Goal: Task Accomplishment & Management: Manage account settings

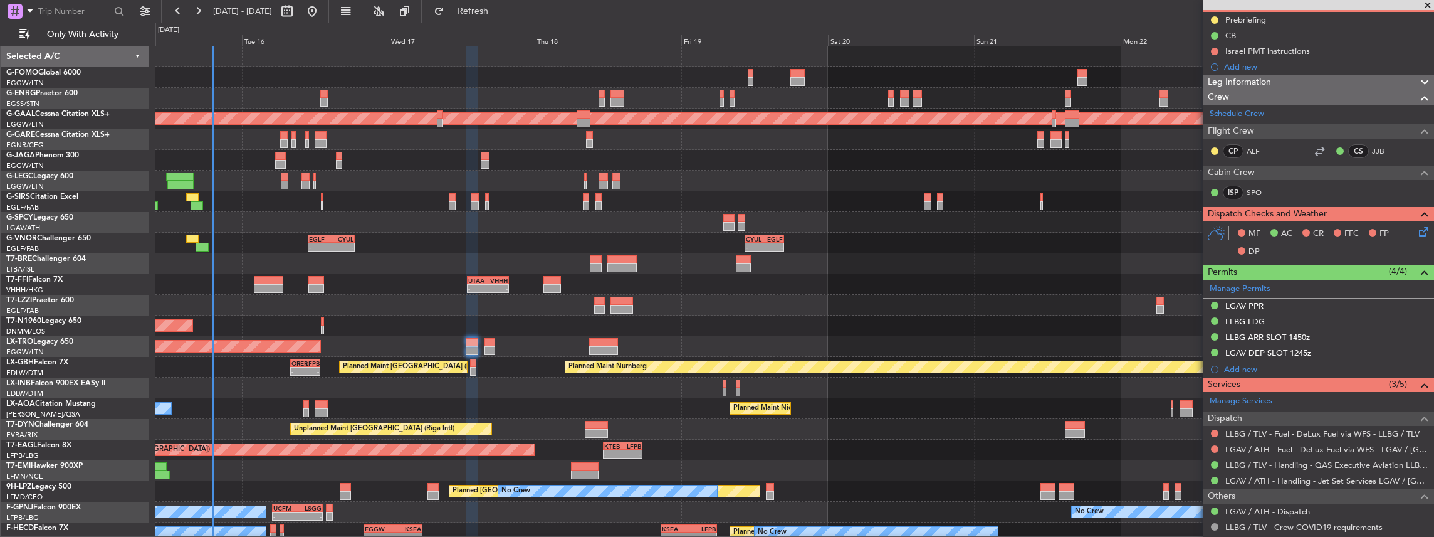
click at [531, 235] on div "- - KTEB 02:00 Z EGGW 08:40 Z 11:03 Z 22:38 Z OLBA 11:00 Z KTEB 22:45 Z Planned…" at bounding box center [794, 325] width 1279 height 558
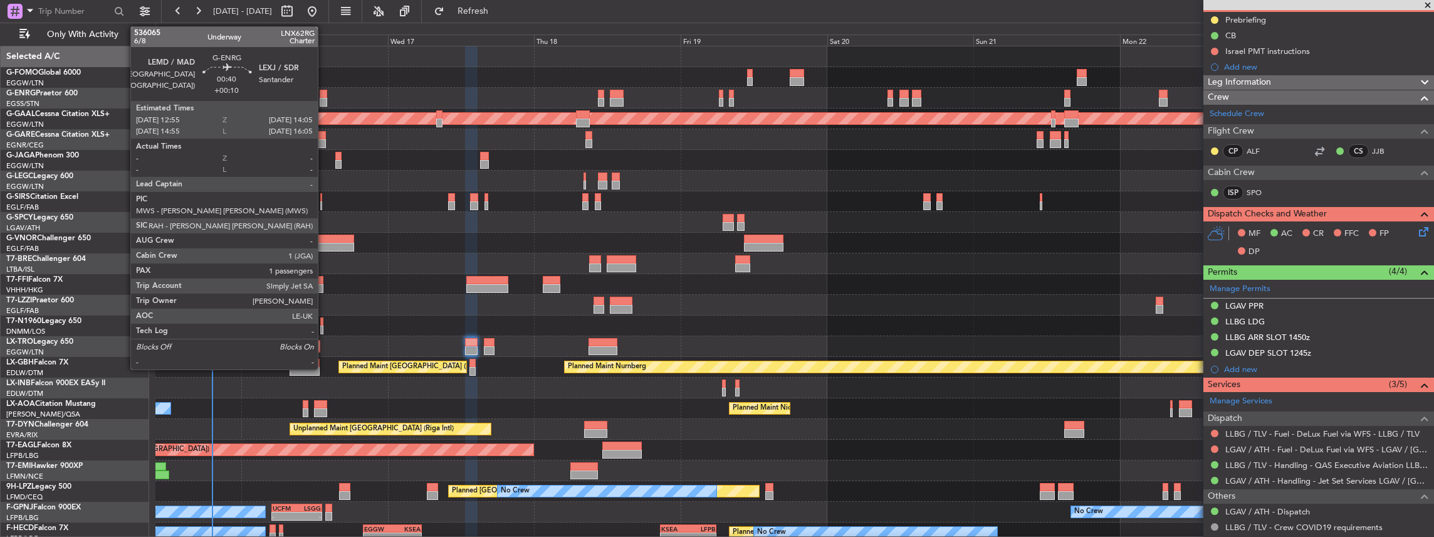
click at [324, 98] on div at bounding box center [324, 102] width 8 height 9
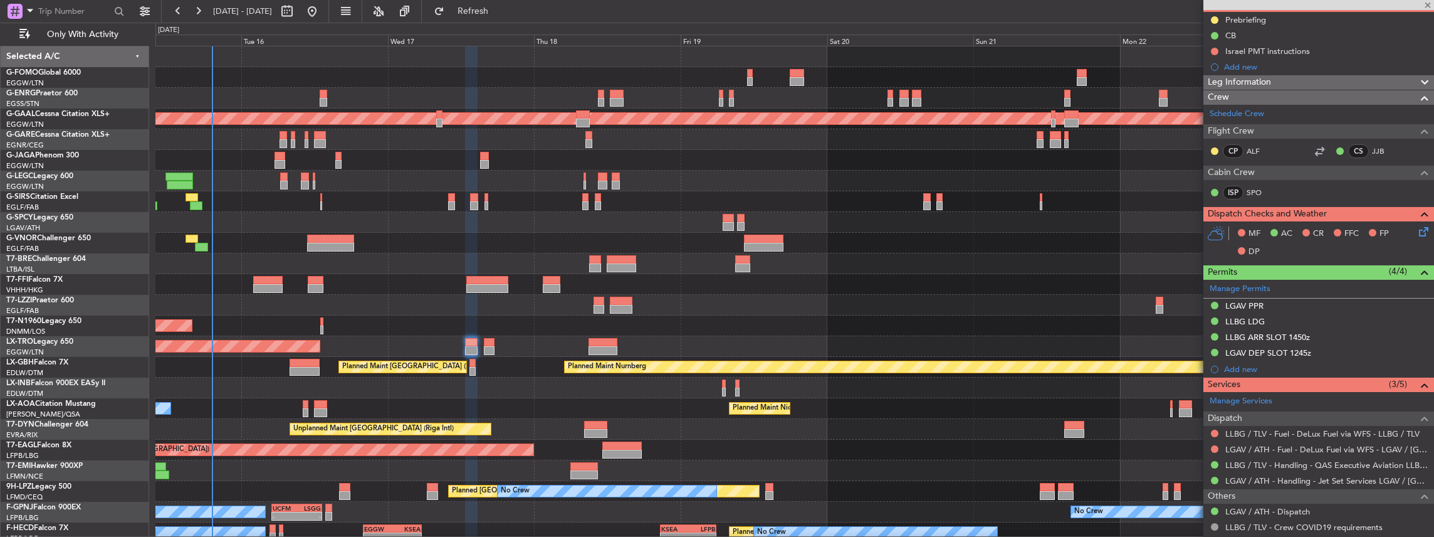
type input "+00:10"
type input "1"
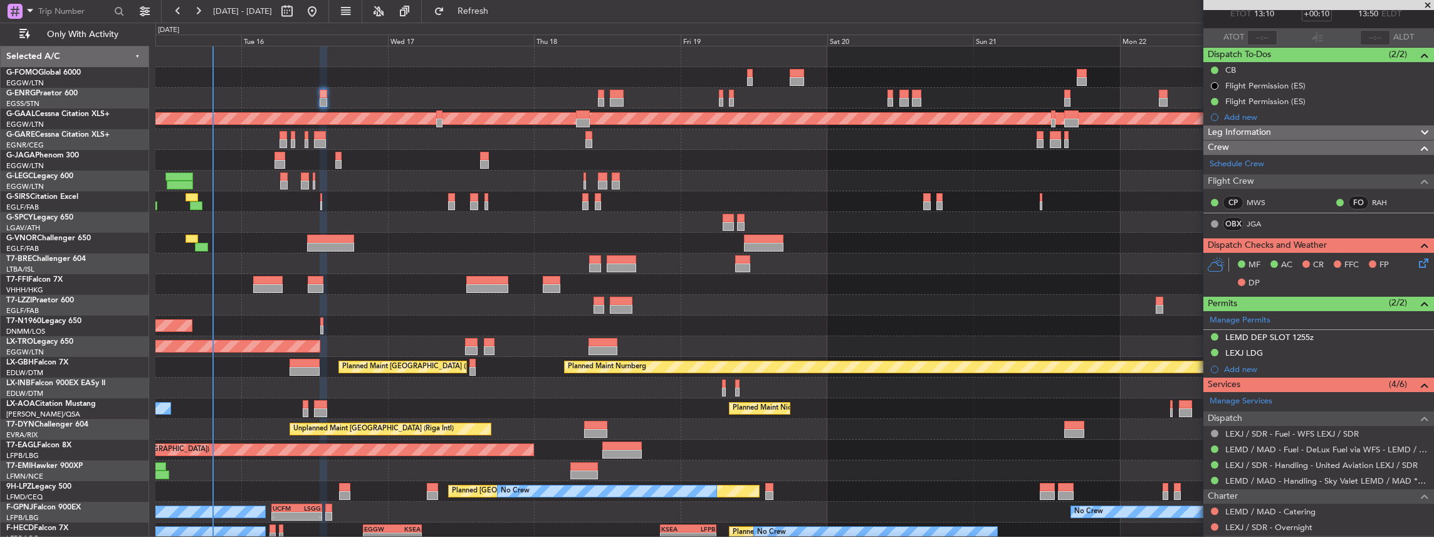
scroll to position [125, 0]
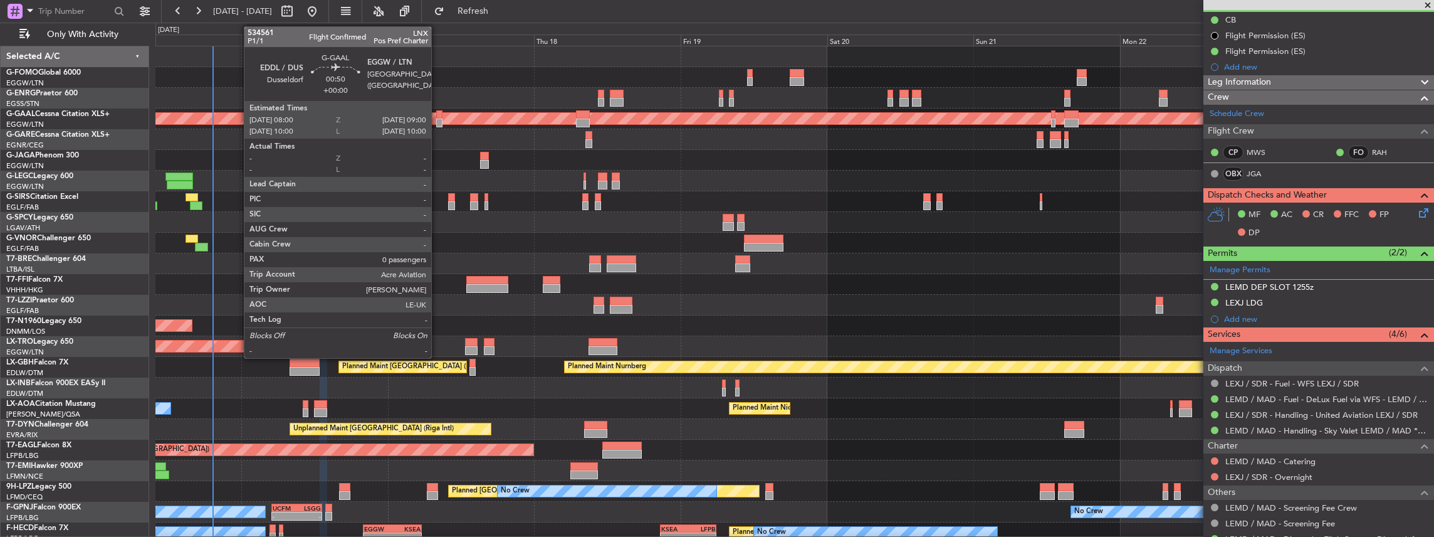
click at [438, 117] on div at bounding box center [439, 114] width 6 height 9
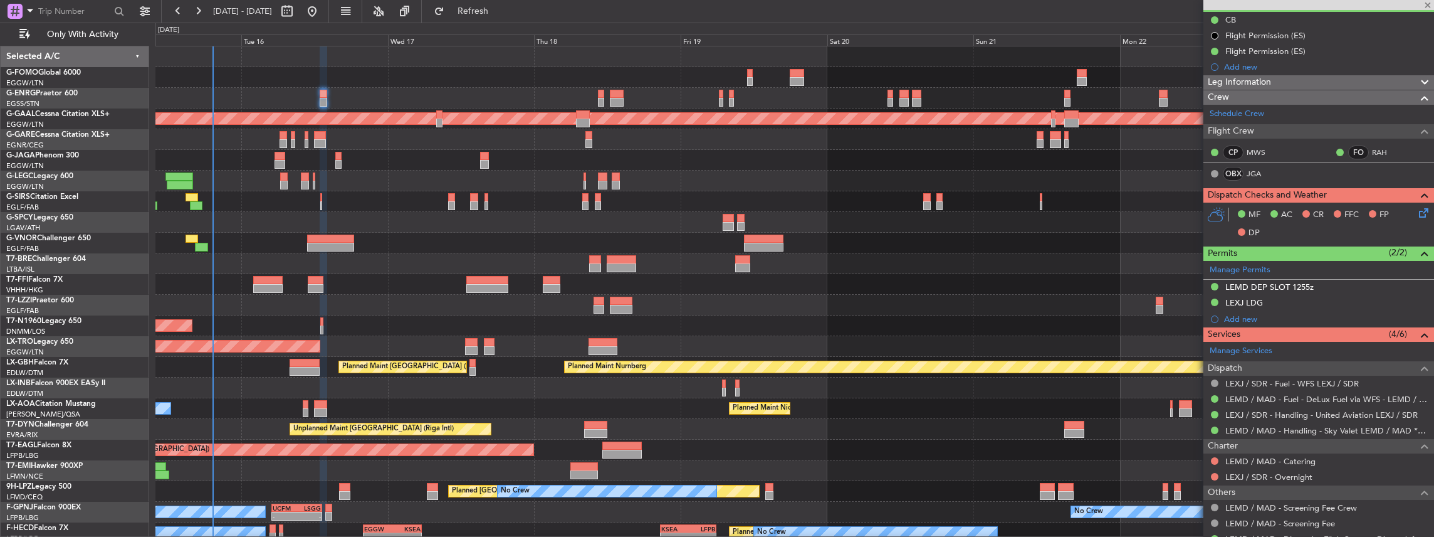
type input "0"
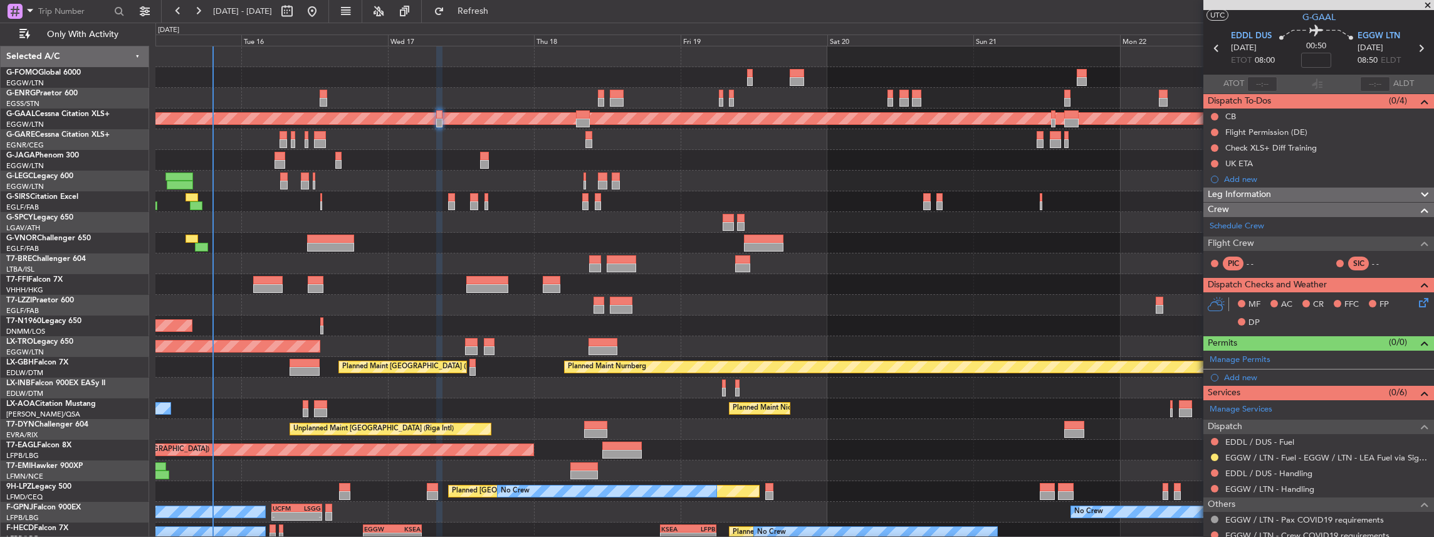
scroll to position [41, 0]
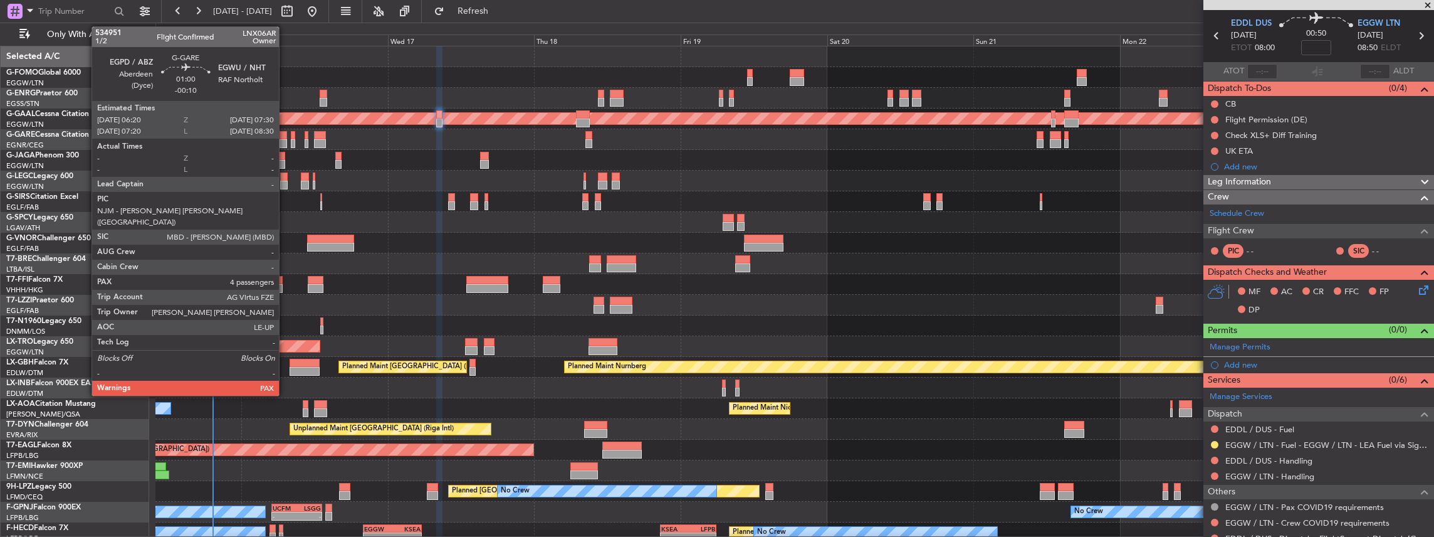
click at [285, 139] on div at bounding box center [284, 143] width 8 height 9
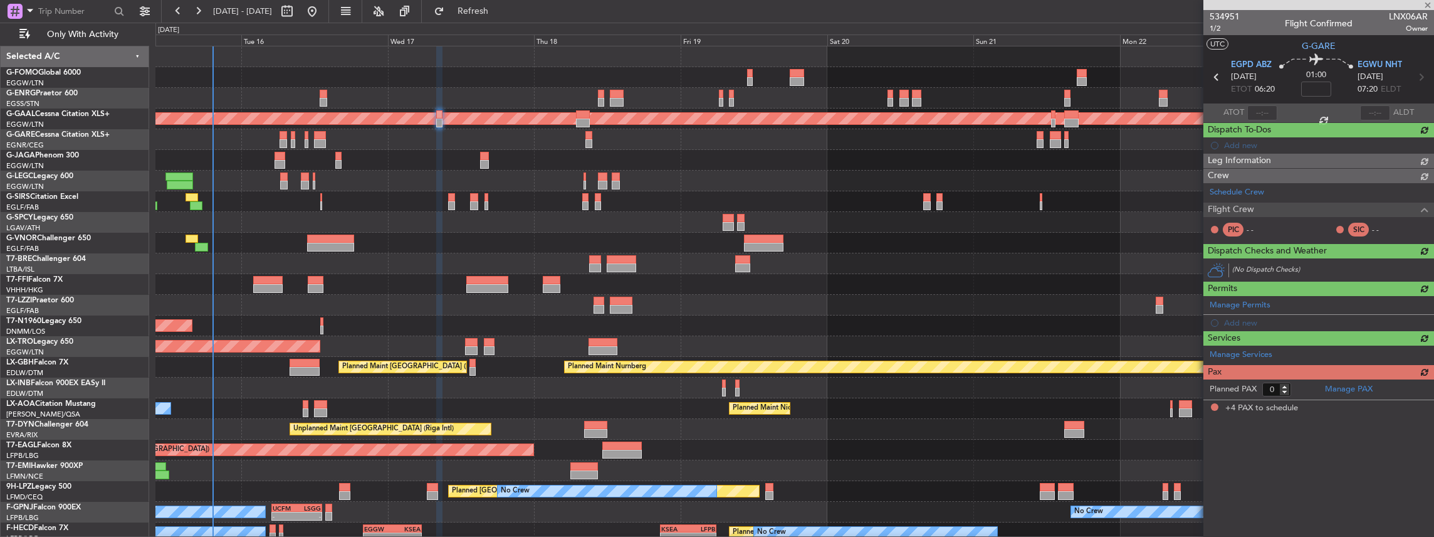
type input "-00:10"
type input "4"
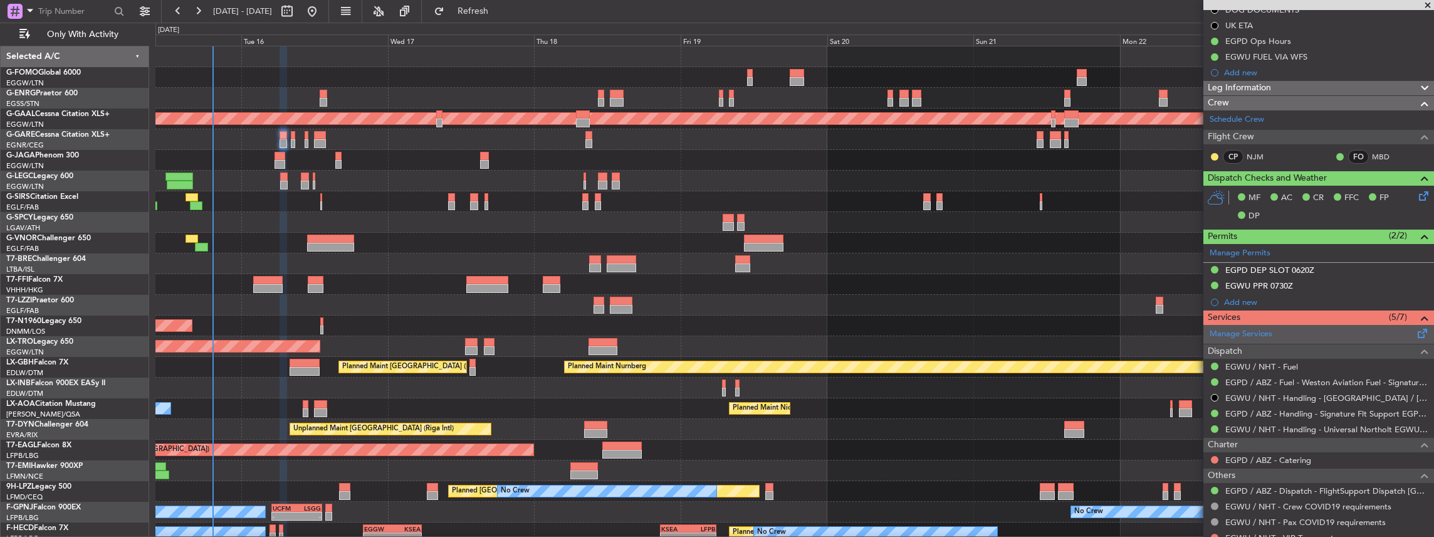
scroll to position [0, 0]
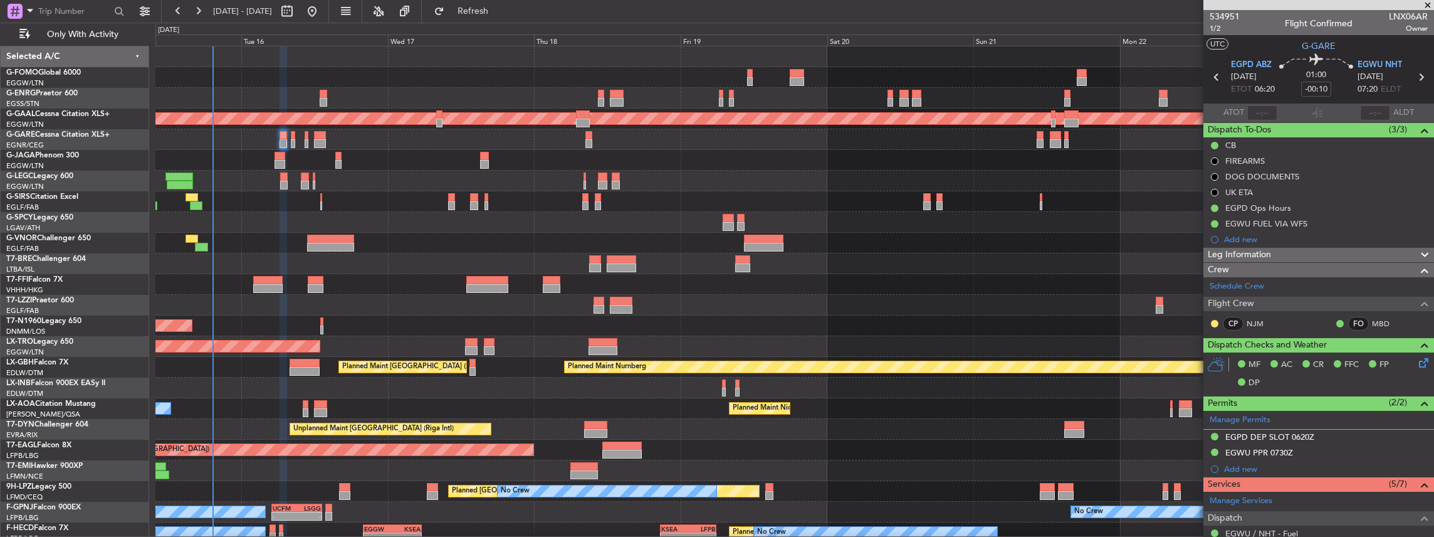
click at [531, 78] on icon at bounding box center [1421, 77] width 16 height 16
type input "-00:05"
type input "0"
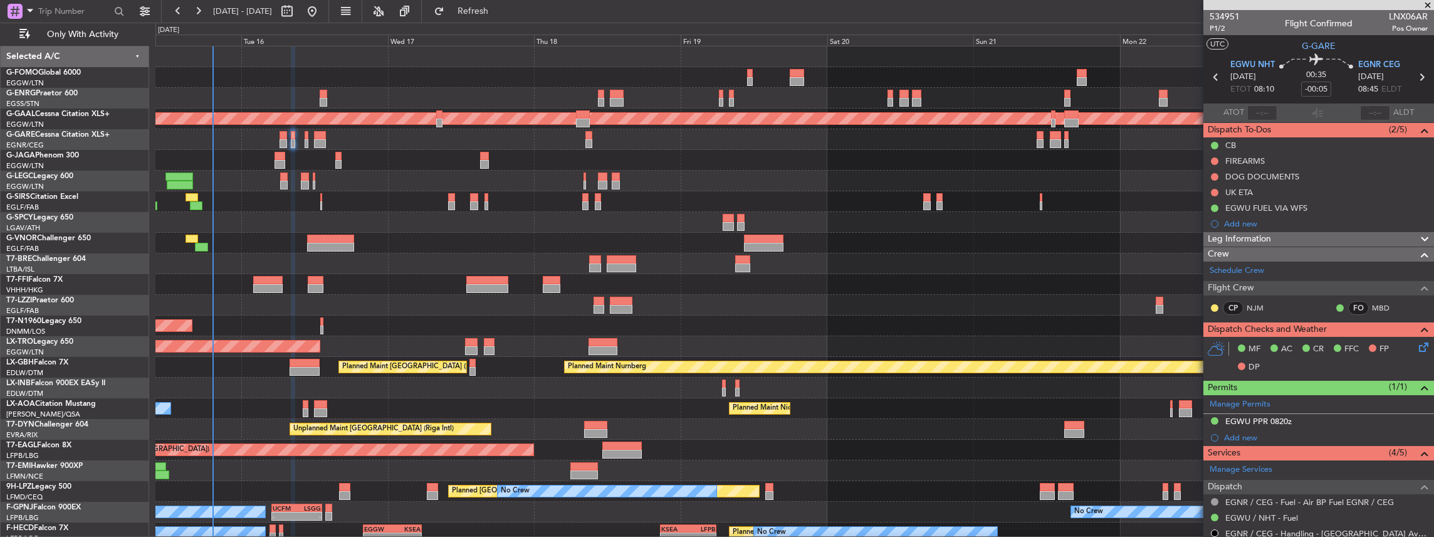
click at [531, 76] on icon at bounding box center [1421, 77] width 16 height 16
type input "-00:15"
type input "3"
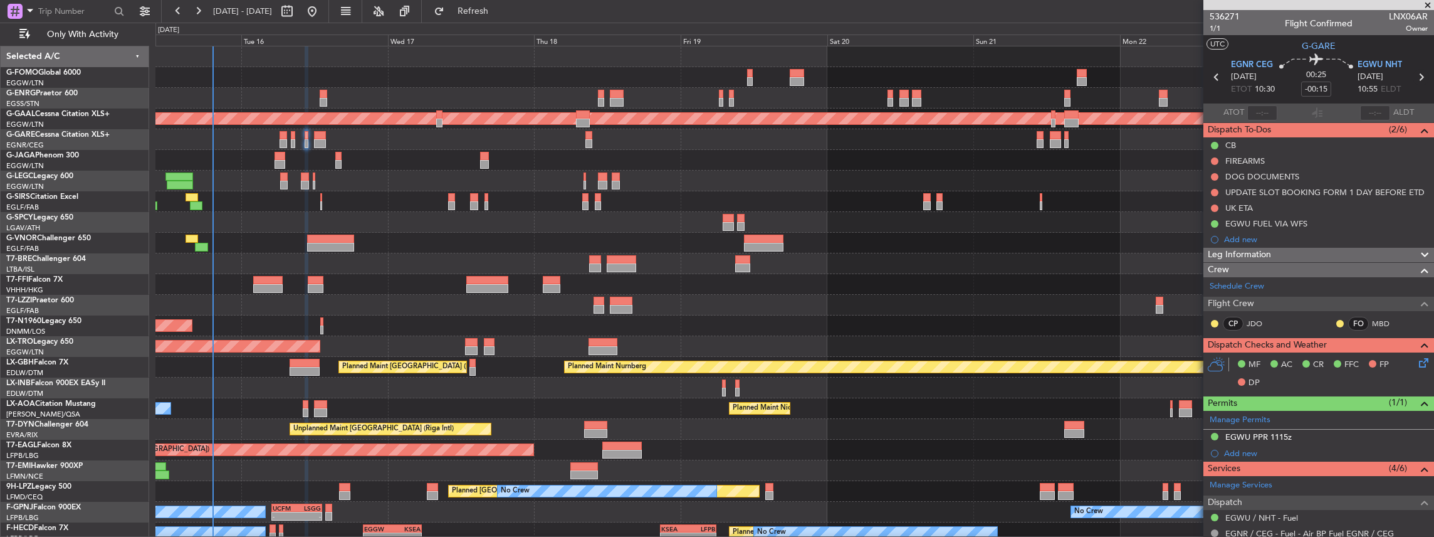
click at [531, 75] on icon at bounding box center [1421, 77] width 16 height 16
type input "+00:05"
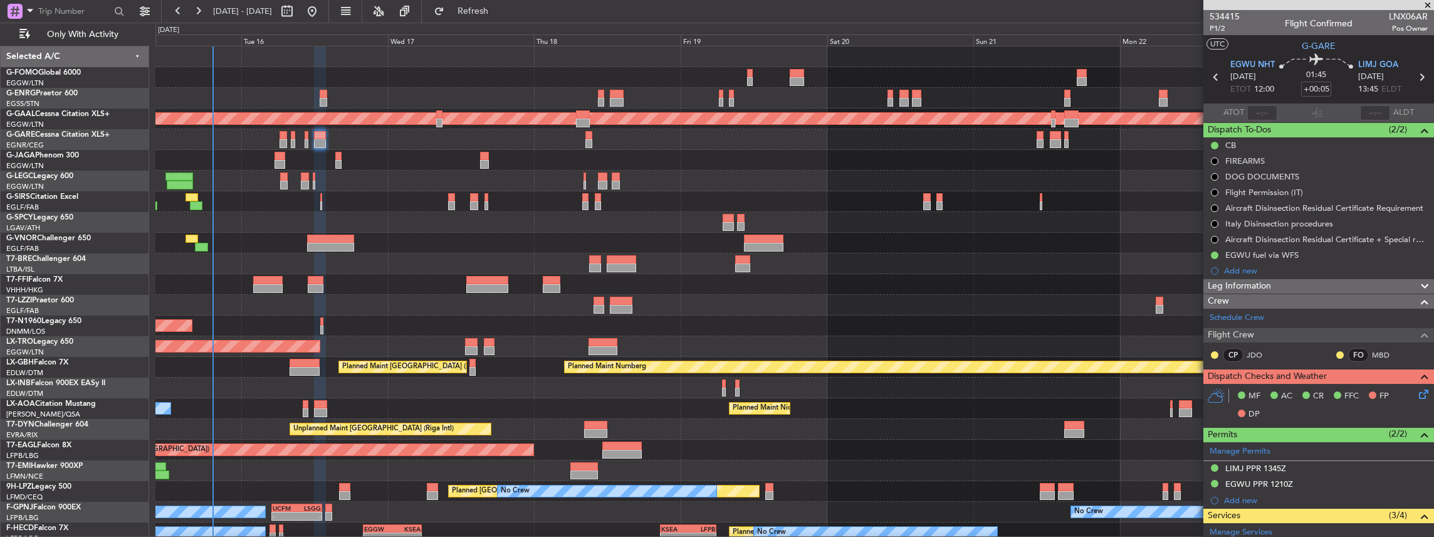
scroll to position [209, 0]
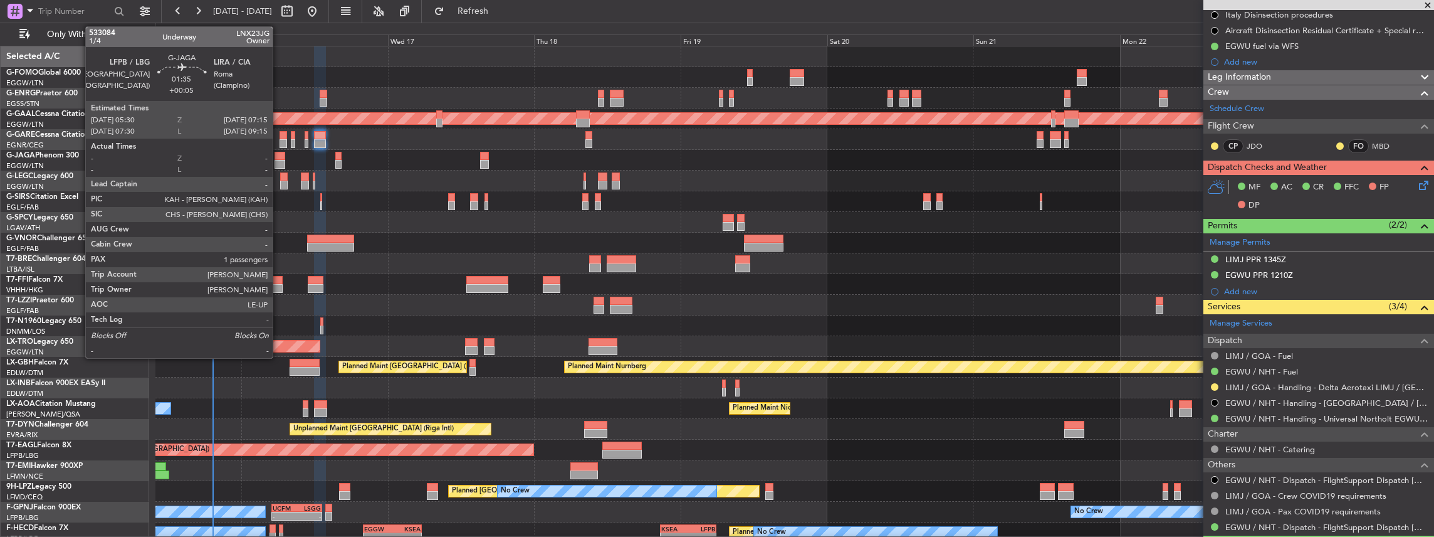
click at [279, 162] on div at bounding box center [280, 164] width 11 height 9
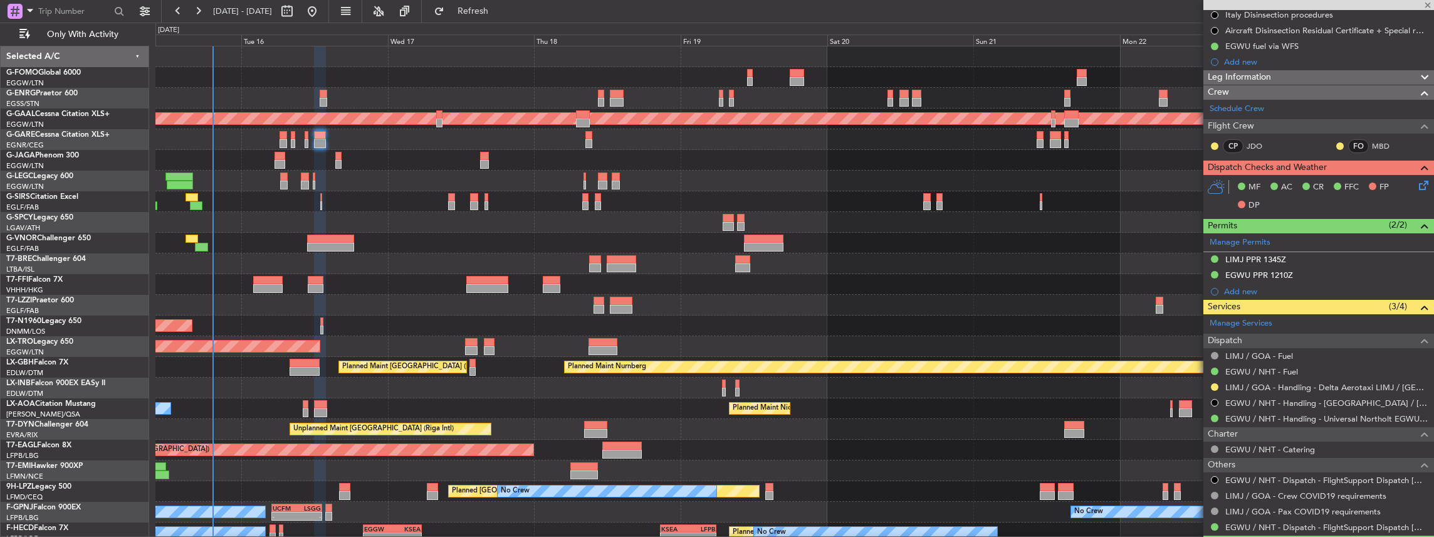
type input "1"
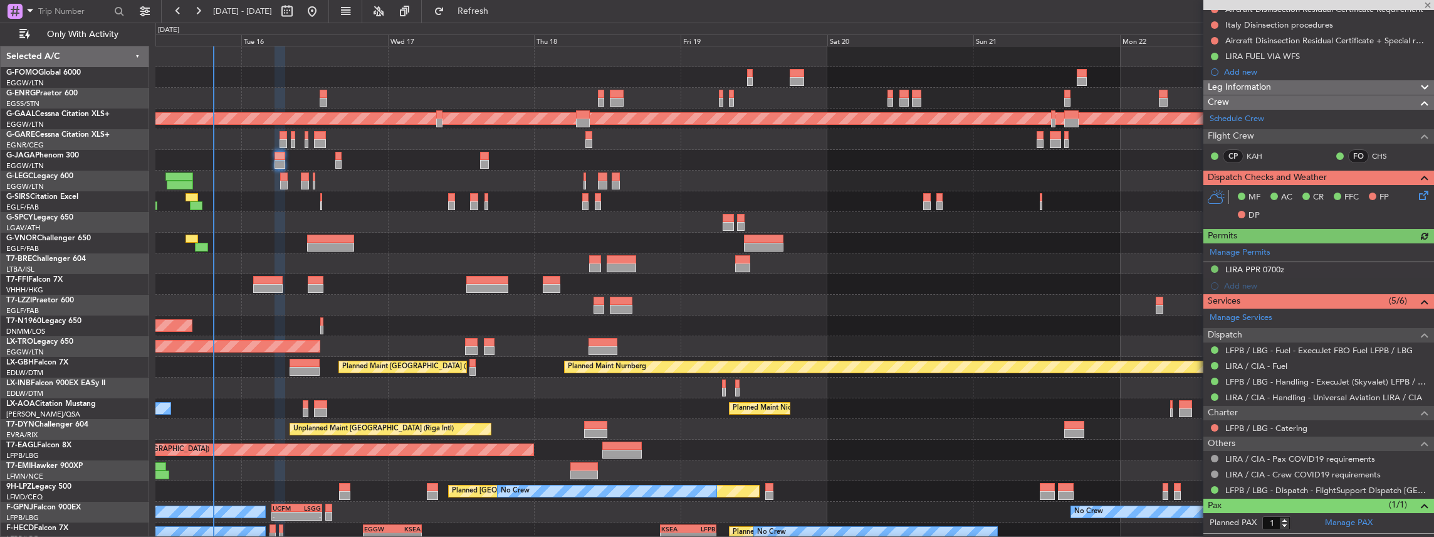
scroll to position [204, 0]
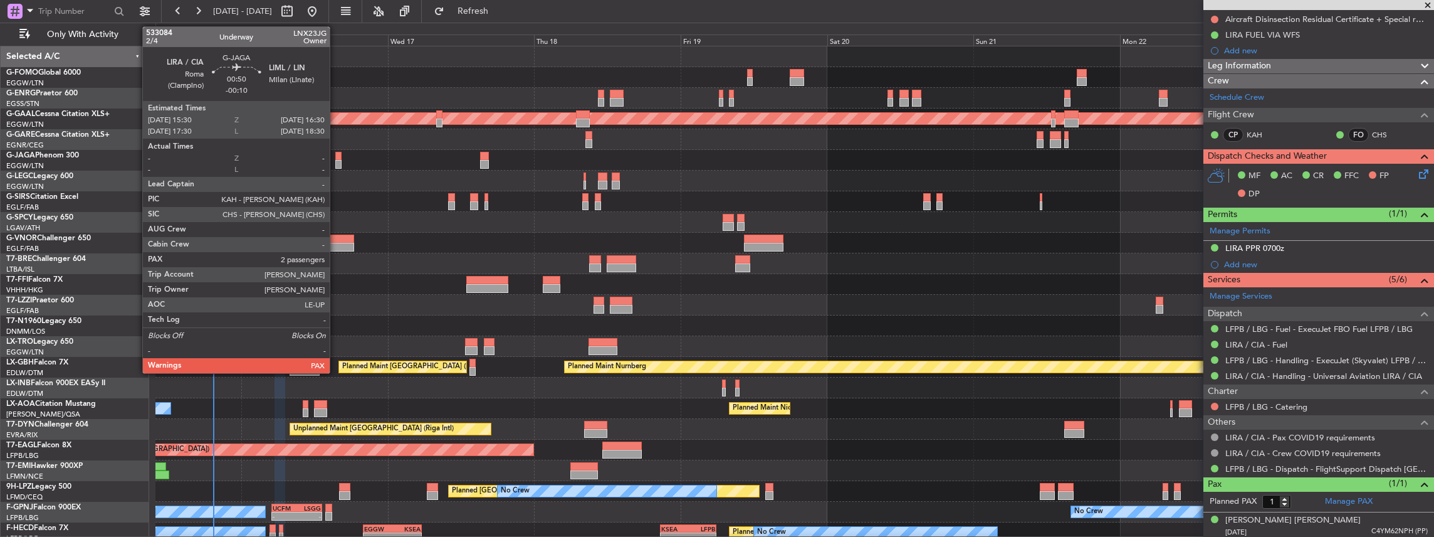
click at [336, 160] on div at bounding box center [338, 164] width 6 height 9
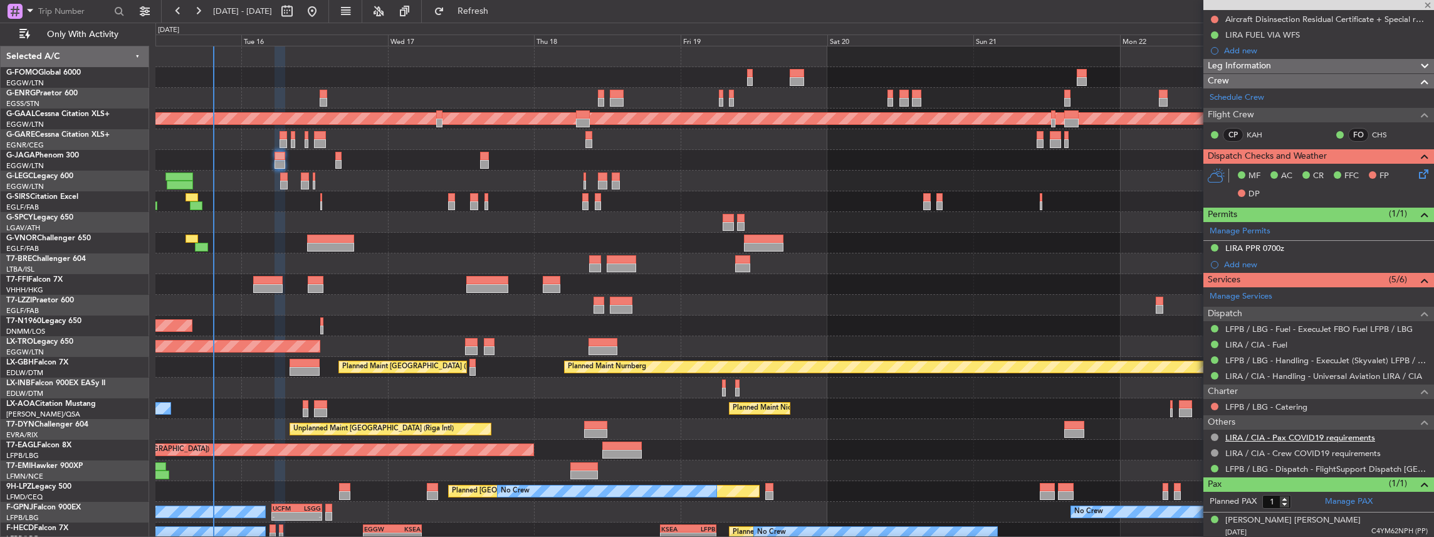
type input "-00:10"
type input "2"
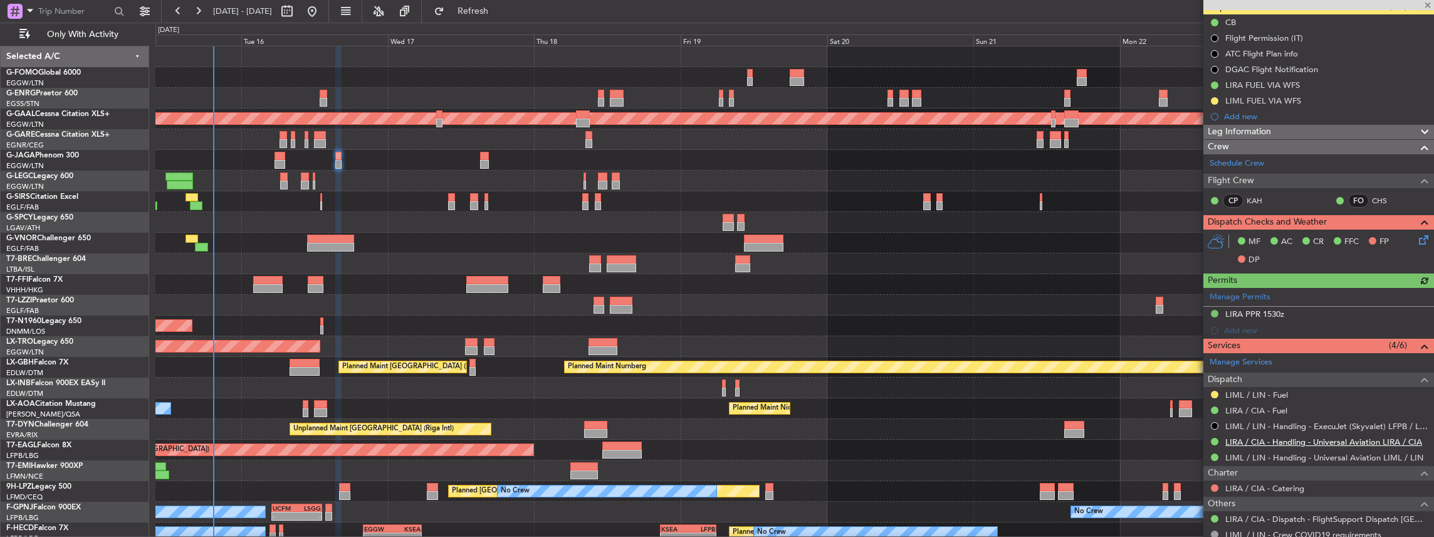
scroll to position [125, 0]
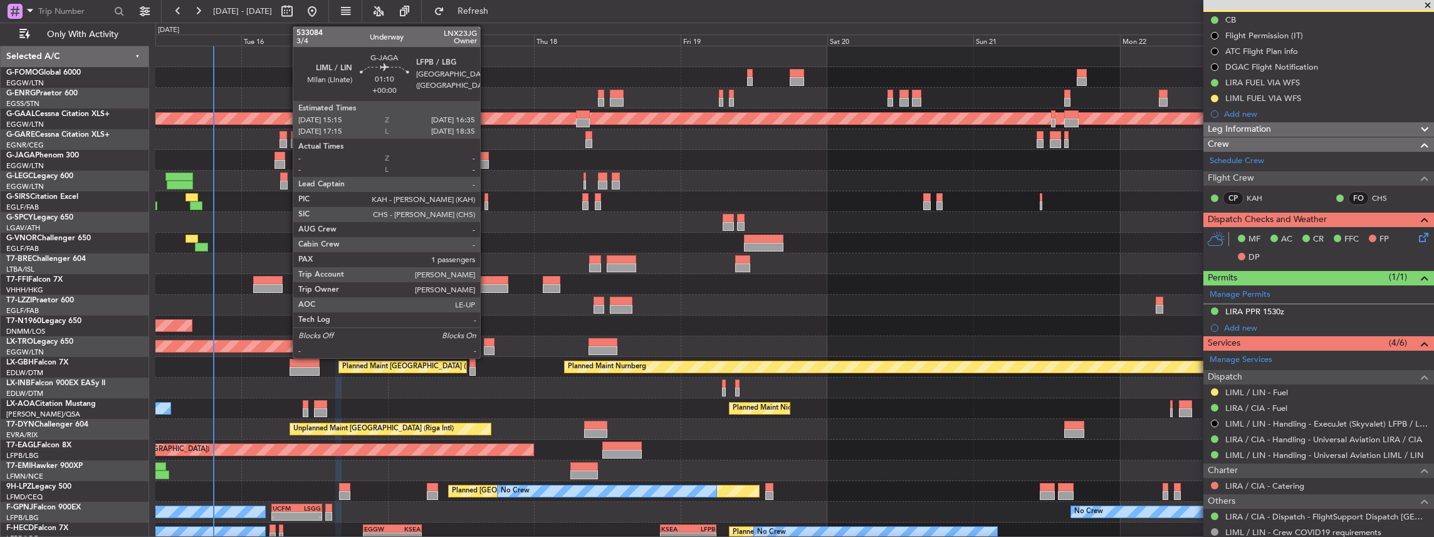
click at [486, 160] on div at bounding box center [484, 164] width 8 height 9
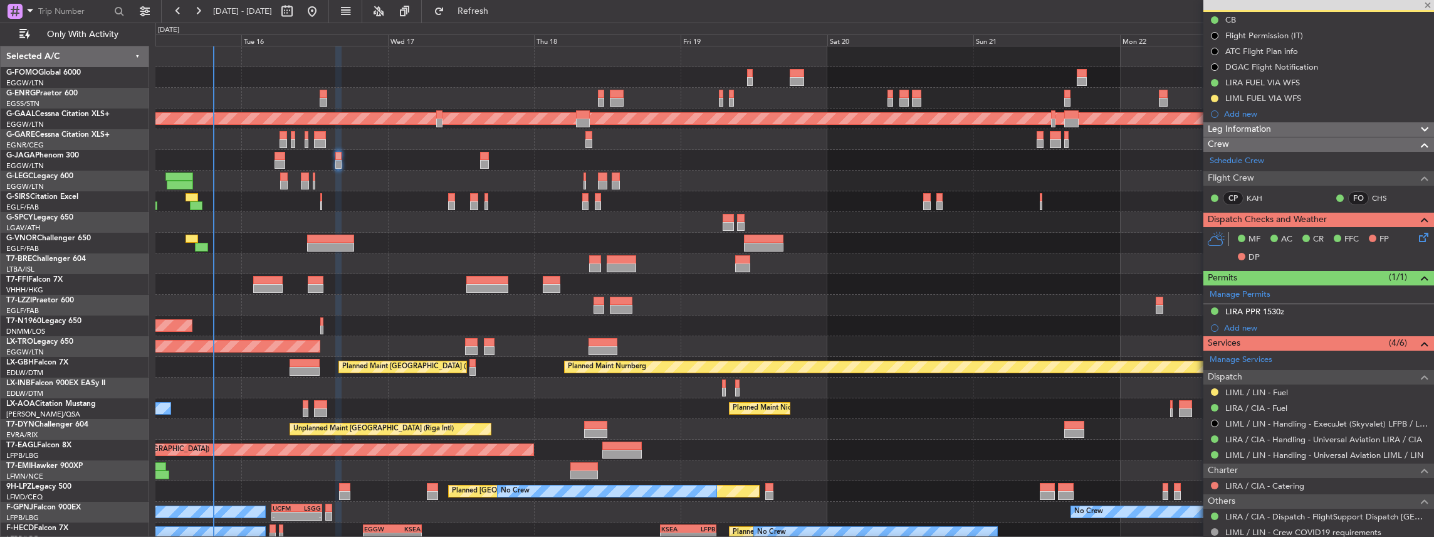
type input "1"
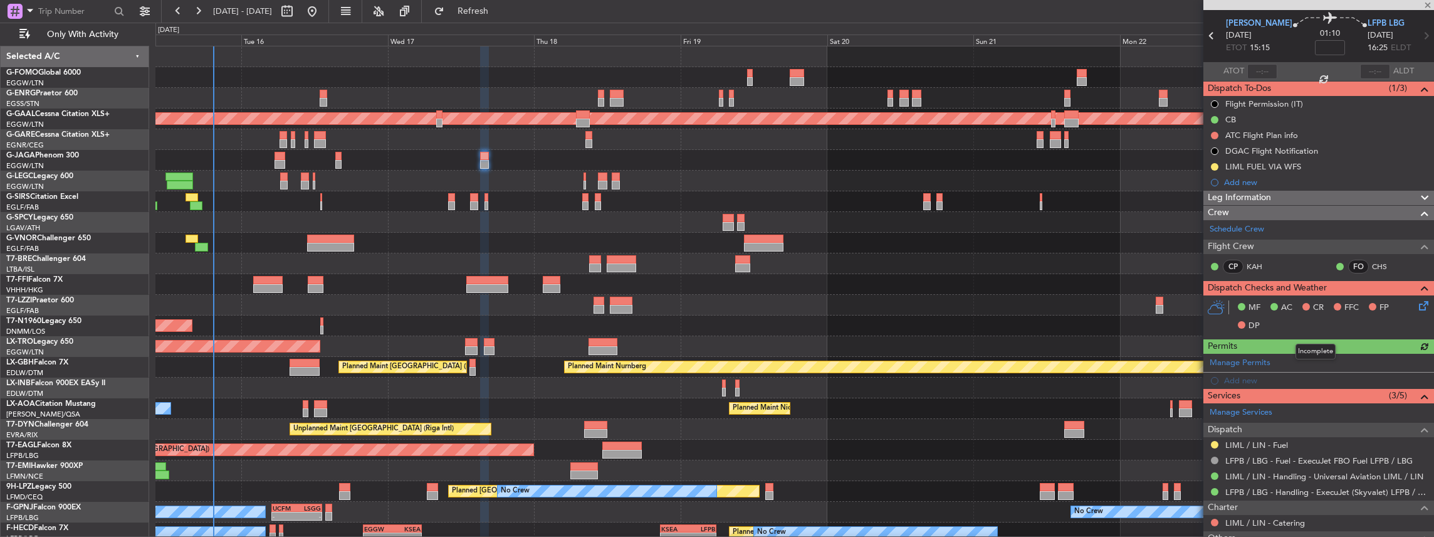
scroll to position [83, 0]
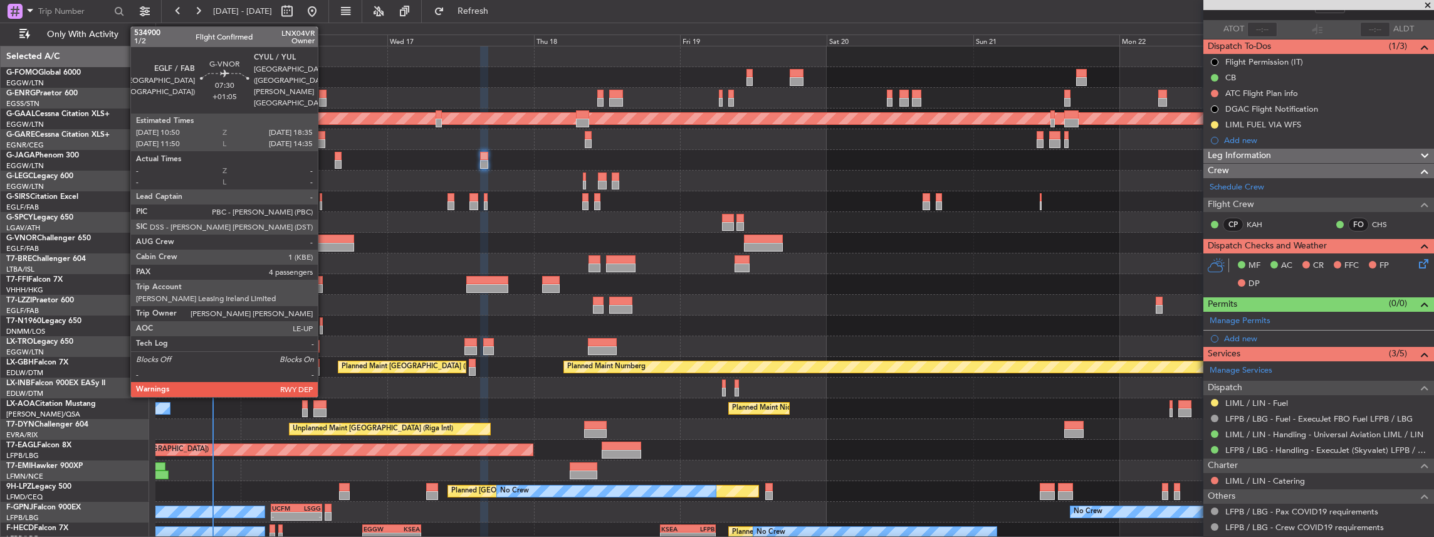
click at [324, 235] on div at bounding box center [330, 238] width 48 height 9
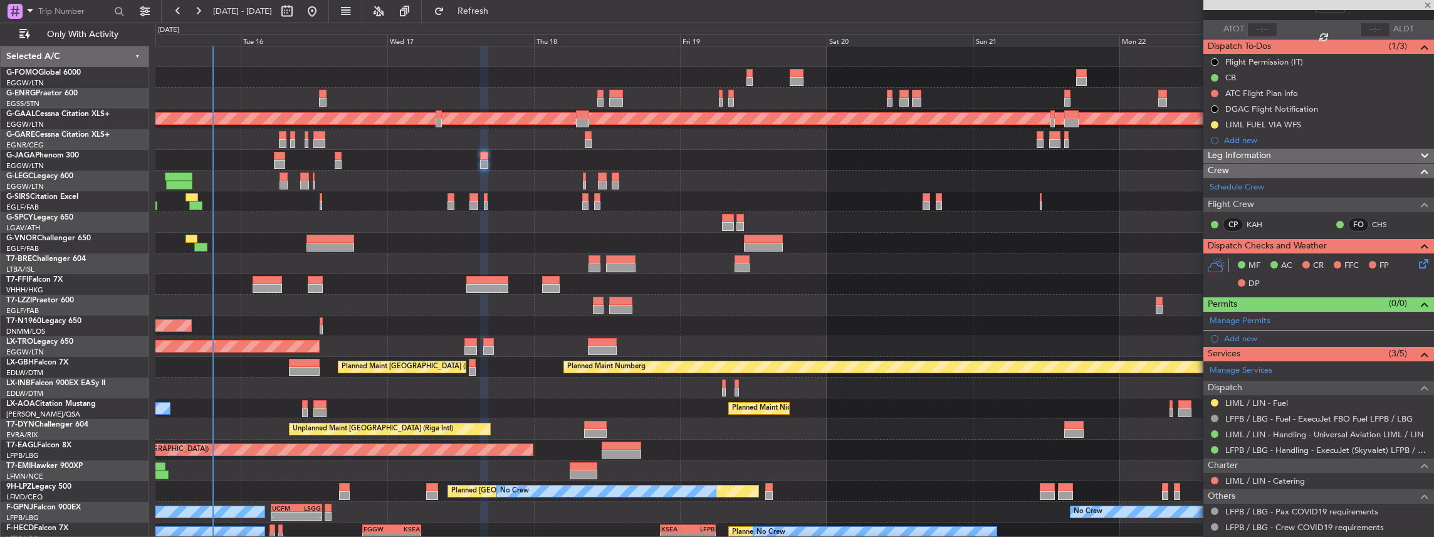
type input "+01:05"
type input "4"
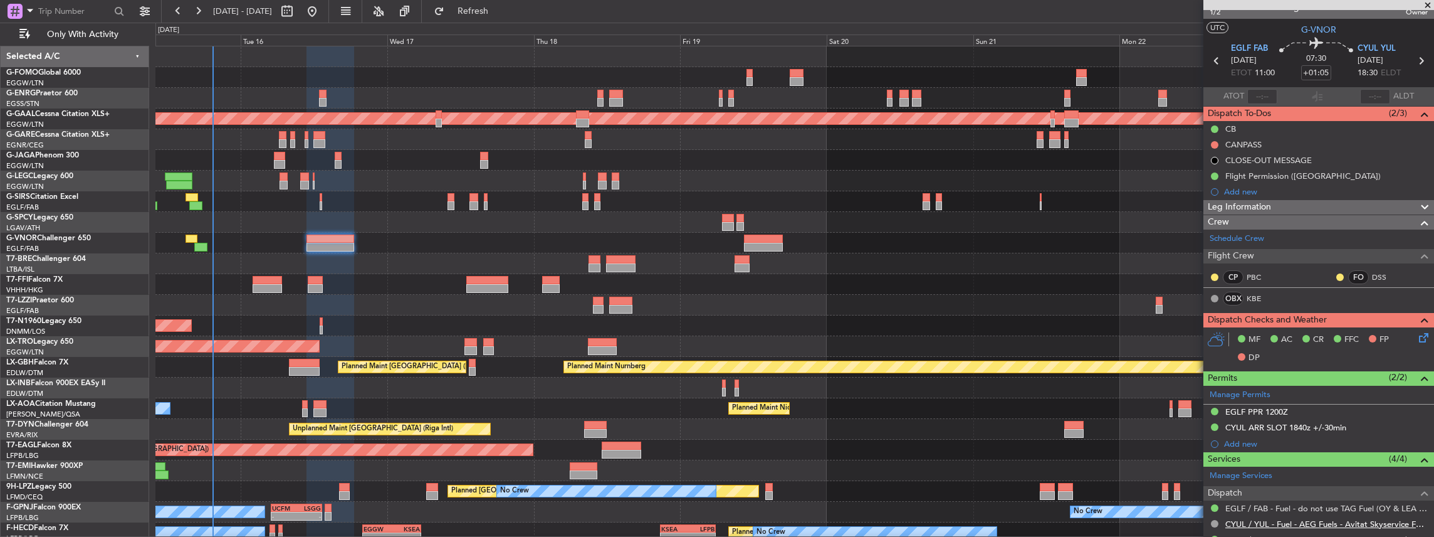
scroll to position [0, 0]
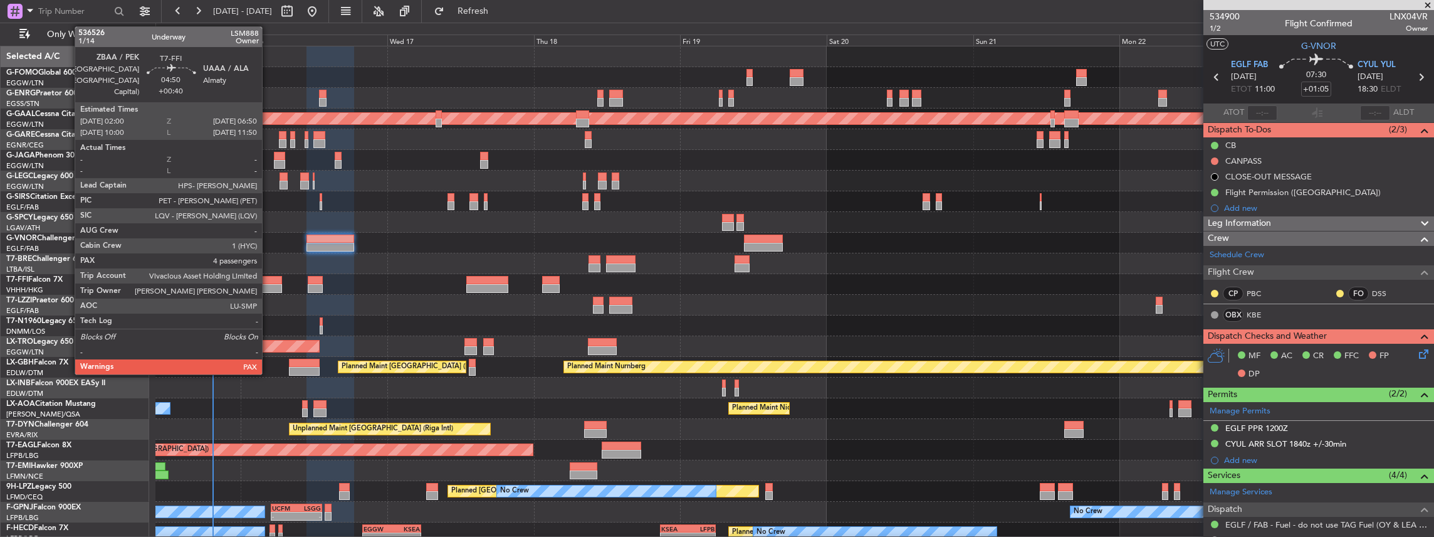
click at [268, 235] on div at bounding box center [268, 280] width 30 height 9
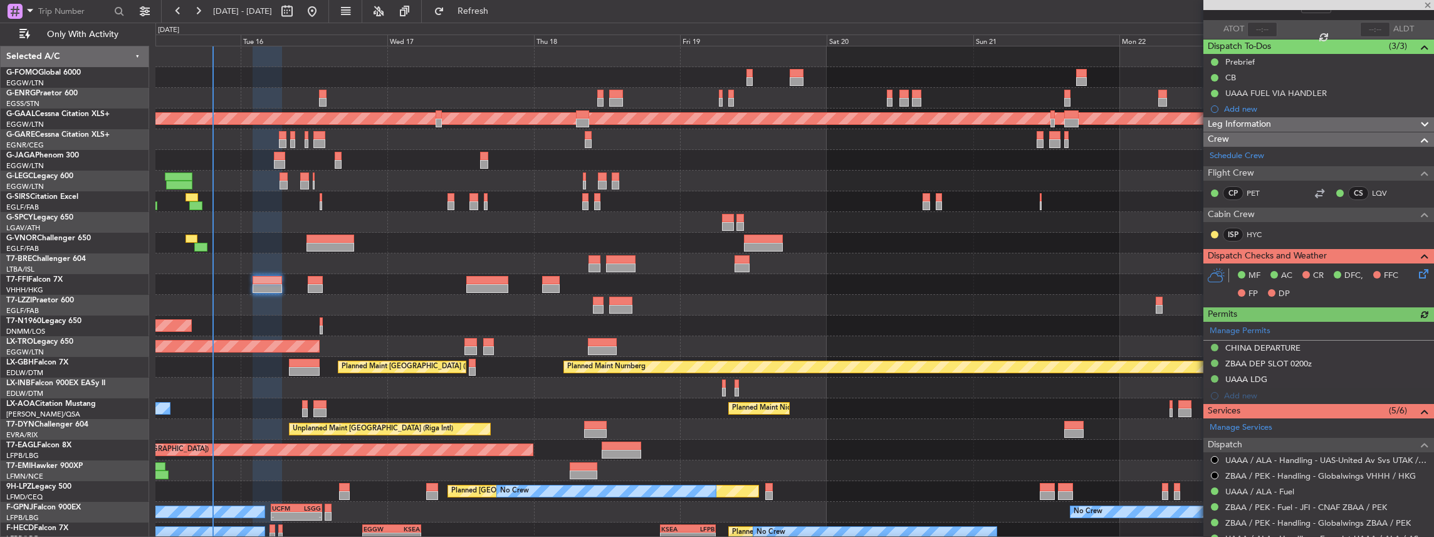
scroll to position [209, 0]
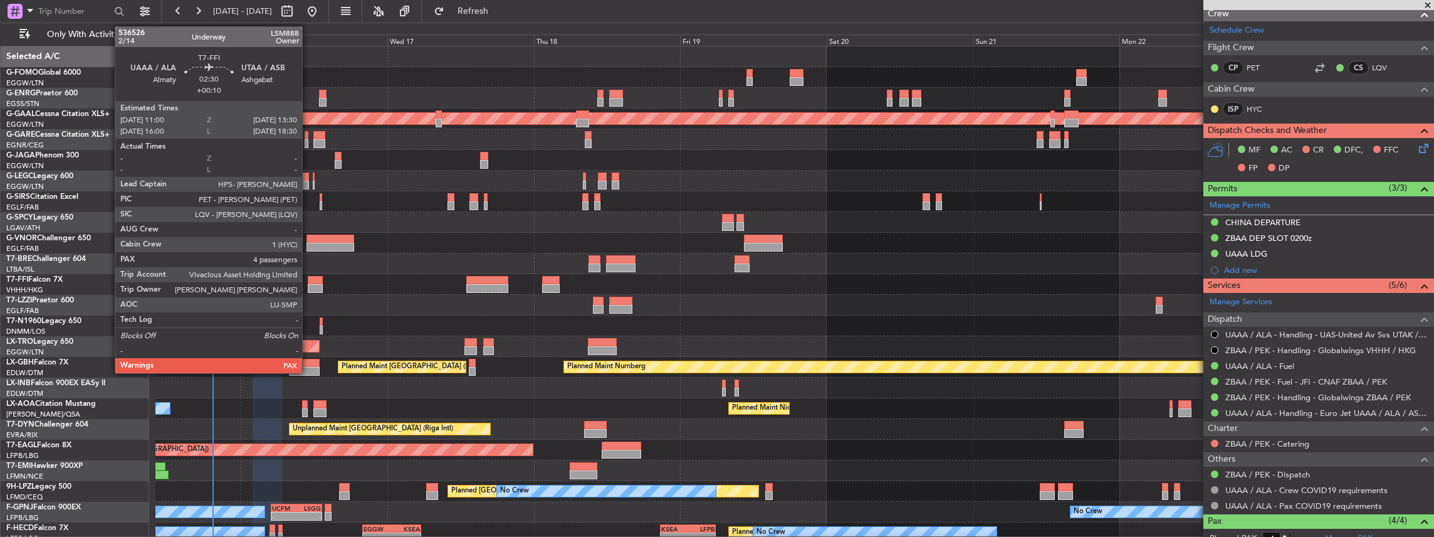
click at [308, 235] on div at bounding box center [316, 288] width 16 height 9
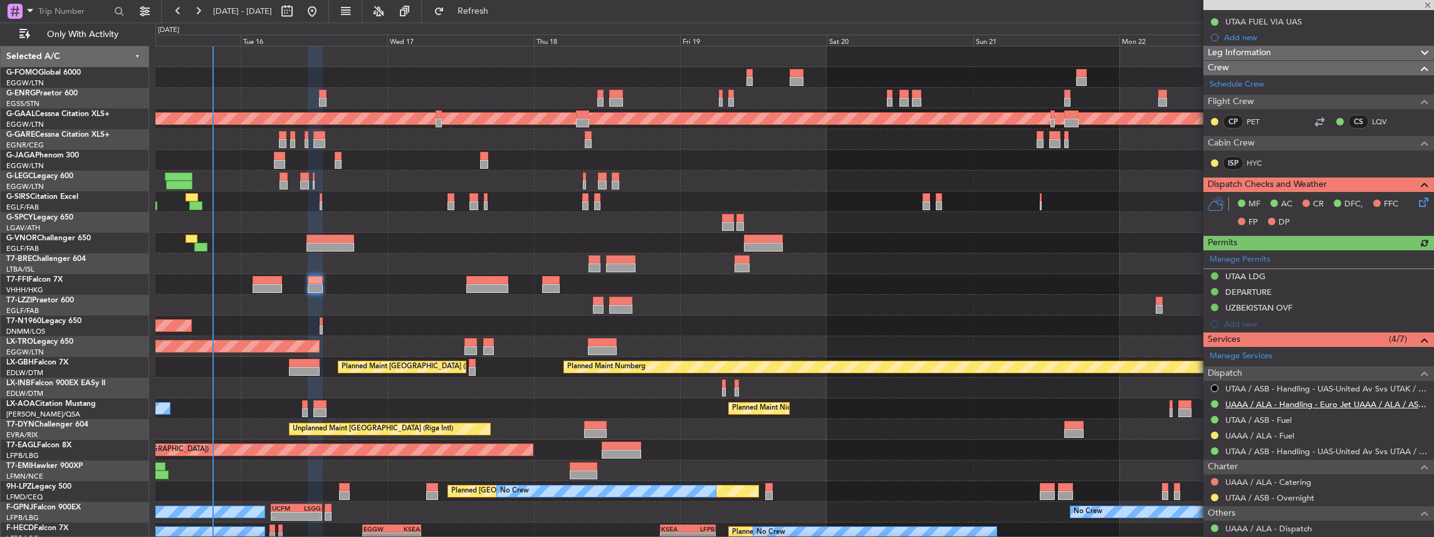
scroll to position [167, 0]
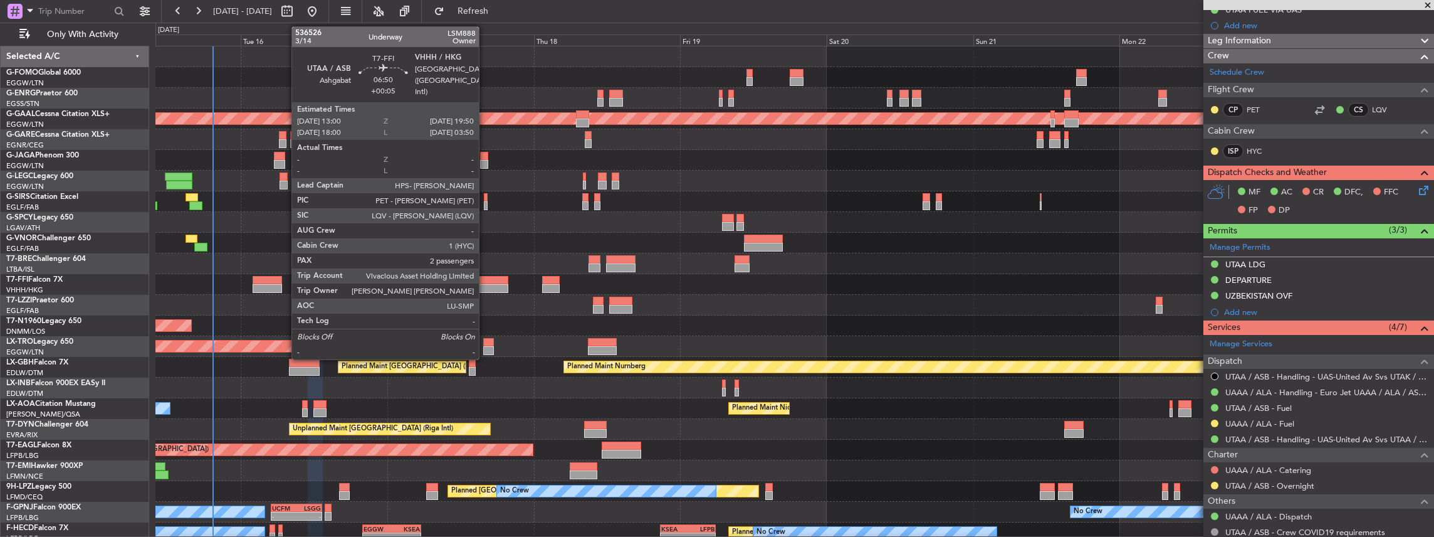
click at [485, 235] on div at bounding box center [487, 288] width 42 height 9
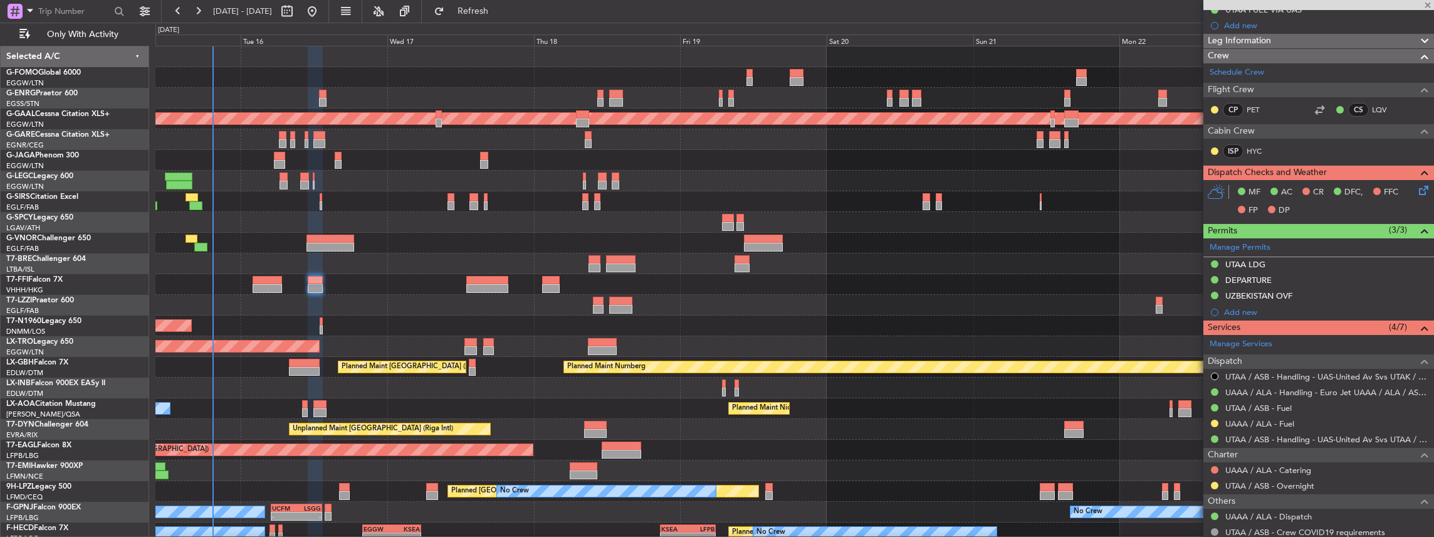
type input "+00:05"
type input "2"
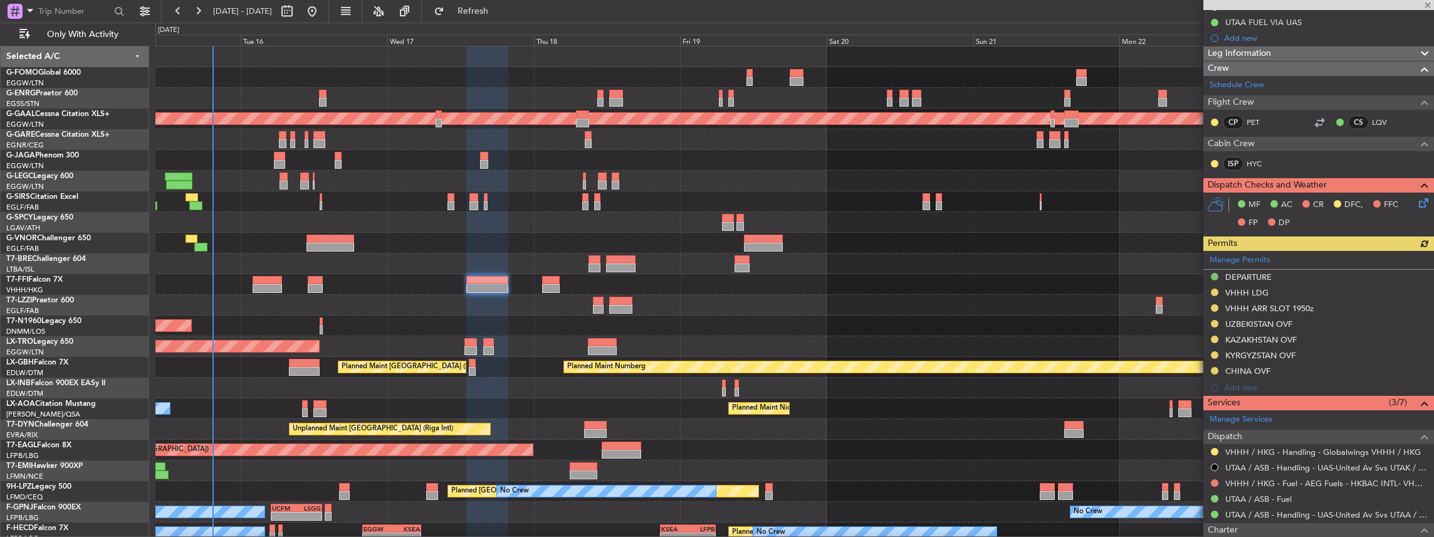
scroll to position [251, 0]
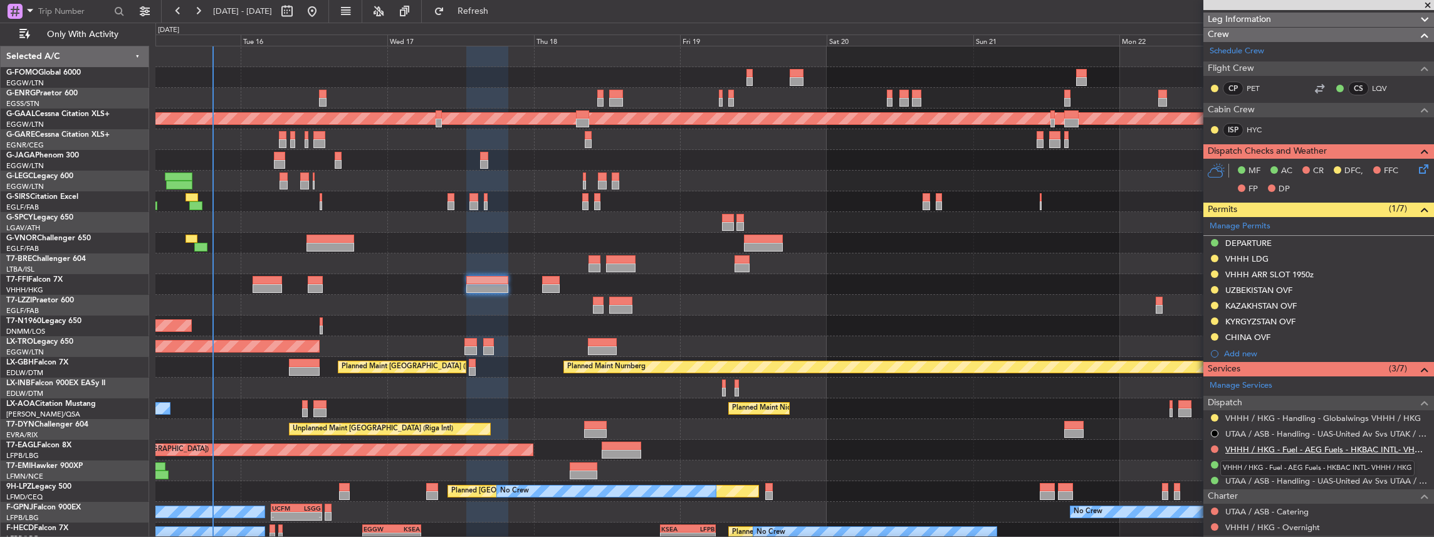
click at [531, 235] on link "VHHH / HKG - Fuel - AEG Fuels - HKBAC INTL- VHHH / HKG" at bounding box center [1326, 449] width 202 height 11
click at [500, 14] on span "Refresh" at bounding box center [473, 11] width 53 height 9
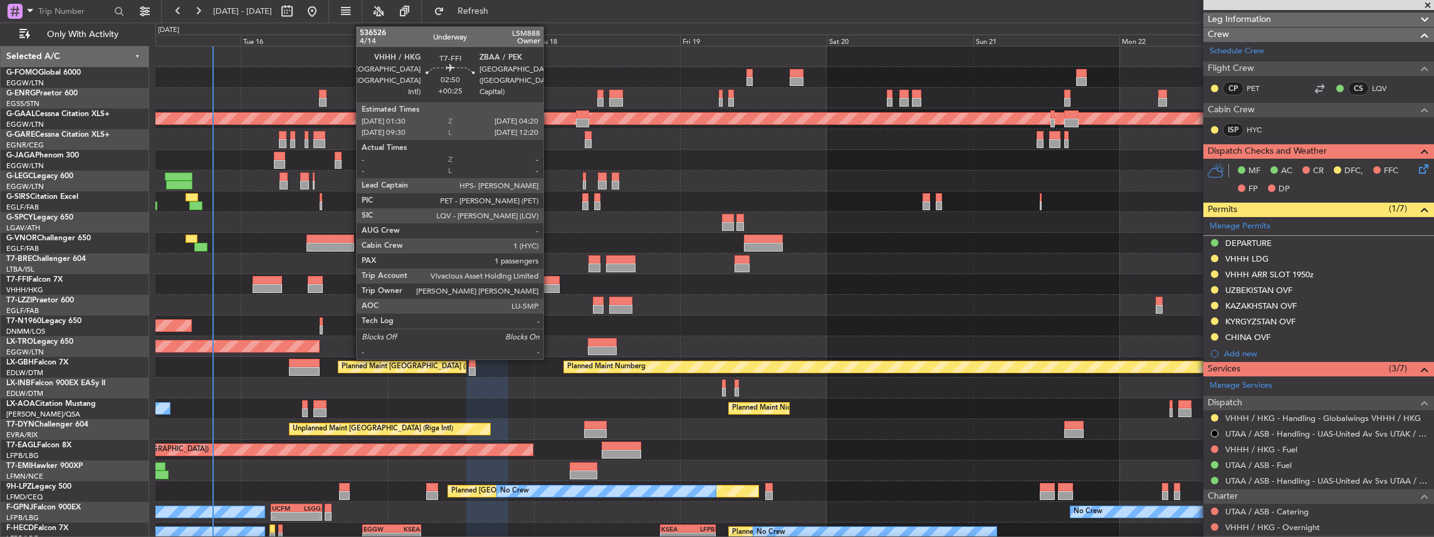
click at [531, 235] on div at bounding box center [551, 288] width 18 height 9
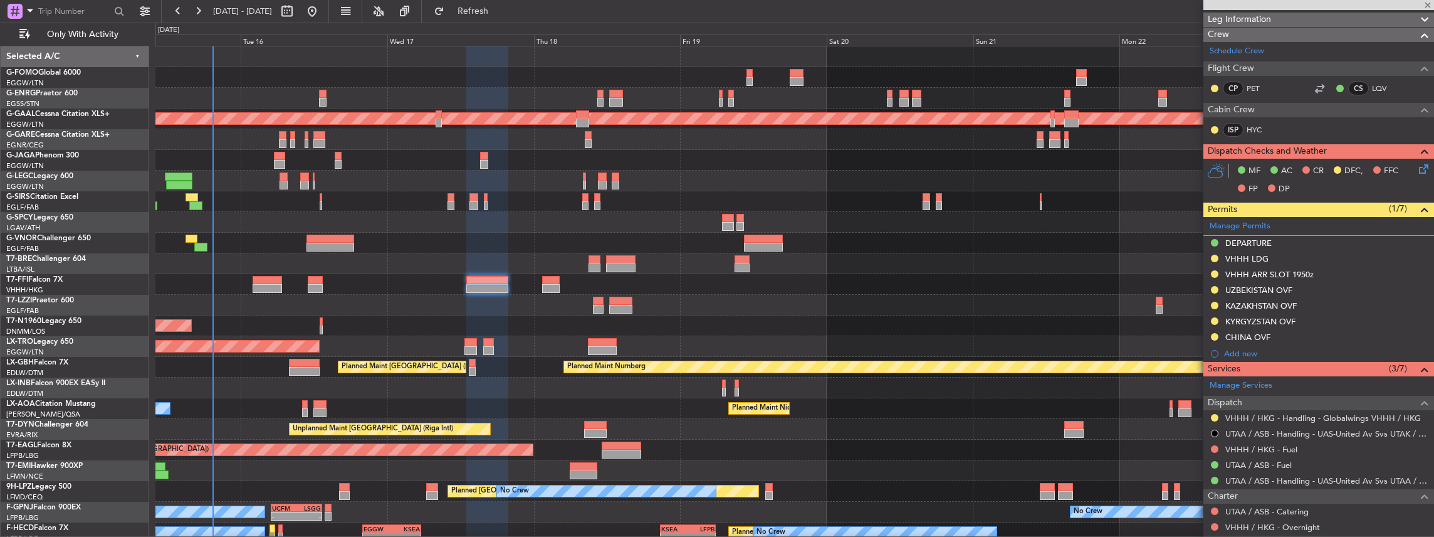
type input "+00:25"
type input "1"
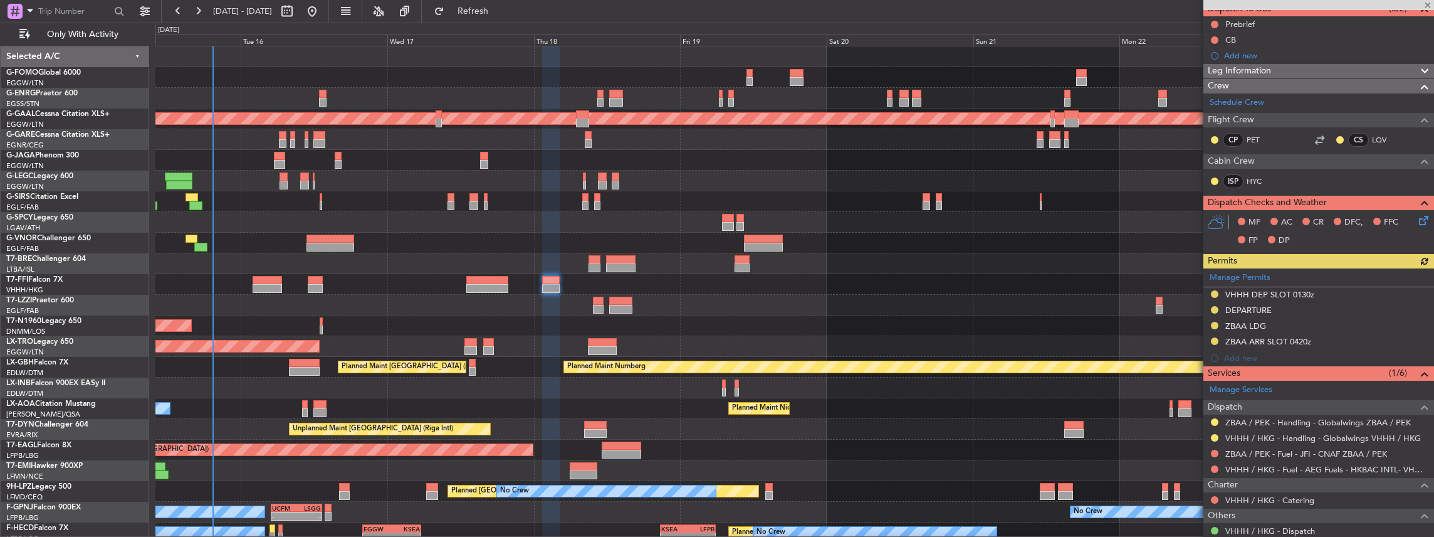
scroll to position [125, 0]
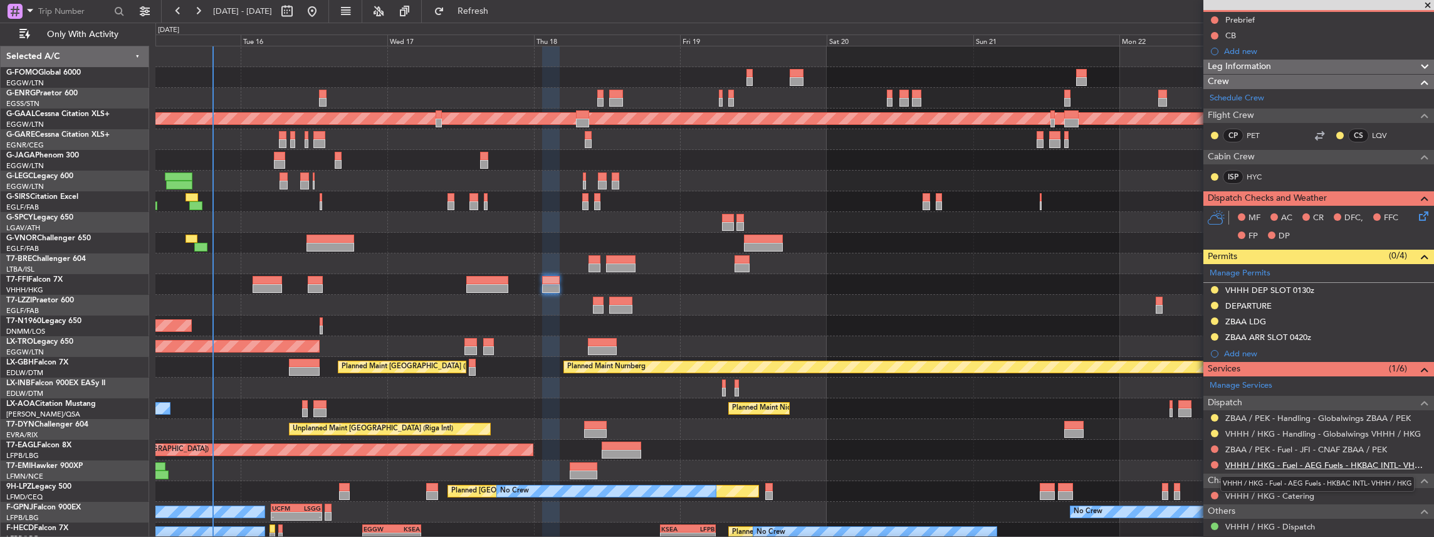
click at [531, 235] on link "VHHH / HKG - Fuel - AEG Fuels - HKBAC INTL- VHHH / HKG" at bounding box center [1326, 464] width 202 height 11
click at [495, 13] on span "Refresh" at bounding box center [473, 11] width 53 height 9
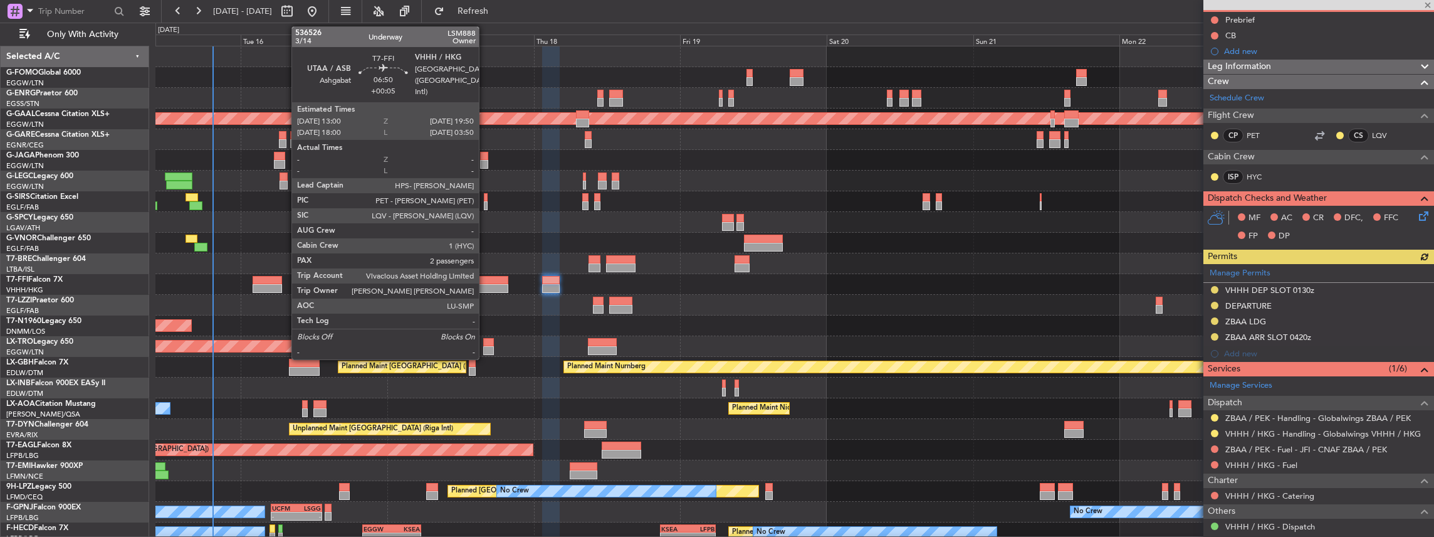
click at [485, 235] on div at bounding box center [487, 280] width 42 height 9
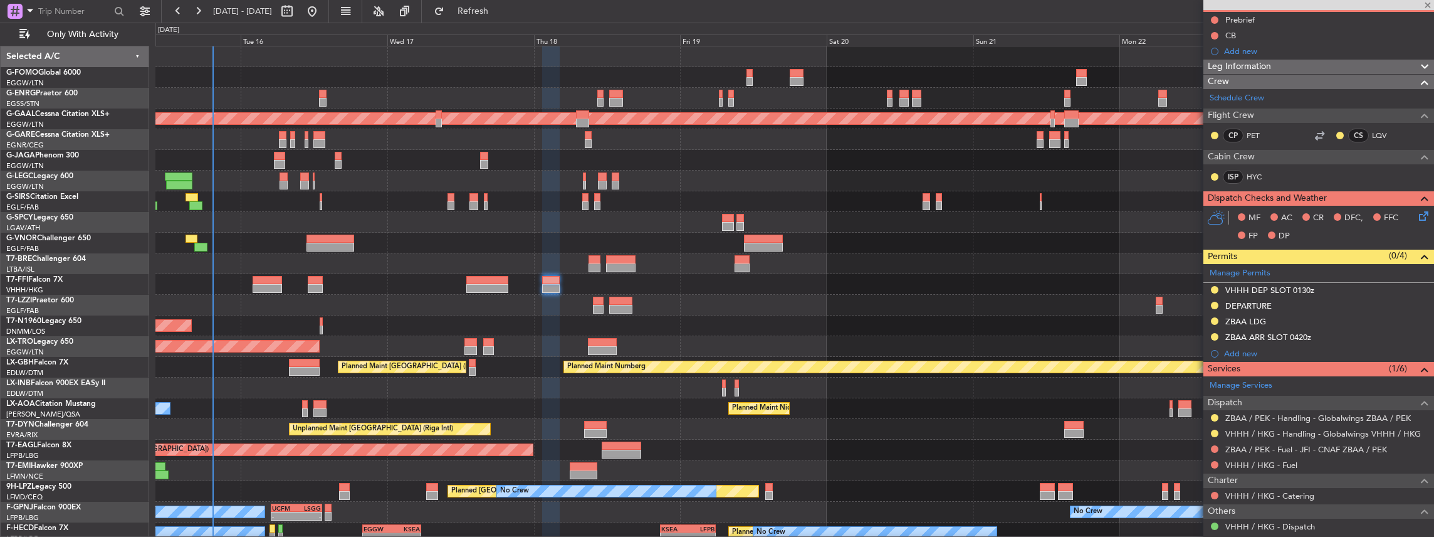
type input "+00:05"
type input "2"
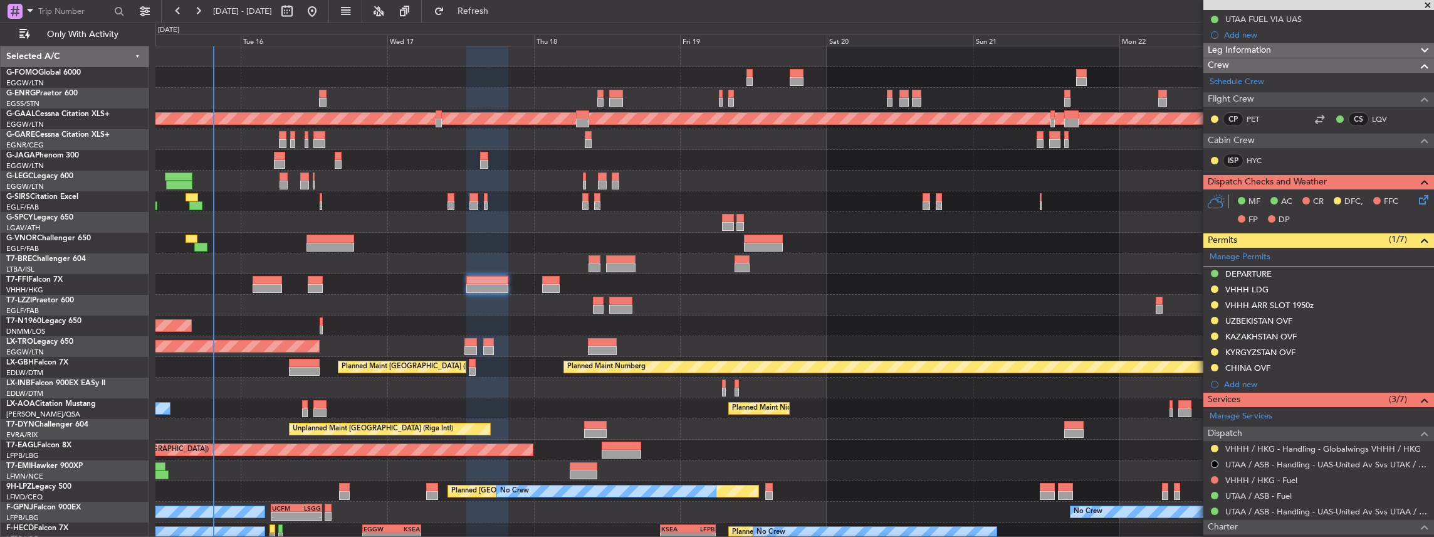
scroll to position [217, 0]
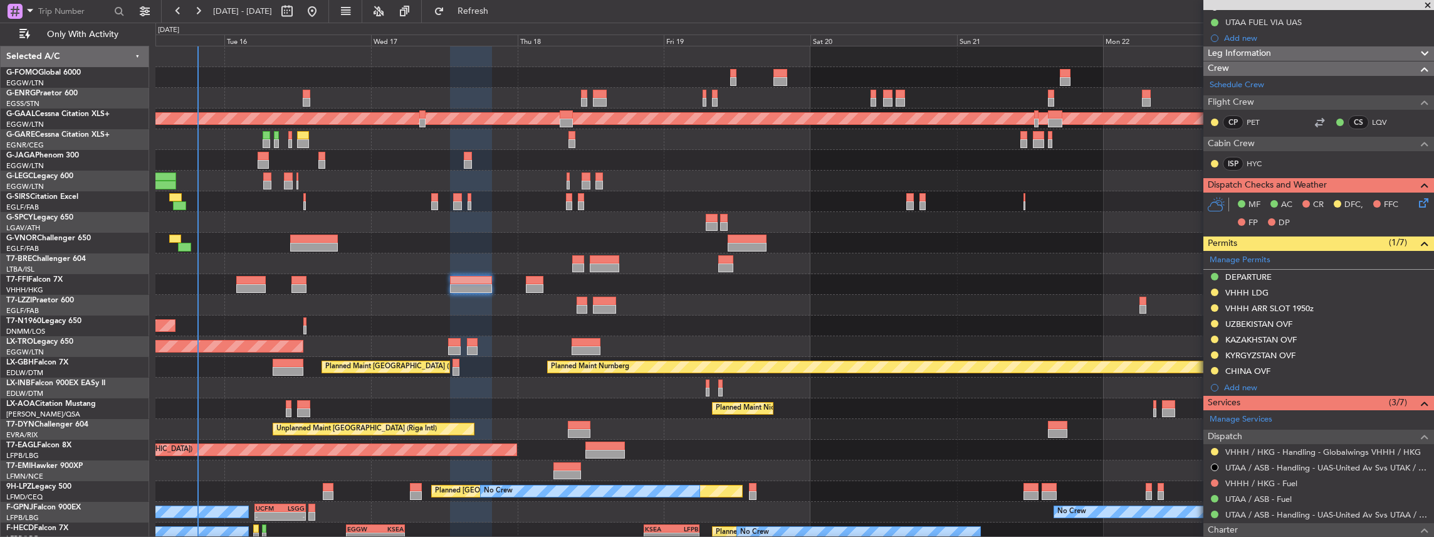
click at [531, 159] on div at bounding box center [794, 160] width 1279 height 21
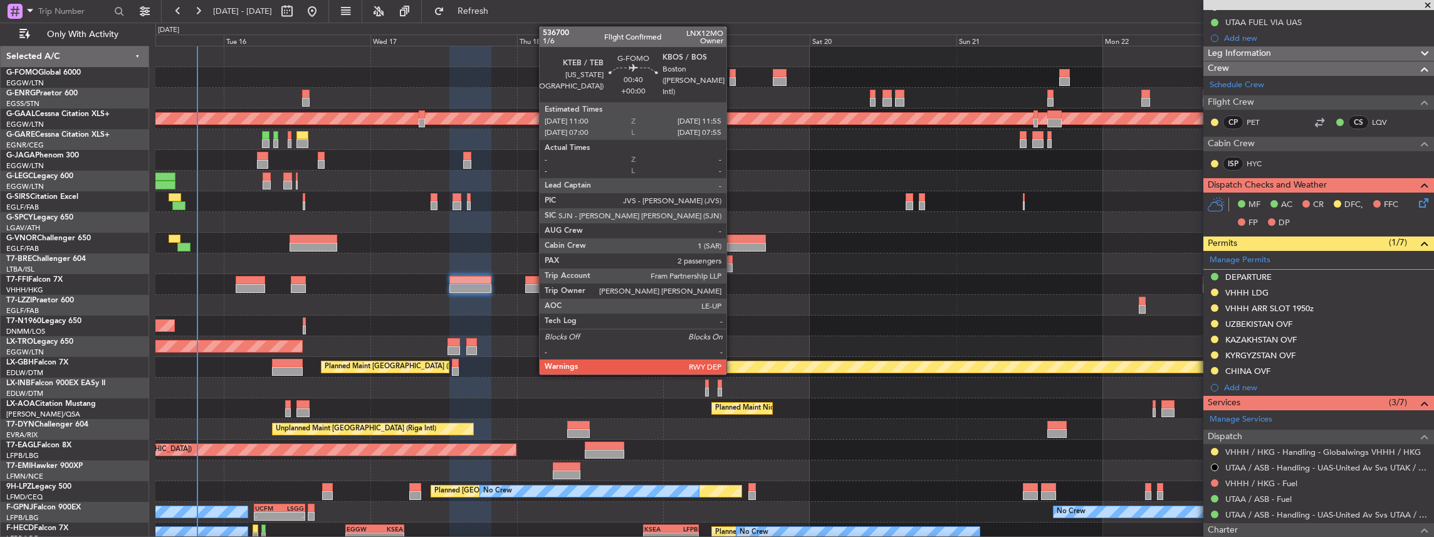
click at [531, 74] on div at bounding box center [733, 73] width 6 height 9
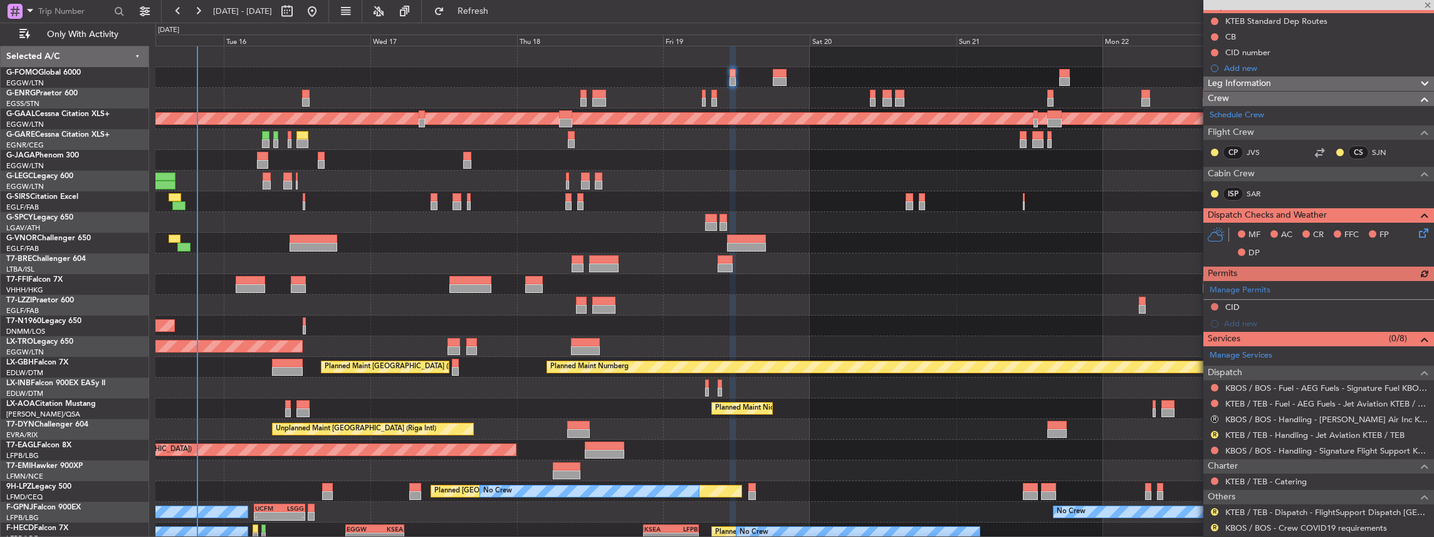
scroll to position [125, 0]
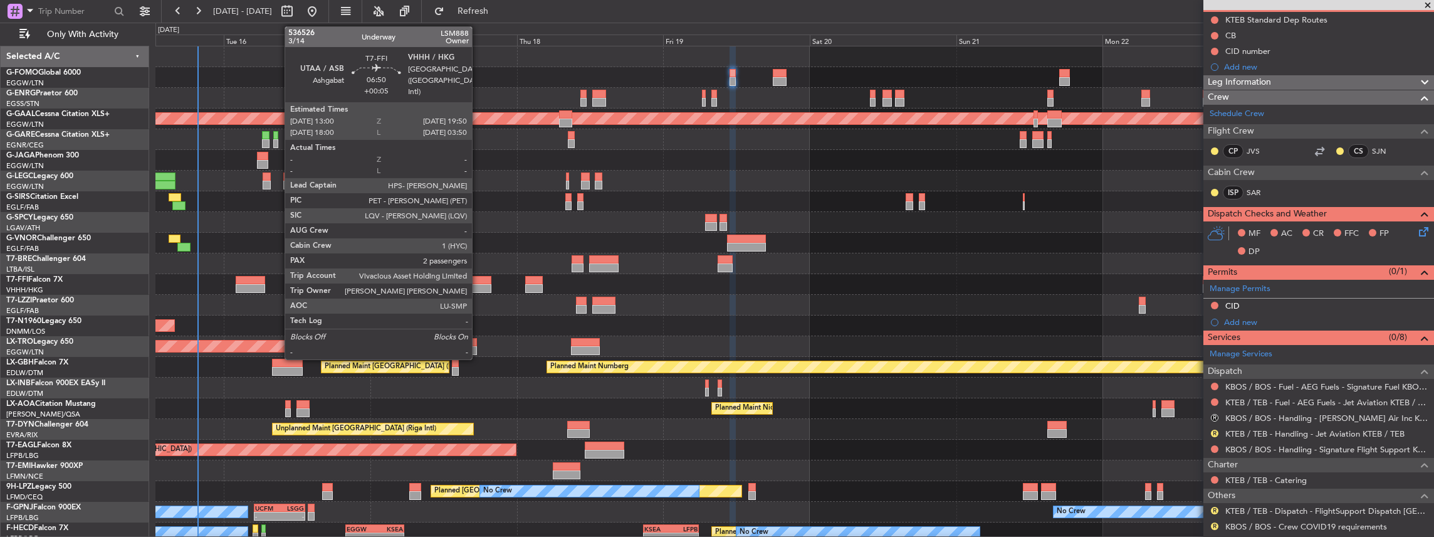
click at [478, 235] on div at bounding box center [470, 280] width 42 height 9
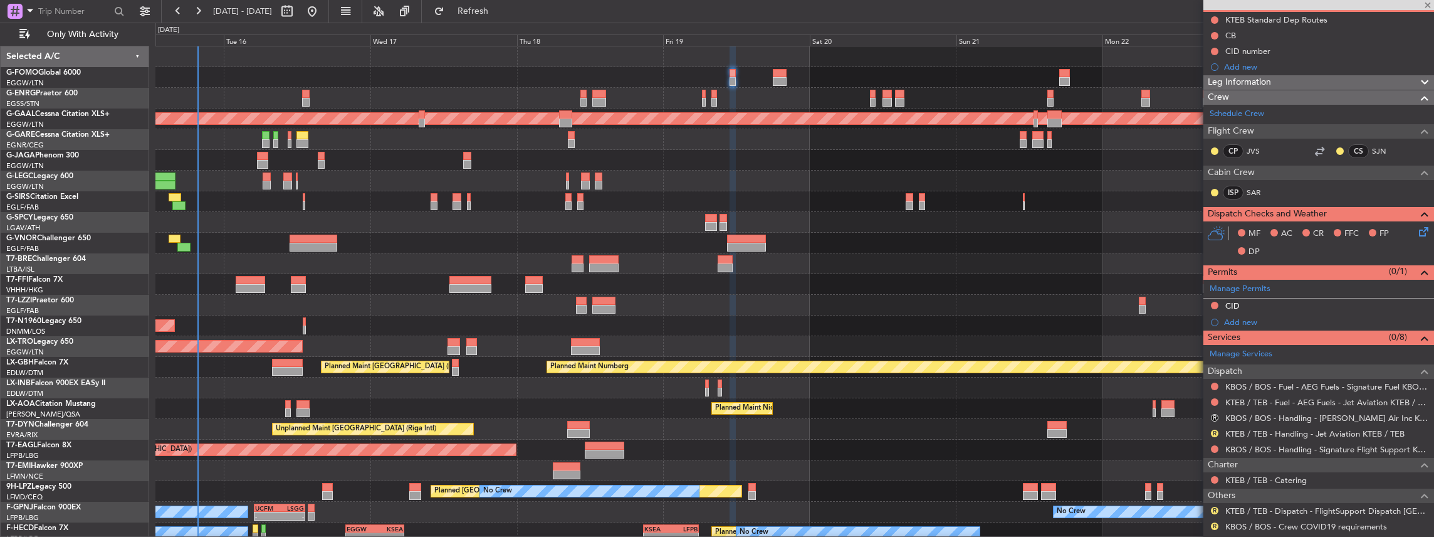
type input "+00:05"
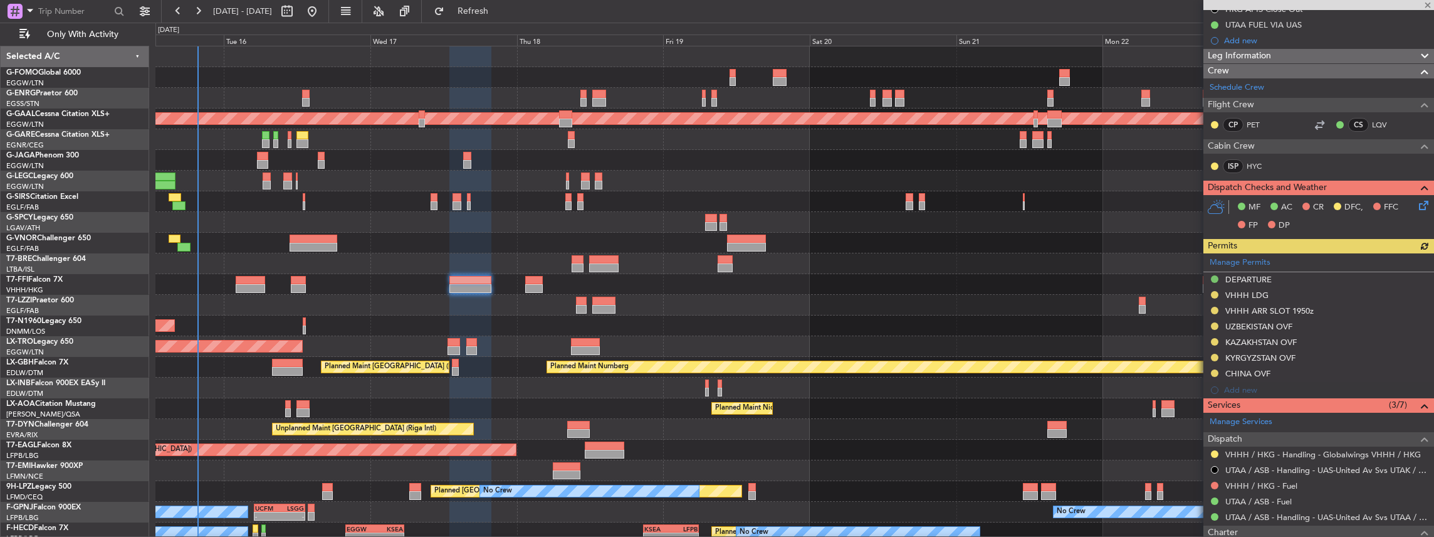
scroll to position [251, 0]
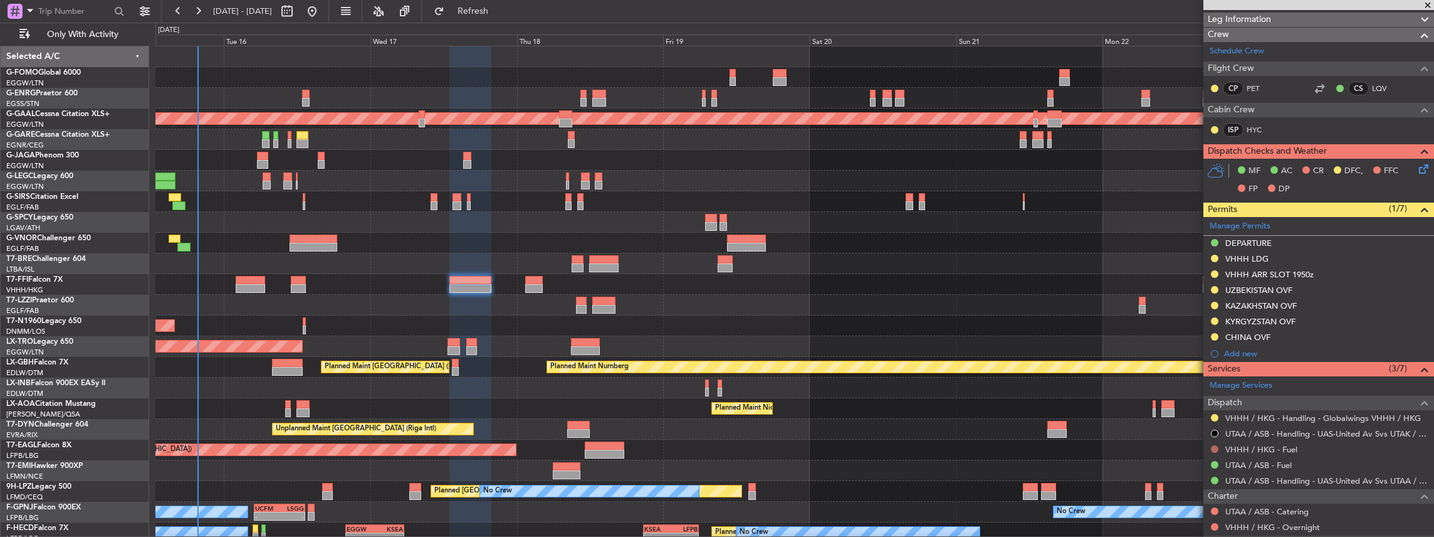
click at [531, 235] on button at bounding box center [1215, 449] width 8 height 8
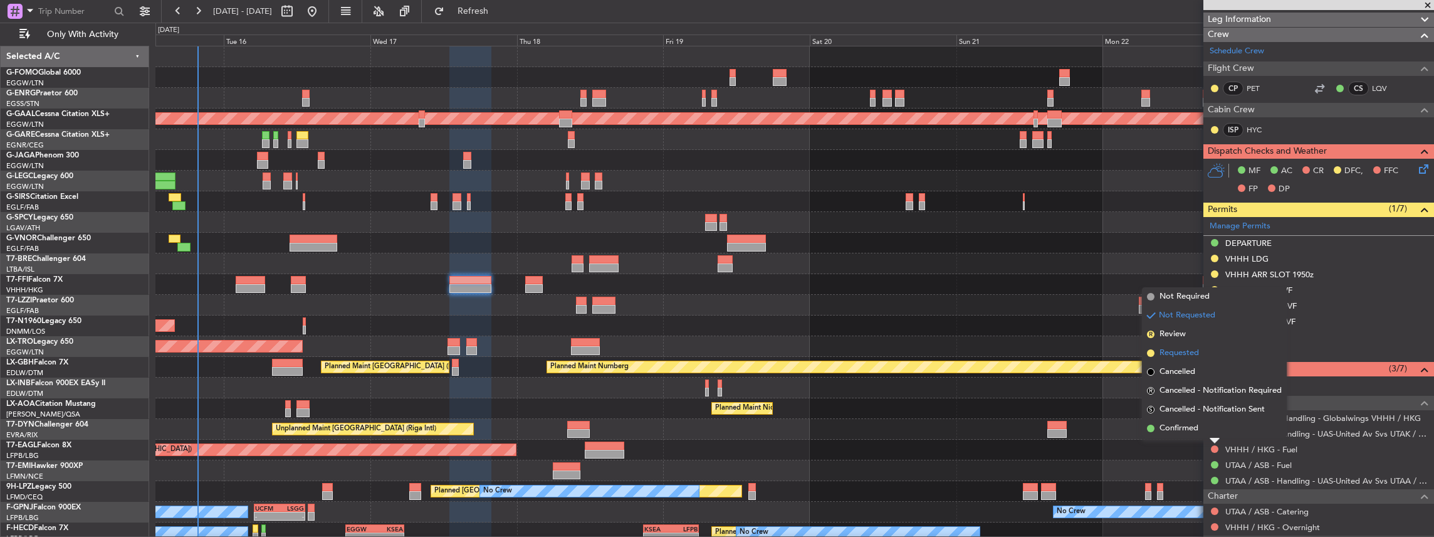
click at [531, 235] on span "Requested" at bounding box center [1179, 353] width 39 height 13
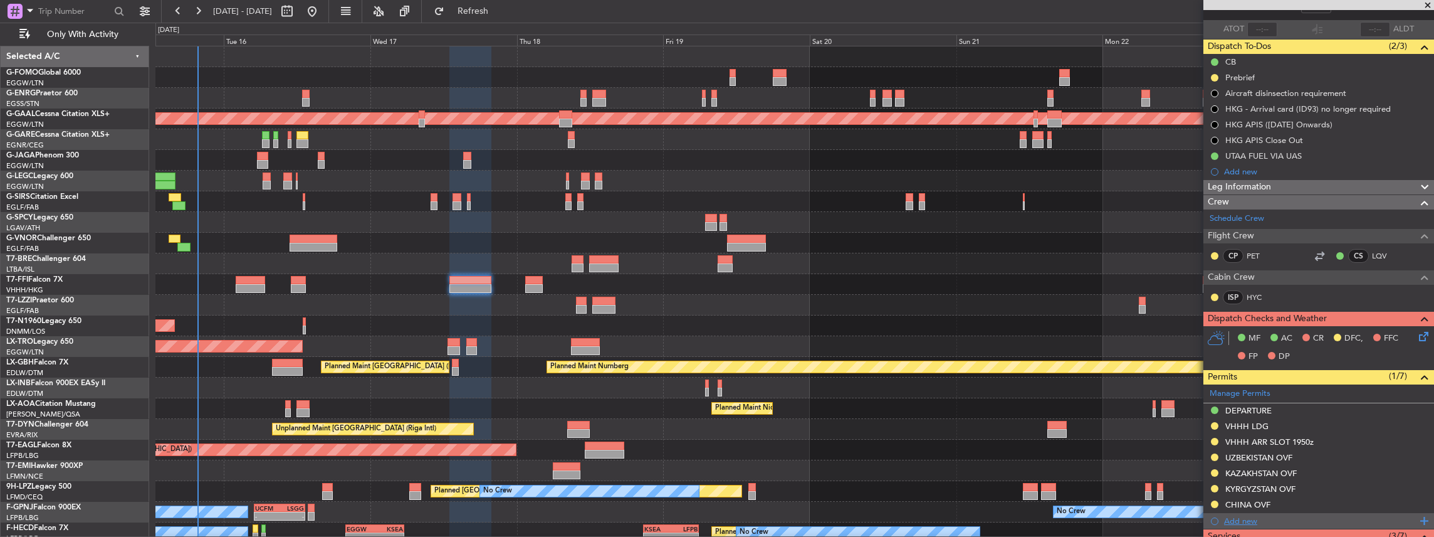
scroll to position [0, 0]
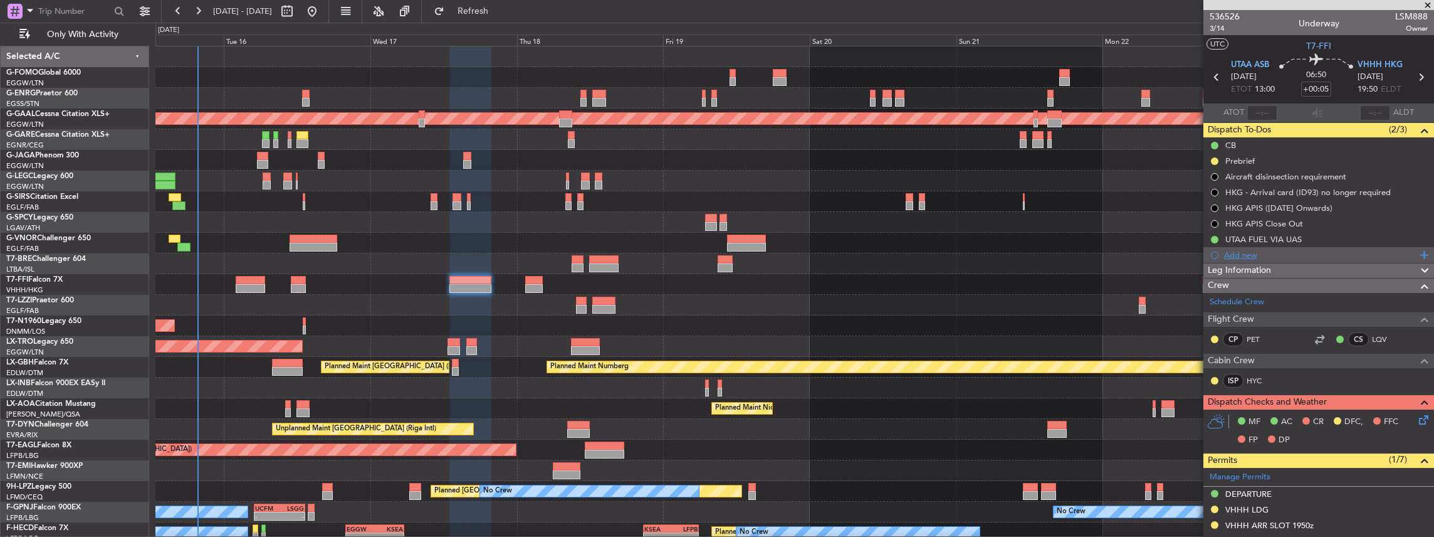
click at [531, 235] on div "Add new" at bounding box center [1320, 254] width 192 height 11
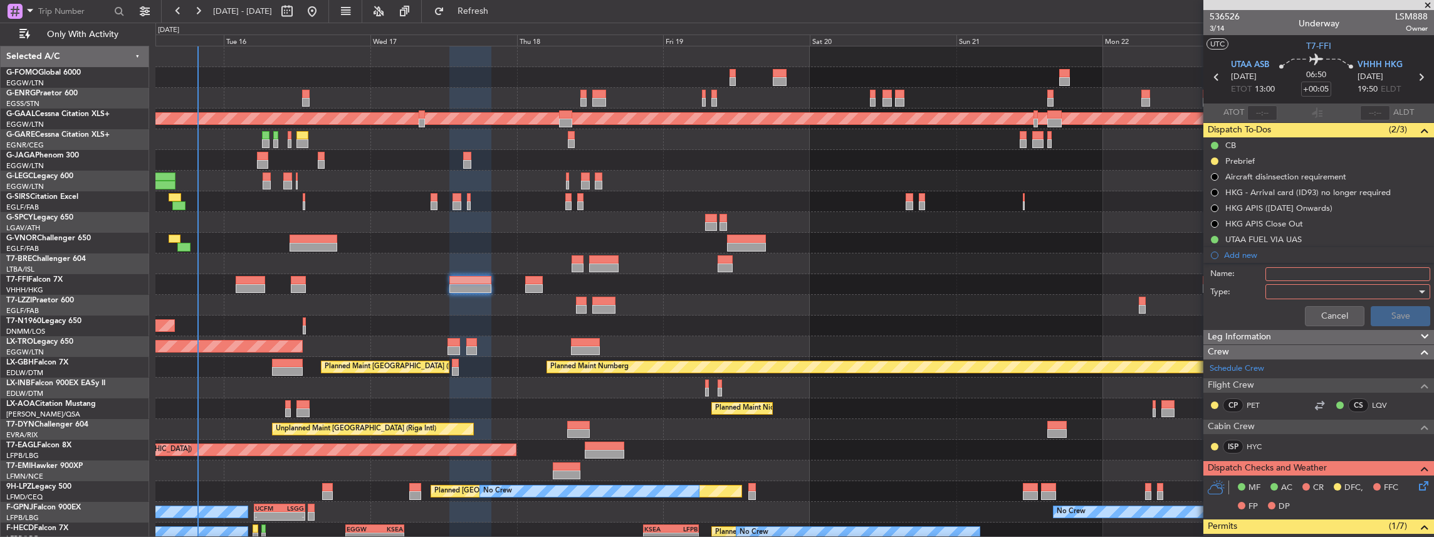
click at [531, 235] on input "Name:" at bounding box center [1347, 274] width 165 height 14
drag, startPoint x: 1292, startPoint y: 272, endPoint x: 1252, endPoint y: 272, distance: 39.5
click at [531, 235] on div "Name: KFOK FUEL VIA HANDLER" at bounding box center [1318, 273] width 243 height 19
type input "VHHH FUEL VIA HANDLER"
click at [531, 235] on div at bounding box center [1343, 291] width 146 height 19
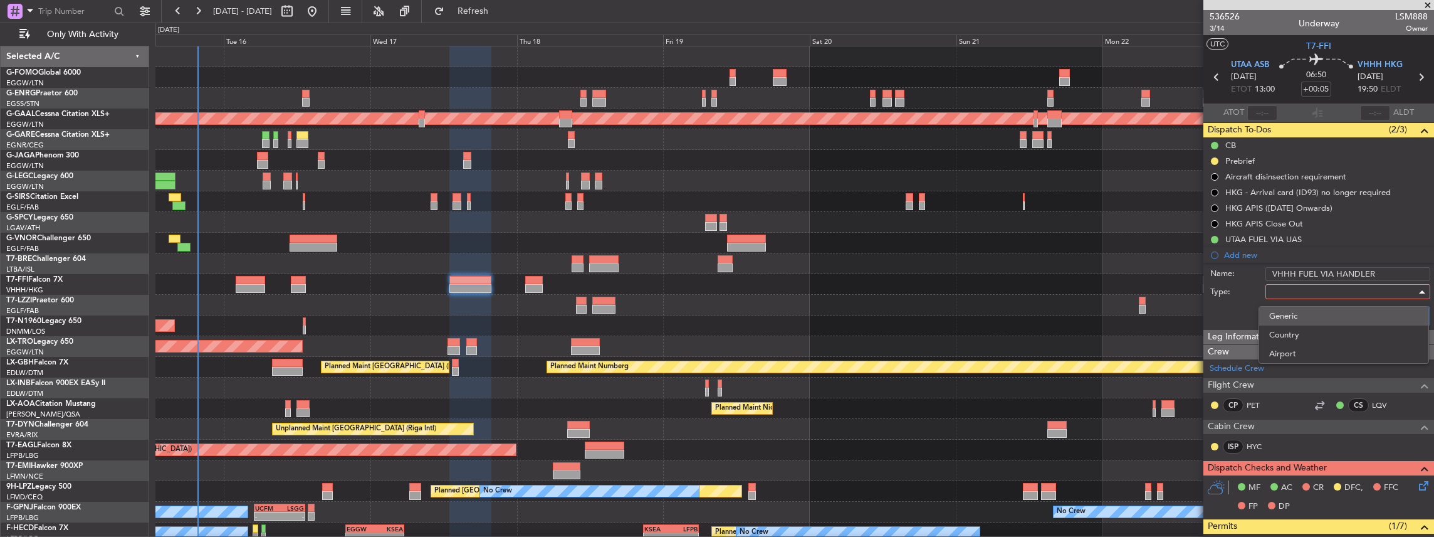
click at [531, 235] on span "Generic" at bounding box center [1343, 315] width 149 height 19
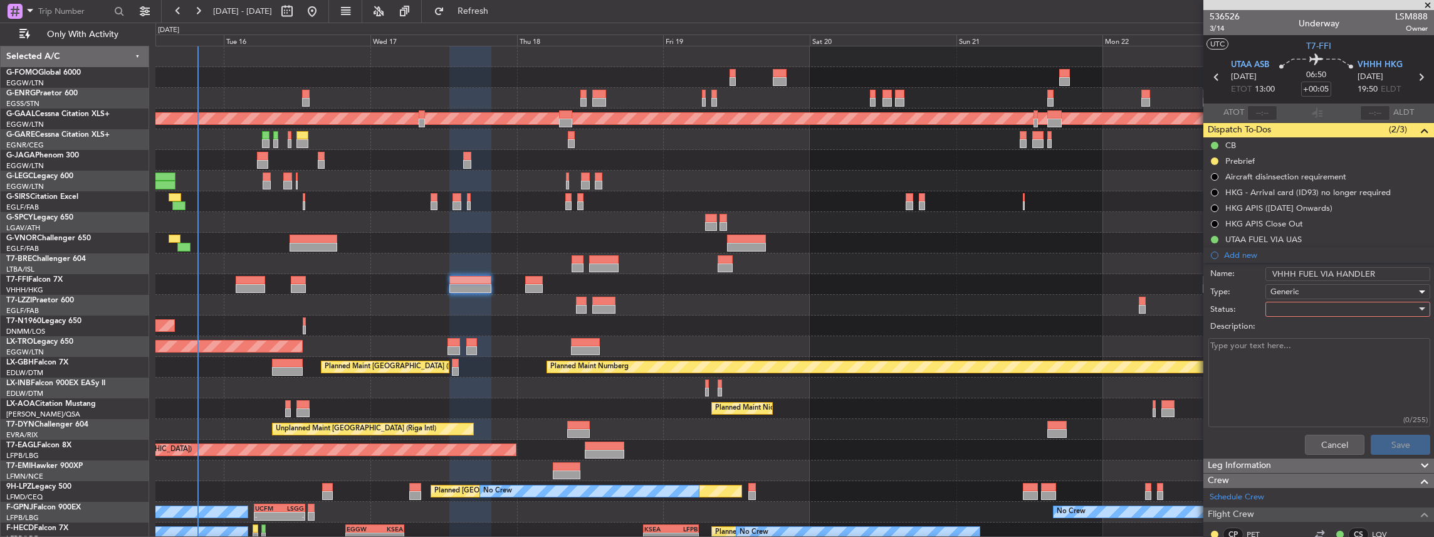
click at [531, 235] on div at bounding box center [1343, 309] width 146 height 19
click at [531, 235] on span "In Progress" at bounding box center [1343, 352] width 149 height 19
click at [531, 235] on button "Save" at bounding box center [1401, 444] width 60 height 20
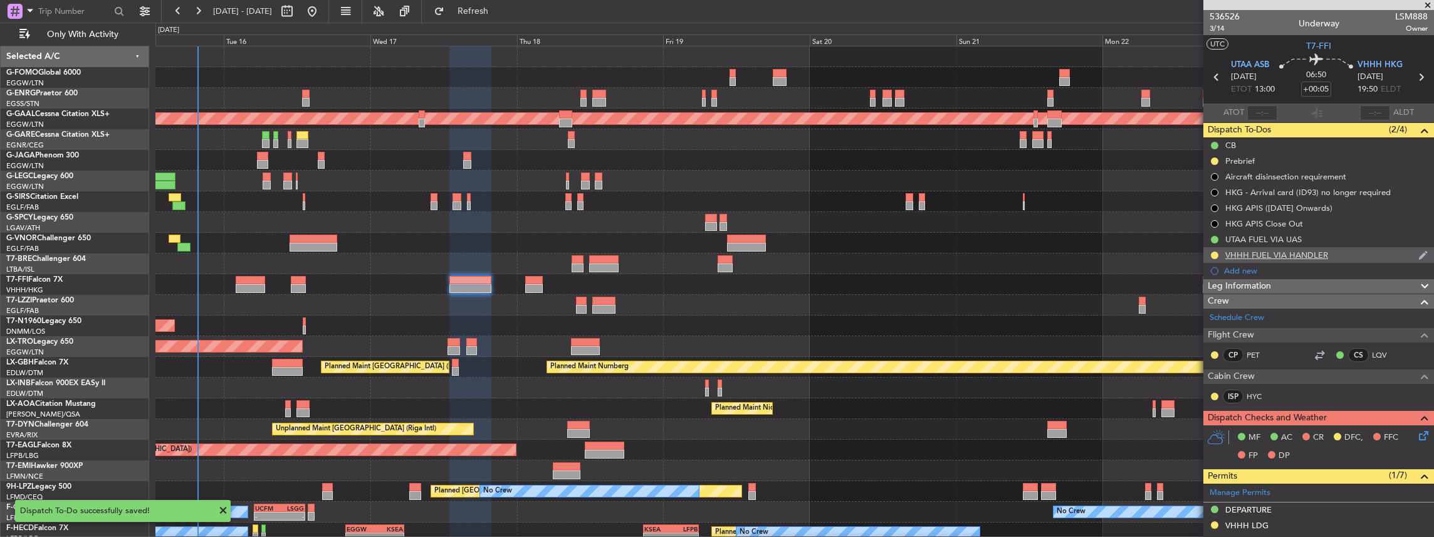
click at [531, 235] on div "VHHH FUEL VIA HANDLER" at bounding box center [1318, 255] width 231 height 16
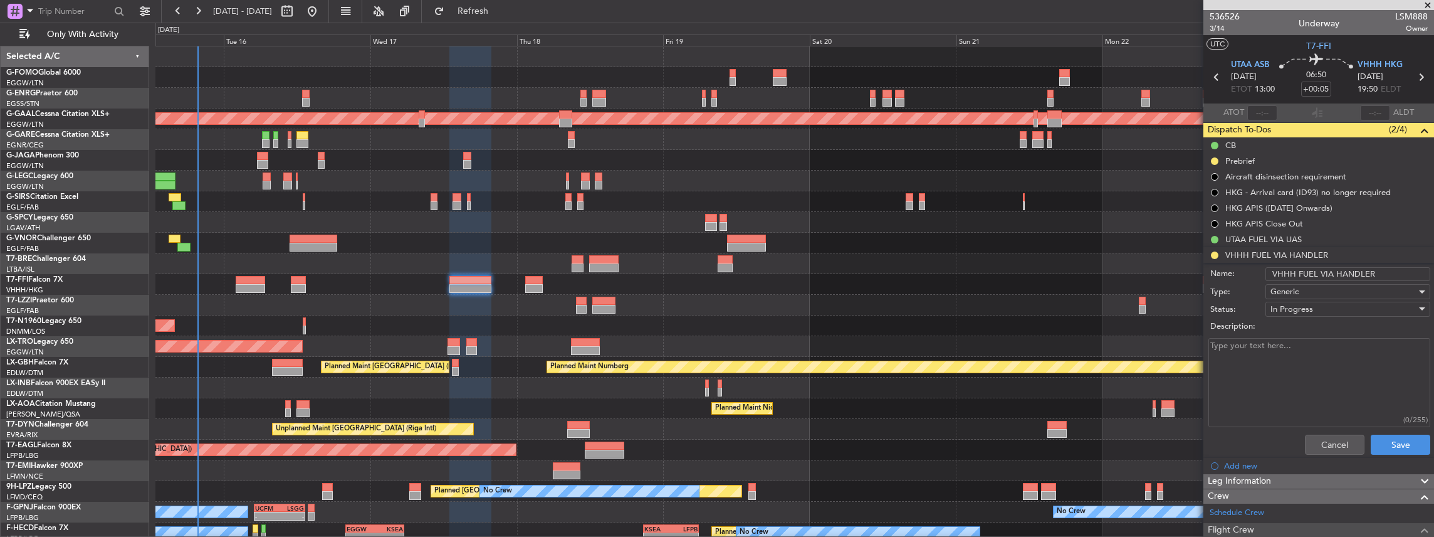
drag, startPoint x: 1375, startPoint y: 271, endPoint x: 1269, endPoint y: 273, distance: 106.6
click at [531, 235] on input "VHHH FUEL VIA HANDLER" at bounding box center [1347, 274] width 165 height 14
click at [531, 235] on button "Cancel" at bounding box center [1335, 444] width 60 height 20
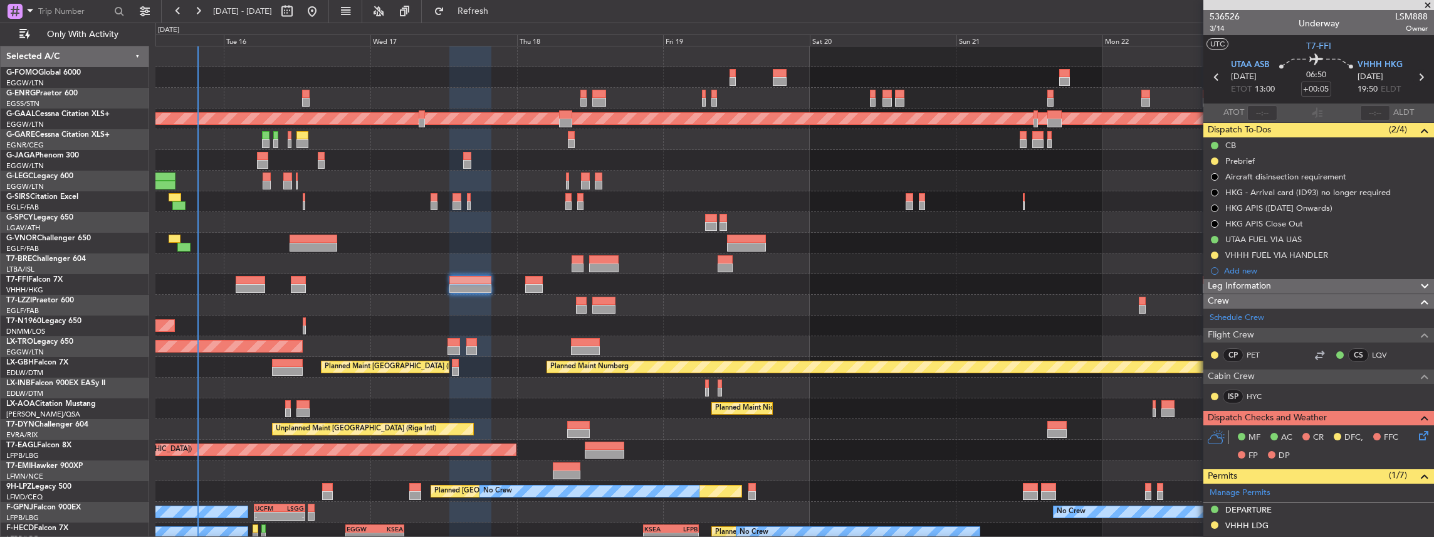
click at [531, 75] on icon at bounding box center [1421, 77] width 16 height 16
type input "+00:25"
type input "1"
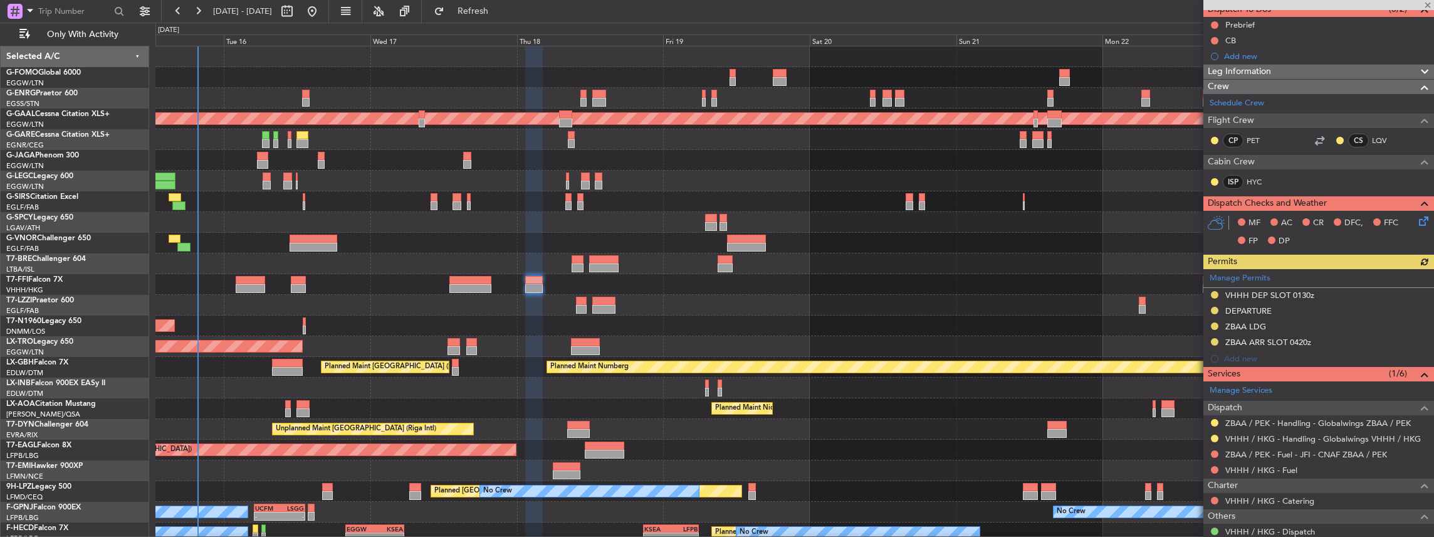
scroll to position [125, 0]
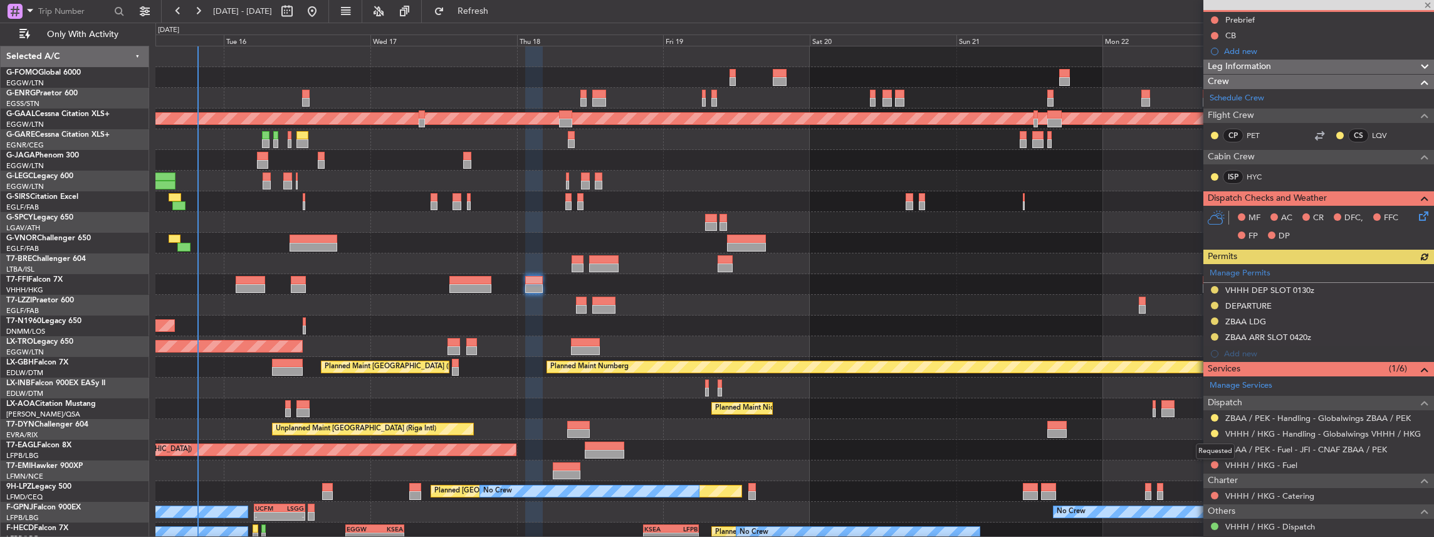
click at [531, 235] on mat-tooltip-component "Requested" at bounding box center [1215, 450] width 56 height 33
click at [531, 235] on button at bounding box center [1215, 465] width 8 height 8
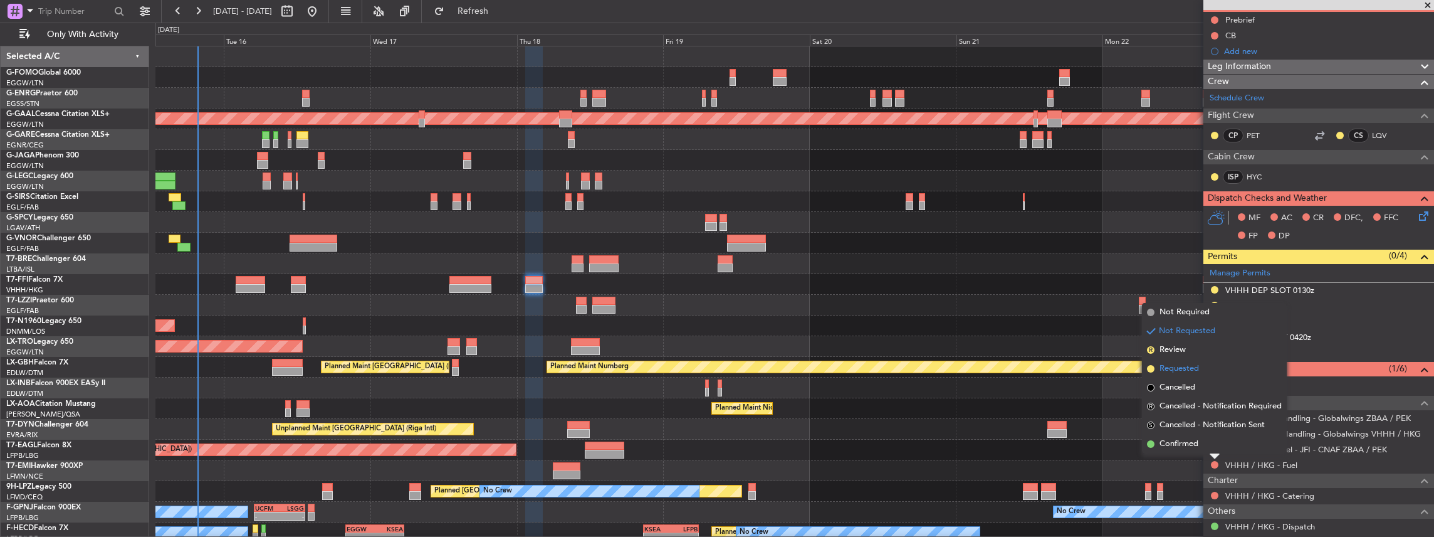
click at [531, 235] on li "Requested" at bounding box center [1214, 368] width 145 height 19
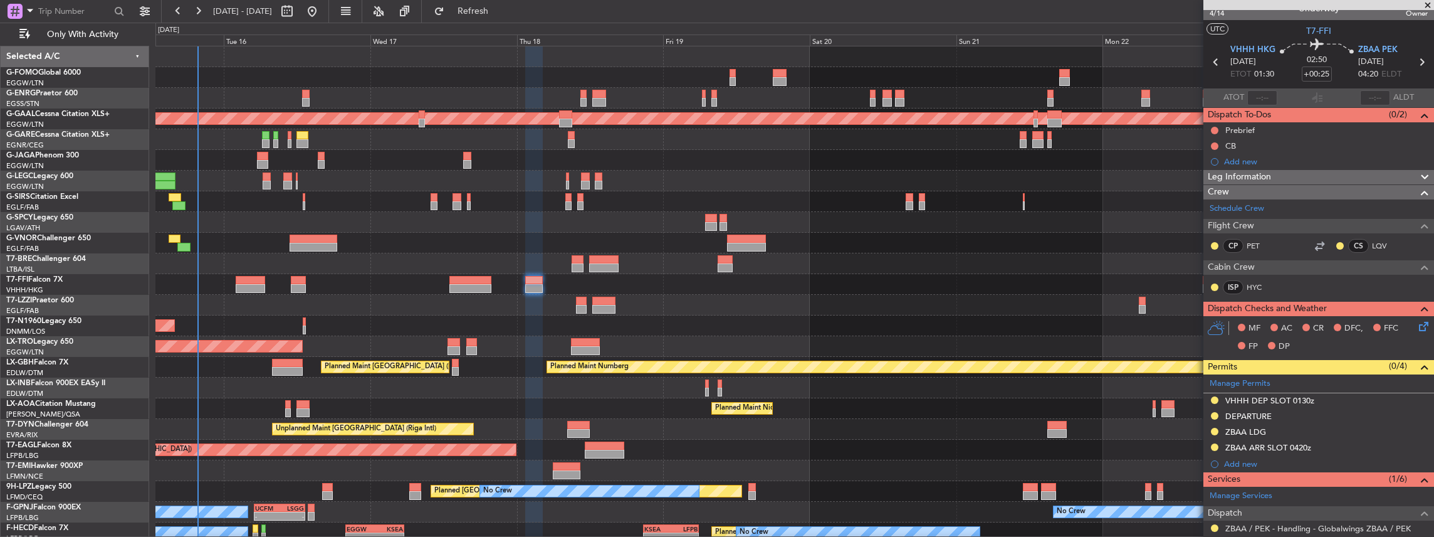
scroll to position [0, 0]
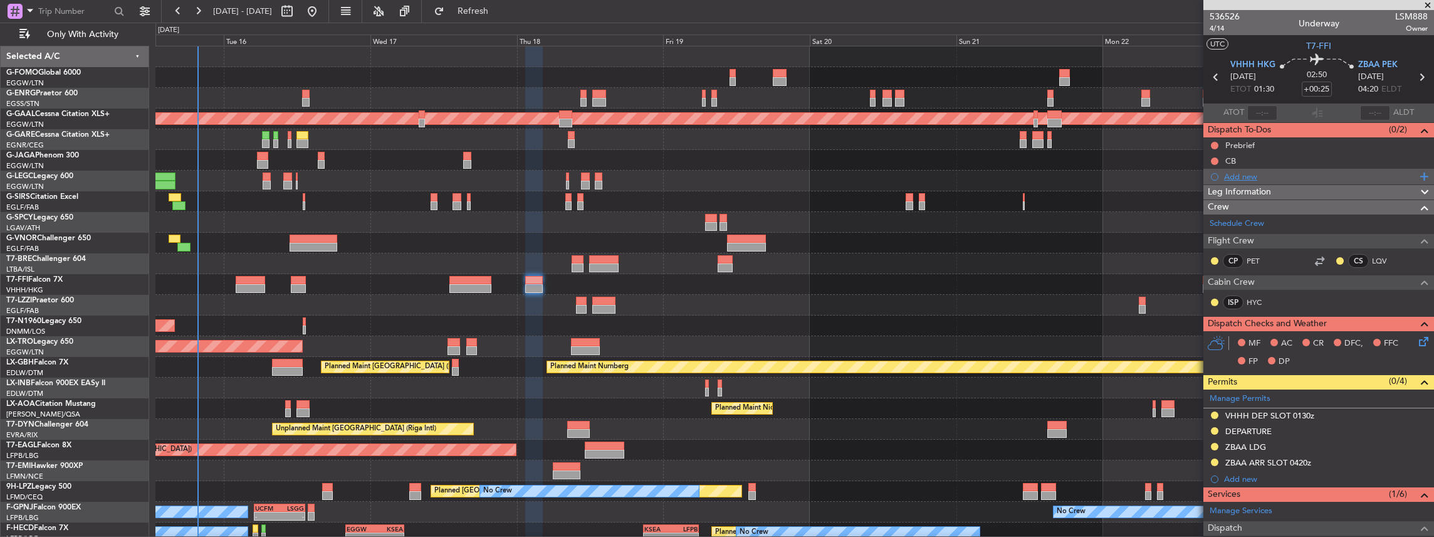
click at [531, 173] on div "Add new" at bounding box center [1320, 176] width 192 height 11
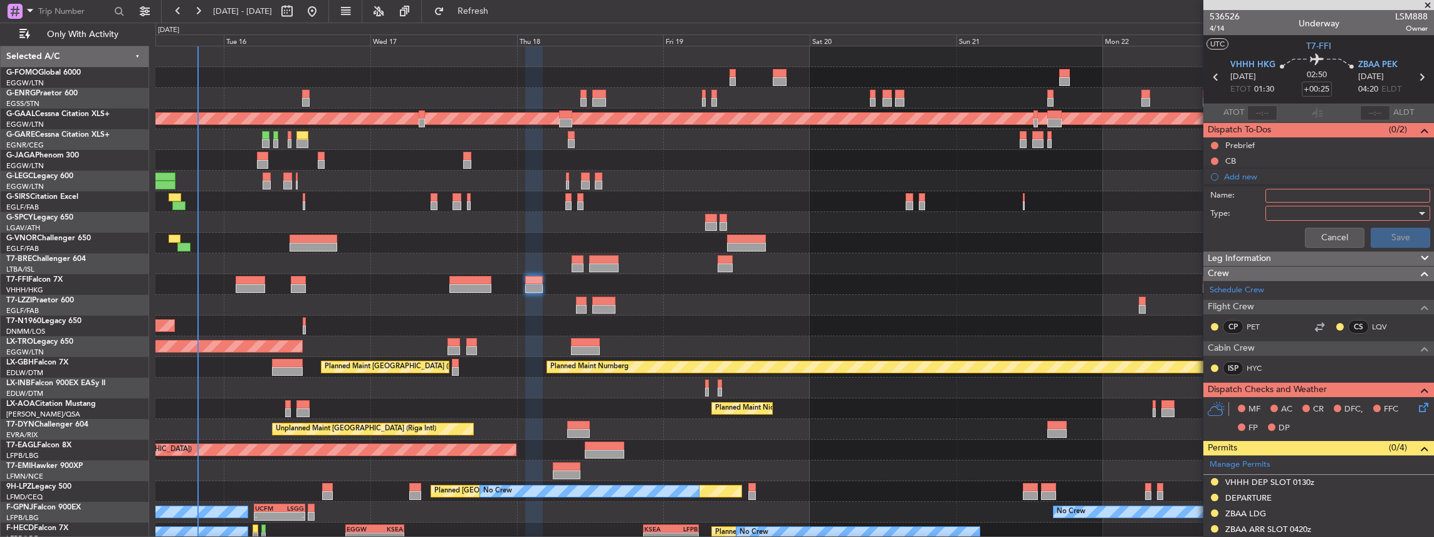
click at [531, 194] on input "Name:" at bounding box center [1347, 196] width 165 height 14
paste input "VHHH FUEL VIA HANDLER"
type input "VHHH FUEL VIA HANDLER"
click at [531, 212] on div at bounding box center [1343, 213] width 146 height 19
click at [531, 235] on span "Generic" at bounding box center [1343, 237] width 149 height 19
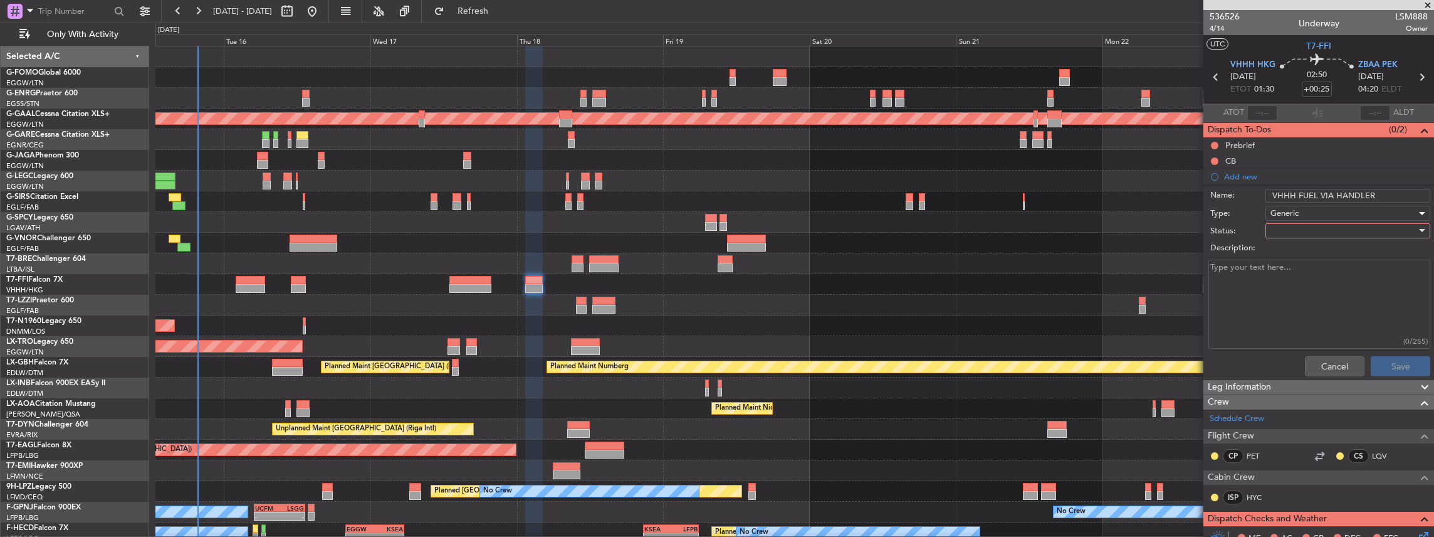
click at [531, 229] on div at bounding box center [1343, 230] width 146 height 19
click at [531, 235] on span "In Progress" at bounding box center [1343, 273] width 149 height 19
click at [531, 235] on button "Save" at bounding box center [1401, 366] width 60 height 20
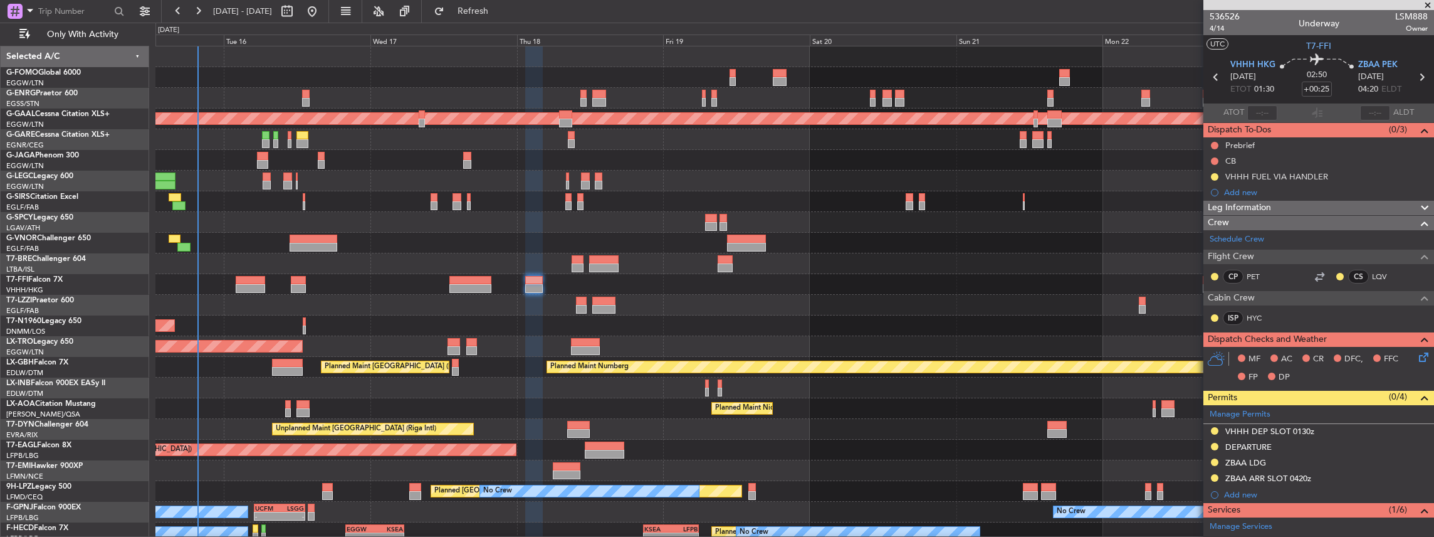
click at [531, 4] on span at bounding box center [1427, 5] width 13 height 11
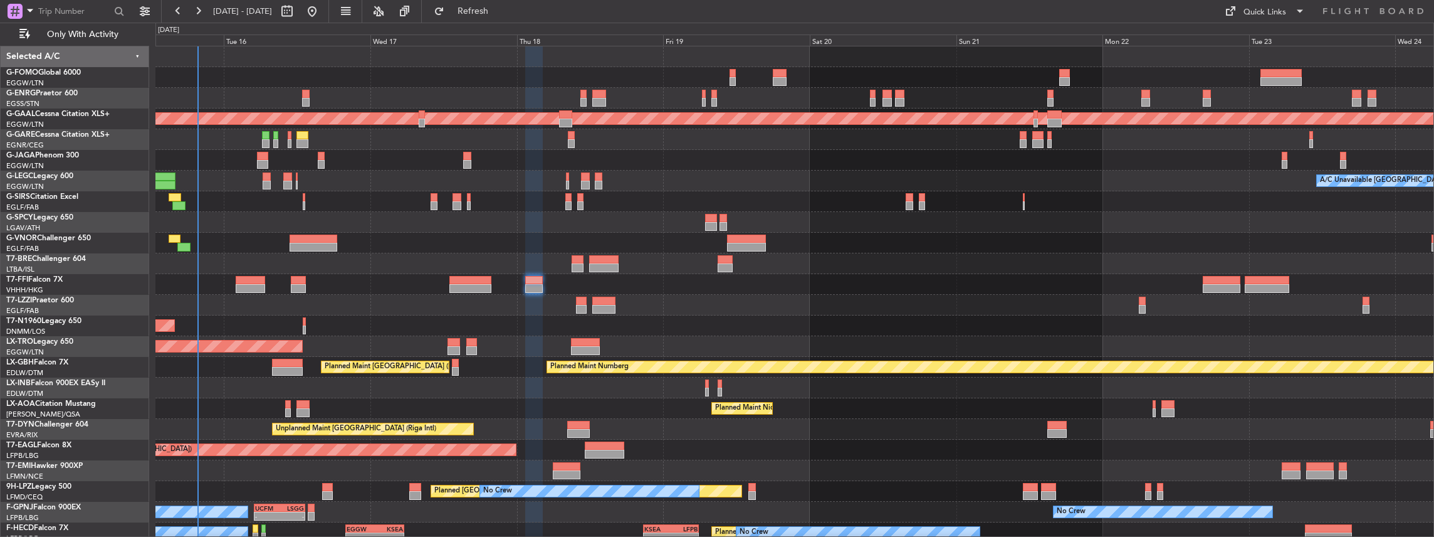
type input "0"
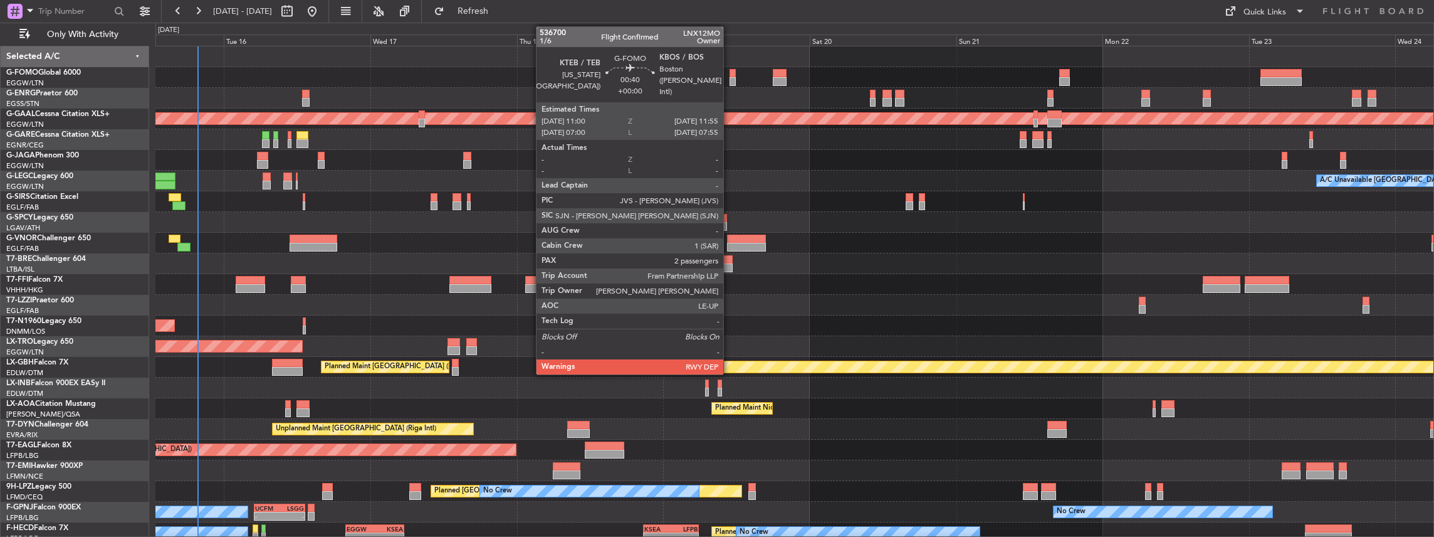
click at [531, 81] on div at bounding box center [733, 81] width 6 height 9
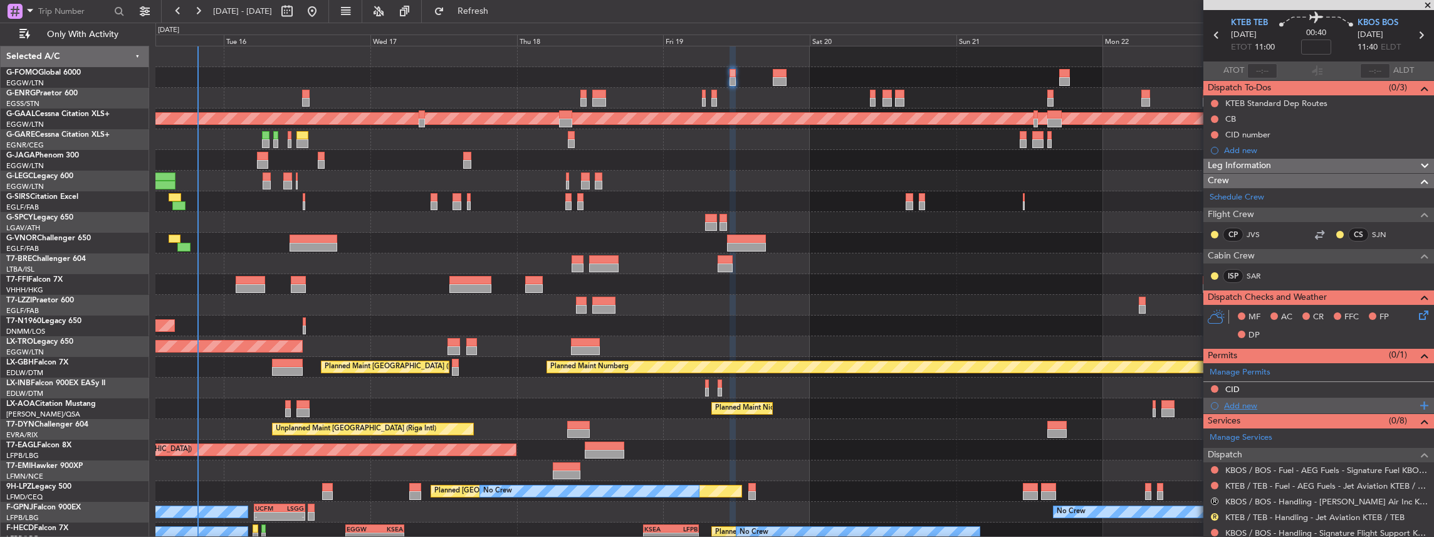
scroll to position [83, 0]
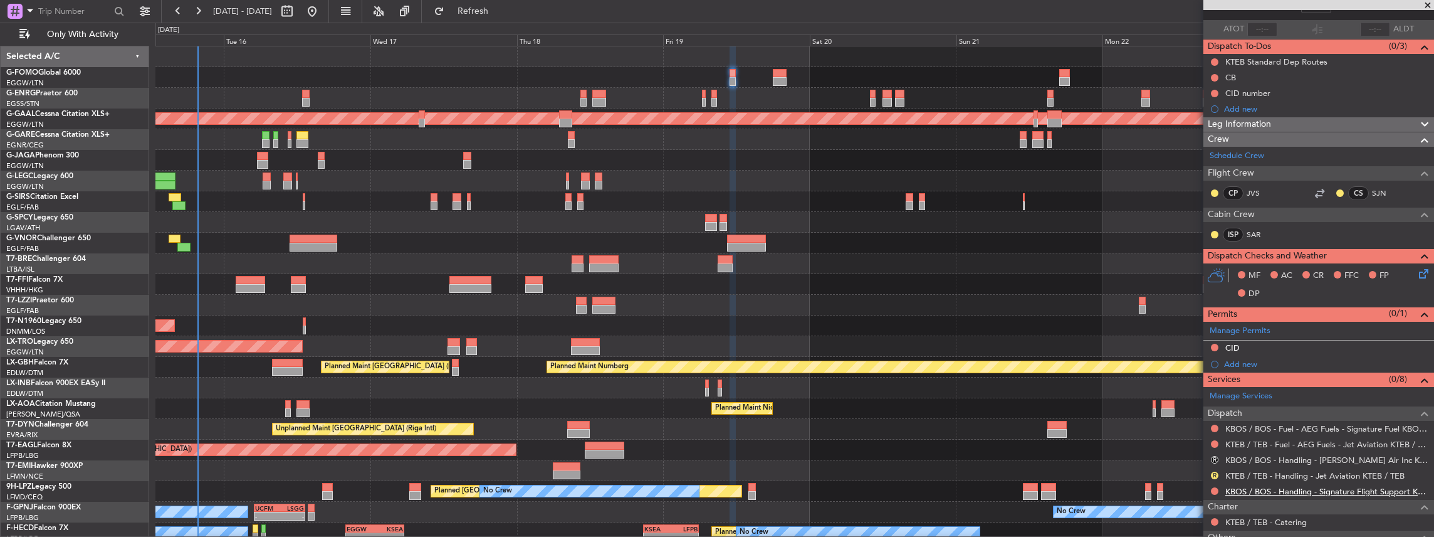
click at [531, 235] on link "KBOS / BOS - Handling - Signature Flight Support KBOS / BOS" at bounding box center [1326, 491] width 202 height 11
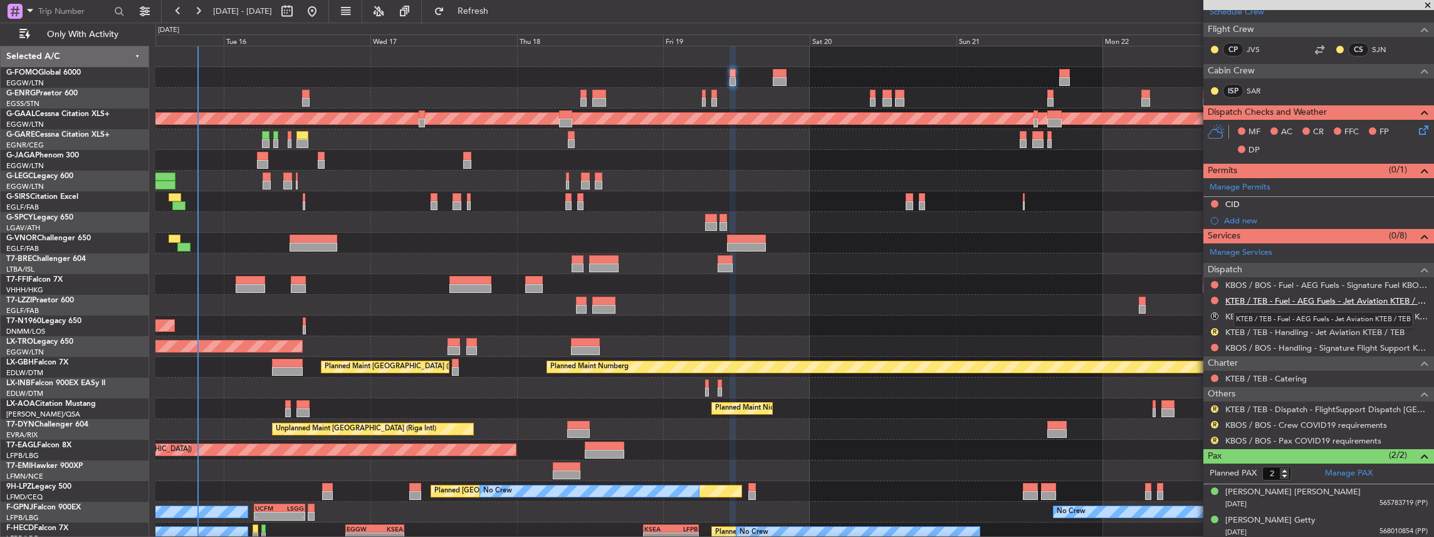
scroll to position [185, 0]
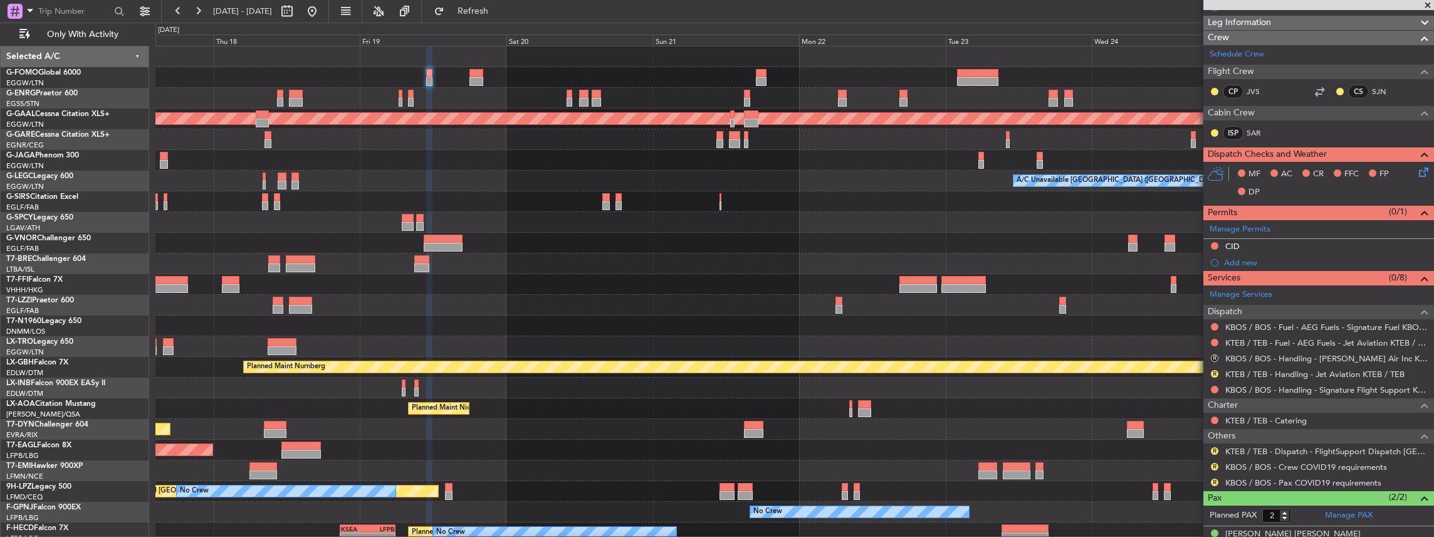
click at [531, 224] on div "Planned Maint Dusseldorf A/C Unavailable London (Luton) - - LFMN 16:05 Z ZBAA 0…" at bounding box center [794, 325] width 1279 height 558
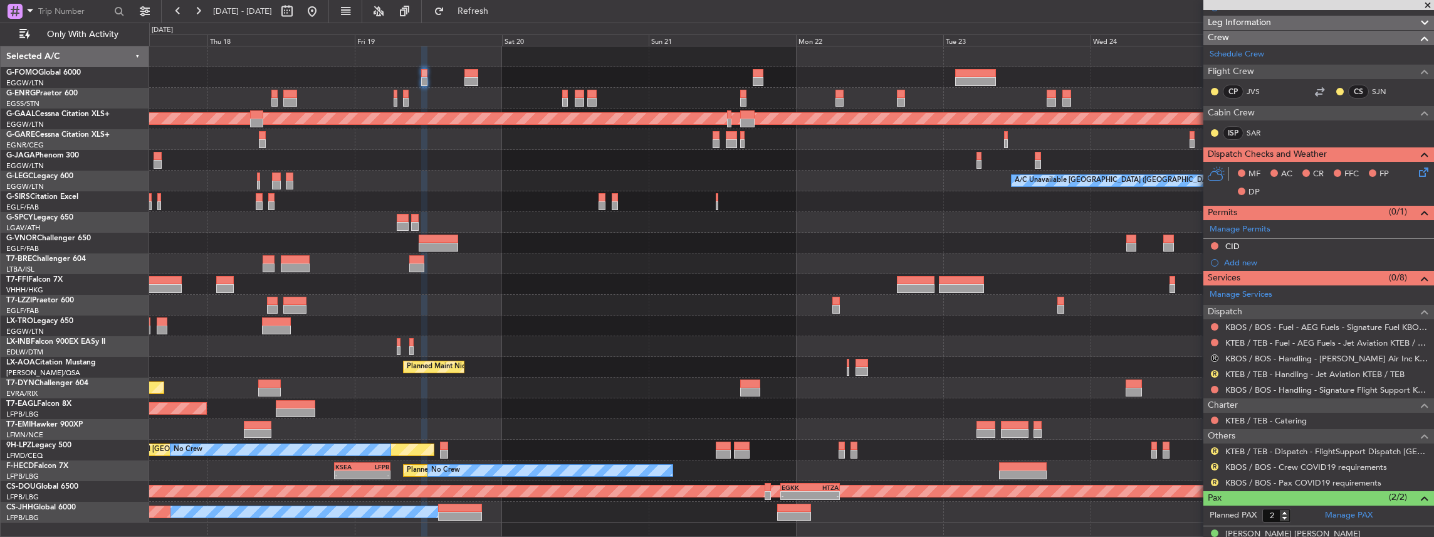
click at [531, 235] on div "Planned Maint Dusseldorf A/C Unavailable London (Luton) - - LFMN 16:05 Z ZBAA 0…" at bounding box center [791, 284] width 1285 height 476
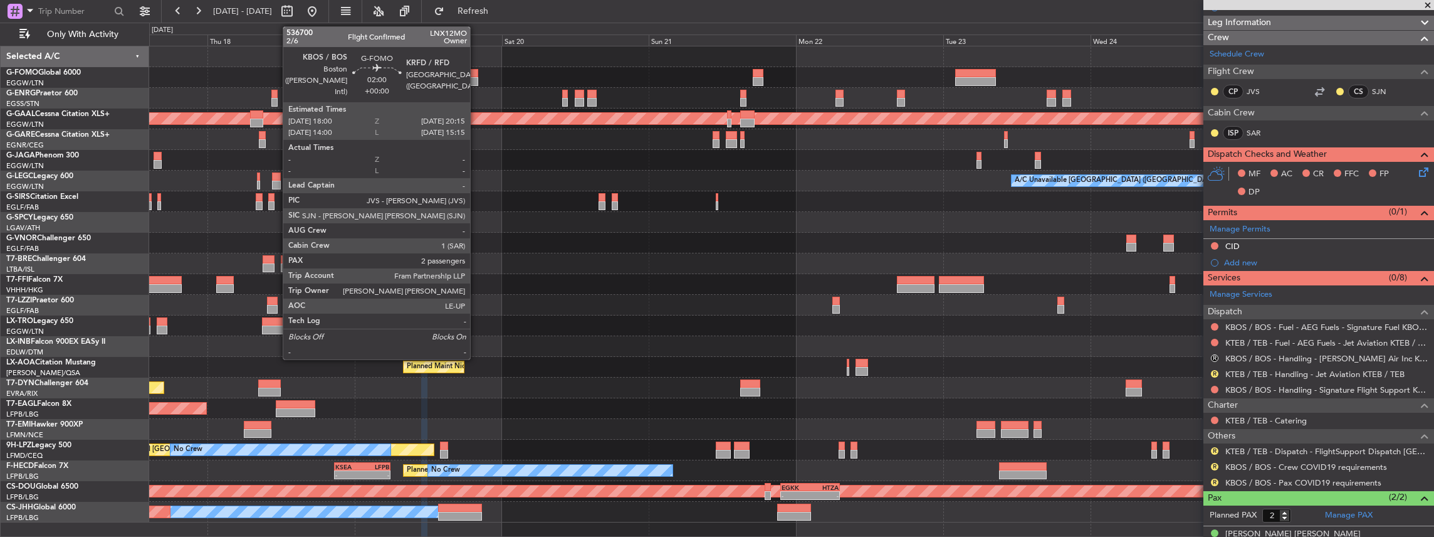
click at [476, 78] on div at bounding box center [471, 81] width 14 height 9
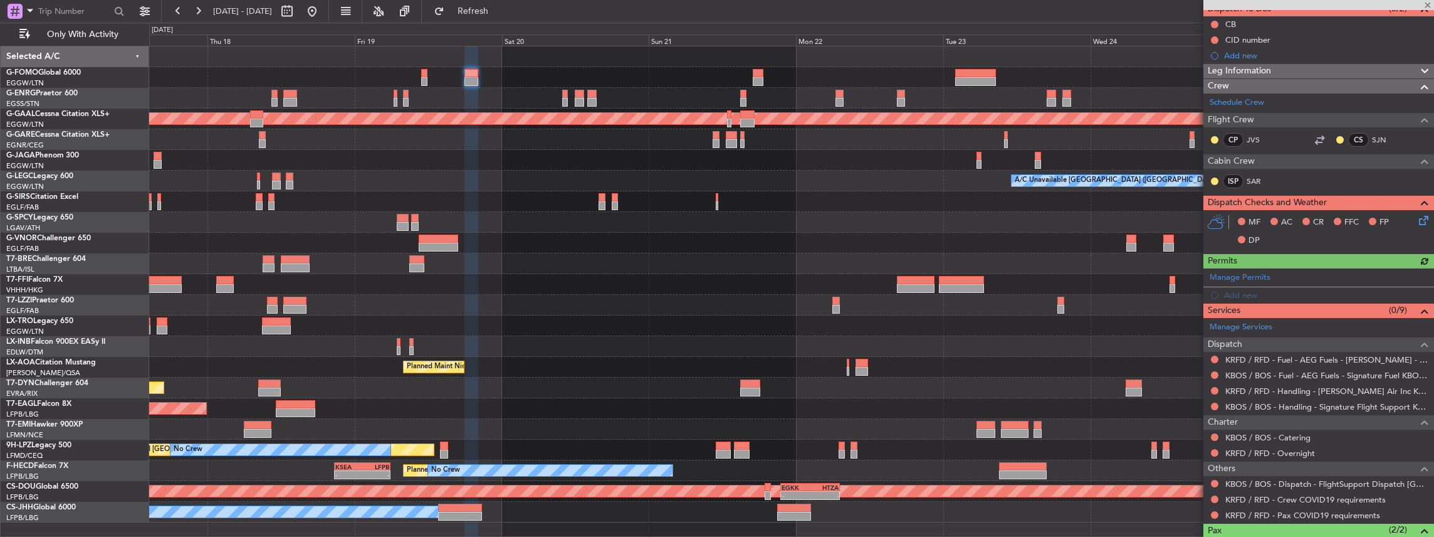
scroll to position [125, 0]
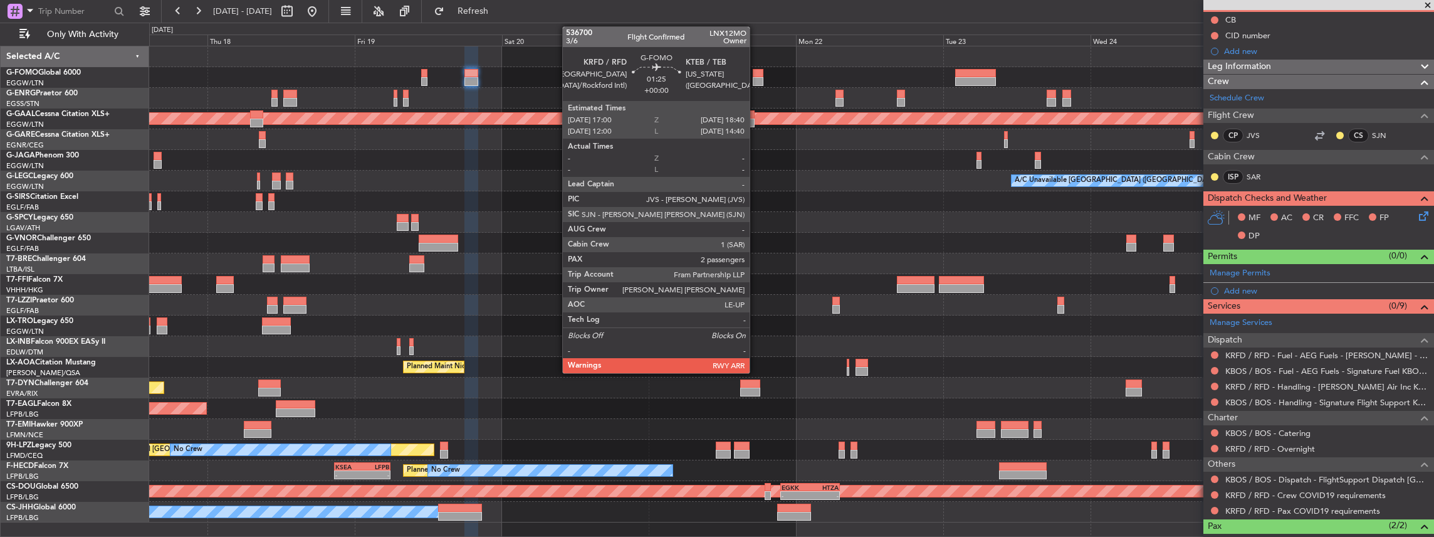
click at [531, 78] on div at bounding box center [758, 81] width 11 height 9
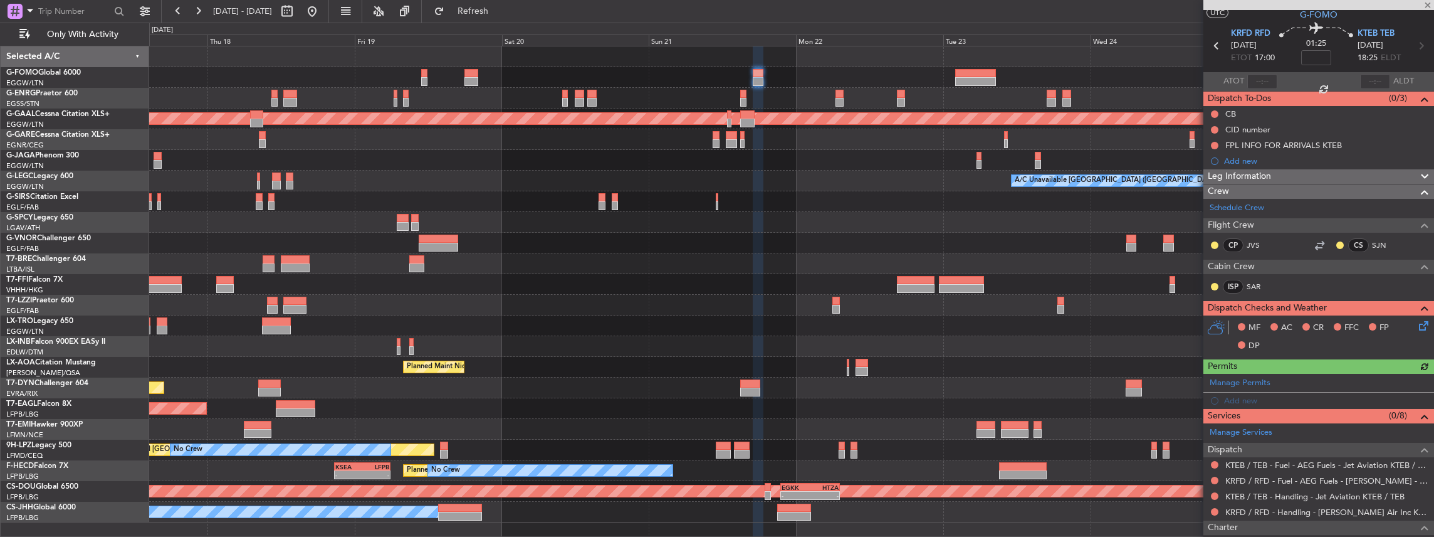
scroll to position [83, 0]
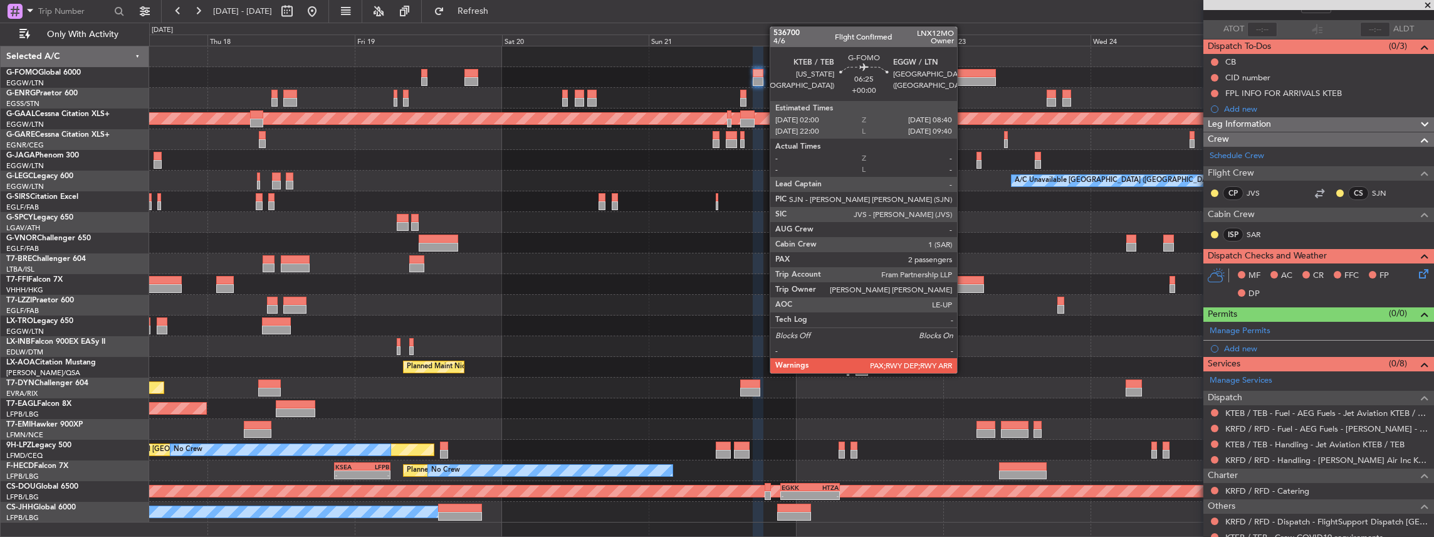
click at [531, 75] on div at bounding box center [975, 73] width 41 height 9
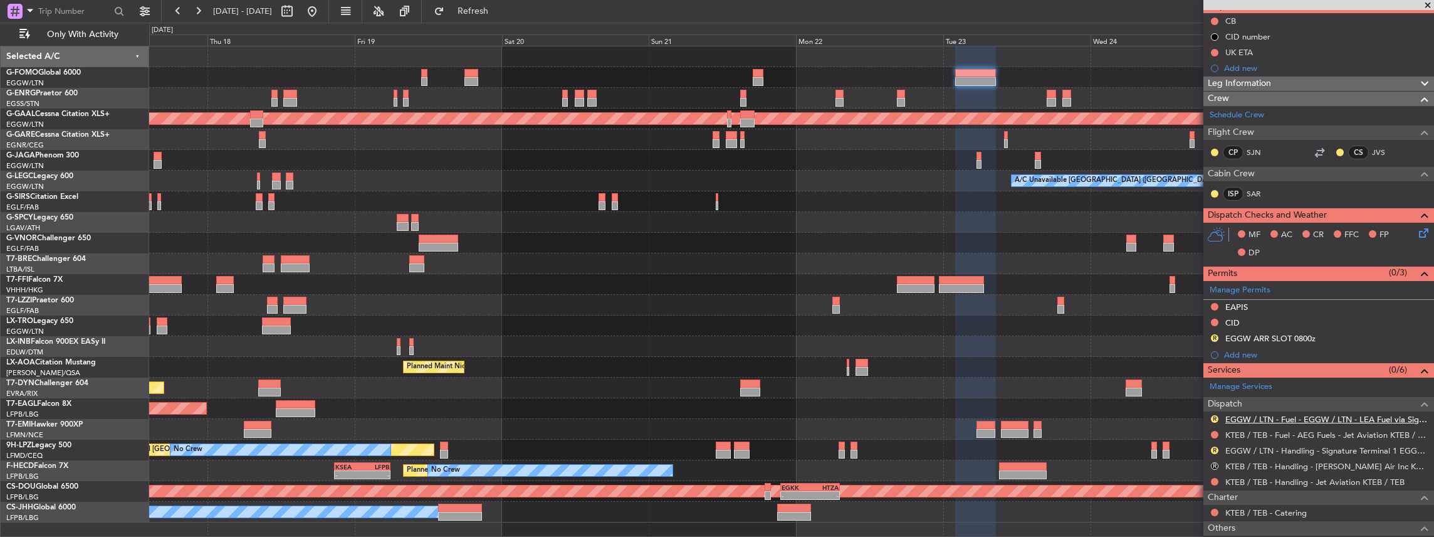
scroll to position [125, 0]
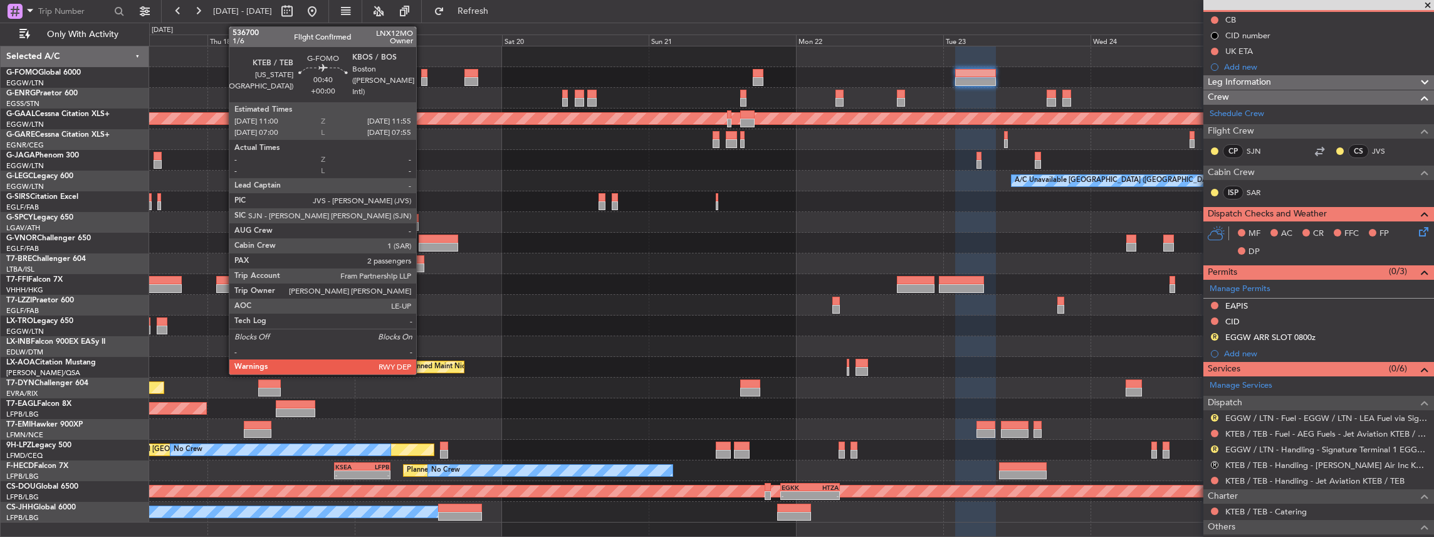
click at [422, 82] on div at bounding box center [424, 81] width 6 height 9
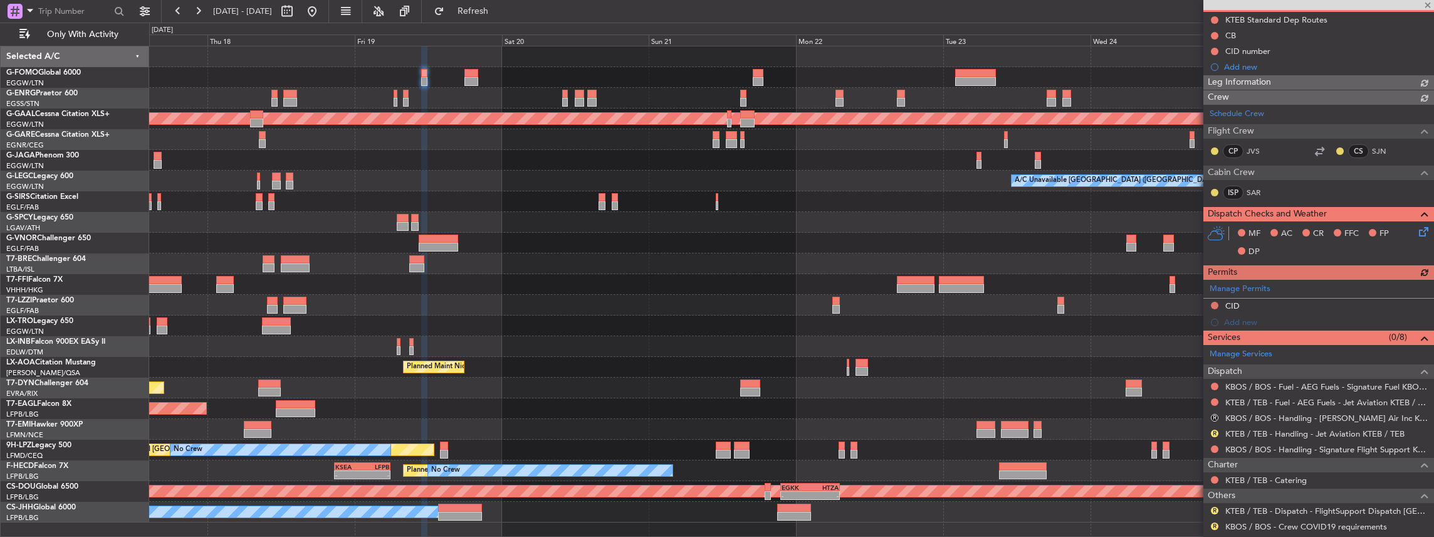
click at [531, 235] on div "Manage Services Dispatch KBOS / BOS - Fuel - AEG Fuels - Signature Fuel KBOS / …" at bounding box center [1318, 447] width 231 height 205
click at [531, 235] on link "KTEB / TEB - Handling - Jet Aviation KTEB / TEB" at bounding box center [1314, 433] width 179 height 11
click at [500, 13] on span "Refresh" at bounding box center [473, 11] width 53 height 9
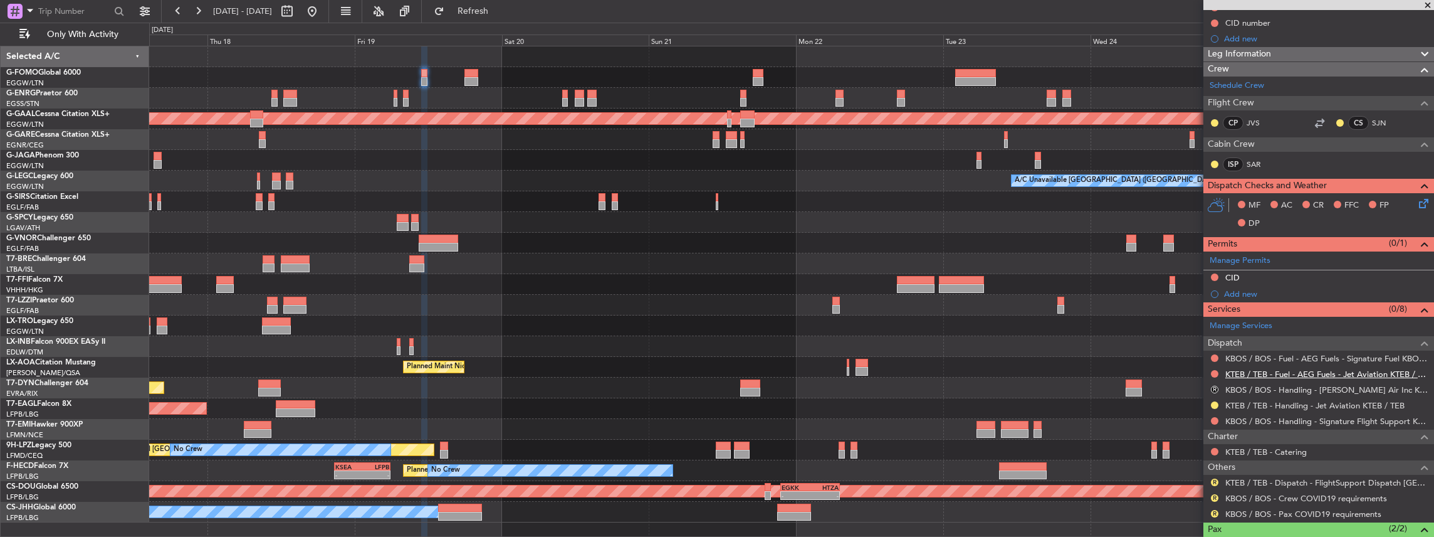
scroll to position [209, 0]
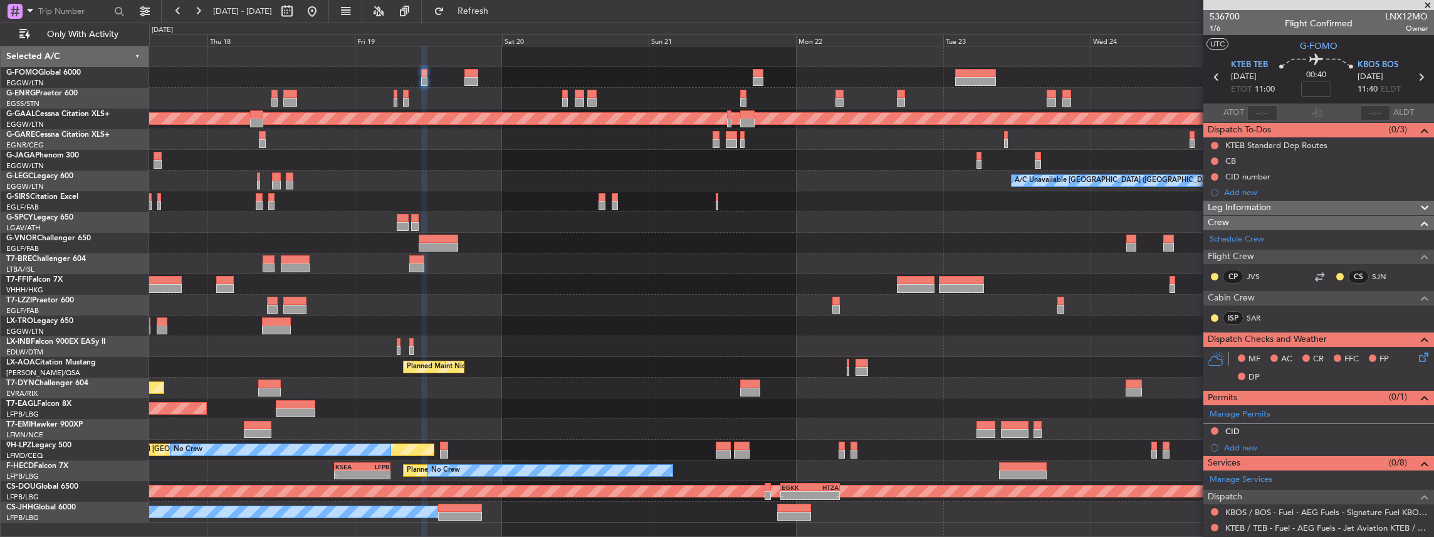
scroll to position [209, 0]
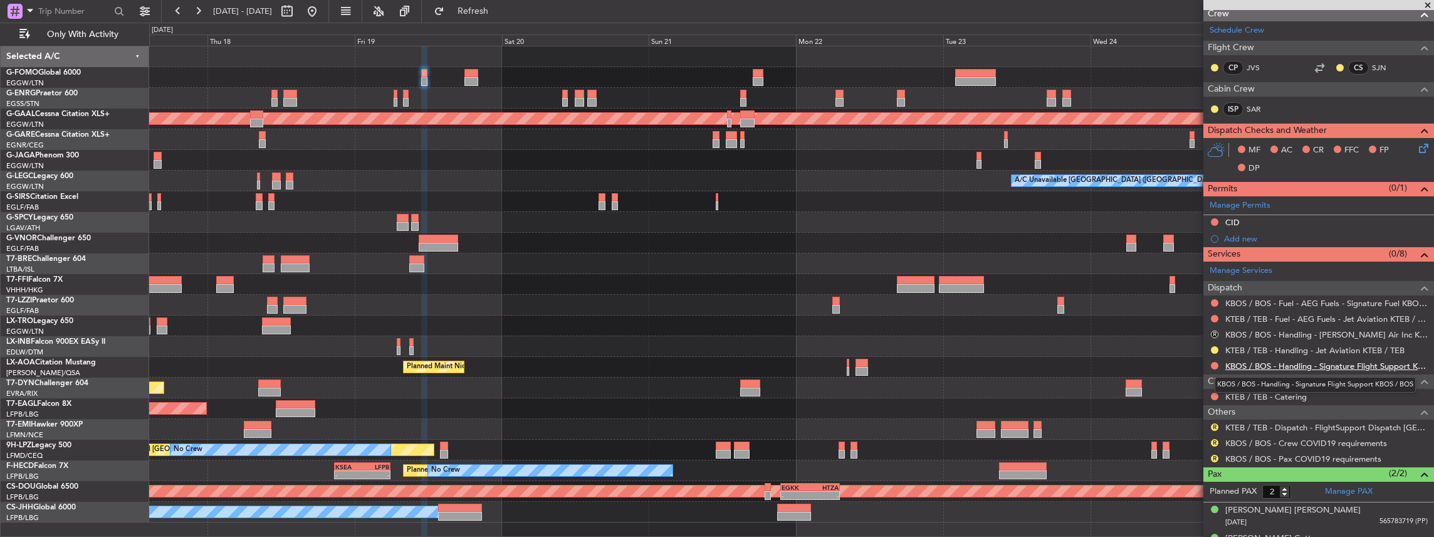
click at [1274, 366] on link "KBOS / BOS - Handling - Signature Flight Support KBOS / BOS" at bounding box center [1326, 365] width 202 height 11
click at [500, 13] on span "Refresh" at bounding box center [473, 11] width 53 height 9
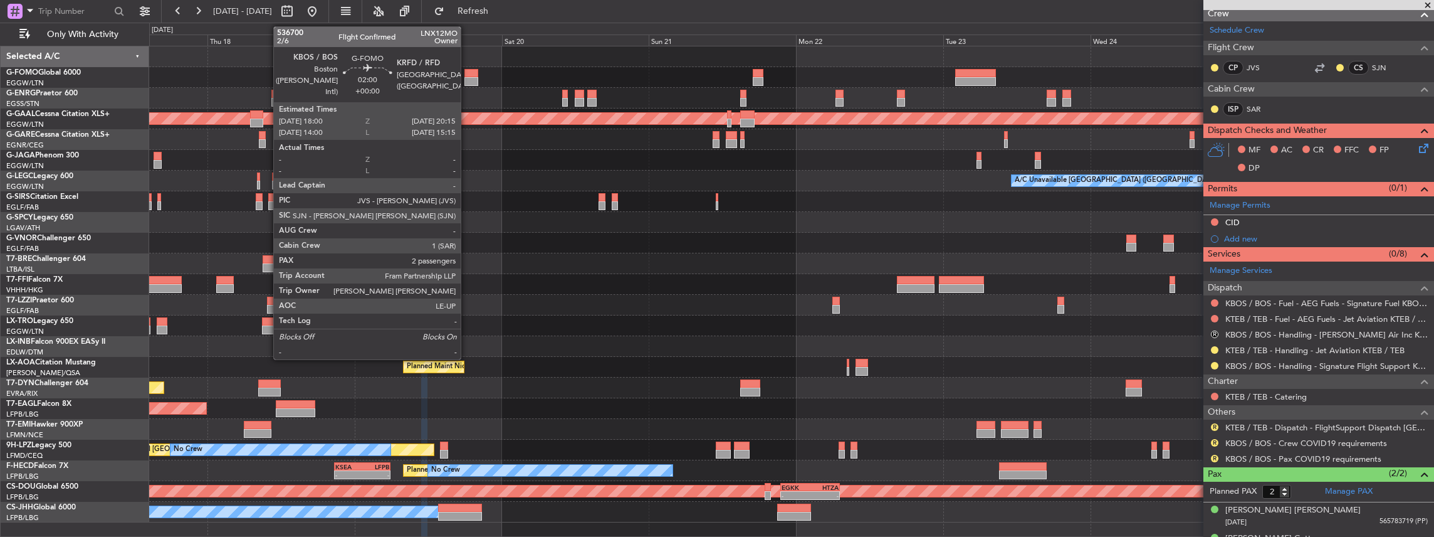
click at [467, 75] on div at bounding box center [471, 73] width 14 height 9
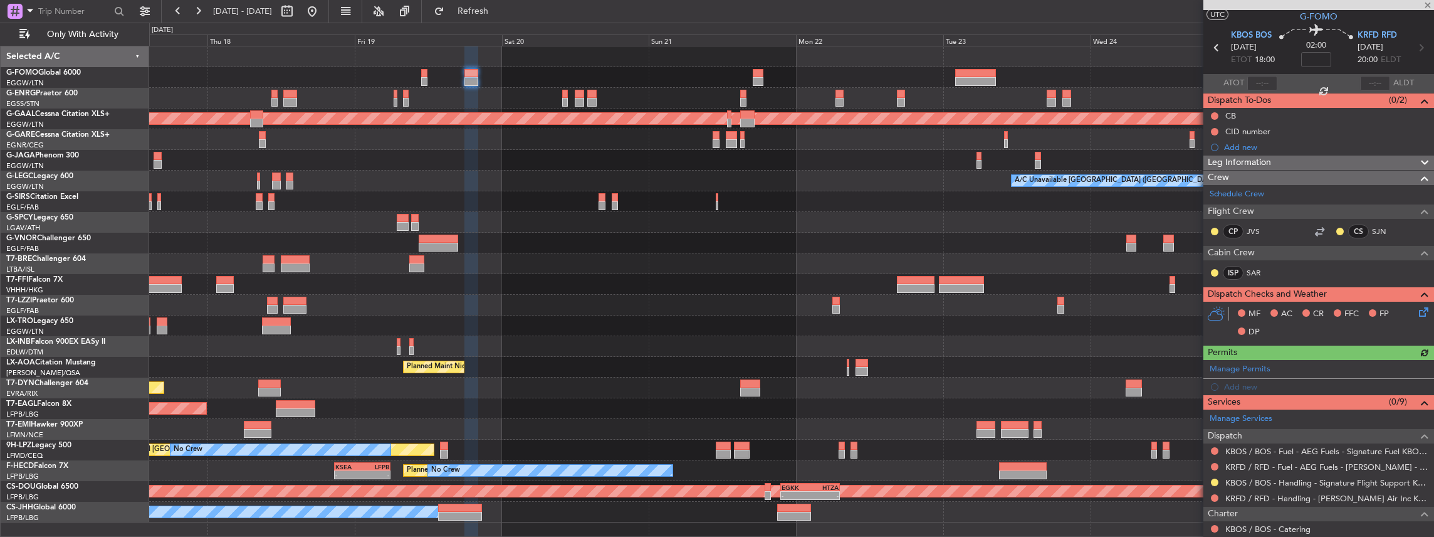
scroll to position [41, 0]
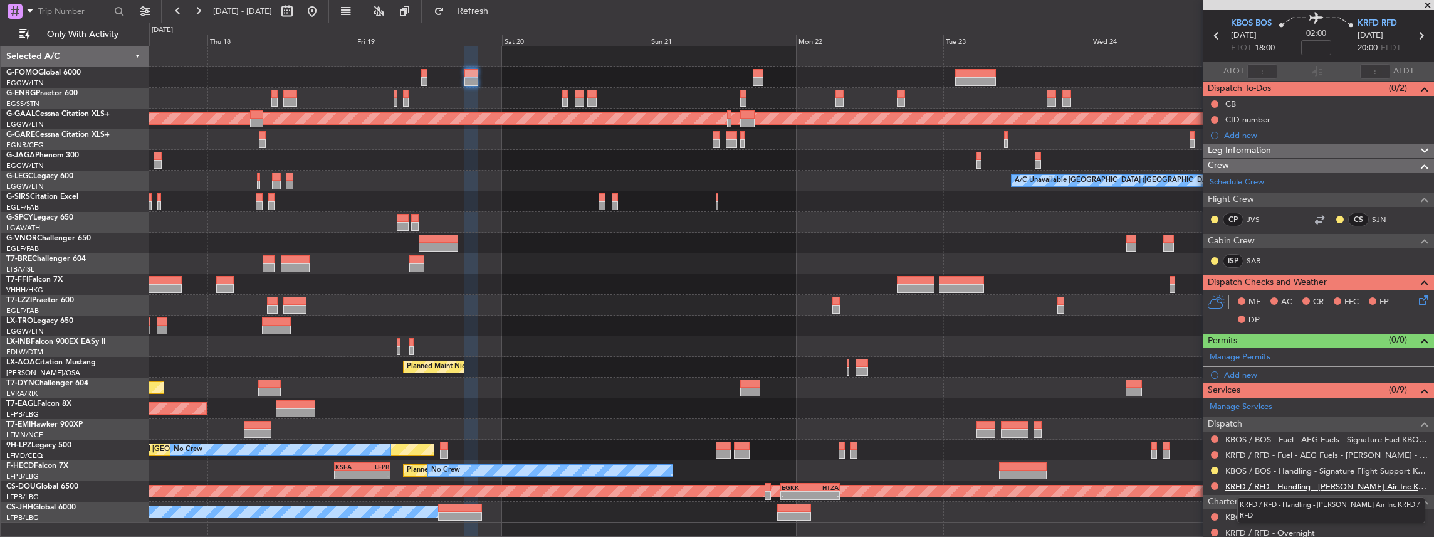
click at [1247, 481] on link "KRFD / RFD - Handling - [PERSON_NAME] Air Inc KRFD / RFD" at bounding box center [1326, 486] width 202 height 11
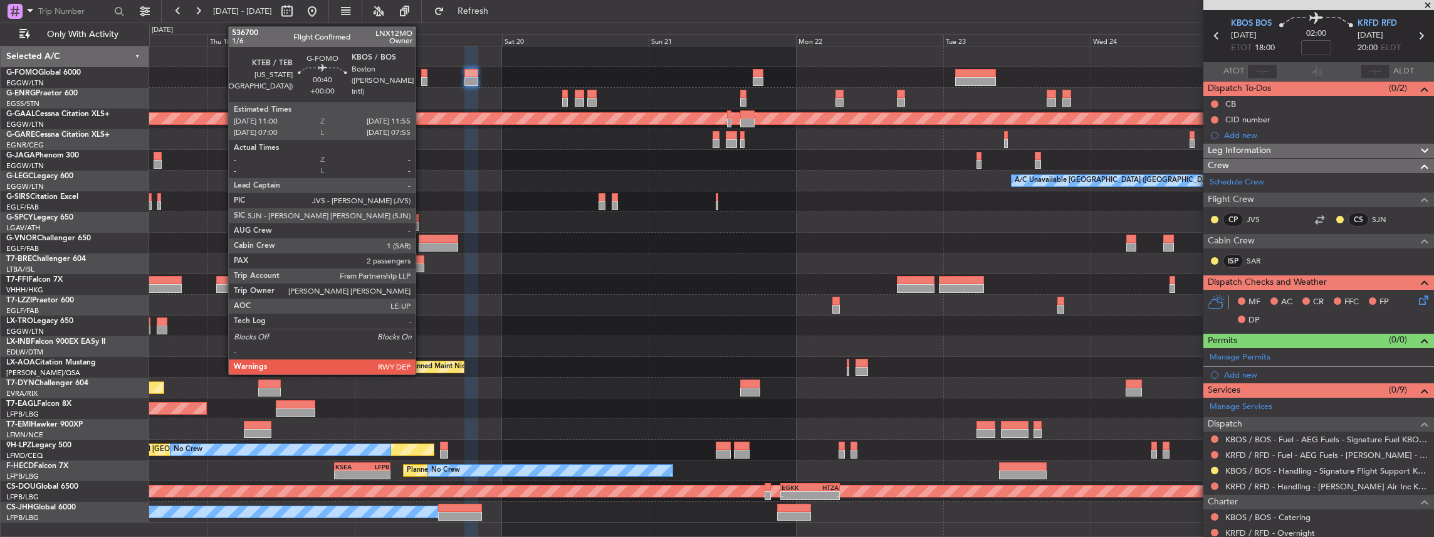
click at [422, 80] on div at bounding box center [424, 81] width 6 height 9
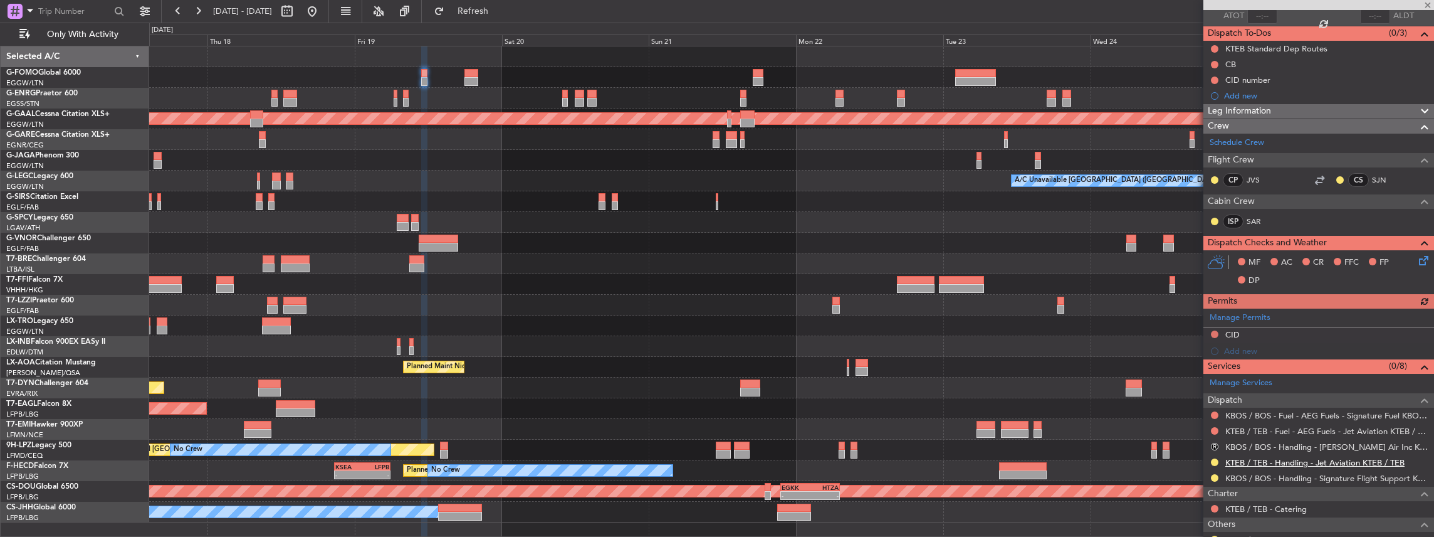
scroll to position [125, 0]
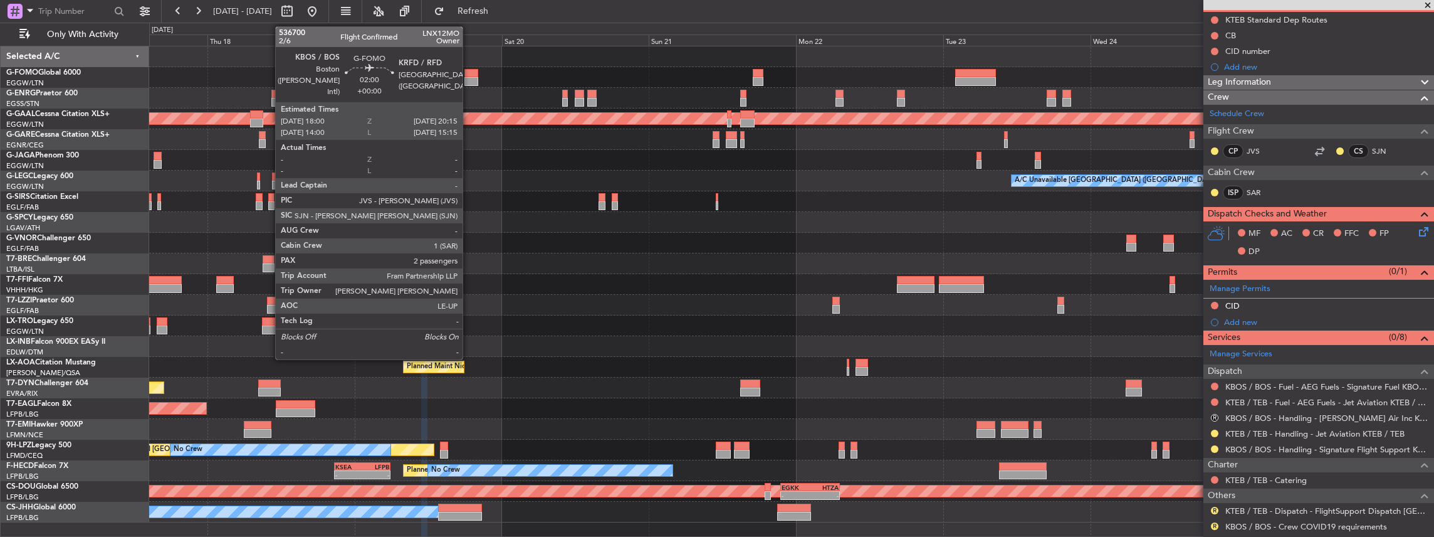
click at [469, 78] on div at bounding box center [471, 81] width 14 height 9
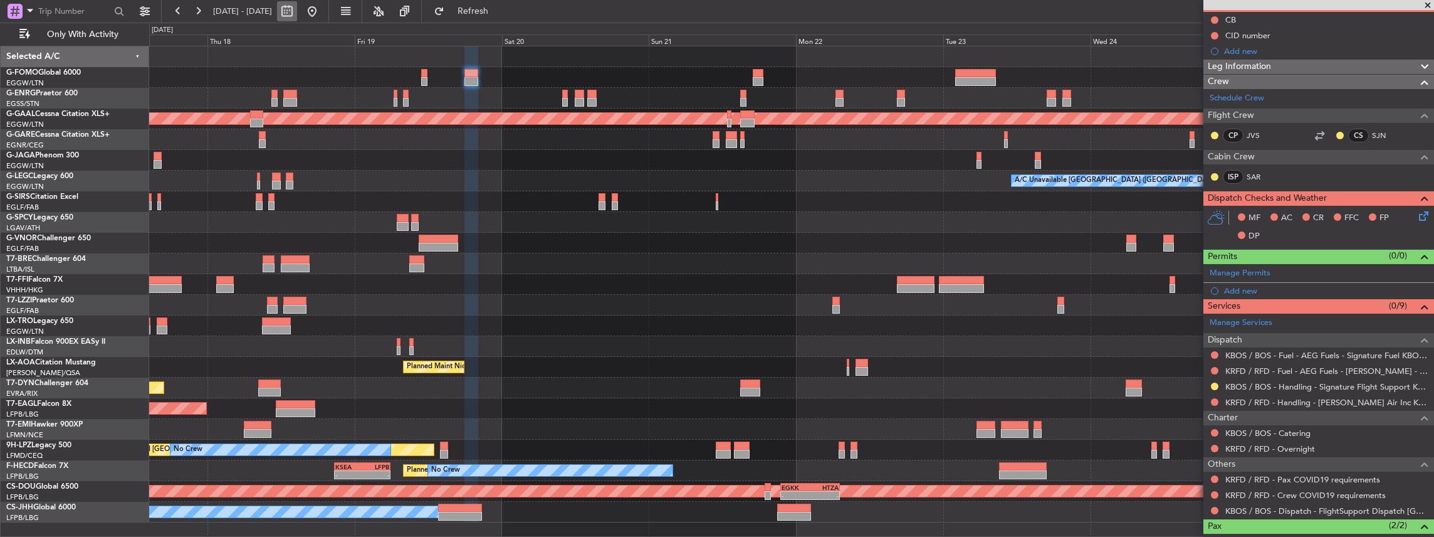
scroll to position [0, 0]
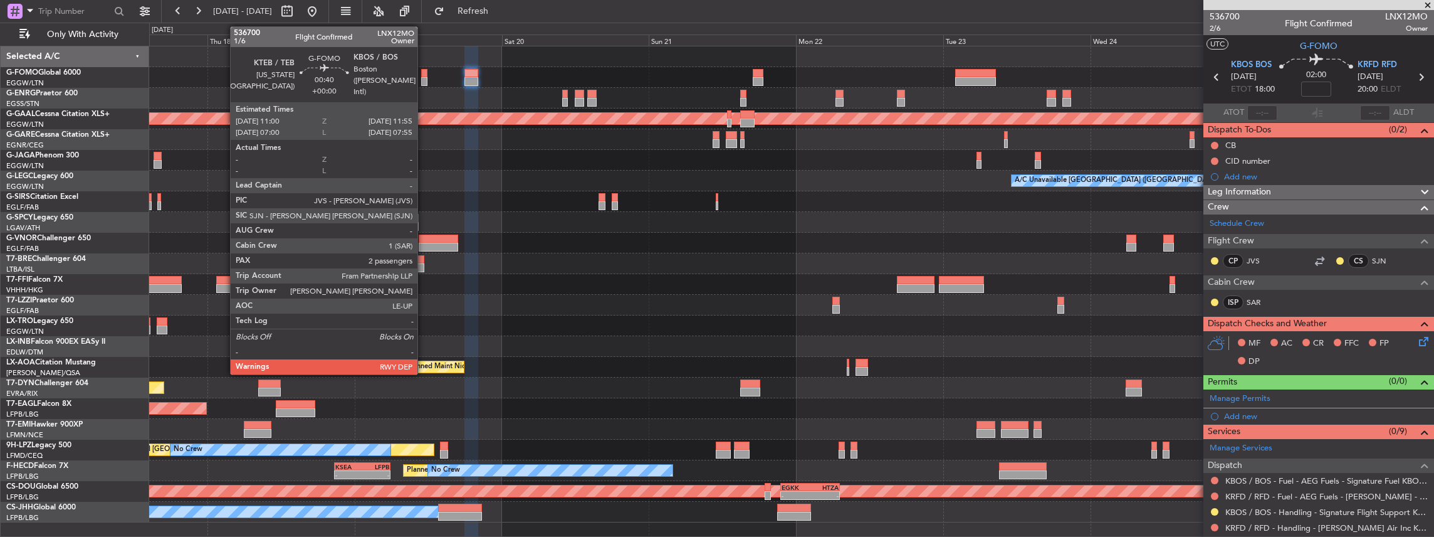
click at [424, 77] on div at bounding box center [424, 81] width 6 height 9
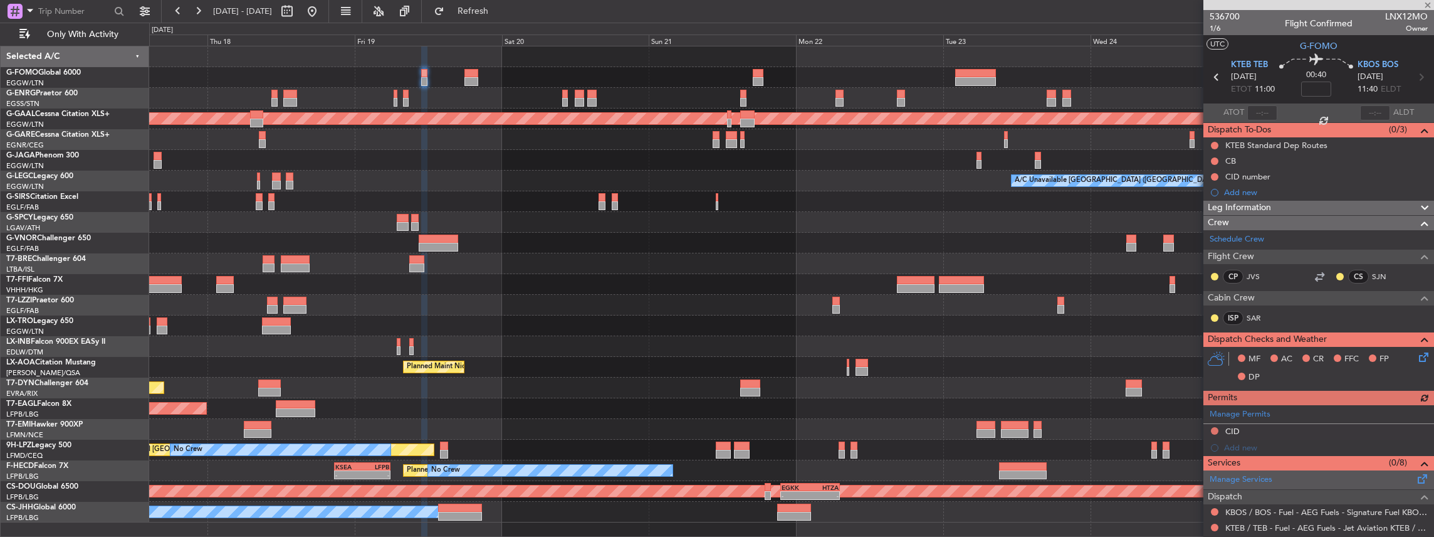
scroll to position [83, 0]
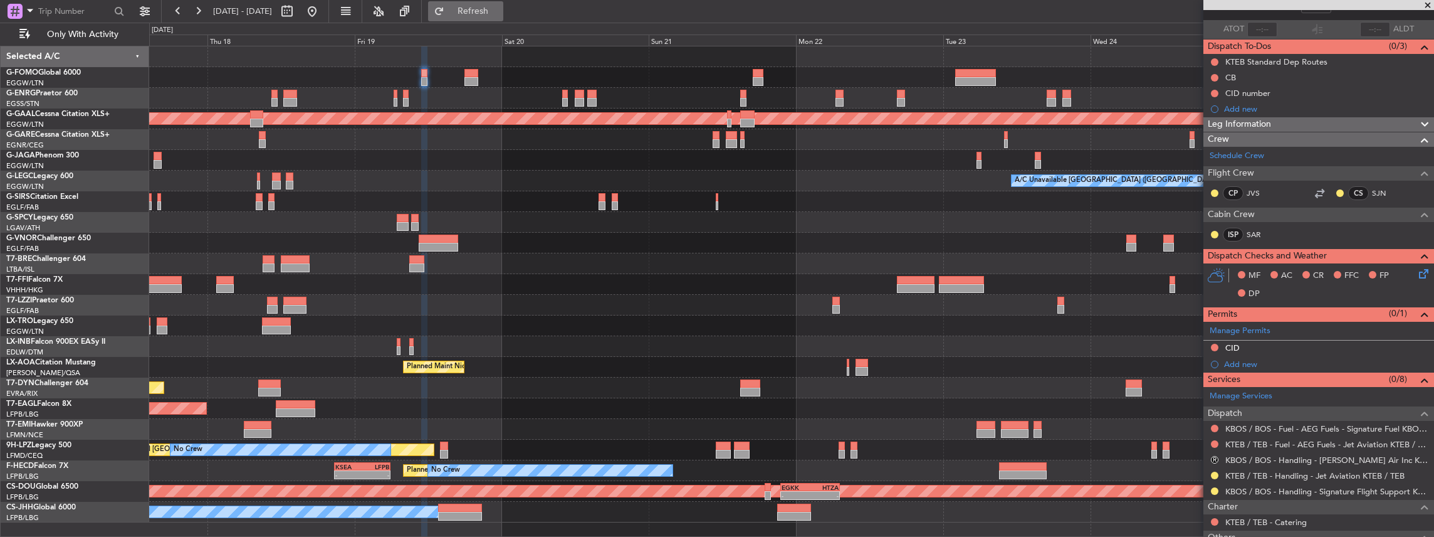
click at [494, 12] on span "Refresh" at bounding box center [473, 11] width 53 height 9
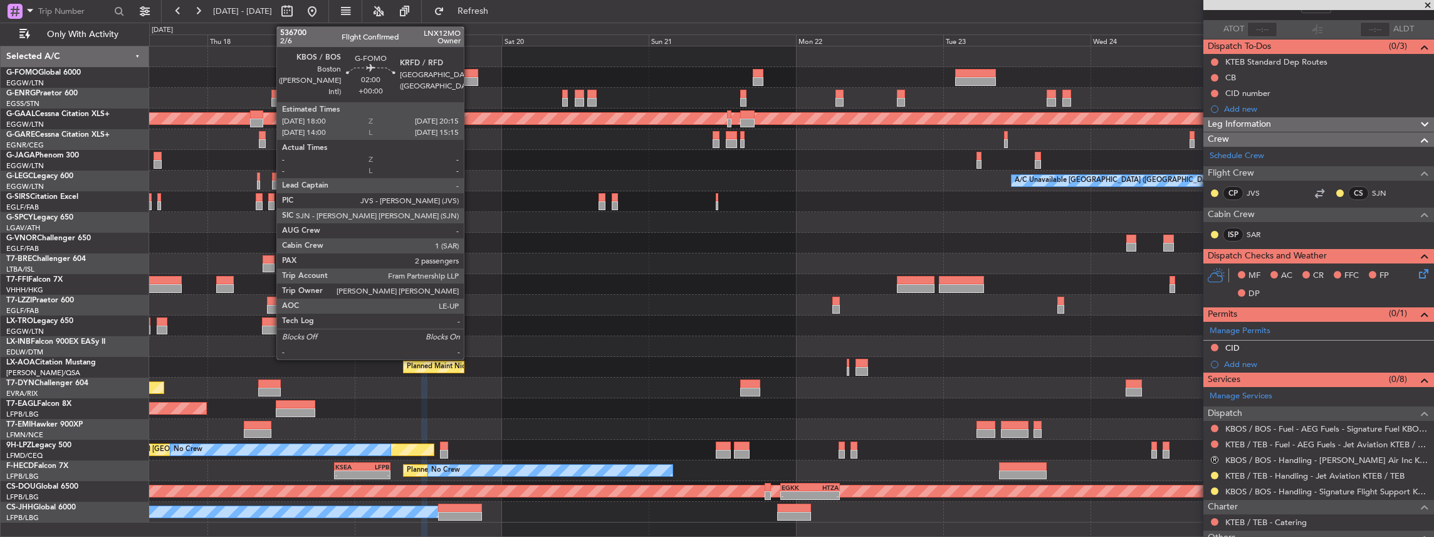
click at [470, 71] on div at bounding box center [471, 73] width 14 height 9
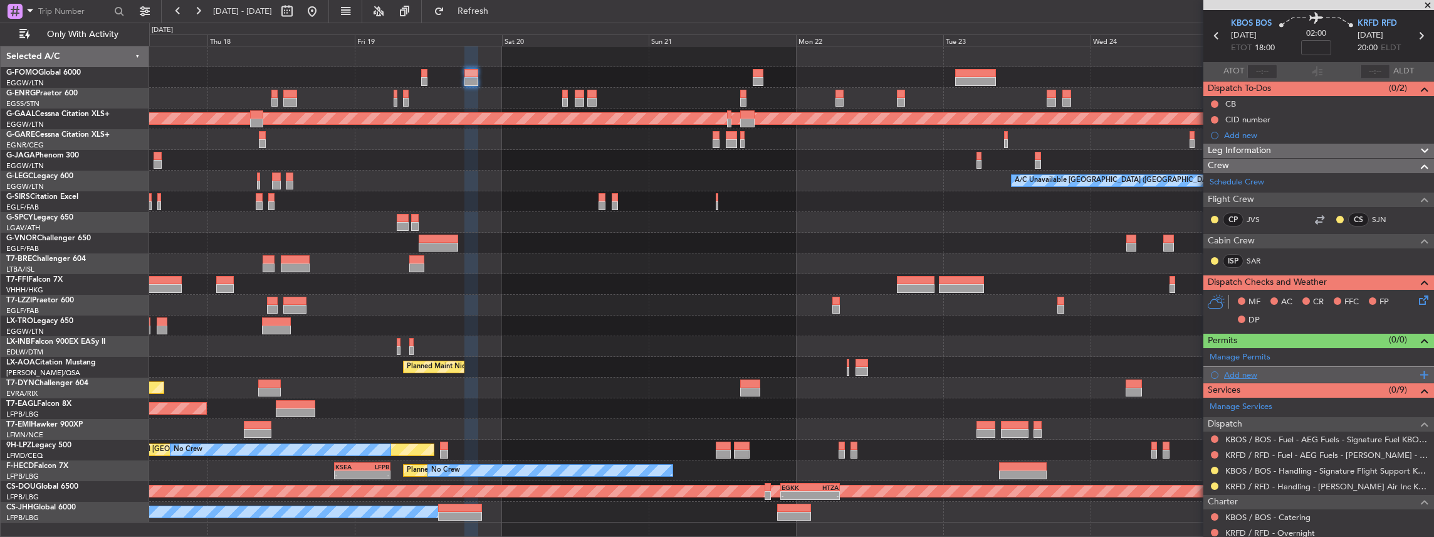
scroll to position [0, 0]
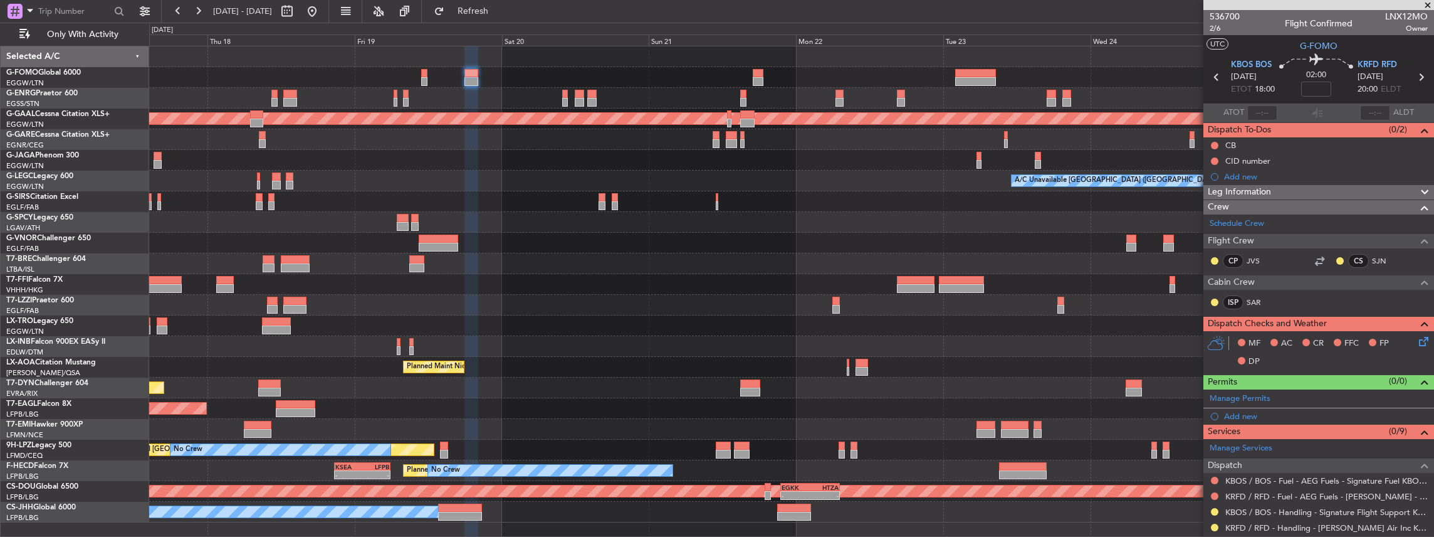
click at [1418, 76] on icon at bounding box center [1421, 77] width 16 height 16
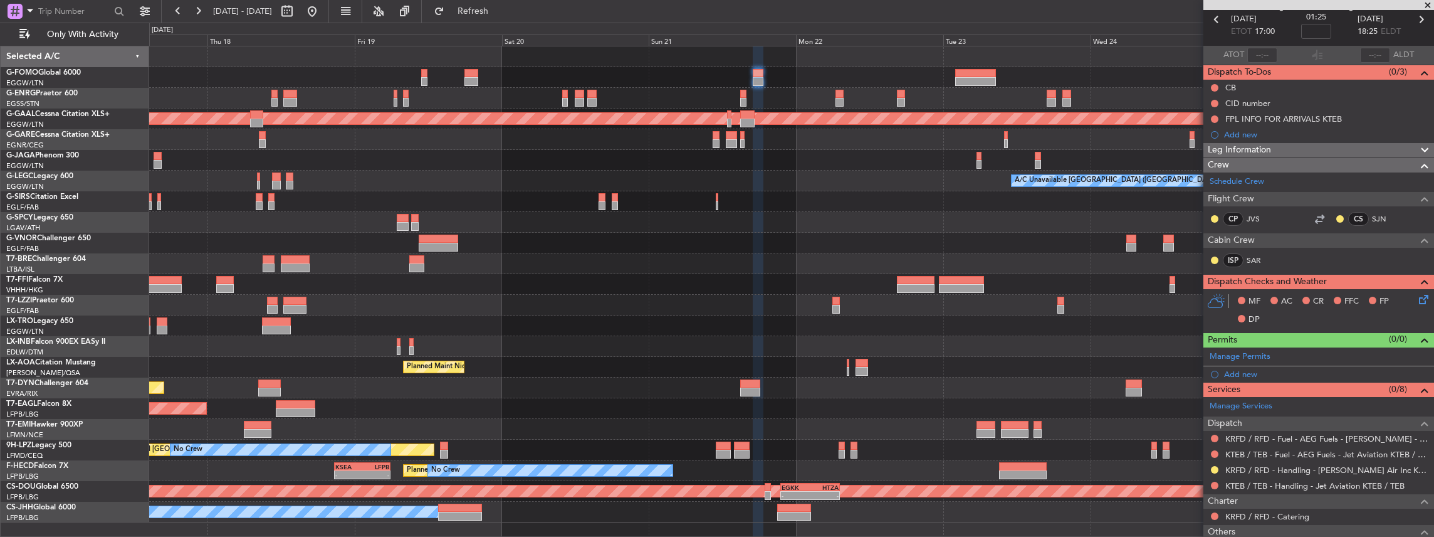
scroll to position [125, 0]
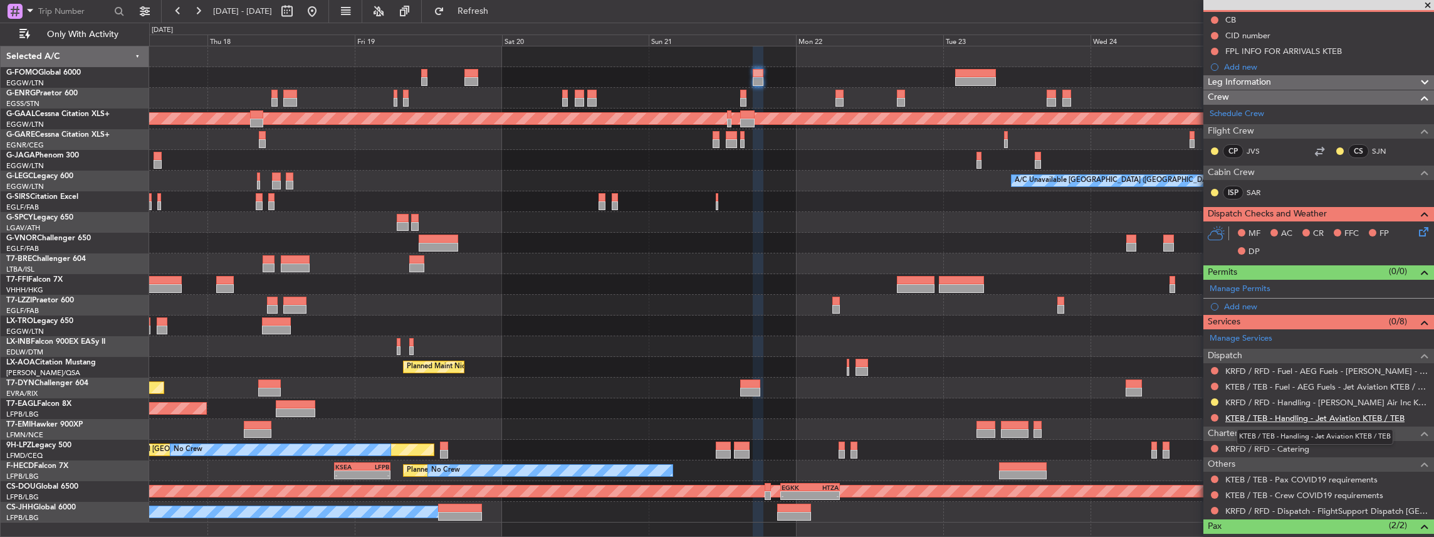
click at [1264, 413] on link "KTEB / TEB - Handling - Jet Aviation KTEB / TEB" at bounding box center [1314, 417] width 179 height 11
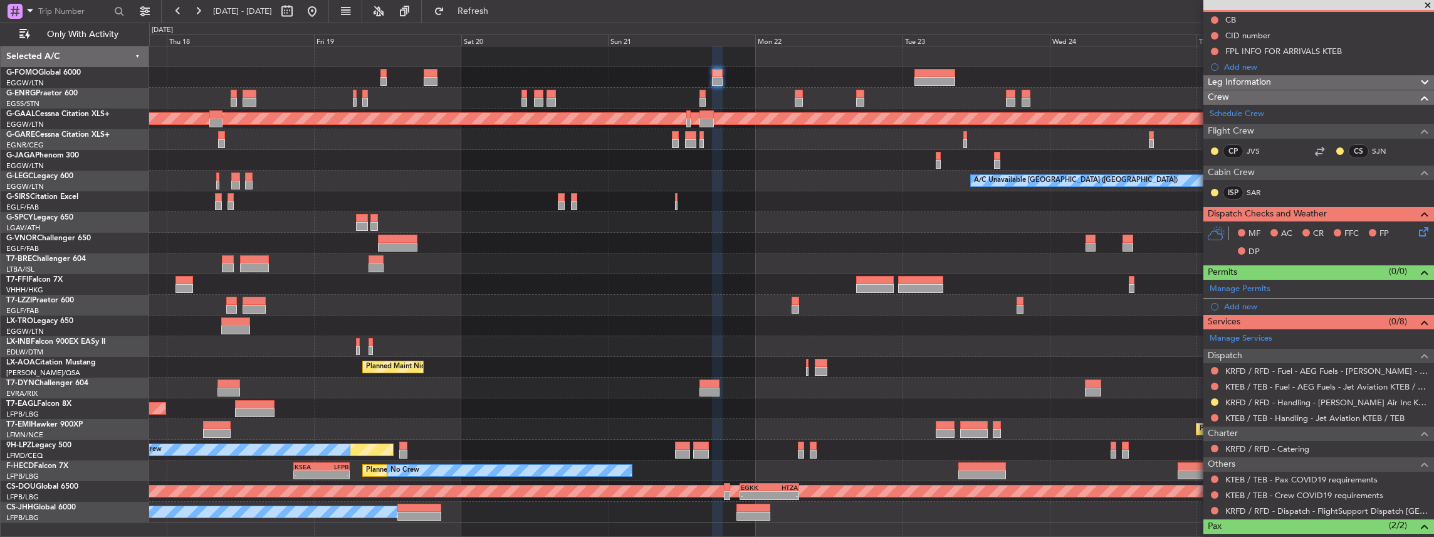
click at [904, 242] on div at bounding box center [791, 243] width 1285 height 21
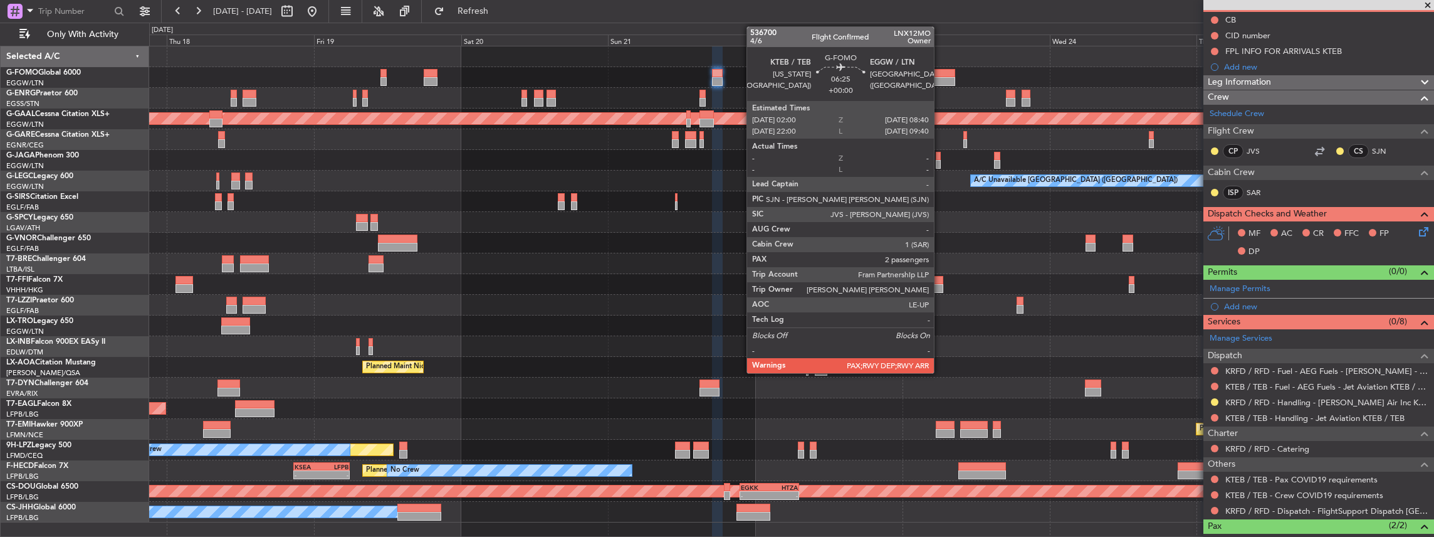
click at [940, 71] on div at bounding box center [934, 73] width 41 height 9
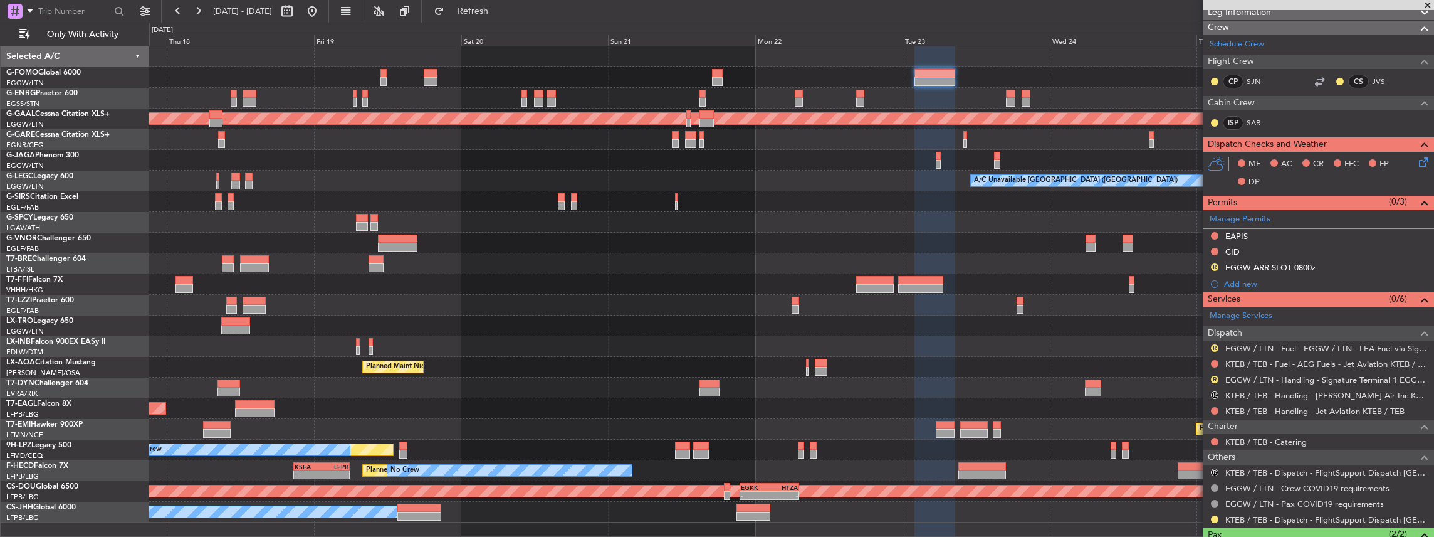
scroll to position [209, 0]
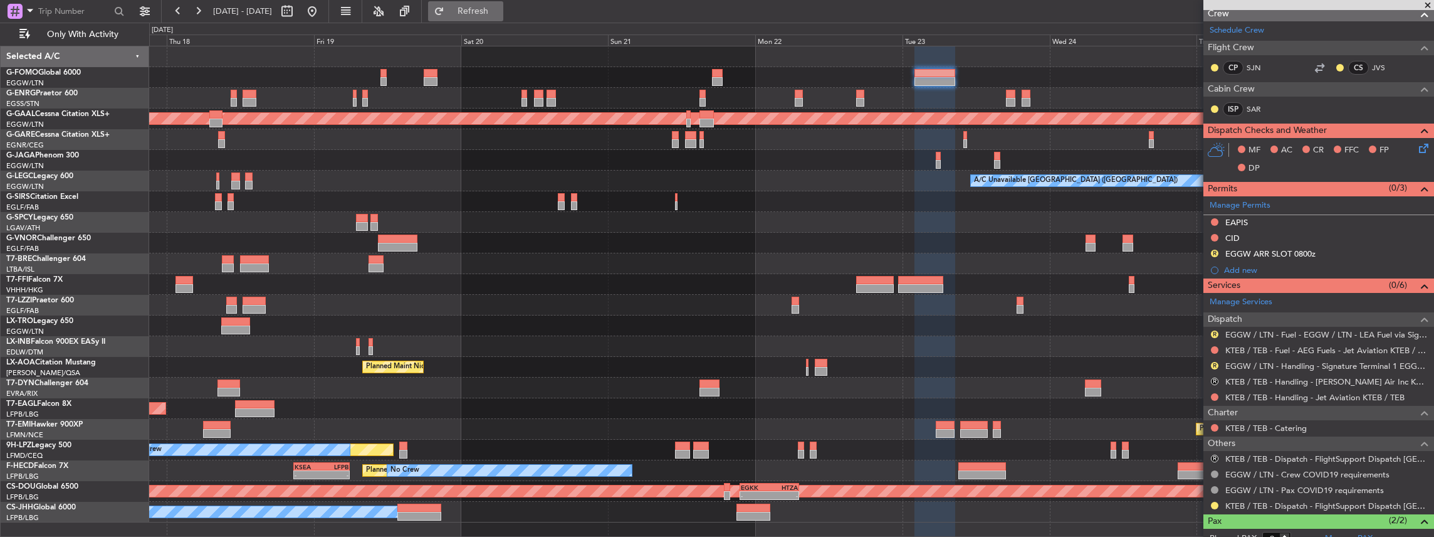
click at [500, 12] on span "Refresh" at bounding box center [473, 11] width 53 height 9
click at [1267, 360] on link "EGGW / LTN - Handling - Signature Terminal 1 EGGW / LTN" at bounding box center [1326, 365] width 202 height 11
click at [500, 8] on span "Refresh" at bounding box center [473, 11] width 53 height 9
click at [1216, 331] on button "R" at bounding box center [1215, 334] width 8 height 8
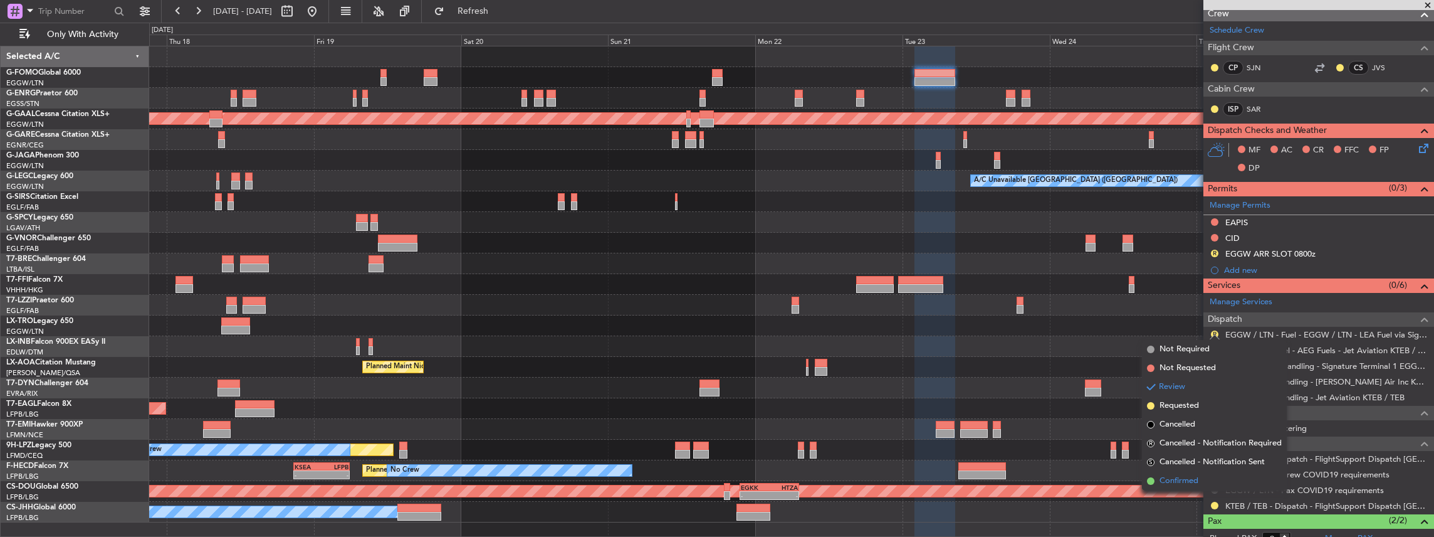
click at [1180, 483] on span "Confirmed" at bounding box center [1179, 480] width 39 height 13
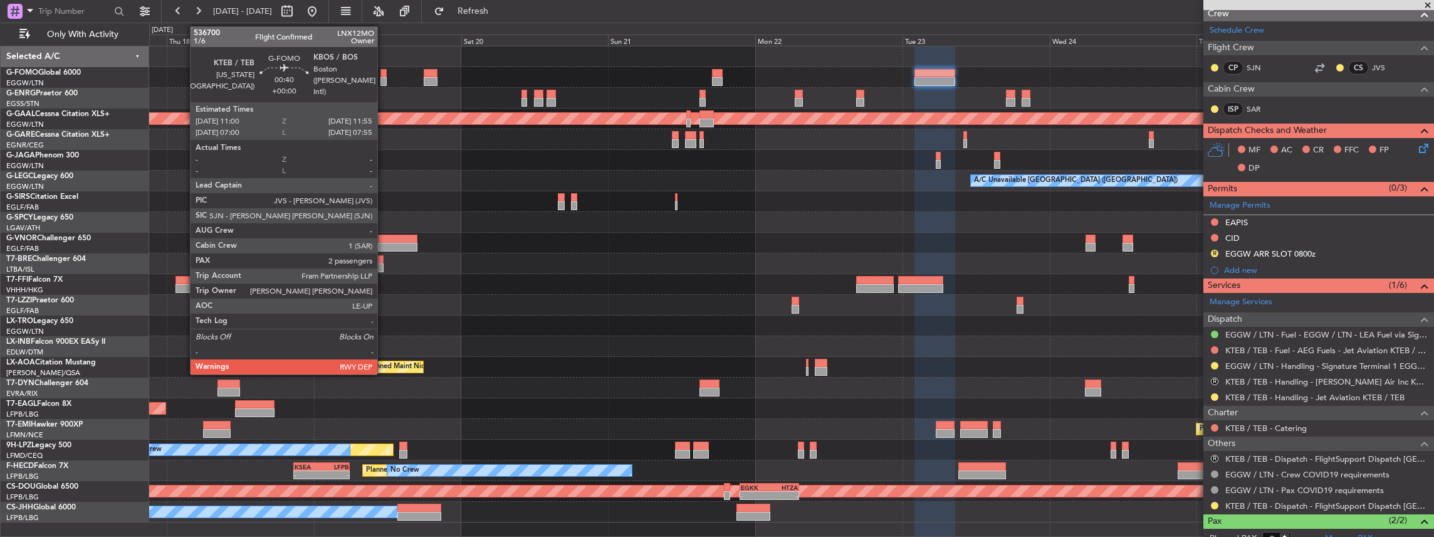
click at [383, 78] on div at bounding box center [383, 81] width 6 height 9
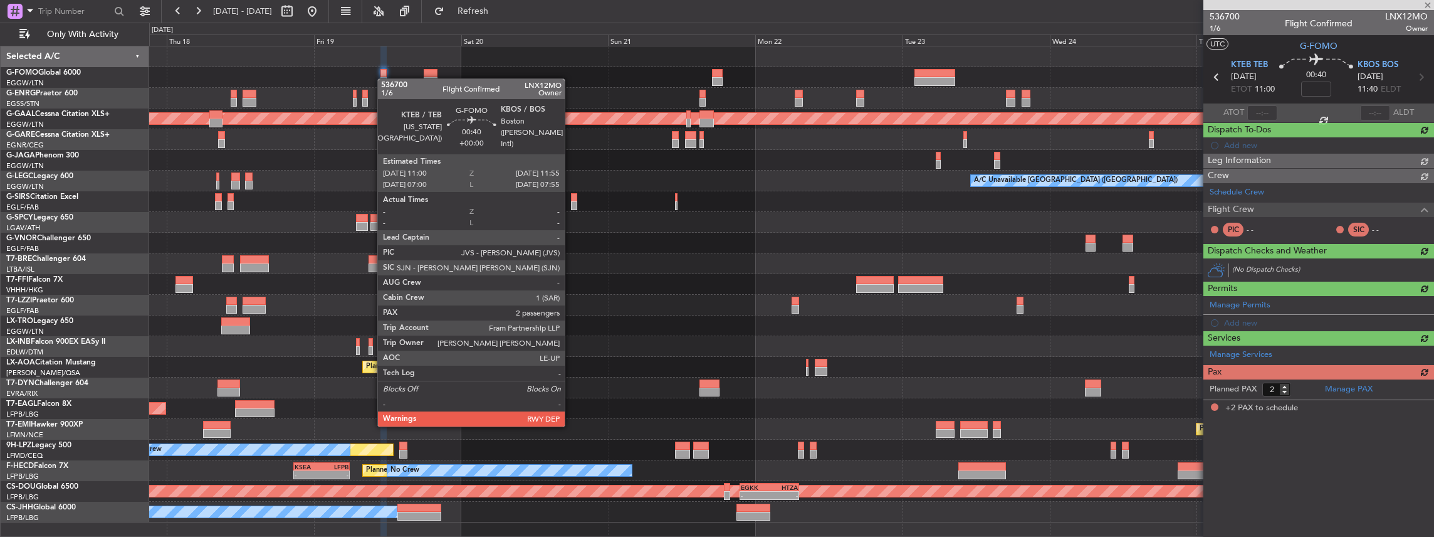
scroll to position [0, 0]
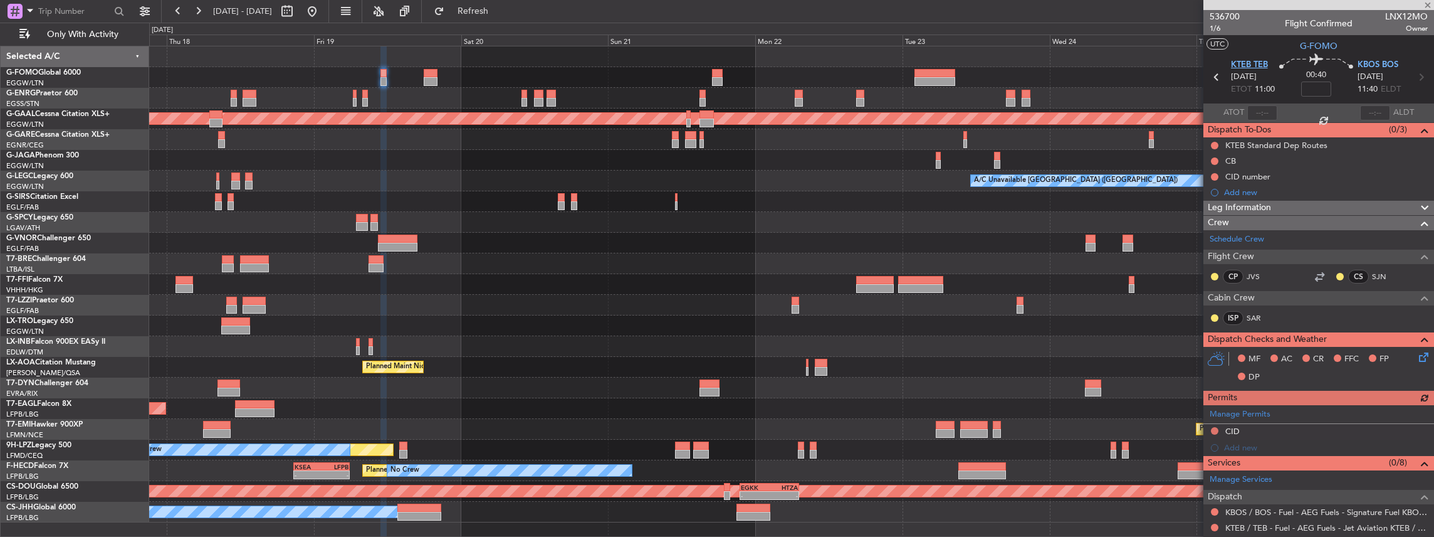
click at [1247, 66] on span "KTEB TEB" at bounding box center [1249, 65] width 37 height 13
click at [1371, 65] on span "KBOS BOS" at bounding box center [1378, 65] width 41 height 13
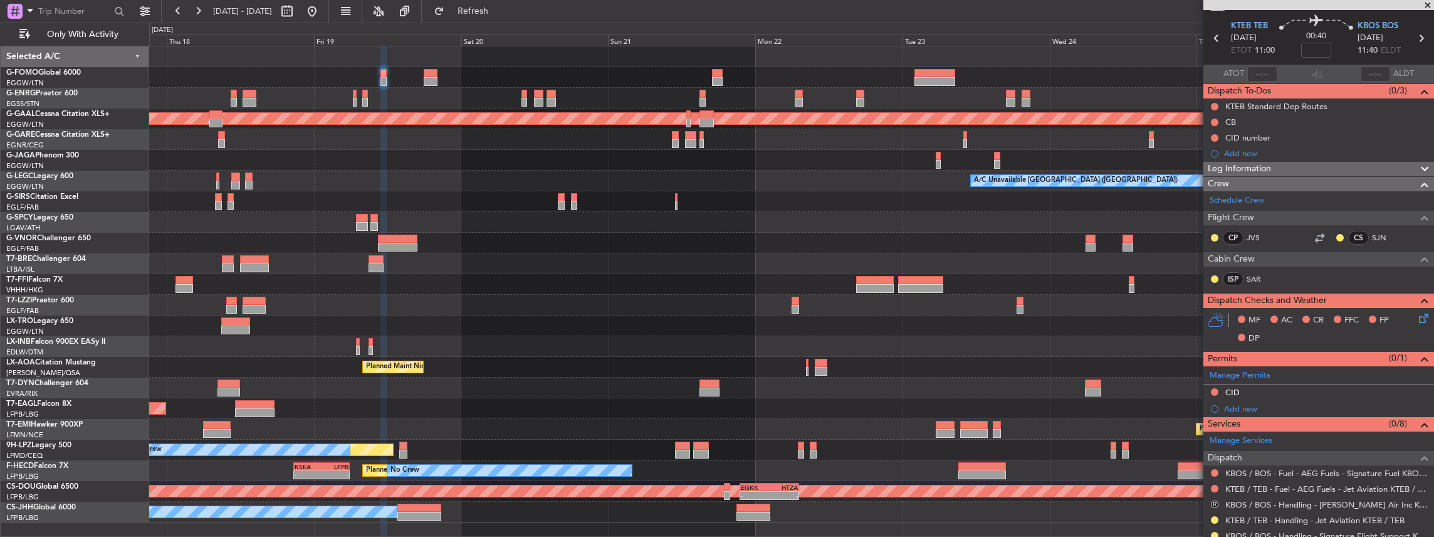
scroll to position [83, 0]
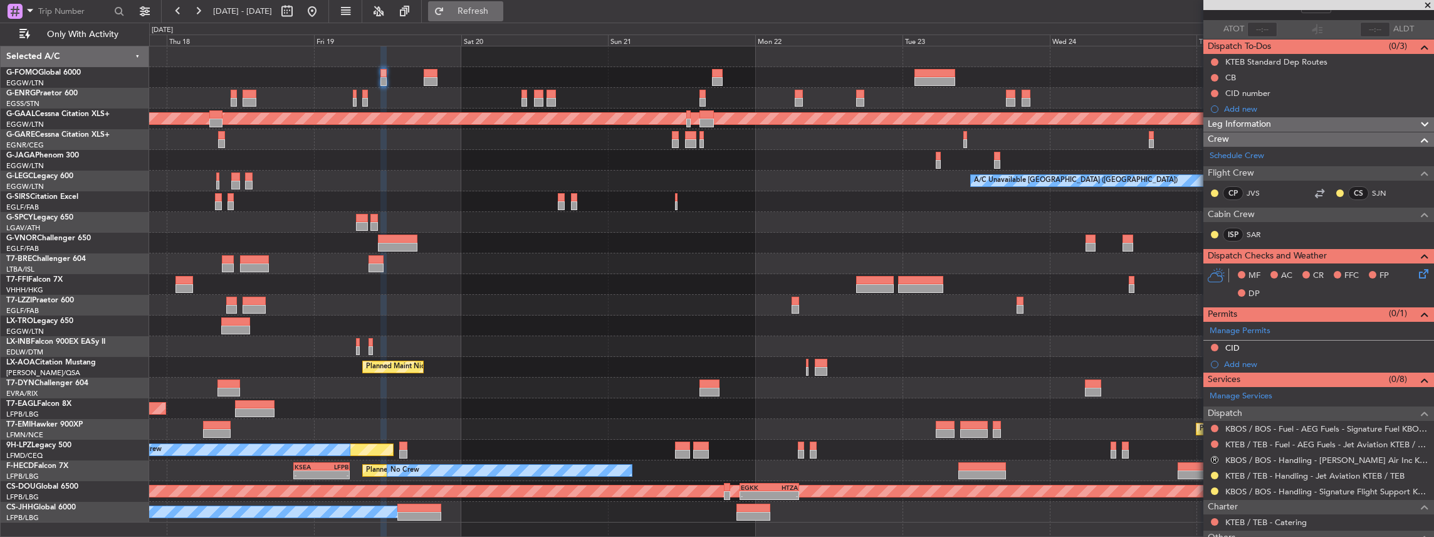
click at [500, 12] on span "Refresh" at bounding box center [473, 11] width 53 height 9
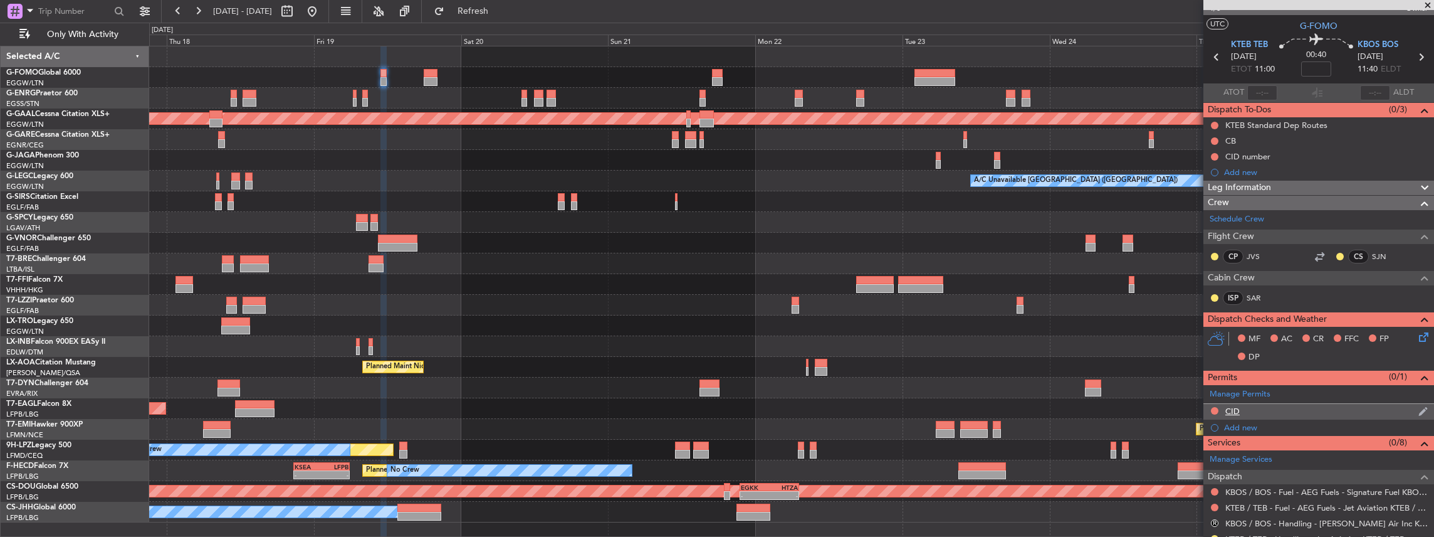
scroll to position [0, 0]
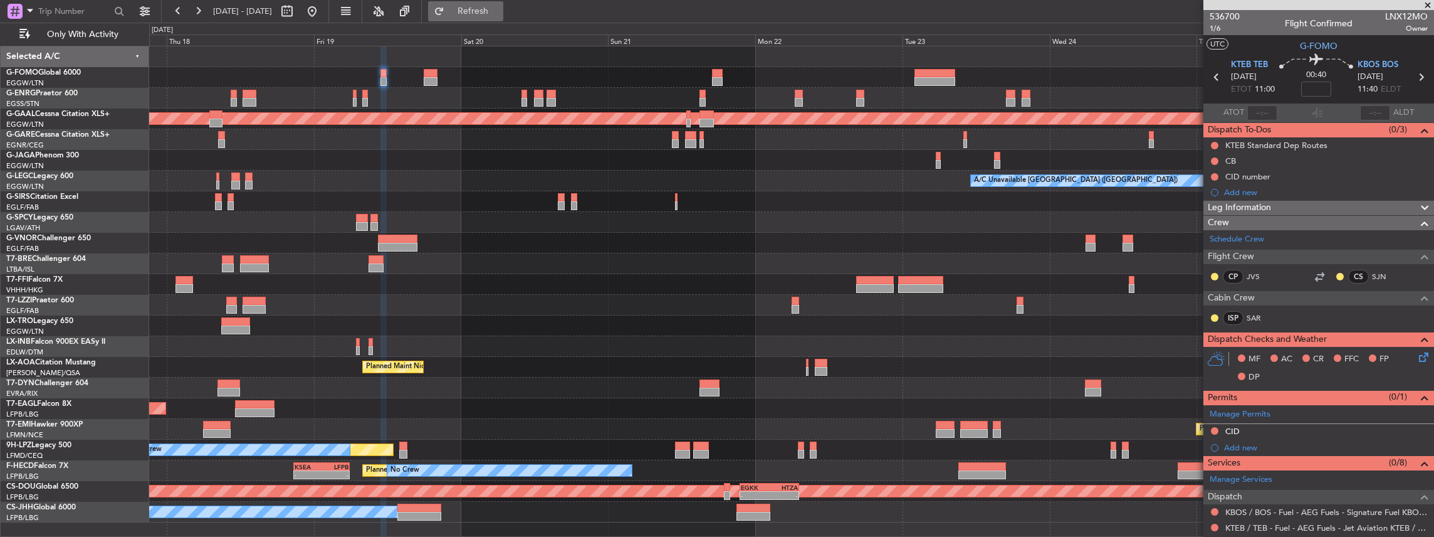
click at [500, 12] on span "Refresh" at bounding box center [473, 11] width 53 height 9
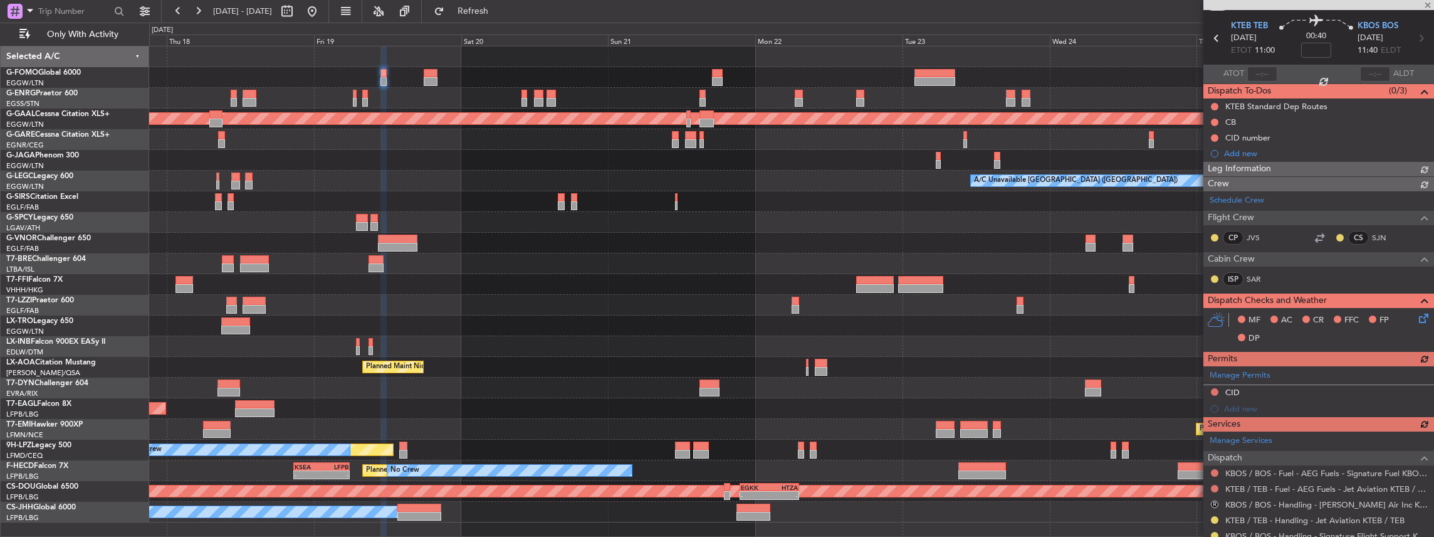
scroll to position [83, 0]
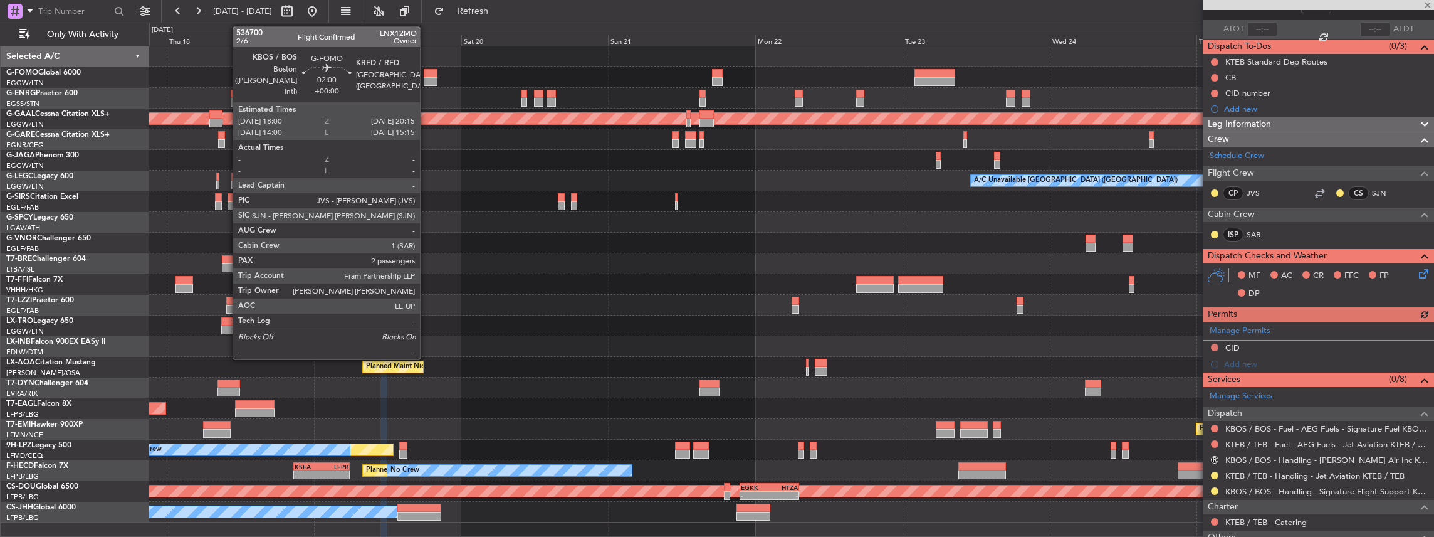
click at [426, 77] on div at bounding box center [431, 81] width 14 height 9
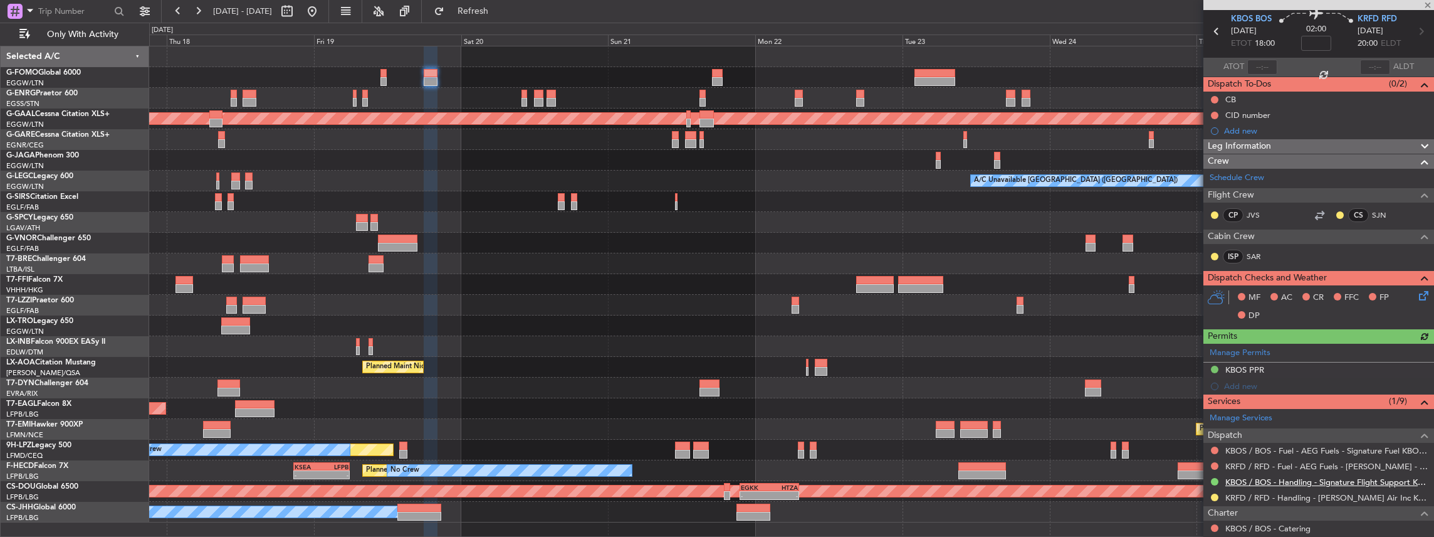
scroll to position [125, 0]
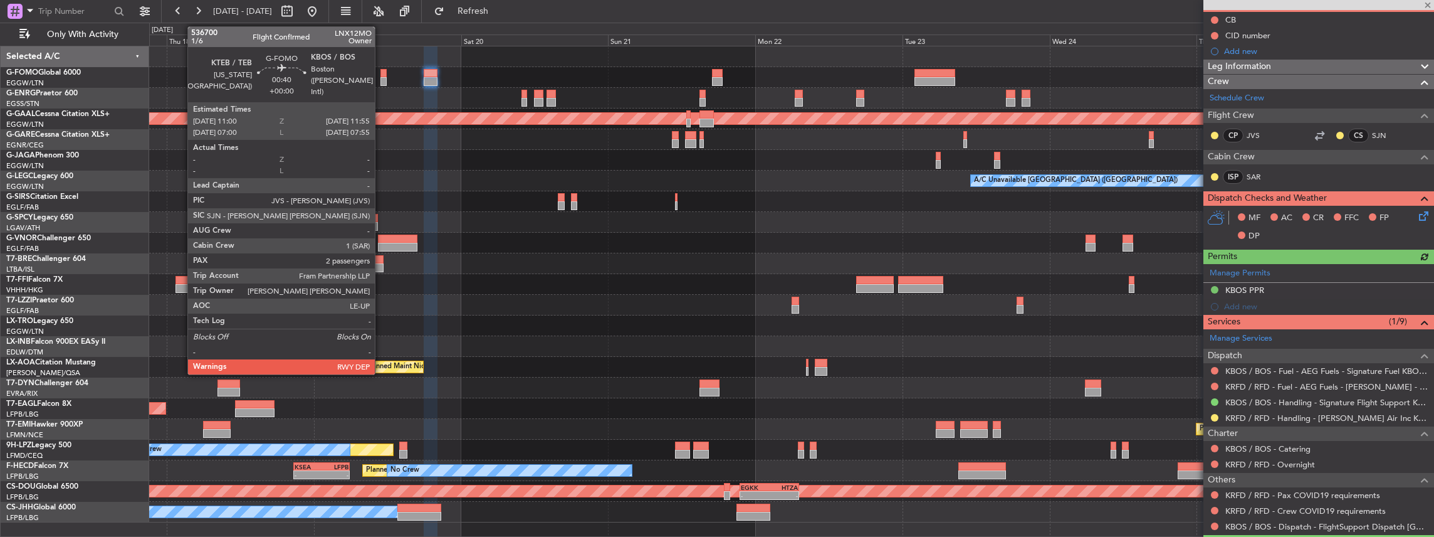
click at [382, 75] on div at bounding box center [383, 73] width 6 height 9
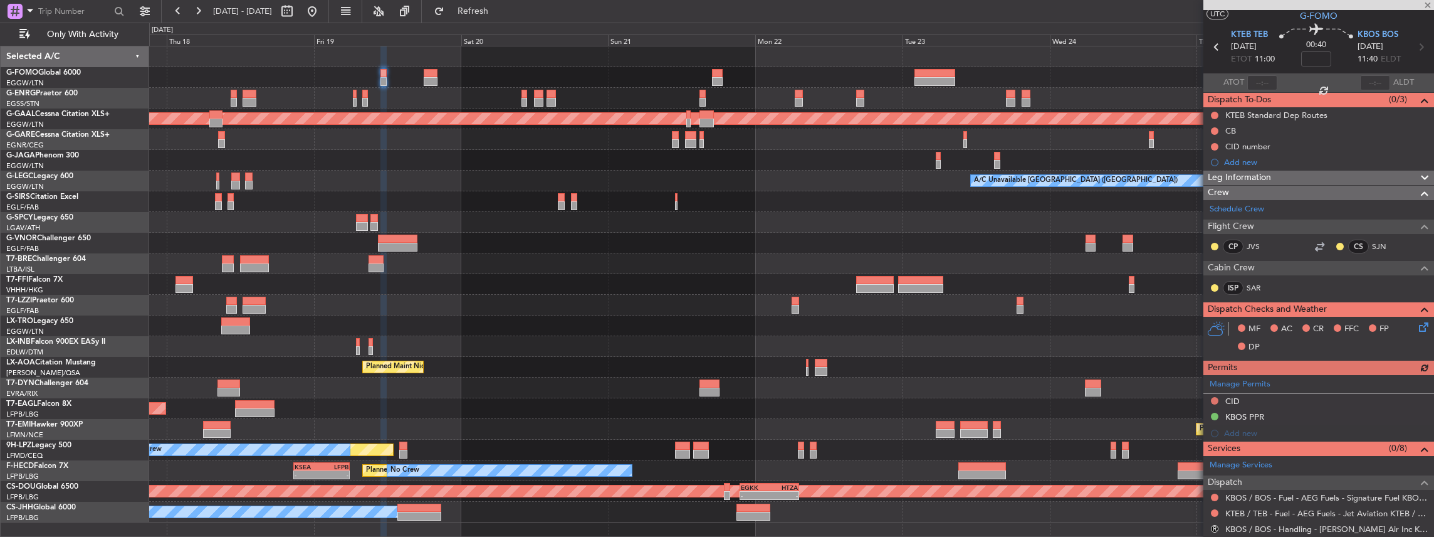
scroll to position [41, 0]
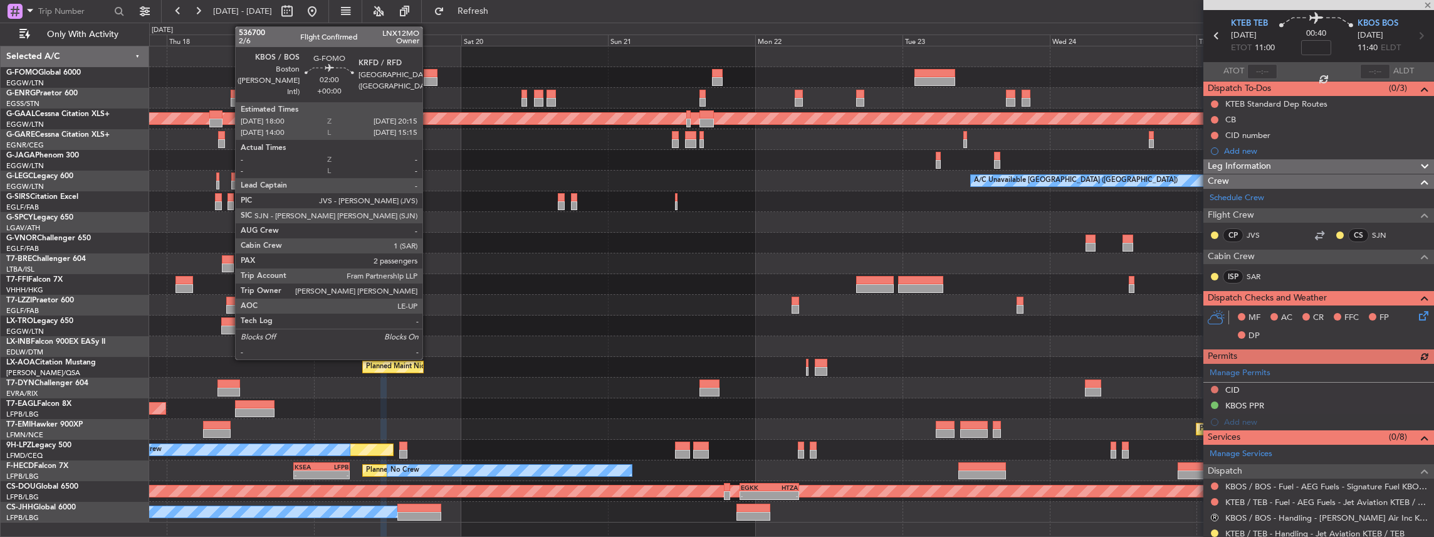
click at [429, 77] on div at bounding box center [431, 81] width 14 height 9
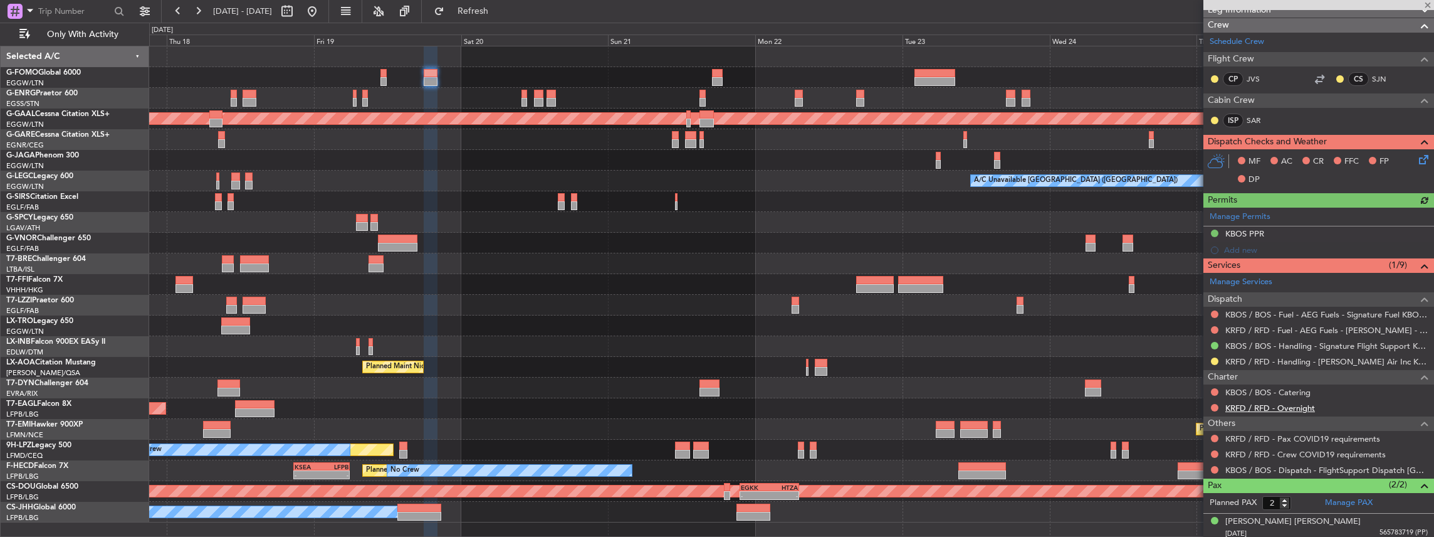
scroll to position [209, 0]
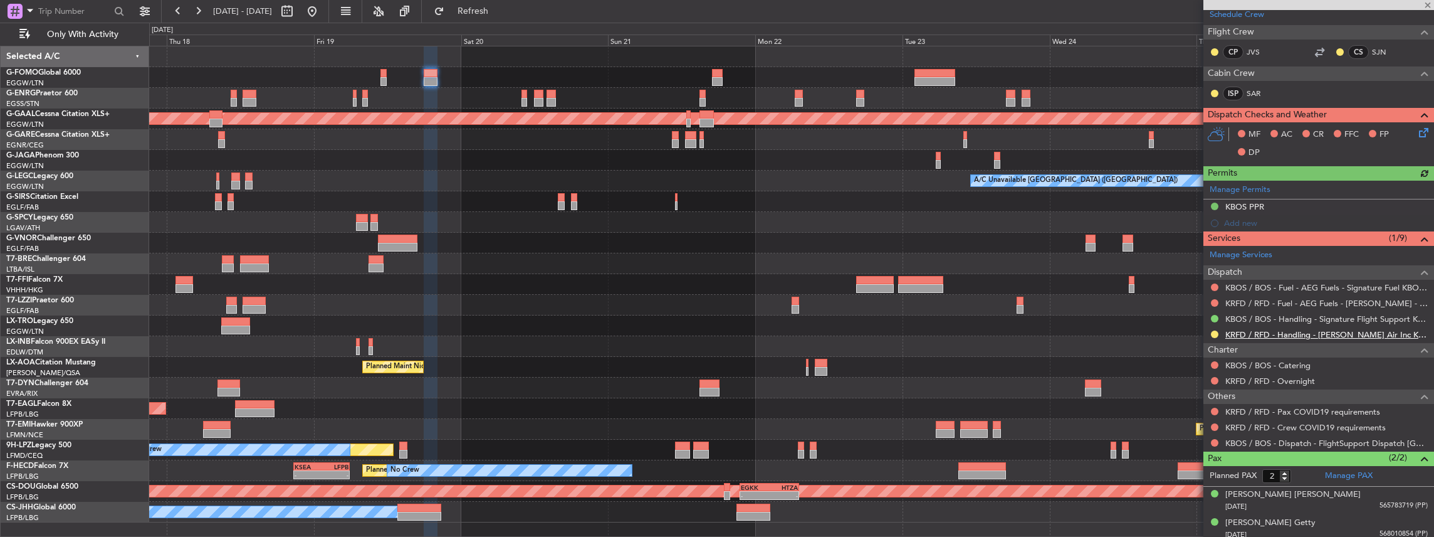
click at [1275, 329] on link "KRFD / RFD - Handling - Emery Air Inc KRFD / RFD" at bounding box center [1326, 334] width 202 height 11
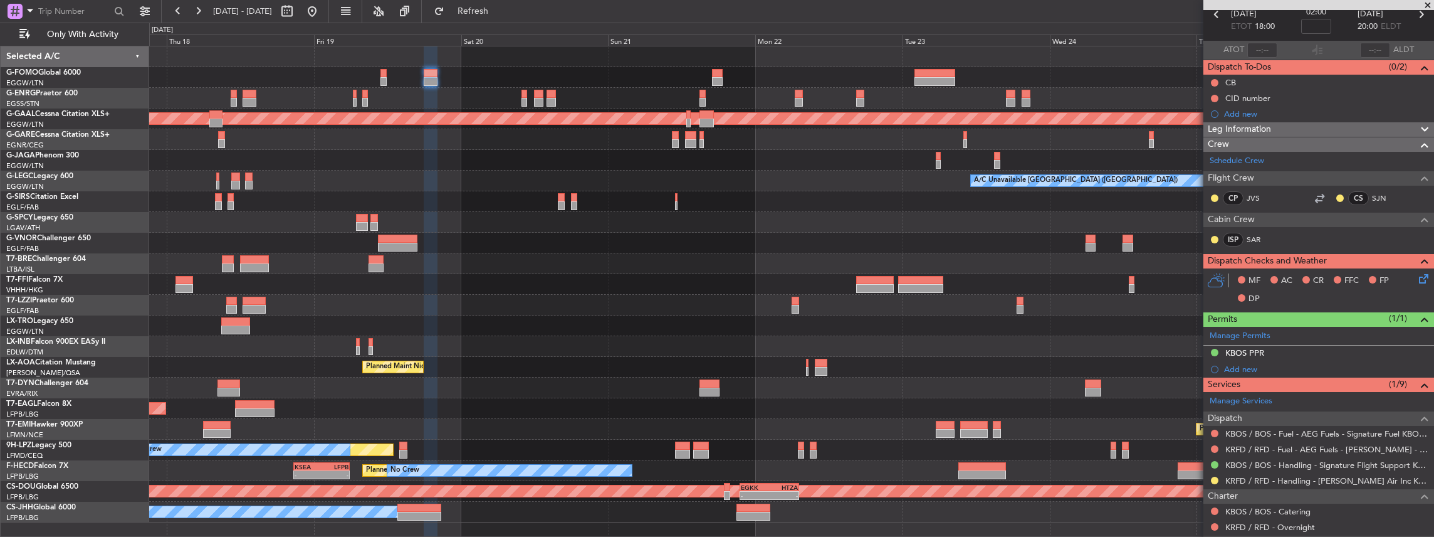
scroll to position [41, 0]
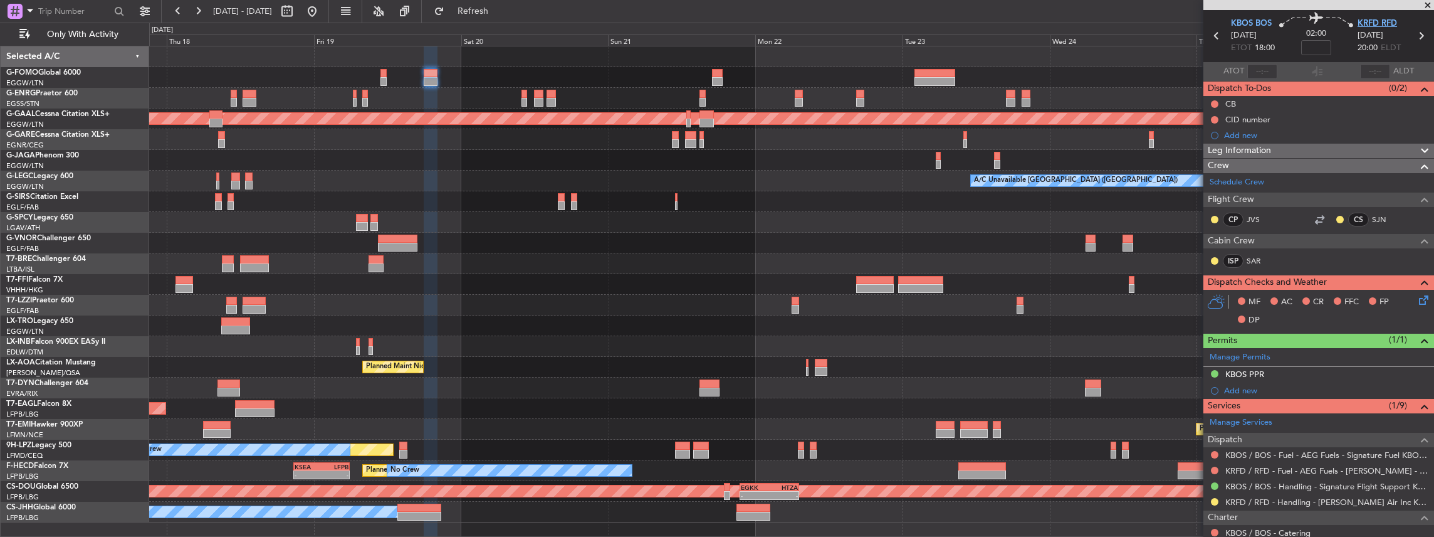
click at [1376, 26] on span "KRFD RFD" at bounding box center [1377, 24] width 39 height 13
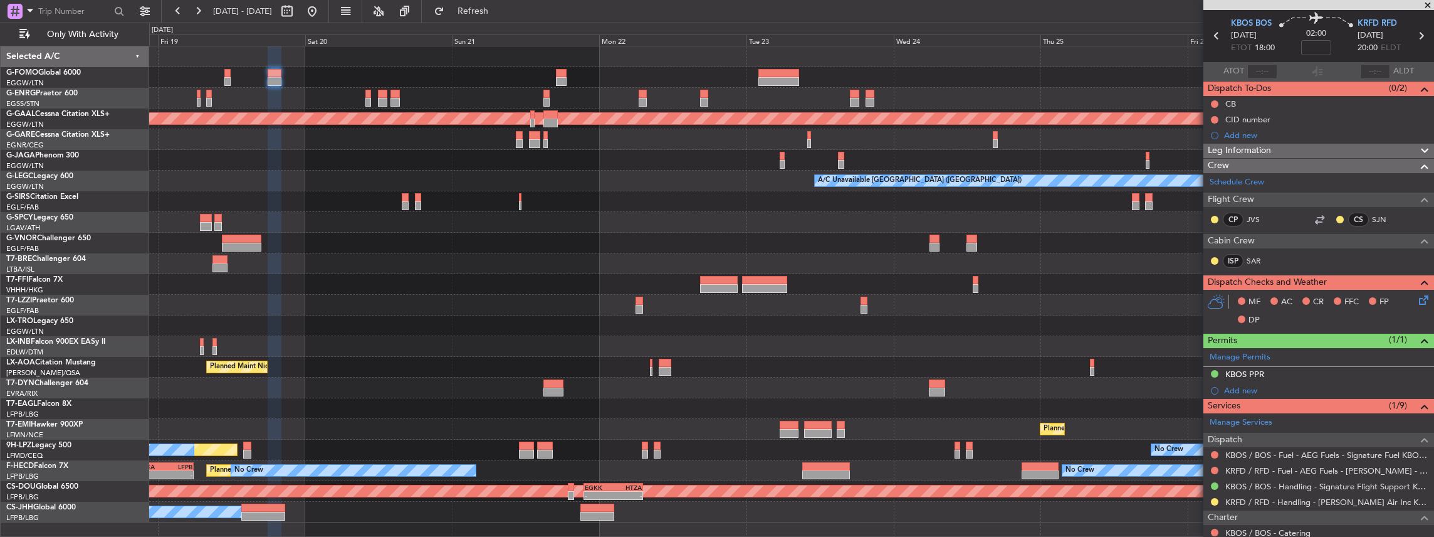
click at [578, 174] on div "Planned Maint Dusseldorf A/C Unavailable London (Luton) - - LFMN 16:05 Z ZBAA 0…" at bounding box center [791, 284] width 1285 height 476
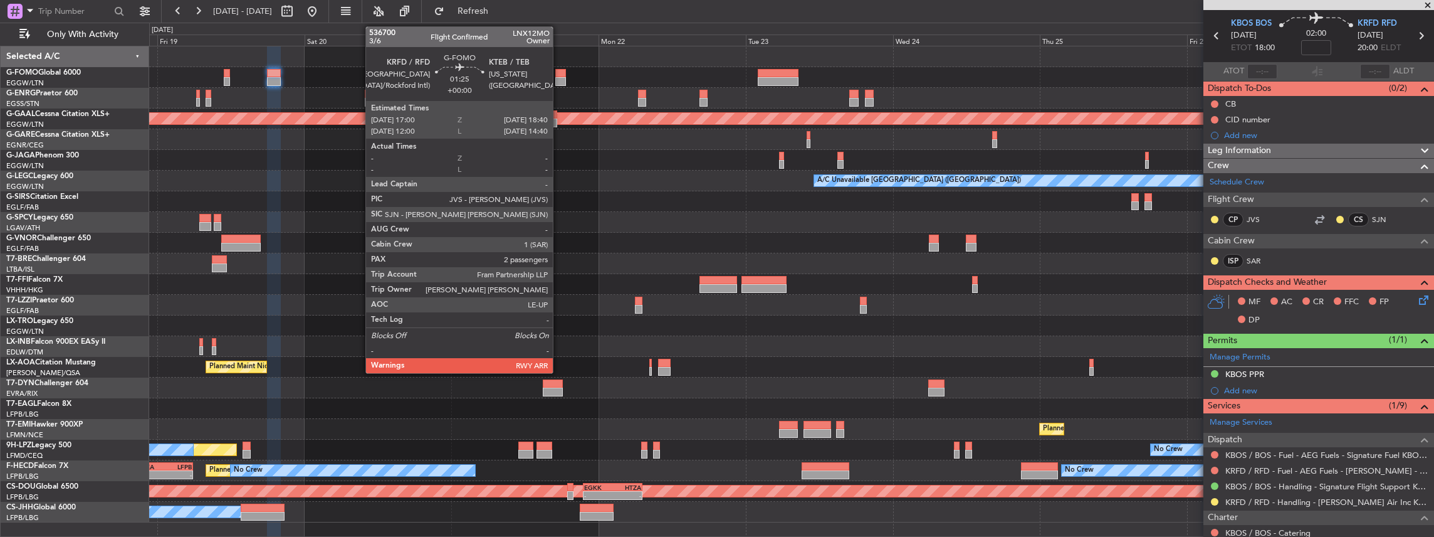
click at [559, 78] on div at bounding box center [560, 81] width 11 height 9
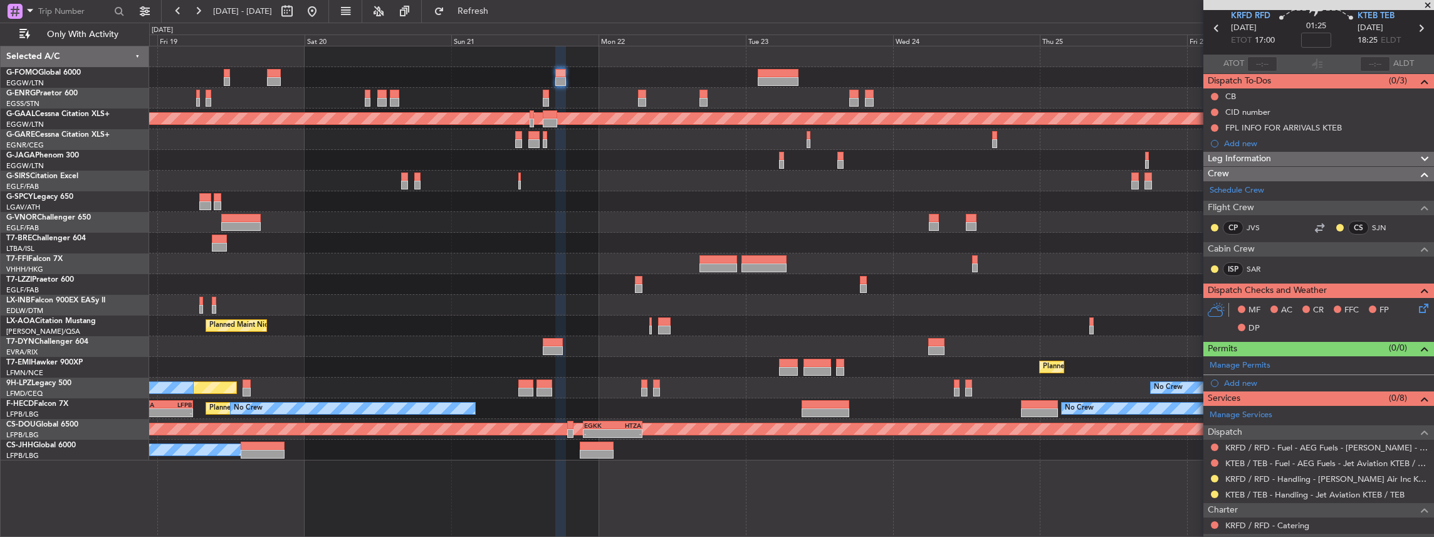
scroll to position [0, 0]
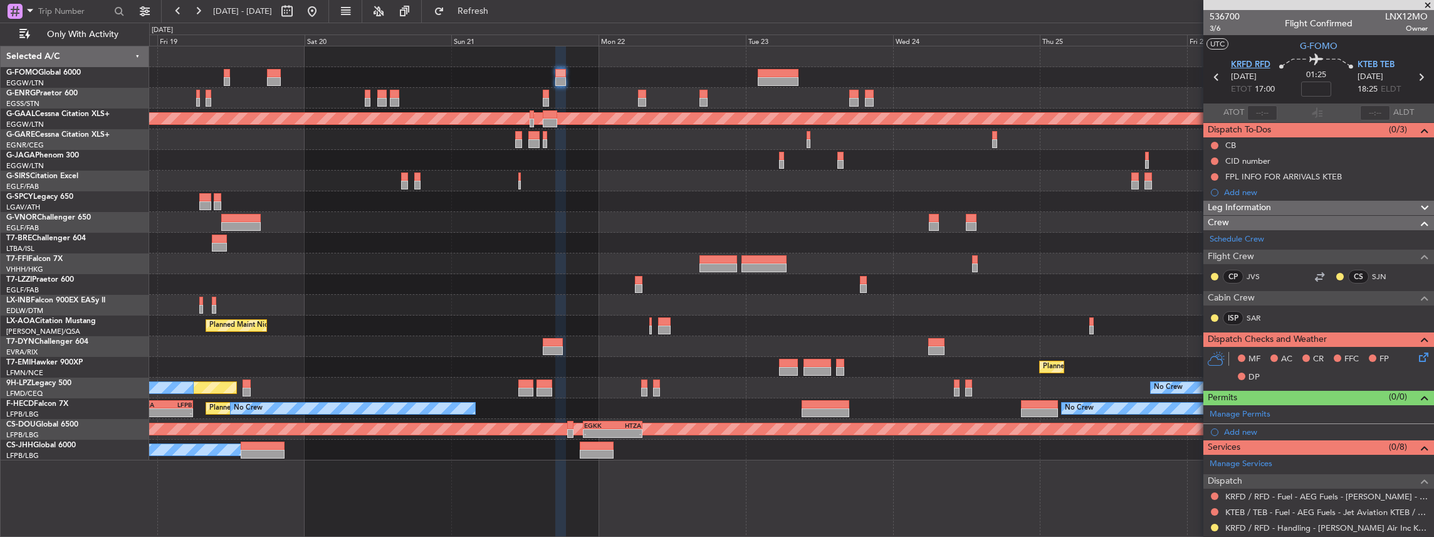
click at [1256, 62] on span "KRFD RFD" at bounding box center [1250, 65] width 39 height 13
click at [1363, 60] on span "KTEB TEB" at bounding box center [1376, 65] width 37 height 13
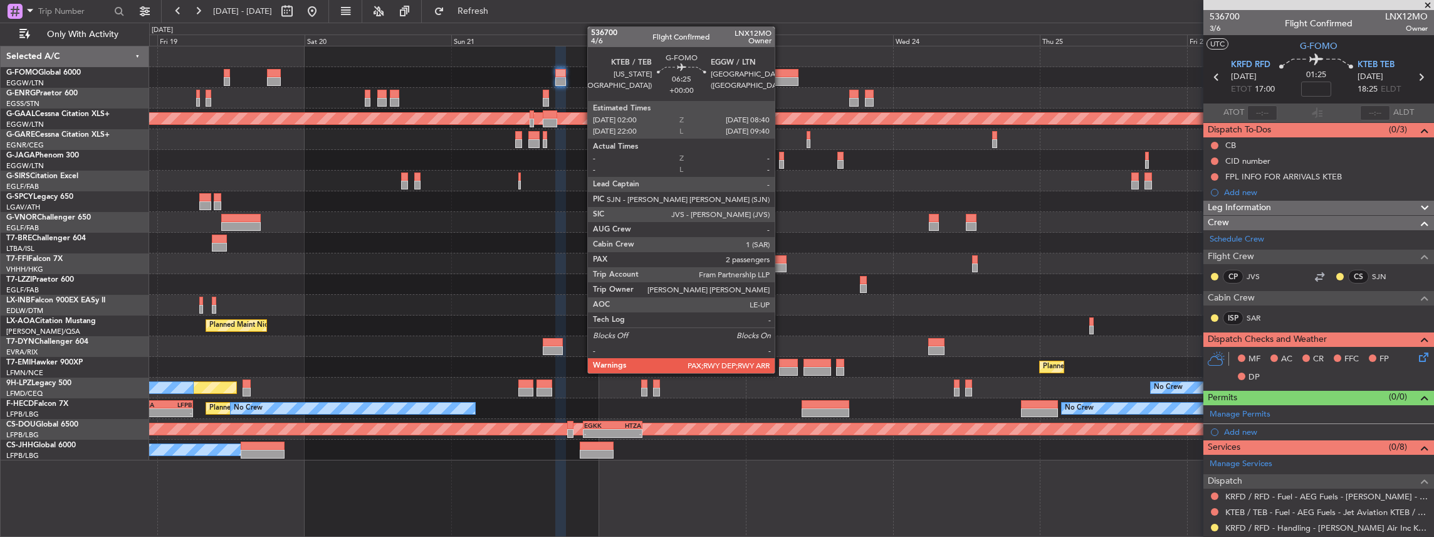
click at [781, 79] on div at bounding box center [778, 81] width 41 height 9
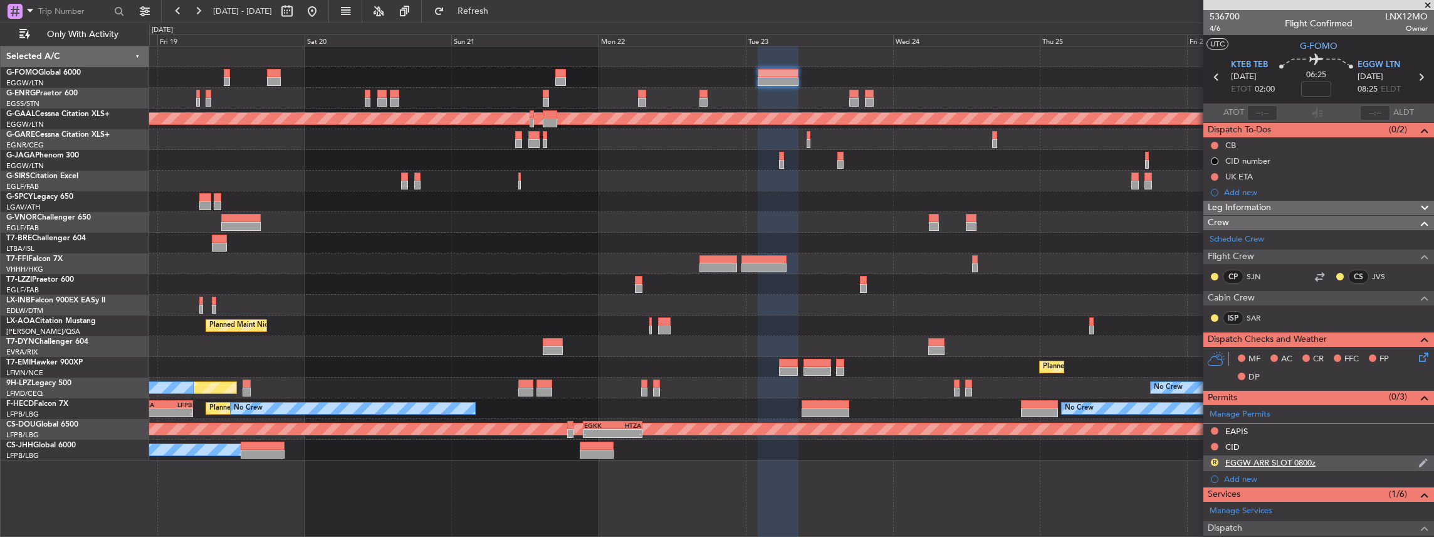
click at [1210, 457] on nimbus-traffic-light "R" at bounding box center [1215, 463] width 10 height 12
click at [1213, 458] on button "R" at bounding box center [1215, 462] width 8 height 8
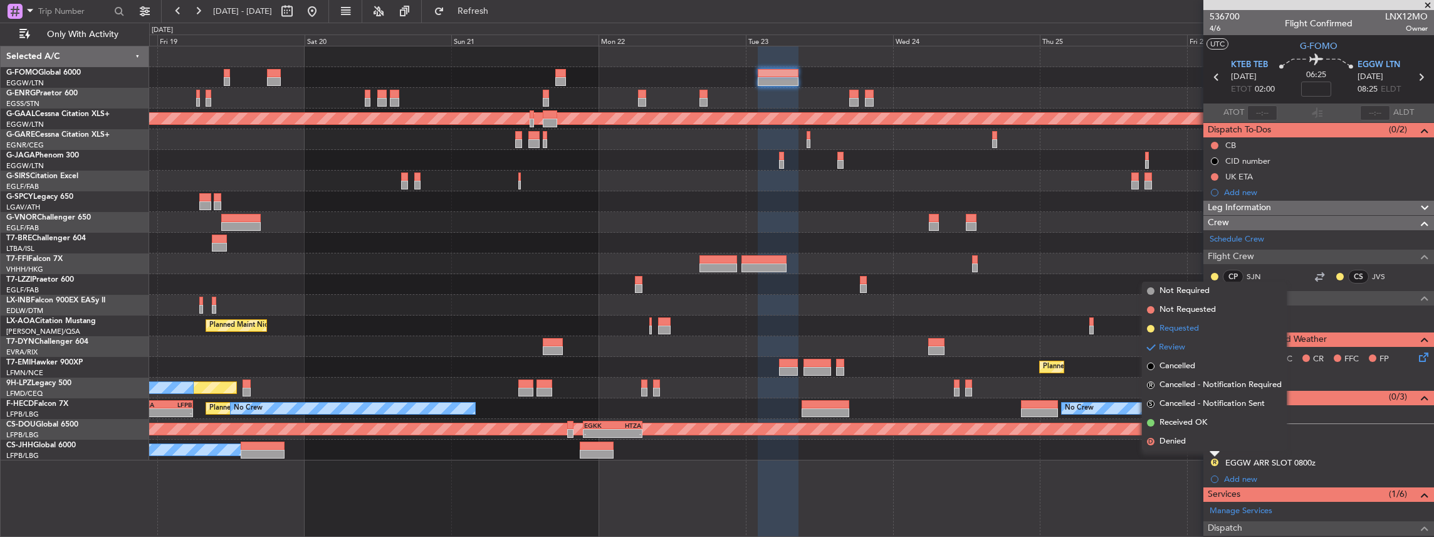
click at [1188, 328] on span "Requested" at bounding box center [1179, 328] width 39 height 13
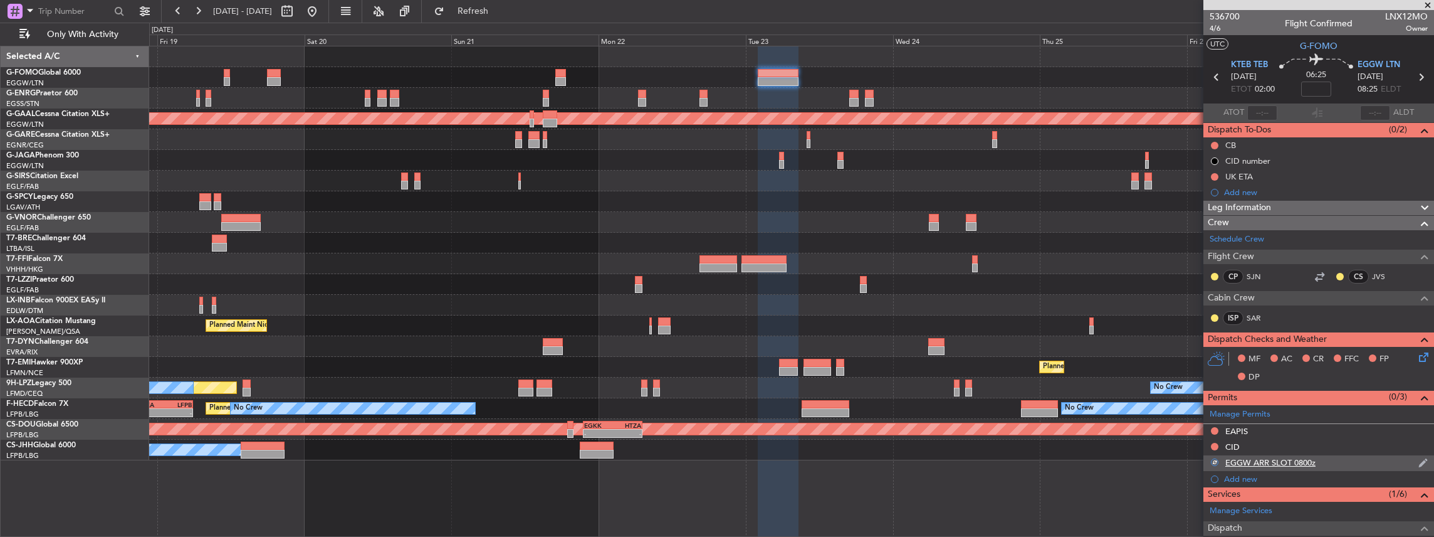
click at [1356, 462] on div "EGGW ARR SLOT 0800z" at bounding box center [1318, 463] width 231 height 16
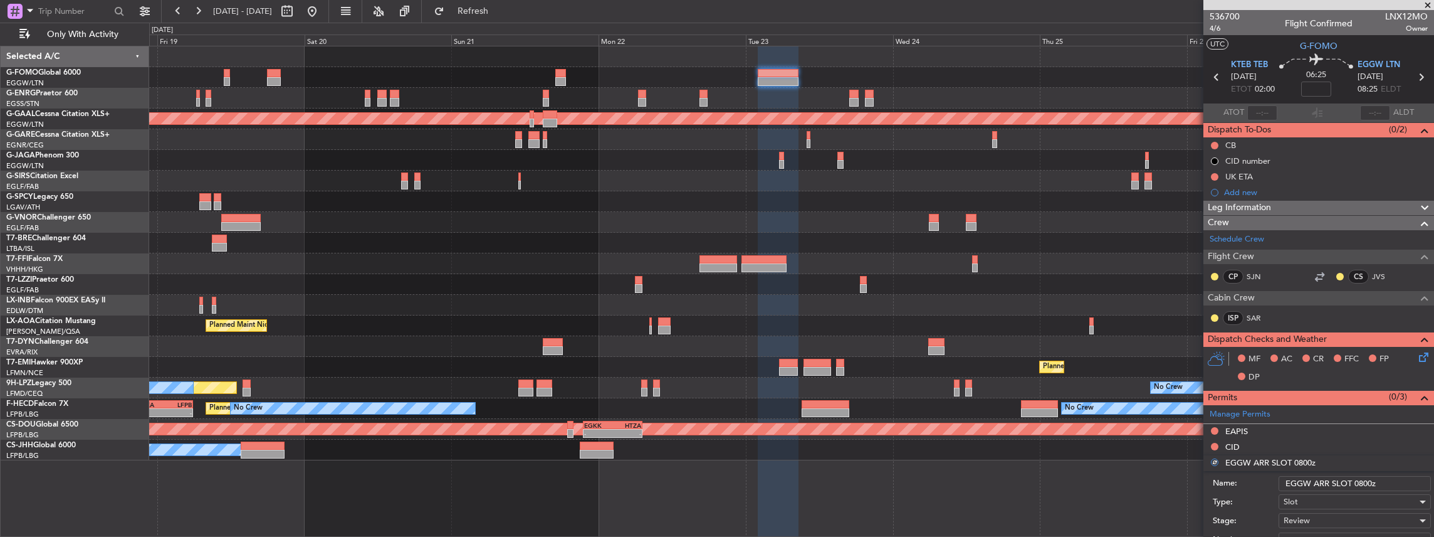
click at [1368, 483] on input "EGGW ARR SLOT 0800z" at bounding box center [1355, 483] width 152 height 15
type input "EGGW ARR SLOT 080z"
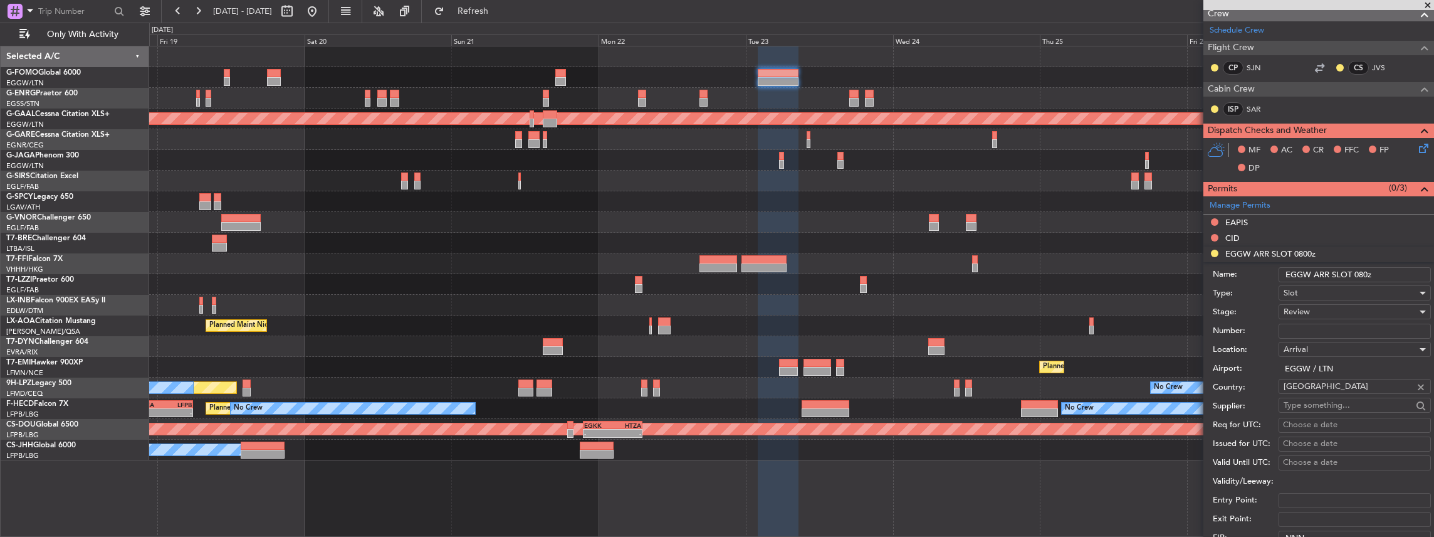
click at [1363, 273] on input "EGGW ARR SLOT 080z" at bounding box center [1355, 274] width 152 height 15
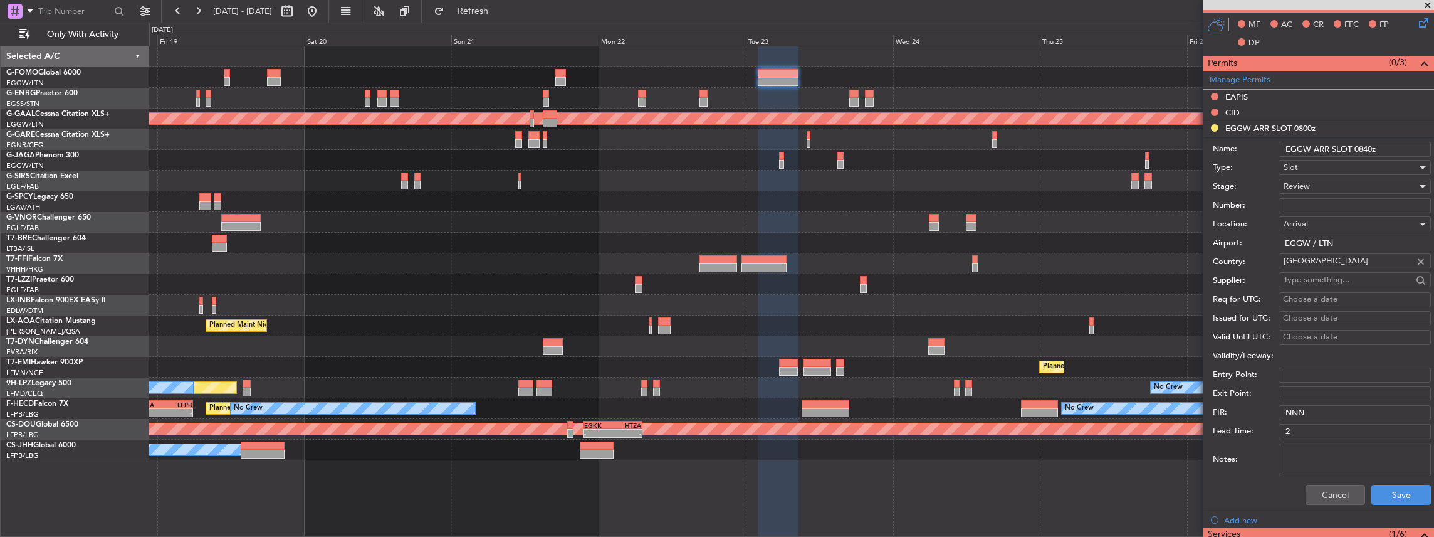
type input "EGGW ARR SLOT 0840z"
click at [1330, 184] on div "Review" at bounding box center [1350, 186] width 133 height 19
click at [1314, 263] on span "Requested" at bounding box center [1351, 266] width 135 height 19
click at [1398, 497] on button "Save" at bounding box center [1401, 494] width 60 height 20
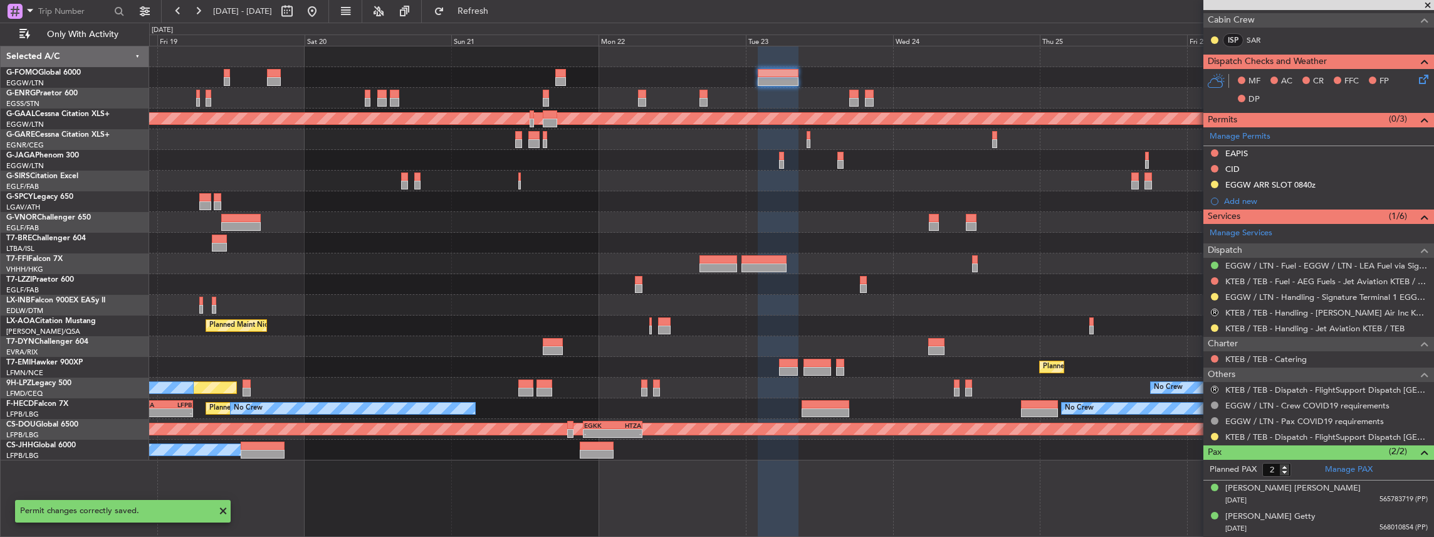
scroll to position [273, 0]
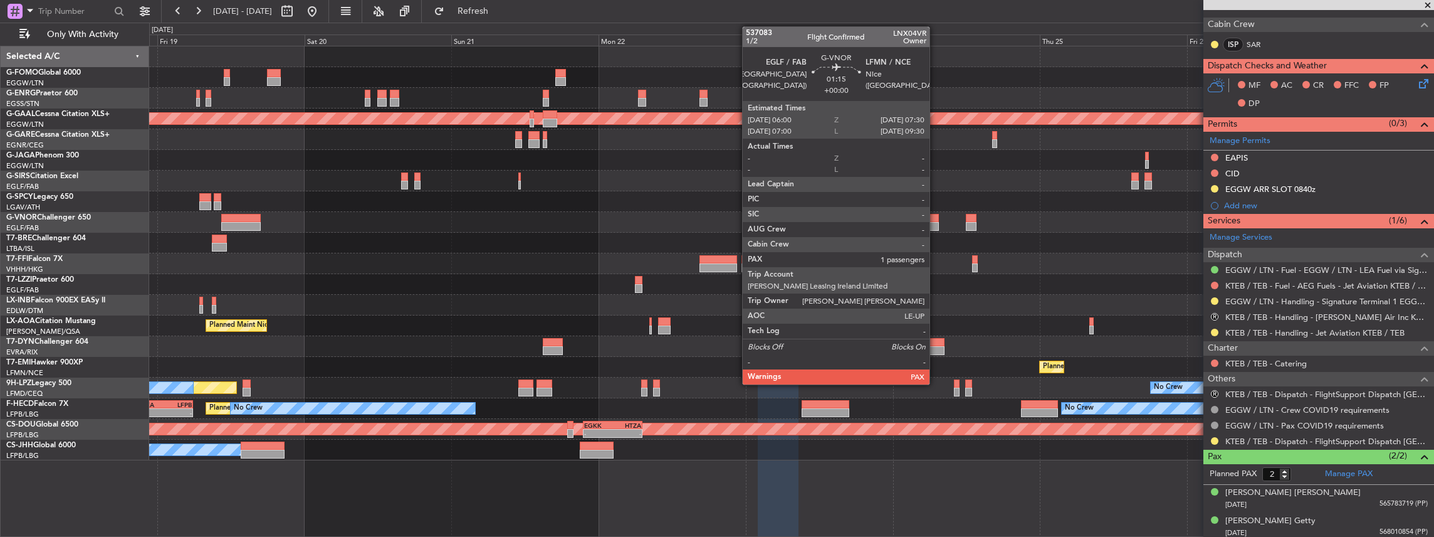
click at [936, 222] on div at bounding box center [933, 226] width 9 height 9
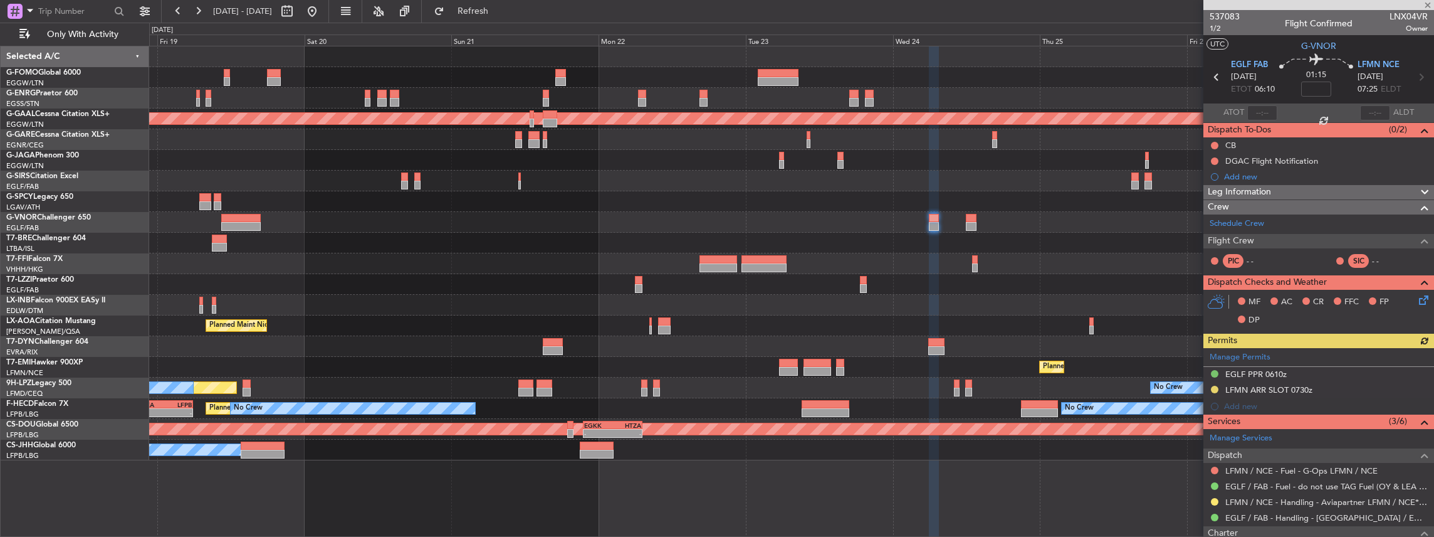
scroll to position [41, 0]
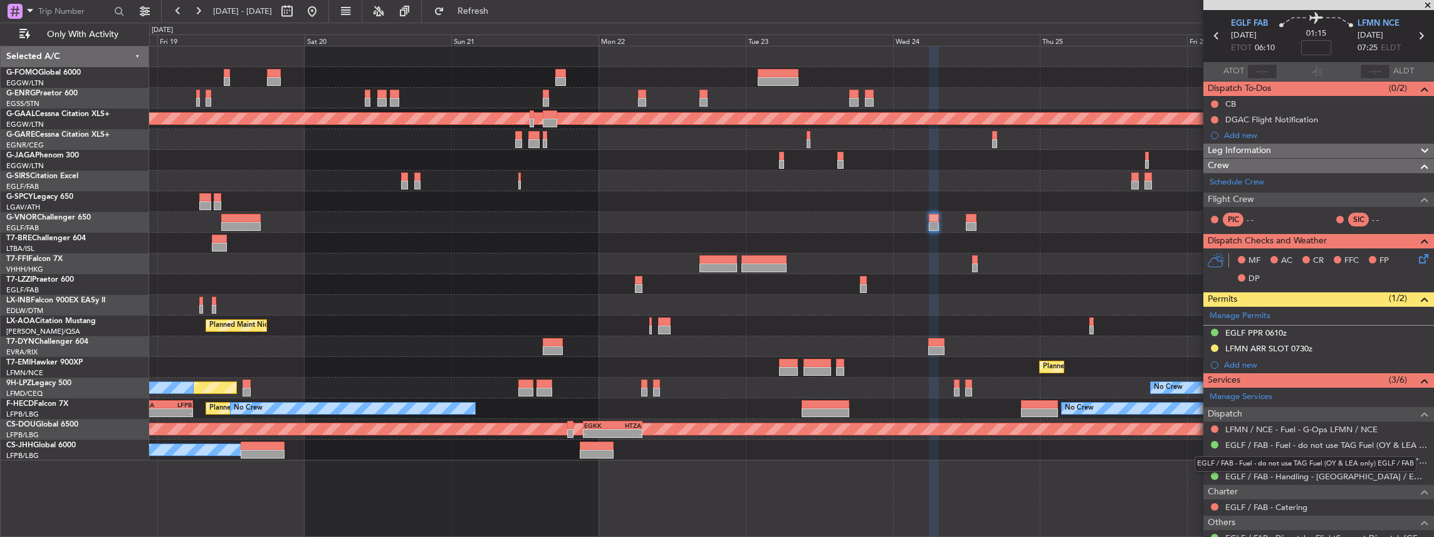
click at [1213, 457] on div "EGLF / FAB - Fuel - do not use TAG Fuel (OY & LEA only) EGLF / FAB" at bounding box center [1306, 464] width 222 height 16
click at [1213, 457] on button at bounding box center [1215, 460] width 8 height 8
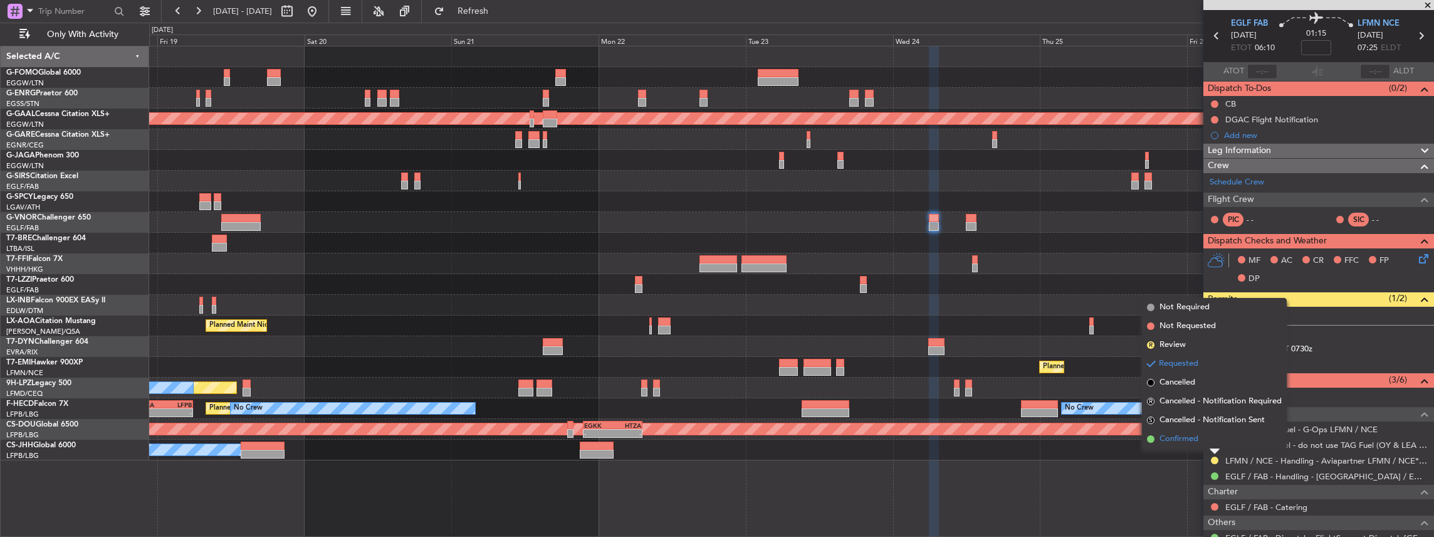
click at [1175, 435] on span "Confirmed" at bounding box center [1179, 438] width 39 height 13
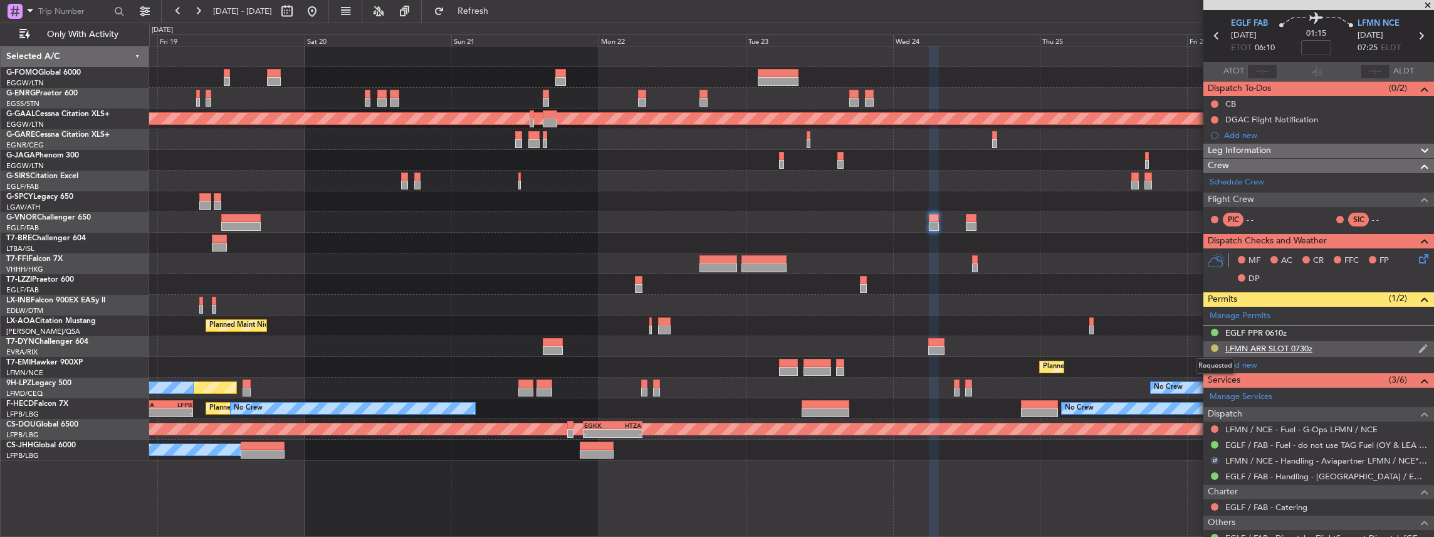
click at [1217, 347] on button at bounding box center [1215, 348] width 8 height 8
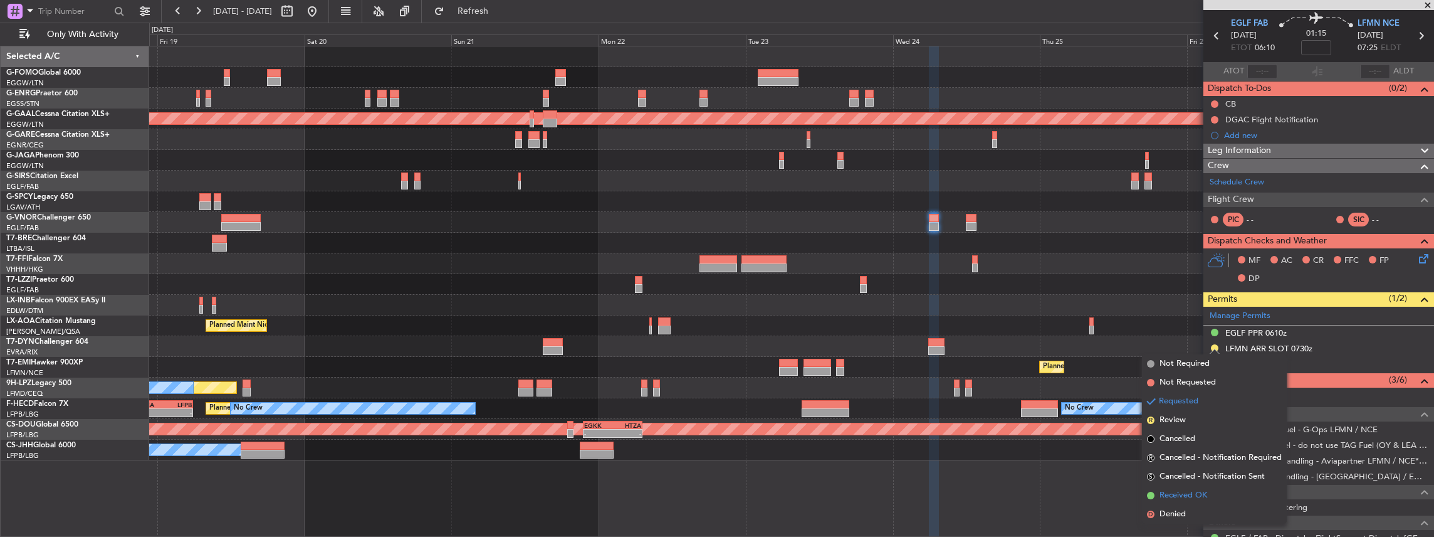
click at [1190, 495] on span "Received OK" at bounding box center [1184, 495] width 48 height 13
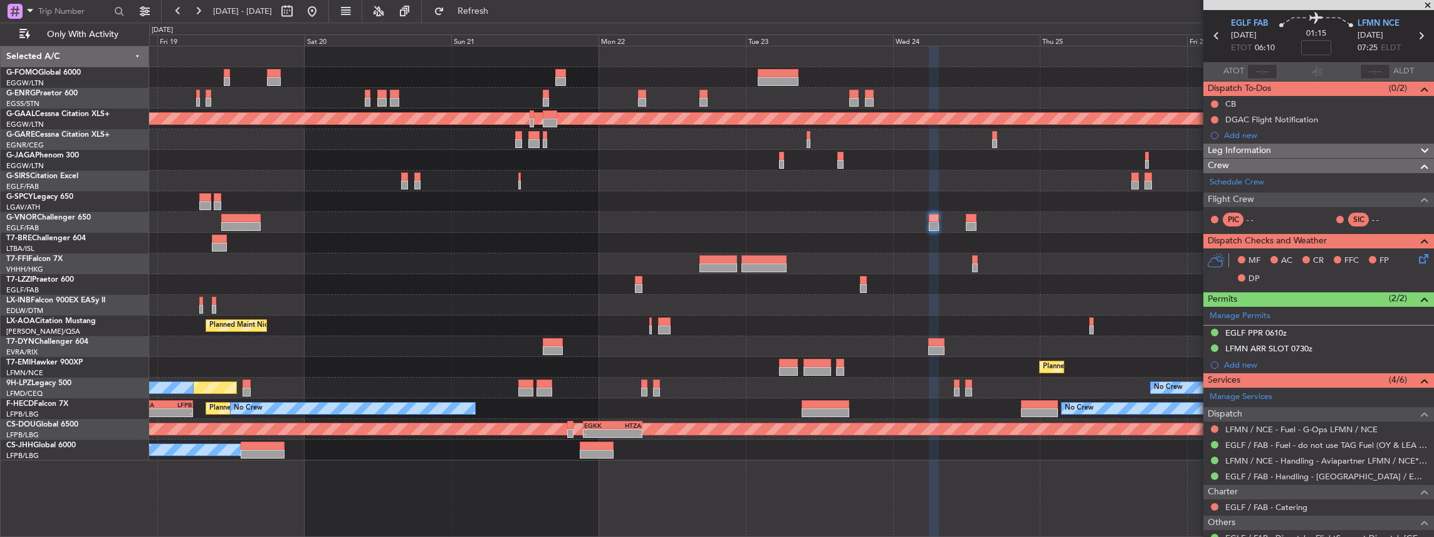
click at [1351, 346] on div "LFMN ARR SLOT 0730z" at bounding box center [1318, 349] width 231 height 16
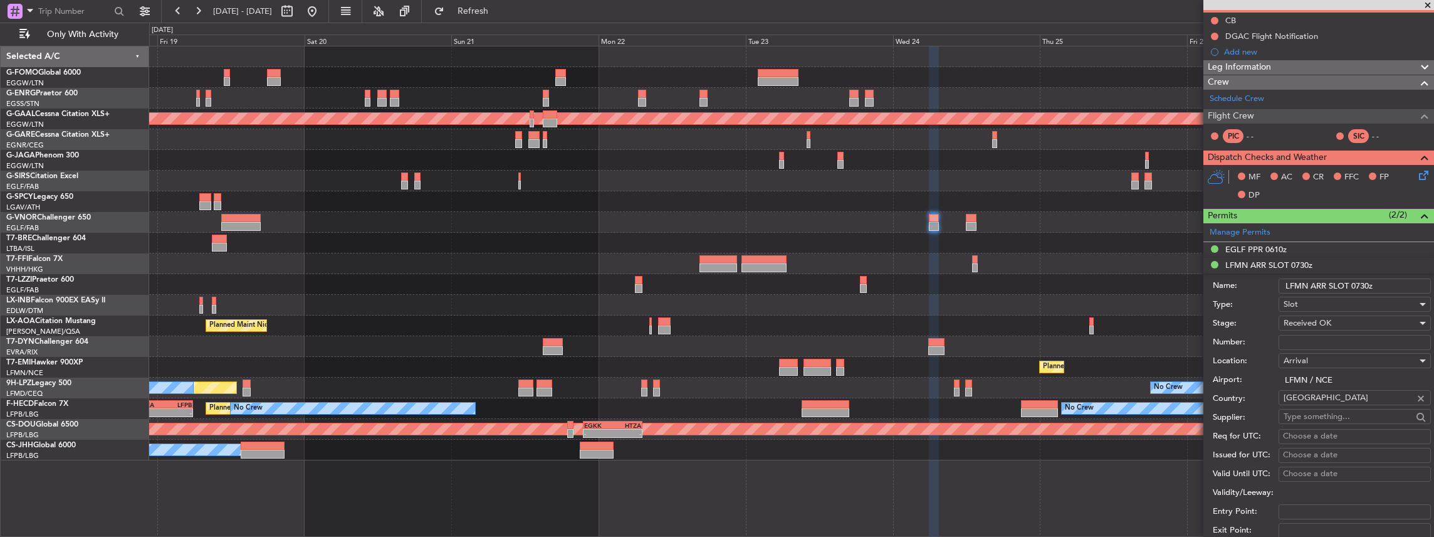
scroll to position [125, 0]
drag, startPoint x: 1368, startPoint y: 283, endPoint x: 1360, endPoint y: 283, distance: 7.5
click at [1360, 283] on input "LFMN ARR SLOT 0730z" at bounding box center [1355, 285] width 152 height 15
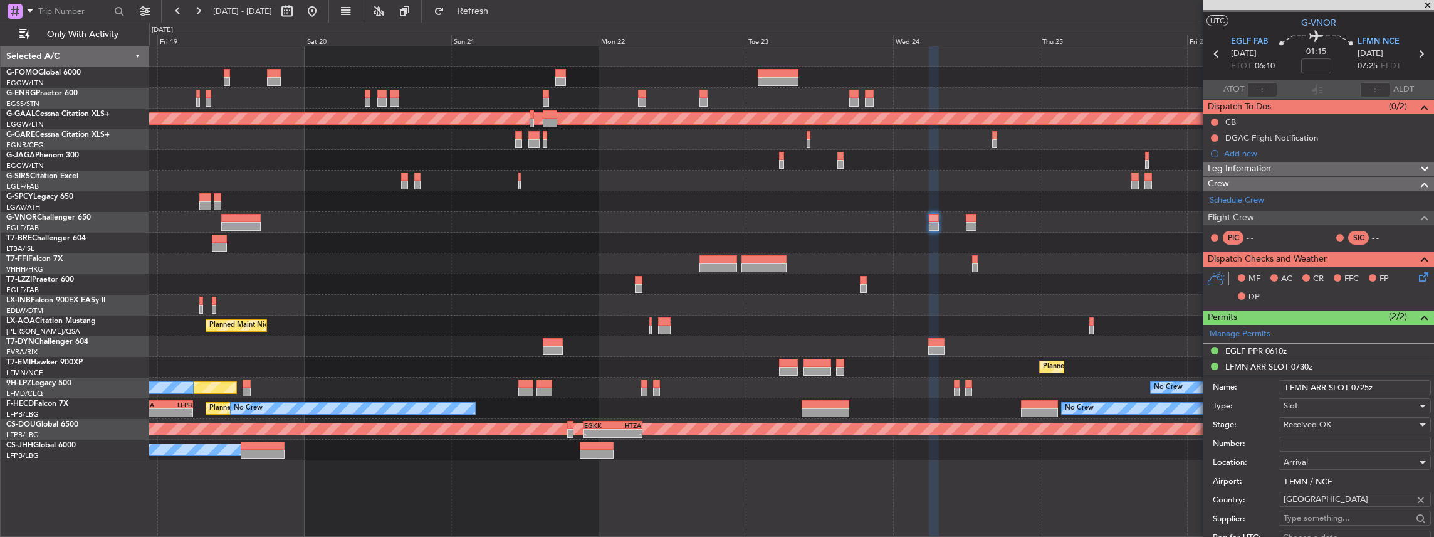
scroll to position [0, 0]
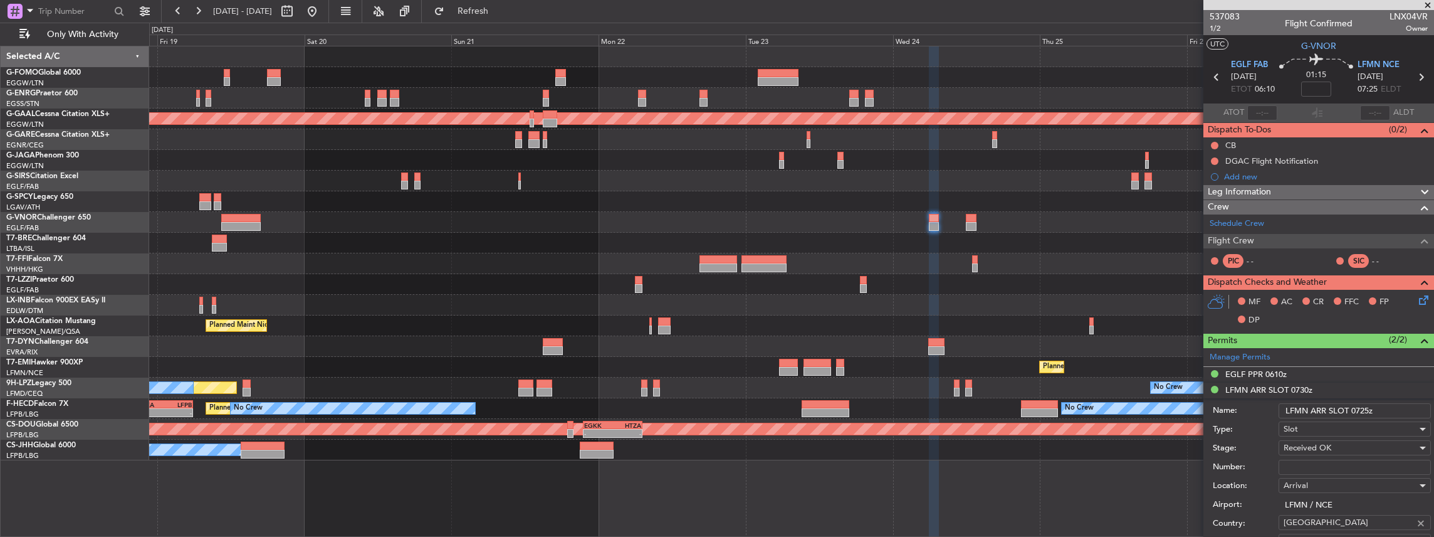
type input "LFMN ARR SLOT 0725z"
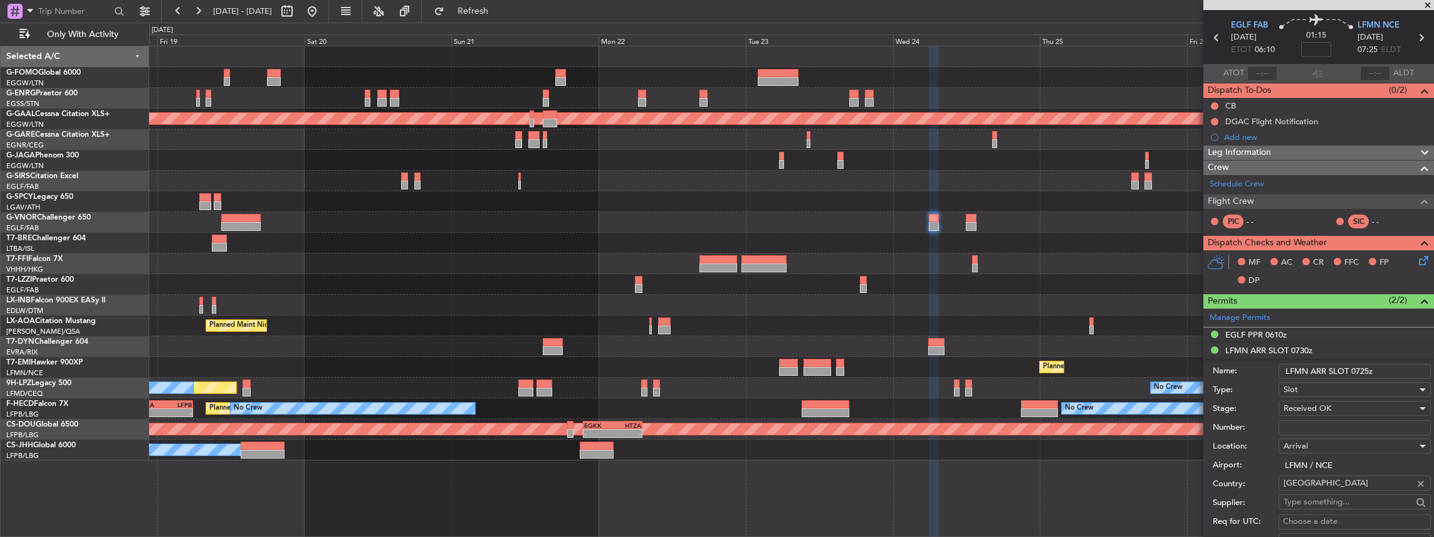
scroll to position [83, 0]
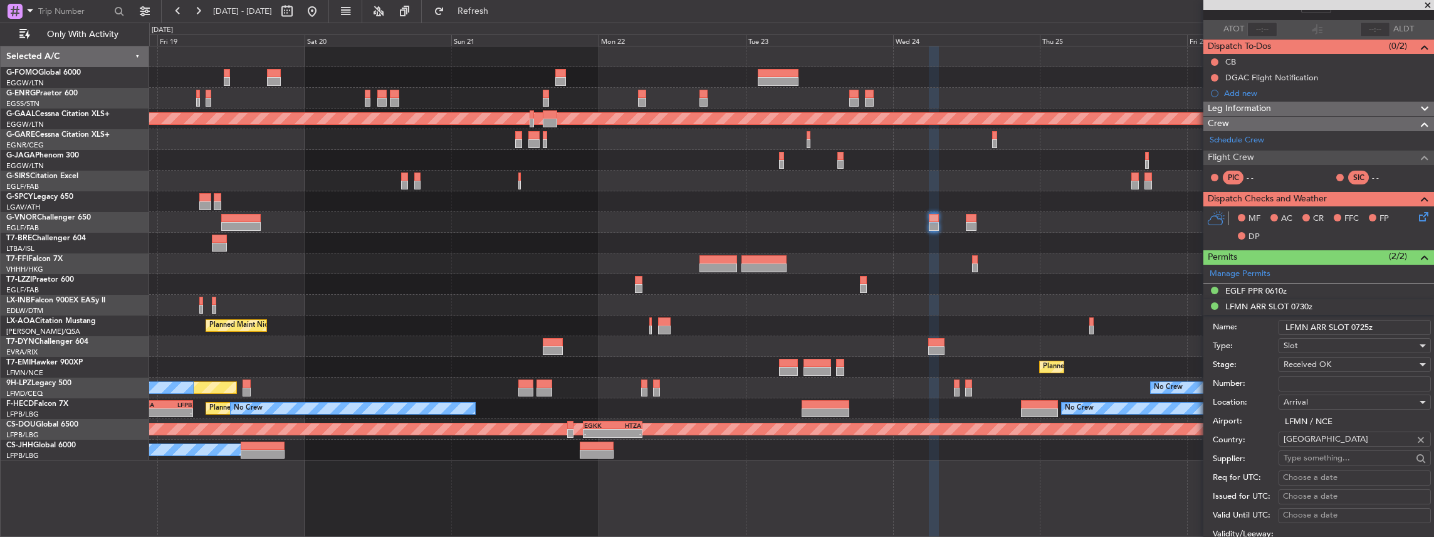
click at [1337, 363] on div "Received OK" at bounding box center [1350, 364] width 133 height 19
click at [1268, 355] on div at bounding box center [717, 268] width 1434 height 537
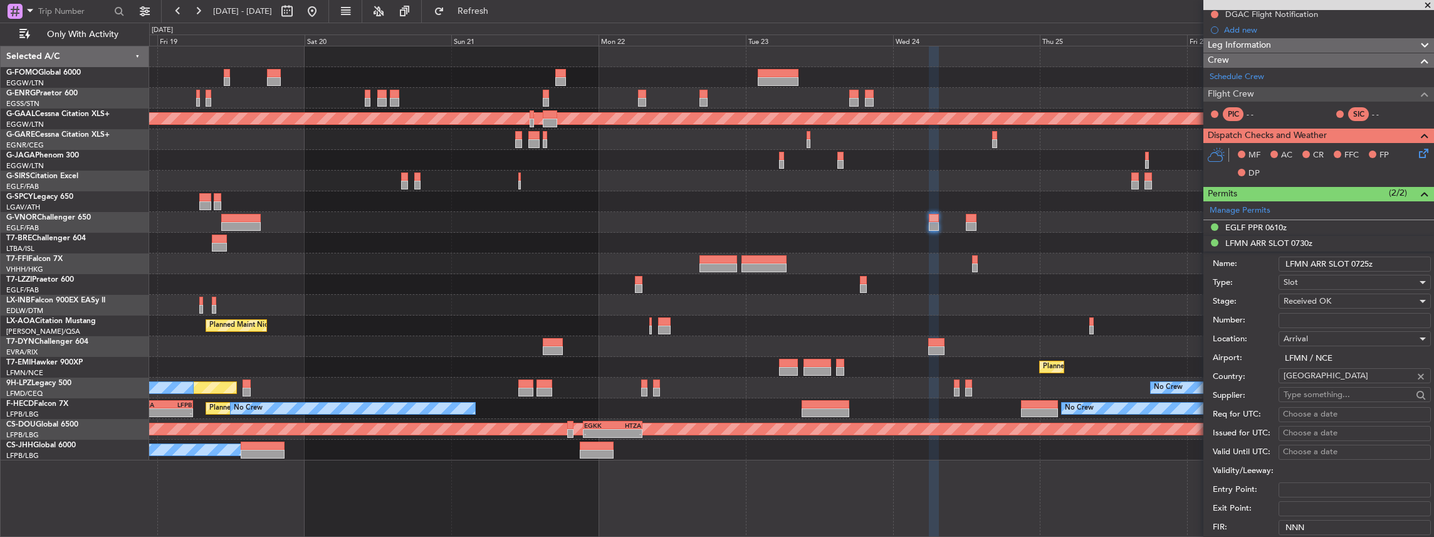
scroll to position [292, 0]
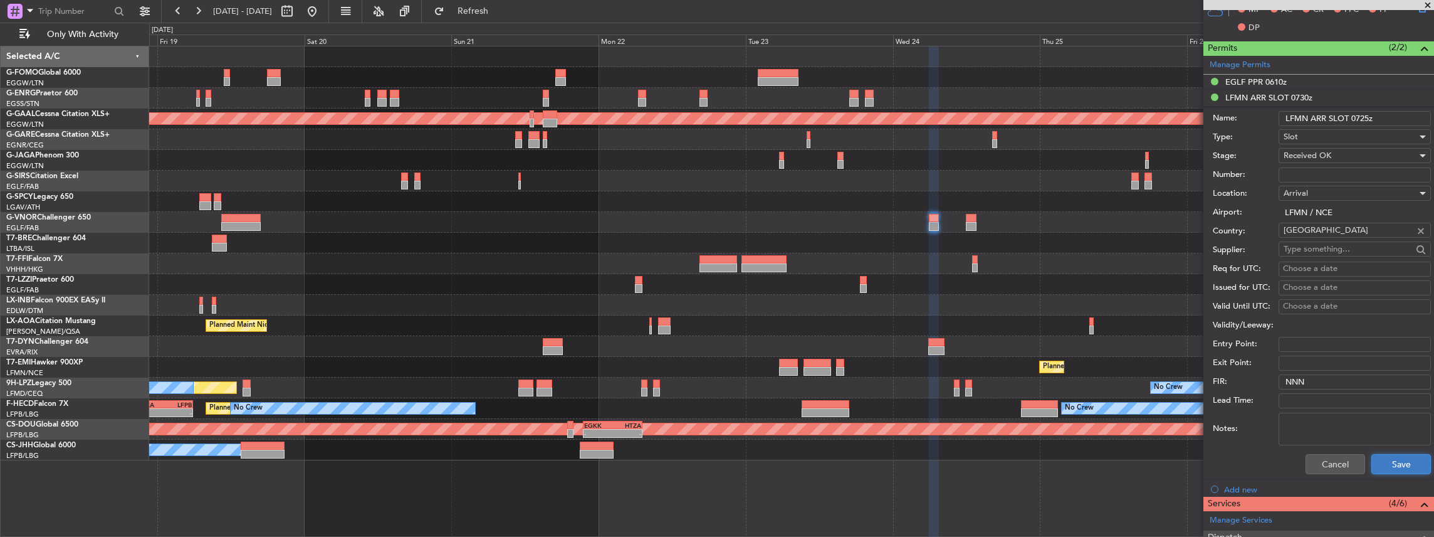
click at [1397, 459] on button "Save" at bounding box center [1401, 464] width 60 height 20
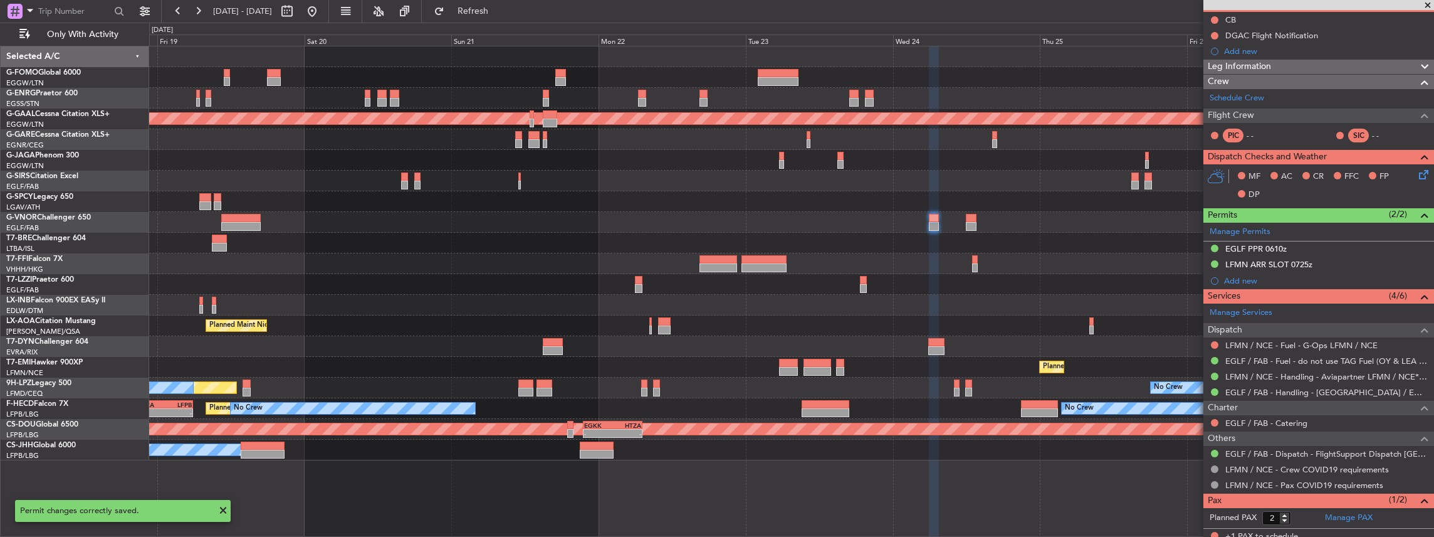
scroll to position [0, 0]
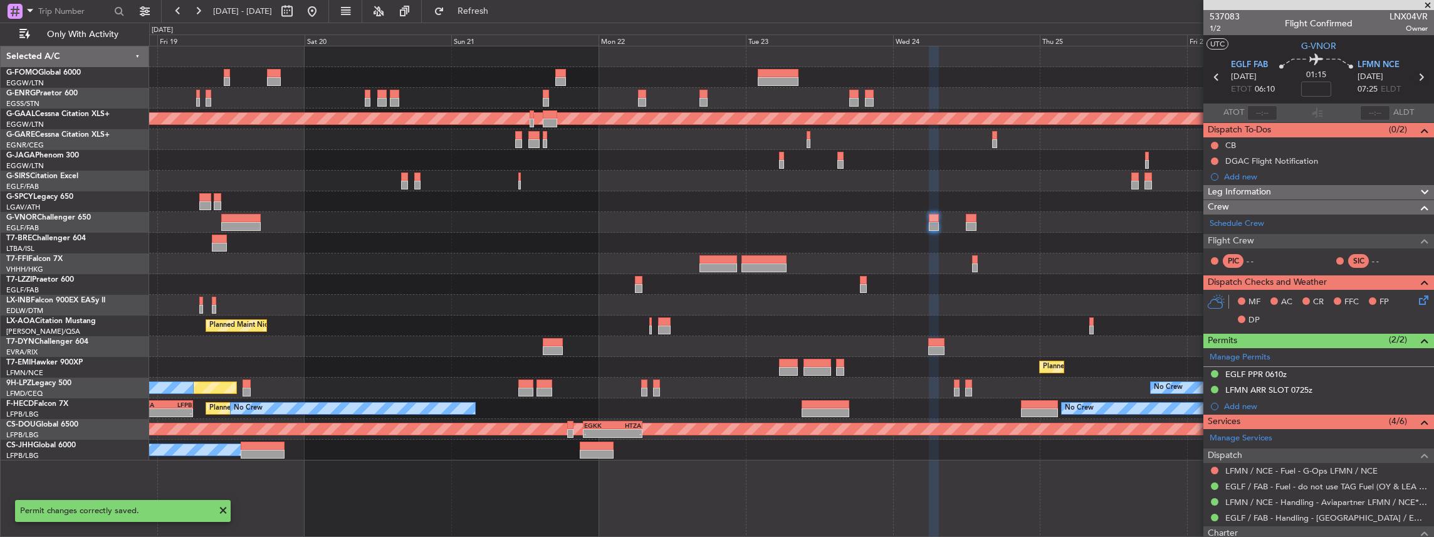
click at [1418, 76] on icon at bounding box center [1421, 77] width 16 height 16
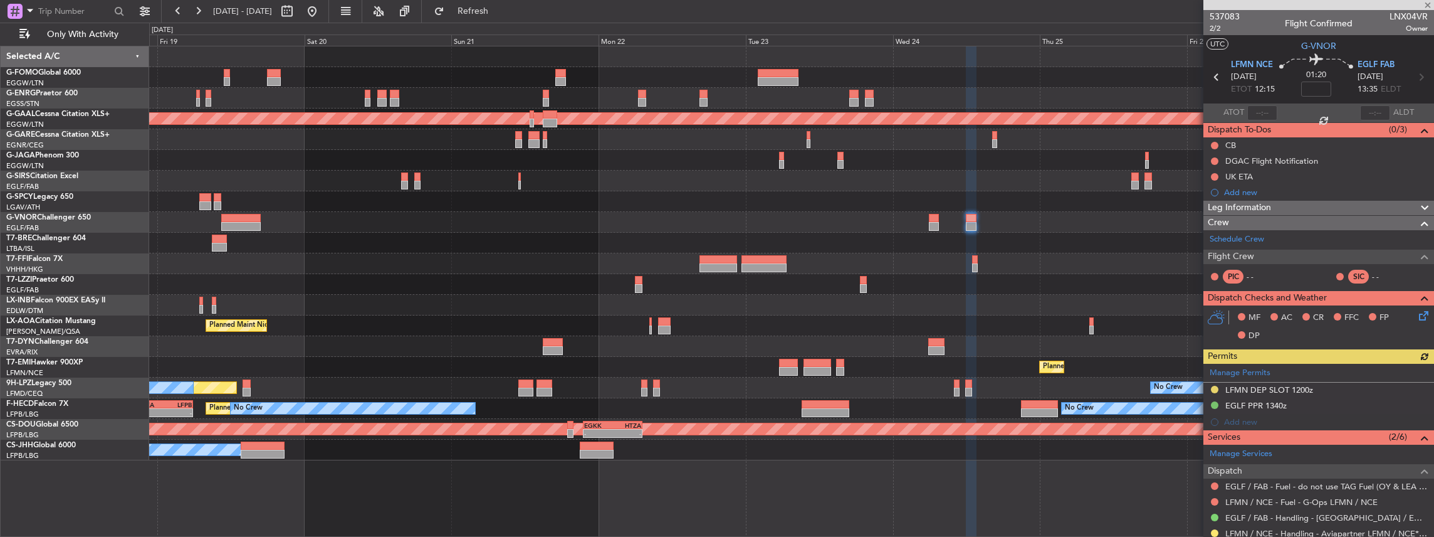
scroll to position [125, 0]
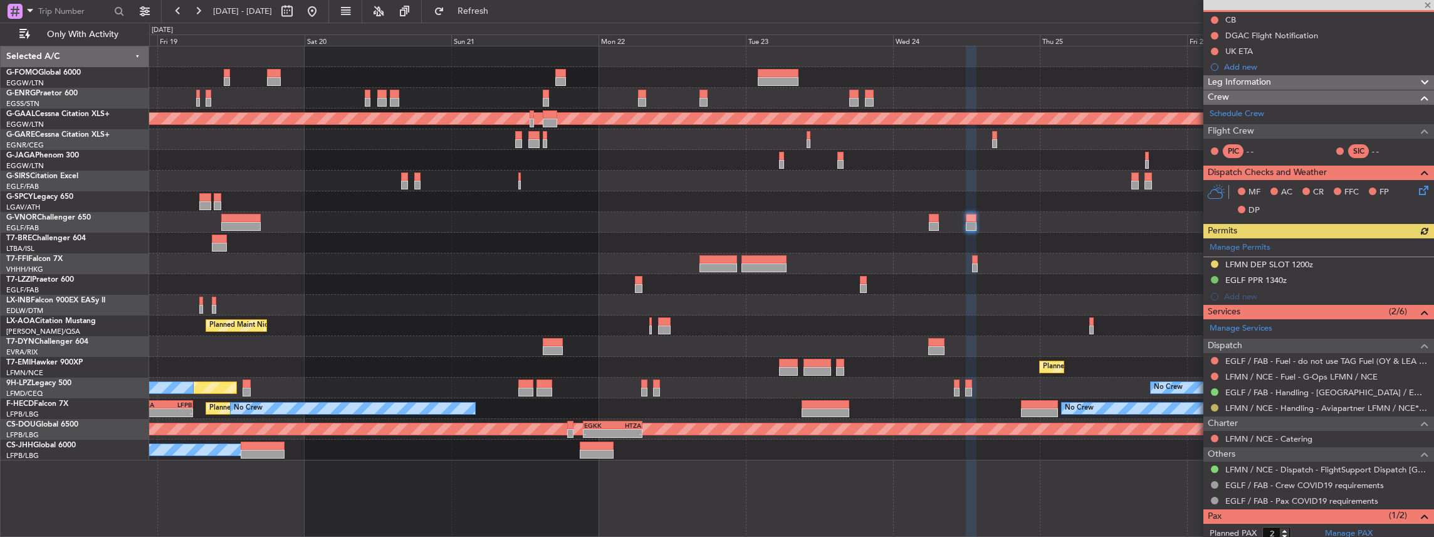
click at [1213, 406] on button at bounding box center [1215, 408] width 8 height 8
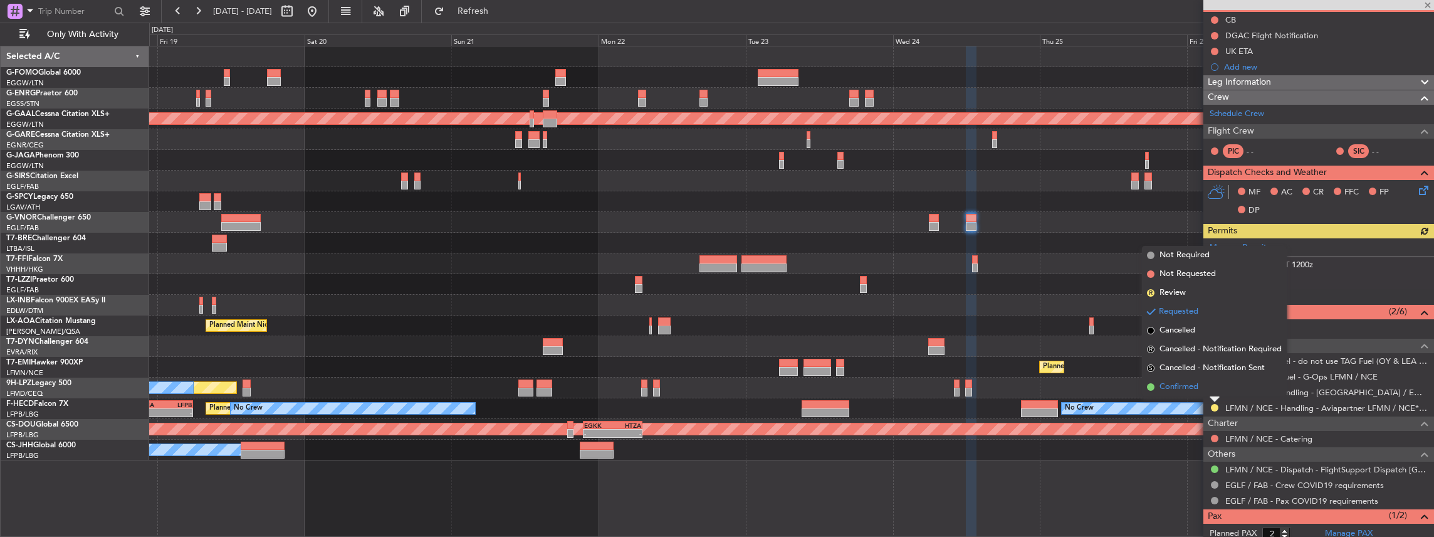
click at [1188, 381] on span "Confirmed" at bounding box center [1179, 386] width 39 height 13
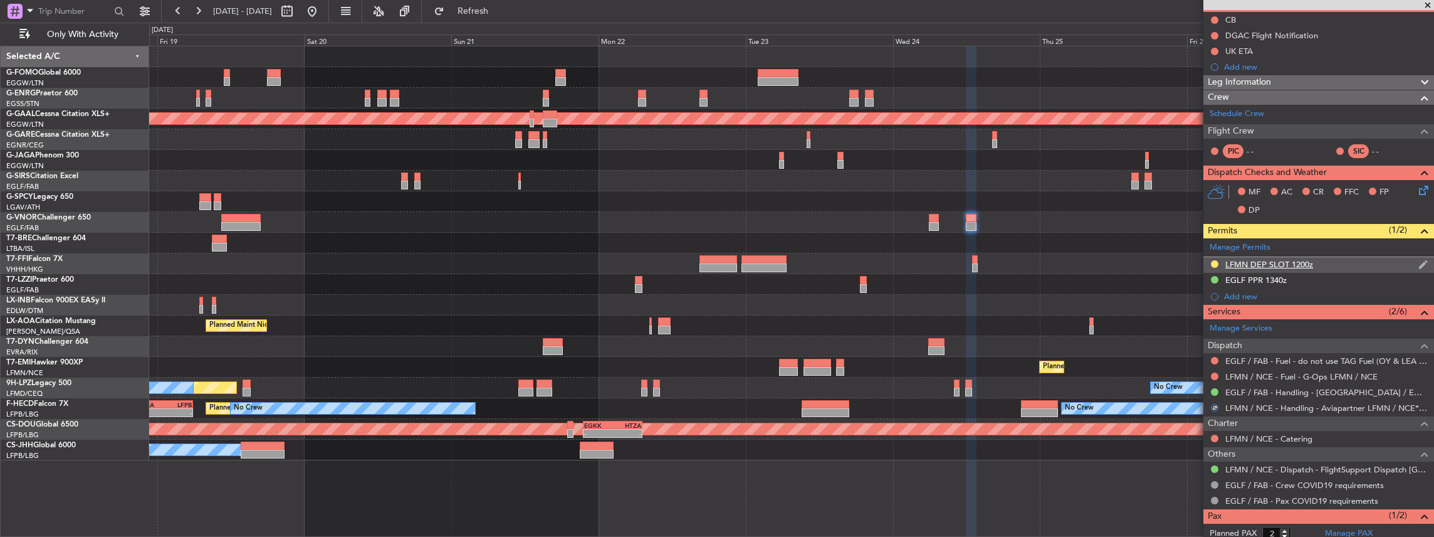
click at [1327, 264] on div "LFMN DEP SLOT 1200z" at bounding box center [1318, 265] width 231 height 16
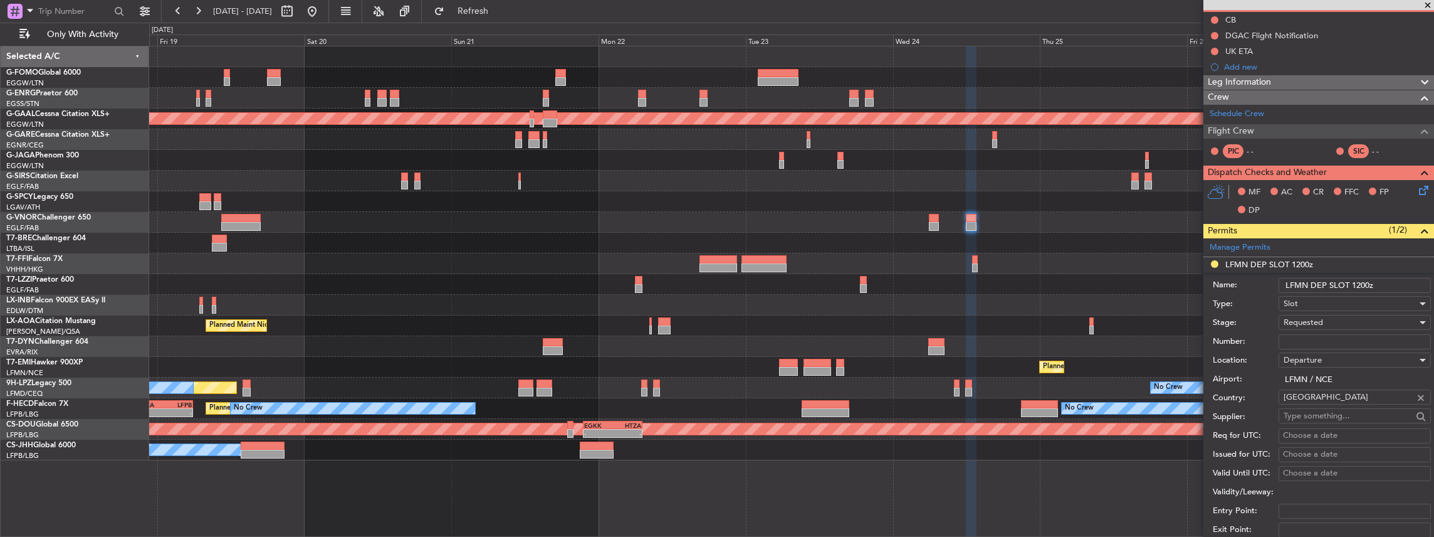
click at [1318, 320] on span "Requested" at bounding box center [1303, 322] width 39 height 11
click at [1321, 417] on span "Received OK" at bounding box center [1351, 416] width 135 height 19
drag, startPoint x: 1368, startPoint y: 282, endPoint x: 1359, endPoint y: 284, distance: 9.0
click at [1359, 284] on input "LFMN DEP SLOT 1200z" at bounding box center [1355, 285] width 152 height 15
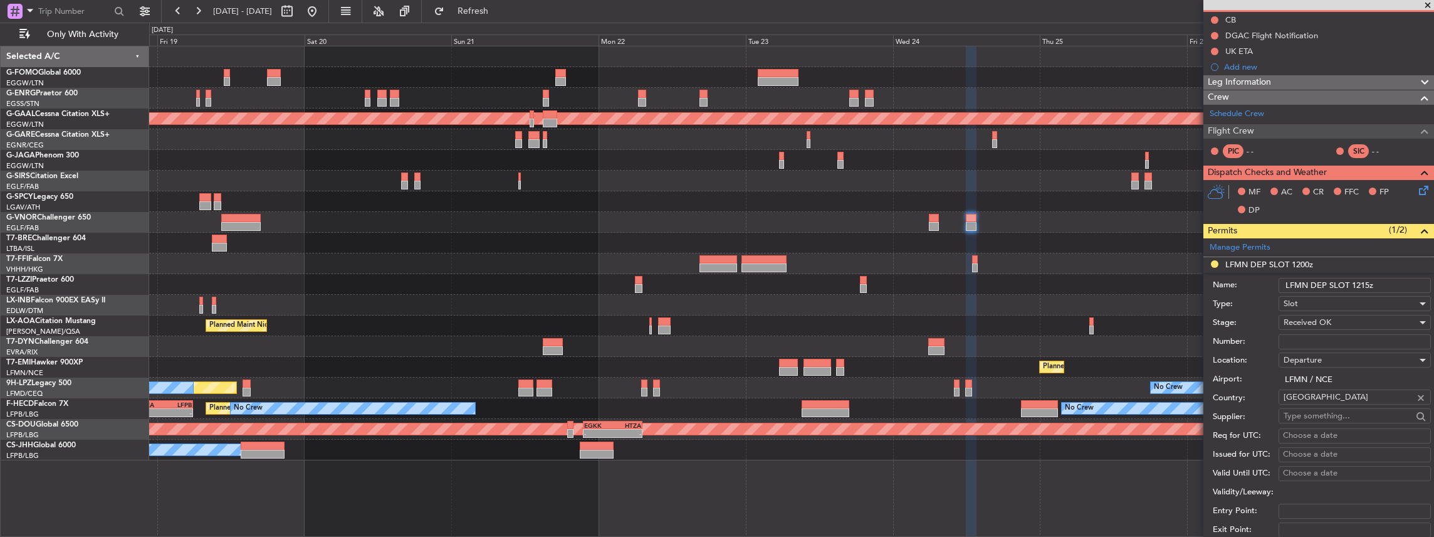
scroll to position [292, 0]
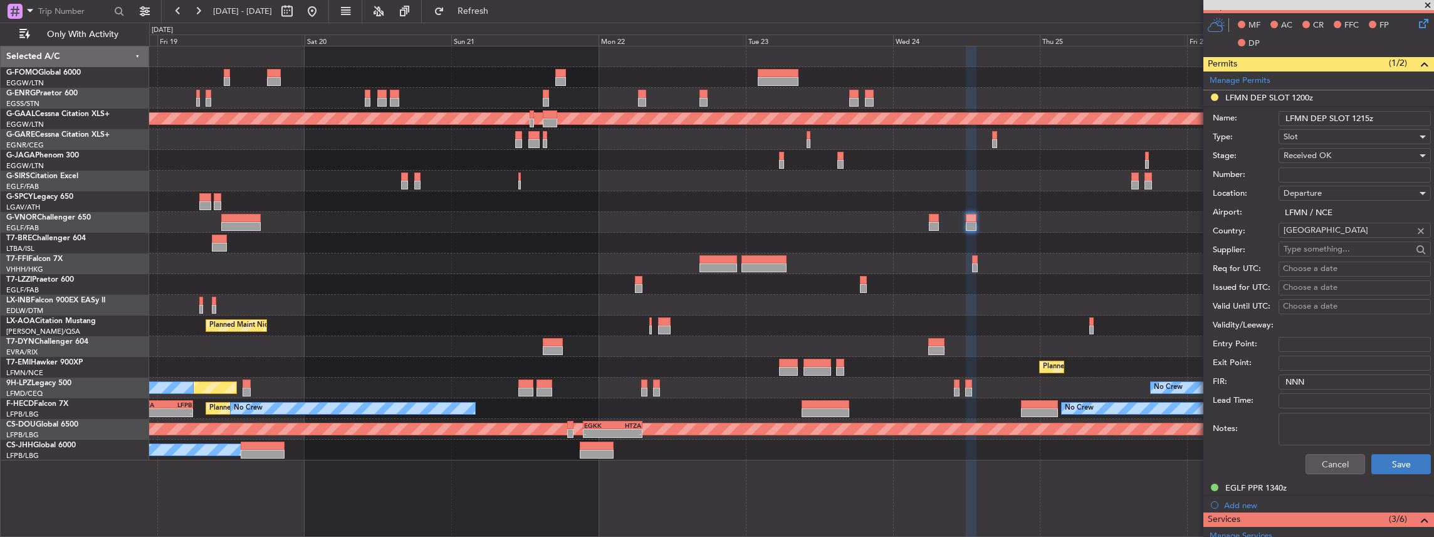
type input "LFMN DEP SLOT 1215z"
click at [1403, 460] on button "Save" at bounding box center [1401, 464] width 60 height 20
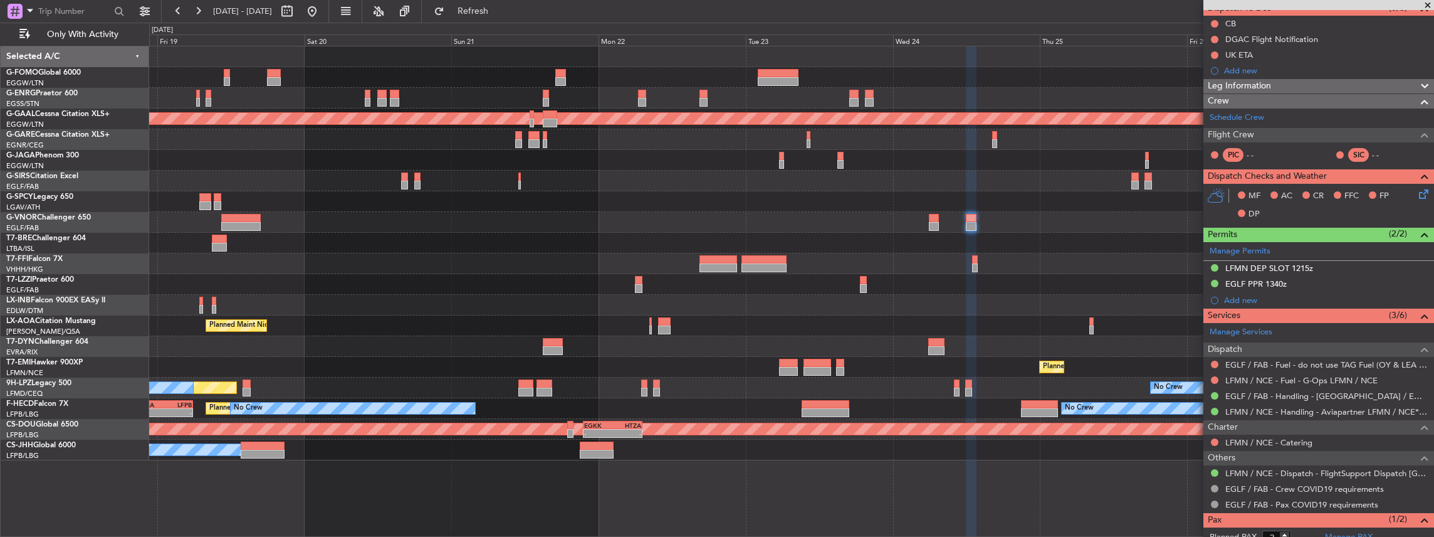
scroll to position [125, 0]
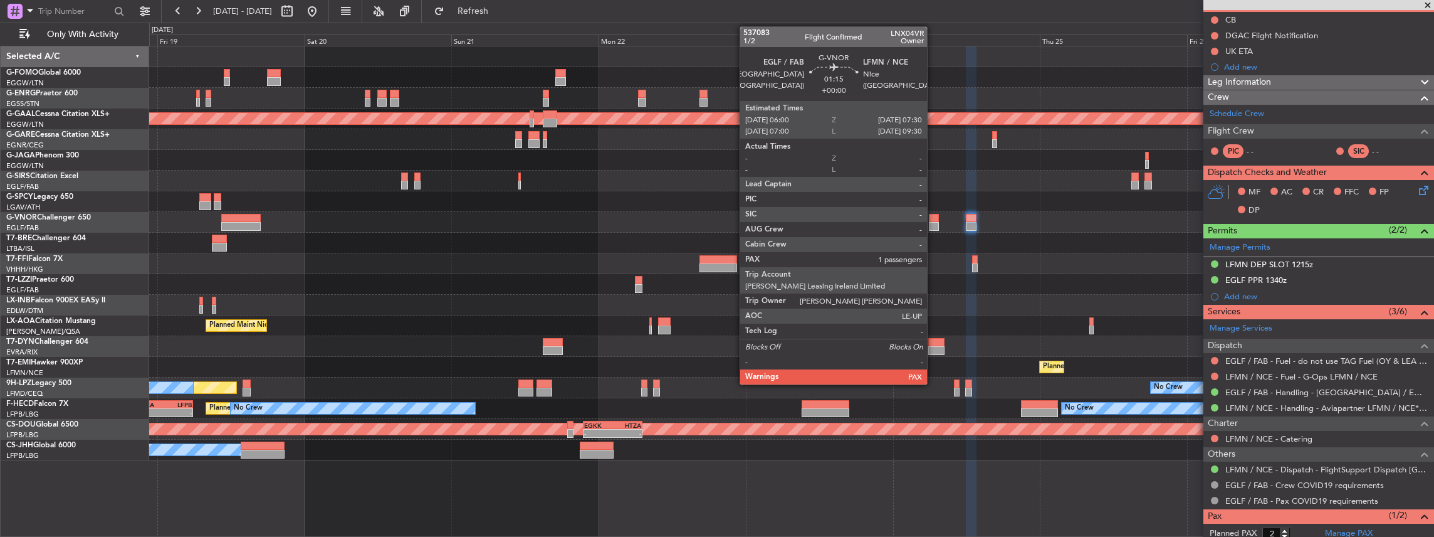
click at [933, 222] on div at bounding box center [933, 226] width 9 height 9
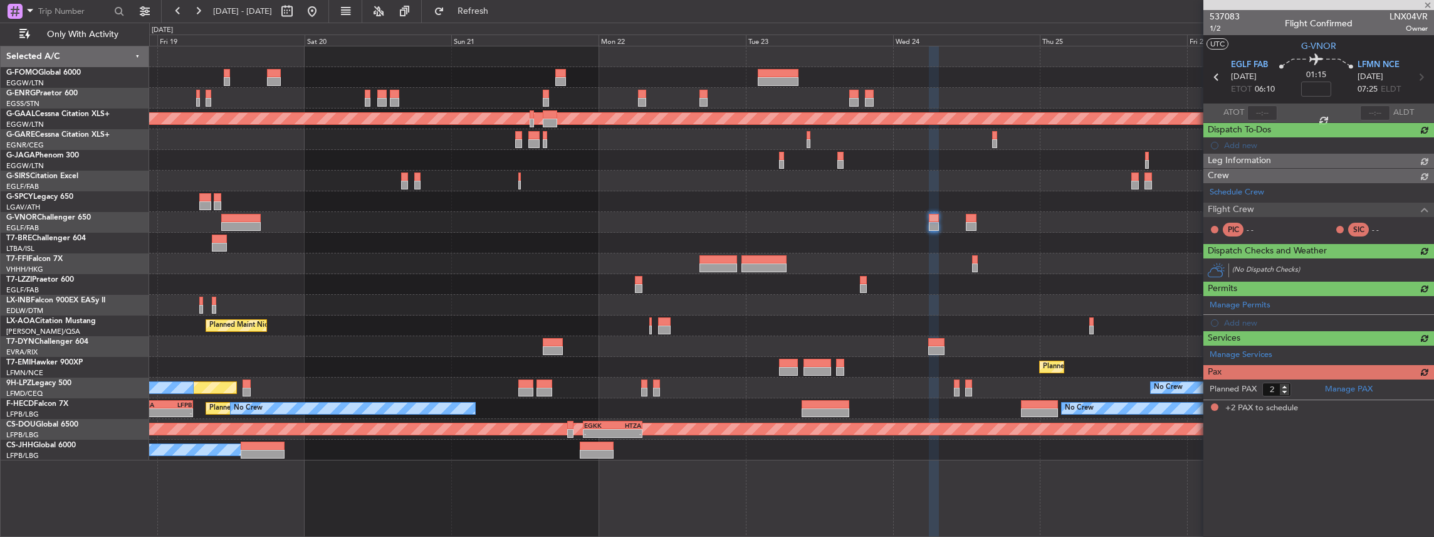
scroll to position [0, 0]
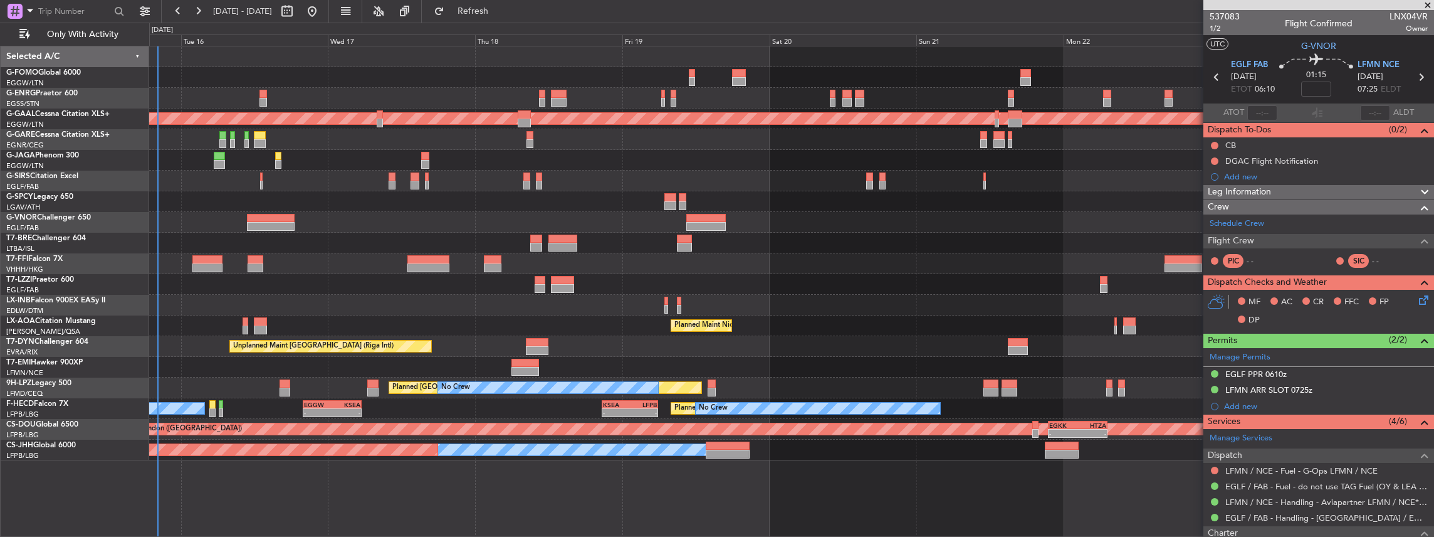
click at [929, 340] on div "11:03 Z 22:38 Z OLBA 11:00 Z KTEB 22:45 Z Planned Maint Dusseldorf Planned Main…" at bounding box center [791, 253] width 1285 height 414
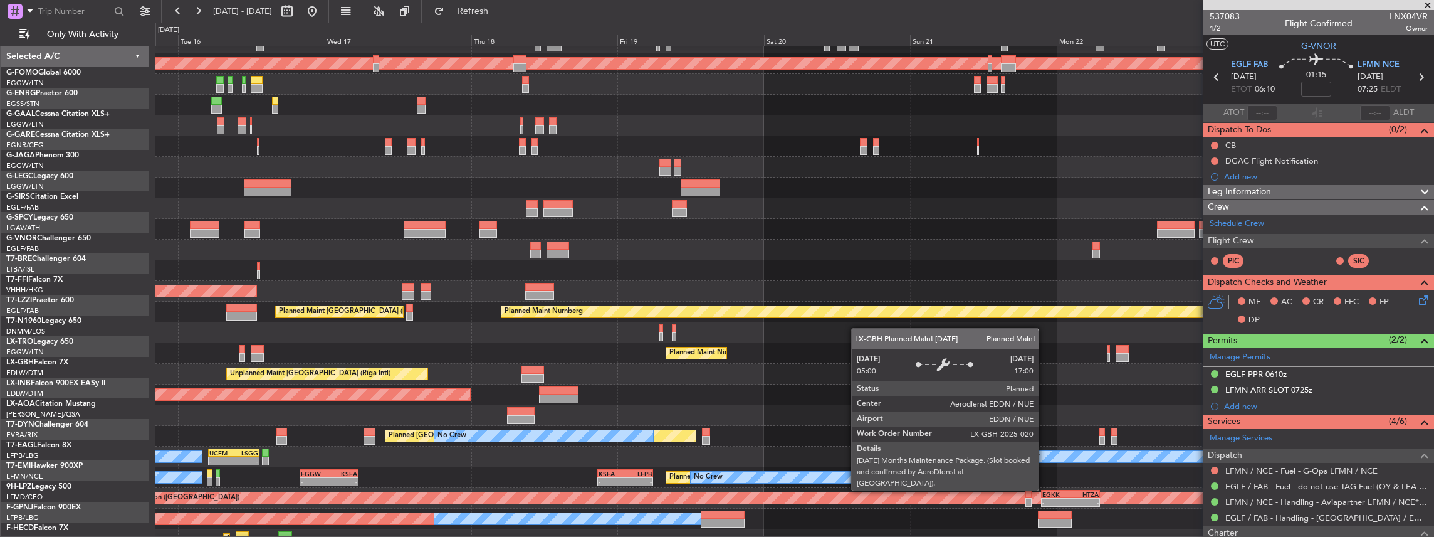
scroll to position [67, 0]
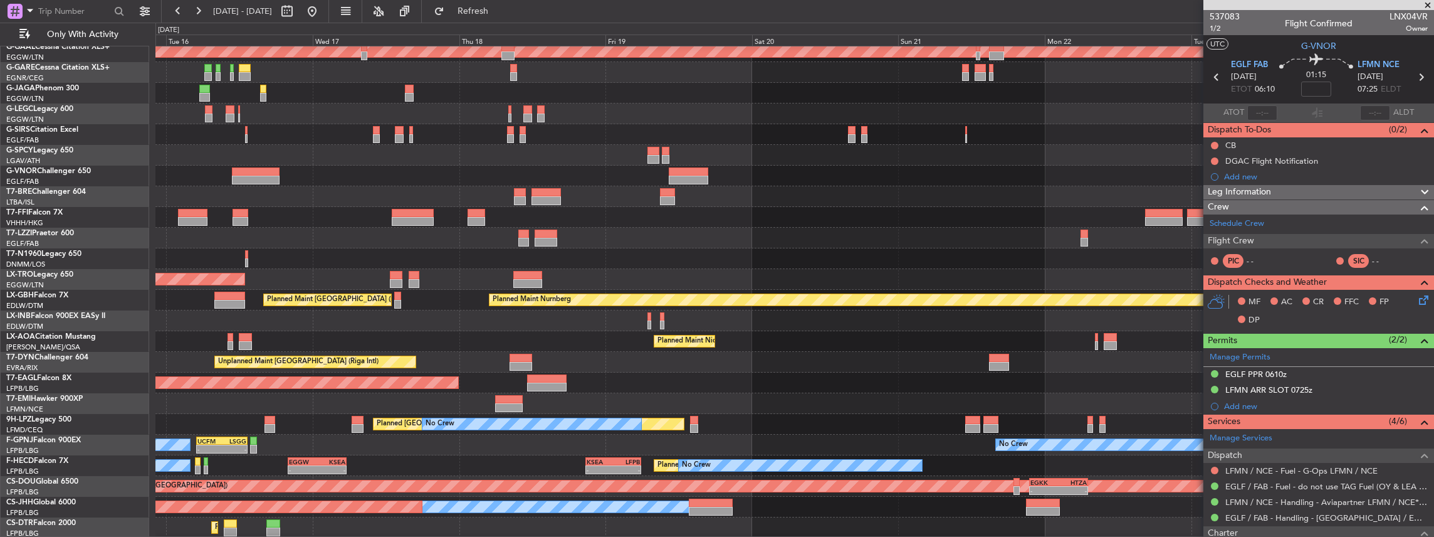
click at [846, 287] on div "Planned Maint Dusseldorf A/C Unavailable London (Luton) AOG Maint London (Stans…" at bounding box center [794, 258] width 1279 height 558
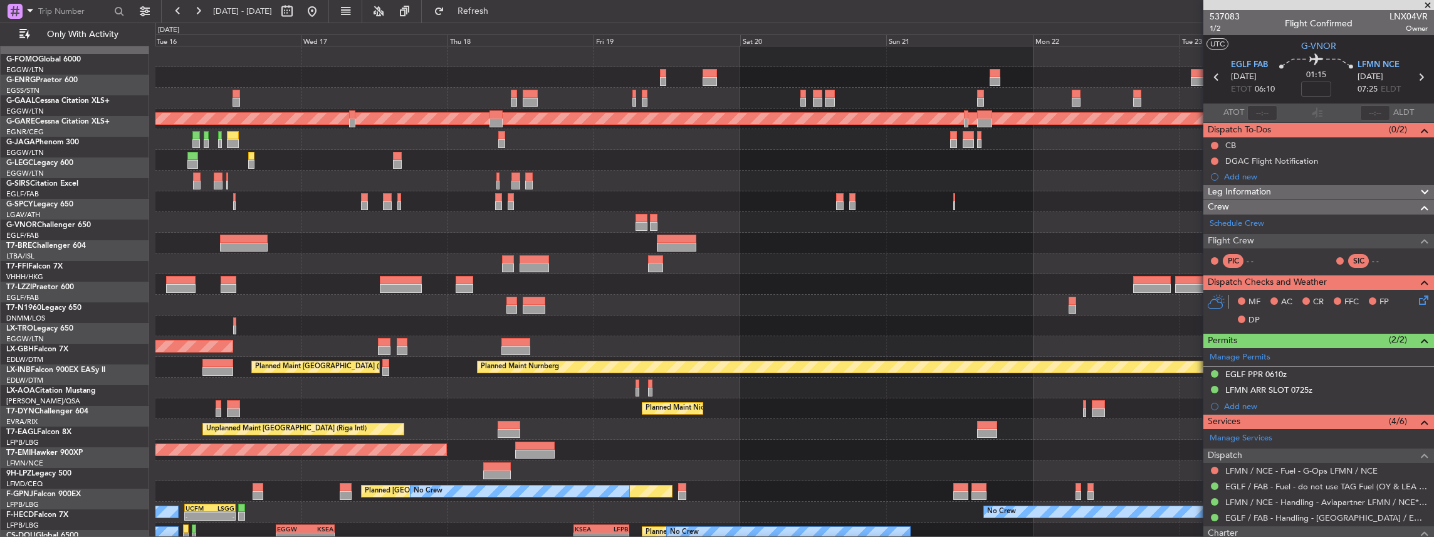
scroll to position [0, 0]
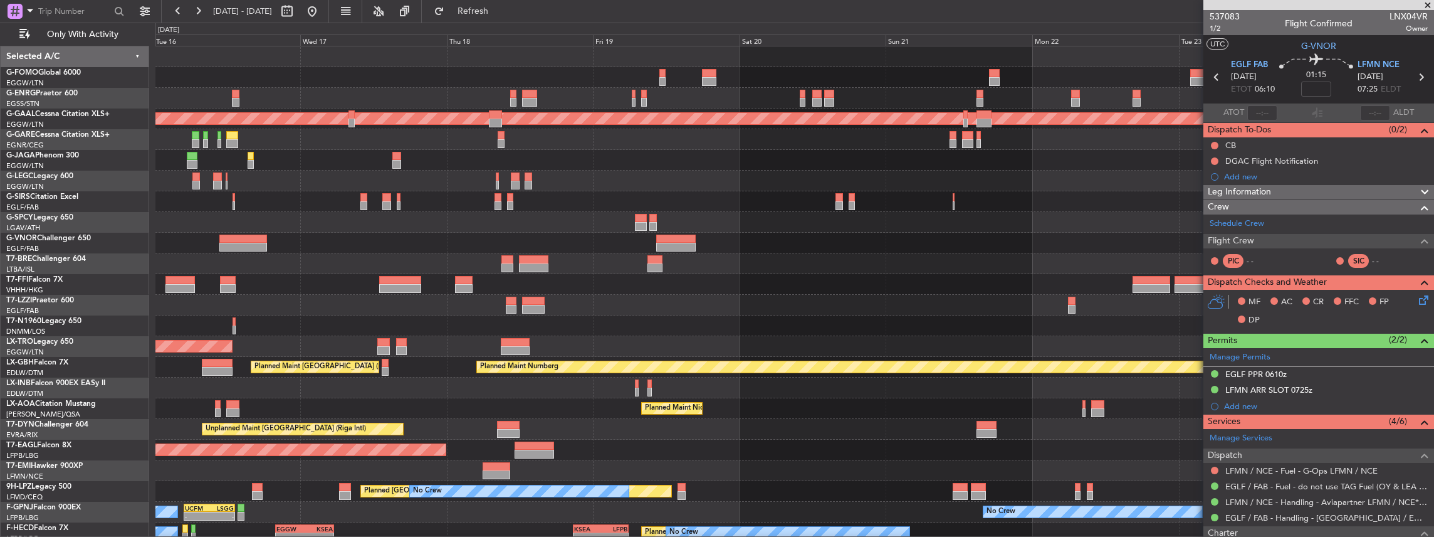
click at [827, 292] on div "11:03 Z 22:38 Z OLBA 11:00 Z KTEB 22:45 Z Planned Maint Dusseldorf A/C Unavaila…" at bounding box center [794, 325] width 1279 height 558
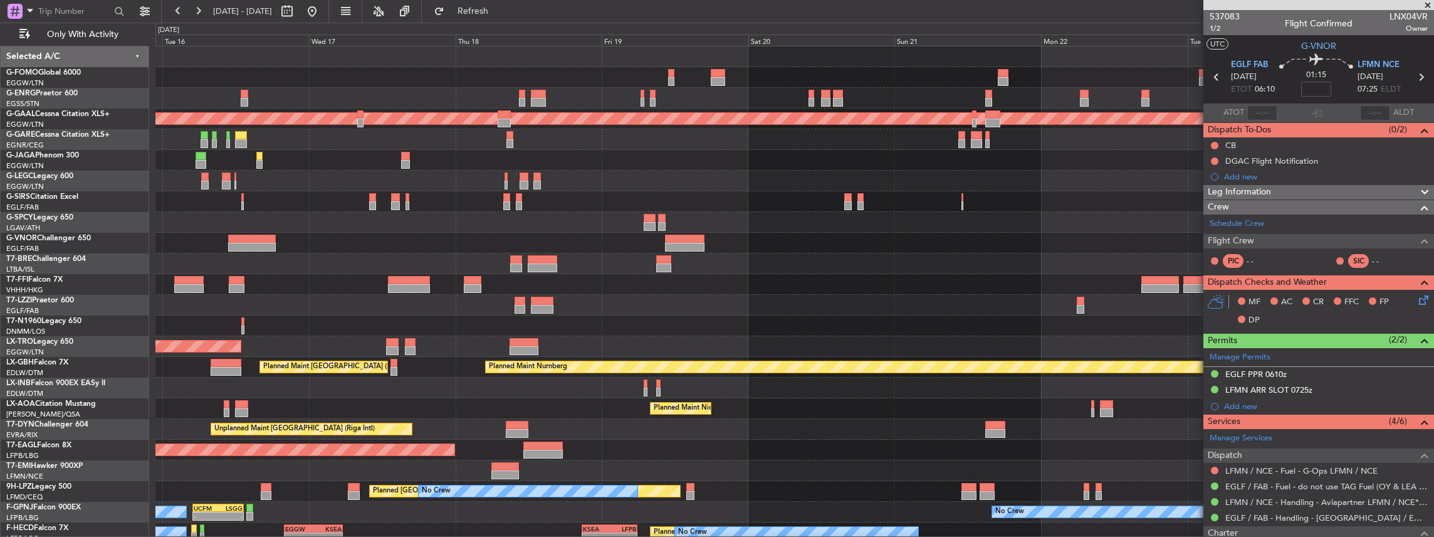
click at [821, 308] on div "11:03 Z 22:38 Z OLBA 11:00 Z KTEB 22:45 Z Planned Maint Dusseldorf A/C Unavaila…" at bounding box center [794, 325] width 1279 height 558
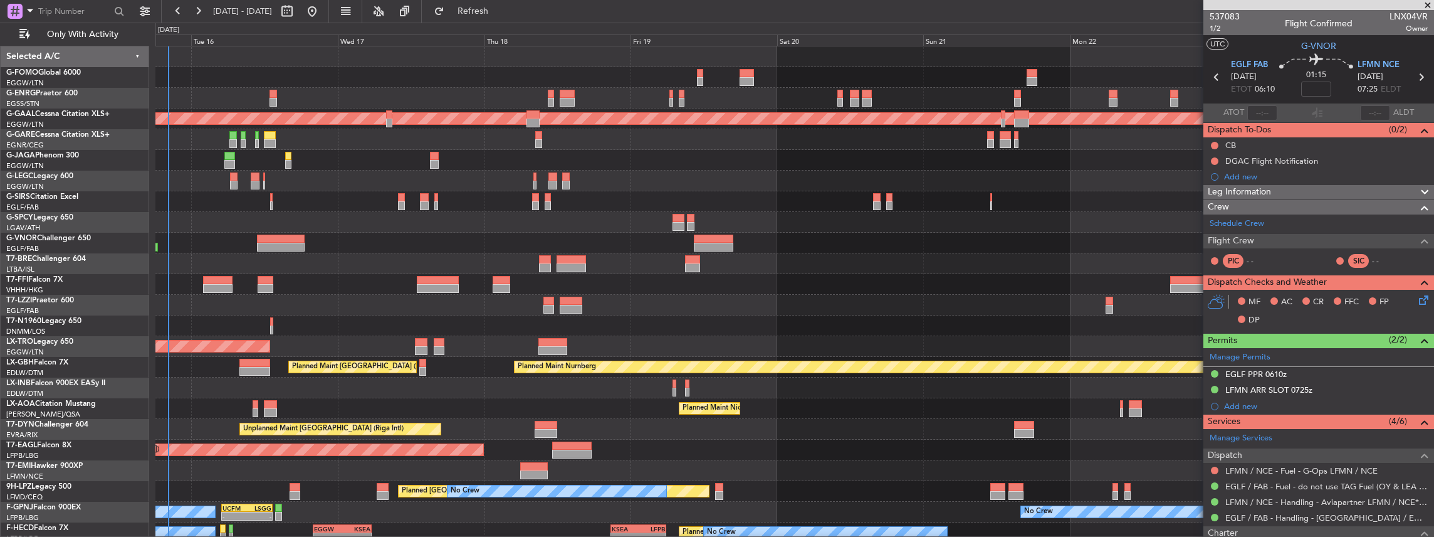
click at [526, 195] on div "11:03 Z 22:38 Z OLBA 11:00 Z KTEB 22:45 Z Planned Maint Dusseldorf A/C Unavaila…" at bounding box center [794, 325] width 1279 height 558
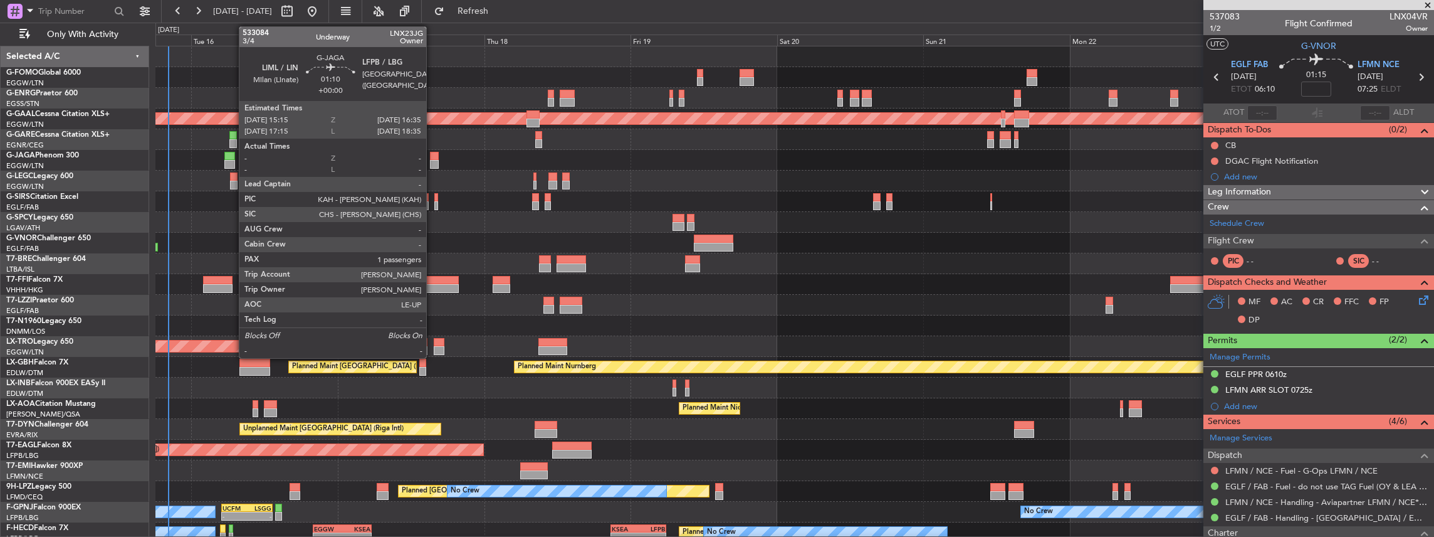
click at [432, 158] on div at bounding box center [434, 156] width 8 height 9
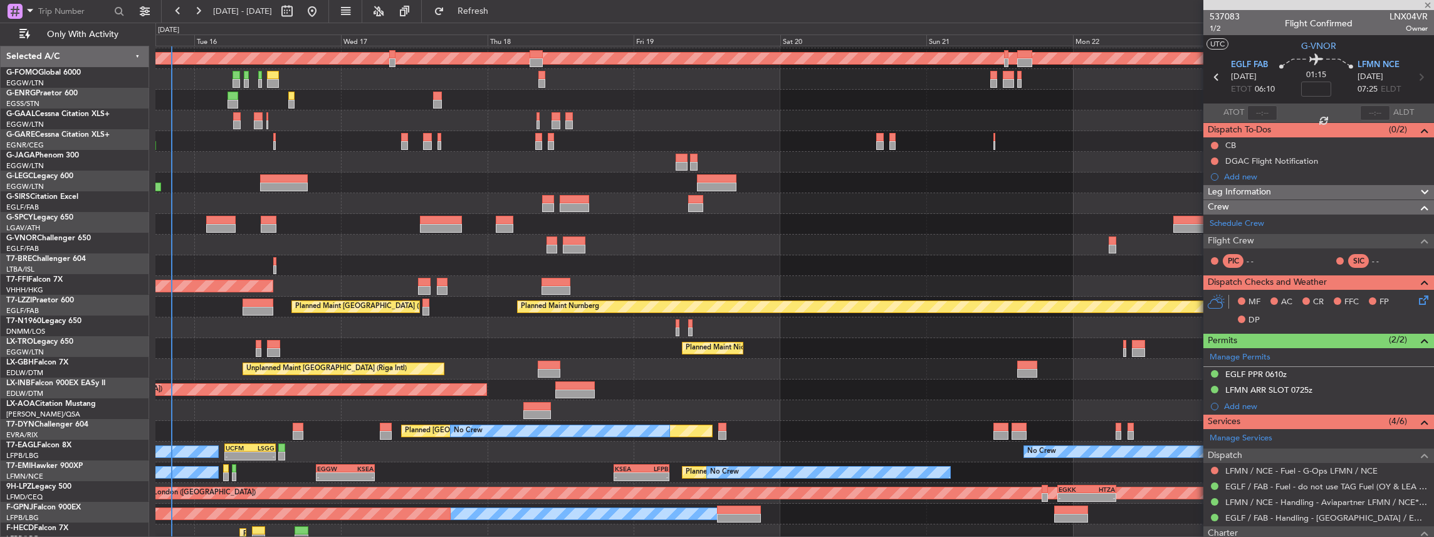
scroll to position [67, 0]
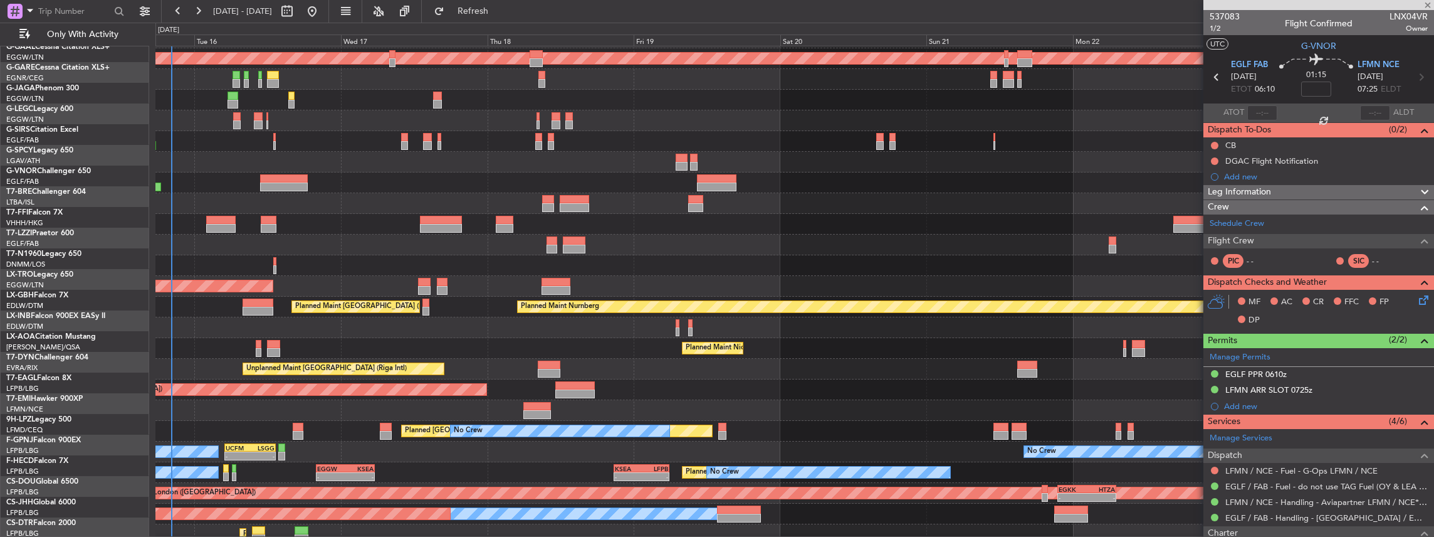
type input "1"
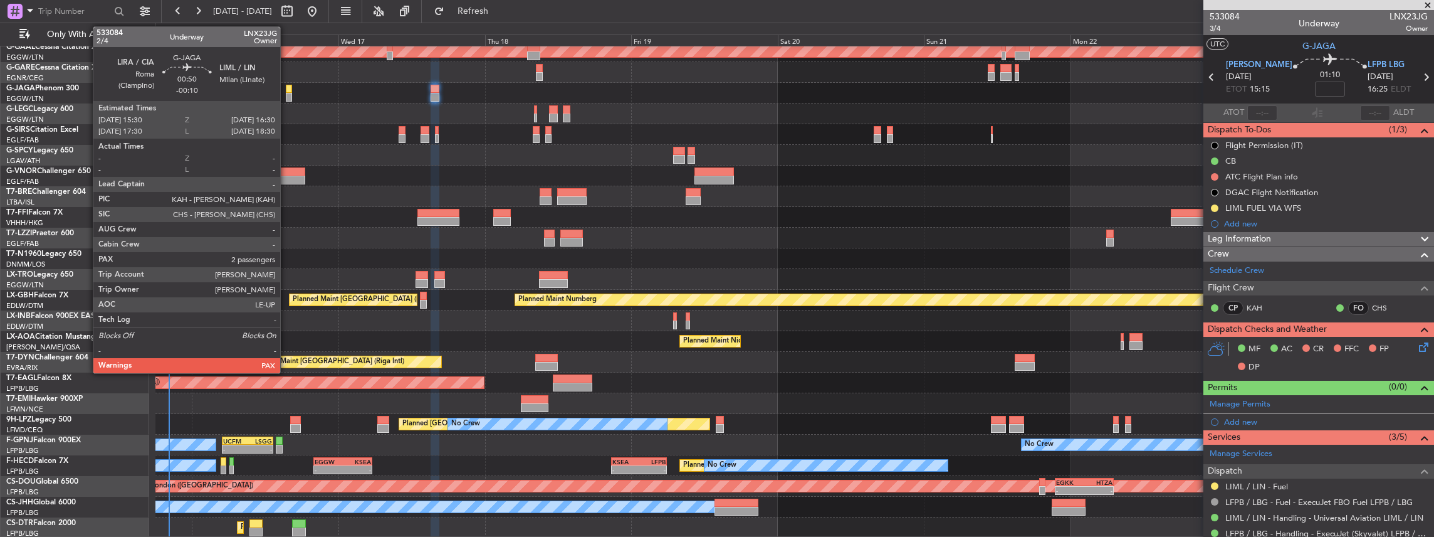
click at [286, 95] on div at bounding box center [289, 97] width 6 height 9
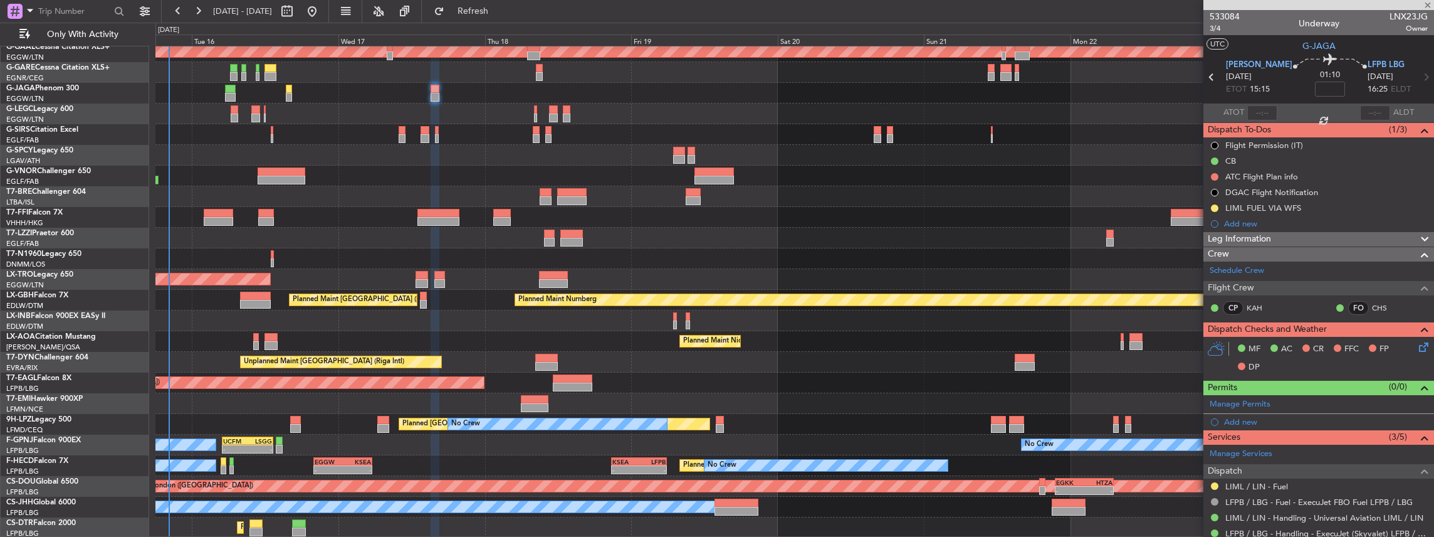
type input "-00:10"
type input "2"
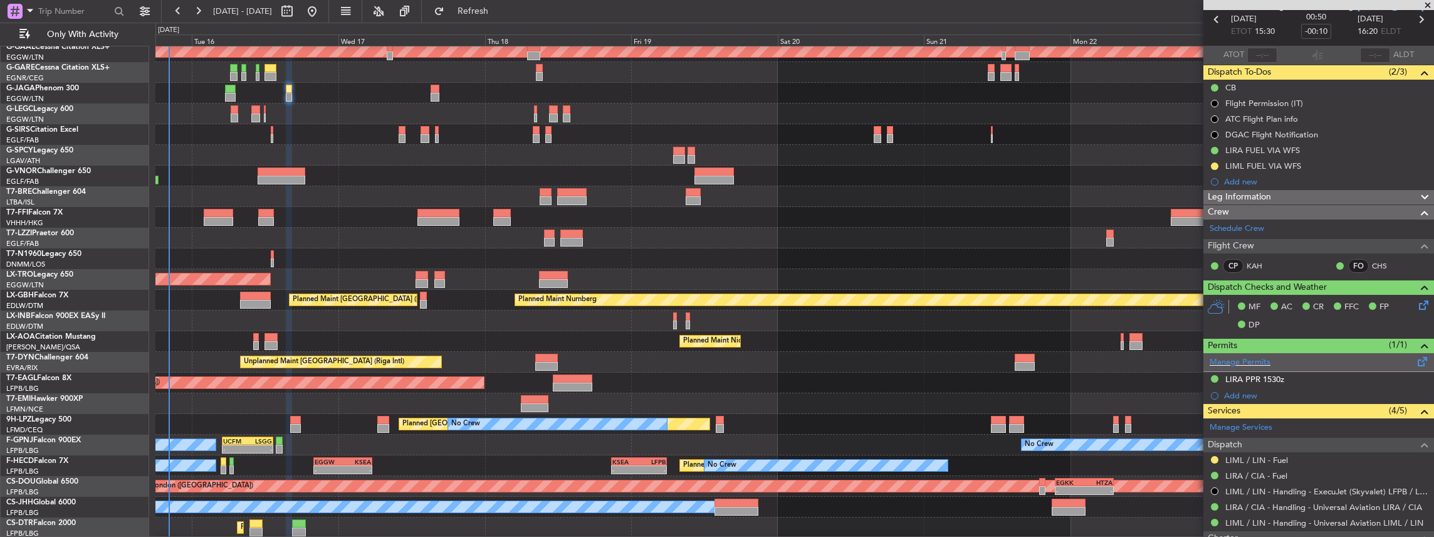
scroll to position [125, 0]
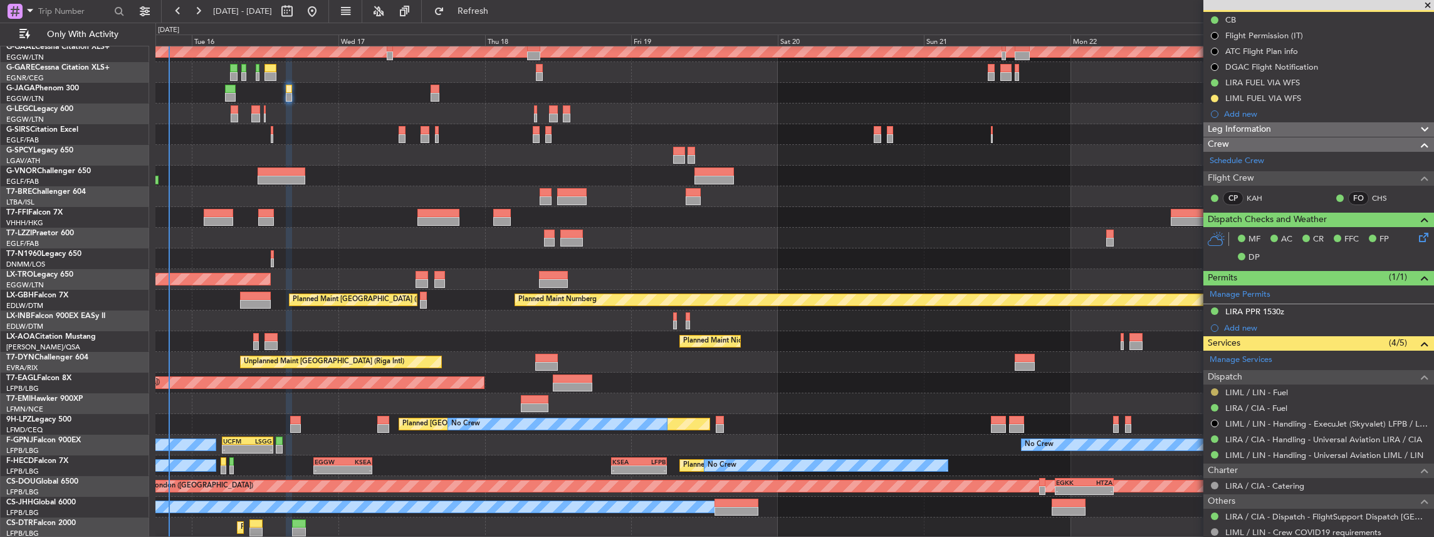
click at [1212, 389] on button at bounding box center [1215, 392] width 8 height 8
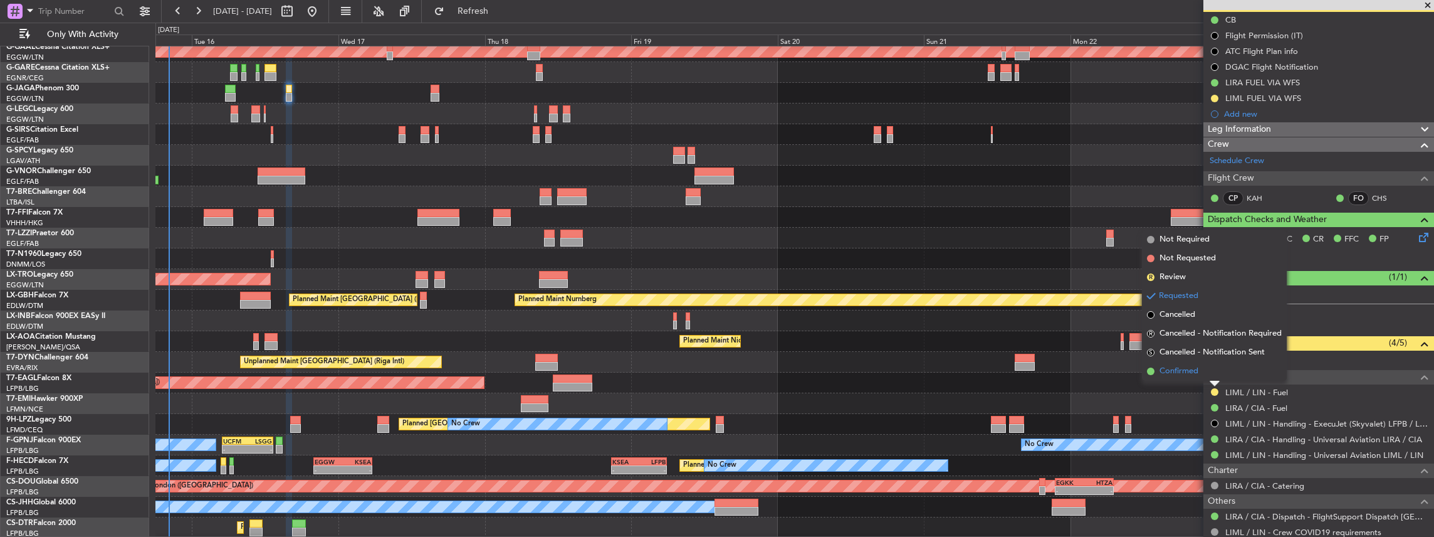
click at [1168, 375] on span "Confirmed" at bounding box center [1179, 371] width 39 height 13
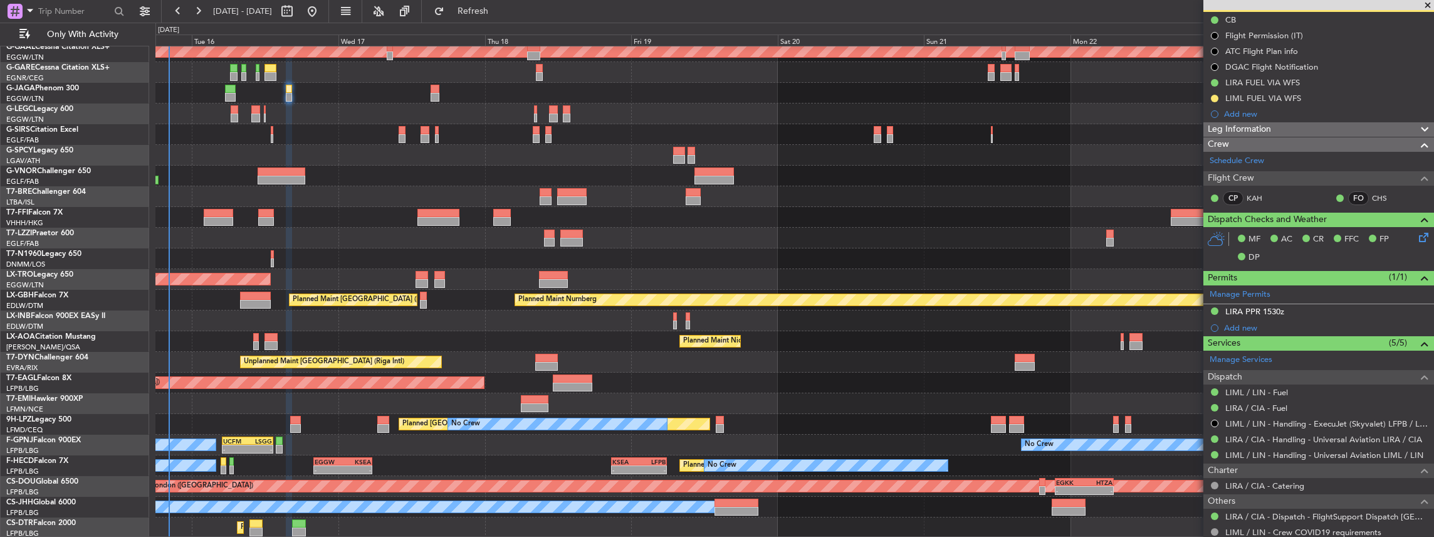
scroll to position [0, 0]
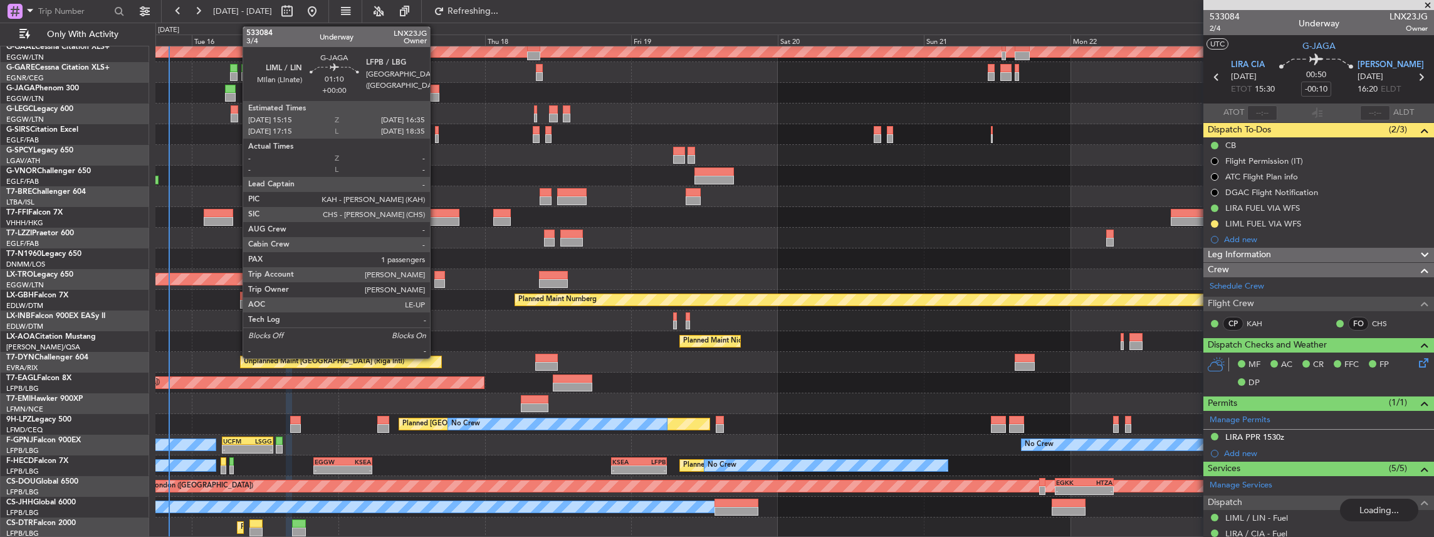
click at [436, 94] on div at bounding box center [435, 97] width 8 height 9
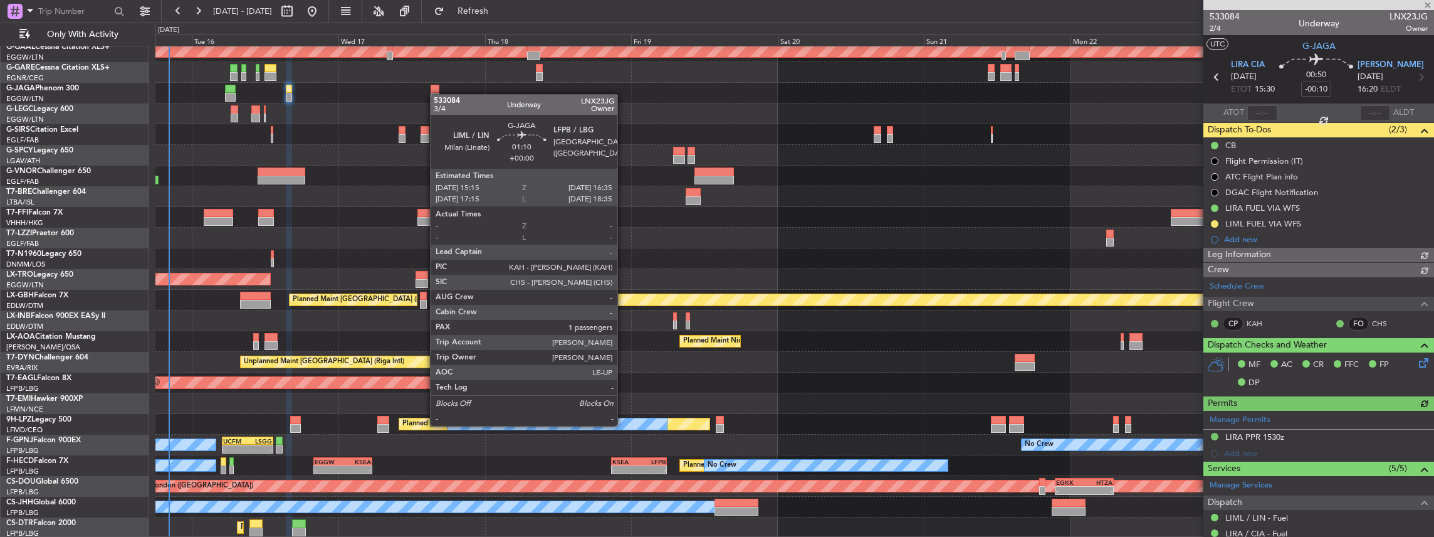
type input "1"
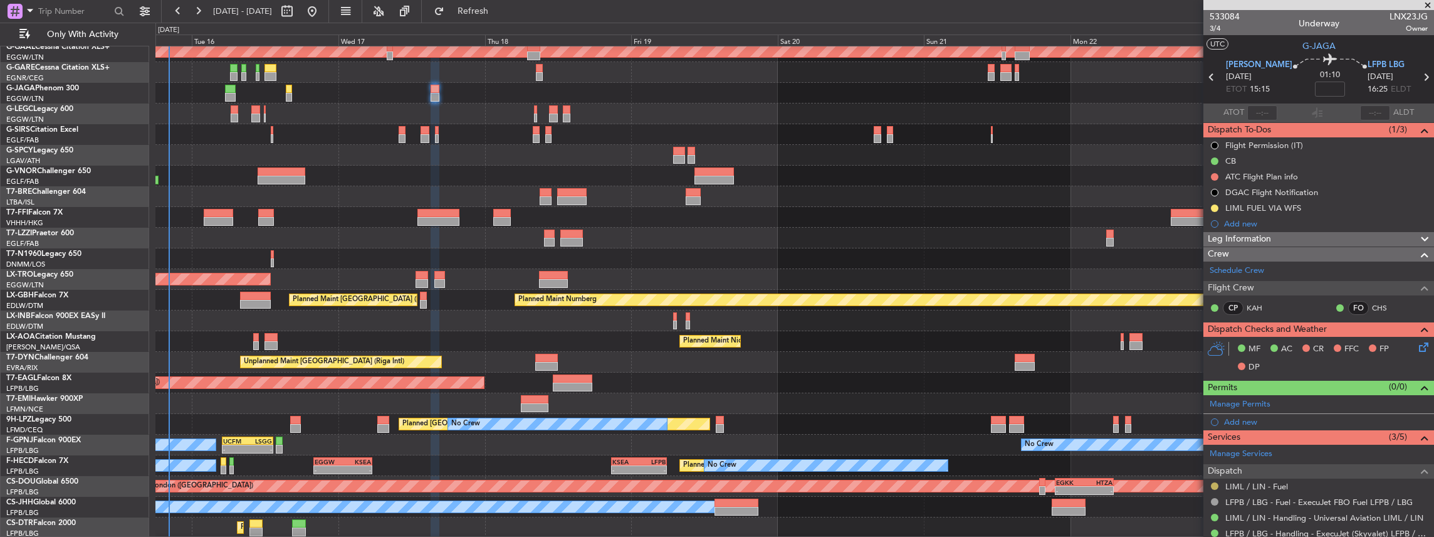
click at [1213, 484] on button at bounding box center [1215, 486] width 8 height 8
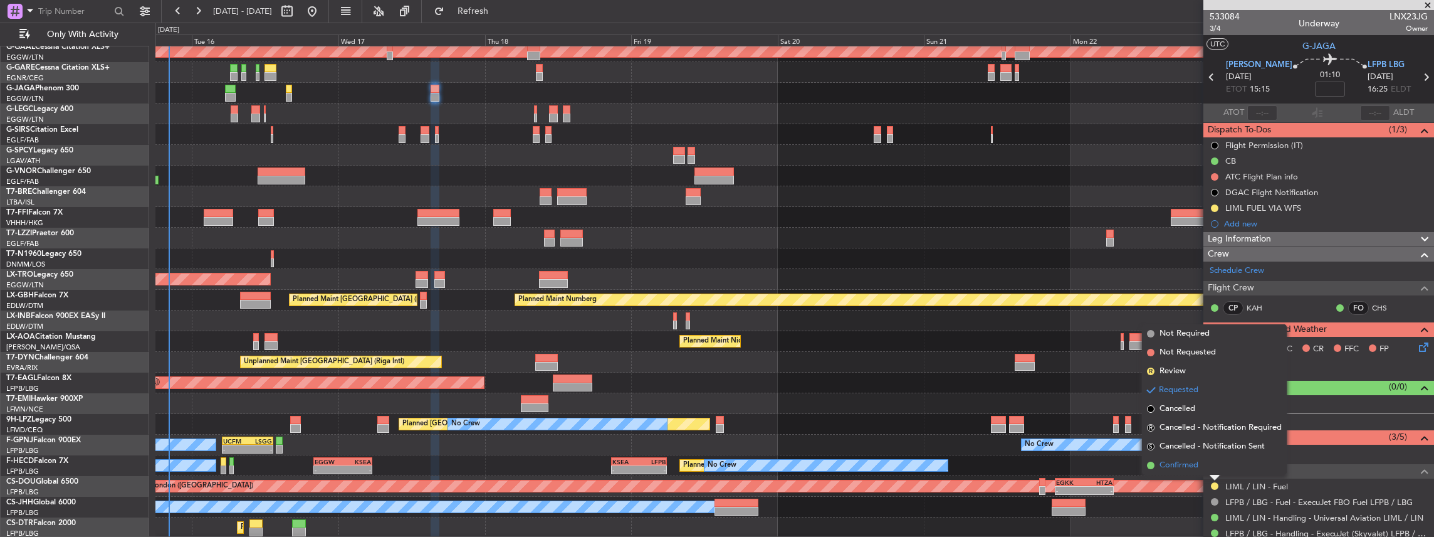
click at [1194, 460] on span "Confirmed" at bounding box center [1179, 465] width 39 height 13
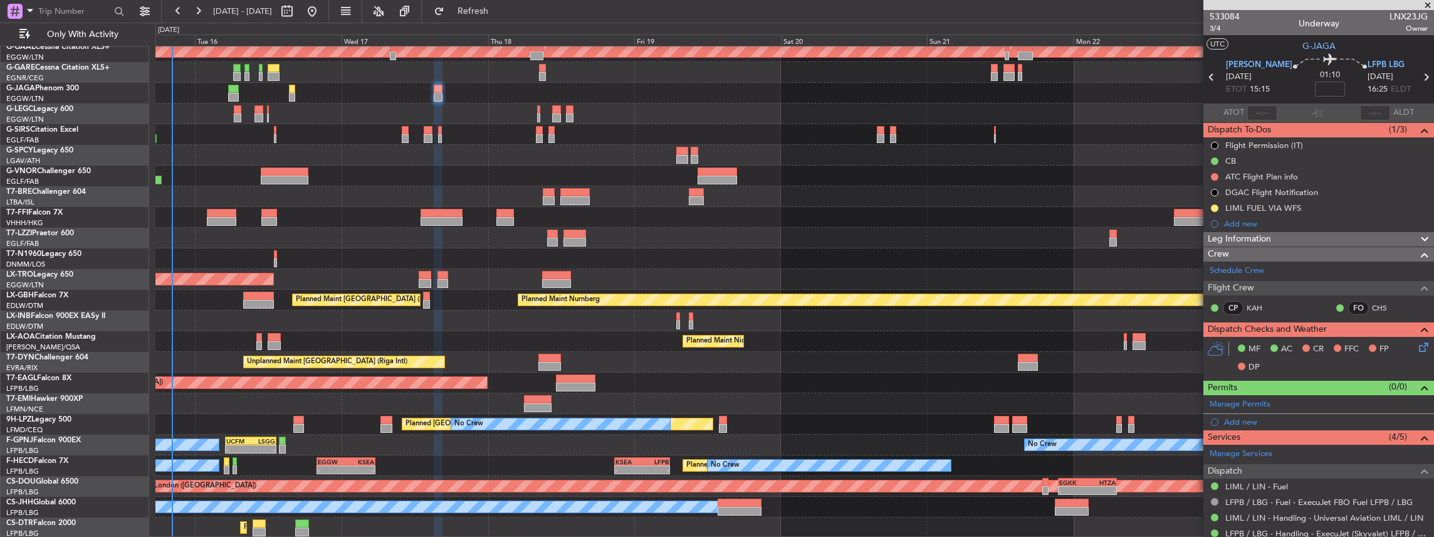
click at [768, 282] on div "Planned Maint Dusseldorf A/C Unavailable London (Luton) Planned Maint London (L…" at bounding box center [794, 258] width 1279 height 558
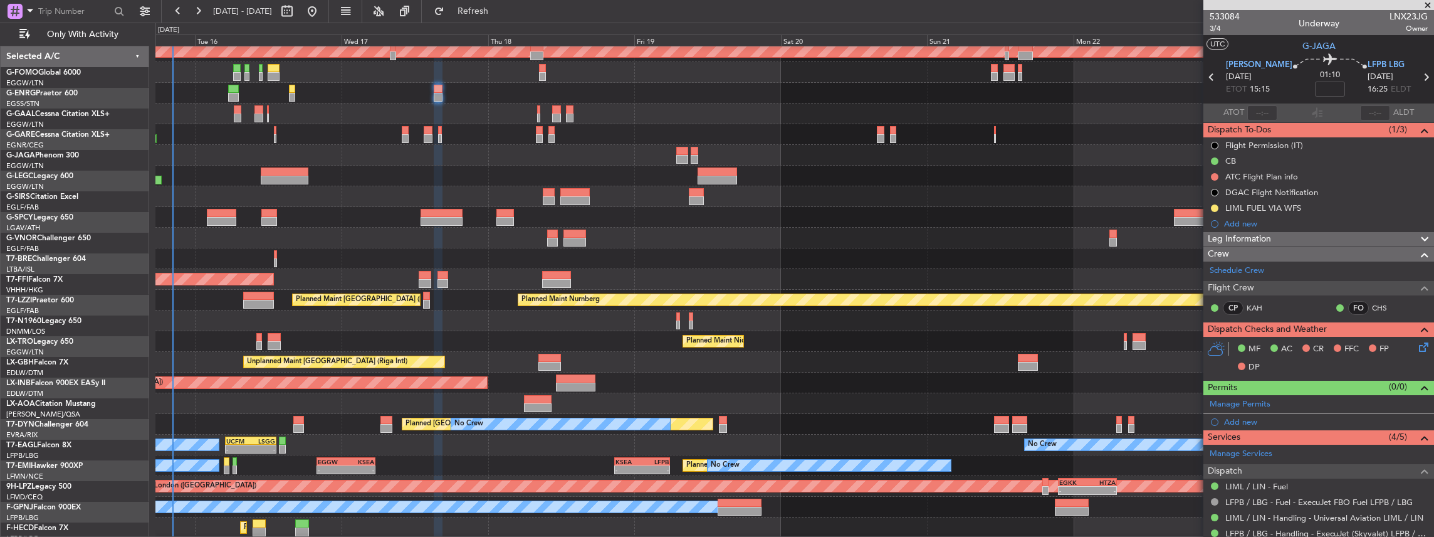
scroll to position [67, 0]
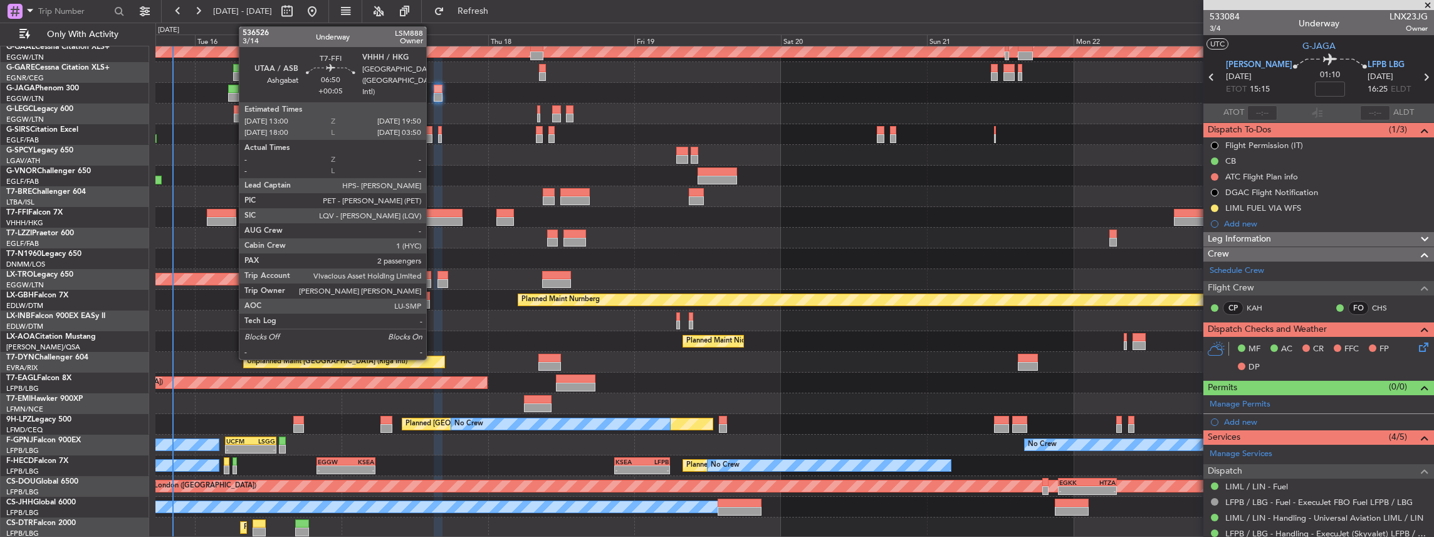
click at [432, 217] on div at bounding box center [442, 221] width 42 height 9
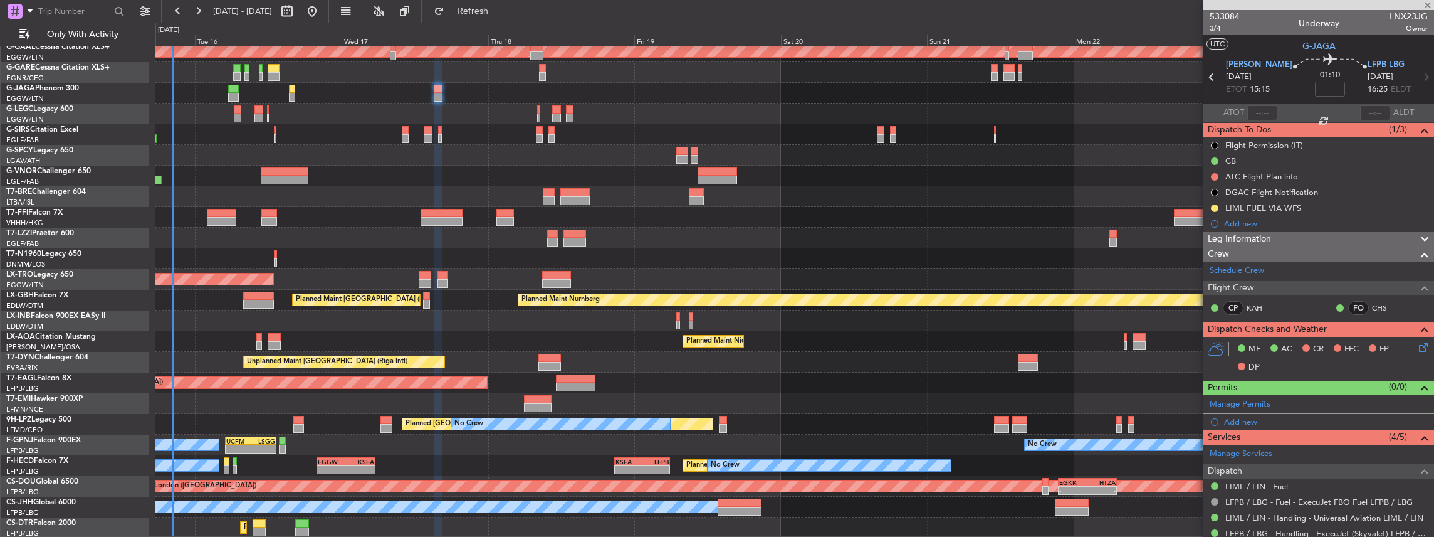
type input "+00:05"
type input "2"
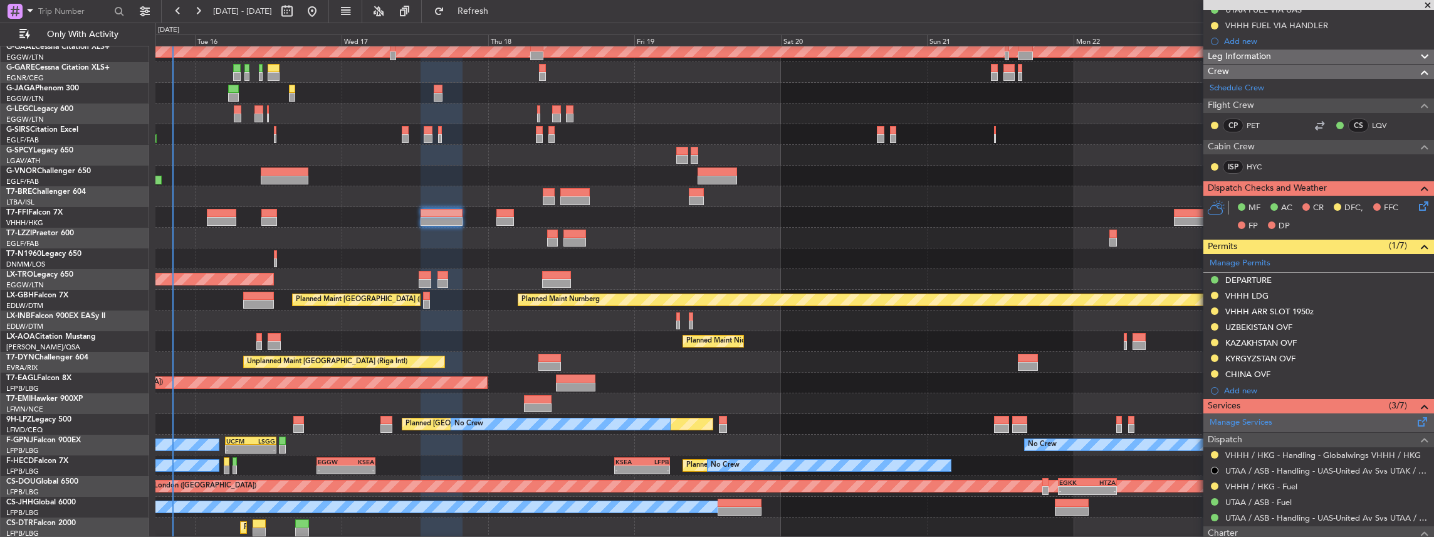
scroll to position [292, 0]
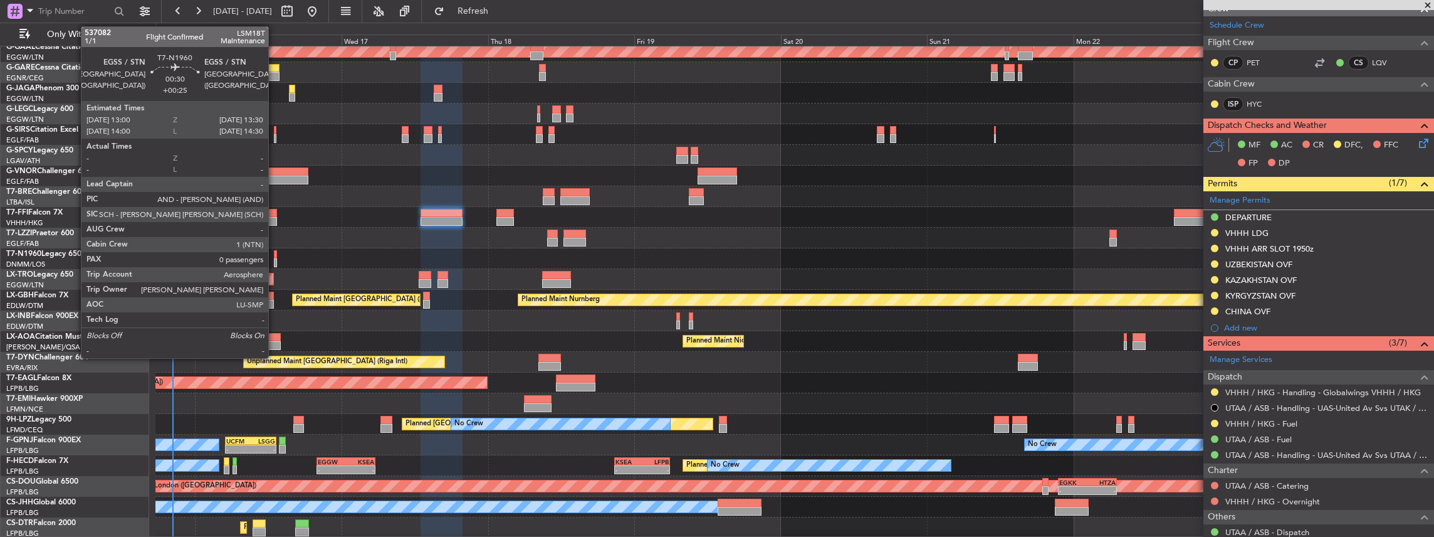
click at [275, 257] on div at bounding box center [275, 254] width 3 height 9
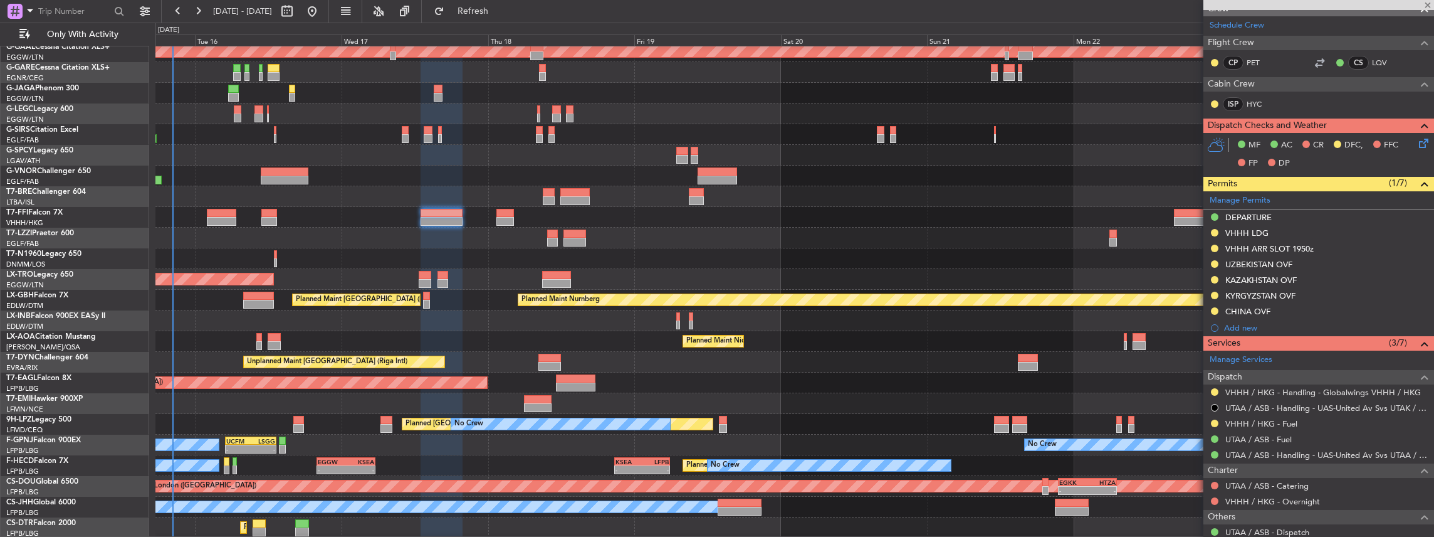
type input "+00:25"
type input "0"
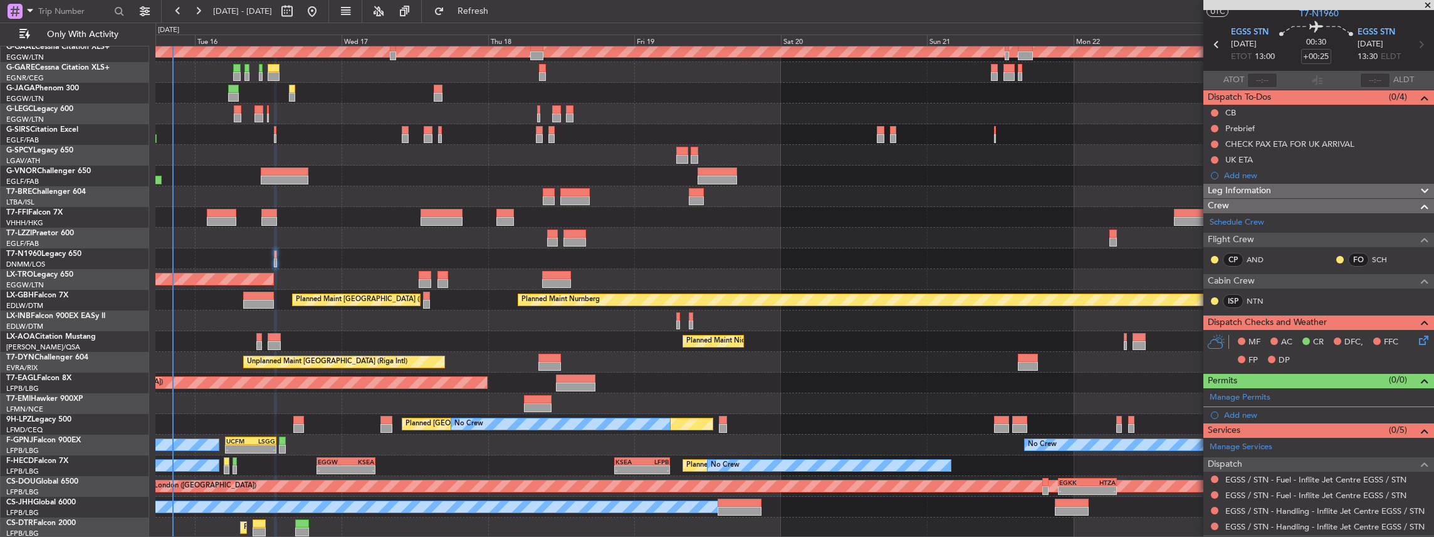
scroll to position [0, 0]
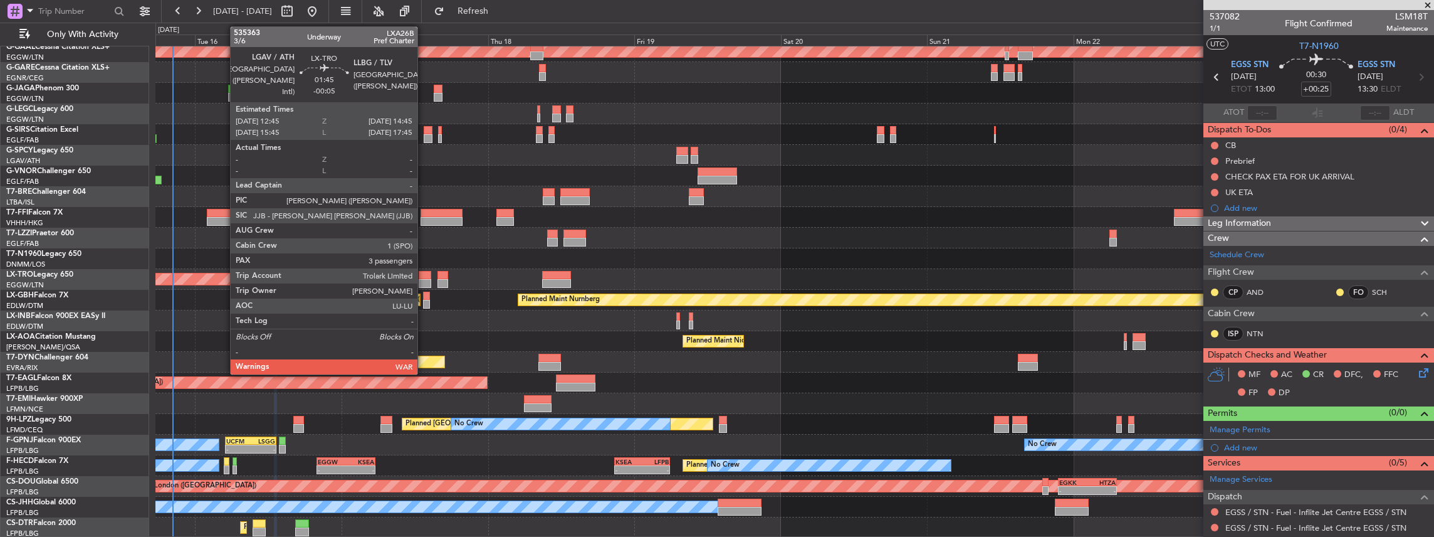
click at [424, 281] on div at bounding box center [425, 283] width 13 height 9
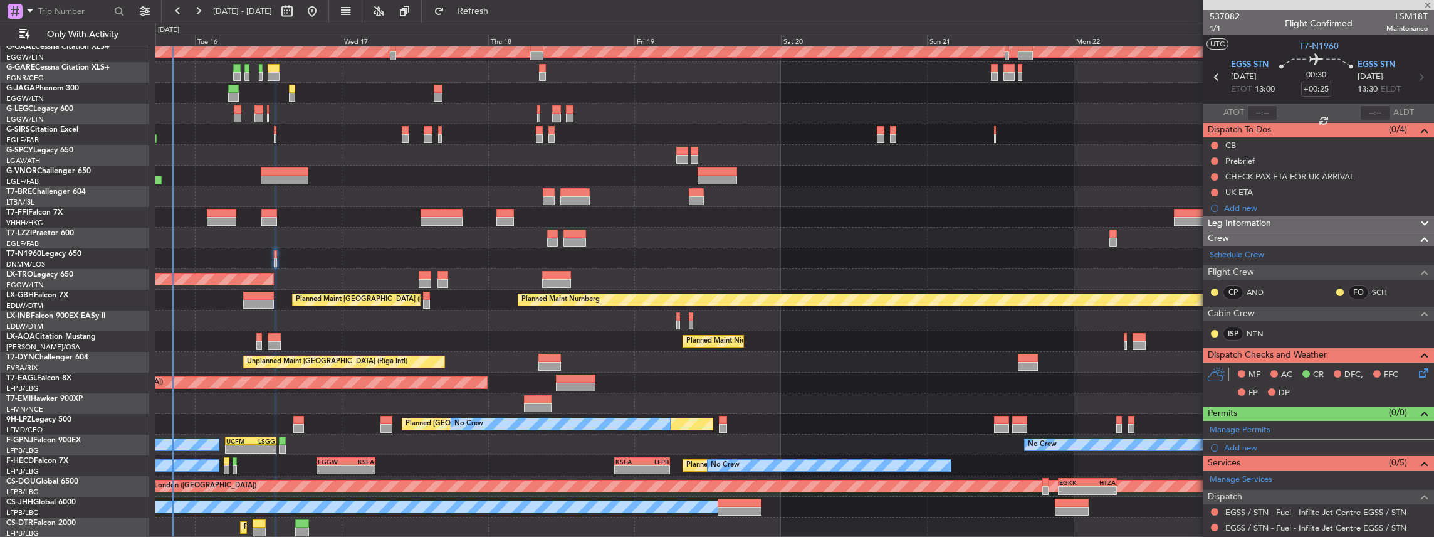
type input "-00:05"
type input "3"
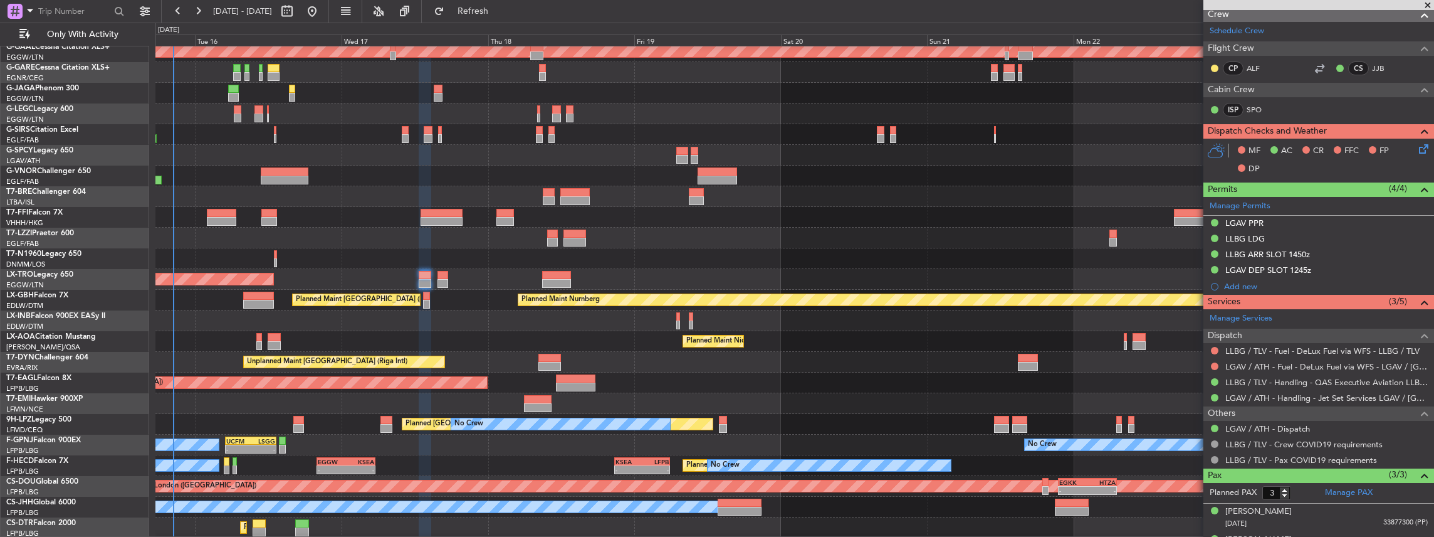
scroll to position [209, 0]
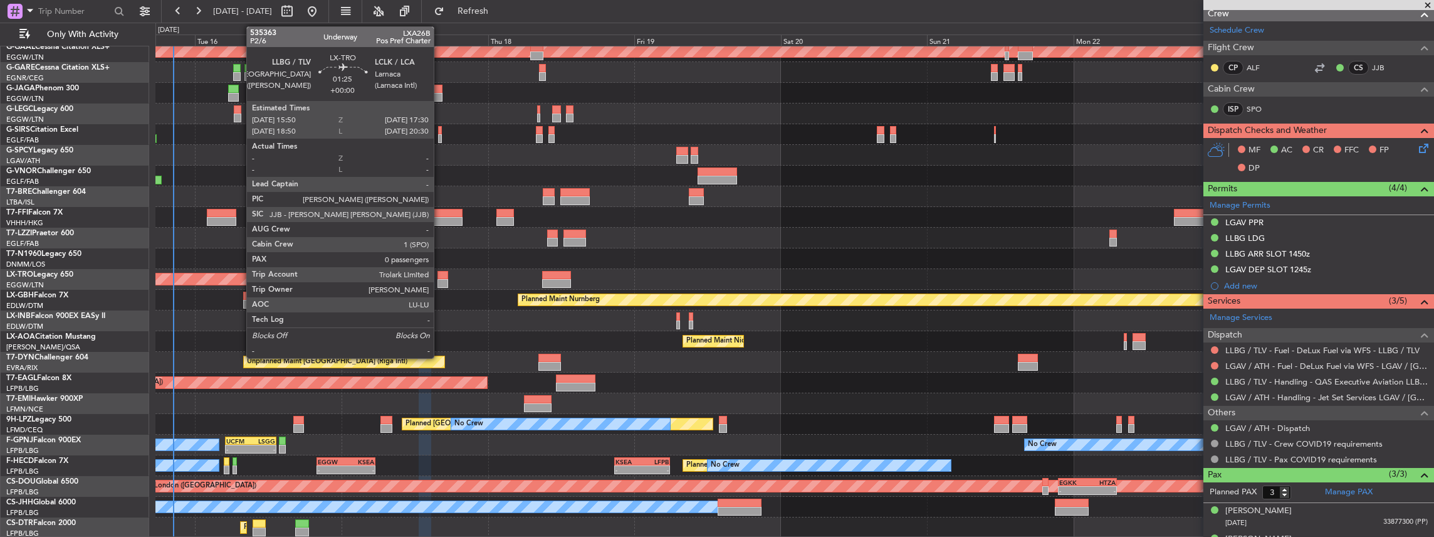
click at [440, 280] on div at bounding box center [442, 283] width 11 height 9
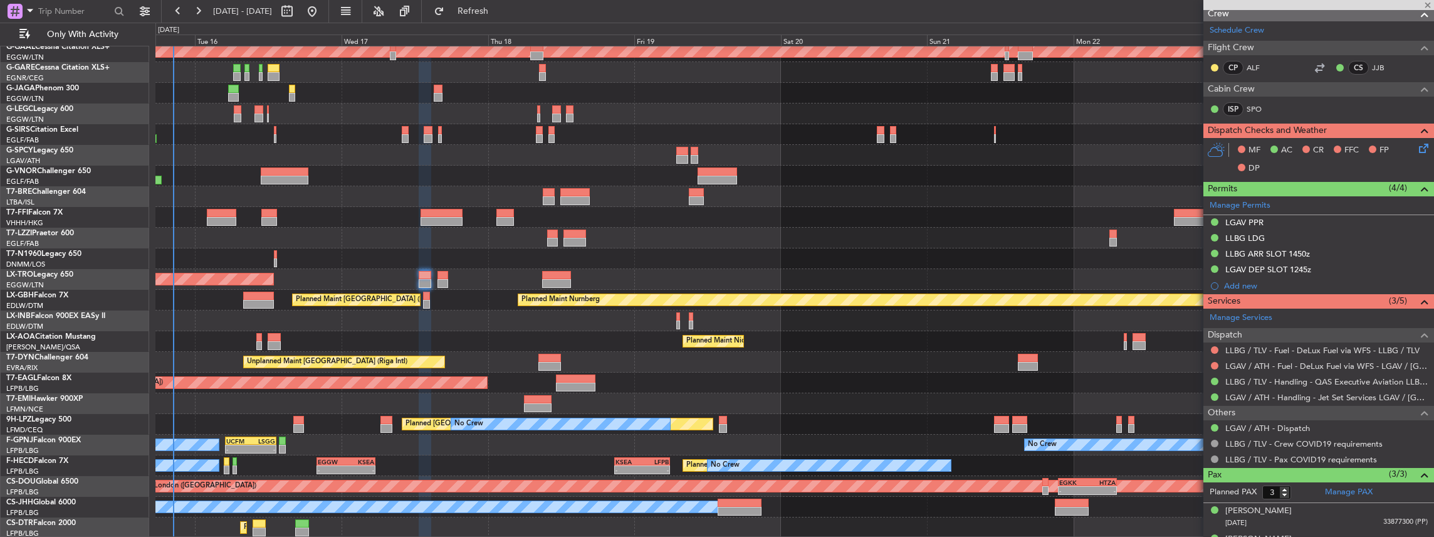
type input "0"
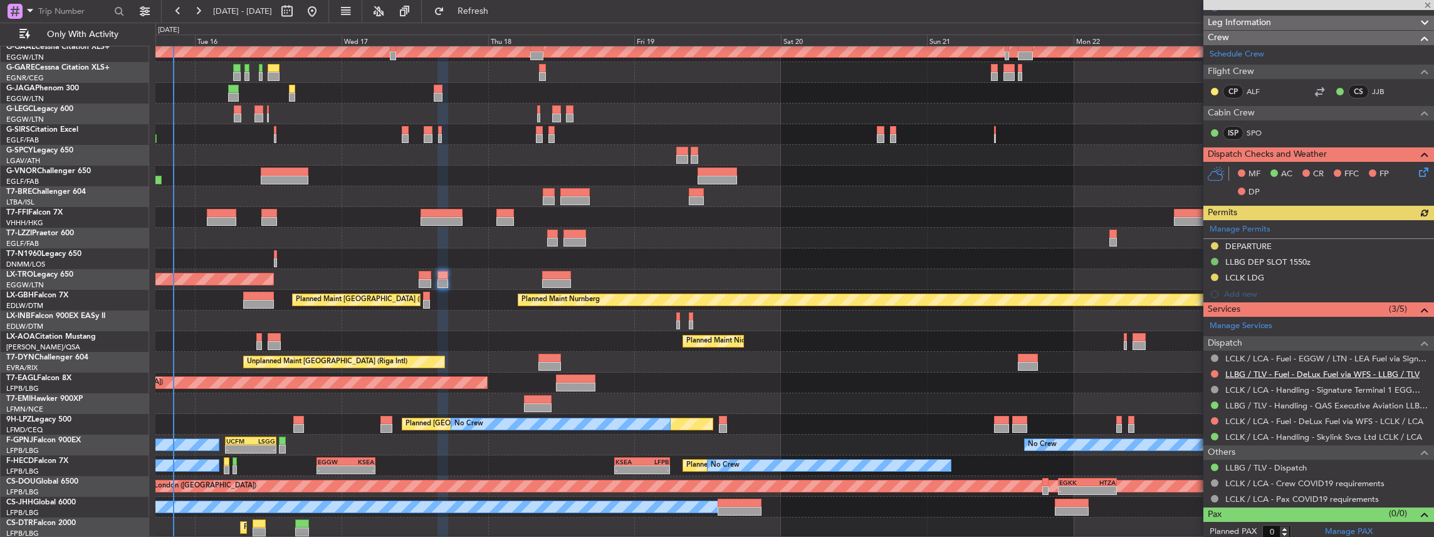
scroll to position [202, 0]
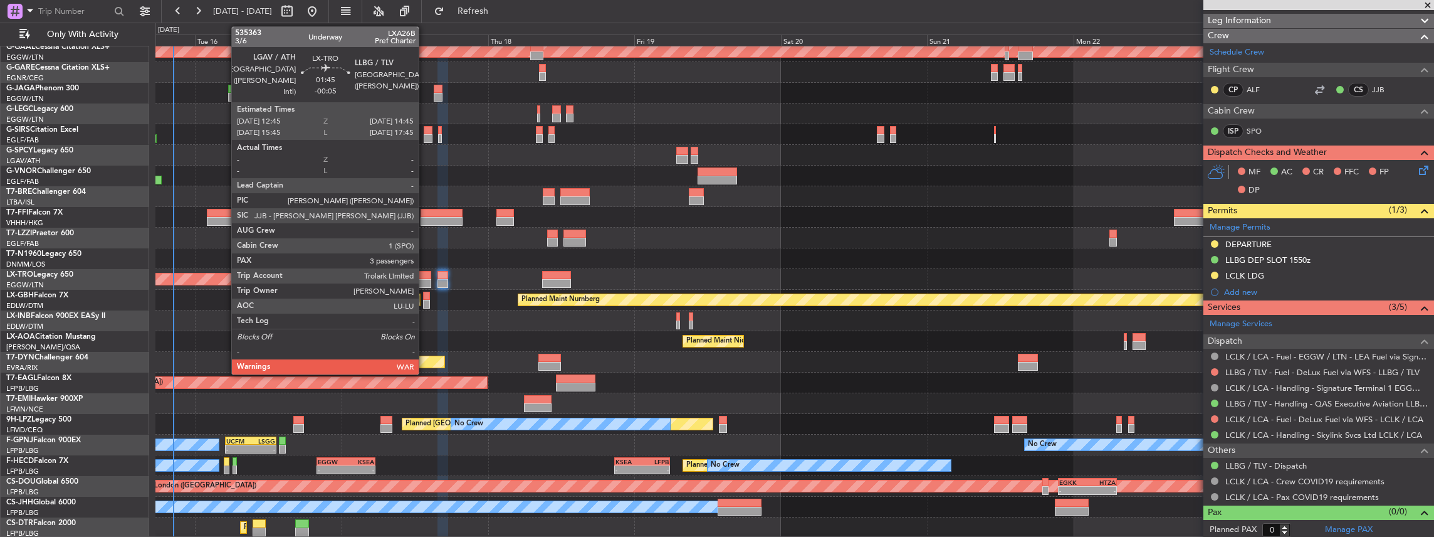
click at [425, 281] on div at bounding box center [425, 283] width 13 height 9
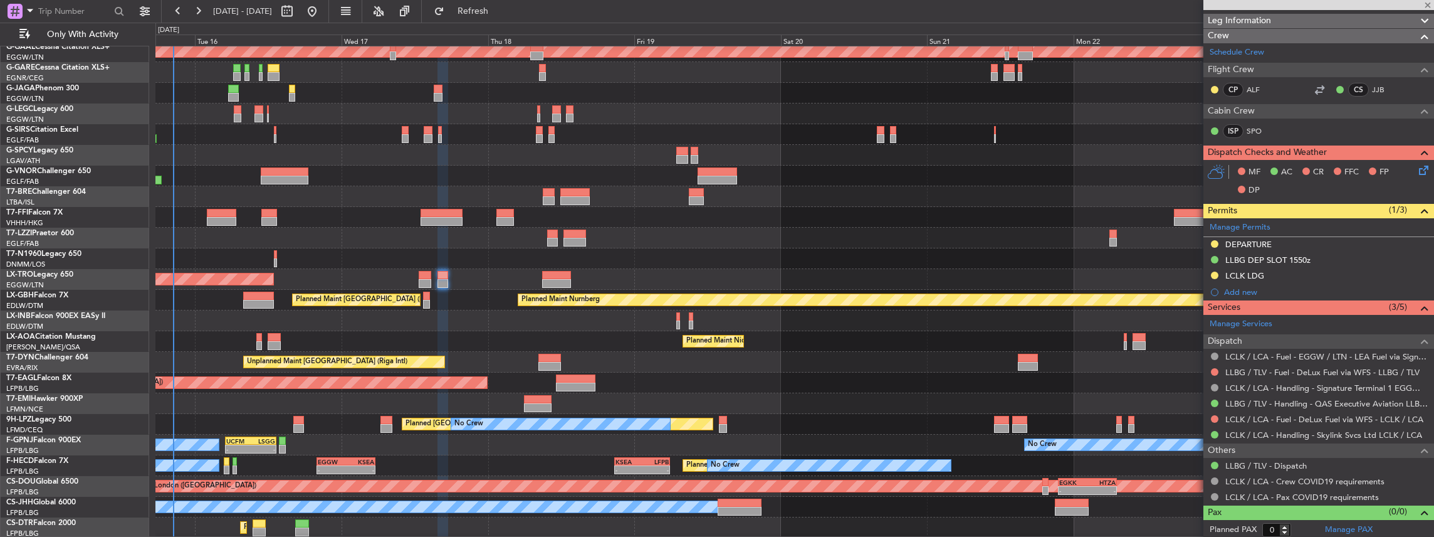
type input "-00:05"
type input "3"
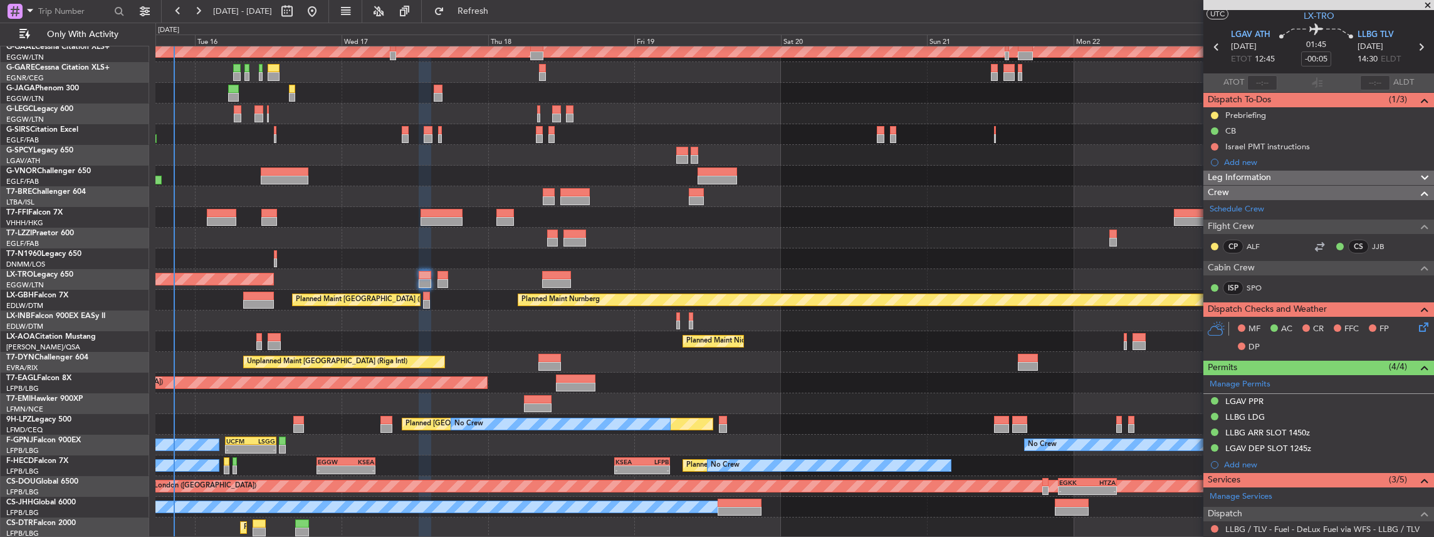
scroll to position [0, 0]
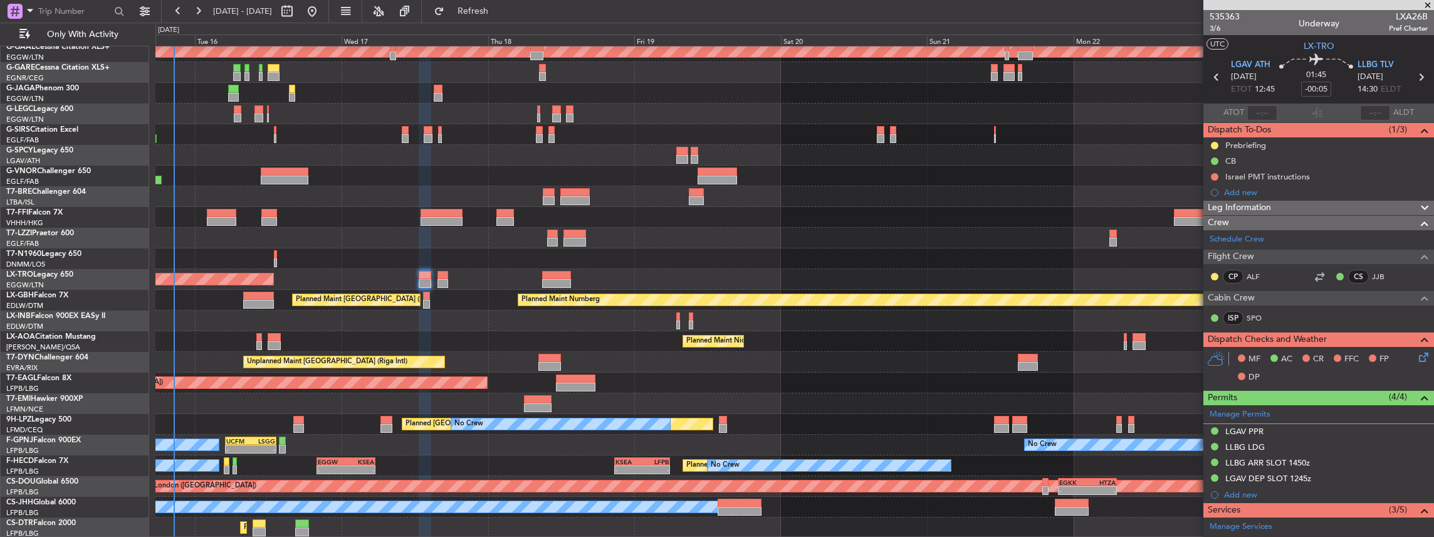
click at [1416, 357] on icon at bounding box center [1421, 355] width 10 height 10
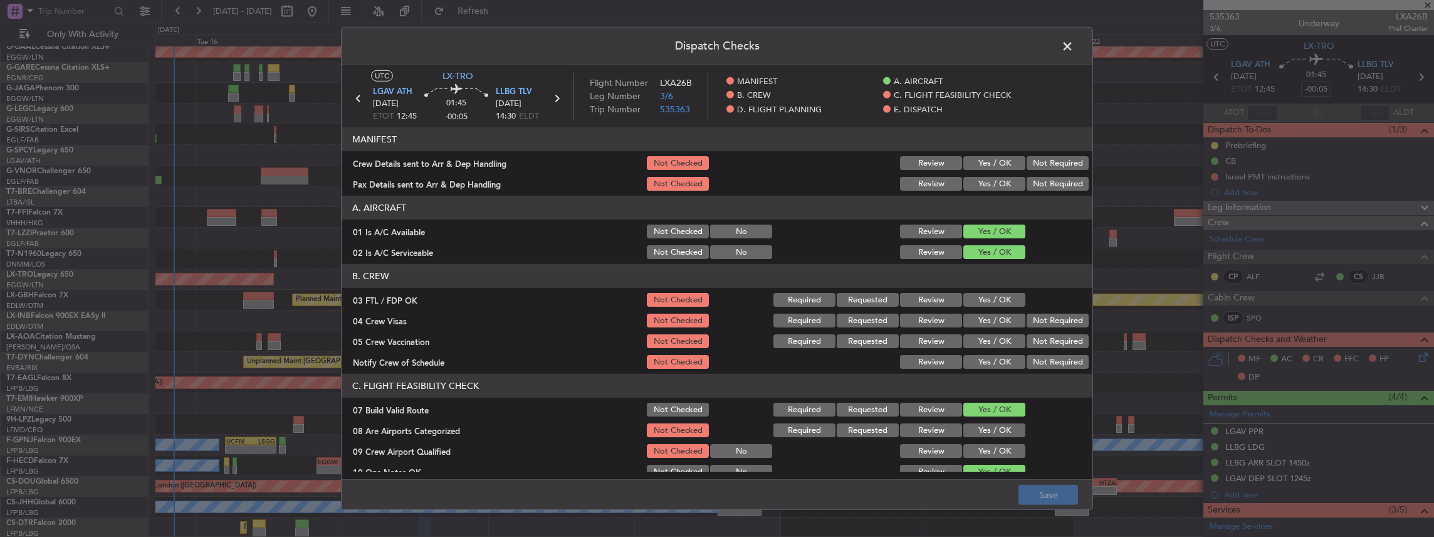
click at [978, 155] on div "Yes / OK" at bounding box center [992, 163] width 63 height 18
click at [979, 164] on button "Yes / OK" at bounding box center [994, 163] width 62 height 14
click at [982, 181] on button "Yes / OK" at bounding box center [994, 184] width 62 height 14
click at [1042, 500] on button "Save" at bounding box center [1048, 494] width 60 height 20
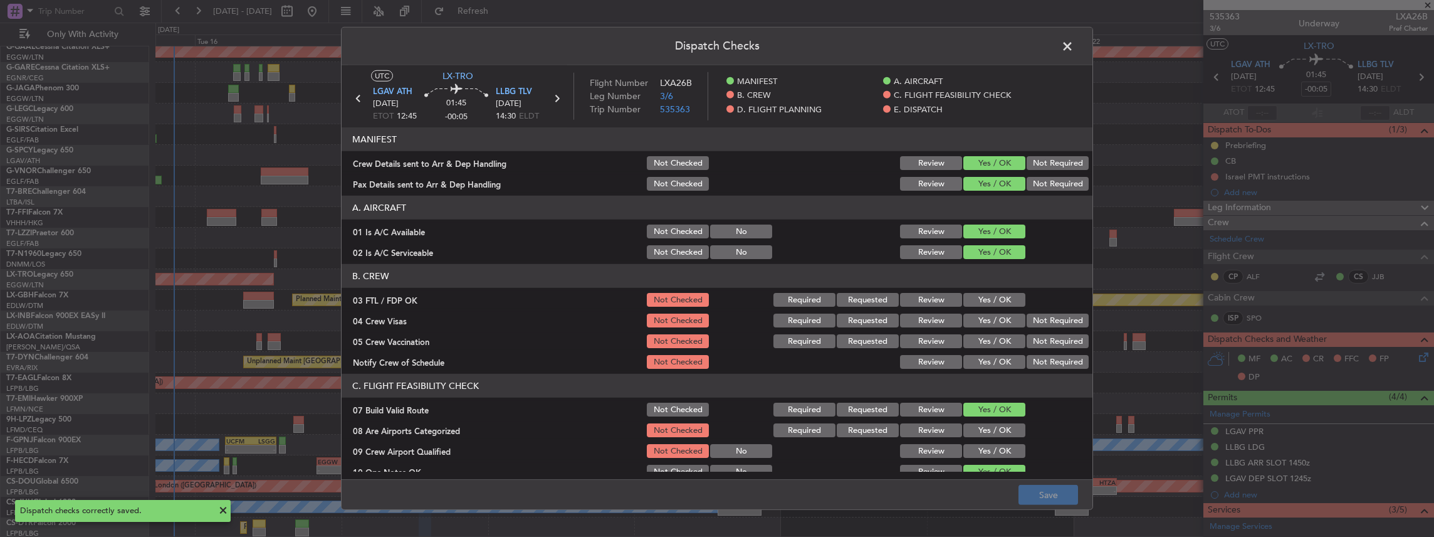
click at [1074, 48] on span at bounding box center [1074, 49] width 0 height 25
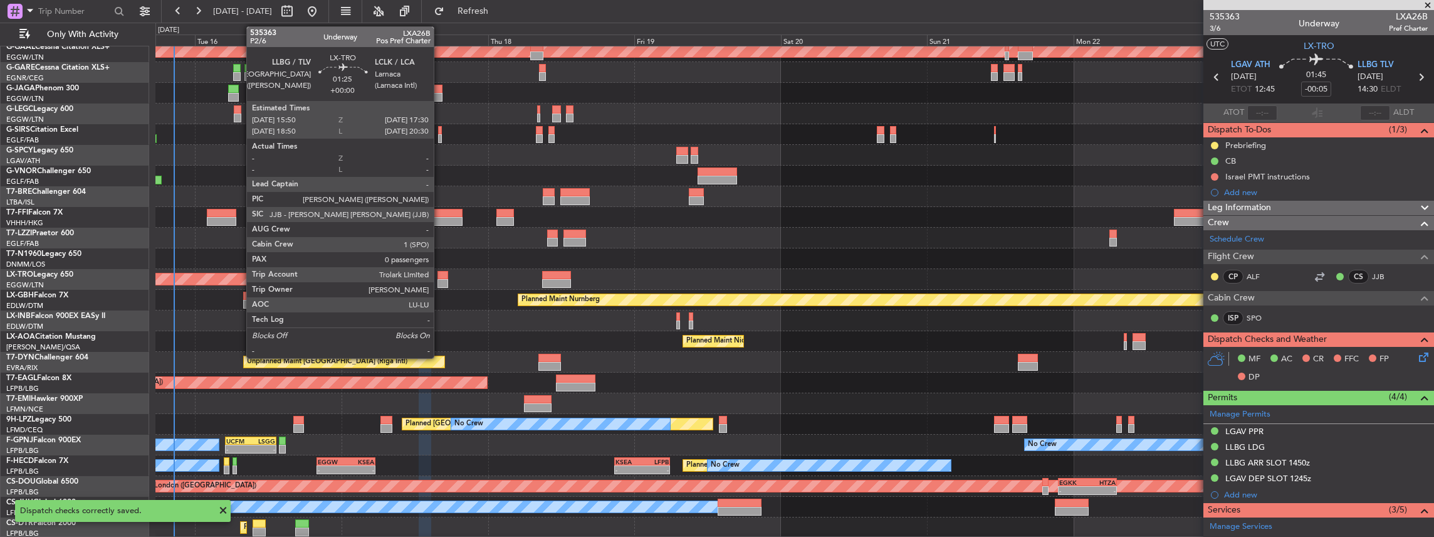
click at [440, 280] on div at bounding box center [442, 283] width 11 height 9
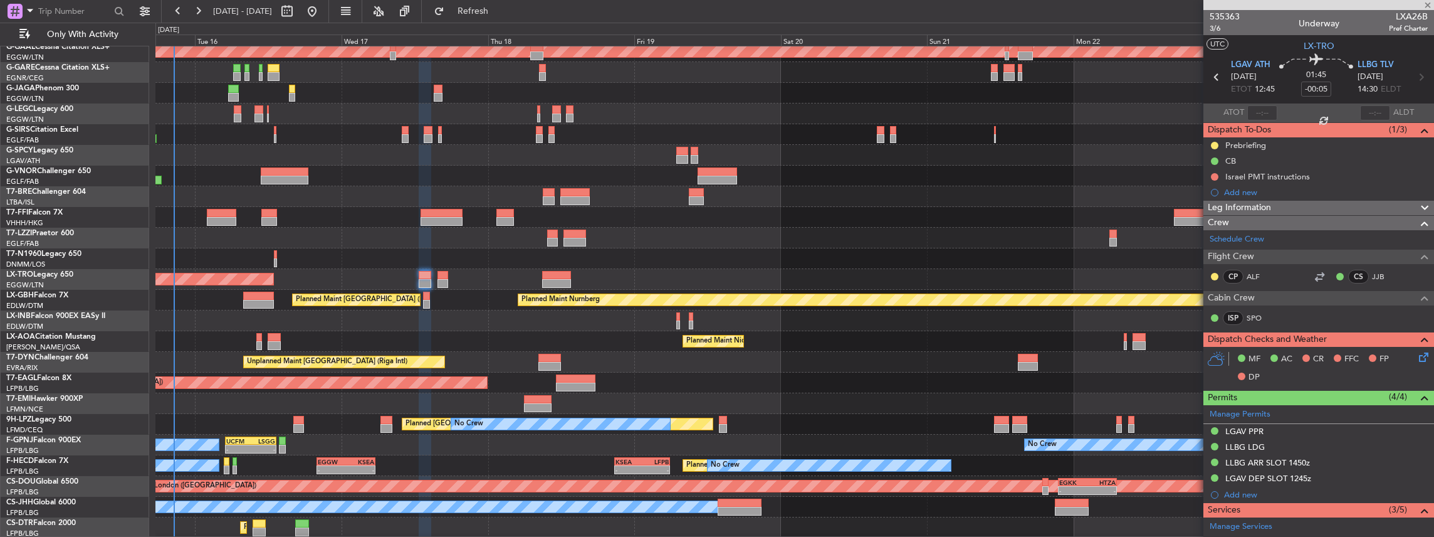
type input "0"
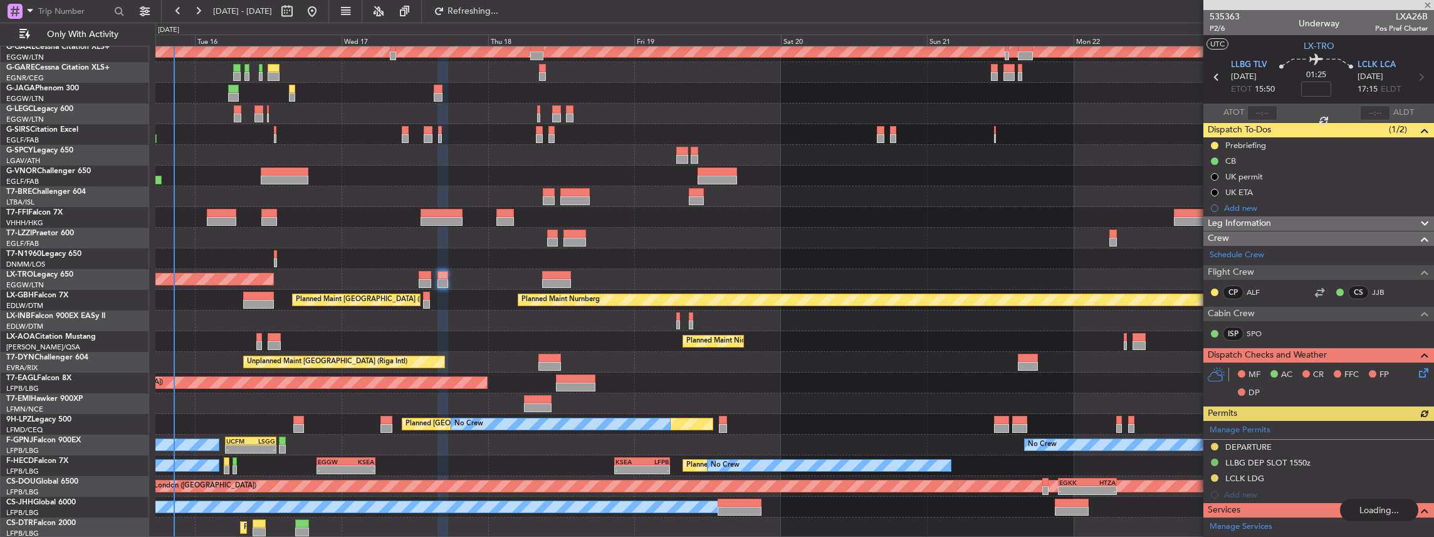
click at [1420, 374] on icon at bounding box center [1421, 370] width 10 height 10
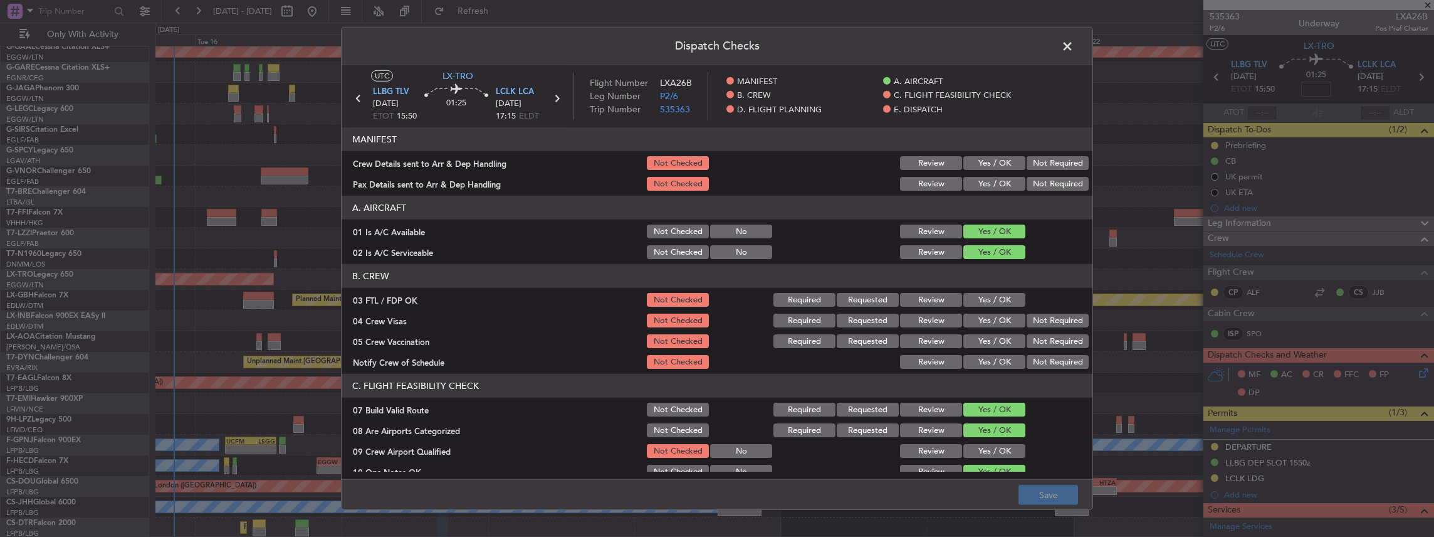
click at [1002, 163] on button "Yes / OK" at bounding box center [994, 163] width 62 height 14
click at [986, 182] on button "Yes / OK" at bounding box center [994, 184] width 62 height 14
click at [1074, 47] on span at bounding box center [1074, 49] width 0 height 25
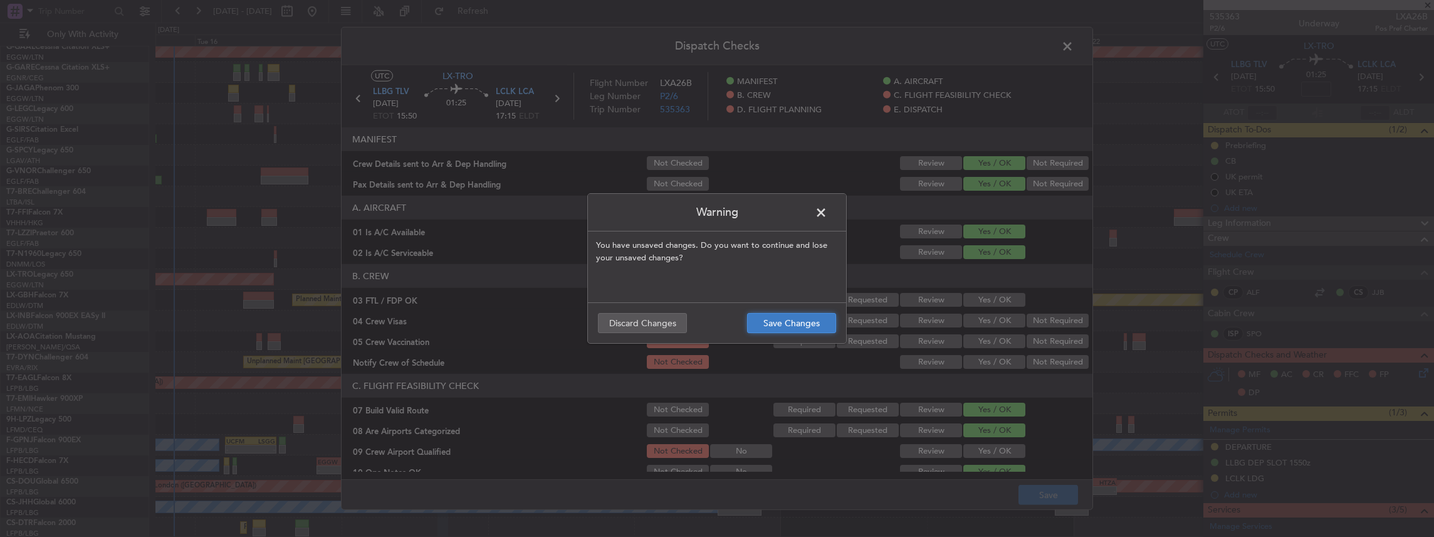
click at [778, 321] on button "Save Changes" at bounding box center [791, 323] width 89 height 20
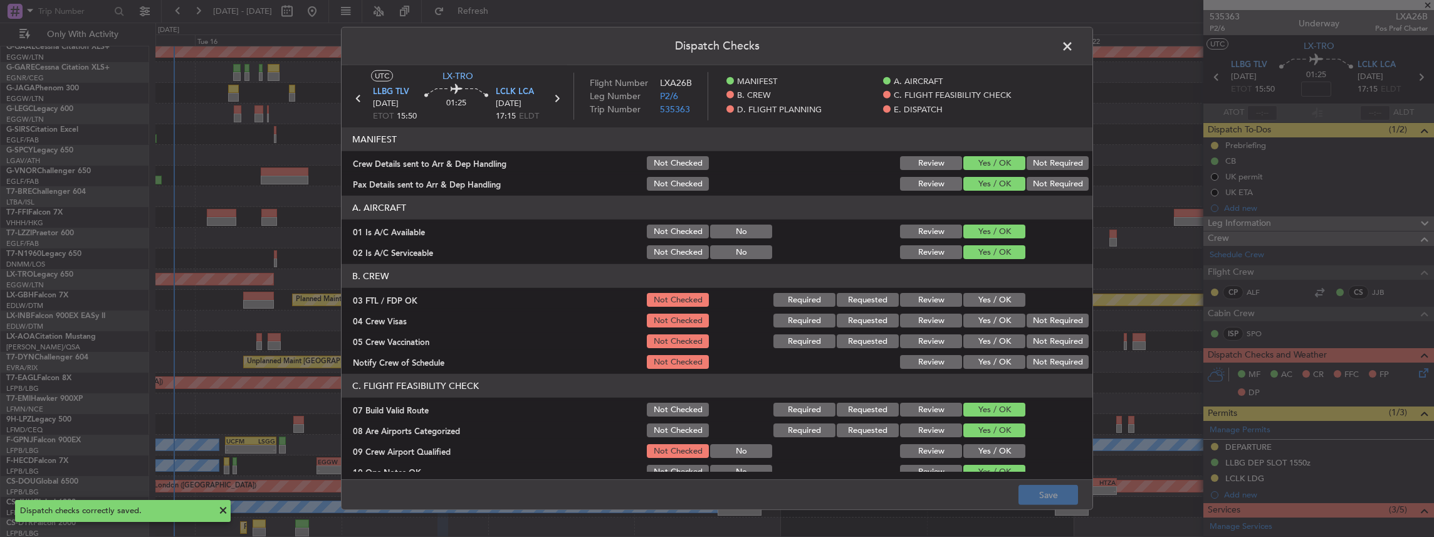
click at [1074, 44] on span at bounding box center [1074, 49] width 0 height 25
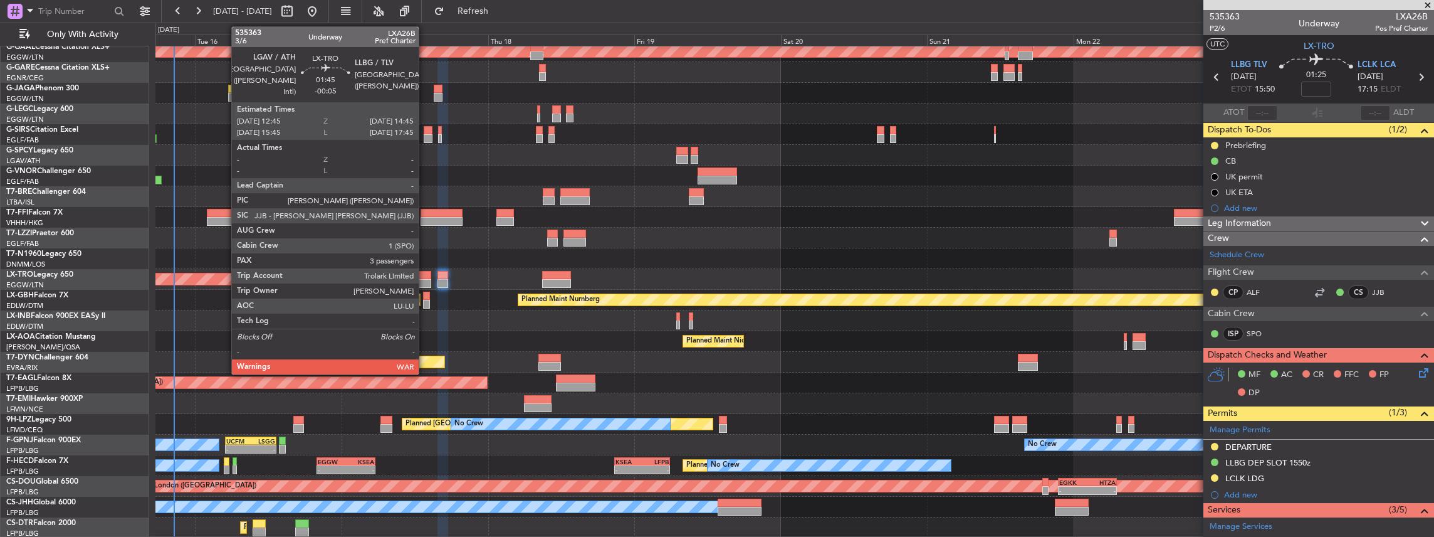
click at [425, 276] on div at bounding box center [425, 275] width 13 height 9
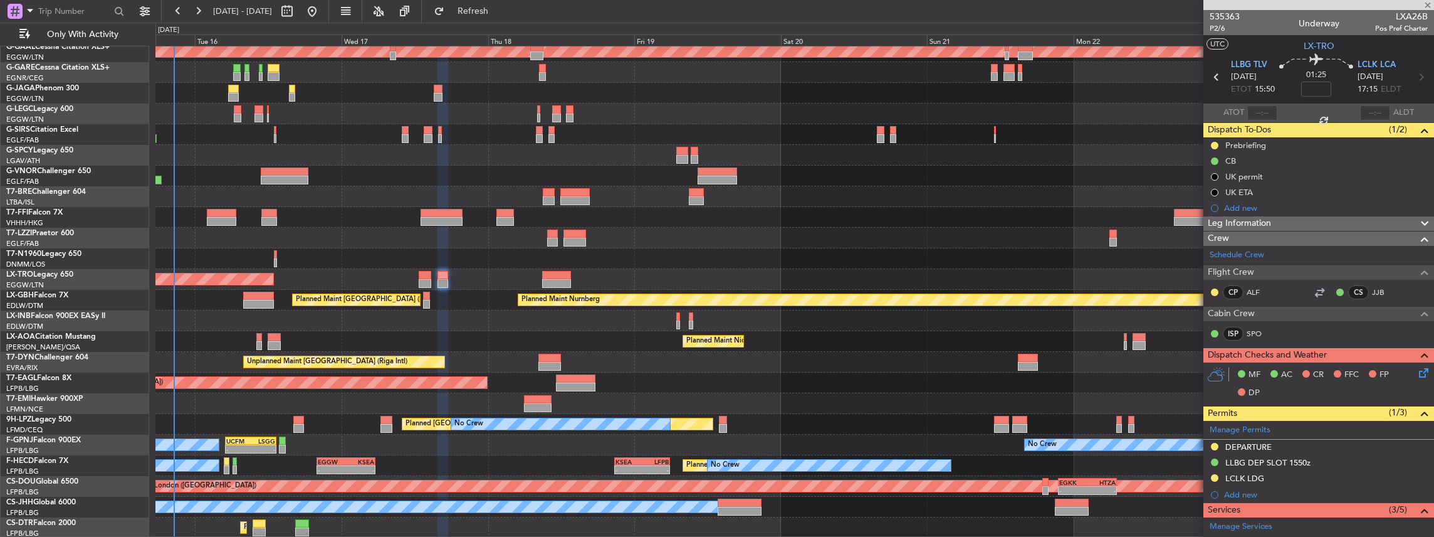
type input "-00:05"
type input "3"
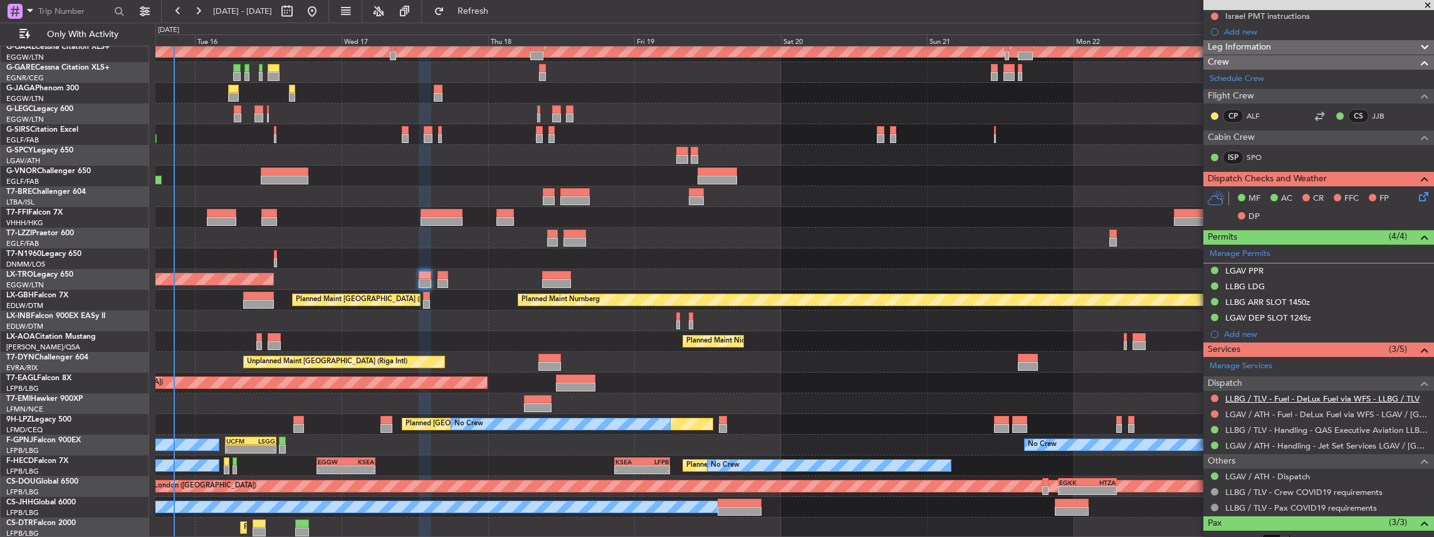
scroll to position [167, 0]
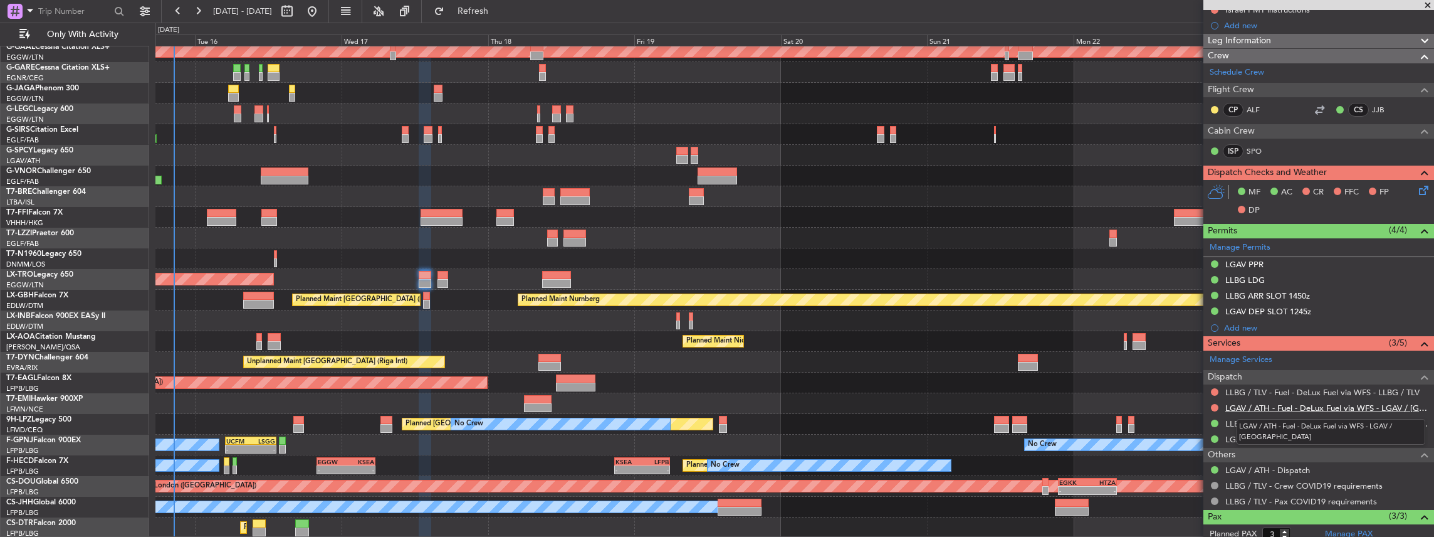
click at [1280, 402] on link "LGAV / ATH - Fuel - DeLux Fuel via WFS - LGAV / [GEOGRAPHIC_DATA]" at bounding box center [1326, 407] width 202 height 11
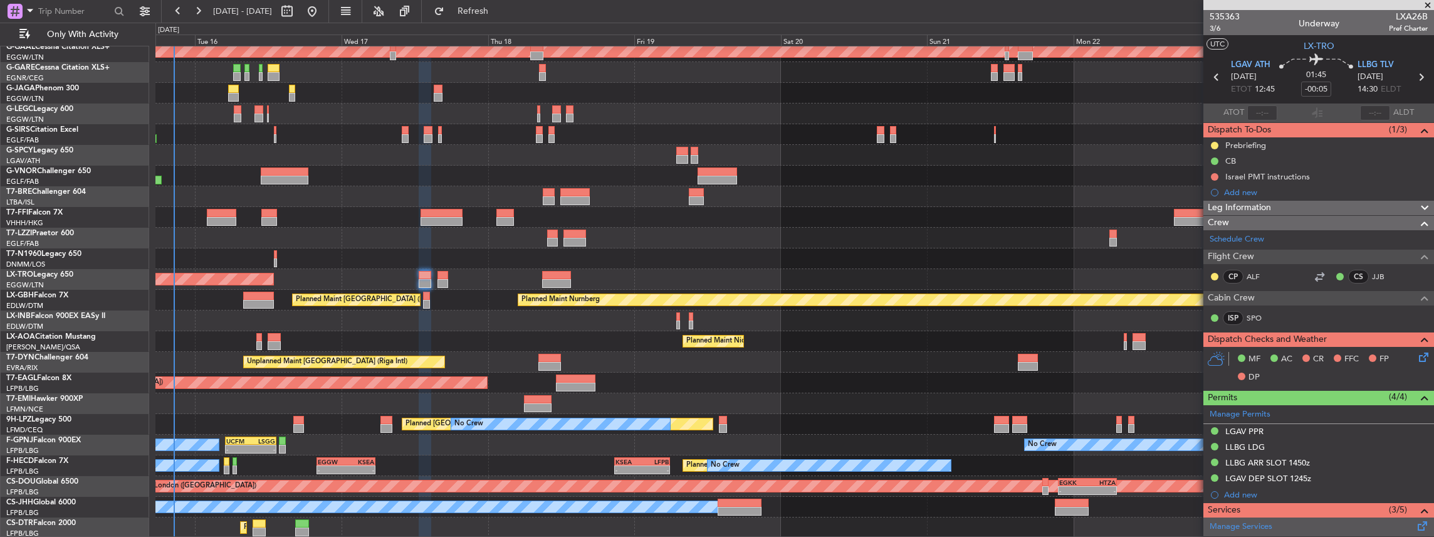
scroll to position [83, 0]
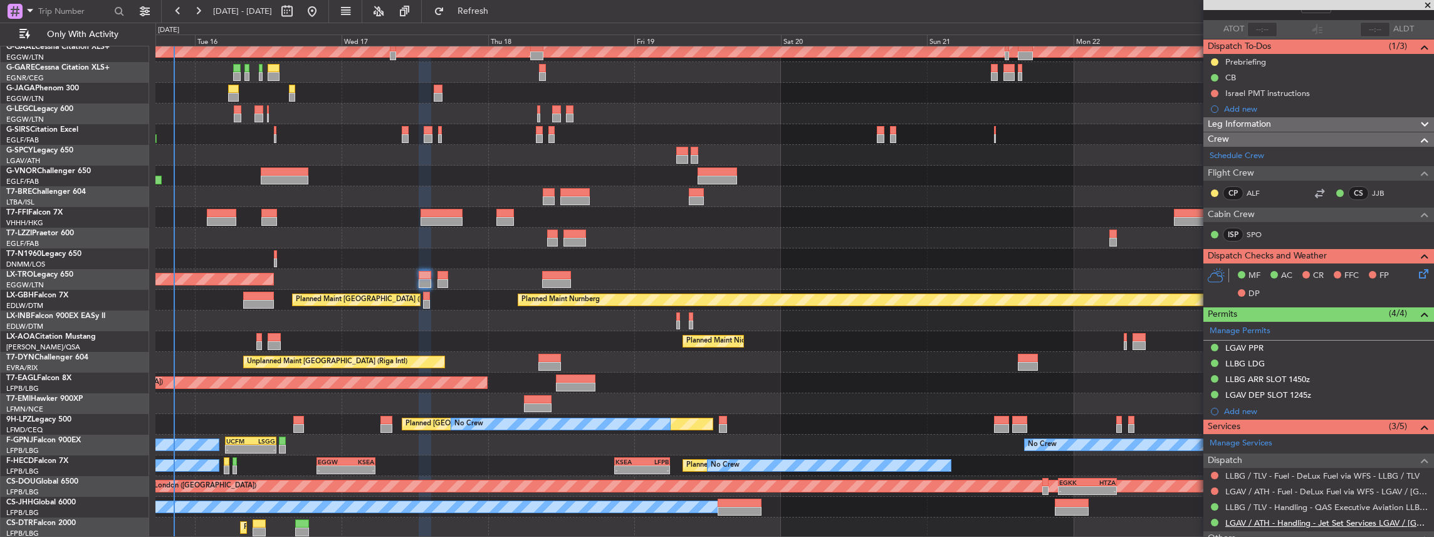
click at [1262, 520] on link "LGAV / ATH - Handling - Jet Set Services LGAV / [GEOGRAPHIC_DATA]" at bounding box center [1326, 522] width 202 height 11
click at [475, 5] on button "Refresh" at bounding box center [465, 11] width 75 height 20
click at [1254, 471] on link "LLBG / TLV - Fuel - DeLux Fuel via WFS - LLBG / TLV" at bounding box center [1322, 475] width 194 height 11
click at [1266, 501] on link "LLBG / TLV - Handling - QAS Executive Aviation LLBG / TLV" at bounding box center [1326, 506] width 202 height 11
click at [500, 8] on span "Refresh" at bounding box center [473, 11] width 53 height 9
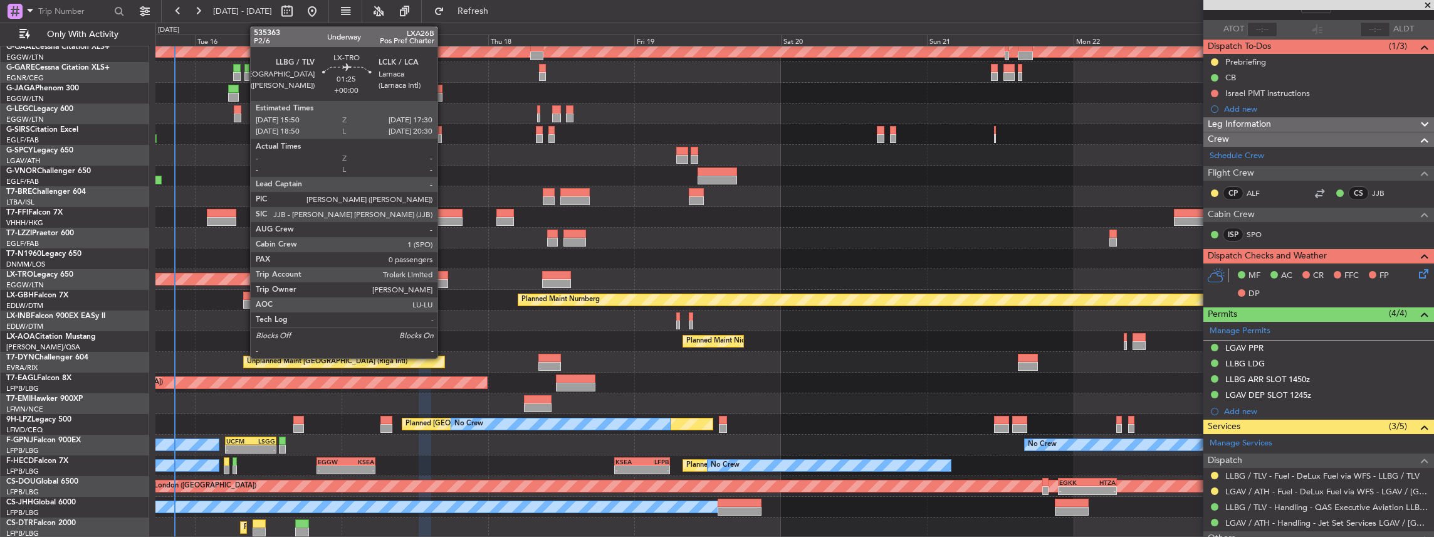
click at [444, 279] on div at bounding box center [442, 283] width 11 height 9
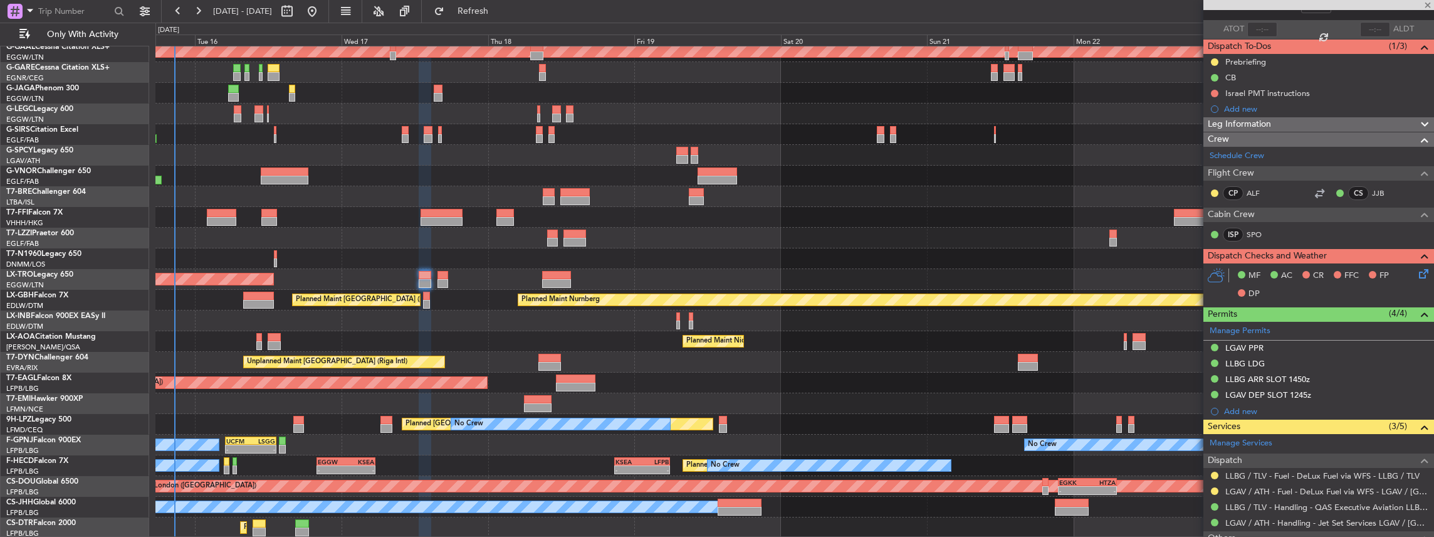
type input "0"
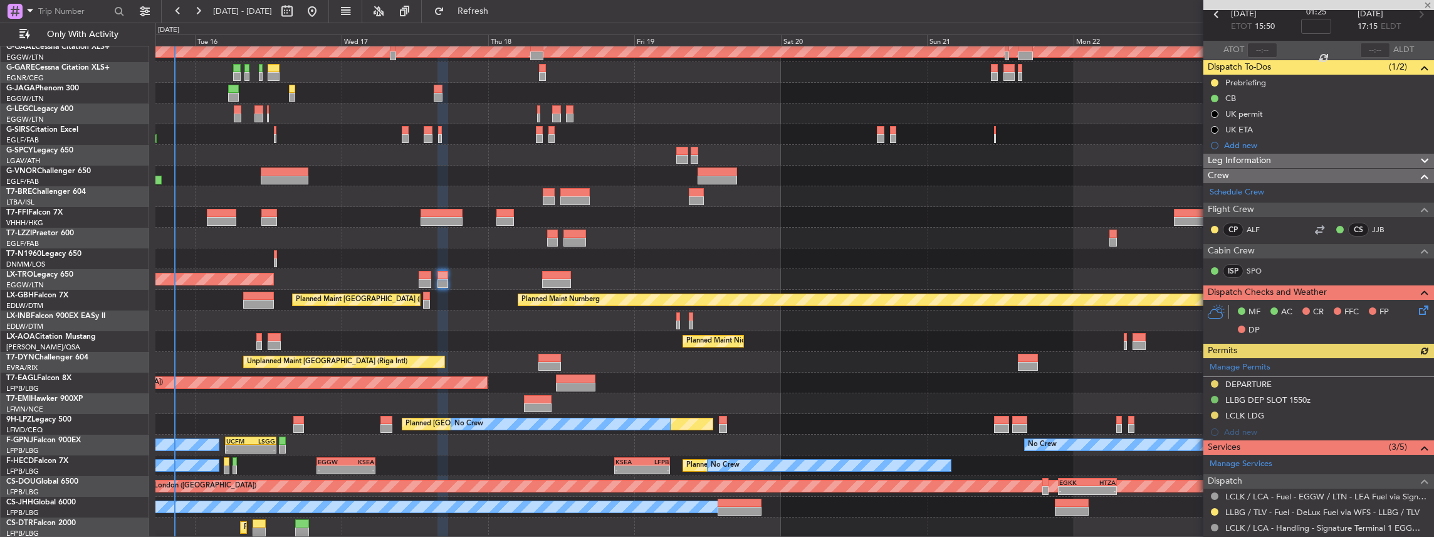
scroll to position [125, 0]
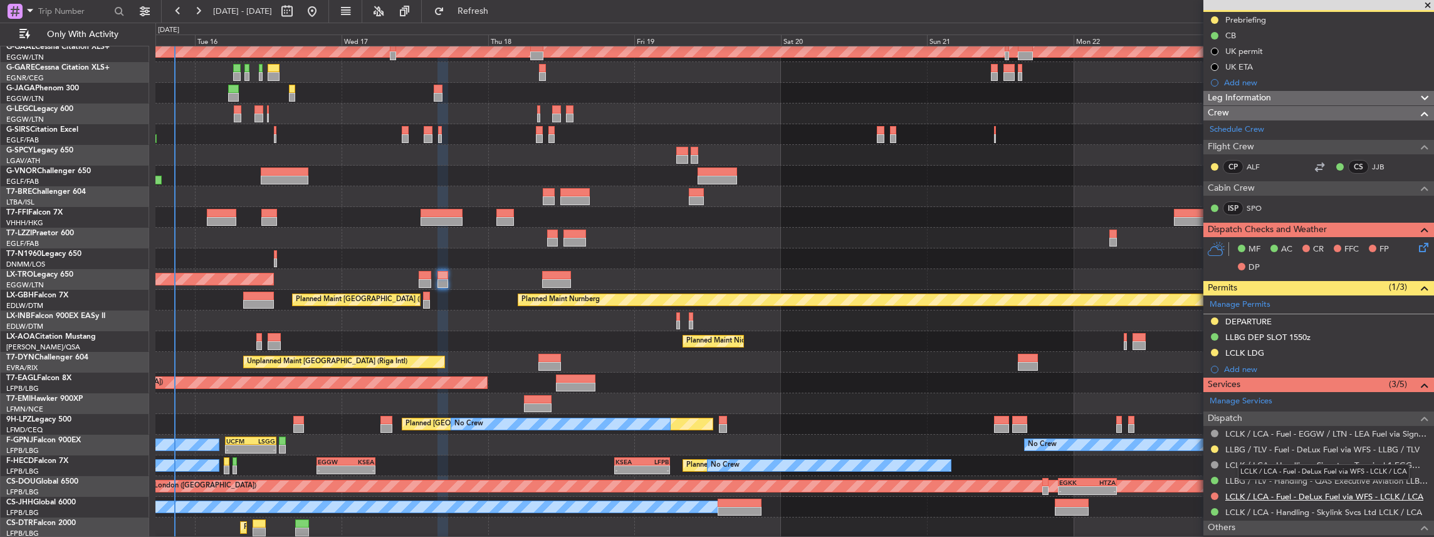
click at [1280, 495] on link "LCLK / LCA - Fuel - DeLux Fuel via WFS - LCLK / LCA" at bounding box center [1324, 496] width 198 height 11
click at [1240, 508] on link "LCLK / LCA - Handling - Skylink Svcs Ltd LCLK / LCA" at bounding box center [1323, 511] width 197 height 11
click at [500, 12] on span "Refresh" at bounding box center [473, 11] width 53 height 9
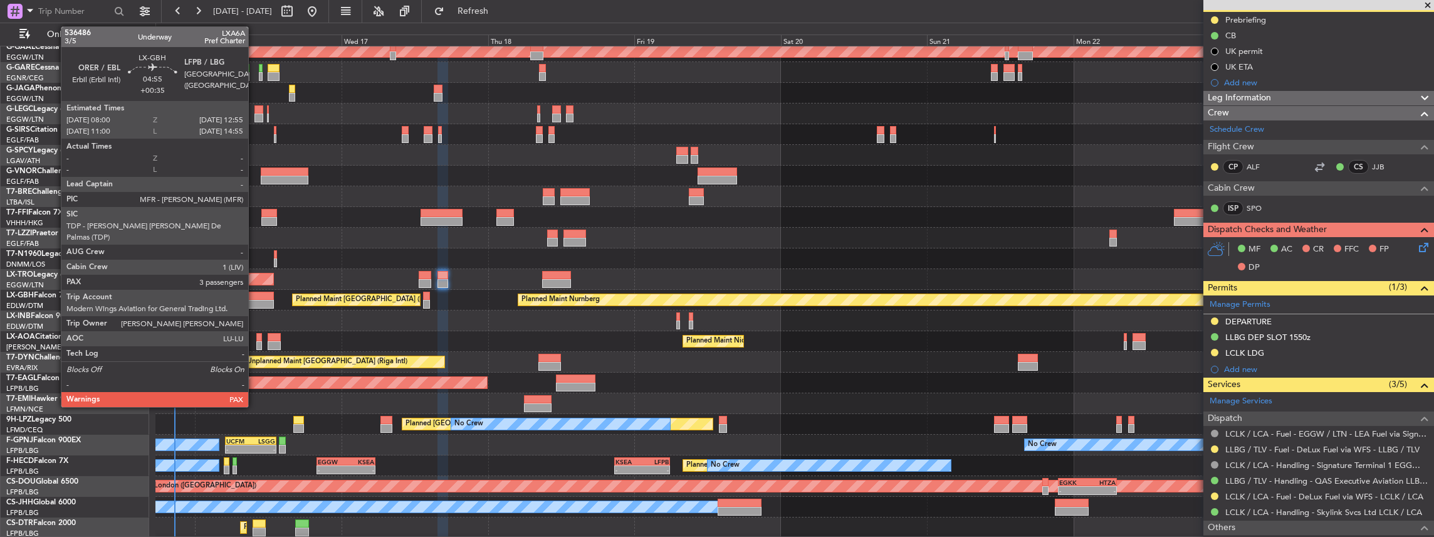
click at [254, 296] on div at bounding box center [258, 295] width 30 height 9
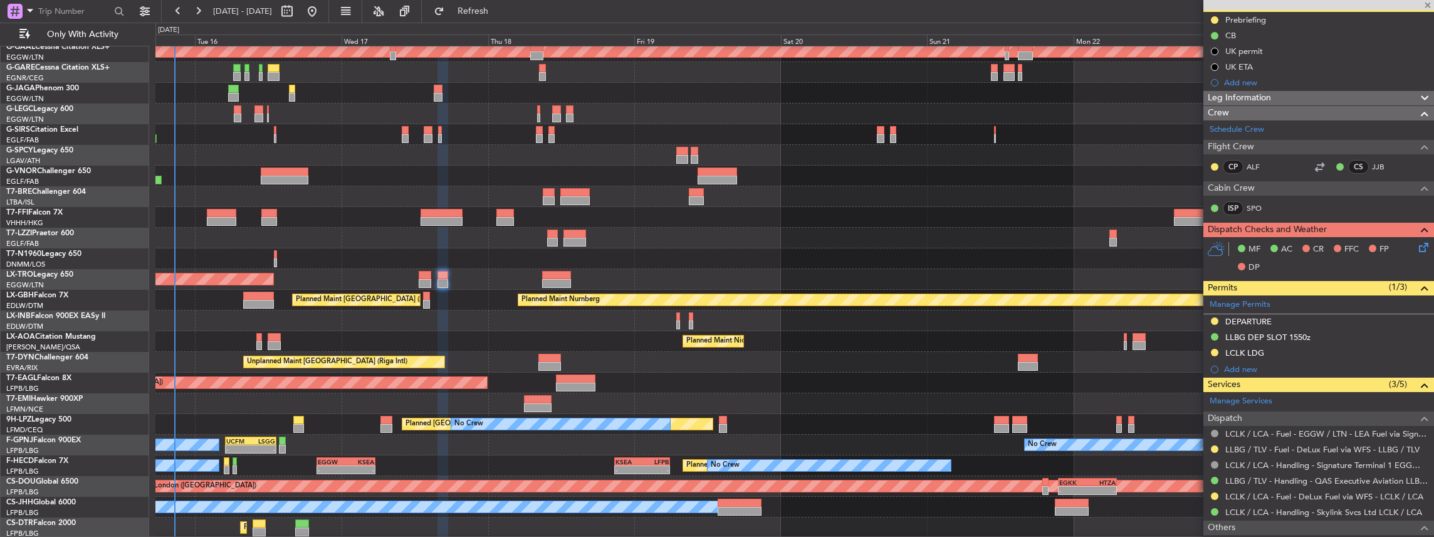
type input "+00:35"
type input "3"
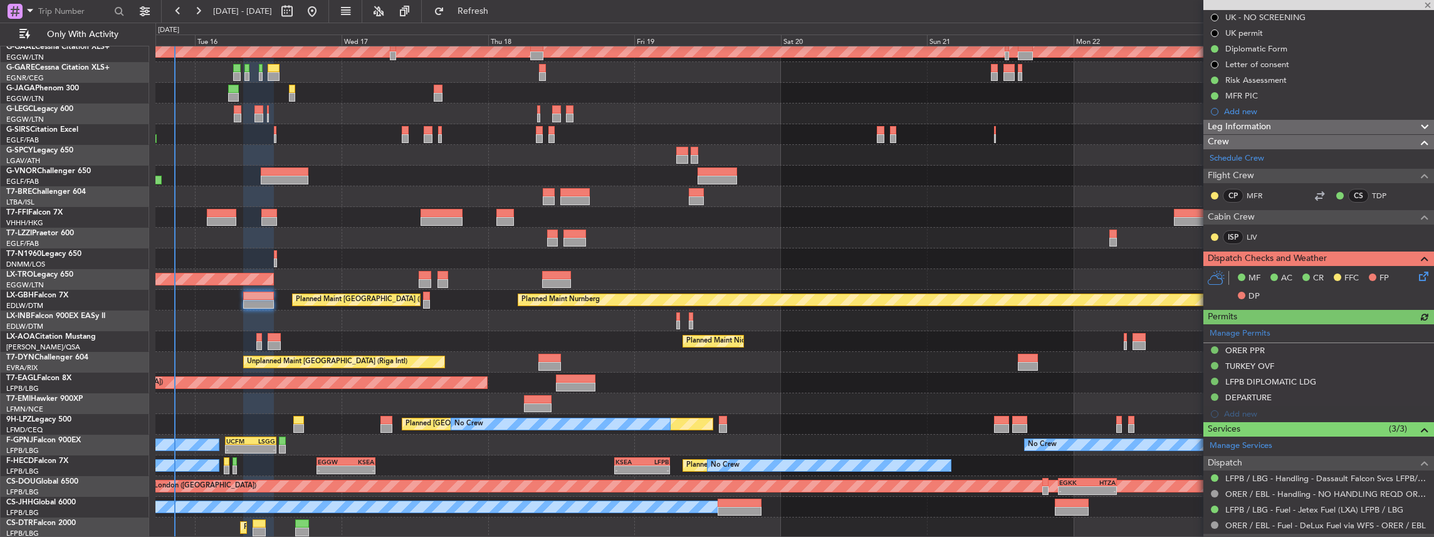
scroll to position [209, 0]
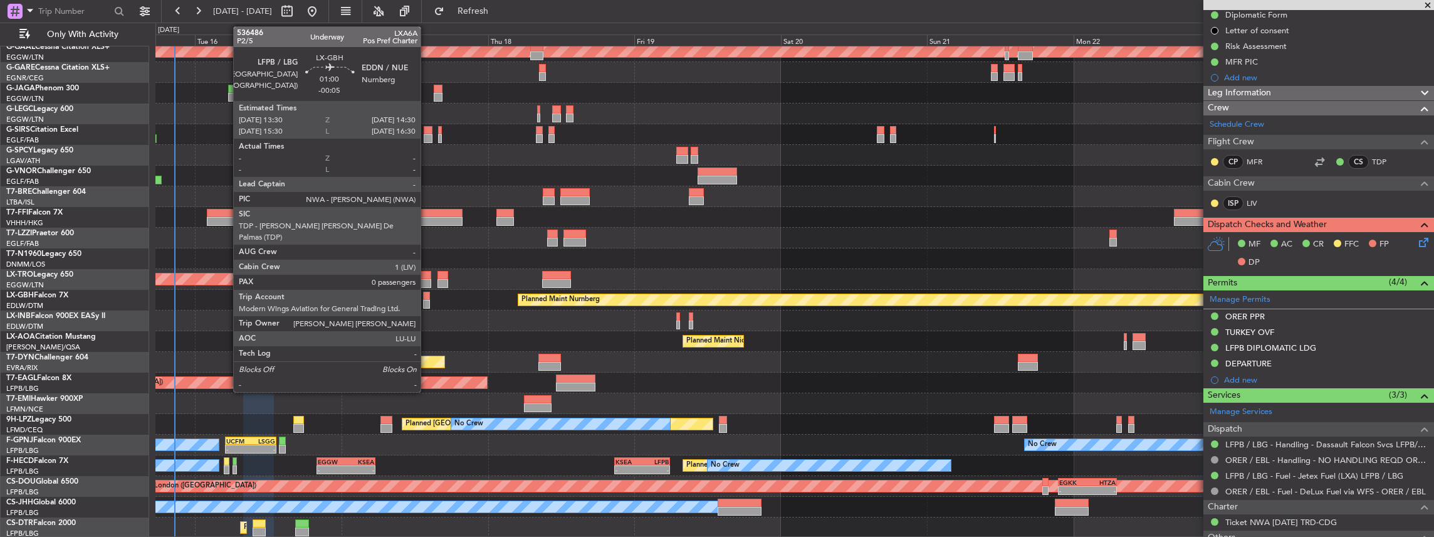
click at [427, 301] on div at bounding box center [426, 304] width 6 height 9
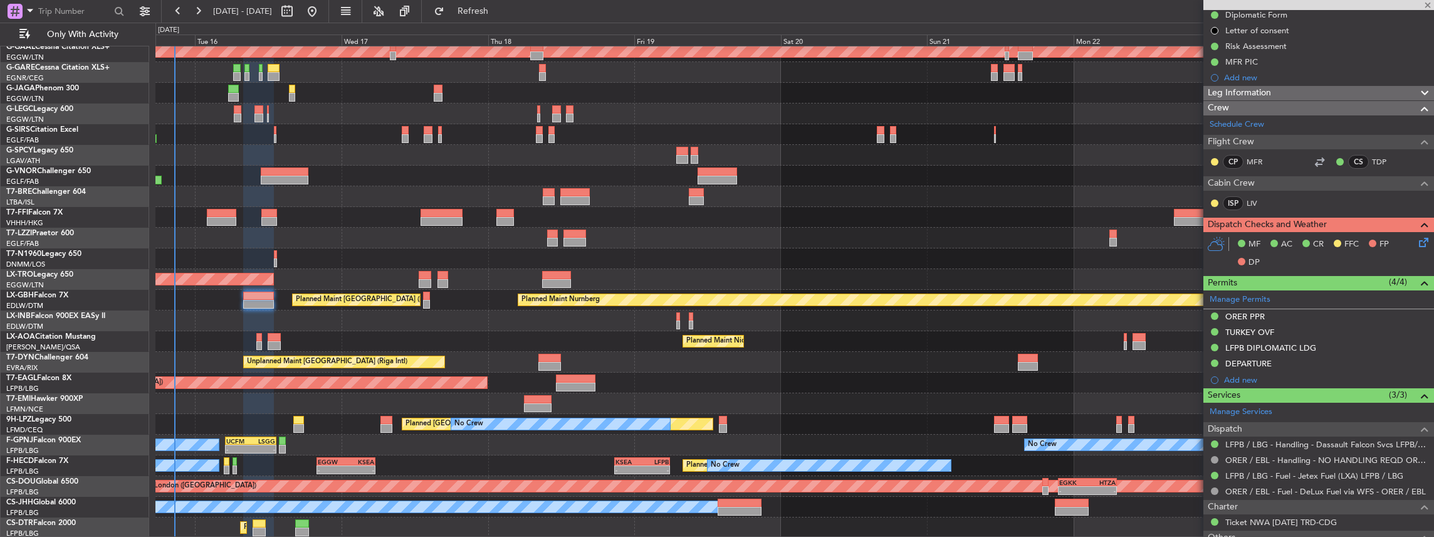
type input "-00:05"
type input "0"
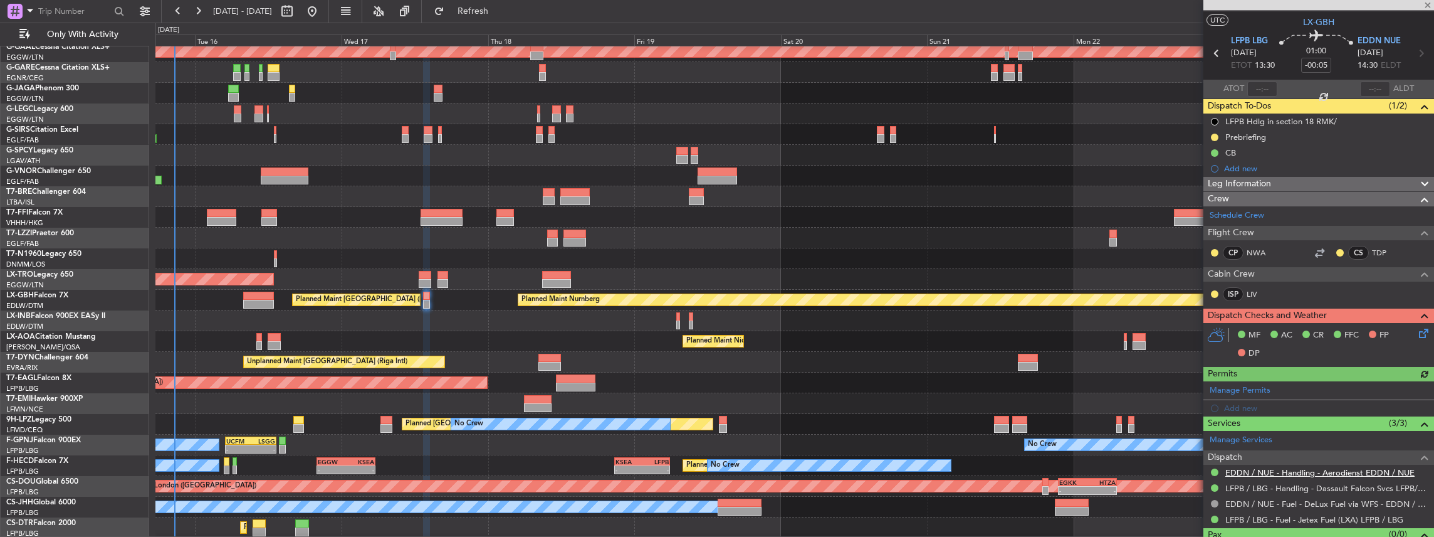
scroll to position [46, 0]
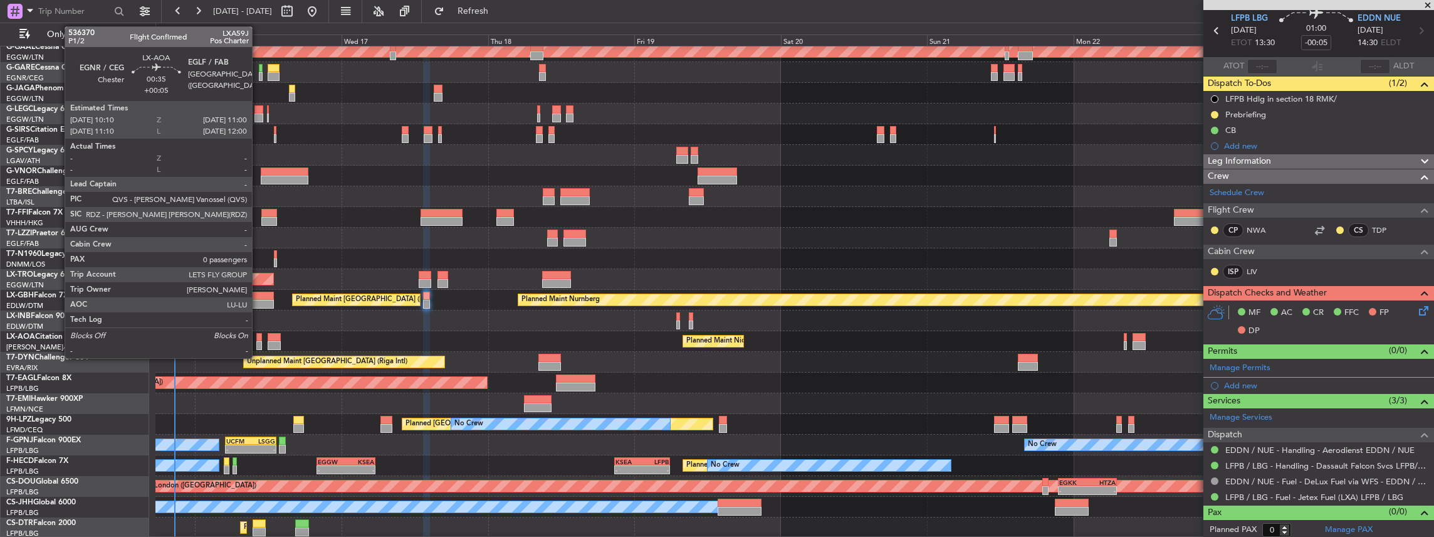
click at [258, 339] on div at bounding box center [259, 337] width 6 height 9
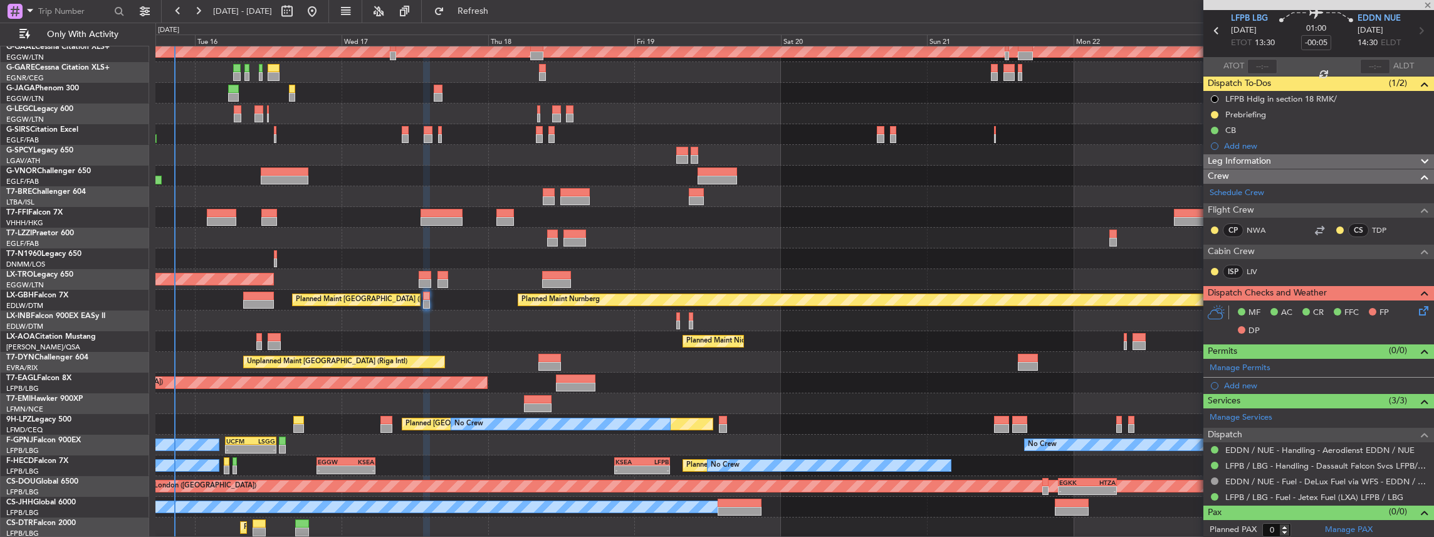
type input "+00:05"
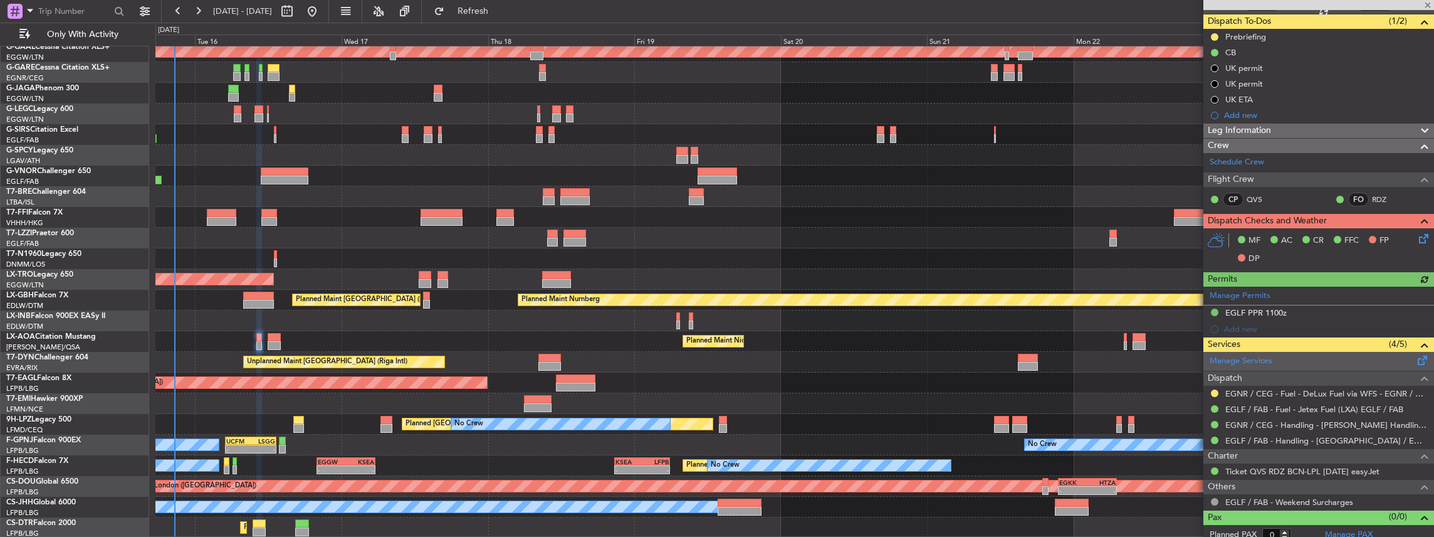
scroll to position [113, 0]
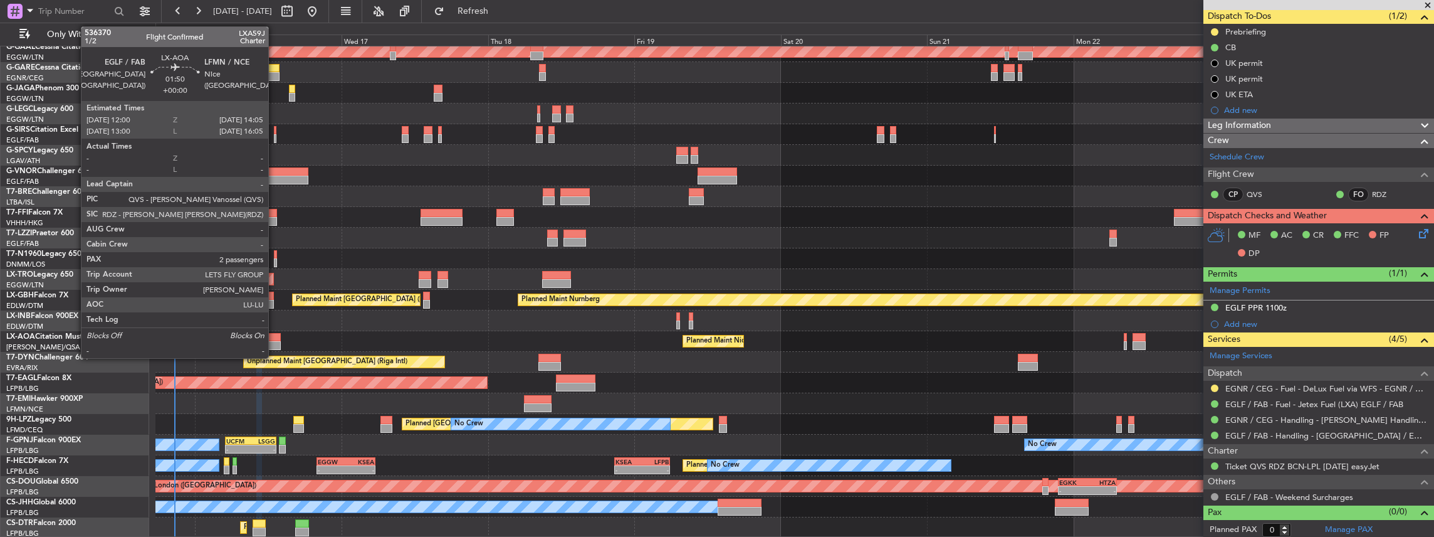
click at [275, 342] on div at bounding box center [274, 345] width 13 height 9
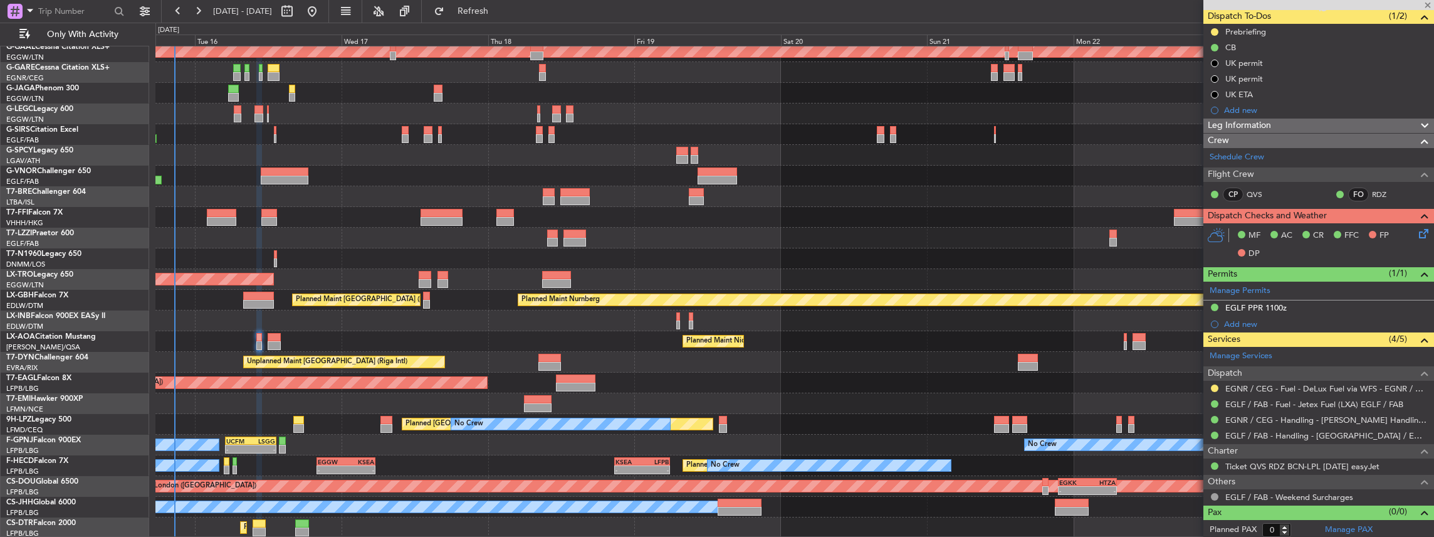
type input "2"
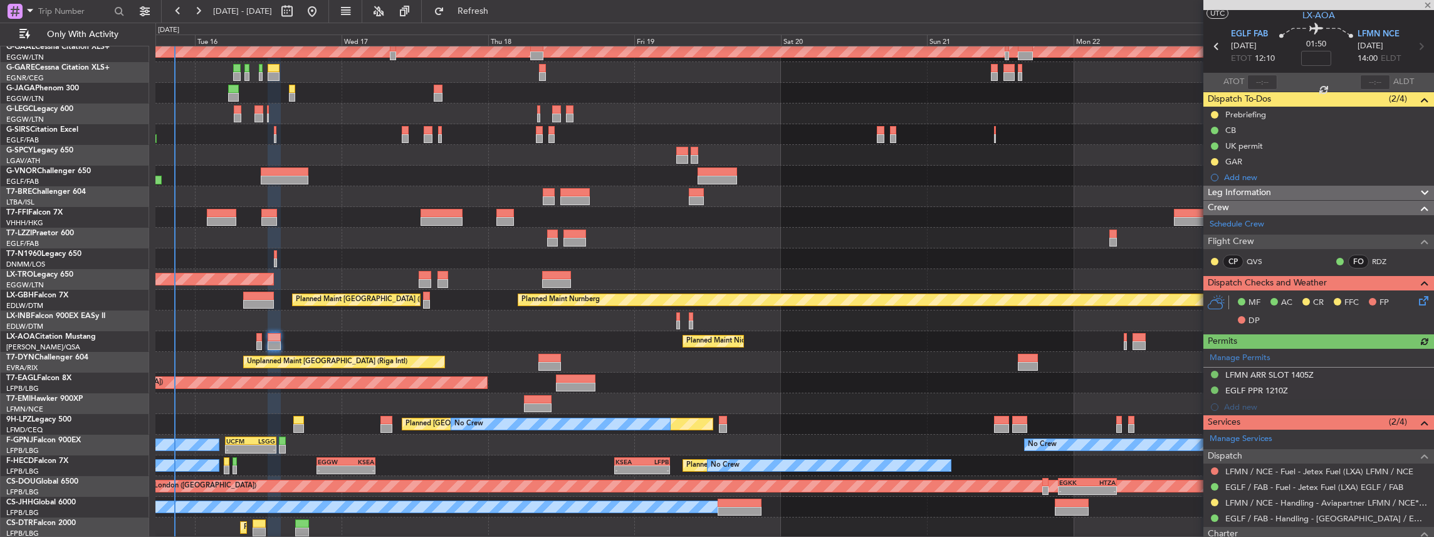
scroll to position [0, 0]
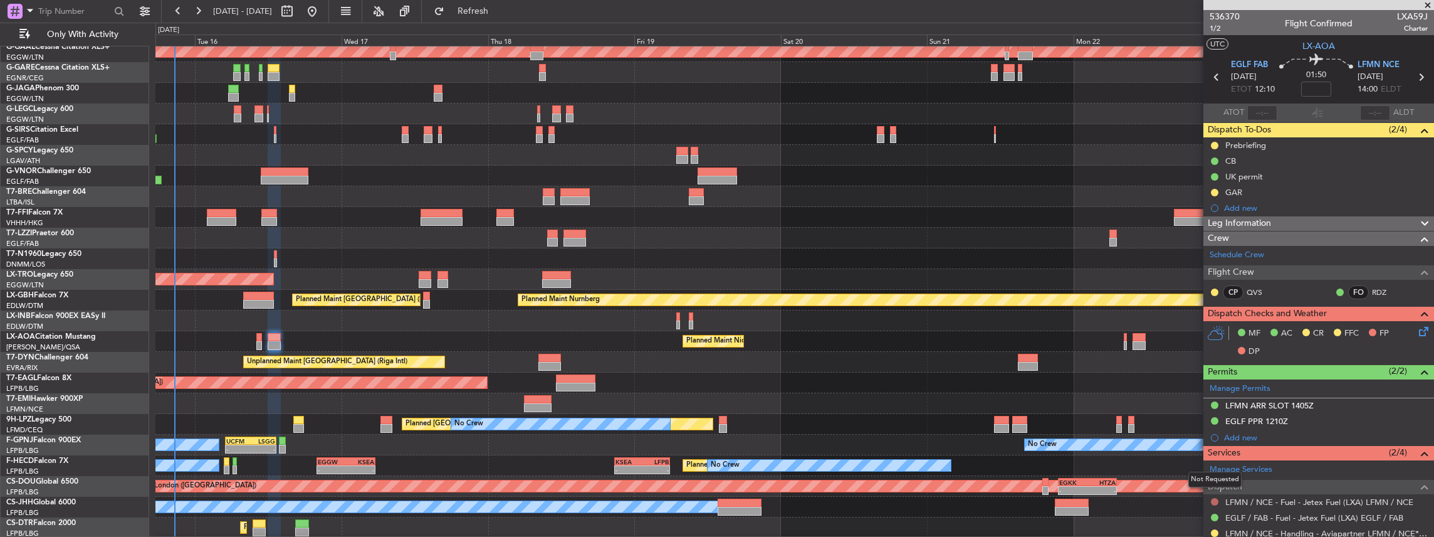
click at [1212, 498] on button at bounding box center [1215, 502] width 8 height 8
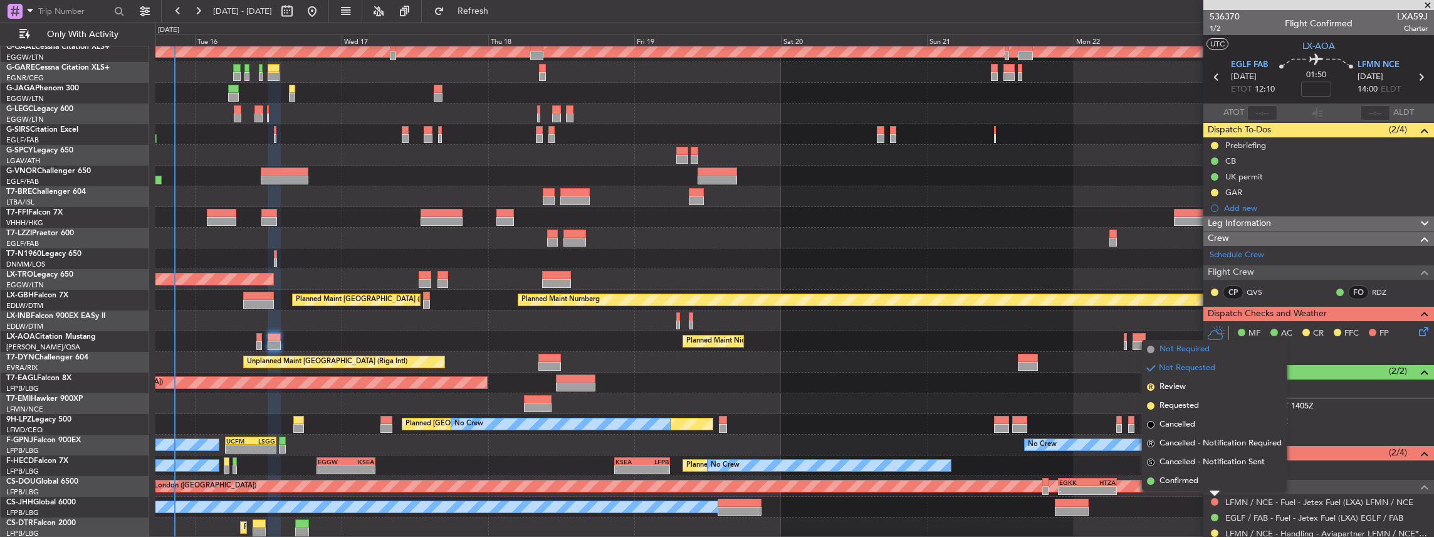
click at [1191, 353] on span "Not Required" at bounding box center [1185, 349] width 50 height 13
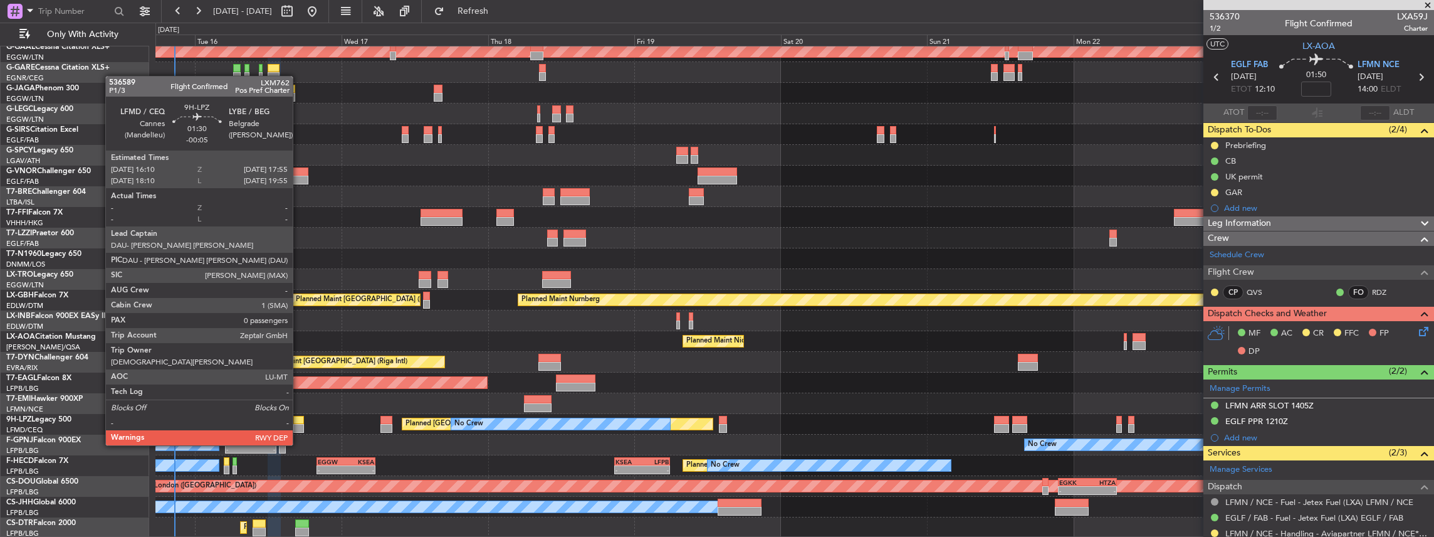
click at [299, 421] on div at bounding box center [298, 420] width 11 height 9
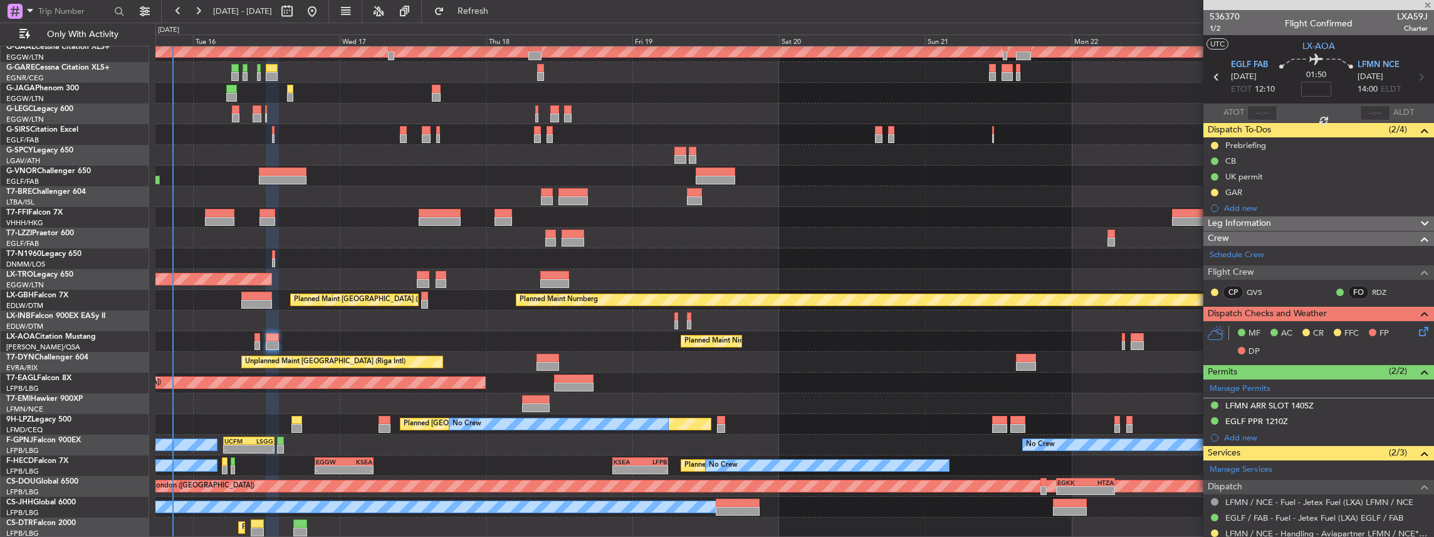
click at [410, 441] on div "Planned Maint Dusseldorf A/C Unavailable London (Luton) Planned Maint London (L…" at bounding box center [794, 258] width 1279 height 558
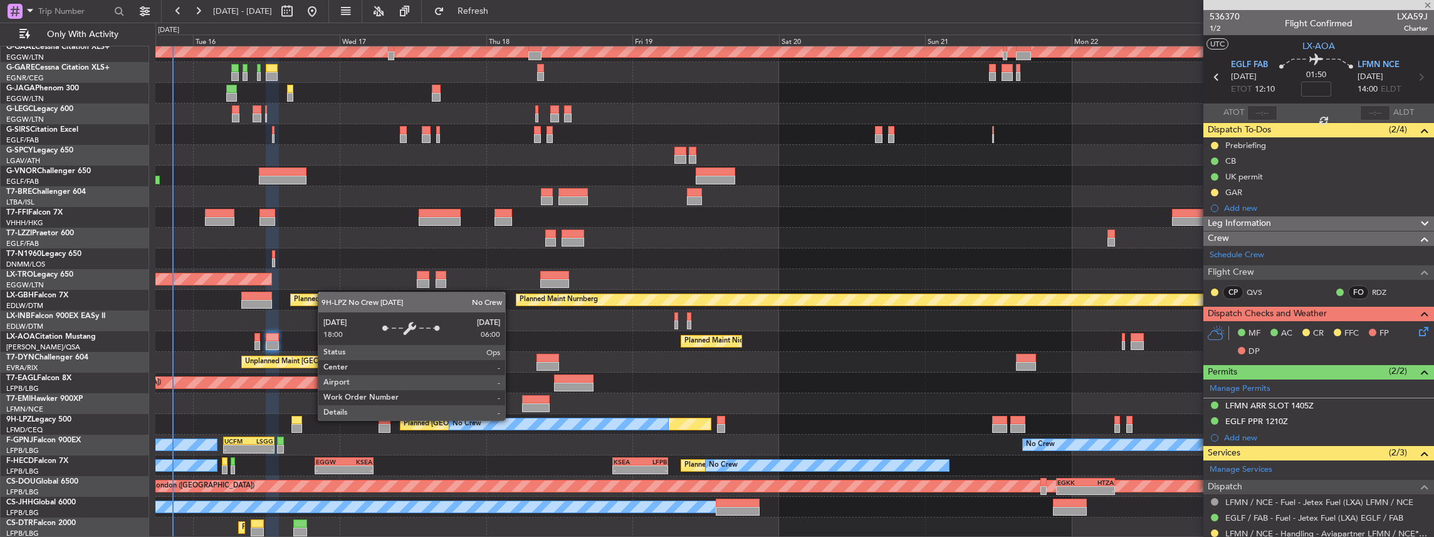
type input "-00:05"
type input "0"
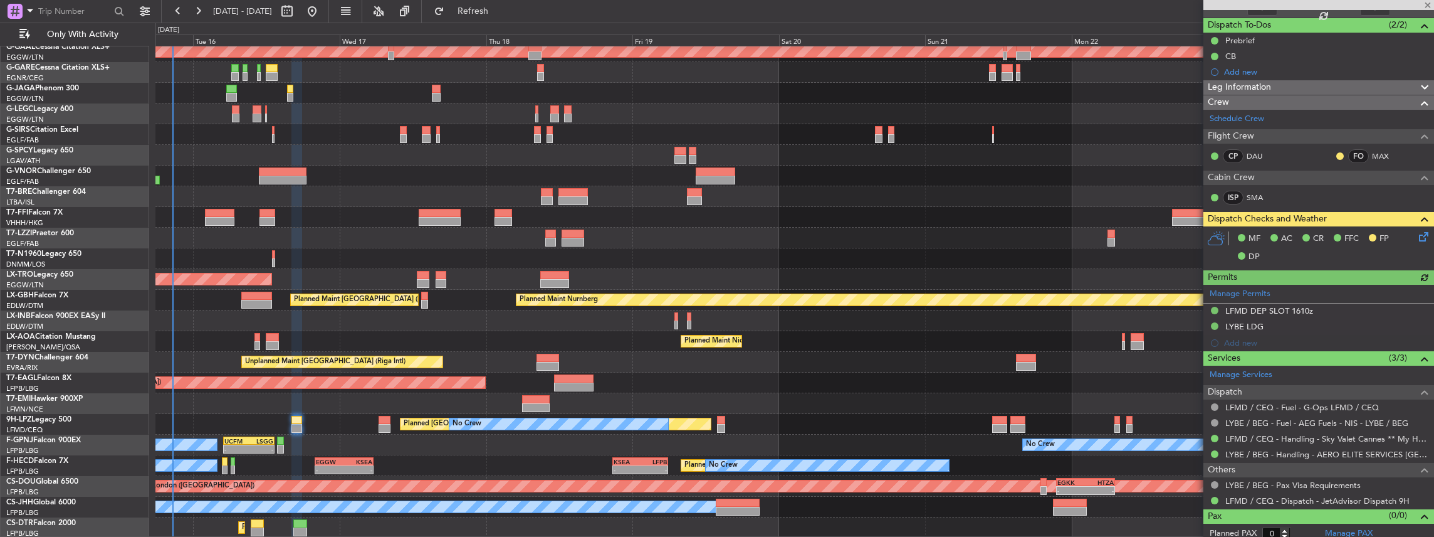
scroll to position [108, 0]
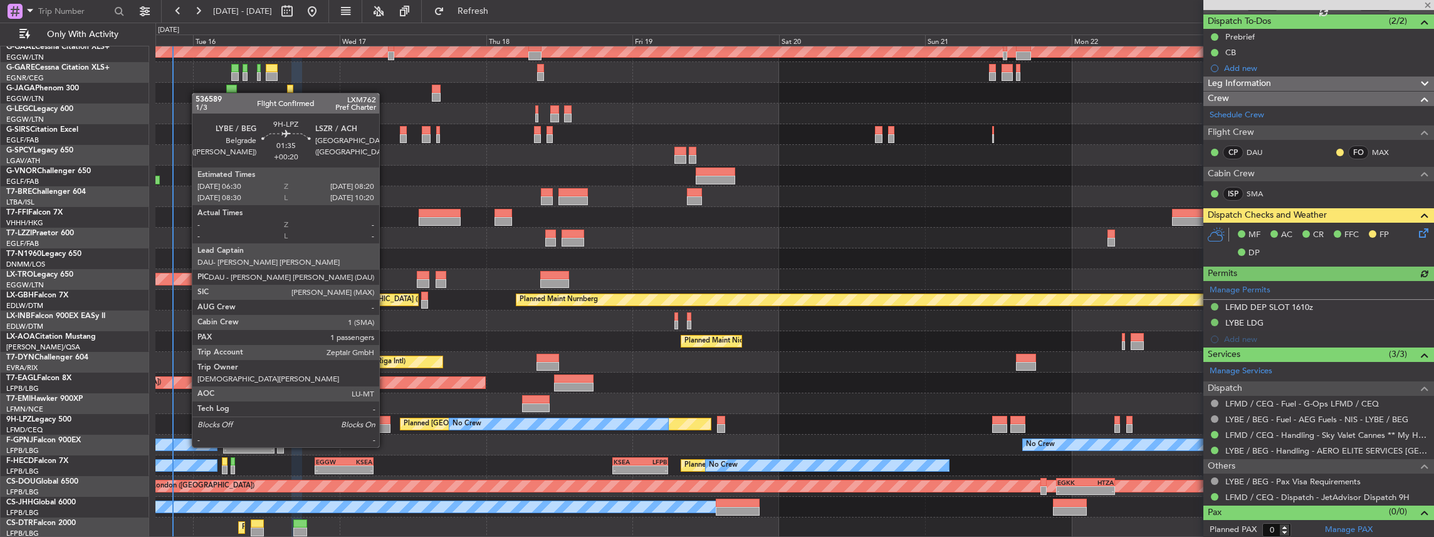
click at [385, 424] on div at bounding box center [384, 428] width 11 height 9
type input "+00:20"
type input "1"
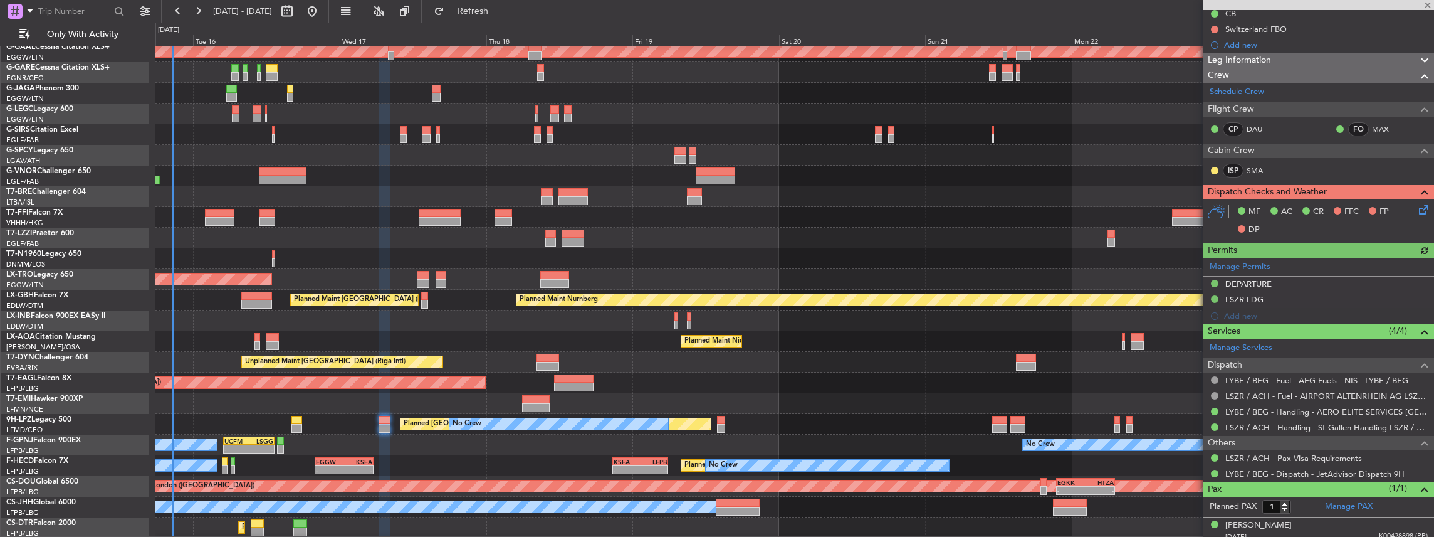
scroll to position [152, 0]
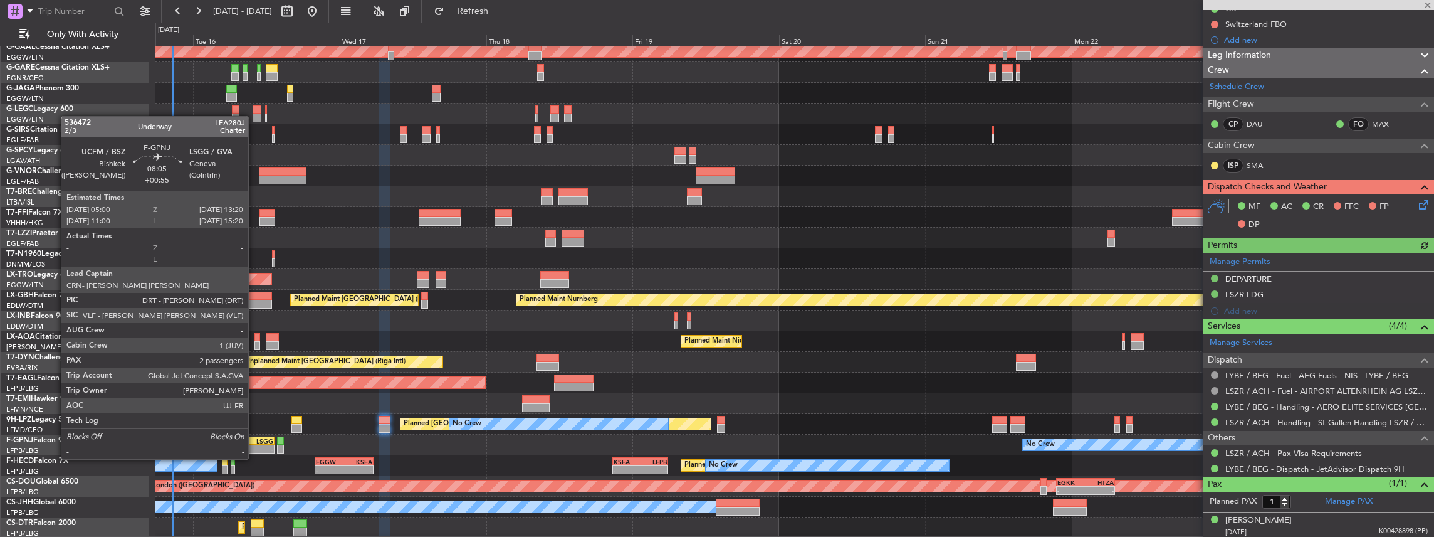
click at [254, 446] on div "-" at bounding box center [261, 449] width 24 height 8
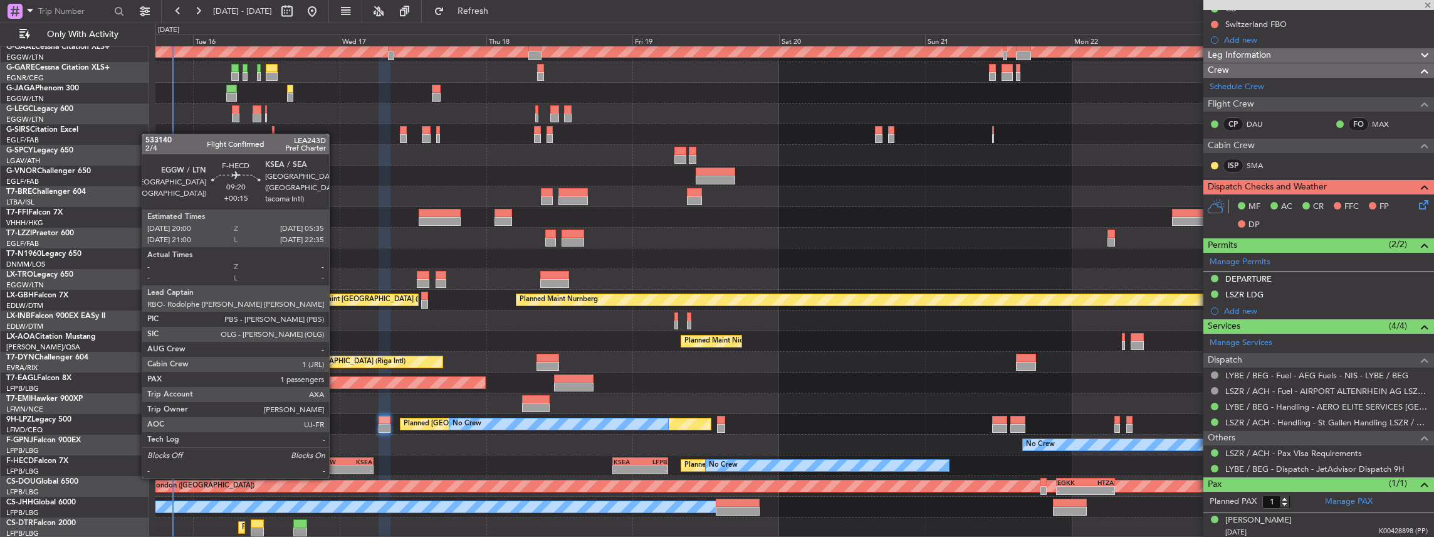
click at [335, 464] on div "EGGW" at bounding box center [330, 462] width 28 height 8
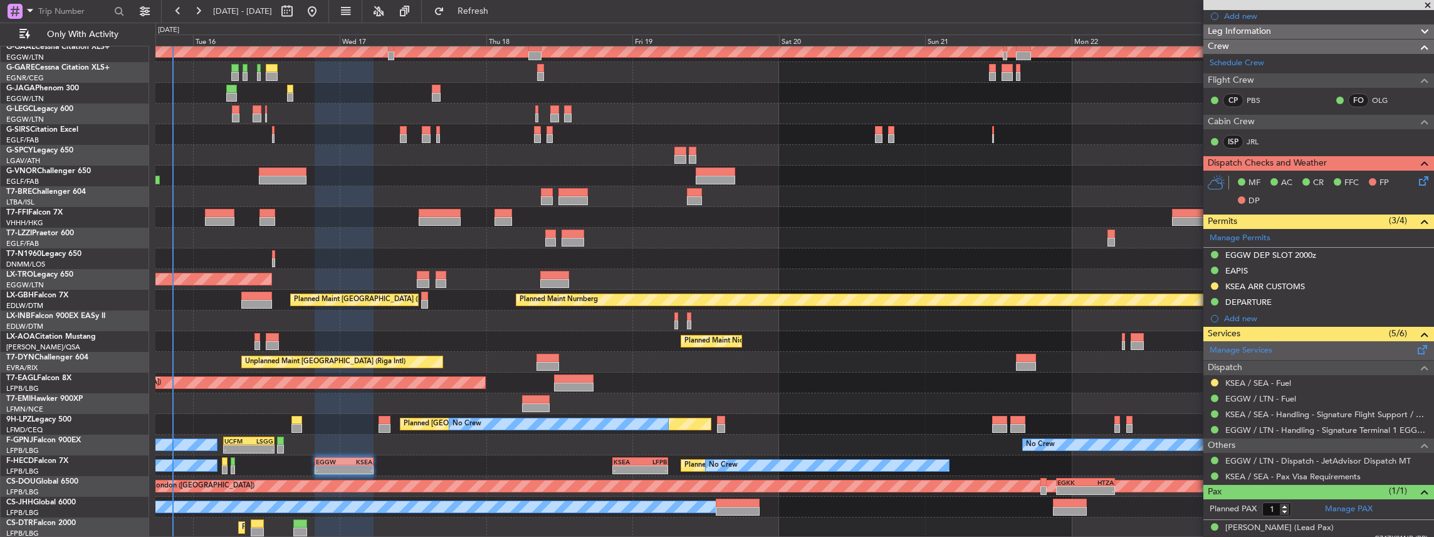
scroll to position [309, 0]
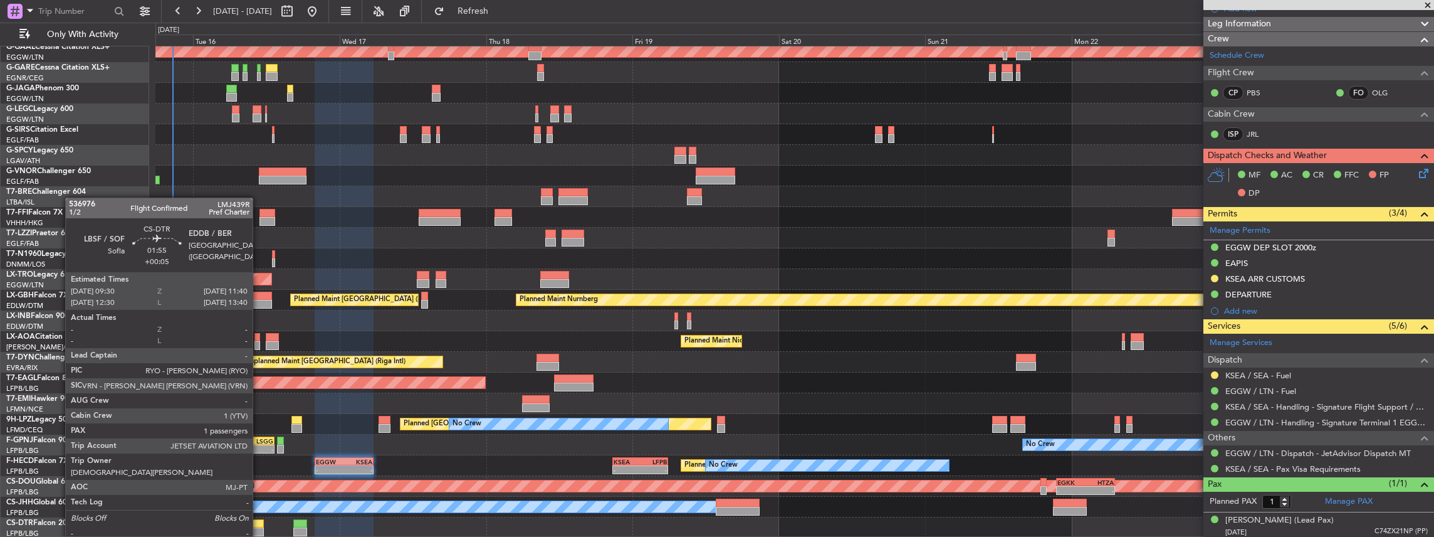
click at [259, 528] on div at bounding box center [258, 531] width 14 height 9
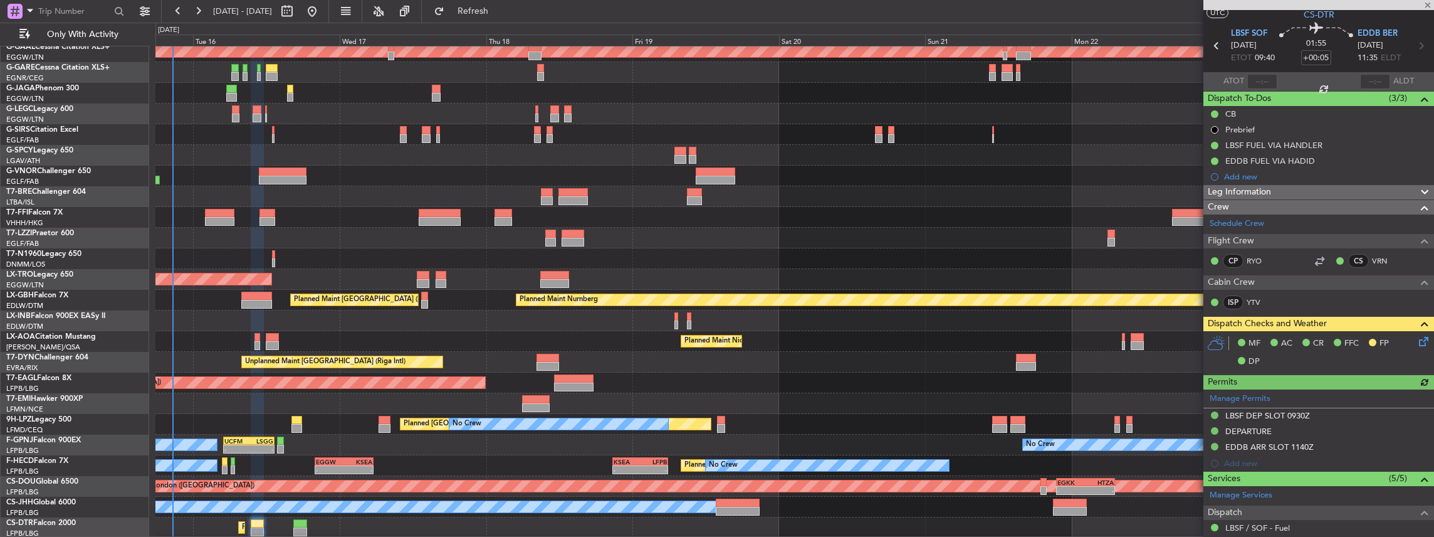
scroll to position [167, 0]
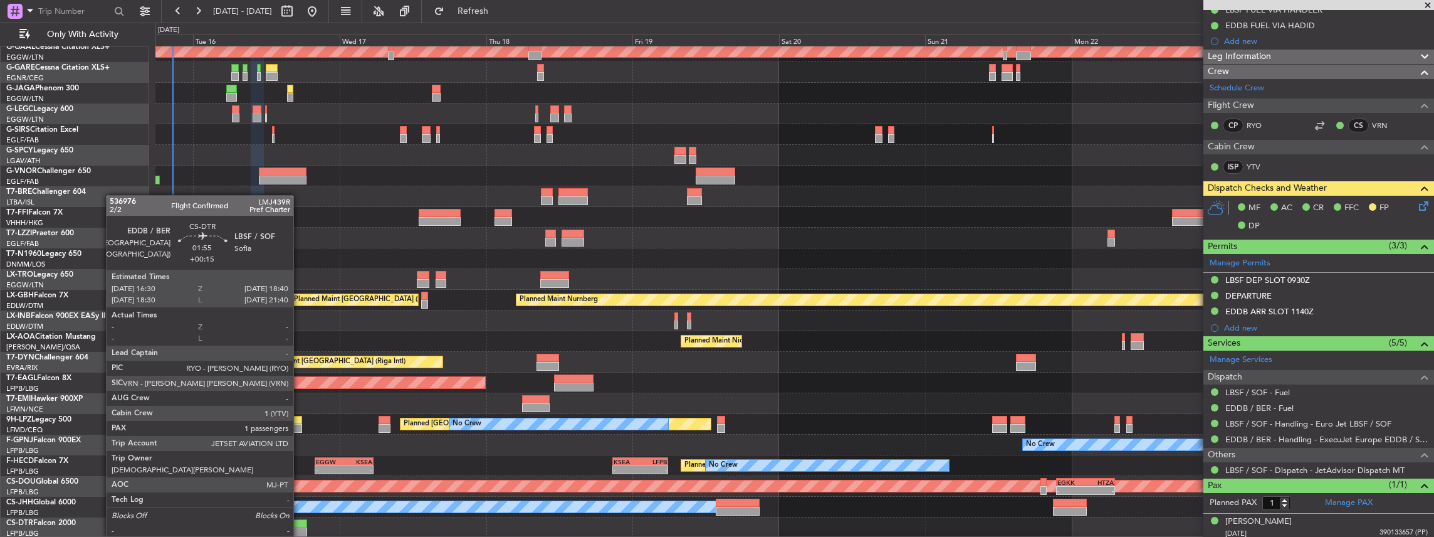
click at [300, 525] on div at bounding box center [300, 523] width 14 height 9
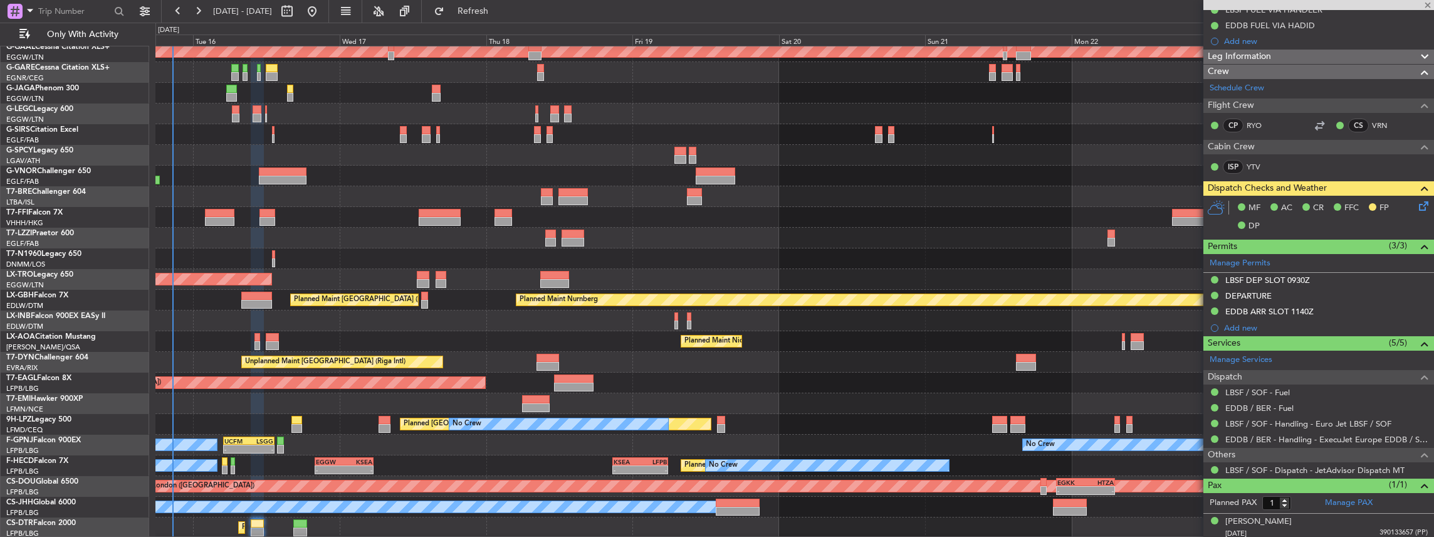
type input "+00:15"
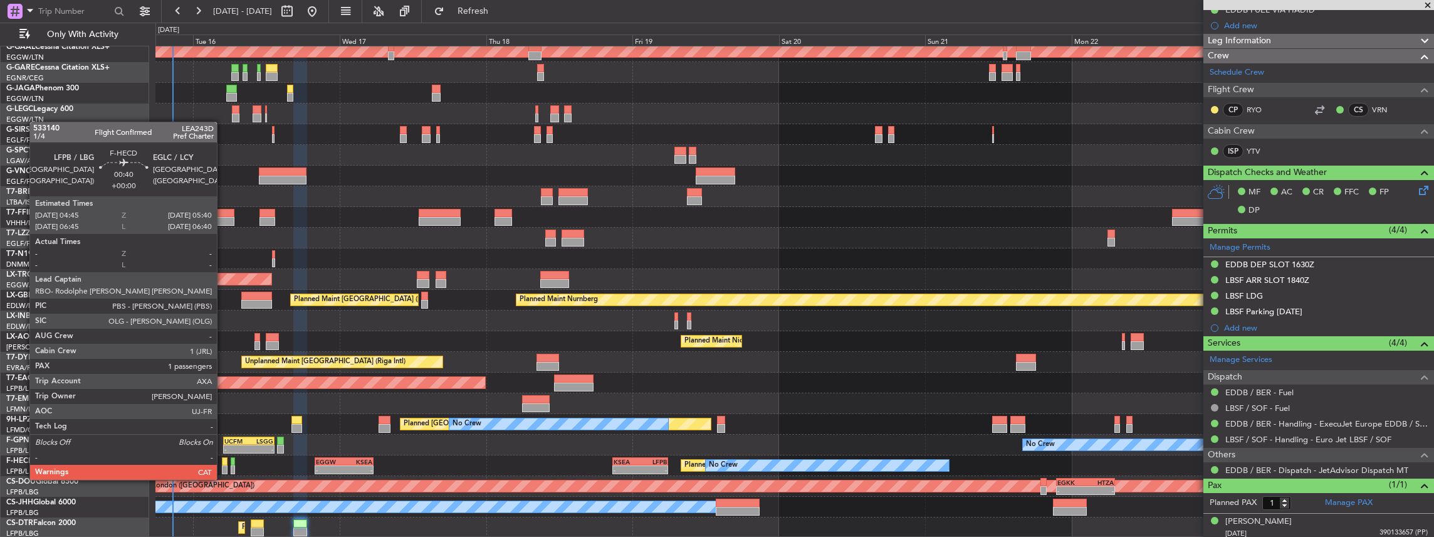
click at [223, 467] on div at bounding box center [225, 469] width 6 height 9
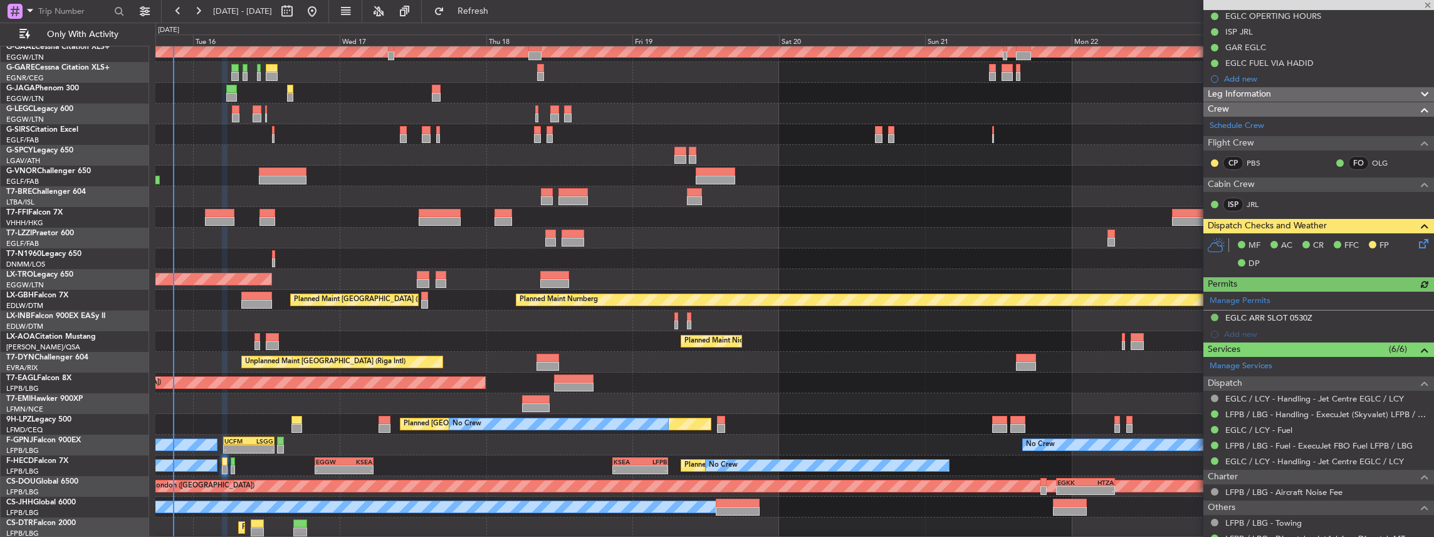
scroll to position [209, 0]
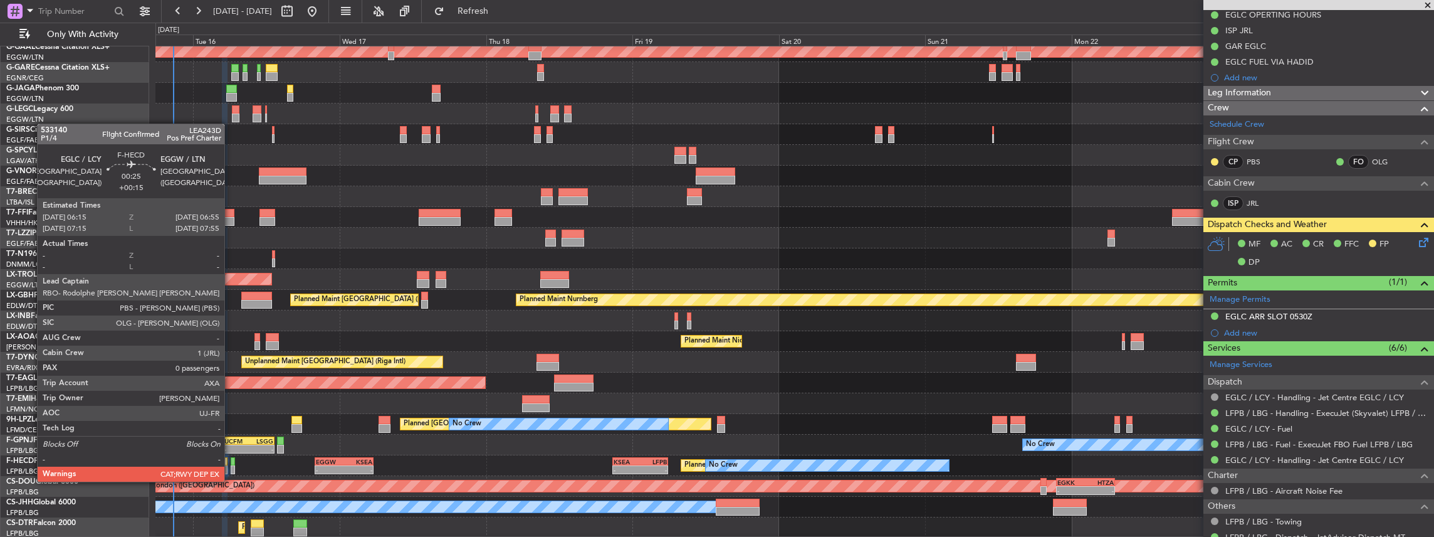
click at [231, 469] on div at bounding box center [233, 469] width 4 height 9
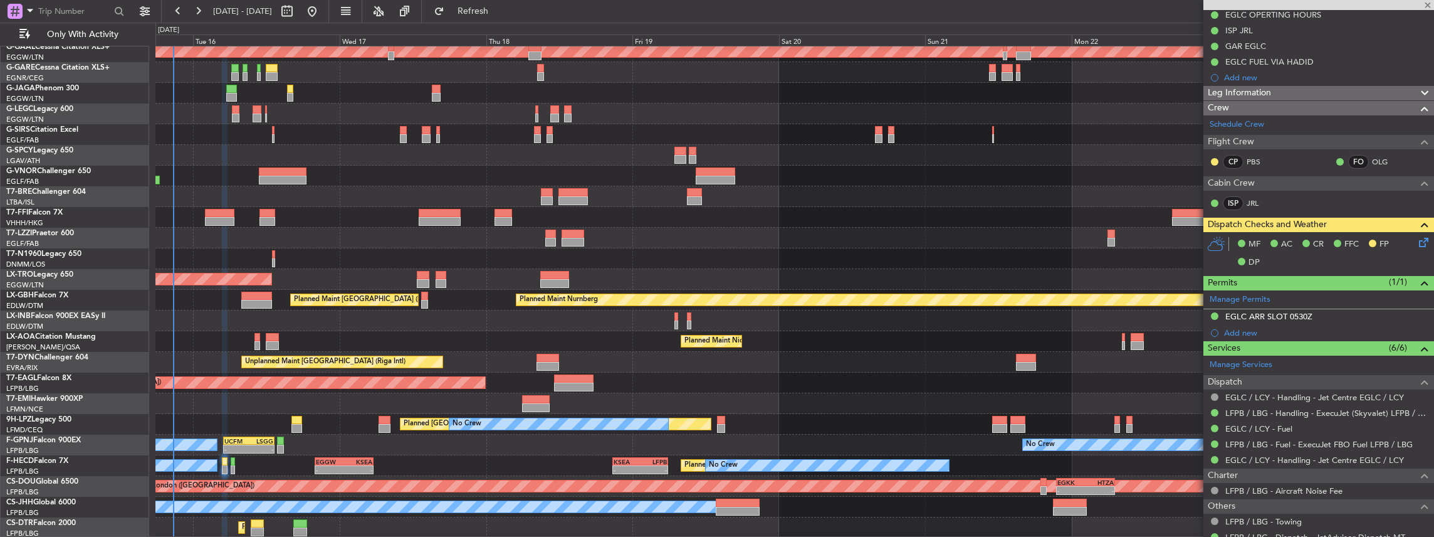
type input "+00:15"
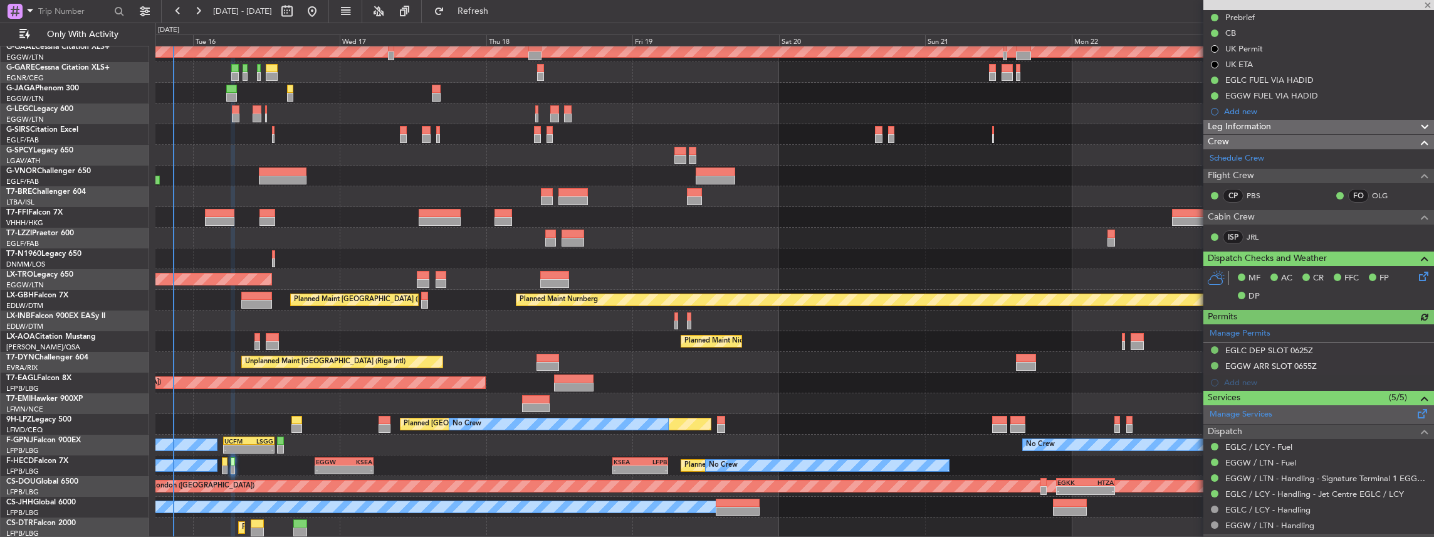
scroll to position [202, 0]
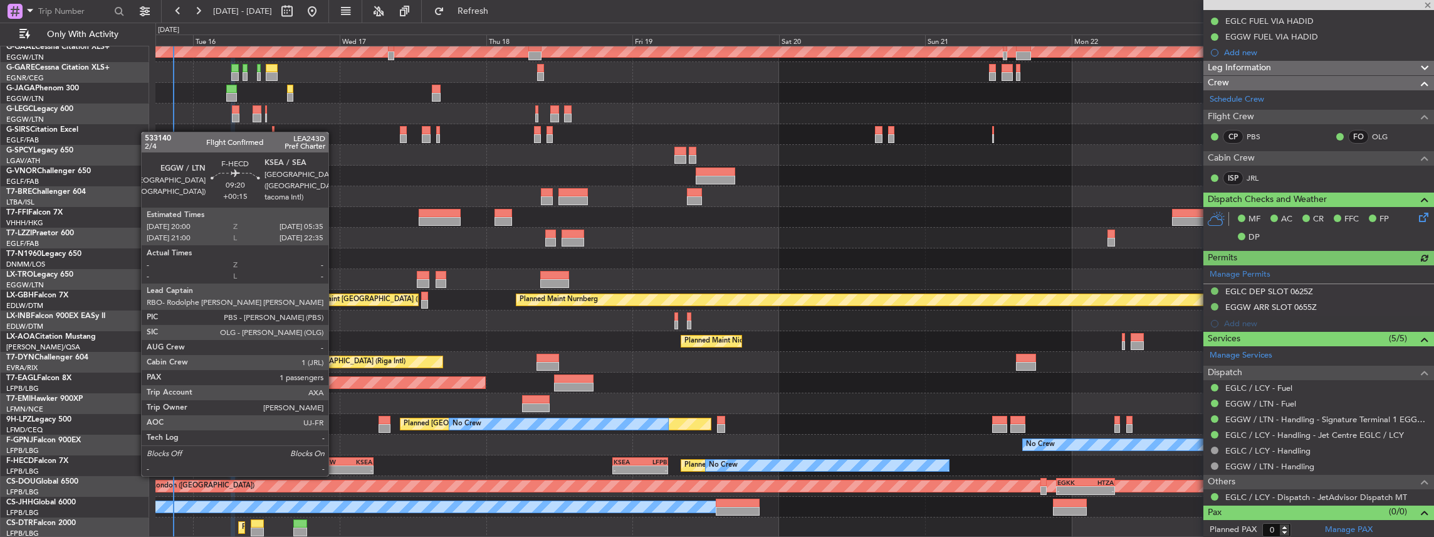
click at [335, 462] on div "EGGW" at bounding box center [330, 462] width 28 height 8
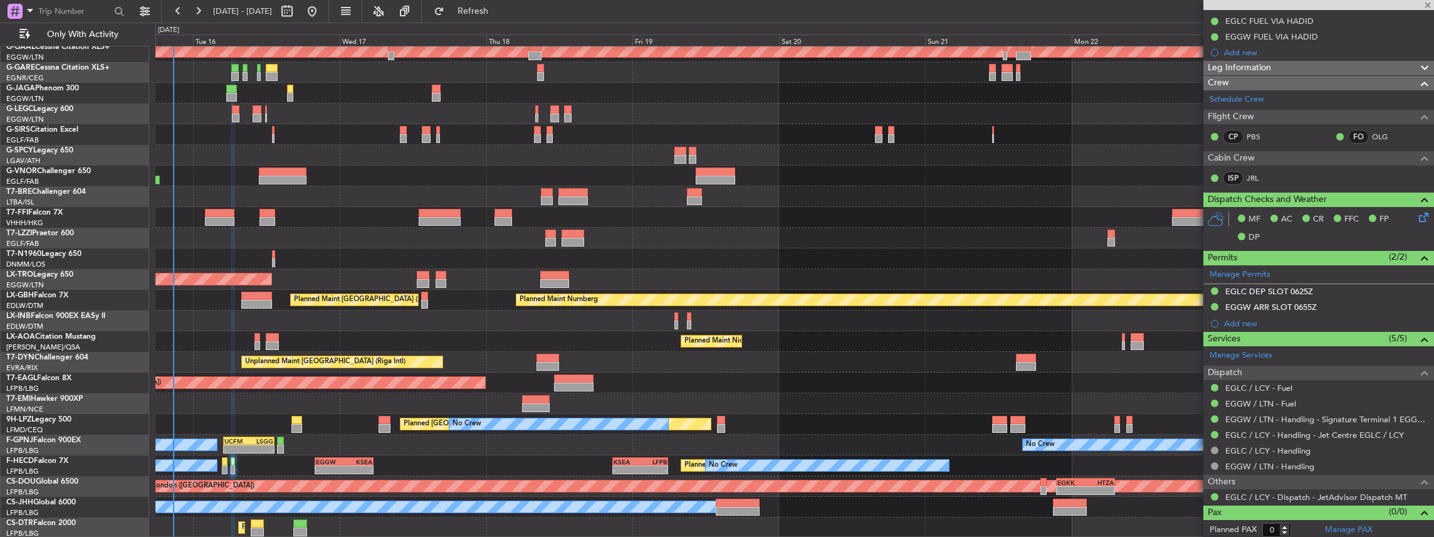
type input "1"
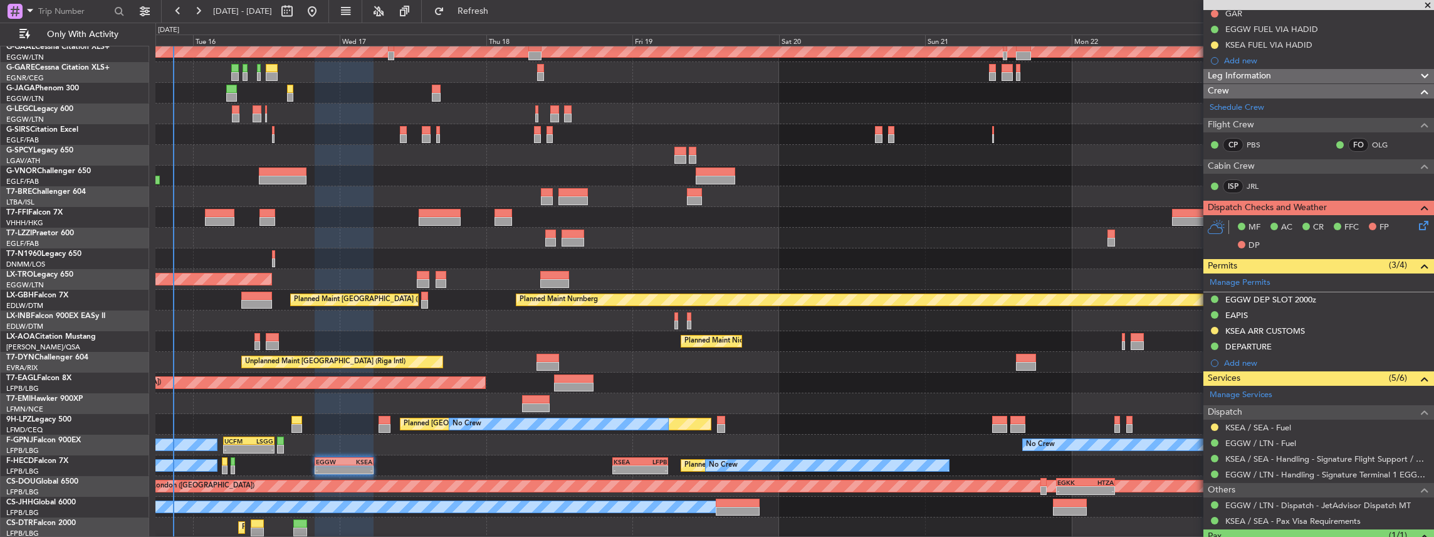
scroll to position [292, 0]
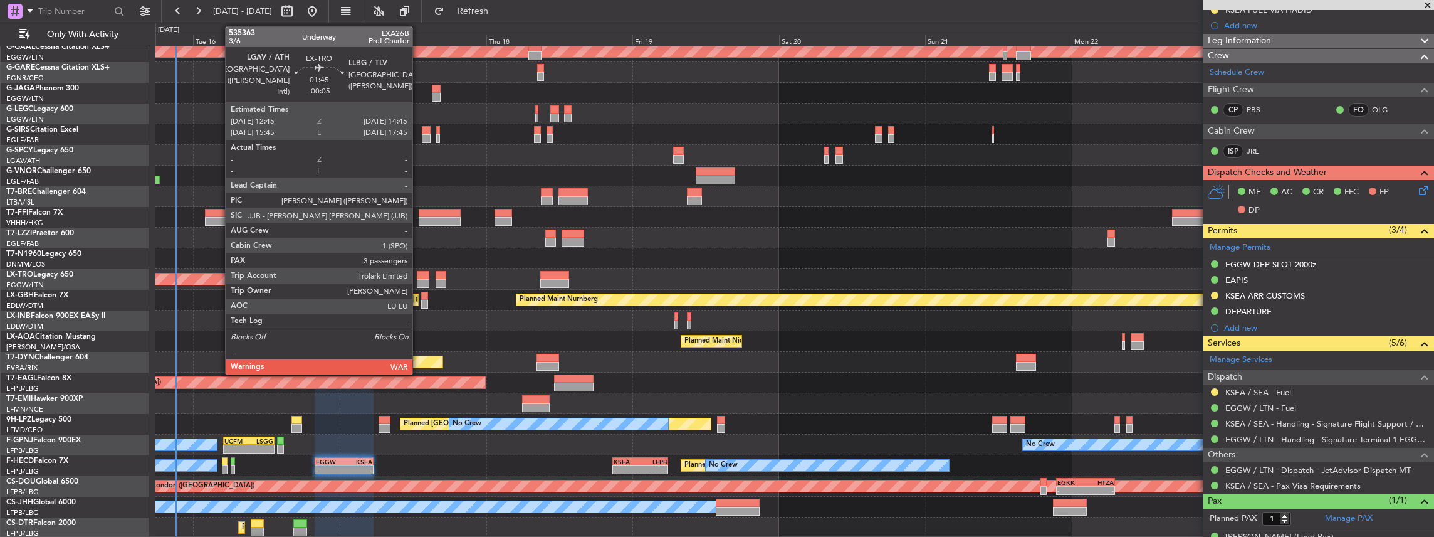
click at [419, 276] on div at bounding box center [423, 275] width 13 height 9
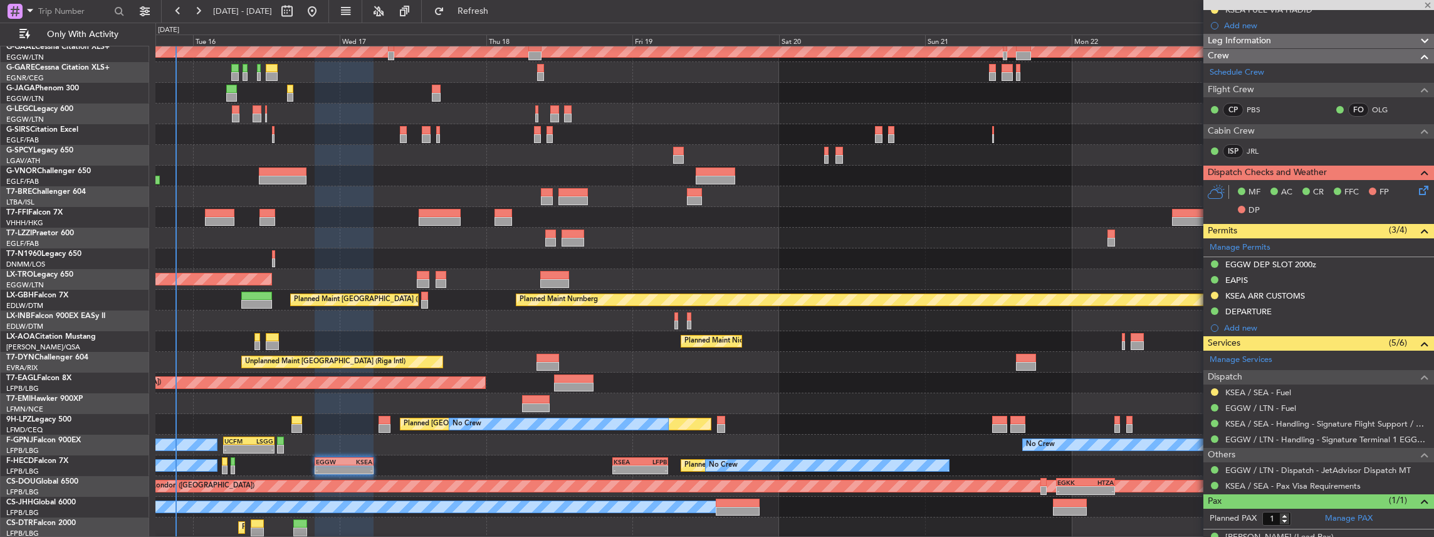
type input "-00:05"
type input "3"
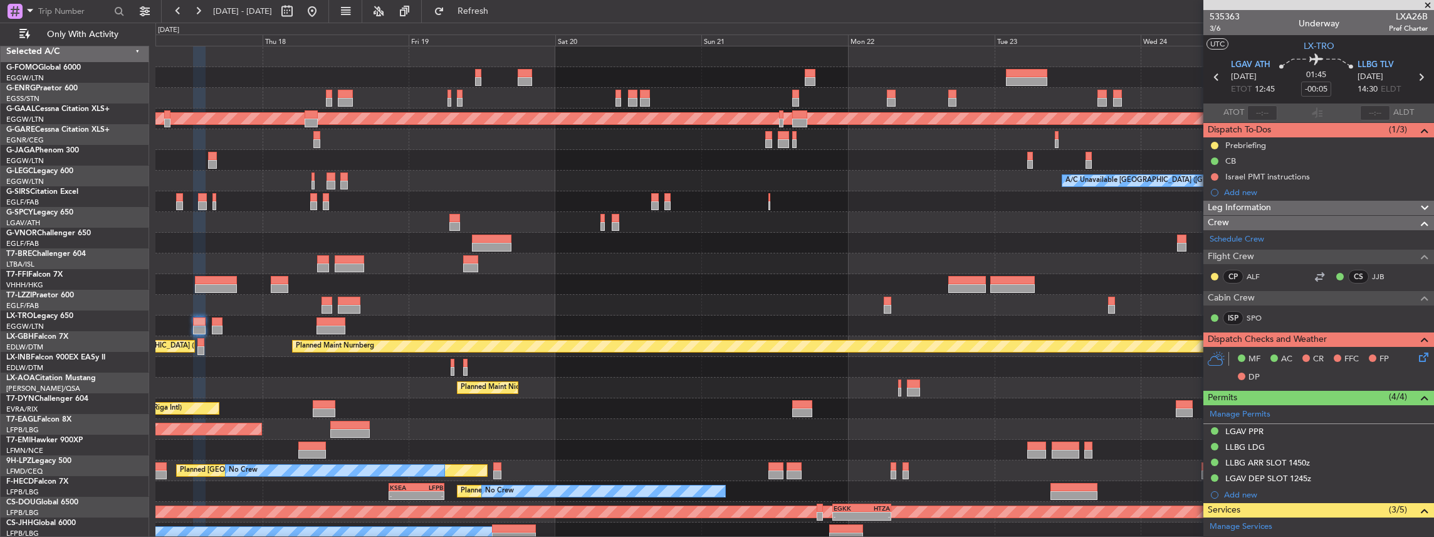
scroll to position [0, 0]
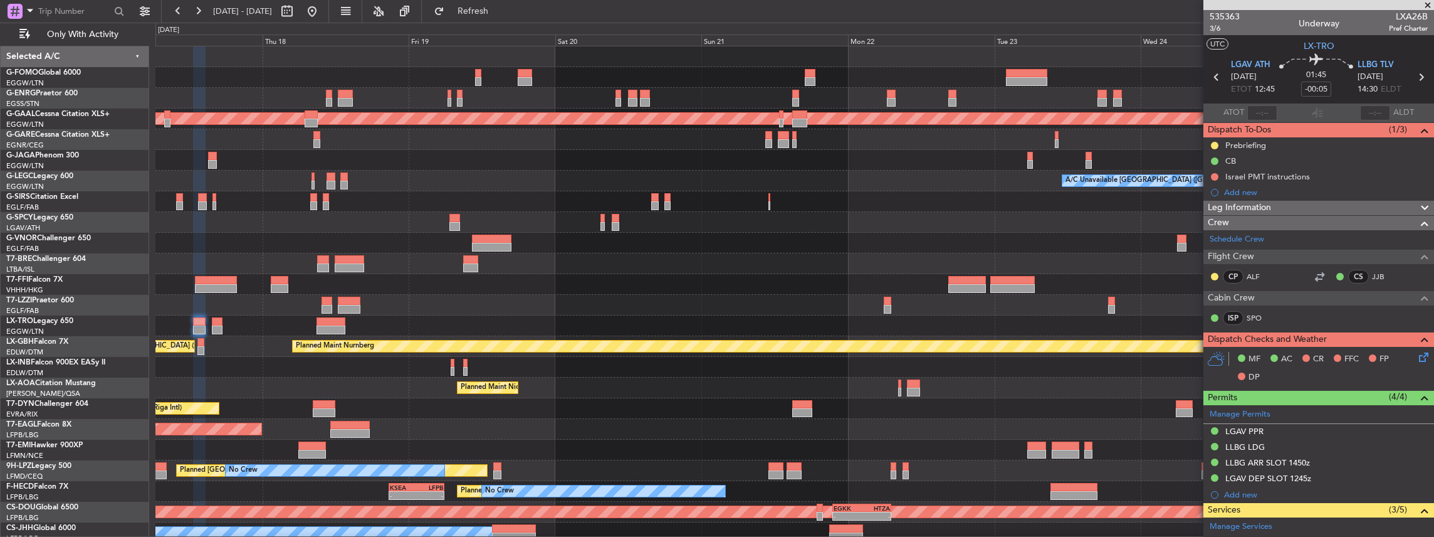
click at [906, 135] on div "Planned Maint Dusseldorf A/C Unavailable London (Luton) - - LFMN 16:05 Z ZBAA 0…" at bounding box center [794, 294] width 1279 height 496
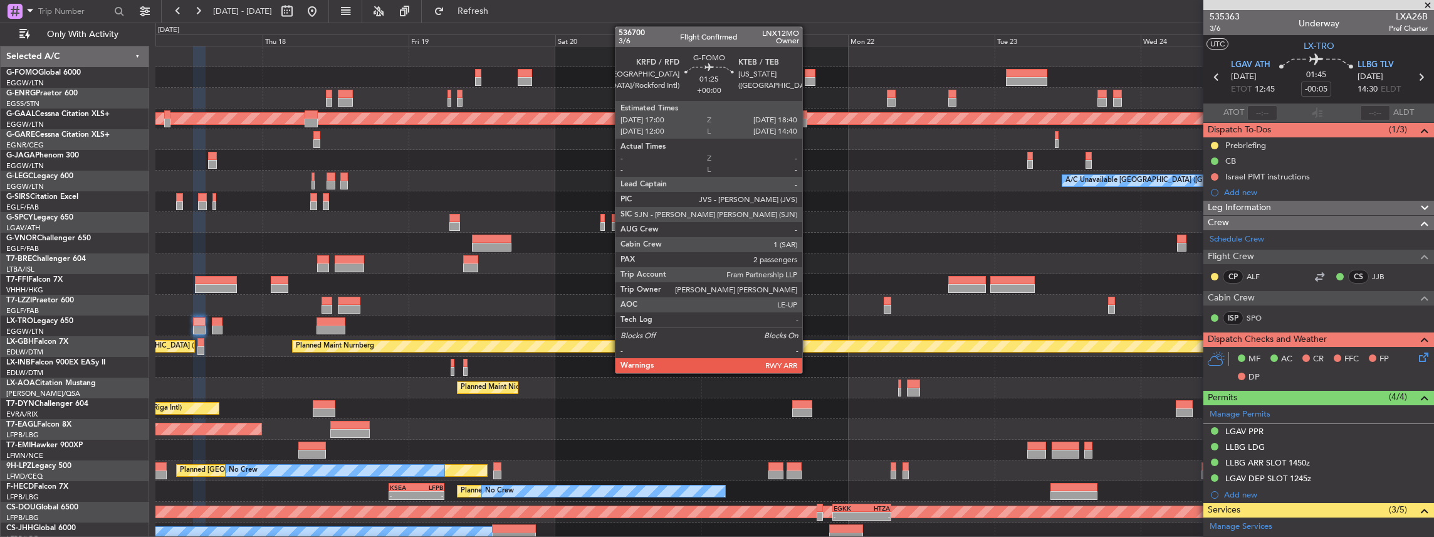
click at [809, 77] on div at bounding box center [810, 81] width 11 height 9
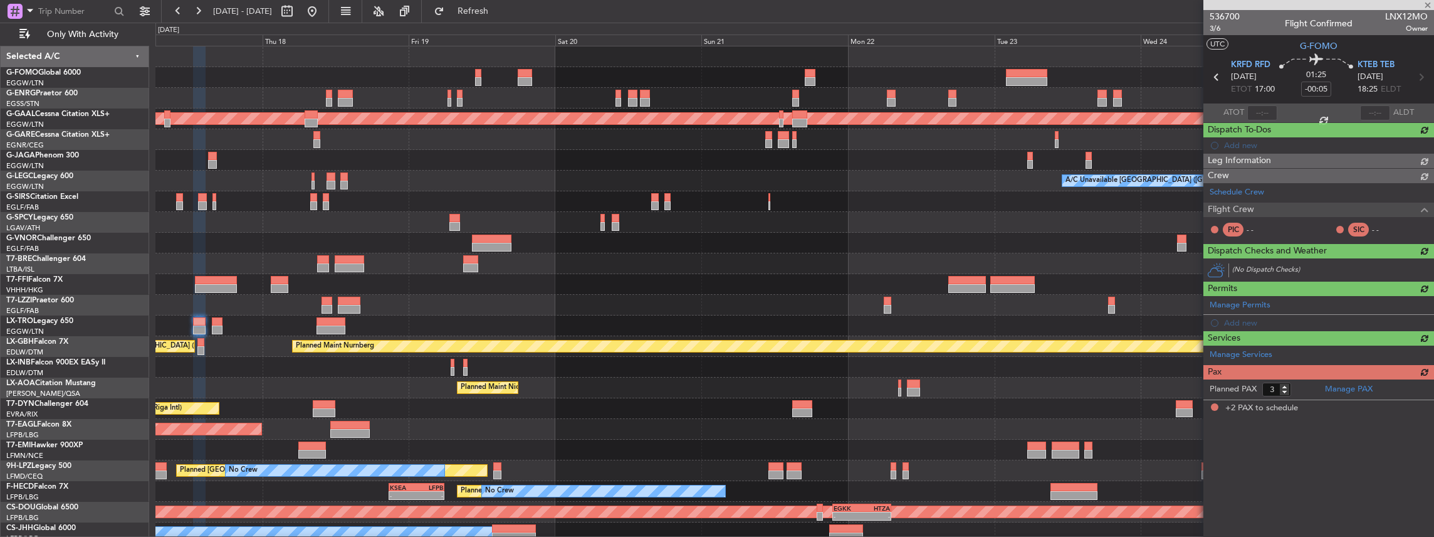
type input "2"
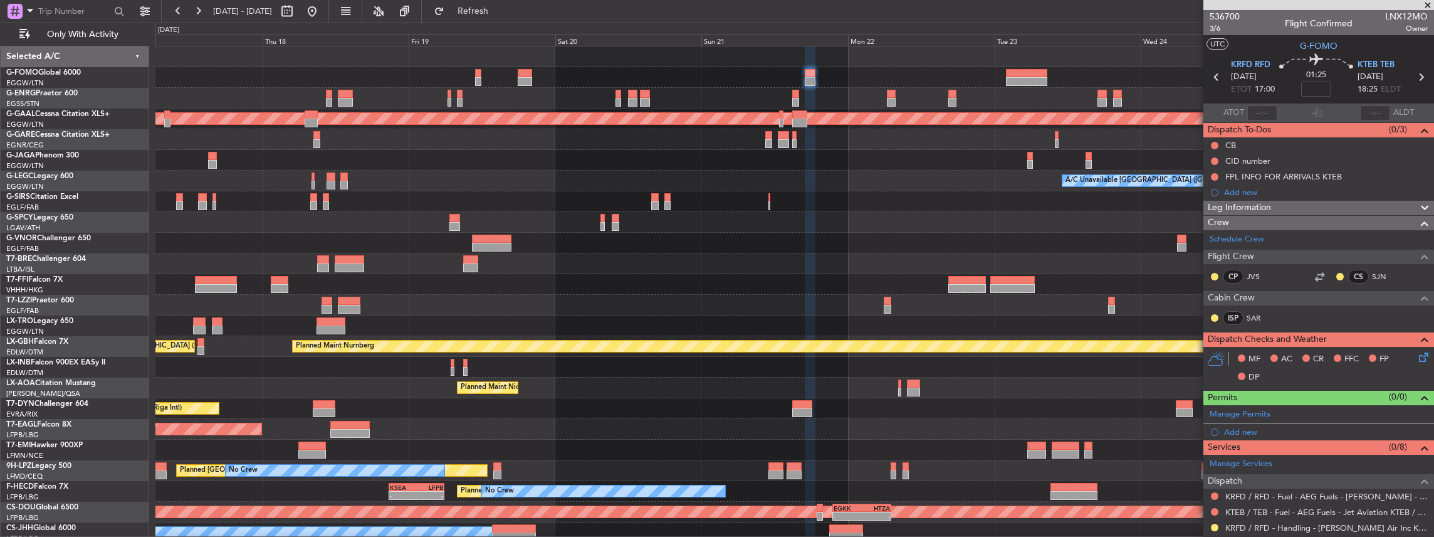
scroll to position [83, 0]
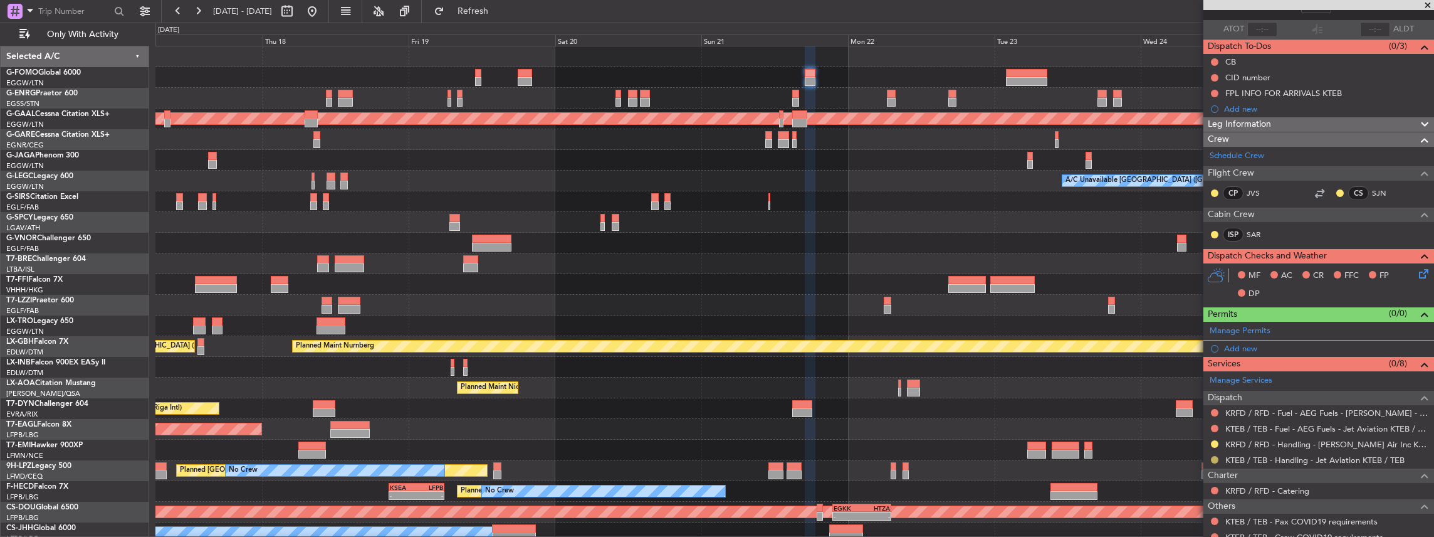
click at [1213, 458] on button at bounding box center [1215, 460] width 8 height 8
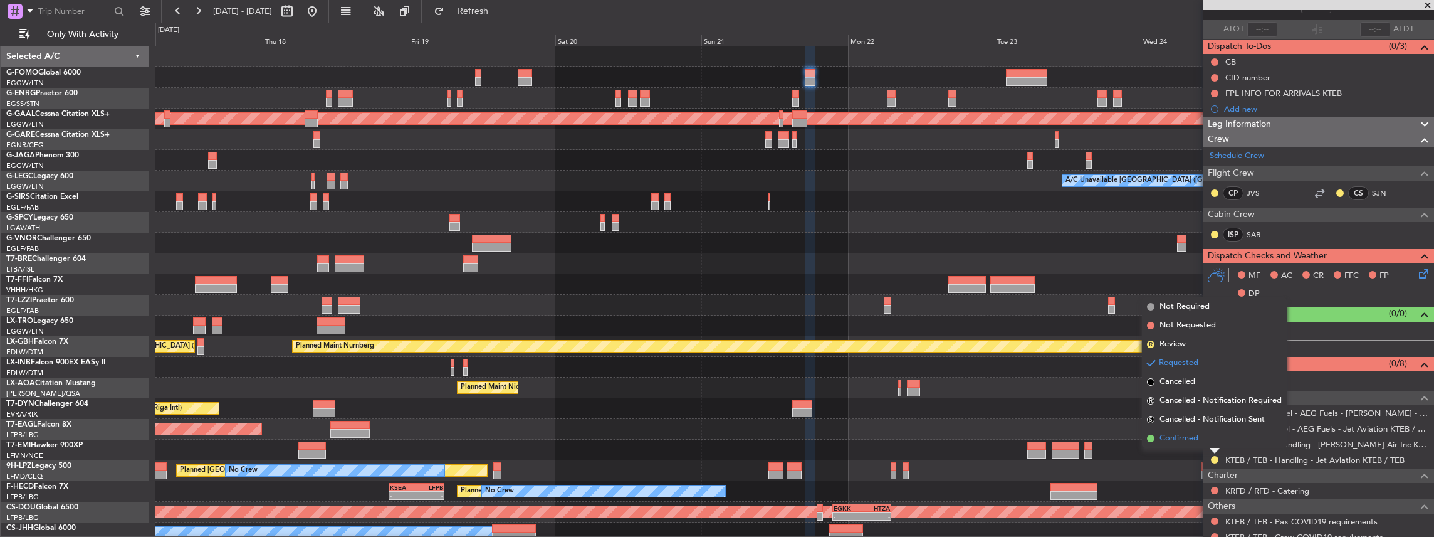
click at [1193, 439] on span "Confirmed" at bounding box center [1179, 438] width 39 height 13
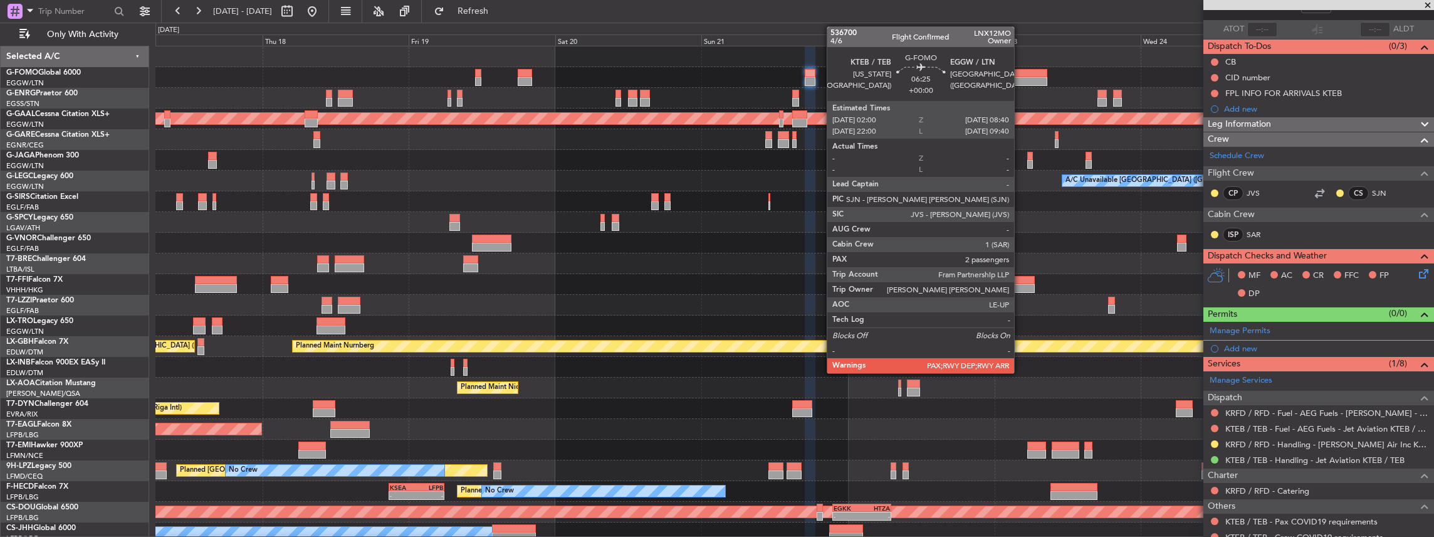
click at [1037, 75] on div at bounding box center [1026, 73] width 41 height 9
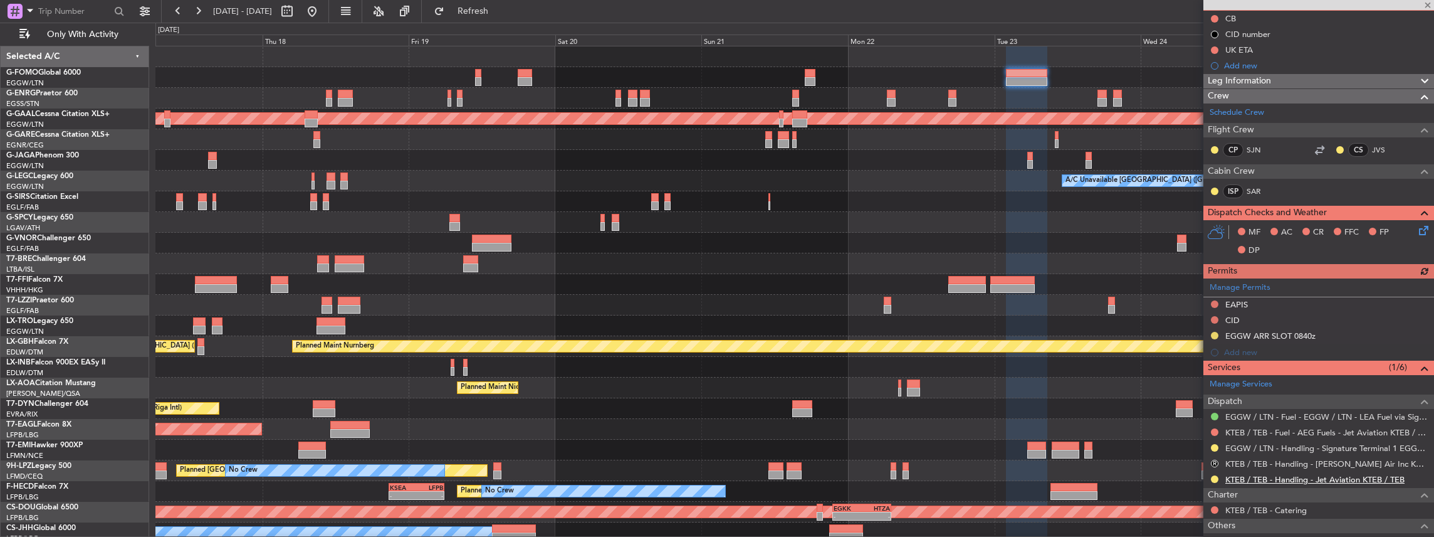
scroll to position [167, 0]
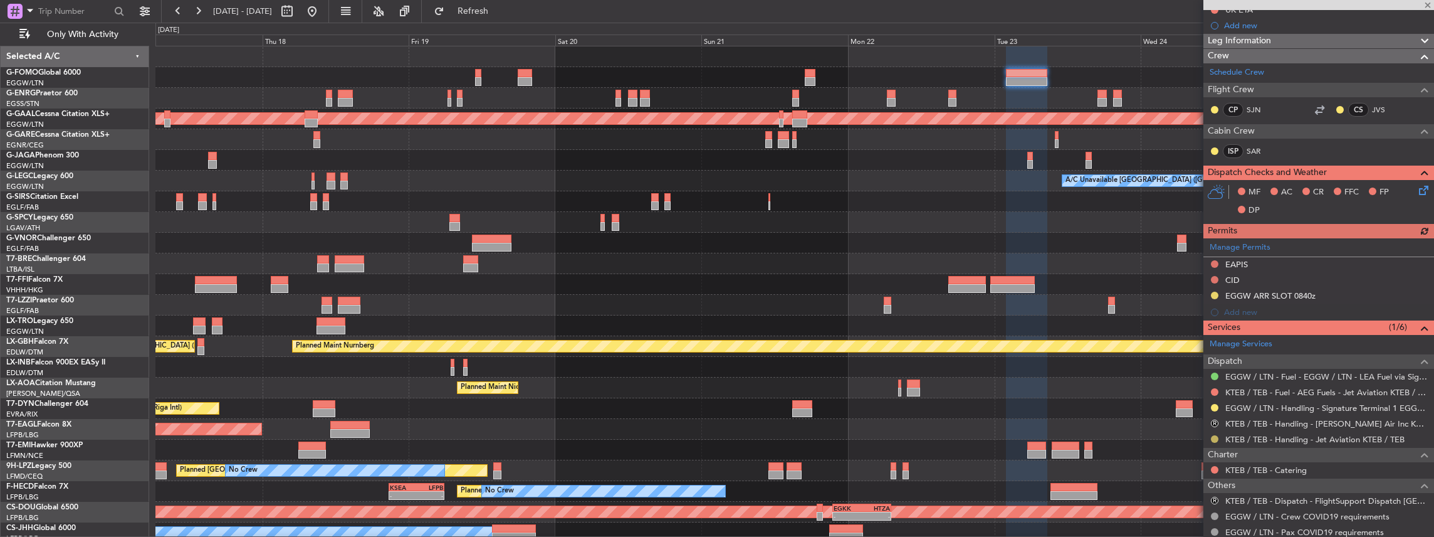
click at [1216, 436] on button at bounding box center [1215, 439] width 8 height 8
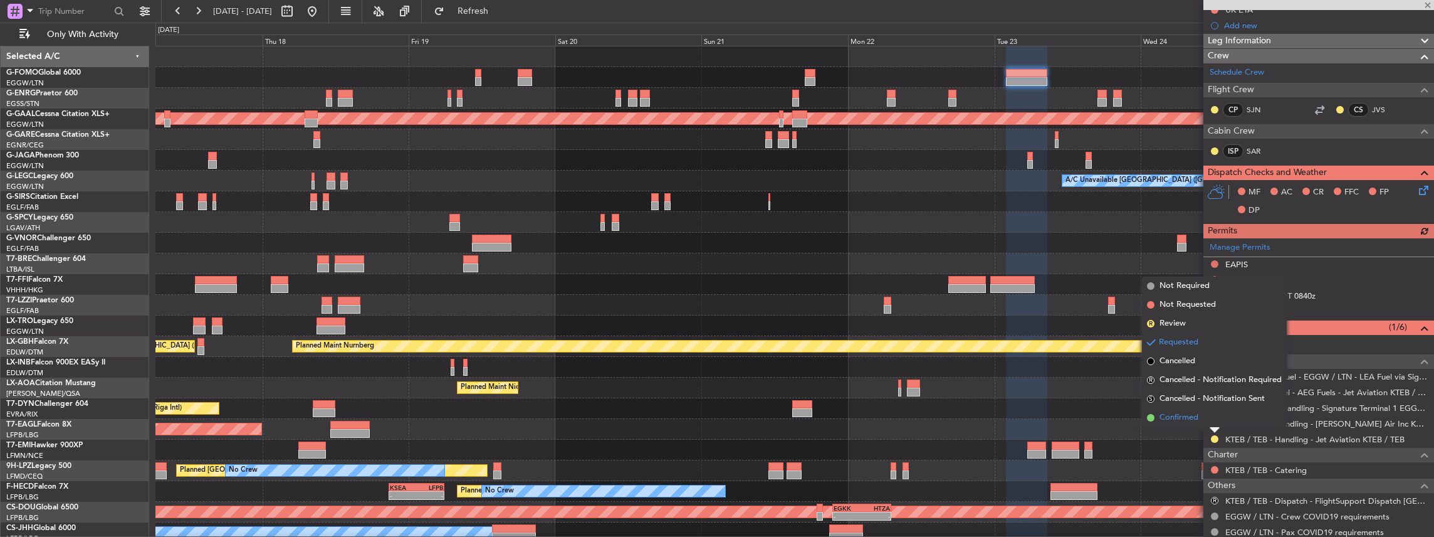
click at [1197, 414] on span "Confirmed" at bounding box center [1179, 417] width 39 height 13
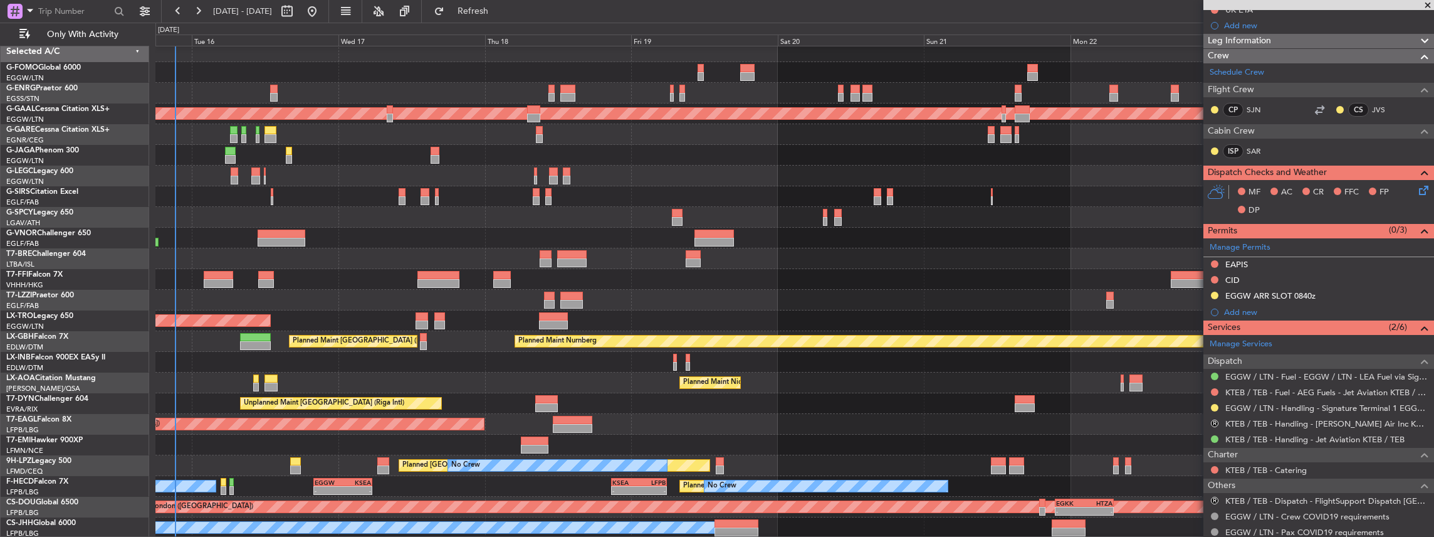
scroll to position [5, 0]
click at [693, 394] on div "11:03 Z 22:38 Z OLBA 11:00 Z KTEB 22:45 Z Planned Maint Dusseldorf A/C Unavaila…" at bounding box center [794, 289] width 1279 height 496
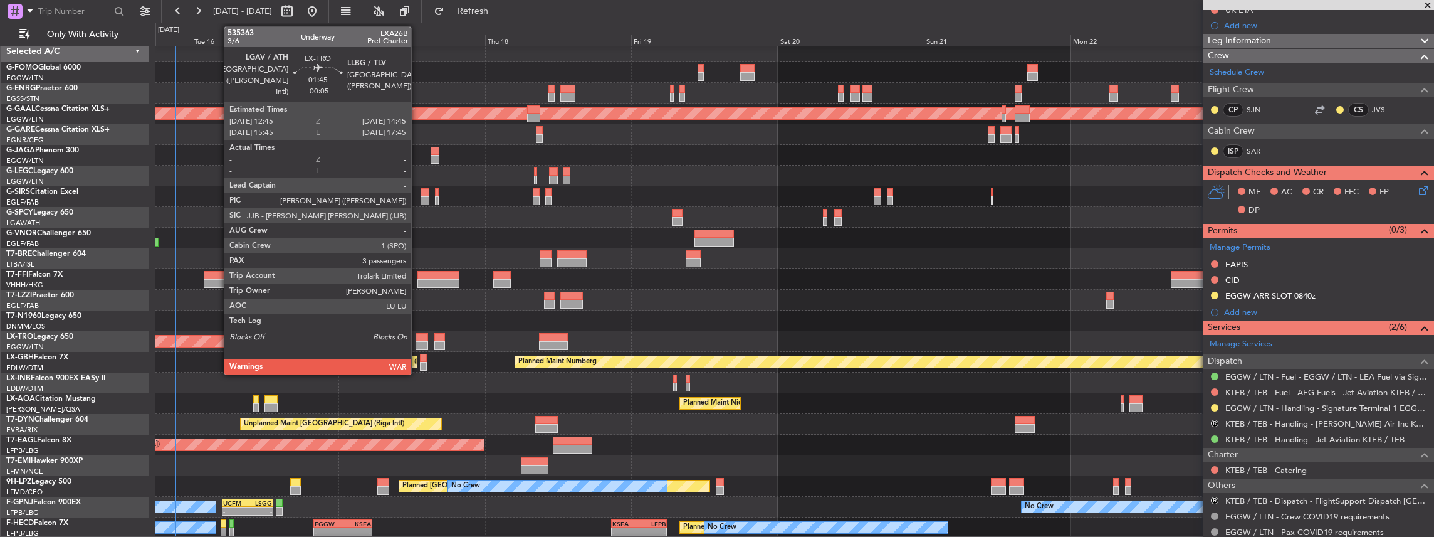
click at [417, 338] on div at bounding box center [422, 337] width 13 height 9
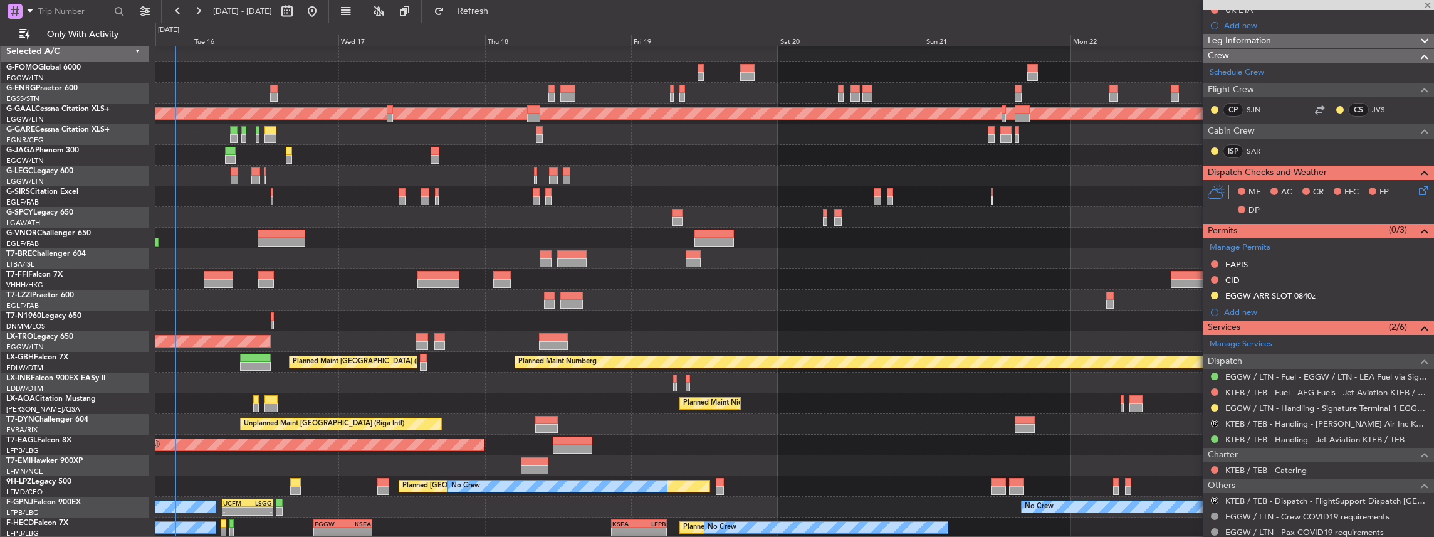
type input "-00:05"
type input "3"
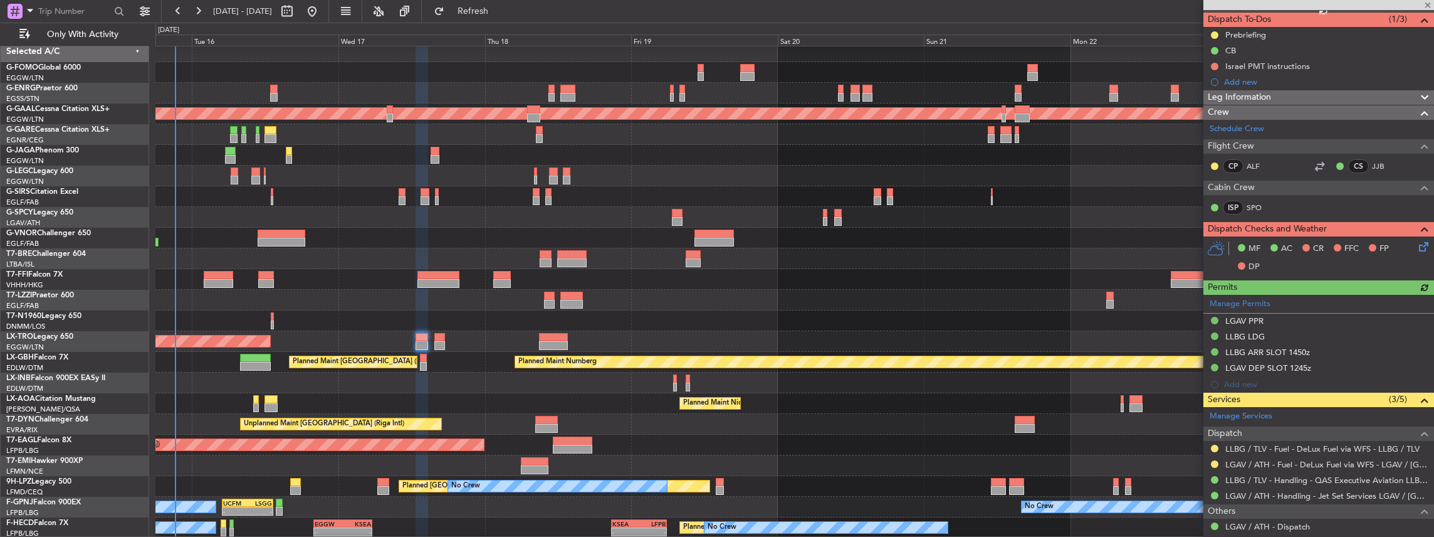
scroll to position [125, 0]
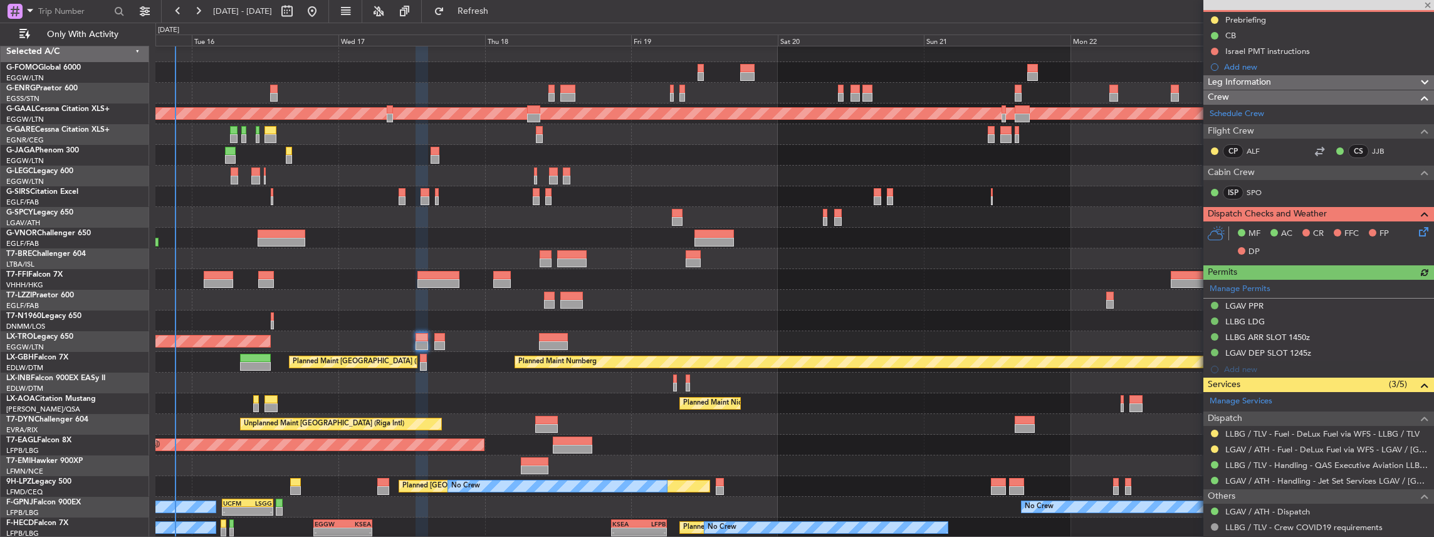
click at [1210, 434] on nimbus-traffic-light at bounding box center [1215, 433] width 10 height 10
click at [1211, 431] on button at bounding box center [1215, 433] width 8 height 8
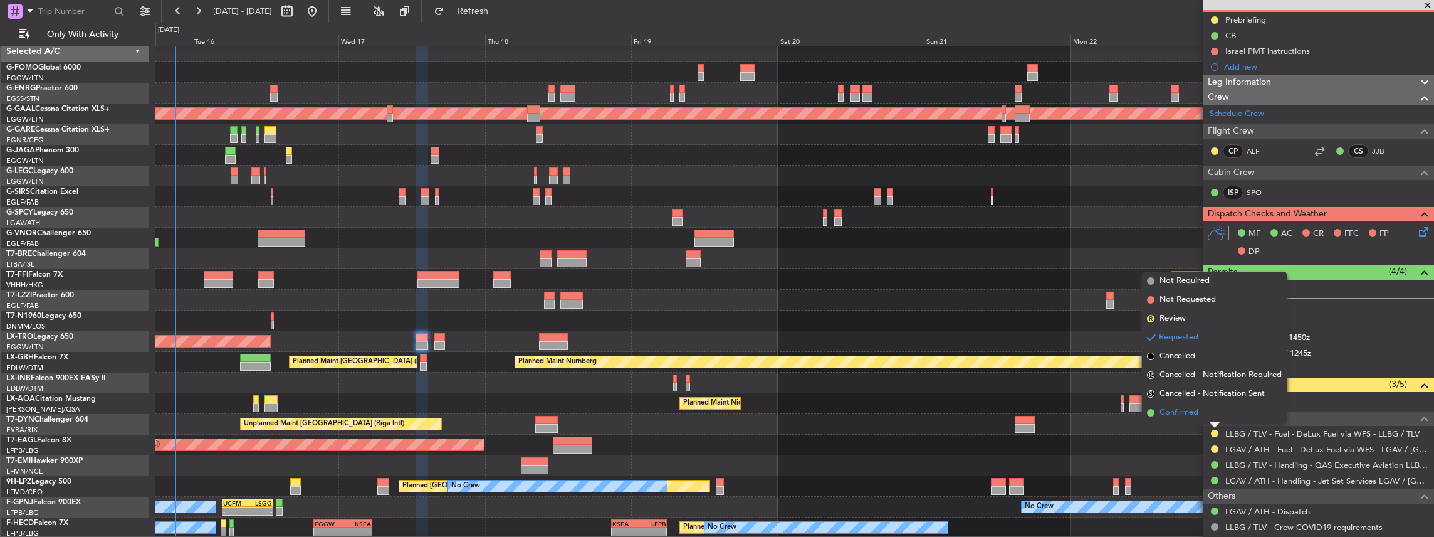
click at [1197, 414] on span "Confirmed" at bounding box center [1179, 412] width 39 height 13
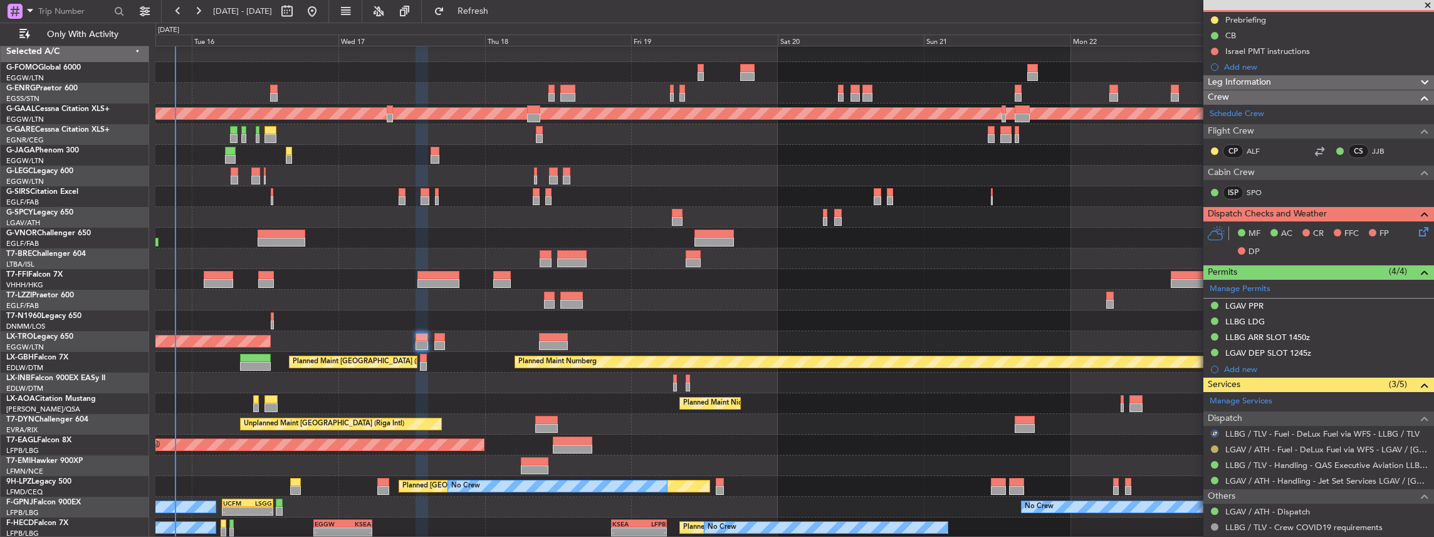
click at [1214, 446] on button at bounding box center [1215, 449] width 8 height 8
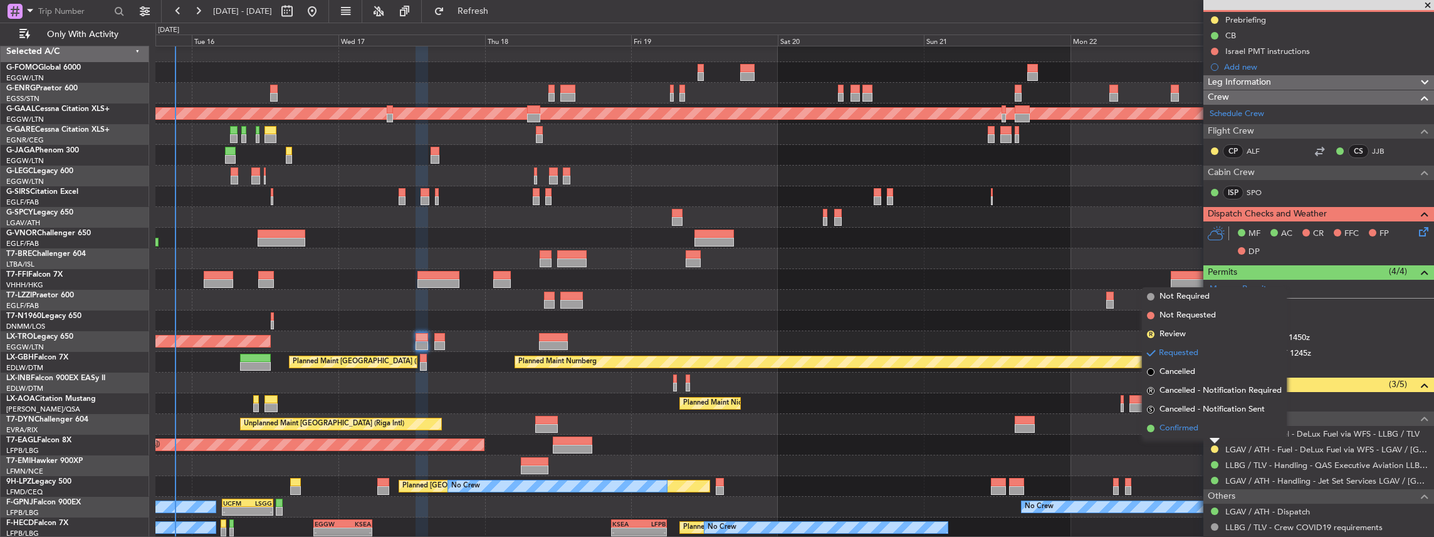
click at [1203, 426] on li "Confirmed" at bounding box center [1214, 428] width 145 height 19
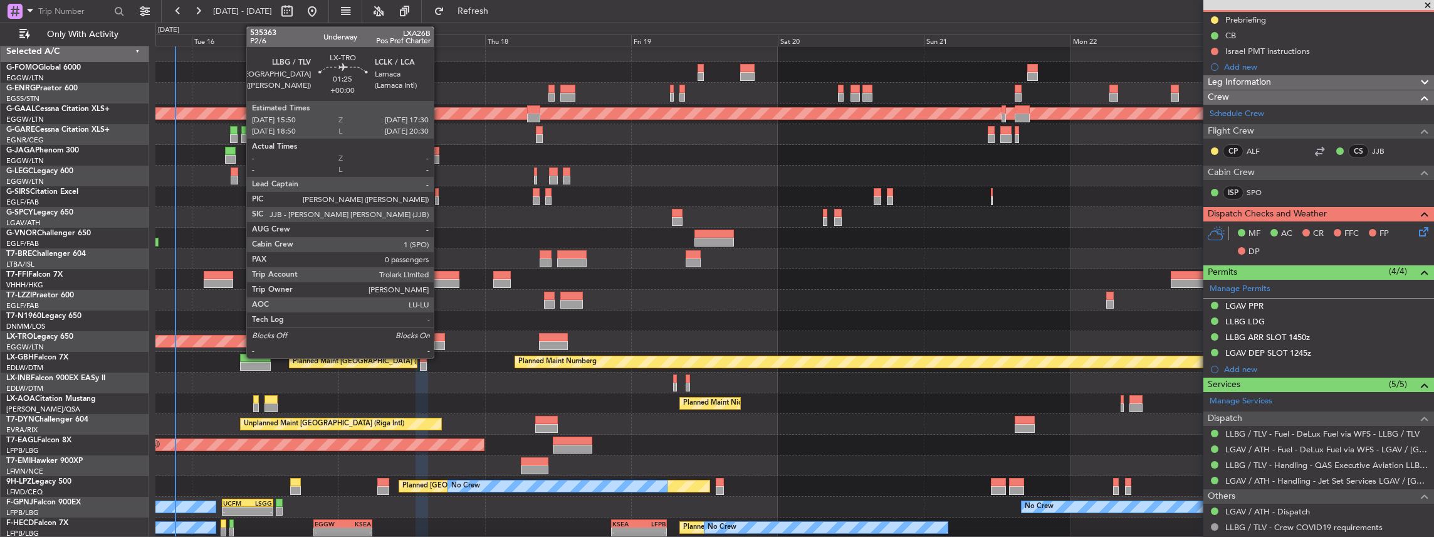
click at [440, 335] on div at bounding box center [439, 337] width 11 height 9
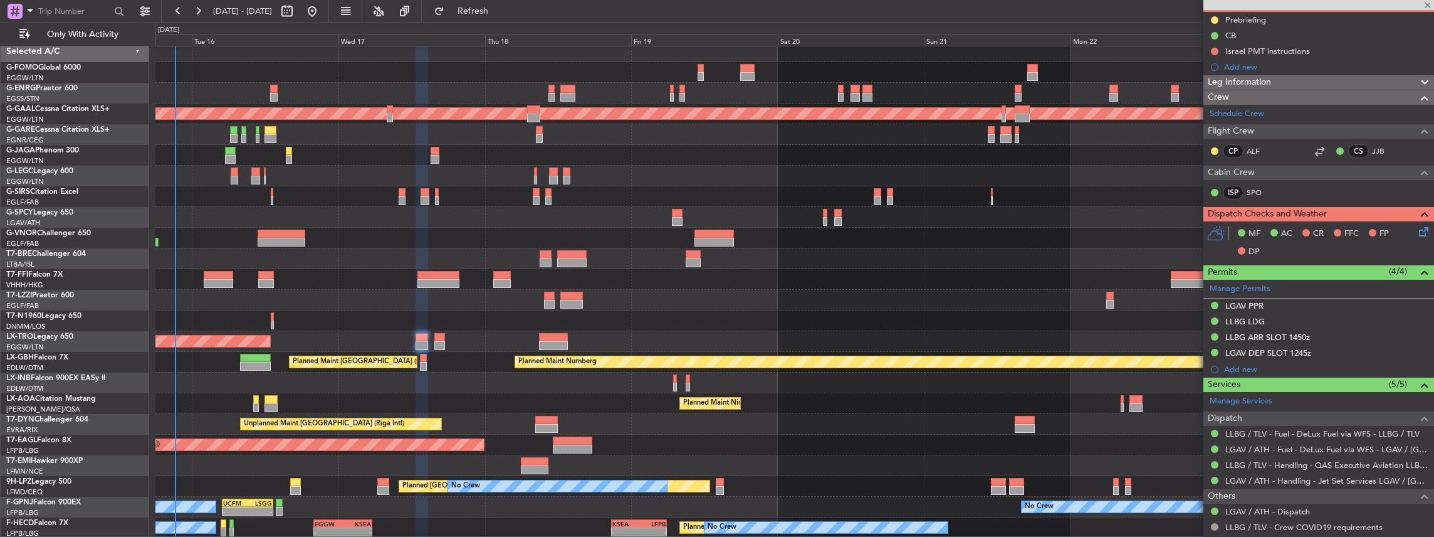
type input "0"
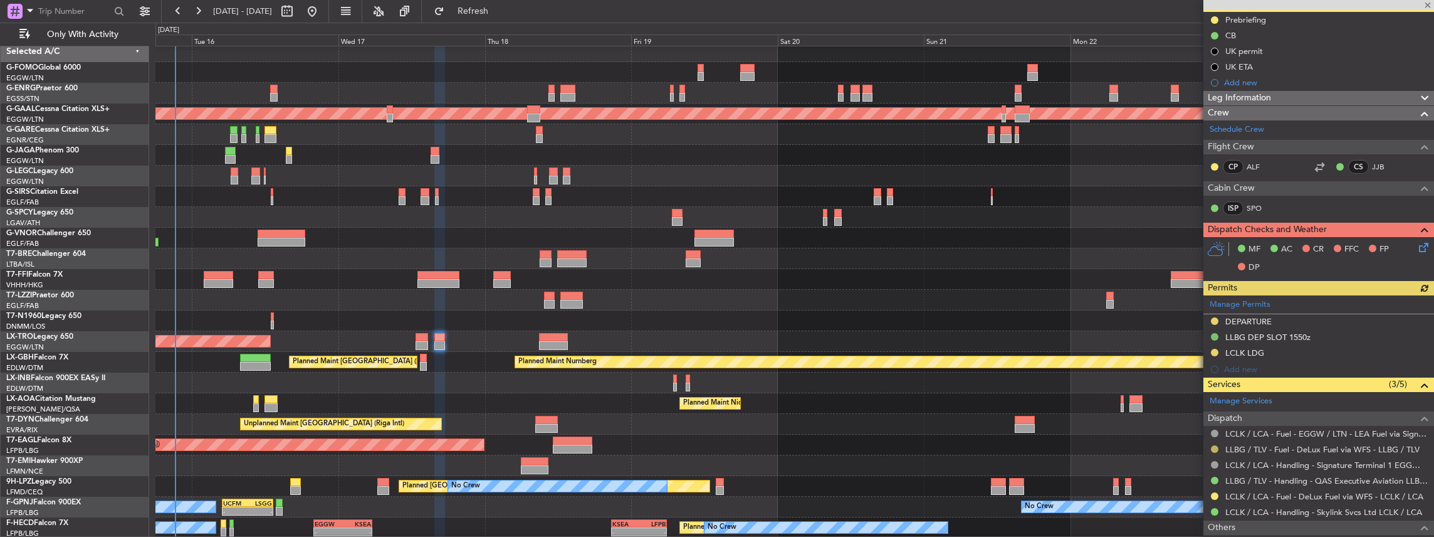
click at [1215, 445] on button at bounding box center [1215, 449] width 8 height 8
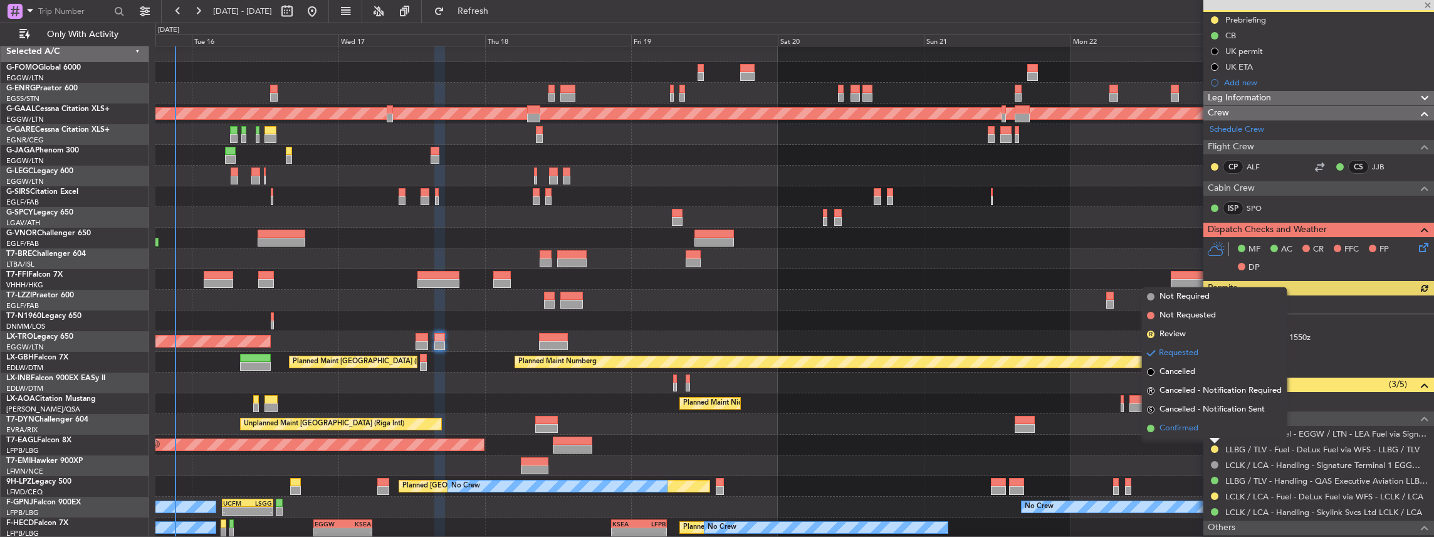
click at [1203, 426] on li "Confirmed" at bounding box center [1214, 428] width 145 height 19
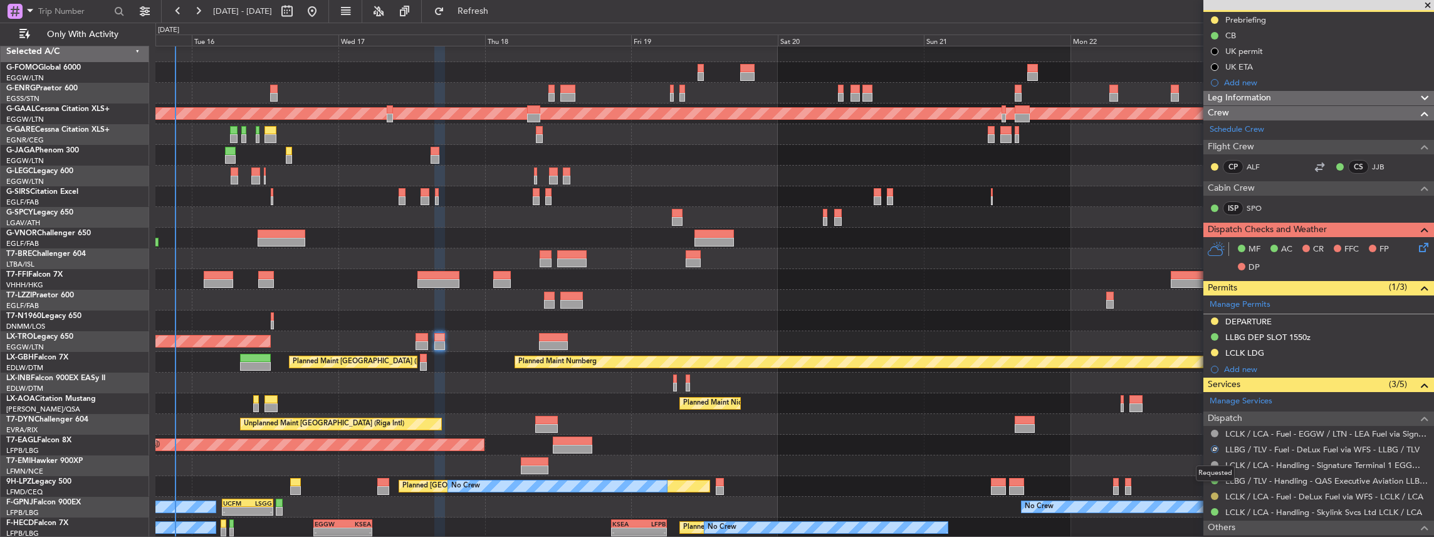
click at [1215, 492] on button at bounding box center [1215, 496] width 8 height 8
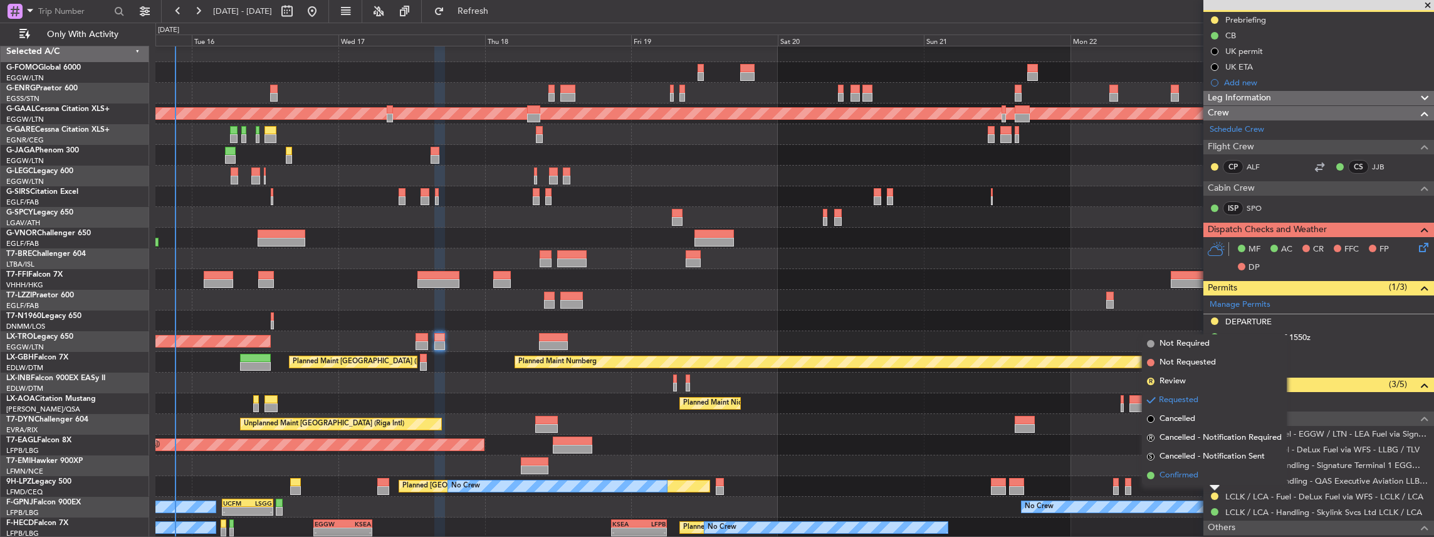
click at [1196, 475] on span "Confirmed" at bounding box center [1179, 475] width 39 height 13
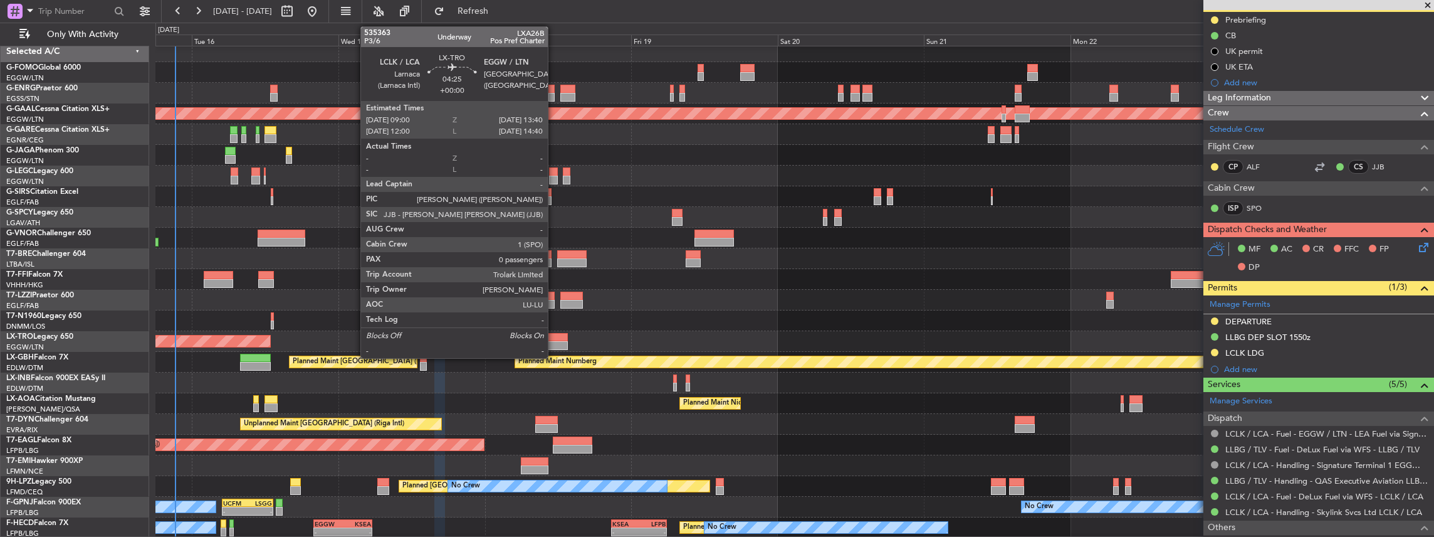
click at [554, 340] on div at bounding box center [553, 337] width 29 height 9
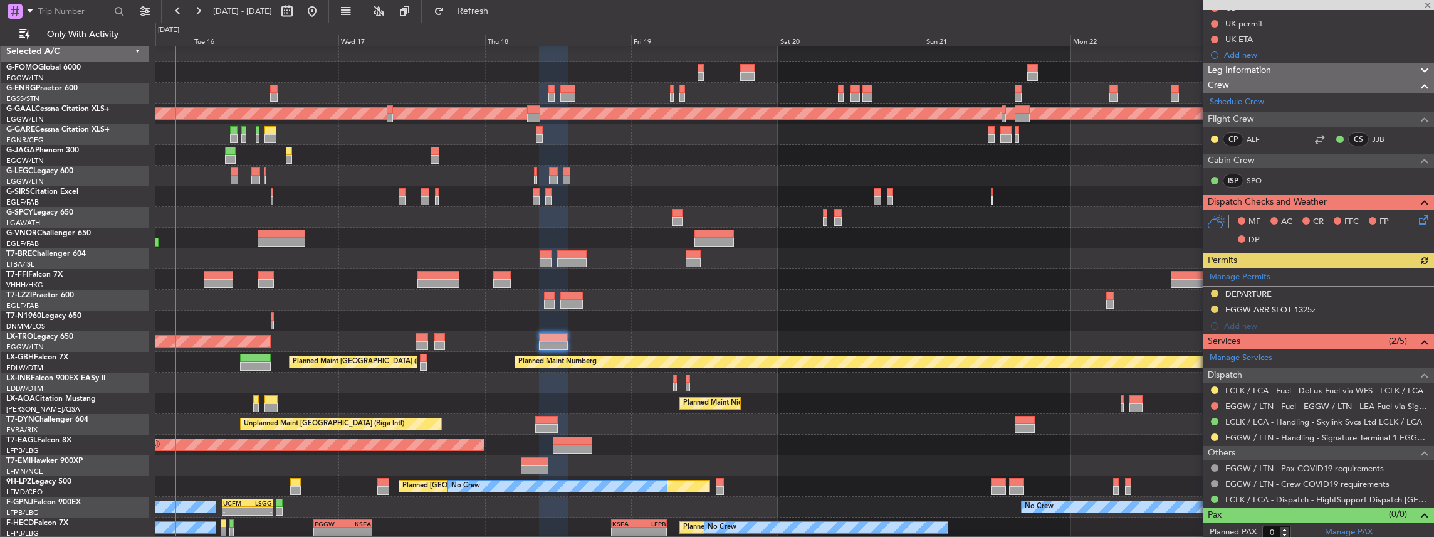
scroll to position [155, 0]
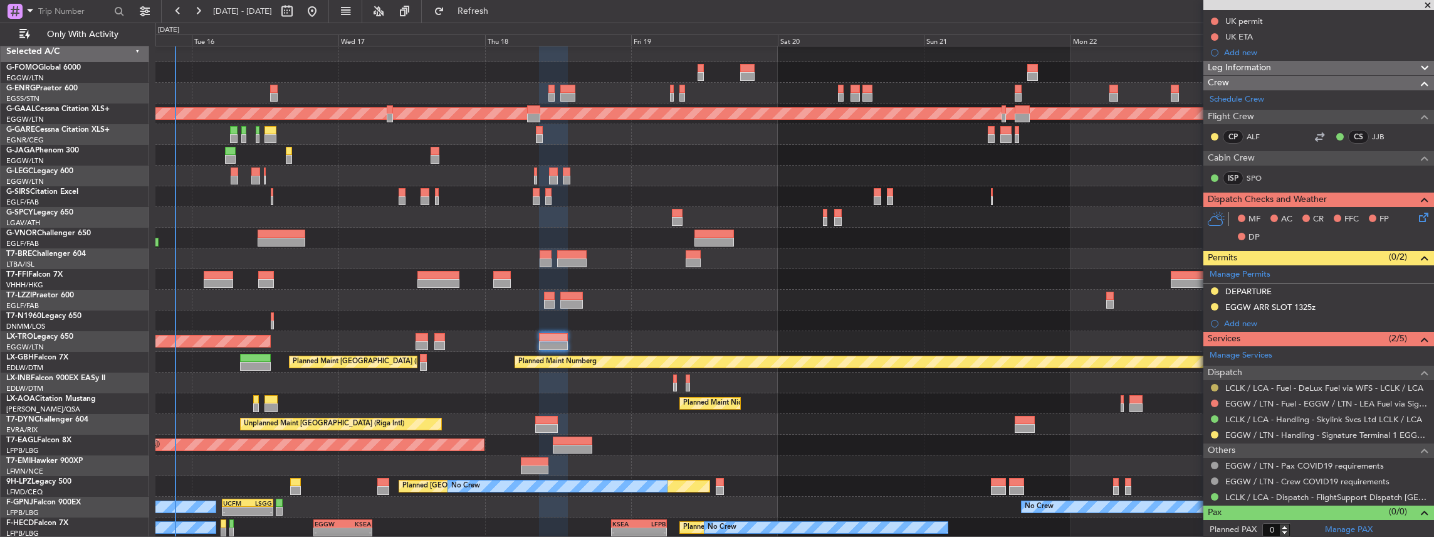
click at [1212, 384] on button at bounding box center [1215, 388] width 8 height 8
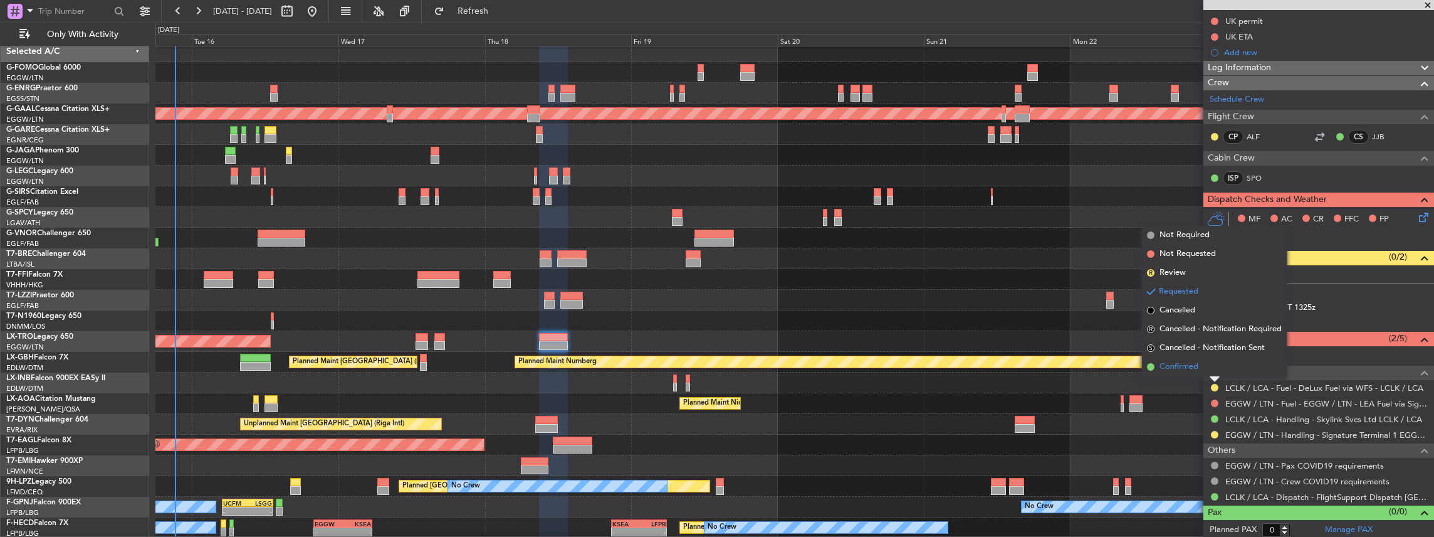
click at [1177, 366] on span "Confirmed" at bounding box center [1179, 366] width 39 height 13
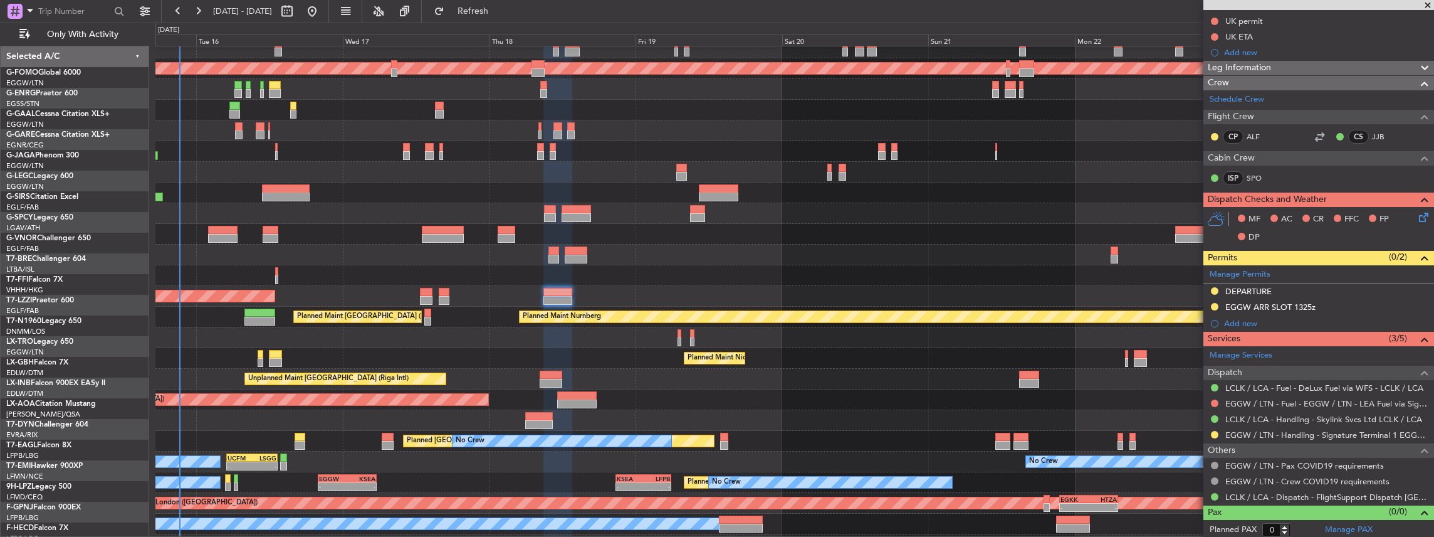
scroll to position [67, 0]
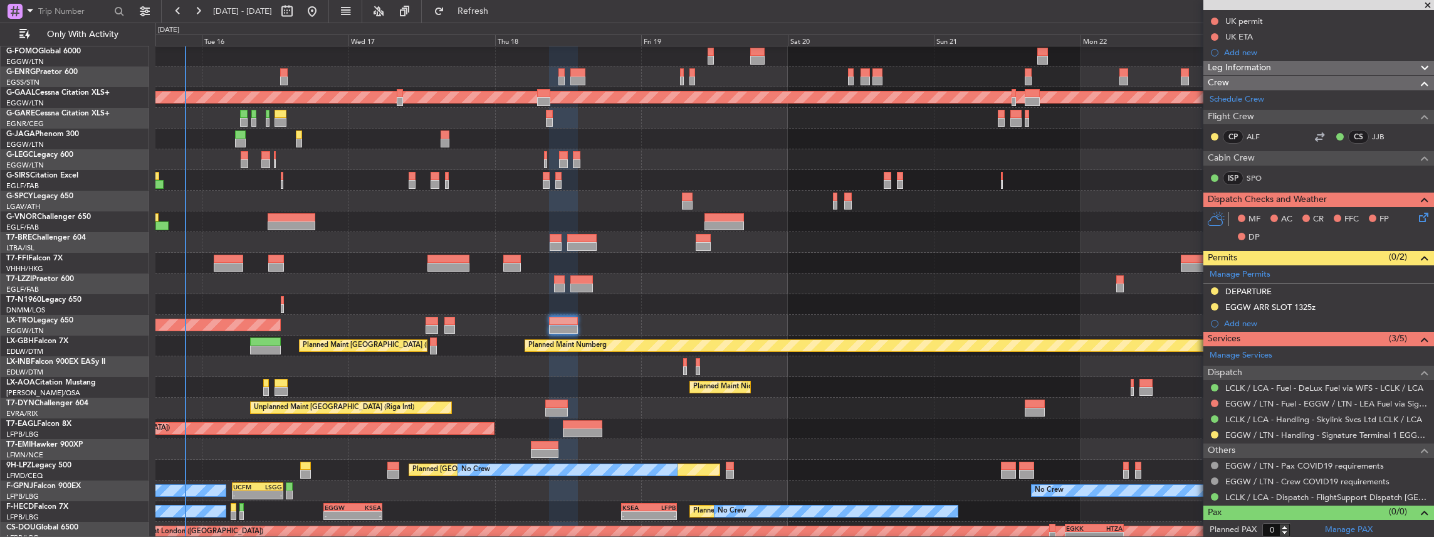
click at [666, 313] on div "AOG Maint London ([GEOGRAPHIC_DATA])" at bounding box center [794, 304] width 1279 height 21
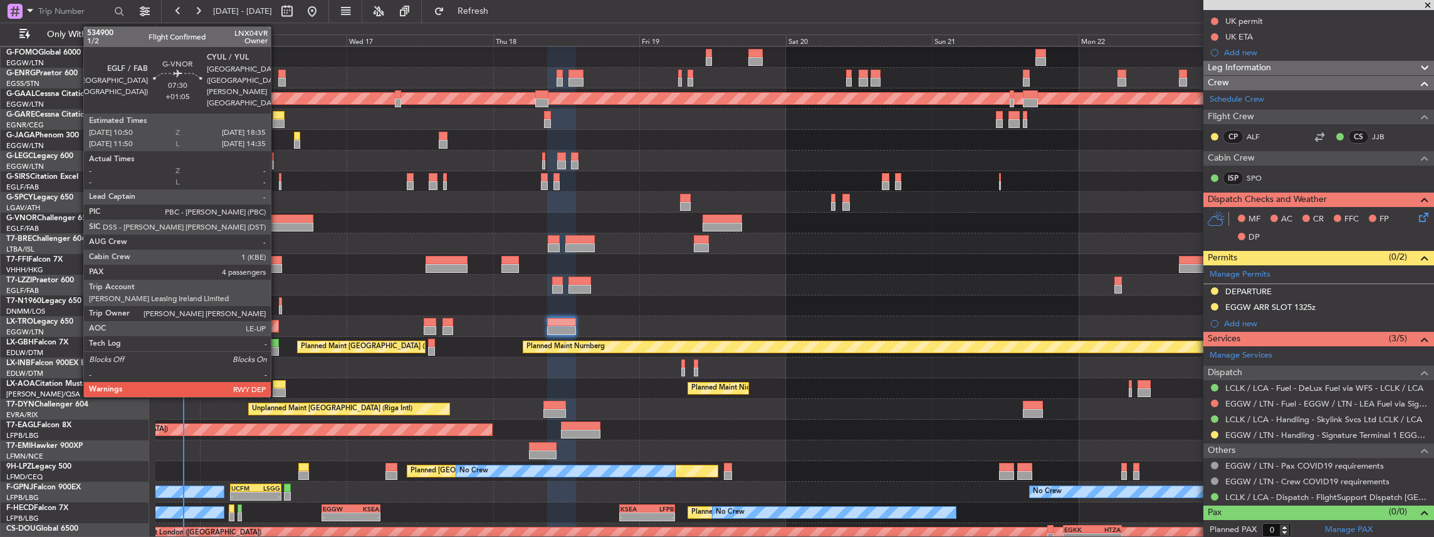
click at [277, 224] on div at bounding box center [290, 226] width 48 height 9
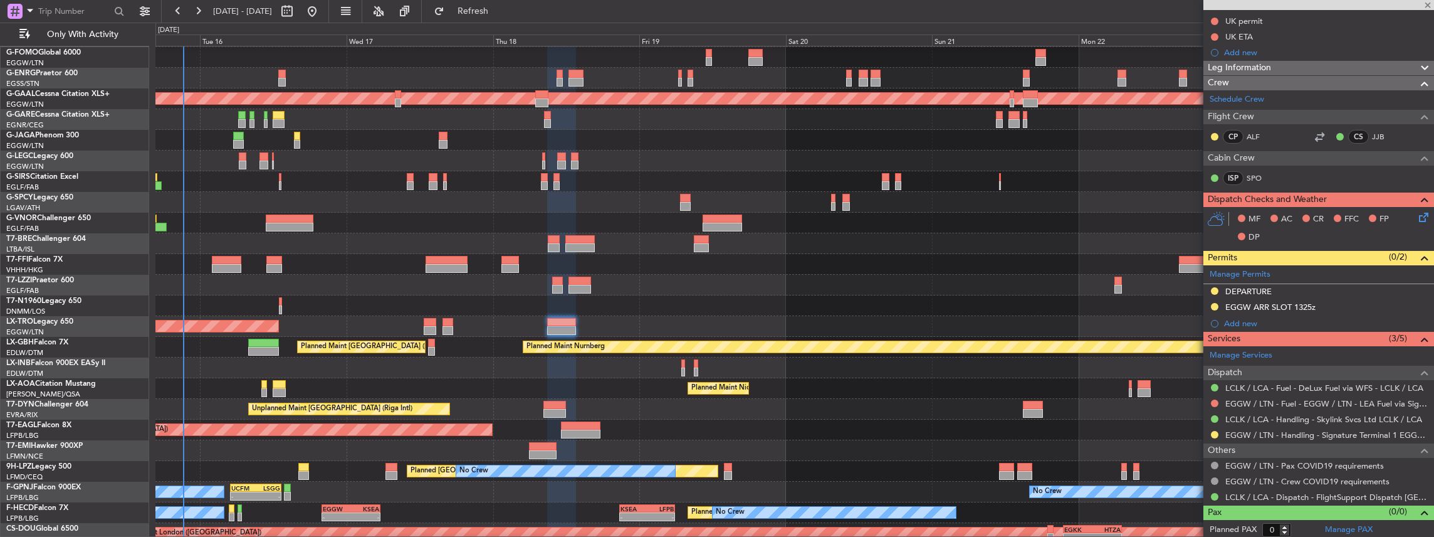
type input "+01:05"
type input "4"
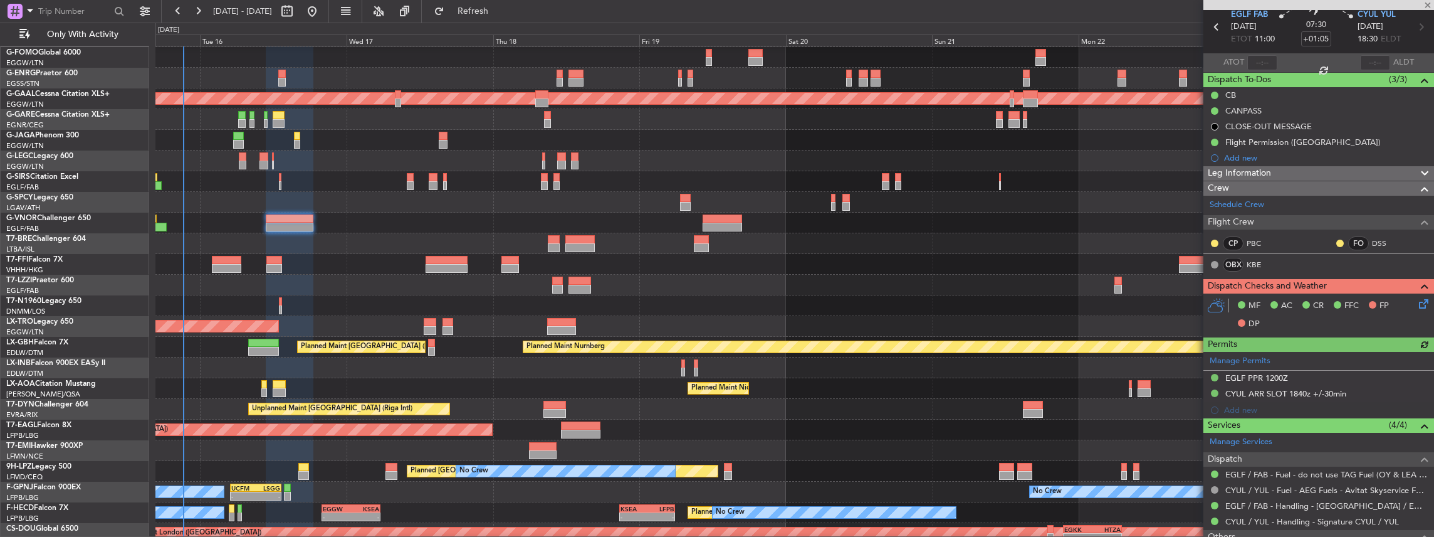
scroll to position [0, 0]
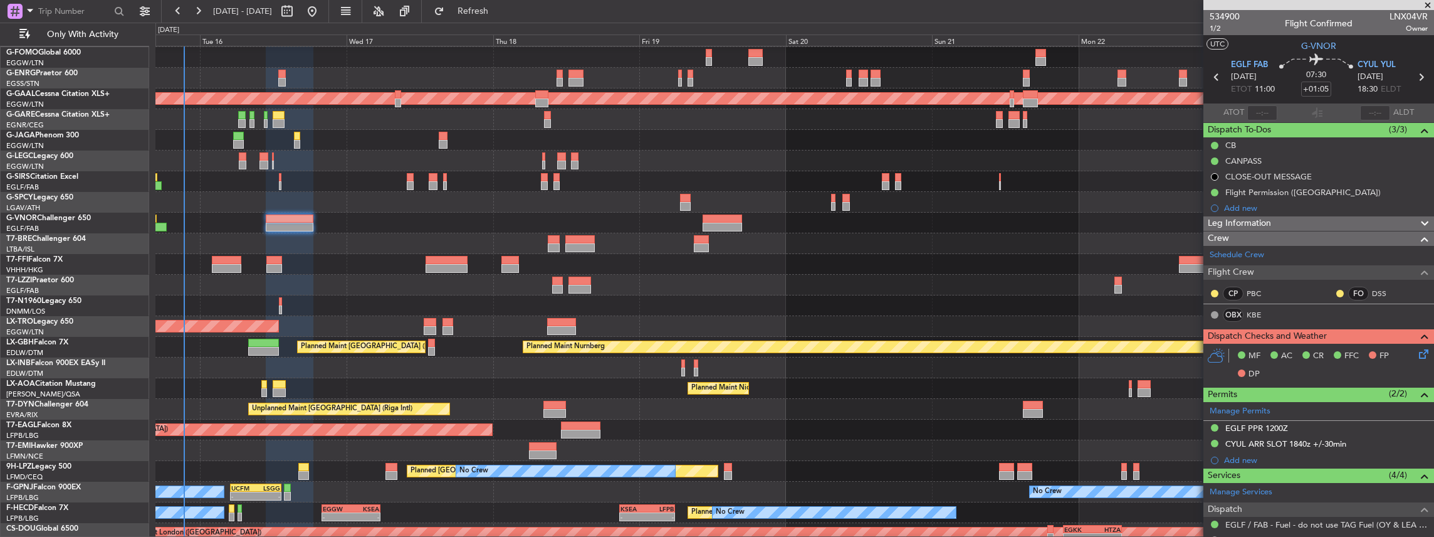
click at [411, 316] on div "Unplanned Maint [GEOGRAPHIC_DATA] ([PERSON_NAME] Intl)" at bounding box center [794, 326] width 1279 height 21
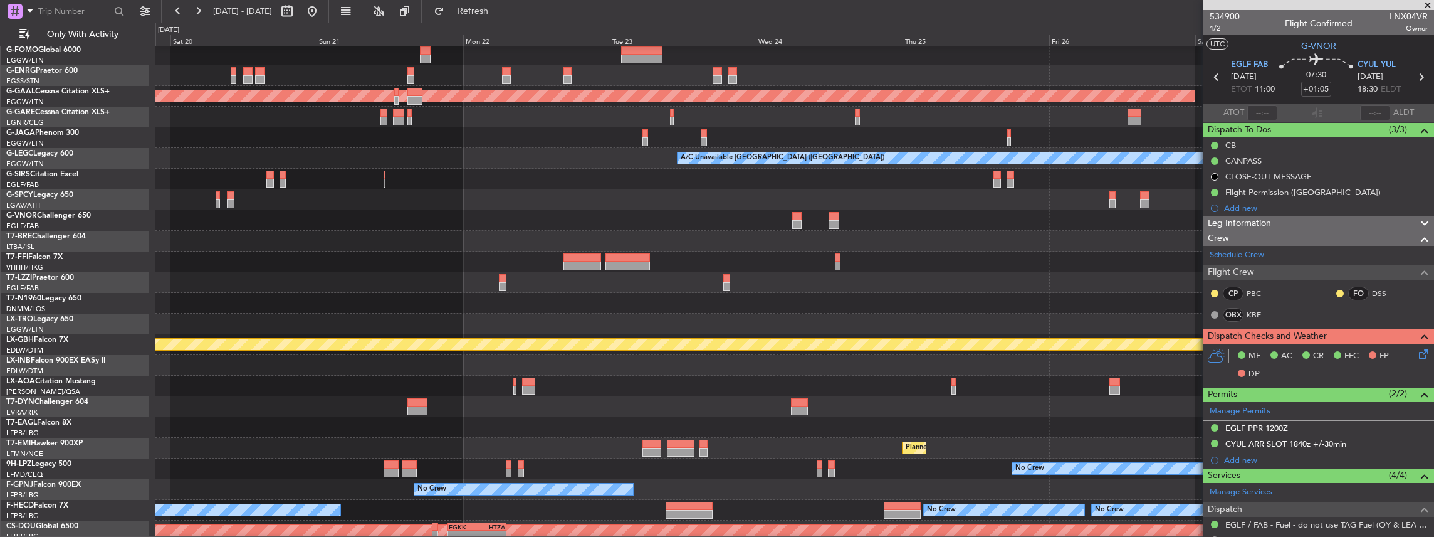
click at [421, 313] on div at bounding box center [794, 303] width 1279 height 21
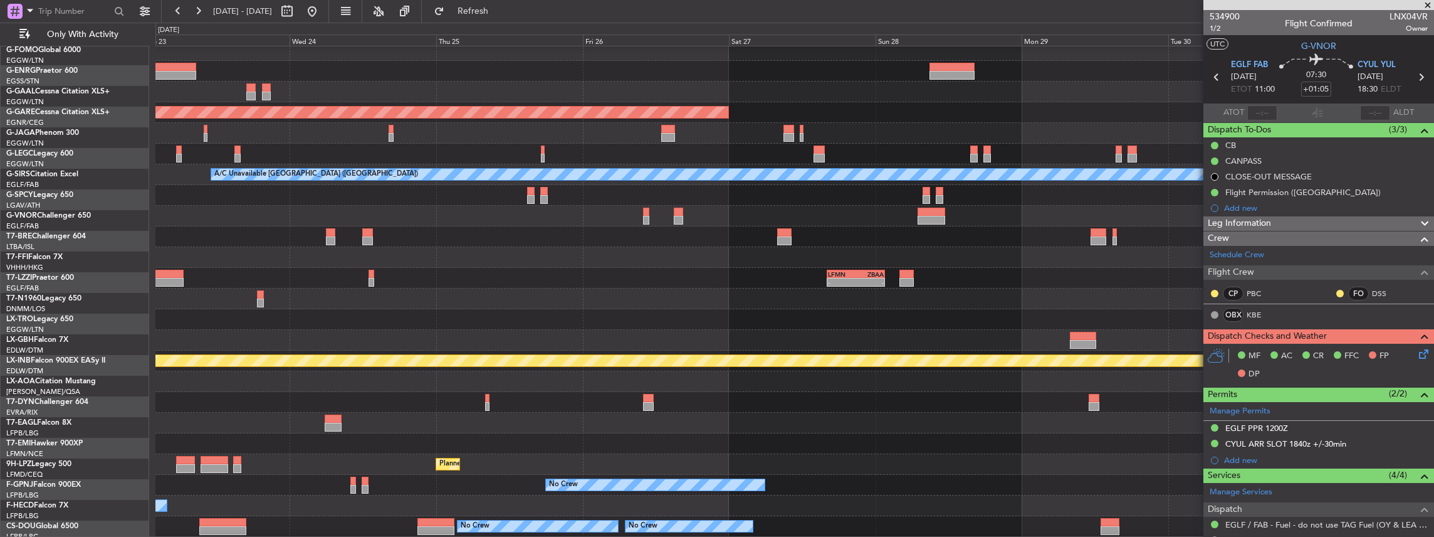
scroll to position [6, 0]
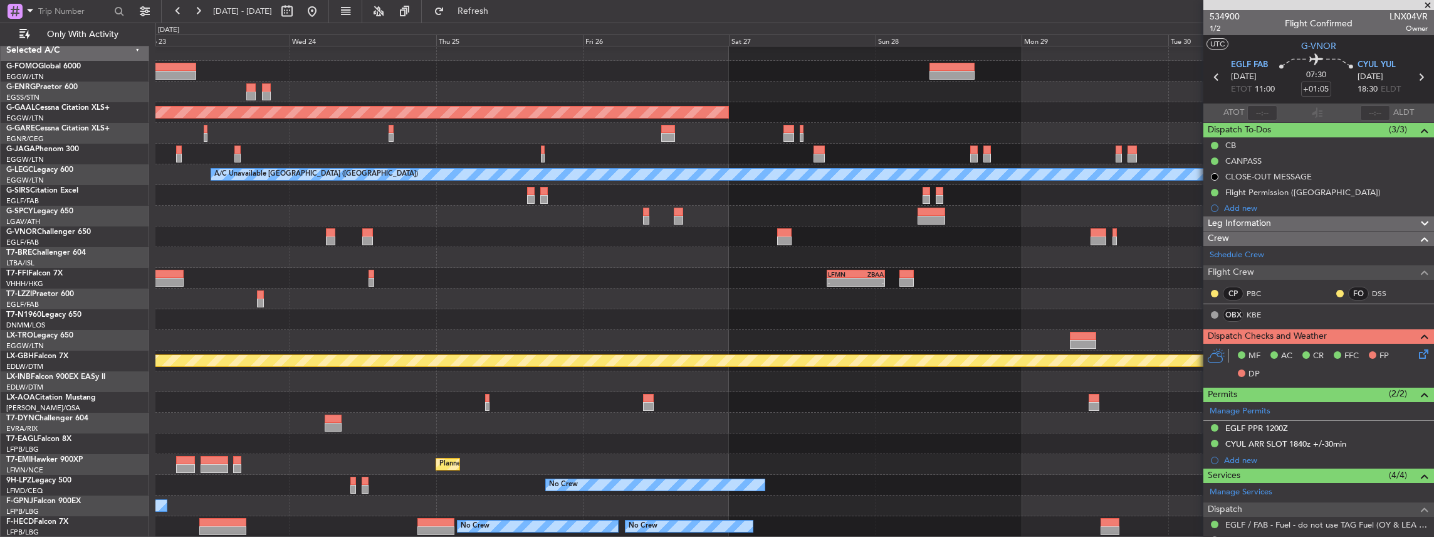
click at [389, 324] on div at bounding box center [794, 319] width 1279 height 21
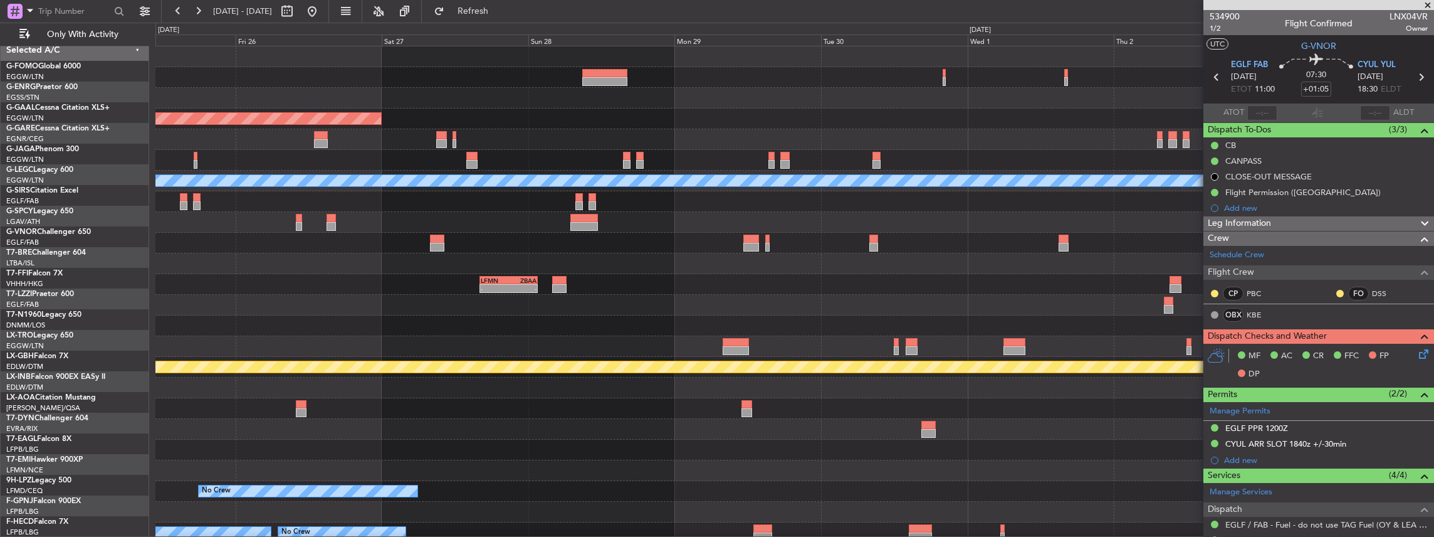
scroll to position [0, 0]
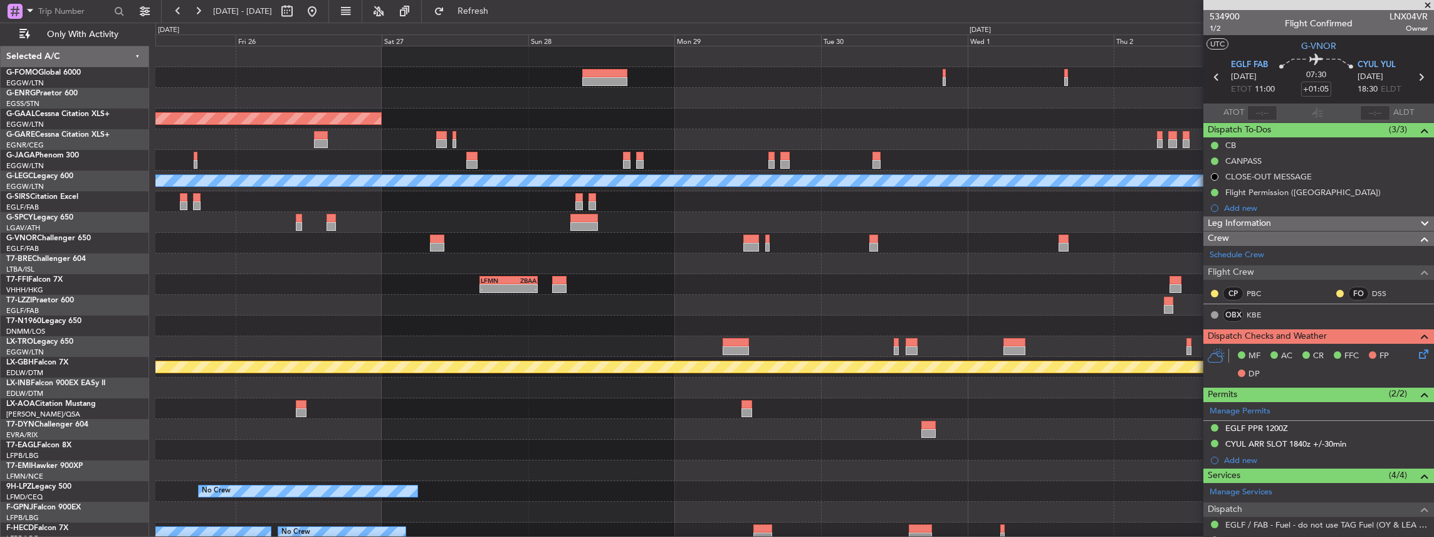
click at [424, 327] on div at bounding box center [794, 325] width 1279 height 21
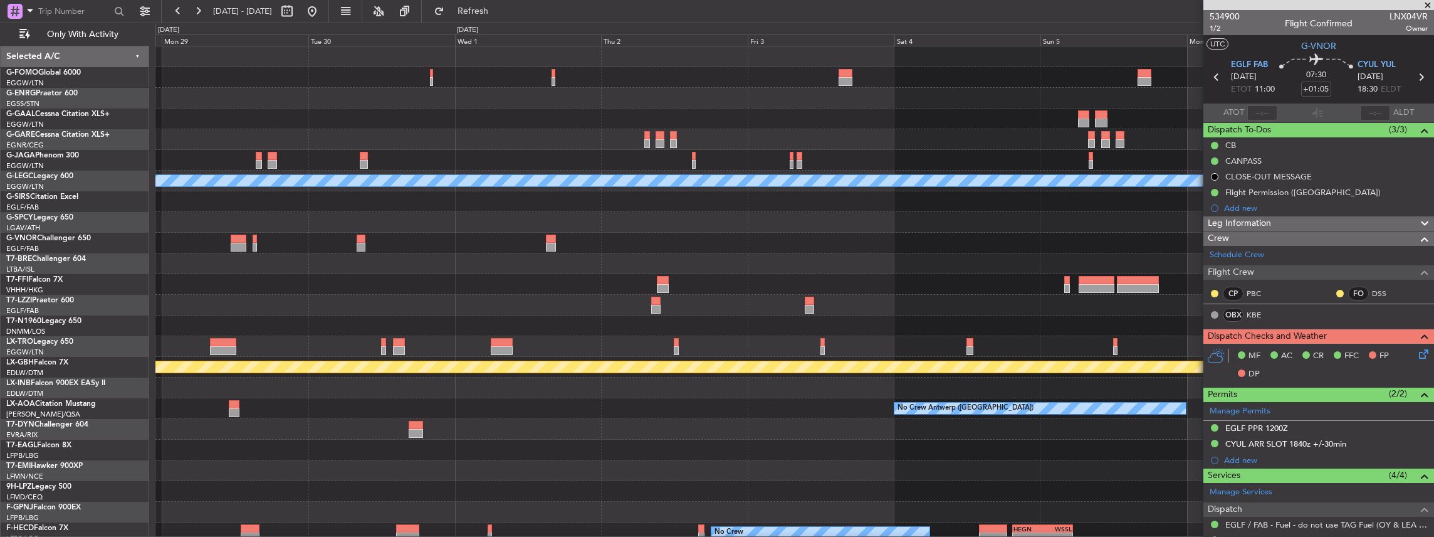
click at [889, 305] on div "Planned Maint Dusseldorf A/C Unavailable London (Luton) LFMN 16:05 Z ZBAA 01:35…" at bounding box center [794, 325] width 1279 height 558
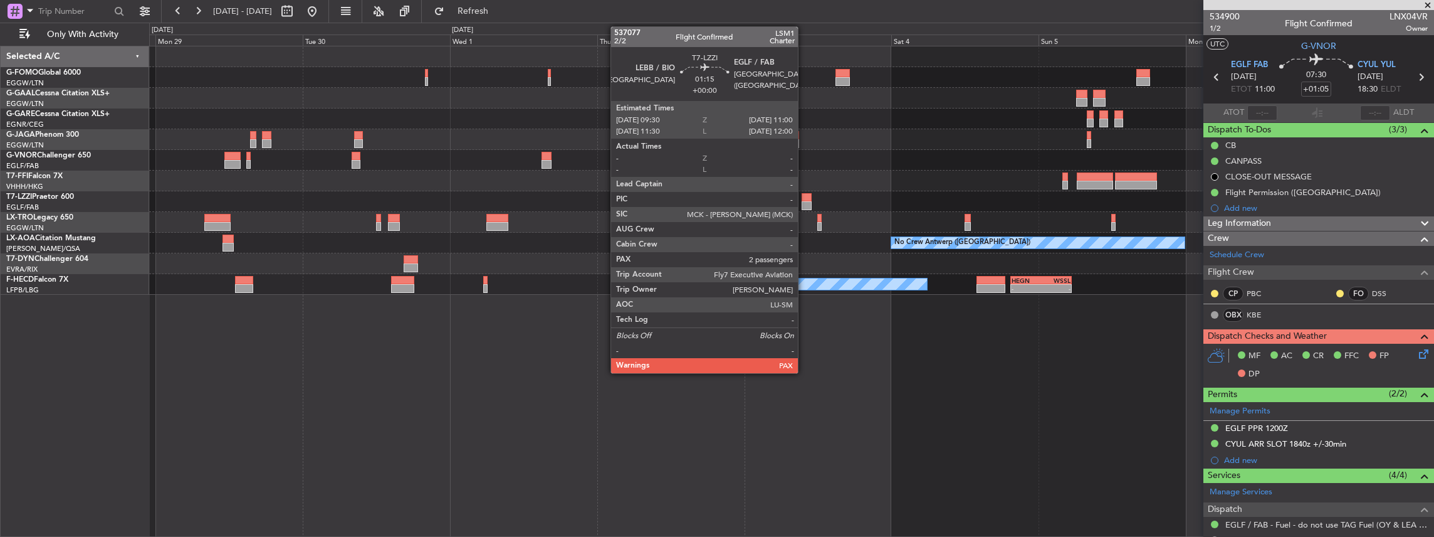
click at [804, 201] on div at bounding box center [806, 205] width 9 height 9
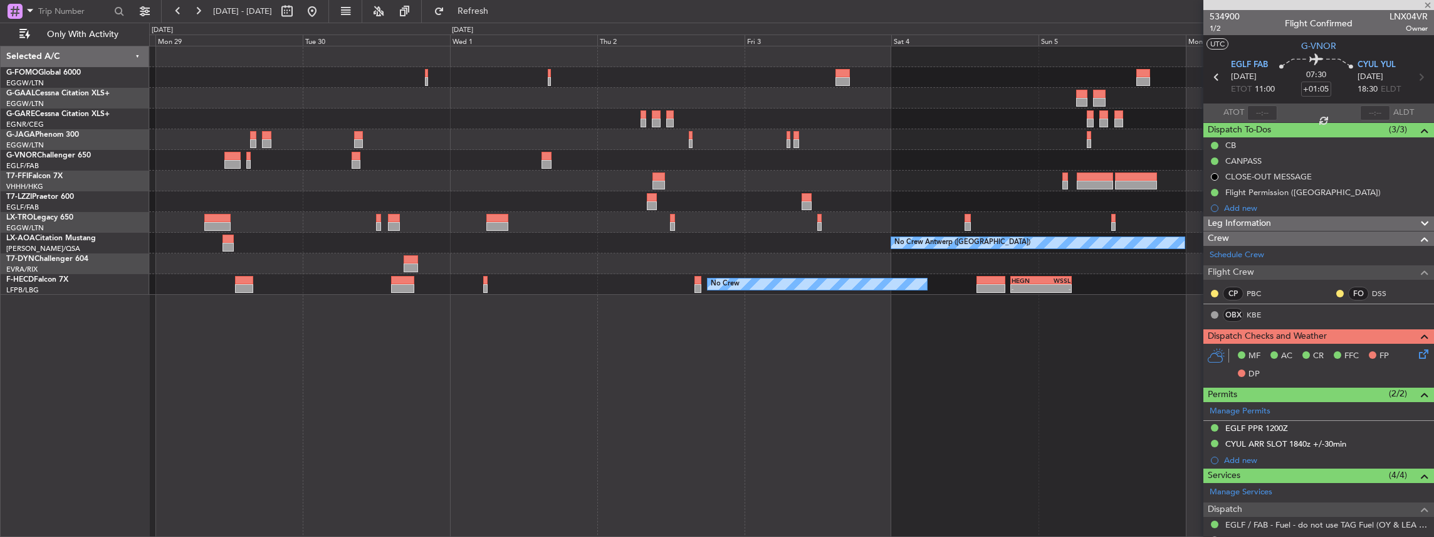
type input "2"
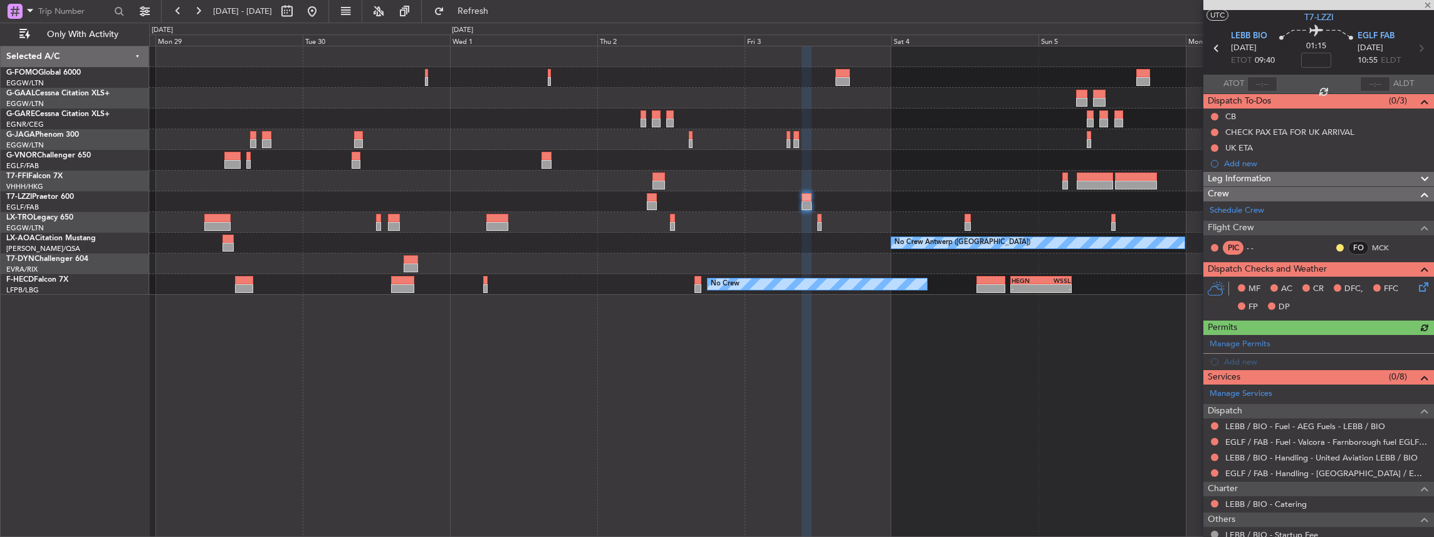
scroll to position [41, 0]
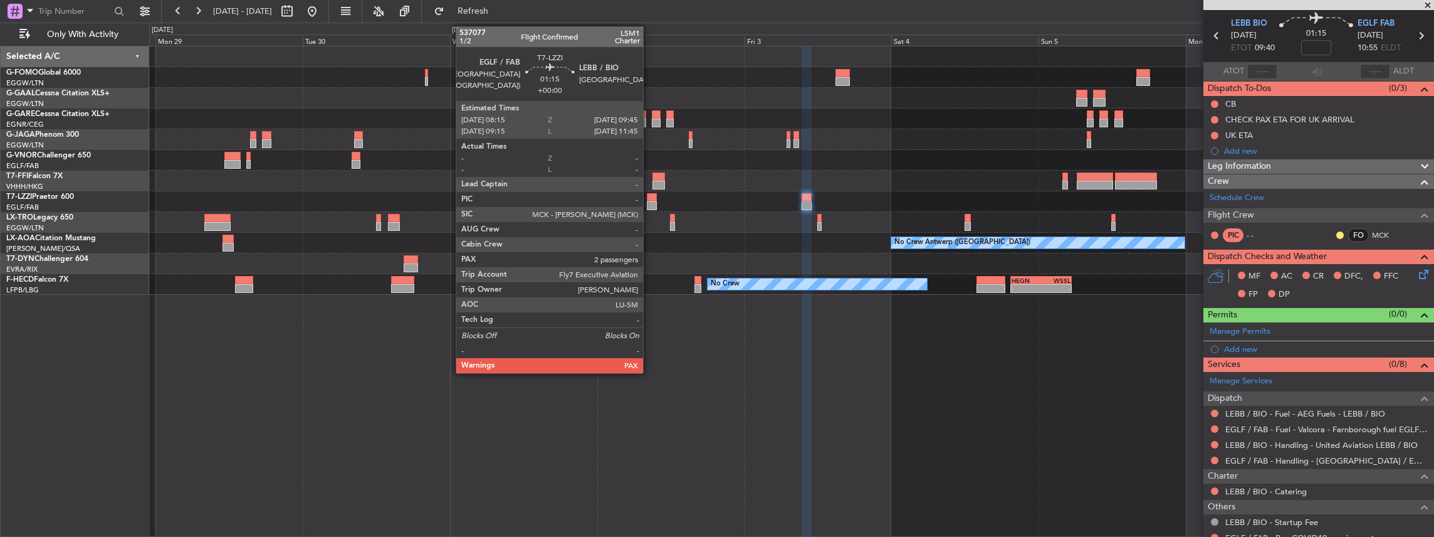
click at [649, 199] on div at bounding box center [651, 197] width 9 height 9
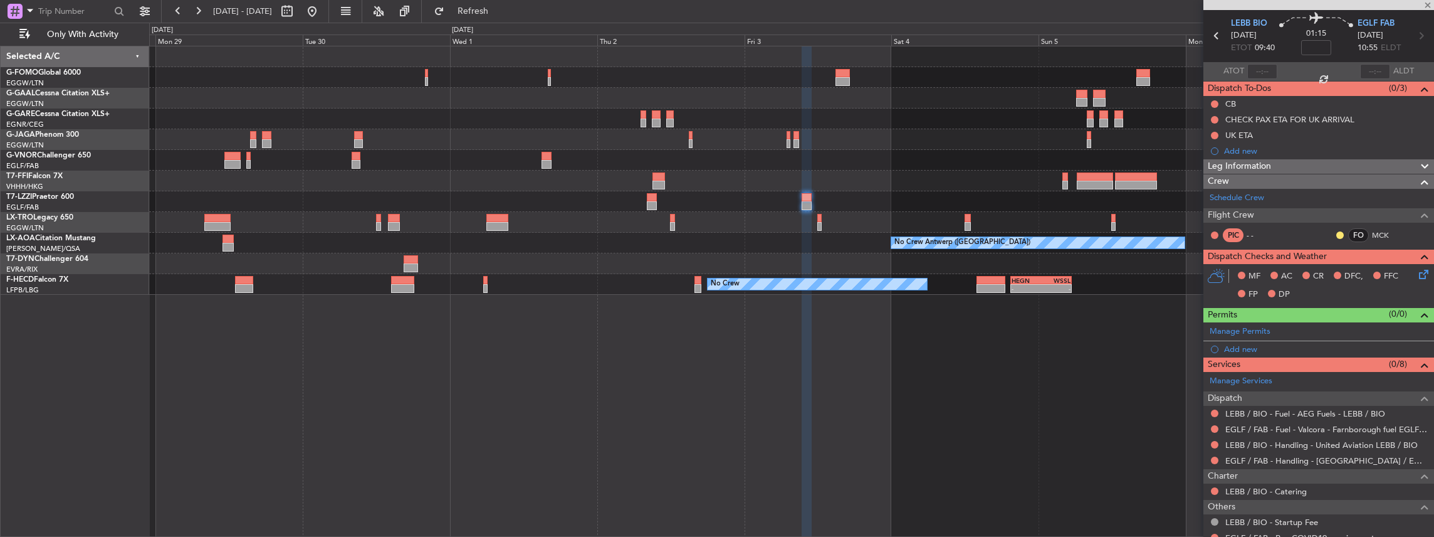
scroll to position [0, 0]
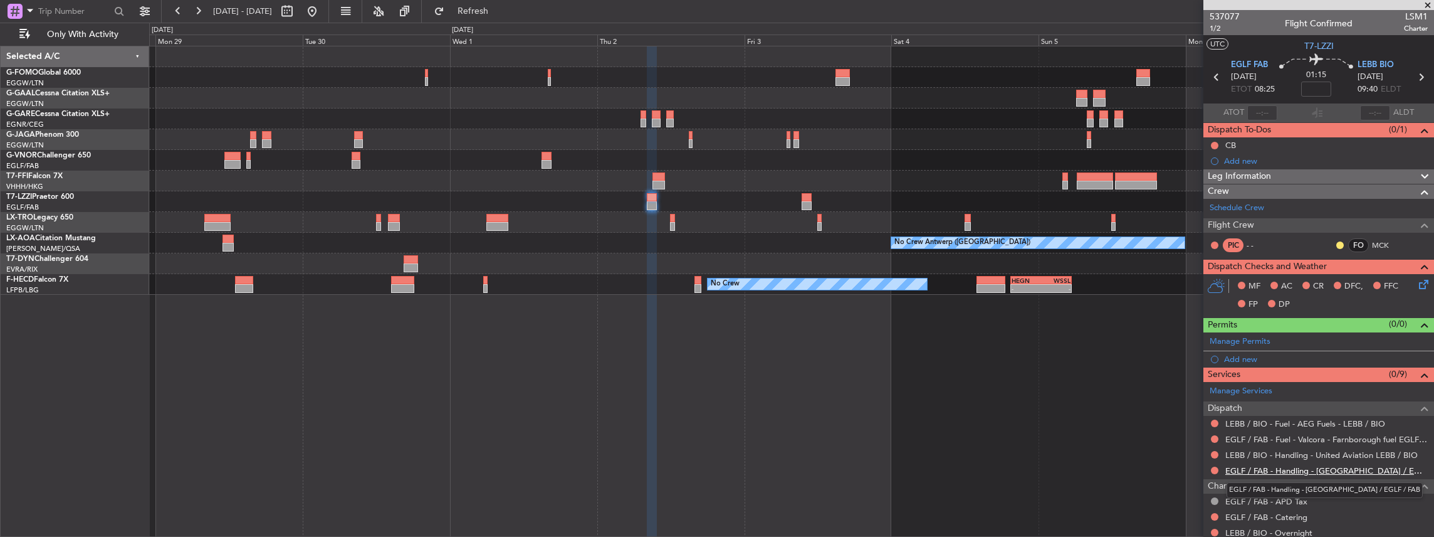
click at [1285, 469] on link "EGLF / FAB - Handling - Farnborough Airport / EGLF / FAB" at bounding box center [1326, 470] width 202 height 11
click at [1214, 469] on button at bounding box center [1215, 470] width 8 height 8
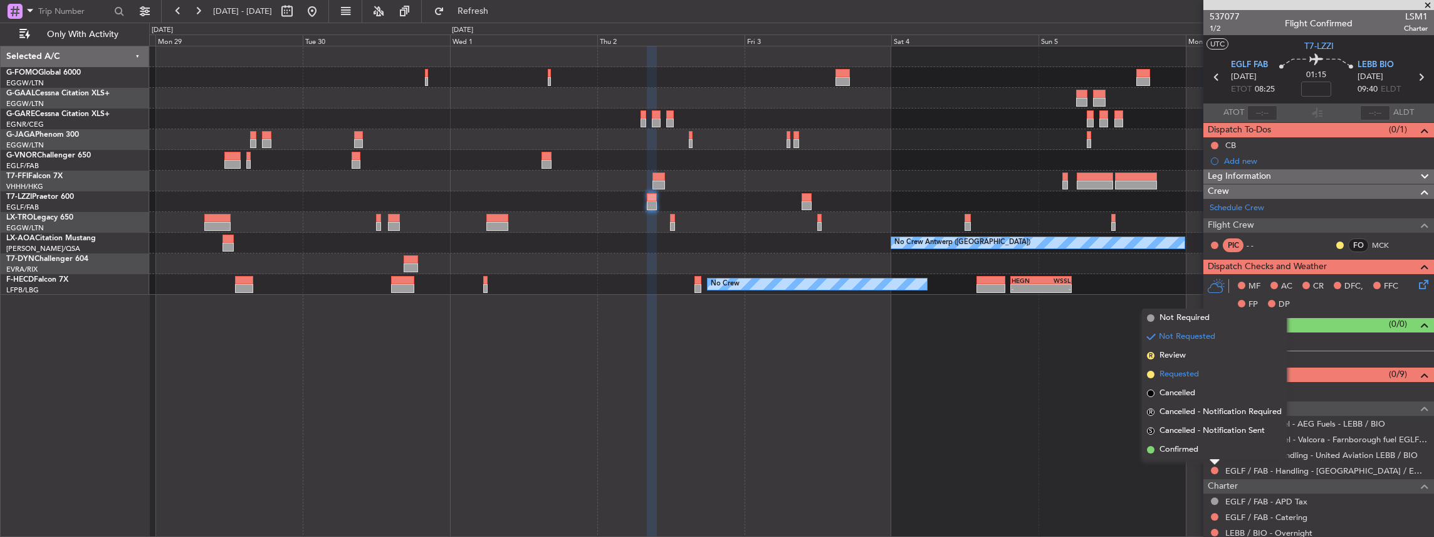
click at [1202, 372] on li "Requested" at bounding box center [1214, 374] width 145 height 19
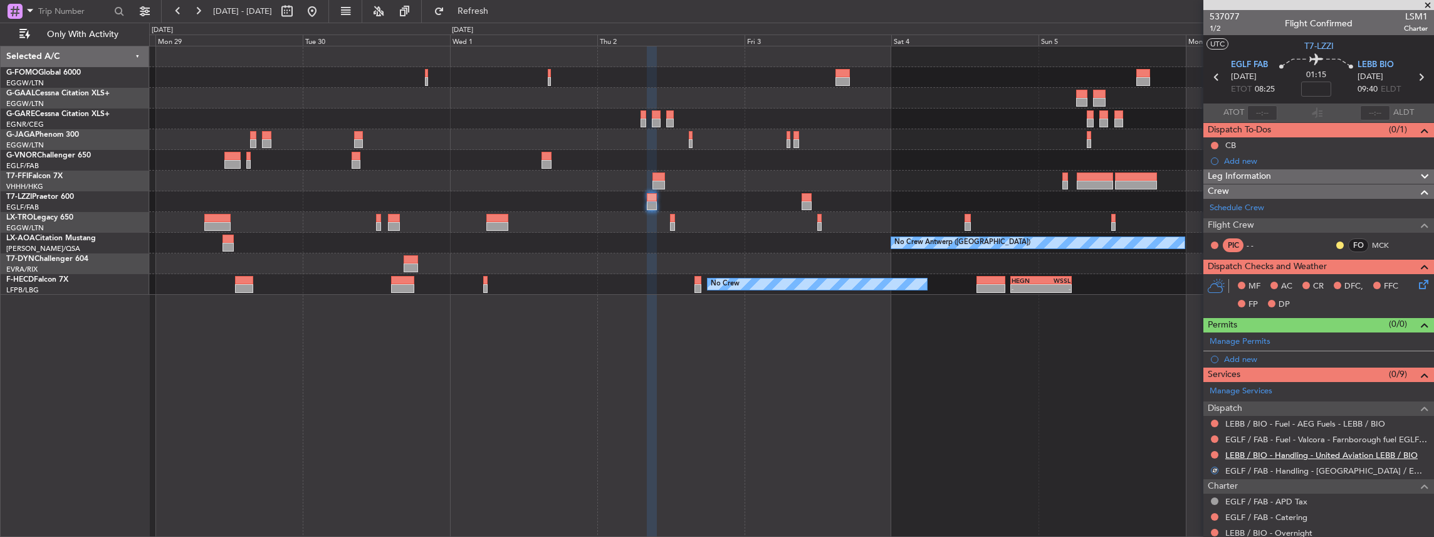
click at [1255, 454] on link "LEBB / BIO - Handling - United Aviation LEBB / BIO" at bounding box center [1321, 454] width 192 height 11
click at [482, 11] on button "Refresh" at bounding box center [465, 11] width 75 height 20
click at [1236, 63] on span "EGLF FAB" at bounding box center [1249, 65] width 37 height 13
click at [1375, 63] on span "LEBB BIO" at bounding box center [1376, 65] width 36 height 13
click at [1419, 338] on span at bounding box center [1422, 337] width 15 height 9
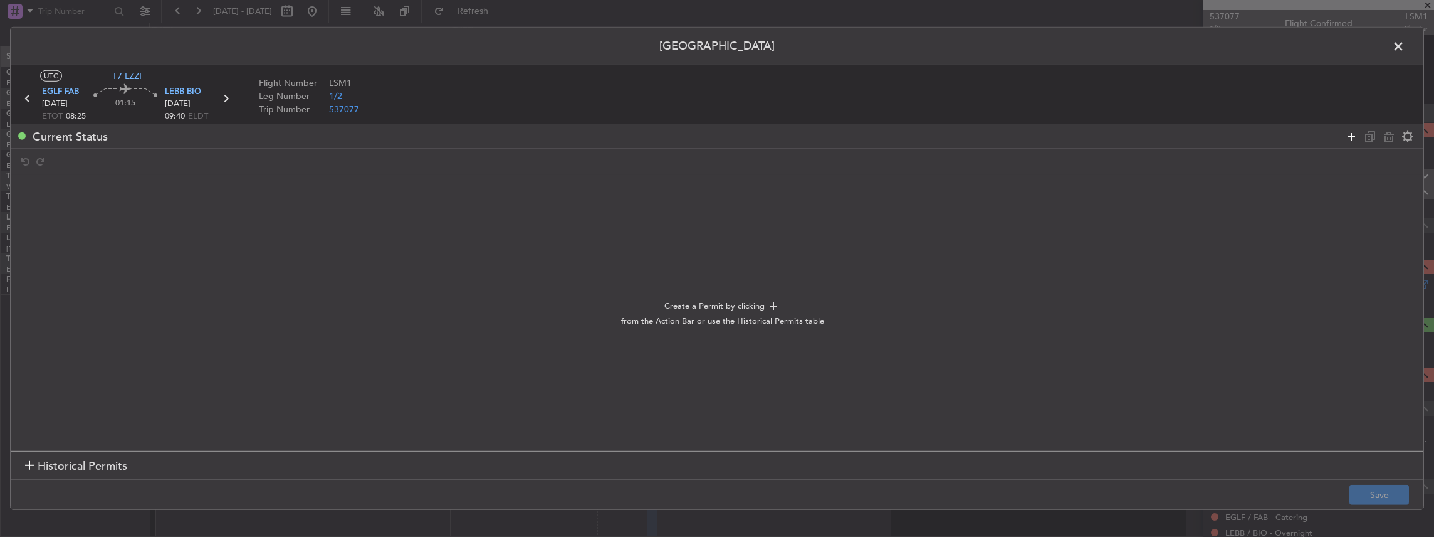
click at [1354, 137] on icon at bounding box center [1351, 135] width 15 height 15
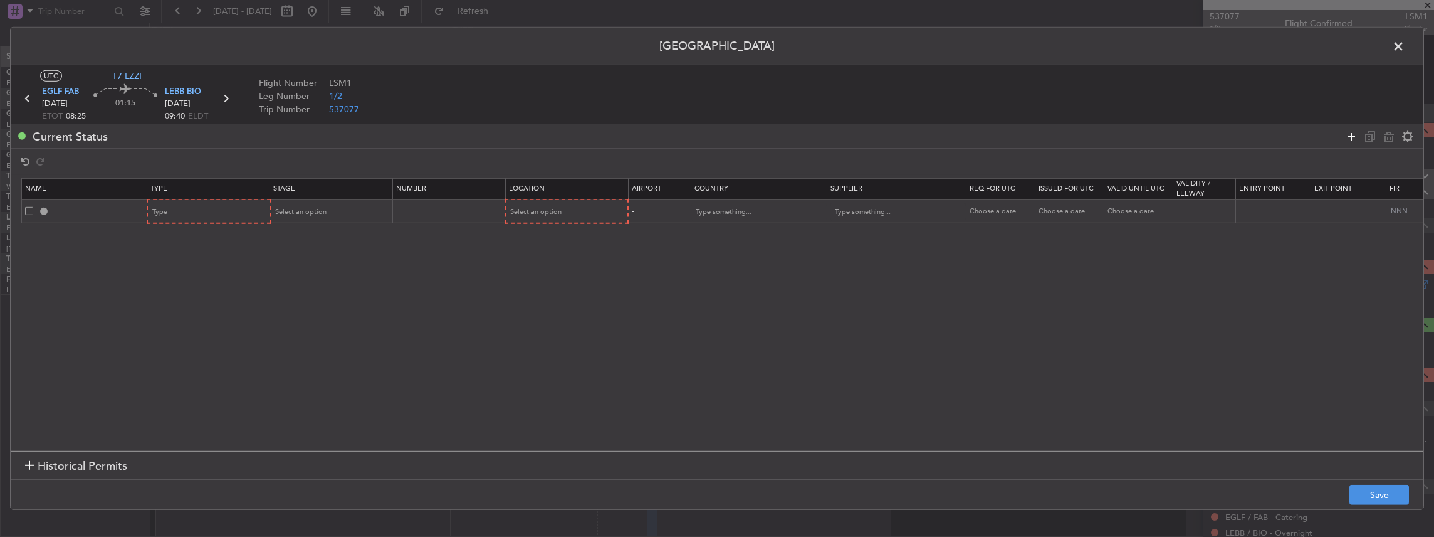
click at [1354, 137] on icon at bounding box center [1351, 135] width 15 height 15
click at [224, 211] on div "Type" at bounding box center [205, 211] width 104 height 19
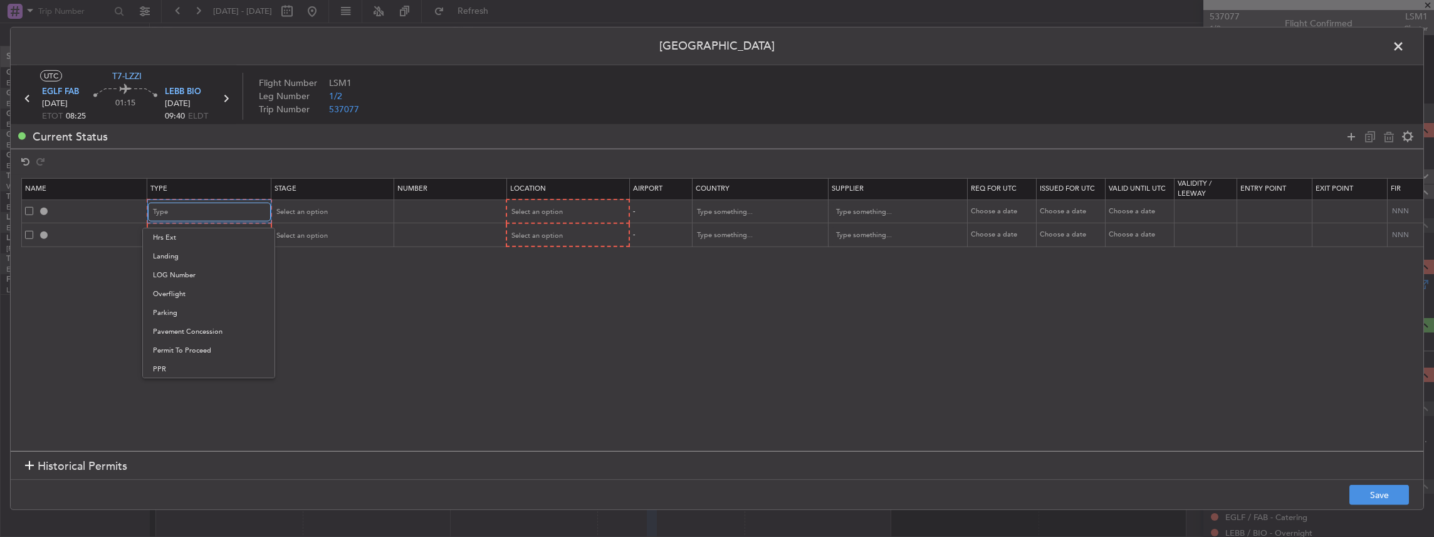
scroll to position [377, 0]
click at [174, 267] on span "PPR" at bounding box center [209, 274] width 112 height 19
click at [197, 239] on div "Type" at bounding box center [205, 235] width 104 height 19
click at [173, 356] on span "Slot" at bounding box center [209, 354] width 112 height 19
click at [343, 208] on div "Select an option" at bounding box center [327, 211] width 104 height 19
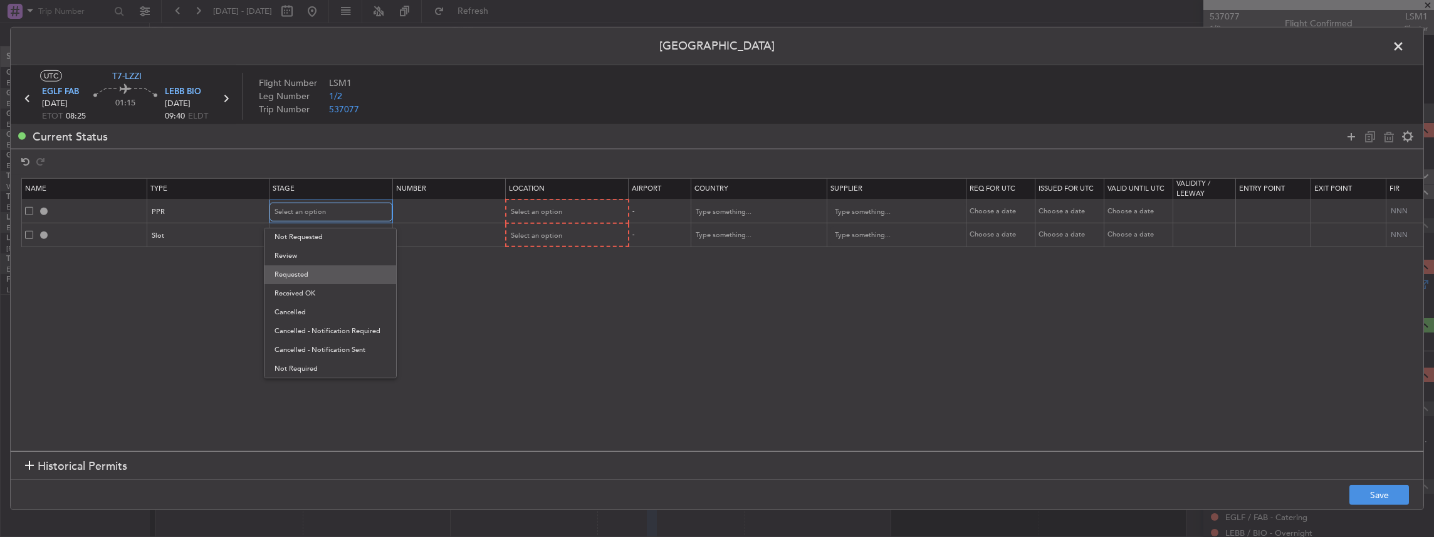
scroll to position [0, 0]
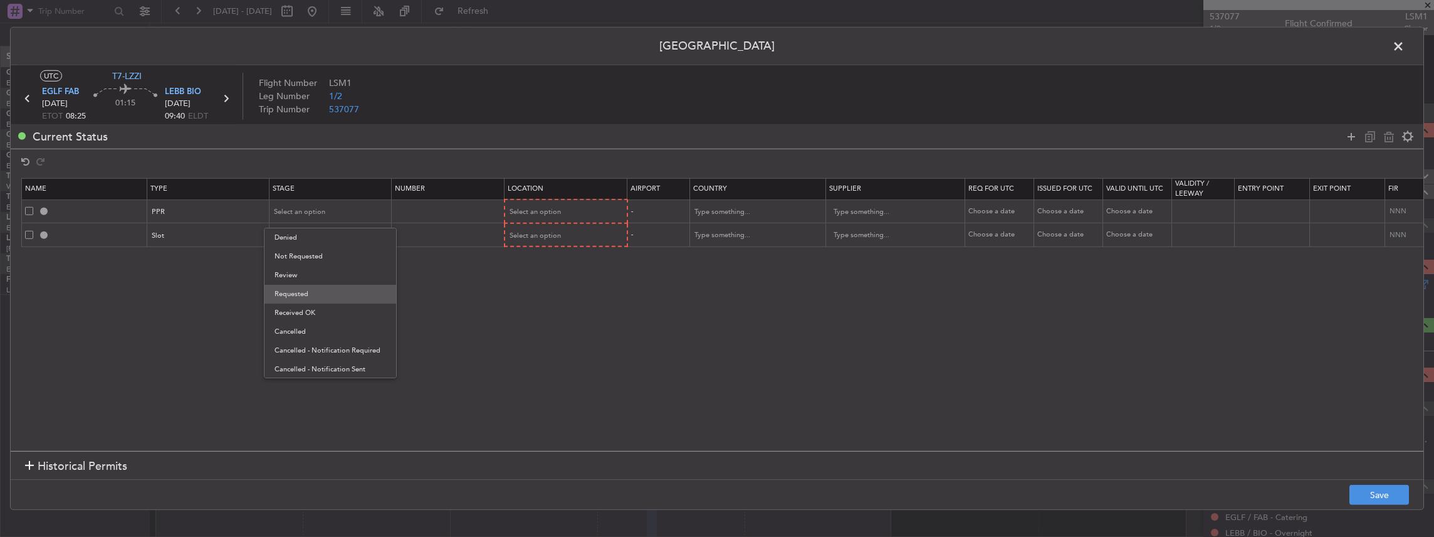
click at [307, 292] on span "Requested" at bounding box center [331, 294] width 112 height 19
click at [322, 223] on td "Select an option" at bounding box center [331, 235] width 122 height 24
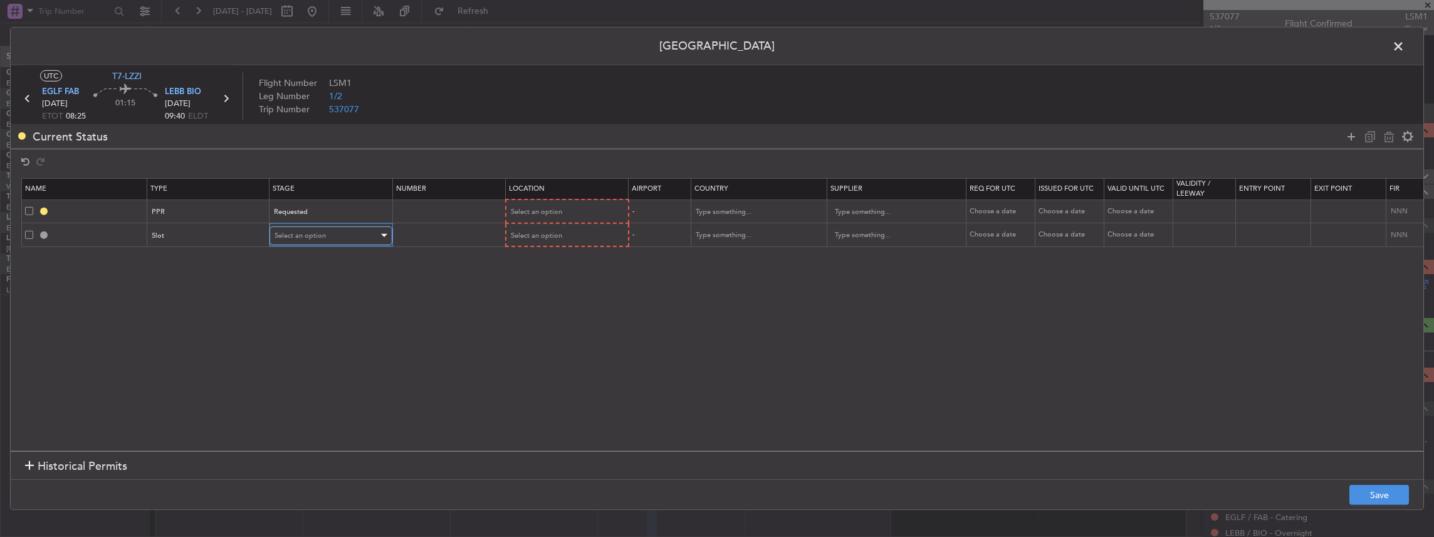
click at [321, 231] on span "Select an option" at bounding box center [300, 235] width 51 height 9
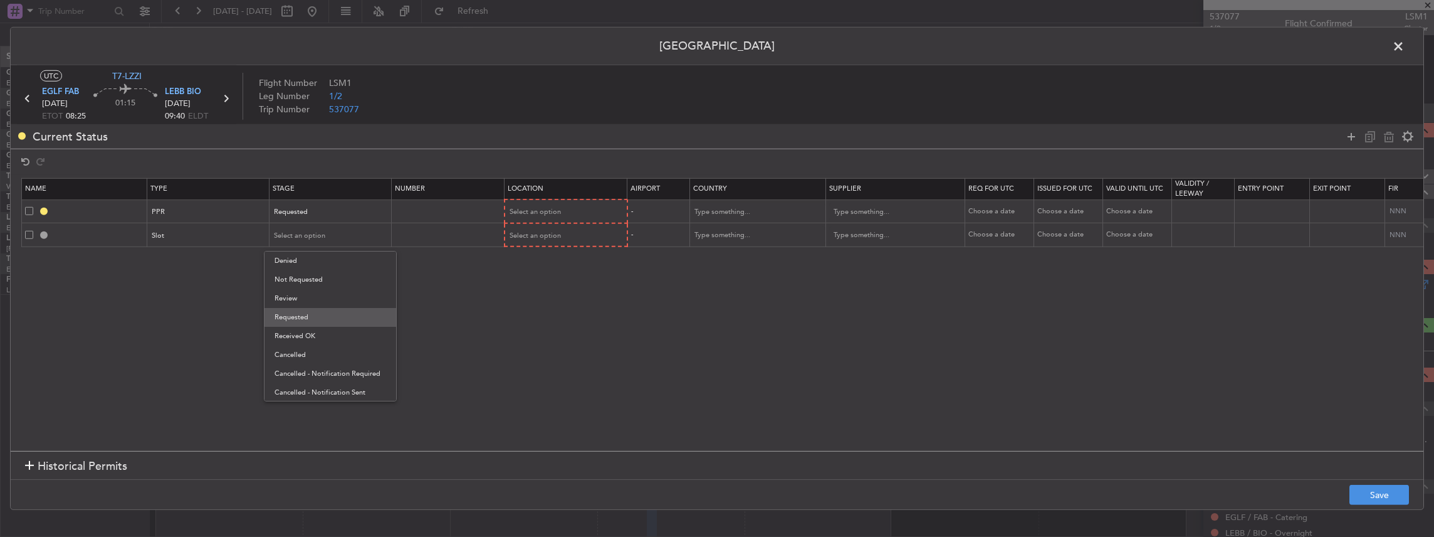
click at [312, 316] on span "Requested" at bounding box center [331, 317] width 112 height 19
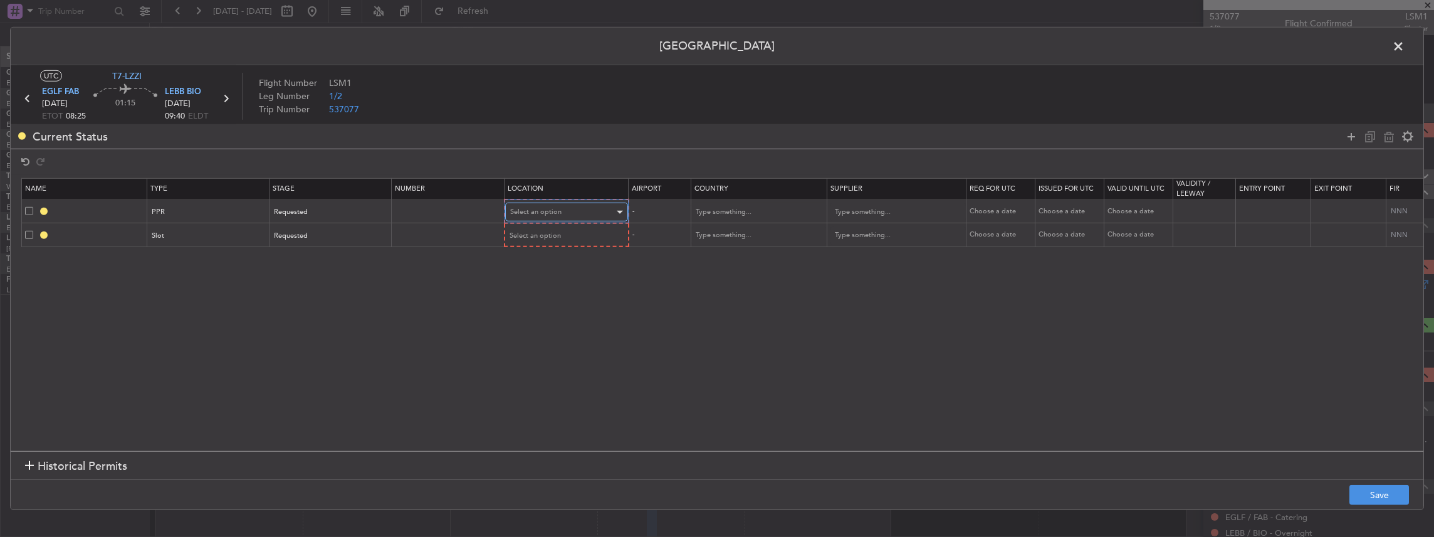
click at [550, 211] on span "Select an option" at bounding box center [535, 211] width 51 height 9
click at [537, 236] on span "Departure" at bounding box center [566, 237] width 112 height 19
click at [537, 234] on span "Select an option" at bounding box center [535, 234] width 51 height 9
click at [540, 290] on span "Arrival" at bounding box center [566, 298] width 112 height 19
click at [1378, 496] on button "Save" at bounding box center [1379, 494] width 60 height 20
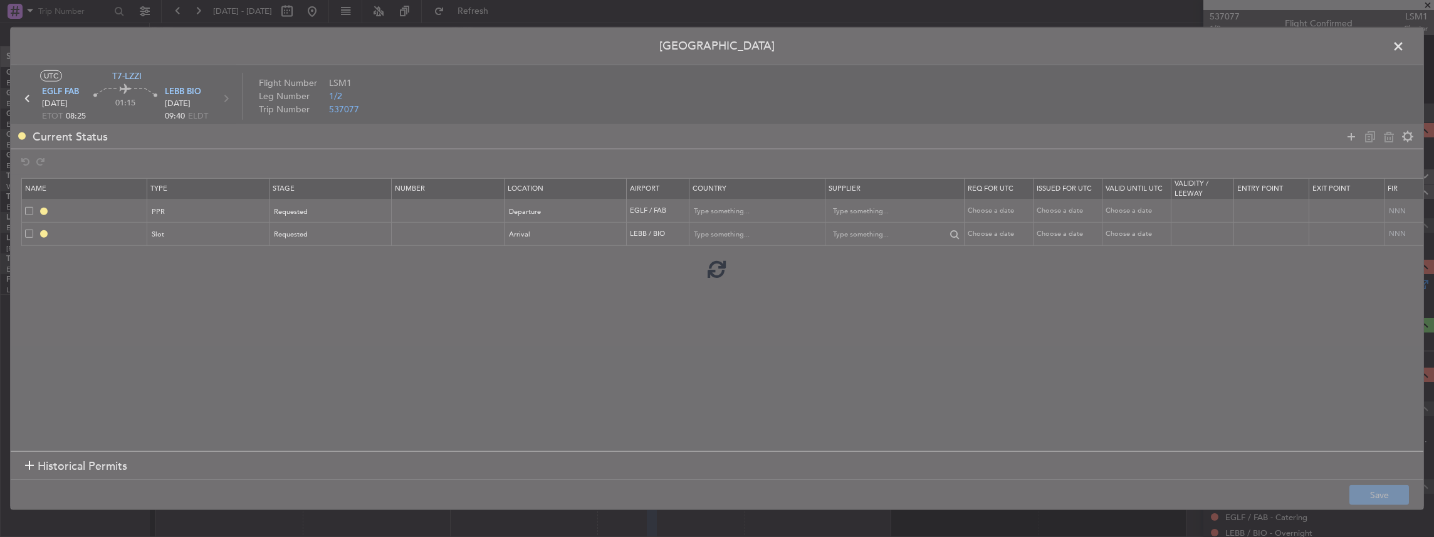
type input "EGLF PPR"
type input "[GEOGRAPHIC_DATA]"
type input "NNN"
type input "2"
type input "LEBB ARR SLOT"
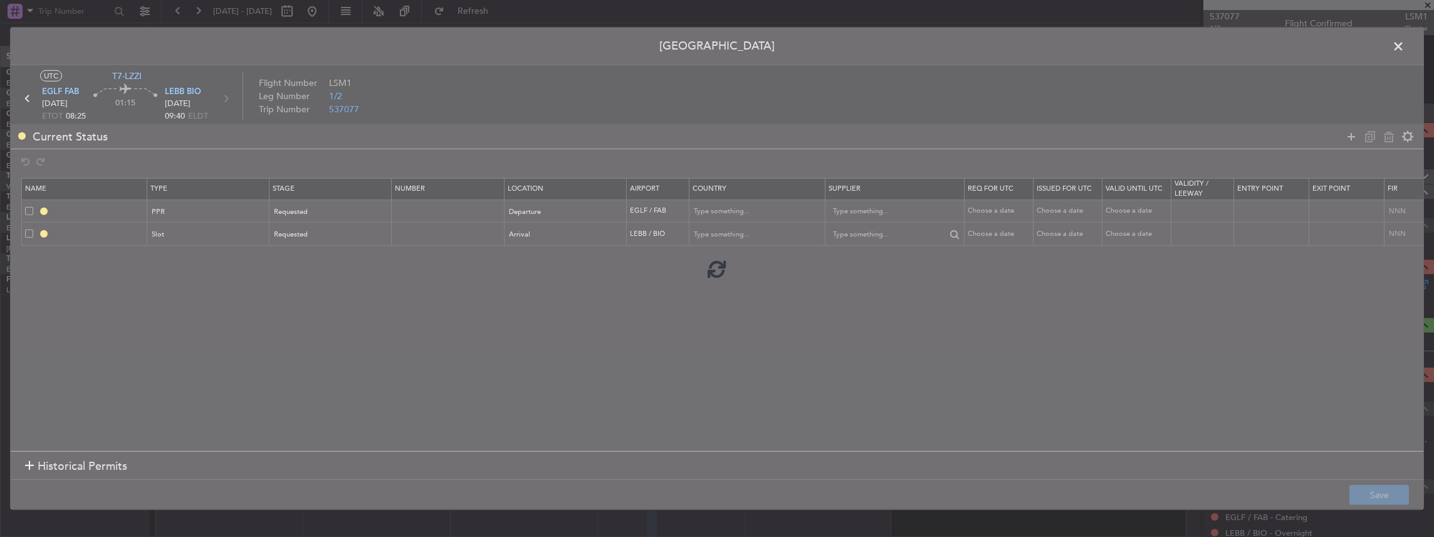
type input "[GEOGRAPHIC_DATA]"
type input "NNN"
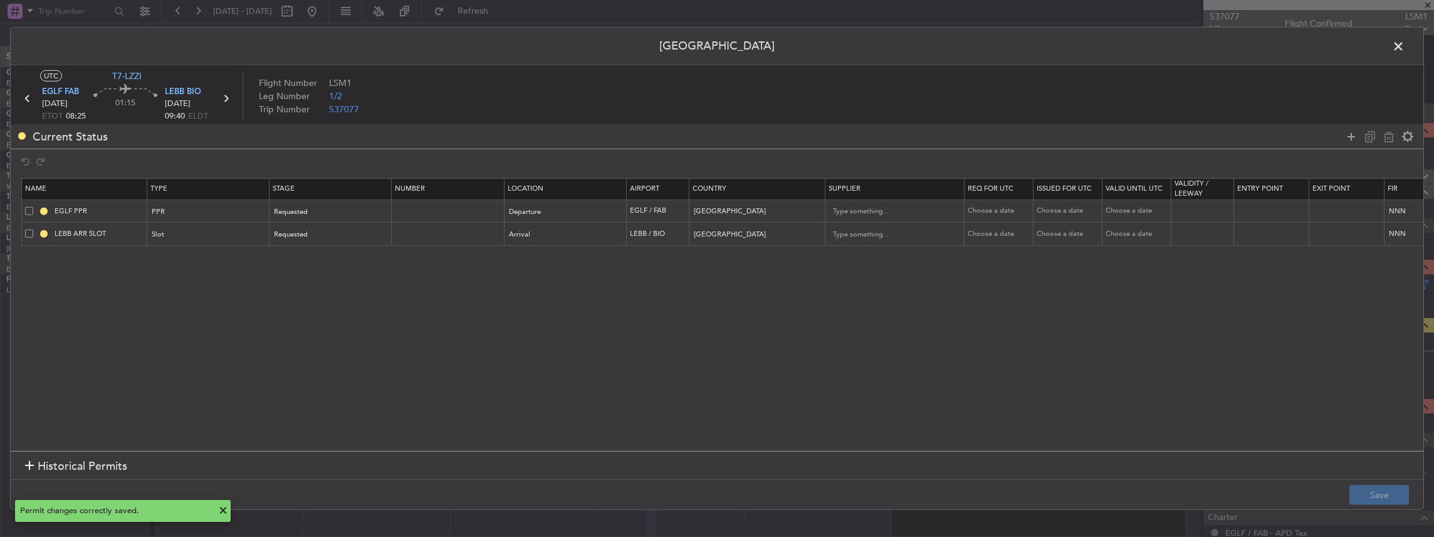
click at [1405, 47] on span at bounding box center [1405, 49] width 0 height 25
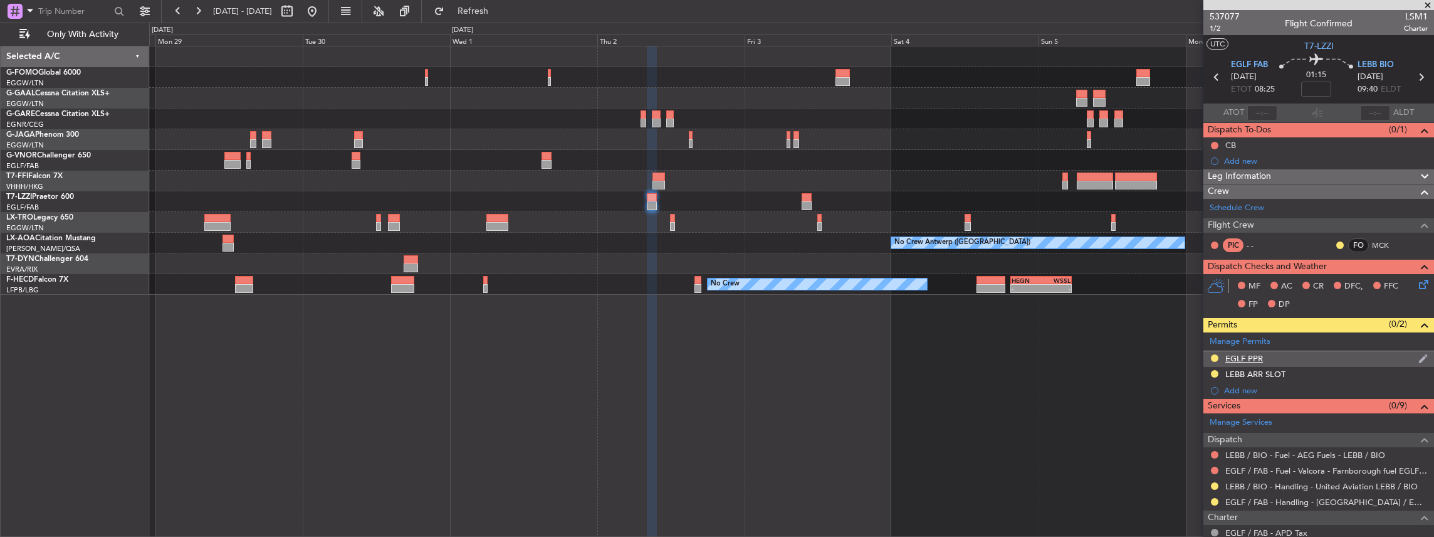
click at [1291, 353] on div "EGLF PPR" at bounding box center [1318, 359] width 231 height 16
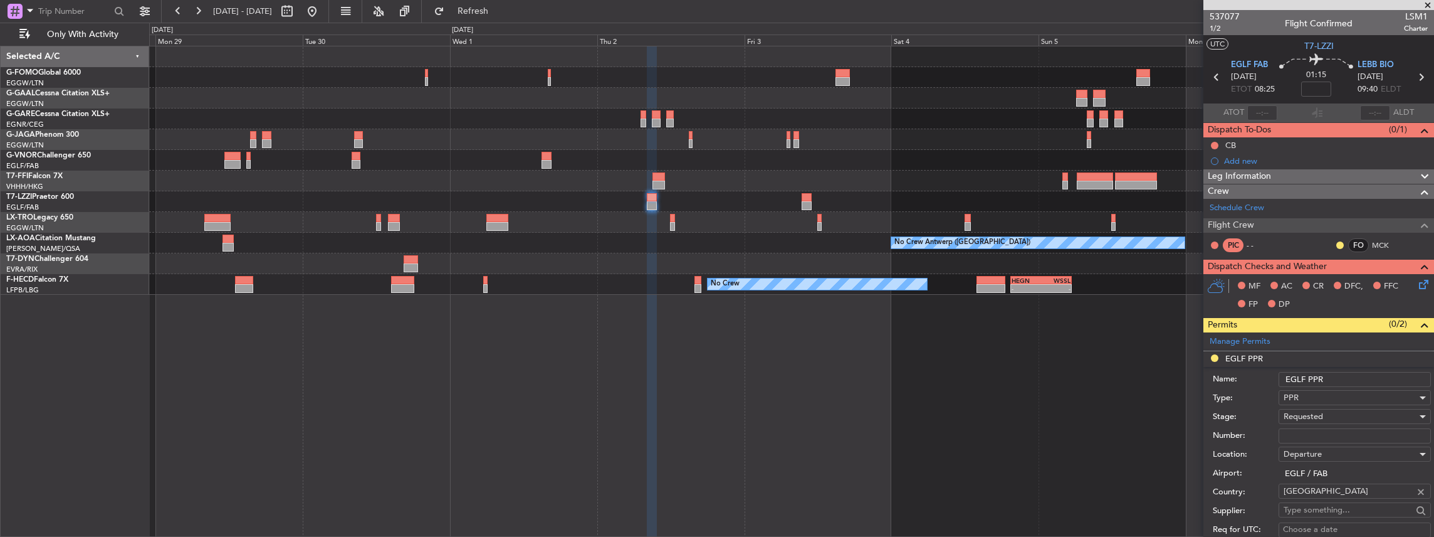
click at [1342, 379] on input "EGLF PPR" at bounding box center [1355, 379] width 152 height 15
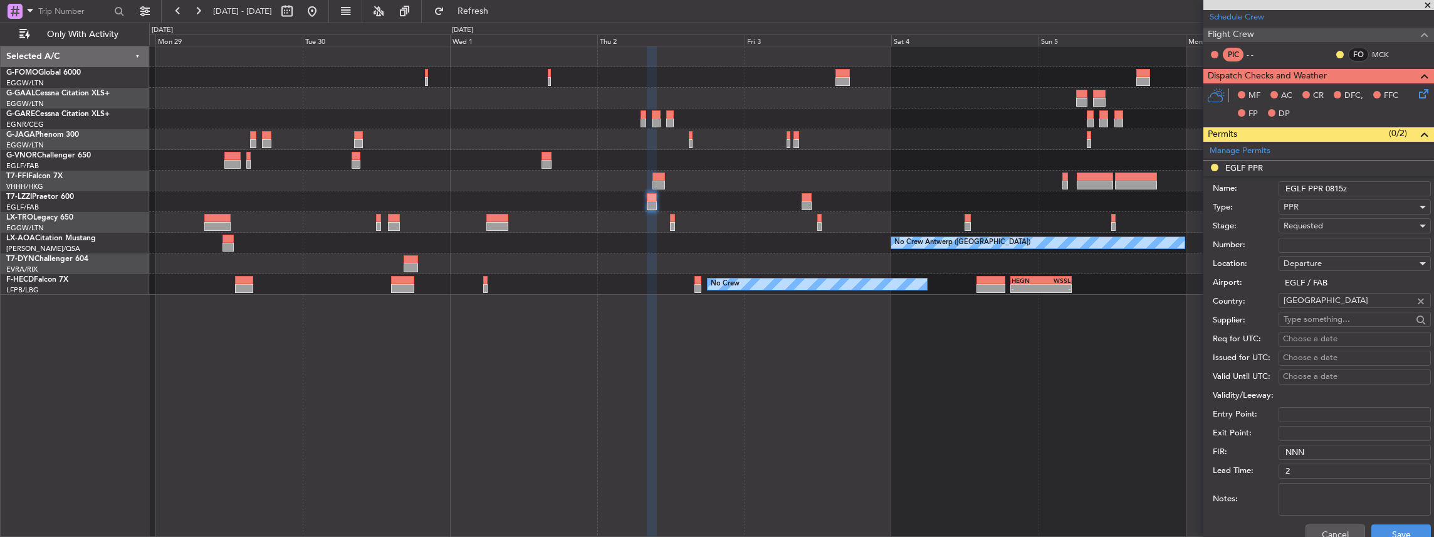
scroll to position [251, 0]
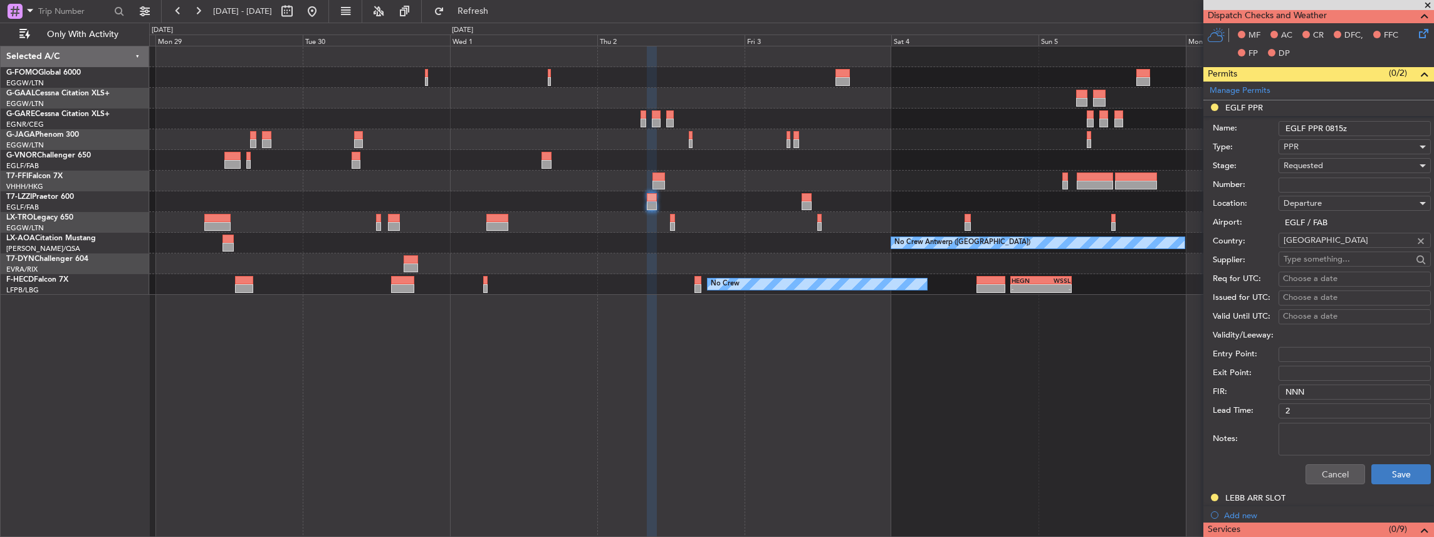
type input "EGLF PPR 0815z"
click at [1390, 470] on button "Save" at bounding box center [1401, 474] width 60 height 20
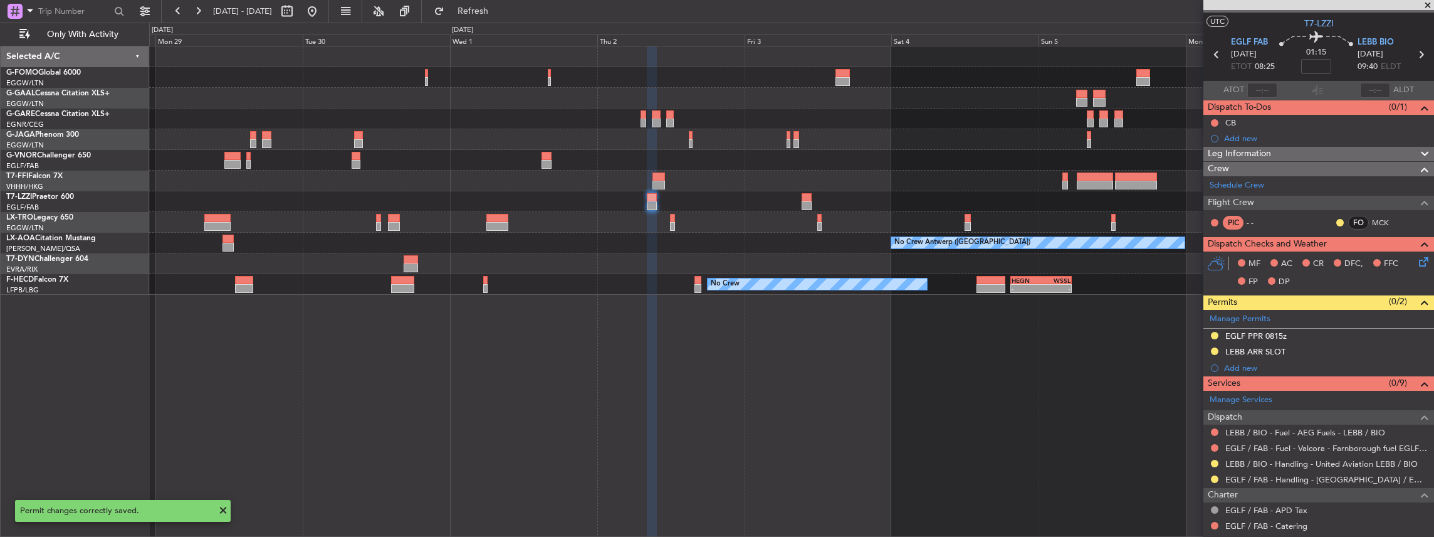
scroll to position [0, 0]
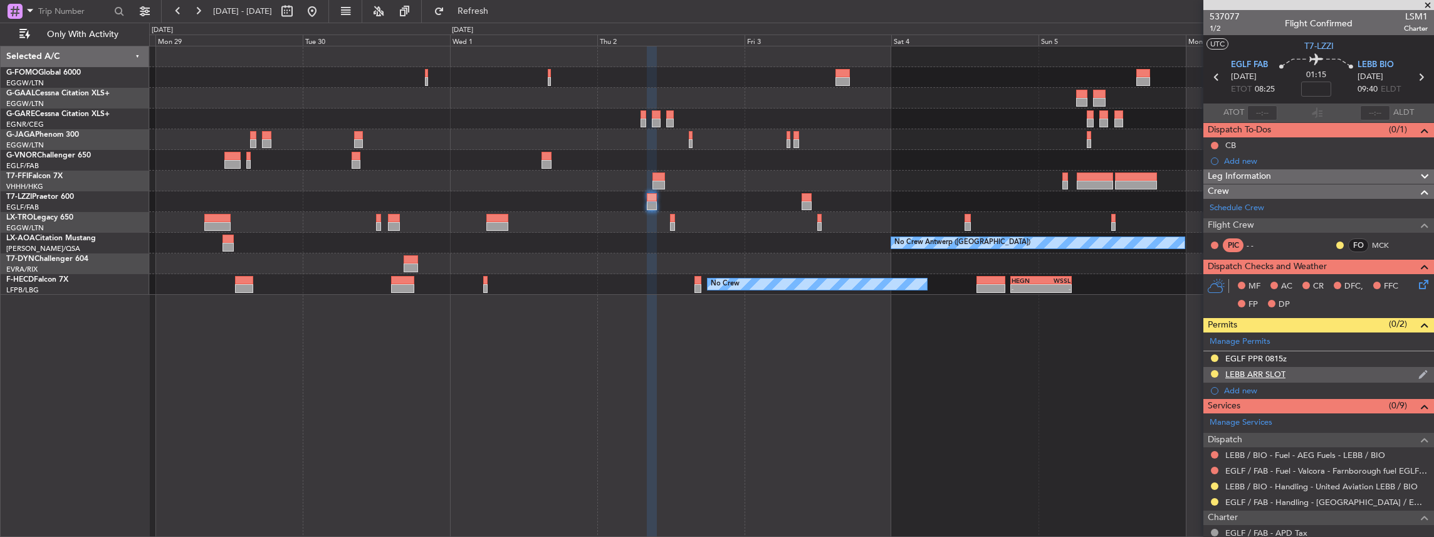
click at [1332, 369] on div "LEBB ARR SLOT" at bounding box center [1318, 375] width 231 height 16
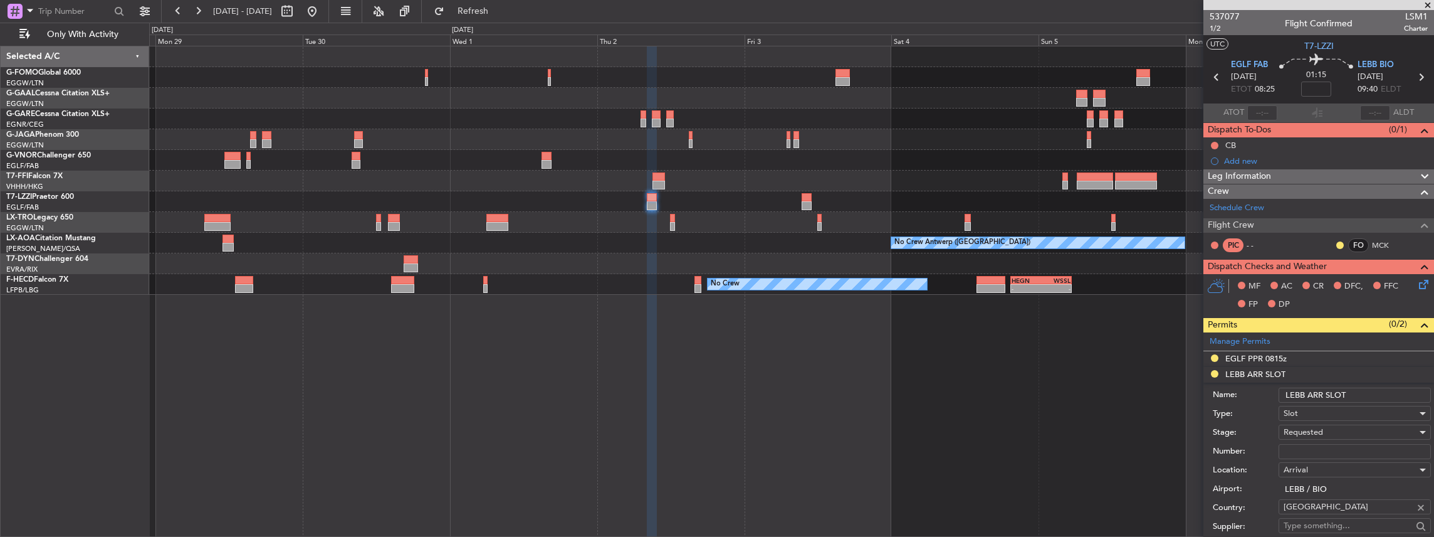
click at [1365, 394] on input "LEBB ARR SLOT" at bounding box center [1355, 394] width 152 height 15
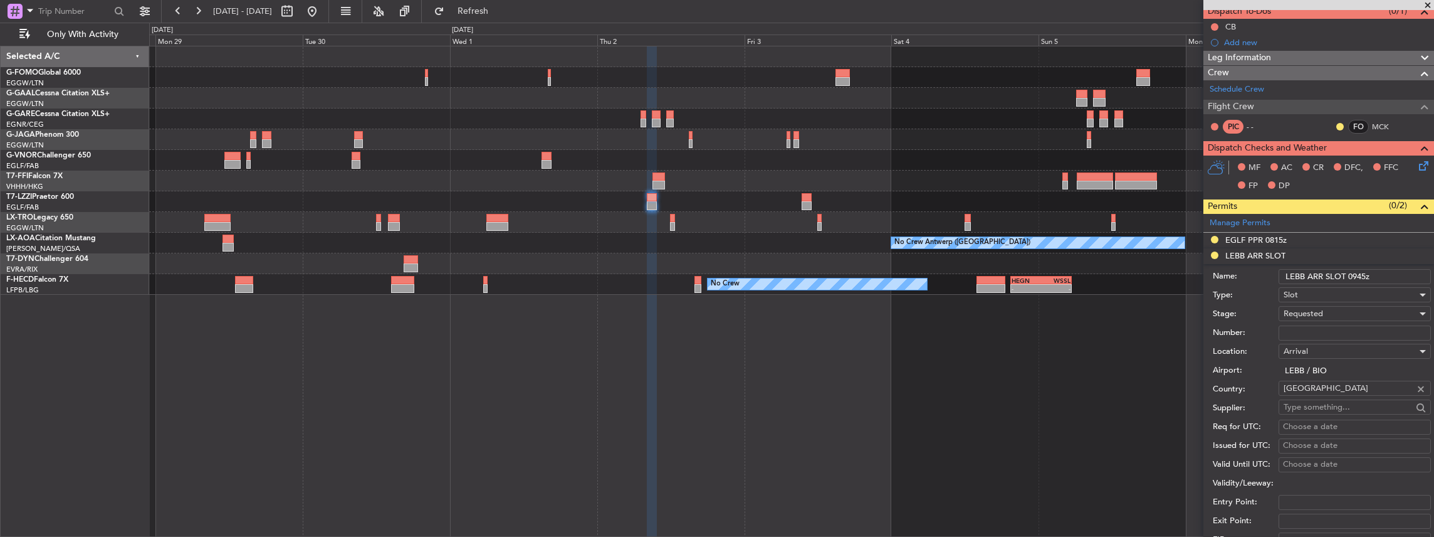
scroll to position [292, 0]
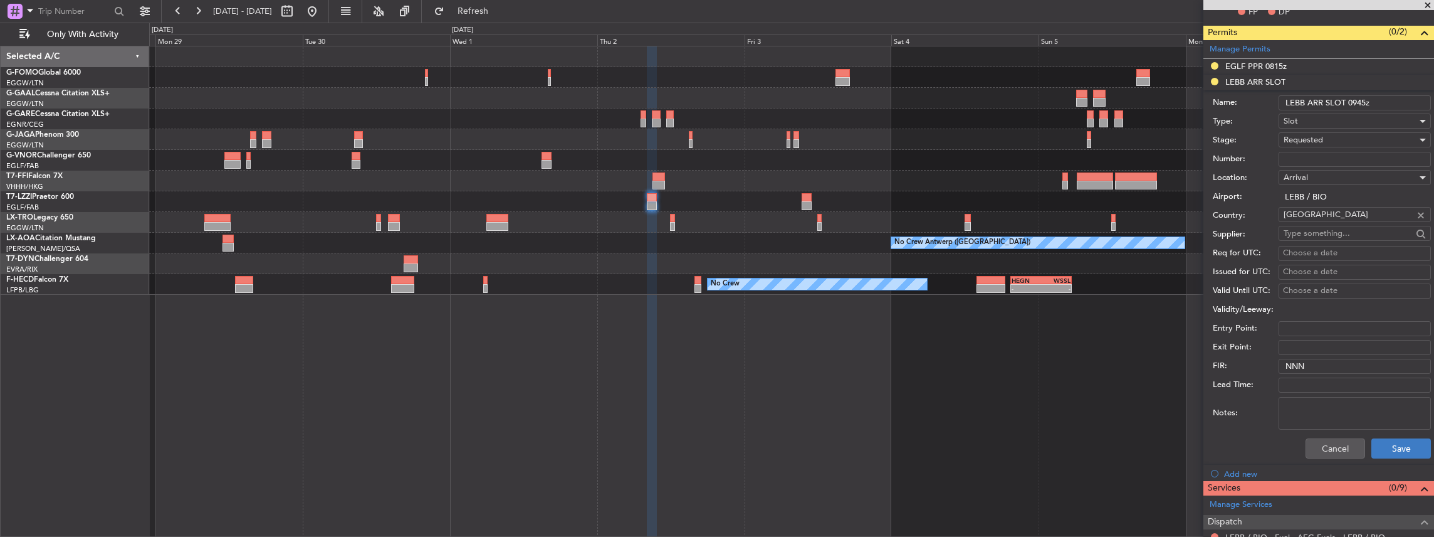
type input "LEBB ARR SLOT 0945z"
click at [1383, 449] on button "Save" at bounding box center [1401, 448] width 60 height 20
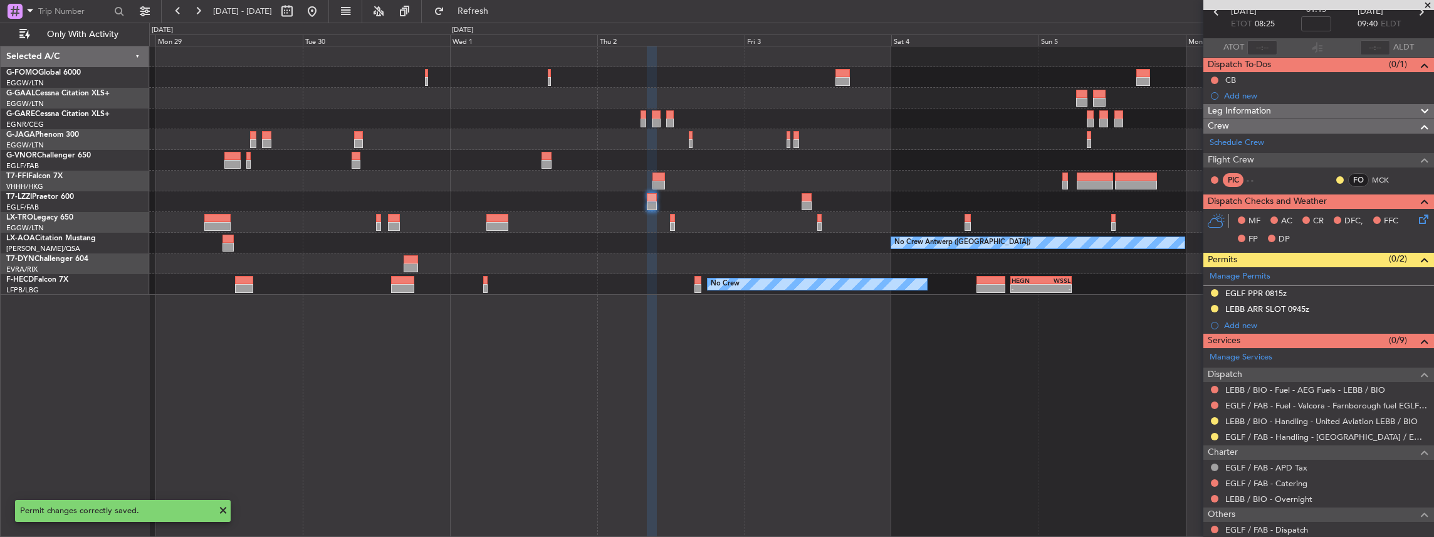
scroll to position [35, 0]
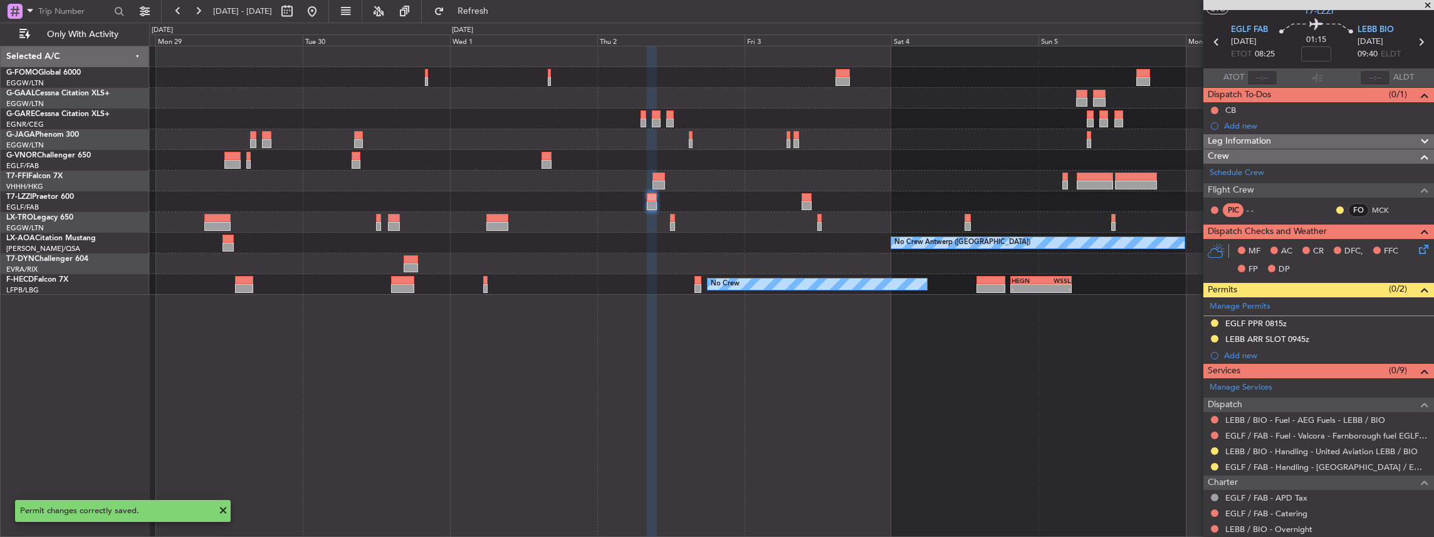
click at [1418, 40] on icon at bounding box center [1421, 42] width 16 height 16
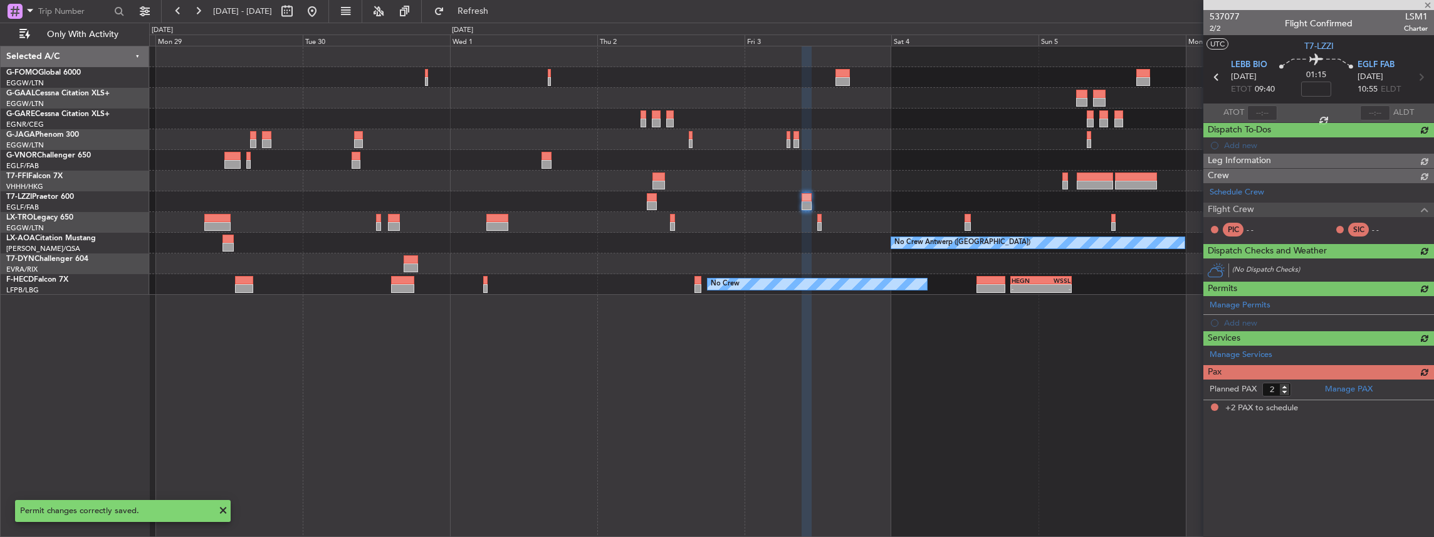
scroll to position [0, 0]
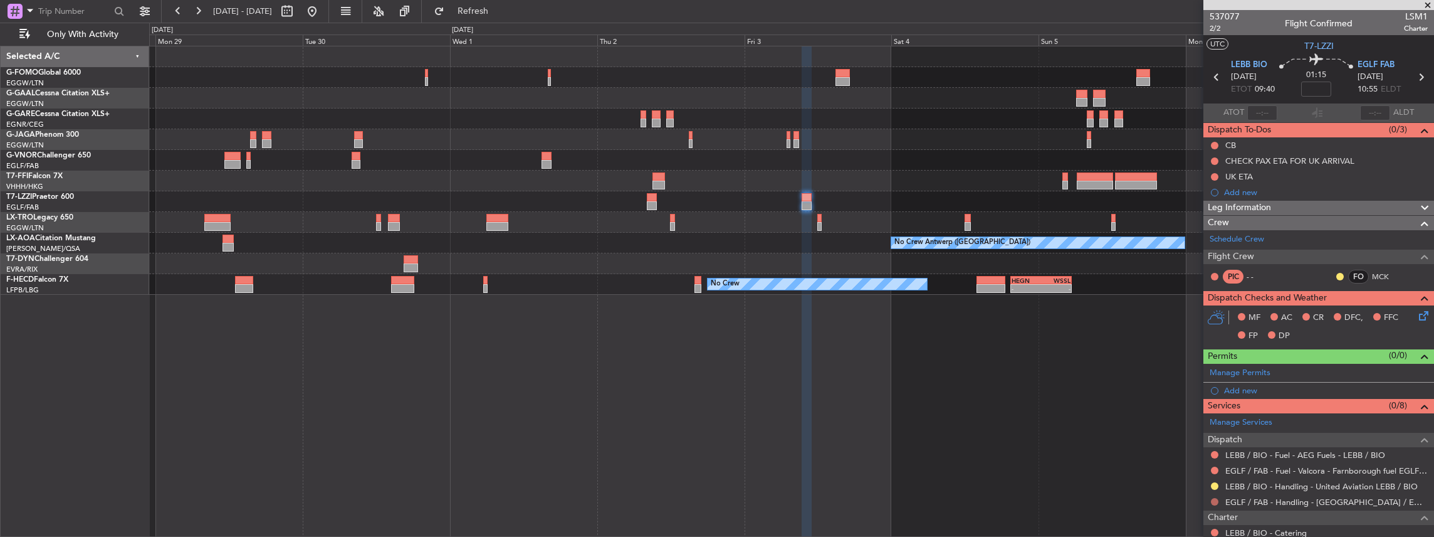
click at [1211, 500] on button at bounding box center [1215, 502] width 8 height 8
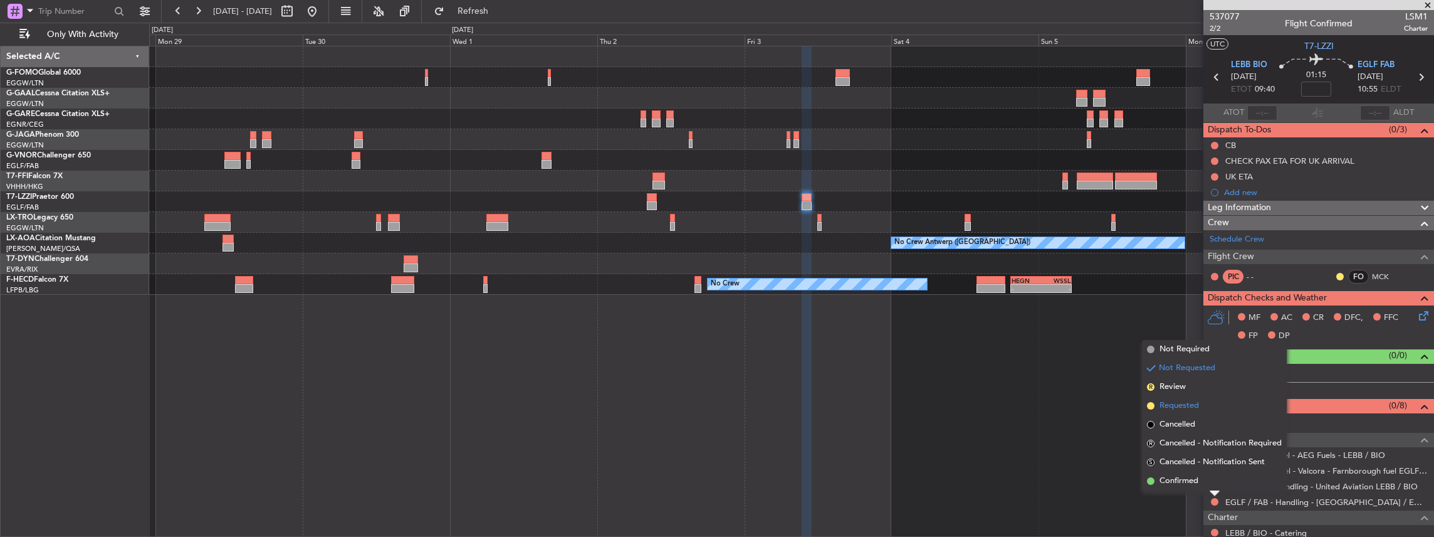
click at [1187, 409] on span "Requested" at bounding box center [1179, 405] width 39 height 13
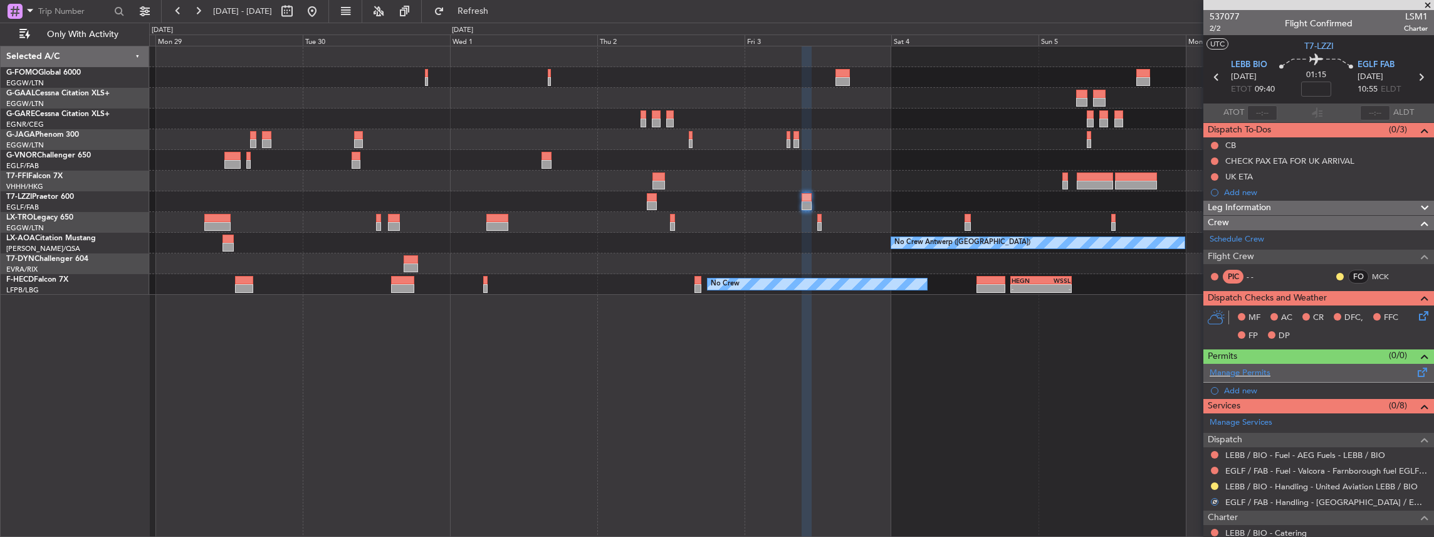
click at [1415, 372] on span at bounding box center [1422, 369] width 15 height 9
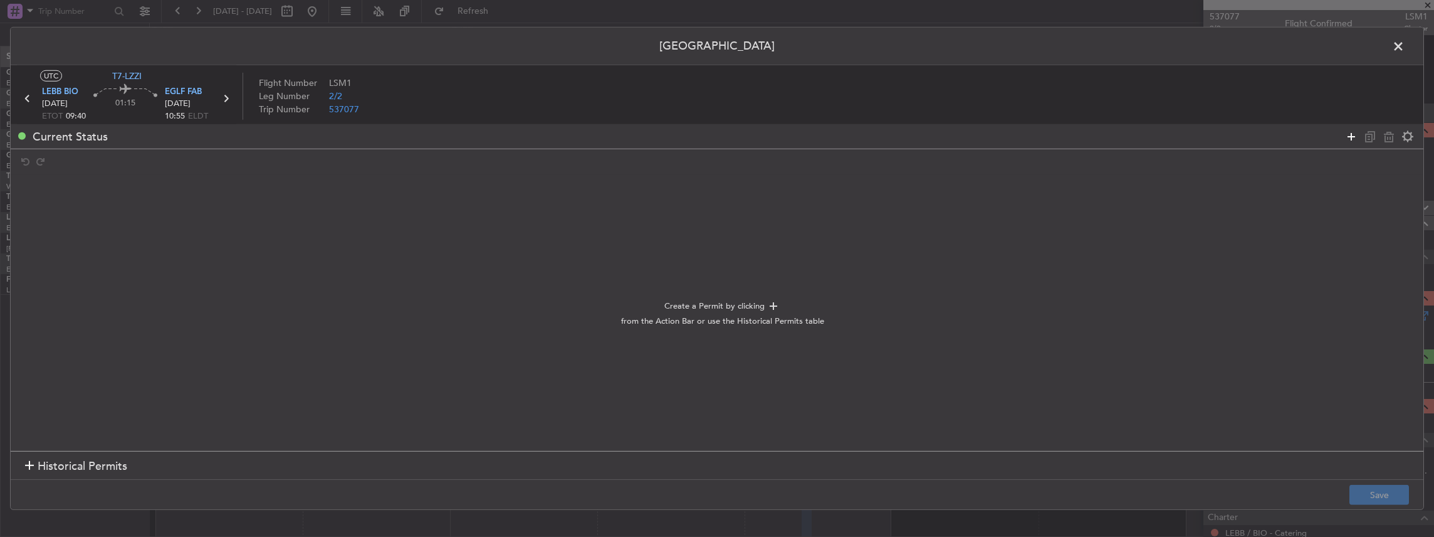
click at [1351, 135] on icon at bounding box center [1351, 135] width 15 height 15
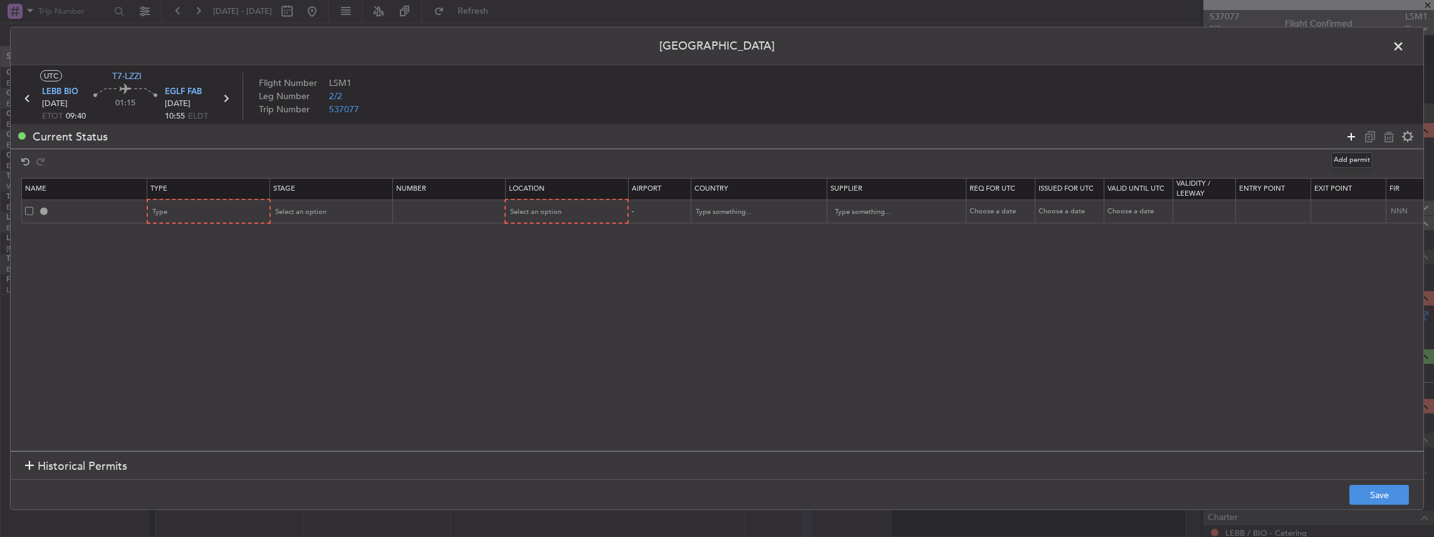
click at [1351, 135] on icon at bounding box center [1351, 135] width 15 height 15
click at [243, 208] on div "Type" at bounding box center [205, 211] width 104 height 19
drag, startPoint x: 183, startPoint y: 328, endPoint x: 203, endPoint y: 300, distance: 35.1
click at [183, 328] on span "Slot" at bounding box center [209, 331] width 112 height 19
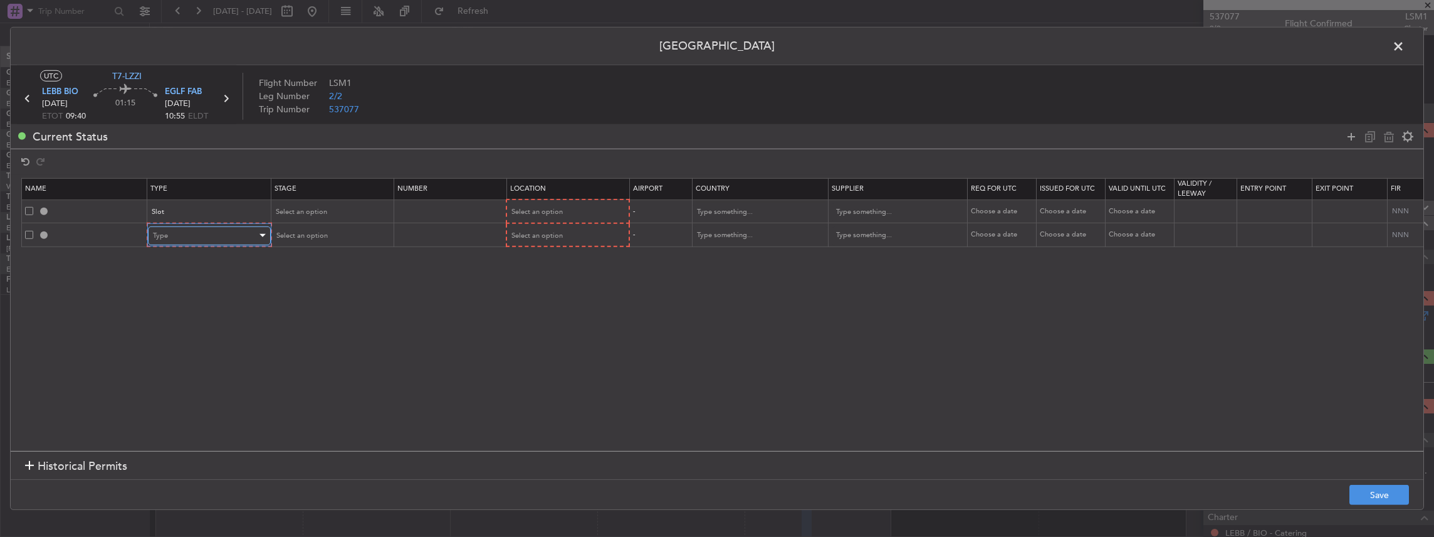
click at [210, 241] on div "Type" at bounding box center [205, 235] width 104 height 19
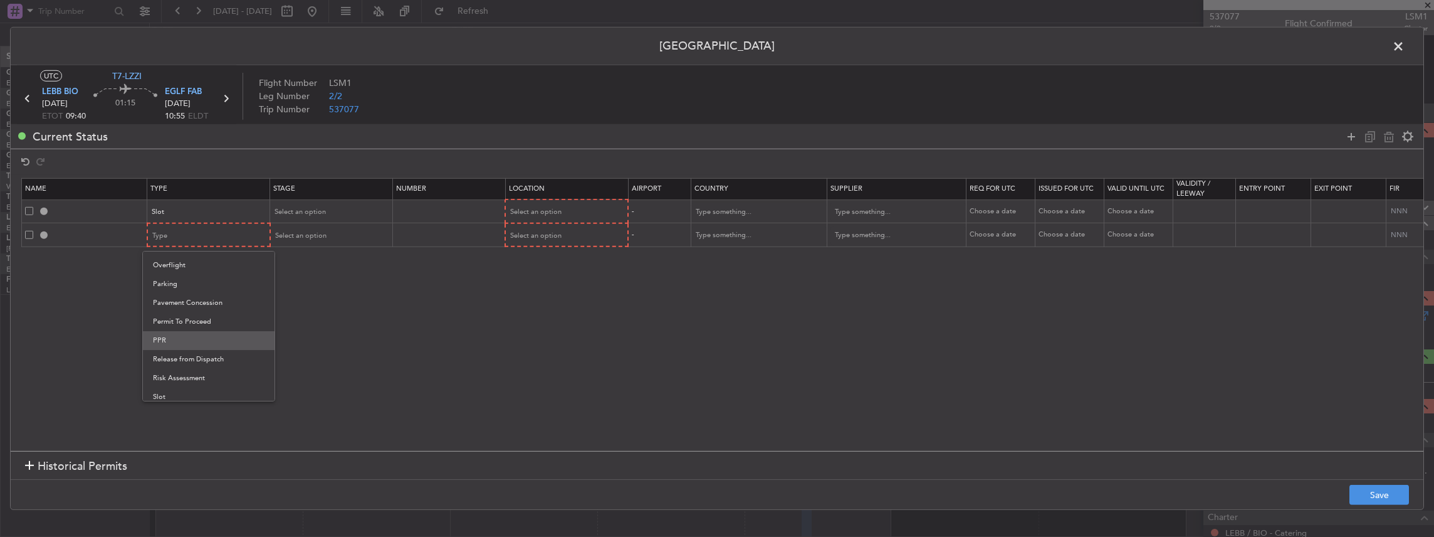
click at [169, 337] on span "PPR" at bounding box center [209, 340] width 112 height 19
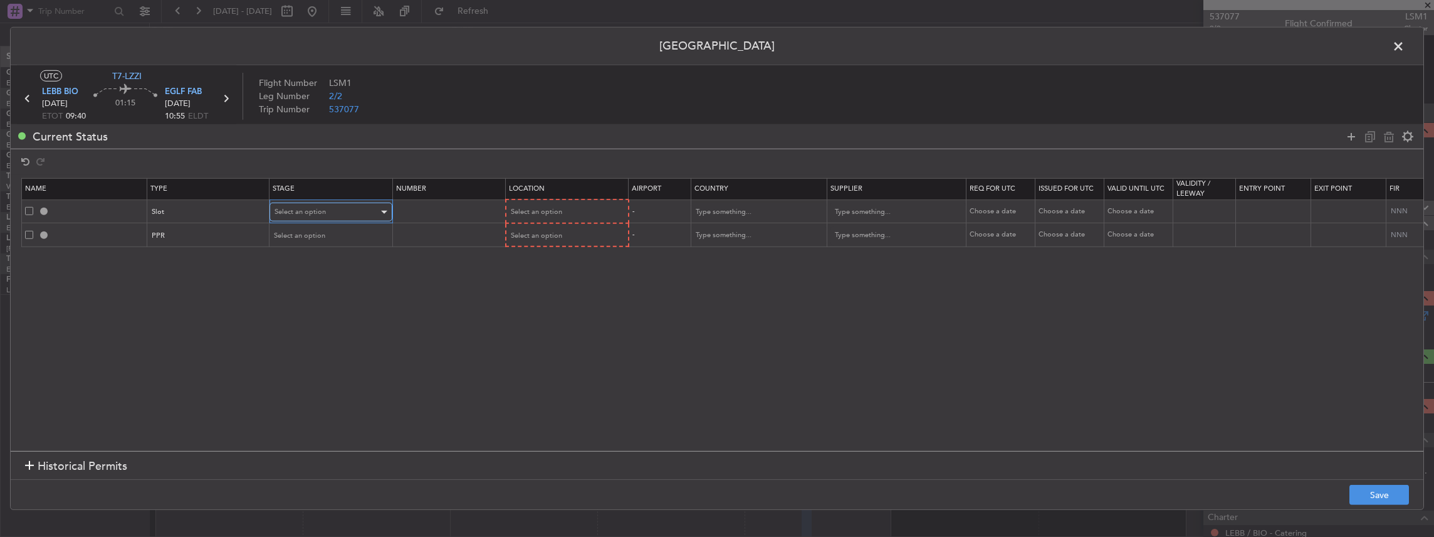
click at [345, 211] on div "Select an option" at bounding box center [327, 211] width 104 height 19
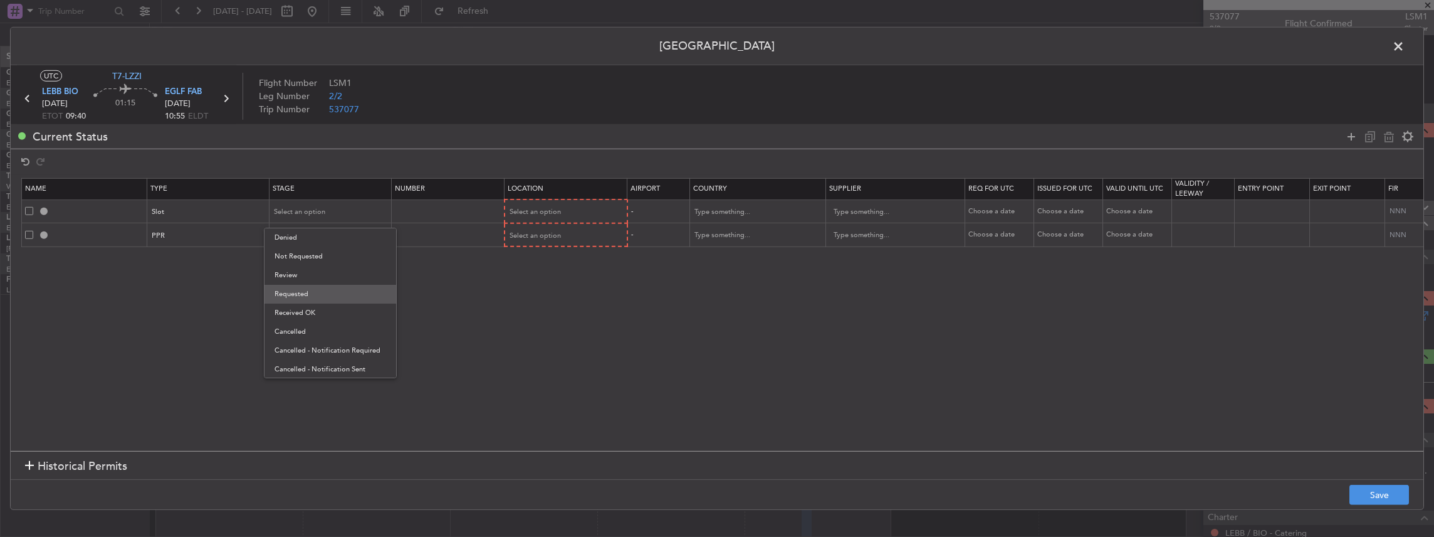
click at [315, 291] on span "Requested" at bounding box center [331, 294] width 112 height 19
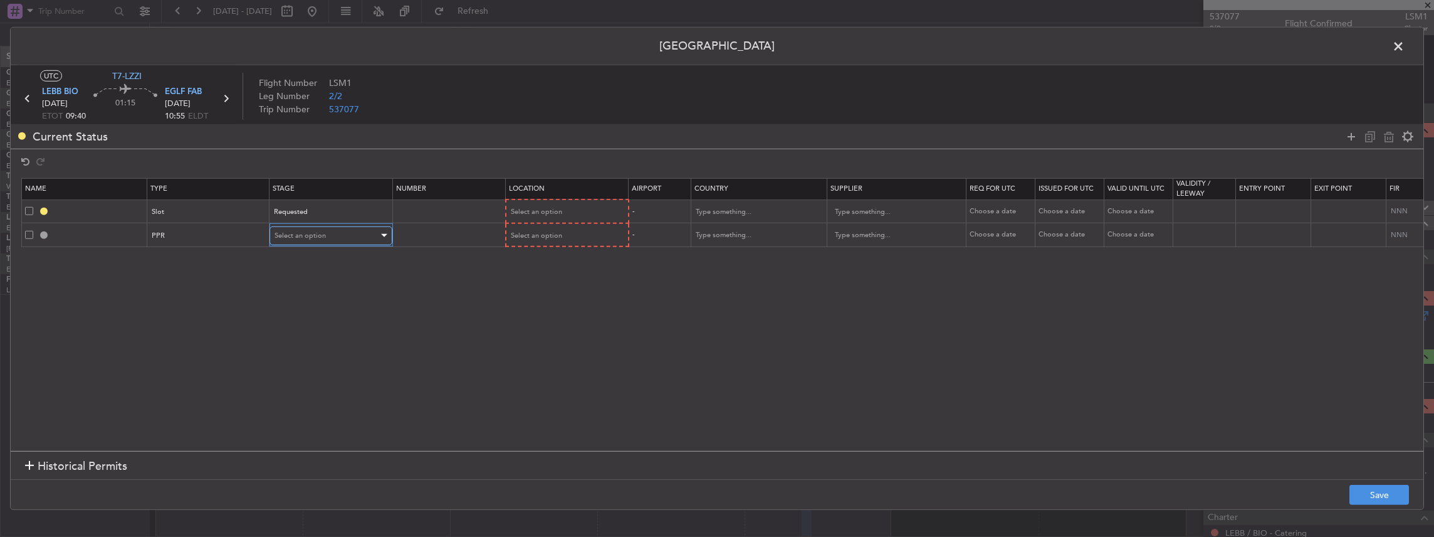
click at [314, 239] on div "Select an option" at bounding box center [327, 235] width 104 height 19
drag, startPoint x: 310, startPoint y: 317, endPoint x: 360, endPoint y: 287, distance: 57.9
click at [311, 317] on span "Requested" at bounding box center [331, 317] width 112 height 19
click at [539, 208] on span "Select an option" at bounding box center [535, 211] width 51 height 9
click at [549, 242] on span "Departure" at bounding box center [566, 237] width 112 height 19
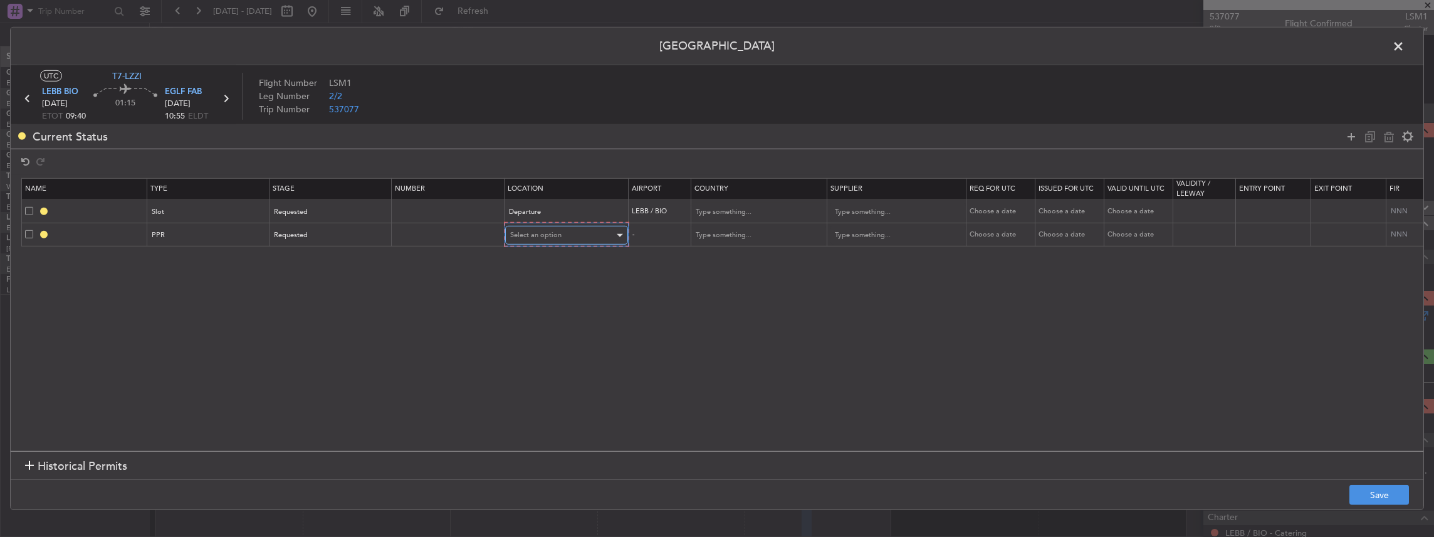
click at [527, 238] on span "Select an option" at bounding box center [535, 234] width 51 height 9
click at [531, 291] on span "Arrival" at bounding box center [566, 298] width 112 height 19
click at [1379, 486] on button "Save" at bounding box center [1379, 494] width 60 height 20
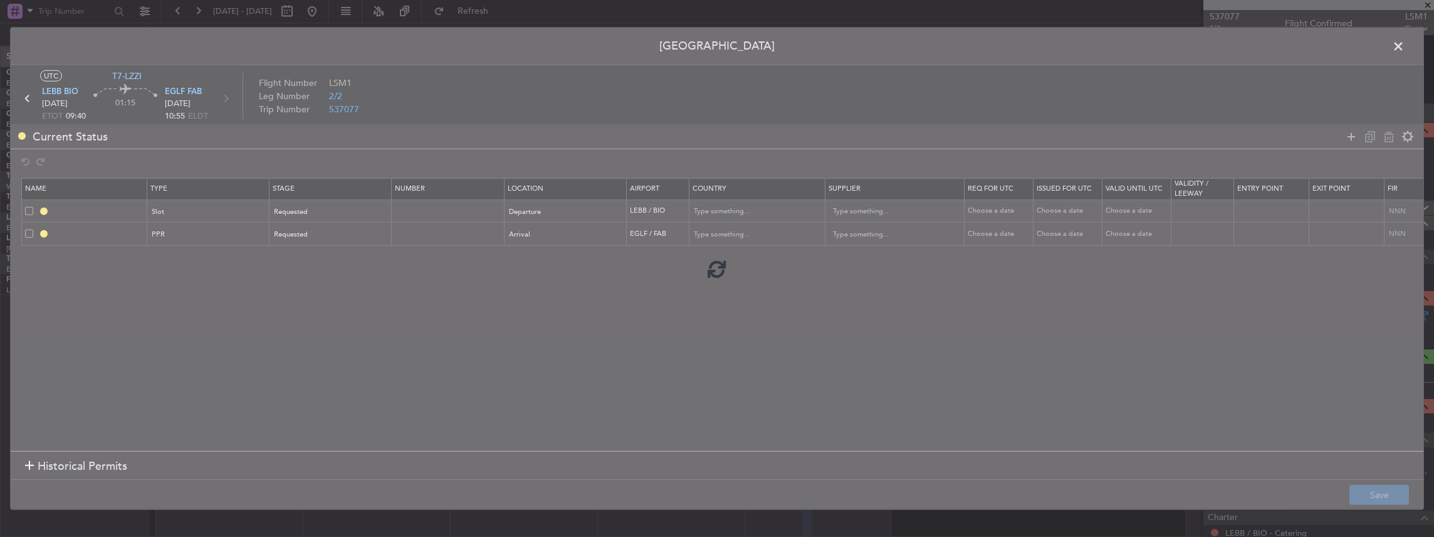
type input "LEBB DEP SLOT"
type input "Spain"
type input "NNN"
type input "EGLF PPR"
type input "United Kingdom"
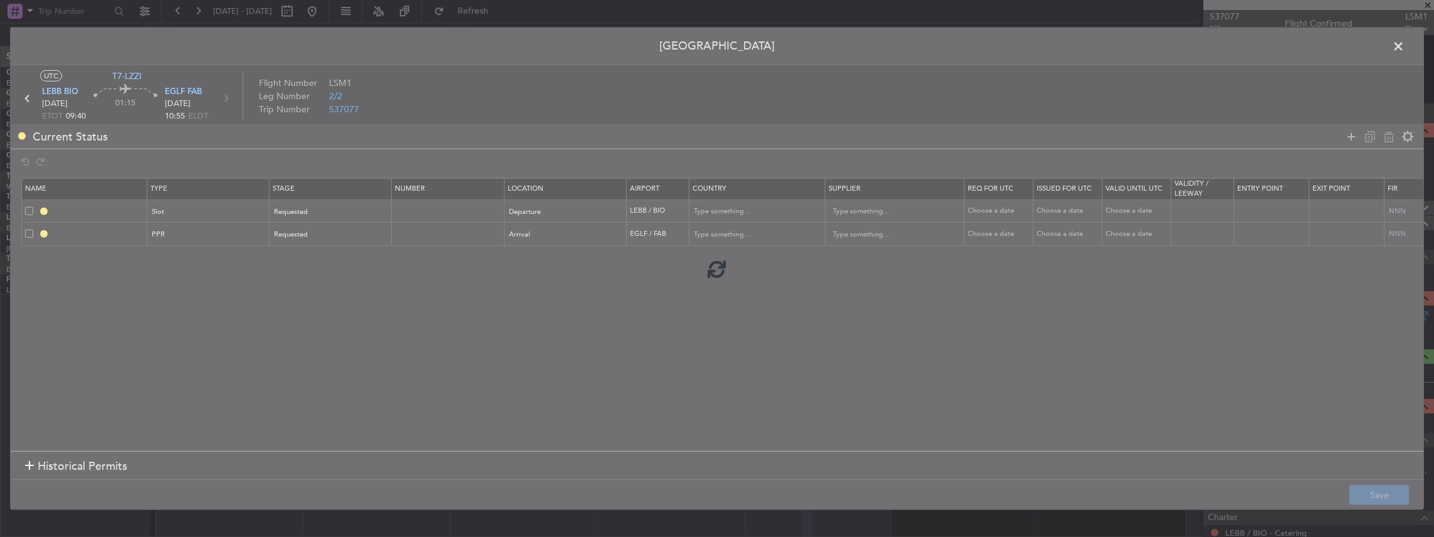
type input "NNN"
type input "2"
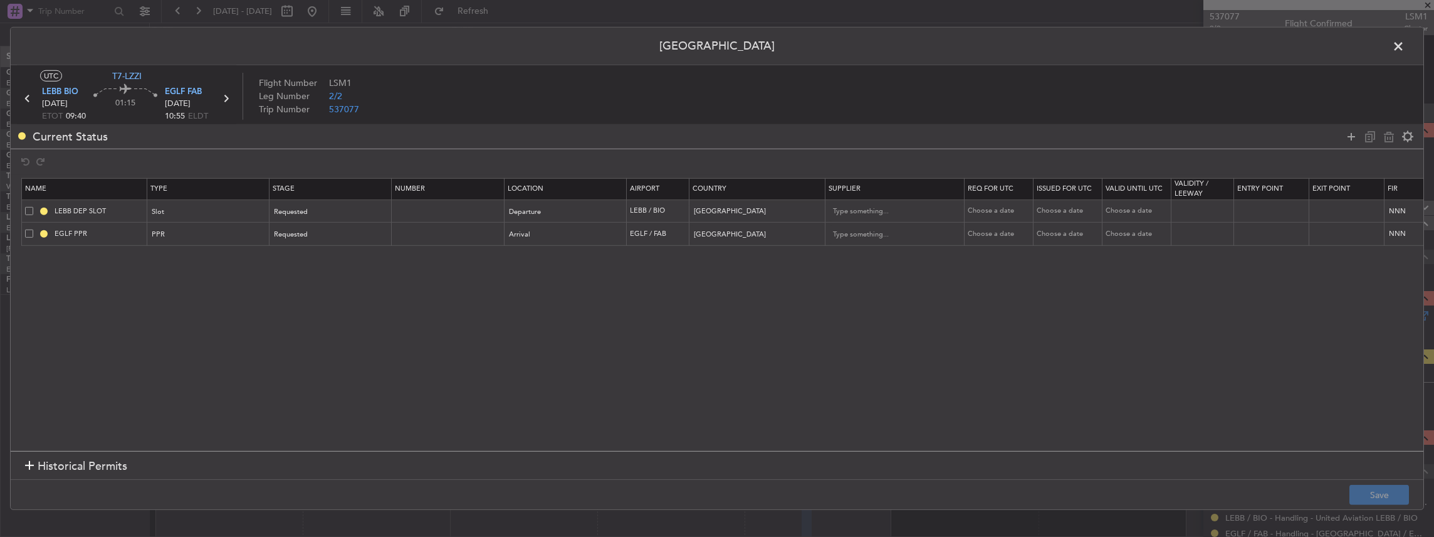
click at [1405, 48] on span at bounding box center [1405, 49] width 0 height 25
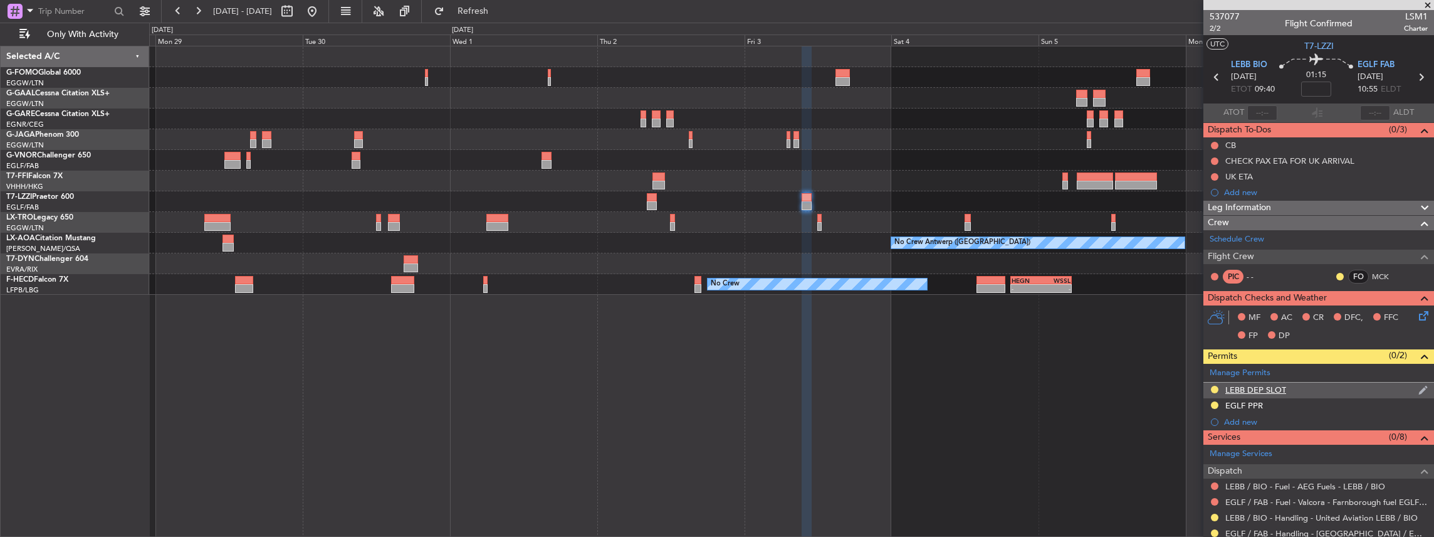
click at [1306, 387] on div "LEBB DEP SLOT" at bounding box center [1318, 390] width 231 height 16
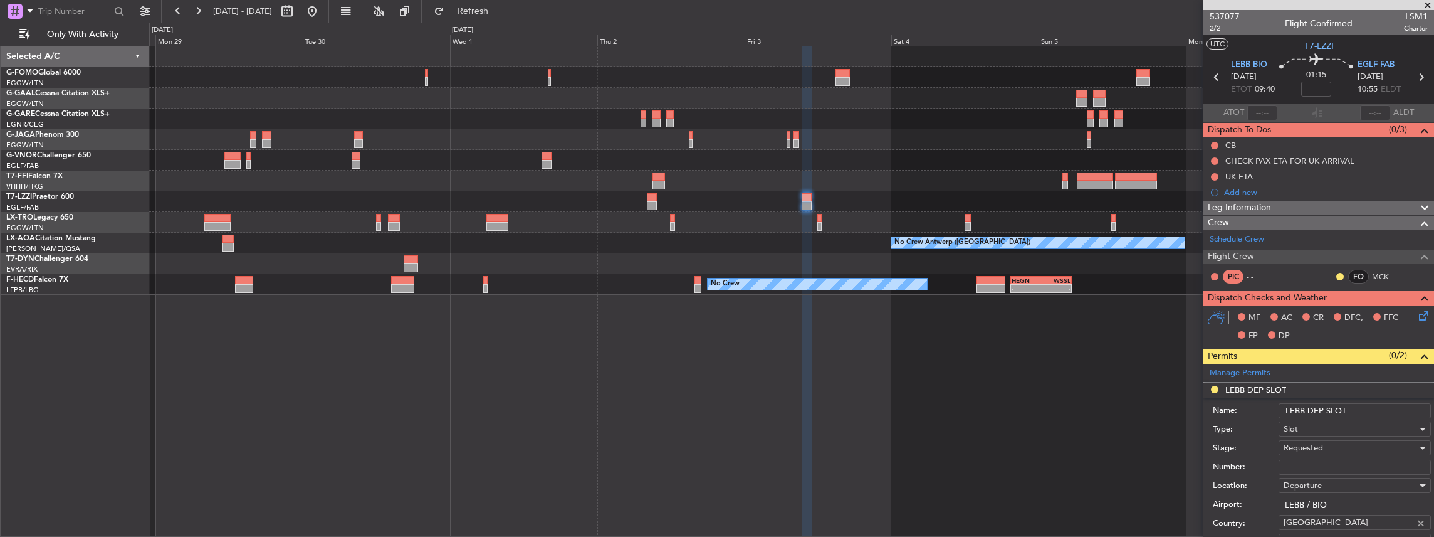
click at [1363, 409] on input "LEBB DEP SLOT" at bounding box center [1355, 410] width 152 height 15
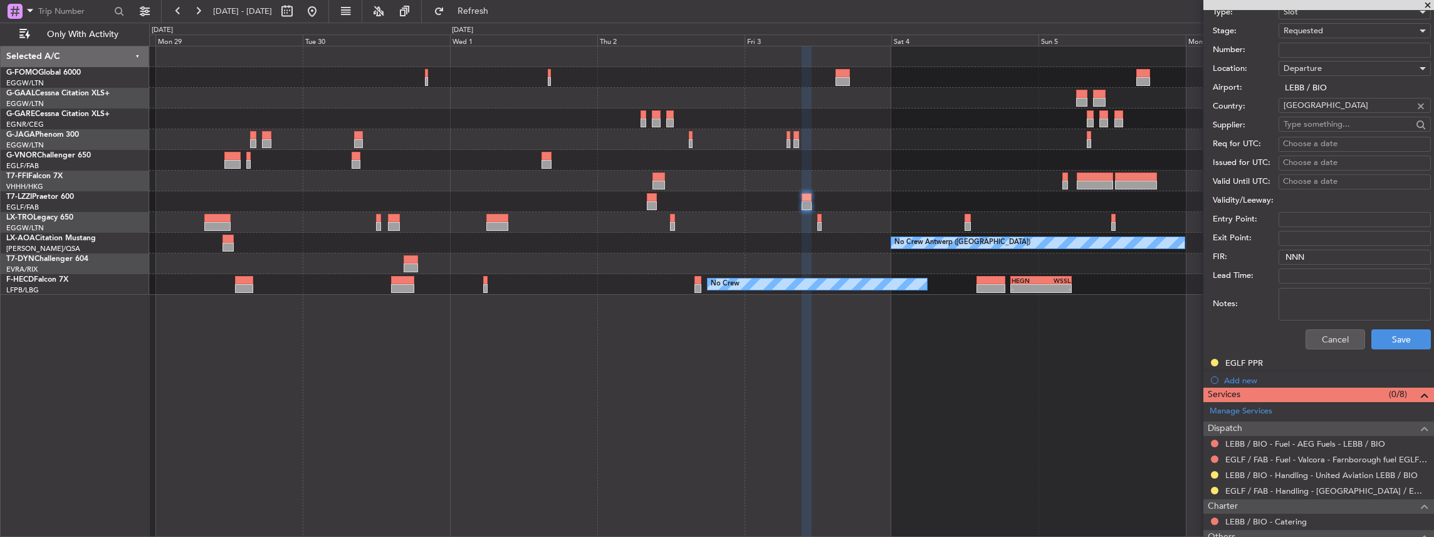
scroll to position [417, 0]
type input "LEBB DEP SLOT 0930z"
click at [1396, 337] on button "Save" at bounding box center [1401, 338] width 60 height 20
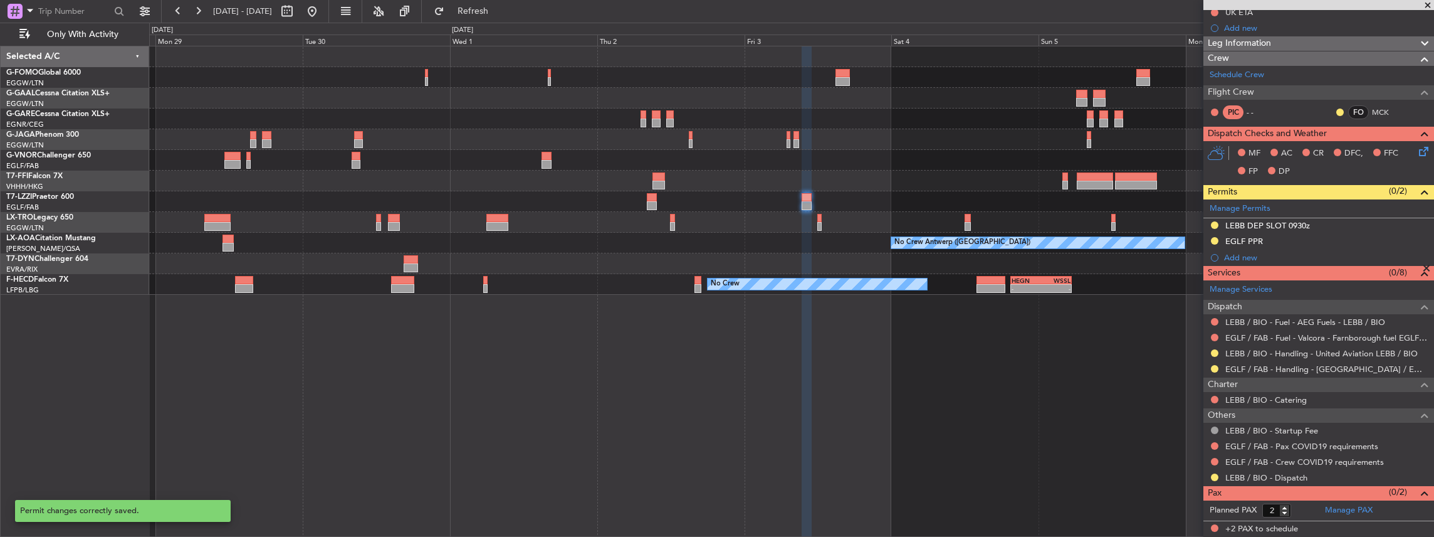
scroll to position [44, 0]
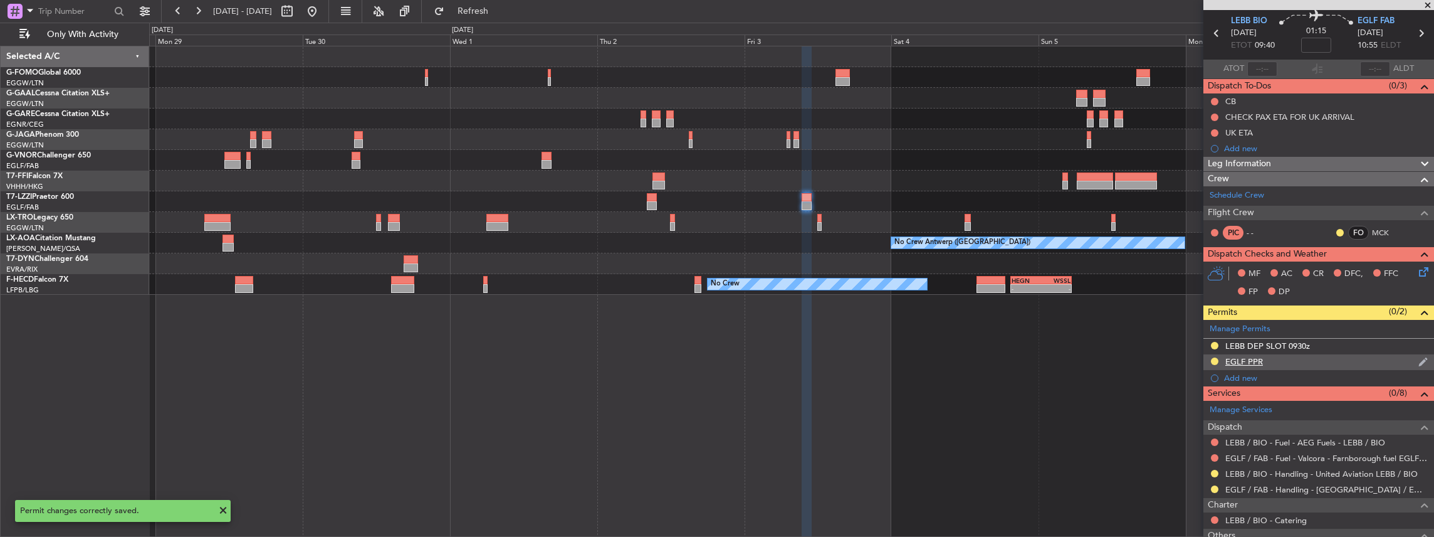
click at [1295, 362] on div "EGLF PPR" at bounding box center [1318, 362] width 231 height 16
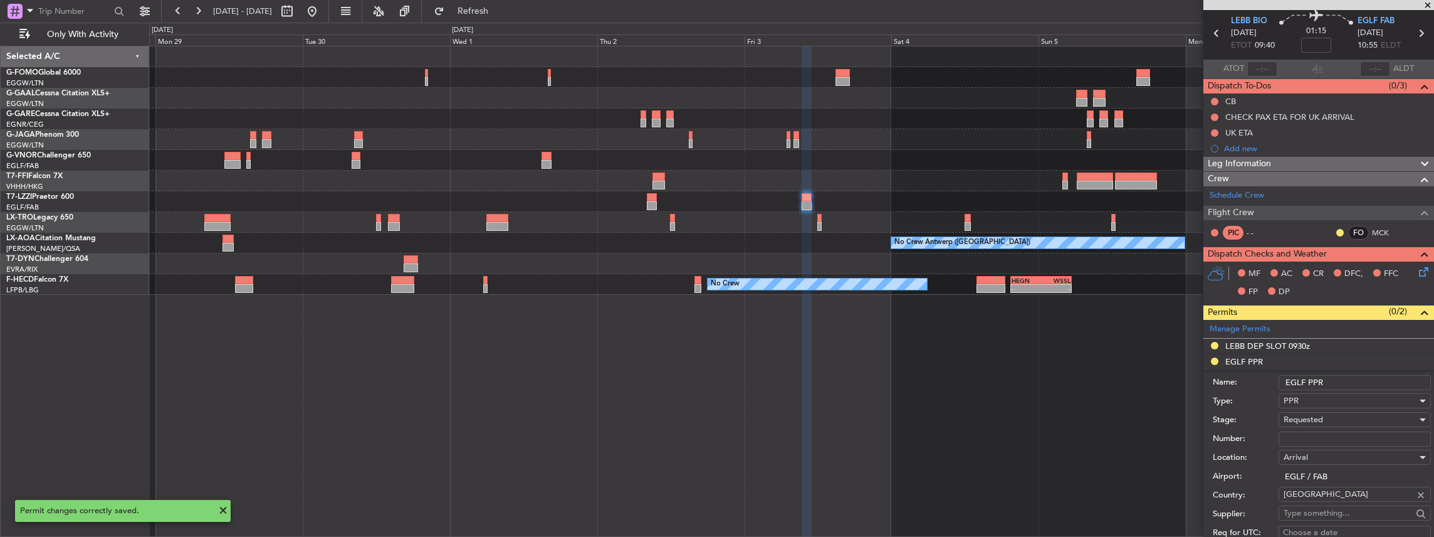
click at [1354, 380] on input "EGLF PPR" at bounding box center [1355, 382] width 152 height 15
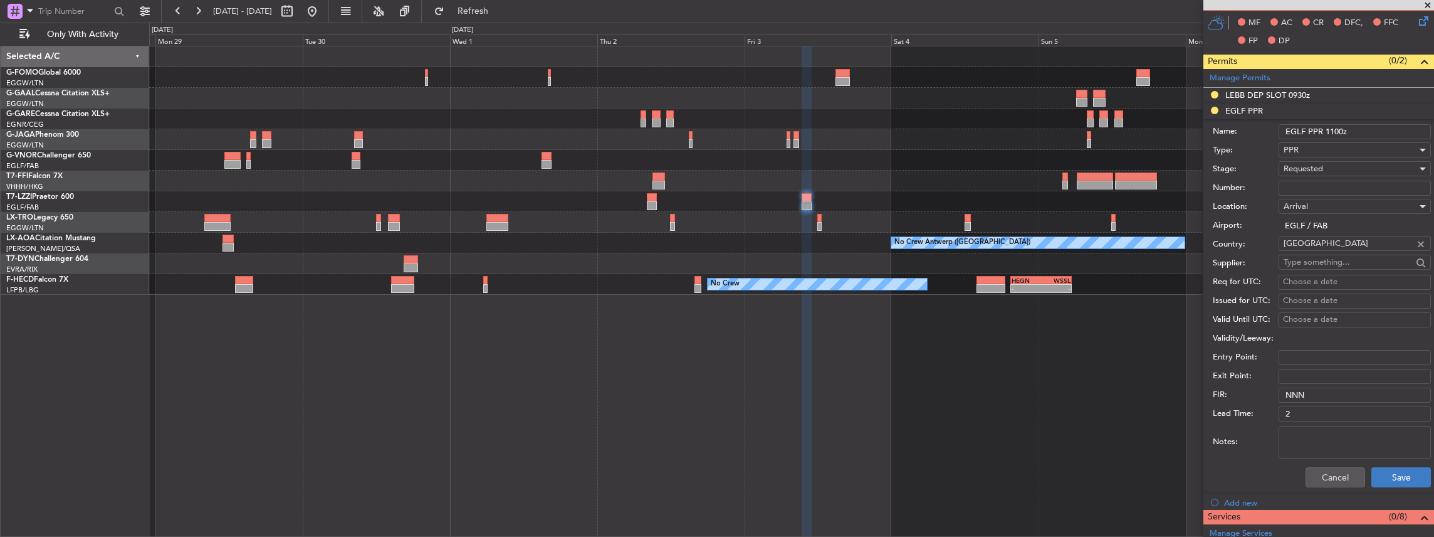
type input "EGLF PPR 1100z"
click at [1384, 480] on button "Save" at bounding box center [1401, 477] width 60 height 20
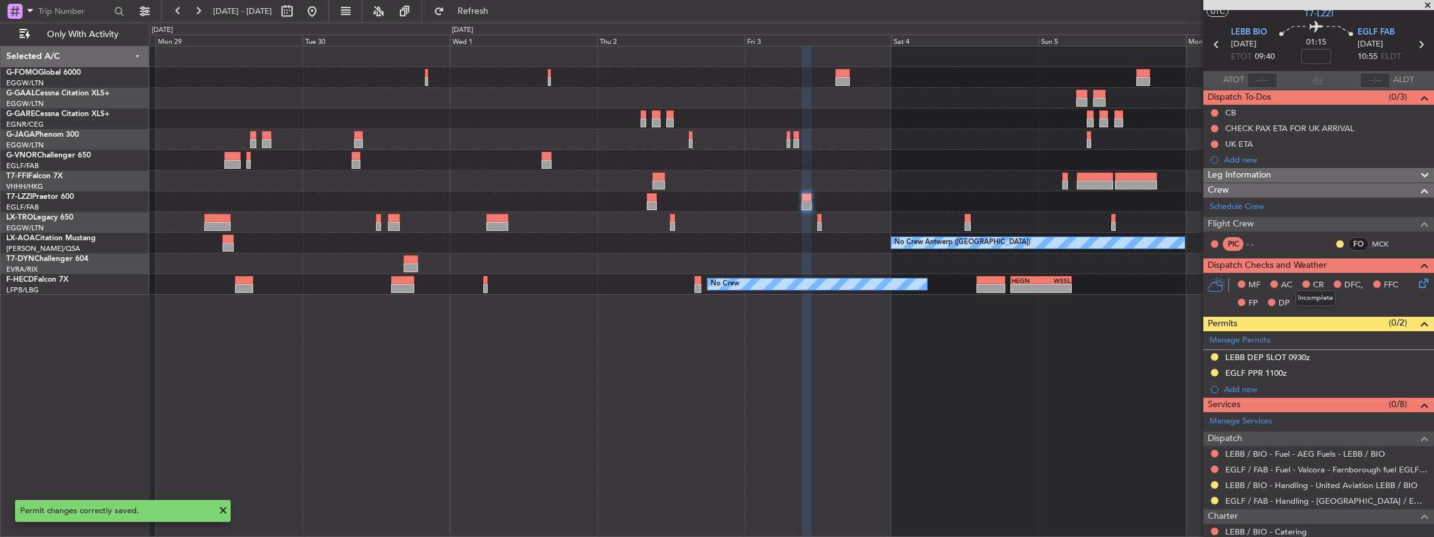
scroll to position [0, 0]
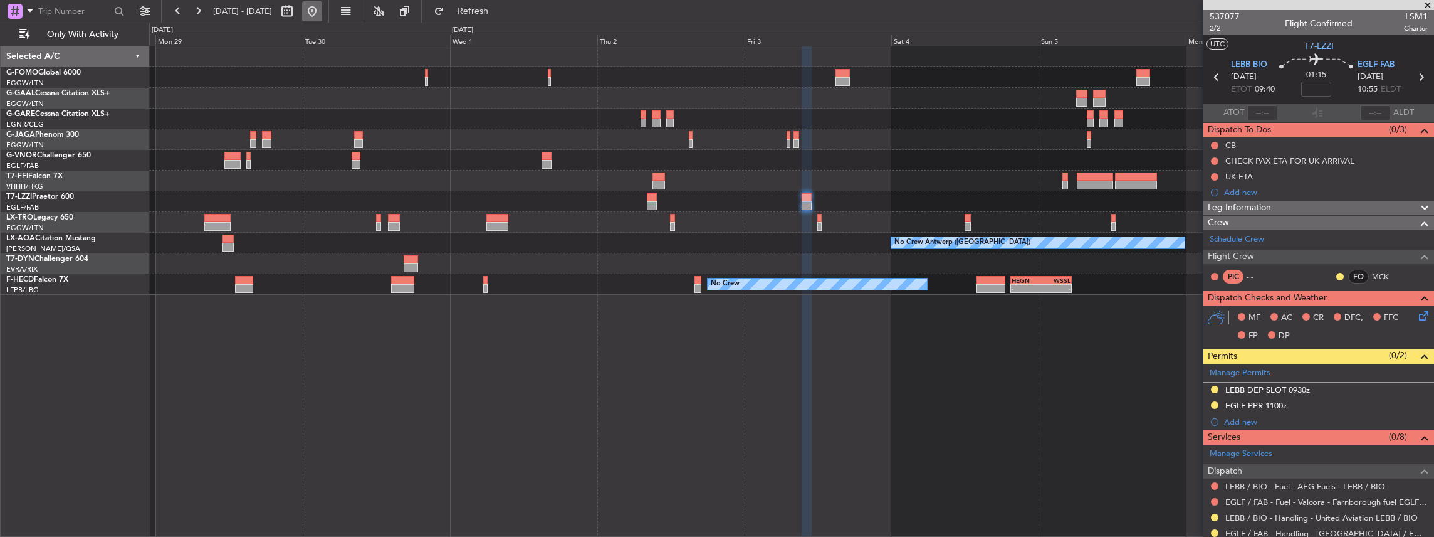
click at [322, 9] on button at bounding box center [312, 11] width 20 height 20
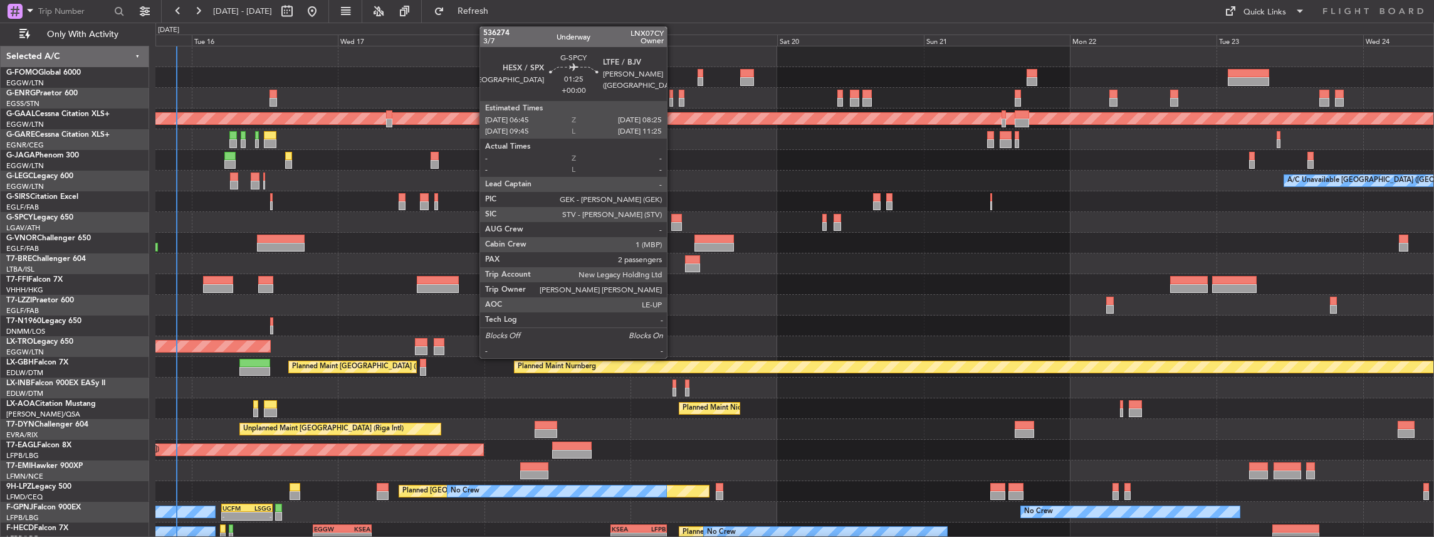
click at [673, 218] on div at bounding box center [676, 218] width 11 height 9
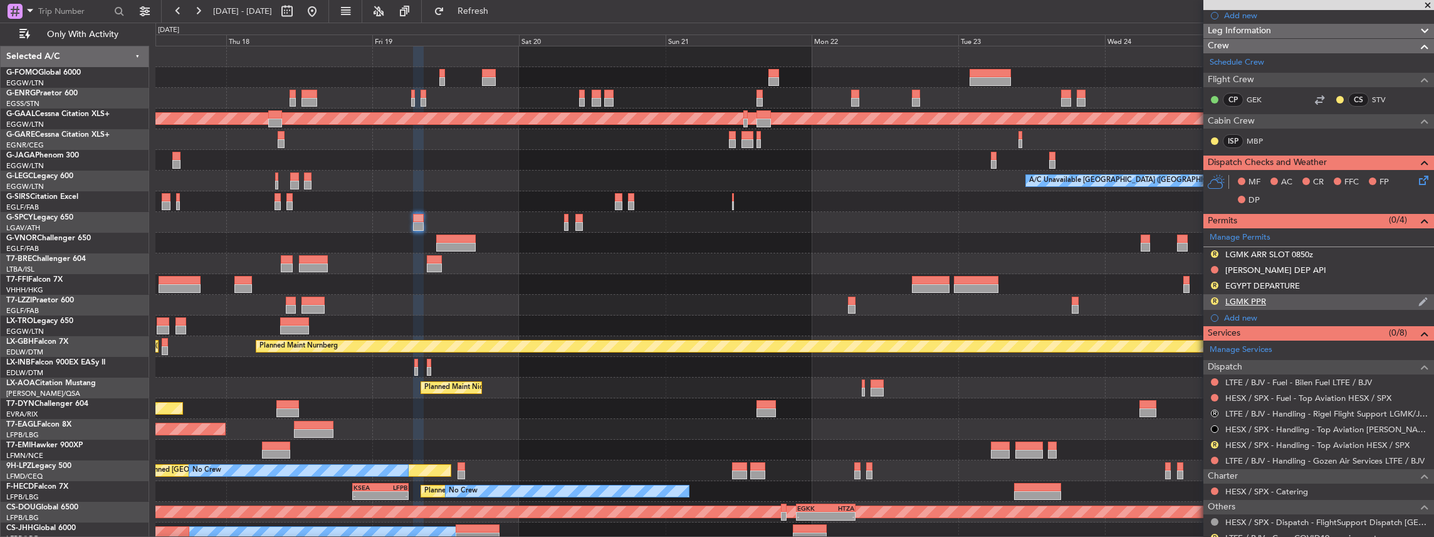
scroll to position [209, 0]
click at [1213, 409] on button "R" at bounding box center [1215, 413] width 8 height 8
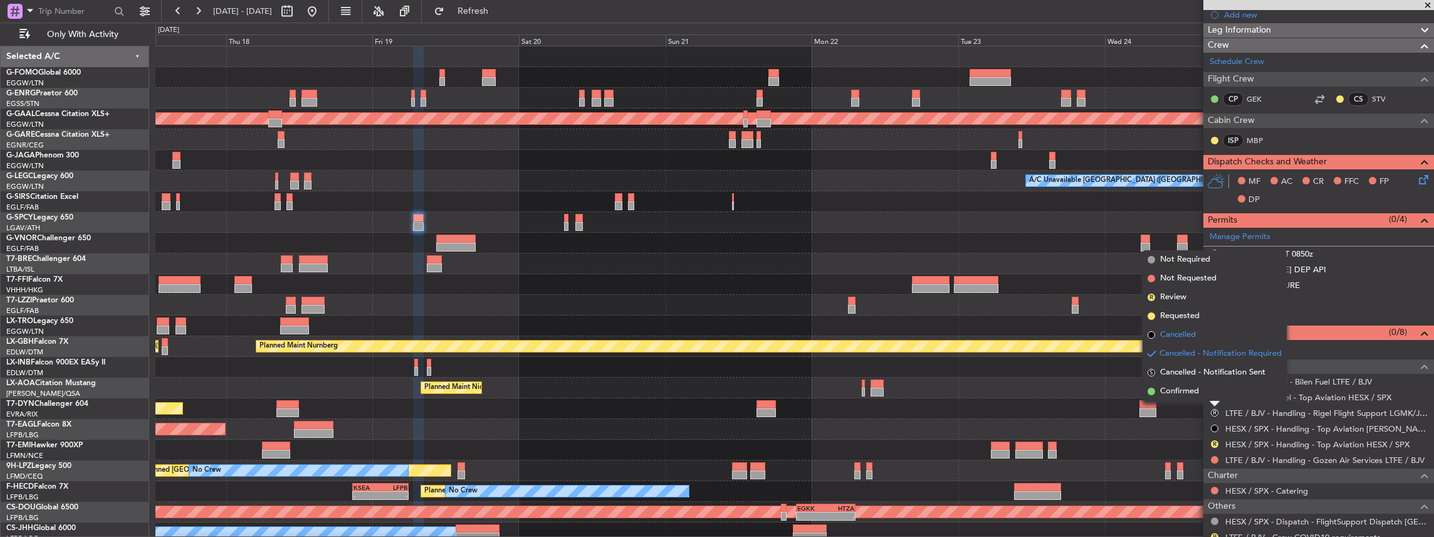
click at [1180, 333] on span "Cancelled" at bounding box center [1178, 334] width 36 height 13
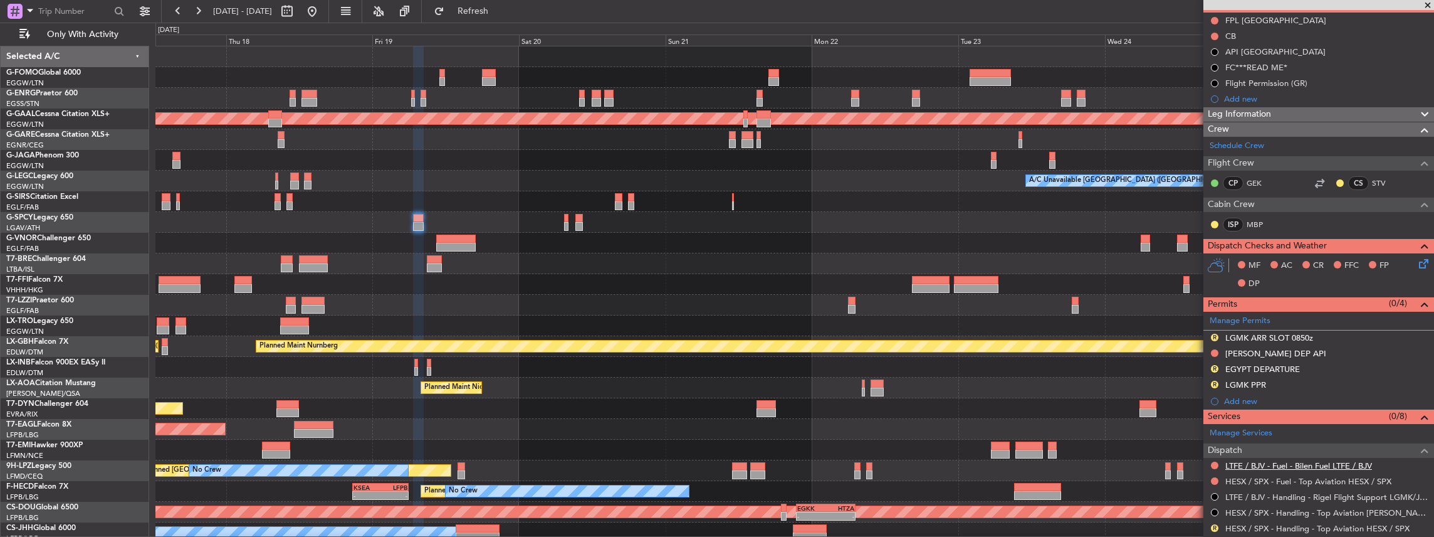
scroll to position [251, 0]
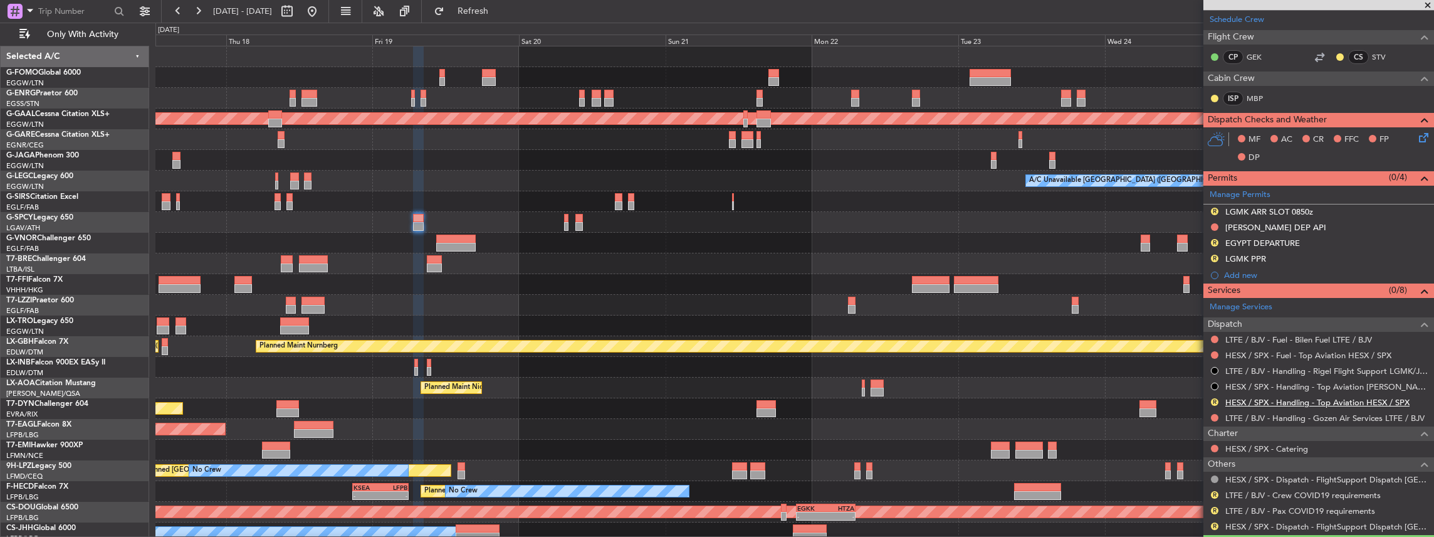
click at [1258, 400] on link "HESX / SPX - Handling - Top Aviation HESX / SPX" at bounding box center [1317, 402] width 184 height 11
click at [489, 16] on button "Refresh" at bounding box center [465, 11] width 75 height 20
click at [1284, 415] on link "LTFE / BJV - Handling - Gozen Air Services LTFE / BJV" at bounding box center [1324, 417] width 199 height 11
click at [500, 10] on span "Refresh" at bounding box center [473, 11] width 53 height 9
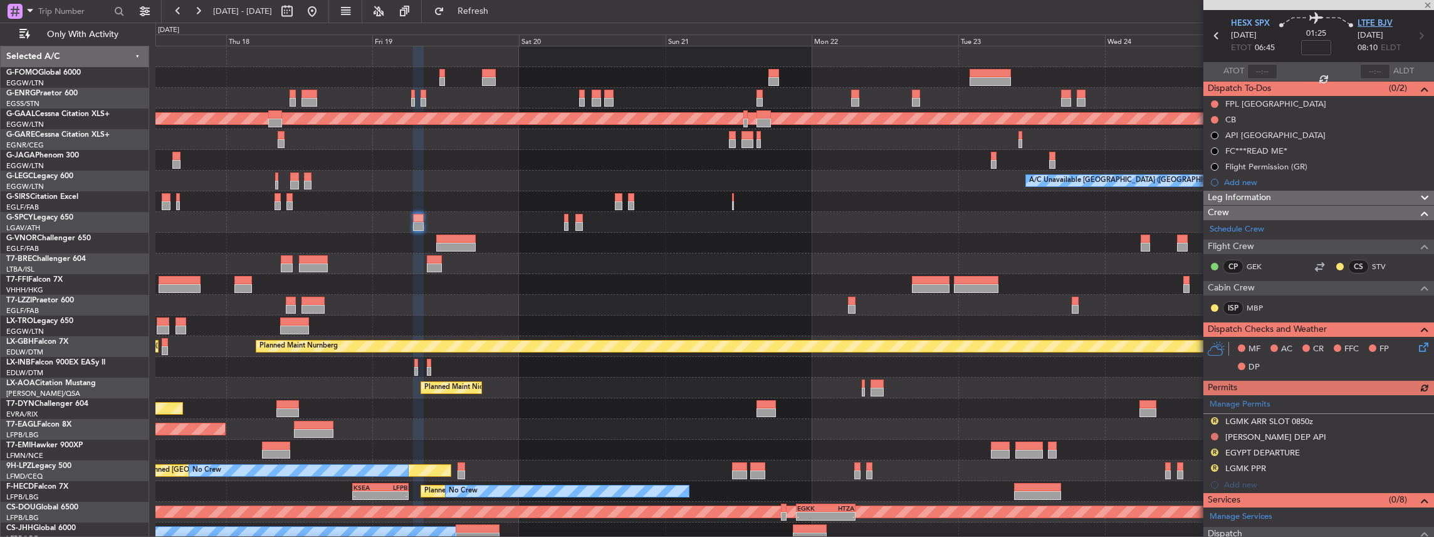
click at [1368, 19] on span "LTFE BJV" at bounding box center [1375, 24] width 35 height 13
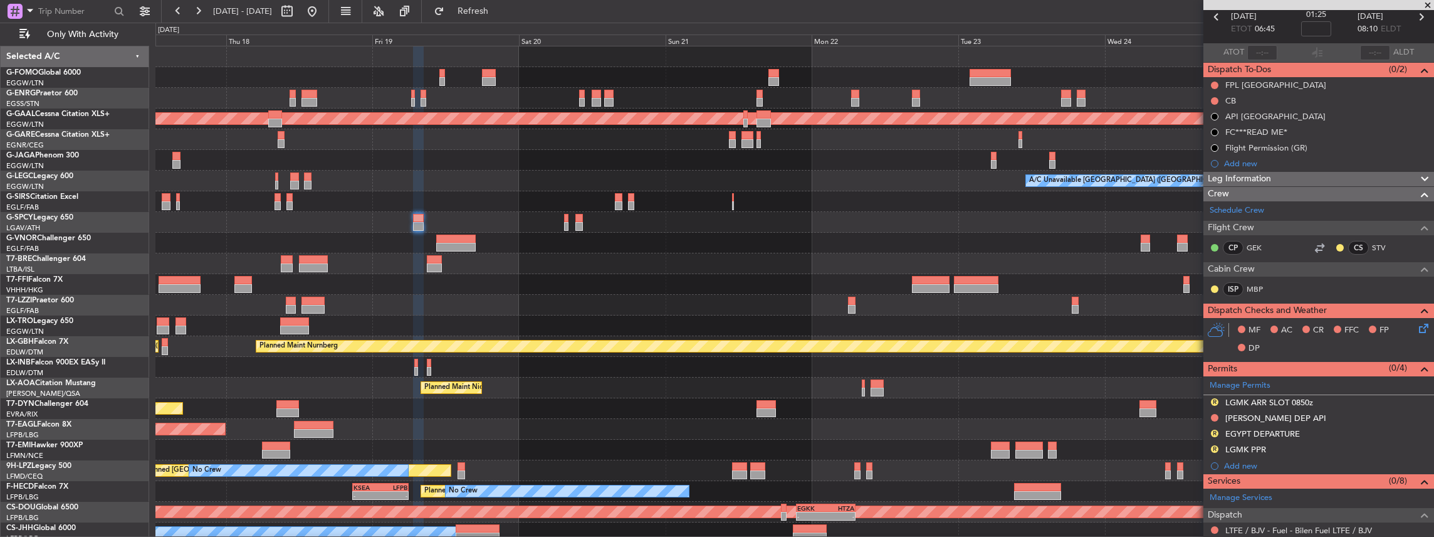
scroll to position [0, 0]
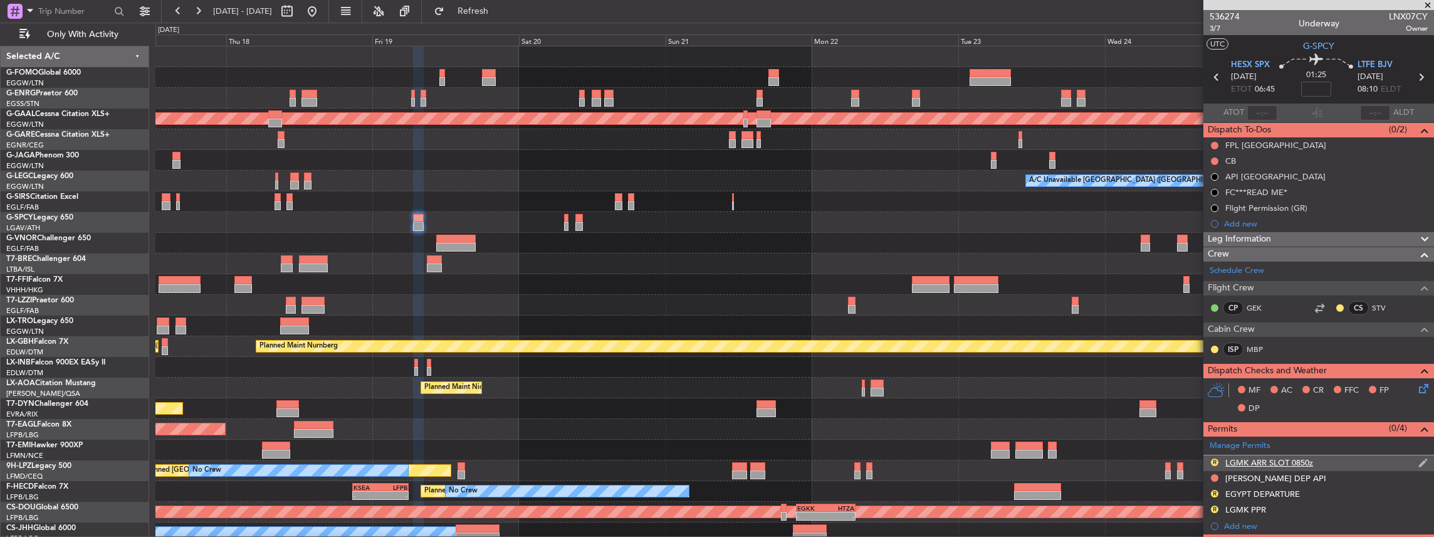
click at [1343, 458] on div "R LGMK ARR SLOT 0850z" at bounding box center [1318, 463] width 231 height 16
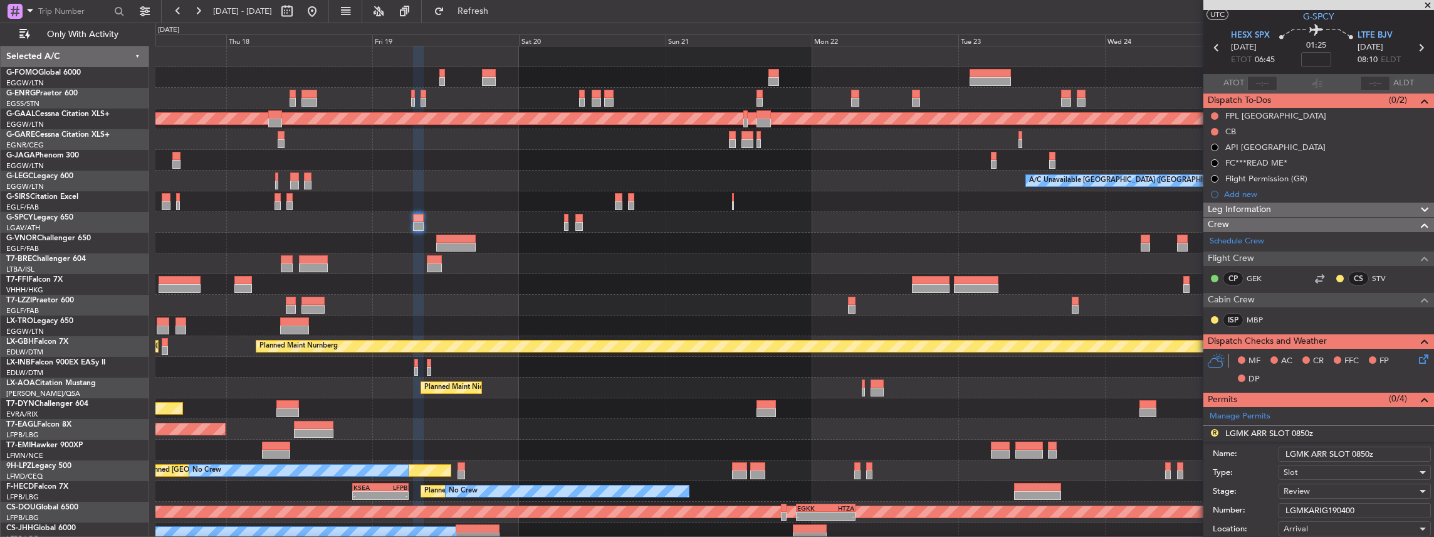
scroll to position [41, 0]
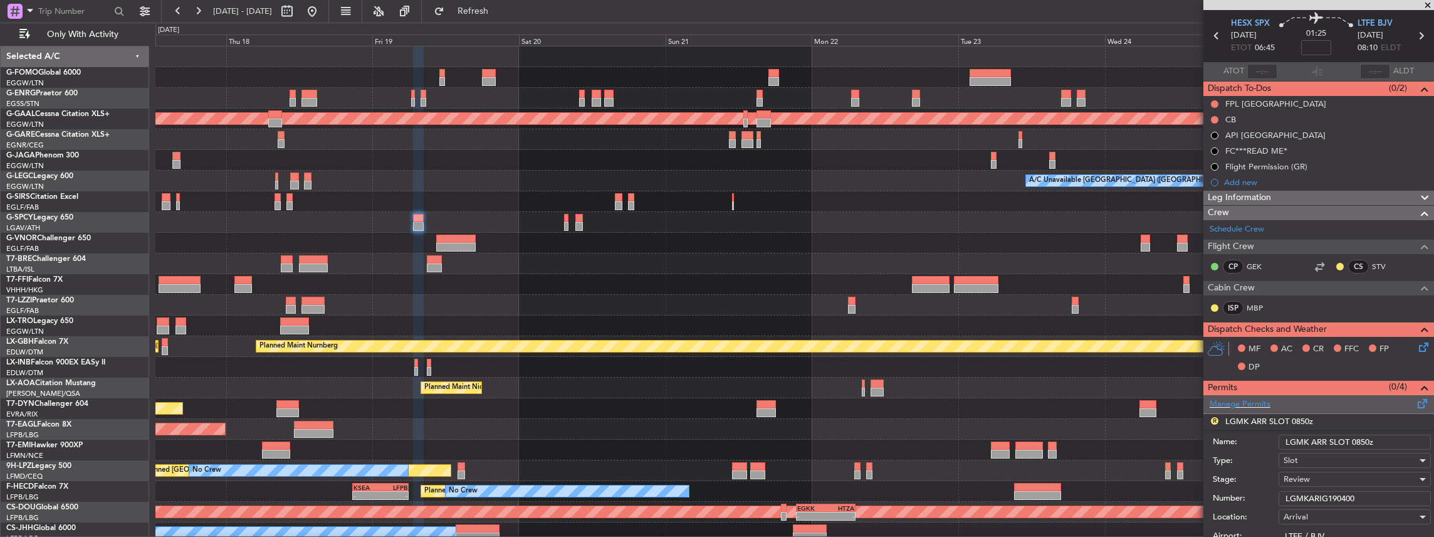
click at [1419, 400] on span at bounding box center [1422, 400] width 15 height 9
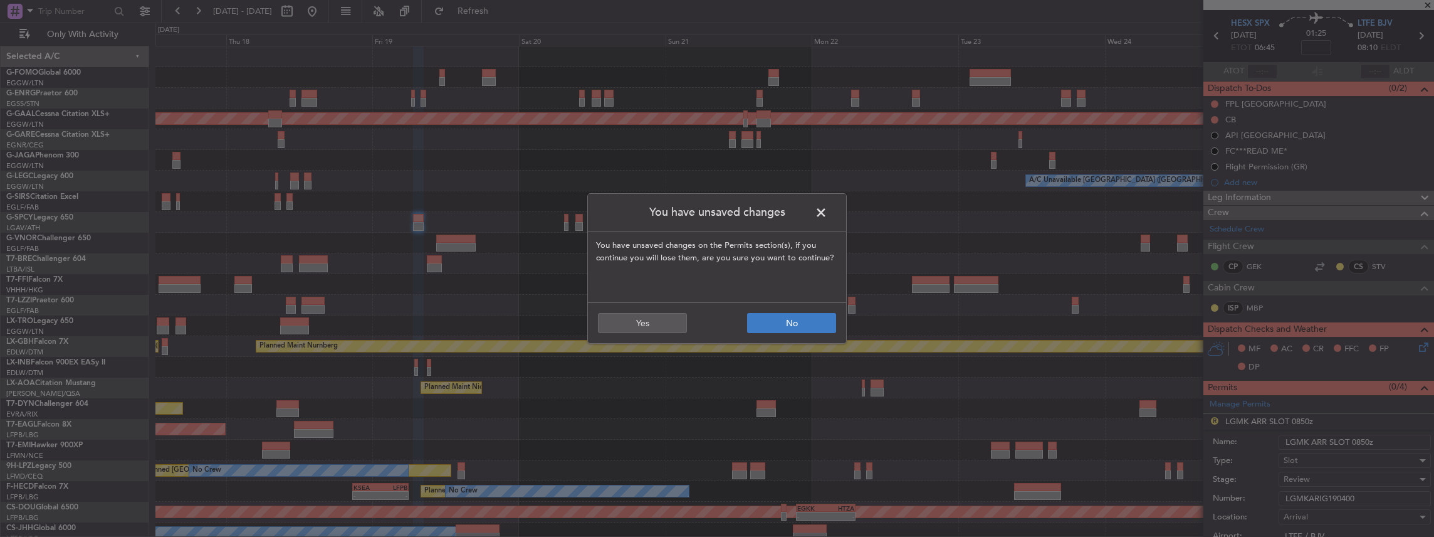
drag, startPoint x: 844, startPoint y: 325, endPoint x: 832, endPoint y: 323, distance: 11.4
click at [842, 325] on footer "No Yes" at bounding box center [717, 322] width 258 height 41
click at [822, 325] on button "No" at bounding box center [791, 323] width 89 height 20
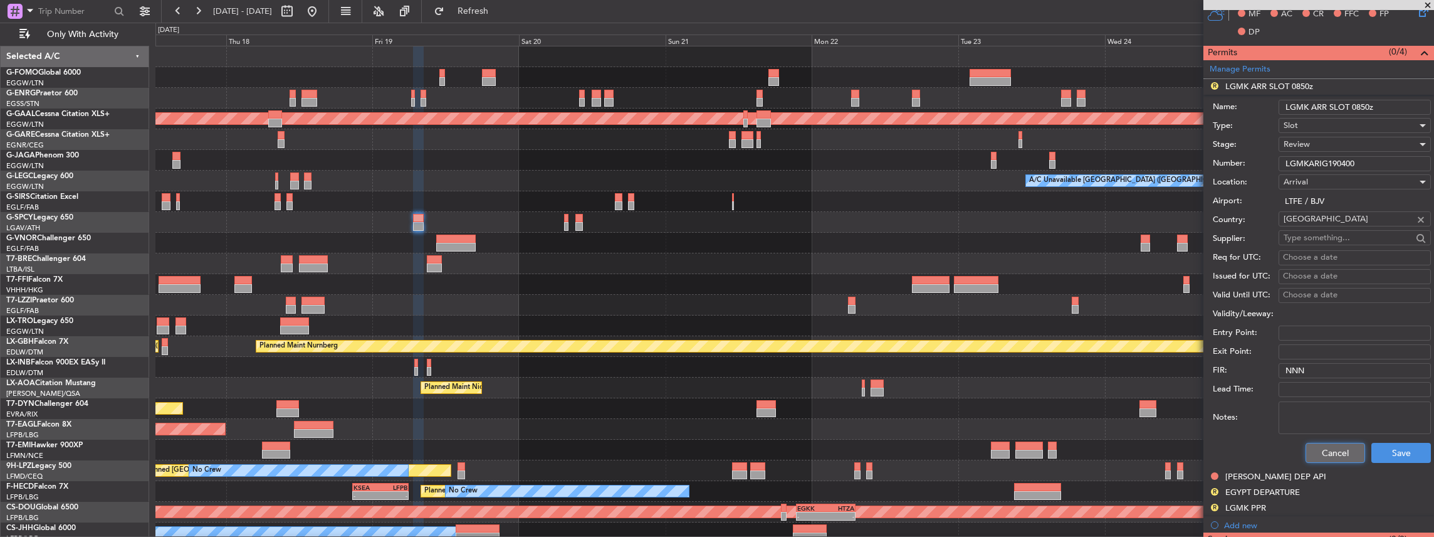
click at [1319, 449] on button "Cancel" at bounding box center [1336, 452] width 60 height 20
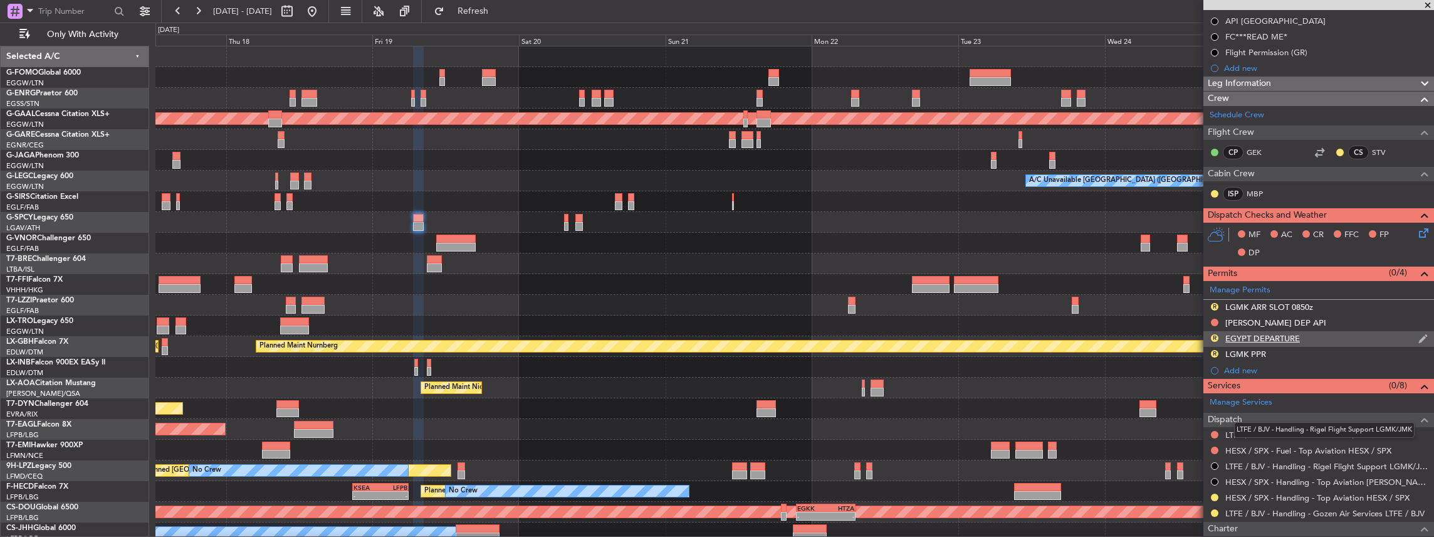
scroll to position [85, 0]
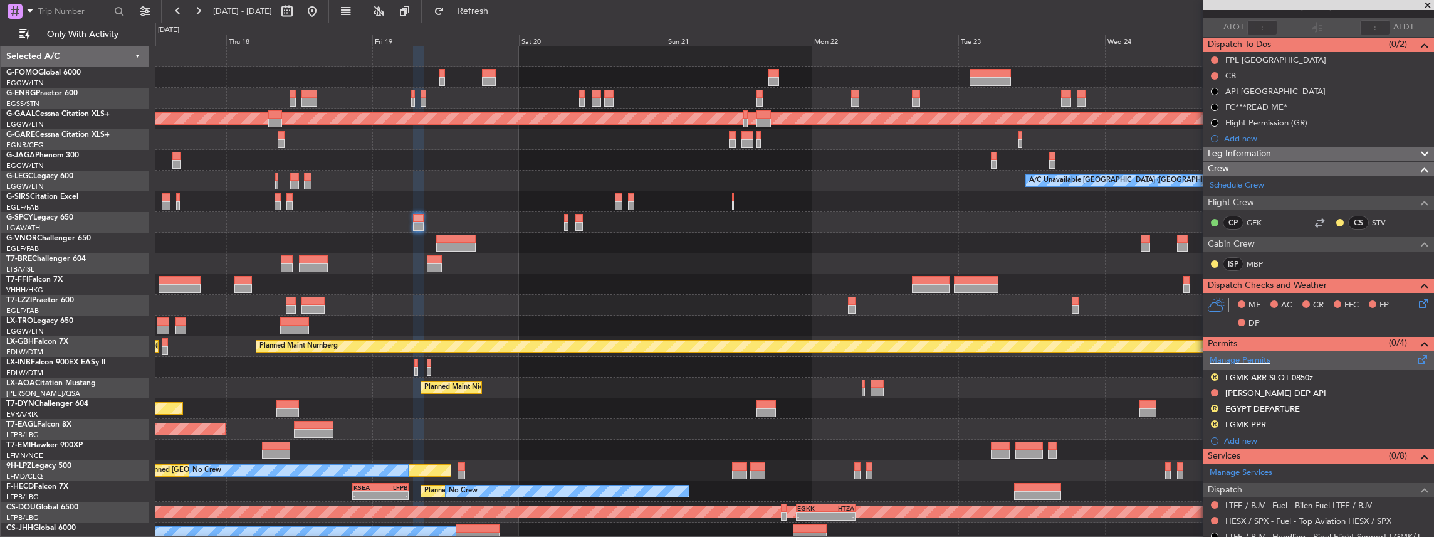
click at [1418, 357] on span at bounding box center [1422, 356] width 15 height 9
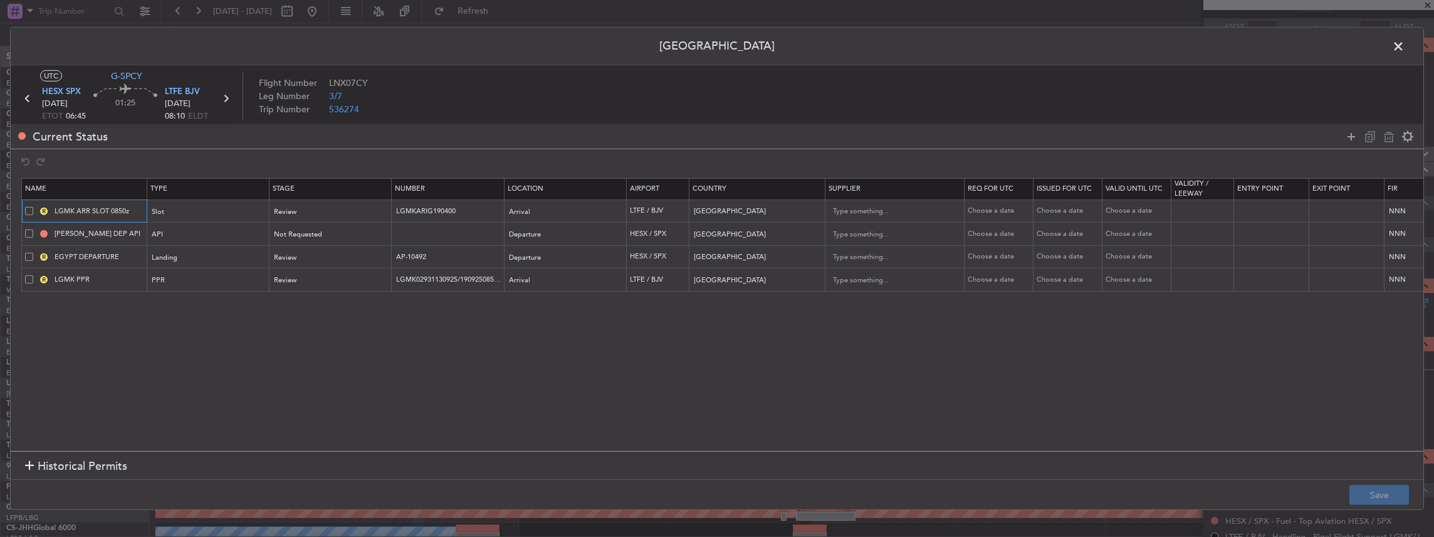
drag, startPoint x: 73, startPoint y: 209, endPoint x: 49, endPoint y: 209, distance: 23.8
click at [49, 209] on div "R LGMK ARR SLOT 0850z" at bounding box center [86, 211] width 122 height 11
click at [120, 208] on input "LTFE ARR SLOT 0850z" at bounding box center [99, 211] width 94 height 11
type input "LTFE ARR SLOT 0825z"
click at [1376, 496] on button "Save" at bounding box center [1379, 494] width 60 height 20
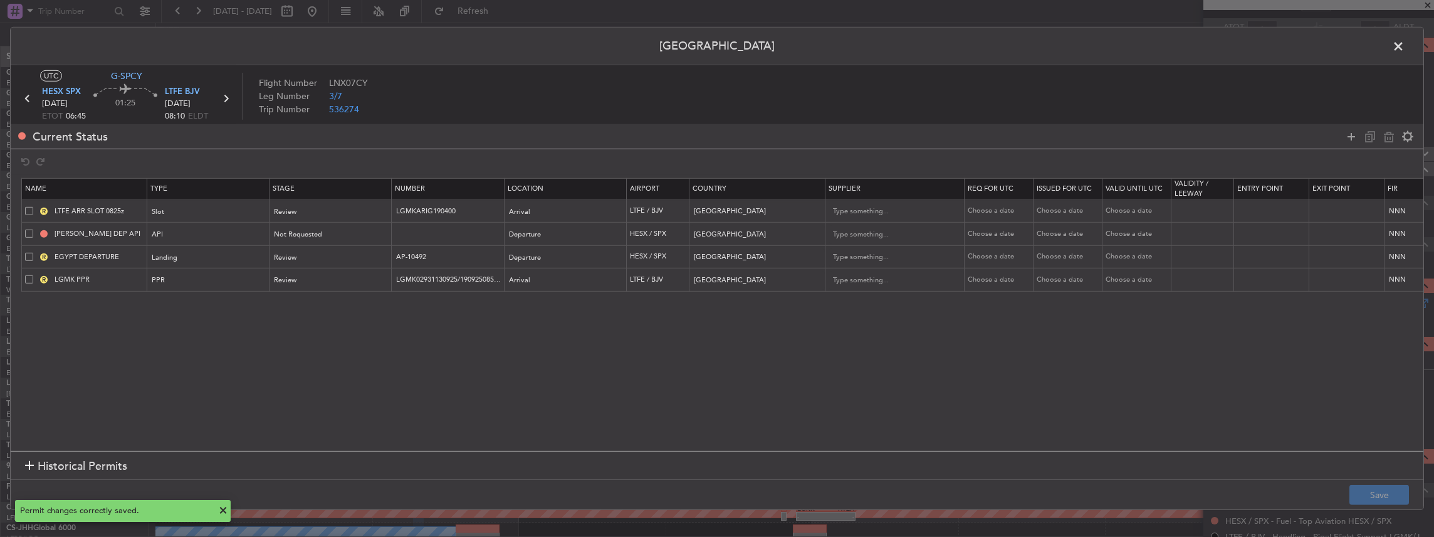
click at [1405, 45] on span at bounding box center [1405, 49] width 0 height 25
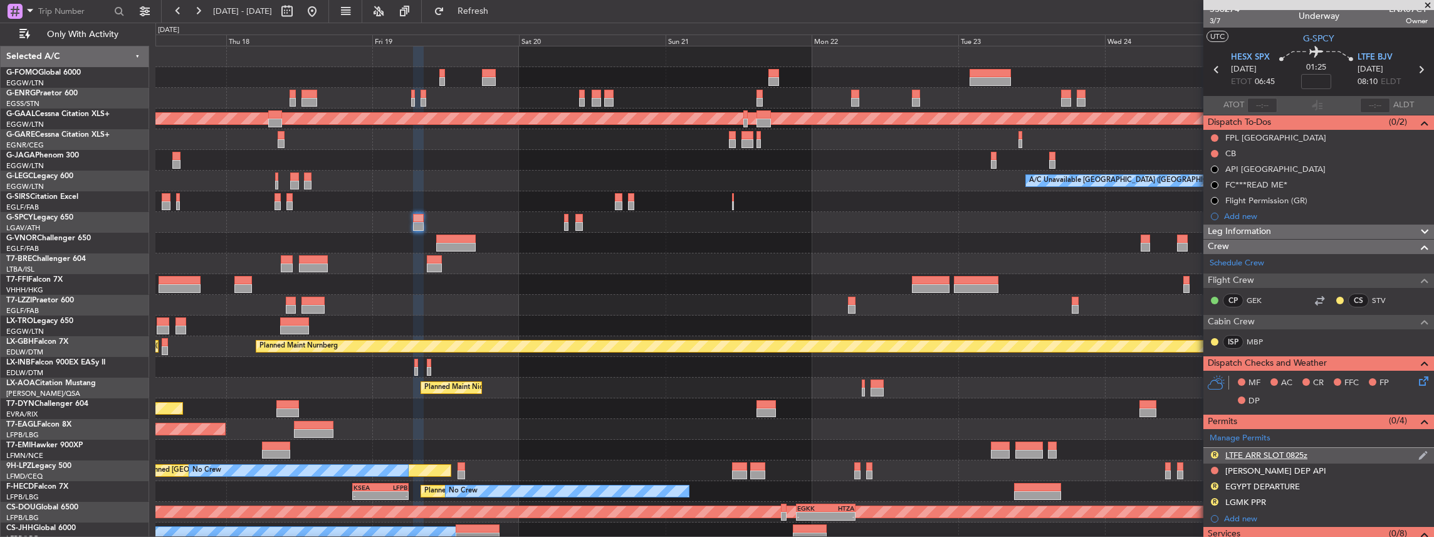
scroll to position [0, 0]
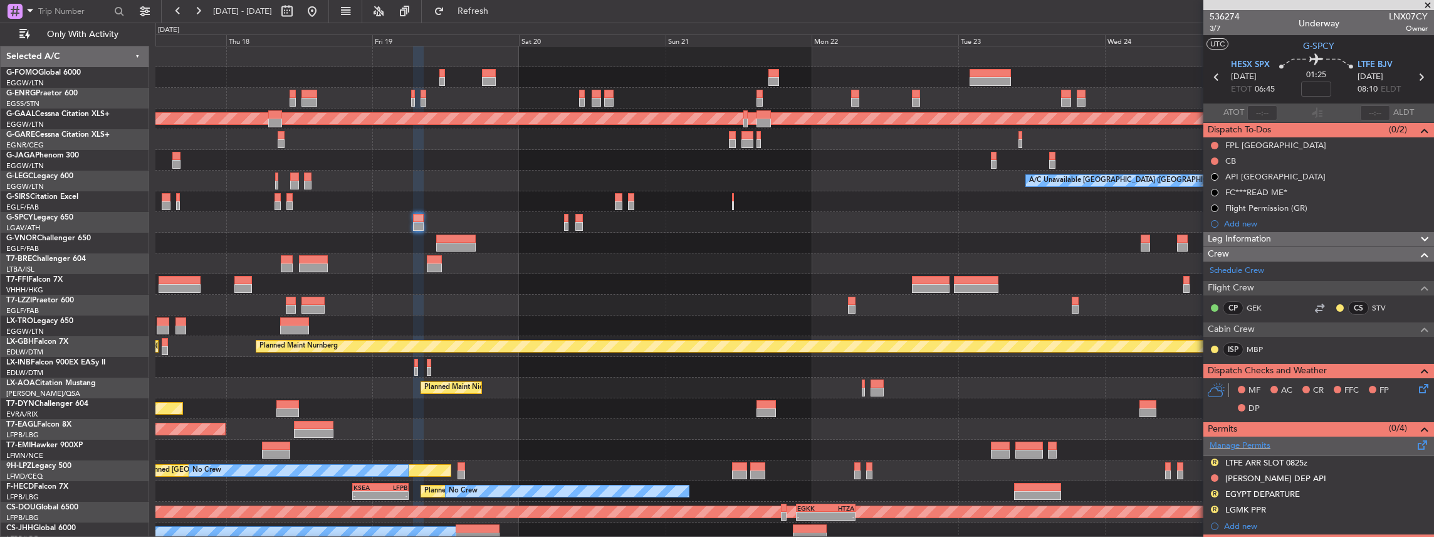
click at [1418, 442] on span at bounding box center [1422, 441] width 15 height 9
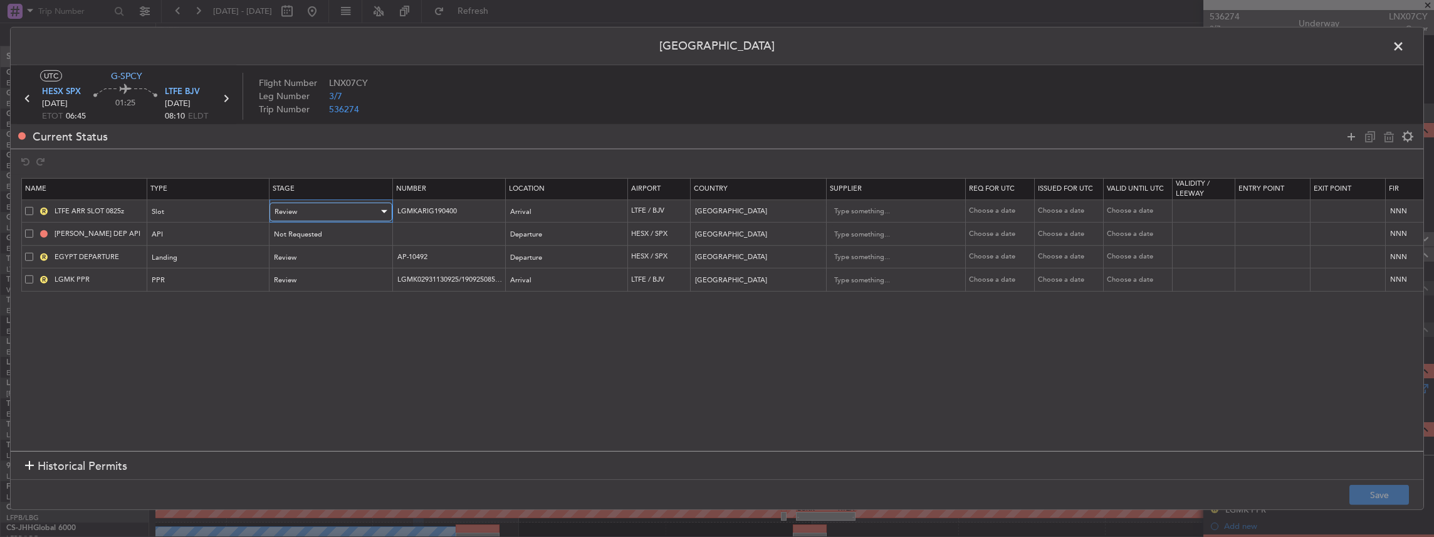
click at [358, 213] on div "Review" at bounding box center [327, 211] width 104 height 19
drag, startPoint x: 330, startPoint y: 290, endPoint x: 338, endPoint y: 280, distance: 12.9
click at [330, 290] on span "Requested" at bounding box center [331, 293] width 112 height 19
drag, startPoint x: 448, startPoint y: 208, endPoint x: 369, endPoint y: 208, distance: 79.0
click at [369, 208] on tr "LTFE ARR SLOT 0825z Slot Requested LGMKARIG190400 Arrival LTFE / BJV Turkey Cho…" at bounding box center [821, 210] width 1599 height 23
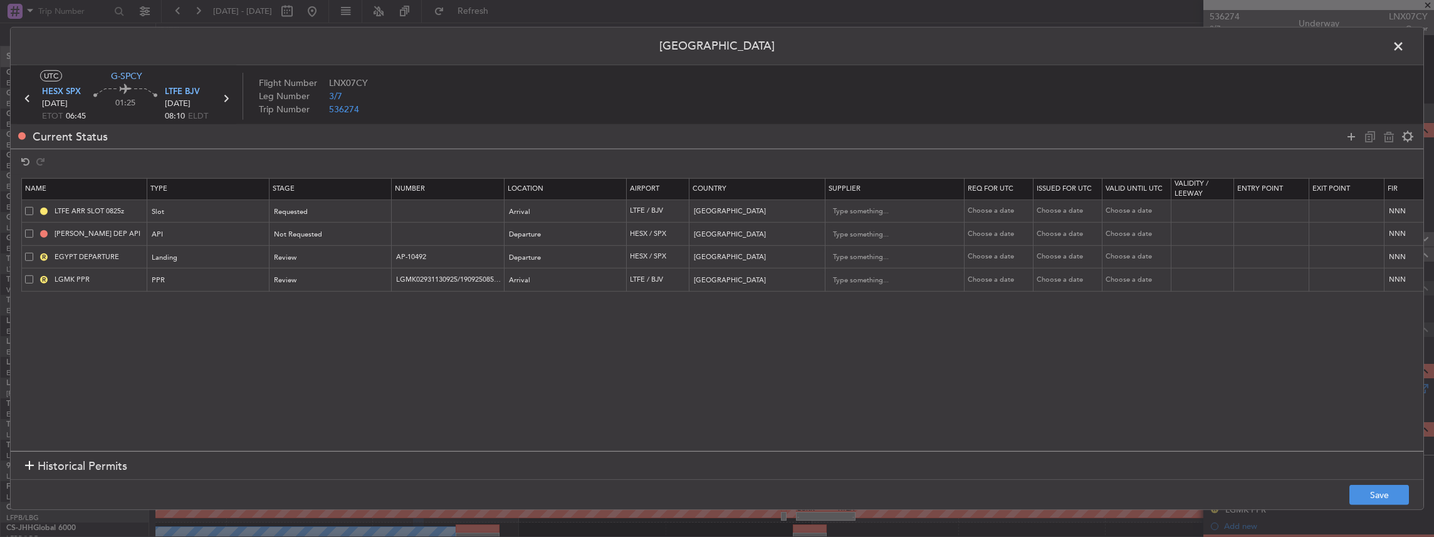
click at [26, 276] on span at bounding box center [29, 279] width 8 height 8
click at [34, 275] on input "checkbox" at bounding box center [34, 275] width 0 height 0
click at [1388, 134] on icon at bounding box center [1388, 135] width 15 height 15
click at [1381, 494] on button "Save" at bounding box center [1379, 494] width 60 height 20
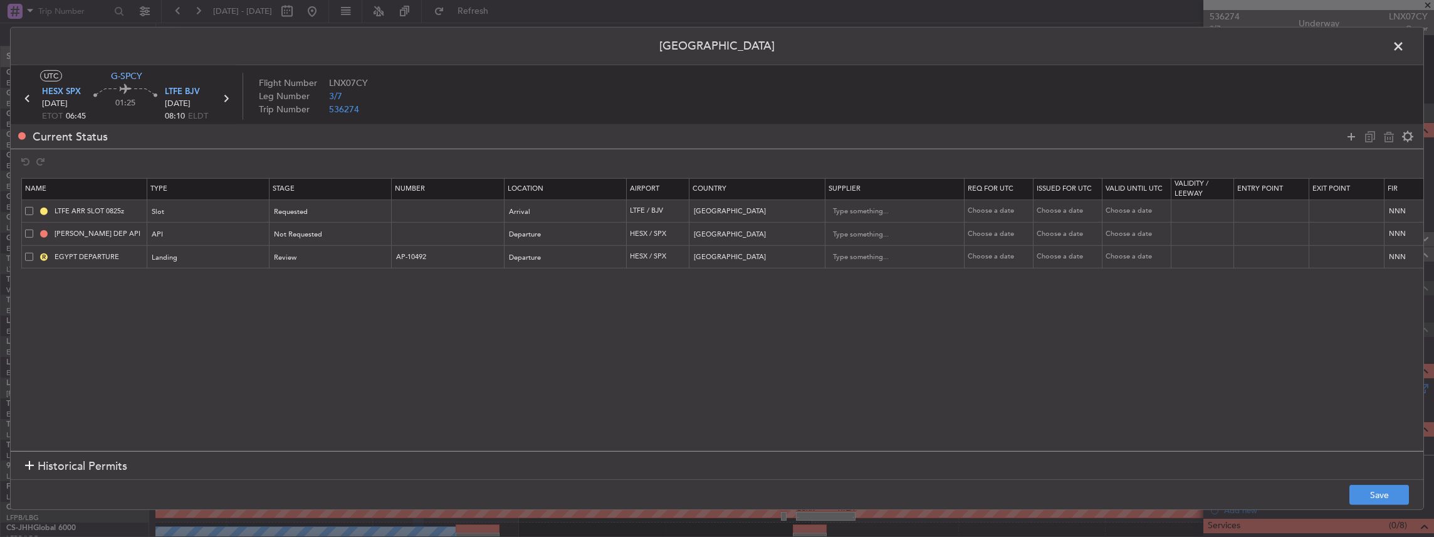
click at [1405, 46] on span at bounding box center [1405, 49] width 0 height 25
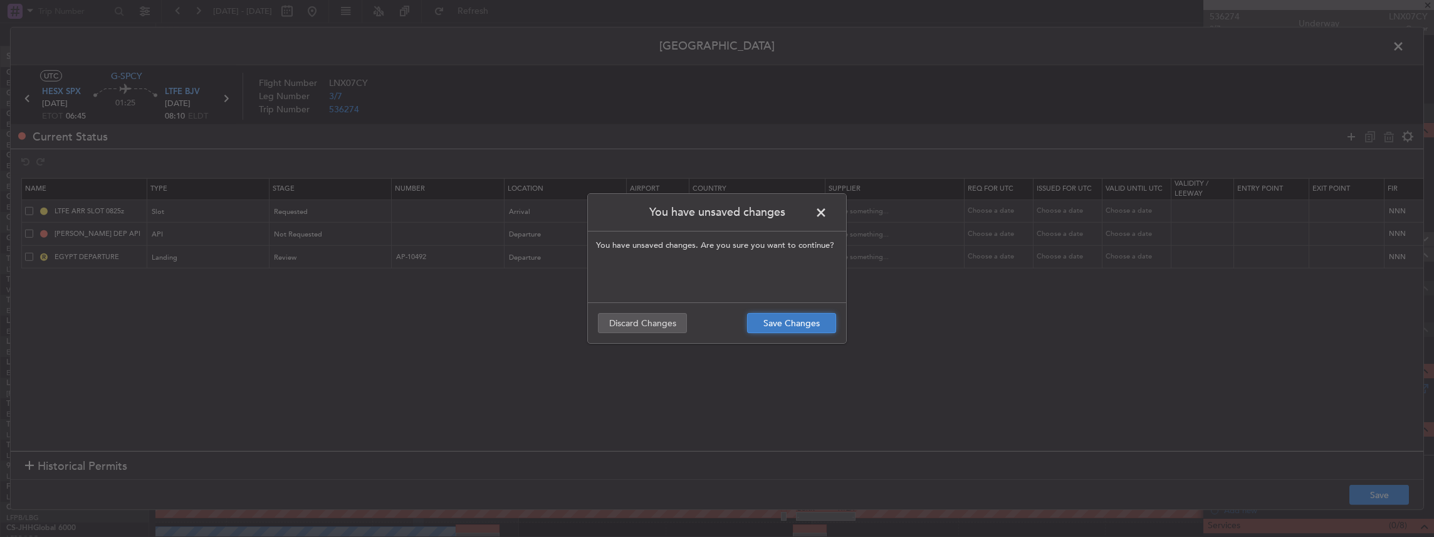
click at [797, 321] on button "Save Changes" at bounding box center [791, 323] width 89 height 20
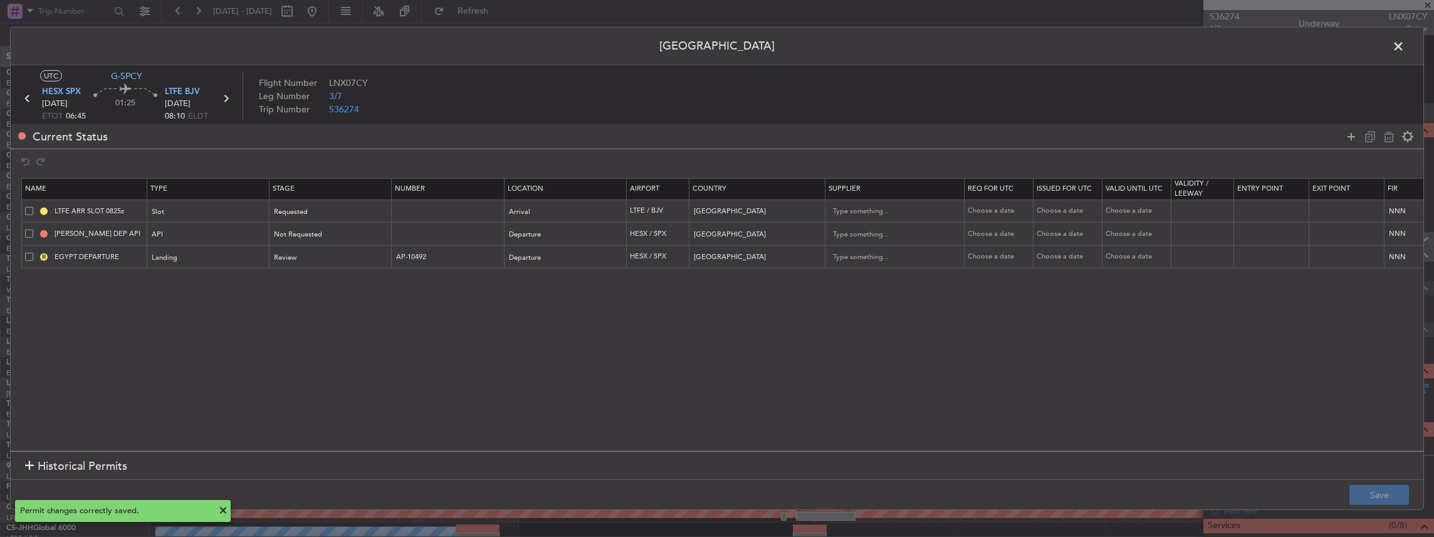
click at [1405, 46] on span at bounding box center [1405, 49] width 0 height 25
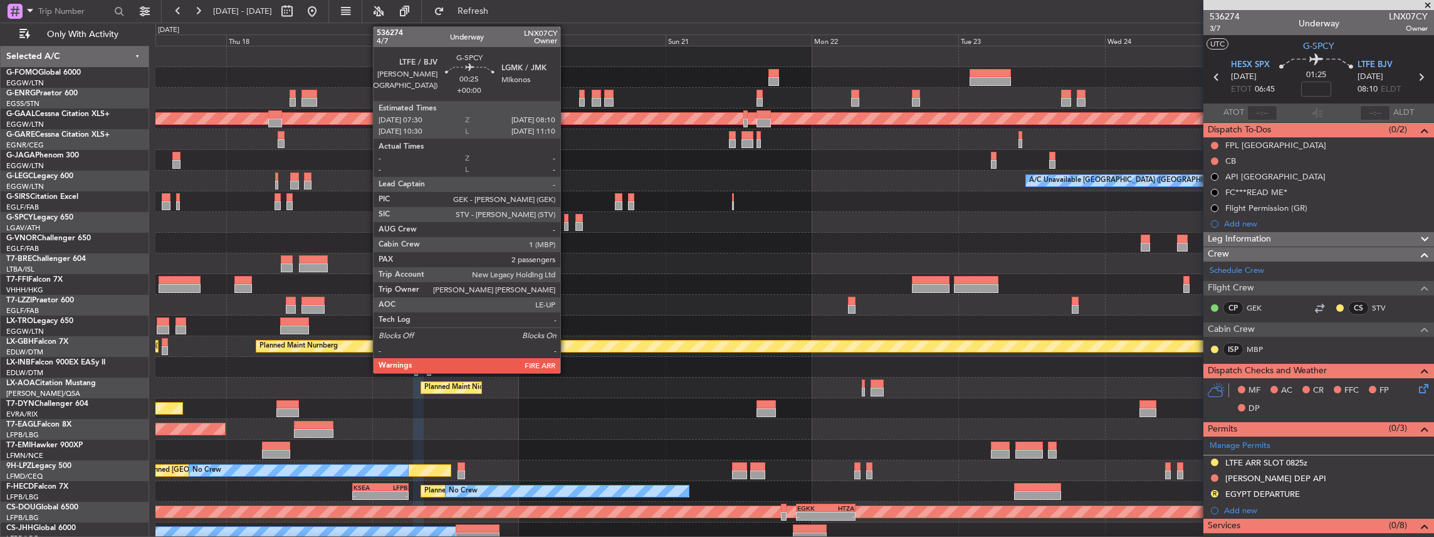
click at [567, 224] on div at bounding box center [566, 226] width 4 height 9
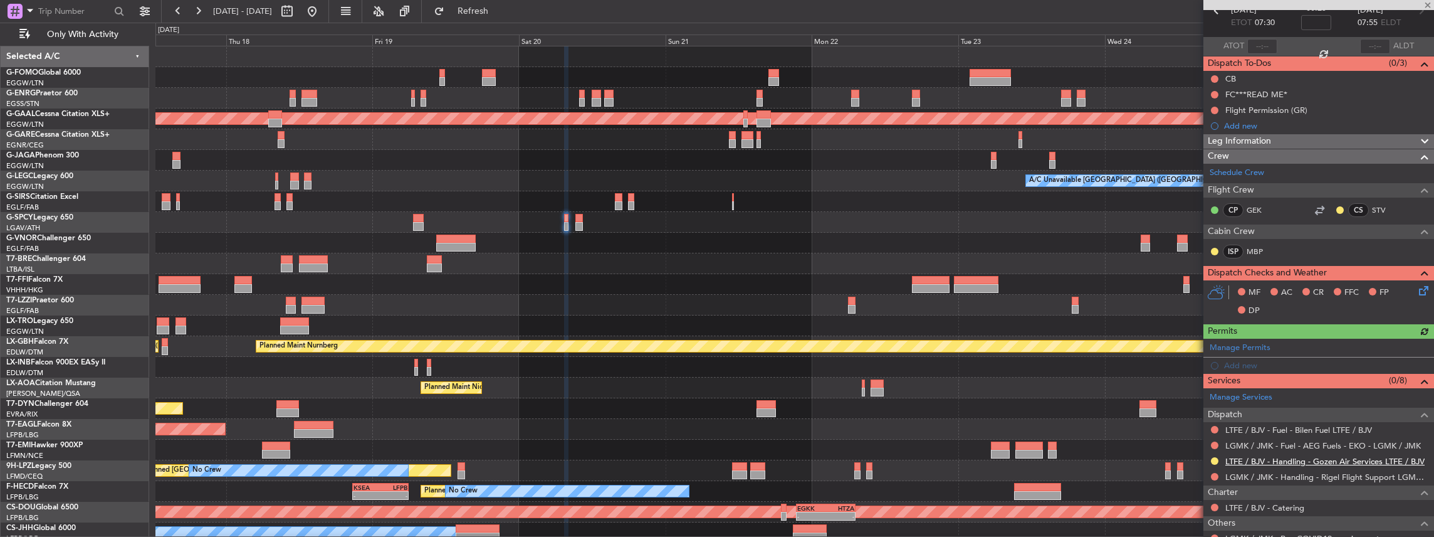
scroll to position [125, 0]
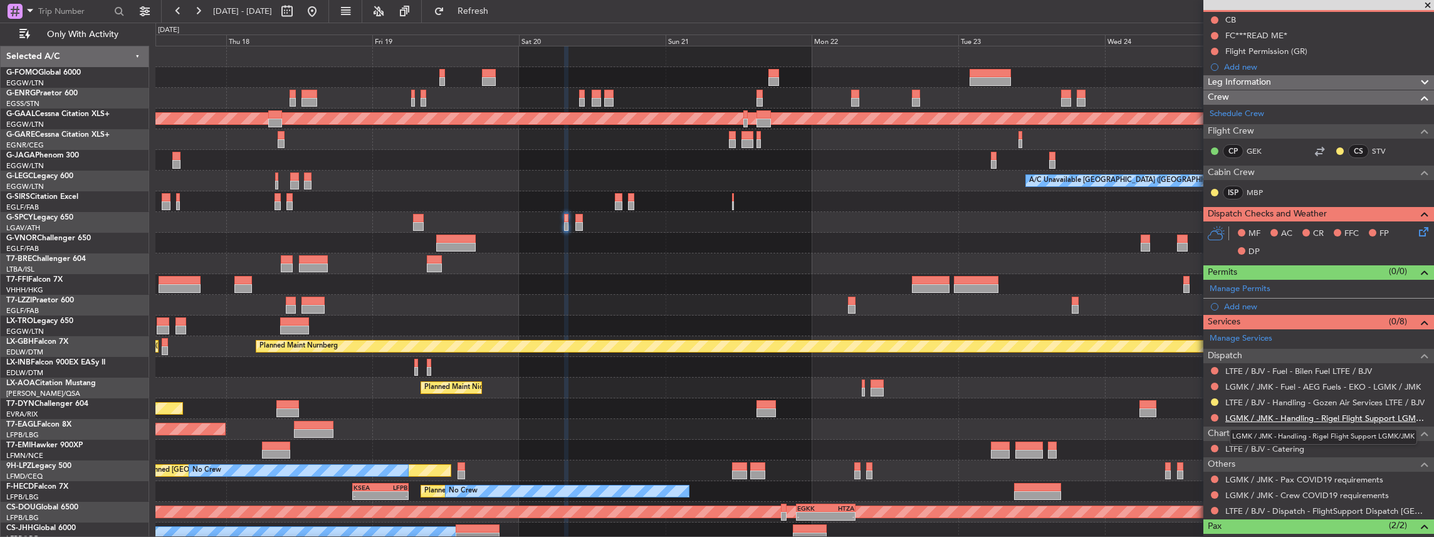
click at [1232, 416] on link "LGMK / JMK - Handling - Rigel Flight Support LGMK/JMK" at bounding box center [1326, 417] width 202 height 11
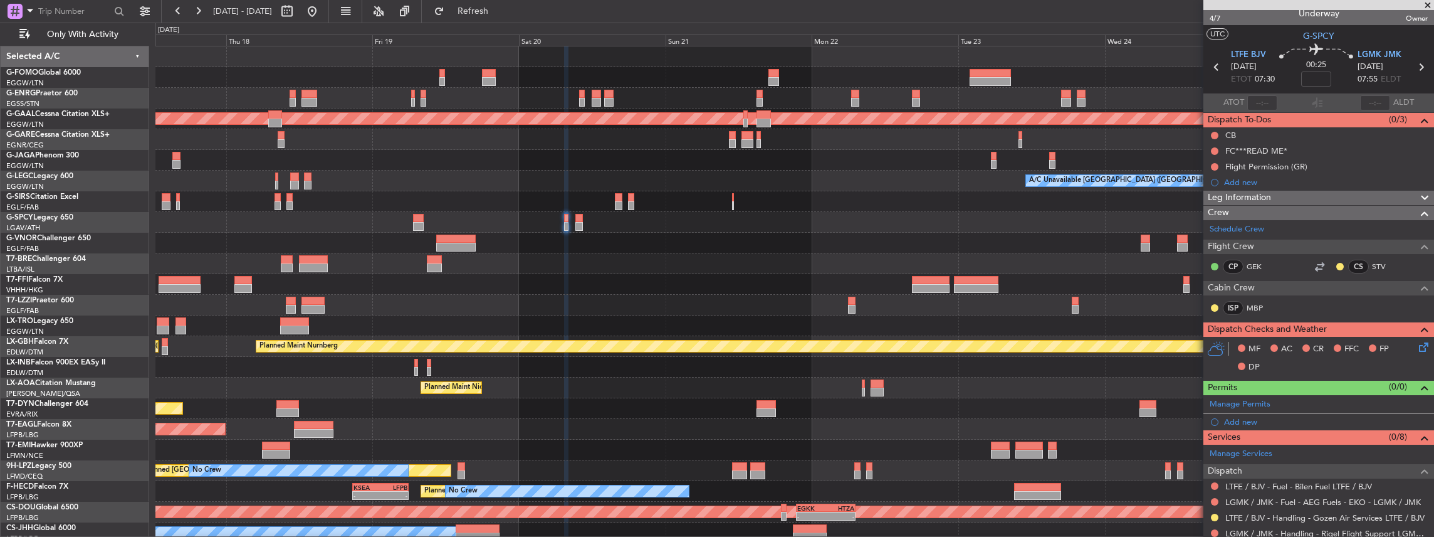
scroll to position [0, 0]
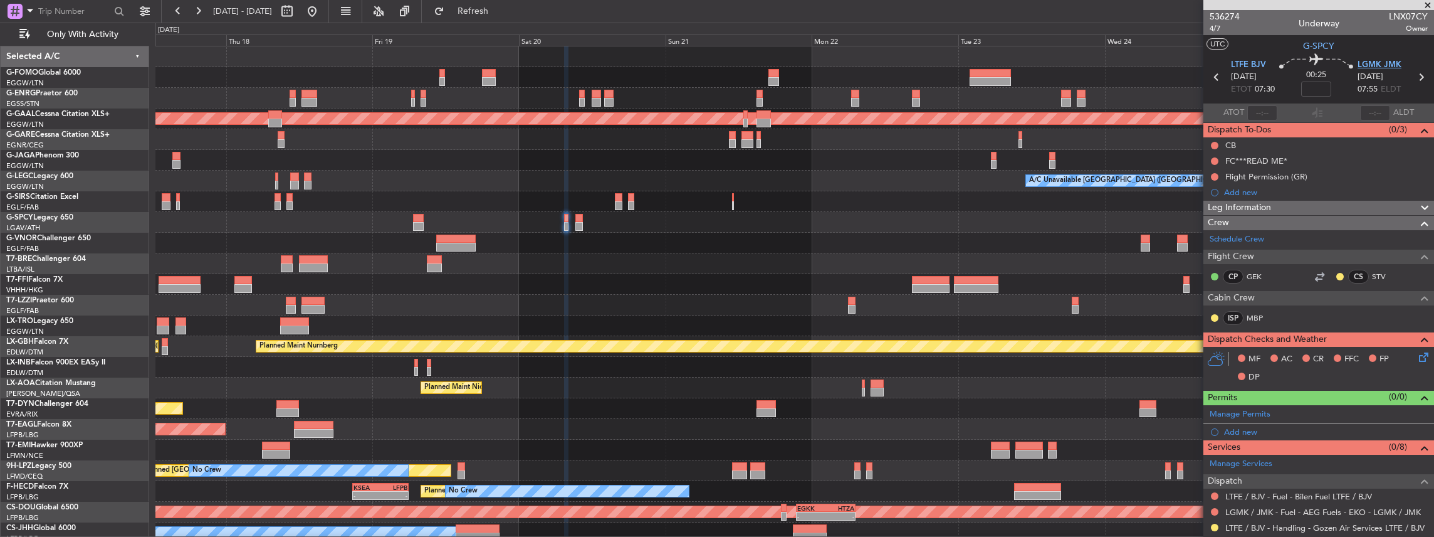
click at [1365, 61] on span "LGMK JMK" at bounding box center [1380, 65] width 44 height 13
click at [1248, 65] on span "LTFE BJV" at bounding box center [1248, 65] width 35 height 13
click at [1415, 409] on span at bounding box center [1422, 410] width 15 height 9
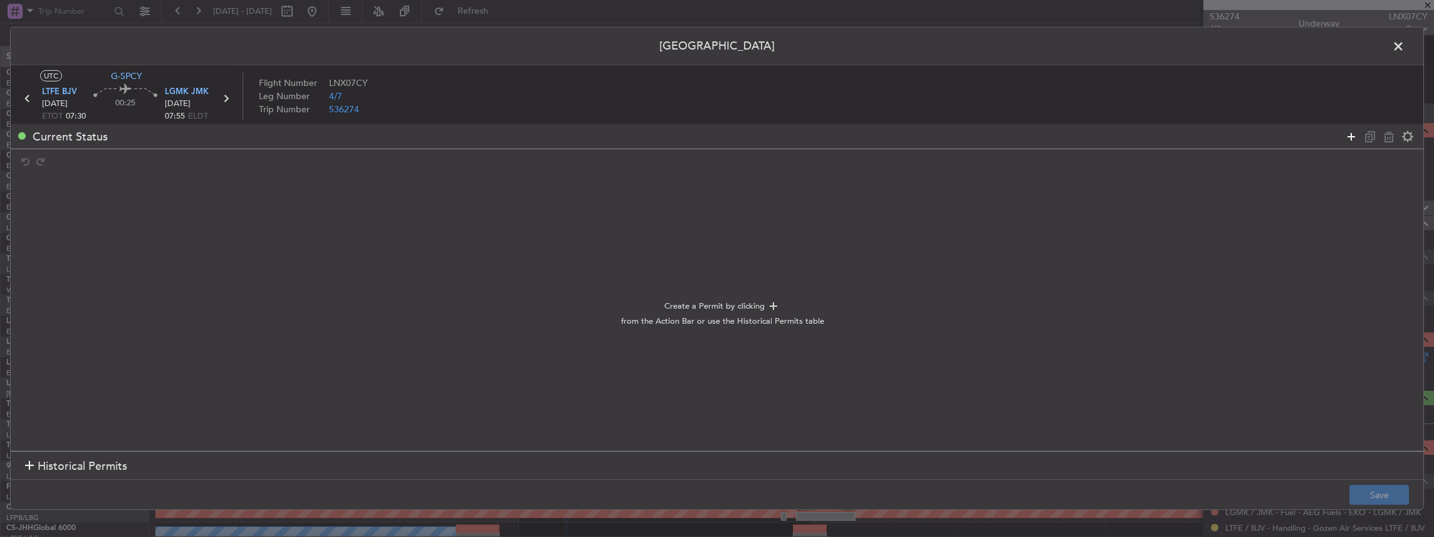
click at [1349, 135] on icon at bounding box center [1351, 135] width 15 height 15
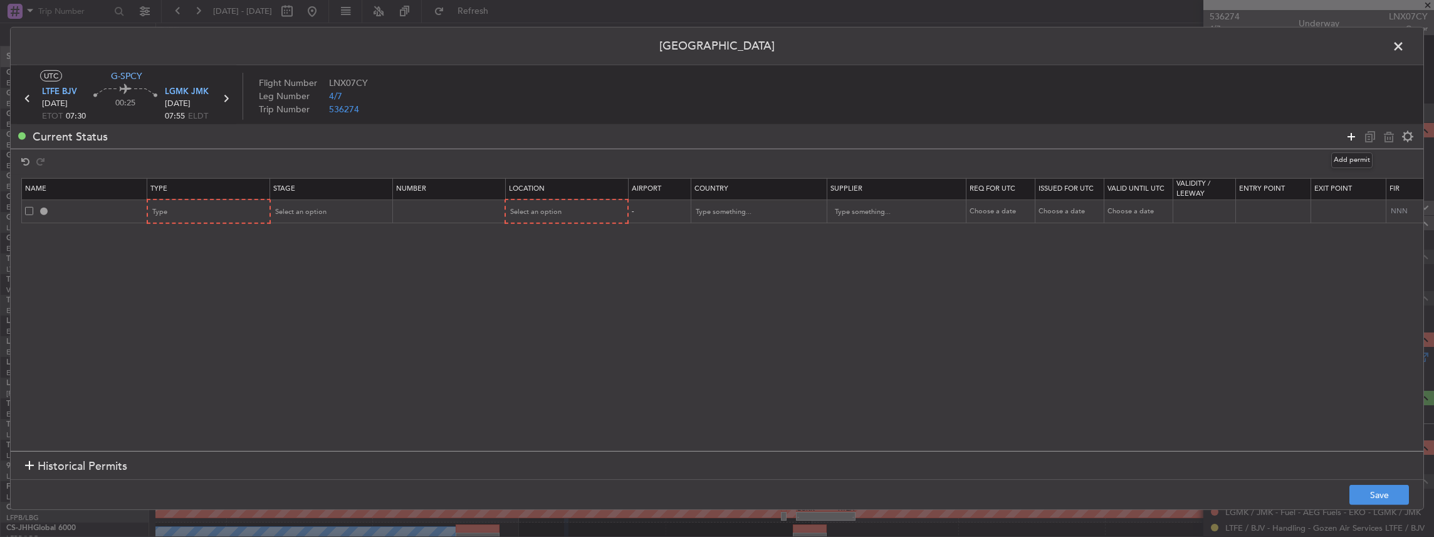
click at [1349, 135] on icon at bounding box center [1351, 135] width 15 height 15
click at [221, 206] on div "Type" at bounding box center [205, 211] width 104 height 19
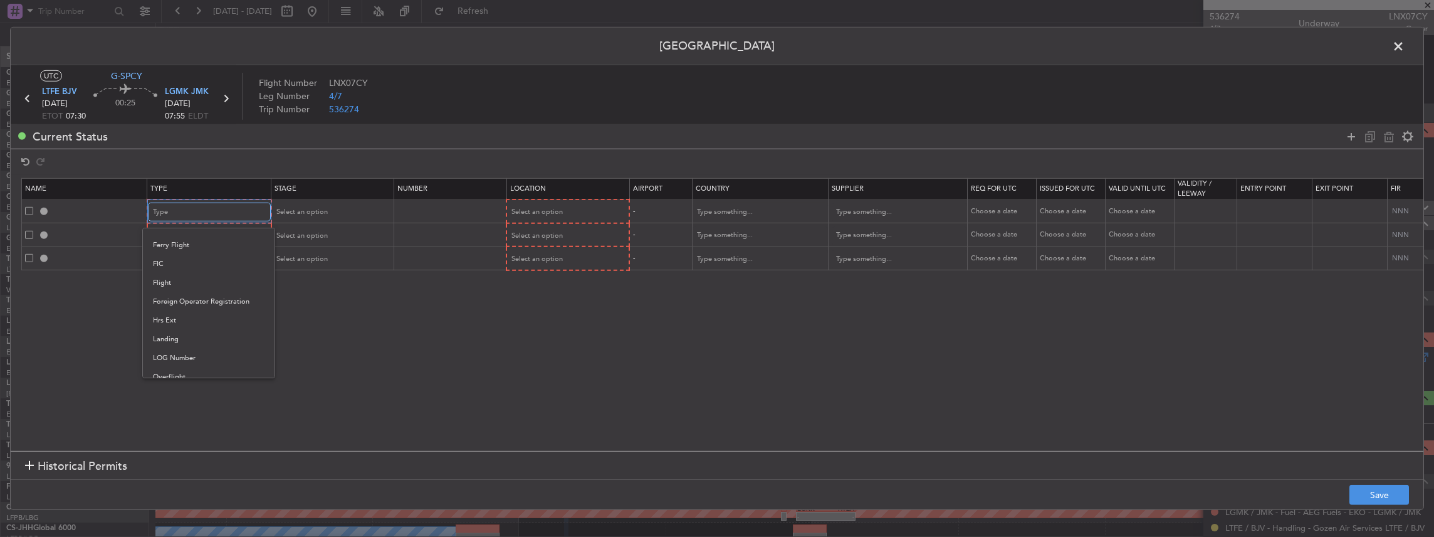
scroll to position [334, 0]
click at [165, 369] on span "Slot" at bounding box center [209, 373] width 112 height 19
click at [202, 239] on div "Type" at bounding box center [205, 235] width 104 height 19
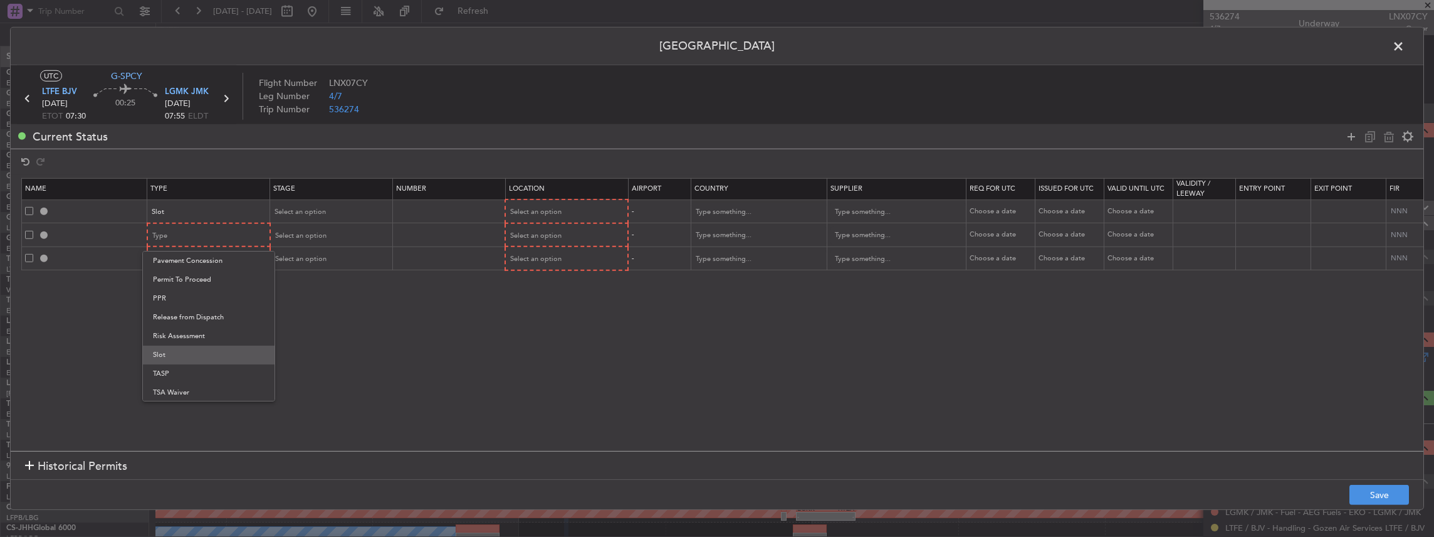
click at [175, 356] on span "Slot" at bounding box center [209, 354] width 112 height 19
click at [182, 252] on div "Type" at bounding box center [205, 258] width 104 height 19
click at [175, 325] on span "PPR" at bounding box center [209, 321] width 112 height 19
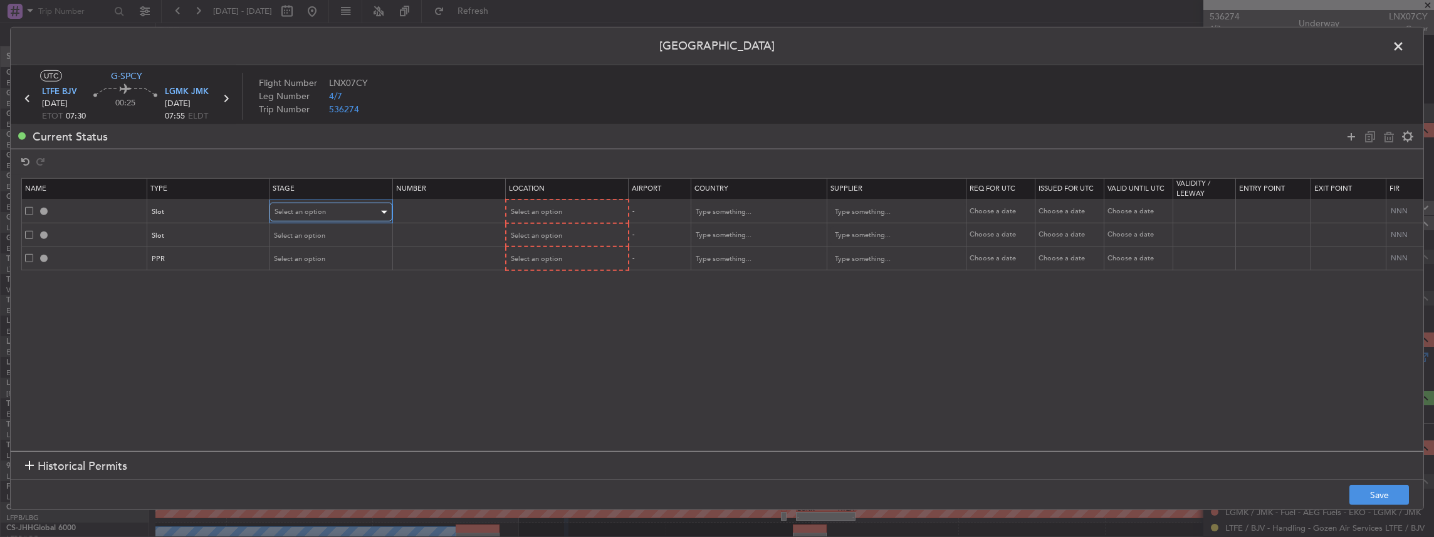
click at [340, 212] on div "Select an option" at bounding box center [327, 211] width 104 height 19
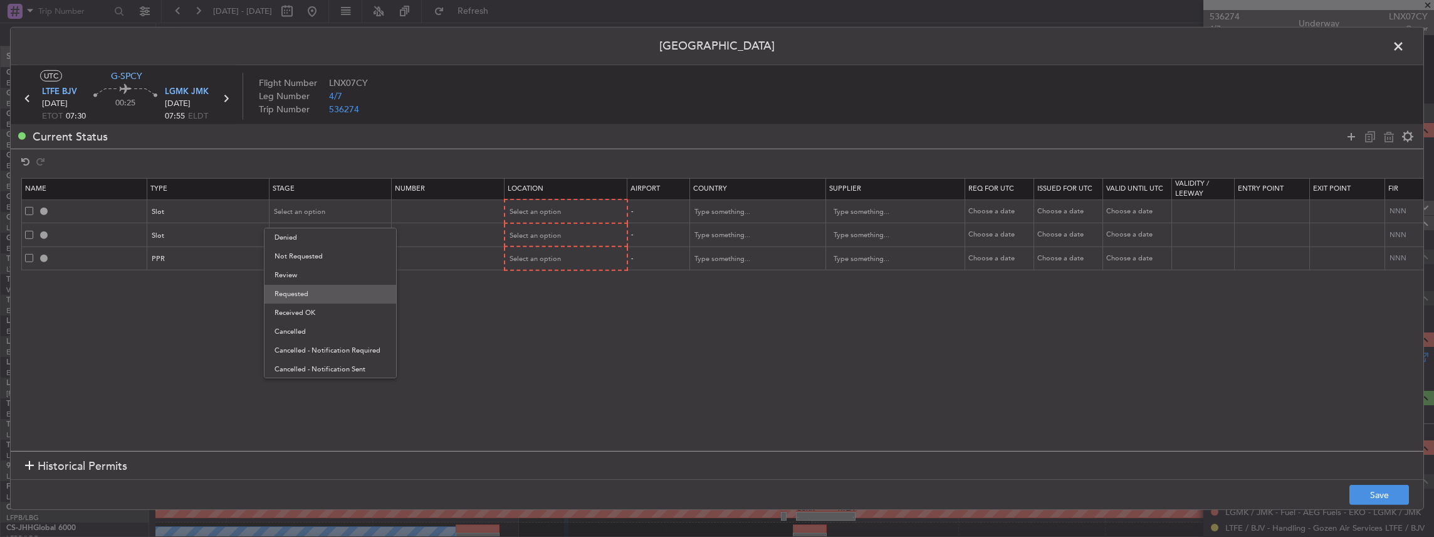
drag, startPoint x: 301, startPoint y: 291, endPoint x: 301, endPoint y: 281, distance: 10.0
click at [301, 291] on span "Requested" at bounding box center [331, 294] width 112 height 19
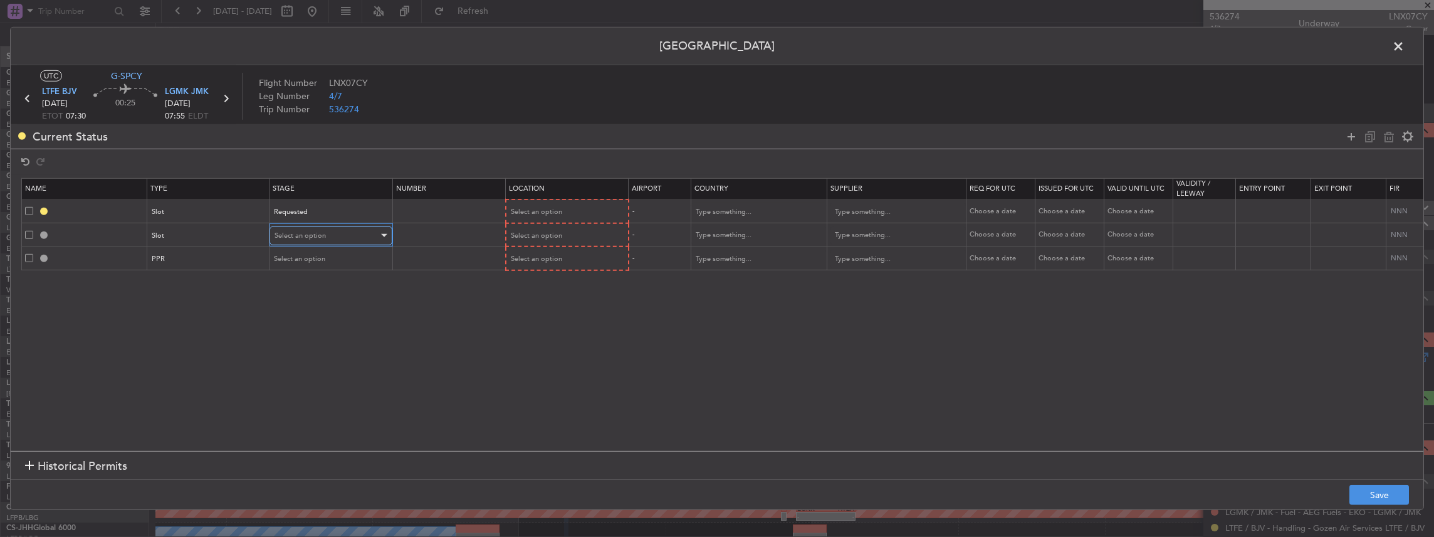
click at [308, 234] on span "Select an option" at bounding box center [300, 235] width 51 height 9
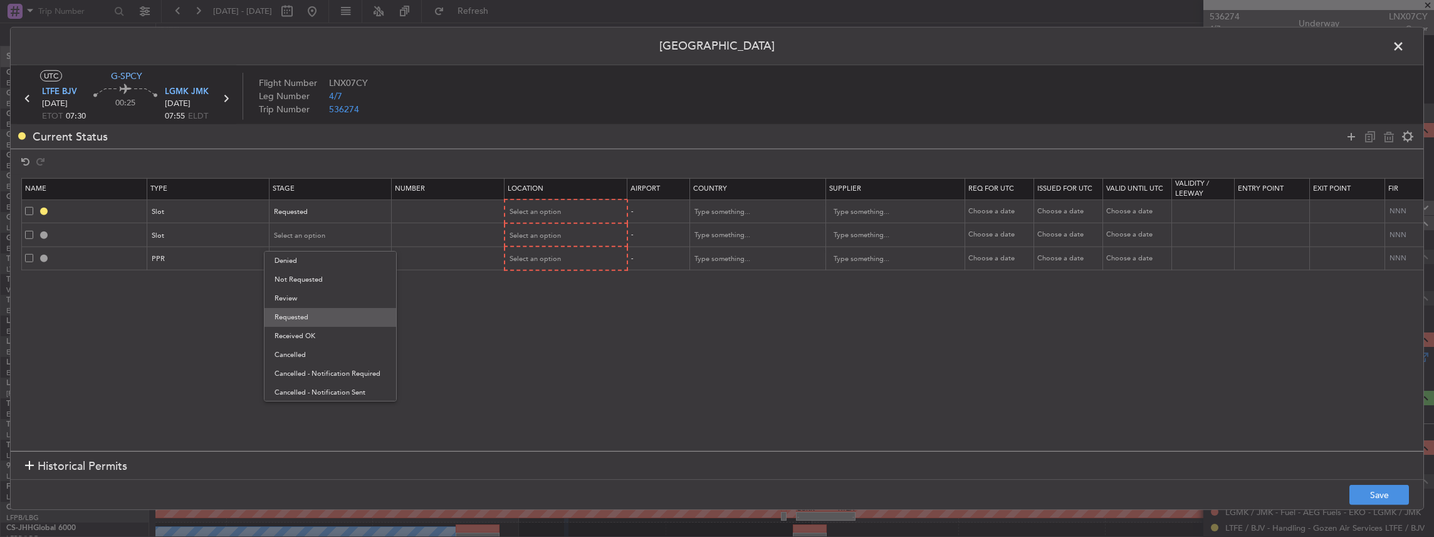
click at [310, 315] on span "Requested" at bounding box center [331, 317] width 112 height 19
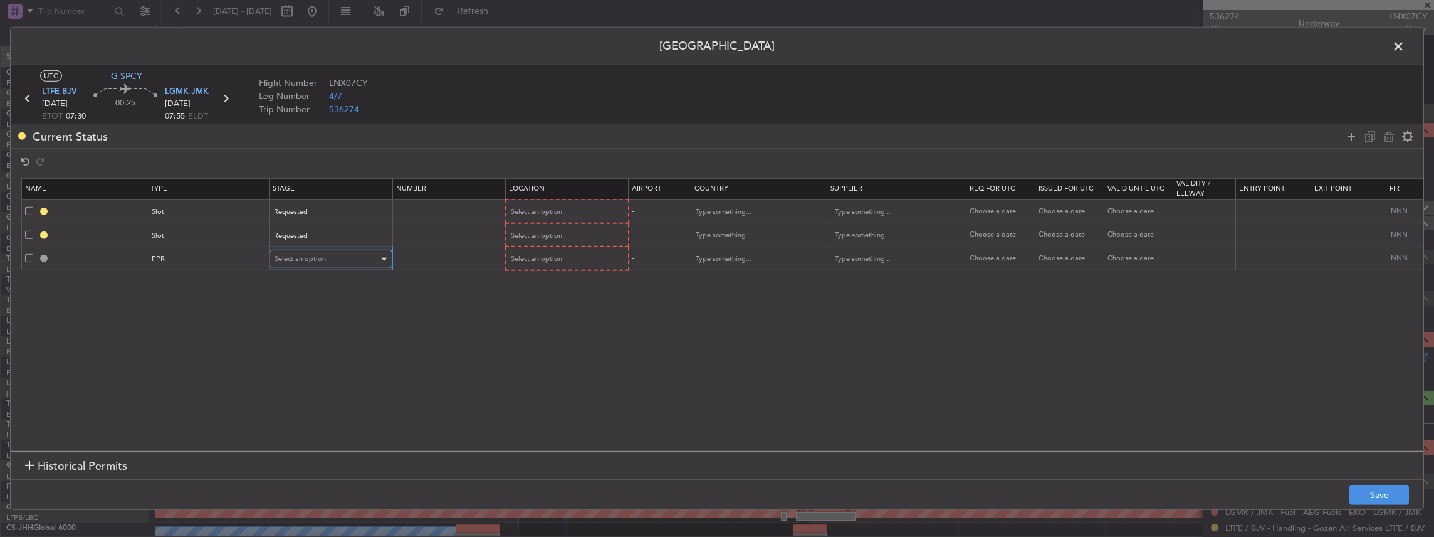
click at [306, 252] on div "Select an option" at bounding box center [327, 258] width 104 height 19
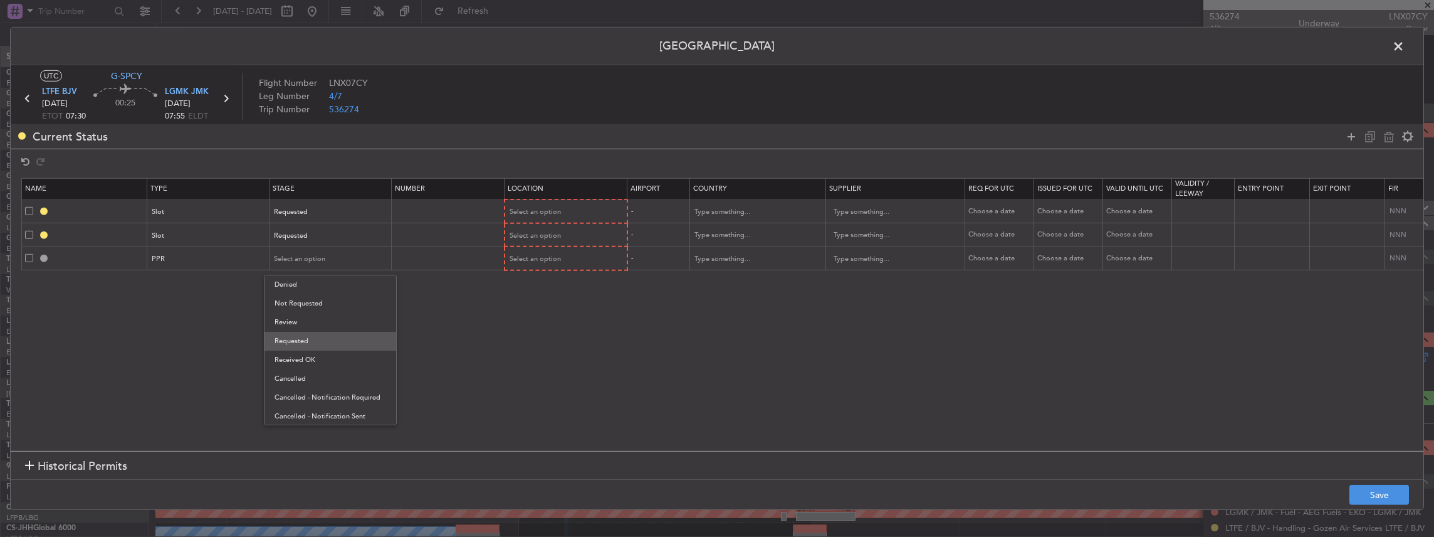
click at [297, 337] on span "Requested" at bounding box center [331, 341] width 112 height 19
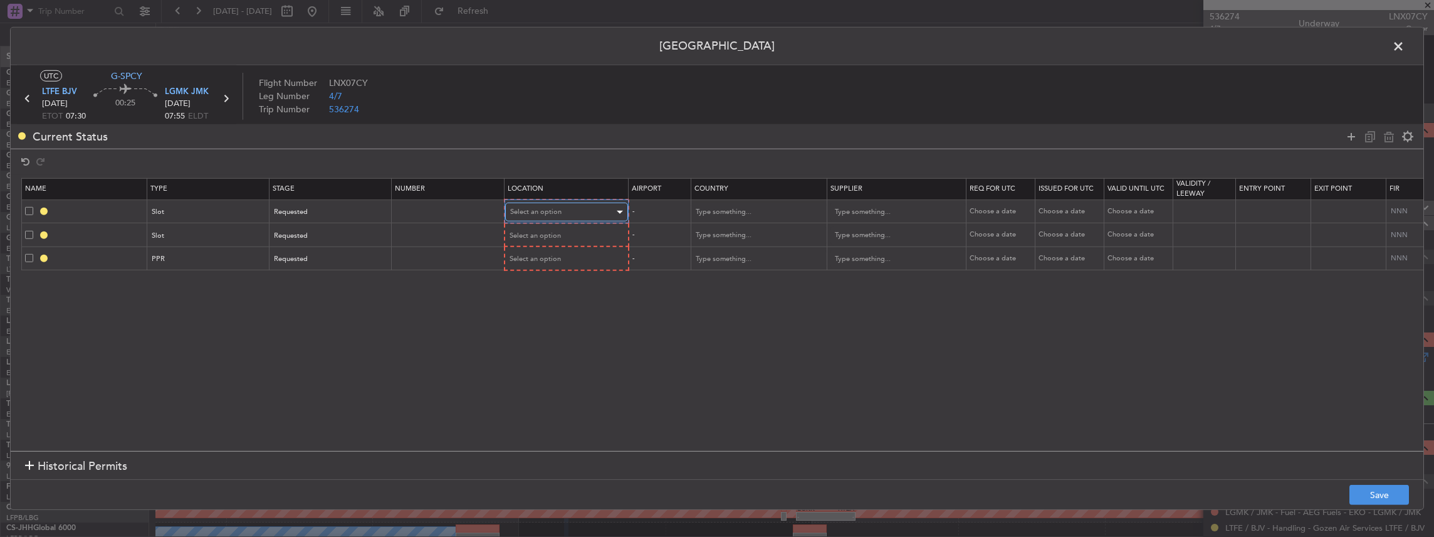
click at [535, 208] on span "Select an option" at bounding box center [535, 211] width 51 height 9
click at [542, 244] on span "Departure" at bounding box center [566, 237] width 112 height 19
click at [533, 233] on span "Select an option" at bounding box center [535, 234] width 51 height 9
click at [538, 296] on span "Arrival" at bounding box center [566, 298] width 112 height 19
click at [541, 259] on span "Select an option" at bounding box center [535, 257] width 51 height 9
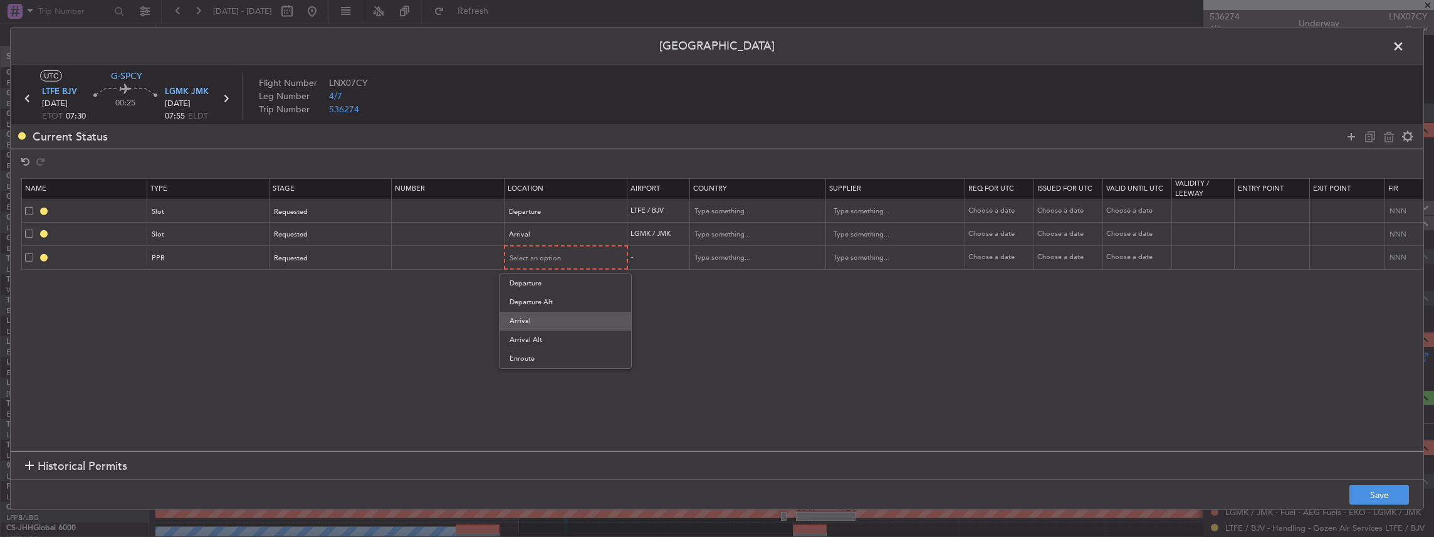
click at [537, 324] on span "Arrival" at bounding box center [566, 320] width 112 height 19
click at [1386, 498] on button "Save" at bounding box center [1379, 494] width 60 height 20
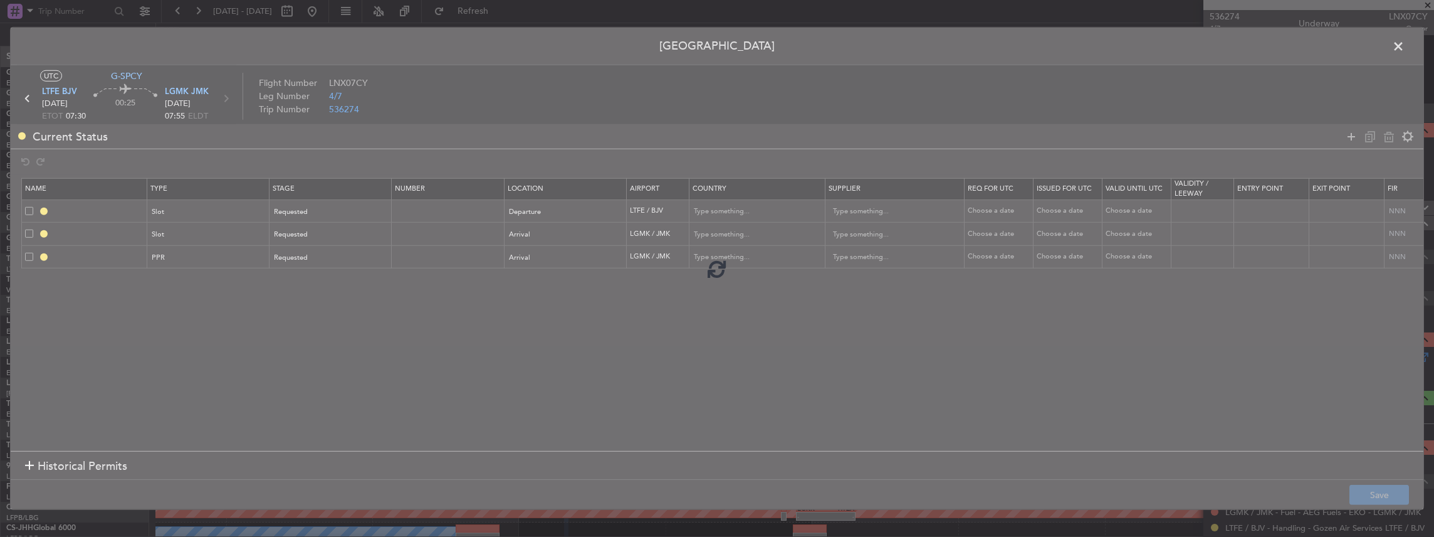
type input "LTFE DEP SLOT"
type input "Turkey"
type input "NNN"
type input "LGMK ARR SLOT"
type input "Greece"
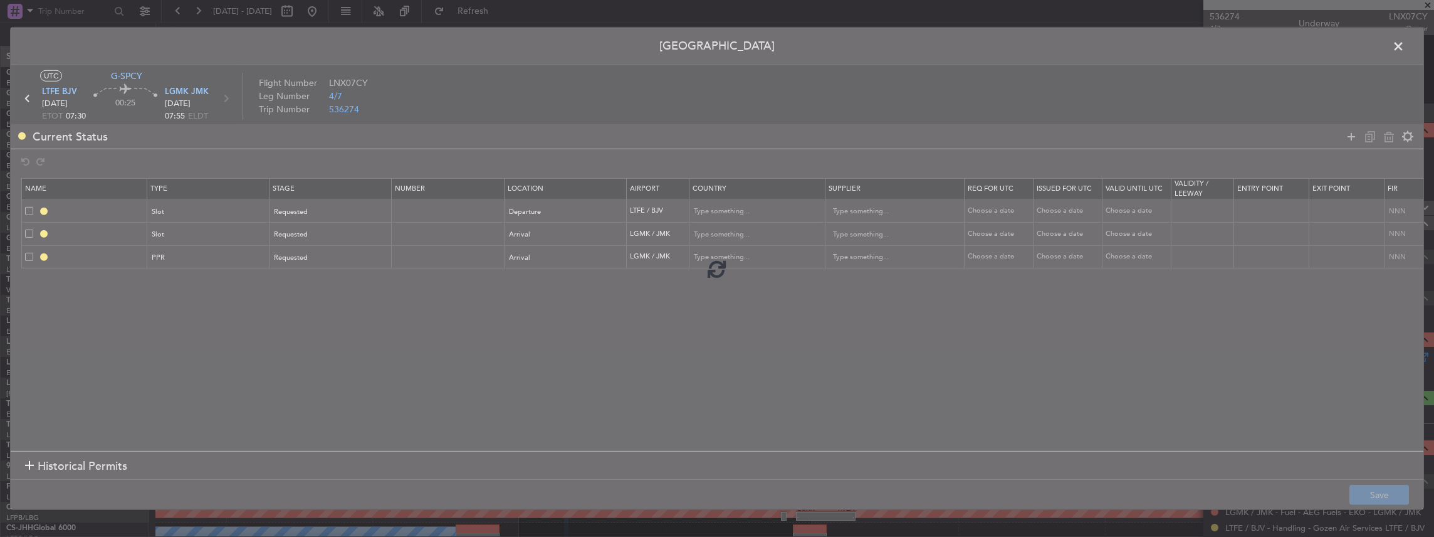
type input "NNN"
type input "LGMK PPR"
type input "Greece"
type input "NNN"
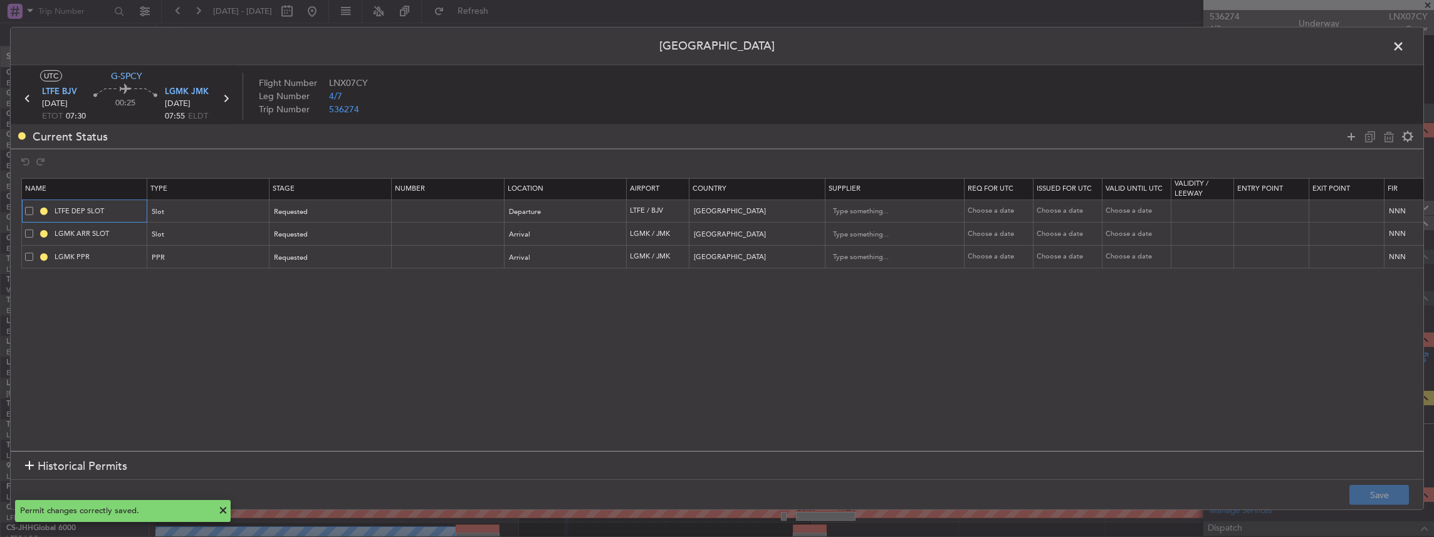
click at [119, 209] on input "LTFE DEP SLOT" at bounding box center [99, 211] width 94 height 11
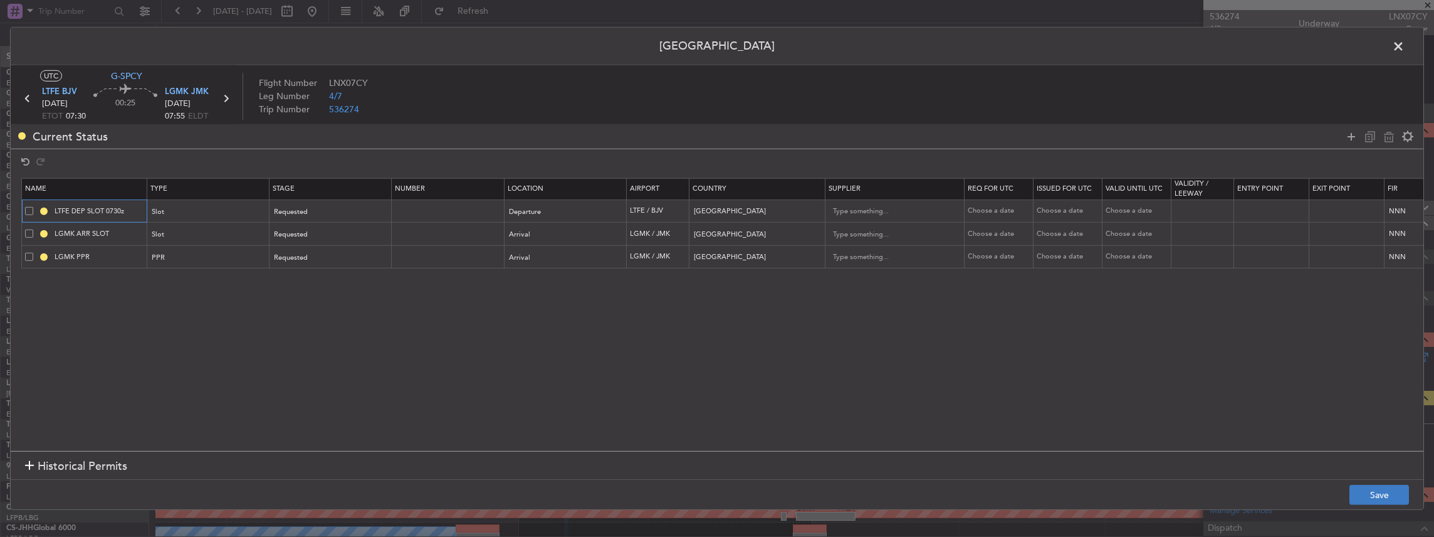
type input "LTFE DEP SLOT 0730z"
click at [1384, 496] on button "Save" at bounding box center [1379, 494] width 60 height 20
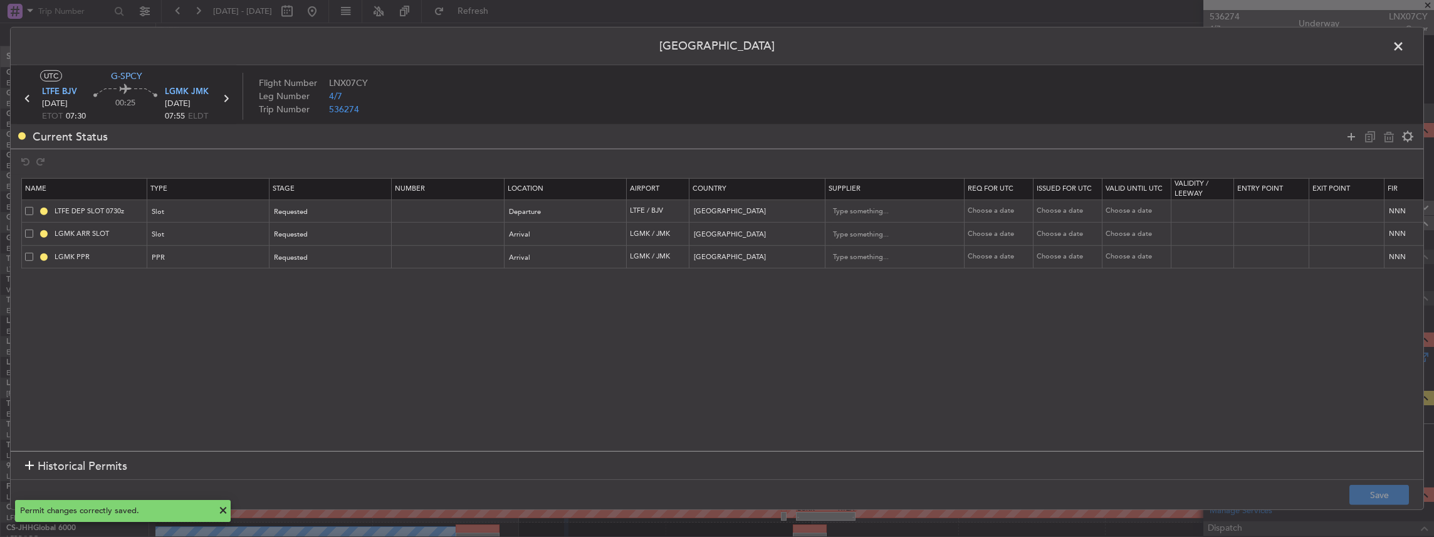
click at [1405, 41] on span at bounding box center [1405, 49] width 0 height 25
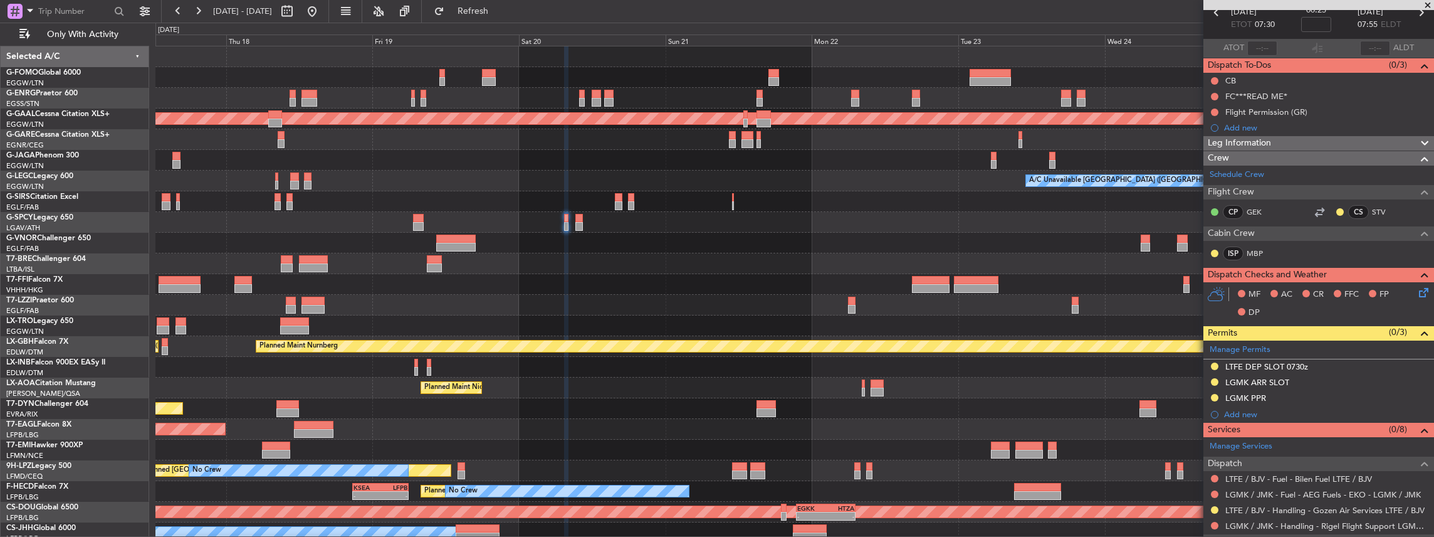
scroll to position [167, 0]
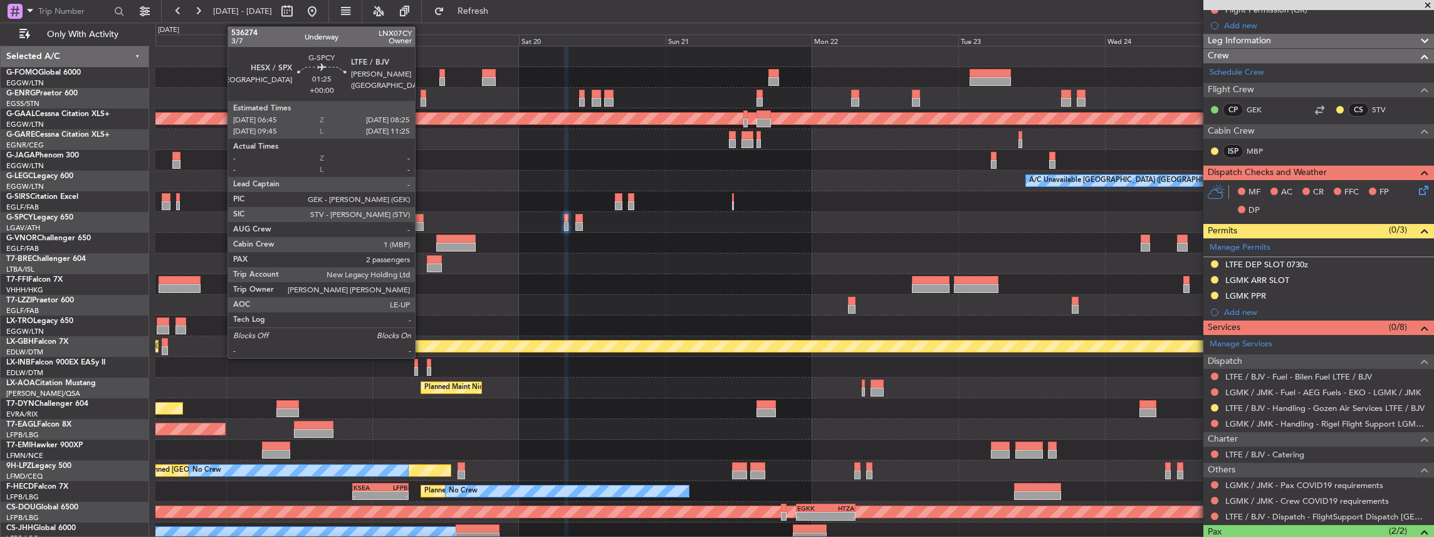
click at [421, 222] on div at bounding box center [418, 226] width 11 height 9
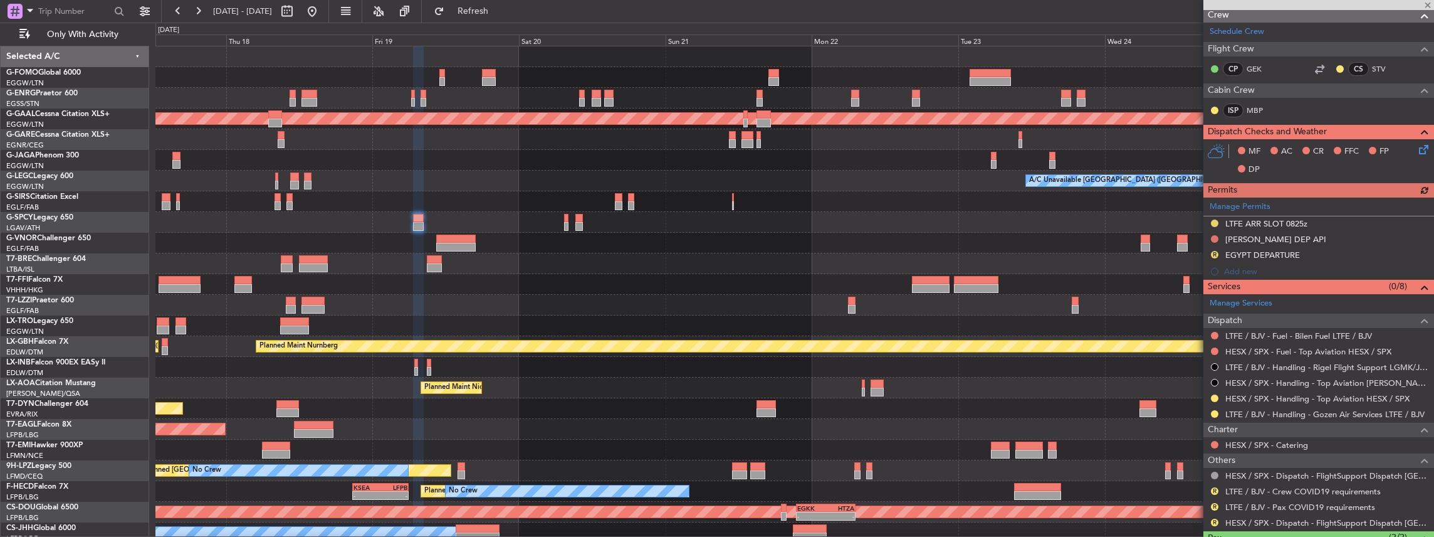
scroll to position [251, 0]
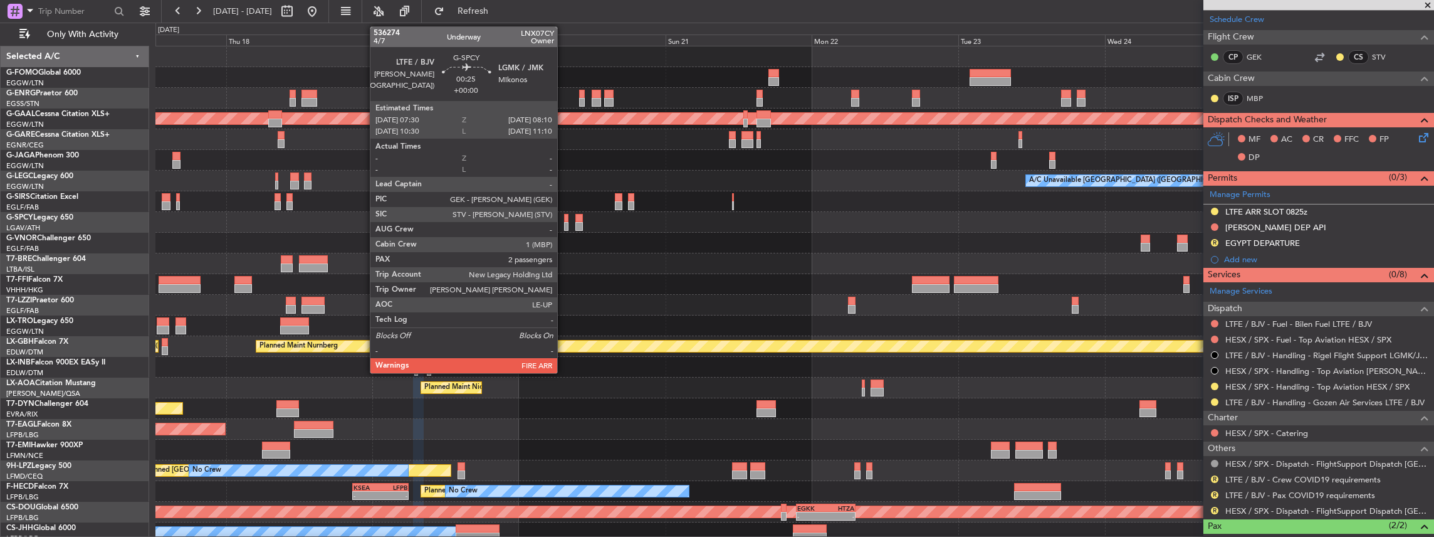
click at [564, 223] on div at bounding box center [566, 226] width 4 height 9
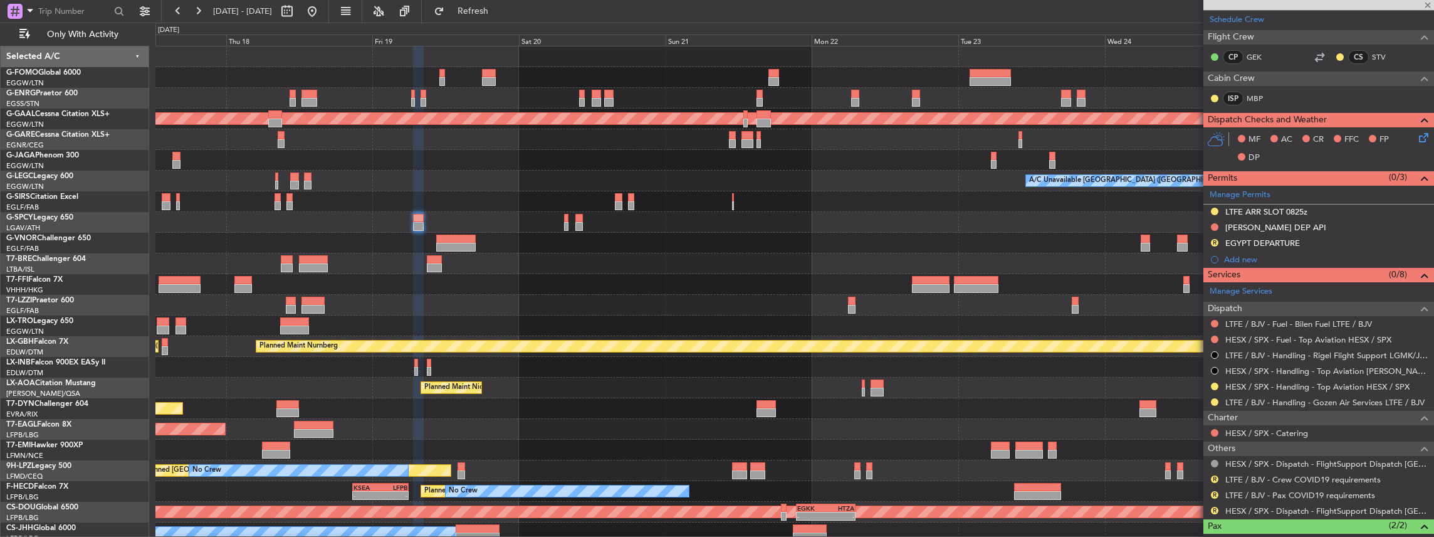
click at [565, 223] on div at bounding box center [566, 226] width 4 height 9
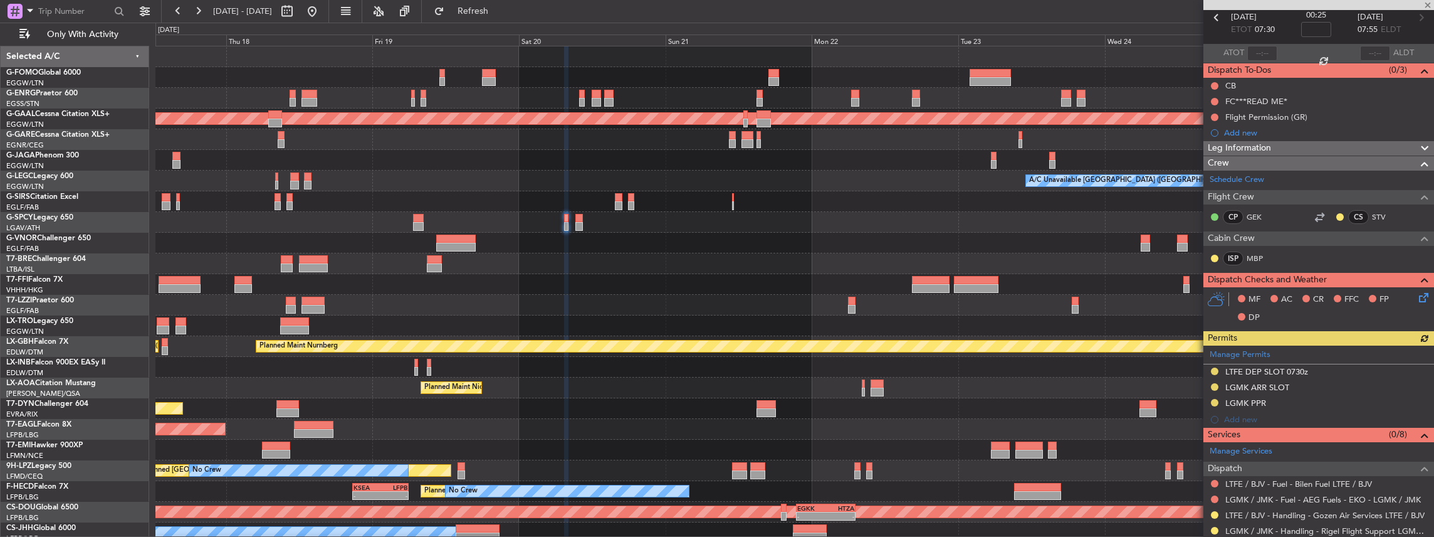
scroll to position [209, 0]
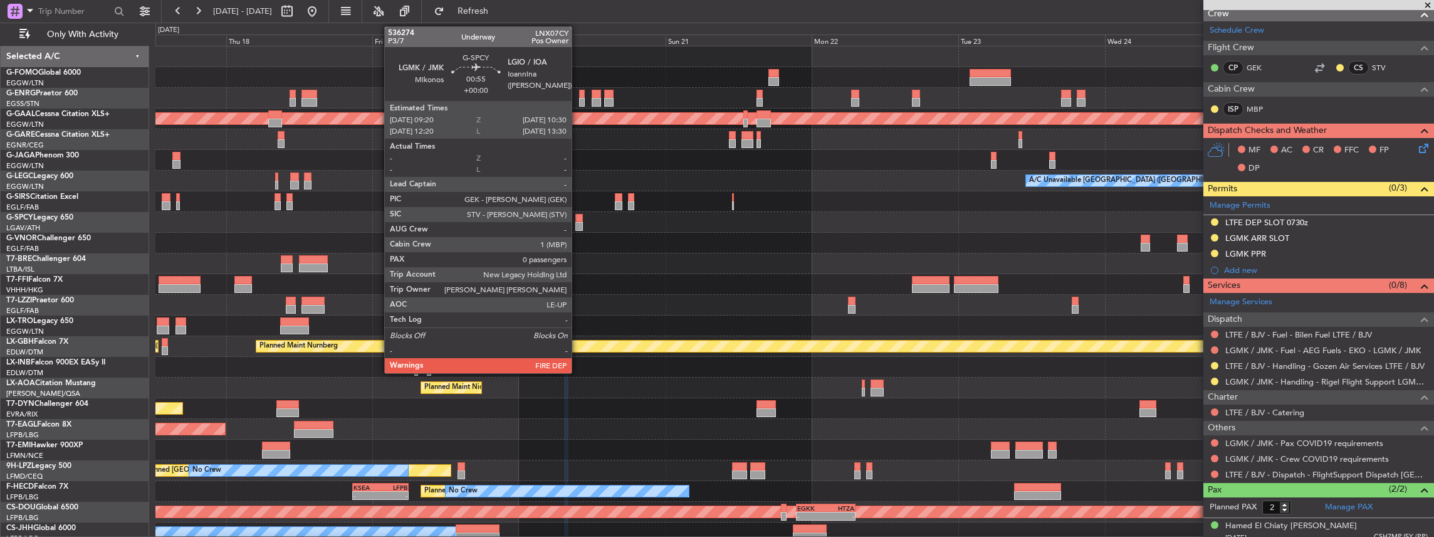
click at [578, 223] on div at bounding box center [579, 226] width 8 height 9
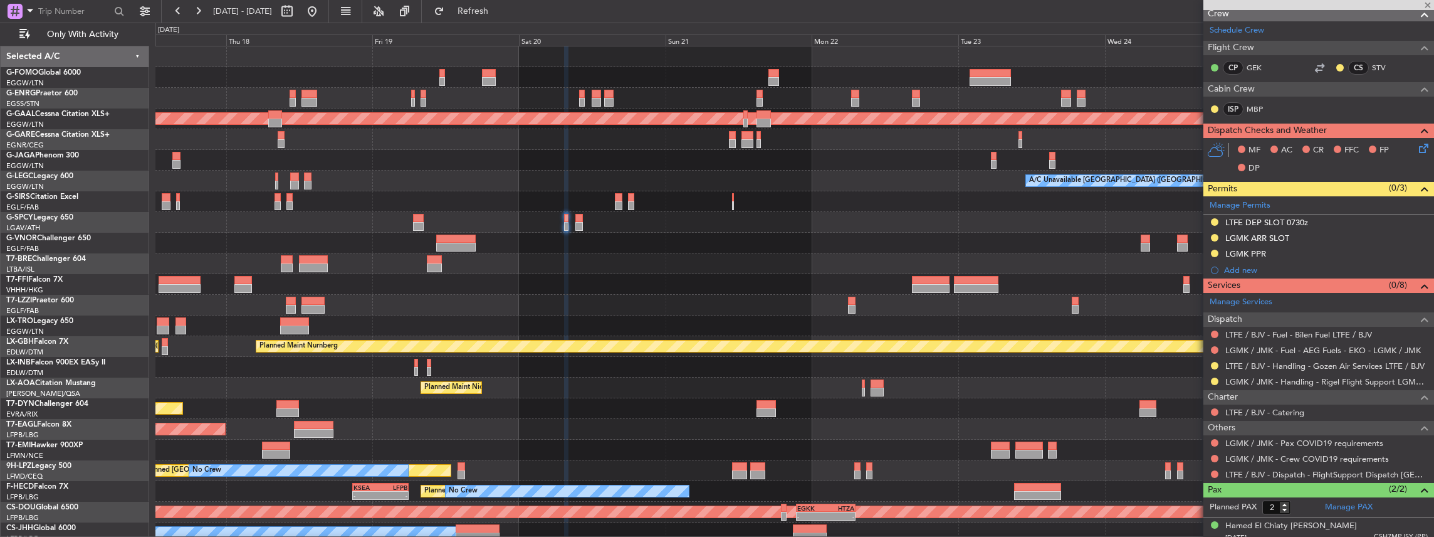
type input "0"
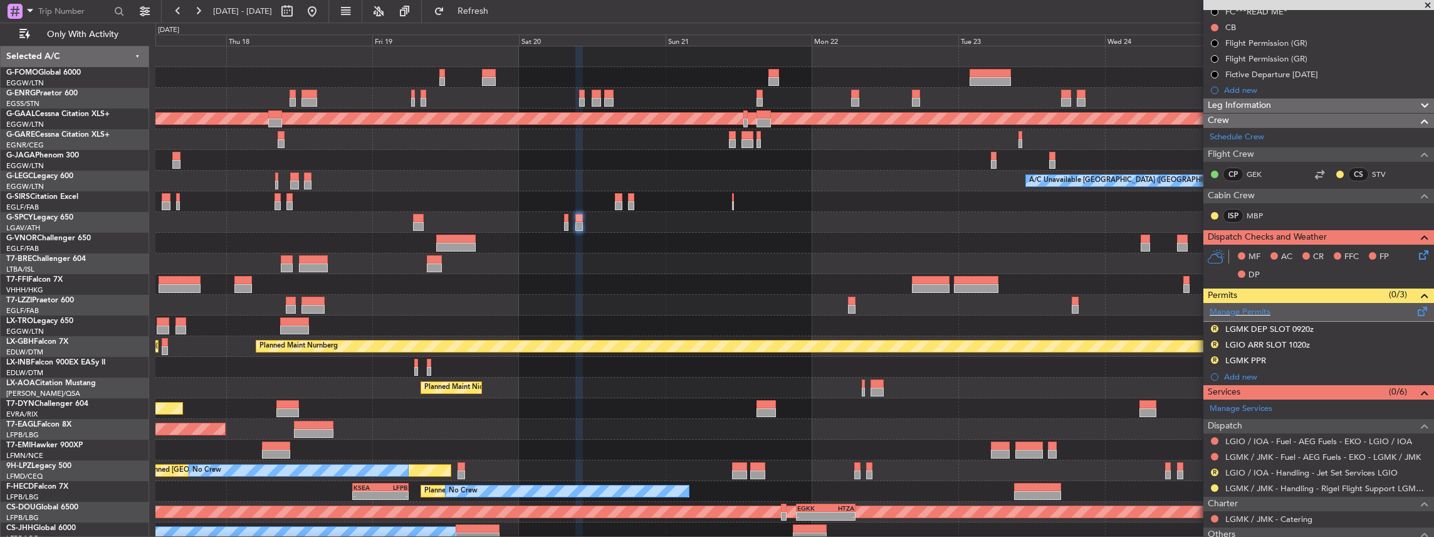
scroll to position [167, 0]
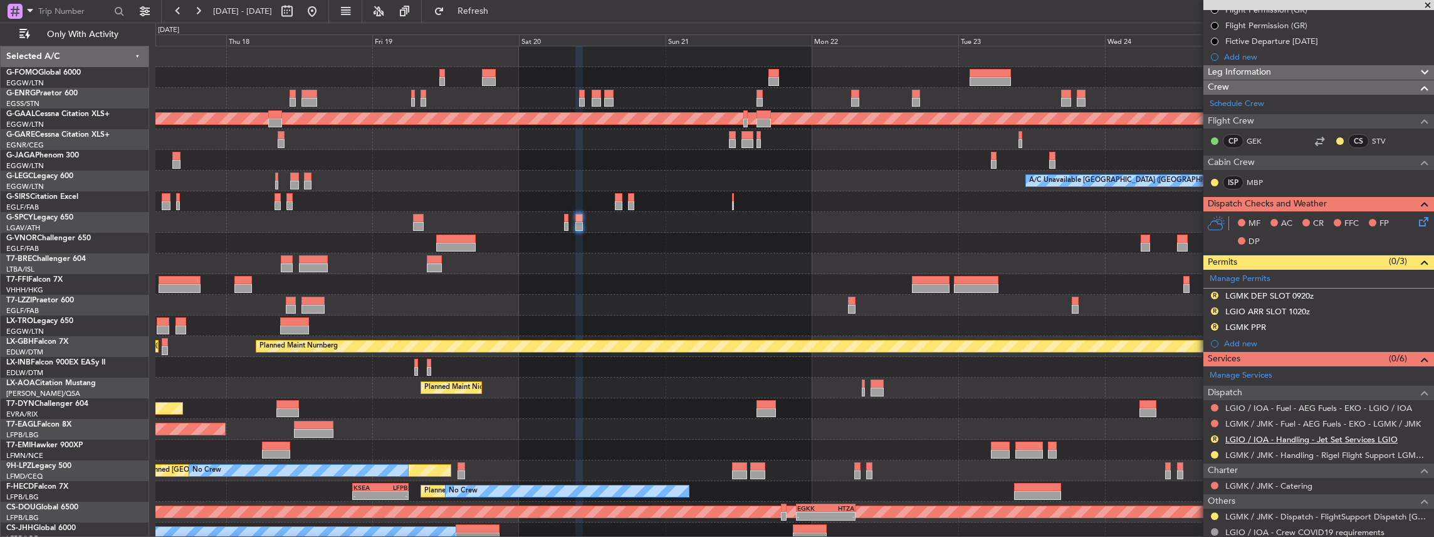
click at [1269, 436] on link "LGIO / IOA - Handling - Jet Set Services LGIO" at bounding box center [1311, 439] width 172 height 11
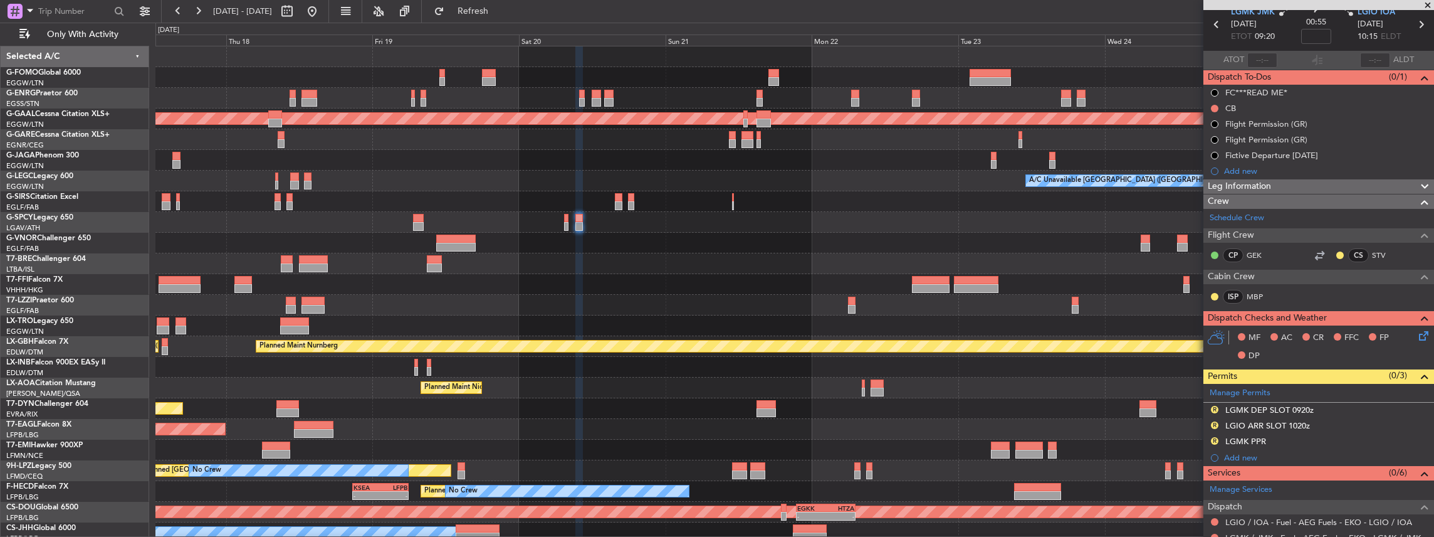
scroll to position [41, 0]
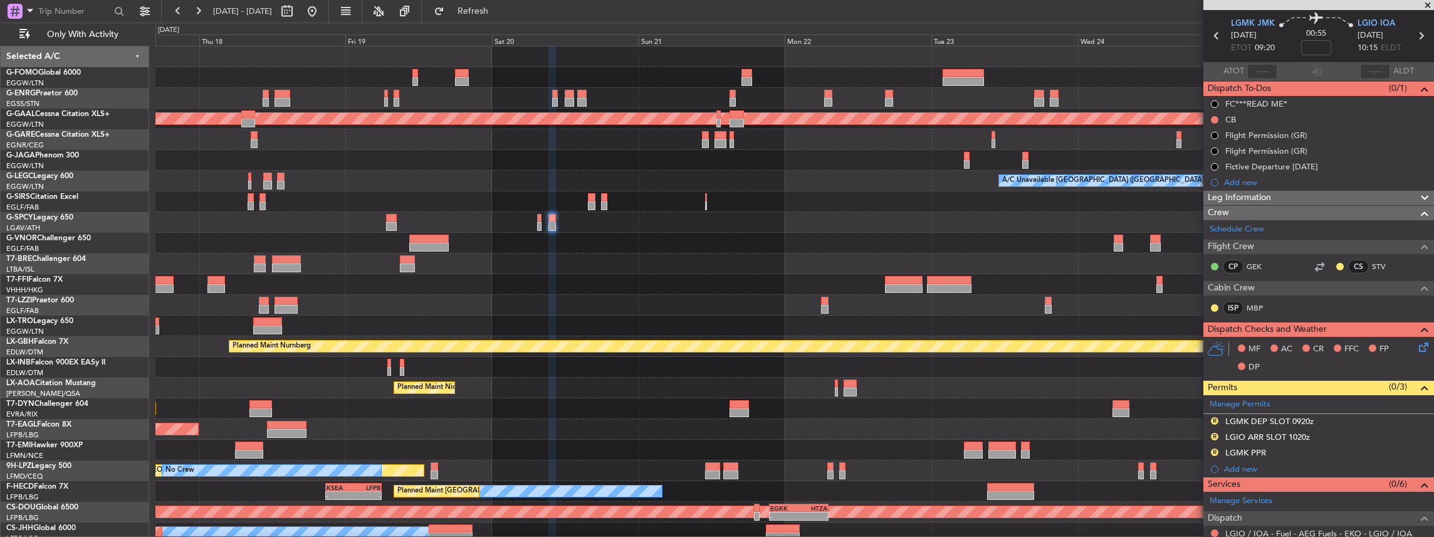
click at [931, 259] on div "Planned Maint Dusseldorf A/C Unavailable London (Luton) - - LFMN 16:05 Z ZBAA 0…" at bounding box center [794, 294] width 1279 height 496
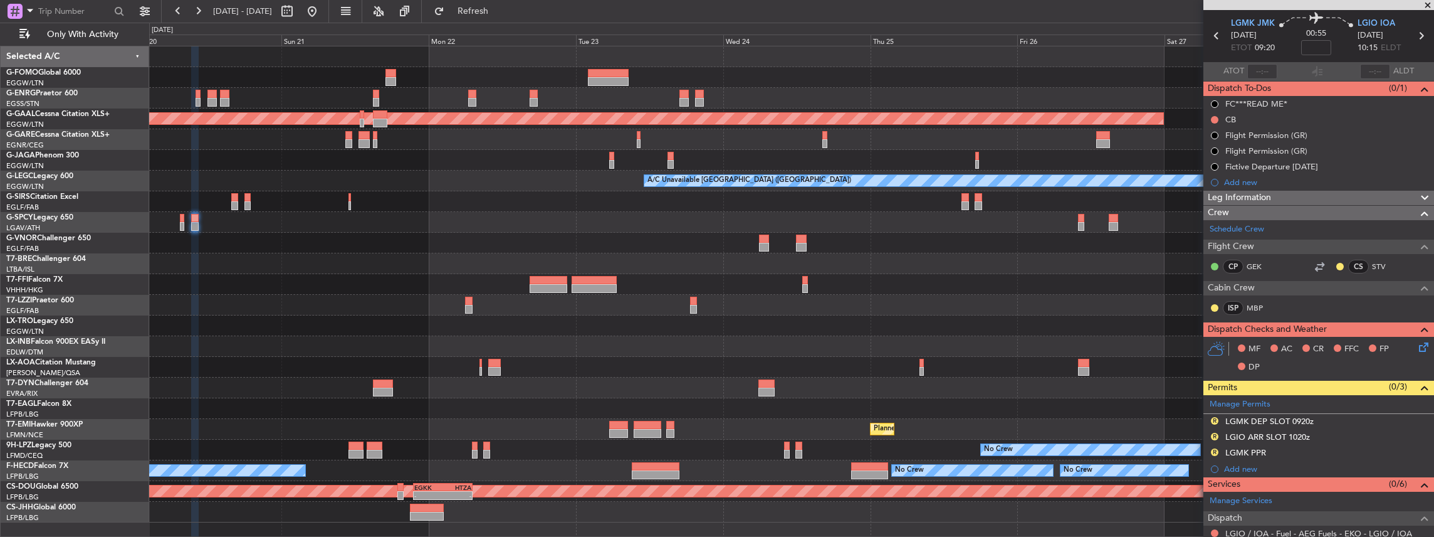
click at [701, 281] on div "Planned Maint Dusseldorf A/C Unavailable London (Luton) - - LFMN 16:05 Z ZBAA 0…" at bounding box center [791, 284] width 1285 height 476
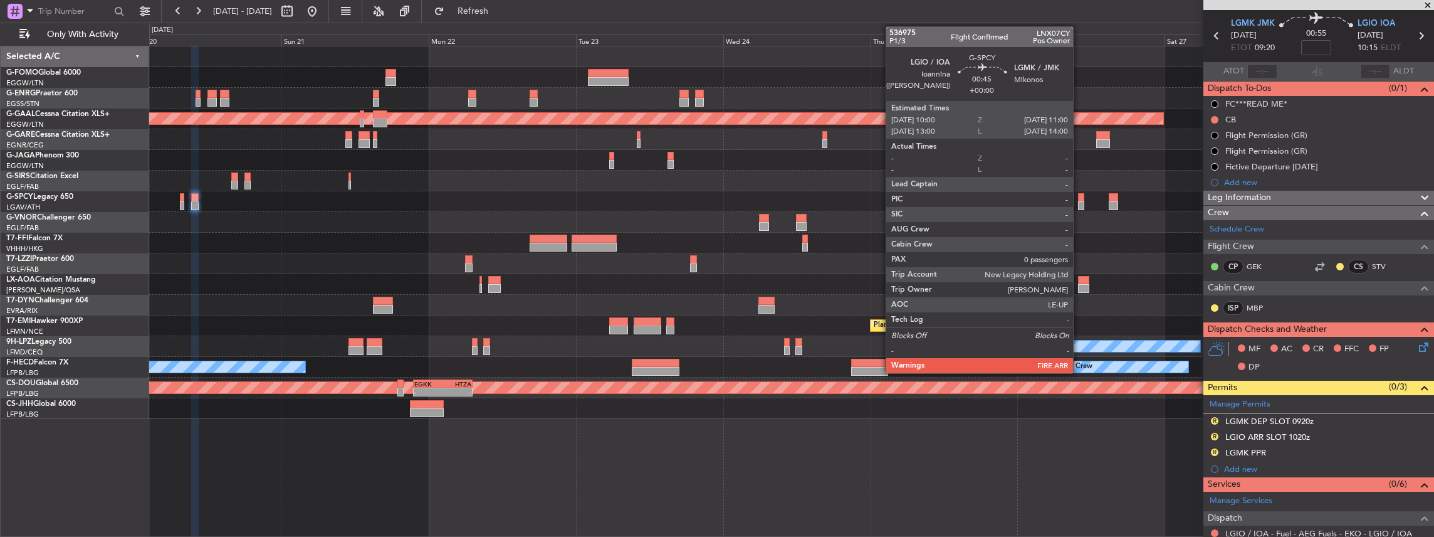
click at [1079, 204] on div at bounding box center [1081, 205] width 6 height 9
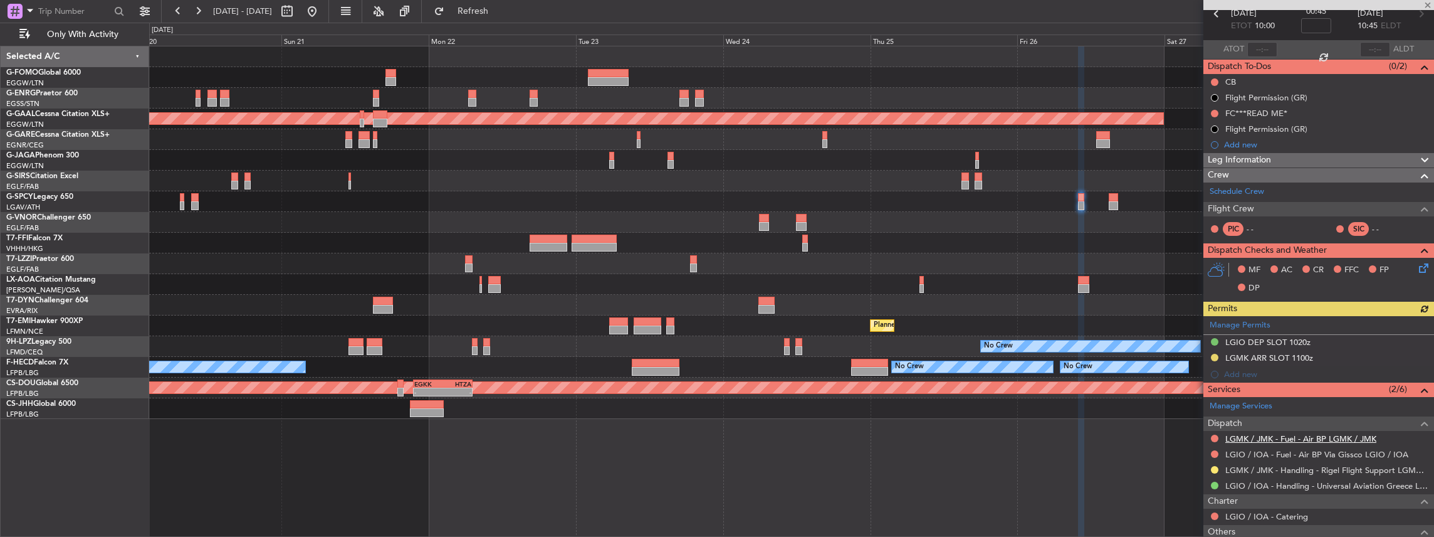
scroll to position [83, 0]
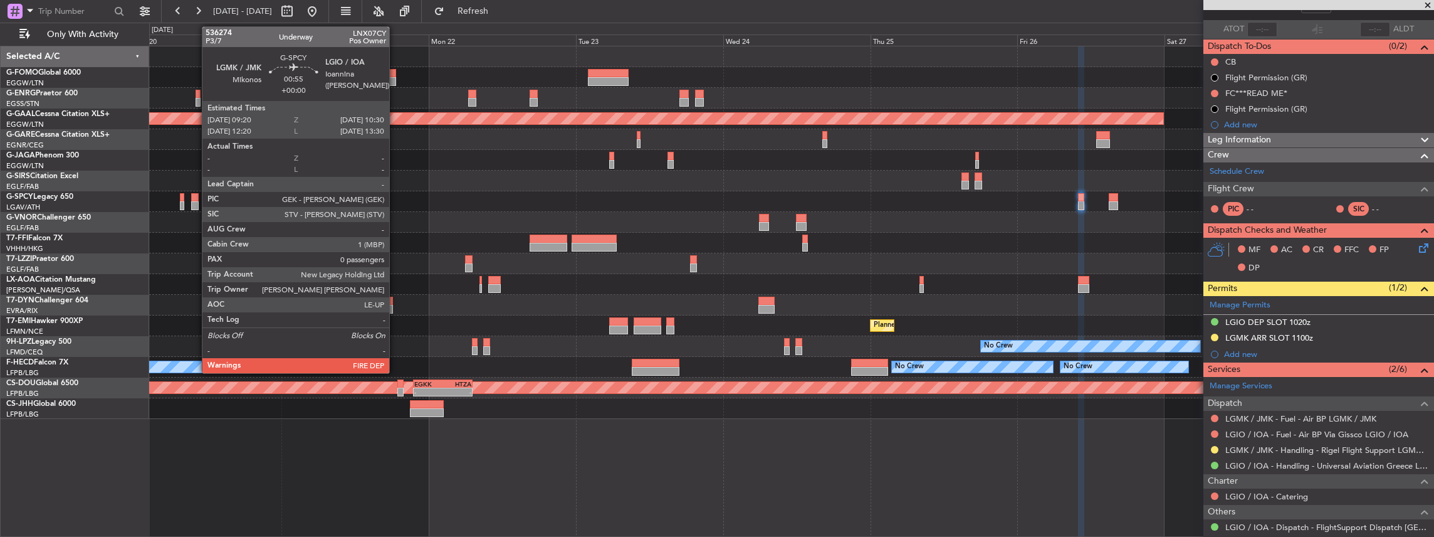
click at [196, 198] on div at bounding box center [195, 197] width 8 height 9
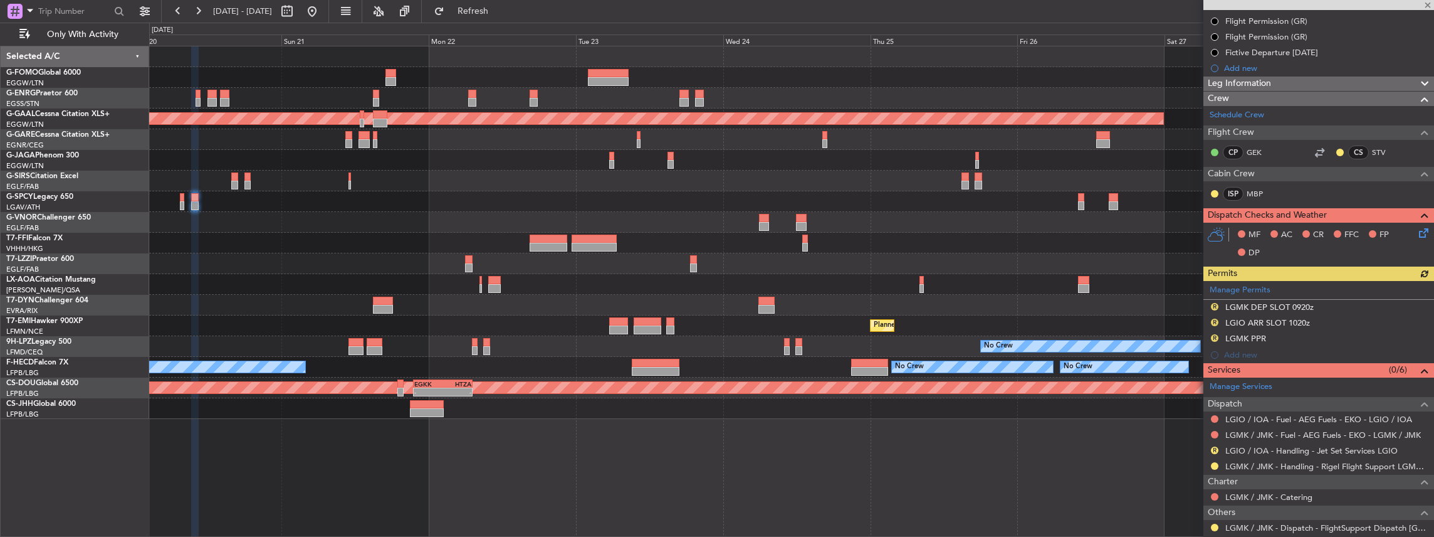
scroll to position [167, 0]
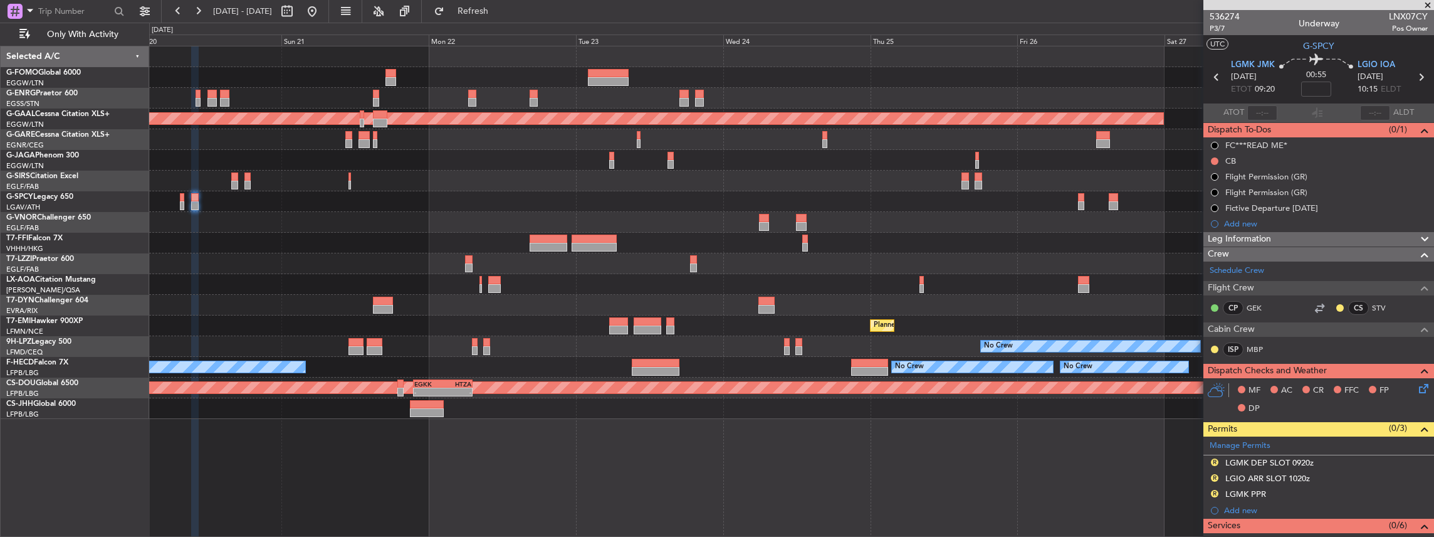
scroll to position [167, 0]
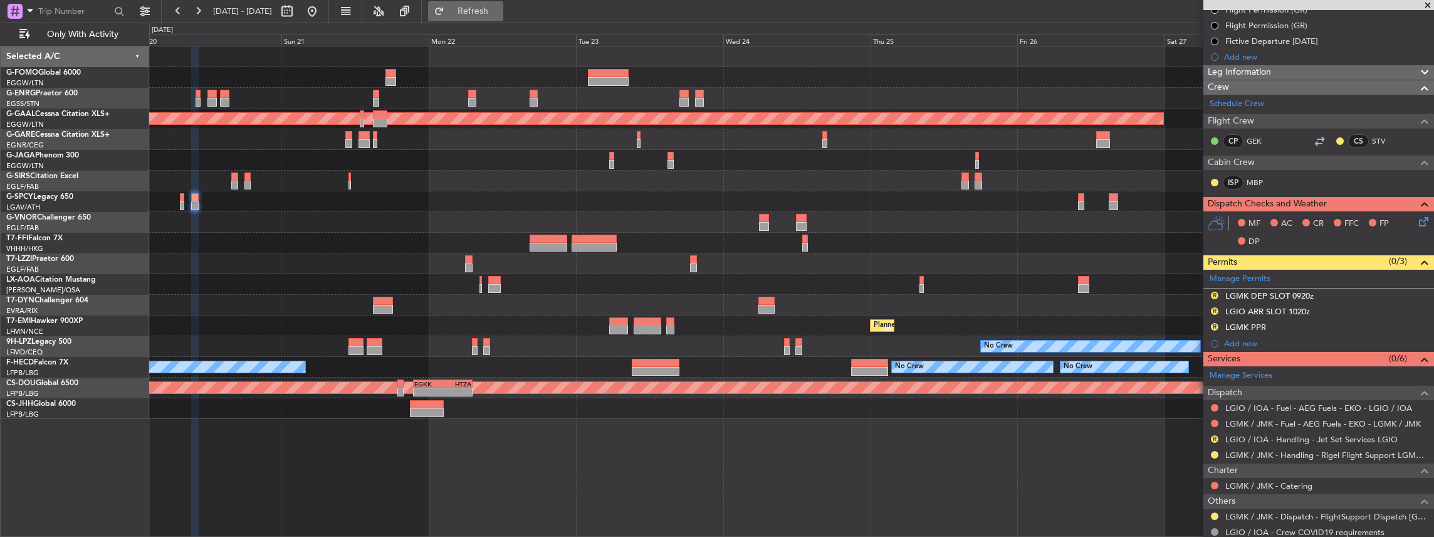
click at [500, 9] on span "Refresh" at bounding box center [473, 11] width 53 height 9
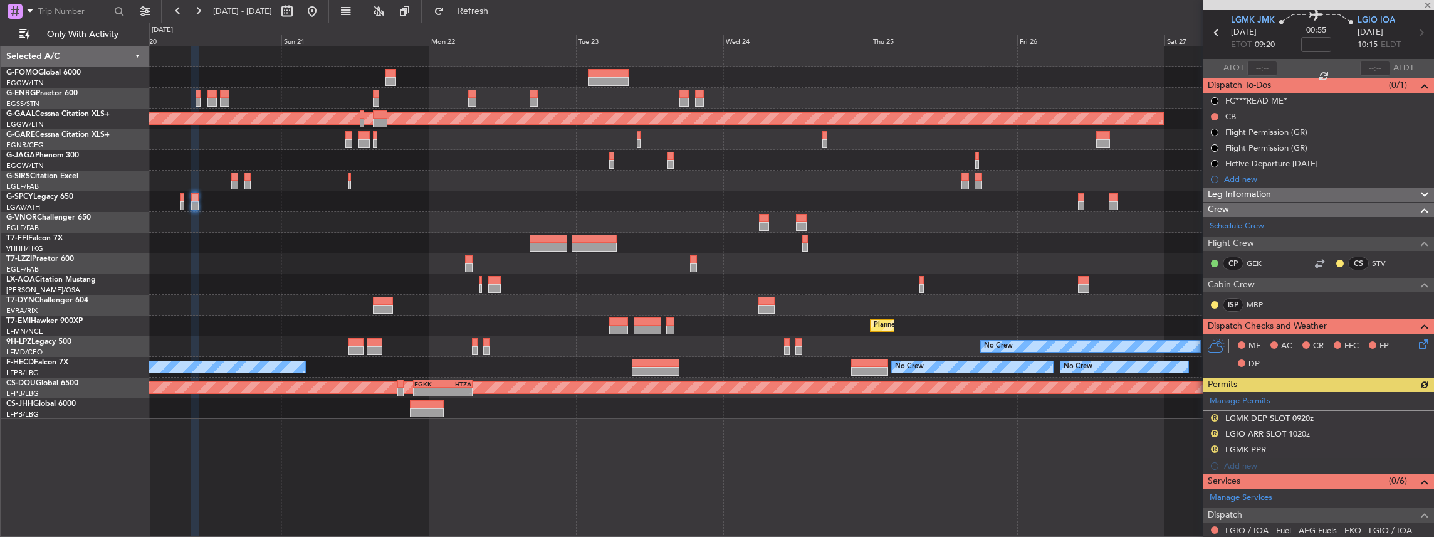
scroll to position [41, 0]
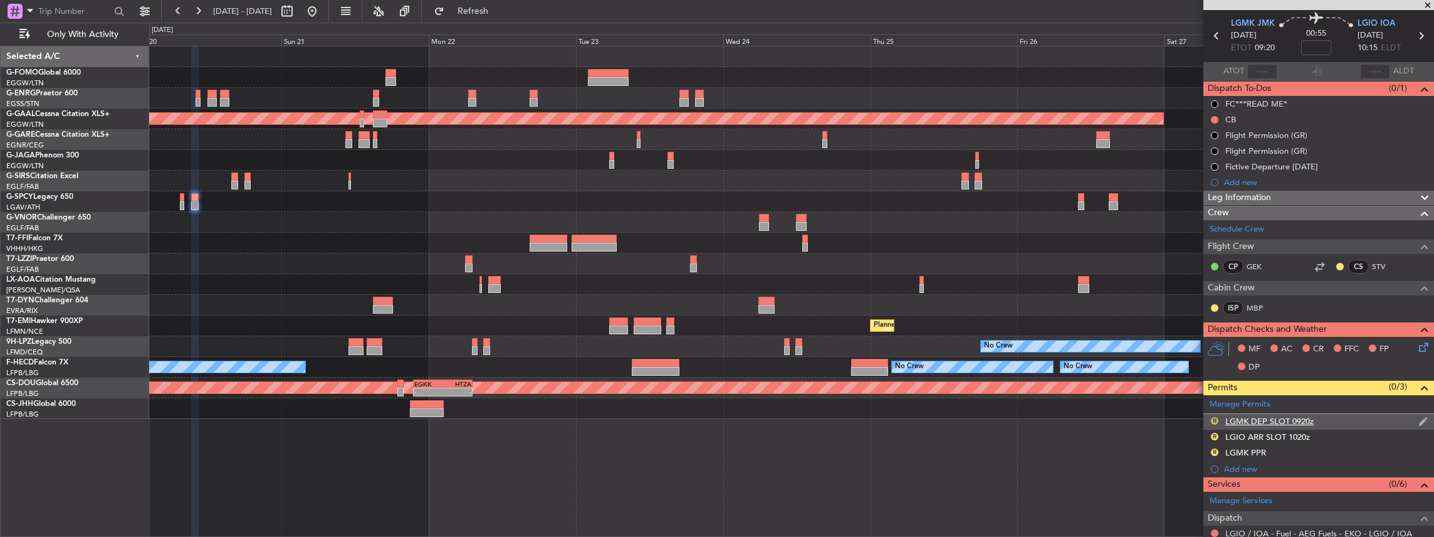
click at [1215, 417] on button "R" at bounding box center [1215, 421] width 8 height 8
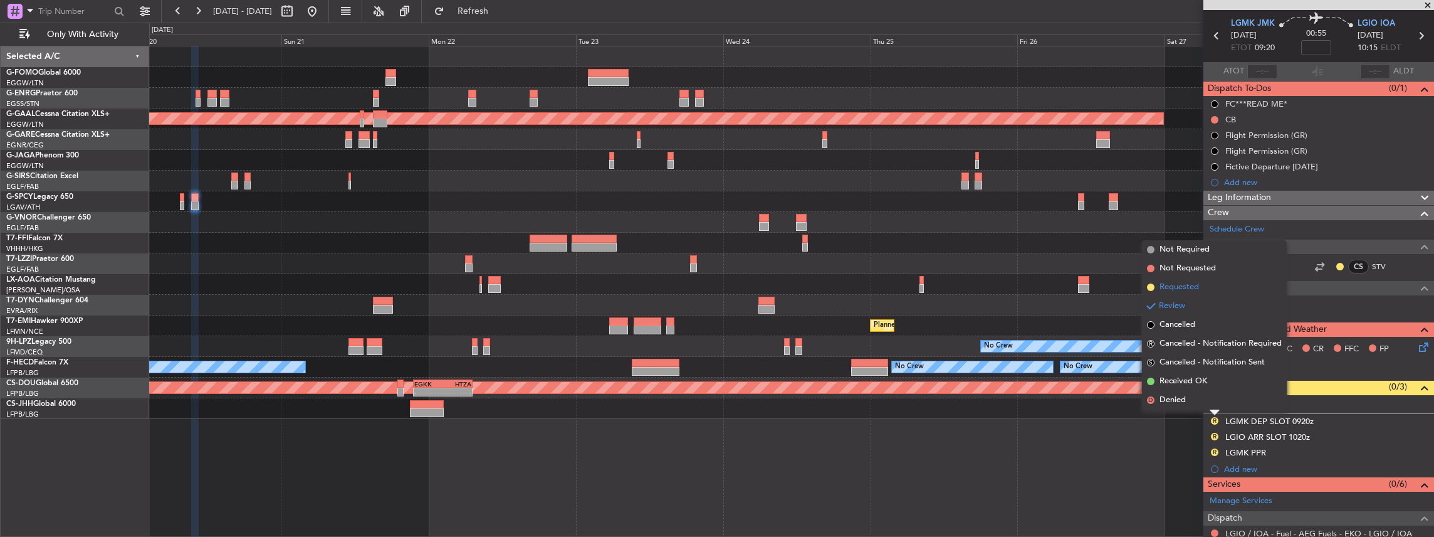
click at [1180, 285] on span "Requested" at bounding box center [1179, 287] width 39 height 13
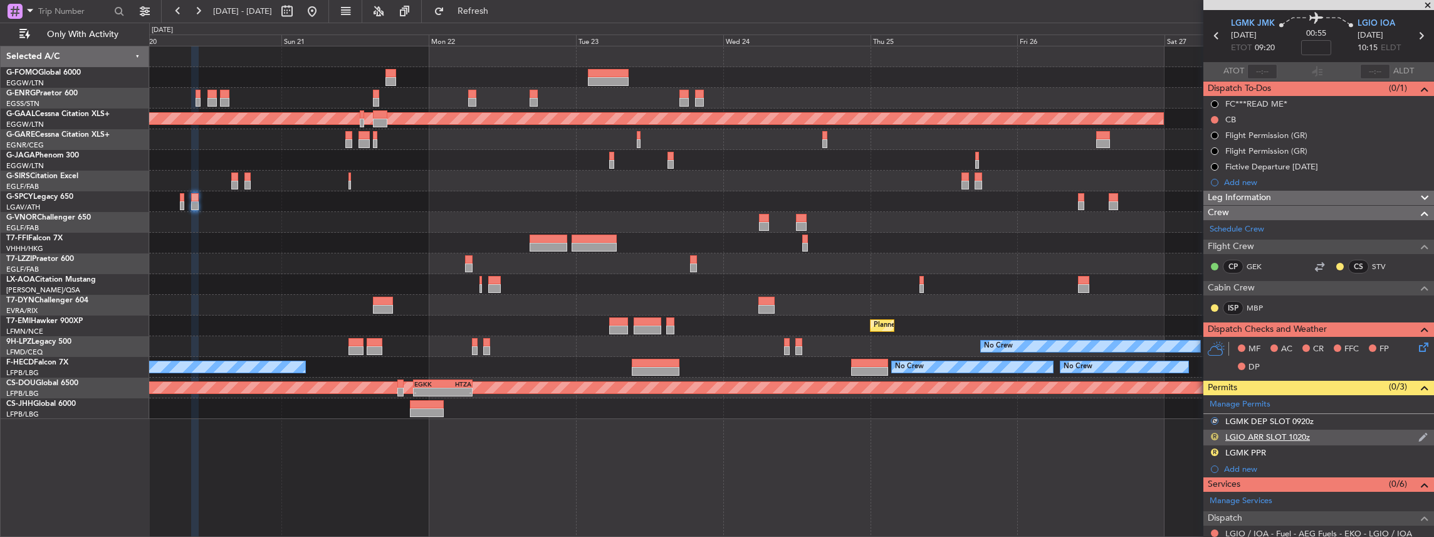
click at [1214, 432] on button "R" at bounding box center [1215, 436] width 8 height 8
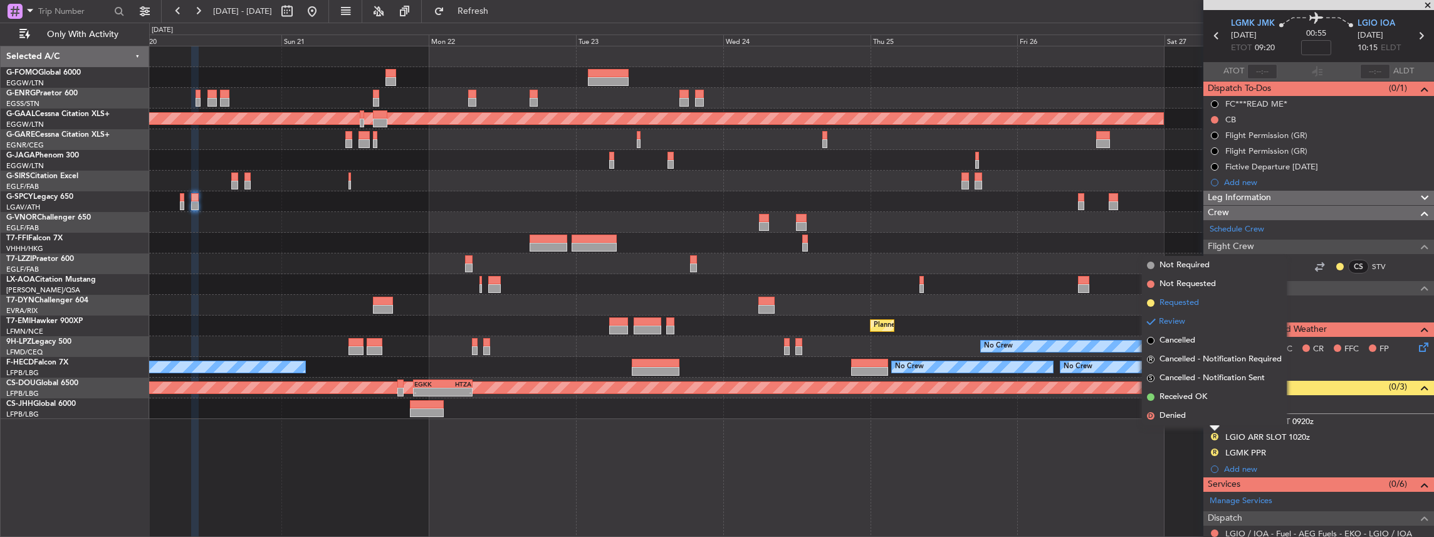
click at [1195, 305] on span "Requested" at bounding box center [1179, 302] width 39 height 13
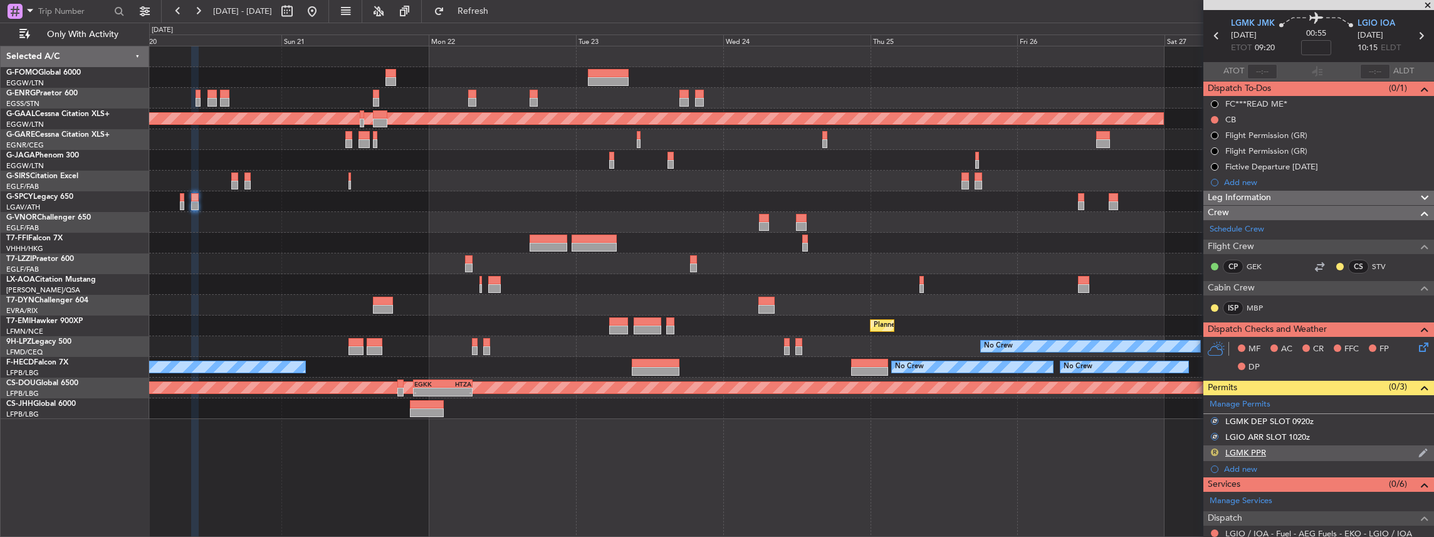
click at [1215, 448] on button "R" at bounding box center [1215, 452] width 8 height 8
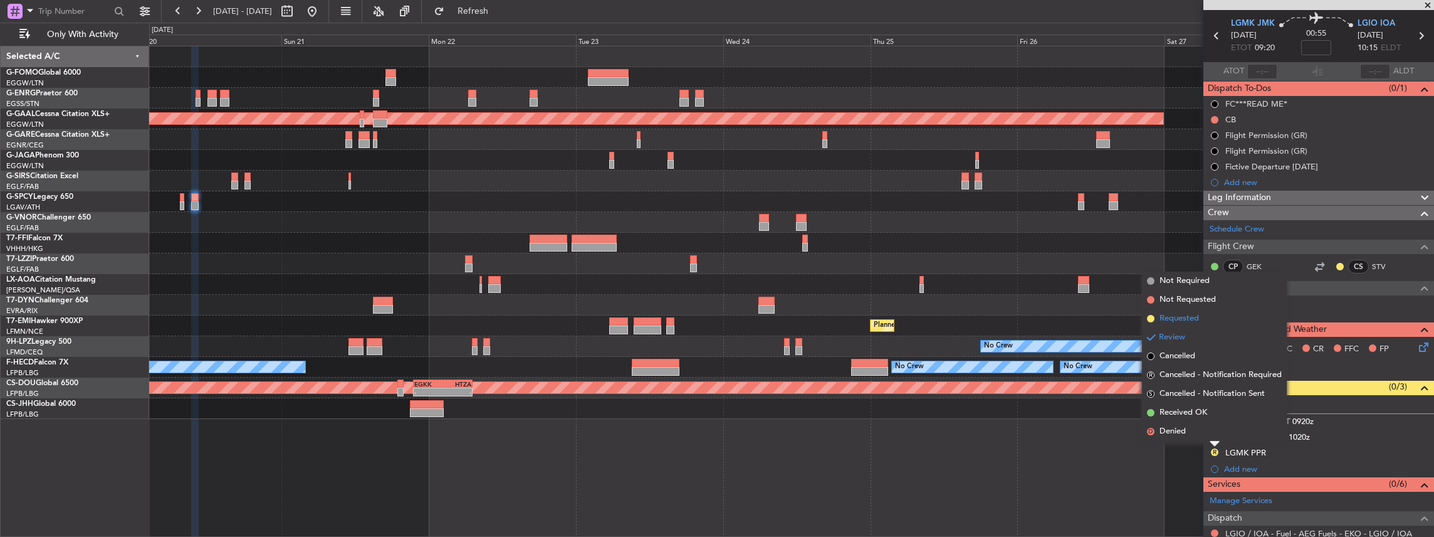
click at [1207, 316] on li "Requested" at bounding box center [1214, 318] width 145 height 19
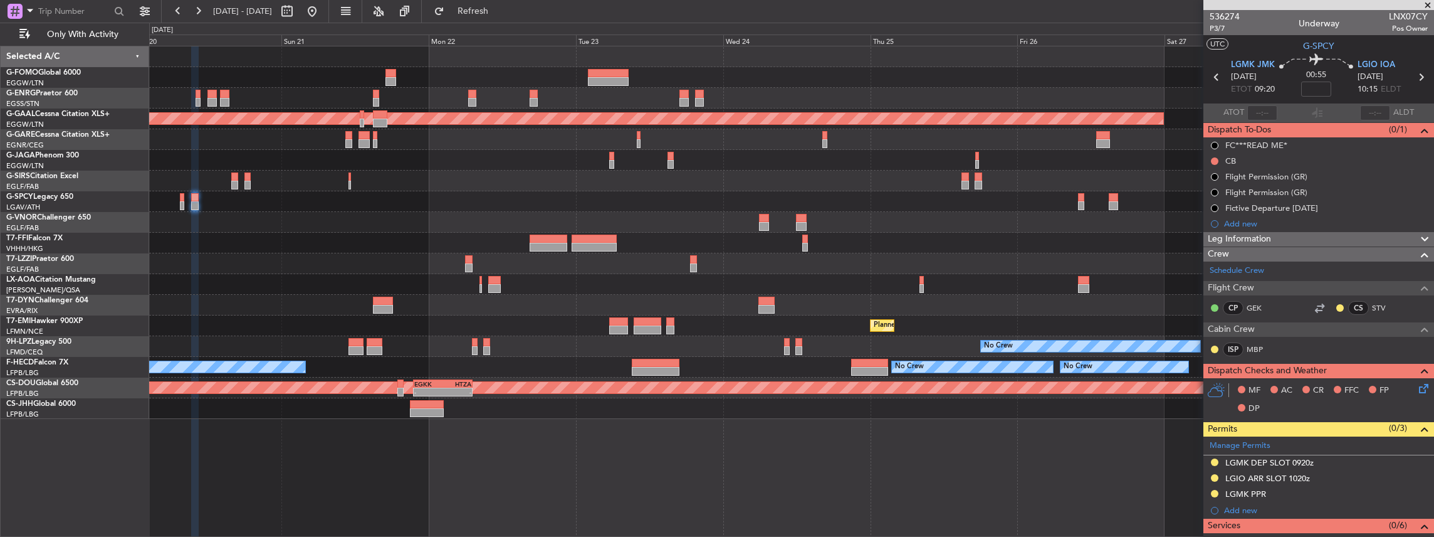
scroll to position [125, 0]
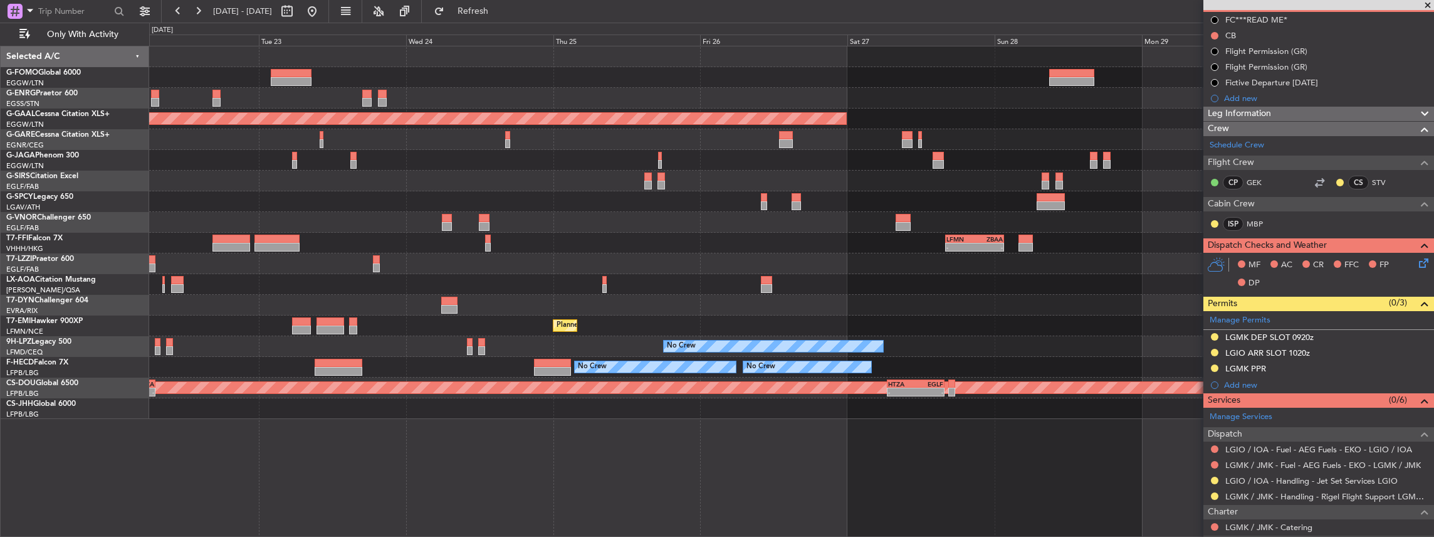
click at [655, 264] on div "Planned Maint Dusseldorf - - LFMN 16:05 Z ZBAA 01:35 Z Planned Maint [GEOGRAPHI…" at bounding box center [791, 232] width 1285 height 372
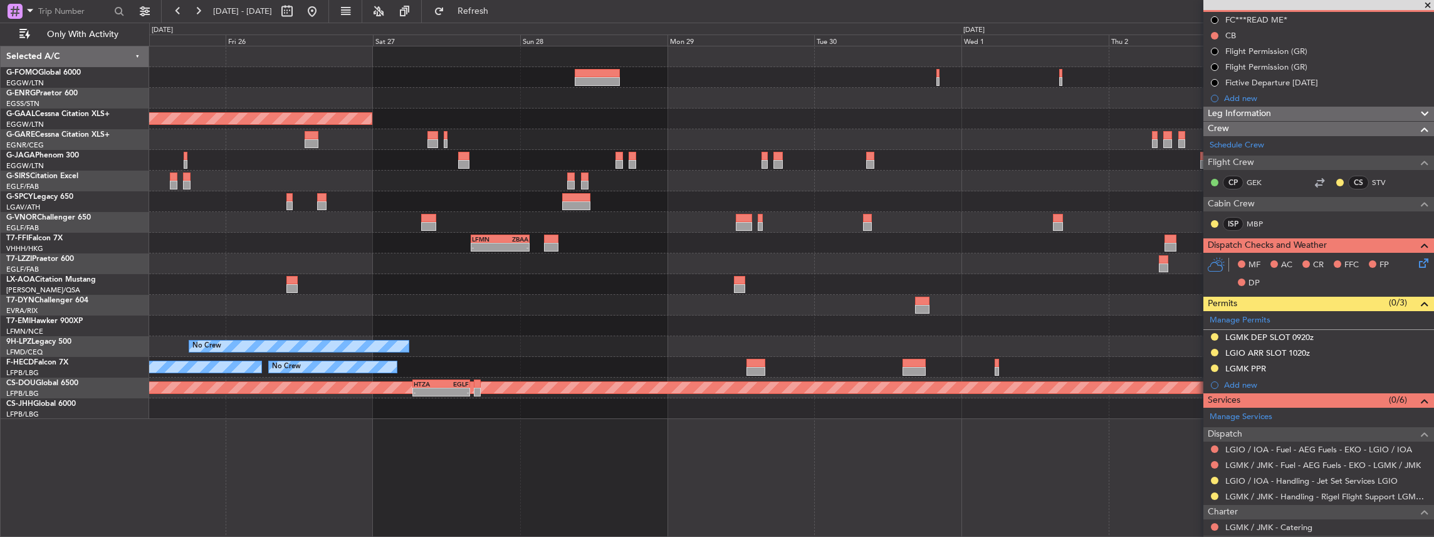
click at [607, 272] on div "Planned Maint Dusseldorf - - LFMN 16:05 Z ZBAA 01:35 Z No Crew [GEOGRAPHIC_DATA…" at bounding box center [791, 232] width 1285 height 372
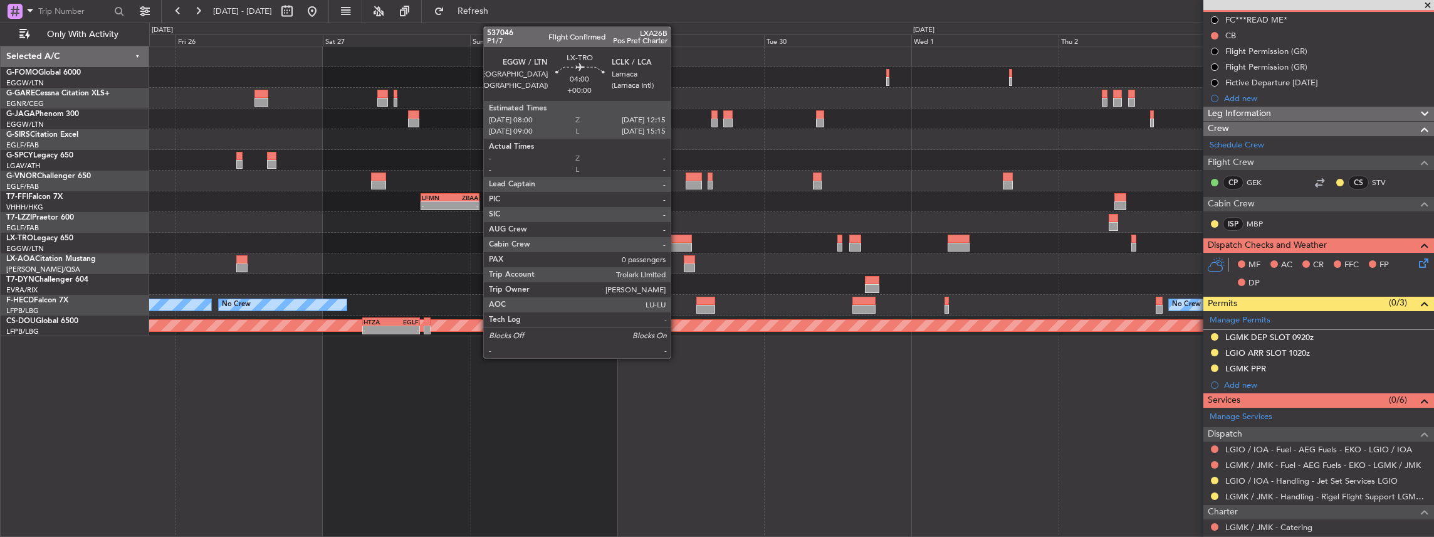
click at [677, 243] on div at bounding box center [679, 247] width 26 height 9
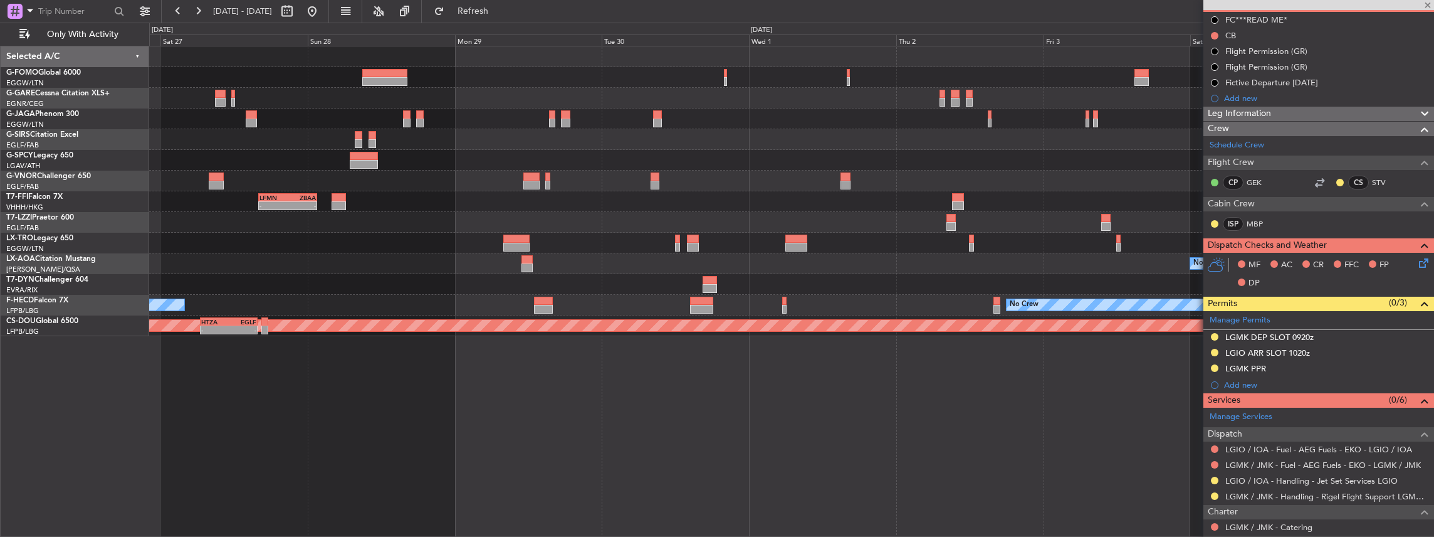
scroll to position [0, 0]
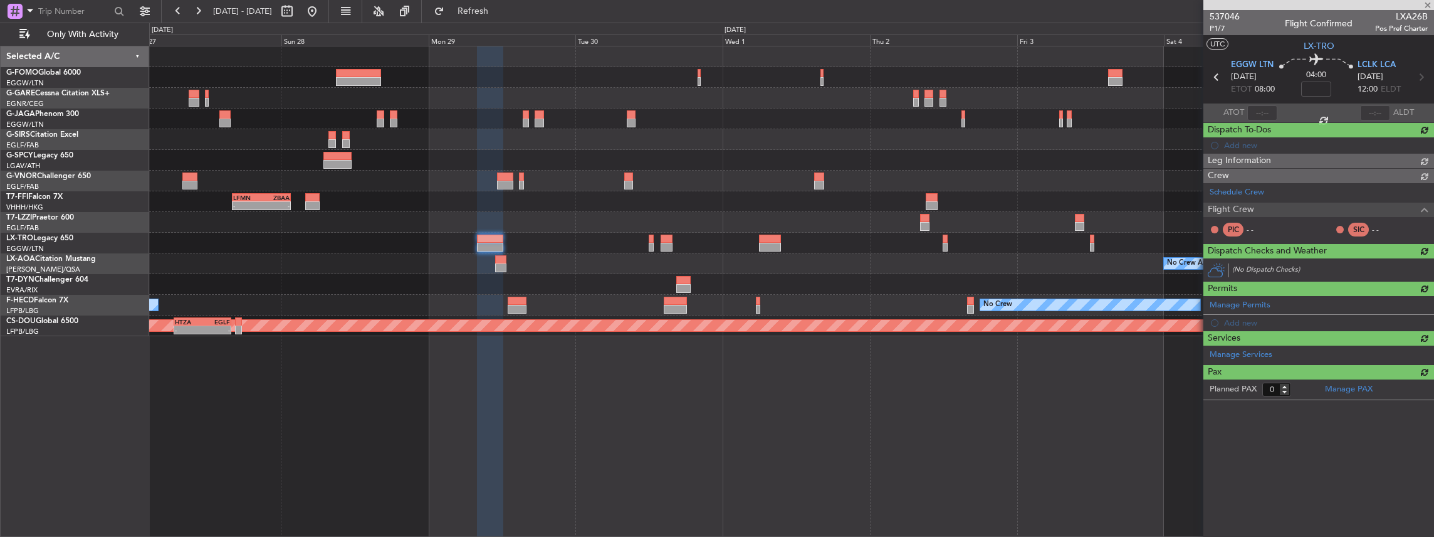
click at [731, 270] on div "No Crew Antwerp ([GEOGRAPHIC_DATA])" at bounding box center [791, 263] width 1285 height 21
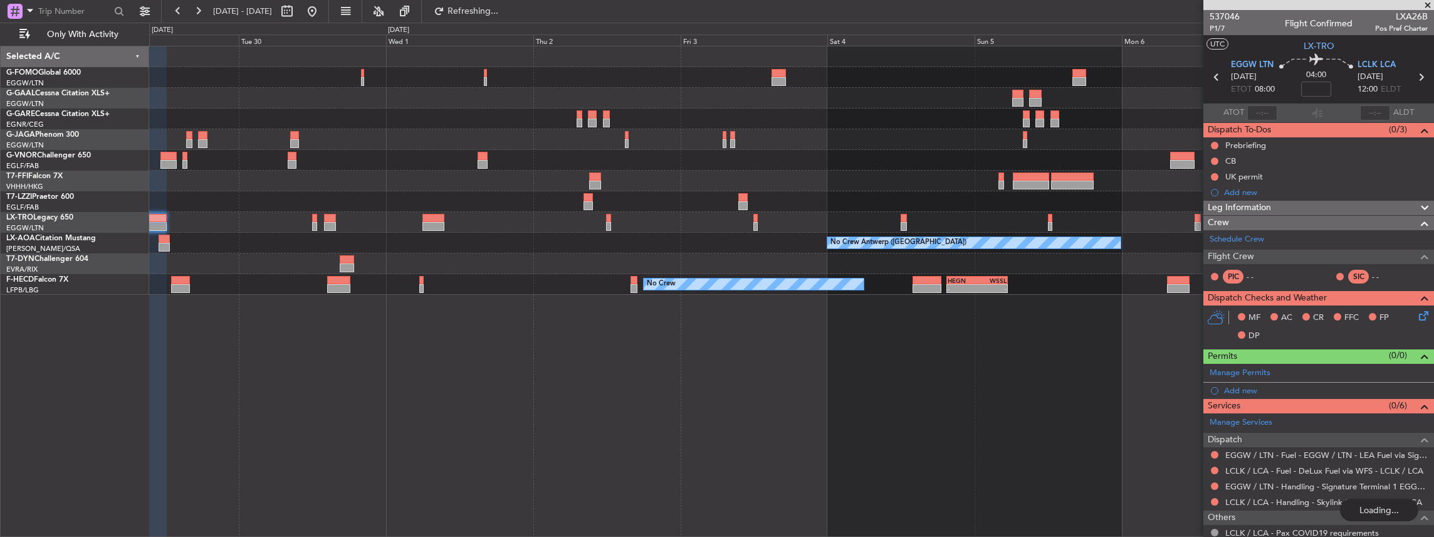
click at [510, 379] on div "LFMN 16:05 Z ZBAA 01:35 Z - - No Crew [GEOGRAPHIC_DATA] ([GEOGRAPHIC_DATA]) No …" at bounding box center [791, 291] width 1285 height 491
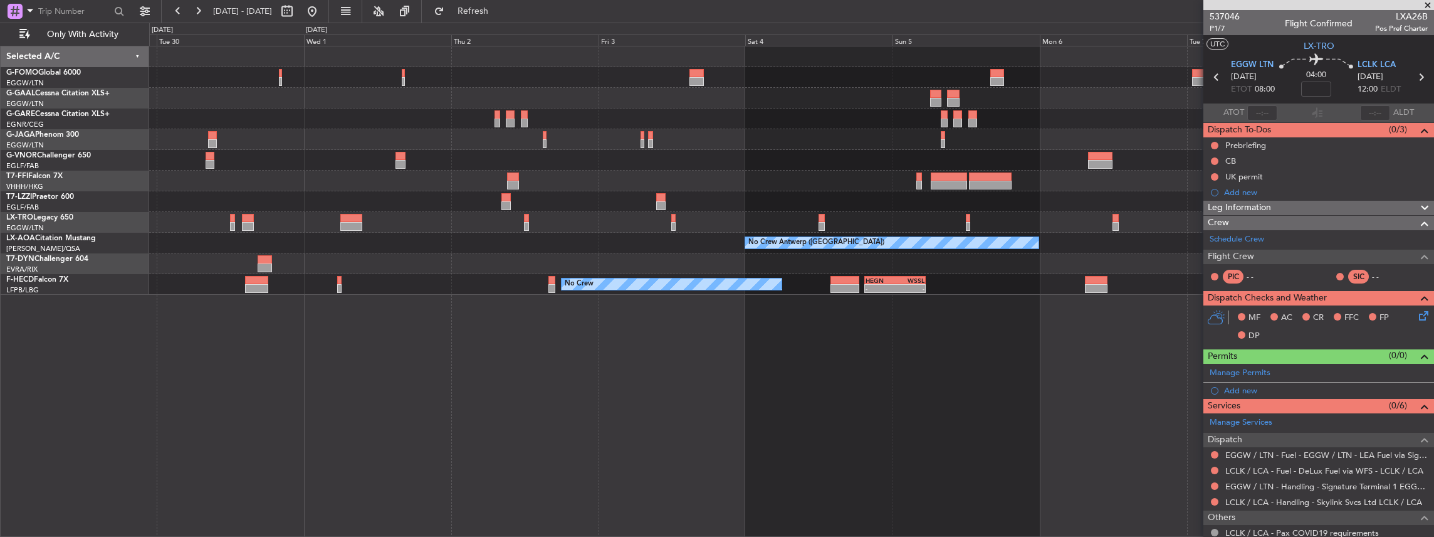
click at [964, 230] on div at bounding box center [791, 222] width 1285 height 21
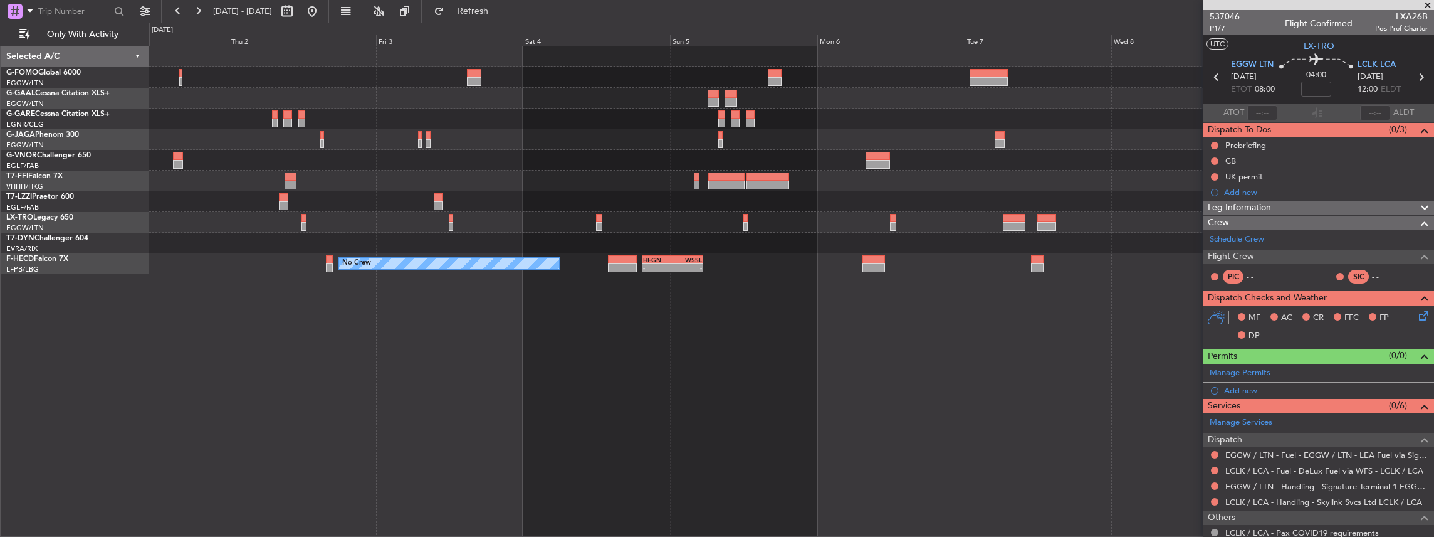
click at [909, 231] on div at bounding box center [791, 222] width 1285 height 21
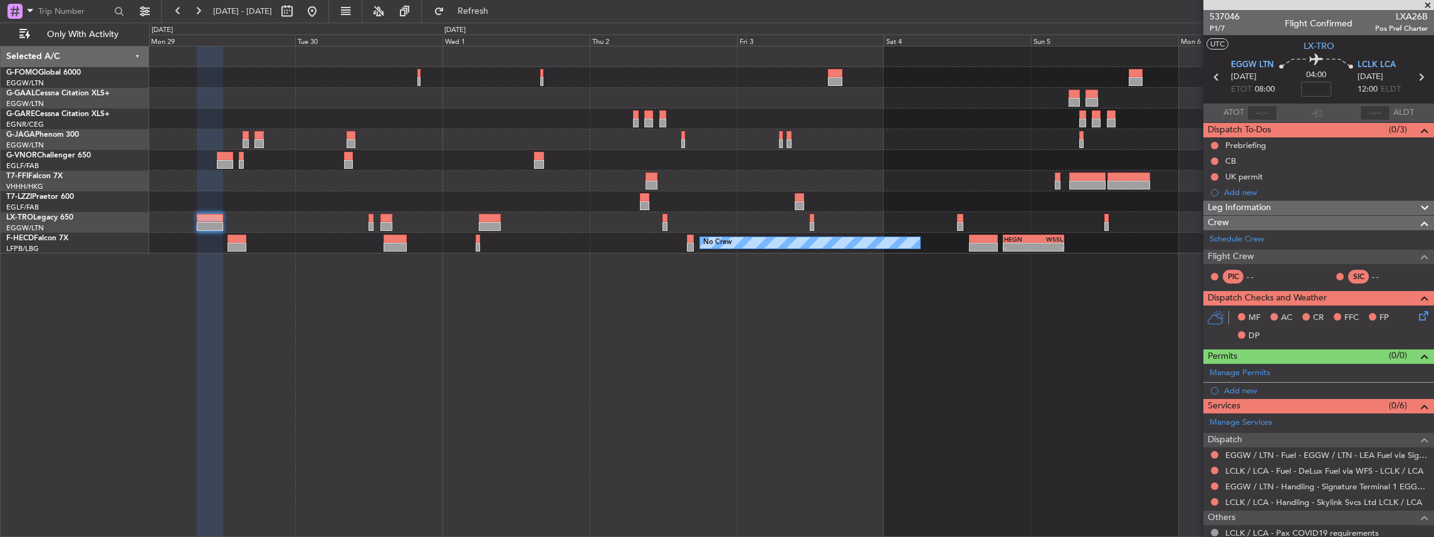
click at [1073, 244] on div "Planned Maint Dusseldorf LFMN 16:05 Z ZBAA 01:35 Z - - No Crew - - HEGN 19:30 Z…" at bounding box center [791, 149] width 1285 height 207
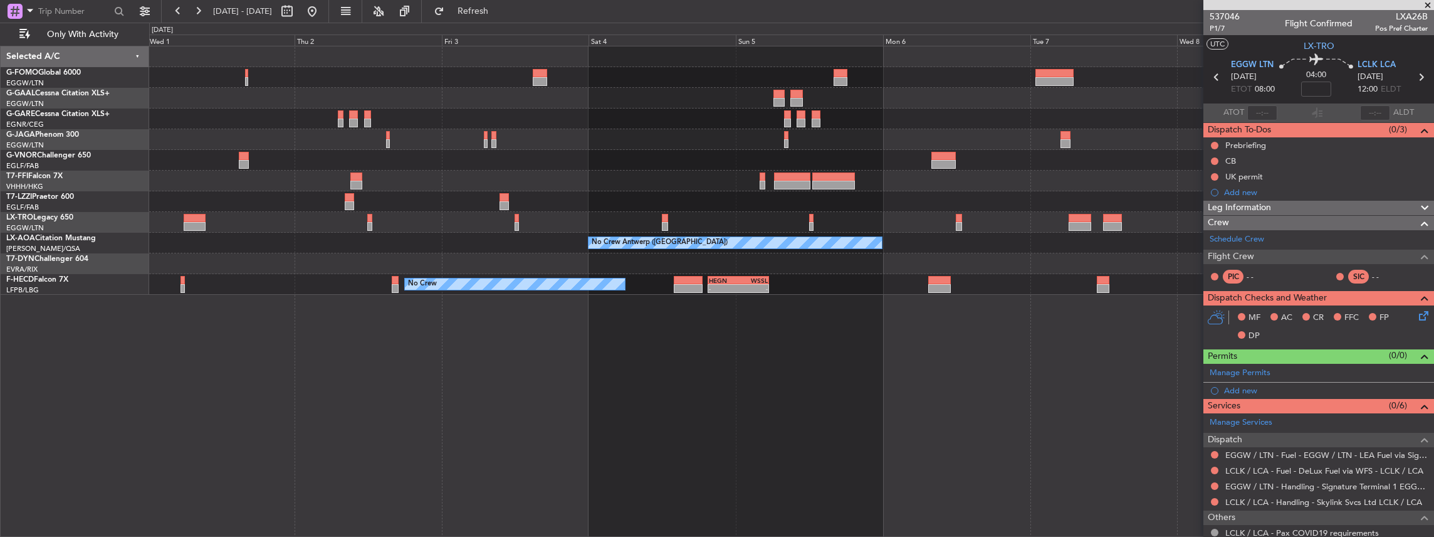
click at [476, 228] on div at bounding box center [791, 222] width 1285 height 21
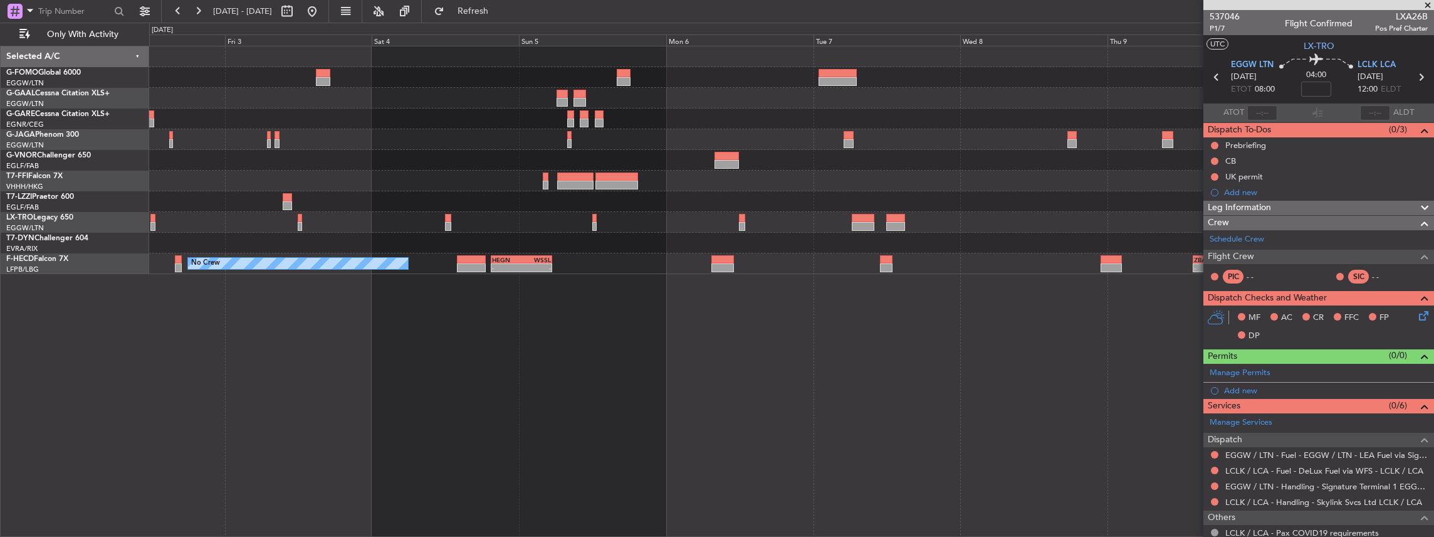
click at [643, 318] on div "Planned Maint Geneva (Cointrin) No Crew - - HEGN 19:30 Z WSSL 05:25 Z - - ZBAA …" at bounding box center [791, 291] width 1285 height 491
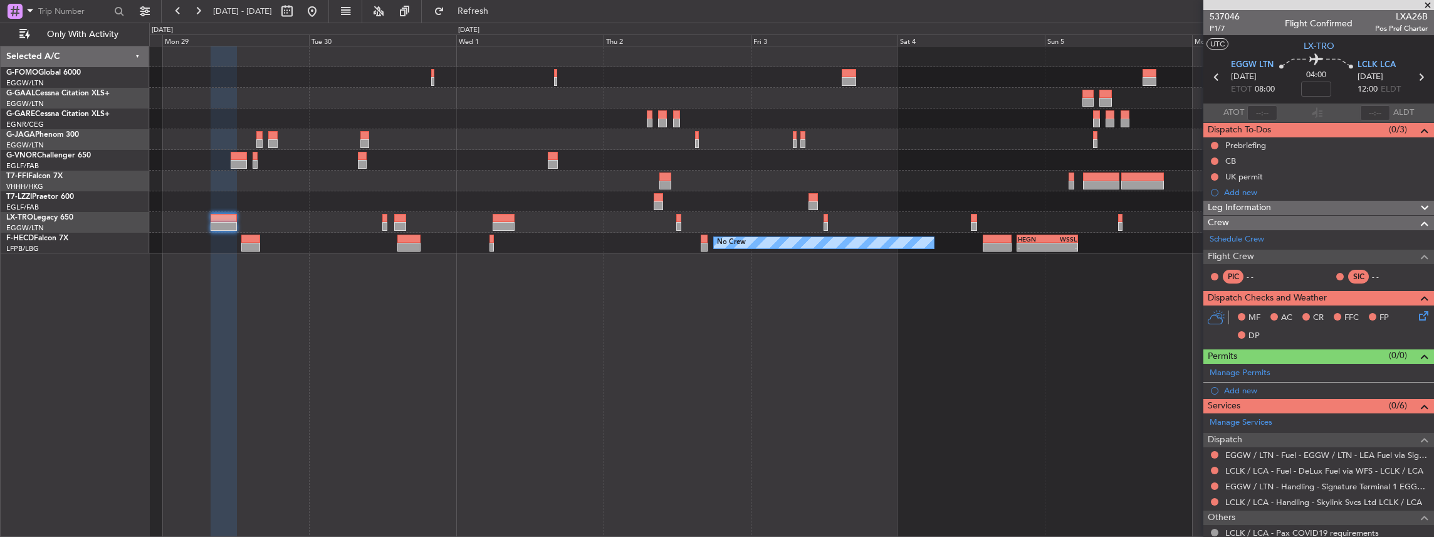
click at [1039, 389] on div "Planned Maint Dusseldorf LFMN 16:05 Z ZBAA 01:35 Z - - No Crew - - HEGN 19:30 Z…" at bounding box center [791, 291] width 1285 height 491
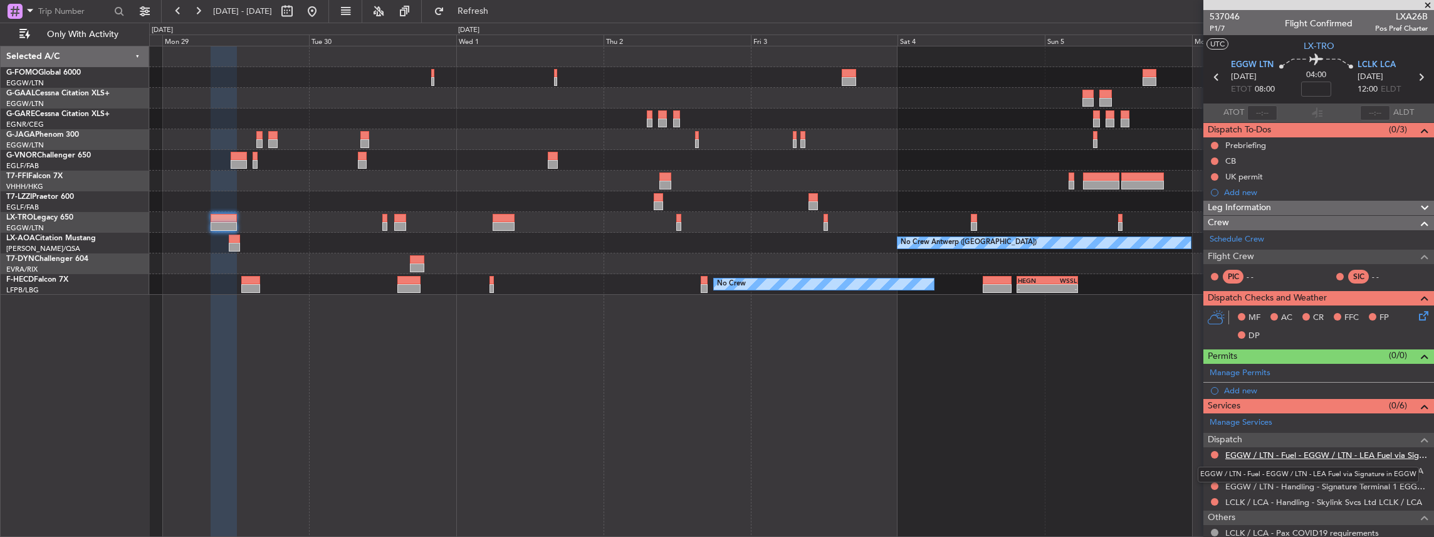
click at [1265, 453] on link "EGGW / LTN - Fuel - EGGW / LTN - LEA Fuel via Signature in EGGW" at bounding box center [1326, 454] width 202 height 11
click at [1312, 482] on link "EGGW / LTN - Handling - Signature Terminal 1 EGGW / LTN" at bounding box center [1326, 486] width 202 height 11
click at [1215, 483] on button at bounding box center [1215, 486] width 8 height 8
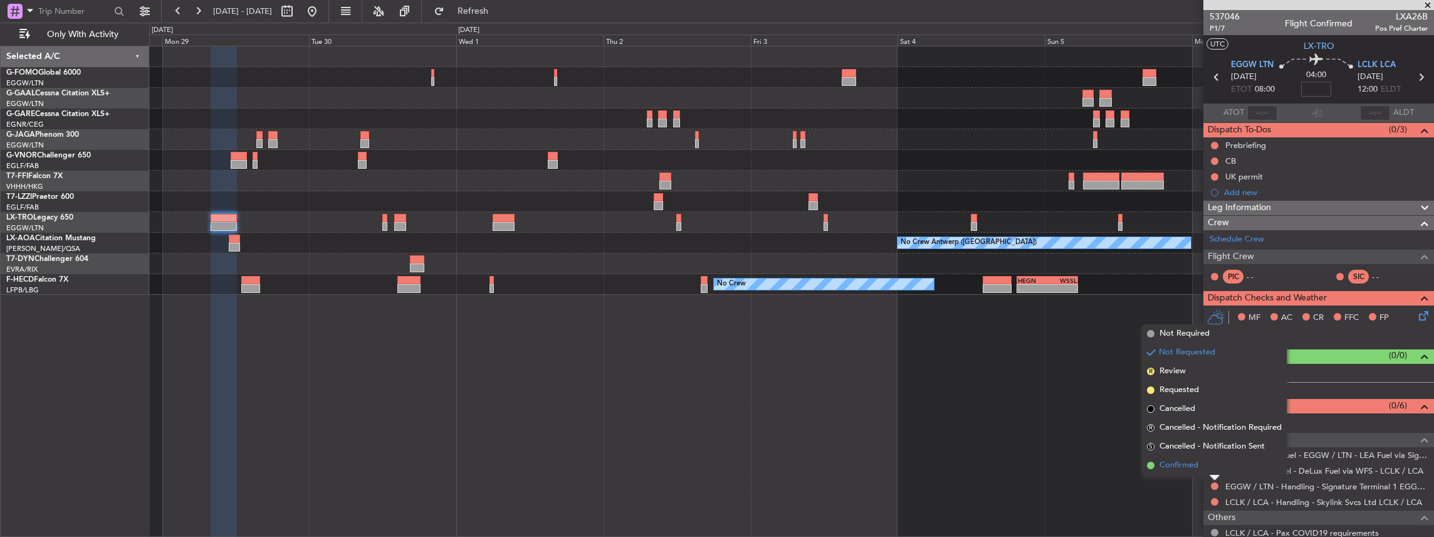
click at [1198, 469] on li "Confirmed" at bounding box center [1214, 465] width 145 height 19
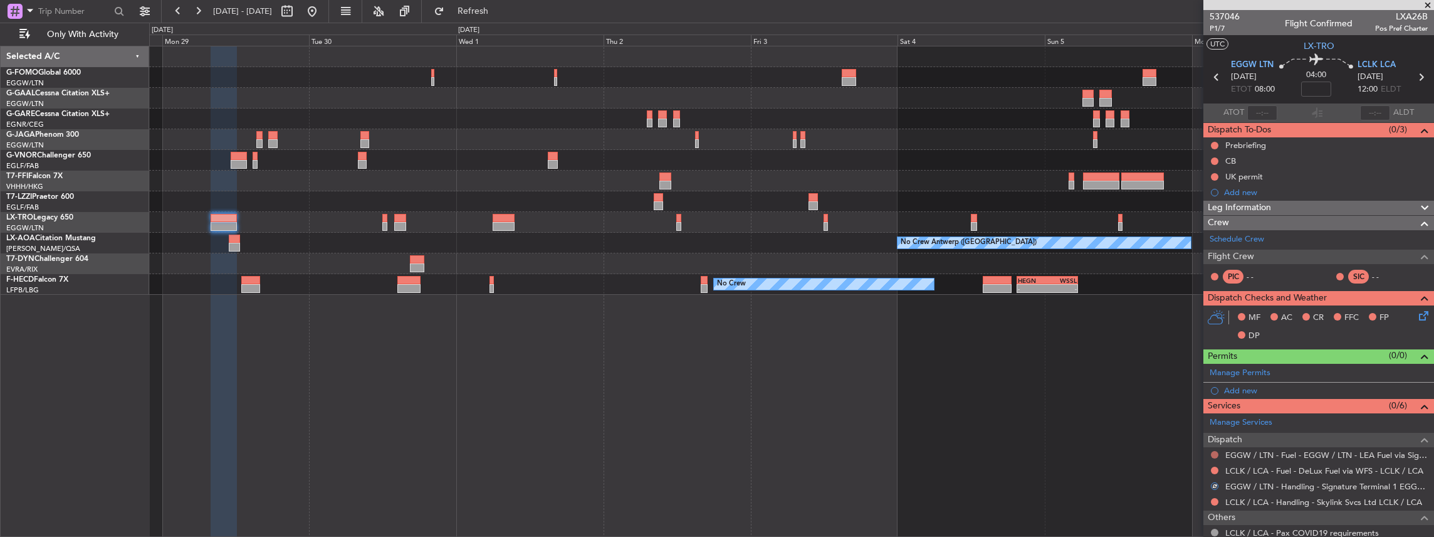
click at [1216, 454] on button at bounding box center [1215, 455] width 8 height 8
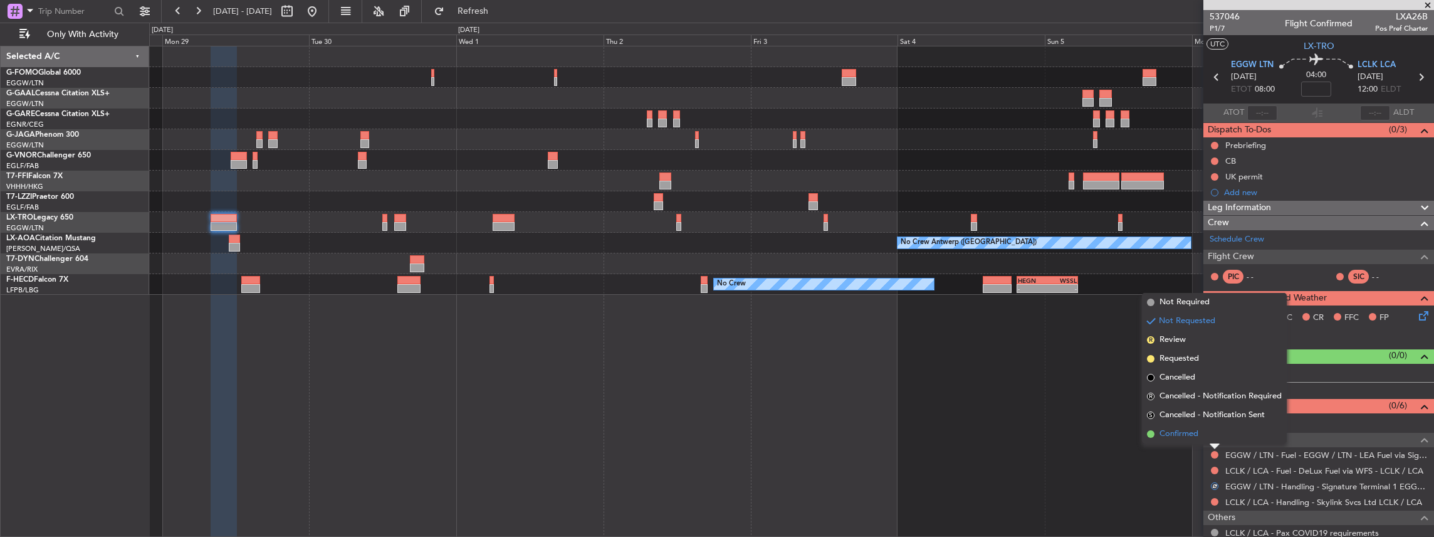
click at [1204, 433] on li "Confirmed" at bounding box center [1214, 433] width 145 height 19
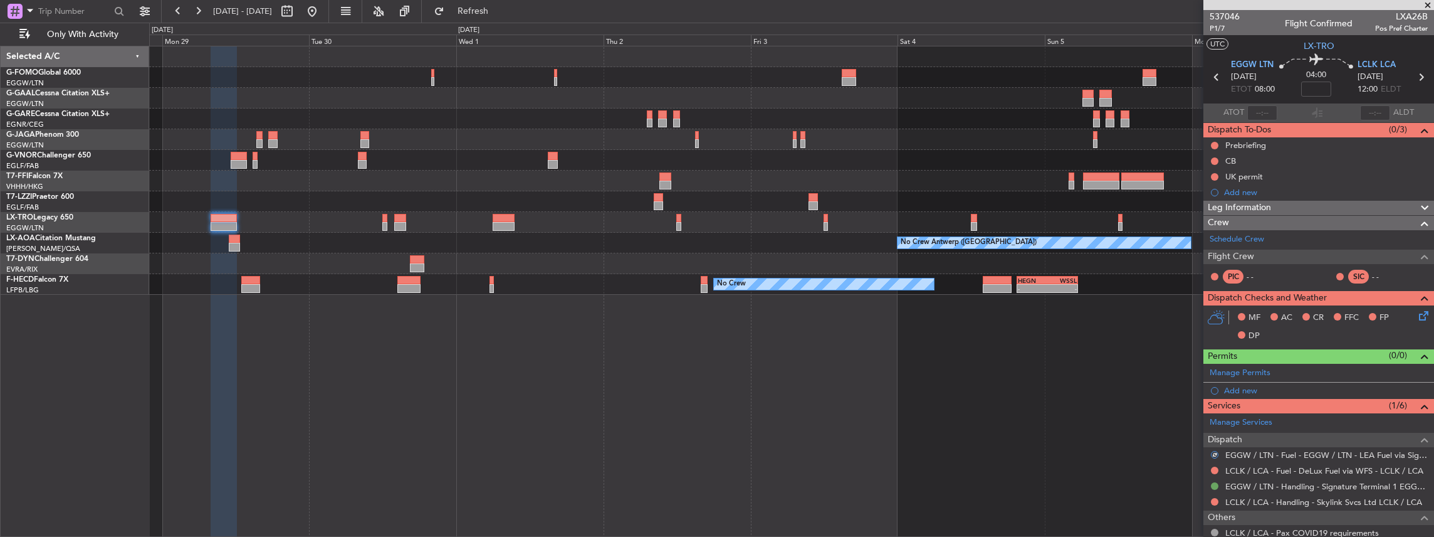
click at [1217, 482] on button at bounding box center [1215, 486] width 8 height 8
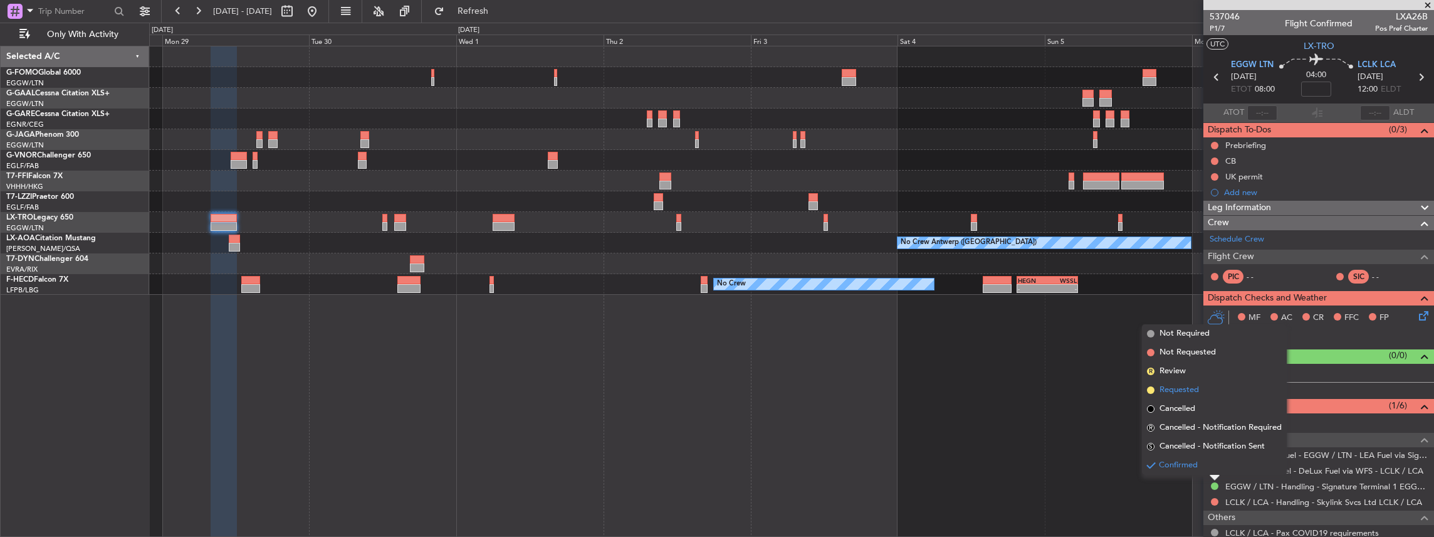
click at [1196, 392] on span "Requested" at bounding box center [1179, 390] width 39 height 13
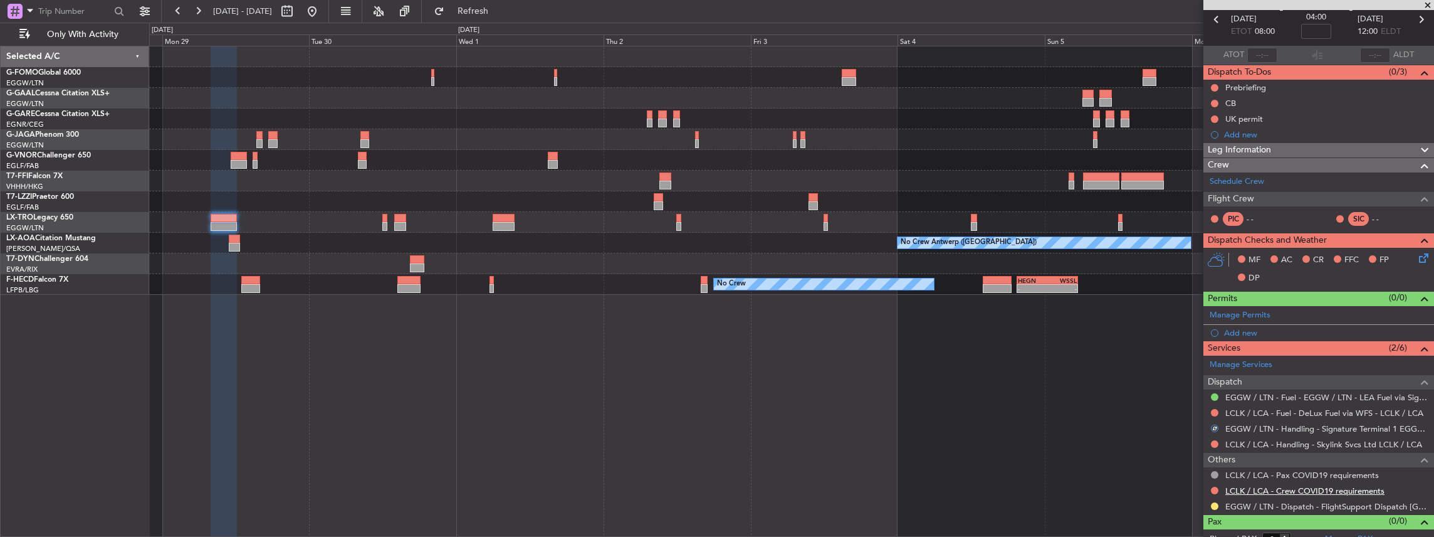
scroll to position [67, 0]
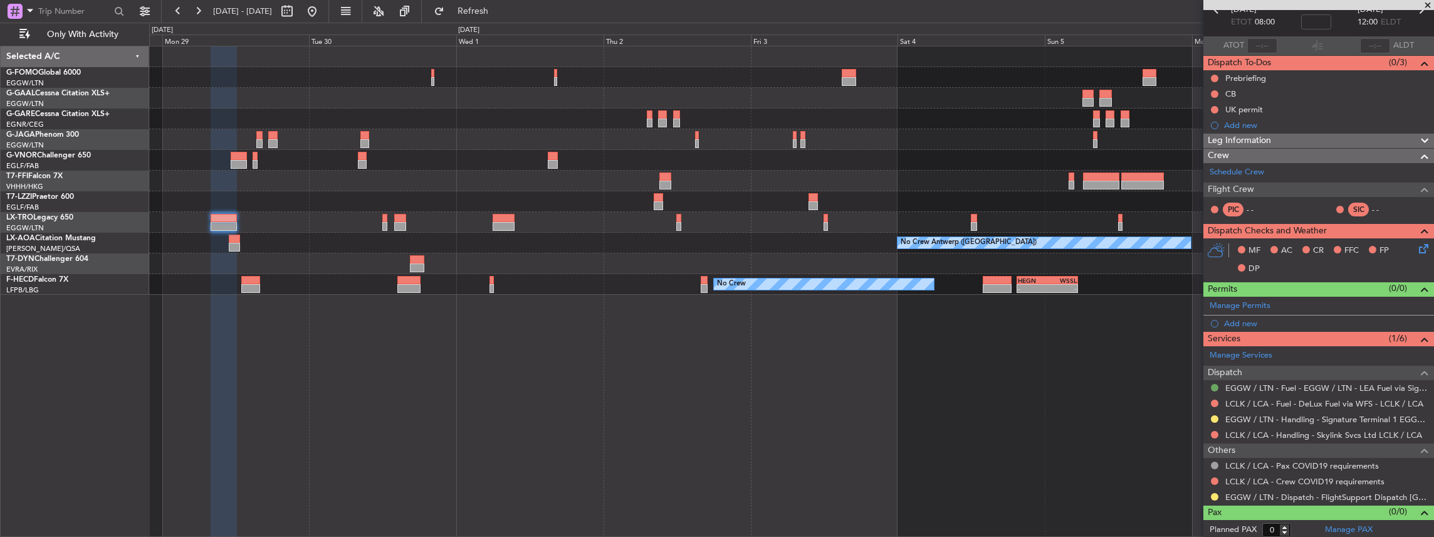
click at [1216, 384] on button at bounding box center [1215, 388] width 8 height 8
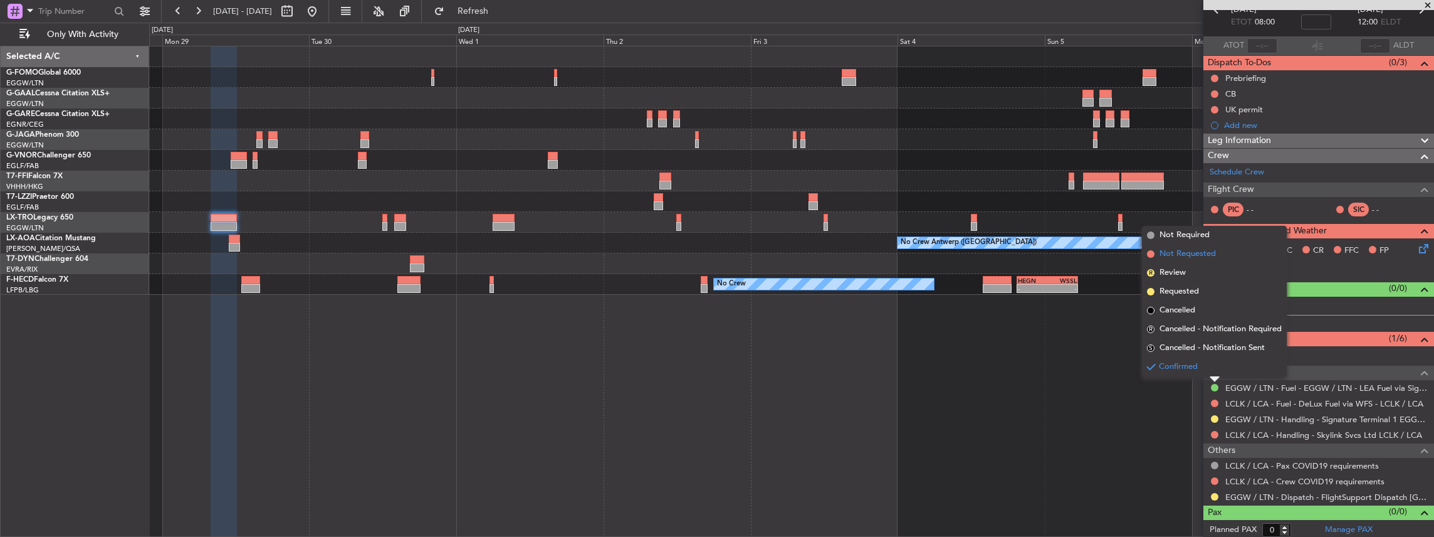
click at [1193, 256] on span "Not Requested" at bounding box center [1188, 254] width 56 height 13
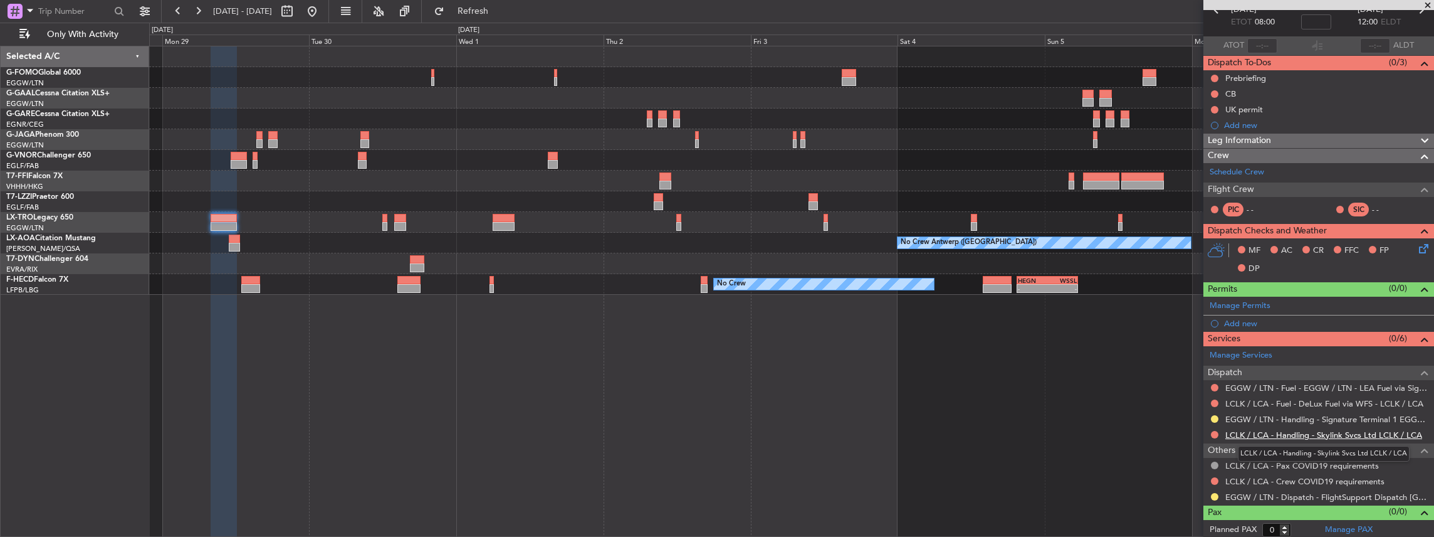
click at [1265, 432] on link "LCLK / LCA - Handling - Skylink Svcs Ltd LCLK / LCA" at bounding box center [1323, 434] width 197 height 11
click at [500, 15] on span "Refresh" at bounding box center [473, 11] width 53 height 9
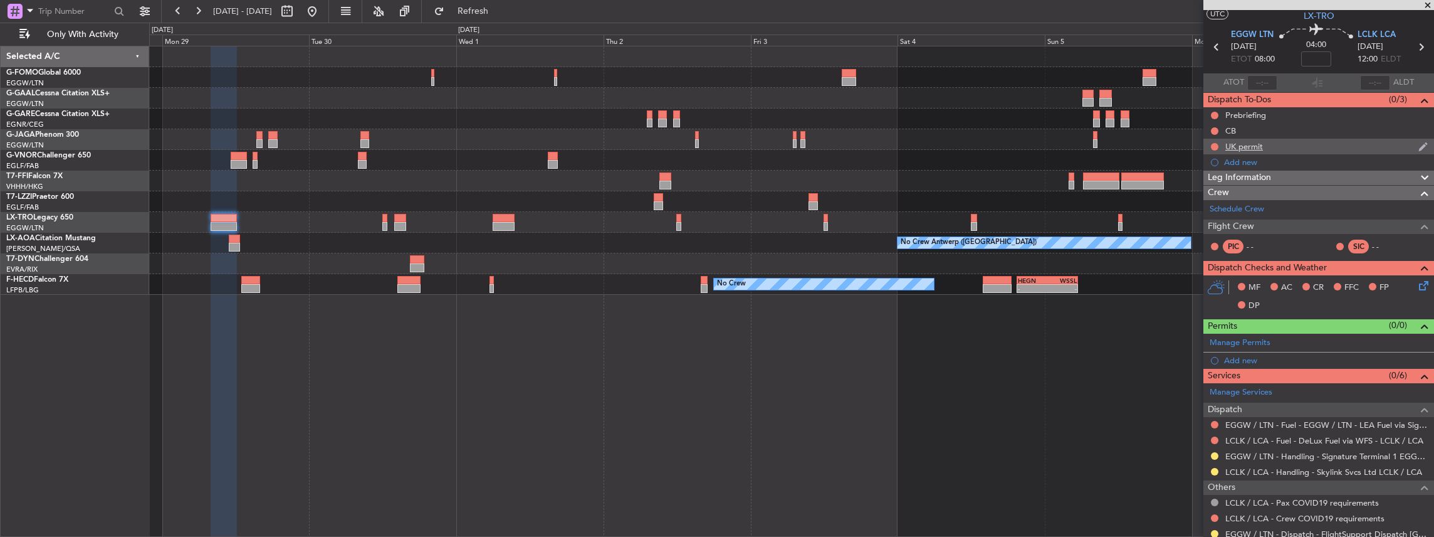
scroll to position [0, 0]
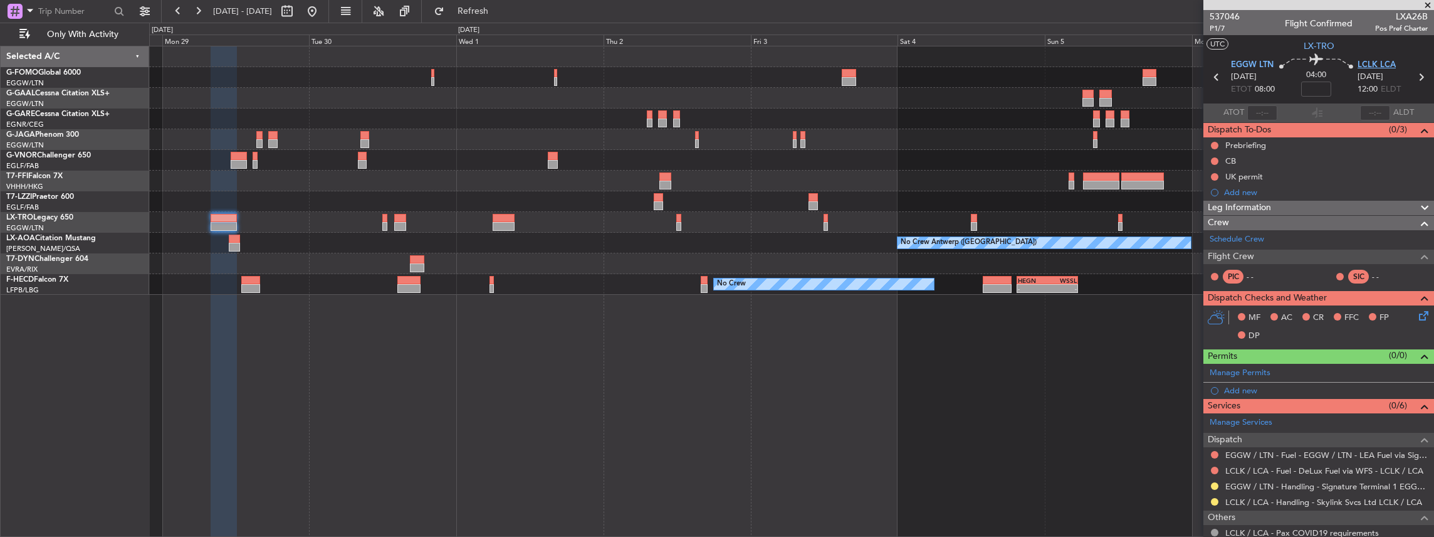
click at [1368, 67] on span "LCLK LCA" at bounding box center [1377, 65] width 38 height 13
click at [1255, 62] on span "EGGW LTN" at bounding box center [1252, 65] width 43 height 13
click at [1418, 414] on span at bounding box center [1422, 418] width 15 height 9
click at [1415, 368] on span at bounding box center [1422, 369] width 15 height 9
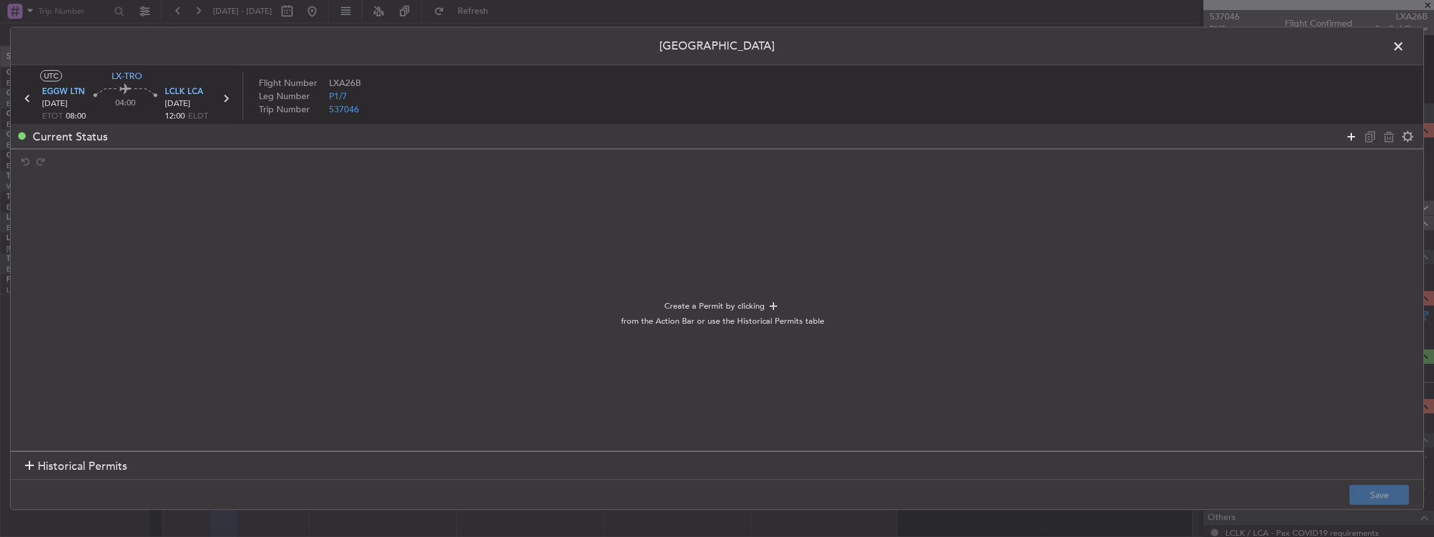
click at [1348, 137] on icon at bounding box center [1351, 135] width 15 height 15
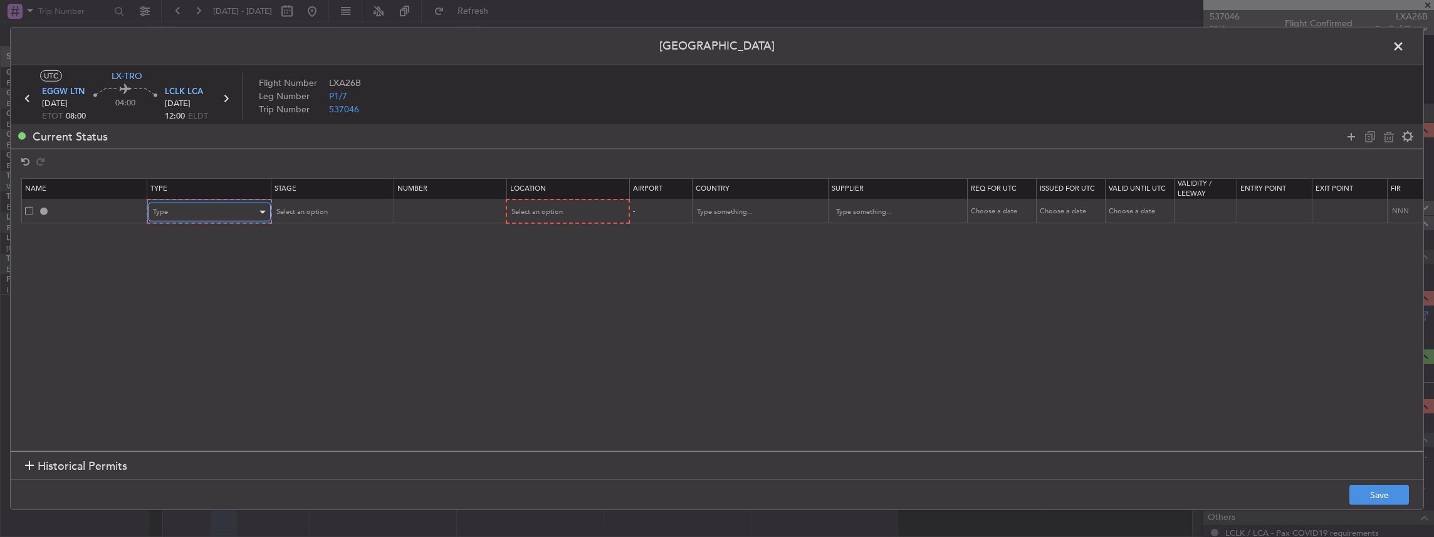
click at [195, 206] on div "Type" at bounding box center [205, 211] width 104 height 19
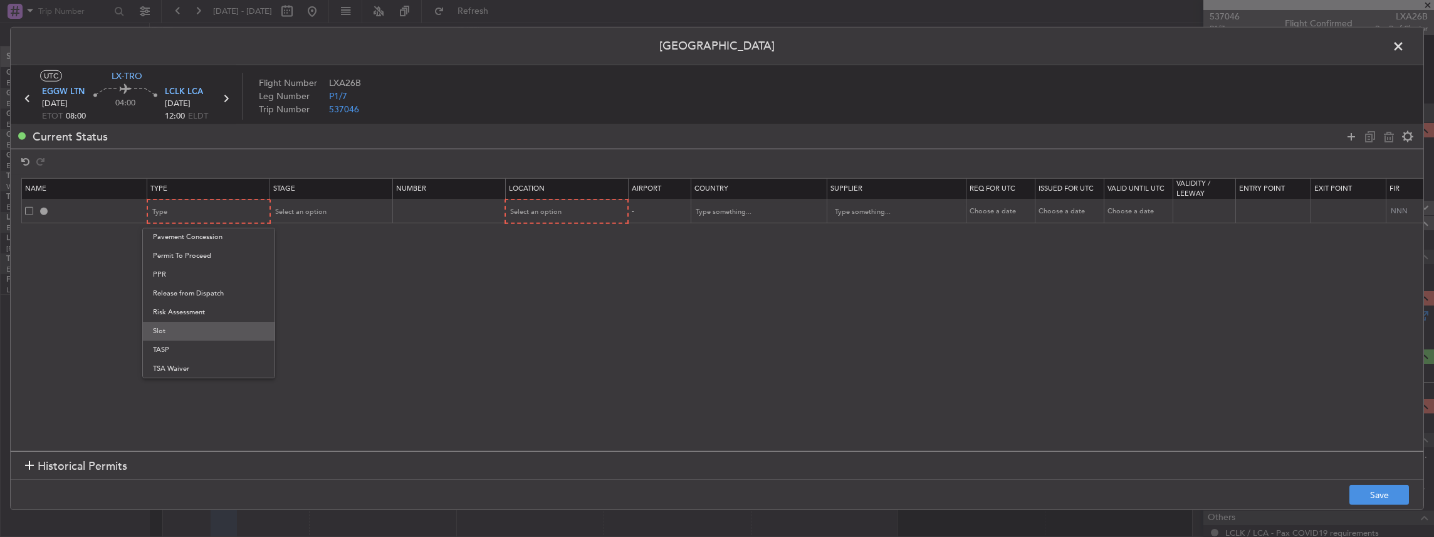
click at [174, 329] on span "Slot" at bounding box center [209, 331] width 112 height 19
click at [304, 222] on table "Name Type Stage Number Location Airport Country Supplier Req For Utc Issued For…" at bounding box center [821, 201] width 1600 height 46
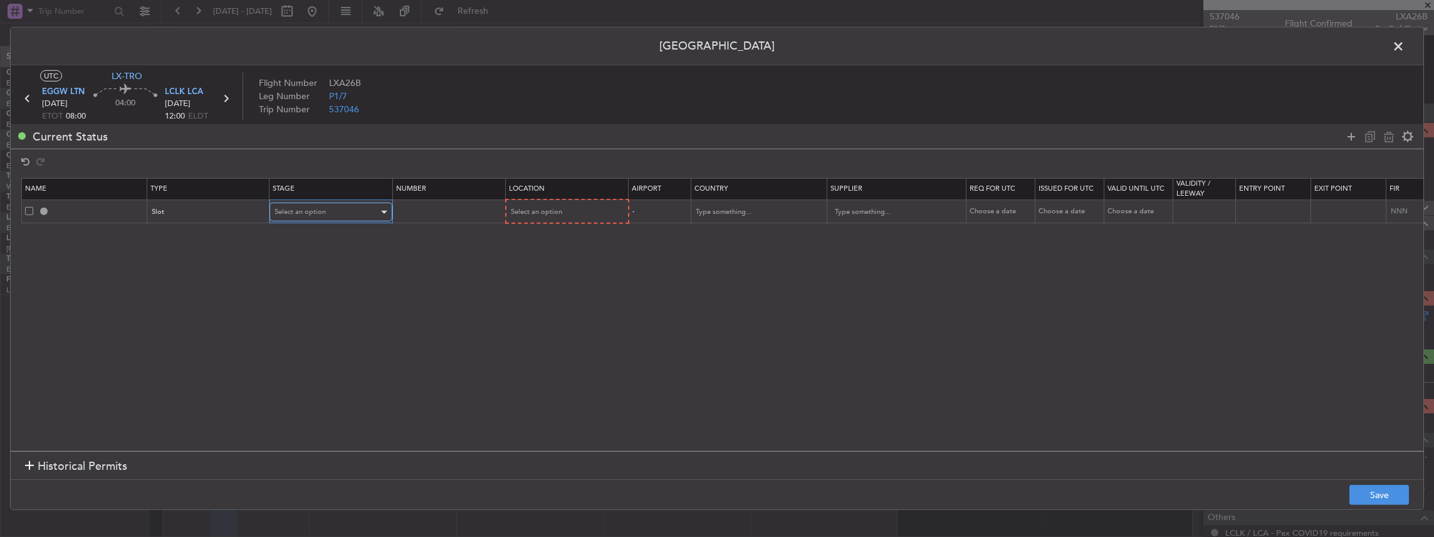
click at [303, 217] on div "Select an option" at bounding box center [327, 211] width 104 height 19
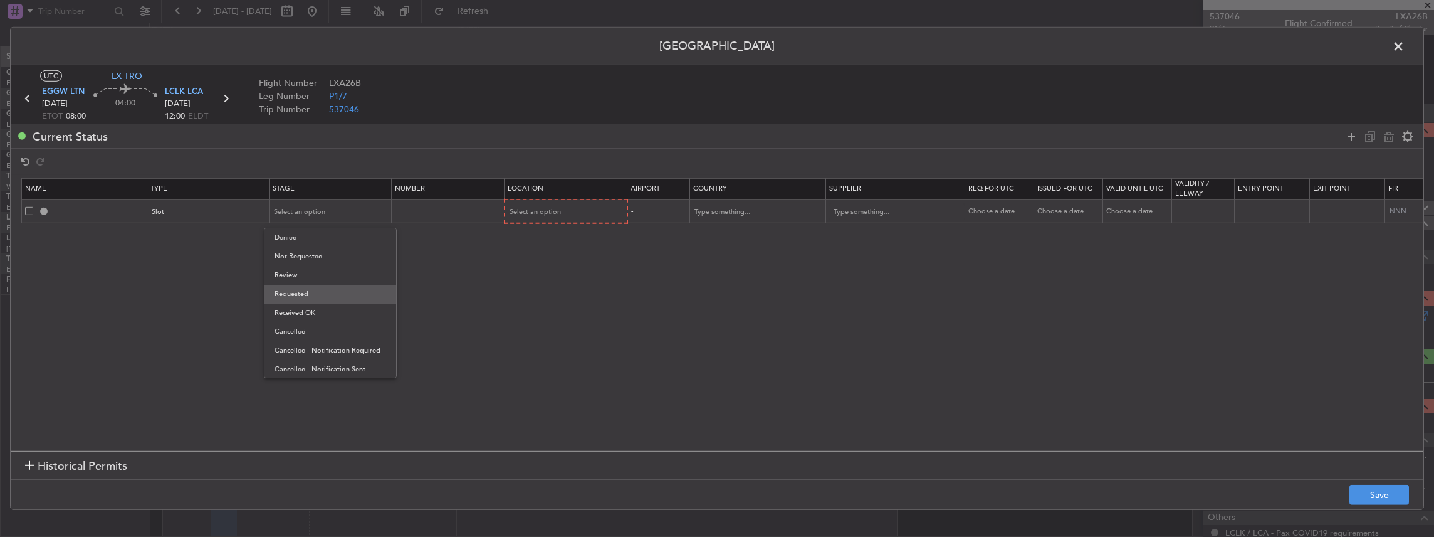
click at [306, 291] on span "Requested" at bounding box center [331, 294] width 112 height 19
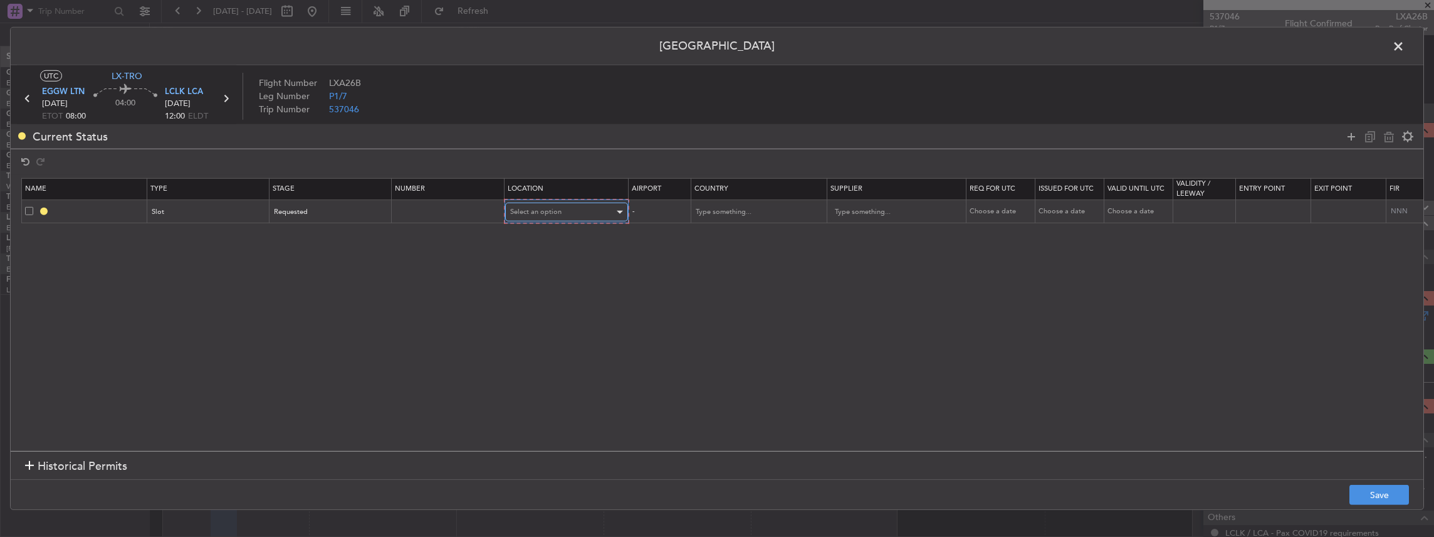
click at [531, 216] on div "Select an option" at bounding box center [562, 211] width 104 height 19
click at [540, 239] on span "Departure" at bounding box center [566, 237] width 112 height 19
click at [1385, 494] on button "Save" at bounding box center [1379, 494] width 60 height 20
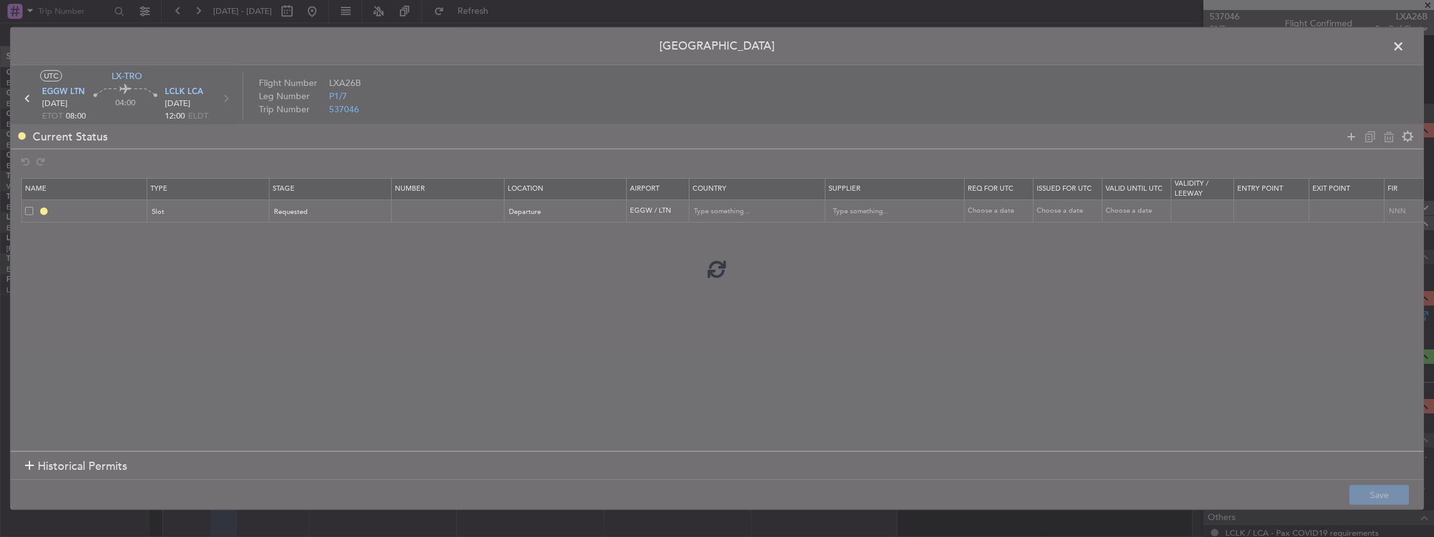
type input "EGGW DEP SLOT"
type input "[GEOGRAPHIC_DATA]"
type input "NNN"
type input "2"
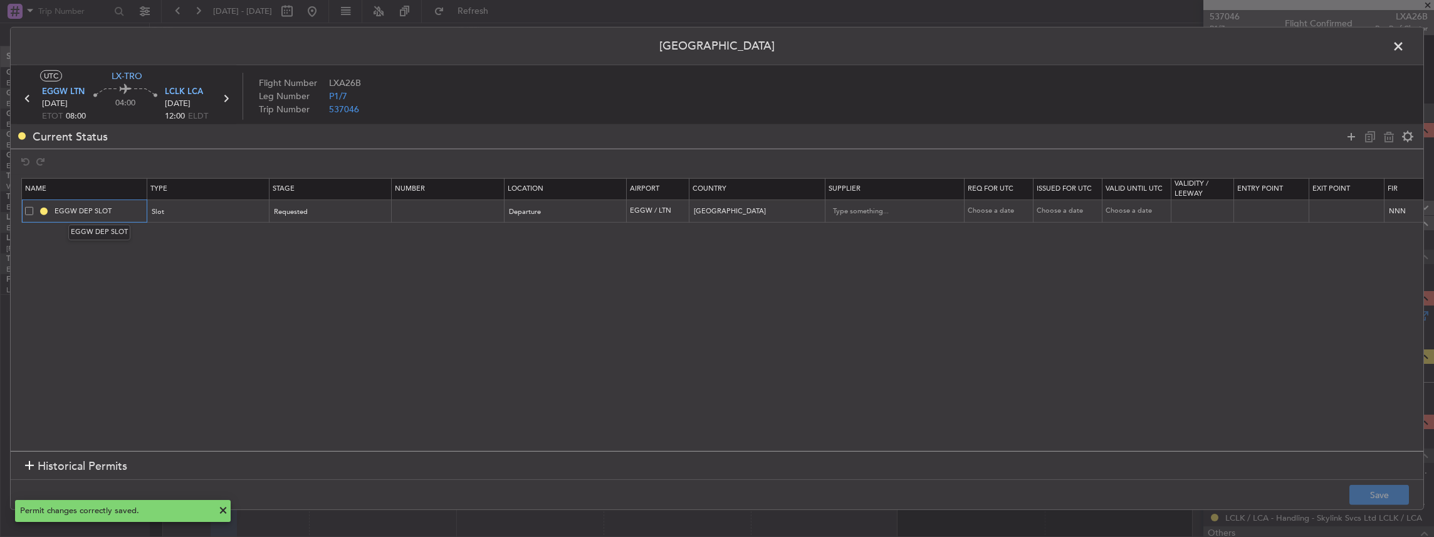
click at [127, 212] on input "EGGW DEP SLOT" at bounding box center [99, 211] width 94 height 11
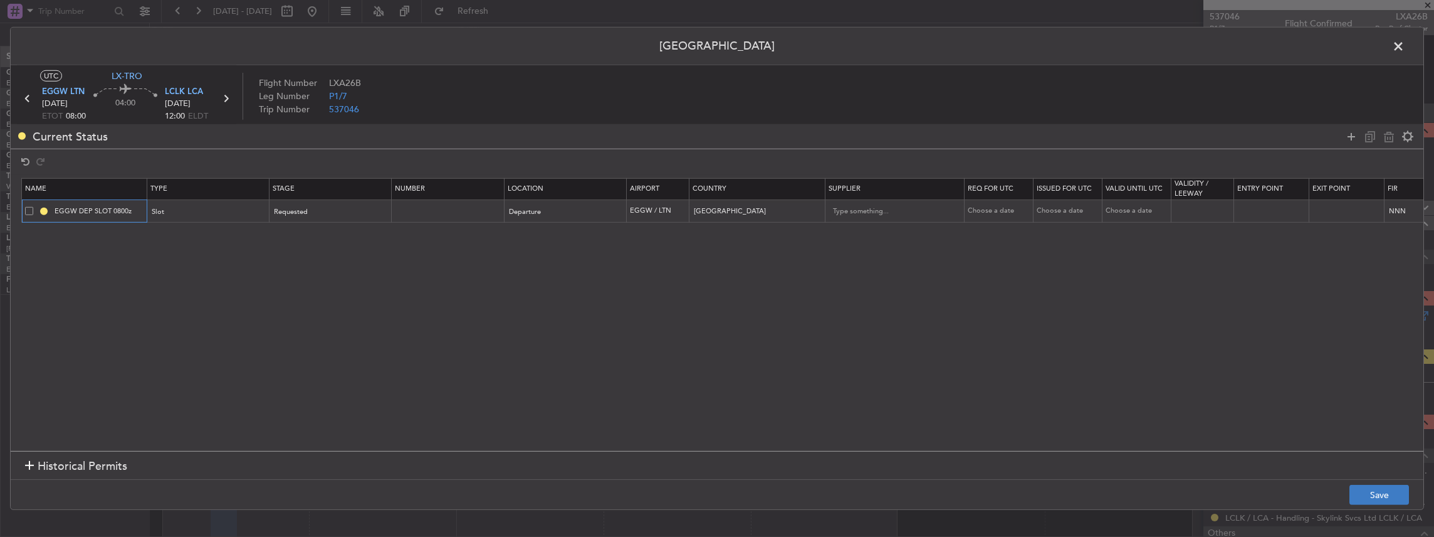
type input "EGGW DEP SLOT 0800z"
click at [1385, 489] on button "Save" at bounding box center [1379, 494] width 60 height 20
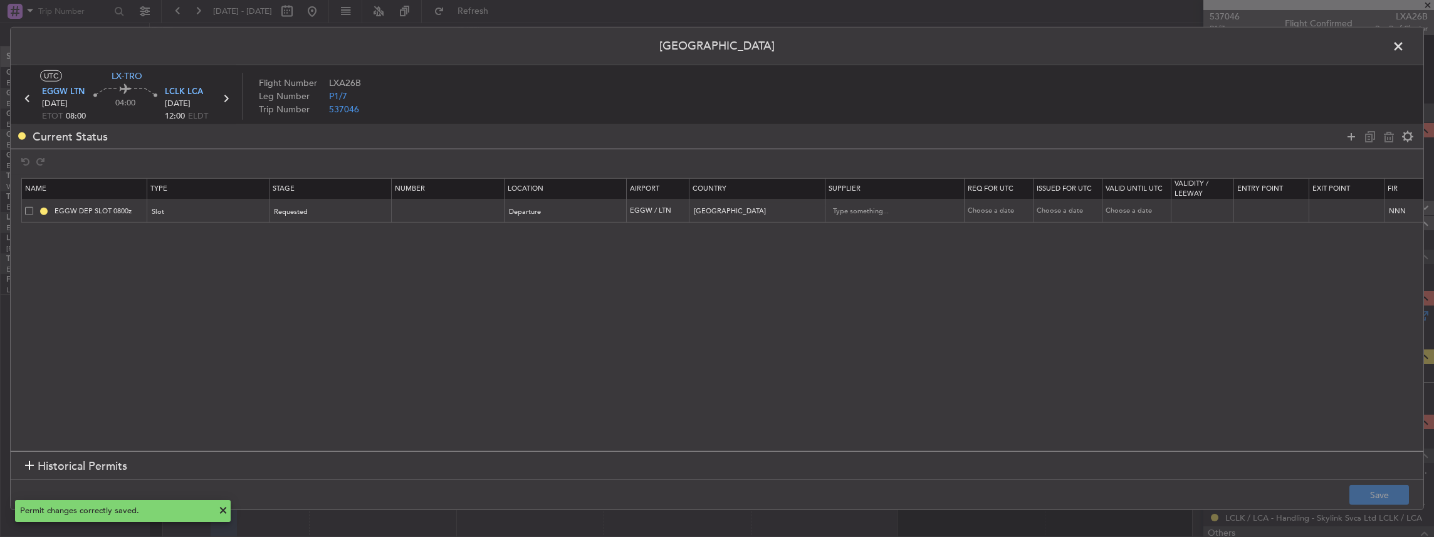
click at [1405, 48] on span at bounding box center [1405, 49] width 0 height 25
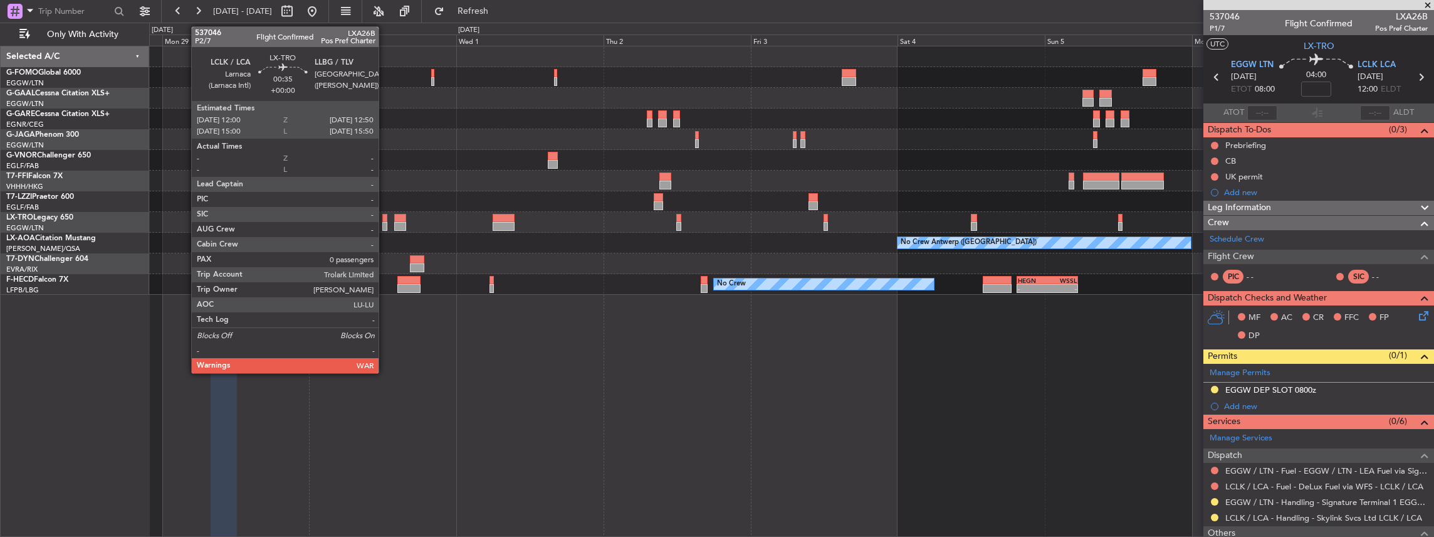
click at [385, 224] on div at bounding box center [385, 226] width 6 height 9
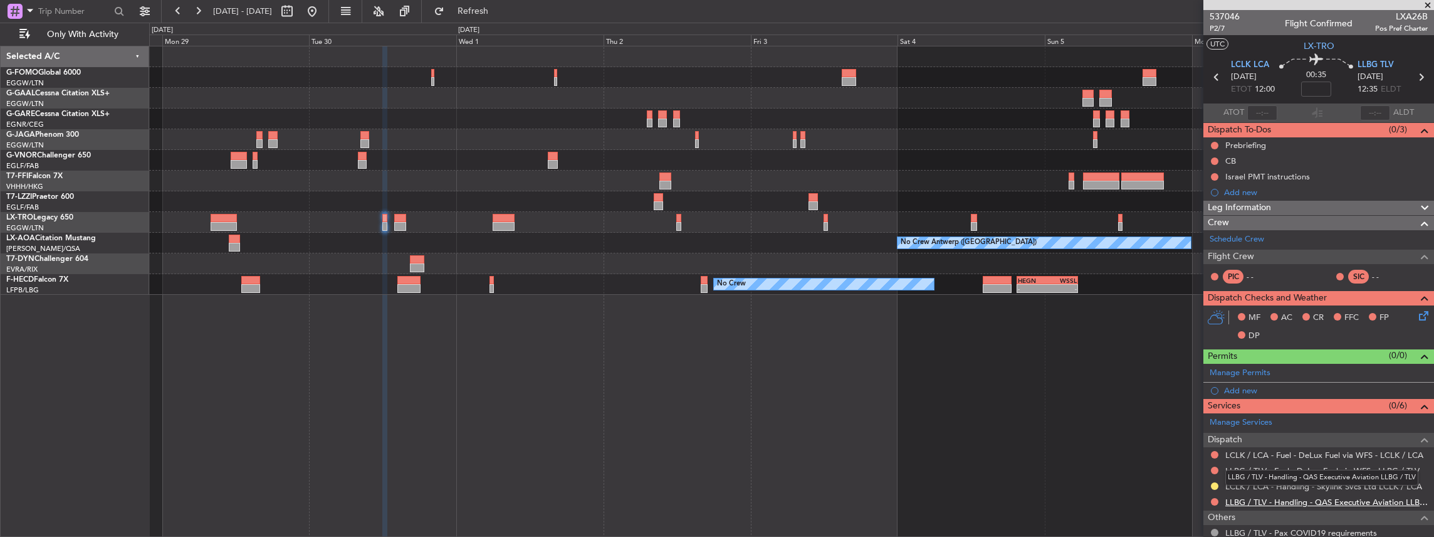
click at [1250, 500] on link "LLBG / TLV - Handling - QAS Executive Aviation LLBG / TLV" at bounding box center [1326, 501] width 202 height 11
click at [500, 12] on span "Refresh" at bounding box center [473, 11] width 53 height 9
click at [1237, 60] on span "LCLK LCA" at bounding box center [1250, 65] width 38 height 13
click at [1376, 68] on span "LLBG TLV" at bounding box center [1376, 65] width 36 height 13
click at [1375, 60] on span "LLBG TLV" at bounding box center [1376, 65] width 36 height 13
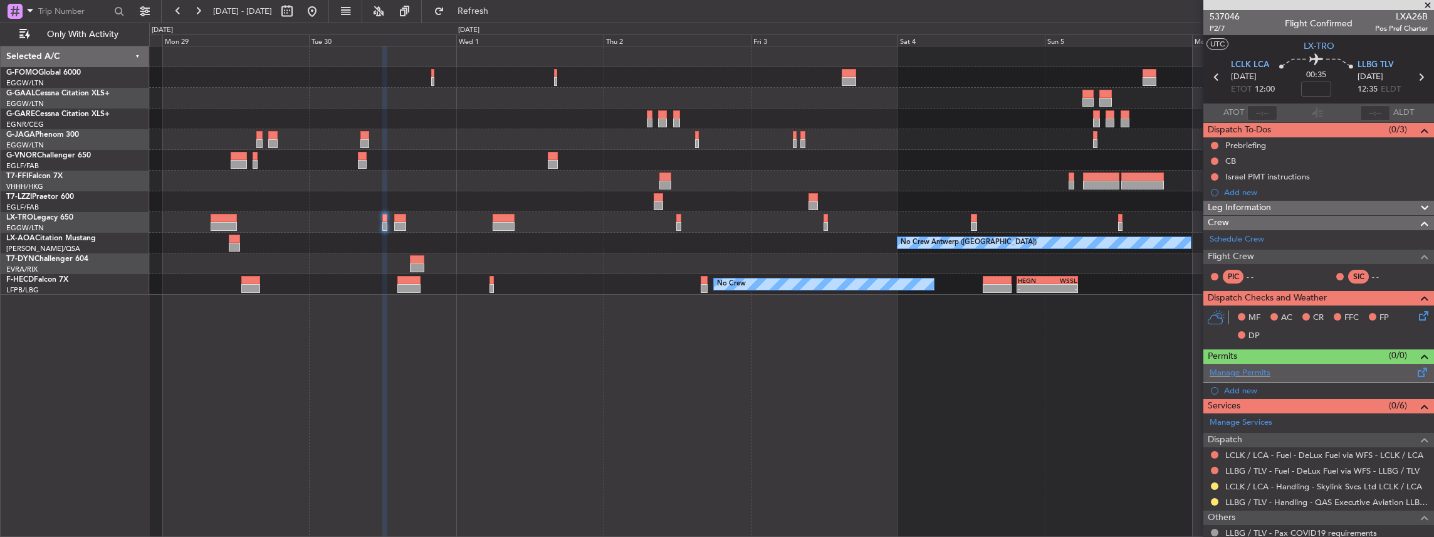
click at [1399, 366] on div "Manage Permits" at bounding box center [1318, 373] width 231 height 19
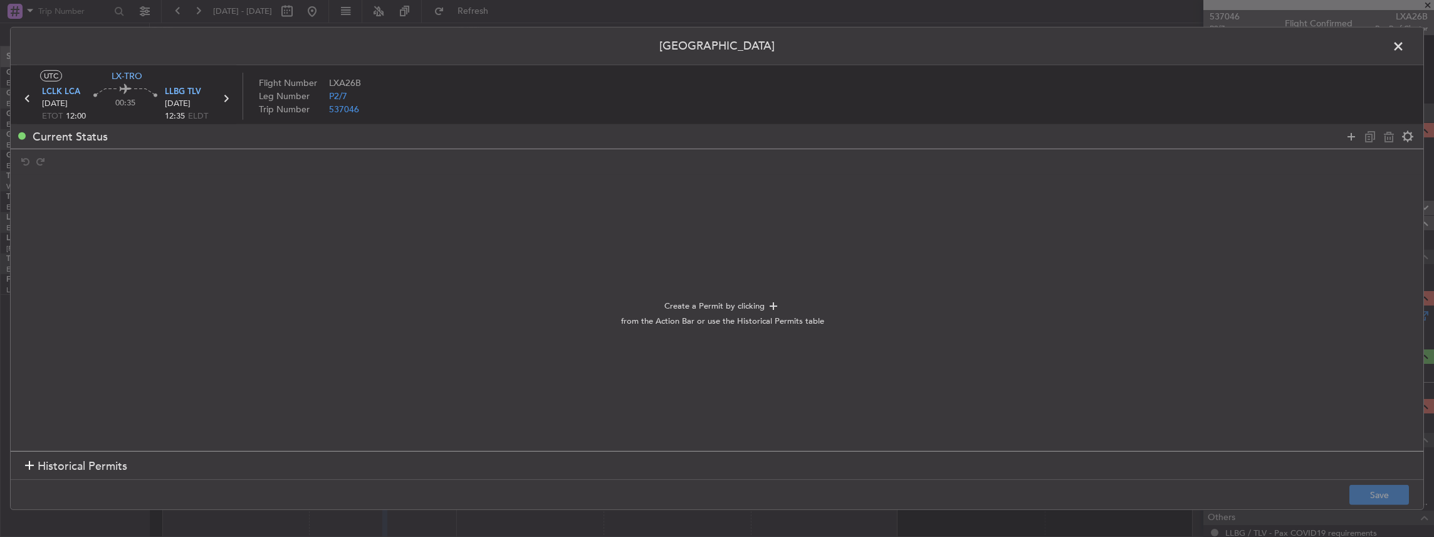
click at [1343, 138] on div at bounding box center [1379, 136] width 75 height 18
click at [1348, 137] on icon at bounding box center [1351, 135] width 15 height 15
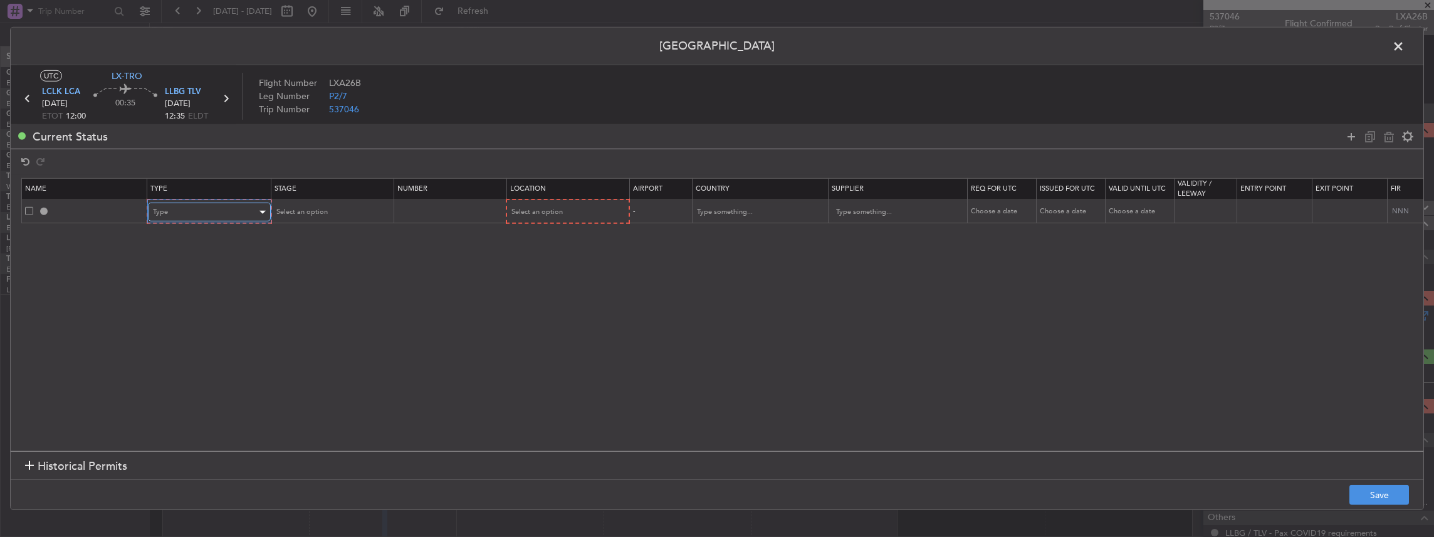
click at [205, 220] on div "Type" at bounding box center [205, 211] width 104 height 19
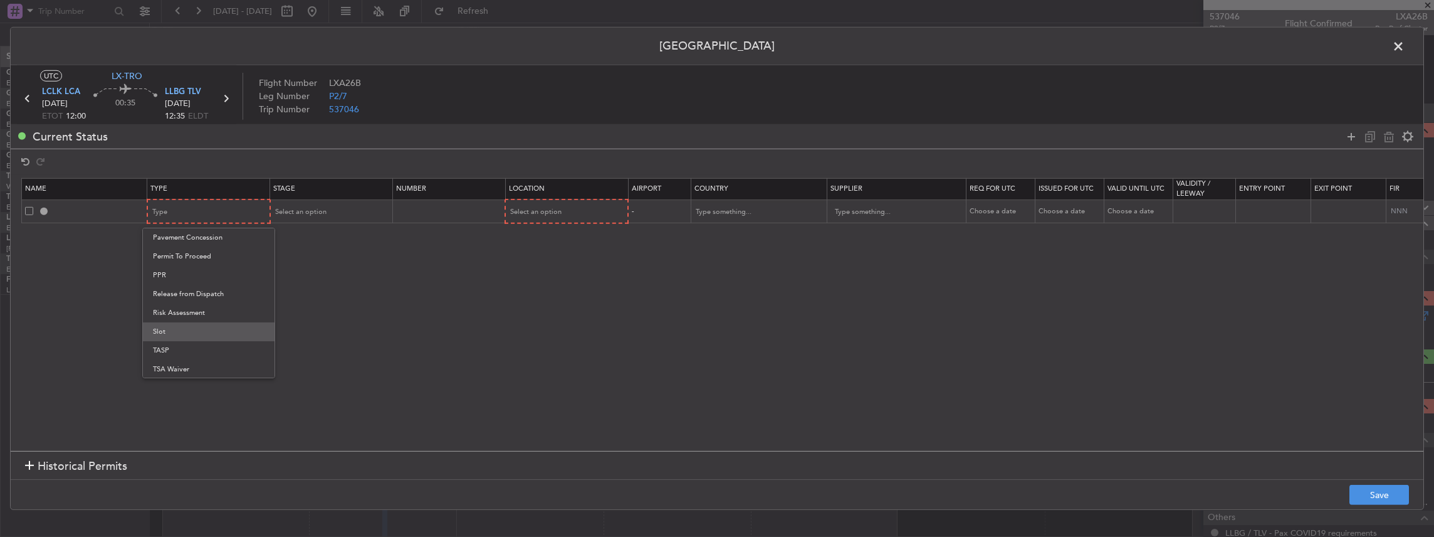
click at [172, 334] on span "Slot" at bounding box center [209, 331] width 112 height 19
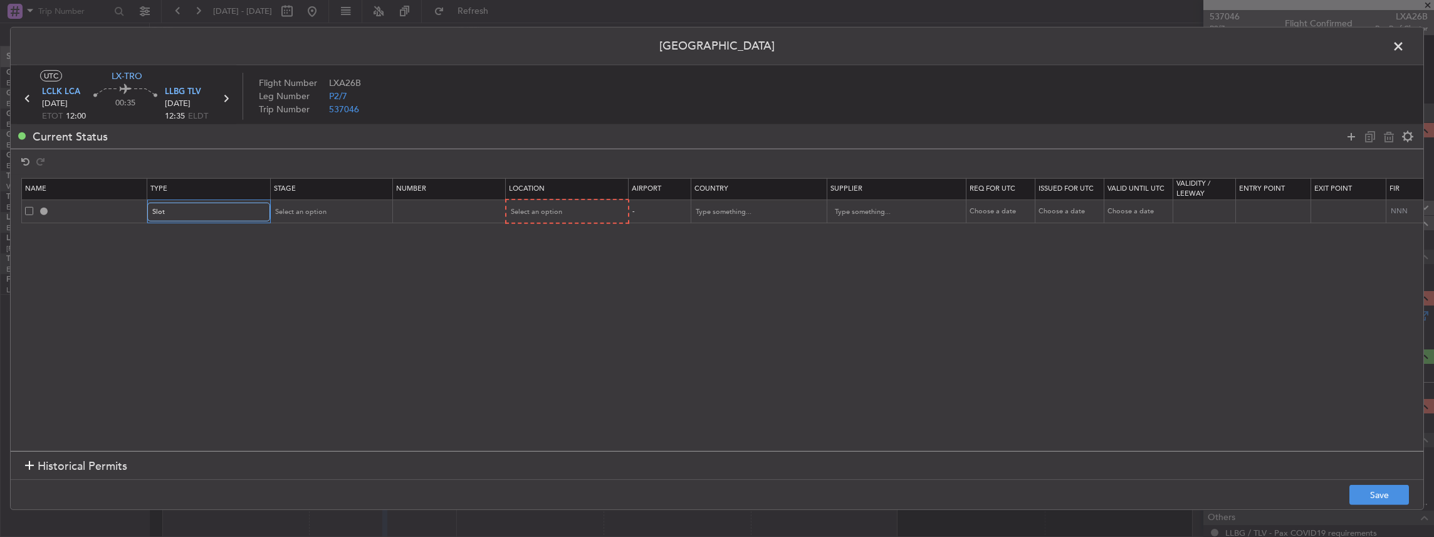
scroll to position [377, 0]
click at [348, 214] on div "Select an option" at bounding box center [327, 211] width 104 height 19
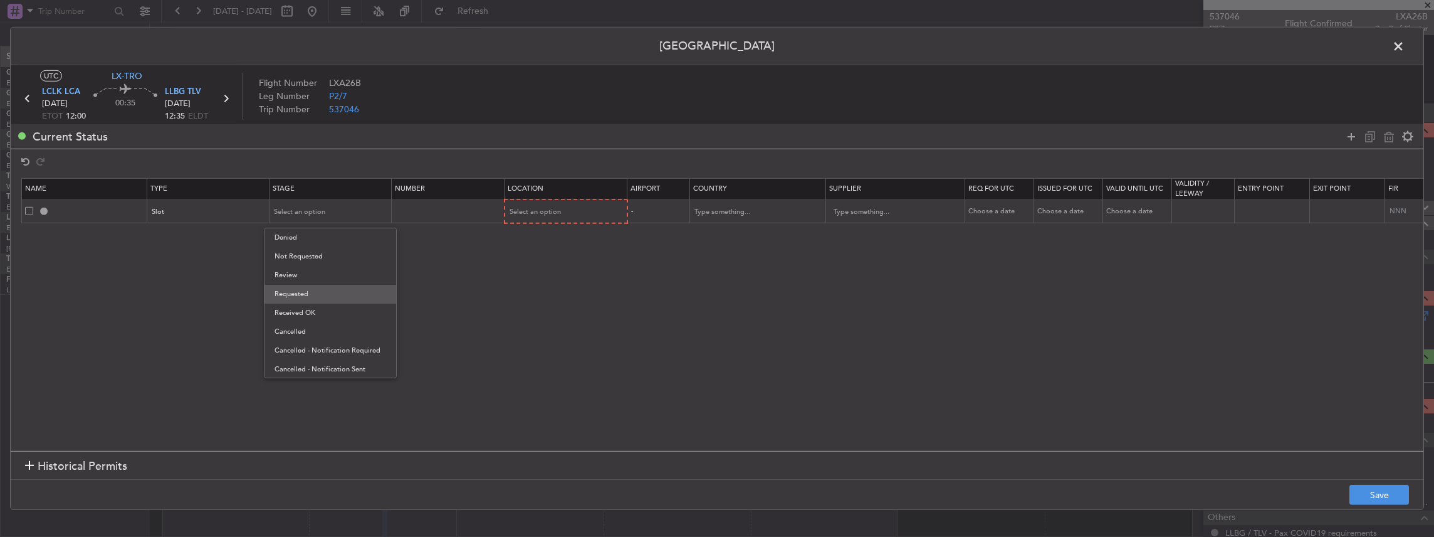
click at [297, 293] on span "Requested" at bounding box center [331, 294] width 112 height 19
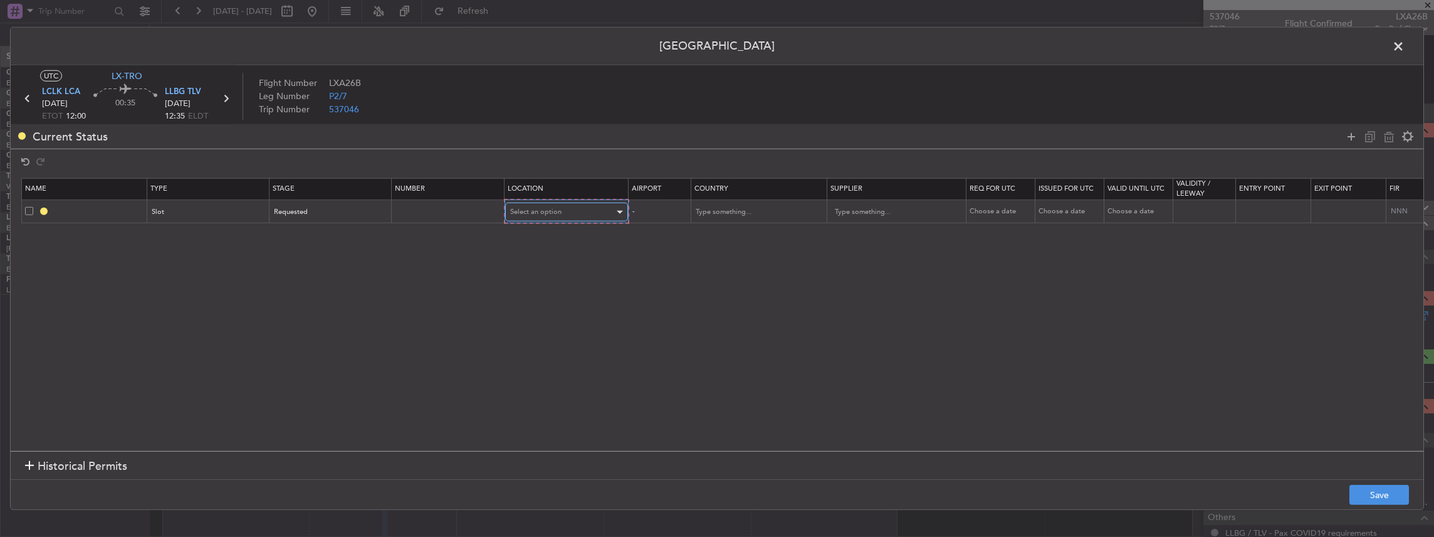
click at [546, 209] on span "Select an option" at bounding box center [535, 211] width 51 height 9
click at [529, 276] on span "Arrival" at bounding box center [566, 275] width 112 height 19
click at [1351, 496] on button "Save" at bounding box center [1379, 494] width 60 height 20
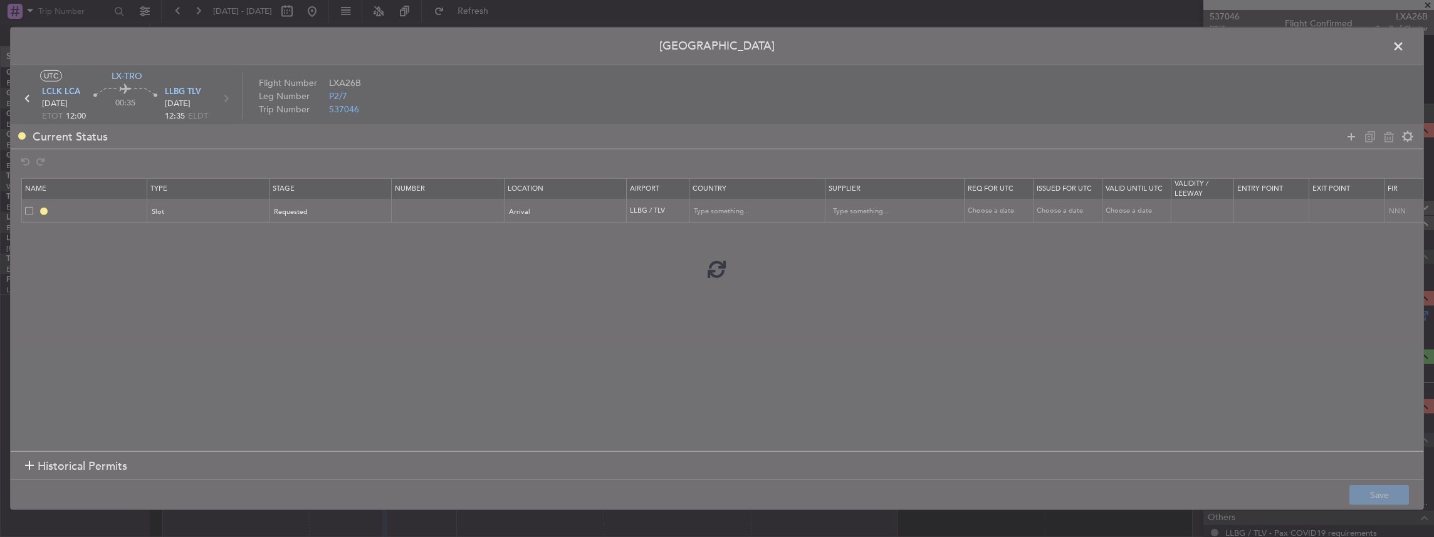
click at [183, 91] on div at bounding box center [717, 268] width 1413 height 481
type input "LLBG ARR SLOT"
type input "Israel"
type input "NNN"
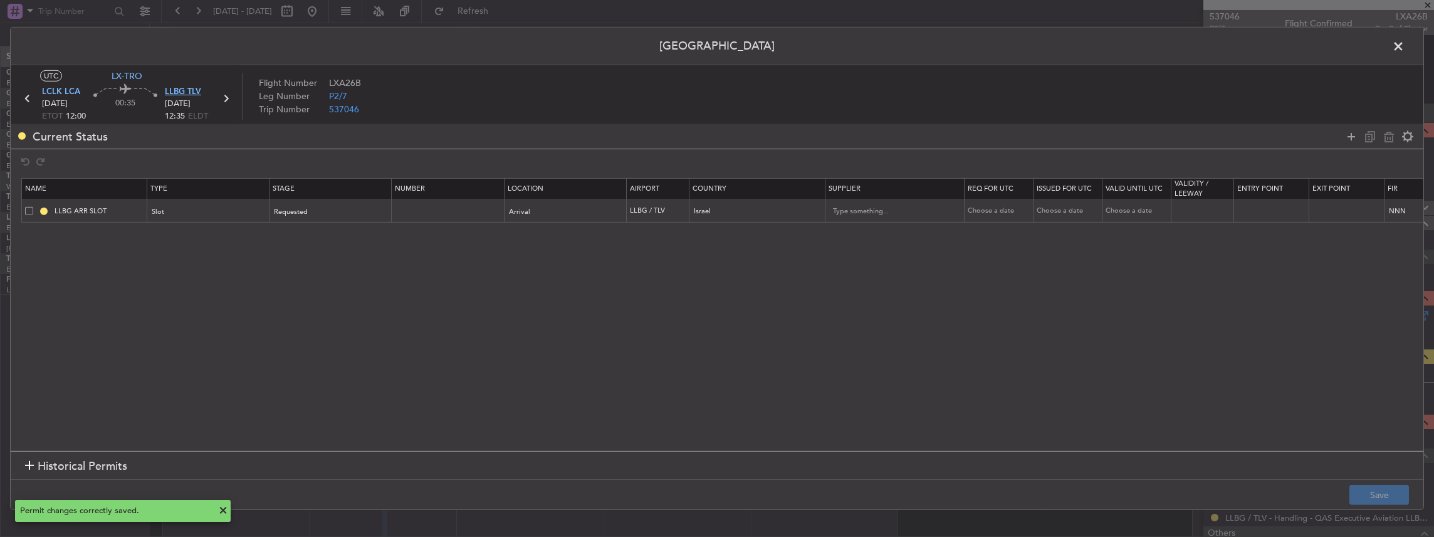
click at [179, 91] on span "LLBG TLV" at bounding box center [183, 92] width 36 height 13
click at [1350, 135] on icon at bounding box center [1351, 135] width 15 height 15
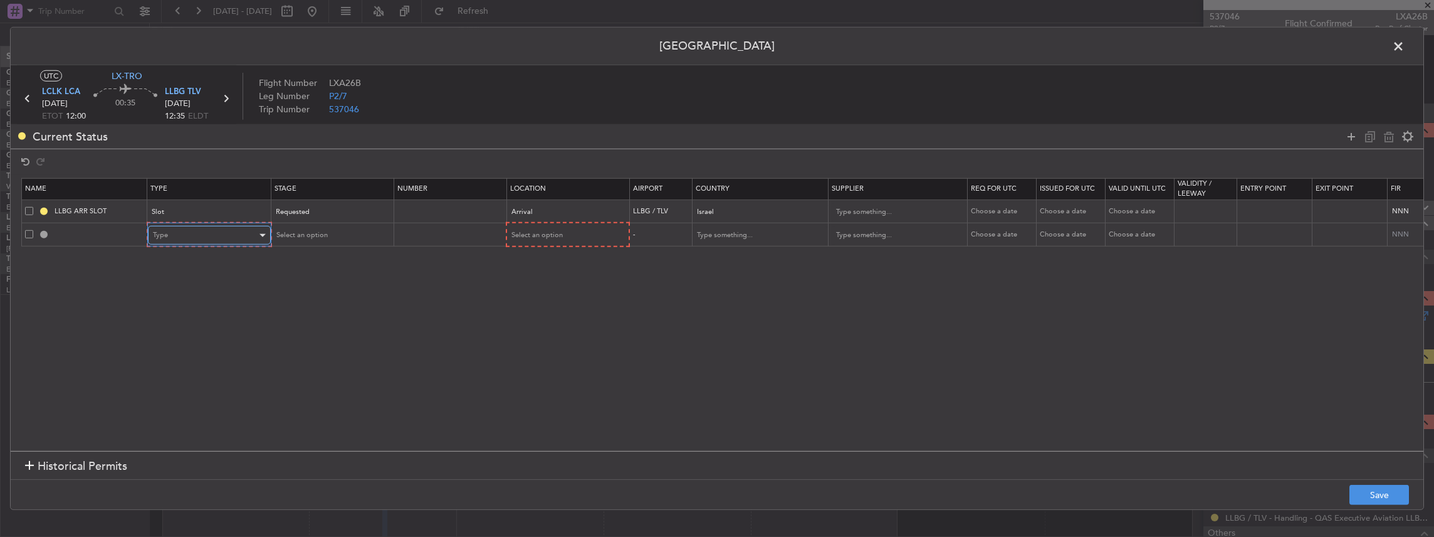
click at [217, 233] on div "Type" at bounding box center [205, 235] width 104 height 19
click at [189, 307] on span "Landing" at bounding box center [209, 310] width 112 height 19
click at [287, 238] on span "Select an option" at bounding box center [300, 234] width 51 height 9
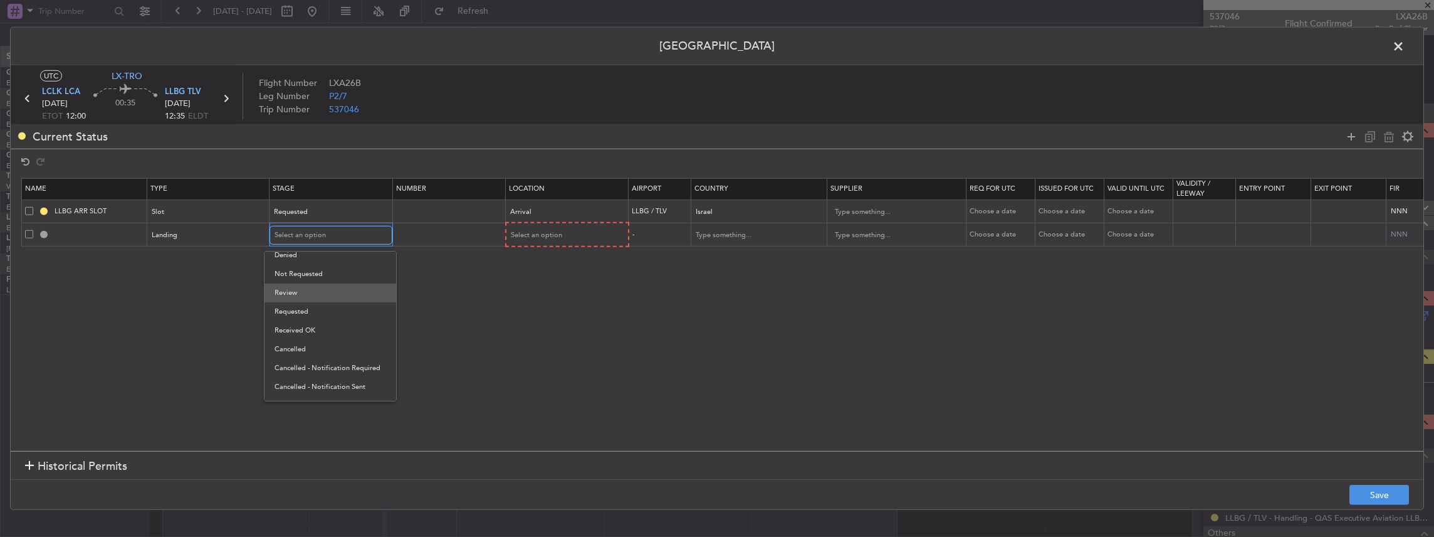
scroll to position [0, 0]
click at [298, 275] on span "Not Requested" at bounding box center [331, 279] width 112 height 19
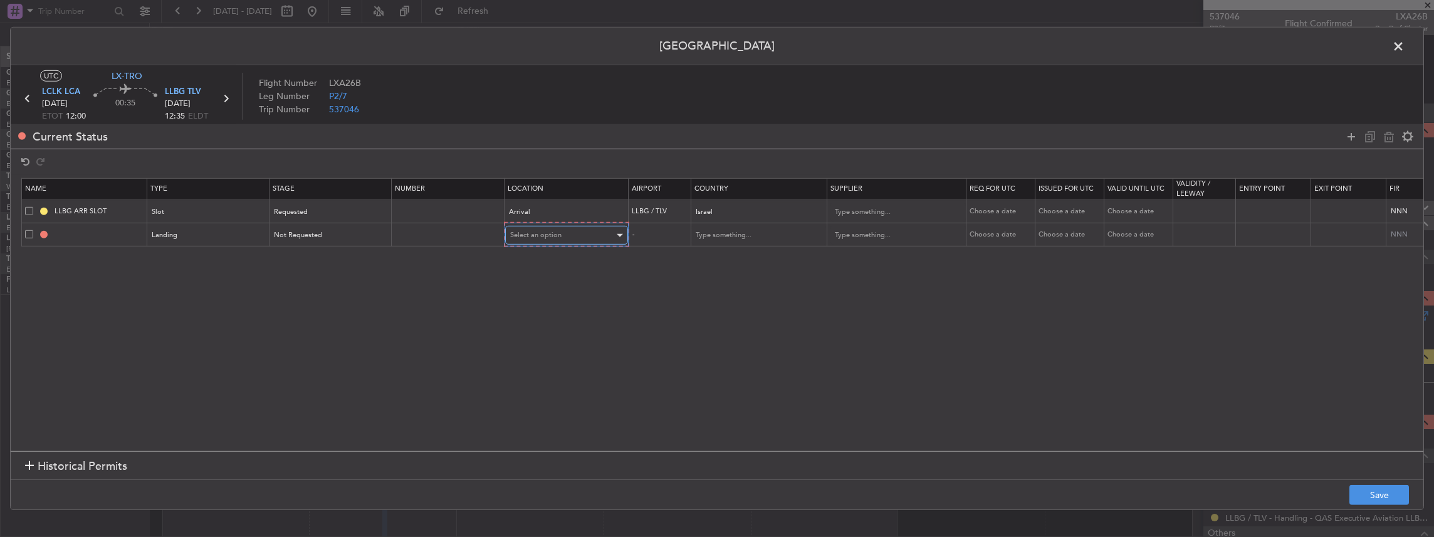
click at [562, 233] on div "Select an option" at bounding box center [562, 235] width 104 height 19
click at [552, 295] on span "Arrival" at bounding box center [566, 298] width 112 height 19
click at [1373, 498] on button "Save" at bounding box center [1379, 494] width 60 height 20
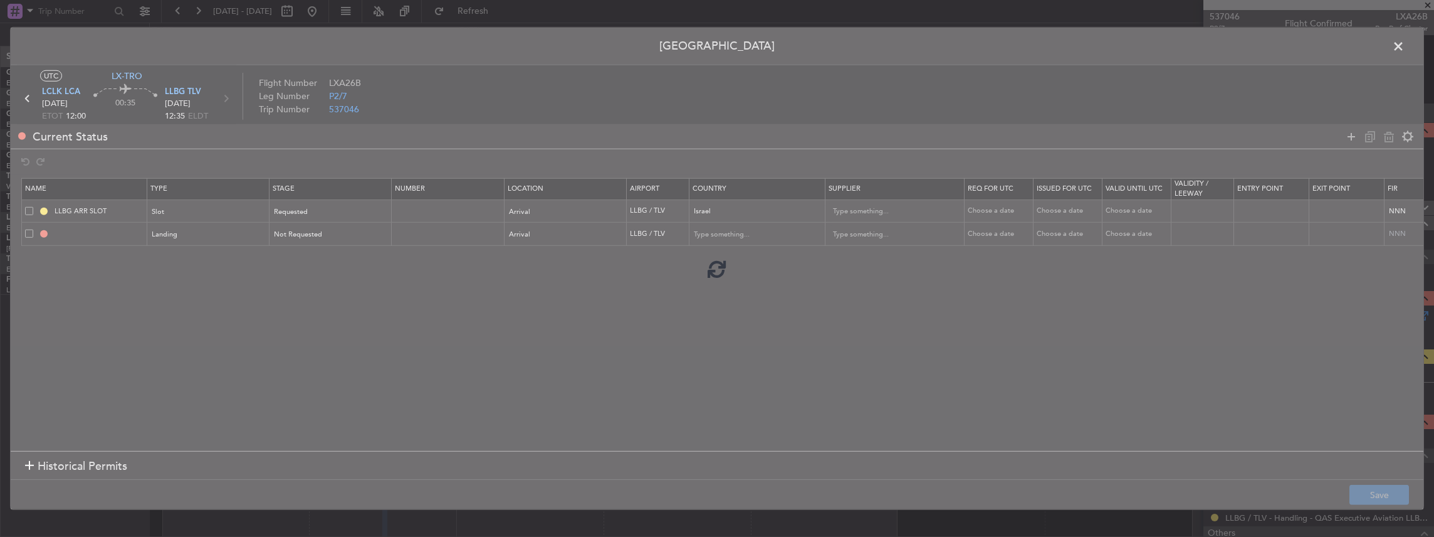
type input "LLBG LDG"
type input "Israel"
type input "NNN"
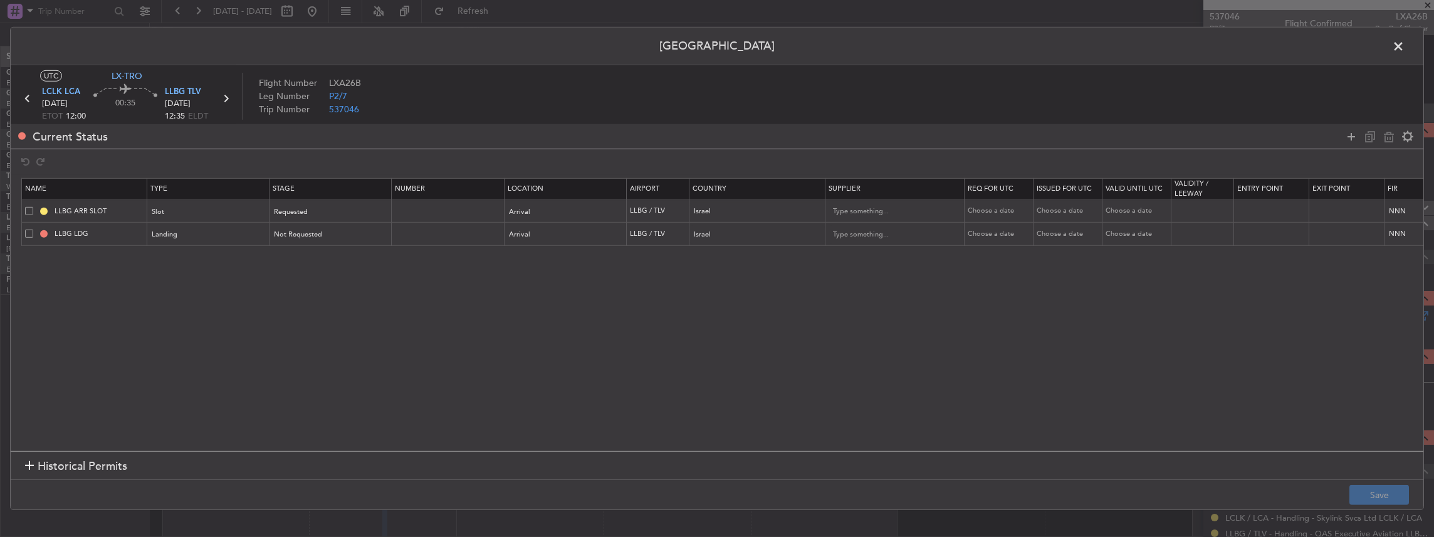
click at [1405, 43] on span at bounding box center [1405, 49] width 0 height 25
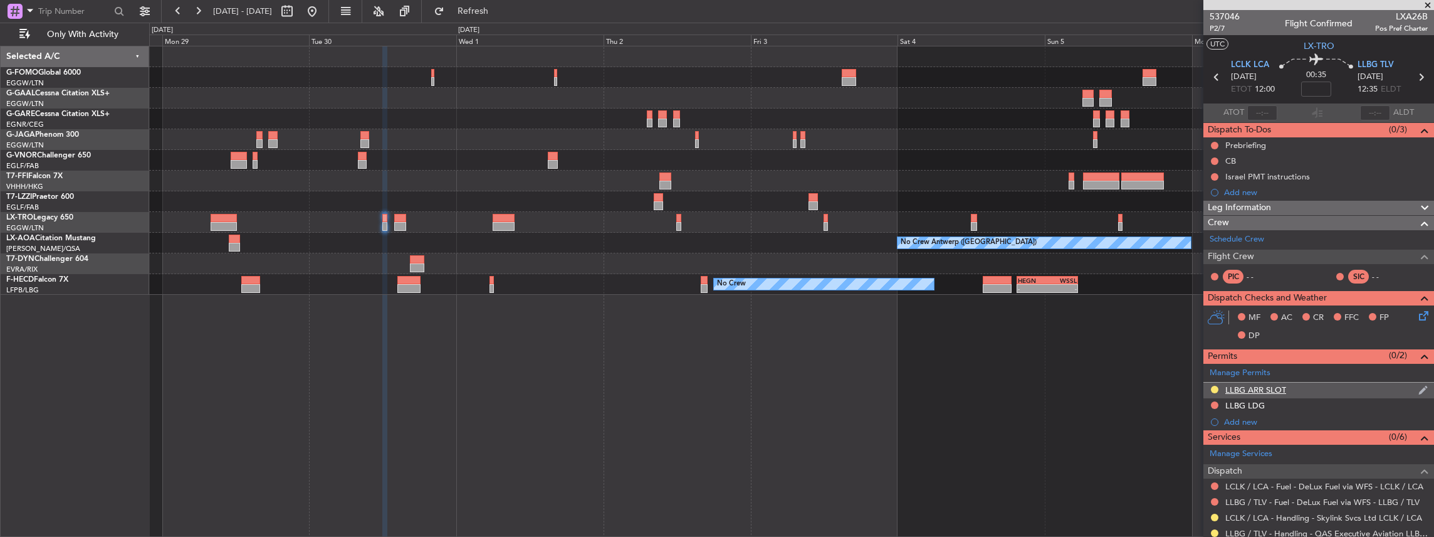
click at [1317, 385] on div "LLBG ARR SLOT" at bounding box center [1318, 390] width 231 height 16
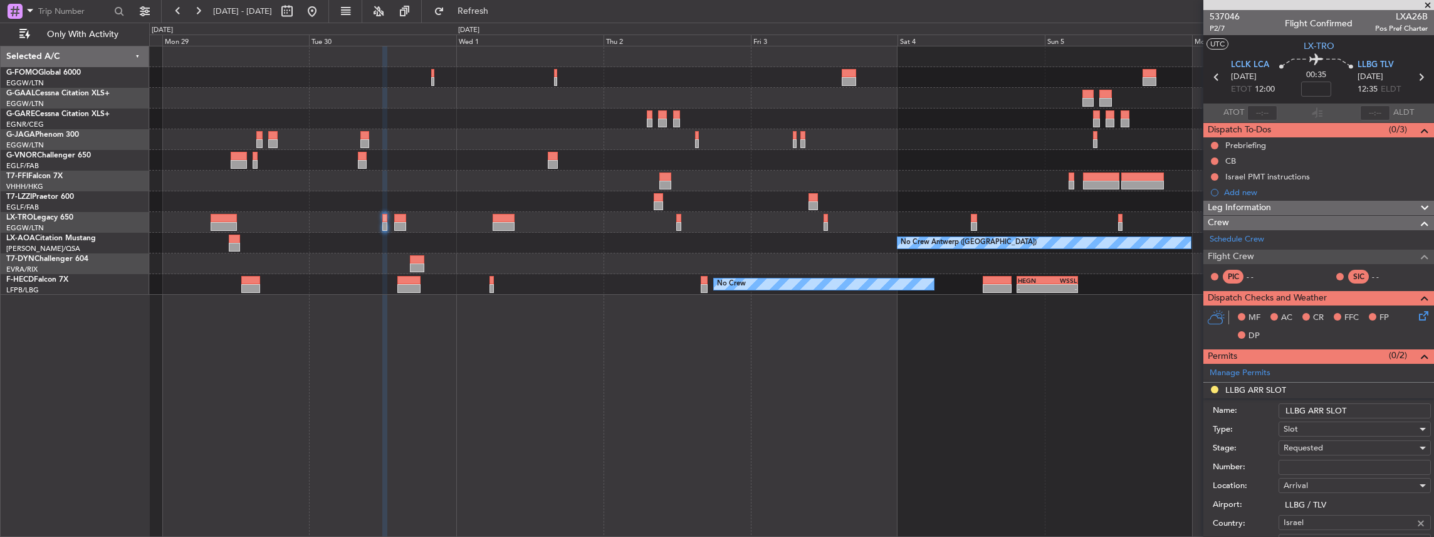
click at [1360, 405] on input "LLBG ARR SLOT" at bounding box center [1355, 410] width 152 height 15
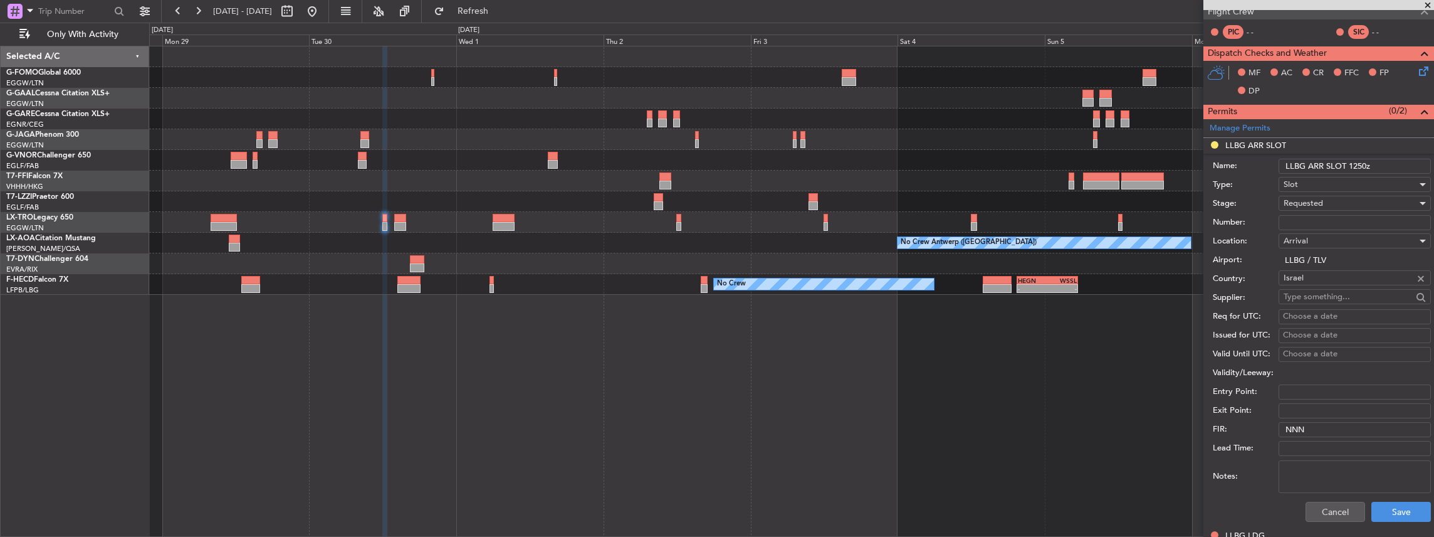
scroll to position [292, 0]
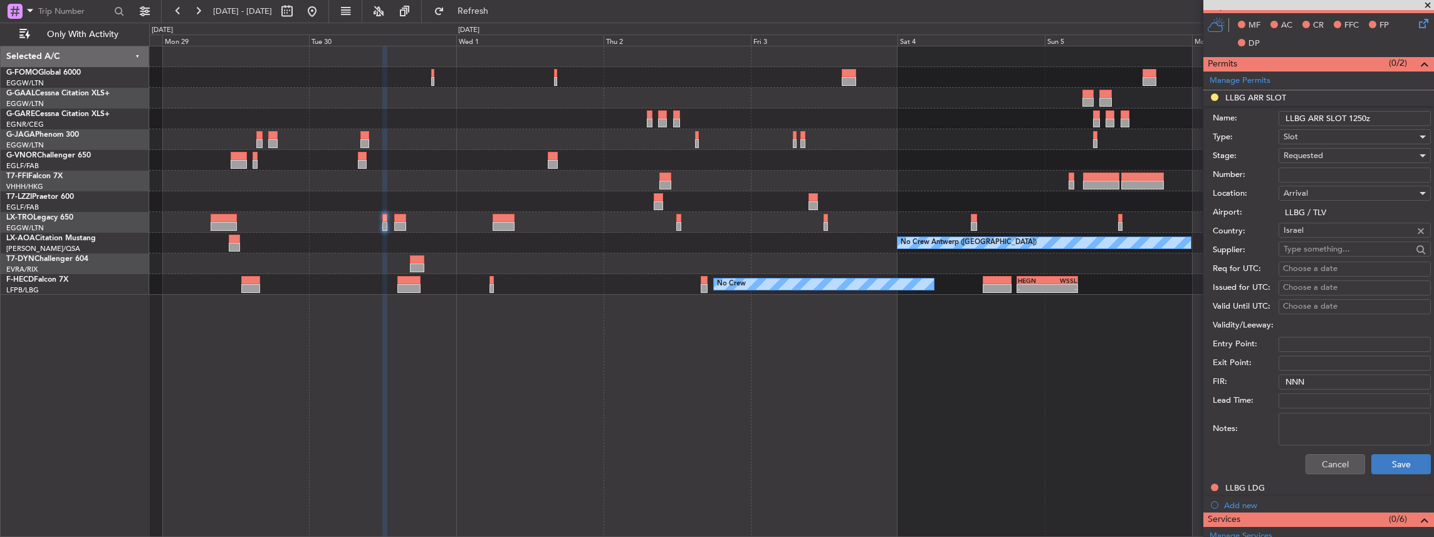
type input "LLBG ARR SLOT 1250z"
click at [1385, 460] on button "Save" at bounding box center [1401, 464] width 60 height 20
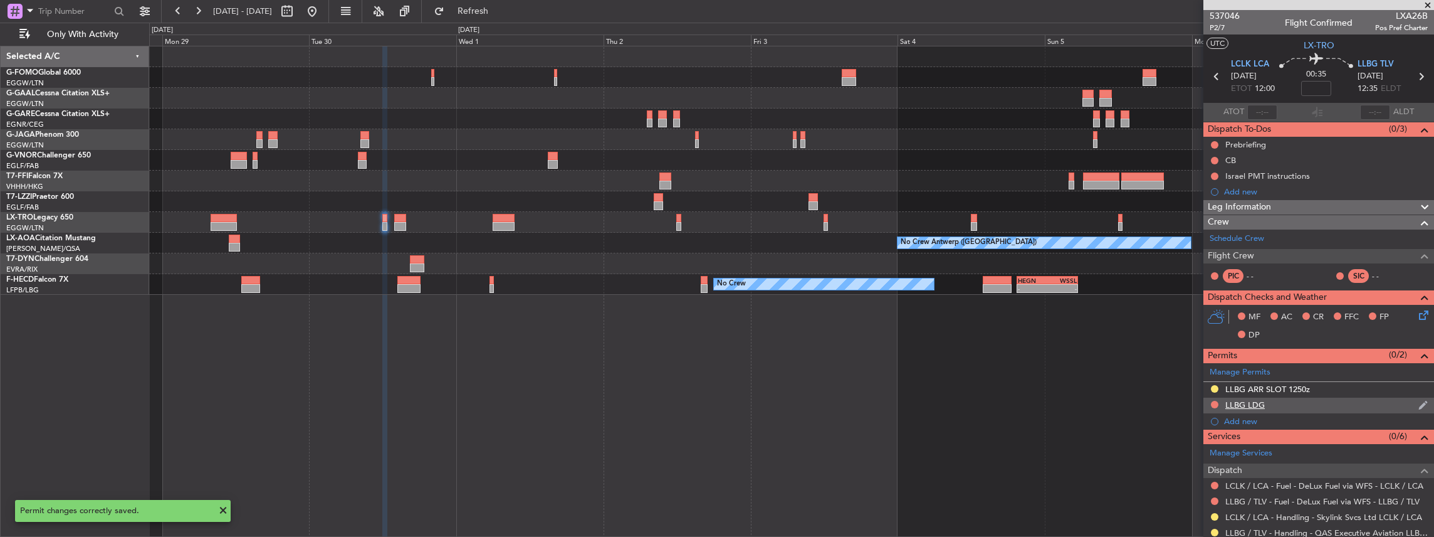
scroll to position [0, 0]
click at [1416, 76] on icon at bounding box center [1421, 77] width 16 height 16
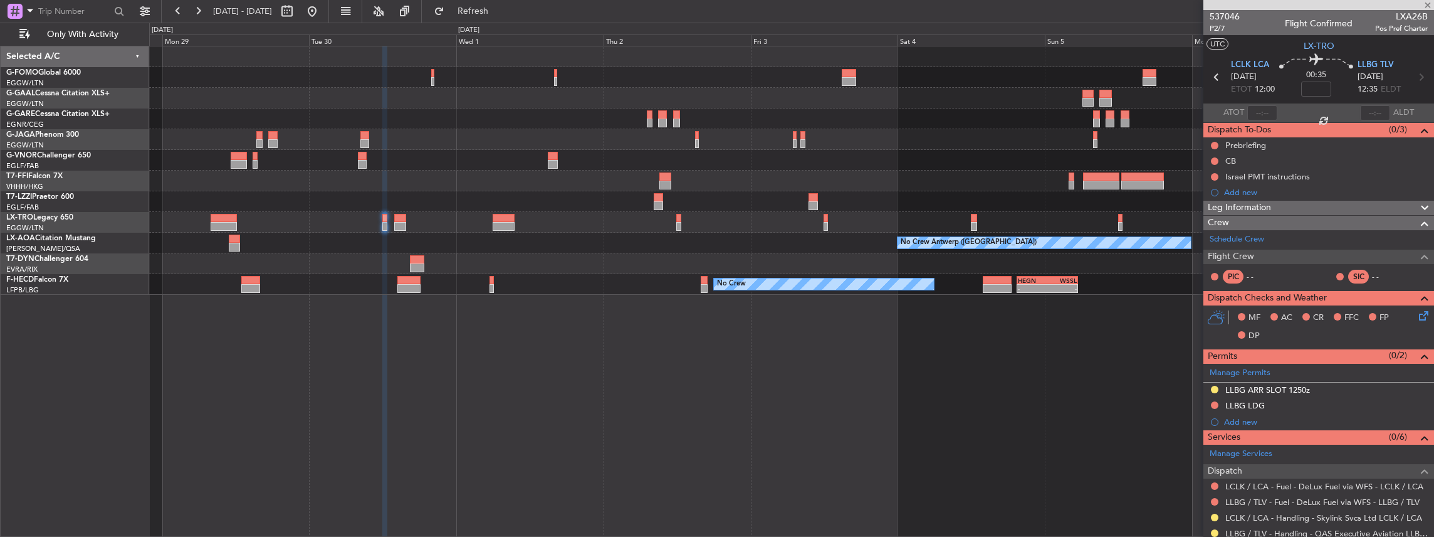
type input "5"
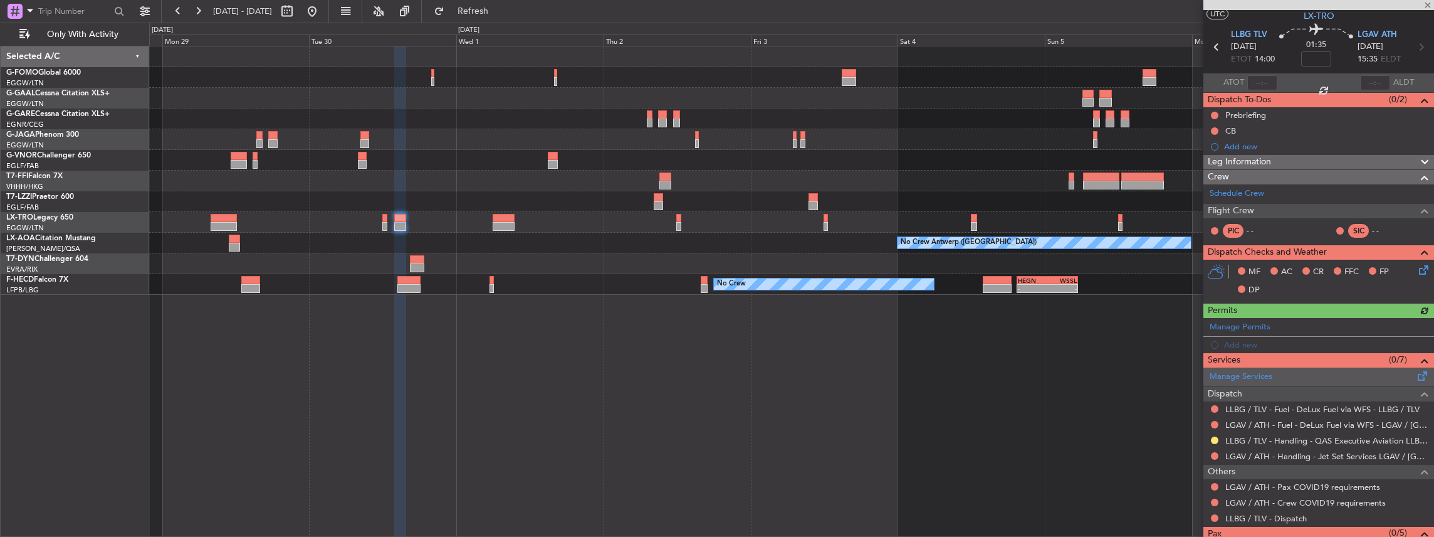
scroll to position [68, 0]
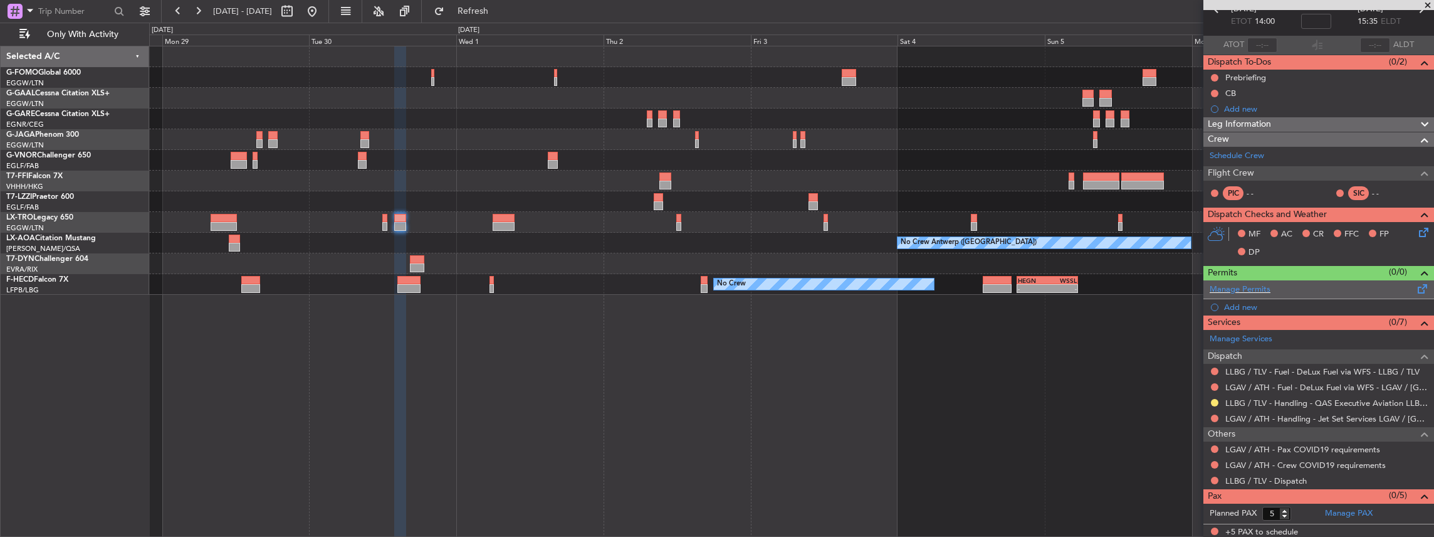
click at [1415, 286] on span at bounding box center [1422, 285] width 15 height 9
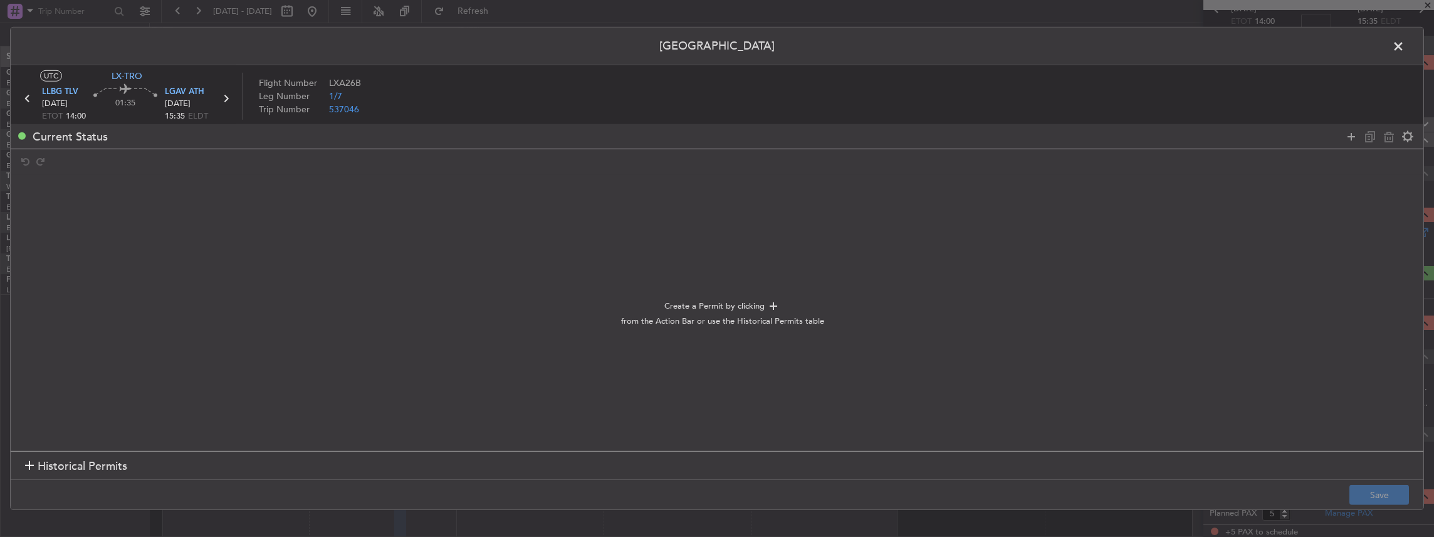
click at [1405, 45] on span at bounding box center [1405, 49] width 0 height 25
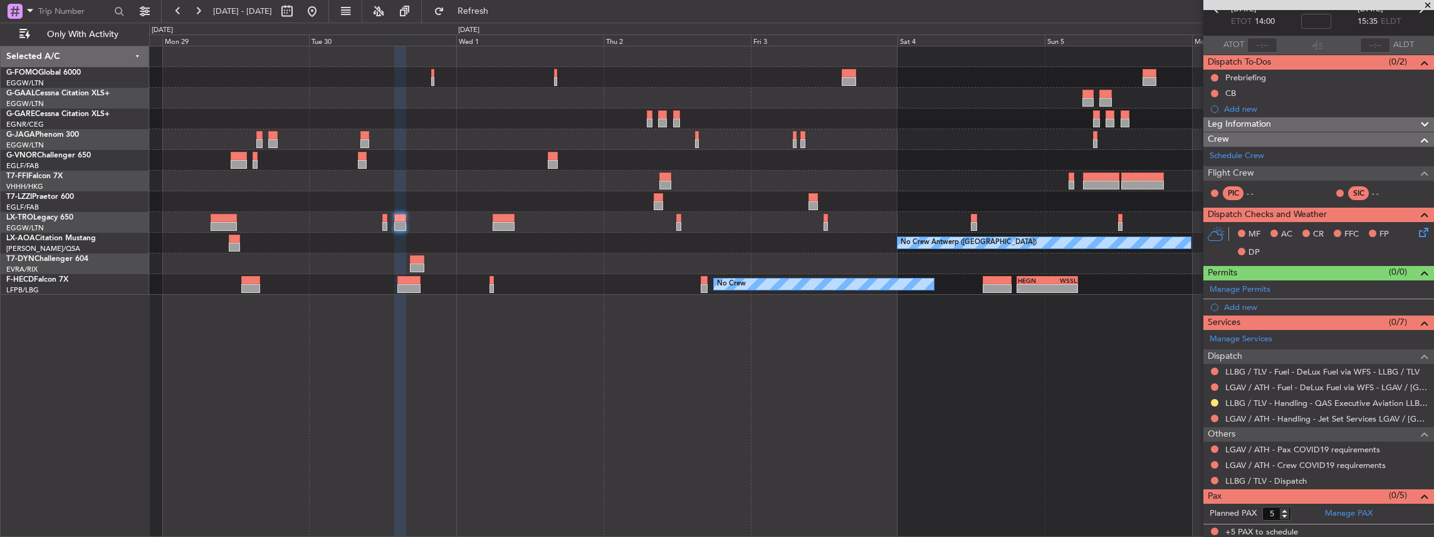
scroll to position [0, 0]
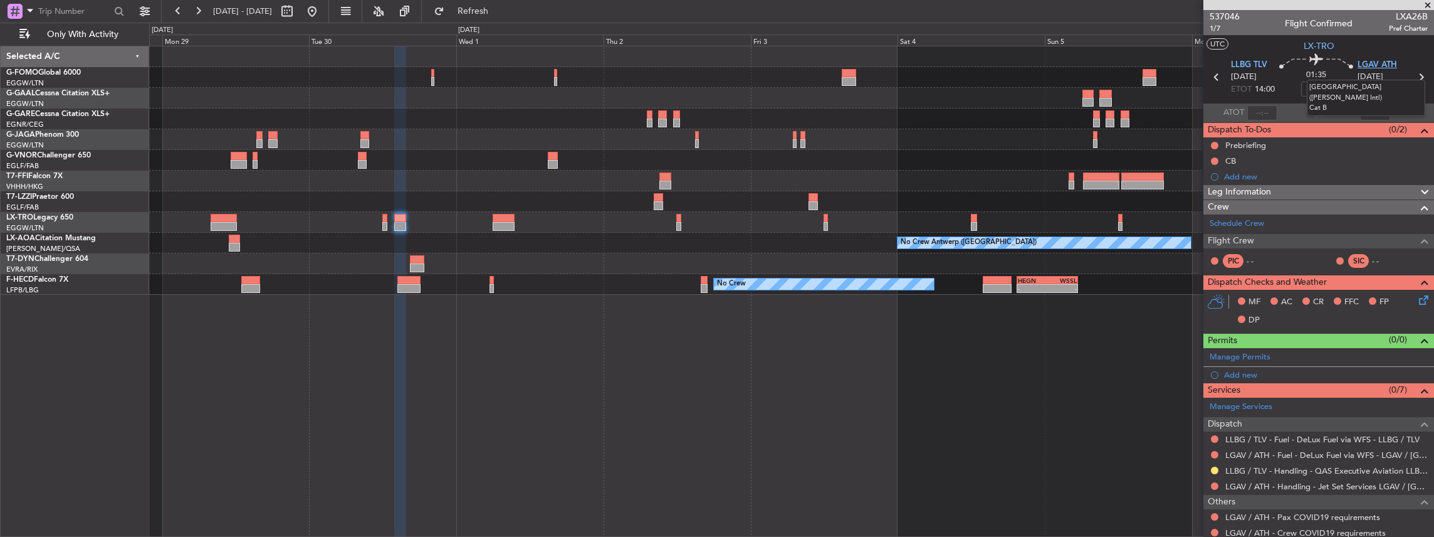
click at [1373, 65] on span "LGAV ATH" at bounding box center [1377, 65] width 39 height 13
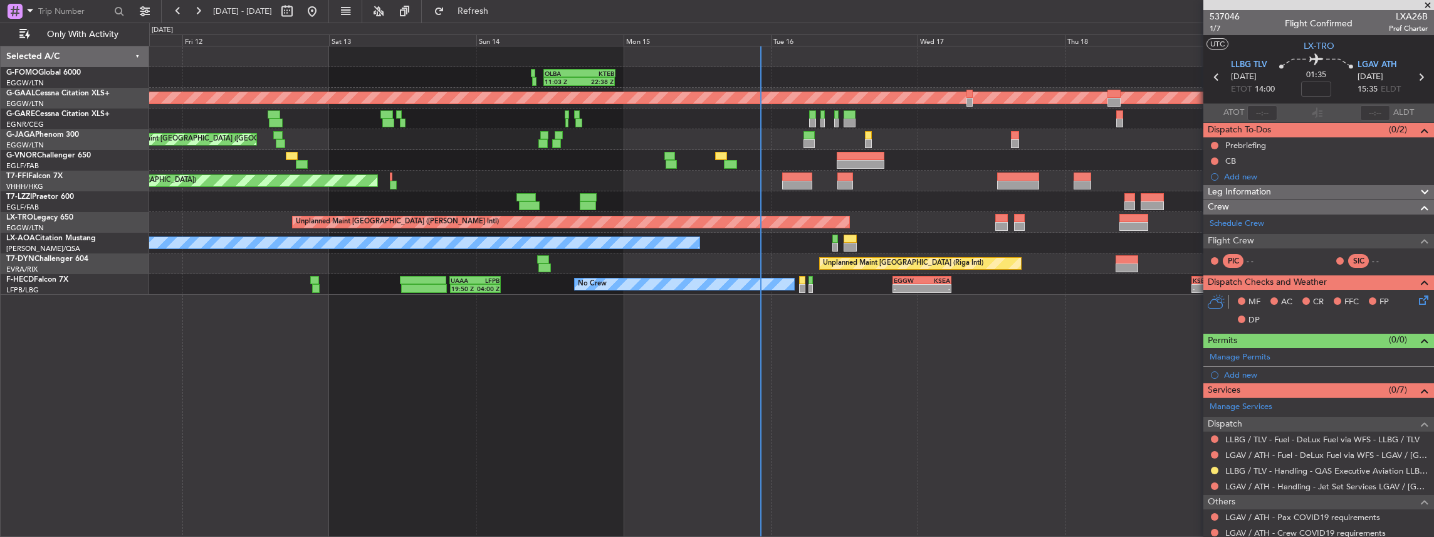
click at [1433, 0] on html "[DATE] - [DATE] Refresh Quick Links Only With Activity 11:03 Z 22:38 Z OLBA 11:…" at bounding box center [717, 268] width 1434 height 537
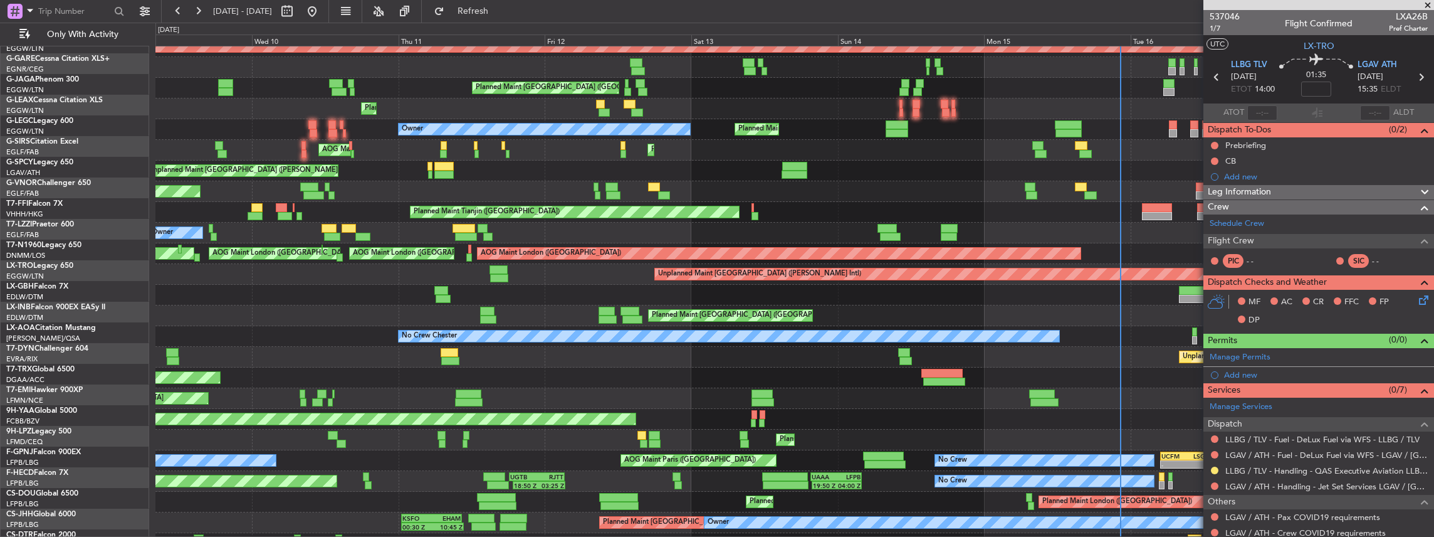
scroll to position [70, 0]
click at [373, 387] on div "Planned Maint [GEOGRAPHIC_DATA] ([GEOGRAPHIC_DATA])" at bounding box center [794, 377] width 1279 height 21
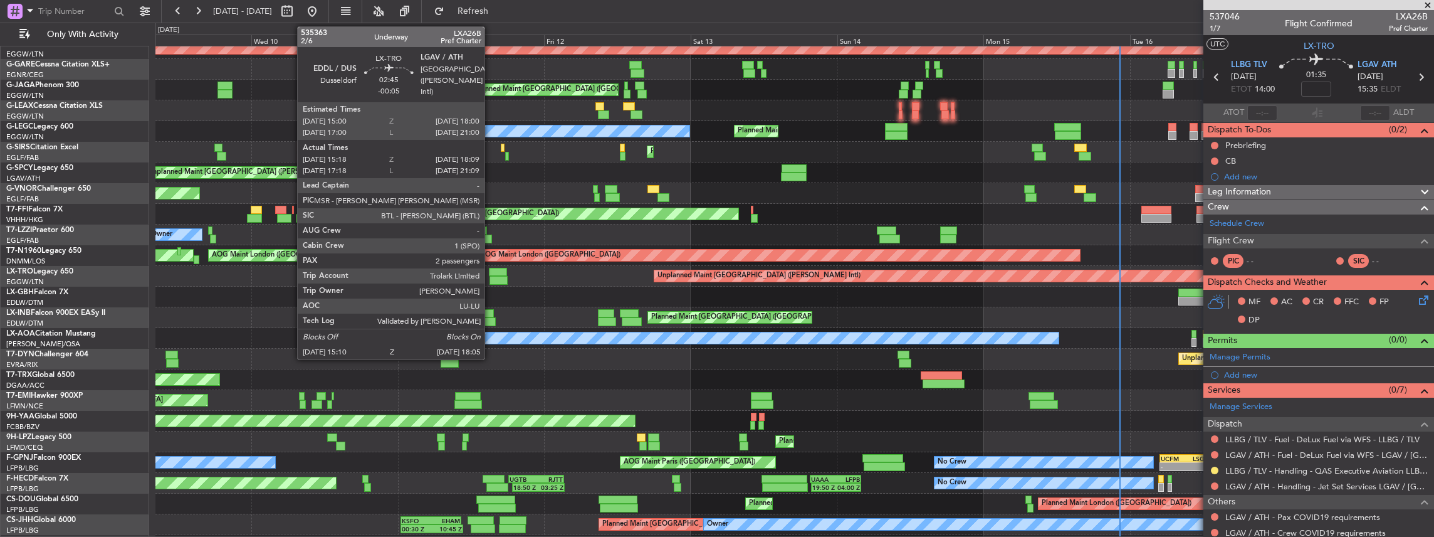
click at [491, 274] on div at bounding box center [498, 272] width 19 height 9
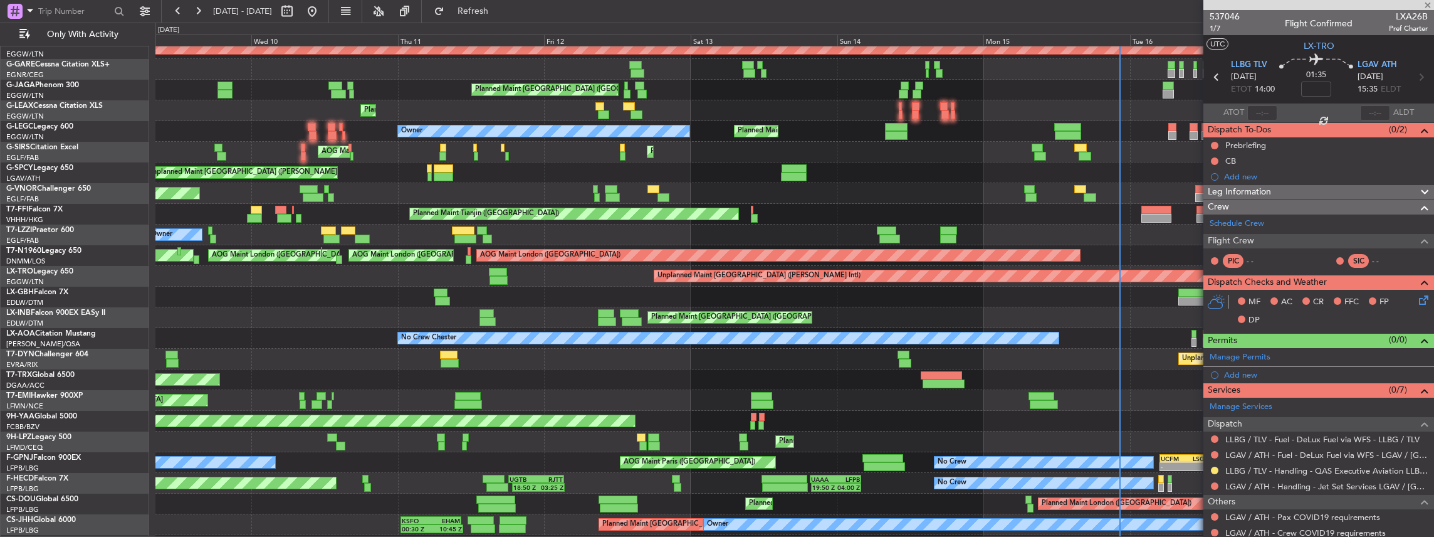
type input "-00:05"
type input "15:18"
type input "17:54"
type input "2"
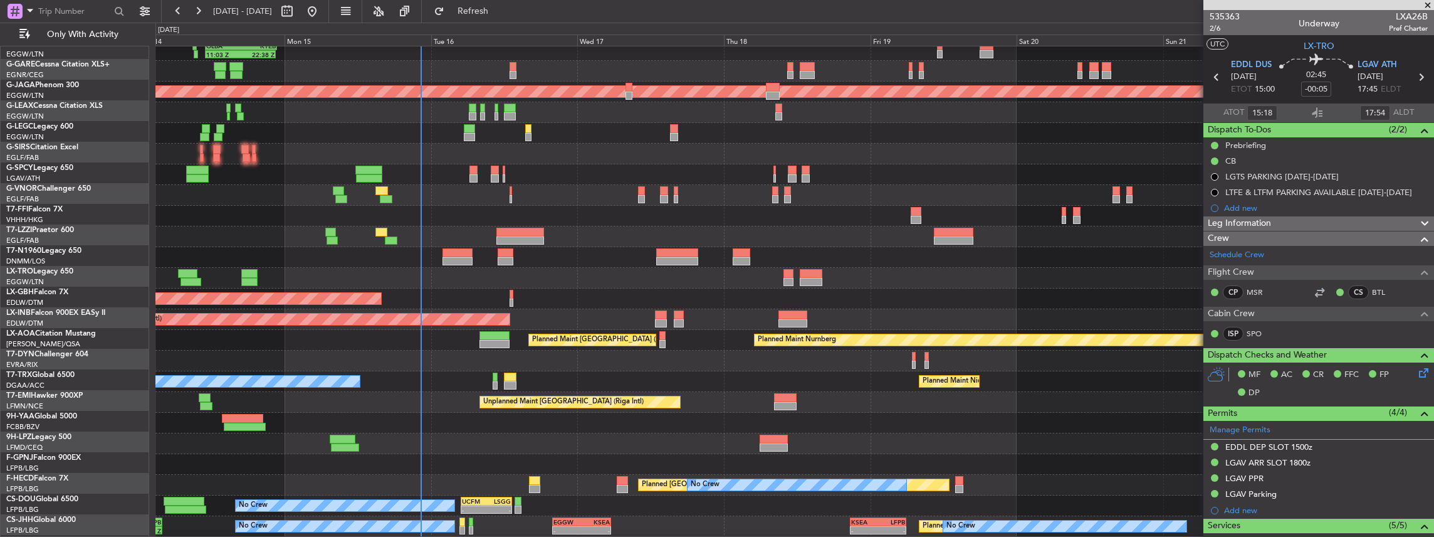
scroll to position [26, 0]
click at [230, 233] on div at bounding box center [794, 236] width 1279 height 21
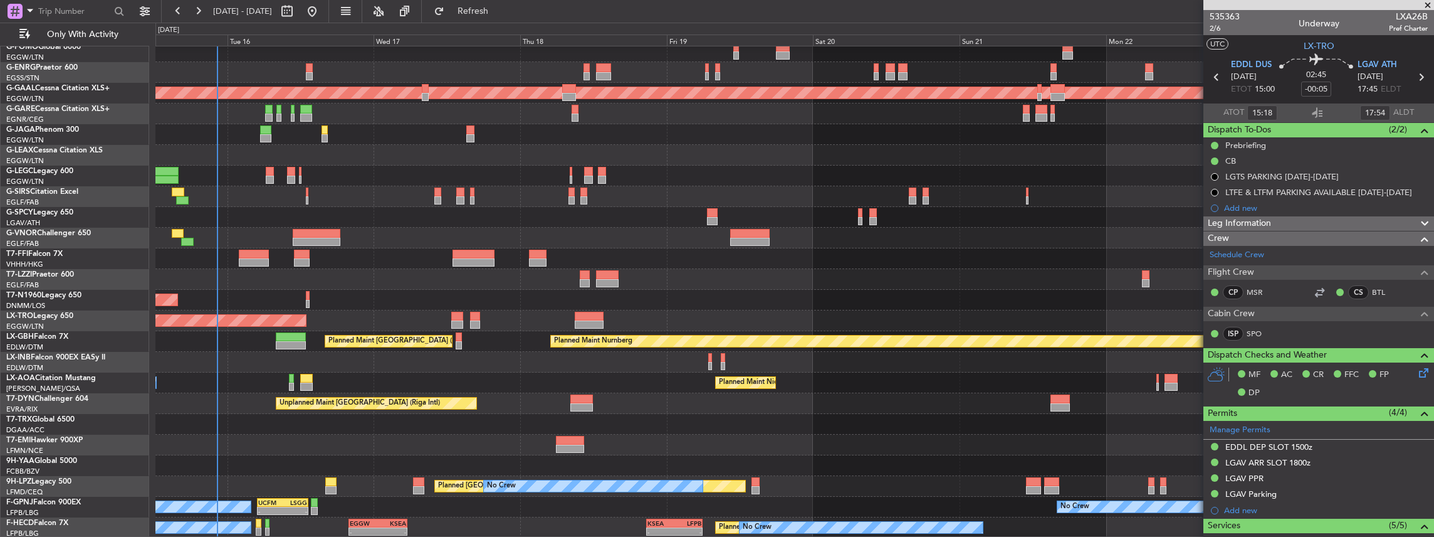
click at [310, 259] on div "OLBA 11:00 Z KTEB 22:45 Z 11:03 Z 22:38 Z Planned [GEOGRAPHIC_DATA] A/C Unavail…" at bounding box center [794, 310] width 1279 height 579
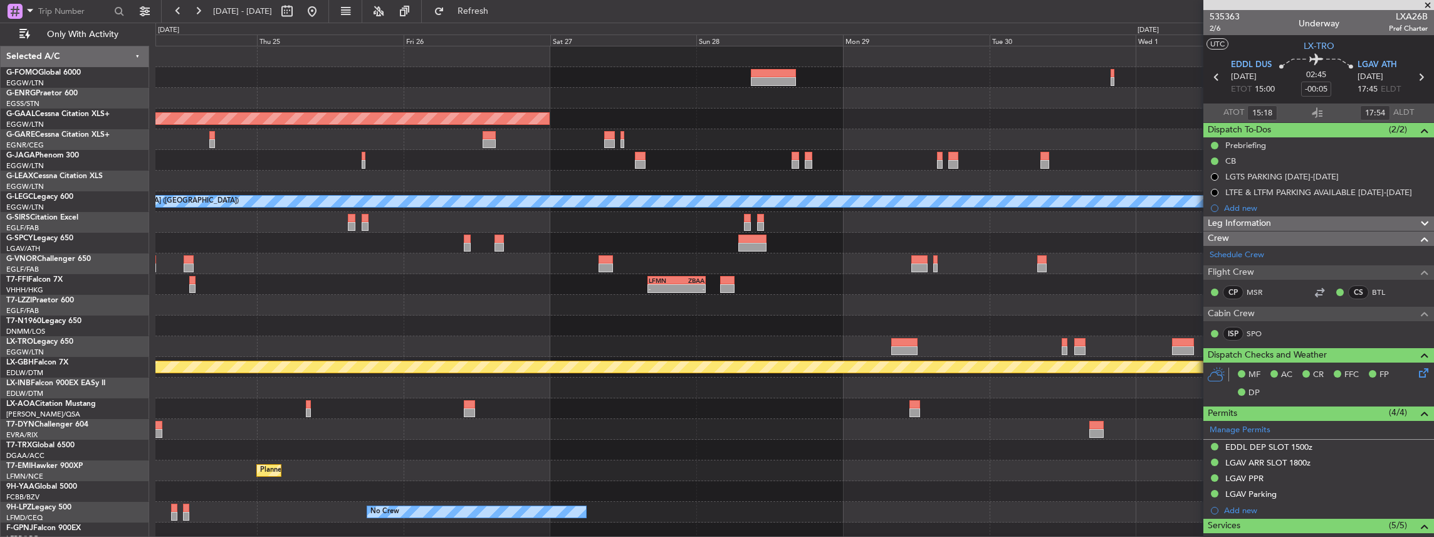
click at [337, 241] on div "Planned Maint Dusseldorf A/C Unavailable [GEOGRAPHIC_DATA] ([GEOGRAPHIC_DATA]) …" at bounding box center [794, 335] width 1279 height 579
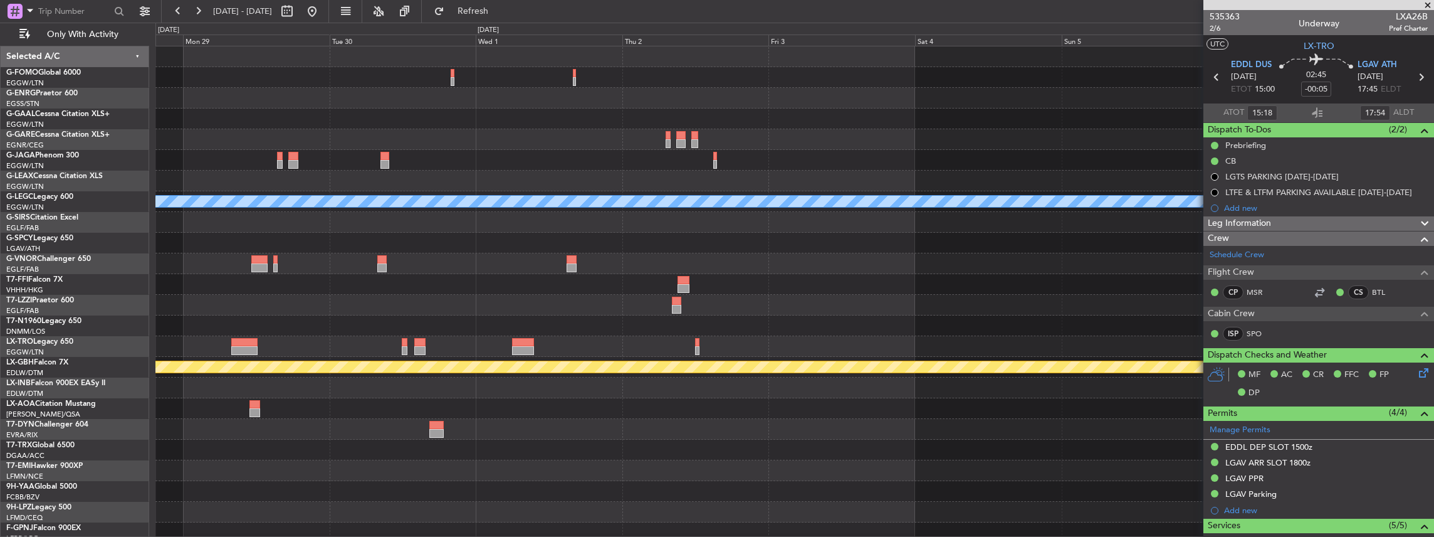
click at [434, 233] on div "Planned Maint Dusseldorf A/C Unavailable [GEOGRAPHIC_DATA] ([GEOGRAPHIC_DATA]) …" at bounding box center [794, 335] width 1279 height 579
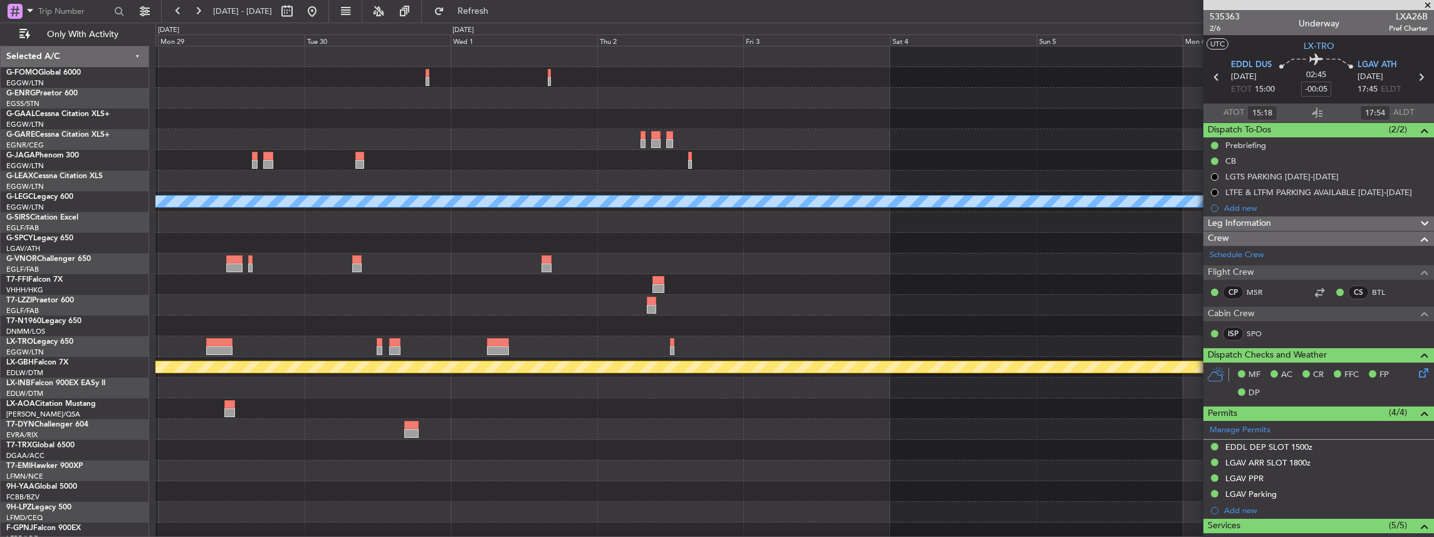
click at [369, 246] on div "Planned Maint Dusseldorf A/C Unavailable [GEOGRAPHIC_DATA] ([GEOGRAPHIC_DATA]) …" at bounding box center [794, 335] width 1279 height 579
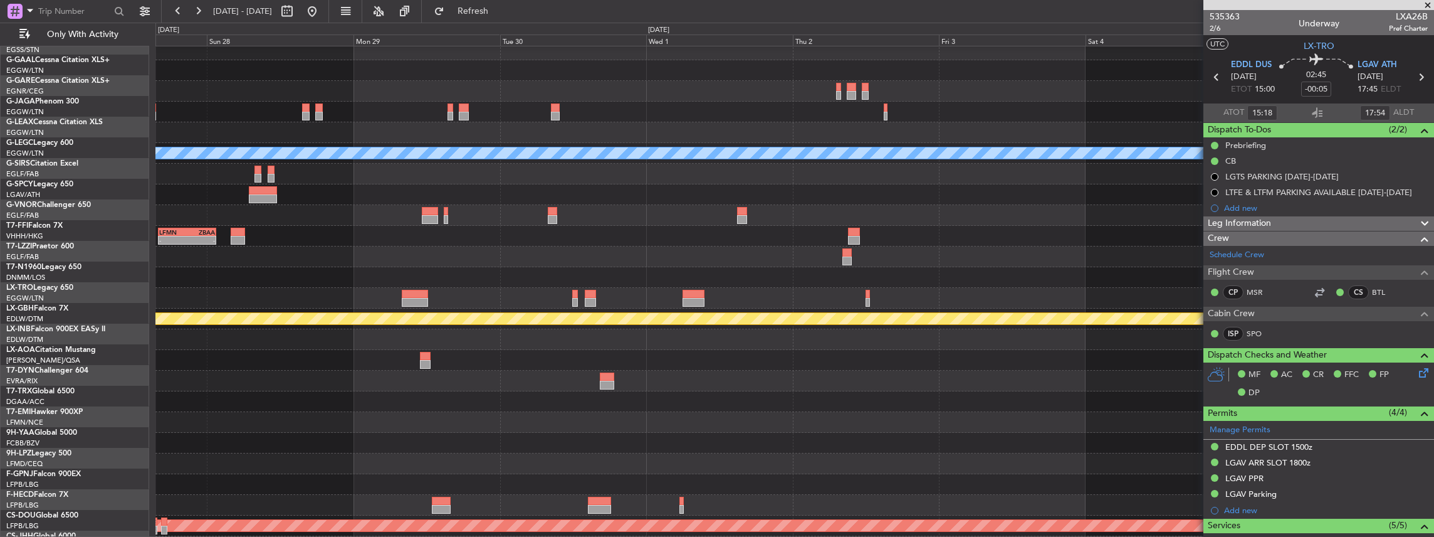
scroll to position [48, 0]
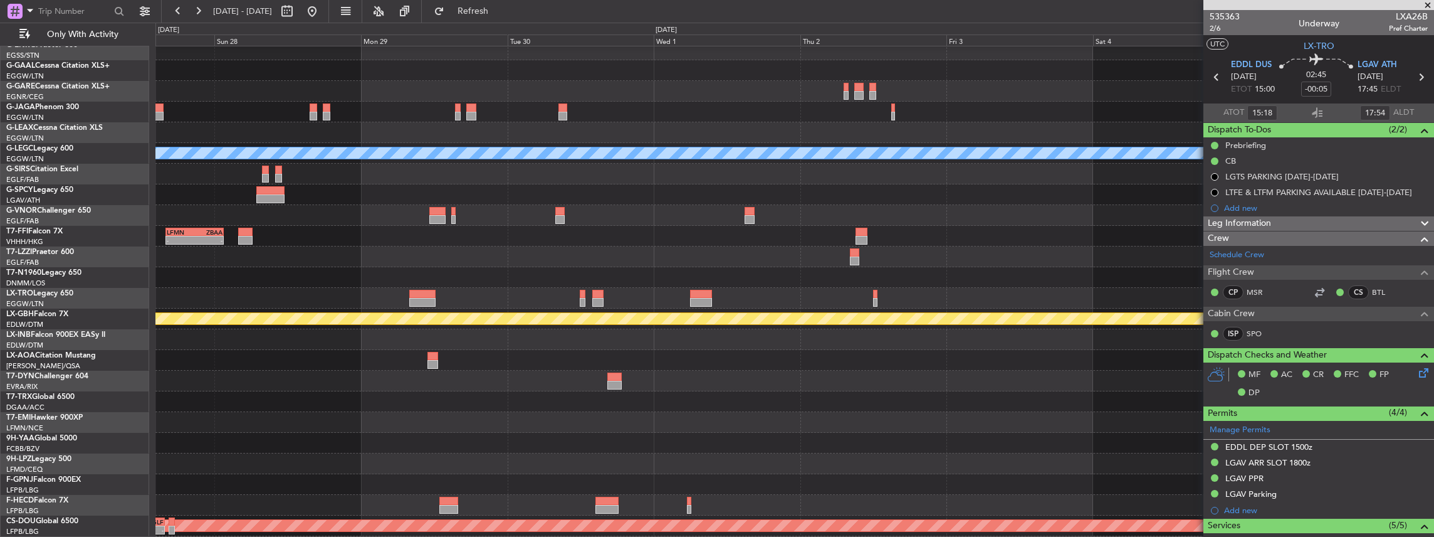
click at [1433, 129] on html "[DATE] - [DATE] Refresh Quick Links Only With Activity Planned [GEOGRAPHIC_DATA…" at bounding box center [717, 268] width 1434 height 537
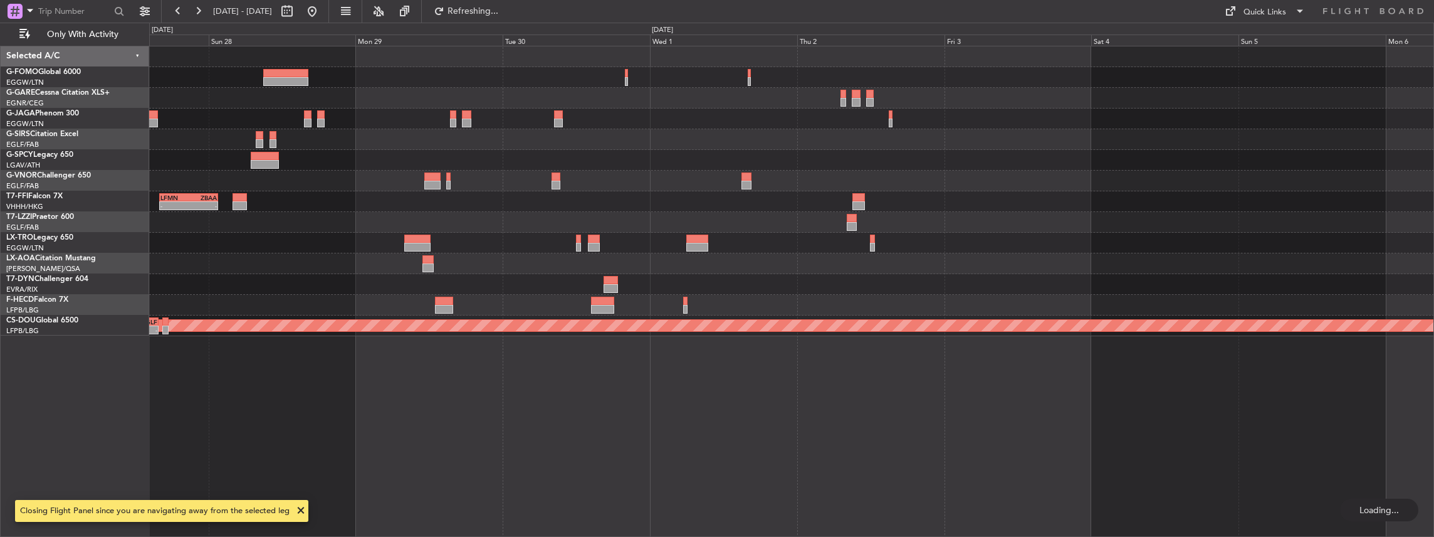
scroll to position [0, 0]
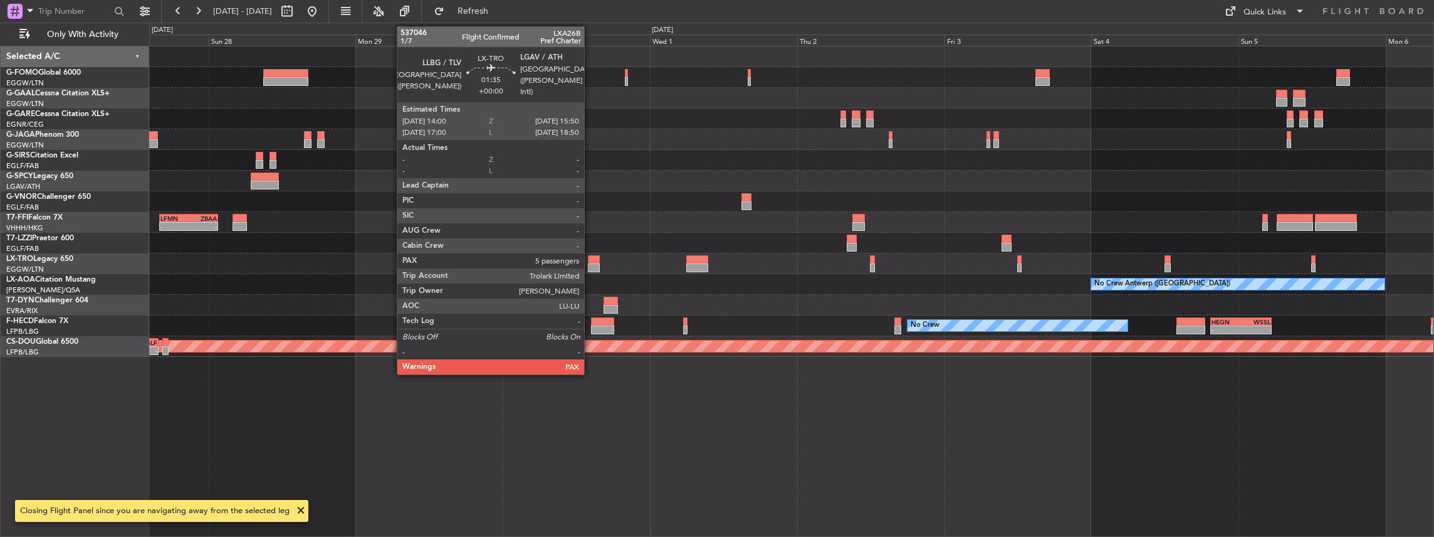
click at [591, 263] on div at bounding box center [593, 267] width 11 height 9
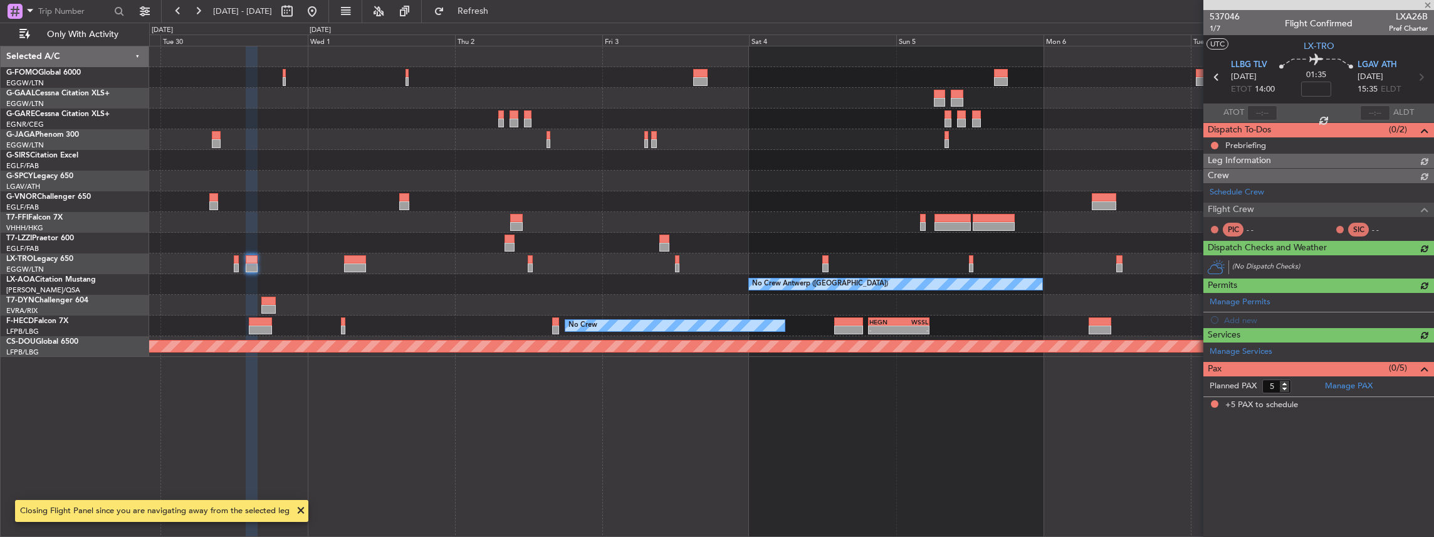
click at [515, 293] on div "Planned Maint Geneva (Cointrin) LFMN 16:05 Z ZBAA 01:35 Z - - No Crew [GEOGRAPH…" at bounding box center [791, 201] width 1285 height 310
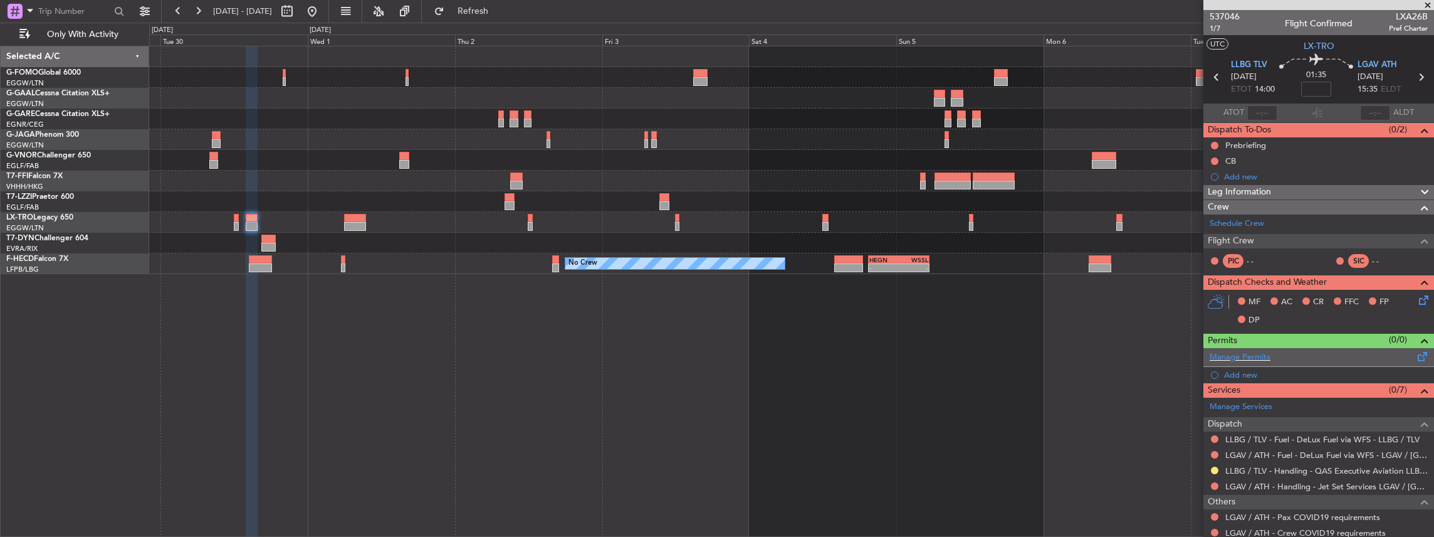
click at [1415, 355] on span at bounding box center [1422, 353] width 15 height 9
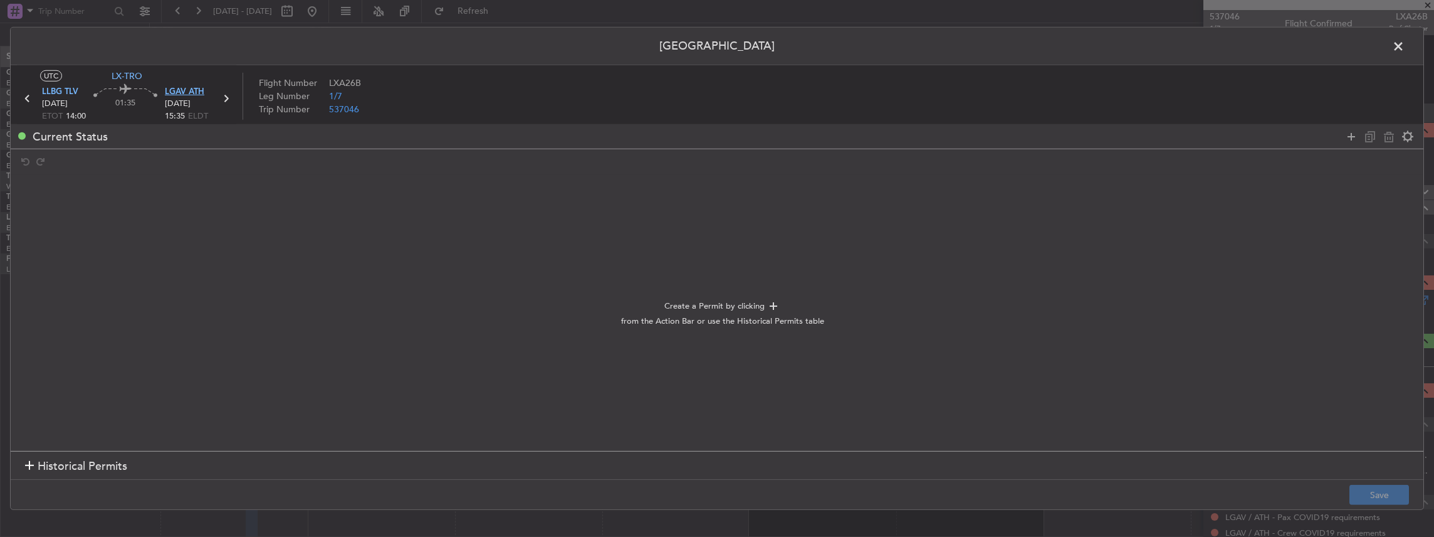
click at [196, 93] on span "LGAV ATH" at bounding box center [184, 92] width 39 height 13
click at [1354, 135] on icon at bounding box center [1351, 135] width 15 height 15
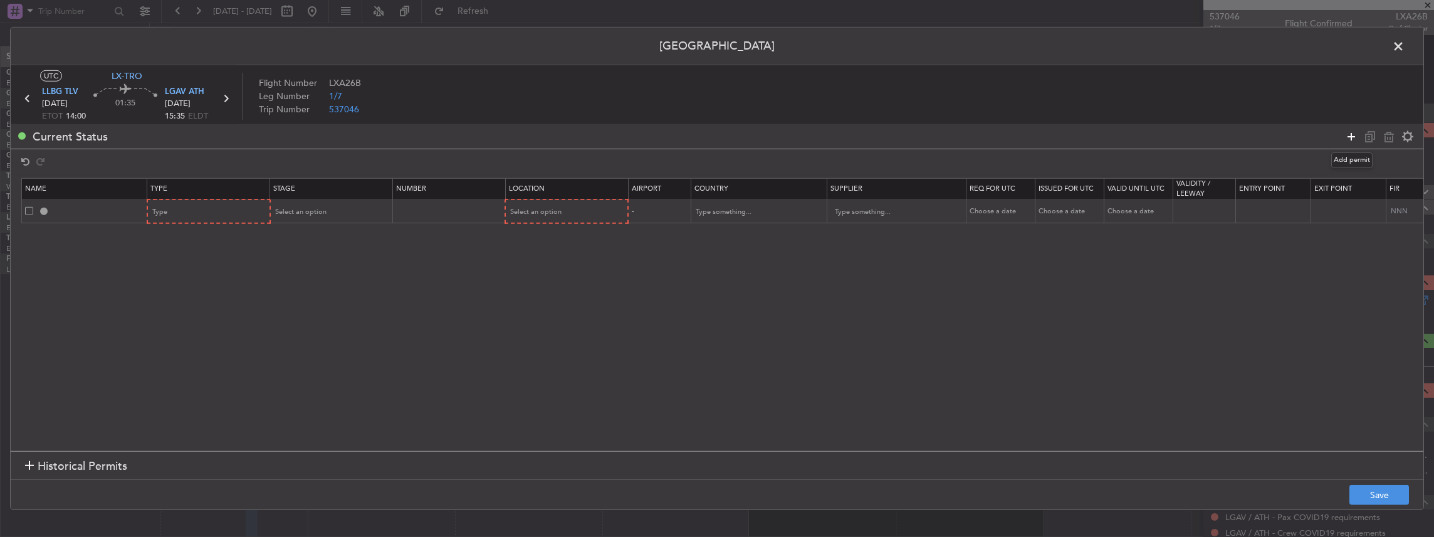
click at [1354, 135] on icon at bounding box center [1351, 135] width 15 height 15
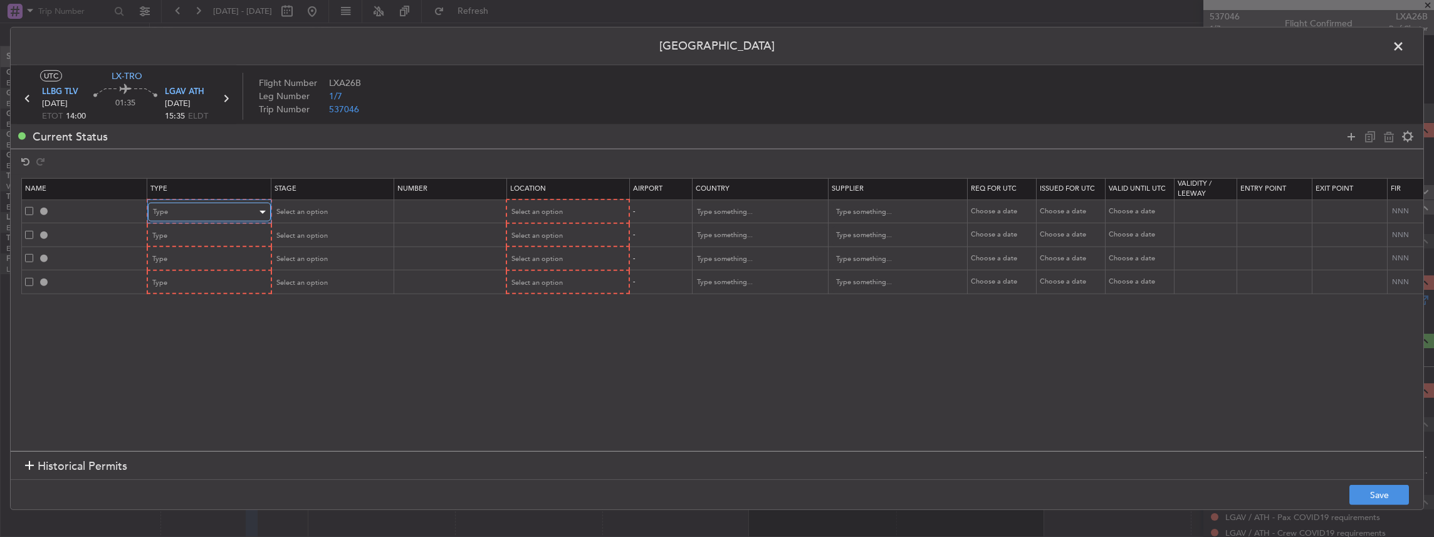
click at [181, 211] on div "Type" at bounding box center [205, 211] width 104 height 19
drag, startPoint x: 182, startPoint y: 328, endPoint x: 189, endPoint y: 283, distance: 45.7
click at [182, 328] on span "Slot" at bounding box center [209, 331] width 112 height 19
click at [188, 238] on div "Type" at bounding box center [205, 235] width 104 height 19
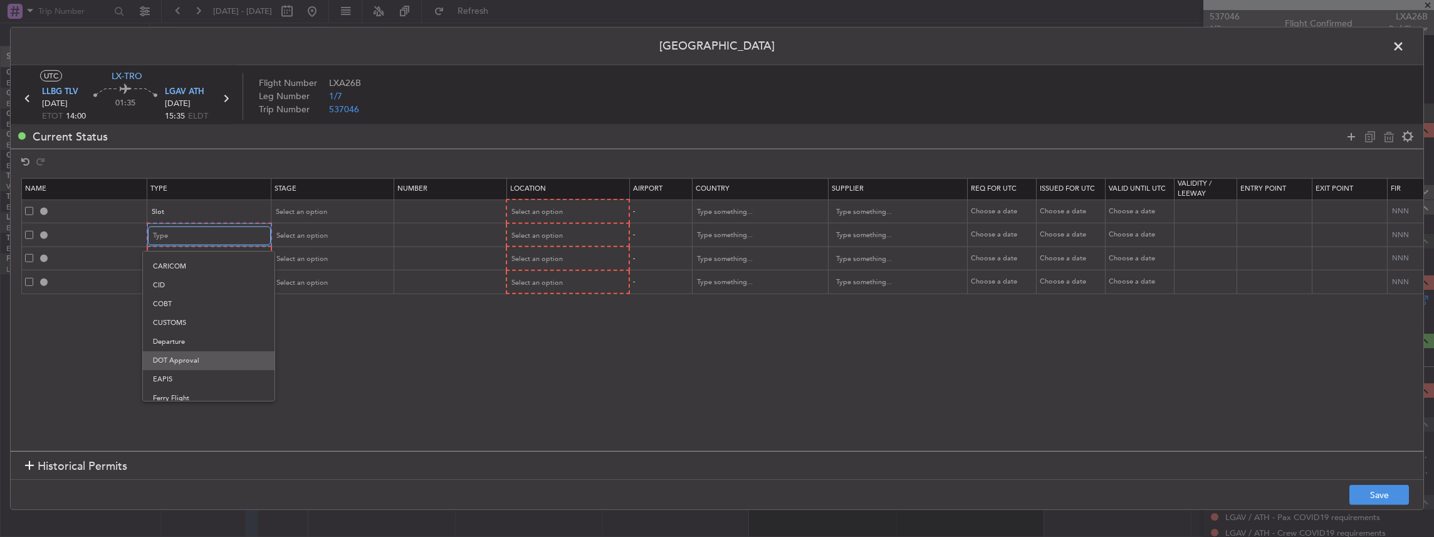
scroll to position [83, 0]
click at [181, 322] on span "Departure" at bounding box center [209, 327] width 112 height 19
click at [191, 256] on div "Type" at bounding box center [205, 258] width 104 height 19
click at [178, 379] on span "Slot" at bounding box center [209, 378] width 112 height 19
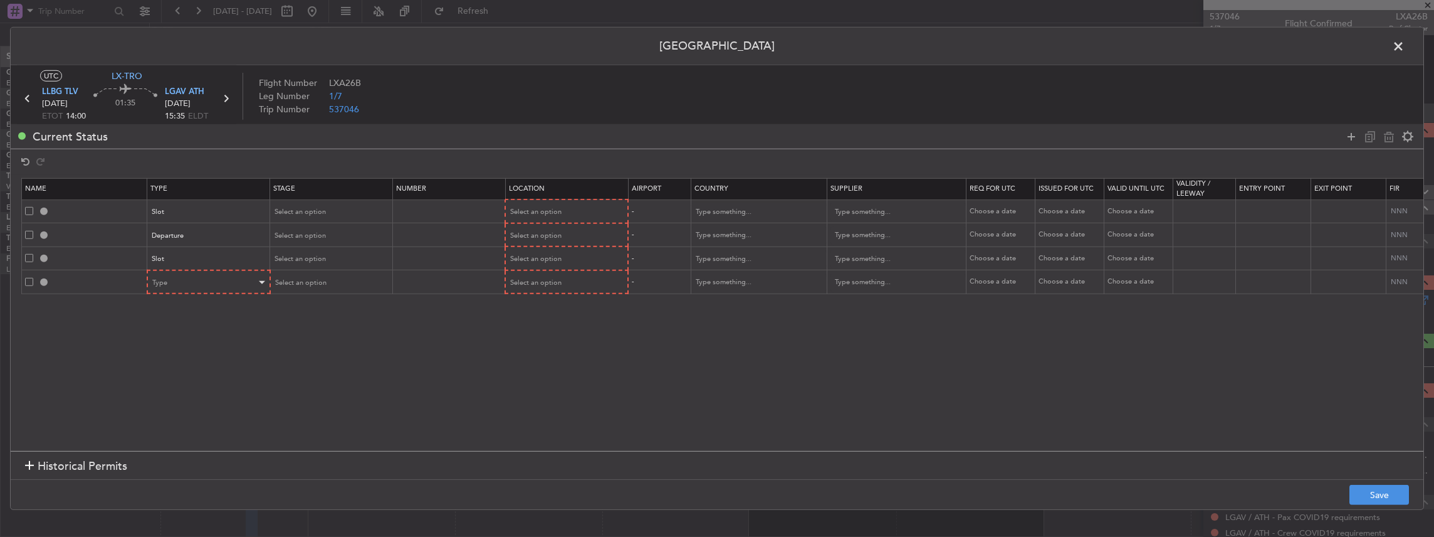
click at [187, 272] on div "Type" at bounding box center [209, 281] width 122 height 19
click at [178, 278] on div "Type" at bounding box center [205, 282] width 104 height 19
click at [181, 392] on span "PPR" at bounding box center [209, 387] width 112 height 19
click at [355, 209] on div "Select an option" at bounding box center [327, 211] width 104 height 19
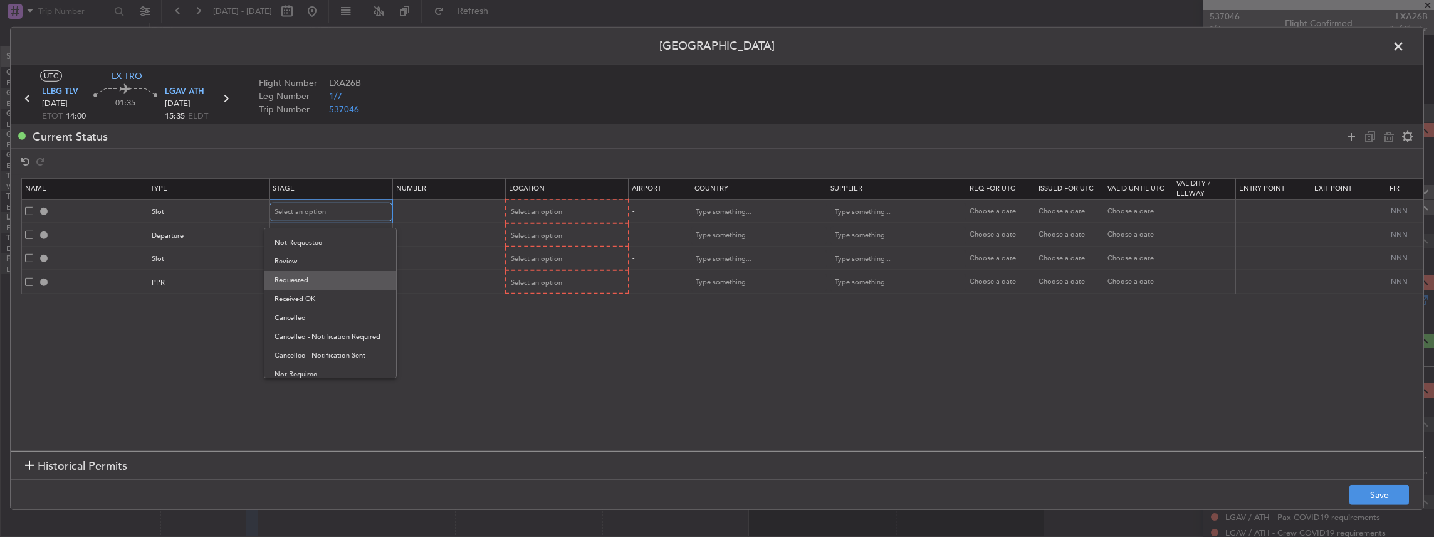
scroll to position [19, 0]
click at [317, 268] on span "Requested" at bounding box center [331, 274] width 112 height 19
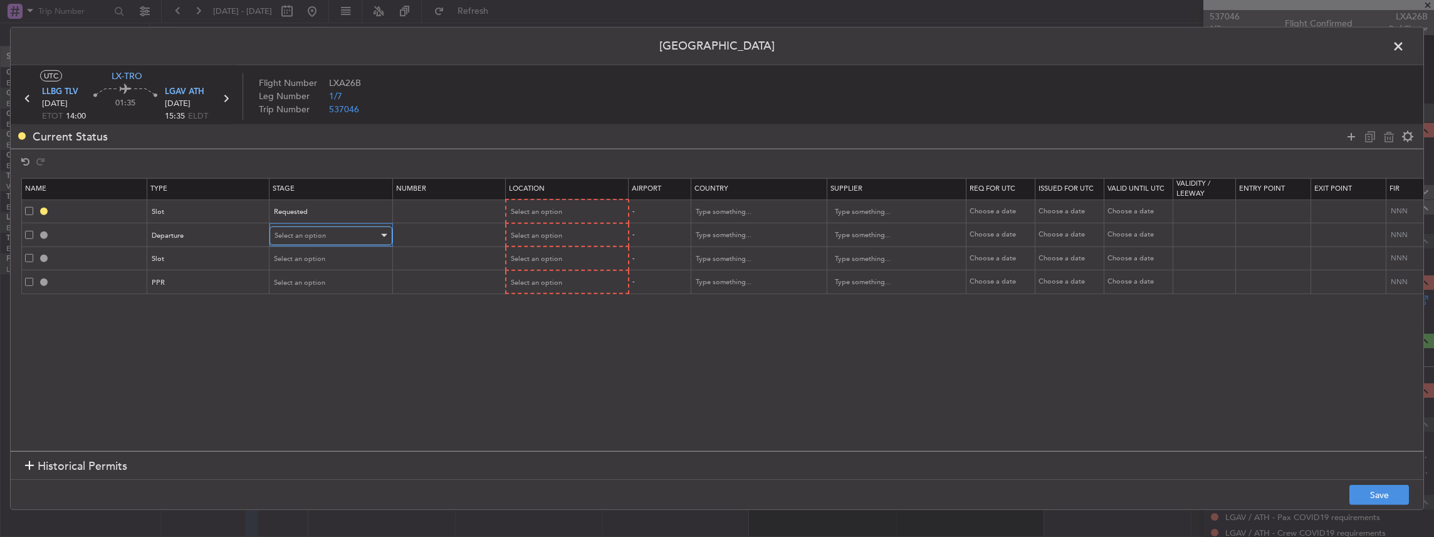
click at [303, 229] on div "Select an option" at bounding box center [327, 235] width 104 height 19
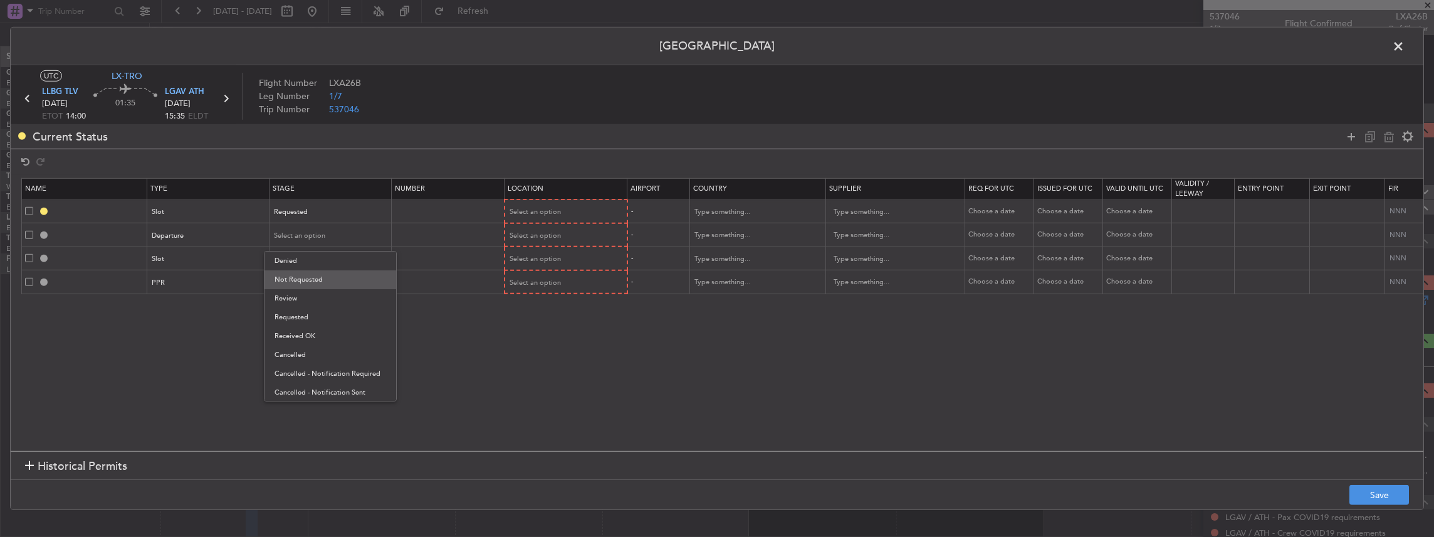
click at [299, 286] on span "Not Requested" at bounding box center [331, 279] width 112 height 19
click at [305, 262] on span "Select an option" at bounding box center [300, 258] width 51 height 9
click at [300, 343] on span "Requested" at bounding box center [331, 341] width 112 height 19
click at [308, 282] on span "Select an option" at bounding box center [300, 282] width 51 height 9
click at [316, 364] on span "Requested" at bounding box center [331, 364] width 112 height 19
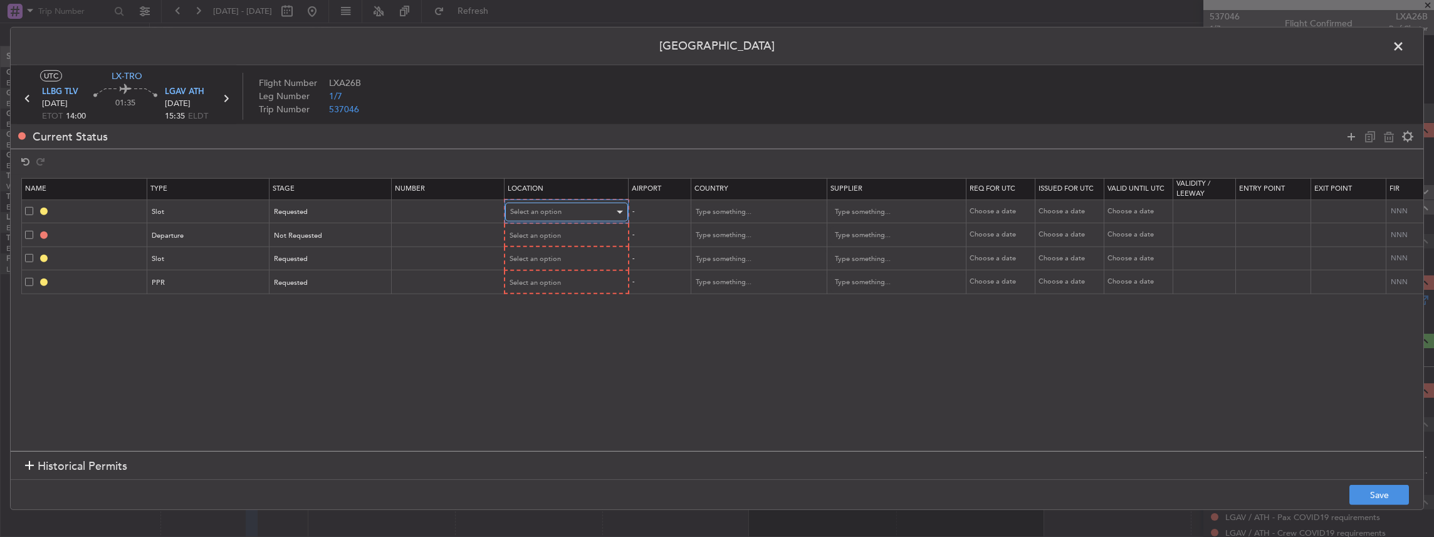
click at [549, 218] on div "Select an option" at bounding box center [562, 211] width 104 height 19
drag, startPoint x: 549, startPoint y: 218, endPoint x: 528, endPoint y: 234, distance: 26.3
click at [528, 234] on span "Departure" at bounding box center [566, 237] width 112 height 19
click at [533, 223] on mat-form-field "Select an option" at bounding box center [566, 234] width 122 height 23
click at [533, 241] on div "Select an option" at bounding box center [562, 235] width 104 height 19
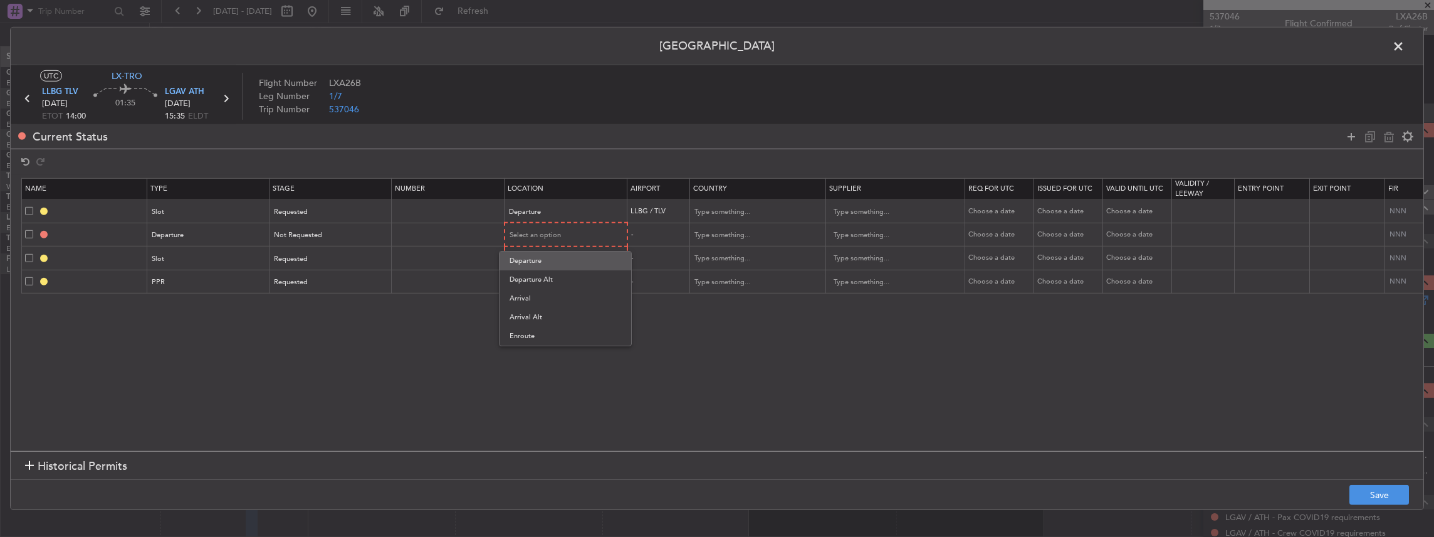
click at [534, 256] on span "Departure" at bounding box center [566, 260] width 112 height 19
click at [533, 258] on span "Select an option" at bounding box center [535, 257] width 51 height 9
click at [545, 318] on span "Arrival" at bounding box center [566, 320] width 112 height 19
click at [549, 284] on span "Select an option" at bounding box center [535, 280] width 51 height 9
click at [545, 337] on span "Arrival" at bounding box center [566, 343] width 112 height 19
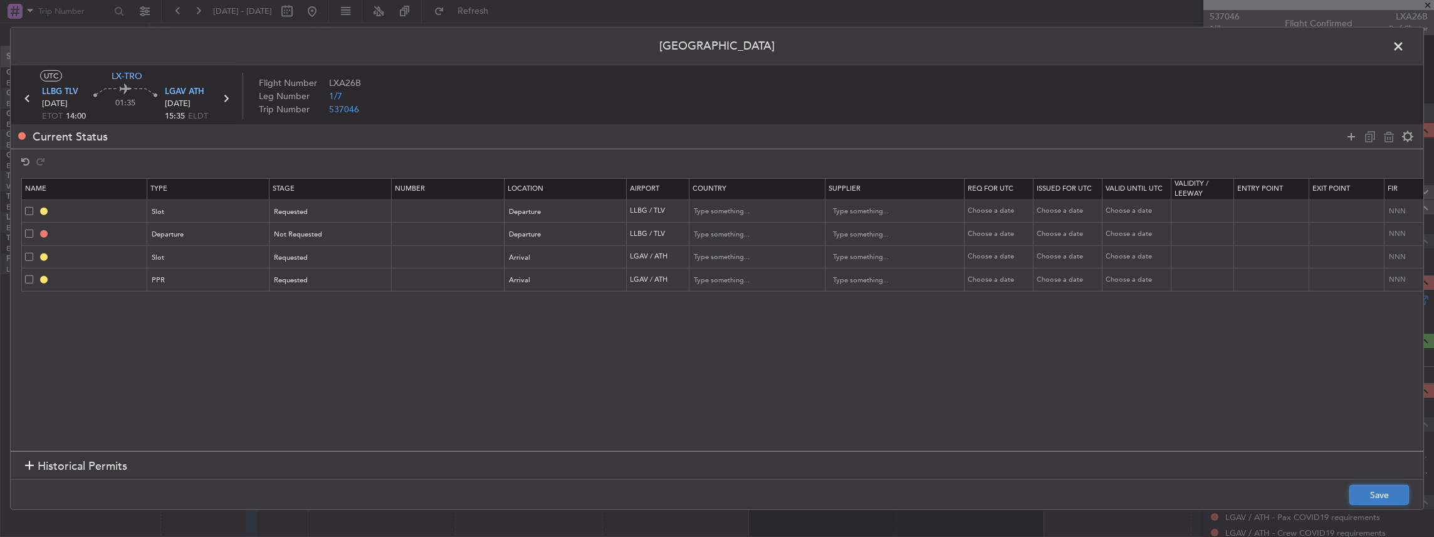
click at [1374, 500] on button "Save" at bounding box center [1379, 494] width 60 height 20
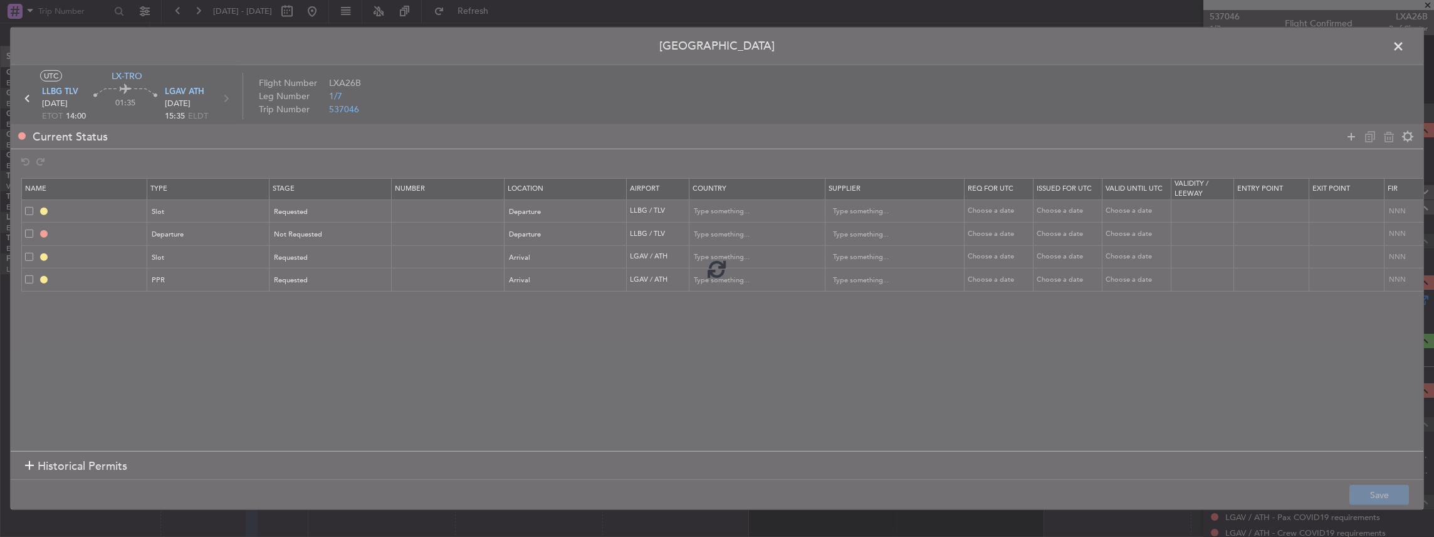
type input "LLBG DEP SLOT"
type input "Israel"
type input "NNN"
type input "DEPARTURE"
type input "Israel"
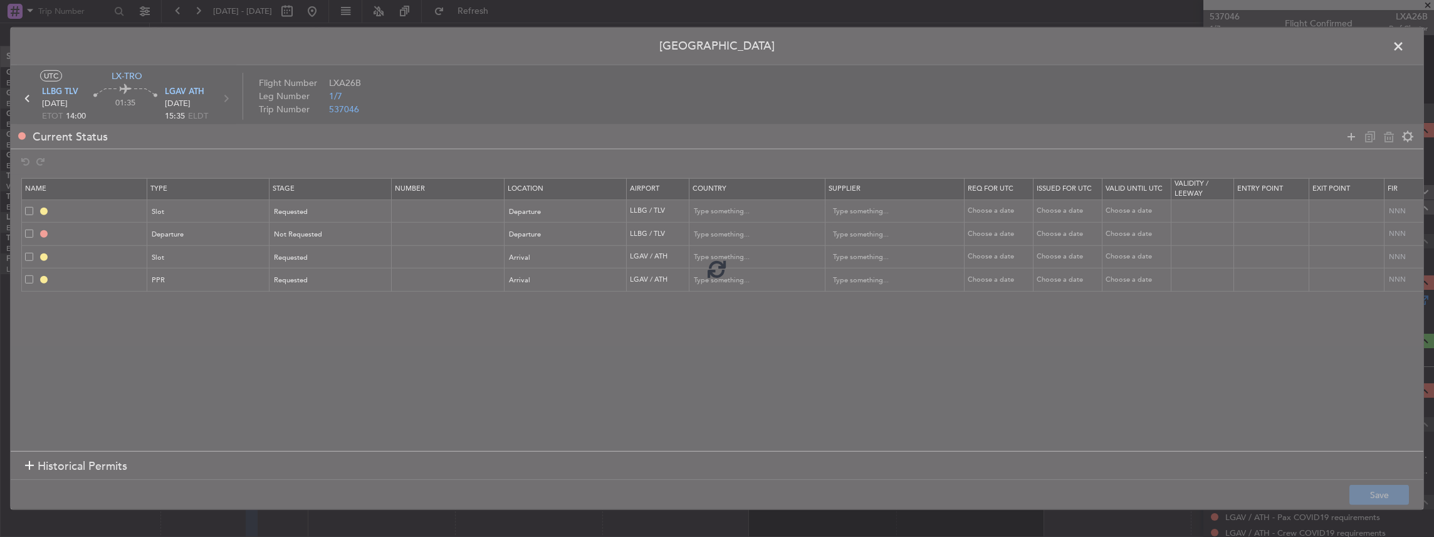
type input "NNN"
type input "LGAV ARR SLOT"
type input "[GEOGRAPHIC_DATA]"
type input "NNN"
type input "LGAV PPR"
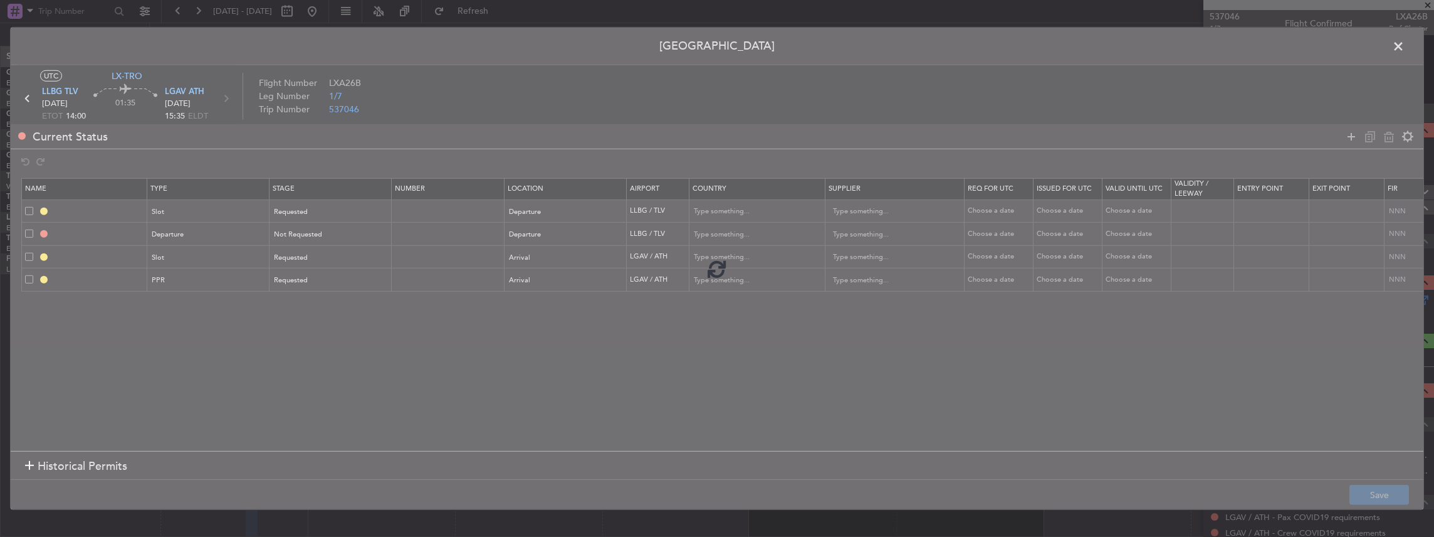
type input "[GEOGRAPHIC_DATA]"
type input "NNN"
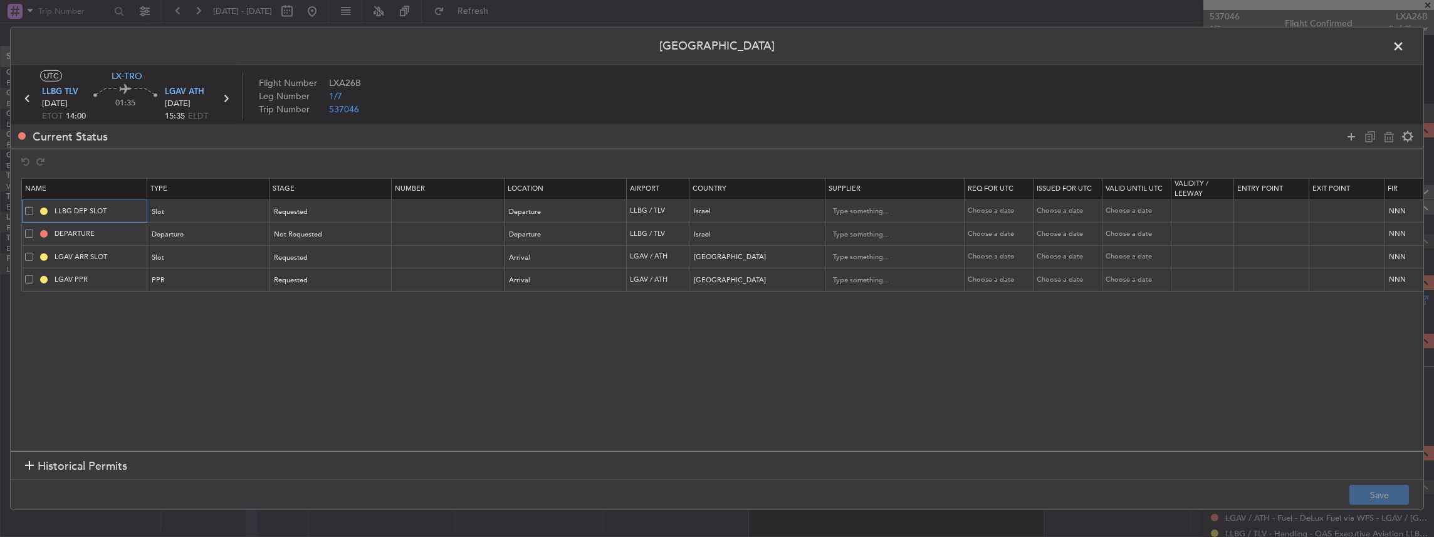
click at [113, 209] on input "LLBG DEP SLOT" at bounding box center [99, 211] width 94 height 11
type input "LLBG DEP SLOT 1400z"
click at [1369, 493] on button "Save" at bounding box center [1379, 494] width 60 height 20
click at [1405, 50] on span at bounding box center [1405, 49] width 0 height 25
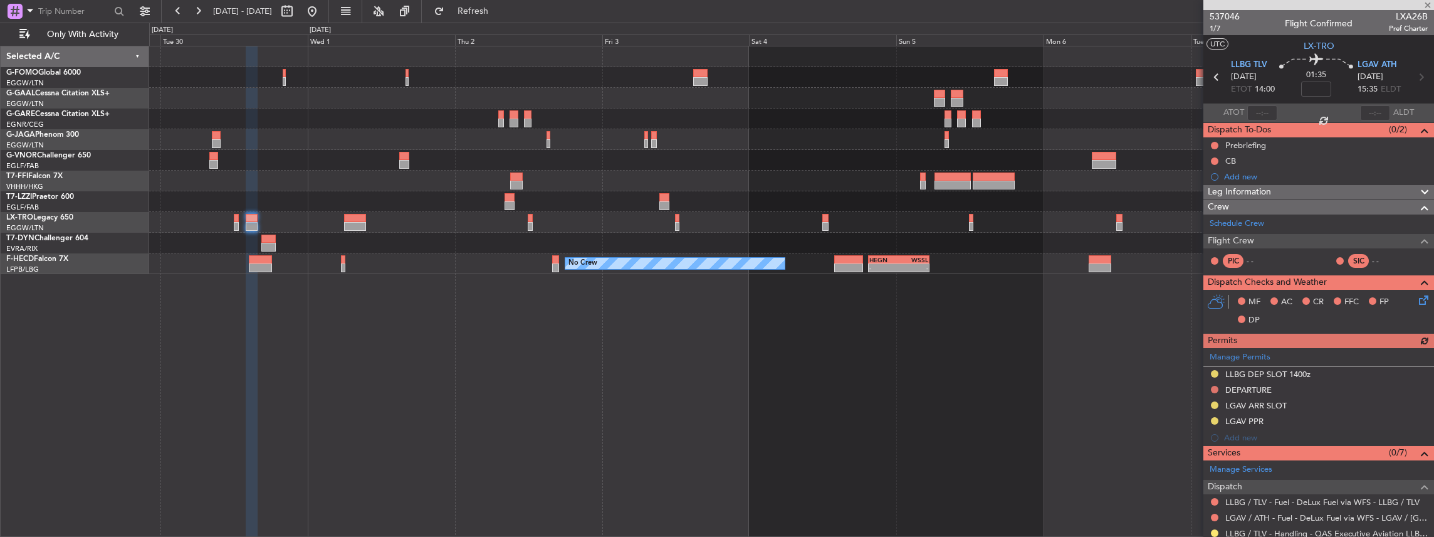
click at [1300, 402] on div "Manage Permits LLBG DEP SLOT 1400z DEPARTURE LGAV ARR SLOT LGAV PPR Add new" at bounding box center [1318, 397] width 231 height 98
drag, startPoint x: 1286, startPoint y: 402, endPoint x: 1299, endPoint y: 402, distance: 13.2
click at [1287, 402] on div "LGAV ARR SLOT" at bounding box center [1318, 406] width 231 height 16
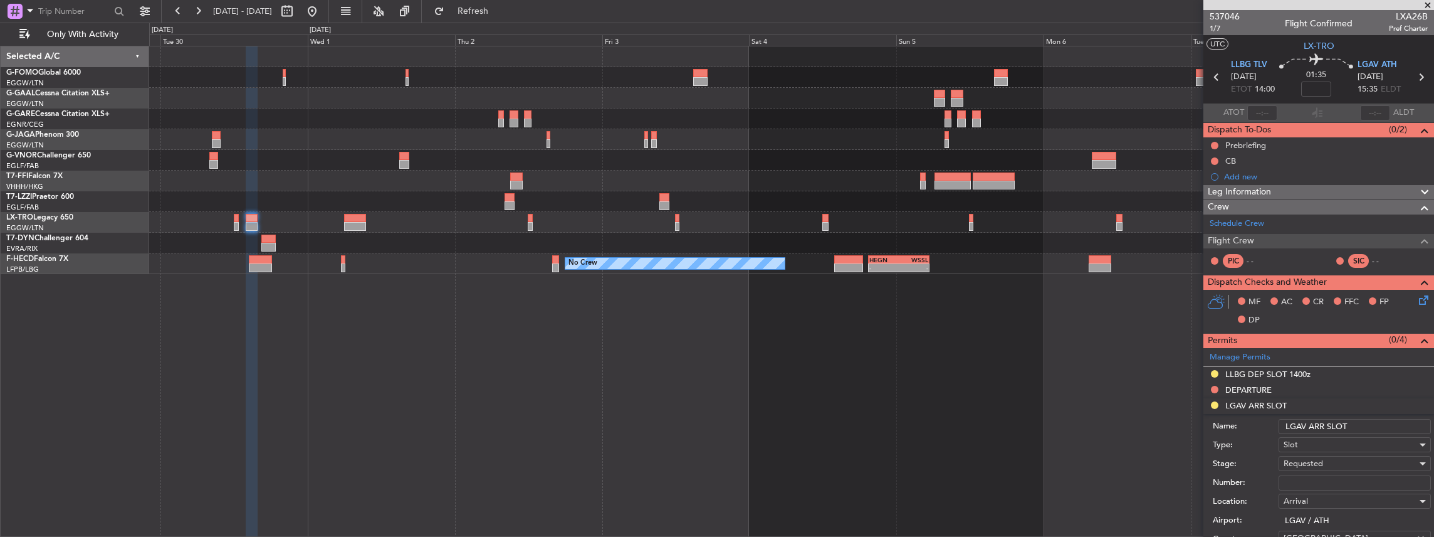
click at [1363, 422] on input "LGAV ARR SLOT" at bounding box center [1355, 426] width 152 height 15
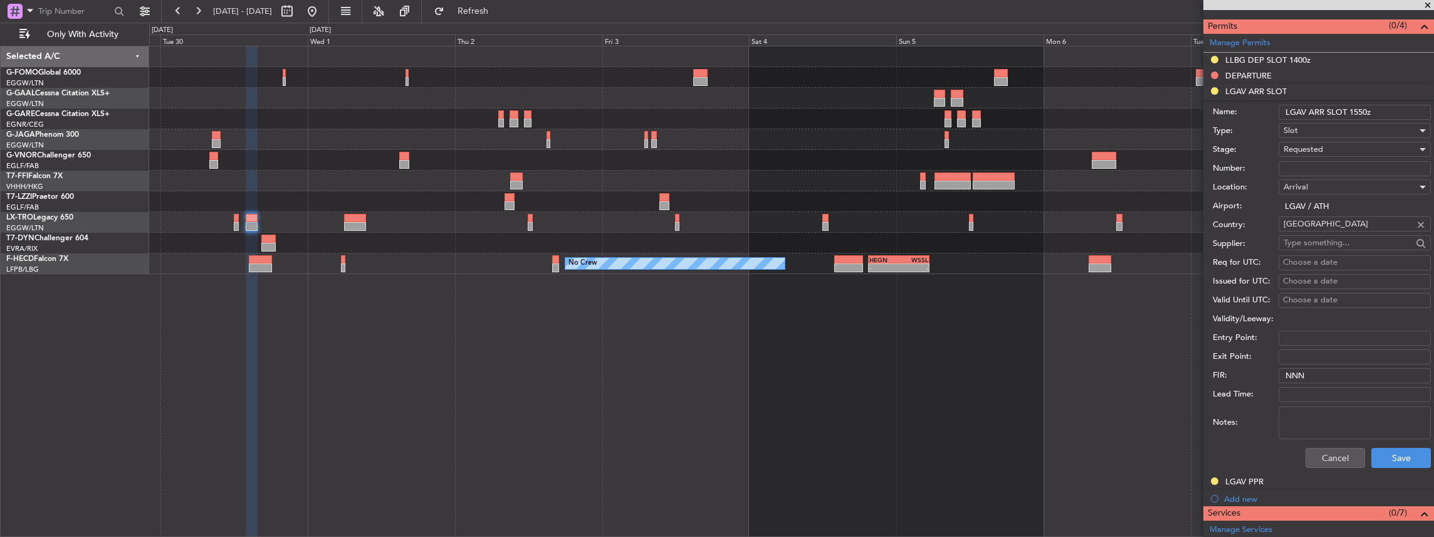
scroll to position [376, 0]
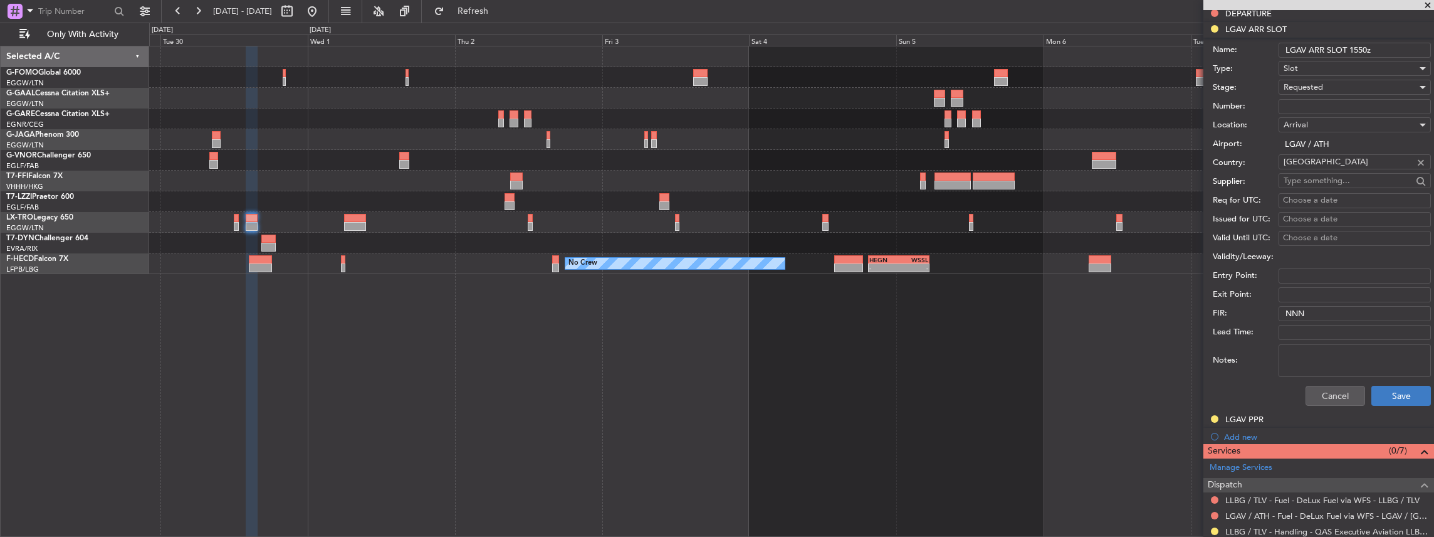
type input "LGAV ARR SLOT 1550z"
click at [1391, 390] on button "Save" at bounding box center [1401, 395] width 60 height 20
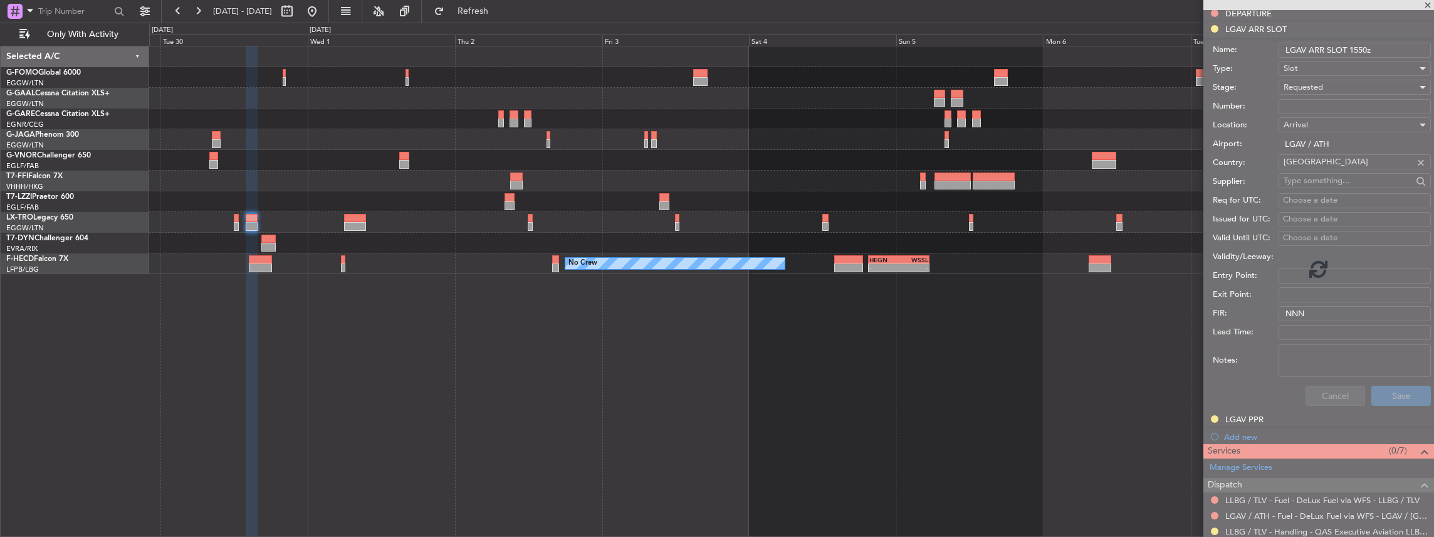
scroll to position [130, 0]
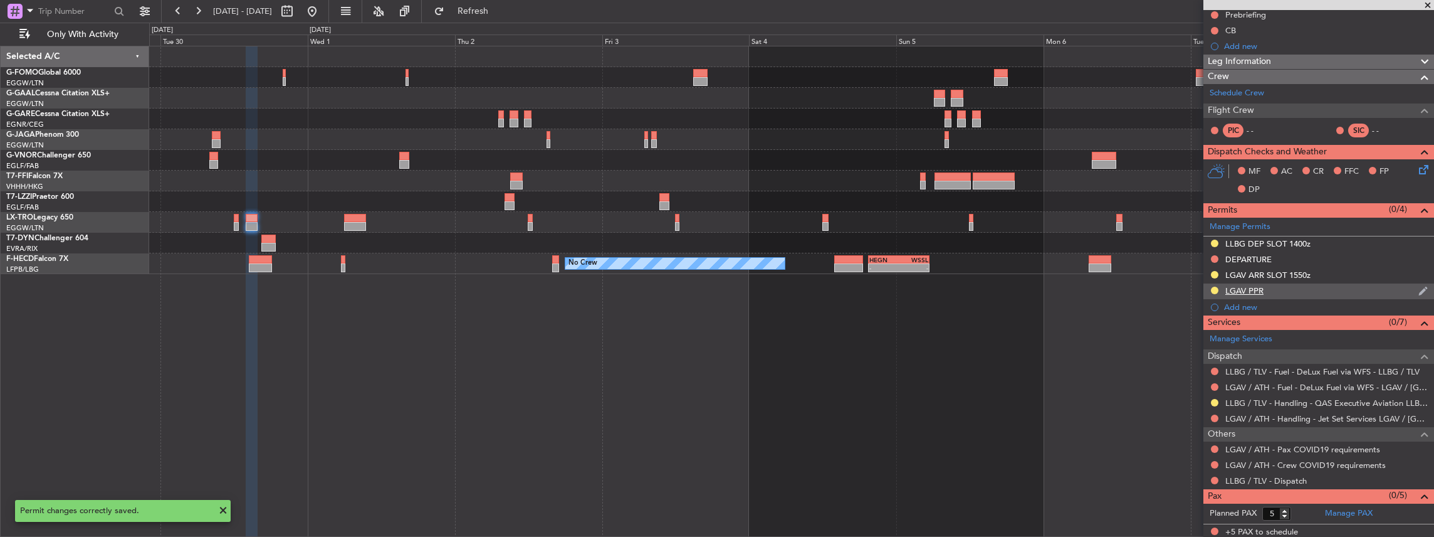
click at [1279, 288] on div "LGAV PPR" at bounding box center [1318, 291] width 231 height 16
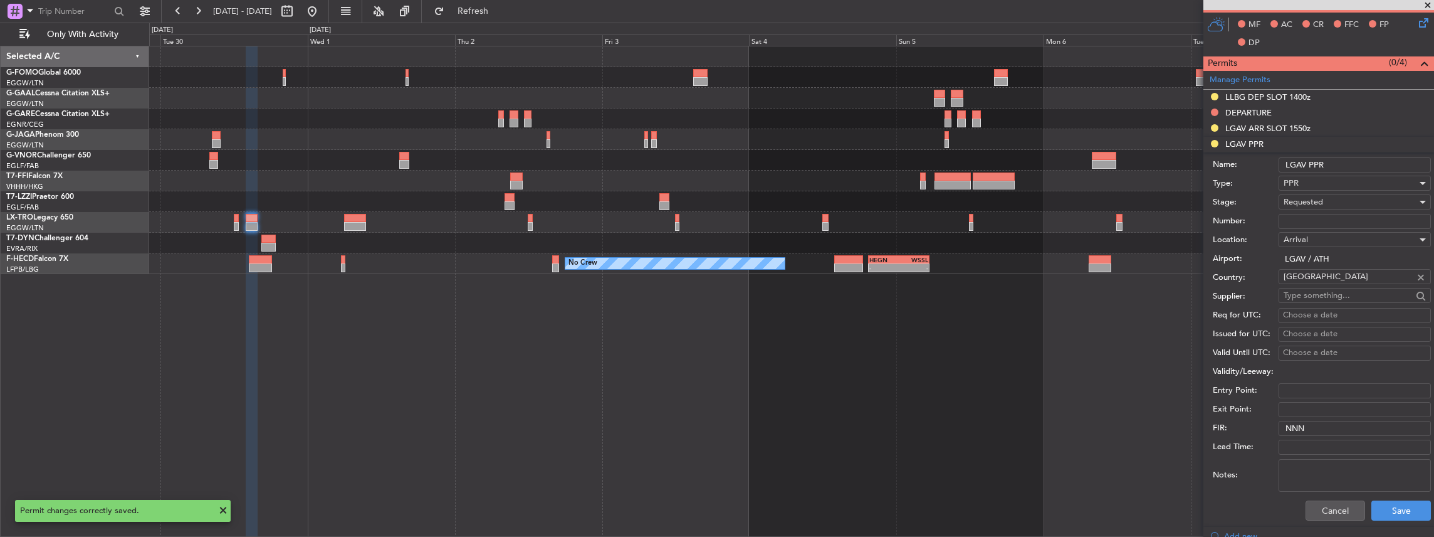
scroll to position [209, 0]
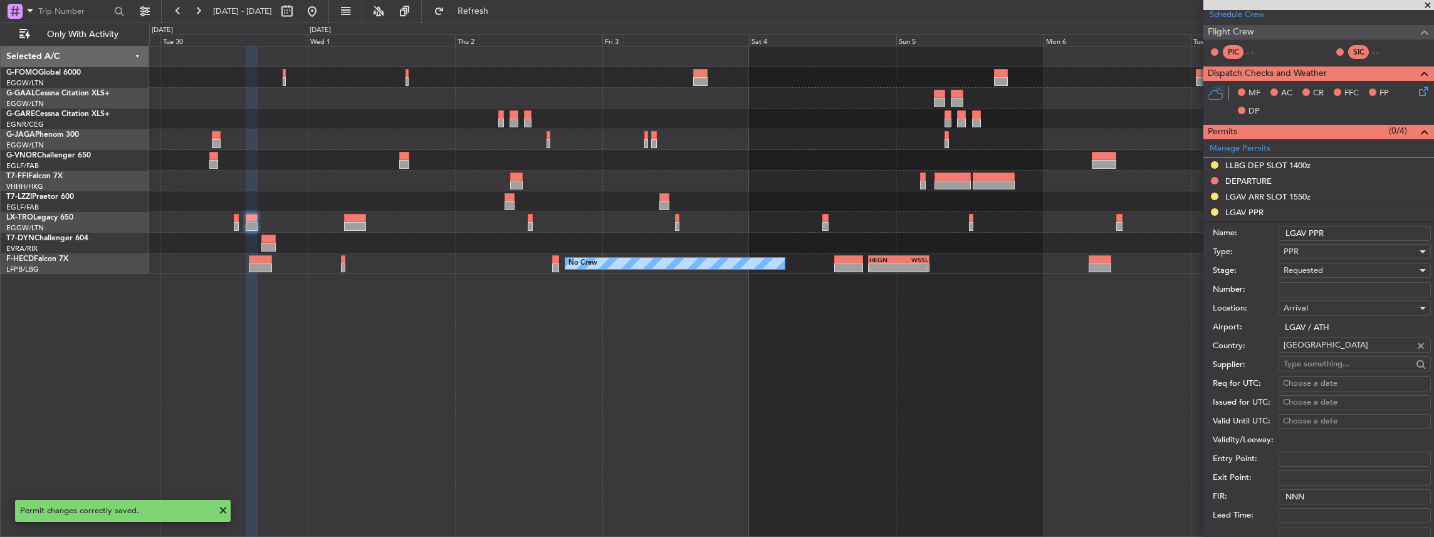
click at [1350, 233] on input "LGAV PPR" at bounding box center [1355, 233] width 152 height 15
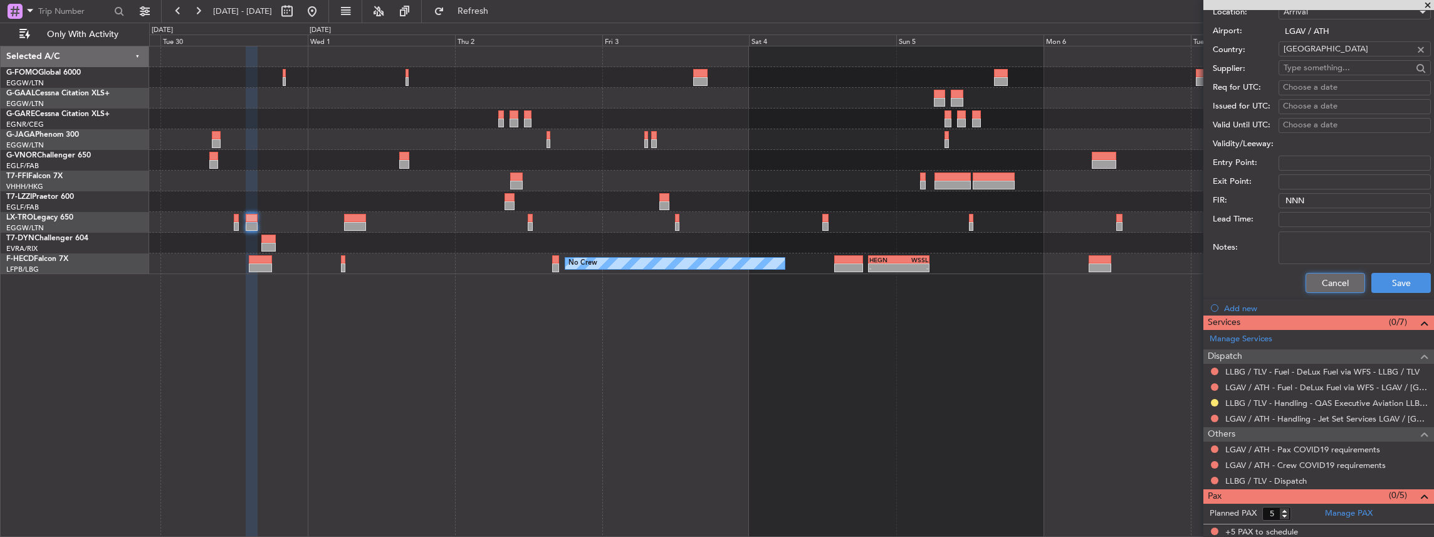
click at [1327, 283] on button "Cancel" at bounding box center [1336, 283] width 60 height 20
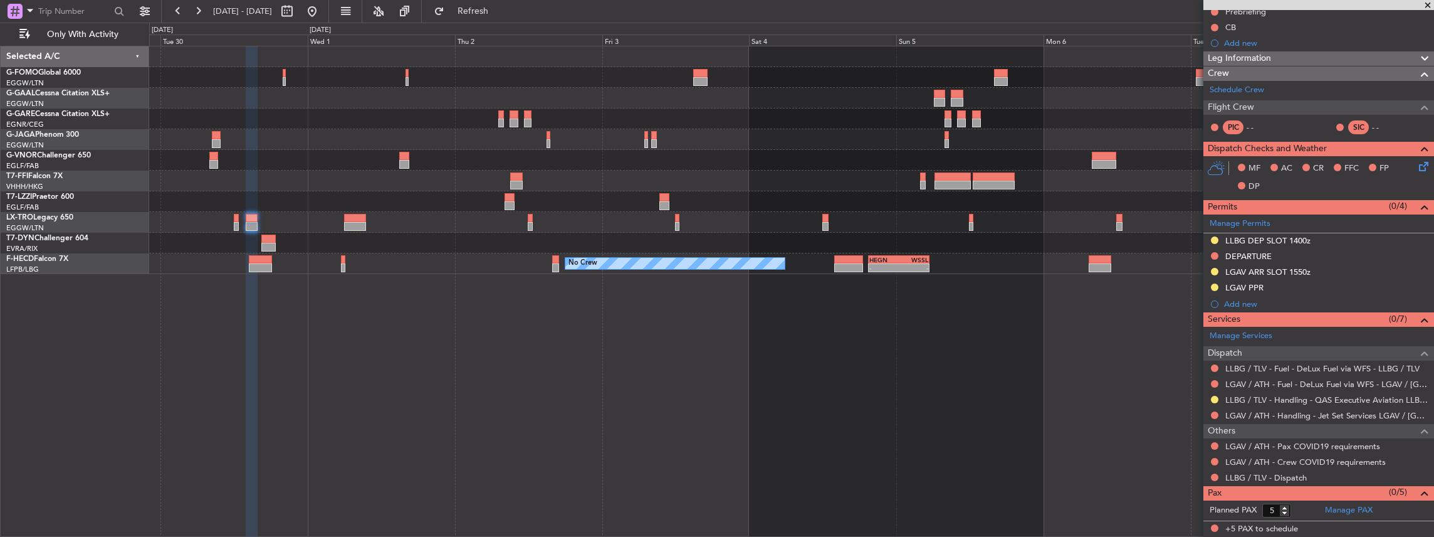
scroll to position [130, 0]
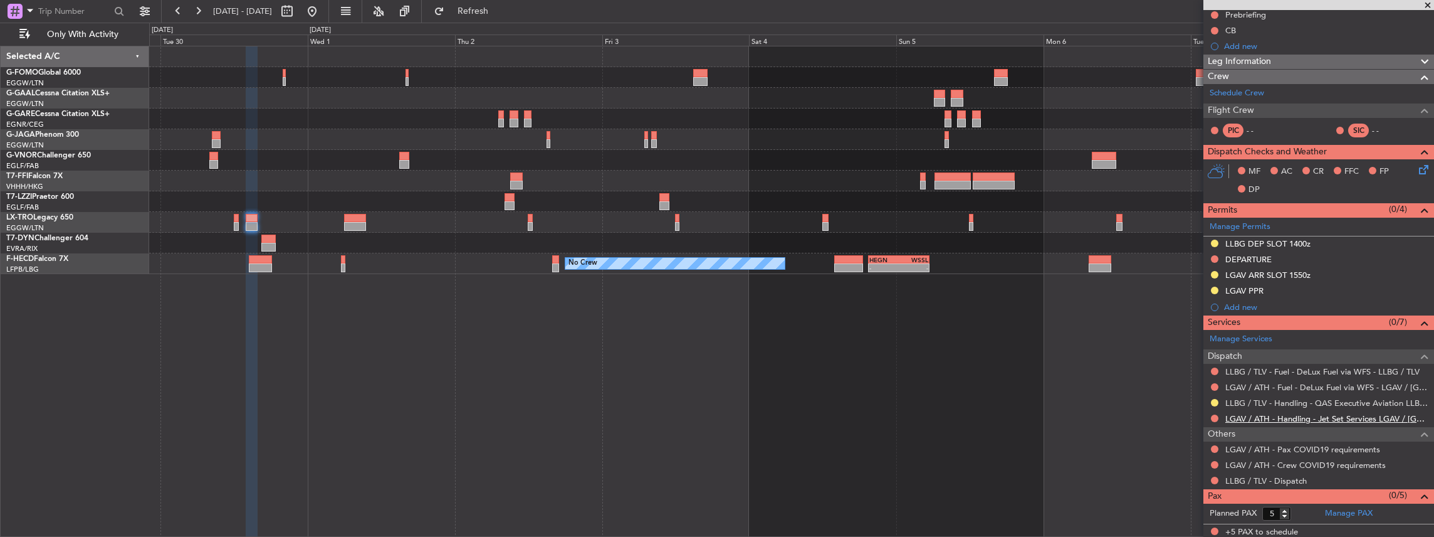
click at [1268, 413] on link "LGAV / ATH - Handling - Jet Set Services LGAV / [GEOGRAPHIC_DATA]" at bounding box center [1326, 418] width 202 height 11
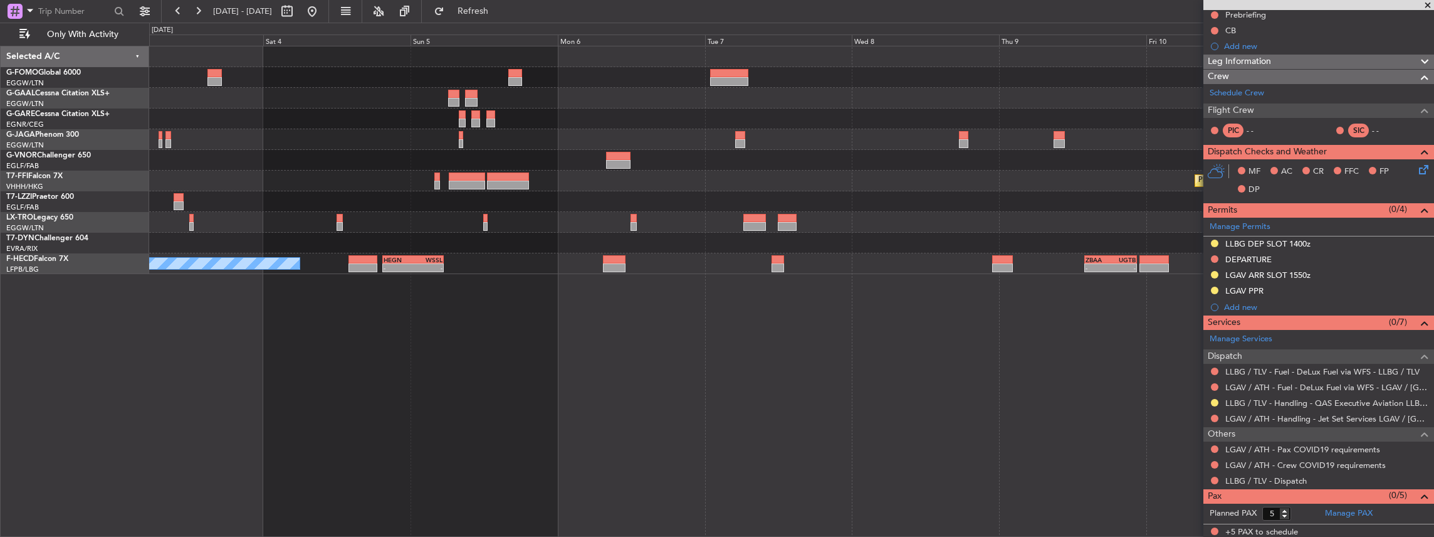
click at [531, 267] on div "Planned Maint Geneva (Cointrin) No Crew - - HEGN 19:30 Z WSSL 05:25 Z - - ZBAA …" at bounding box center [791, 160] width 1285 height 228
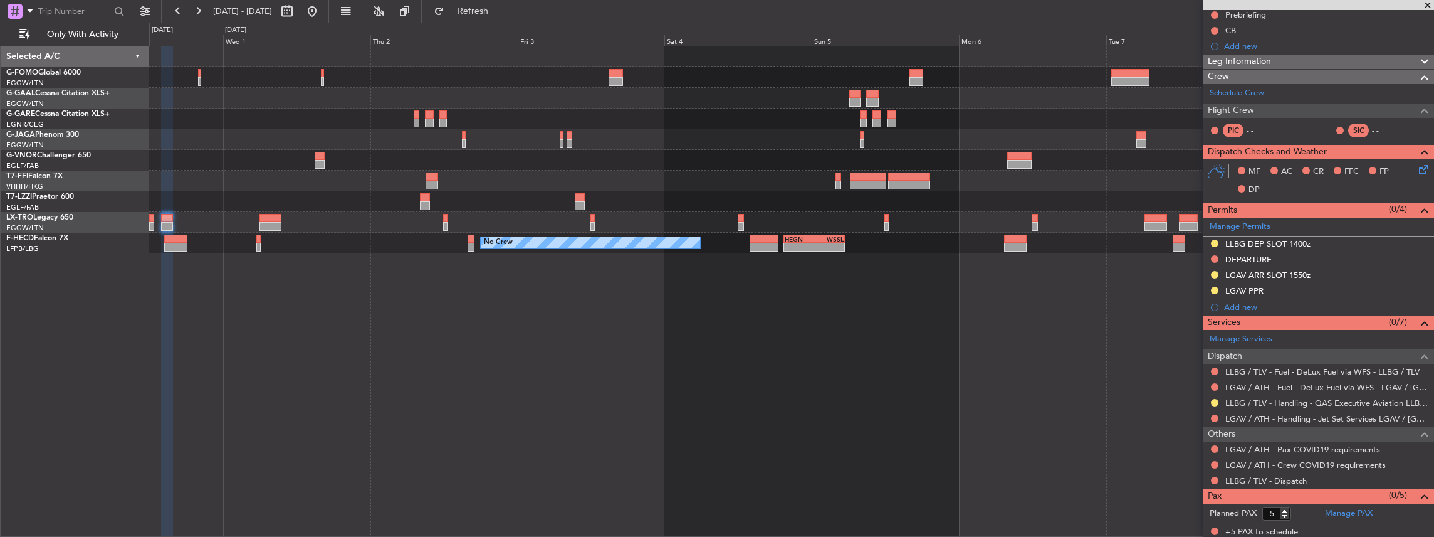
click at [1050, 342] on div "Planned Maint Geneva (Cointrin) No Crew - - HEGN 19:30 Z WSSL 05:25 Z - - ZBAA …" at bounding box center [791, 291] width 1285 height 491
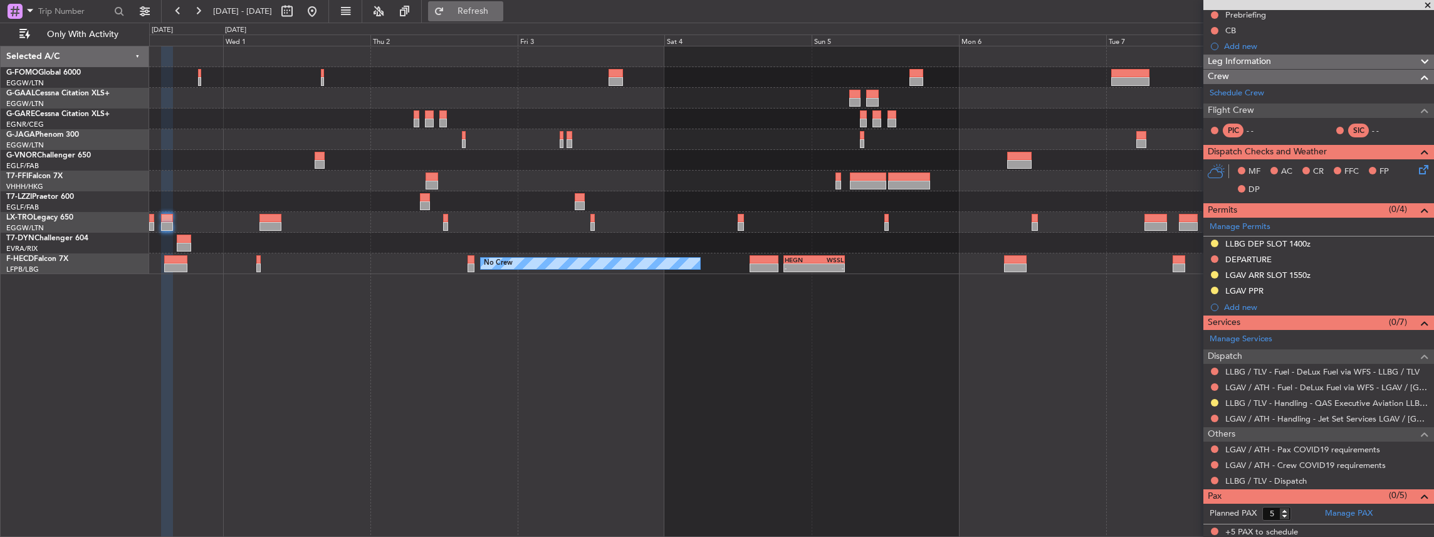
click at [496, 11] on span "Refresh" at bounding box center [473, 11] width 53 height 9
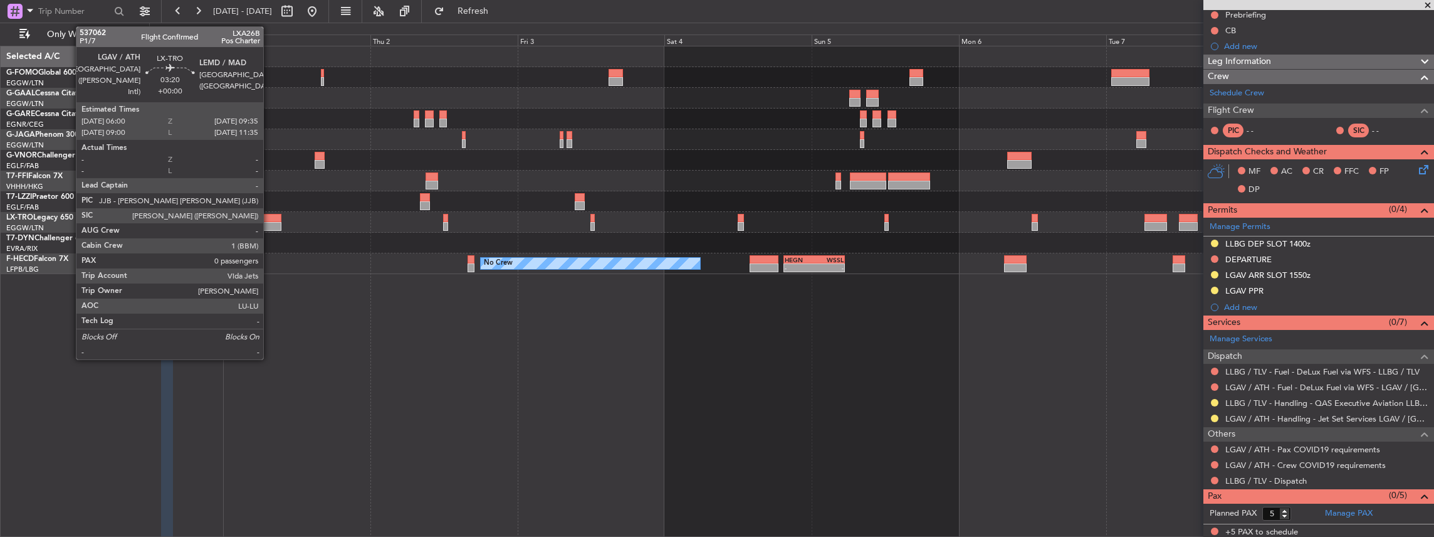
click at [270, 219] on div at bounding box center [270, 218] width 23 height 9
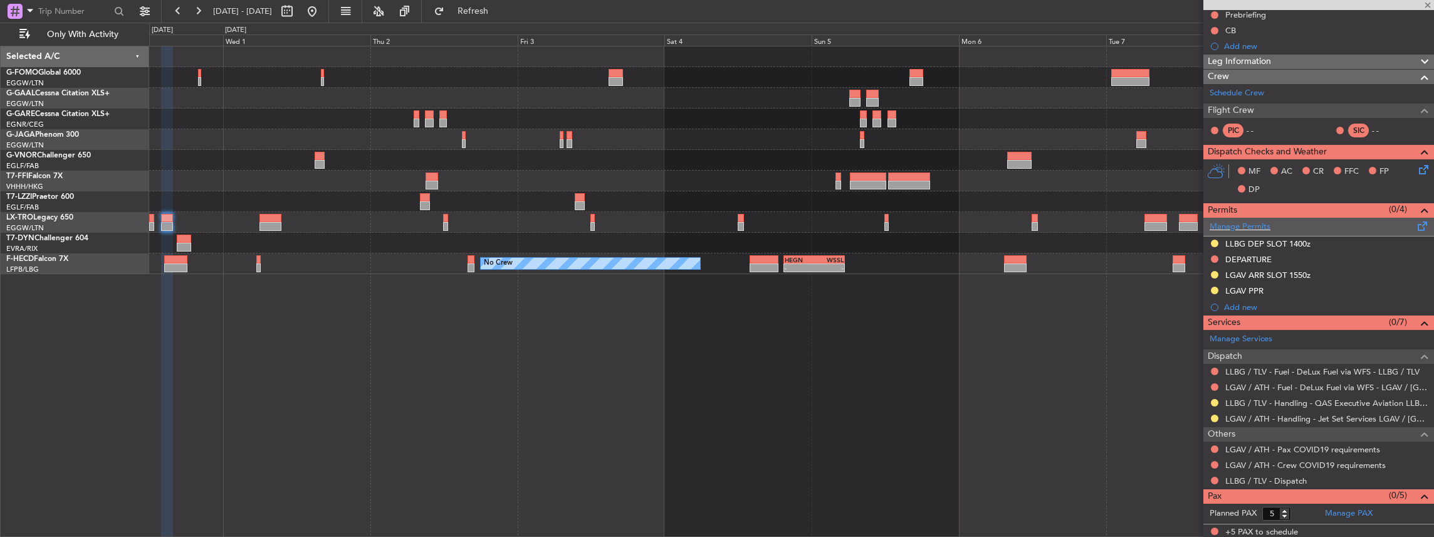
type input "0"
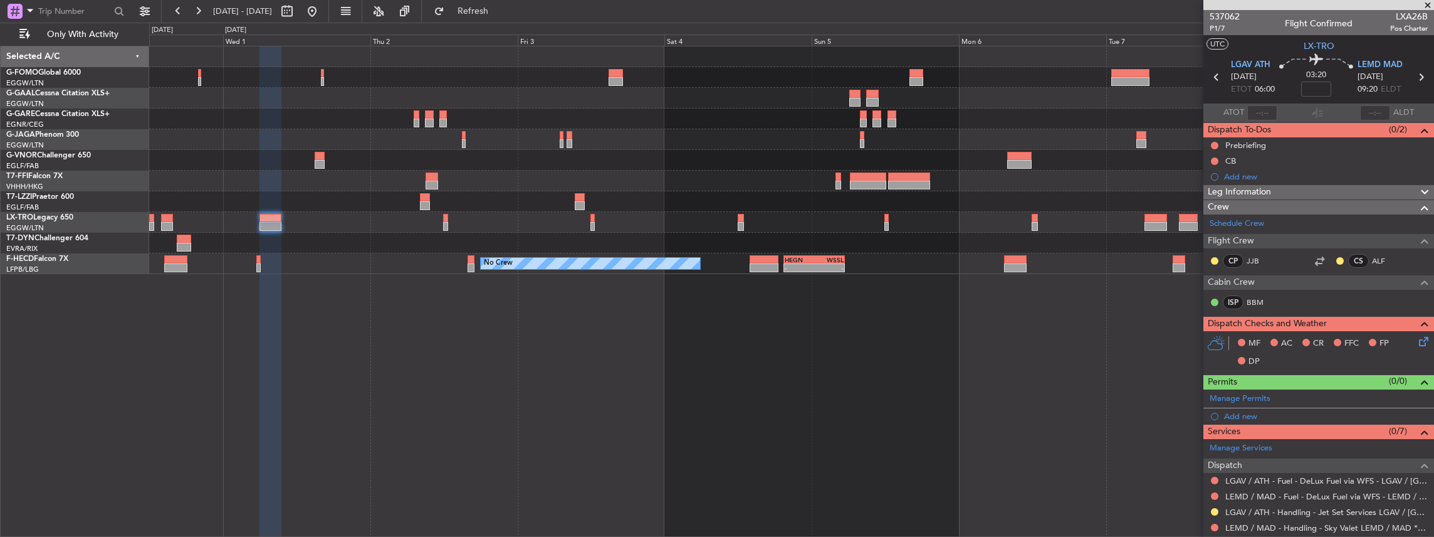
scroll to position [41, 0]
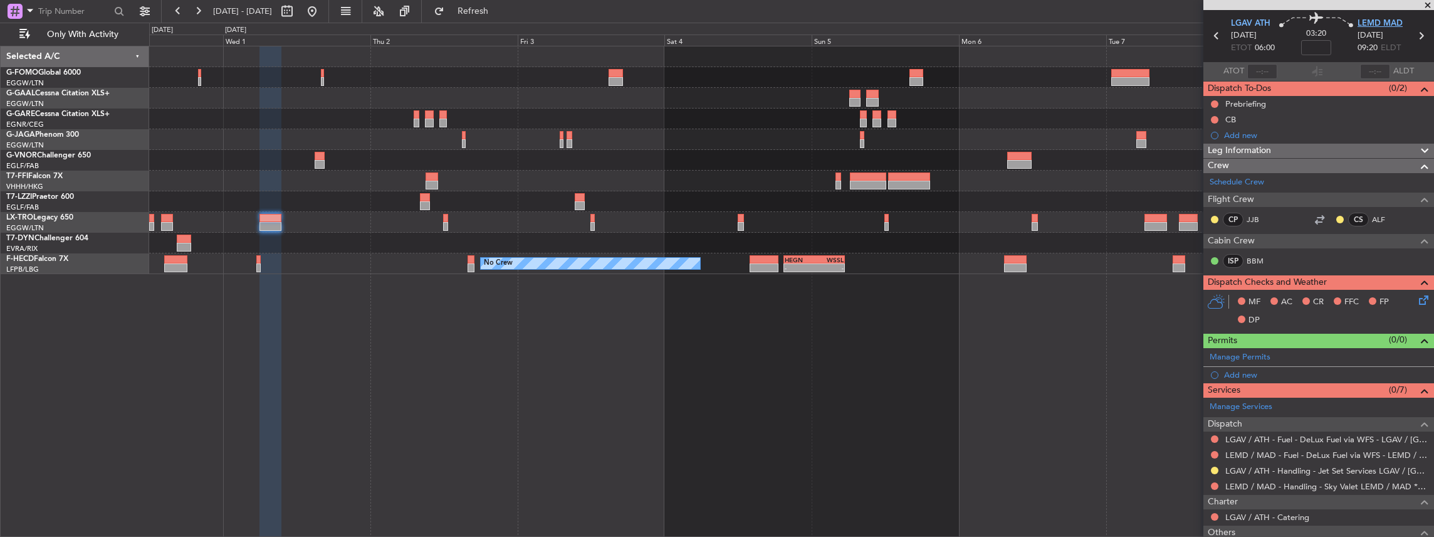
click at [1369, 20] on span "LEMD MAD" at bounding box center [1380, 24] width 45 height 13
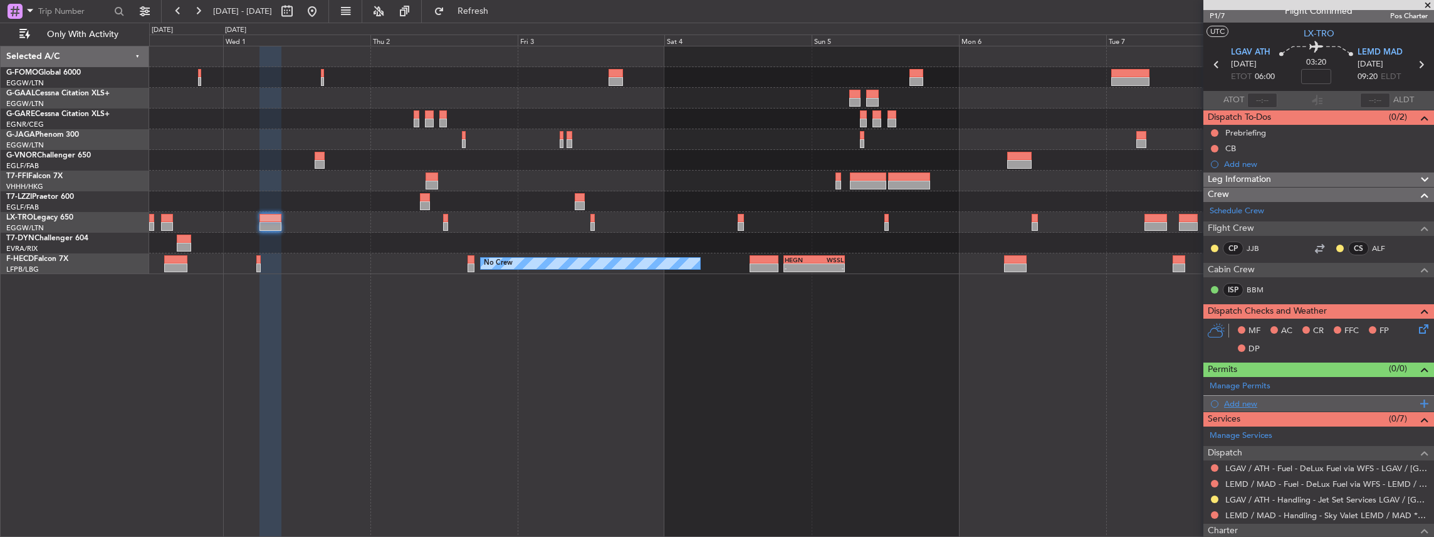
scroll to position [0, 0]
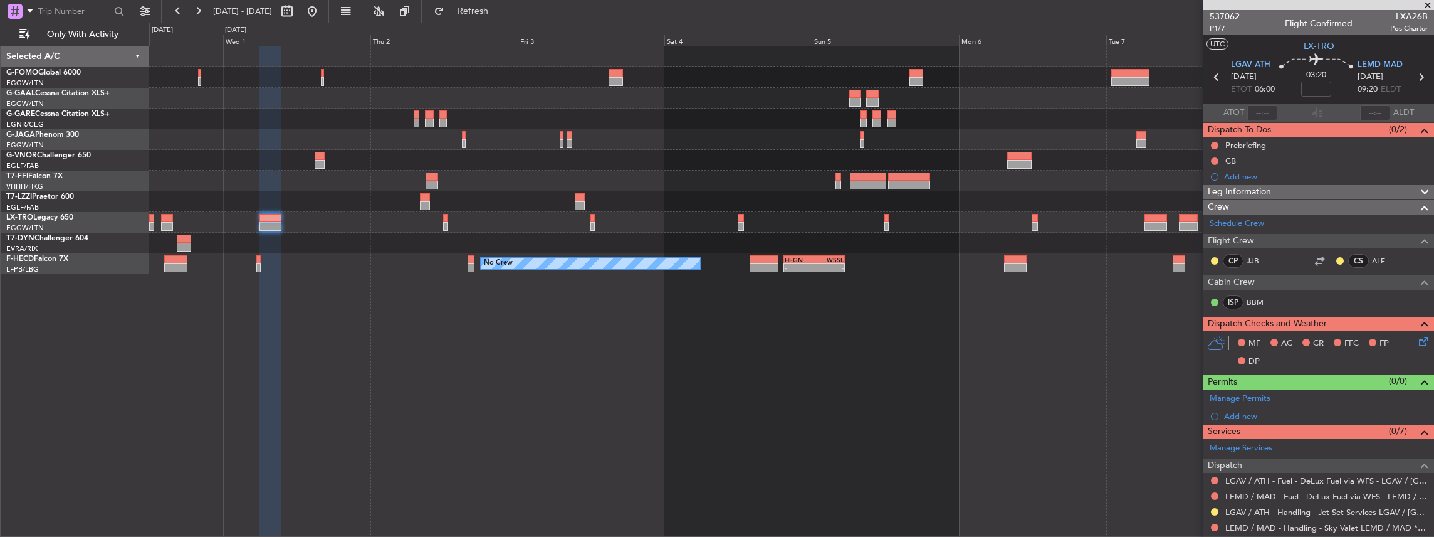
click at [1374, 59] on span "LEMD MAD" at bounding box center [1380, 65] width 45 height 13
click at [1245, 64] on span "LGAV ATH" at bounding box center [1250, 65] width 39 height 13
click at [1272, 395] on div "Manage Permits" at bounding box center [1318, 398] width 231 height 19
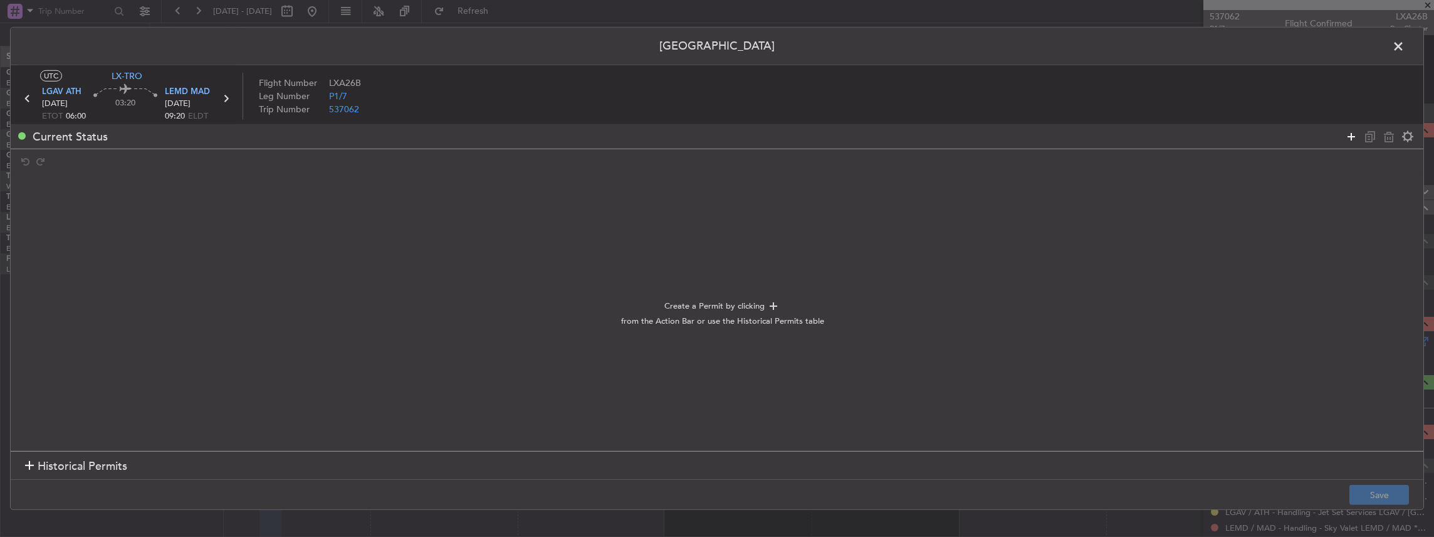
click at [1354, 135] on icon at bounding box center [1351, 135] width 15 height 15
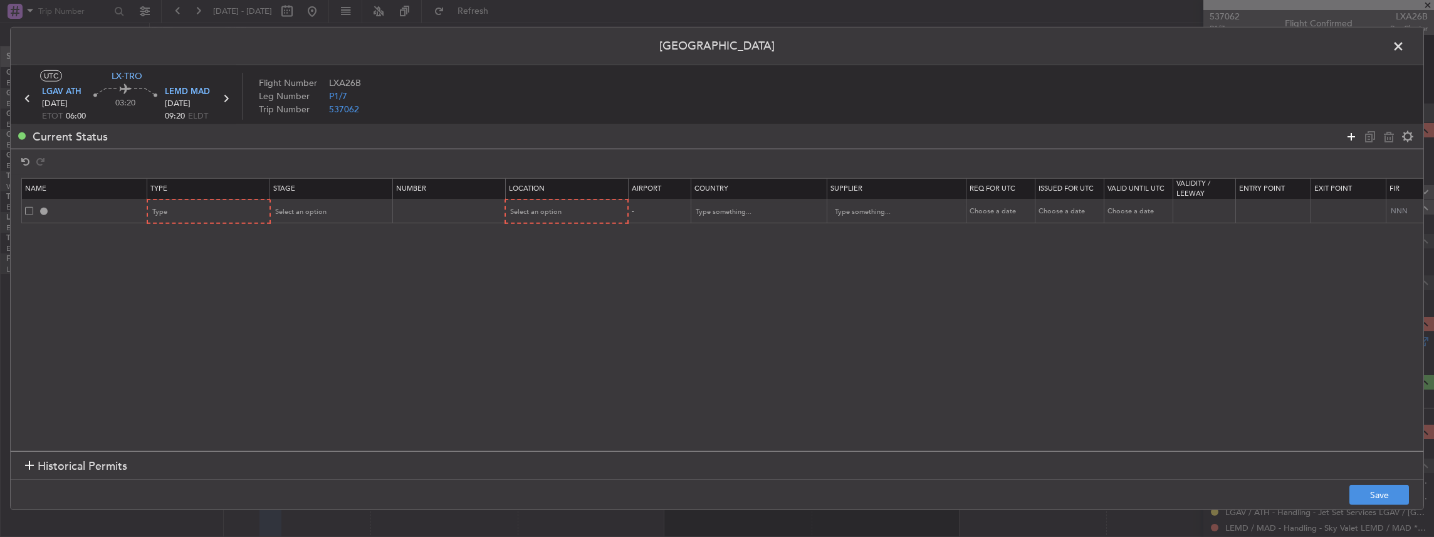
click at [1351, 137] on icon at bounding box center [1351, 135] width 15 height 15
click at [238, 209] on div "Type" at bounding box center [205, 211] width 104 height 19
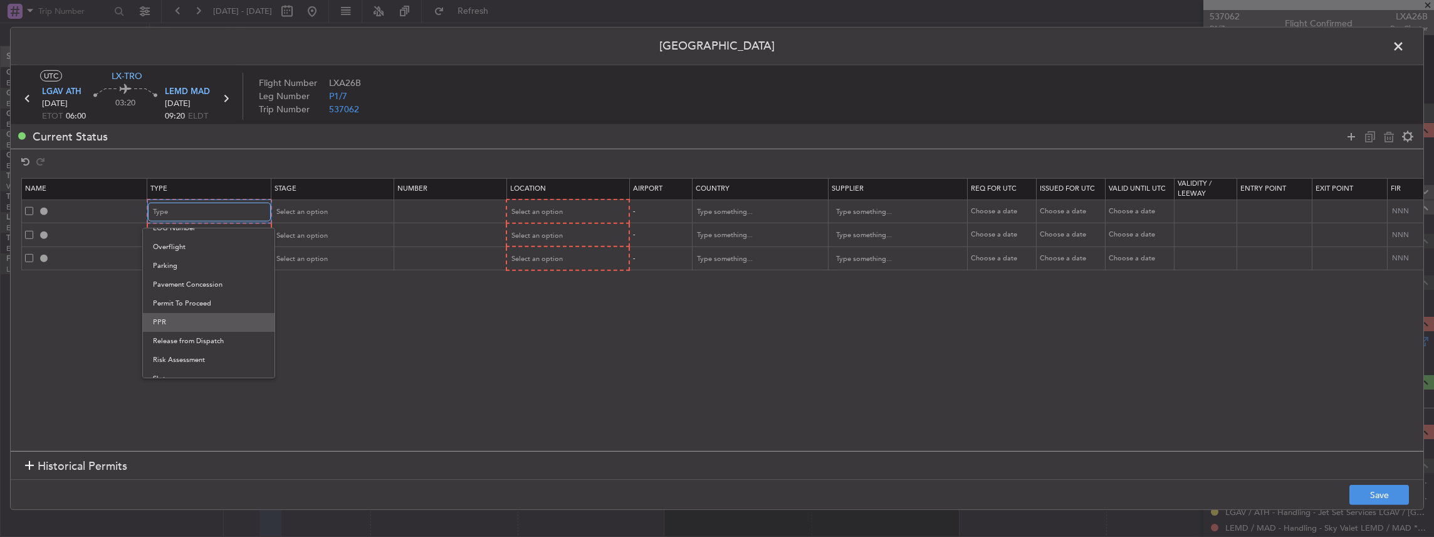
scroll to position [377, 0]
click at [184, 330] on span "Slot" at bounding box center [209, 331] width 112 height 19
click at [209, 236] on div "Type" at bounding box center [205, 235] width 104 height 19
click at [181, 211] on div at bounding box center [717, 268] width 1434 height 537
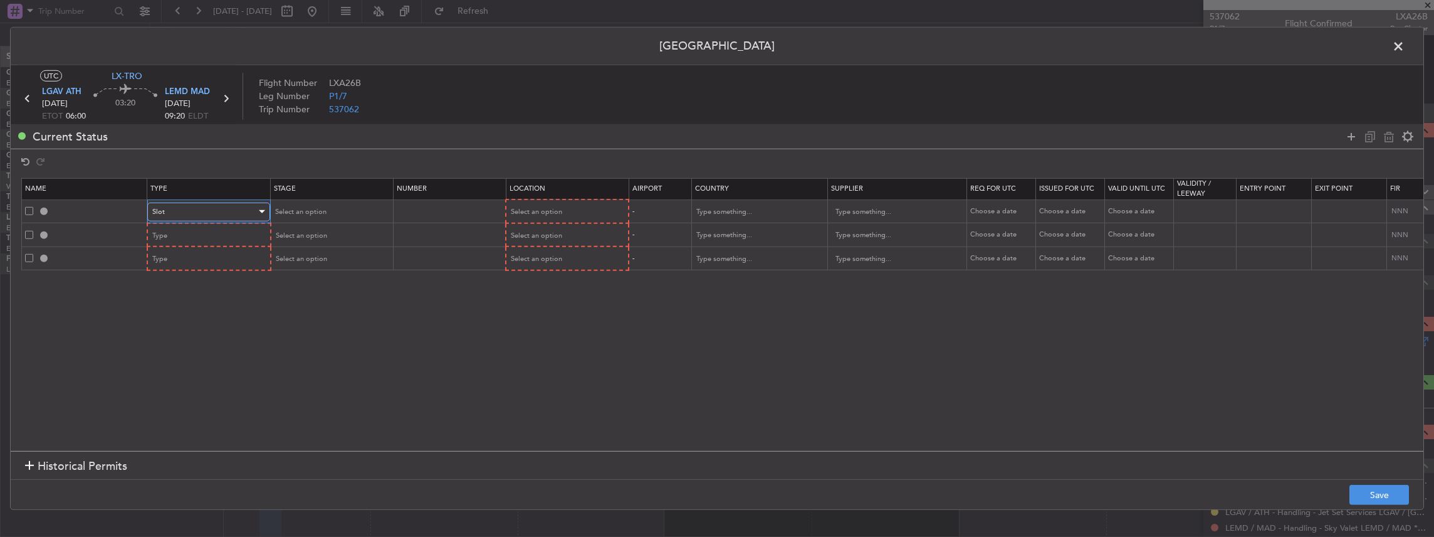
click at [178, 211] on div "Slot" at bounding box center [204, 211] width 104 height 19
click at [194, 270] on span "PPR" at bounding box center [208, 273] width 112 height 19
click at [198, 233] on div "Type" at bounding box center [205, 235] width 104 height 19
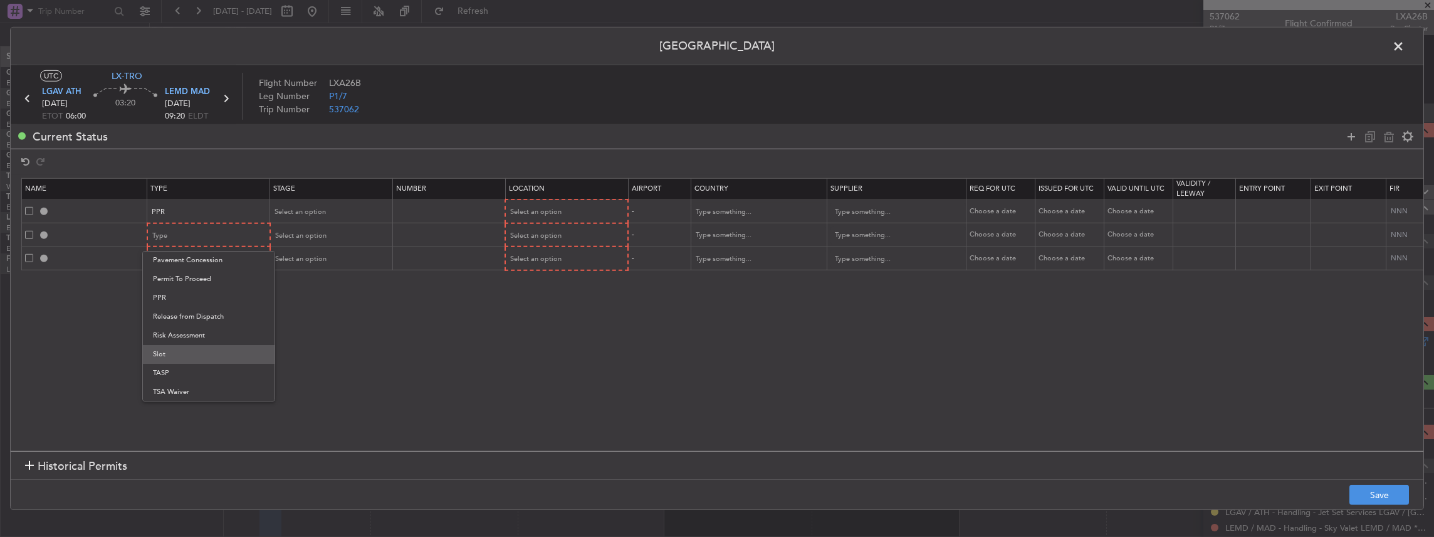
click at [175, 360] on span "Slot" at bounding box center [209, 354] width 112 height 19
click at [193, 255] on div "Type" at bounding box center [205, 258] width 104 height 19
click at [172, 379] on span "Slot" at bounding box center [209, 378] width 112 height 19
click at [1388, 489] on button "Save" at bounding box center [1379, 494] width 60 height 20
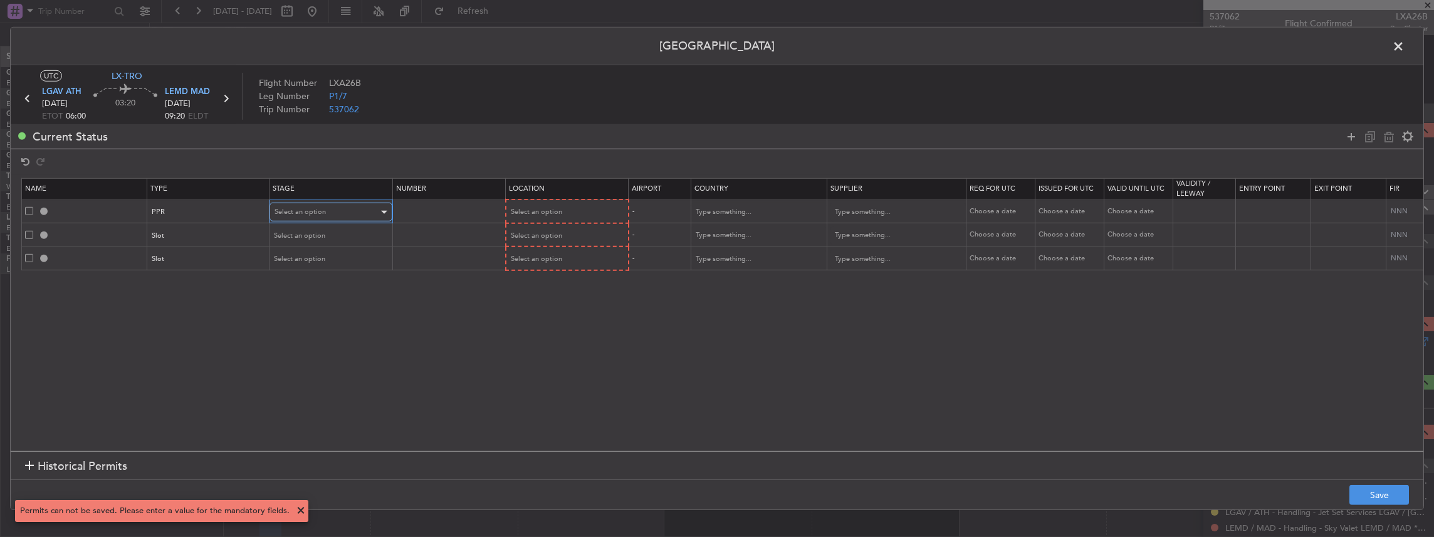
click at [336, 209] on div "Select an option" at bounding box center [327, 211] width 104 height 19
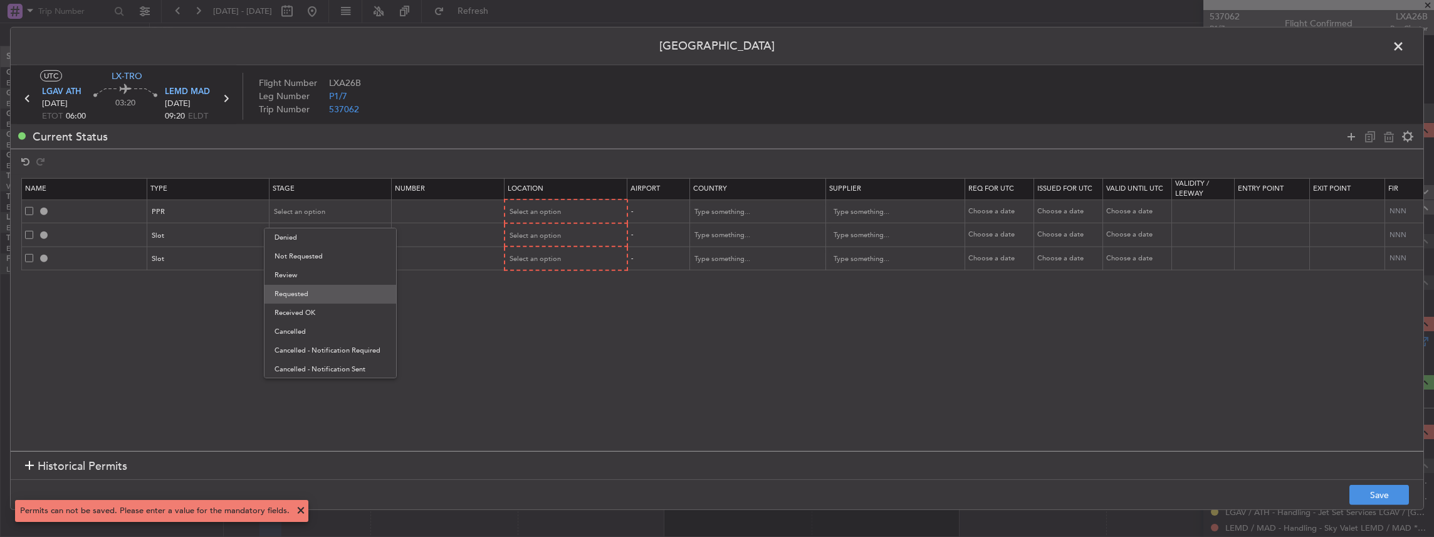
click at [320, 286] on span "Requested" at bounding box center [331, 294] width 112 height 19
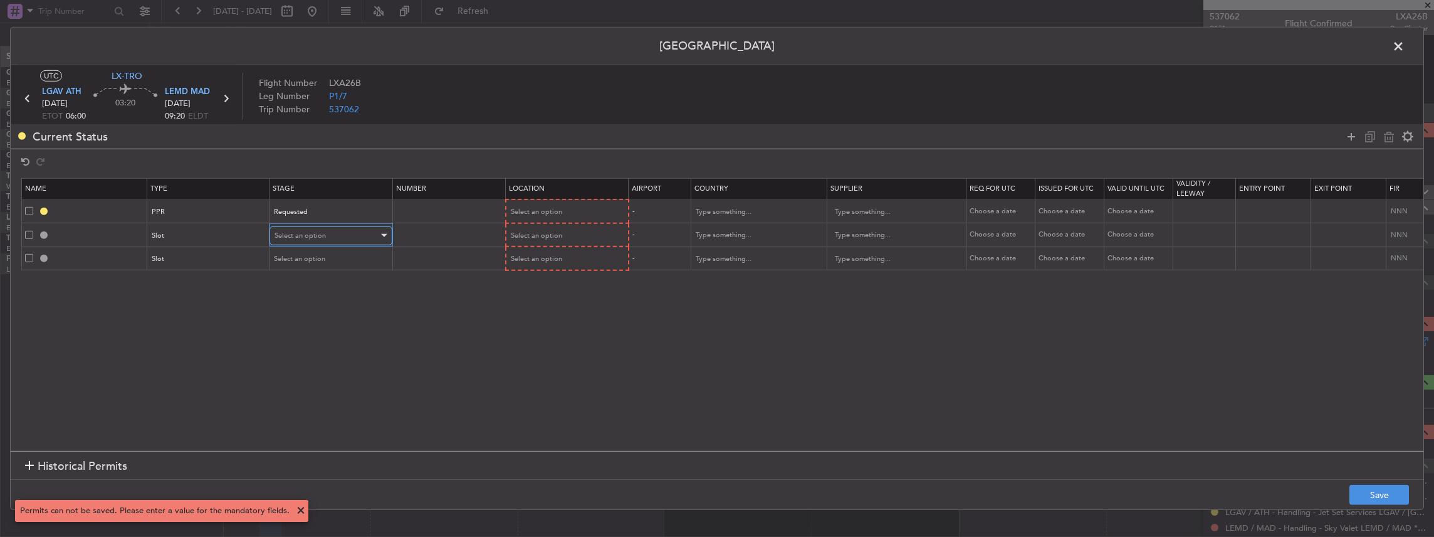
click at [317, 237] on span "Select an option" at bounding box center [300, 235] width 51 height 9
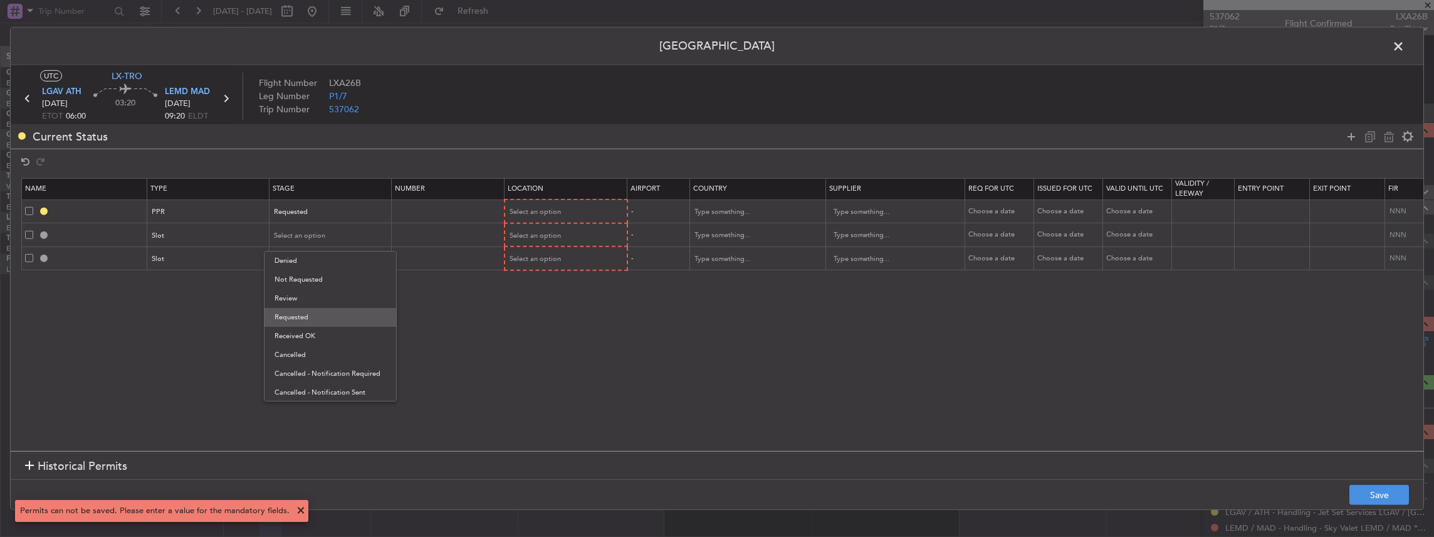
click at [318, 317] on span "Requested" at bounding box center [331, 317] width 112 height 19
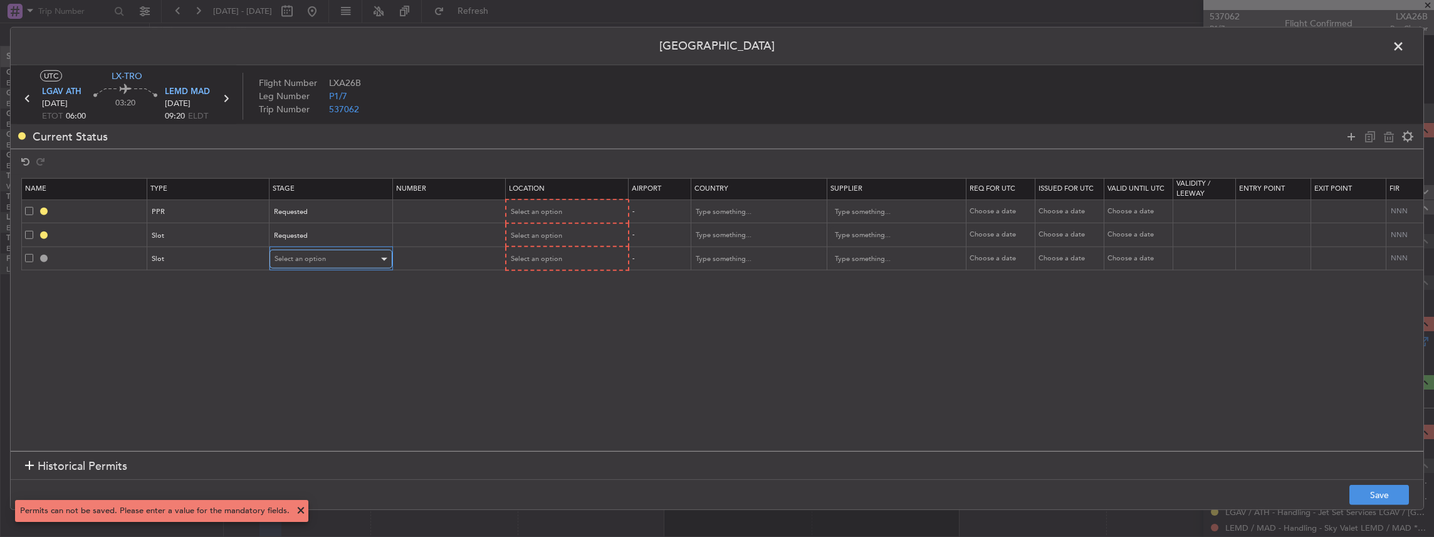
click at [318, 259] on span "Select an option" at bounding box center [300, 258] width 51 height 9
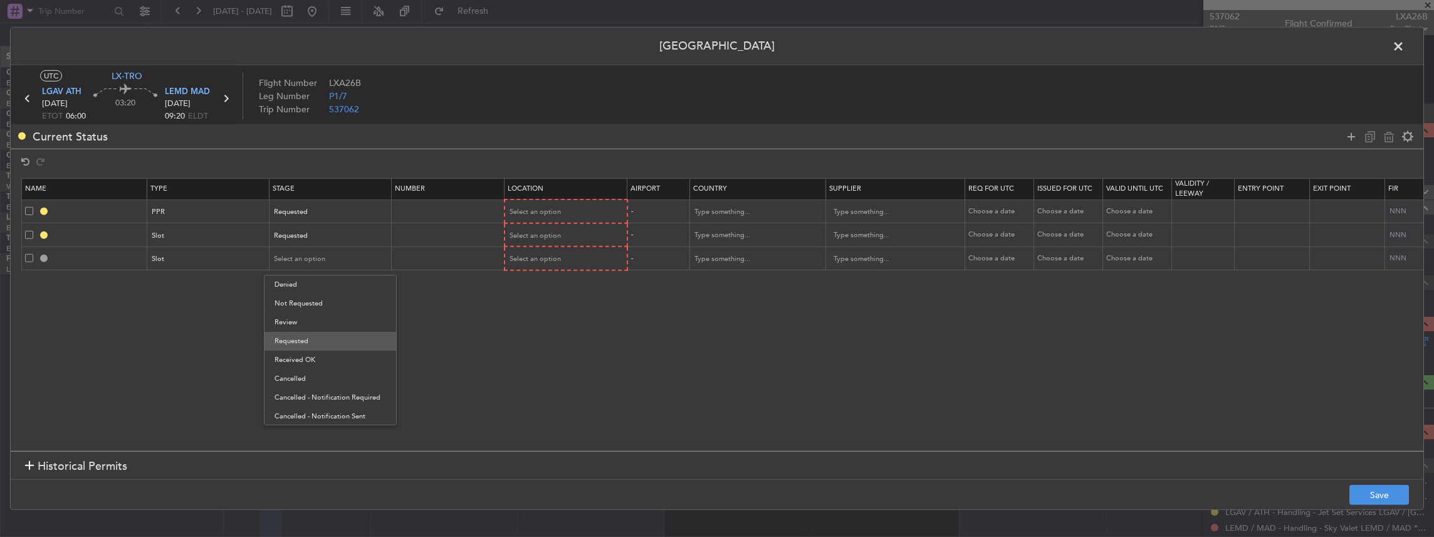
click at [308, 340] on span "Requested" at bounding box center [331, 341] width 112 height 19
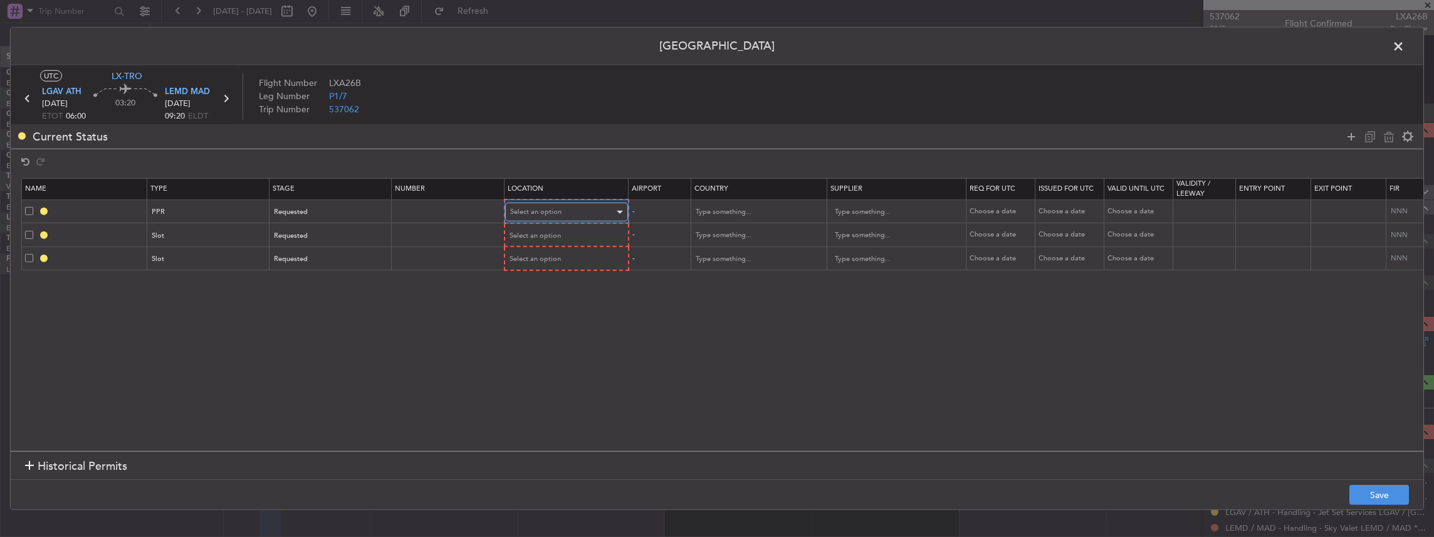
click at [564, 206] on div "Select an option" at bounding box center [562, 211] width 104 height 19
click at [573, 233] on span "Departure" at bounding box center [566, 237] width 112 height 19
click at [555, 229] on div "Select an option" at bounding box center [562, 235] width 104 height 19
click at [545, 253] on span "Departure" at bounding box center [566, 260] width 112 height 19
click at [540, 251] on div "Select an option" at bounding box center [562, 258] width 104 height 19
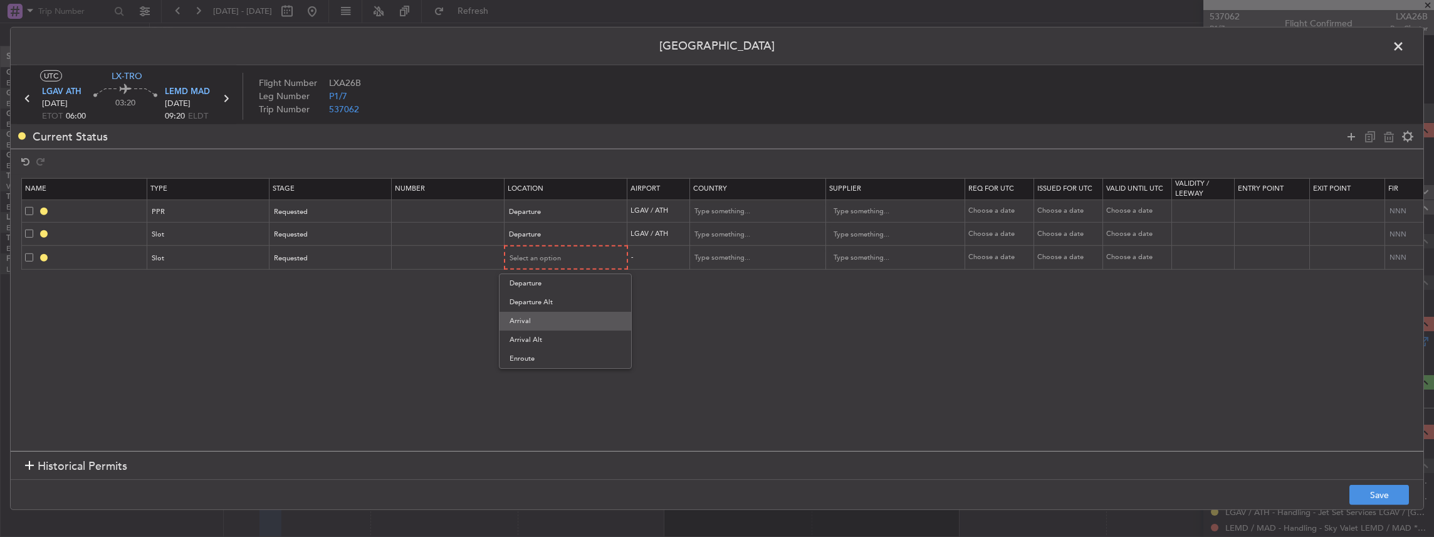
click at [531, 318] on span "Arrival" at bounding box center [566, 320] width 112 height 19
click at [1393, 494] on button "Save" at bounding box center [1379, 494] width 60 height 20
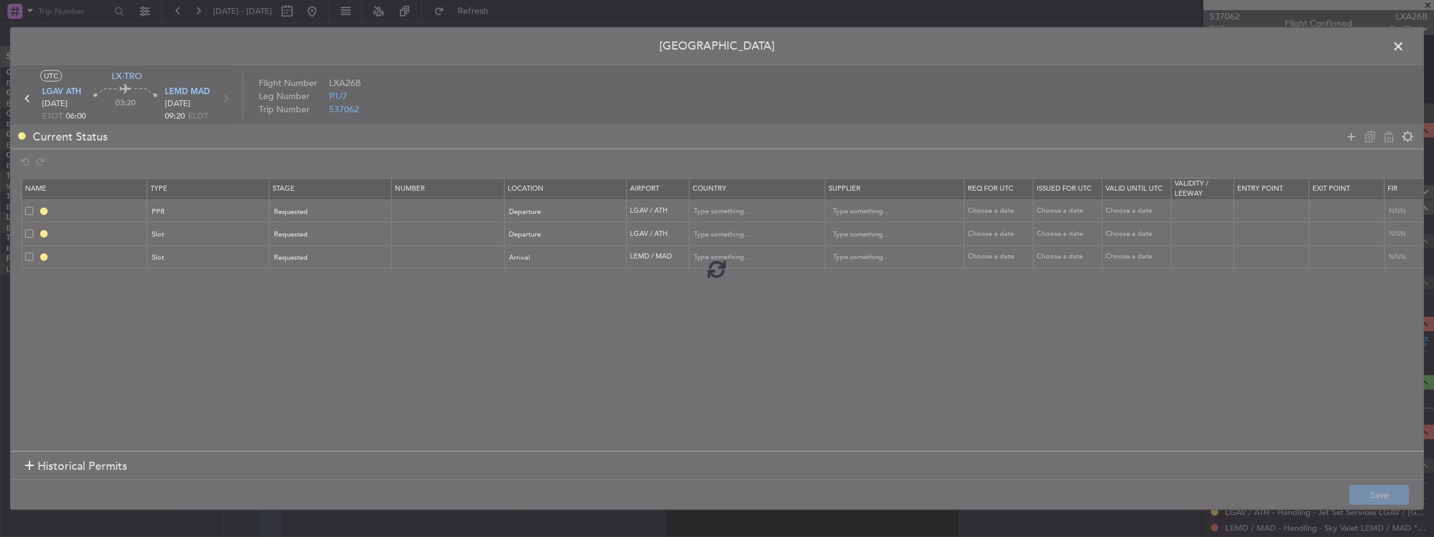
type input "LGAV PPR"
type input "[GEOGRAPHIC_DATA]"
type input "NNN"
type input "LGAV DEP SLOT"
type input "[GEOGRAPHIC_DATA]"
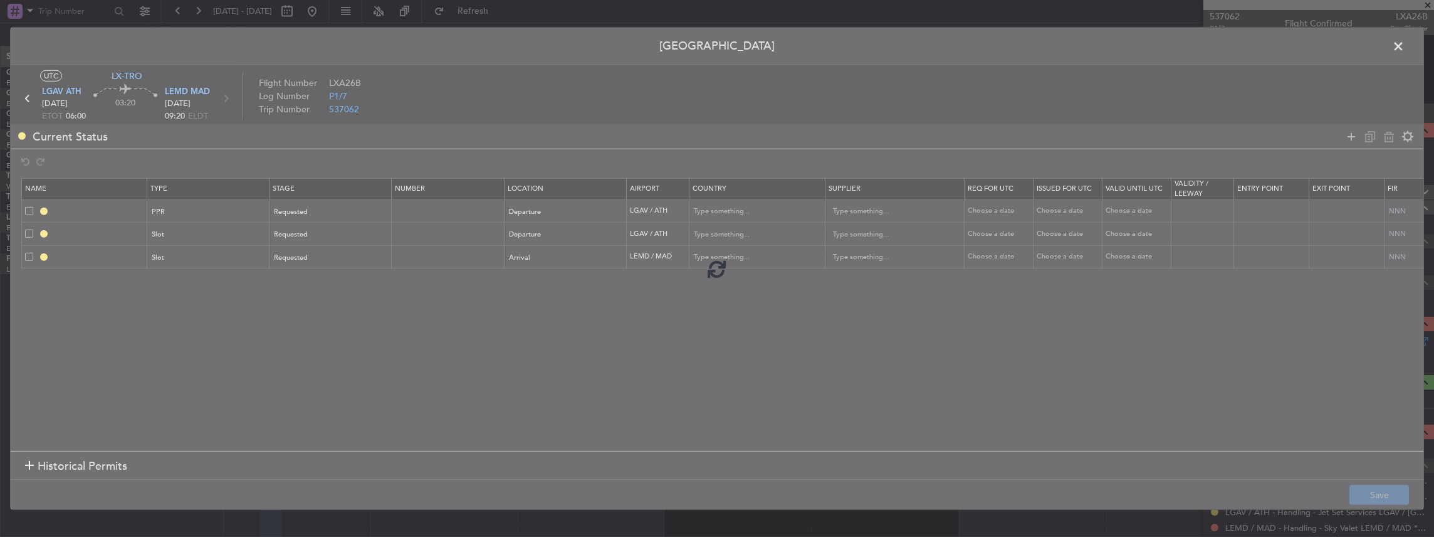
type input "NNN"
type input "LEMD ARR SLOT"
type input "[GEOGRAPHIC_DATA]"
type input "NNN"
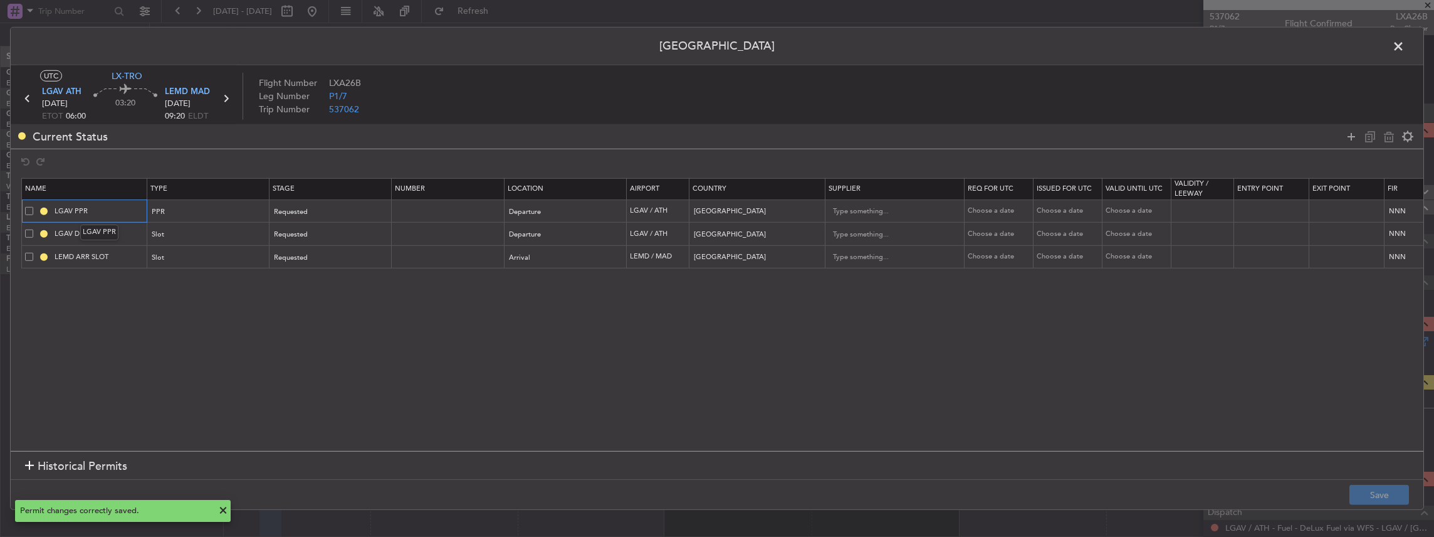
click at [122, 211] on input "LGAV PPR" at bounding box center [99, 211] width 94 height 11
click at [67, 93] on span "LGAV ATH" at bounding box center [61, 92] width 39 height 13
click at [118, 210] on input "LGAV PPR" at bounding box center [99, 211] width 94 height 11
click at [127, 237] on input "LGAV DEP SLOT" at bounding box center [99, 233] width 94 height 11
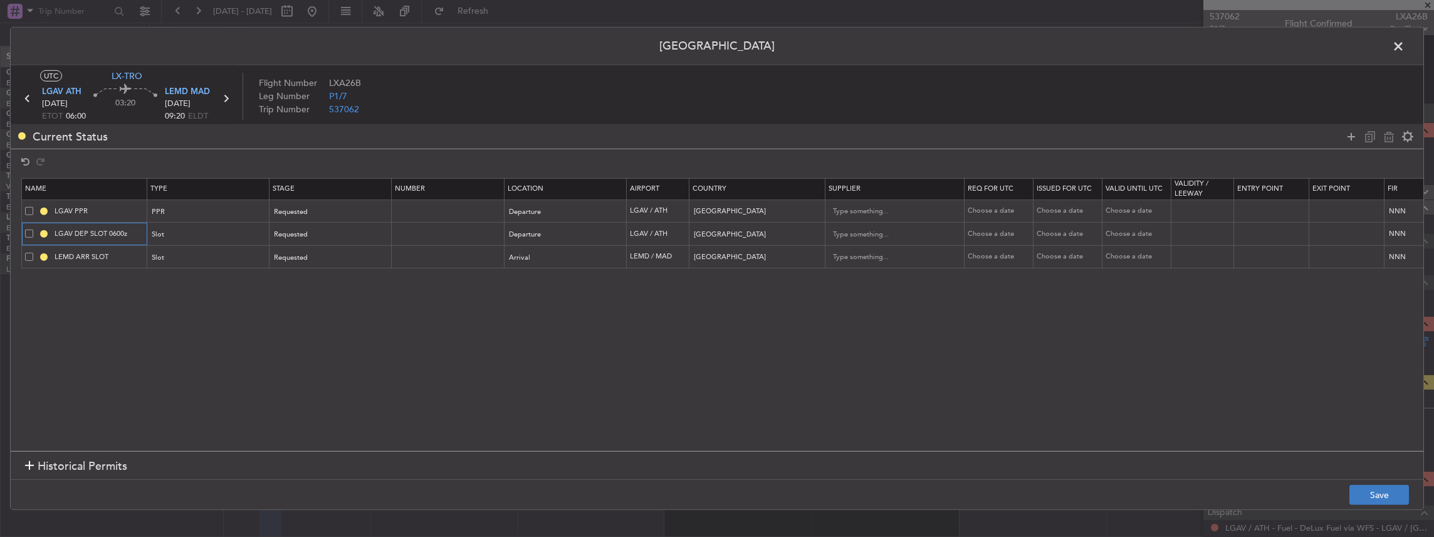
type input "LGAV DEP SLOT 0600z"
click at [1385, 497] on button "Save" at bounding box center [1379, 494] width 60 height 20
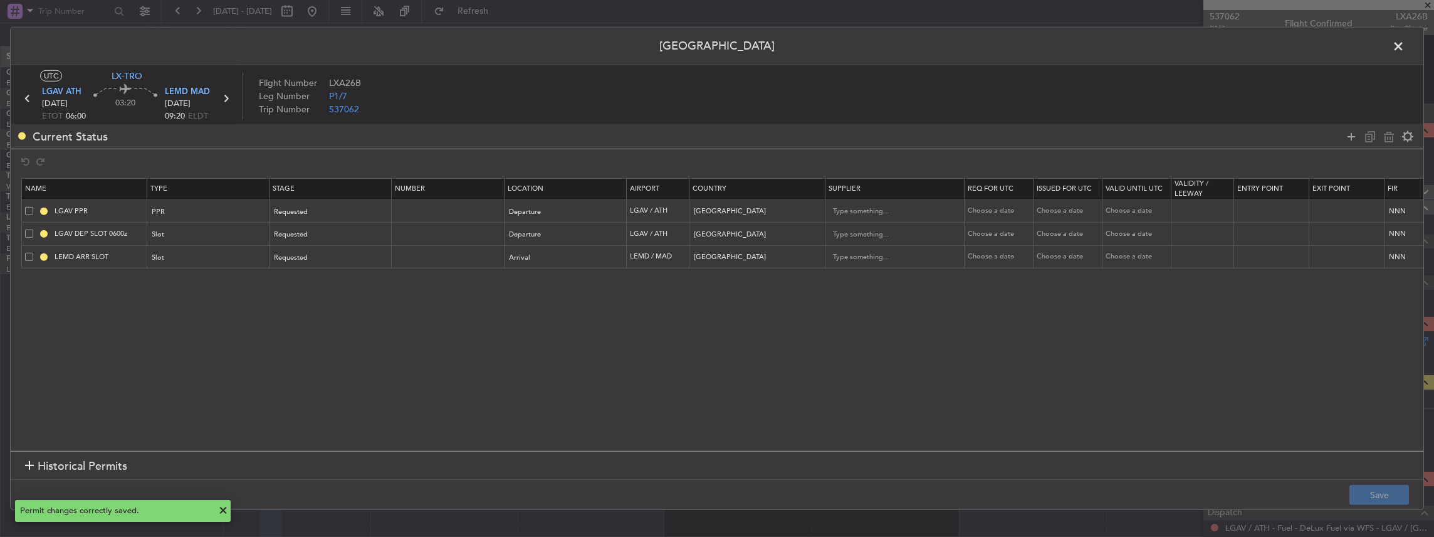
click at [1405, 45] on span at bounding box center [1405, 49] width 0 height 25
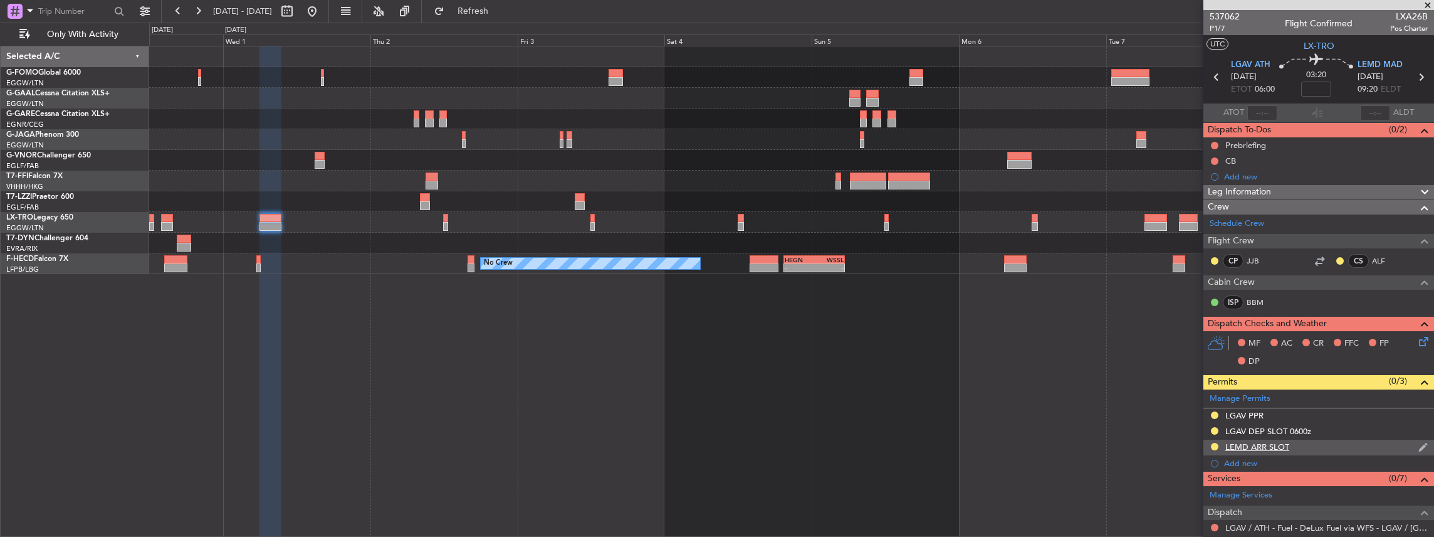
click at [1329, 446] on div "LEMD ARR SLOT" at bounding box center [1318, 447] width 231 height 16
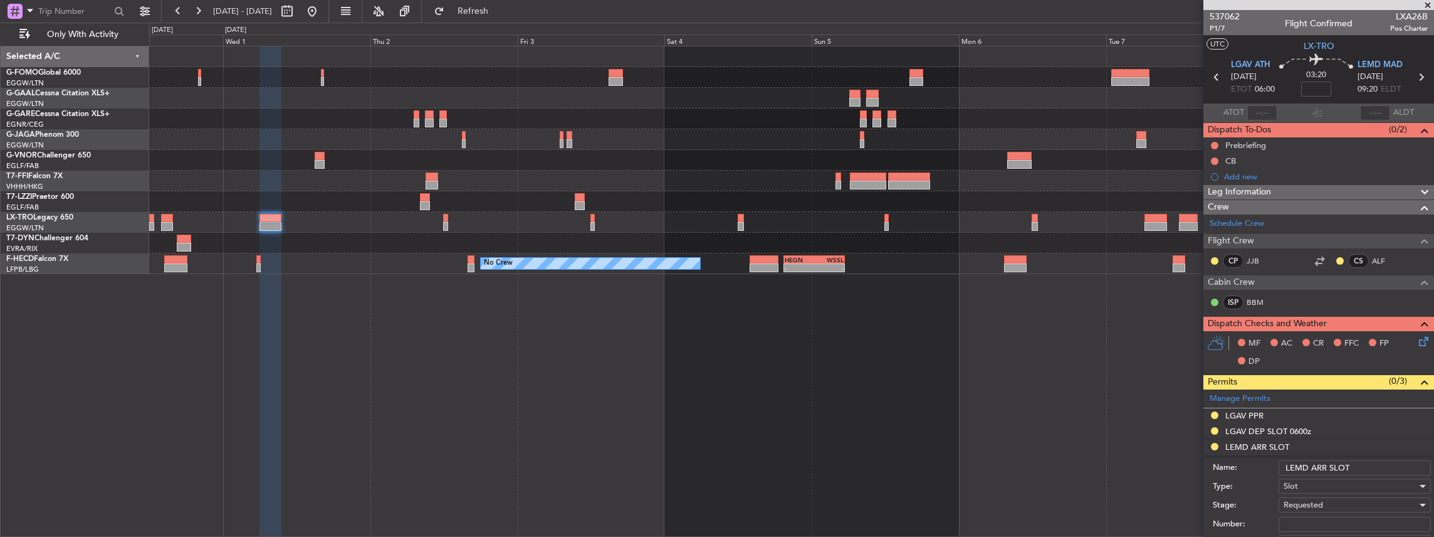
click at [1371, 465] on input "LEMD ARR SLOT" at bounding box center [1355, 467] width 152 height 15
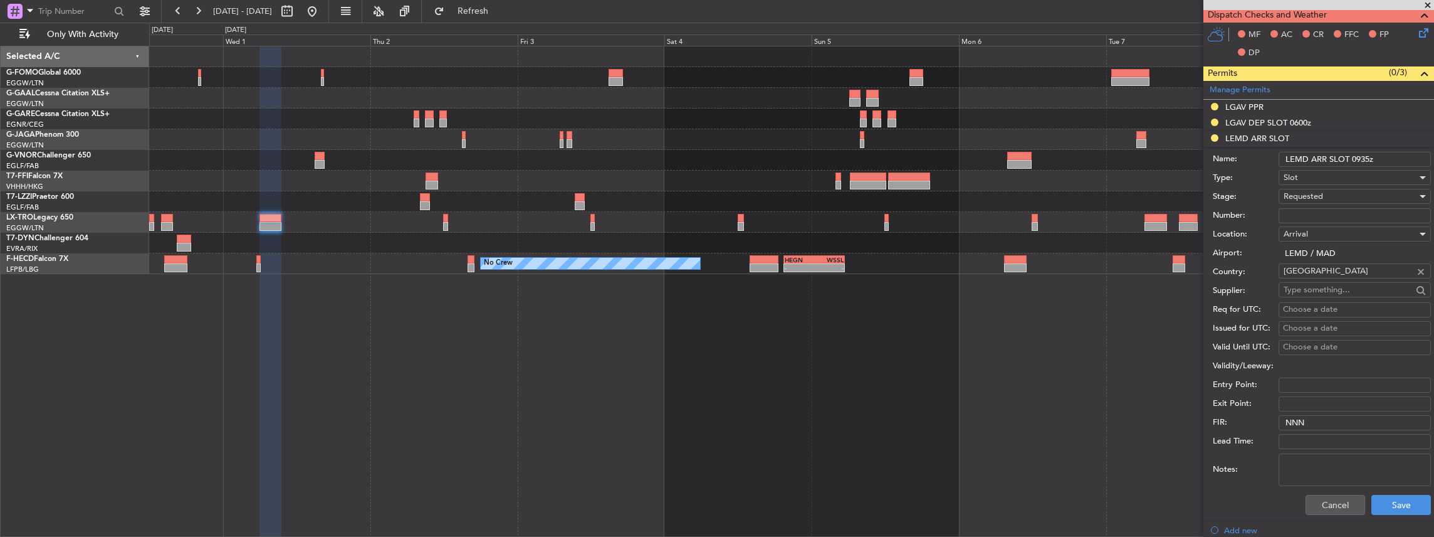
scroll to position [334, 0]
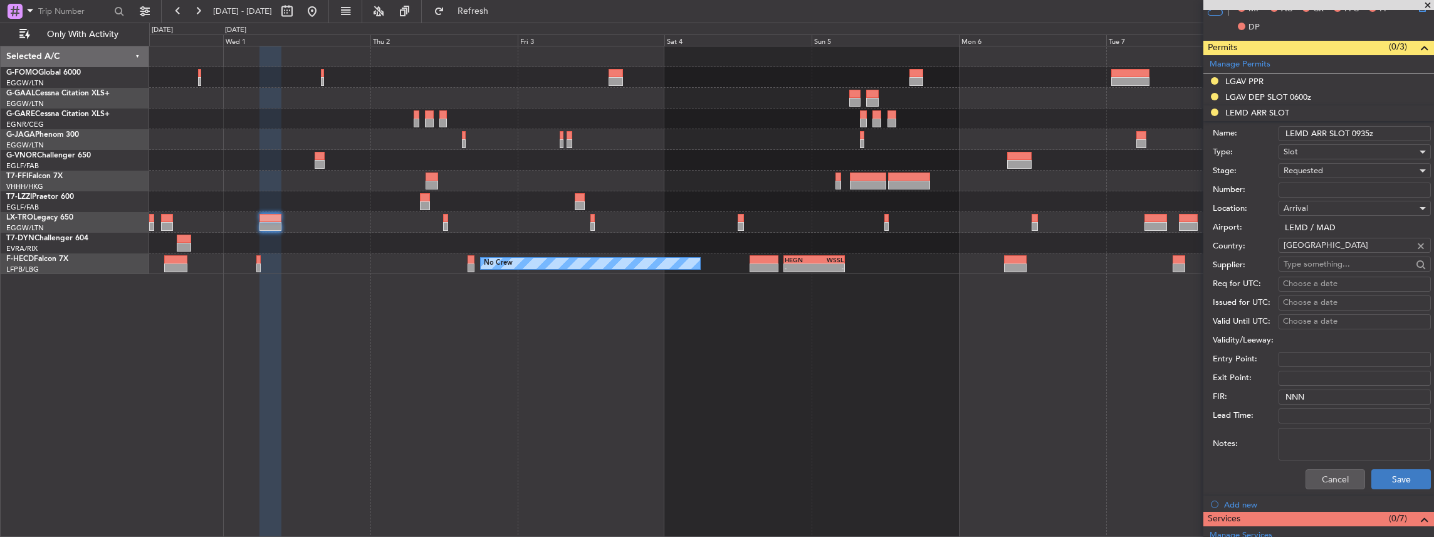
type input "LEMD ARR SLOT 0935z"
click at [1390, 481] on button "Save" at bounding box center [1401, 479] width 60 height 20
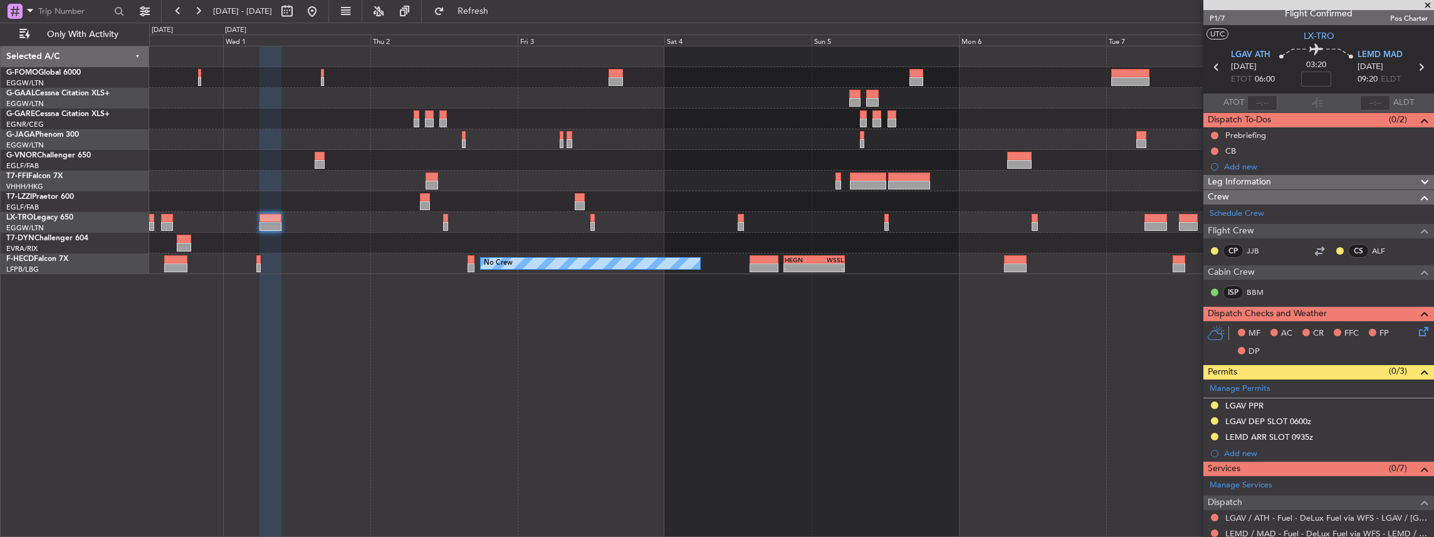
scroll to position [0, 0]
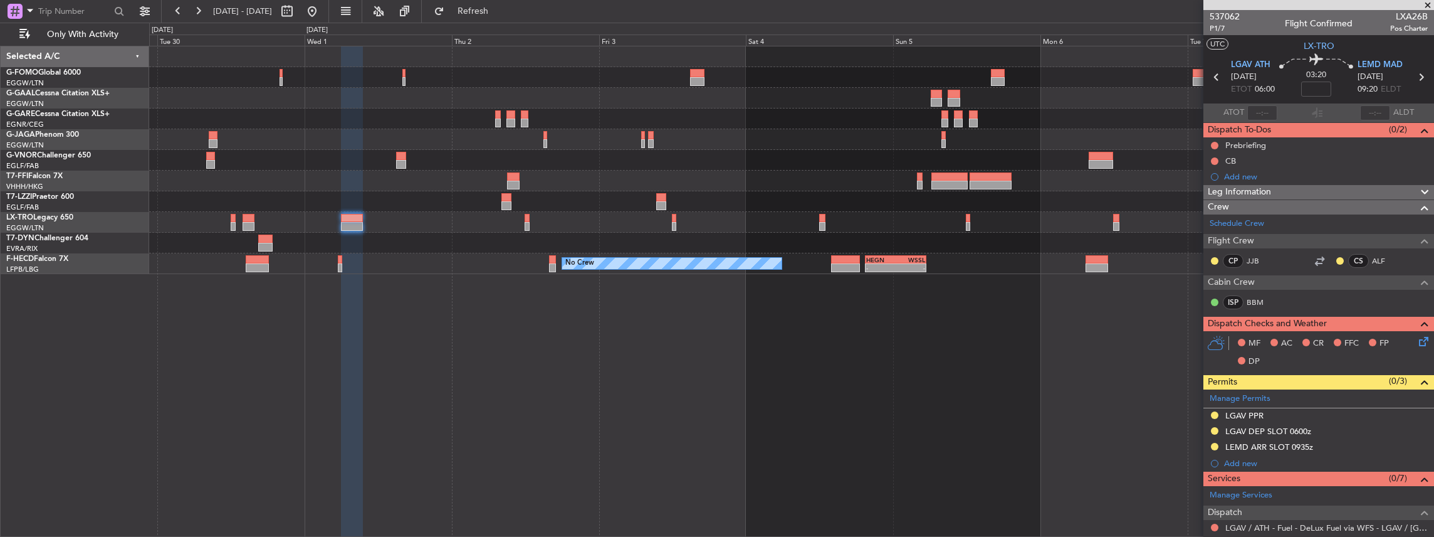
click at [748, 214] on div "Planned Maint Geneva (Cointrin) LFMN 16:05 Z ZBAA 01:35 Z - - No Crew - - HEGN …" at bounding box center [791, 160] width 1285 height 228
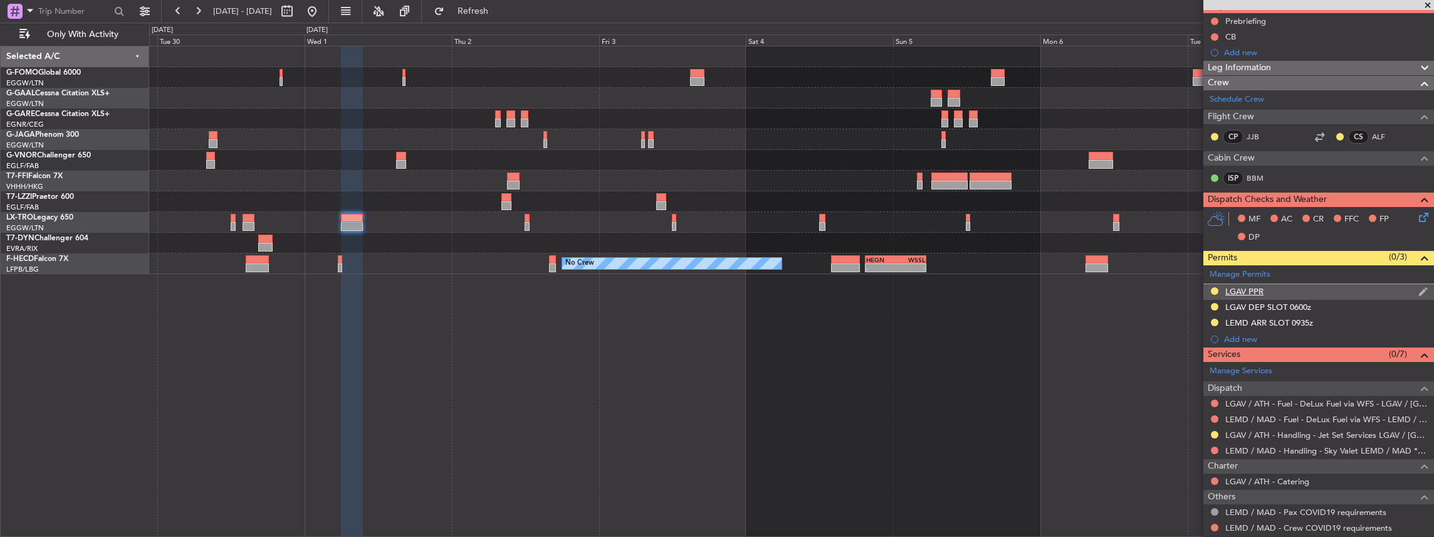
scroll to position [125, 0]
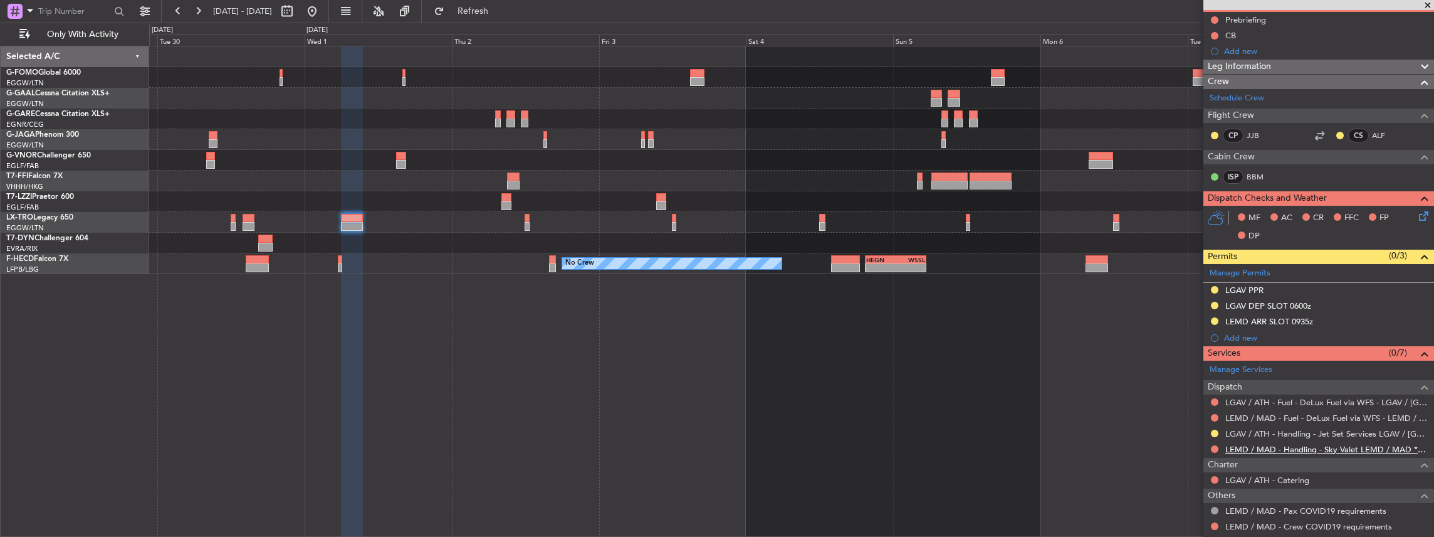
click at [1275, 444] on link "LEMD / MAD - Handling - Sky Valet LEMD / MAD **MY HANDLING**" at bounding box center [1326, 449] width 202 height 11
click at [500, 15] on span "Refresh" at bounding box center [473, 11] width 53 height 9
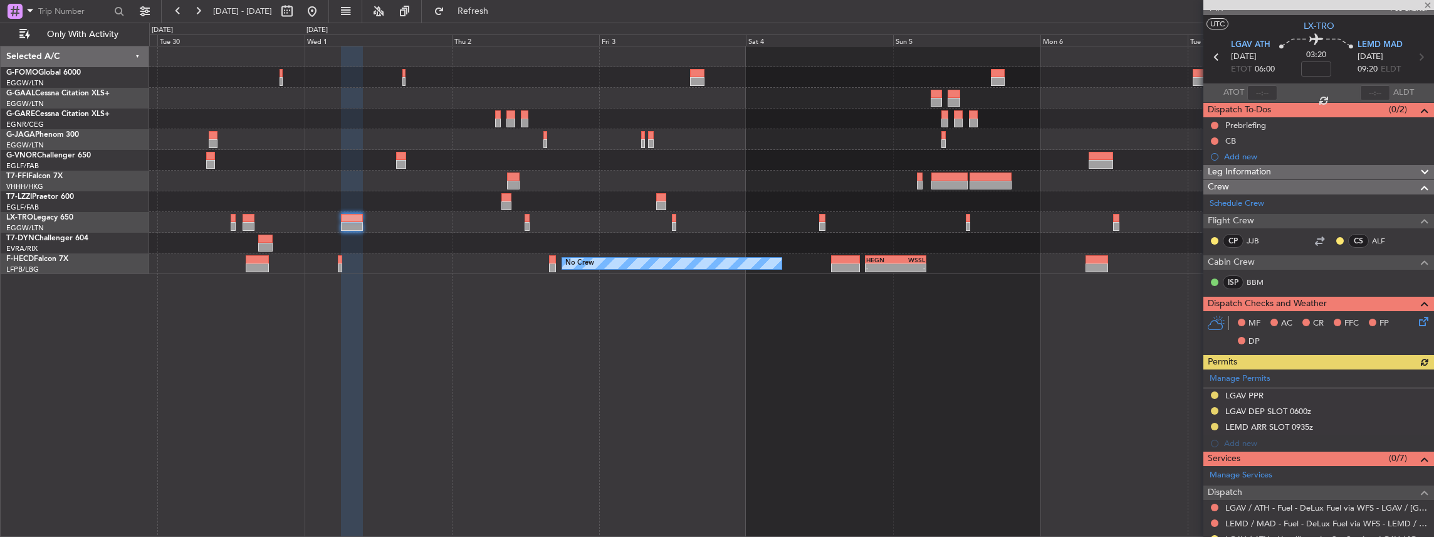
scroll to position [0, 0]
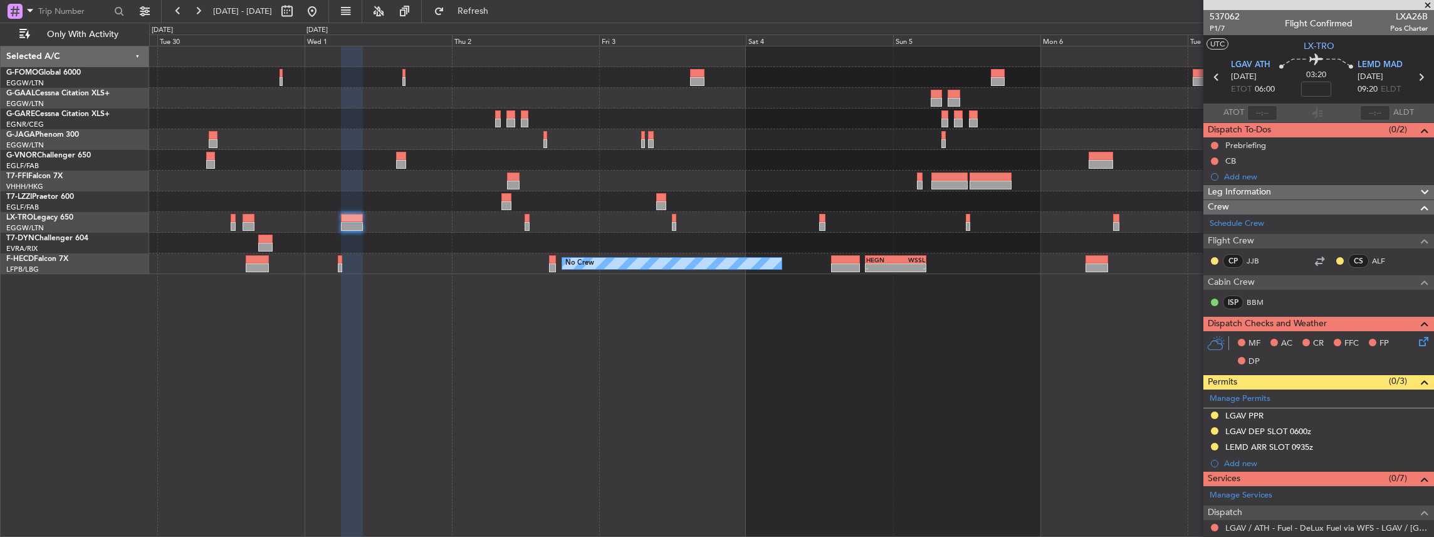
click at [1417, 77] on icon at bounding box center [1421, 77] width 16 height 16
type input "8"
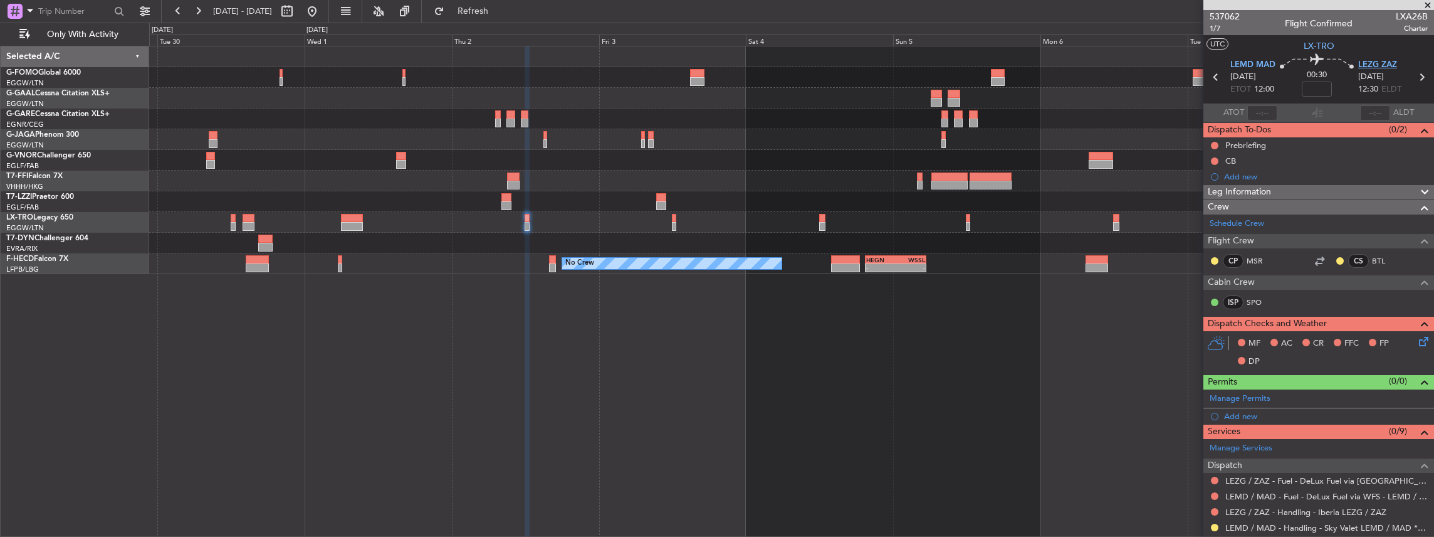
click at [1365, 61] on span "LEZG ZAZ" at bounding box center [1377, 65] width 39 height 13
click at [1266, 67] on span "LEMD MAD" at bounding box center [1252, 65] width 45 height 13
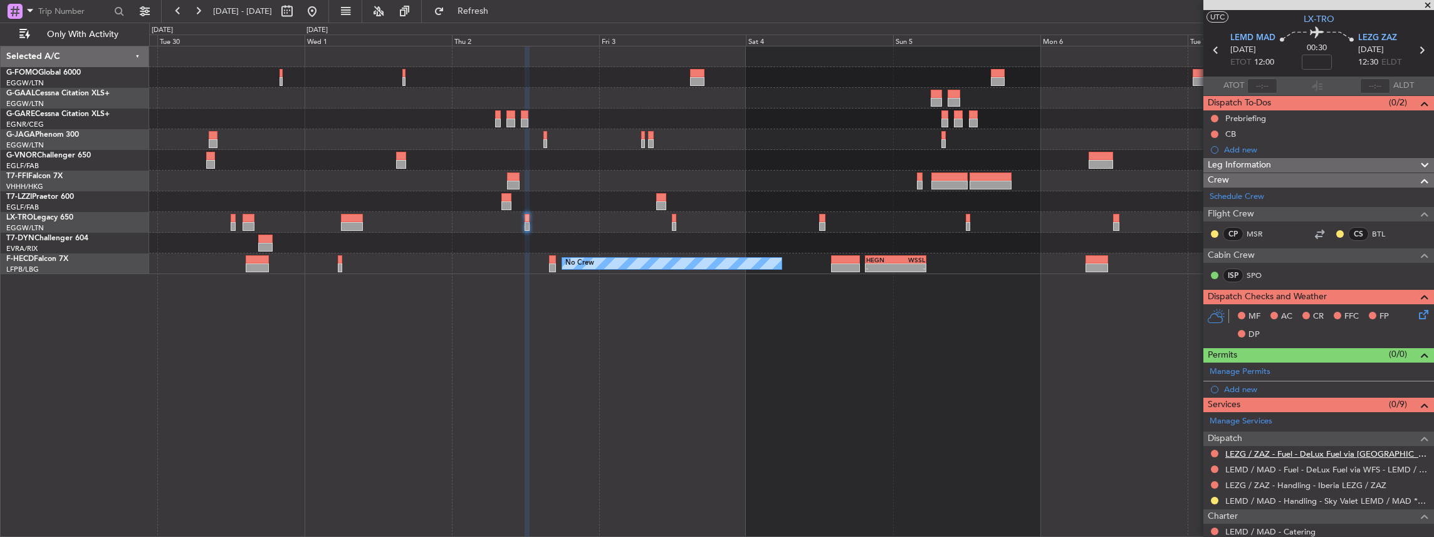
scroll to position [41, 0]
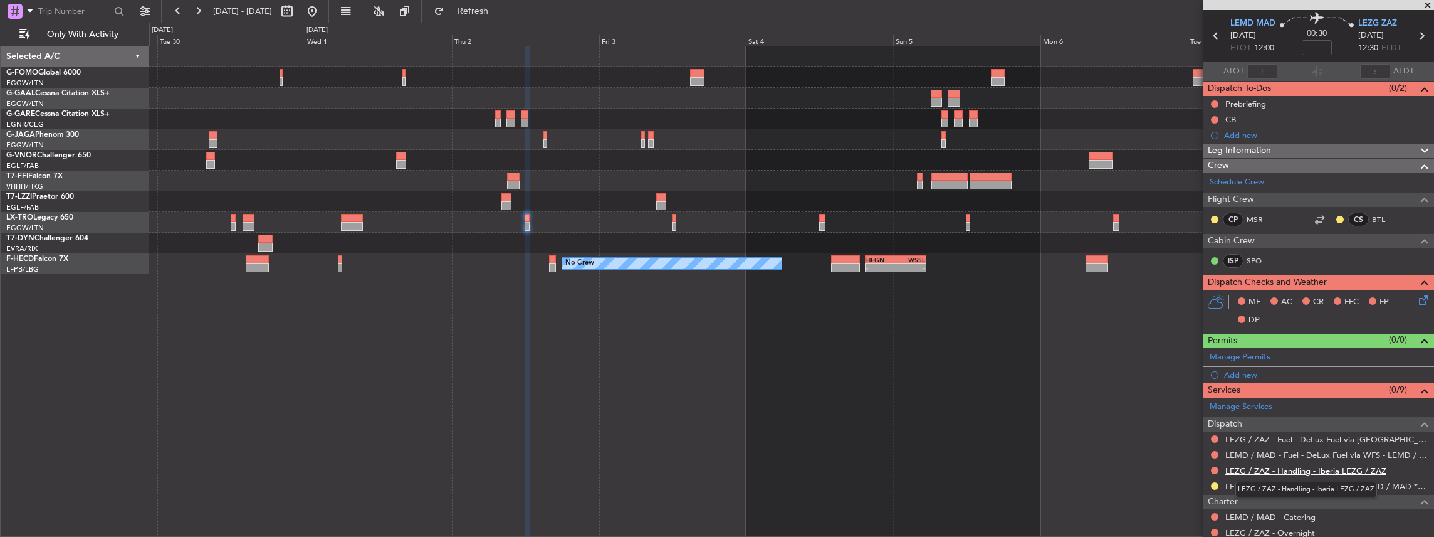
click at [1267, 466] on link "LEZG / ZAZ - Handling - Iberia LEZG / ZAZ" at bounding box center [1305, 470] width 161 height 11
click at [1261, 21] on span "LEMD MAD" at bounding box center [1252, 24] width 45 height 13
click at [1378, 21] on span "LEZG ZAZ" at bounding box center [1377, 24] width 39 height 13
click at [488, 9] on span "Refresh" at bounding box center [473, 11] width 53 height 9
click at [1279, 352] on div "Manage Permits" at bounding box center [1318, 357] width 231 height 19
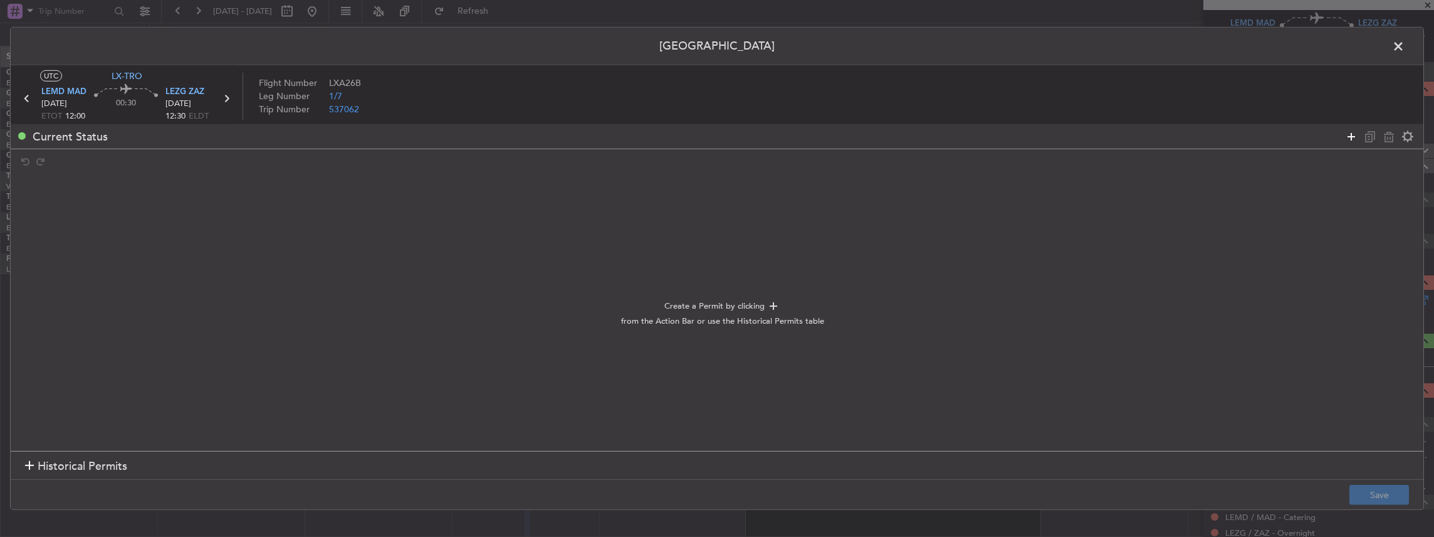
click at [1351, 135] on icon at bounding box center [1351, 135] width 15 height 15
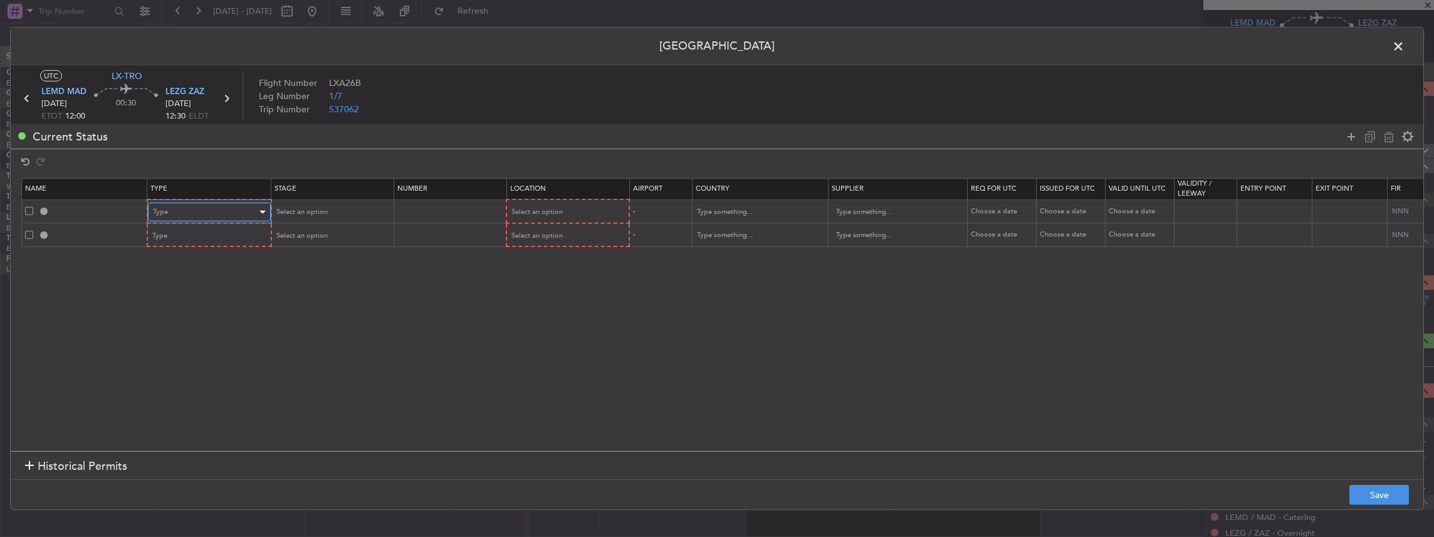
click at [177, 211] on div "Type" at bounding box center [205, 211] width 104 height 19
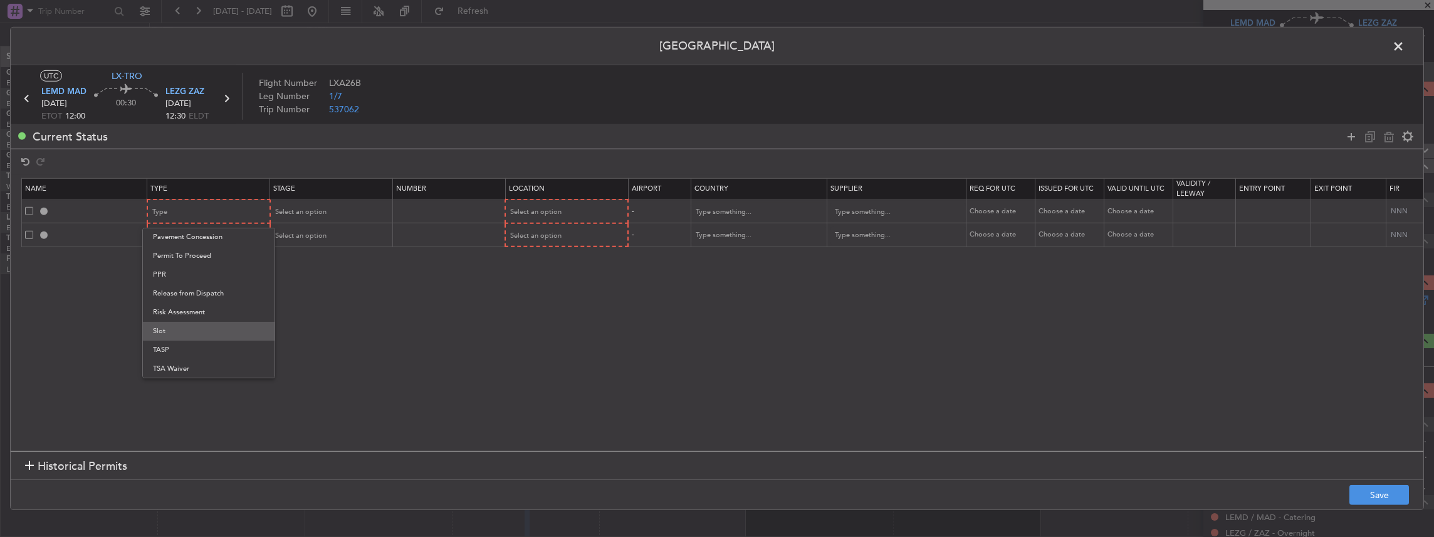
click at [167, 332] on span "Slot" at bounding box center [209, 331] width 112 height 19
click at [174, 238] on div "Type" at bounding box center [205, 235] width 104 height 19
click at [181, 356] on span "Slot" at bounding box center [209, 354] width 112 height 19
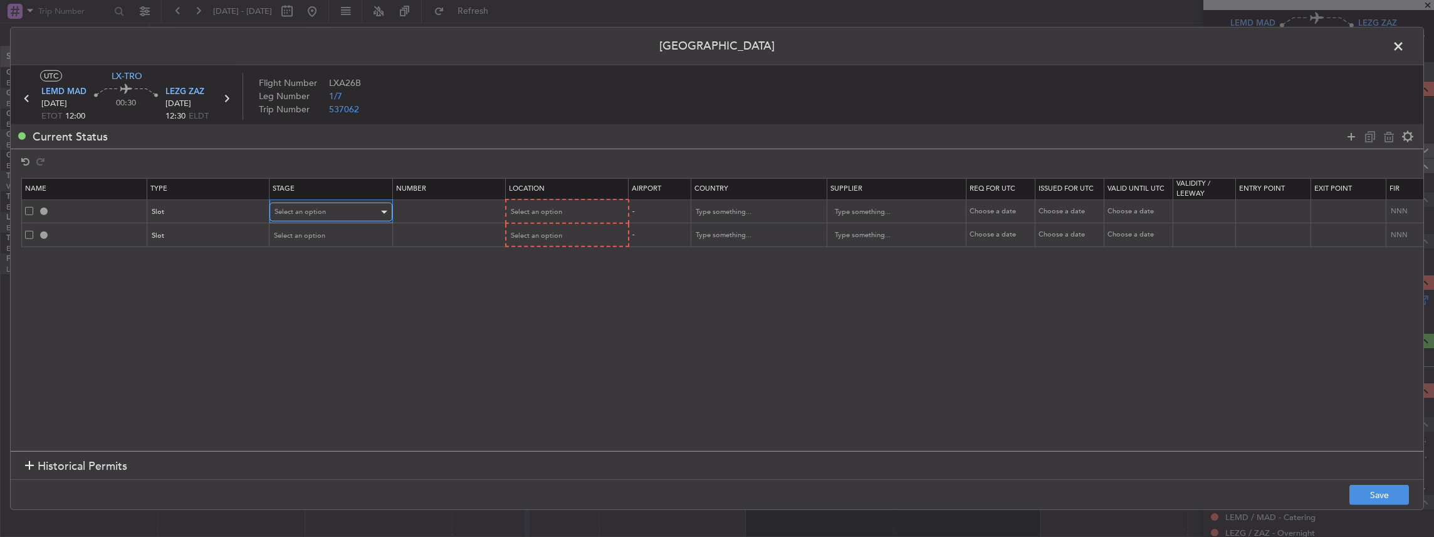
click at [317, 208] on span "Select an option" at bounding box center [300, 211] width 51 height 9
drag, startPoint x: 303, startPoint y: 272, endPoint x: 305, endPoint y: 265, distance: 7.0
click at [303, 273] on span "Requested" at bounding box center [331, 274] width 112 height 19
click at [308, 237] on span "Select an option" at bounding box center [300, 235] width 51 height 9
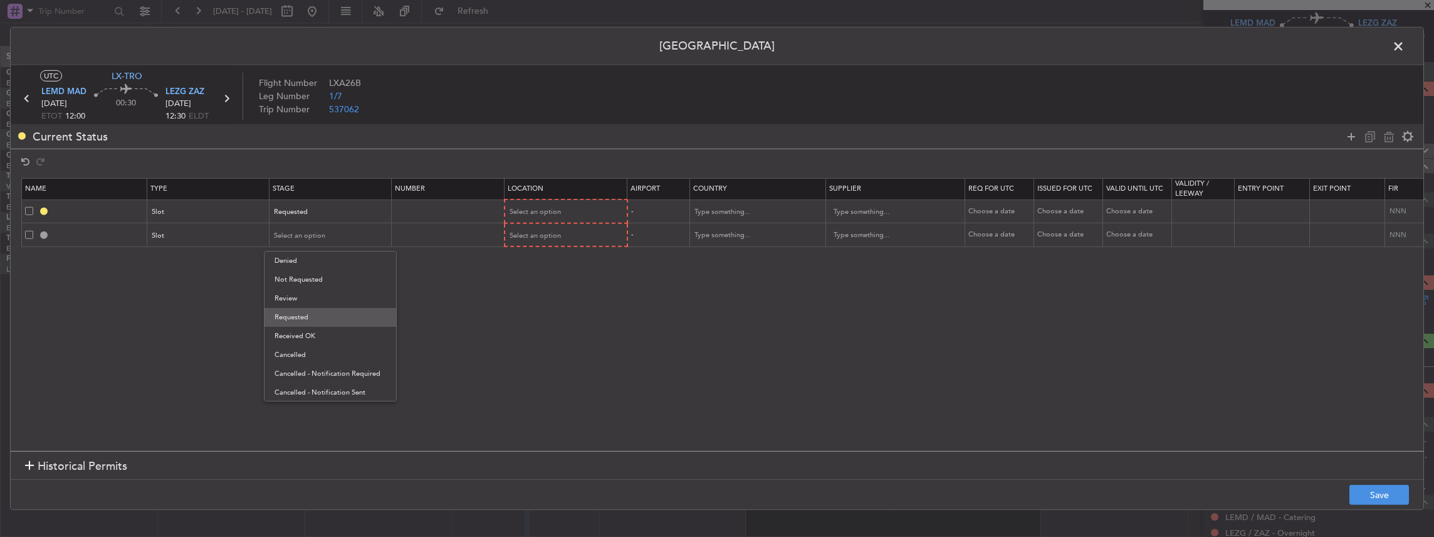
click at [293, 318] on span "Requested" at bounding box center [331, 317] width 112 height 19
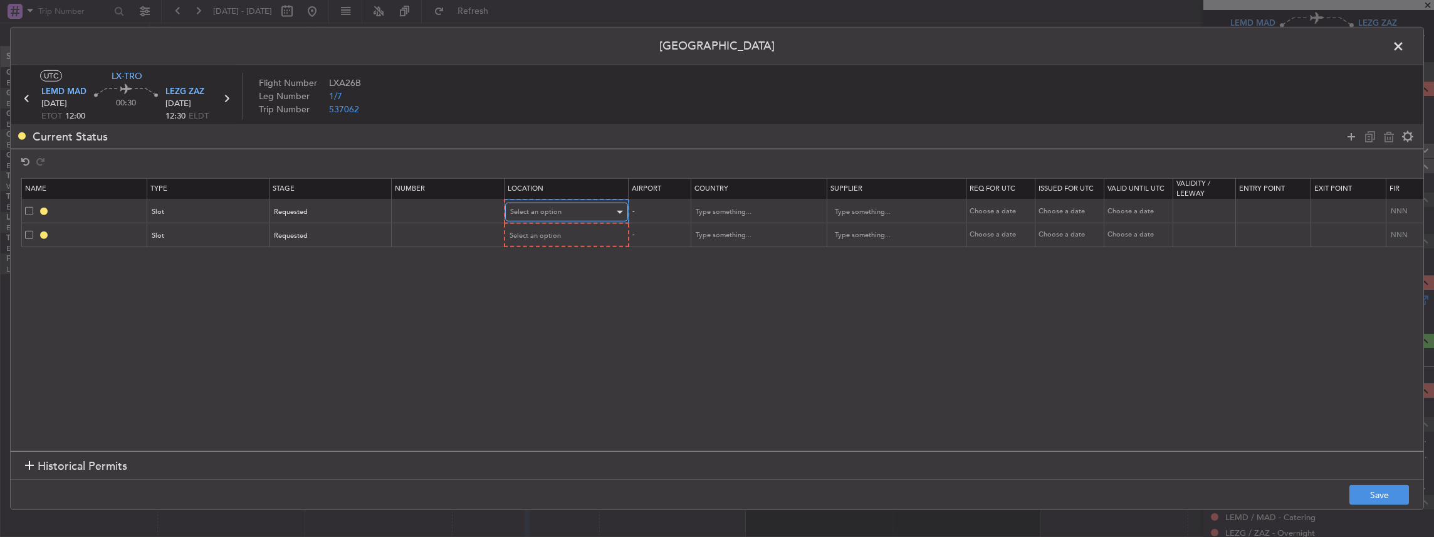
click at [545, 211] on span "Select an option" at bounding box center [535, 211] width 51 height 9
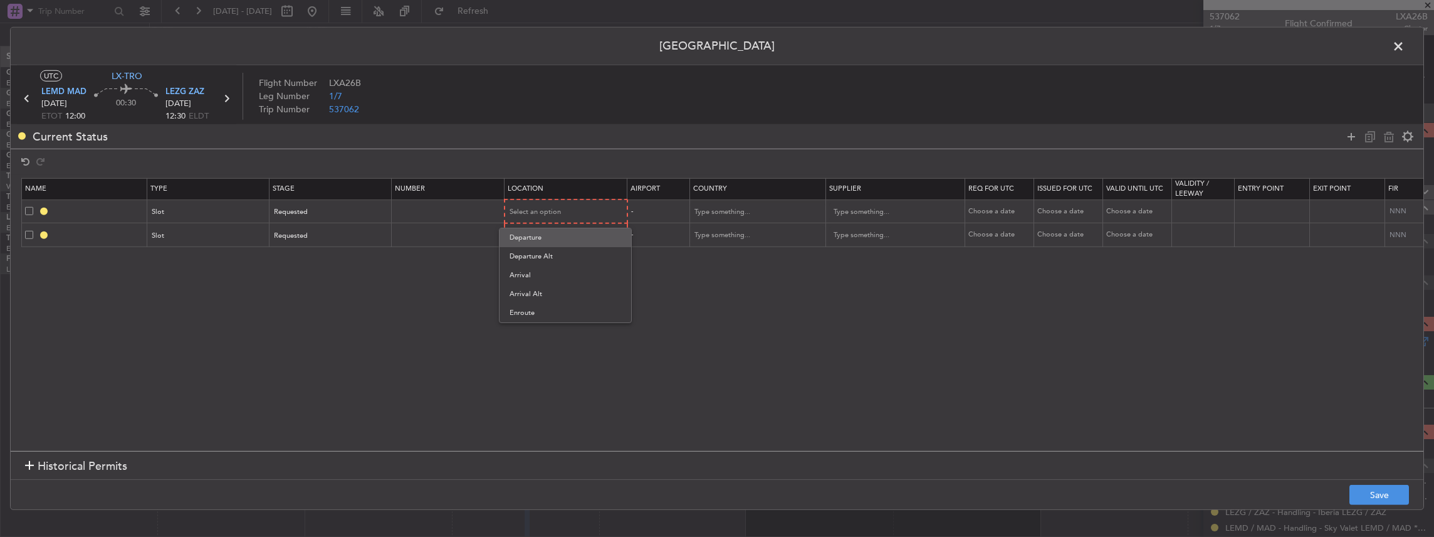
scroll to position [41, 0]
click at [548, 238] on span "Departure" at bounding box center [566, 237] width 112 height 19
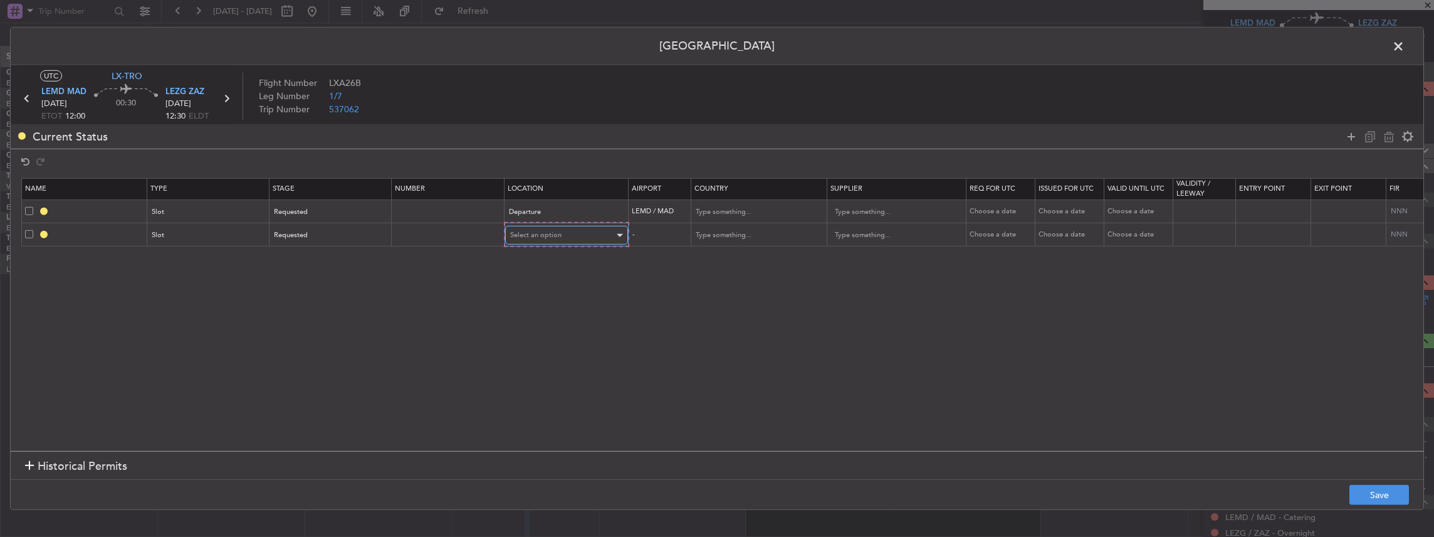
click at [530, 236] on span "Select an option" at bounding box center [535, 234] width 51 height 9
click at [528, 291] on span "Arrival" at bounding box center [566, 298] width 112 height 19
click at [1376, 496] on button "Save" at bounding box center [1379, 494] width 60 height 20
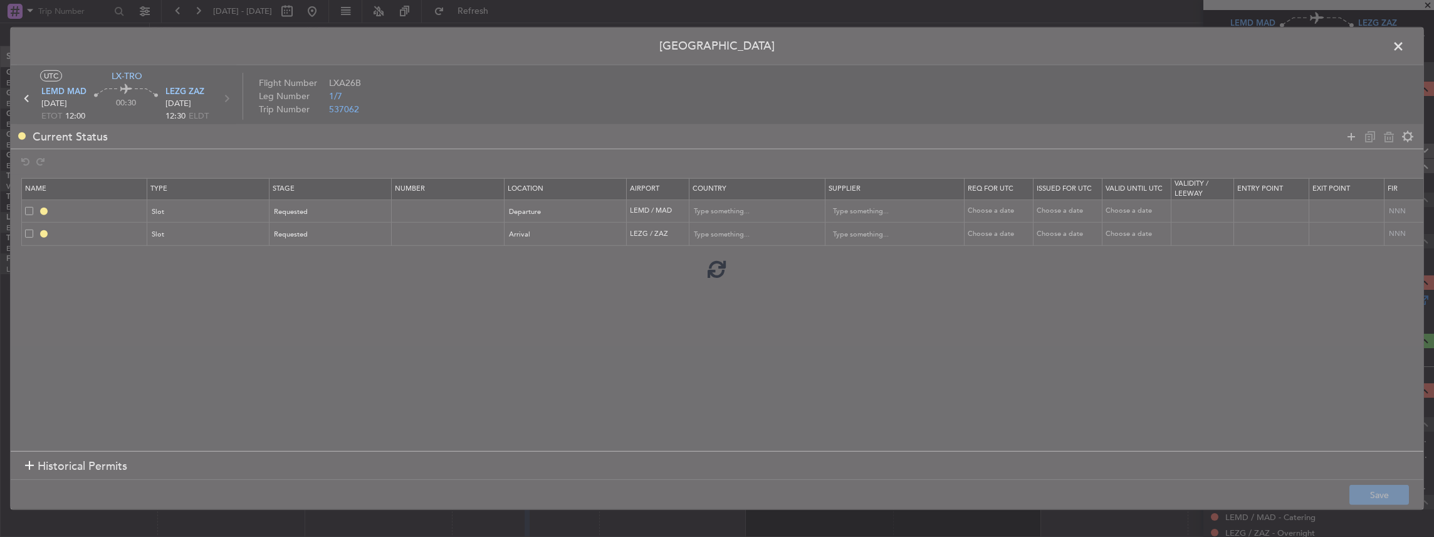
type input "LEMD DEP SLOT"
type input "[GEOGRAPHIC_DATA]"
type input "NNN"
type input "LEZG ARR SLOT"
type input "[GEOGRAPHIC_DATA]"
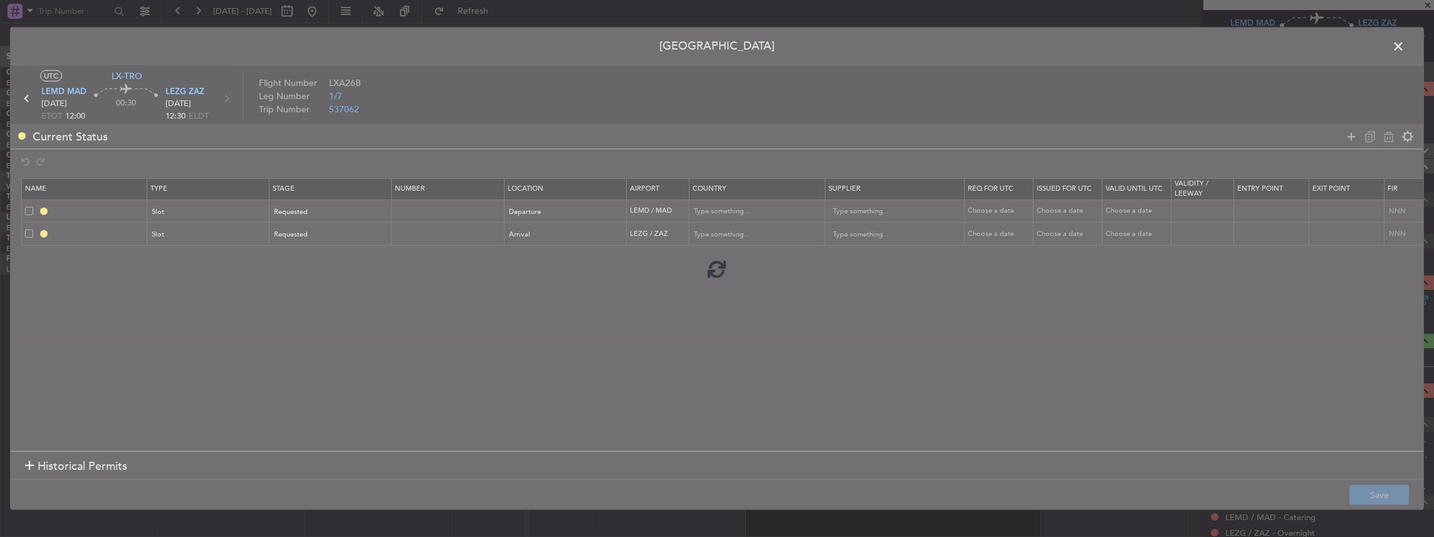
type input "NNN"
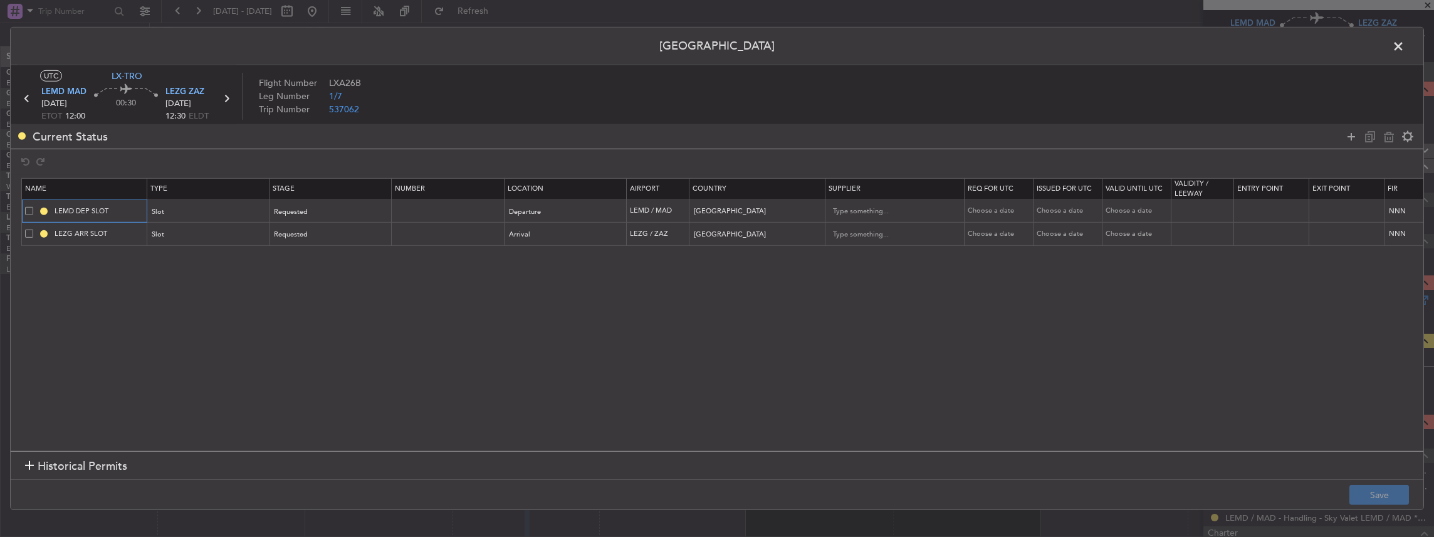
click at [118, 209] on input "LEMD DEP SLOT" at bounding box center [99, 211] width 94 height 11
type input "LEMD DEP SLOT 1200z"
click at [1362, 491] on button "Save" at bounding box center [1379, 494] width 60 height 20
click at [1405, 45] on span at bounding box center [1405, 49] width 0 height 25
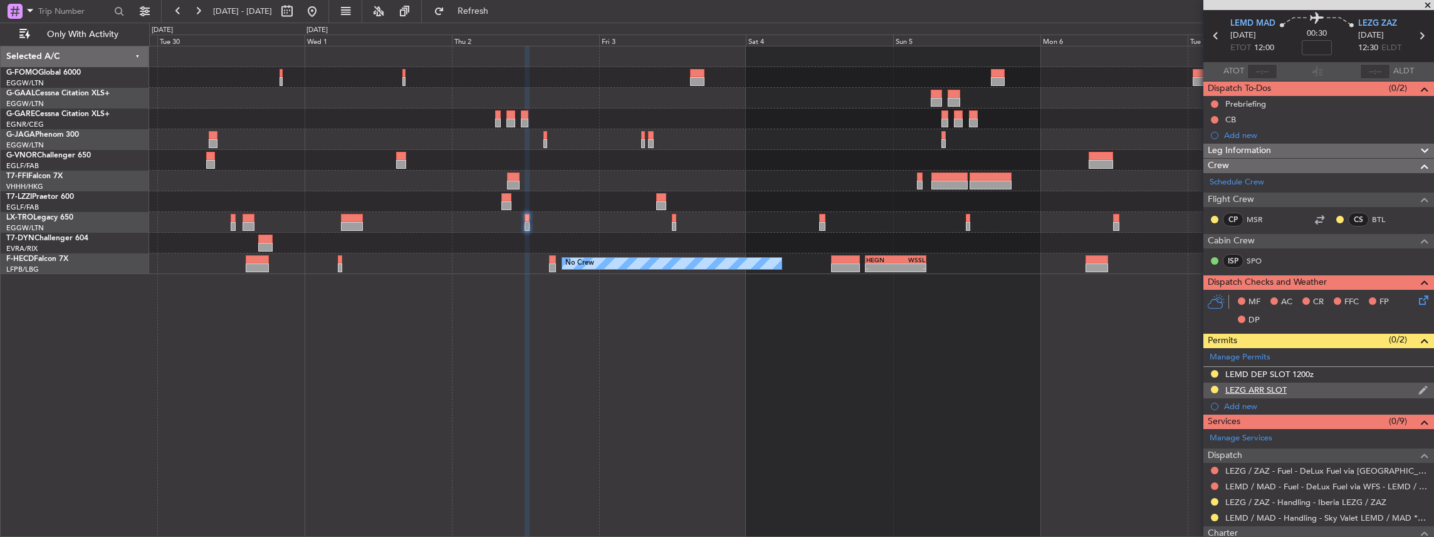
click at [1326, 390] on div "LEZG ARR SLOT" at bounding box center [1318, 390] width 231 height 16
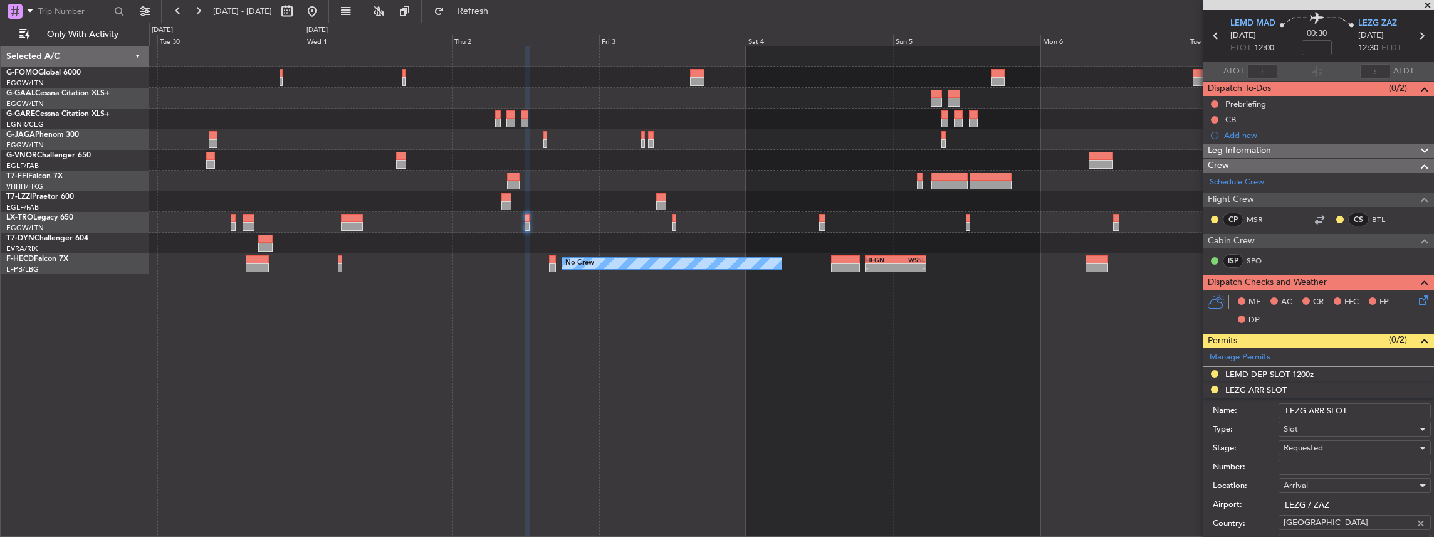
click at [1373, 411] on input "LEZG ARR SLOT" at bounding box center [1355, 410] width 152 height 15
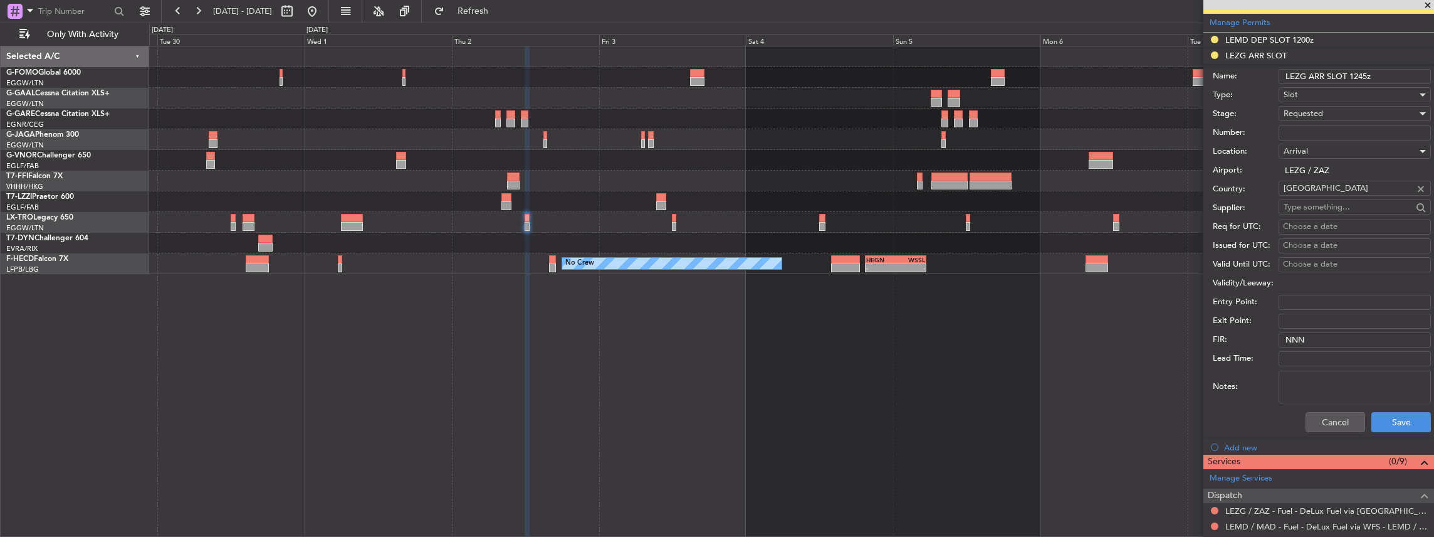
scroll to position [376, 0]
type input "LEZG ARR SLOT 1245z"
click at [1393, 417] on button "Save" at bounding box center [1401, 421] width 60 height 20
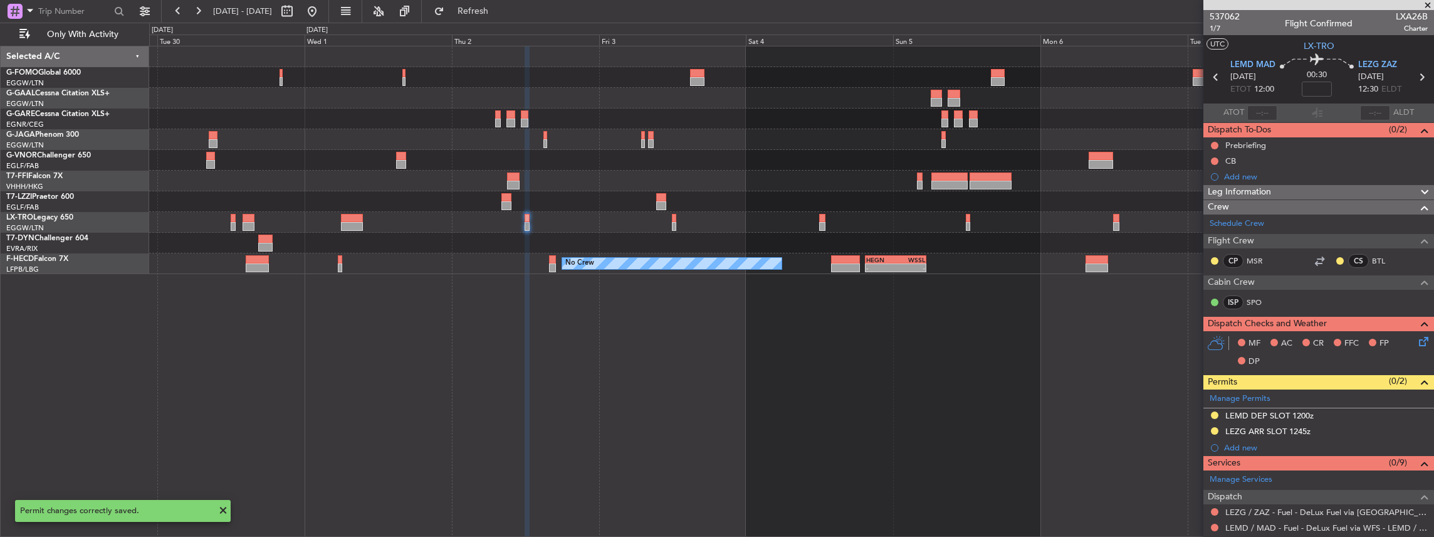
scroll to position [0, 0]
click at [1418, 78] on icon at bounding box center [1421, 77] width 16 height 16
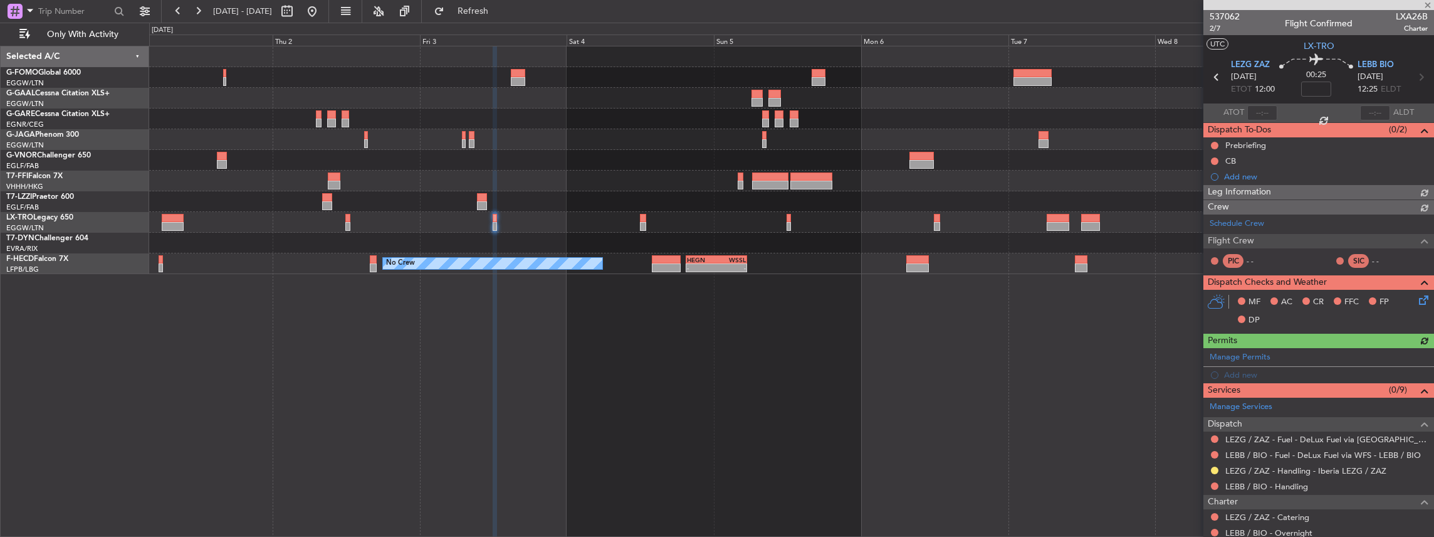
click at [795, 357] on div "Planned Maint Geneva (Cointrin) No Crew - - HEGN 19:30 Z WSSL 05:25 Z - - ZBAA …" at bounding box center [791, 291] width 1285 height 491
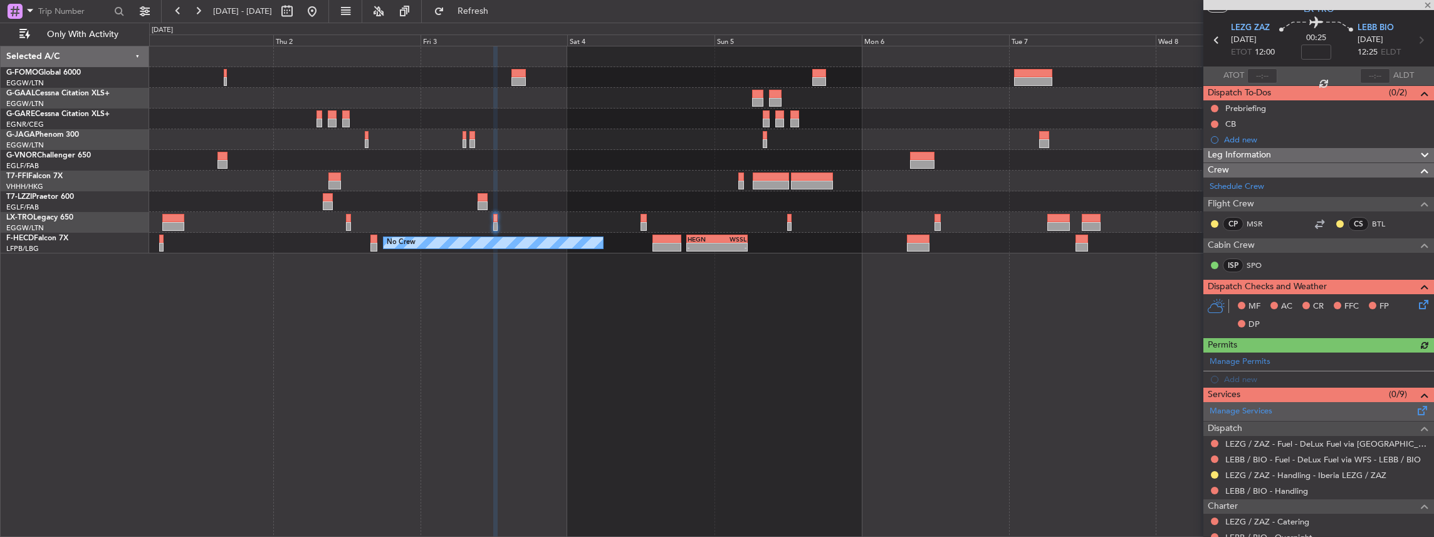
scroll to position [83, 0]
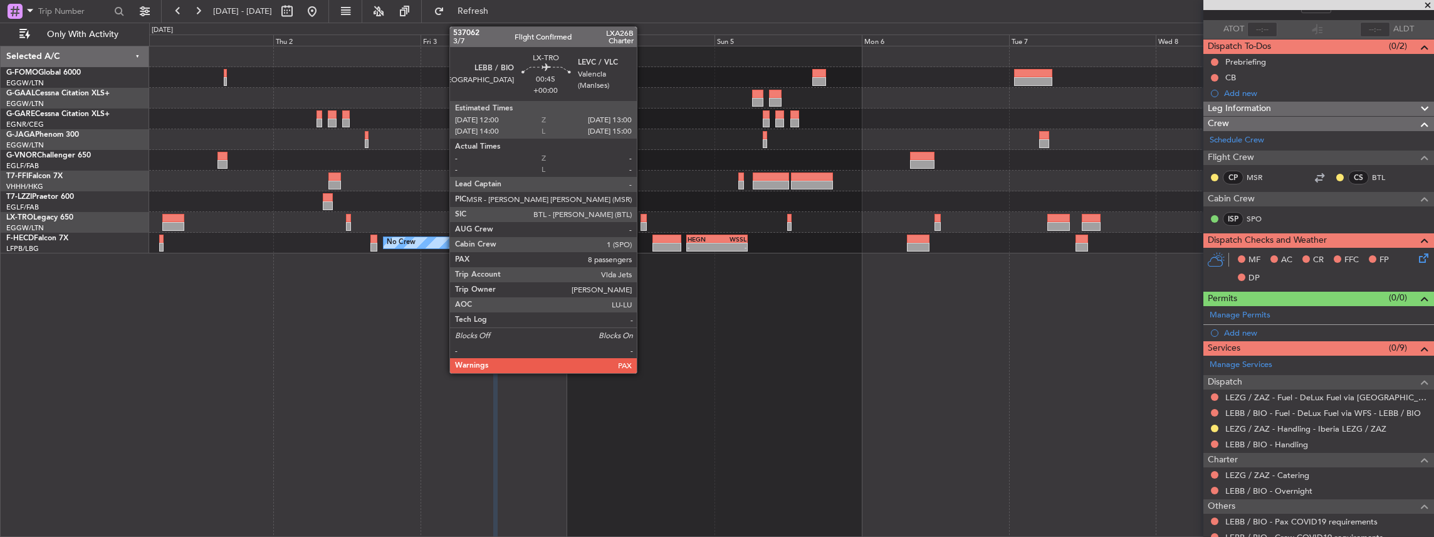
click at [643, 224] on div at bounding box center [644, 226] width 6 height 9
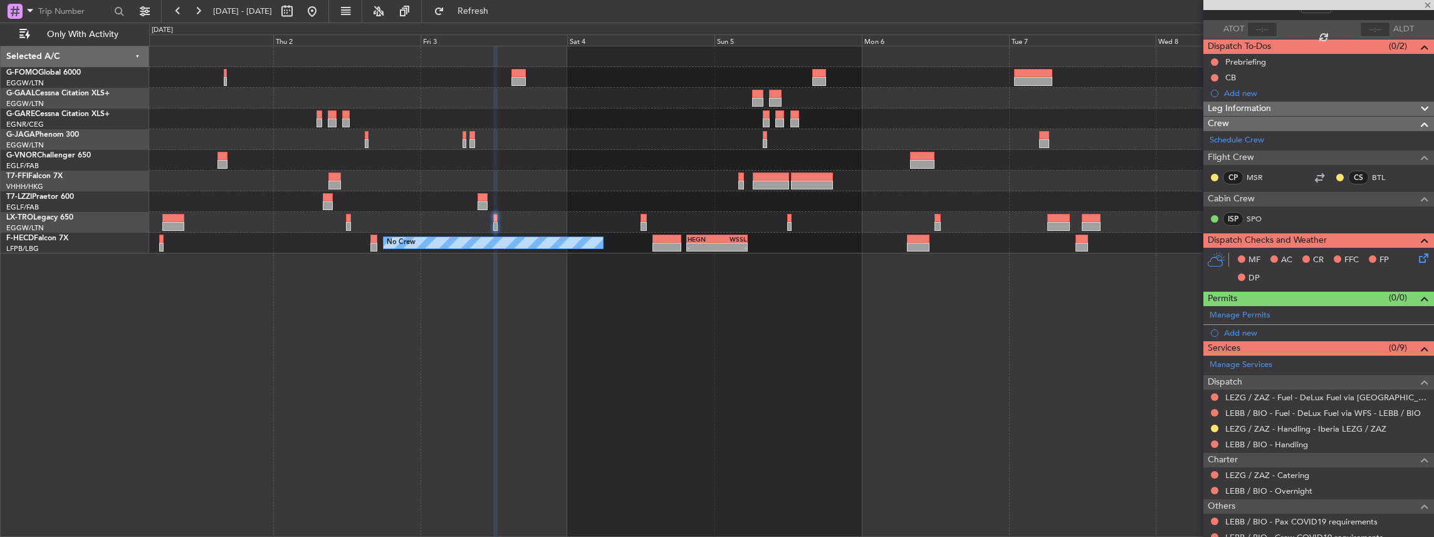
scroll to position [0, 0]
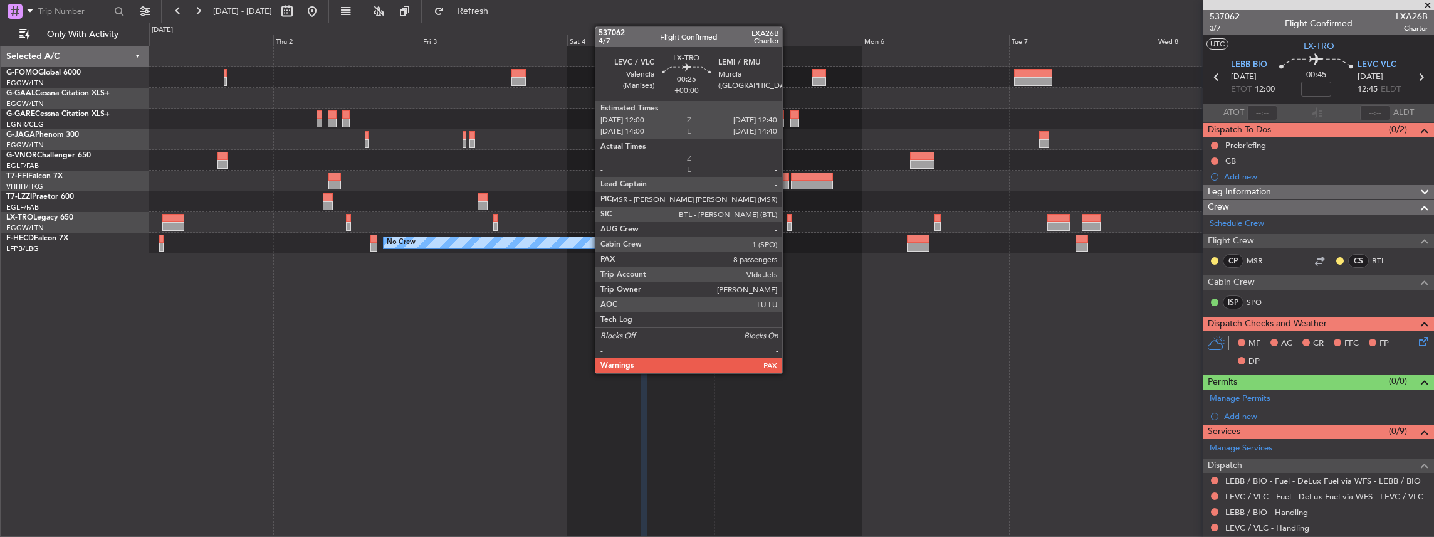
click at [788, 222] on div at bounding box center [789, 226] width 4 height 9
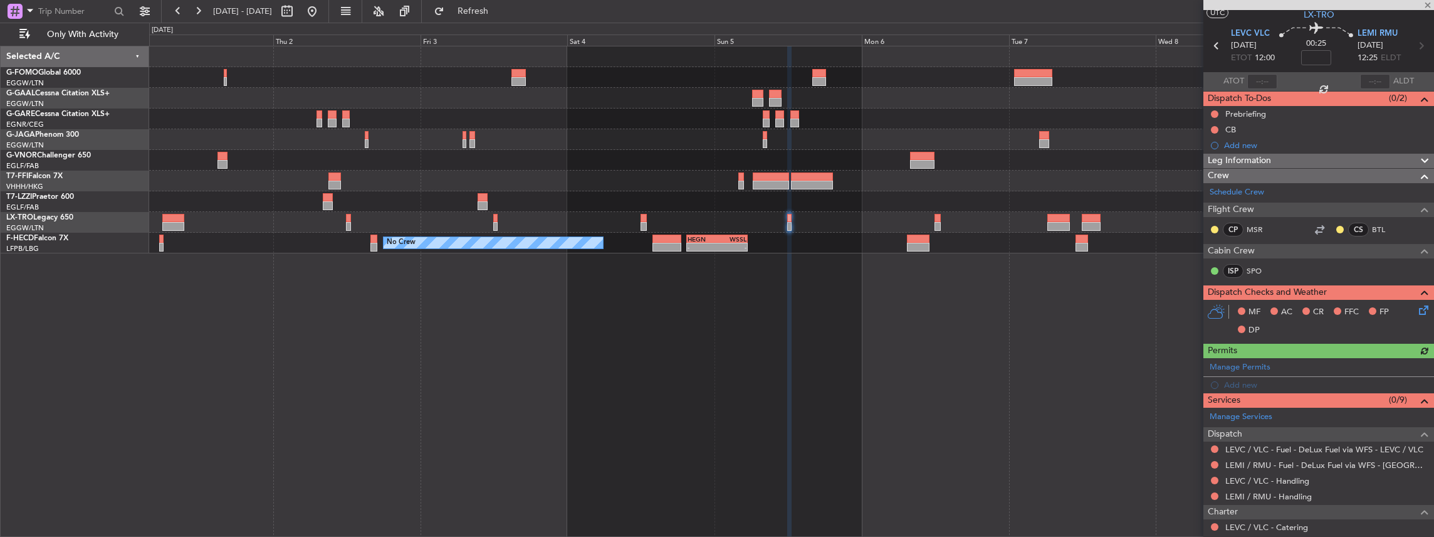
scroll to position [83, 0]
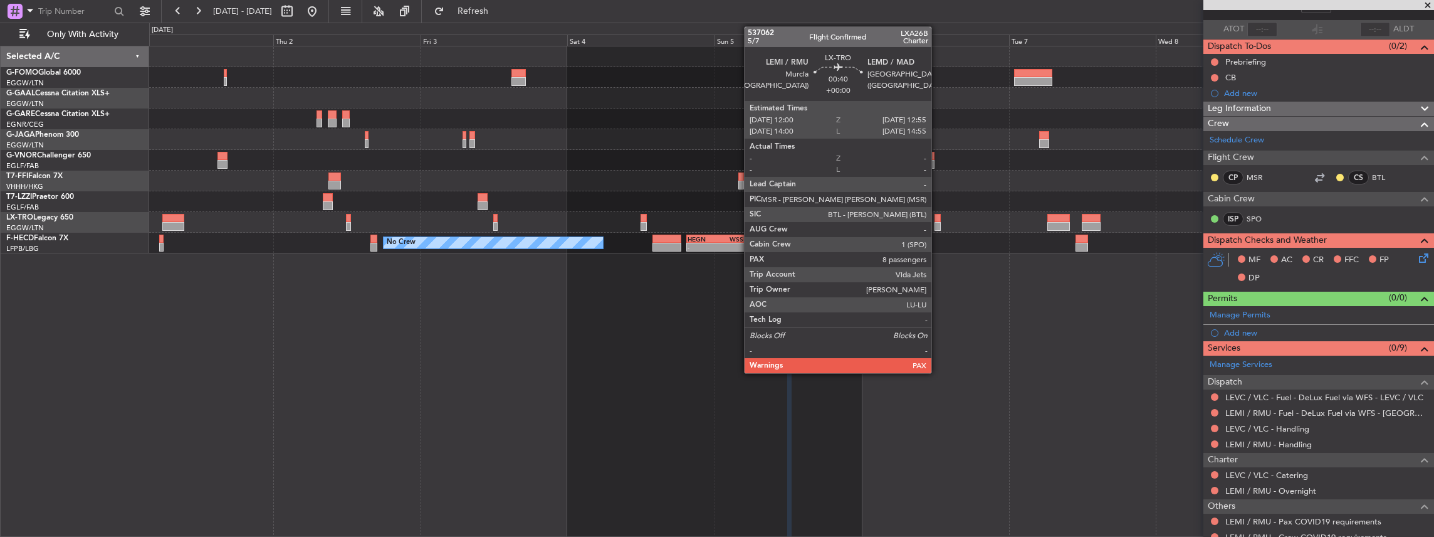
click at [938, 222] on div at bounding box center [937, 226] width 6 height 9
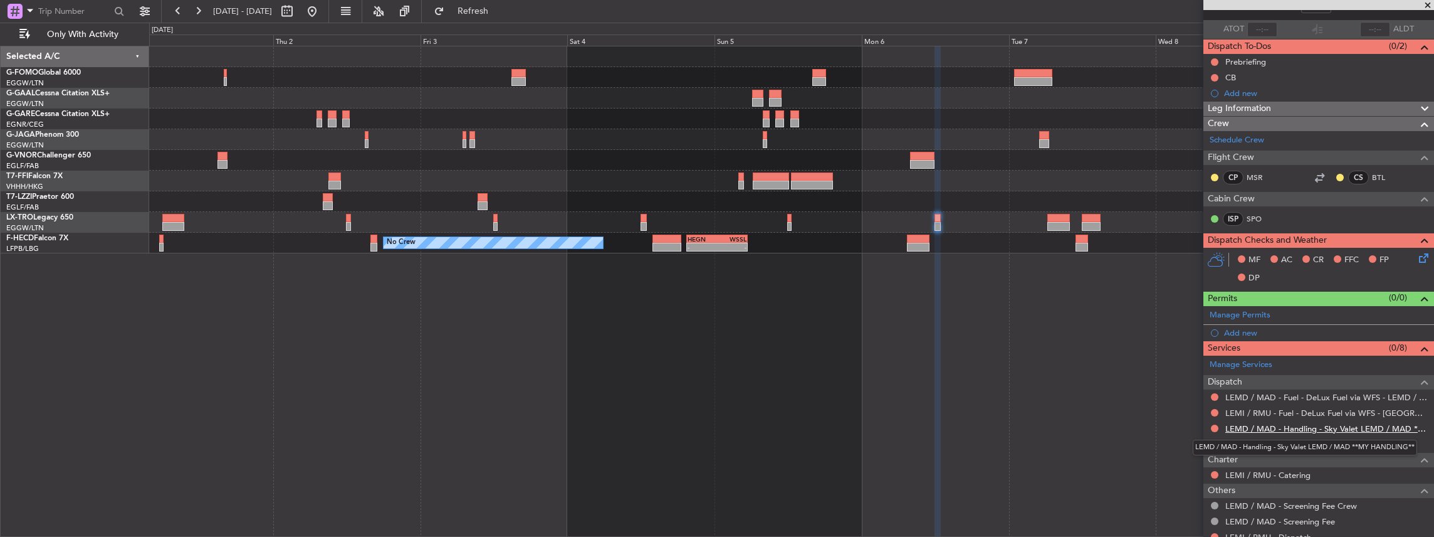
click at [1296, 427] on link "LEMD / MAD - Handling - Sky Valet LEMD / MAD **MY HANDLING**" at bounding box center [1326, 428] width 202 height 11
click at [500, 12] on span "Refresh" at bounding box center [473, 11] width 53 height 9
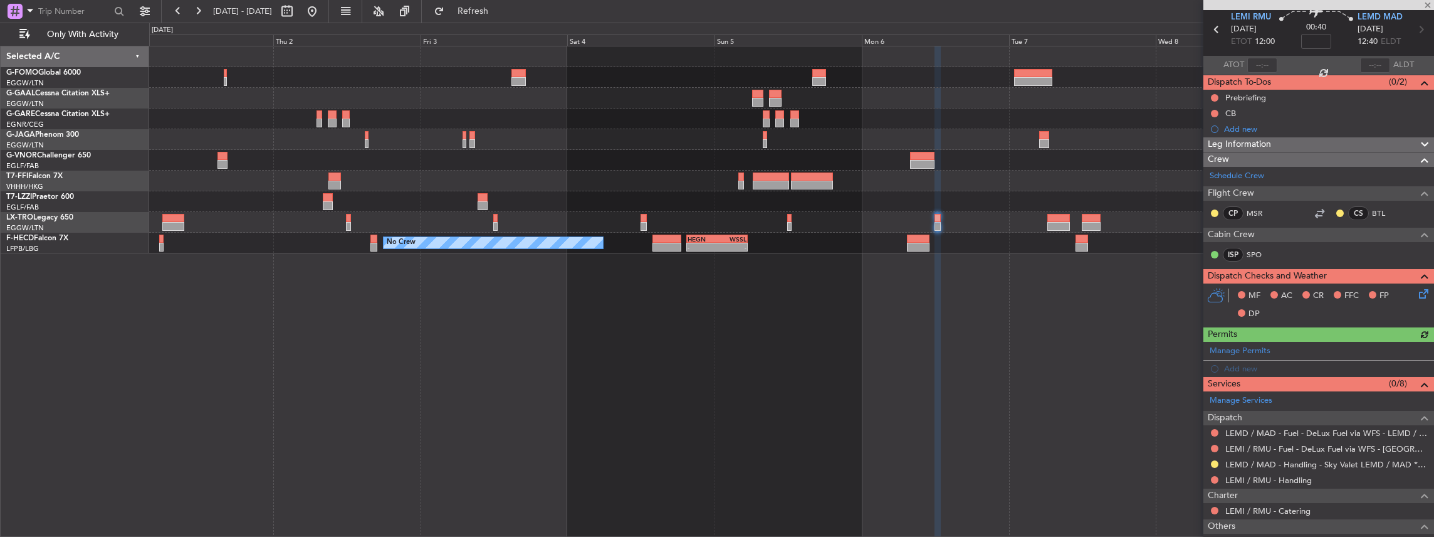
scroll to position [41, 0]
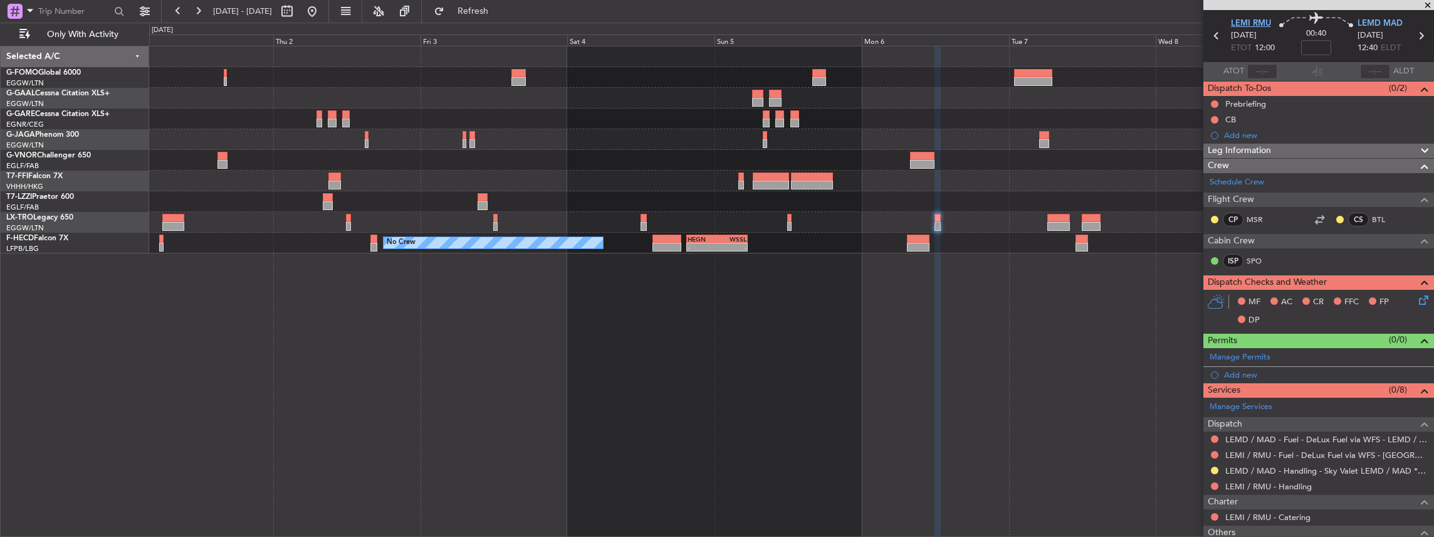
click at [1255, 24] on span "LEMI RMU" at bounding box center [1251, 24] width 40 height 13
click at [1253, 21] on span "LEMI RMU" at bounding box center [1251, 24] width 40 height 13
click at [1408, 356] on div "Manage Permits" at bounding box center [1318, 357] width 231 height 19
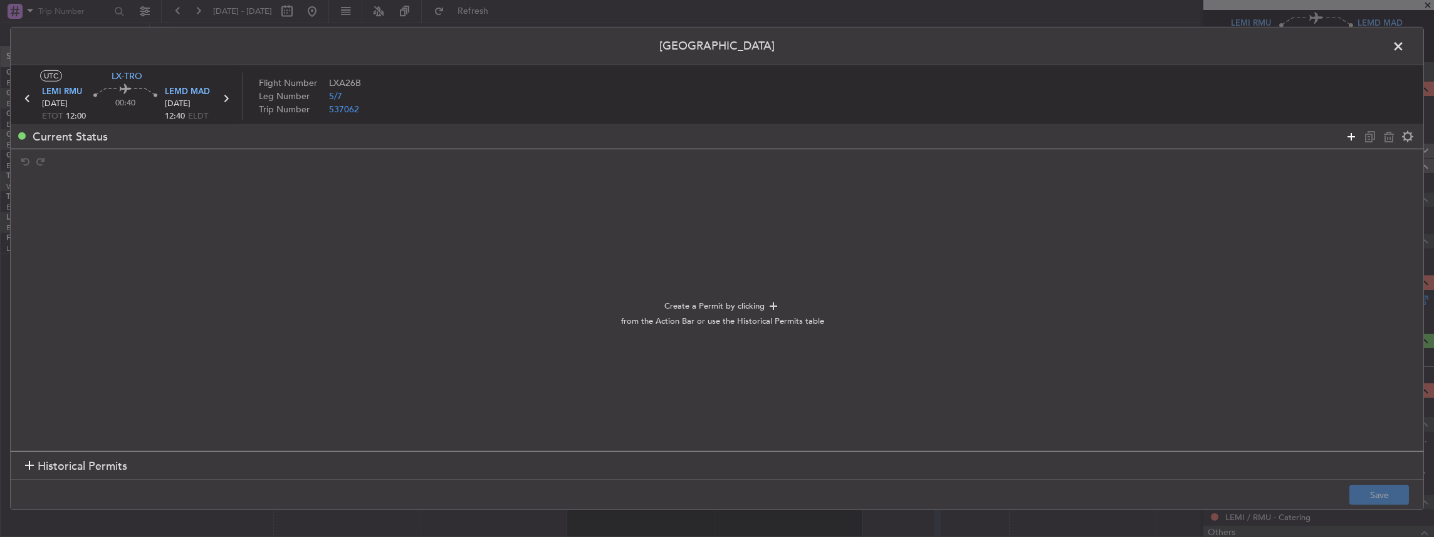
click at [1348, 138] on icon at bounding box center [1351, 135] width 15 height 15
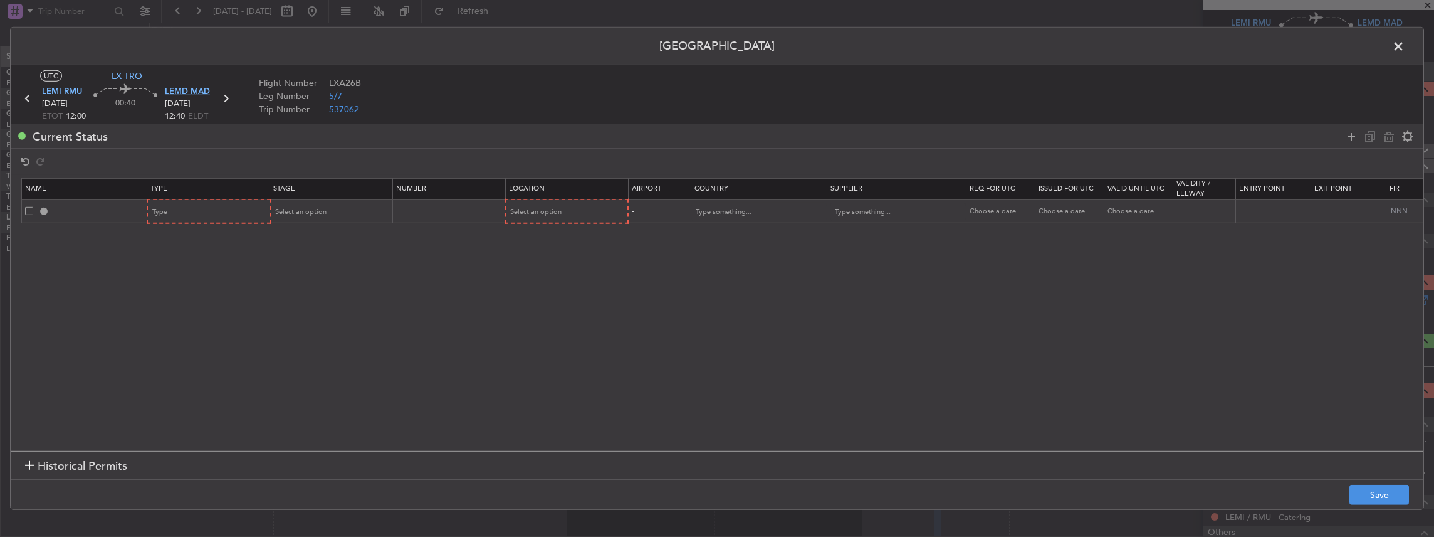
click at [194, 90] on span "LEMD MAD" at bounding box center [187, 92] width 45 height 13
click at [228, 207] on div "Type" at bounding box center [205, 211] width 104 height 19
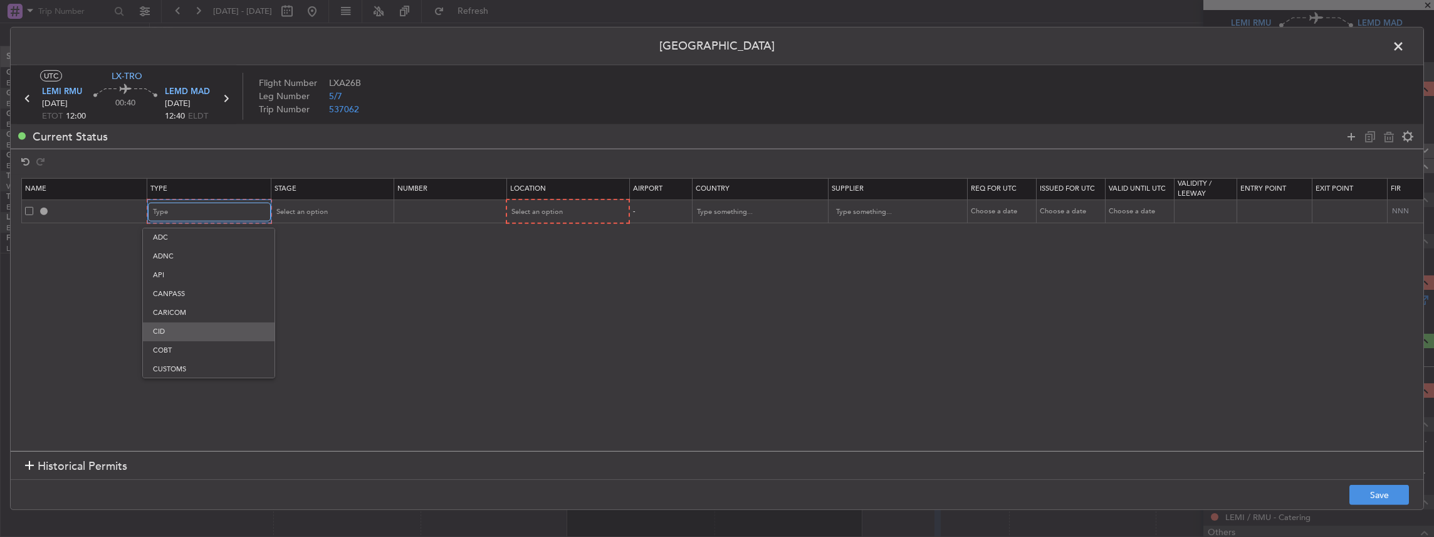
scroll to position [334, 0]
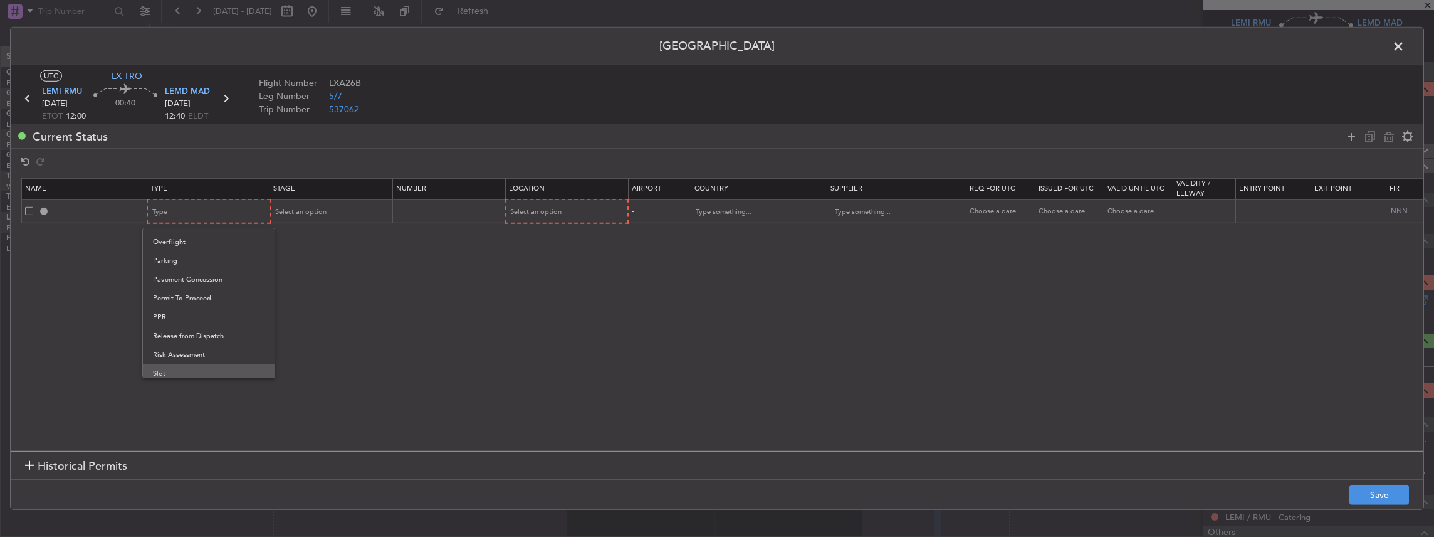
click at [186, 367] on span "Slot" at bounding box center [209, 373] width 112 height 19
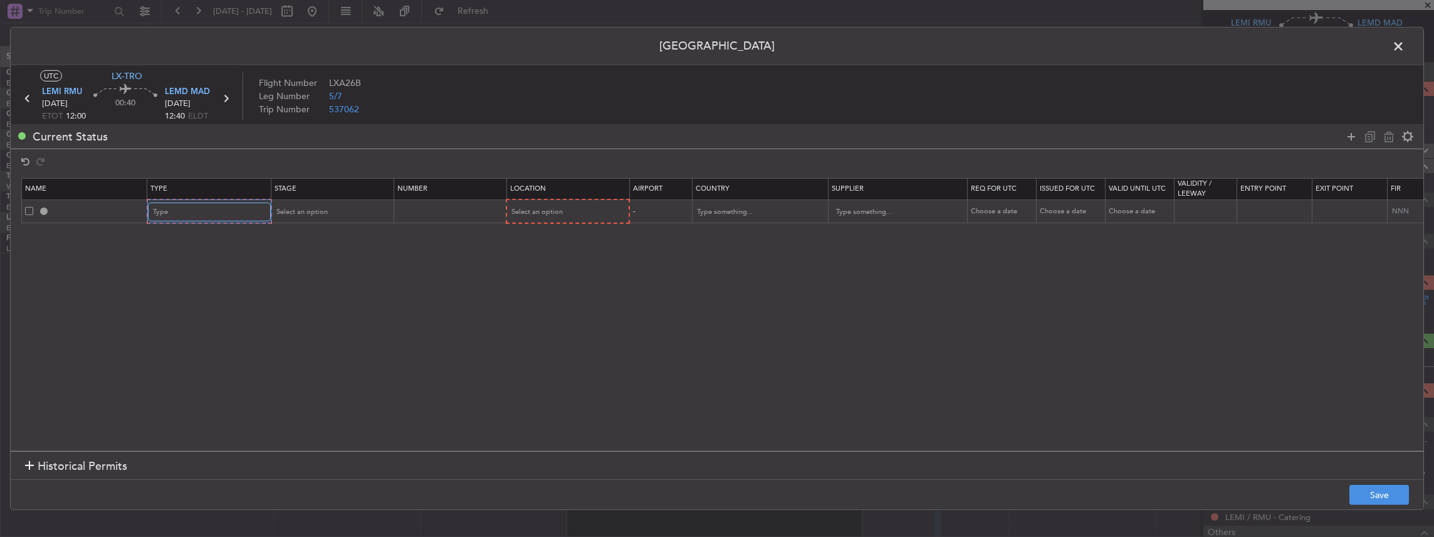
scroll to position [377, 0]
click at [328, 200] on mat-form-field "Select an option" at bounding box center [331, 211] width 122 height 23
click at [327, 212] on div "Select an option" at bounding box center [327, 211] width 104 height 19
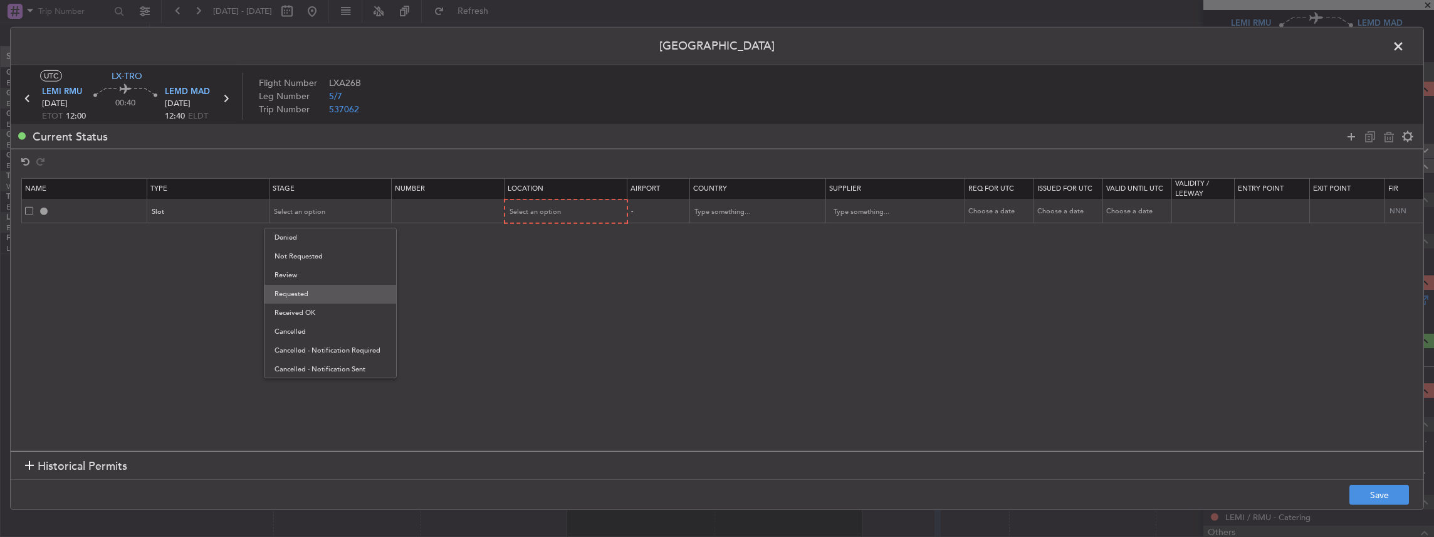
click at [309, 295] on span "Requested" at bounding box center [331, 294] width 112 height 19
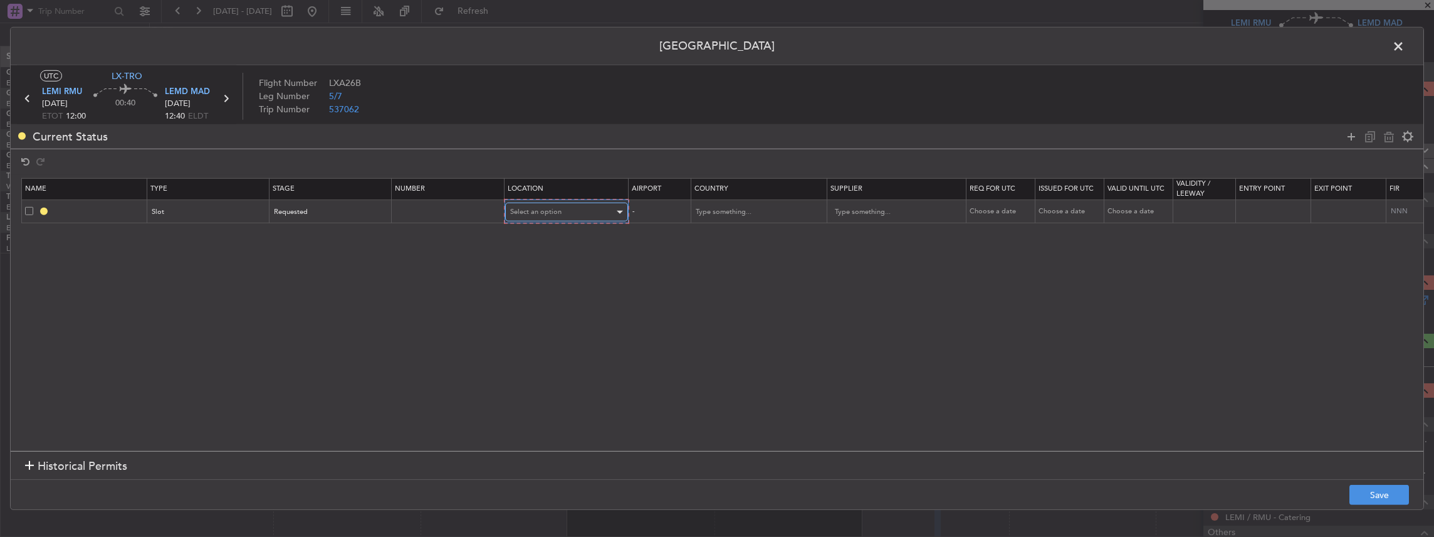
click at [558, 209] on span "Select an option" at bounding box center [535, 211] width 51 height 9
click at [535, 280] on span "Arrival" at bounding box center [566, 275] width 112 height 19
click at [1370, 493] on button "Save" at bounding box center [1379, 494] width 60 height 20
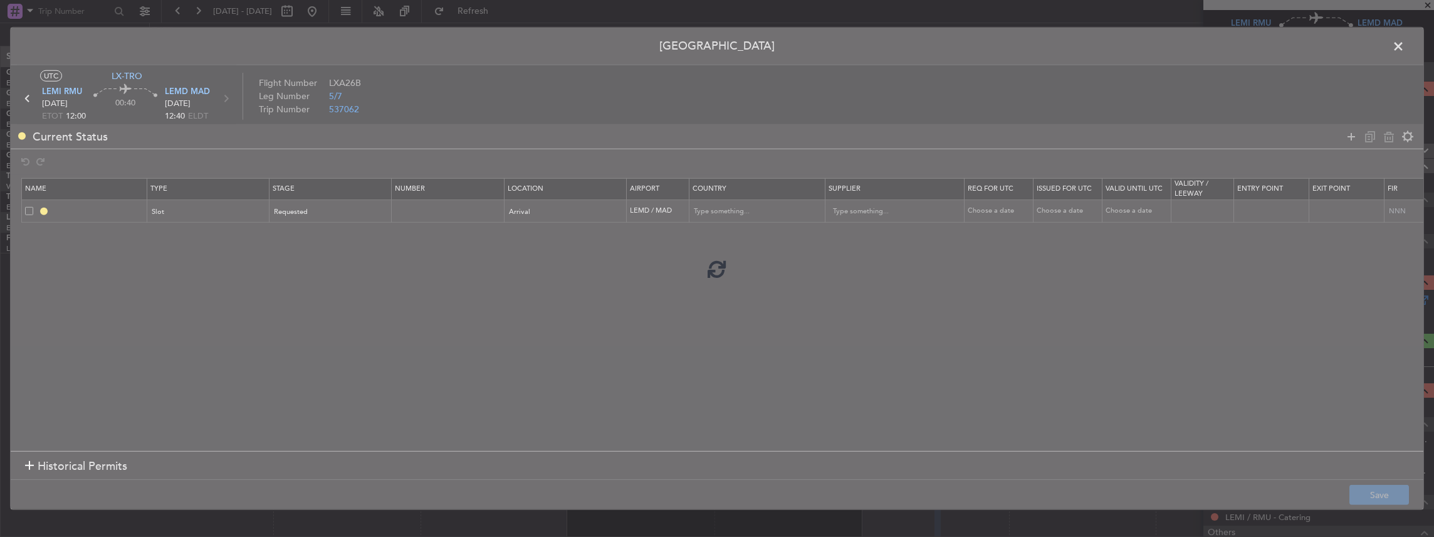
type input "LEMD ARR SLOT"
type input "[GEOGRAPHIC_DATA]"
type input "NNN"
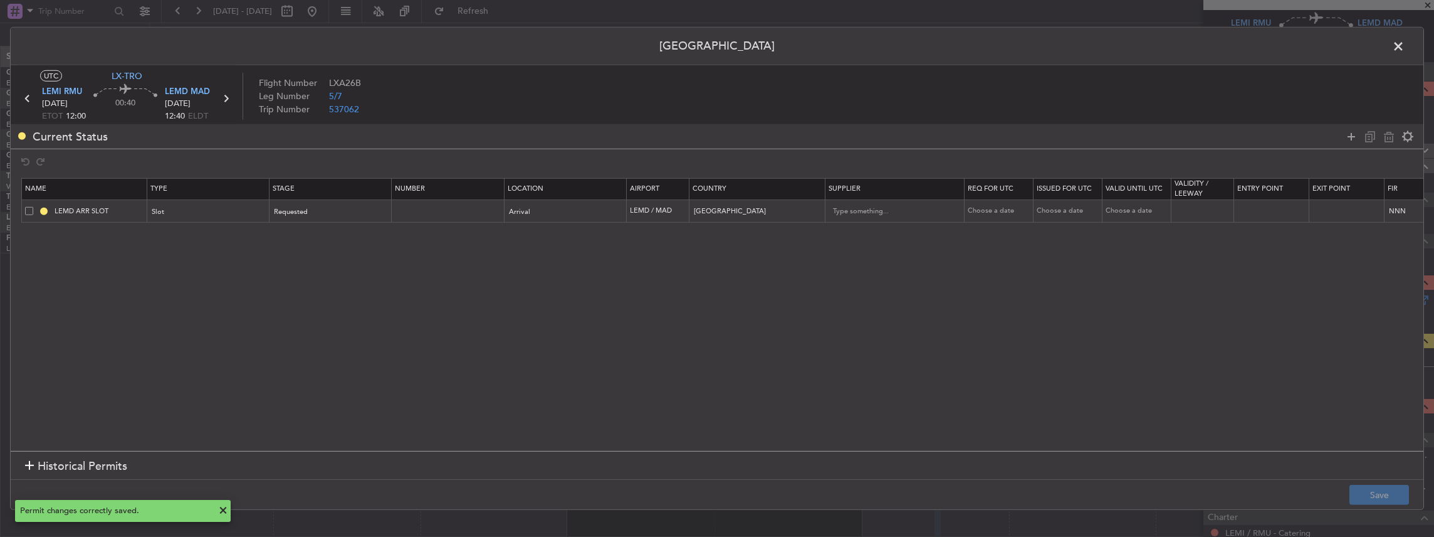
click at [1405, 46] on span at bounding box center [1405, 49] width 0 height 25
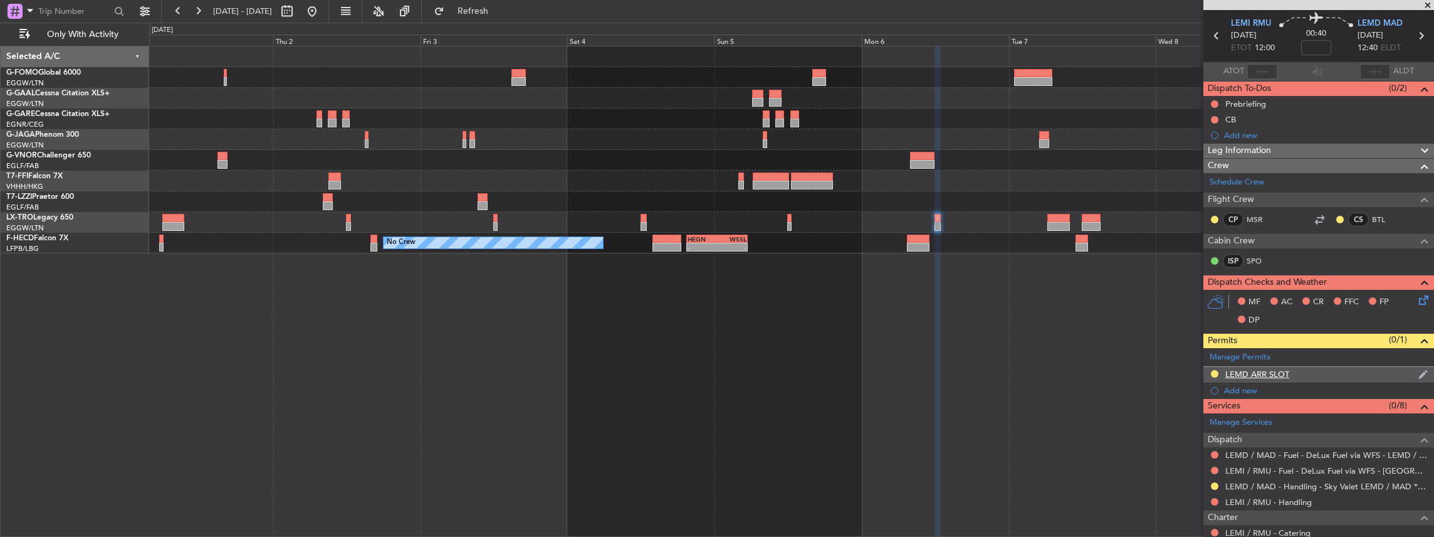
click at [1321, 372] on div "LEMD ARR SLOT" at bounding box center [1318, 375] width 231 height 16
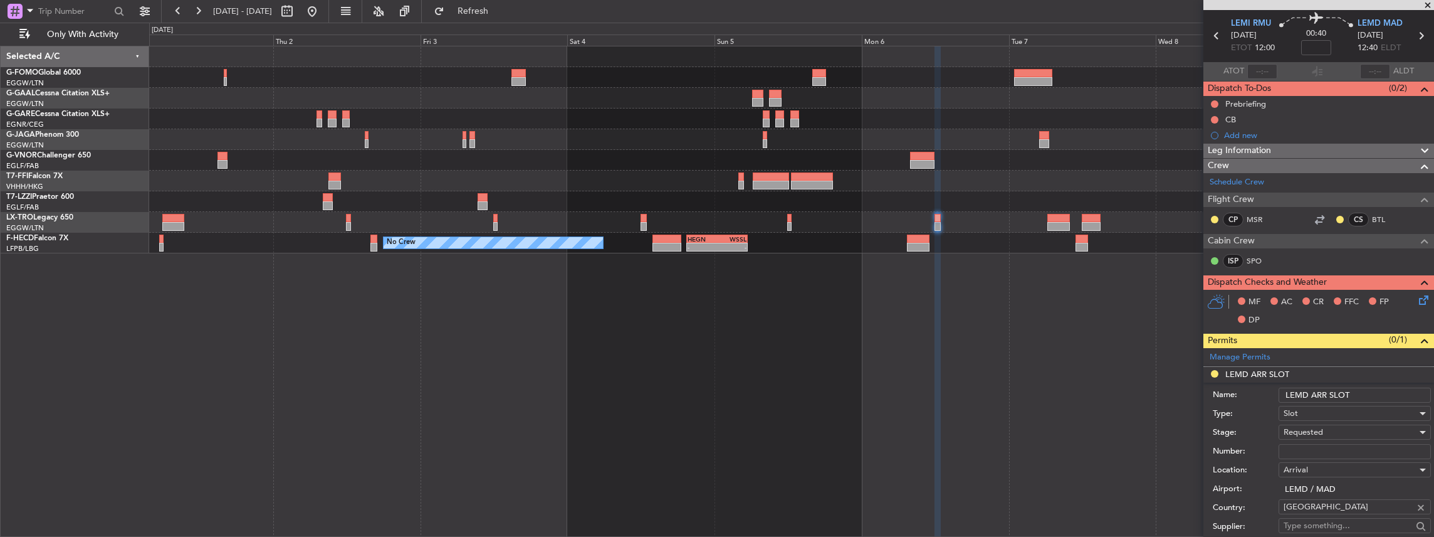
click at [1365, 392] on input "LEMD ARR SLOT" at bounding box center [1355, 394] width 152 height 15
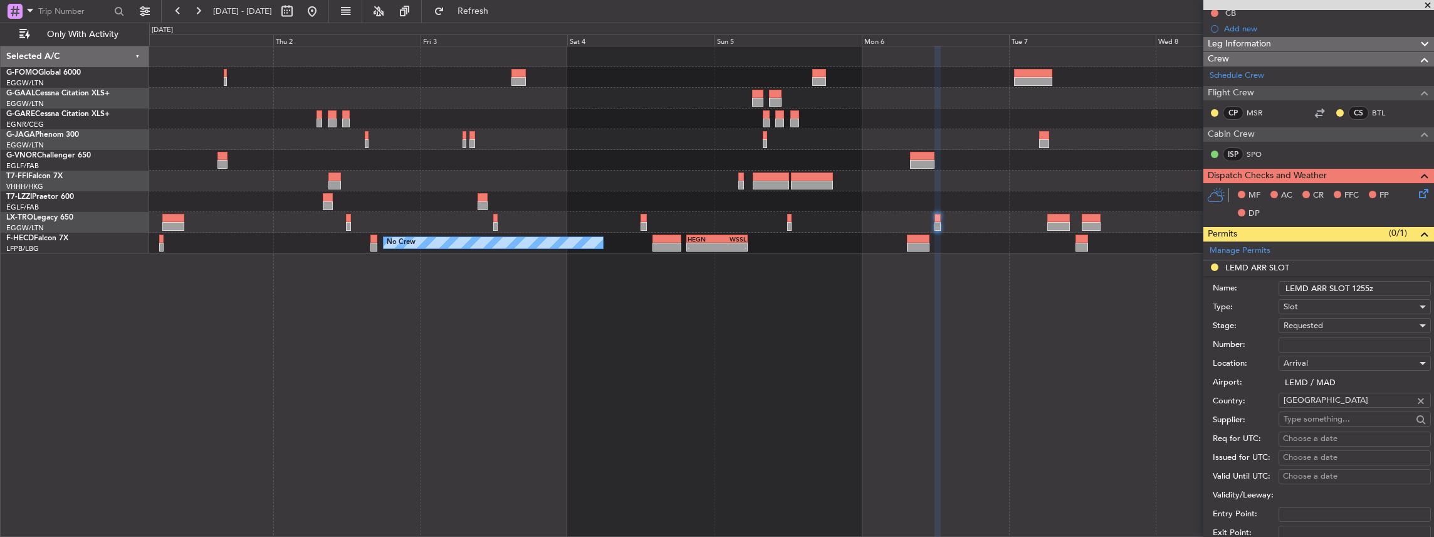
scroll to position [251, 0]
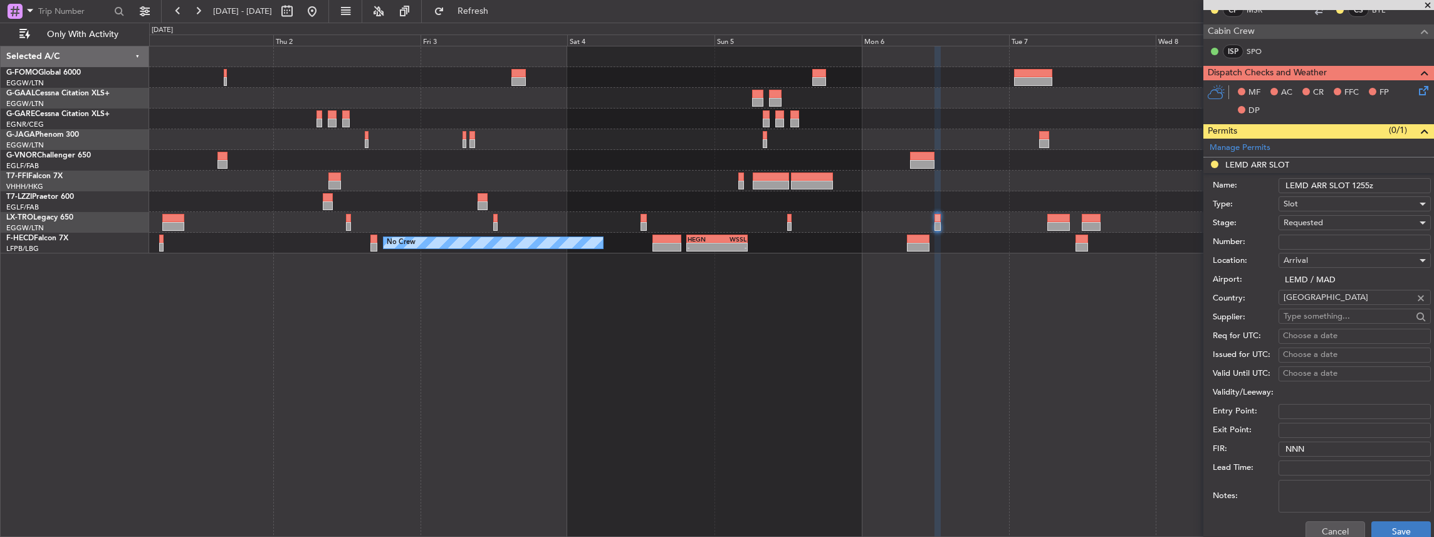
type input "LEMD ARR SLOT 1255z"
click at [1390, 528] on button "Save" at bounding box center [1401, 531] width 60 height 20
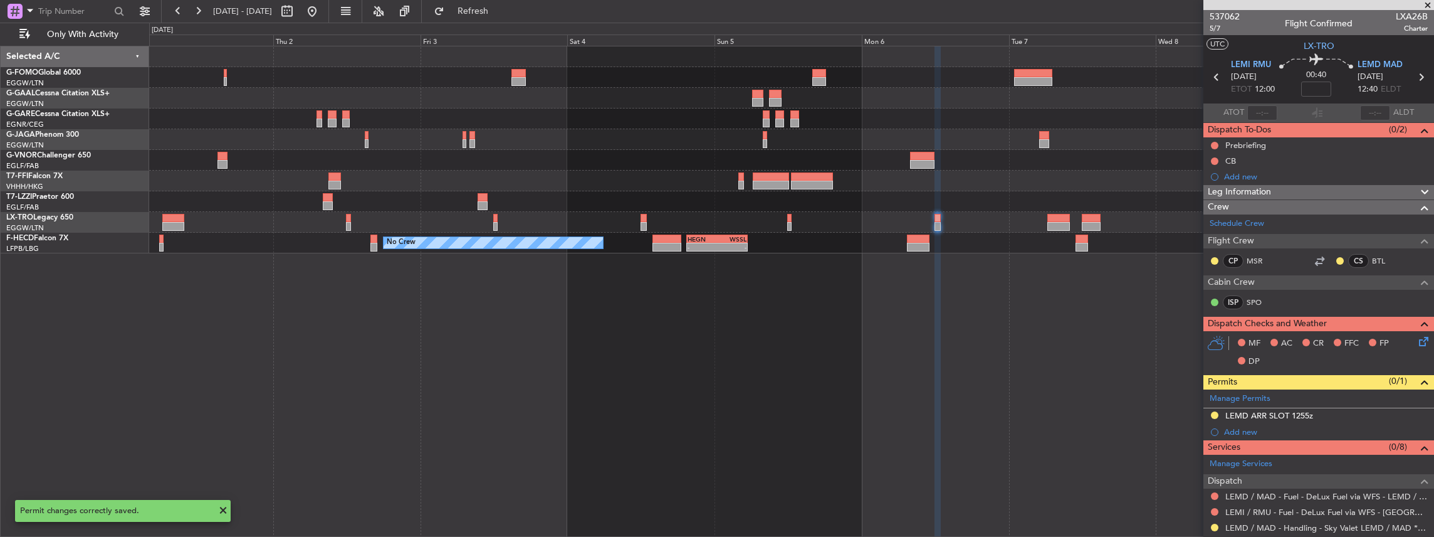
scroll to position [41, 0]
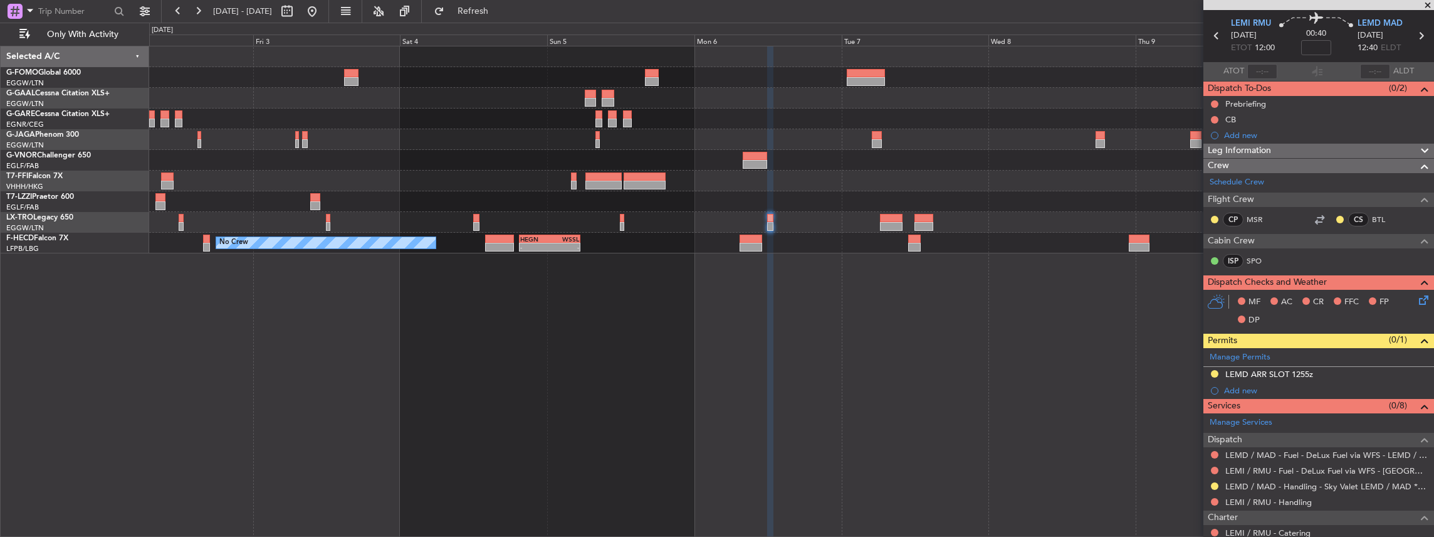
click at [875, 283] on div "Planned Maint Geneva (Cointrin) No Crew - - HEGN 19:30 Z WSSL 05:25 Z - - ZBAA …" at bounding box center [791, 291] width 1285 height 491
click at [1414, 34] on icon at bounding box center [1421, 36] width 16 height 16
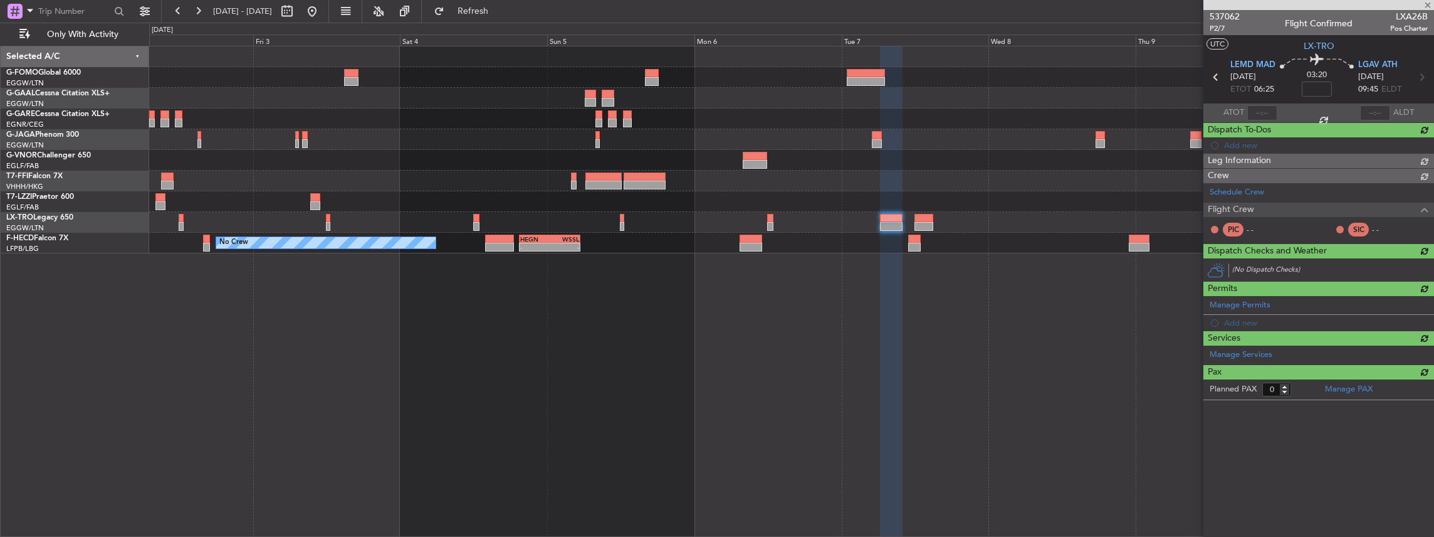
scroll to position [0, 0]
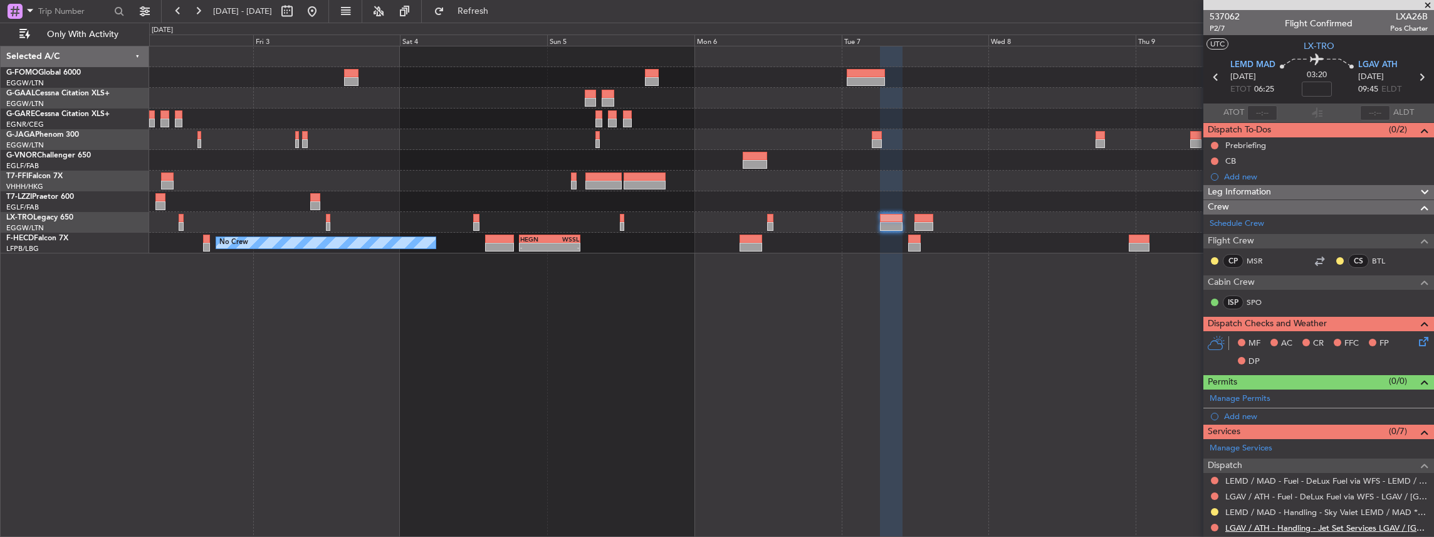
click at [1251, 525] on link "LGAV / ATH - Handling - Jet Set Services LGAV / [GEOGRAPHIC_DATA]" at bounding box center [1326, 527] width 202 height 11
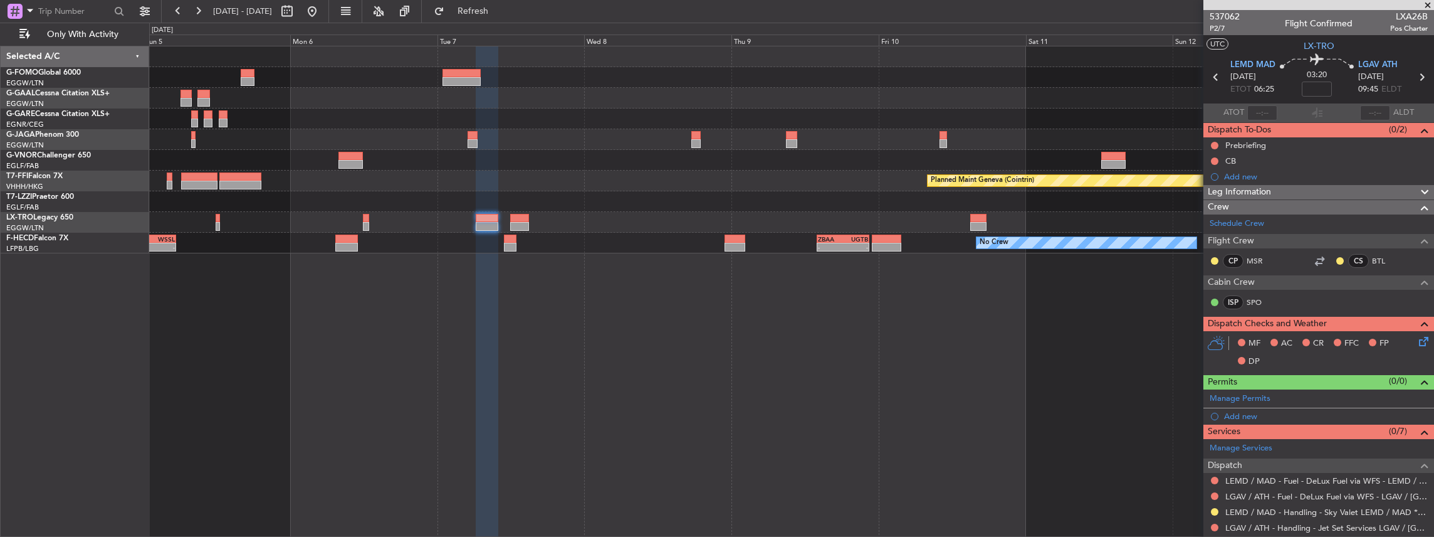
click at [649, 323] on div "Owner [GEOGRAPHIC_DATA] ([GEOGRAPHIC_DATA]) Planned Maint Geneva ([GEOGRAPHIC_D…" at bounding box center [791, 291] width 1285 height 491
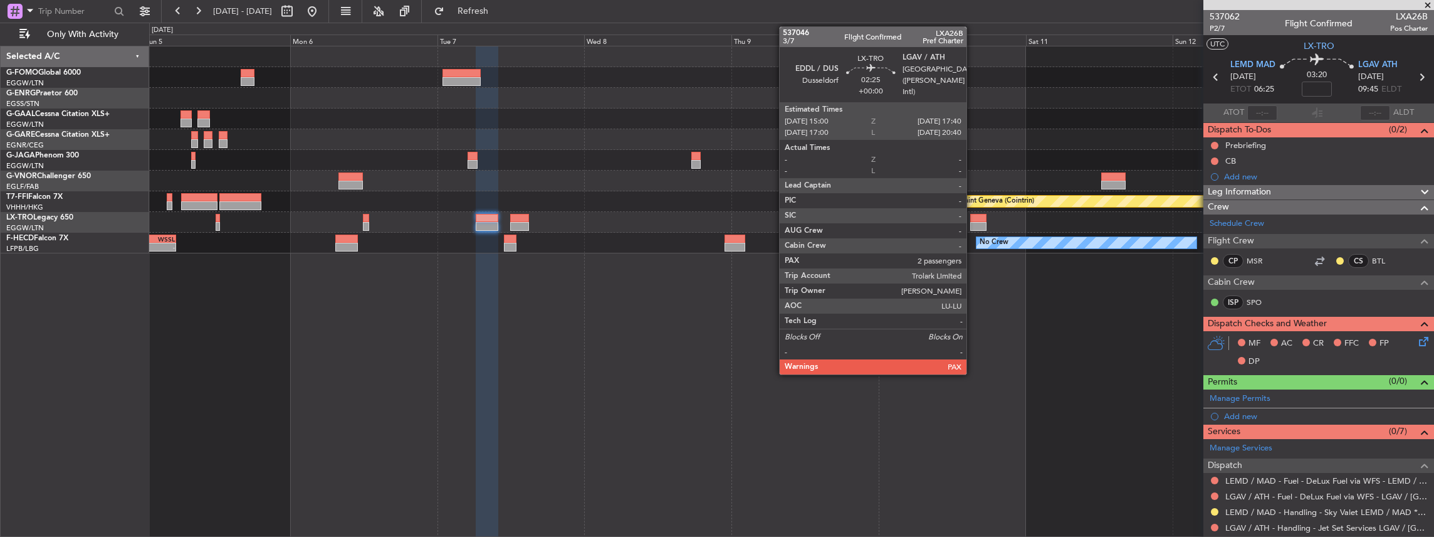
click at [976, 222] on div at bounding box center [978, 226] width 17 height 9
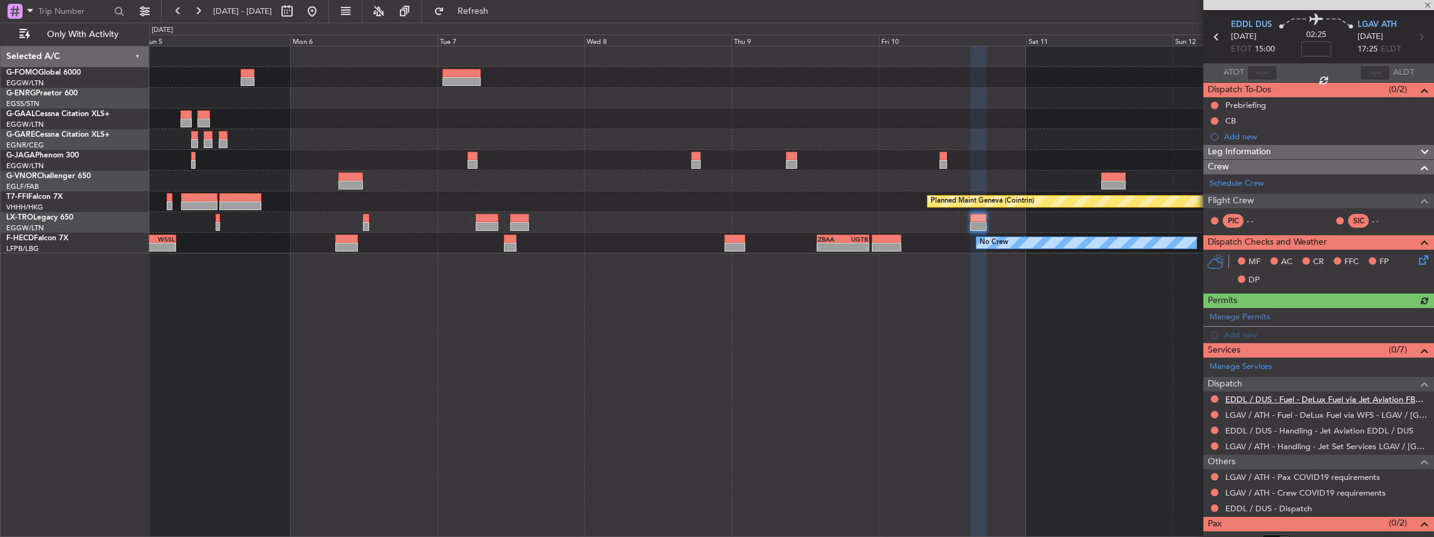
scroll to position [68, 0]
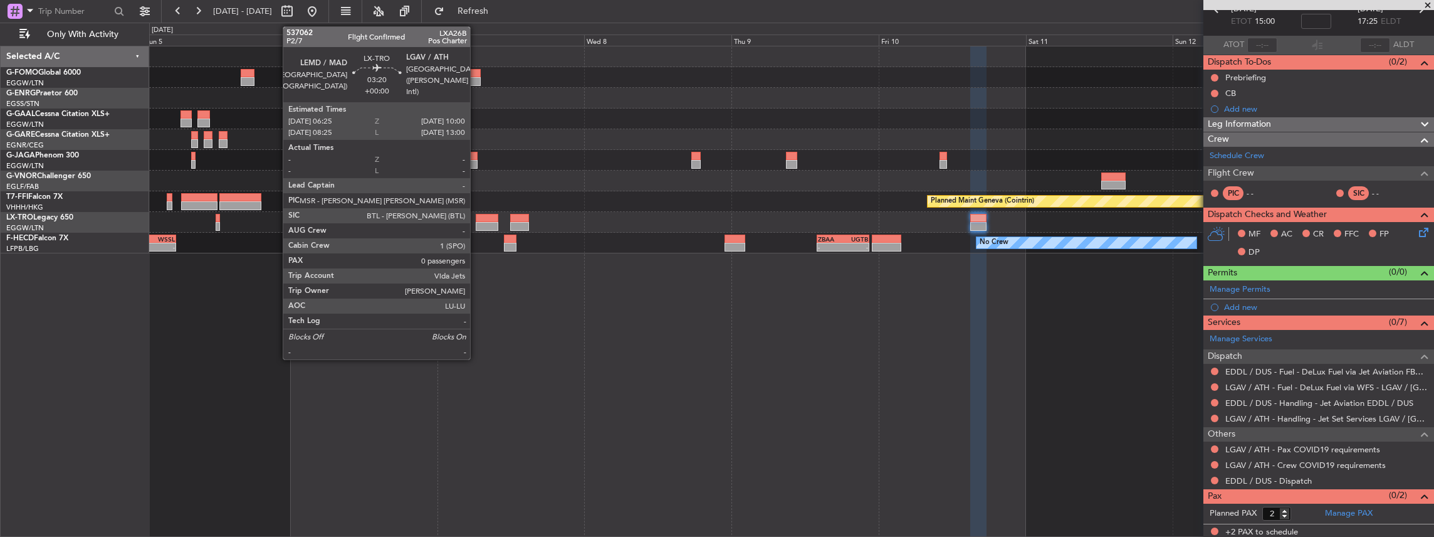
click at [476, 223] on div at bounding box center [487, 226] width 23 height 9
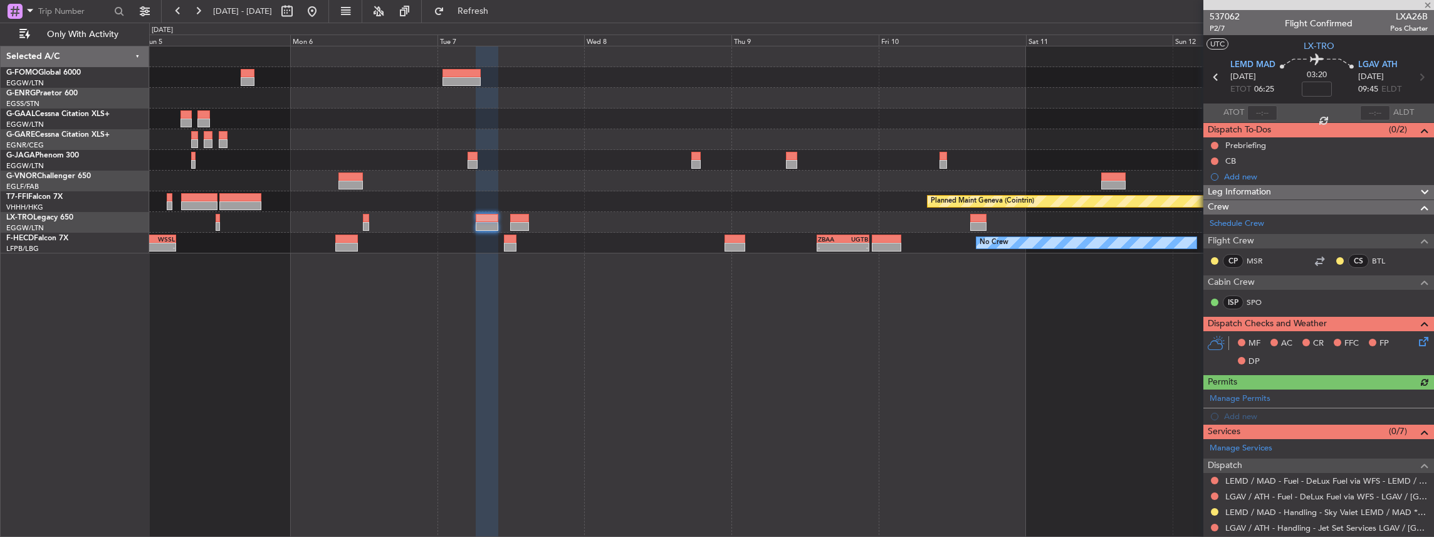
scroll to position [41, 0]
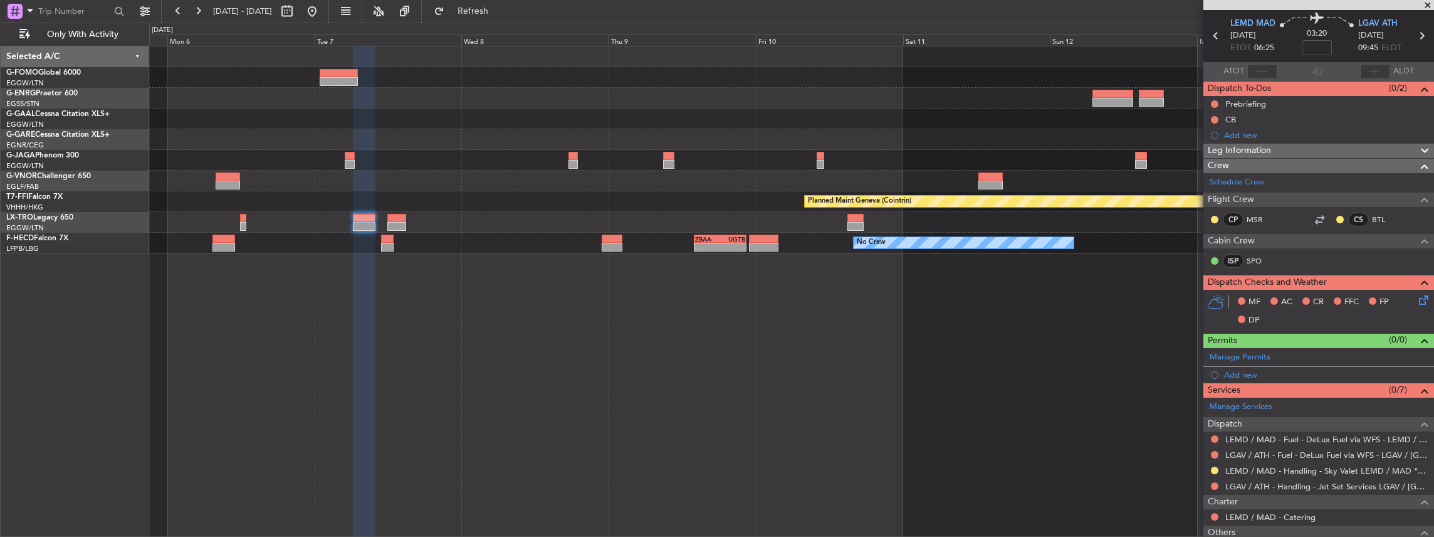
click at [899, 363] on div "Owner [GEOGRAPHIC_DATA] ([GEOGRAPHIC_DATA]) Planned Maint Geneva ([GEOGRAPHIC_D…" at bounding box center [791, 291] width 1285 height 491
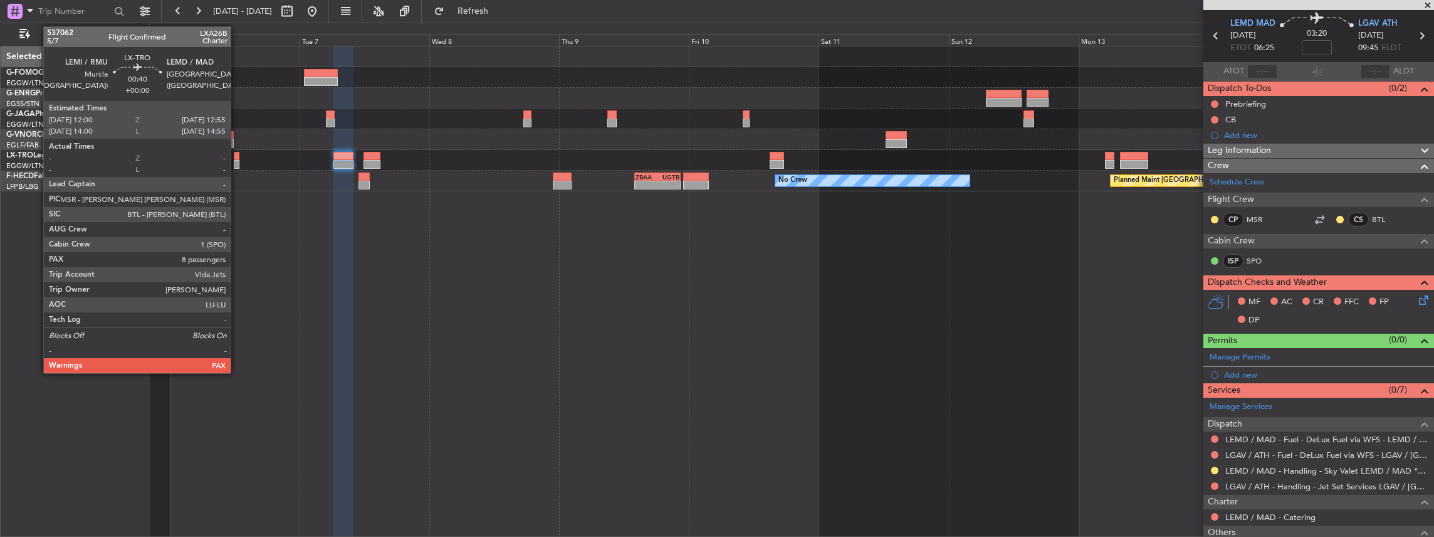
click at [237, 163] on div at bounding box center [236, 164] width 5 height 9
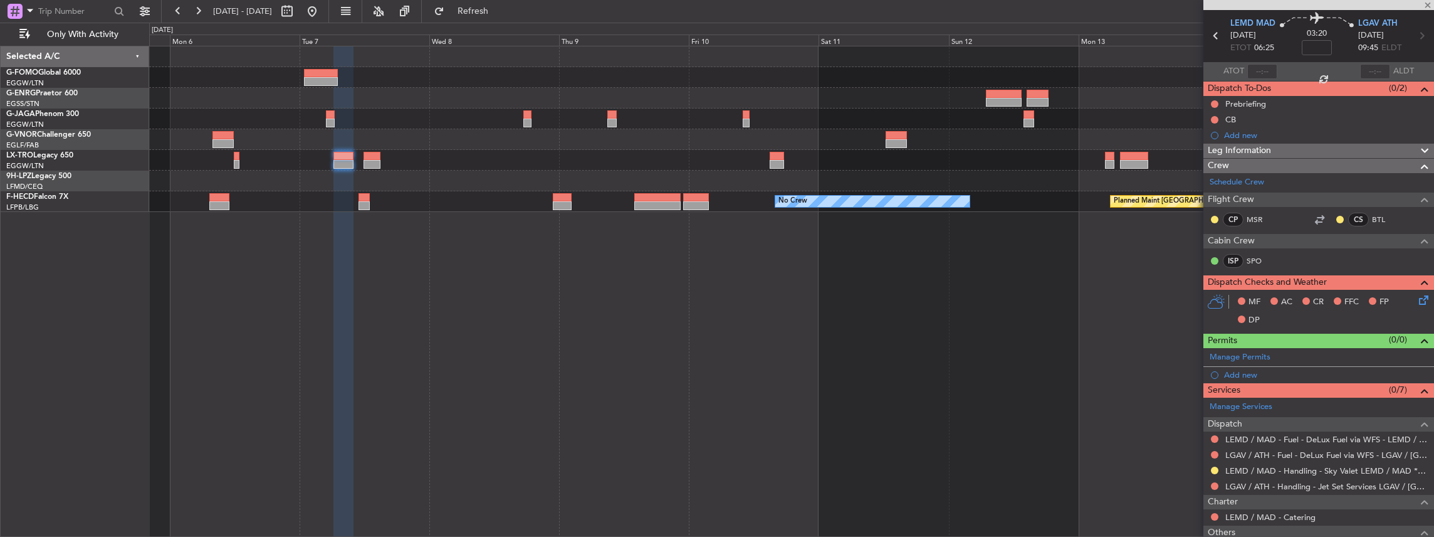
scroll to position [0, 0]
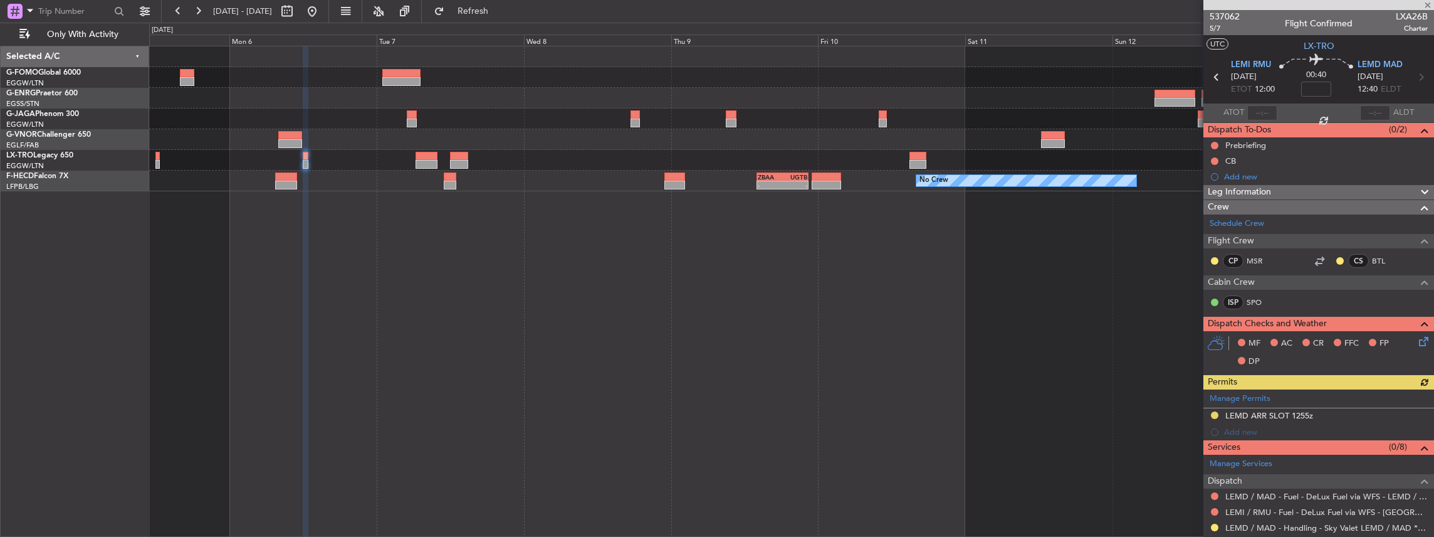
click at [892, 281] on div "No Crew Planned Maint [GEOGRAPHIC_DATA] ([GEOGRAPHIC_DATA]) - - ZBAA 14:00 Z UG…" at bounding box center [791, 291] width 1285 height 491
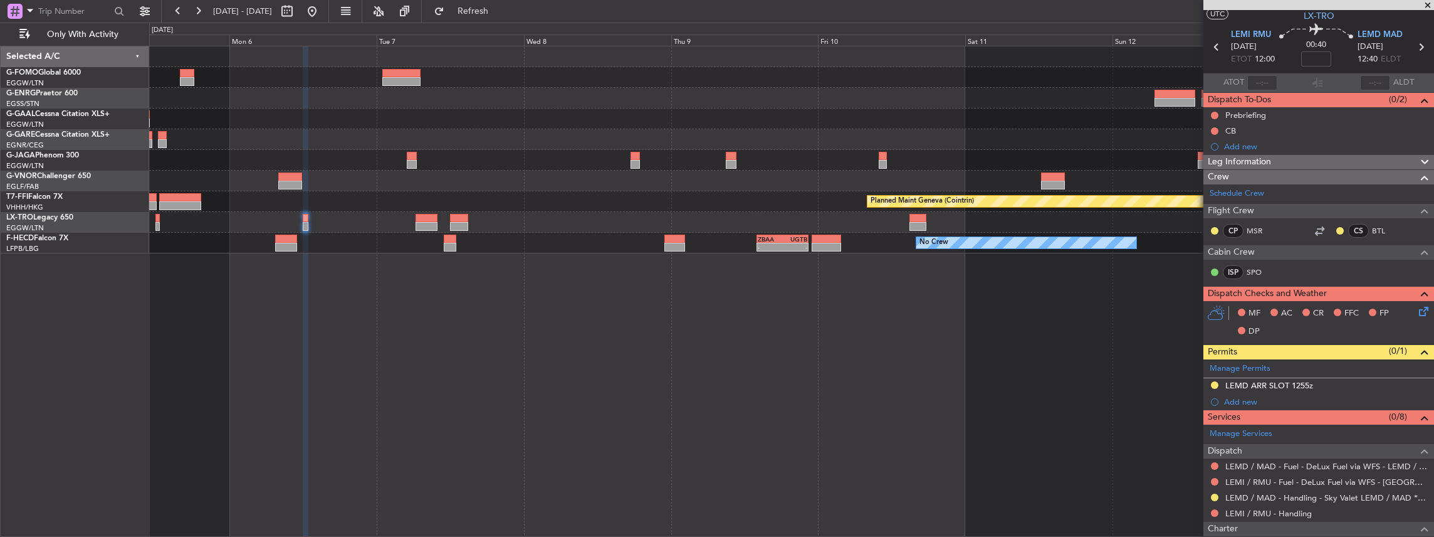
scroll to position [83, 0]
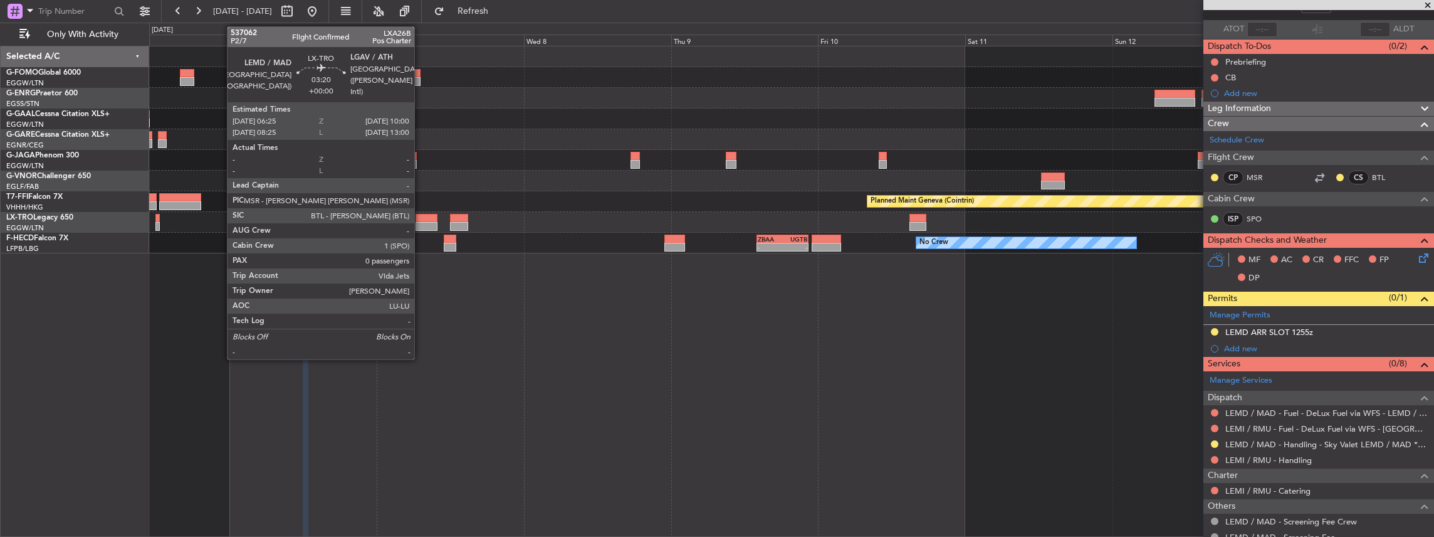
click at [421, 222] on div at bounding box center [427, 226] width 23 height 9
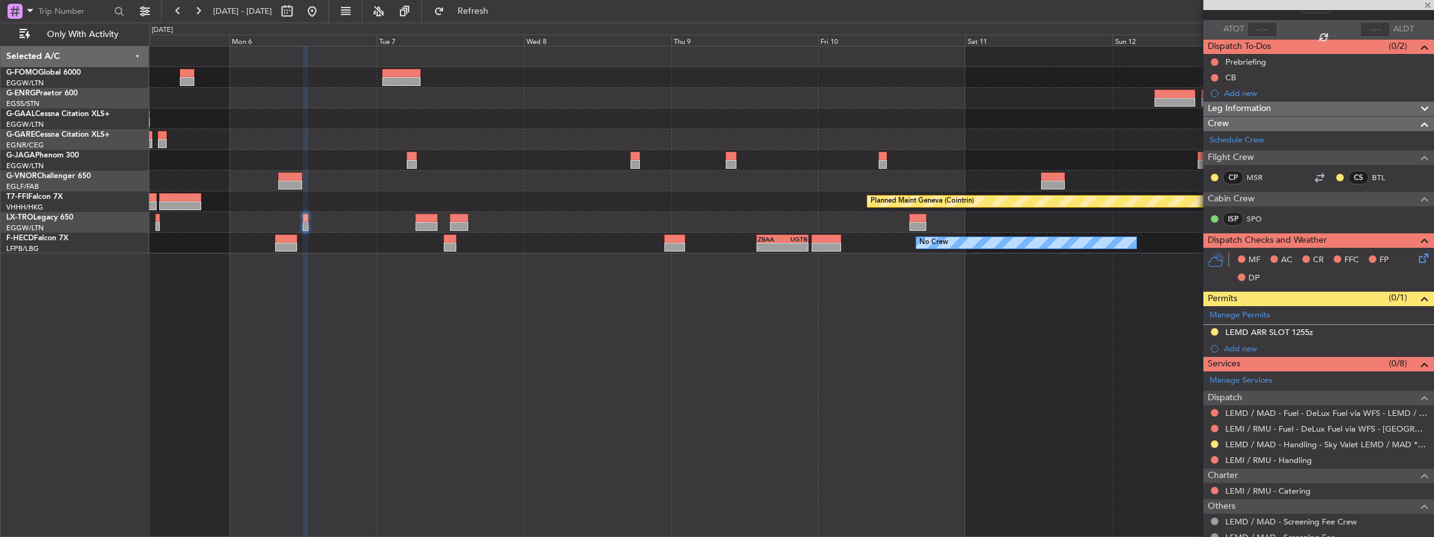
scroll to position [0, 0]
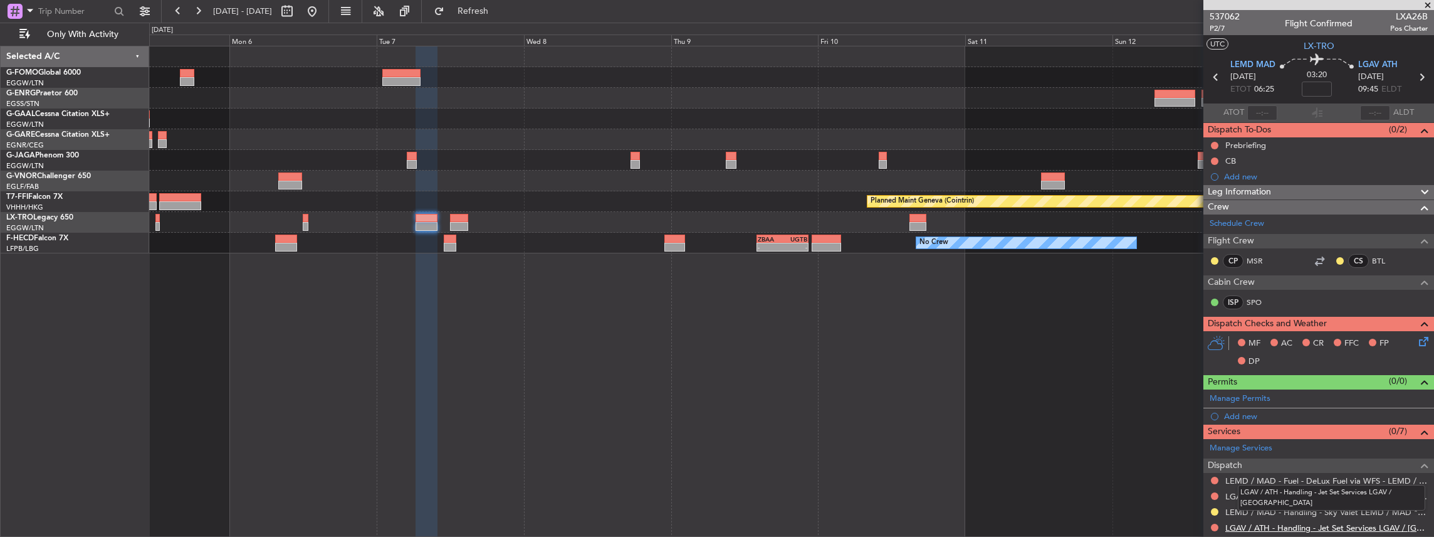
click at [1241, 528] on link "LGAV / ATH - Handling - Jet Set Services LGAV / [GEOGRAPHIC_DATA]" at bounding box center [1326, 527] width 202 height 11
click at [500, 15] on span "Refresh" at bounding box center [473, 11] width 53 height 9
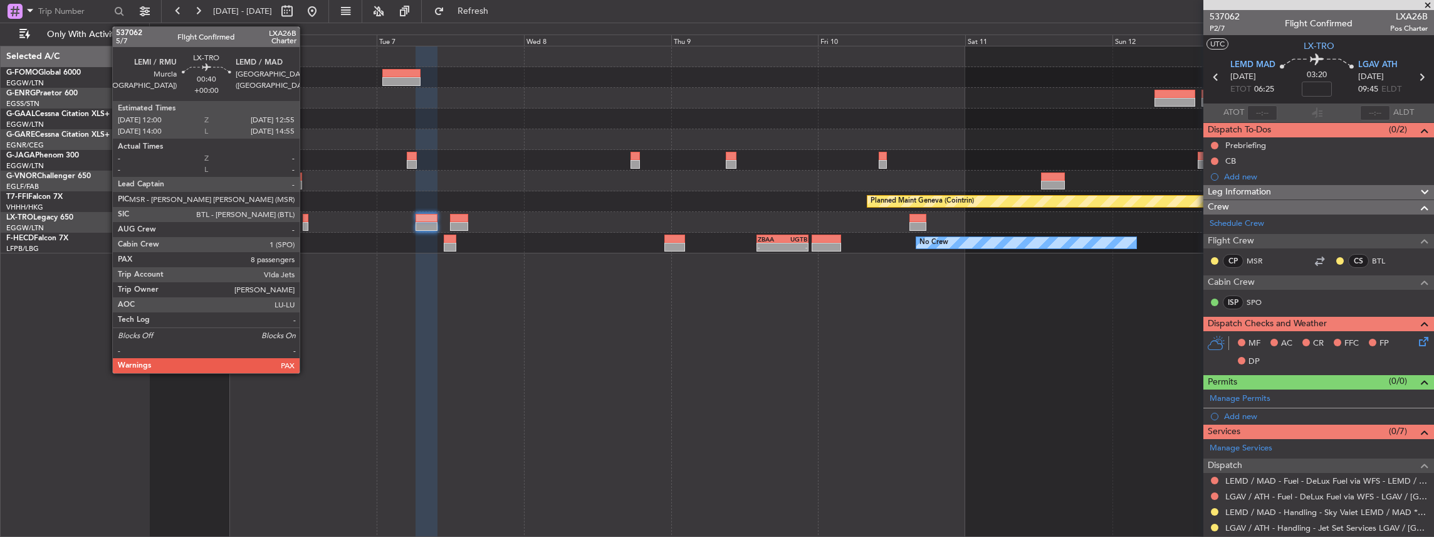
click at [306, 224] on div at bounding box center [306, 226] width 6 height 9
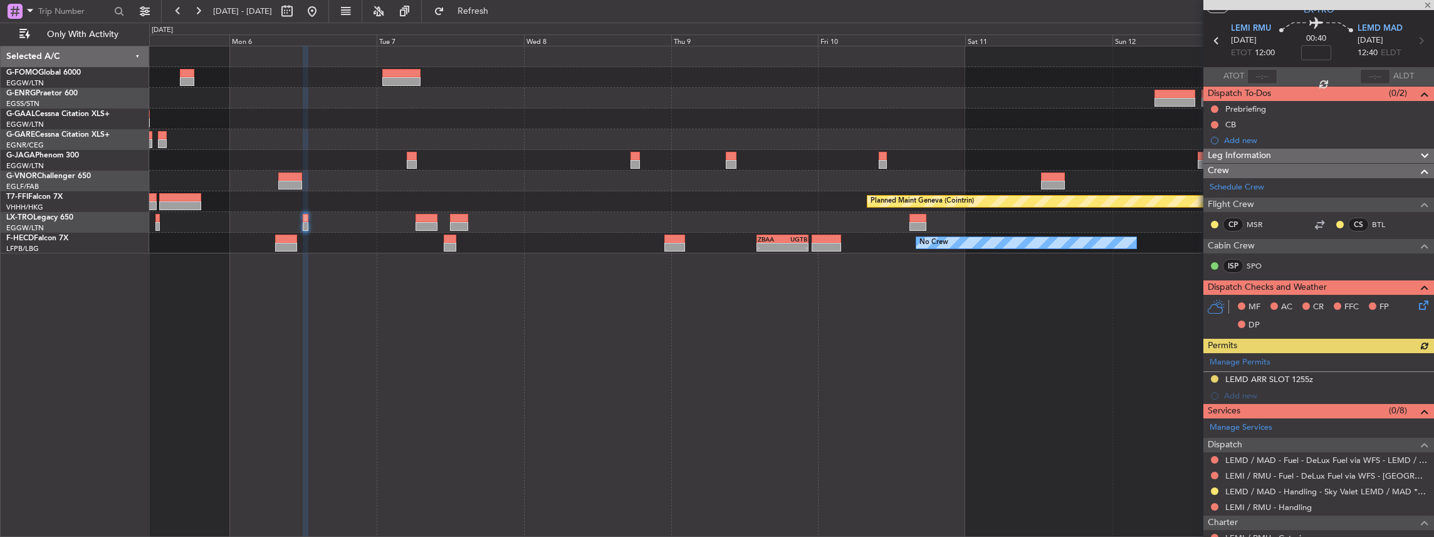
scroll to position [83, 0]
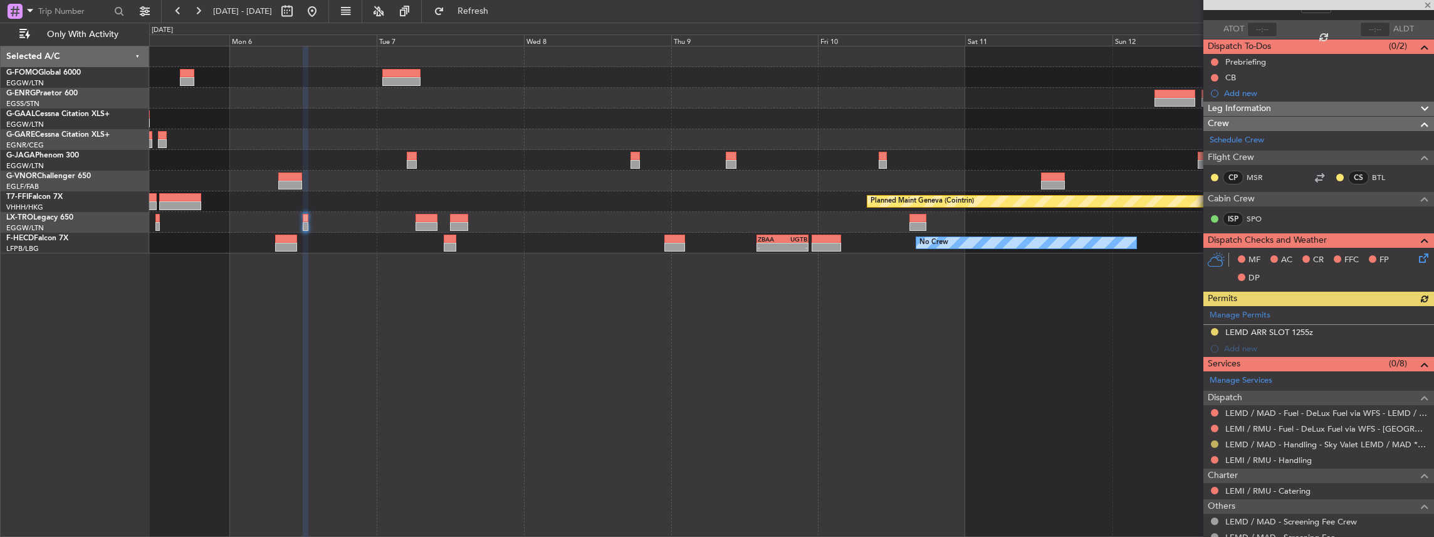
click at [1212, 440] on button at bounding box center [1215, 444] width 8 height 8
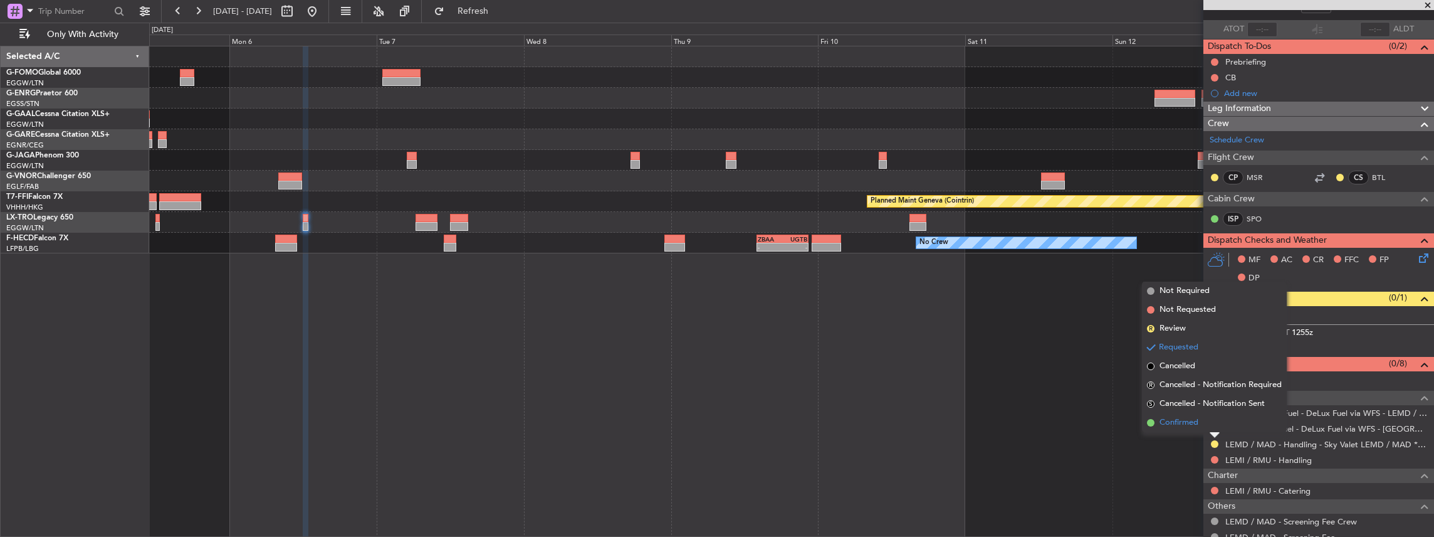
click at [1166, 423] on span "Confirmed" at bounding box center [1179, 422] width 39 height 13
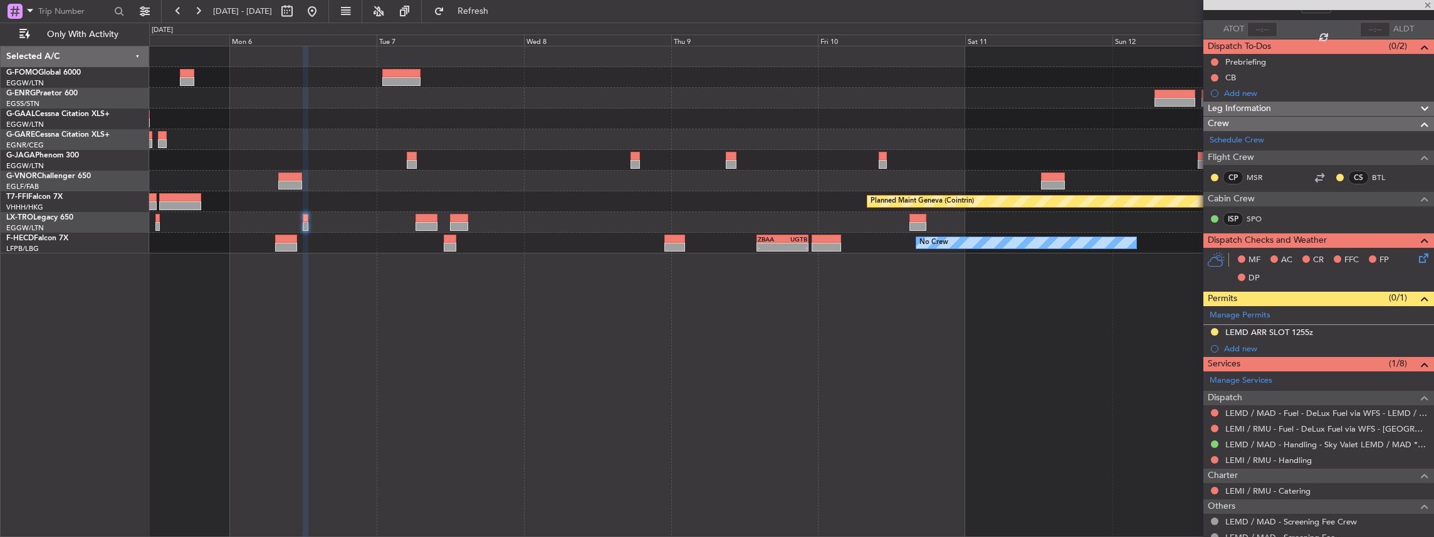
scroll to position [0, 0]
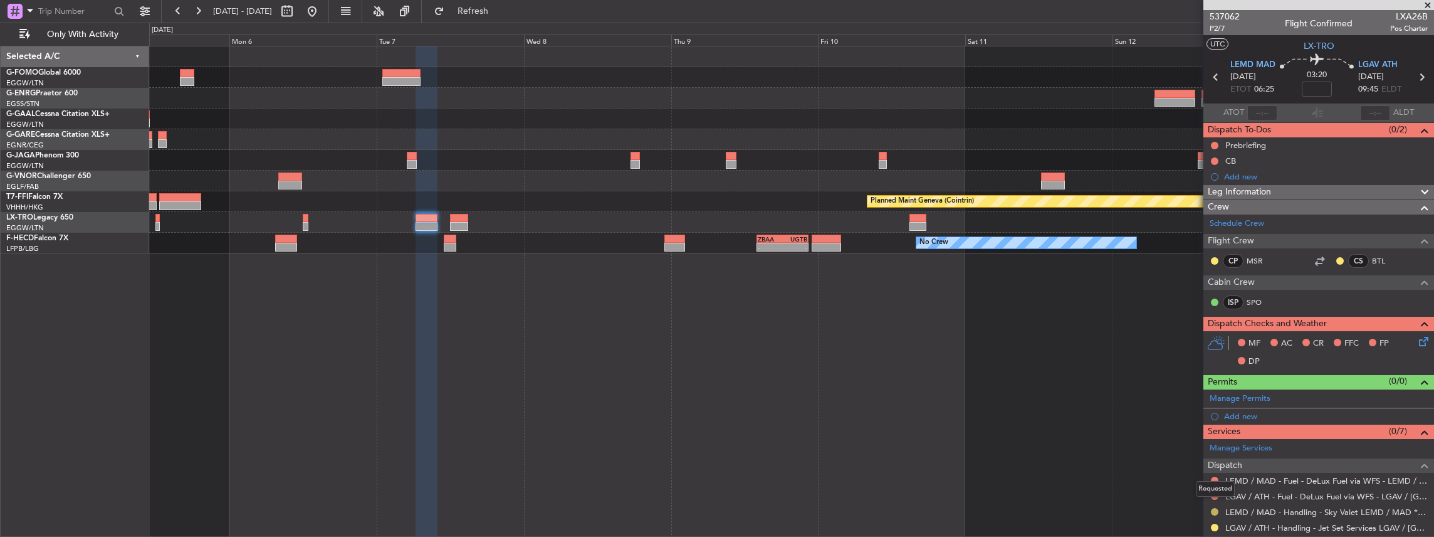
click at [1213, 509] on button at bounding box center [1215, 512] width 8 height 8
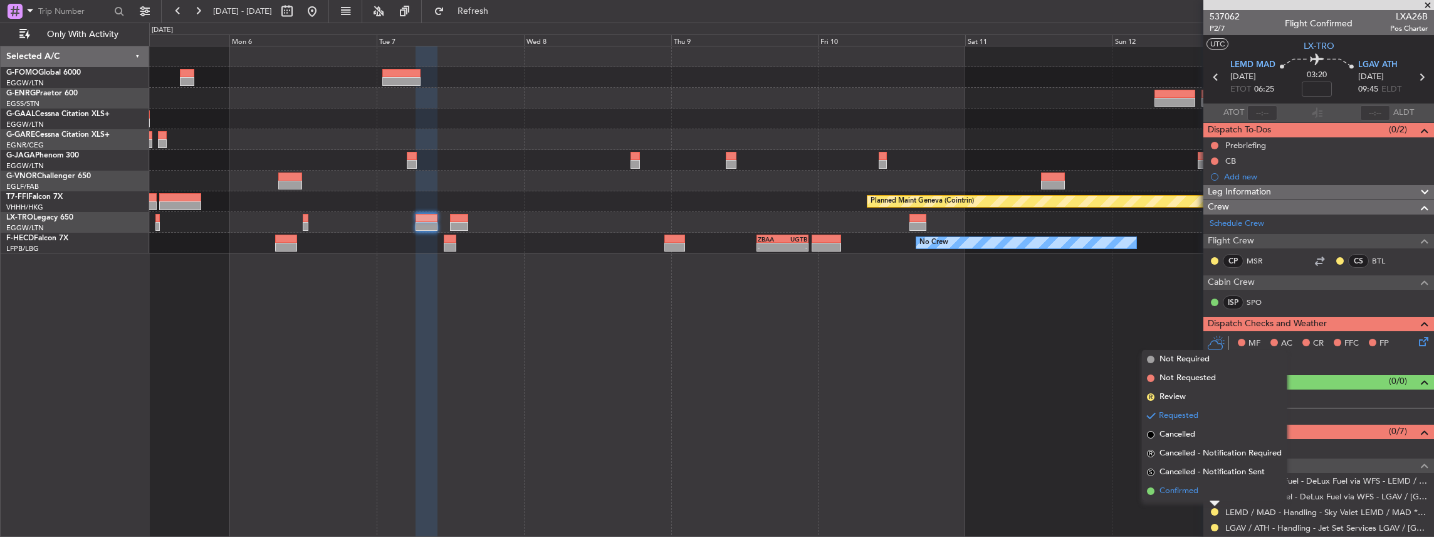
click at [1163, 491] on span "Confirmed" at bounding box center [1179, 490] width 39 height 13
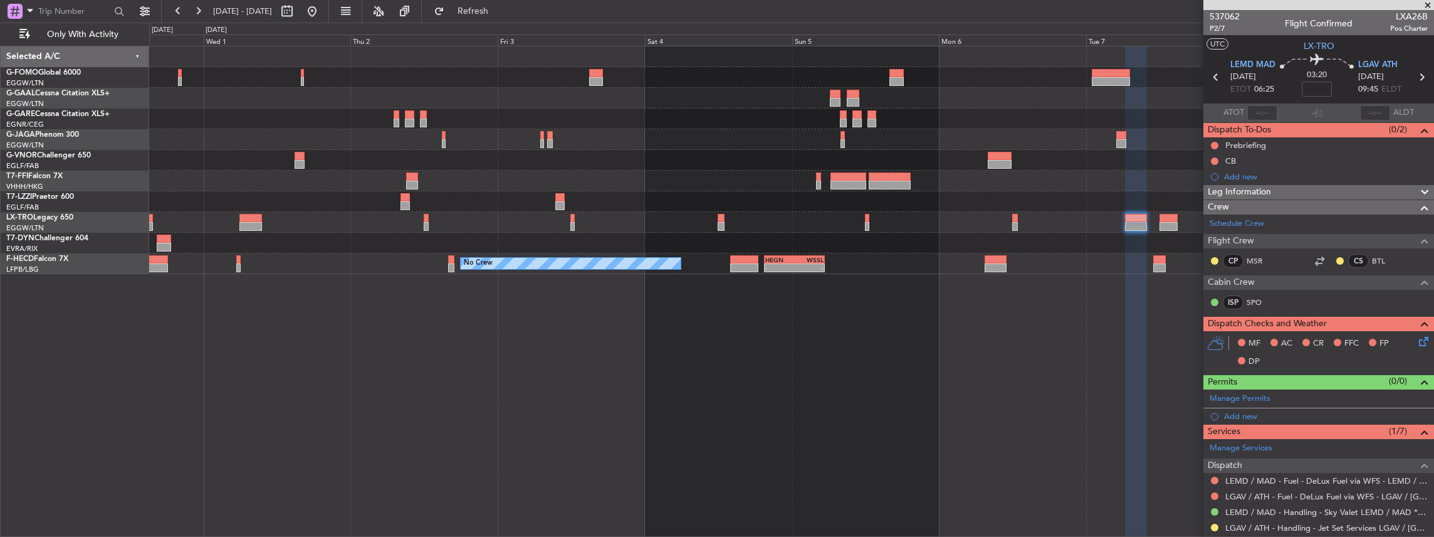
click at [1110, 311] on div "Planned Maint Geneva (Cointrin) No Crew - - HEGN 19:30 Z WSSL 05:25 Z - - ZBAA …" at bounding box center [791, 291] width 1285 height 491
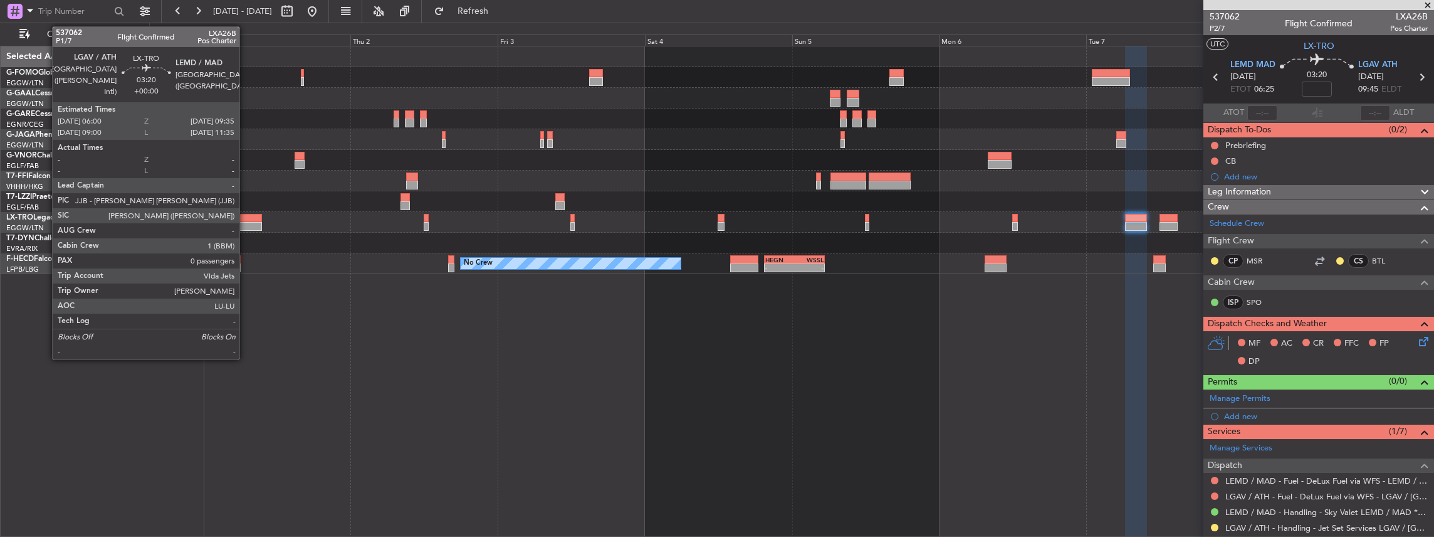
click at [246, 223] on div at bounding box center [250, 226] width 23 height 9
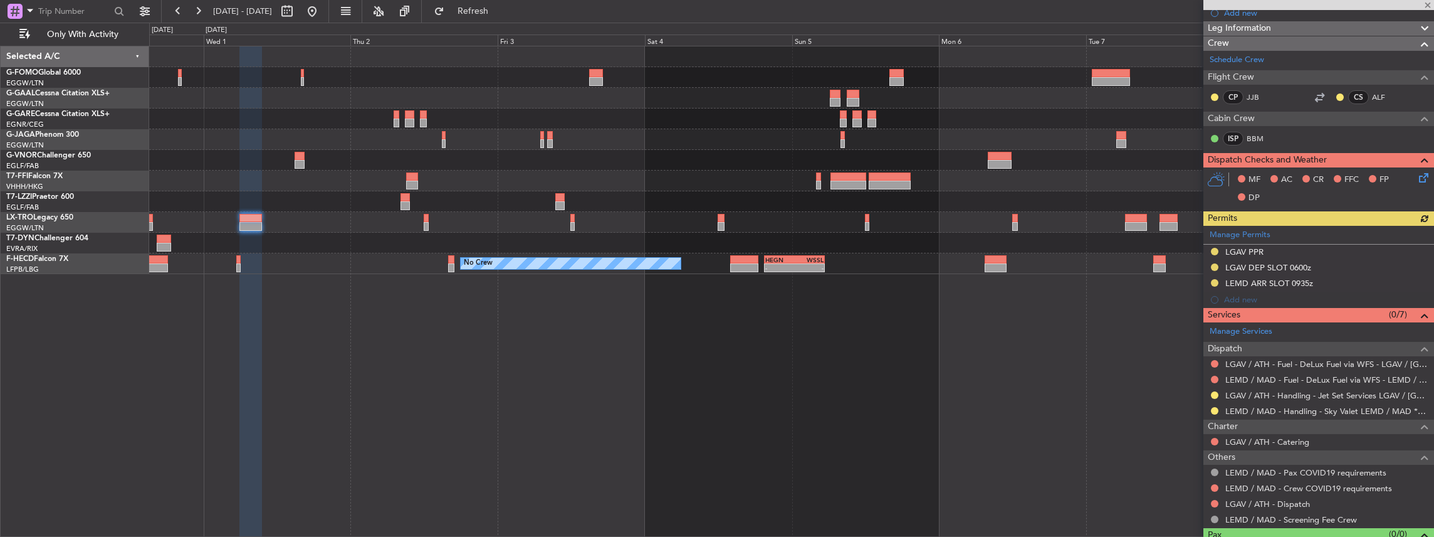
scroll to position [167, 0]
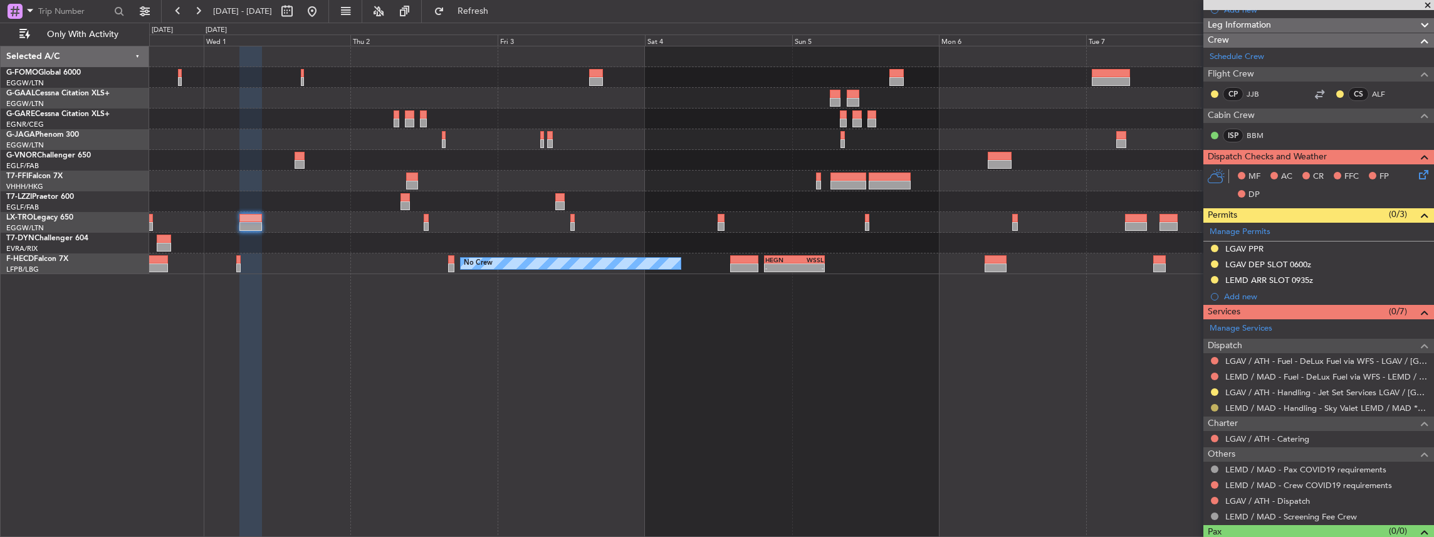
click at [1212, 405] on button at bounding box center [1215, 408] width 8 height 8
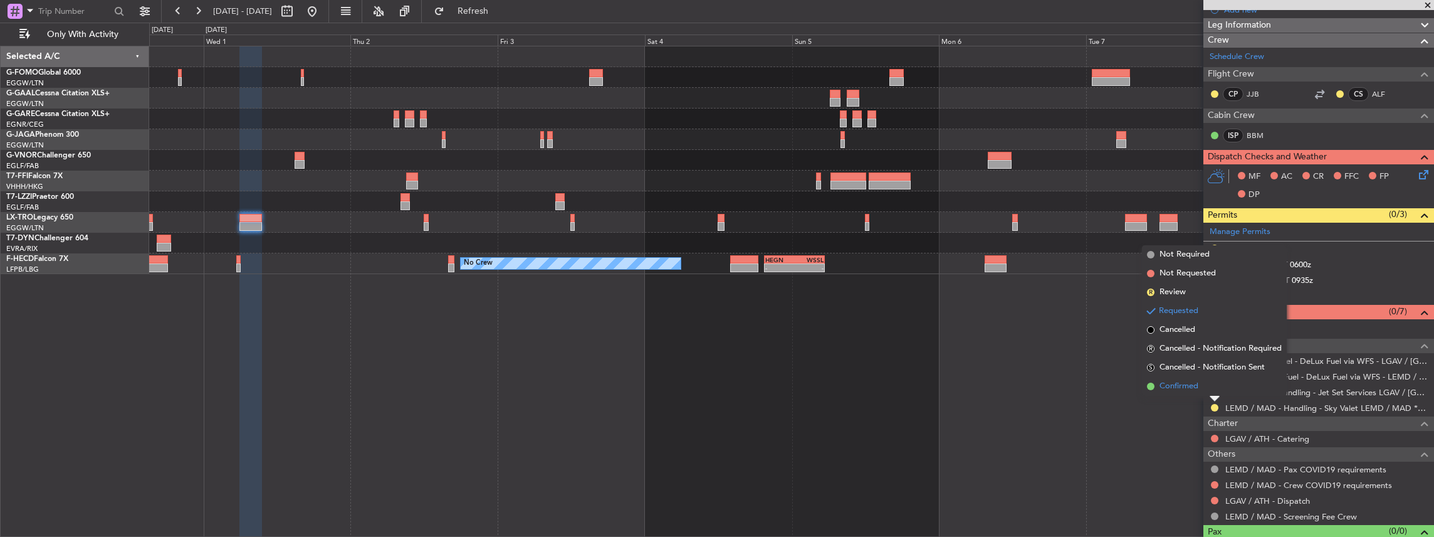
click at [1176, 384] on span "Confirmed" at bounding box center [1179, 386] width 39 height 13
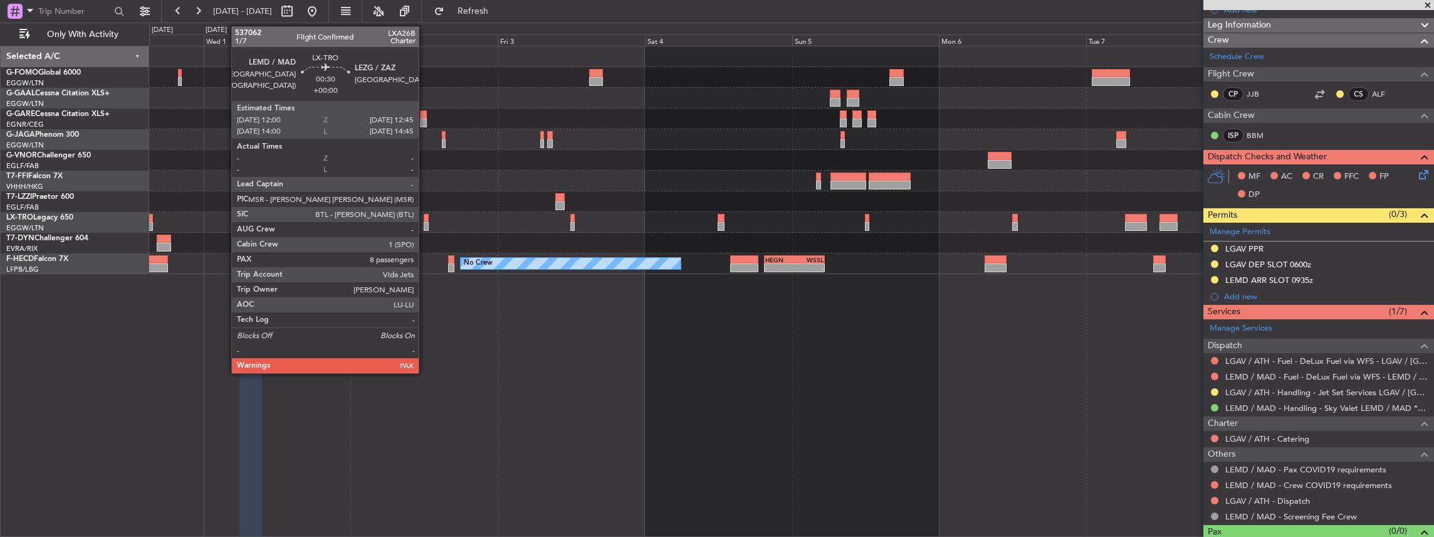
click at [425, 224] on div at bounding box center [426, 226] width 5 height 9
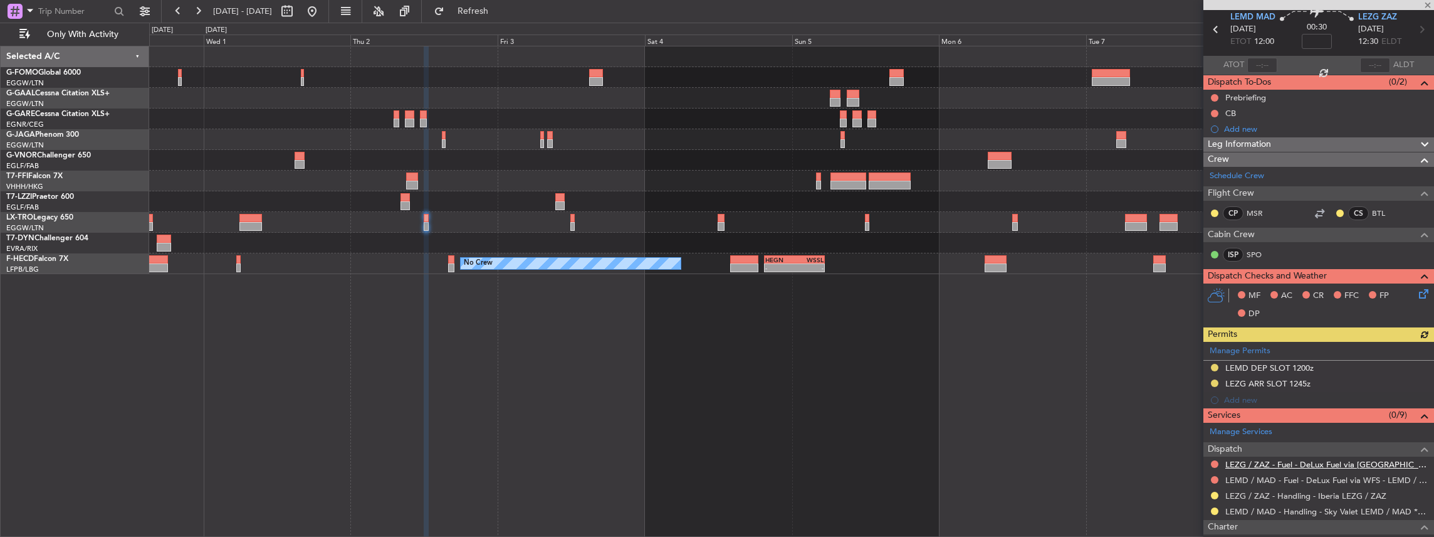
scroll to position [83, 0]
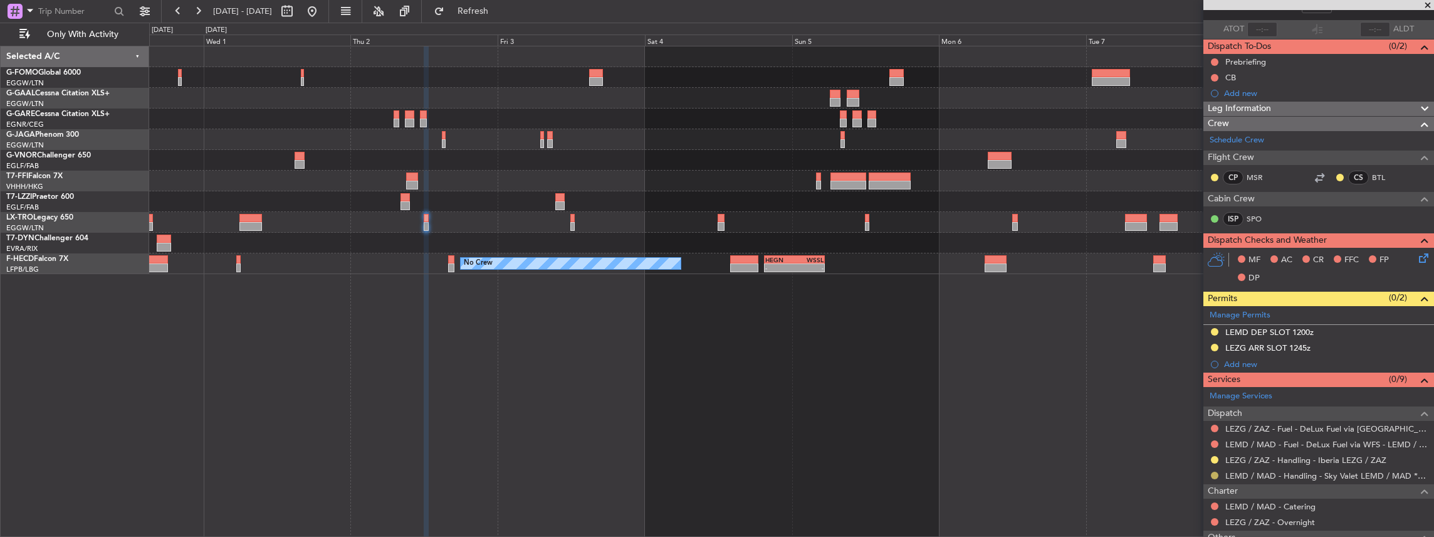
click at [1216, 471] on button at bounding box center [1215, 475] width 8 height 8
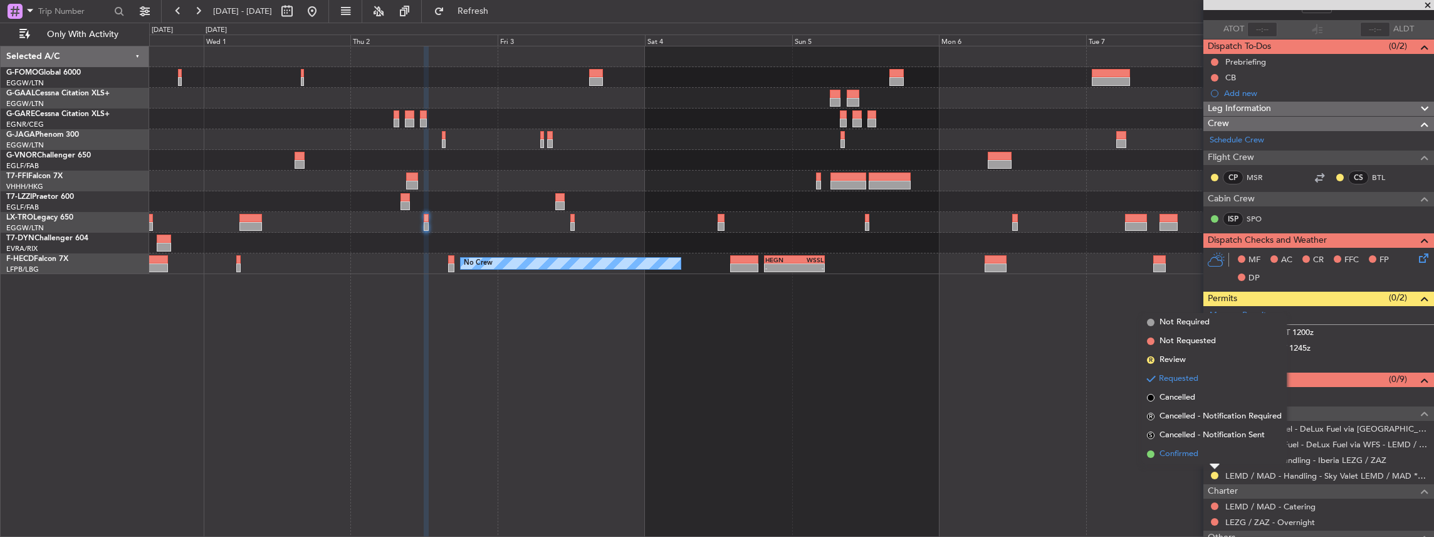
click at [1156, 451] on li "Confirmed" at bounding box center [1214, 453] width 145 height 19
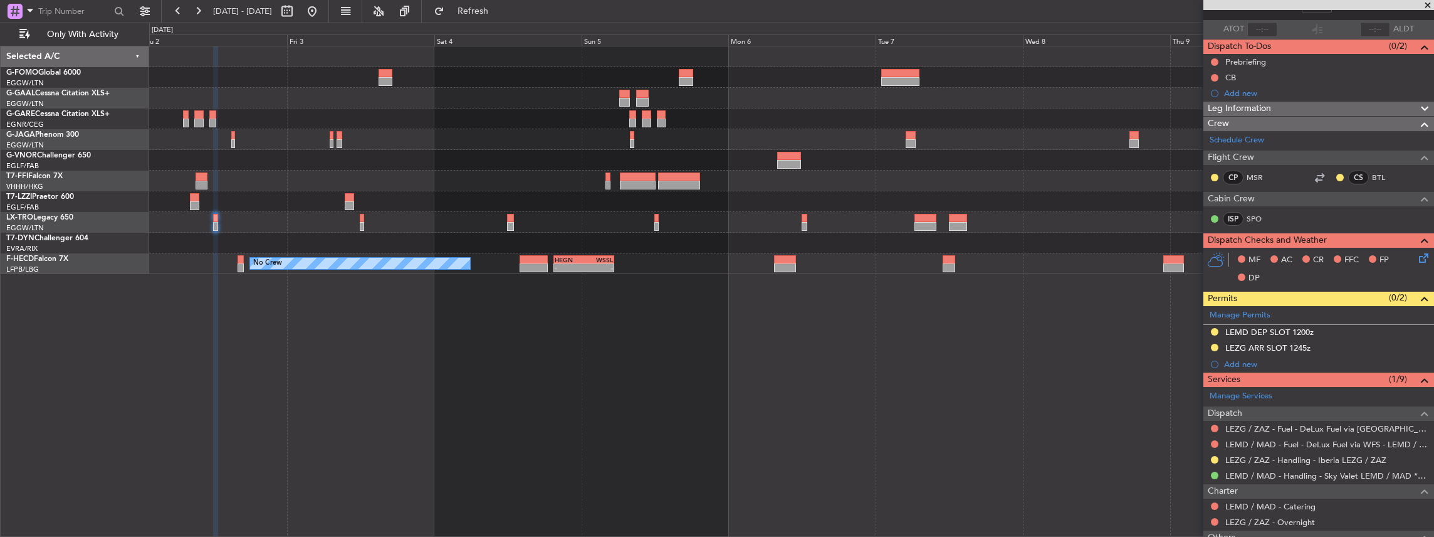
click at [866, 337] on div "Planned Maint Geneva (Cointrin) No Crew - - HEGN 19:30 Z WSSL 05:25 Z - - ZBAA …" at bounding box center [791, 291] width 1285 height 491
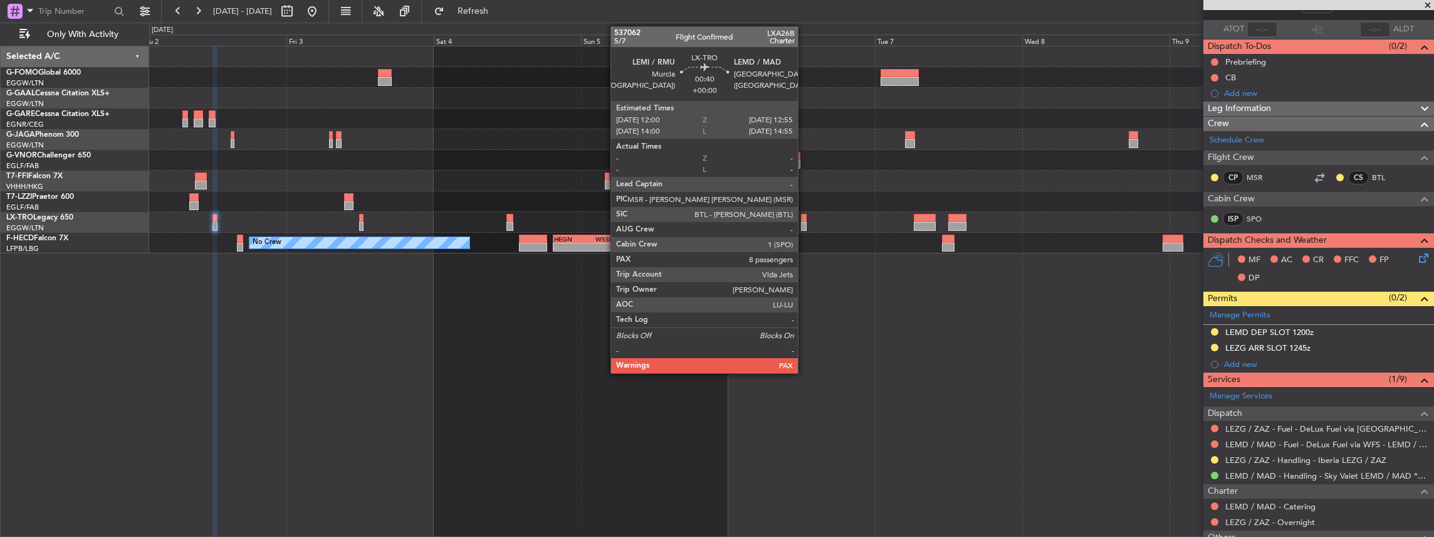
click at [804, 226] on div at bounding box center [804, 226] width 6 height 9
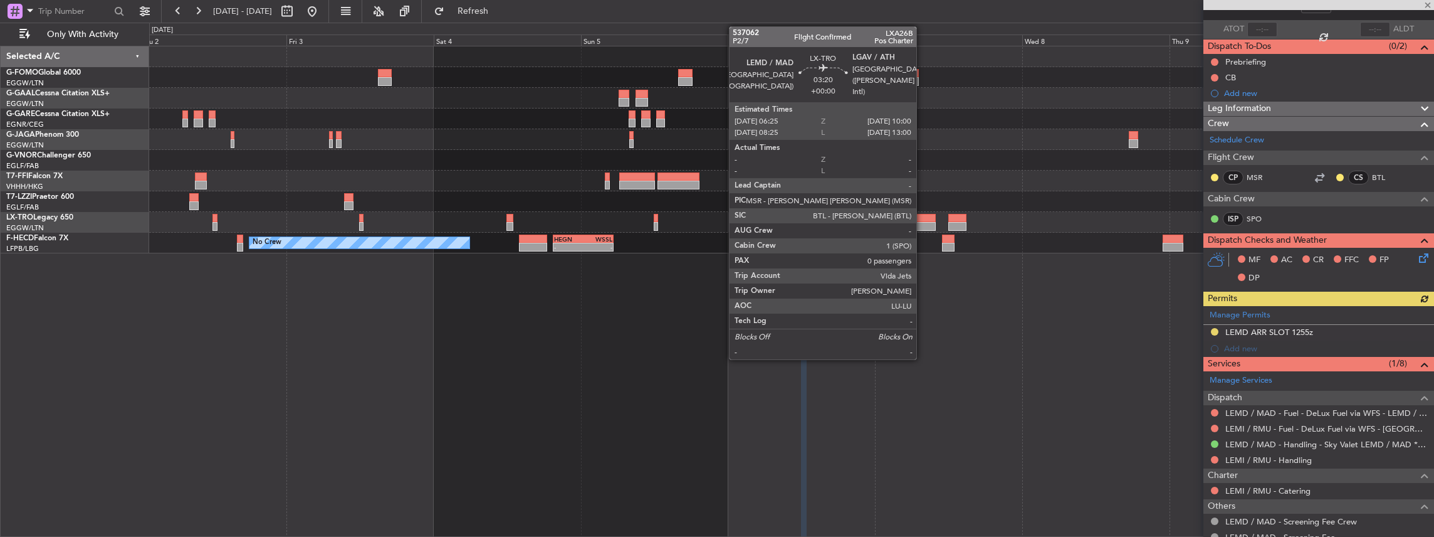
click at [923, 222] on div at bounding box center [925, 226] width 23 height 9
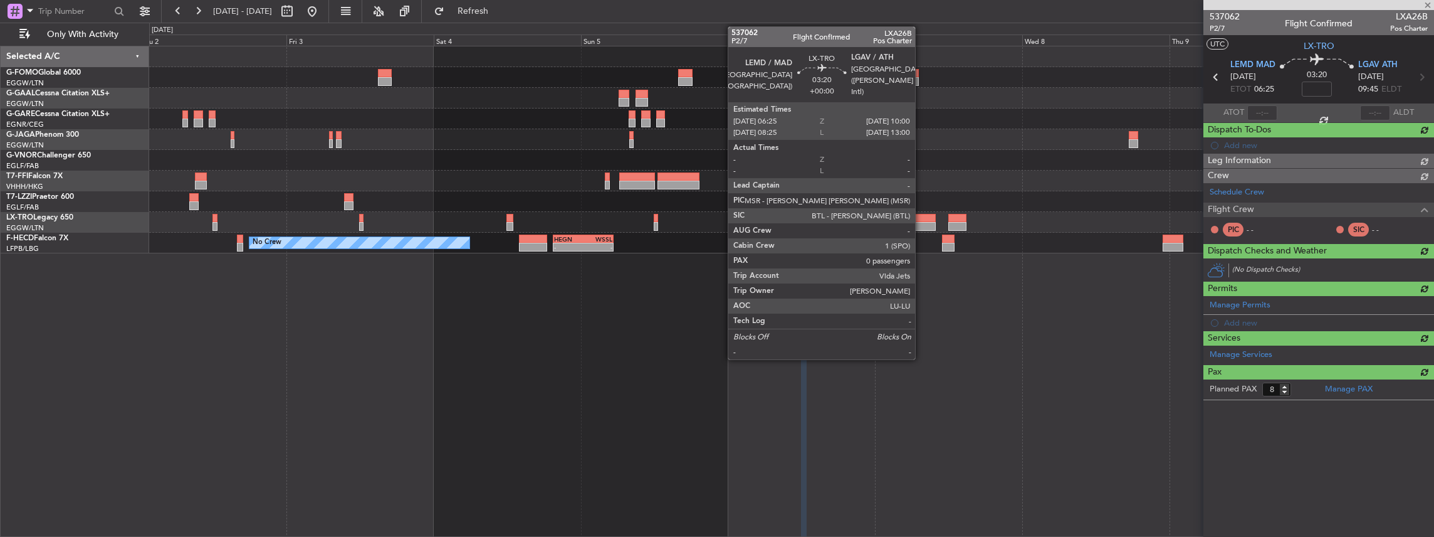
type input "0"
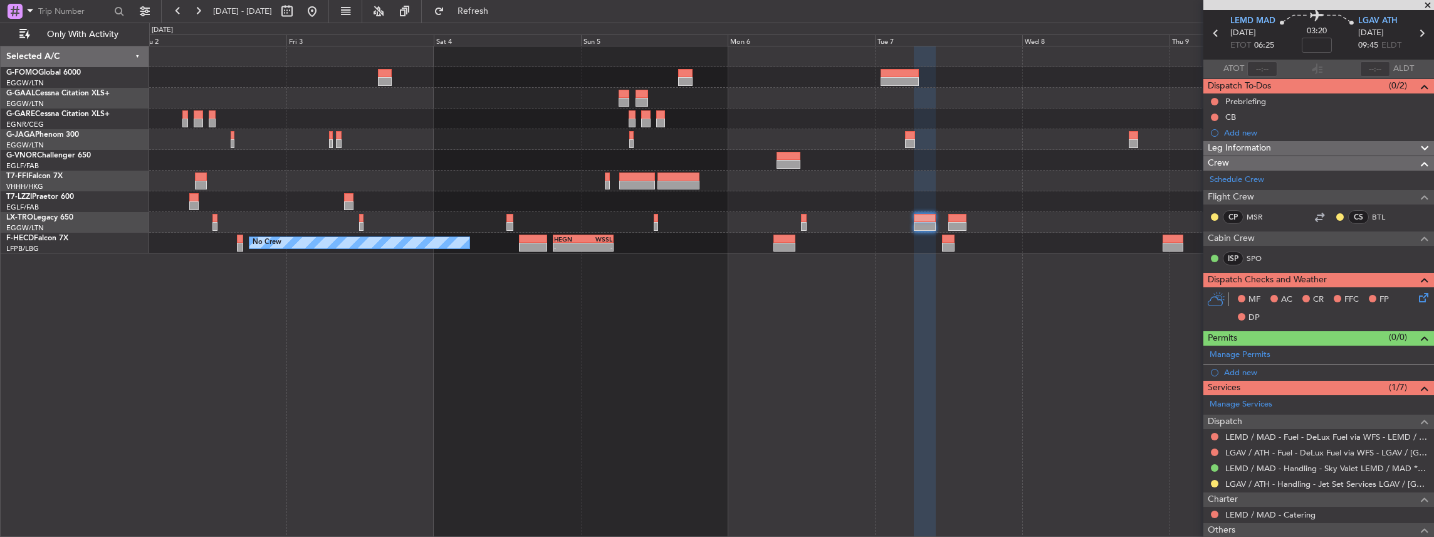
scroll to position [0, 0]
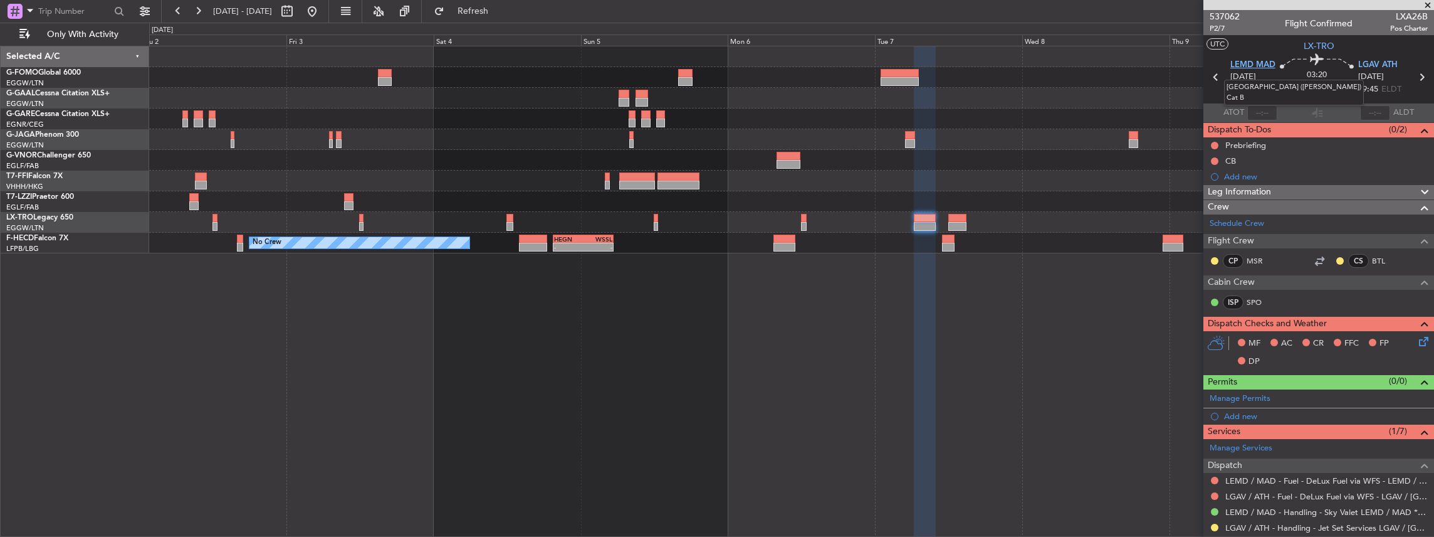
click at [1230, 63] on span "LEMD MAD" at bounding box center [1252, 65] width 45 height 13
click at [1369, 64] on span "LGAV ATH" at bounding box center [1377, 65] width 39 height 13
click at [1415, 390] on span at bounding box center [1422, 394] width 15 height 9
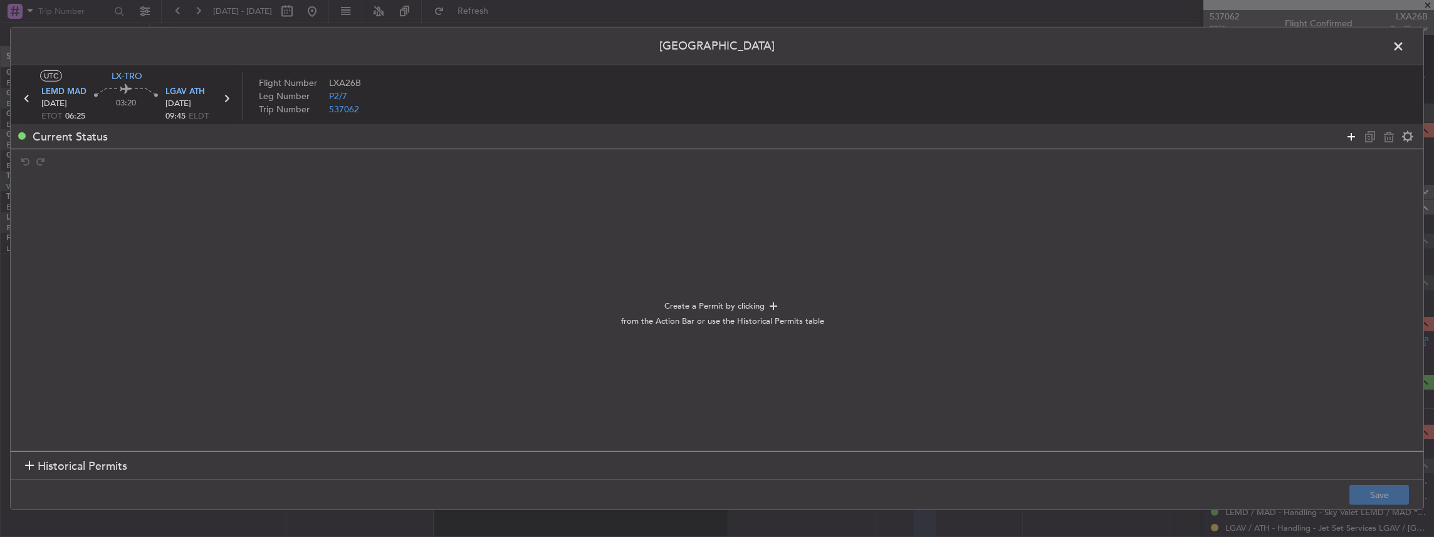
click at [1353, 134] on icon at bounding box center [1351, 135] width 15 height 15
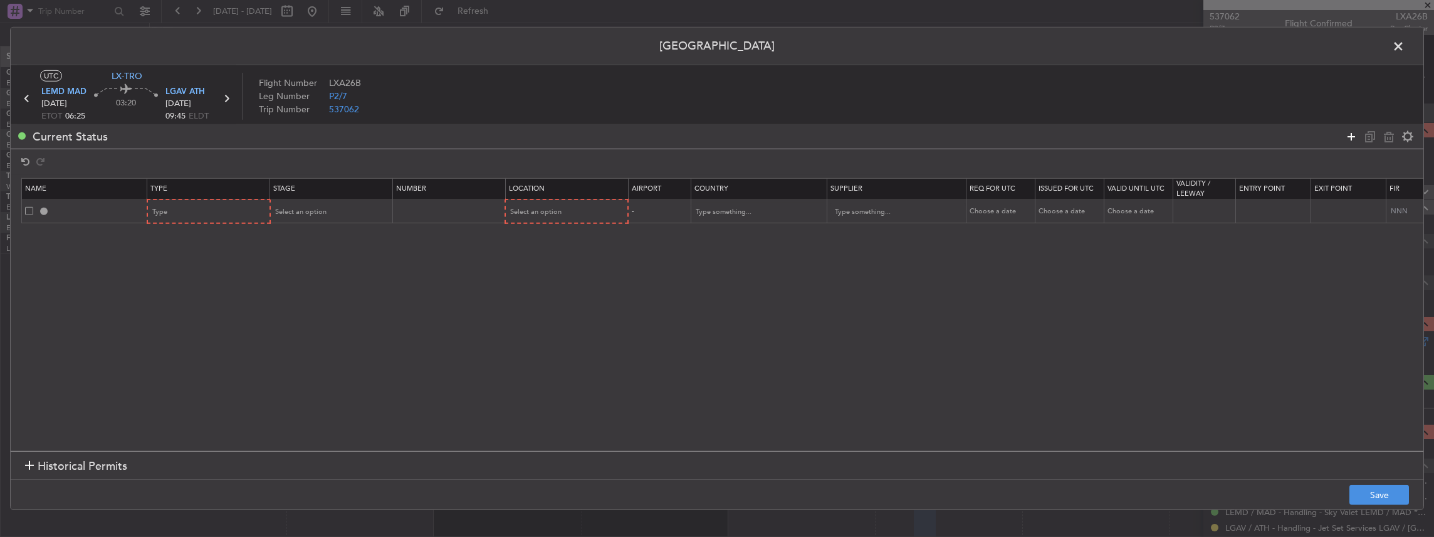
click at [1353, 134] on icon at bounding box center [1351, 135] width 15 height 15
click at [1350, 133] on icon at bounding box center [1351, 135] width 15 height 15
click at [209, 209] on div "Type" at bounding box center [205, 211] width 104 height 19
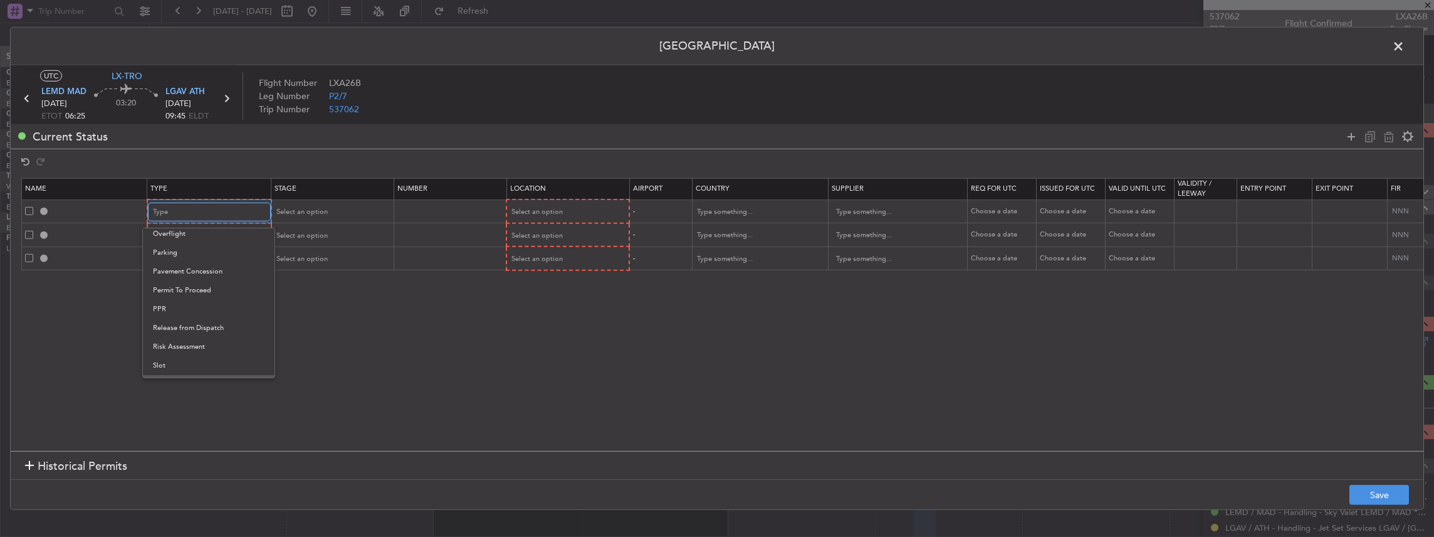
scroll to position [377, 0]
click at [169, 332] on span "Slot" at bounding box center [209, 331] width 112 height 19
click at [73, 89] on span "LEMD MAD" at bounding box center [63, 92] width 45 height 13
click at [194, 226] on div "Type" at bounding box center [205, 235] width 104 height 19
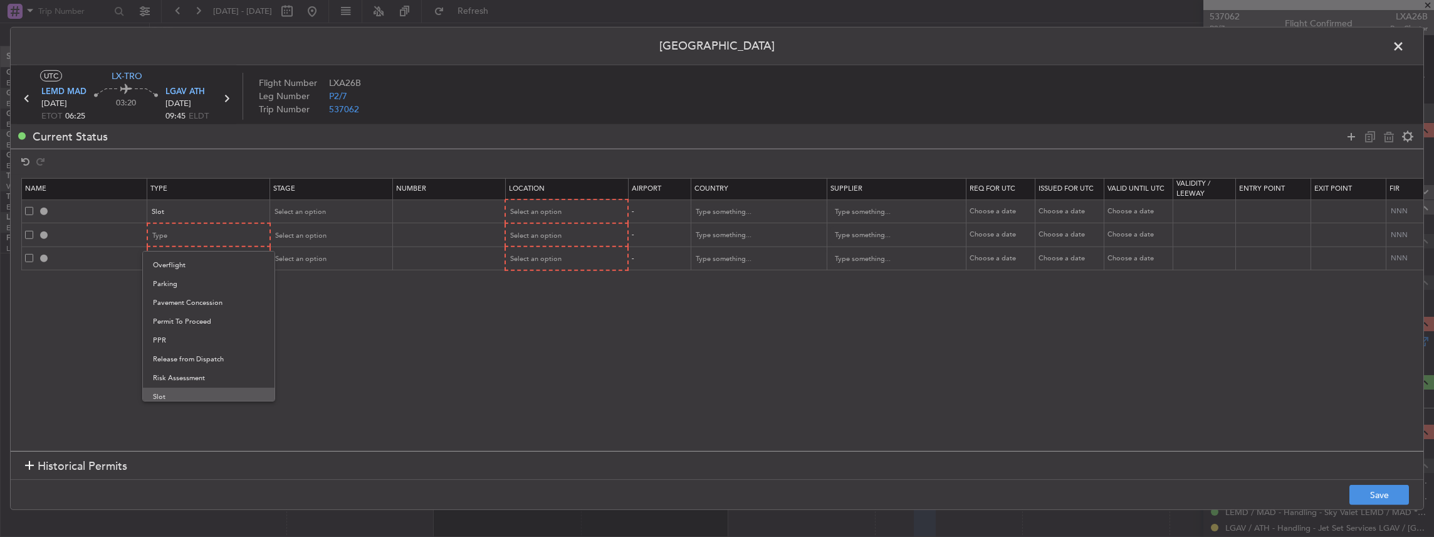
click at [177, 391] on span "Slot" at bounding box center [209, 396] width 112 height 19
click at [194, 259] on div "Type" at bounding box center [205, 258] width 104 height 19
click at [175, 326] on span "PPR" at bounding box center [209, 321] width 112 height 19
click at [327, 212] on div "Select an option" at bounding box center [327, 211] width 104 height 19
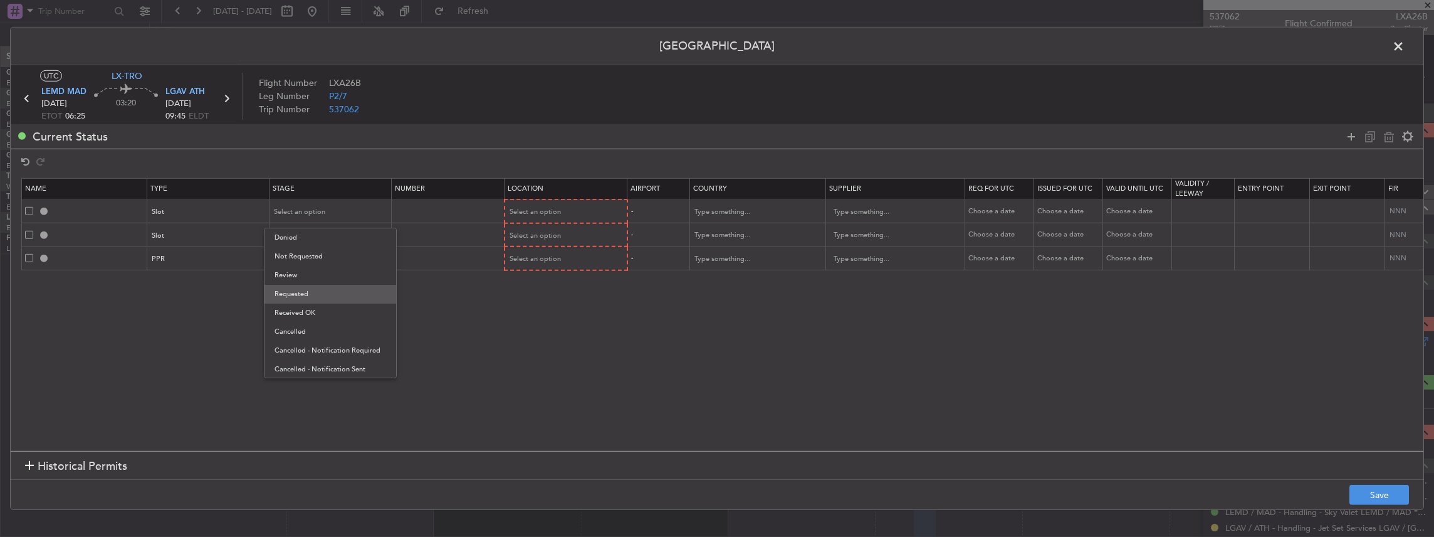
click at [303, 297] on span "Requested" at bounding box center [331, 294] width 112 height 19
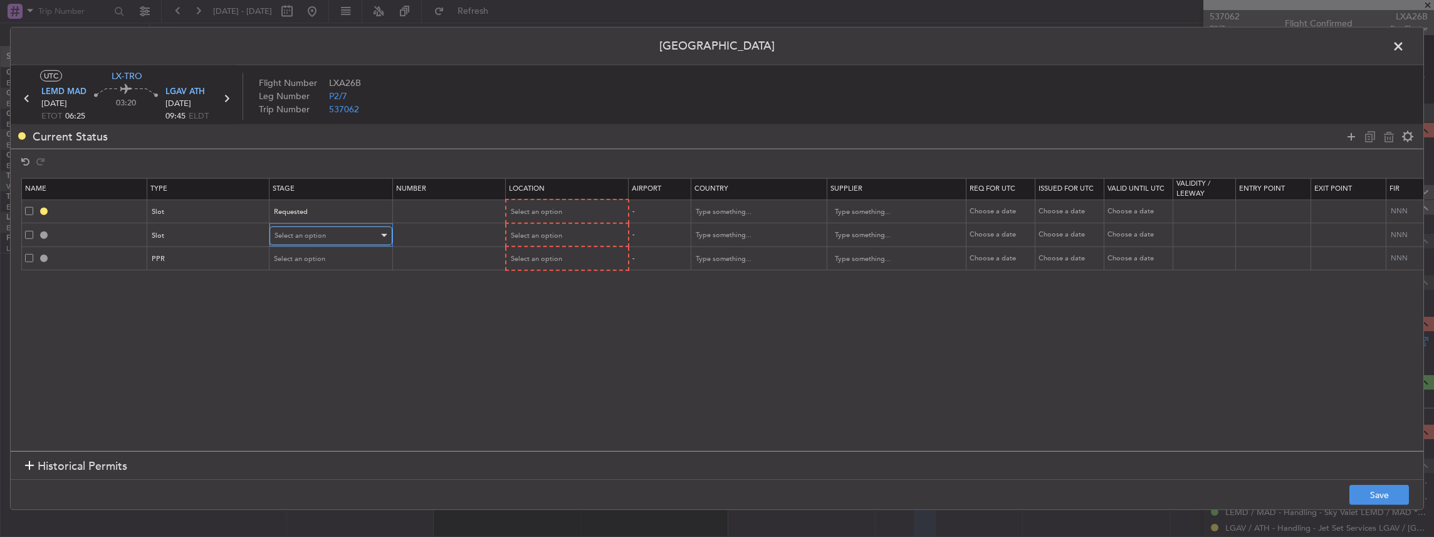
click at [306, 237] on span "Select an option" at bounding box center [300, 235] width 51 height 9
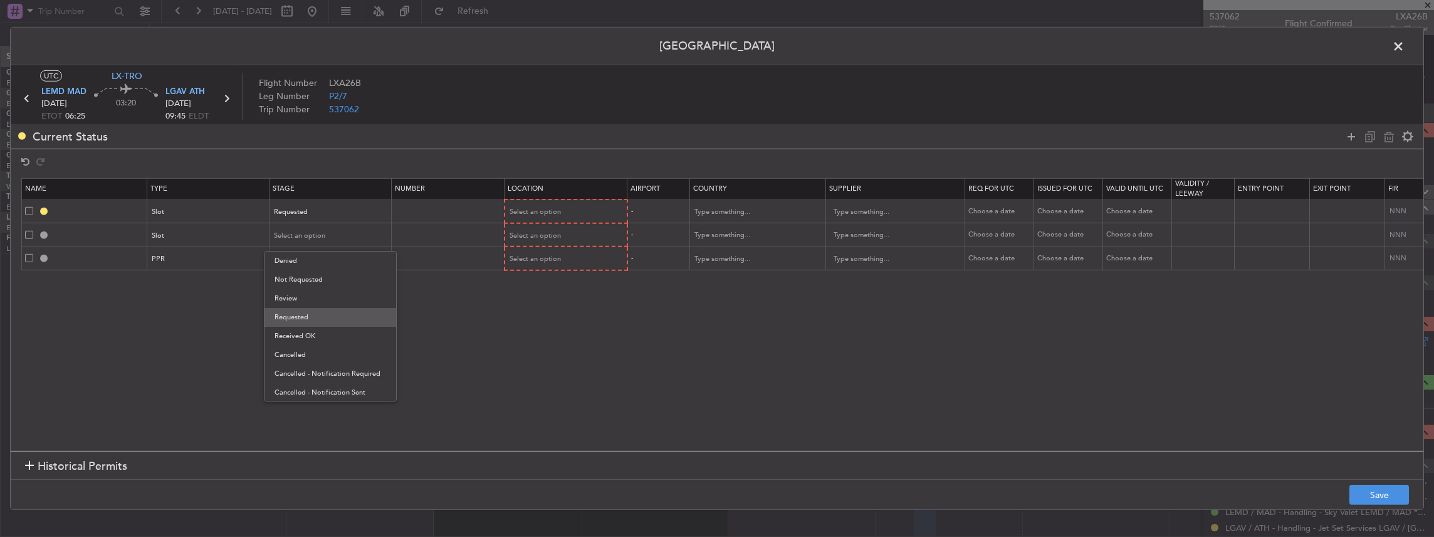
click at [295, 322] on span "Requested" at bounding box center [331, 317] width 112 height 19
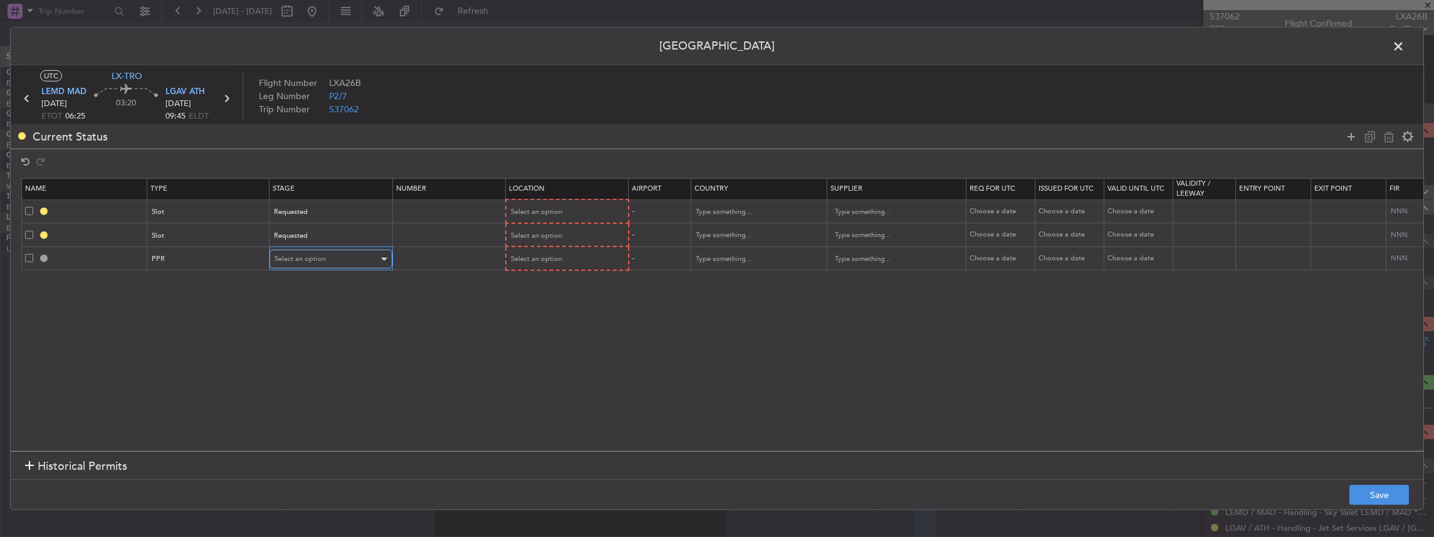
click at [305, 257] on span "Select an option" at bounding box center [300, 258] width 51 height 9
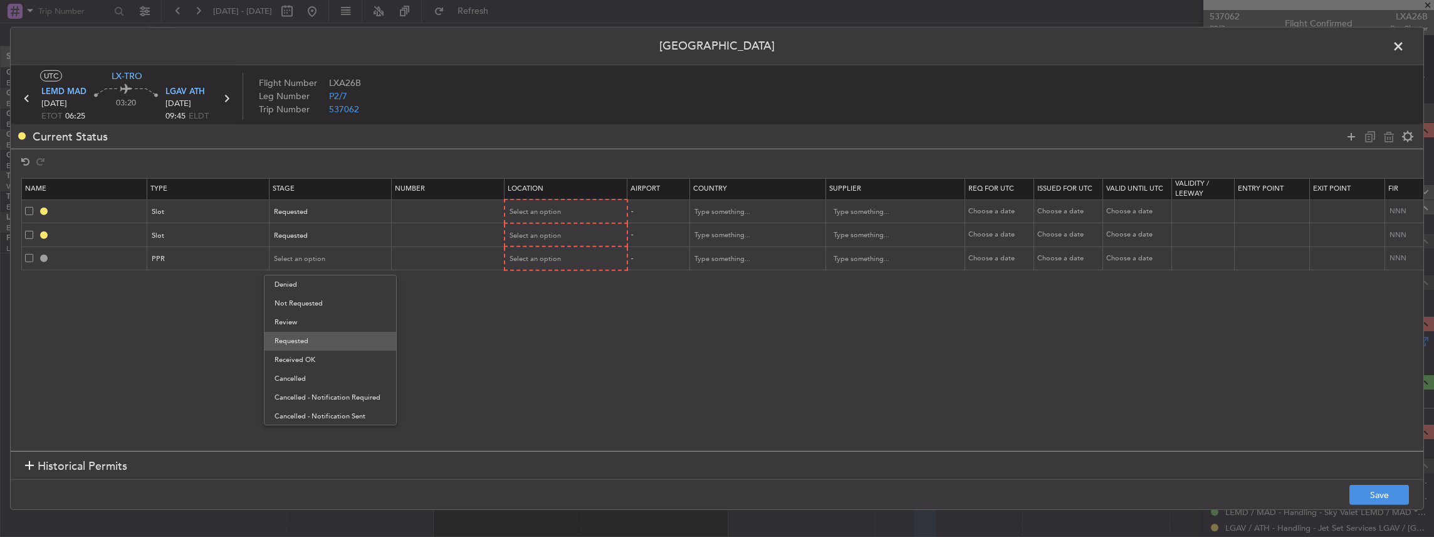
click at [295, 340] on span "Requested" at bounding box center [331, 341] width 112 height 19
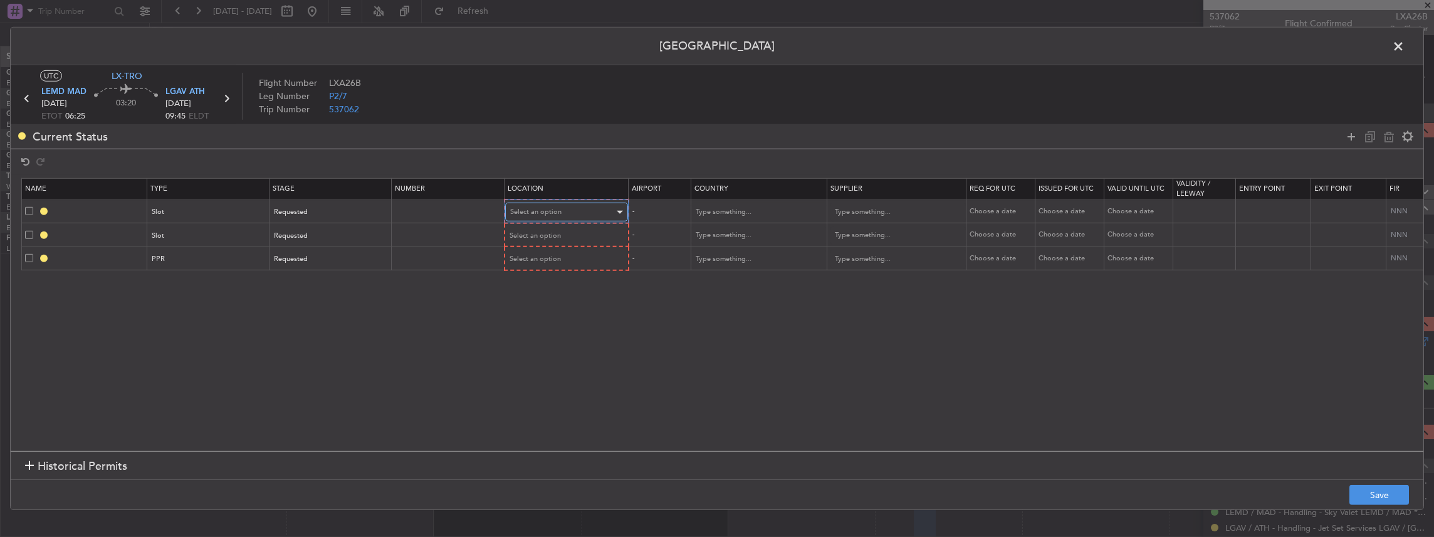
click at [593, 214] on div "Select an option" at bounding box center [562, 211] width 104 height 19
click at [537, 237] on span "Departure" at bounding box center [566, 237] width 112 height 19
click at [538, 235] on span "Select an option" at bounding box center [535, 234] width 51 height 9
click at [549, 264] on span "Departure" at bounding box center [566, 260] width 112 height 19
click at [544, 237] on div "Departure" at bounding box center [562, 234] width 104 height 19
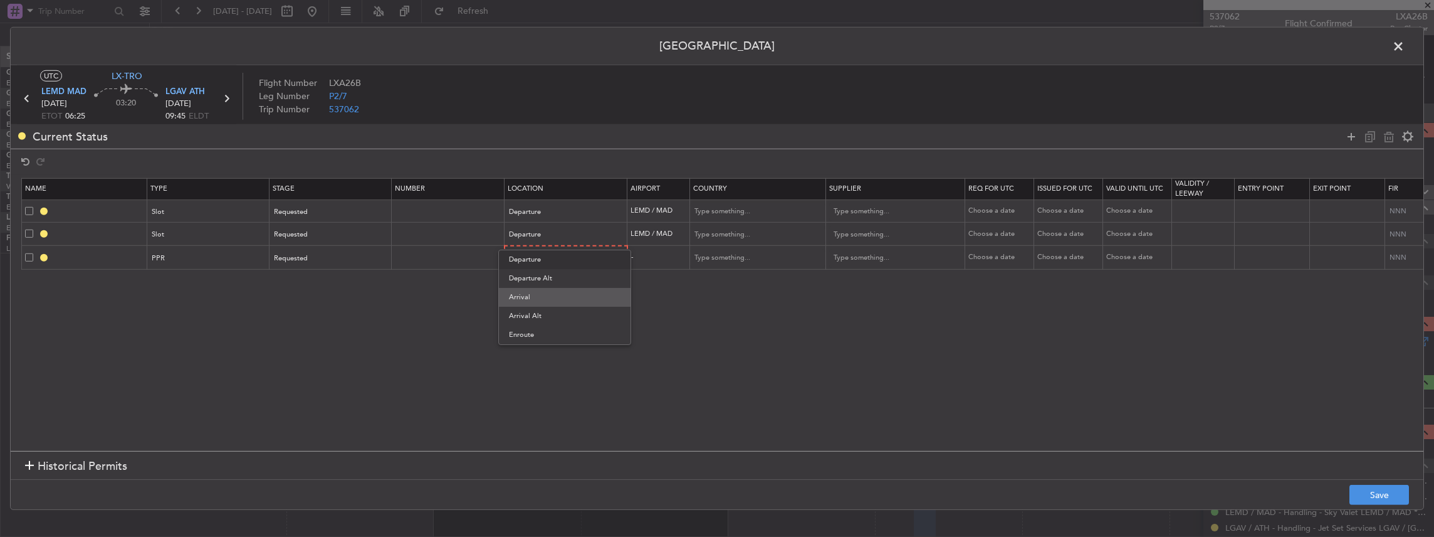
click at [534, 294] on span "Arrival" at bounding box center [565, 297] width 112 height 19
click at [537, 249] on div "Select an option" at bounding box center [562, 258] width 104 height 19
click at [533, 317] on span "Arrival" at bounding box center [566, 320] width 112 height 19
click at [1373, 495] on button "Save" at bounding box center [1379, 494] width 60 height 20
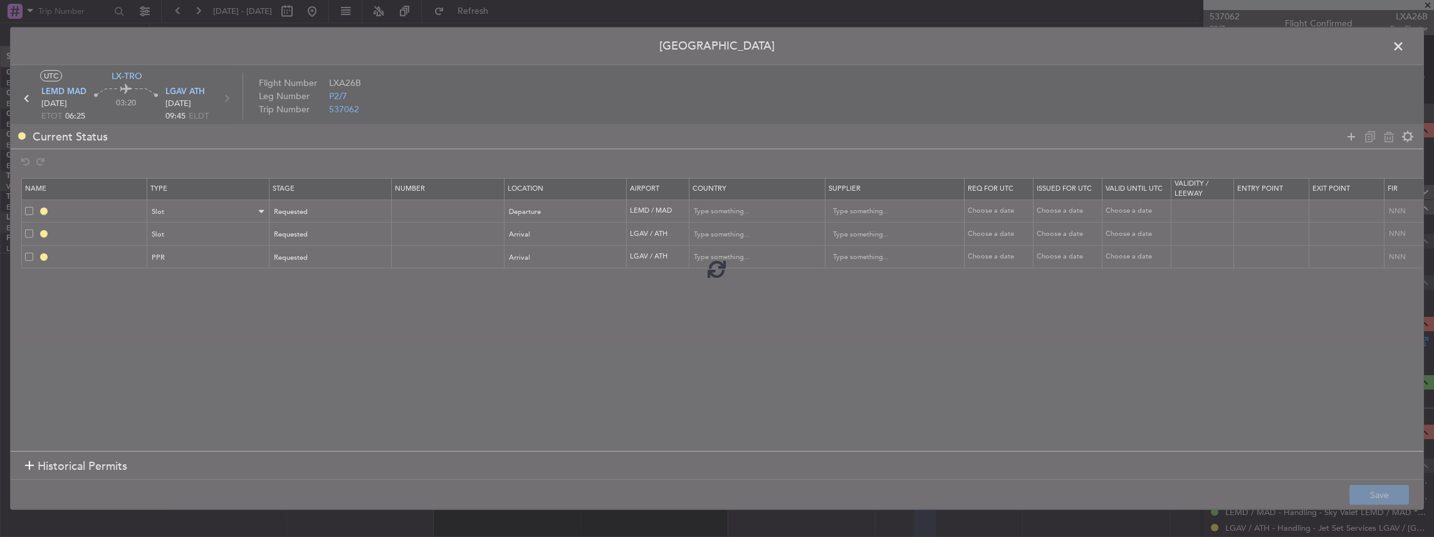
type input "LEMD DEP SLOT"
type input "[GEOGRAPHIC_DATA]"
type input "NNN"
type input "LGAV ARR SLOT"
type input "Greece"
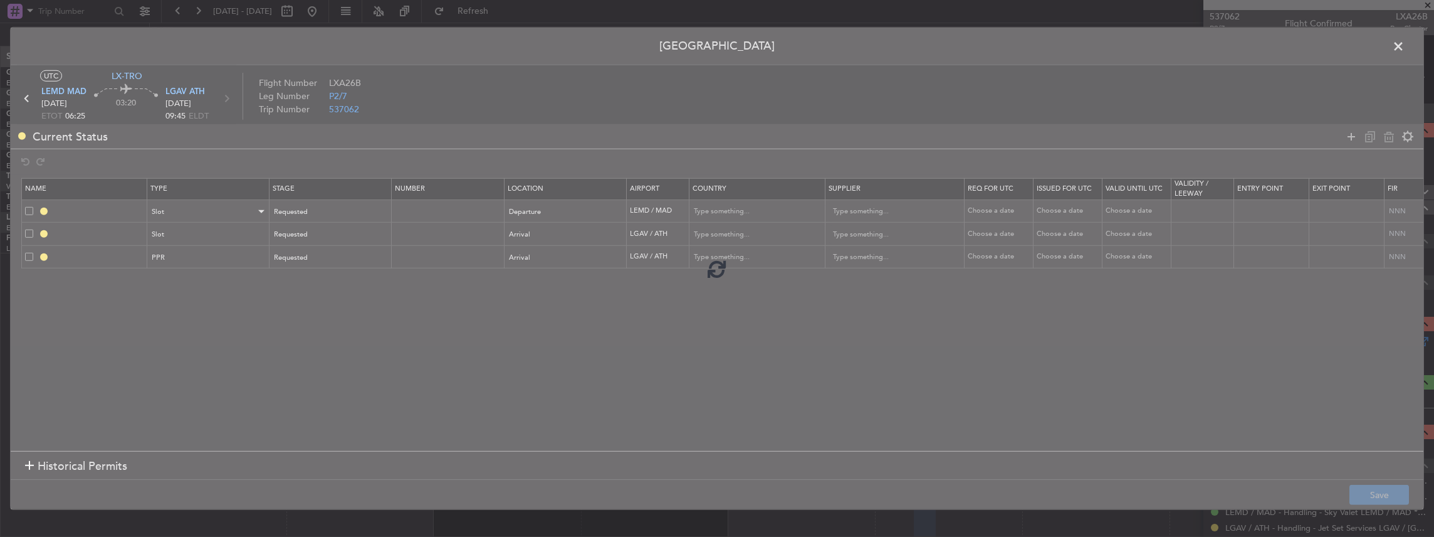
type input "NNN"
type input "LGAV PPR"
type input "Greece"
type input "NNN"
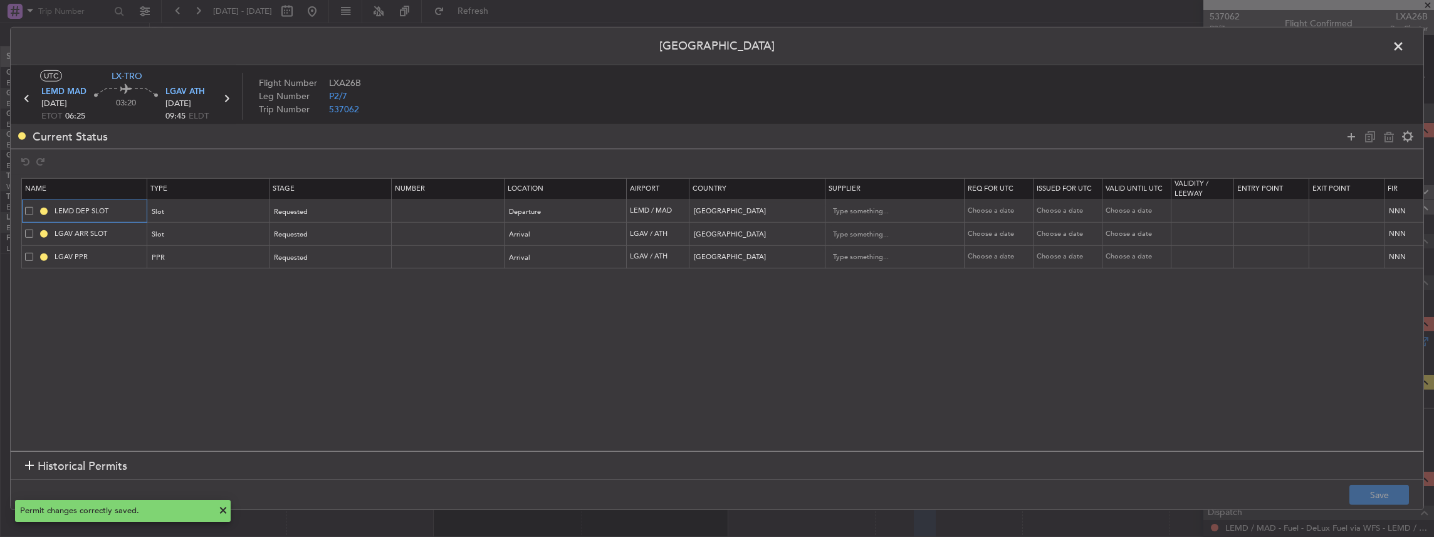
click at [119, 212] on input "LEMD DEP SLOT" at bounding box center [99, 211] width 94 height 11
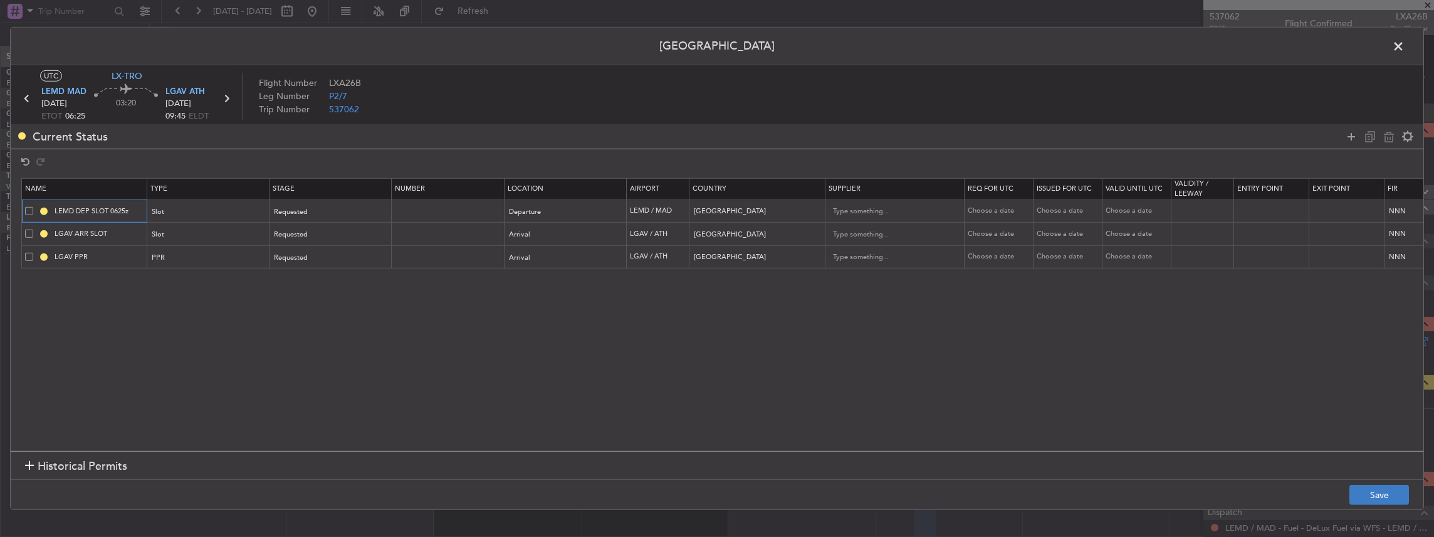
type input "LEMD DEP SLOT 0625z"
click at [1374, 499] on button "Save" at bounding box center [1379, 494] width 60 height 20
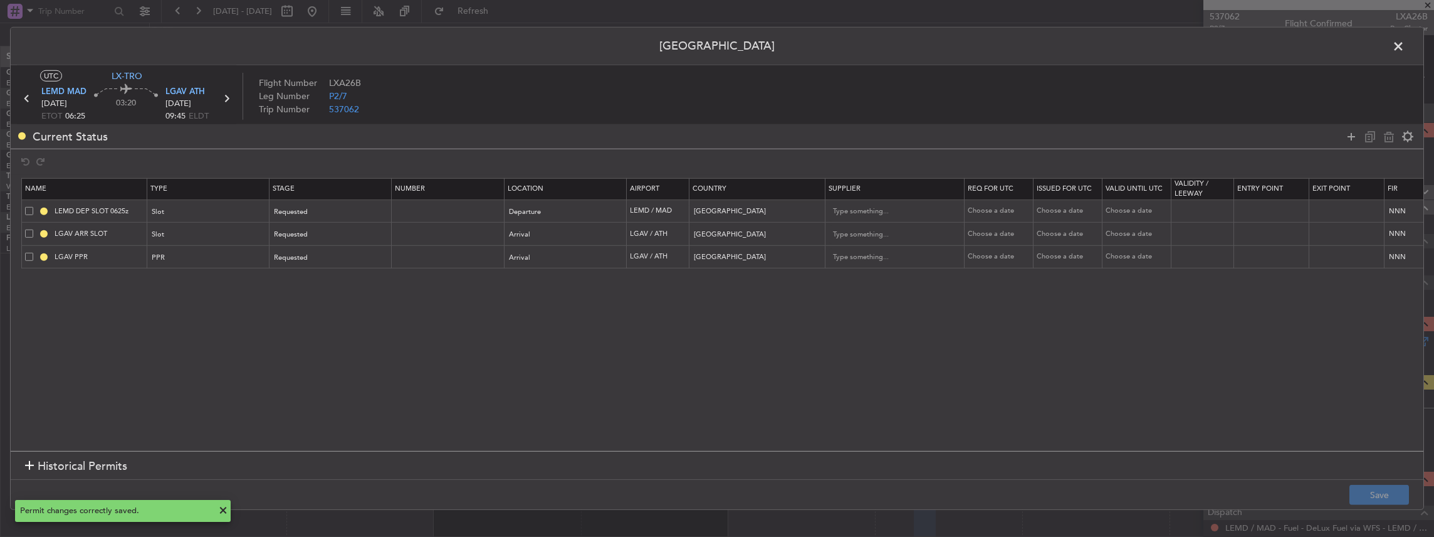
click at [1405, 46] on span at bounding box center [1405, 49] width 0 height 25
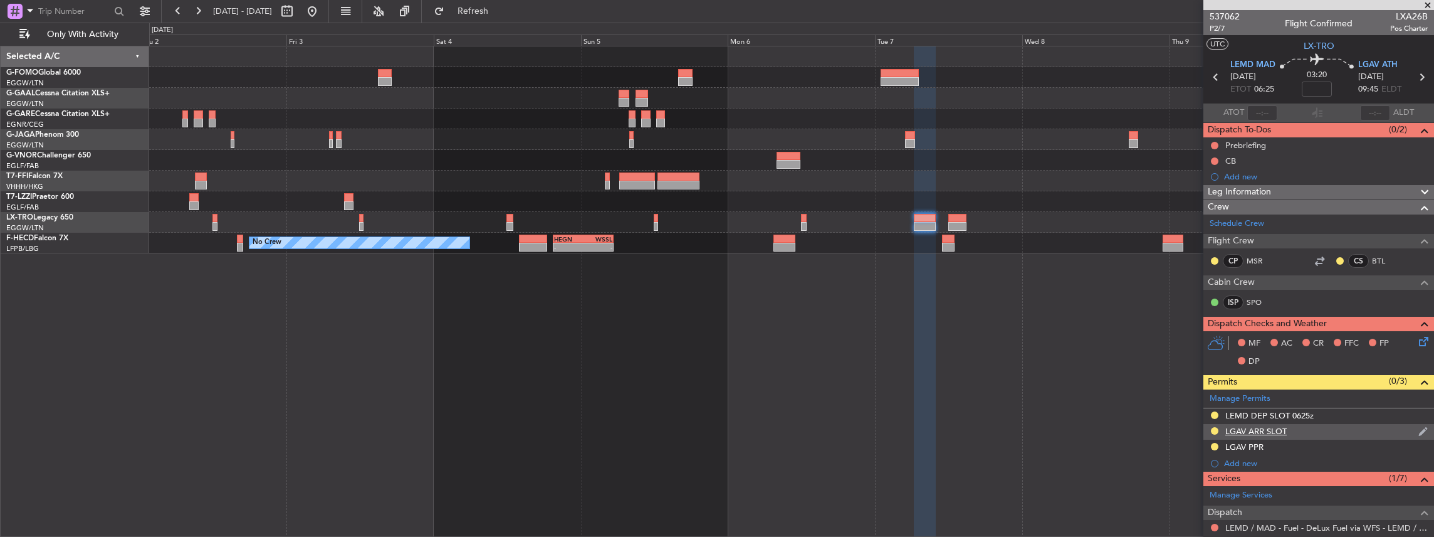
click at [1329, 427] on div "LGAV ARR SLOT" at bounding box center [1318, 432] width 231 height 16
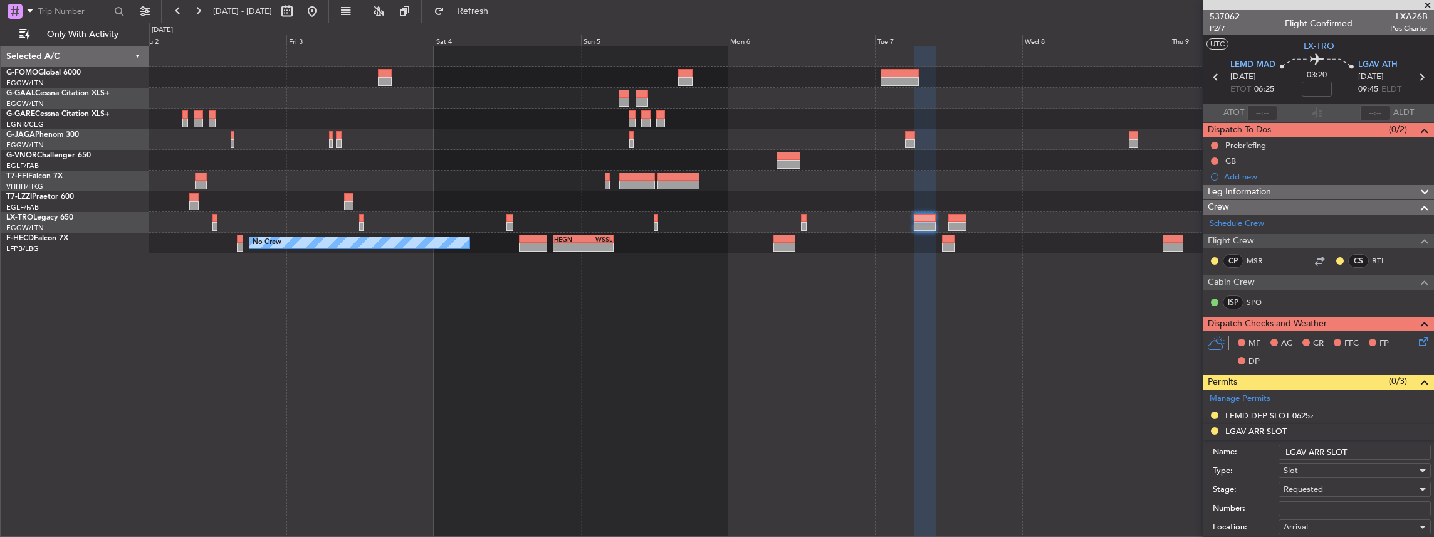
click at [1364, 446] on input "LGAV ARR SLOT" at bounding box center [1355, 451] width 152 height 15
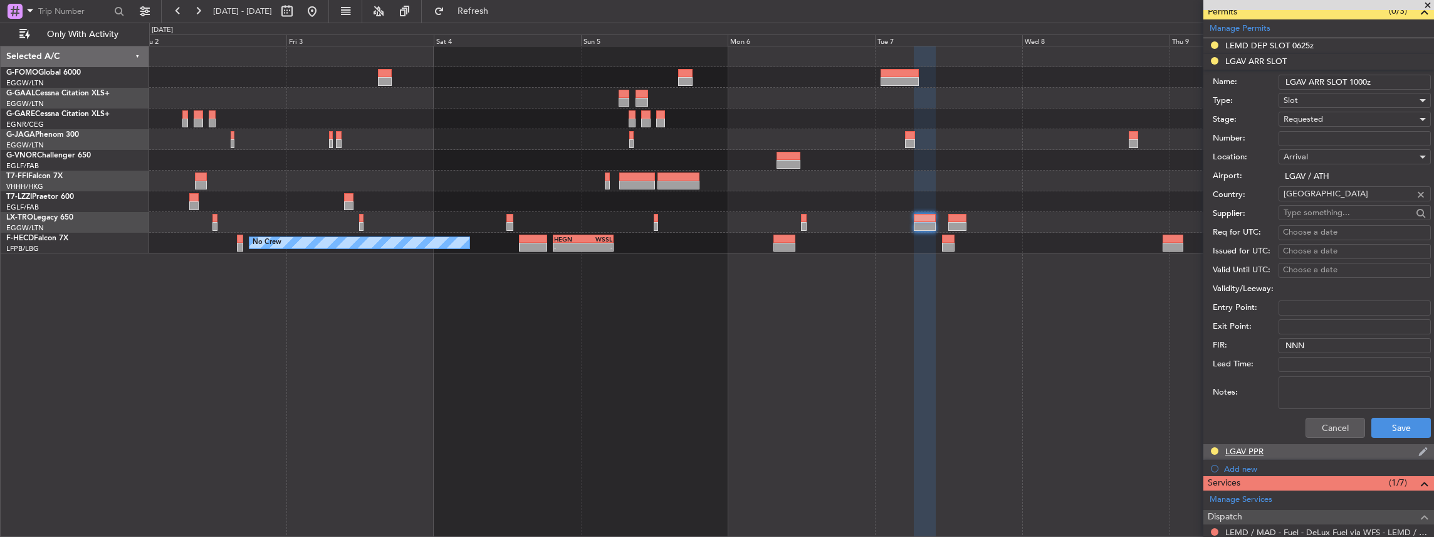
scroll to position [376, 0]
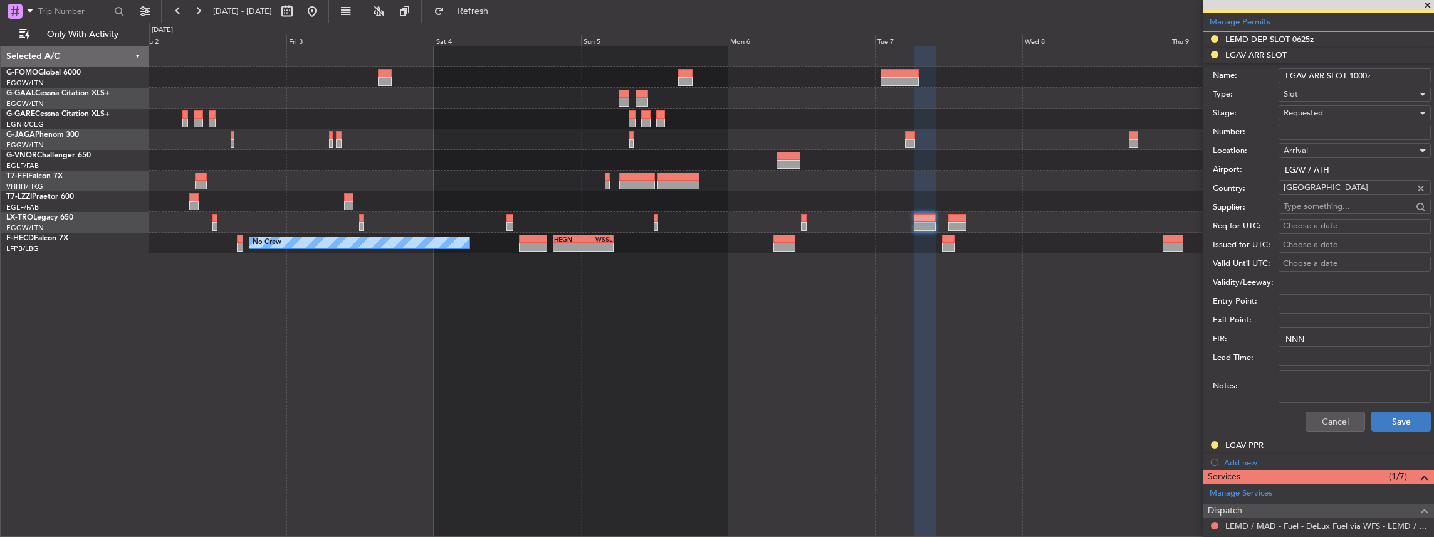
type input "LGAV ARR SLOT 1000z"
click at [1387, 419] on button "Save" at bounding box center [1401, 421] width 60 height 20
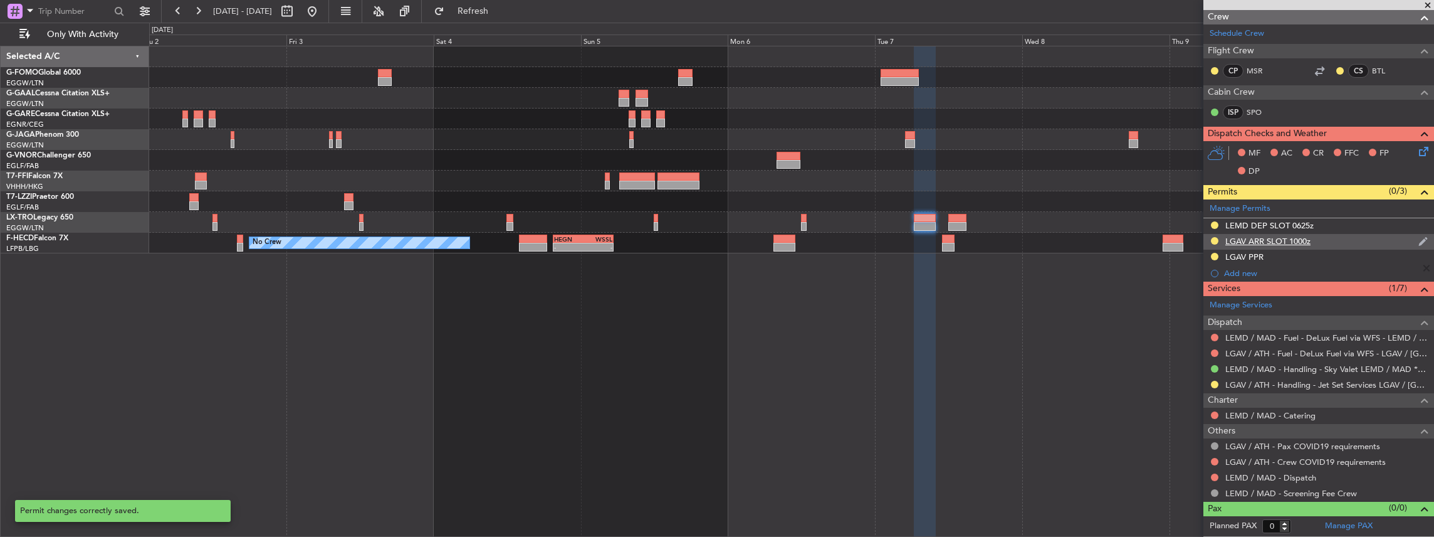
scroll to position [186, 0]
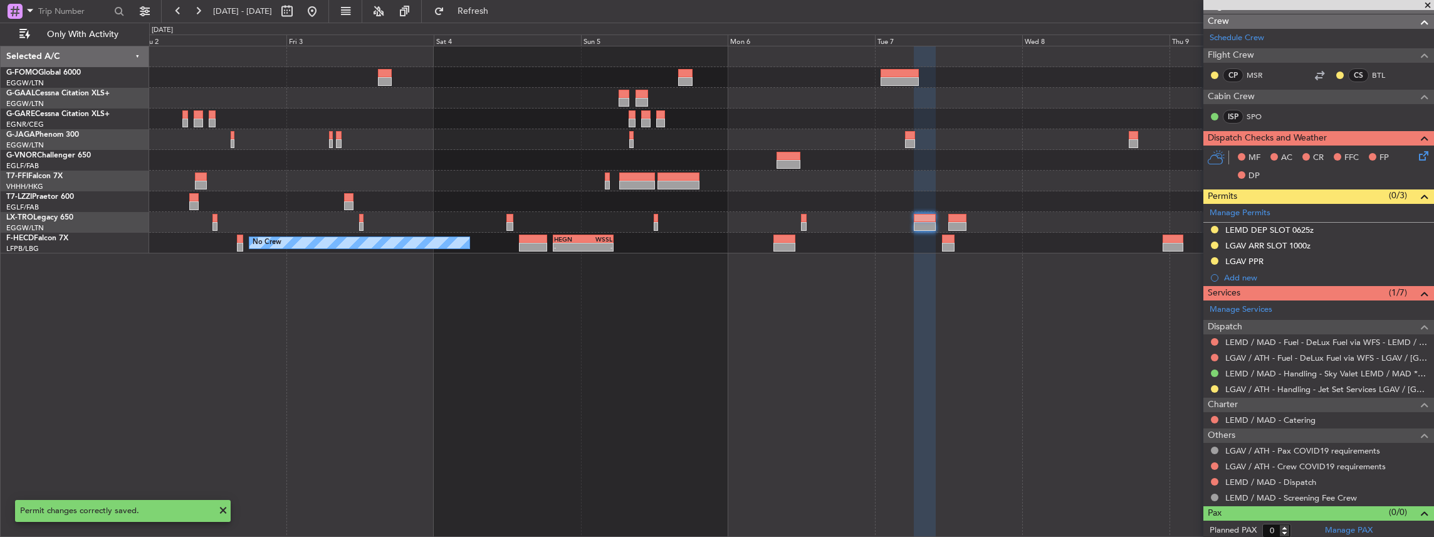
drag, startPoint x: 1302, startPoint y: 228, endPoint x: 1289, endPoint y: 263, distance: 37.5
click at [1289, 263] on mat-tooltip-component "LEMD DEP SLOT 0625z" at bounding box center [1269, 249] width 97 height 33
click at [1321, 254] on div "LGAV PPR" at bounding box center [1318, 262] width 231 height 16
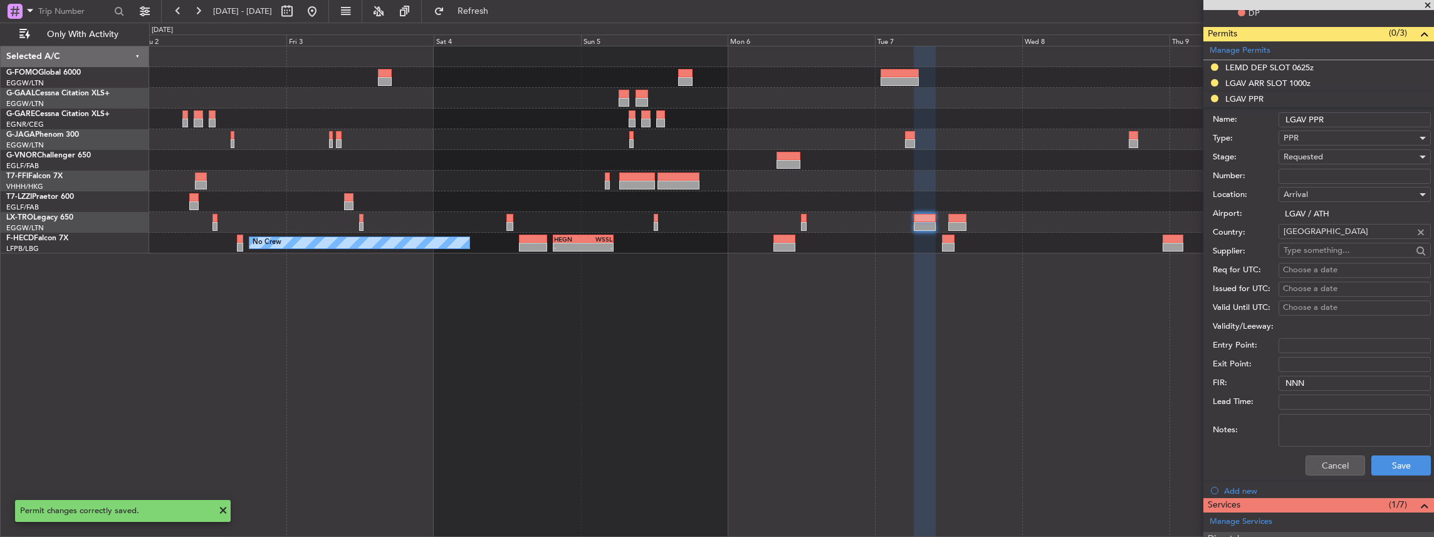
scroll to position [334, 0]
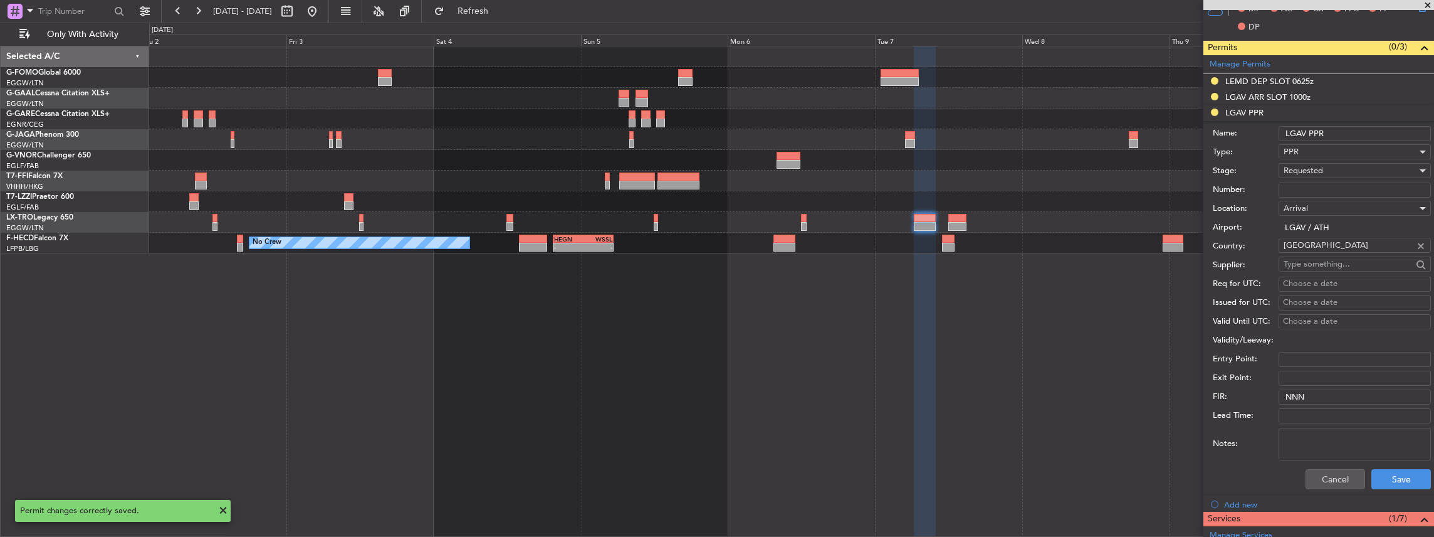
click at [1336, 130] on input "LGAV PPR" at bounding box center [1355, 133] width 152 height 15
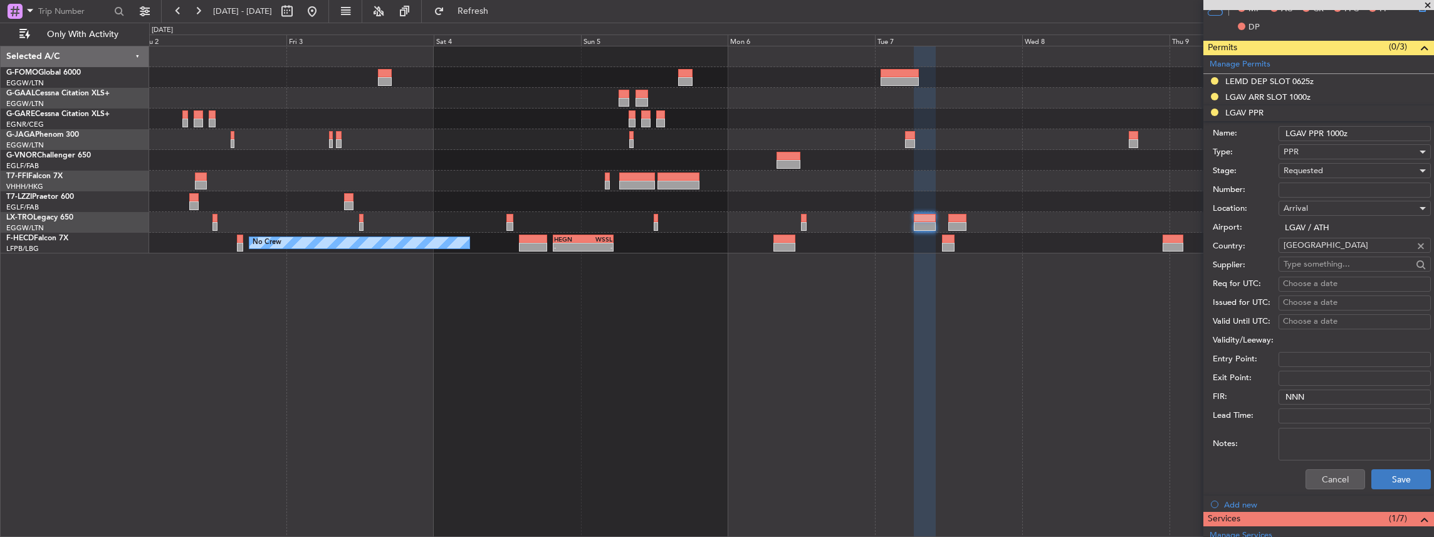
type input "LGAV PPR 1000z"
click at [1399, 473] on button "Save" at bounding box center [1401, 479] width 60 height 20
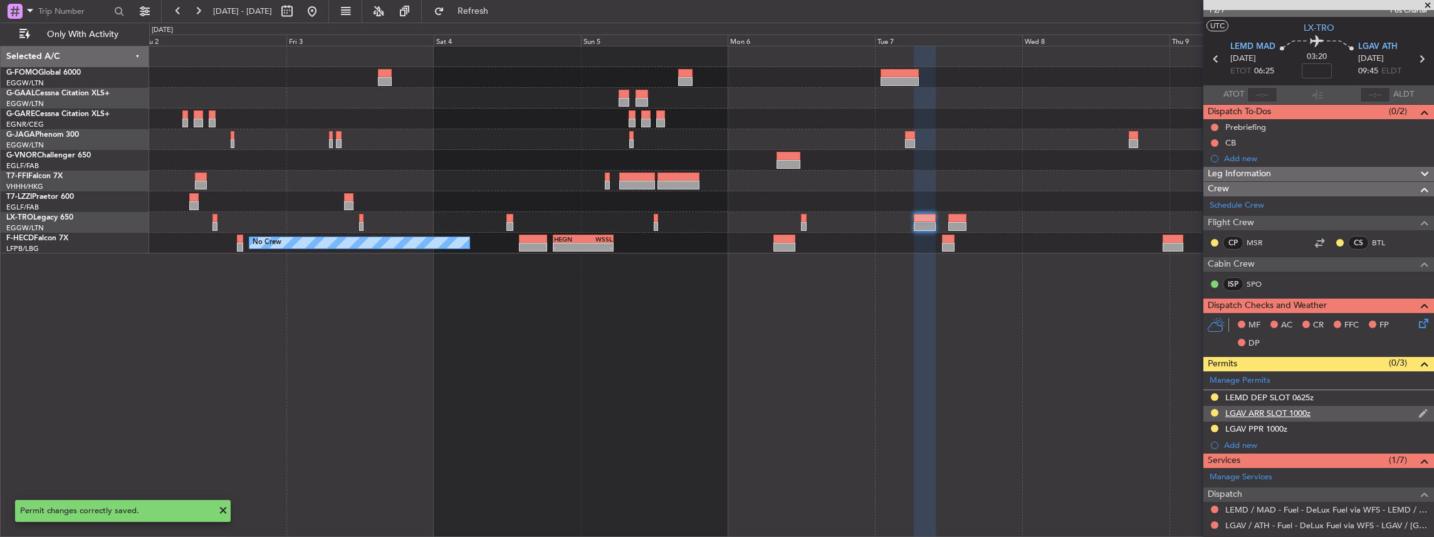
scroll to position [0, 0]
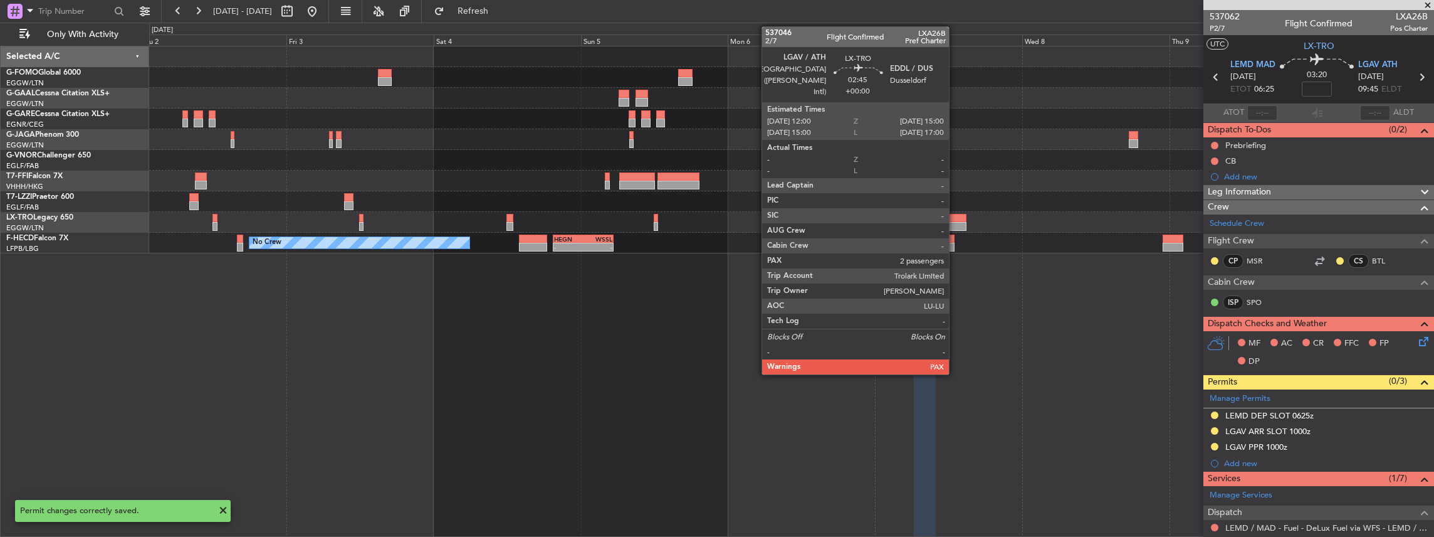
click at [955, 222] on div at bounding box center [957, 226] width 19 height 9
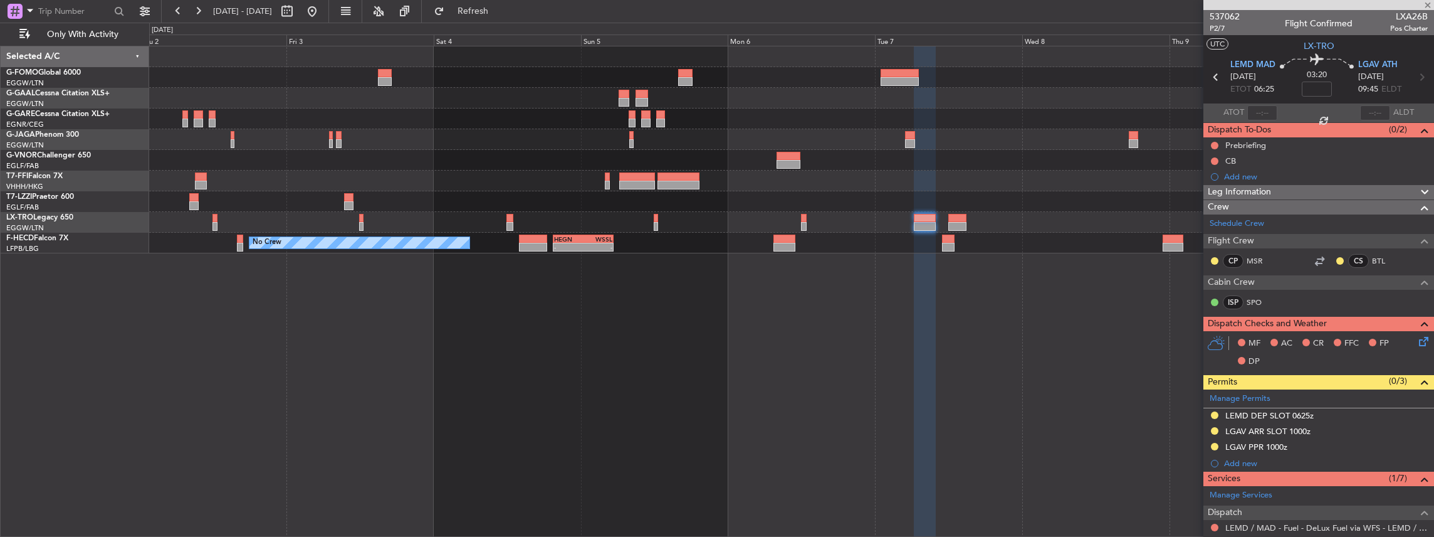
type input "2"
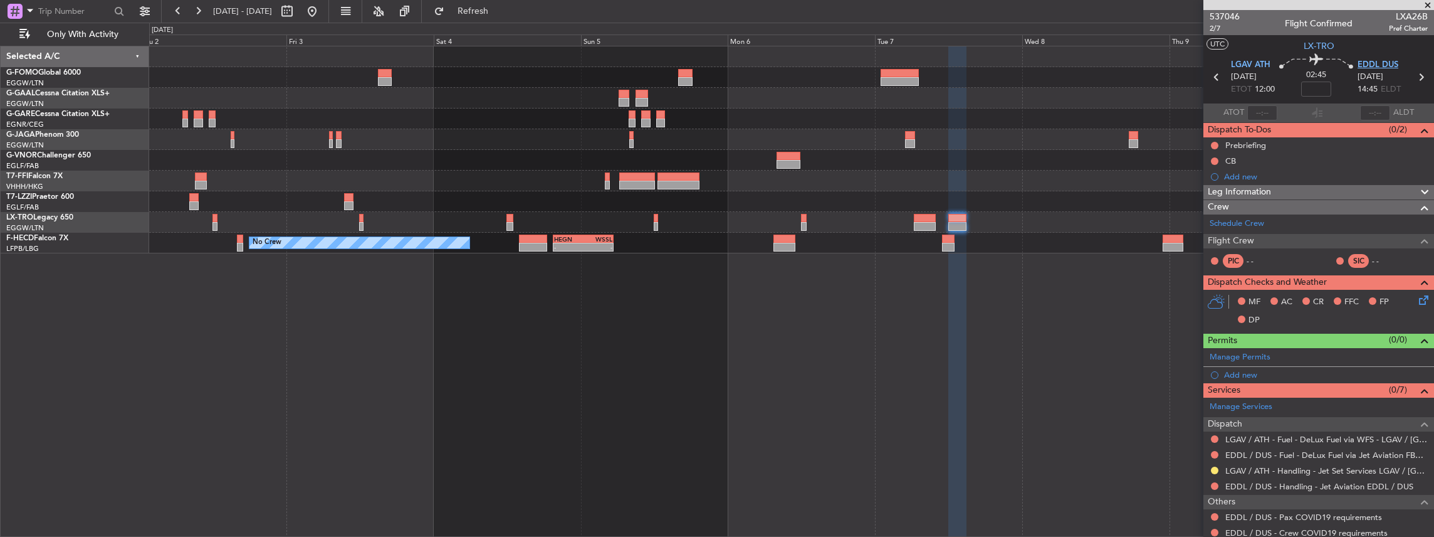
click at [1376, 63] on span "EDDL DUS" at bounding box center [1378, 65] width 41 height 13
click at [1276, 486] on link "EDDL / DUS - Handling - Jet Aviation EDDL / DUS" at bounding box center [1319, 486] width 188 height 11
click at [500, 11] on span "Refresh" at bounding box center [473, 11] width 53 height 9
click at [1420, 355] on span at bounding box center [1422, 353] width 15 height 9
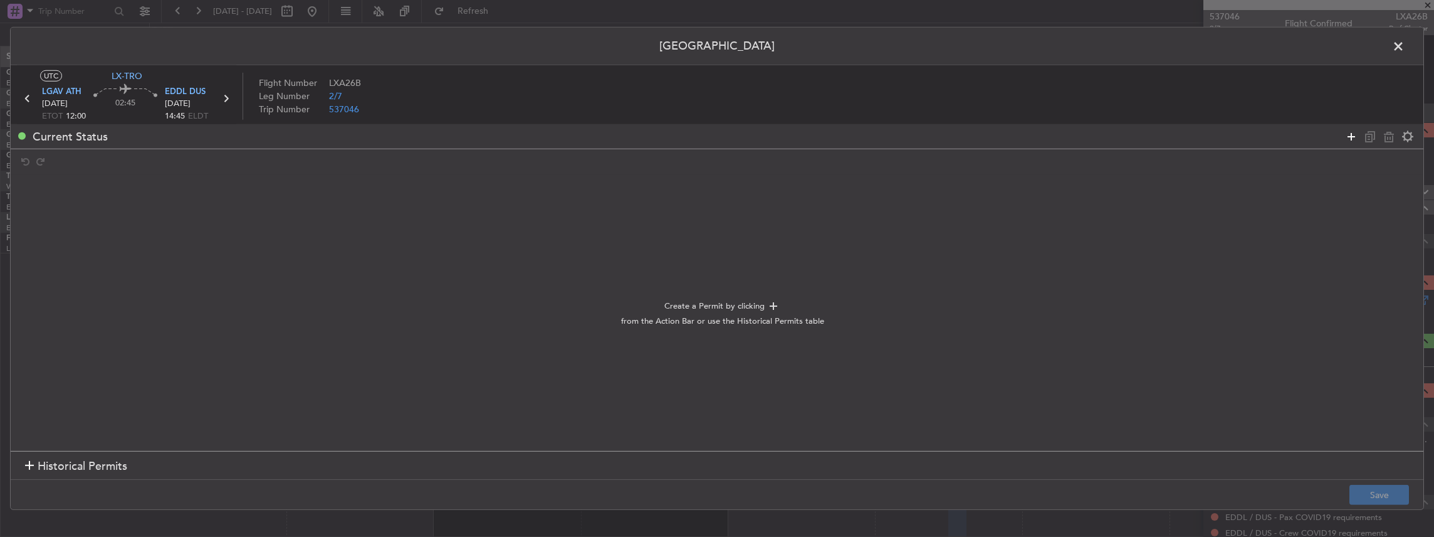
click at [1352, 135] on icon at bounding box center [1351, 135] width 15 height 15
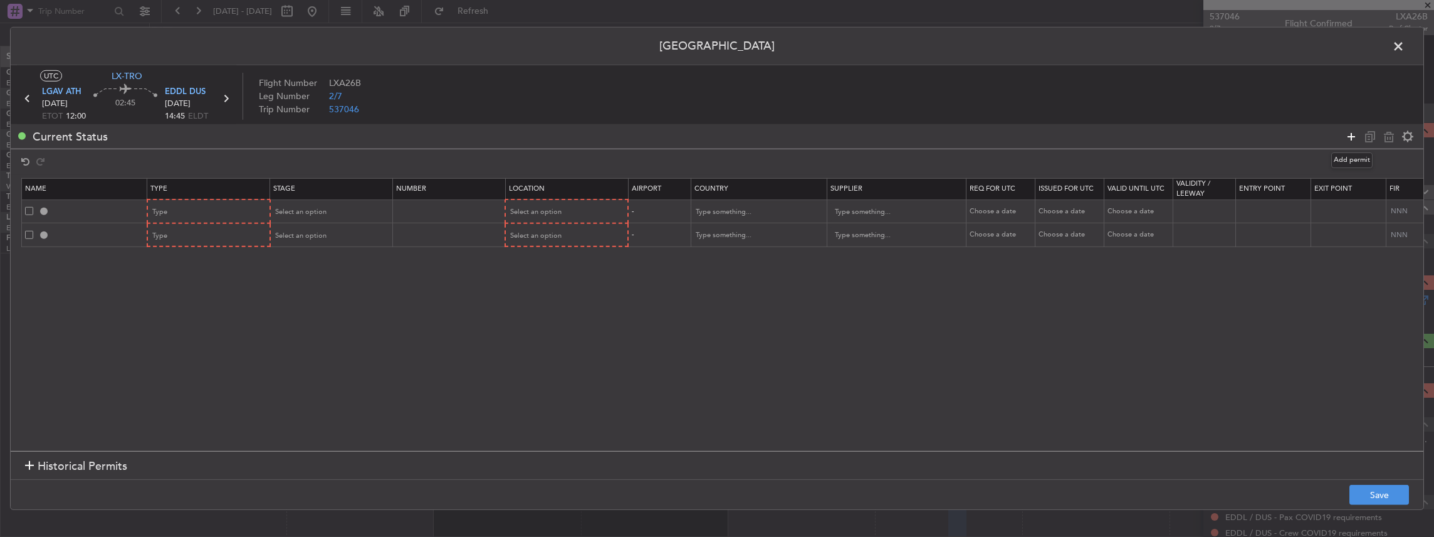
click at [1352, 135] on icon at bounding box center [1351, 135] width 15 height 15
click at [217, 204] on div "Type" at bounding box center [205, 211] width 104 height 19
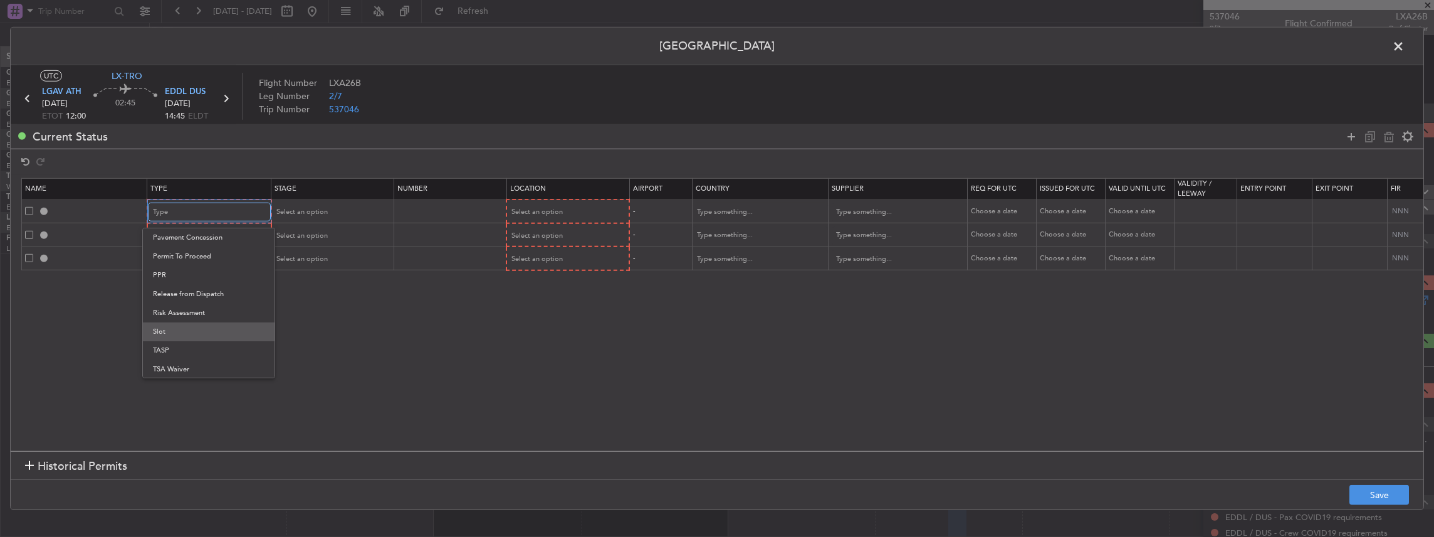
scroll to position [377, 0]
click at [175, 275] on span "PPR" at bounding box center [209, 274] width 112 height 19
click at [183, 234] on div "Type" at bounding box center [205, 235] width 104 height 19
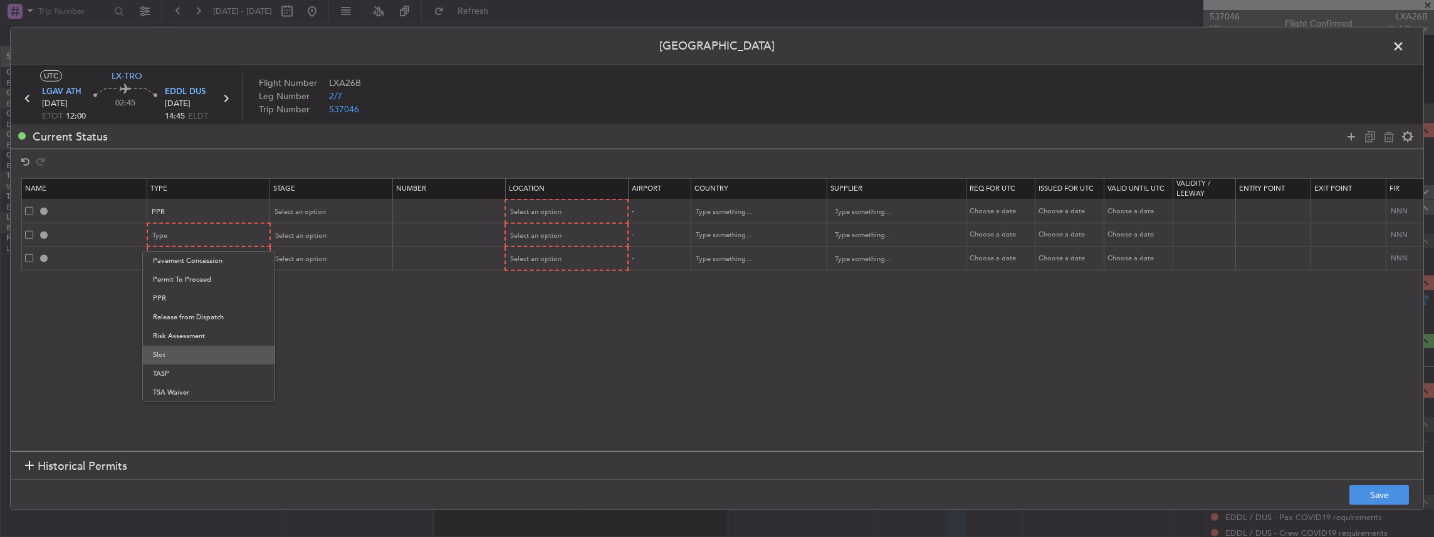
click at [181, 355] on span "Slot" at bounding box center [209, 354] width 112 height 19
click at [196, 258] on div "Type" at bounding box center [205, 258] width 104 height 19
click at [184, 374] on span "Slot" at bounding box center [209, 378] width 112 height 19
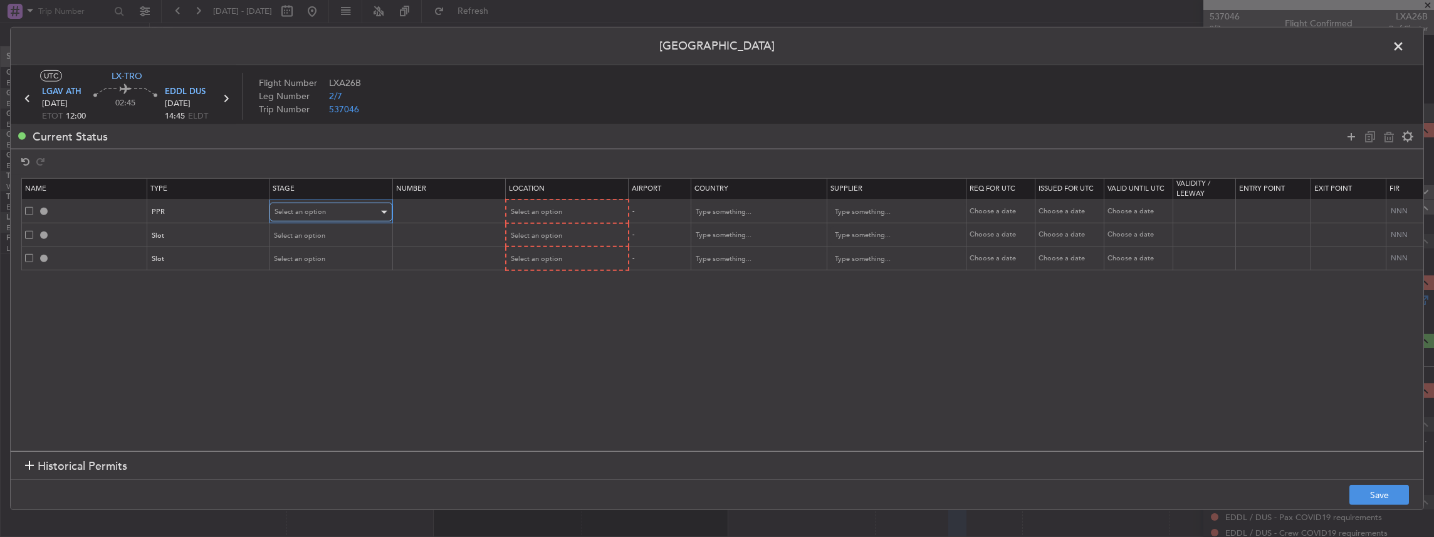
click at [308, 210] on span "Select an option" at bounding box center [300, 211] width 51 height 9
drag, startPoint x: 337, startPoint y: 290, endPoint x: 332, endPoint y: 273, distance: 17.5
click at [337, 291] on span "Requested" at bounding box center [331, 294] width 112 height 19
click at [319, 234] on span "Select an option" at bounding box center [300, 235] width 51 height 9
click at [296, 322] on span "Requested" at bounding box center [331, 317] width 112 height 19
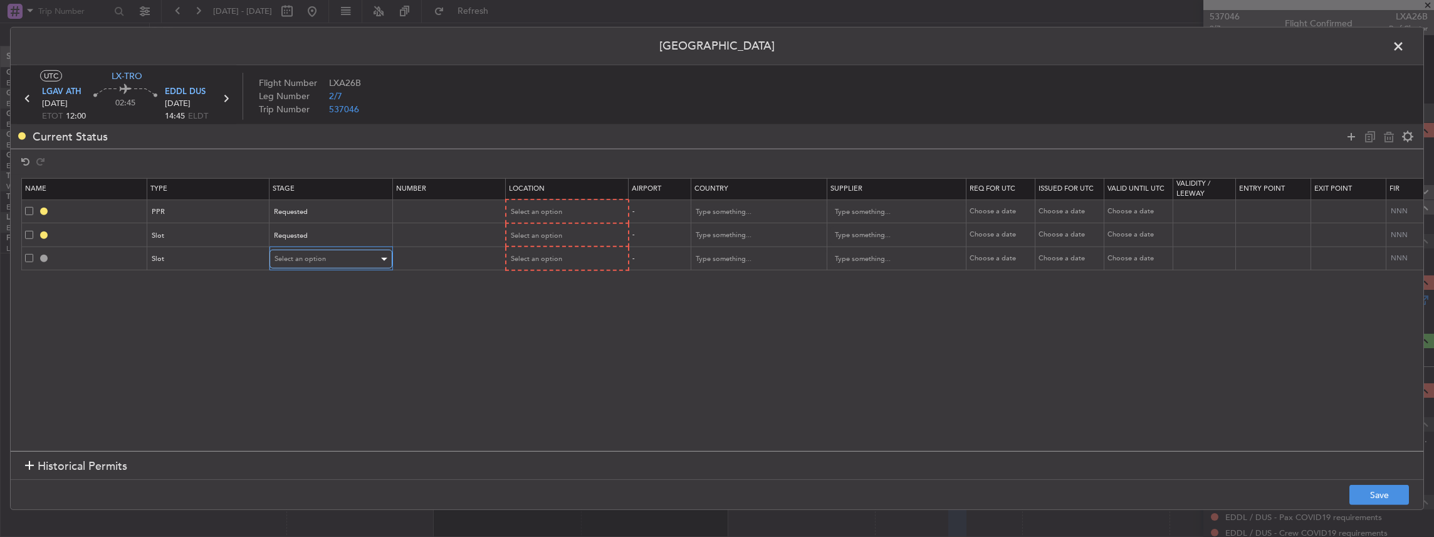
click at [302, 249] on div "Select an option" at bounding box center [327, 258] width 104 height 19
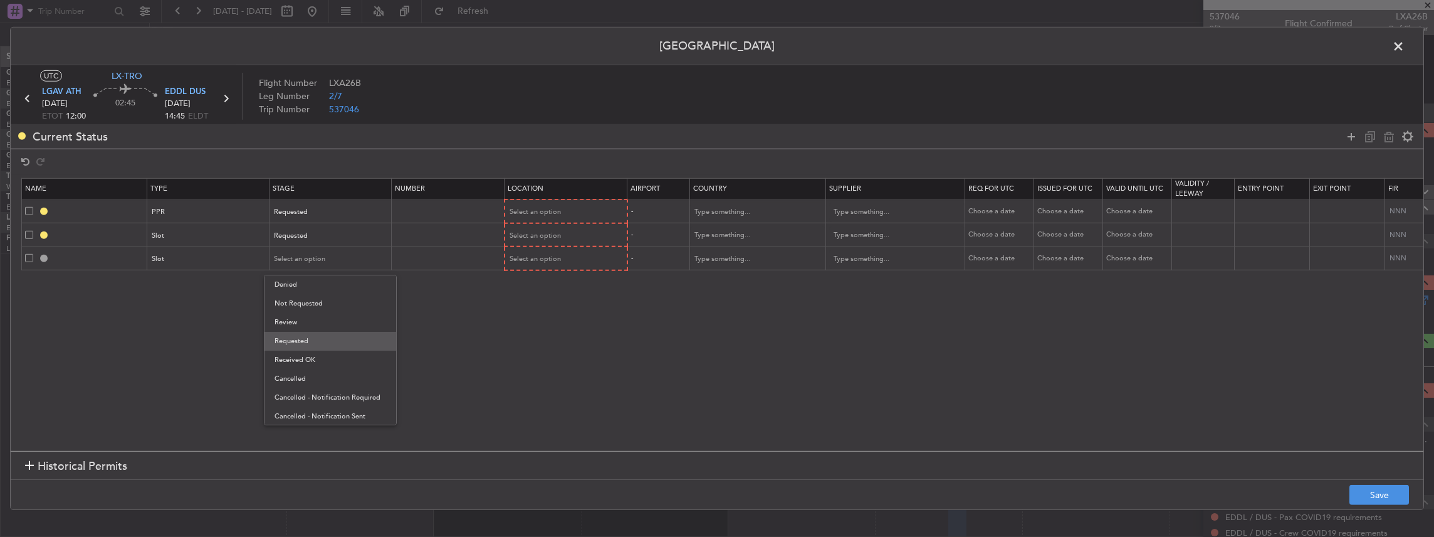
click at [287, 337] on span "Requested" at bounding box center [331, 341] width 112 height 19
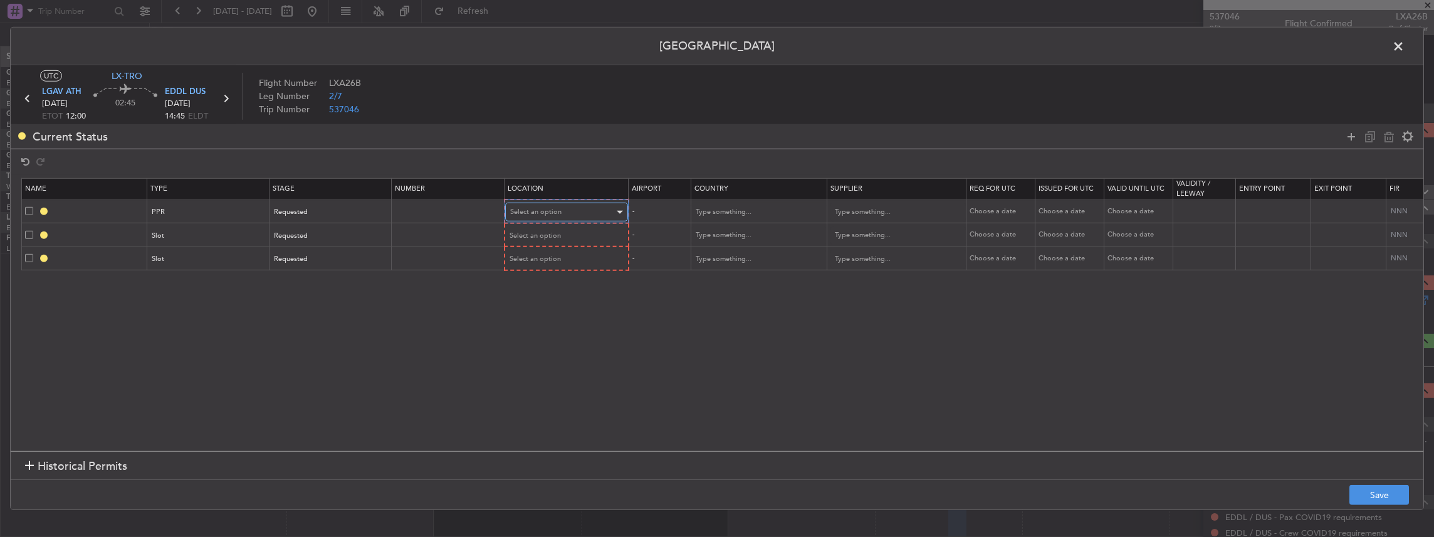
click at [545, 213] on span "Select an option" at bounding box center [535, 211] width 51 height 9
click at [543, 237] on span "Departure" at bounding box center [566, 237] width 112 height 19
click at [528, 236] on span "Select an option" at bounding box center [535, 234] width 51 height 9
click at [525, 263] on span "Departure" at bounding box center [566, 260] width 112 height 19
click at [541, 258] on span "Select an option" at bounding box center [535, 257] width 51 height 9
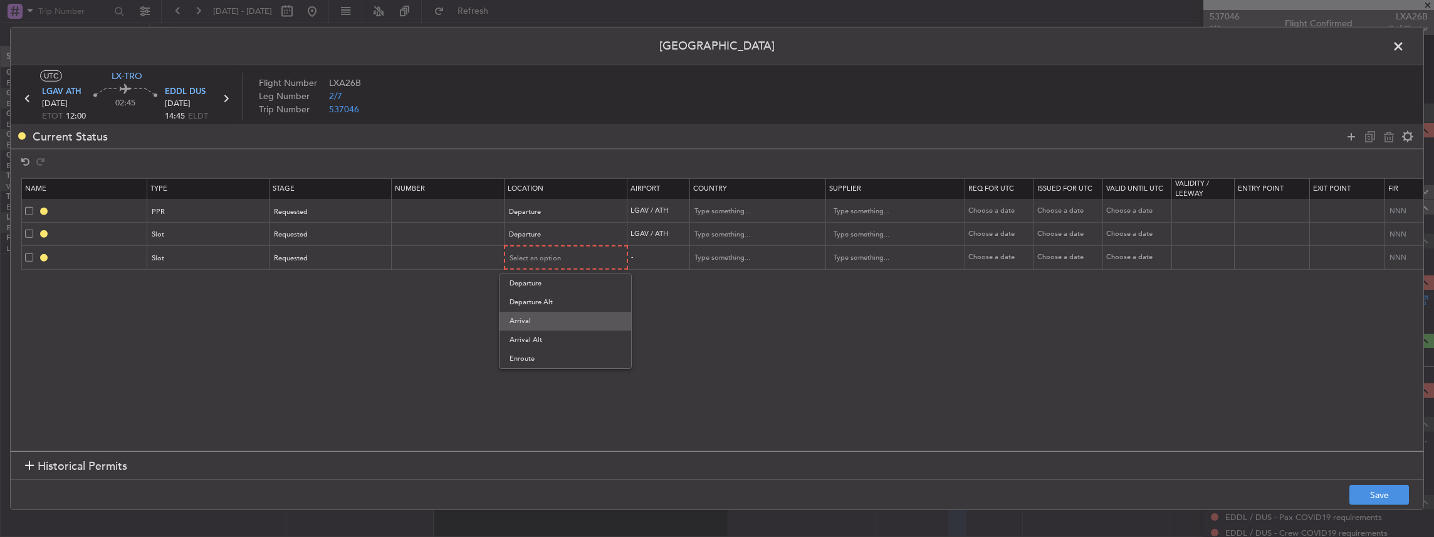
click at [538, 325] on span "Arrival" at bounding box center [566, 320] width 112 height 19
click at [1379, 496] on button "Save" at bounding box center [1379, 494] width 60 height 20
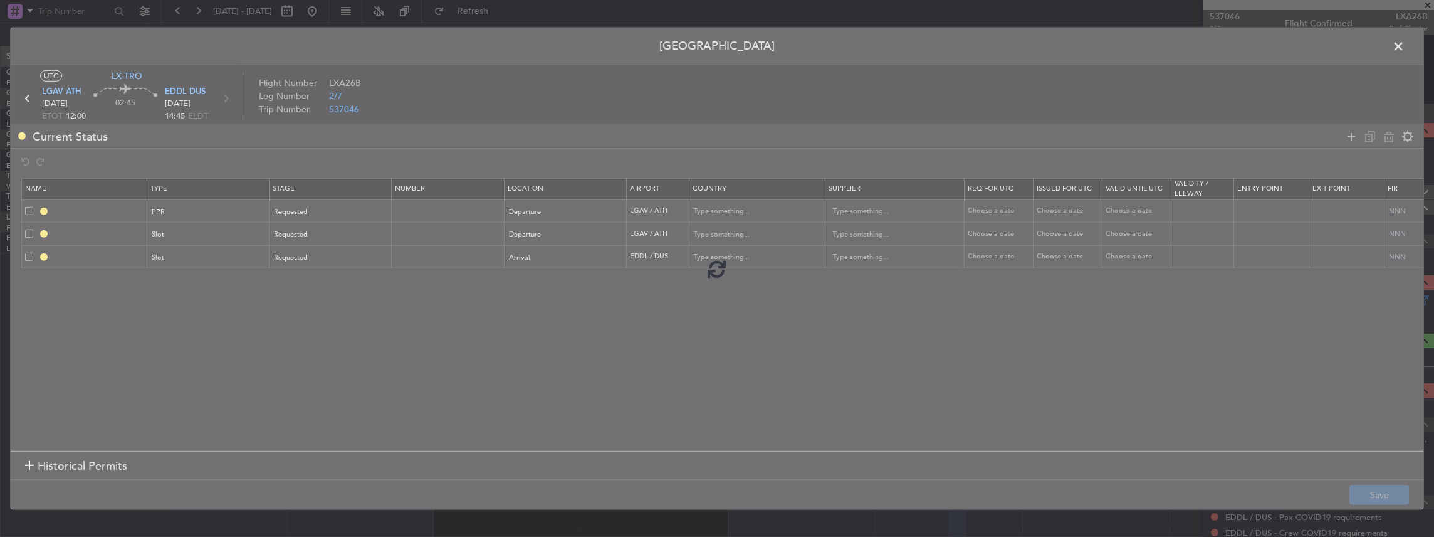
type input "LGAV PPR"
type input "Greece"
type input "NNN"
type input "LGAV DEP SLOT"
type input "Greece"
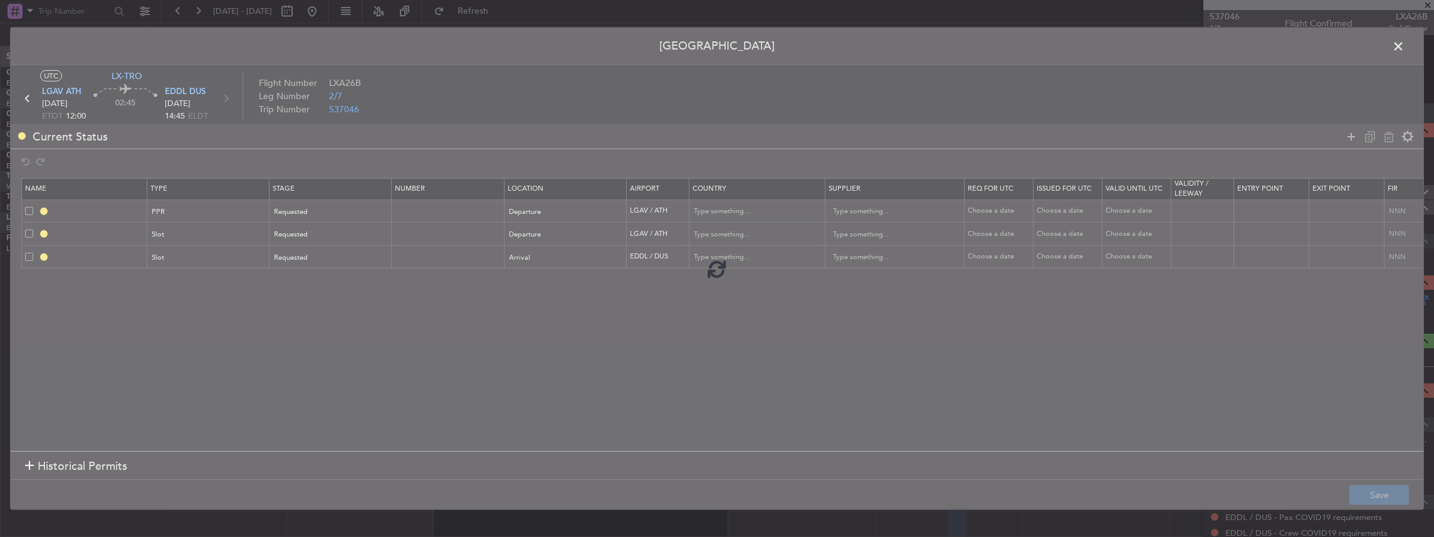
type input "NNN"
type input "EDDL ARR SLOT"
type input "Germany"
type input "NNN"
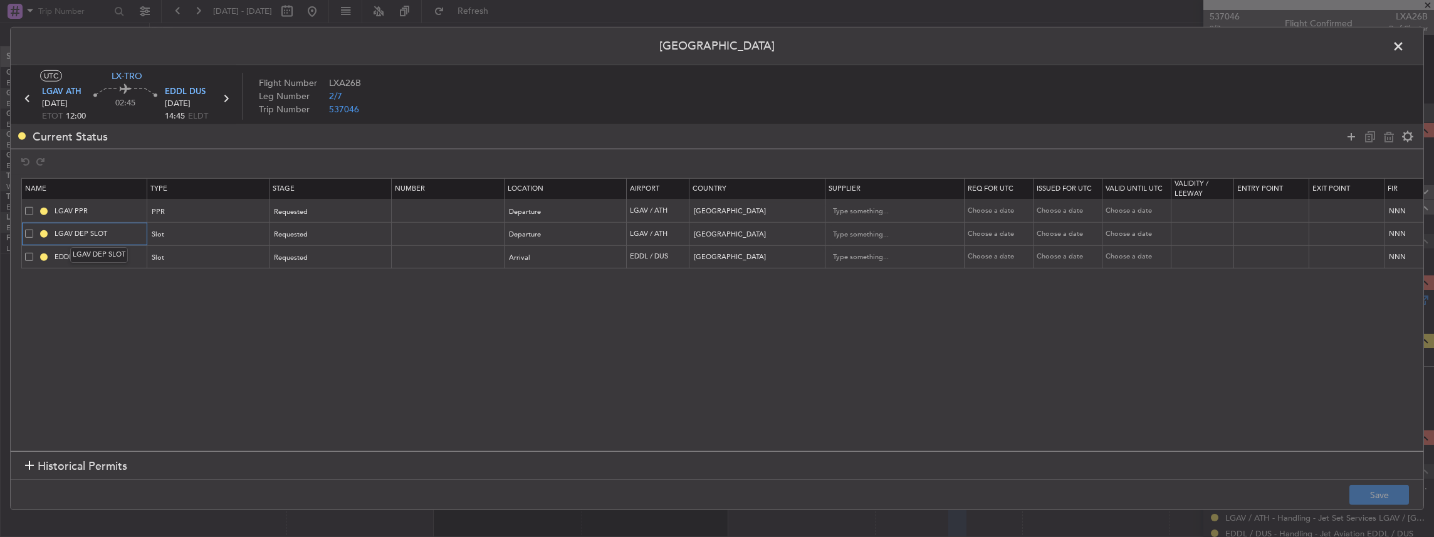
click at [132, 236] on input "LGAV DEP SLOT" at bounding box center [99, 233] width 94 height 11
type input "LGAV DEP SLOT 1200z"
click at [1372, 494] on button "Save" at bounding box center [1379, 494] width 60 height 20
click at [1405, 46] on span at bounding box center [1405, 49] width 0 height 25
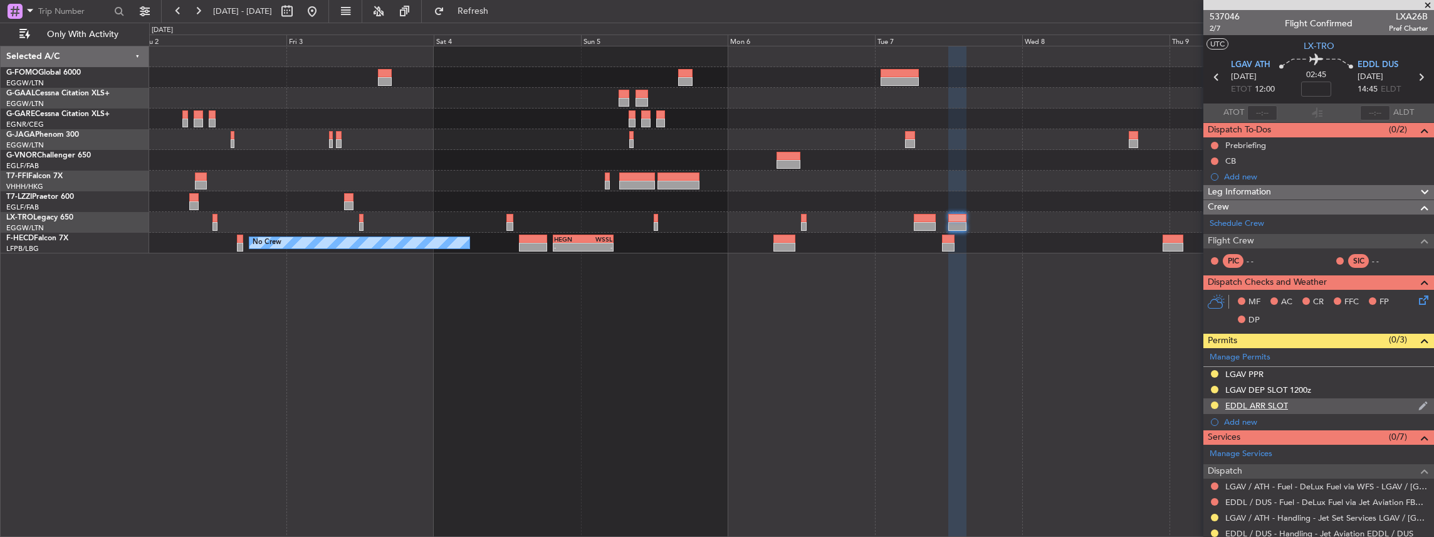
click at [1314, 399] on div "EDDL ARR SLOT" at bounding box center [1318, 406] width 231 height 16
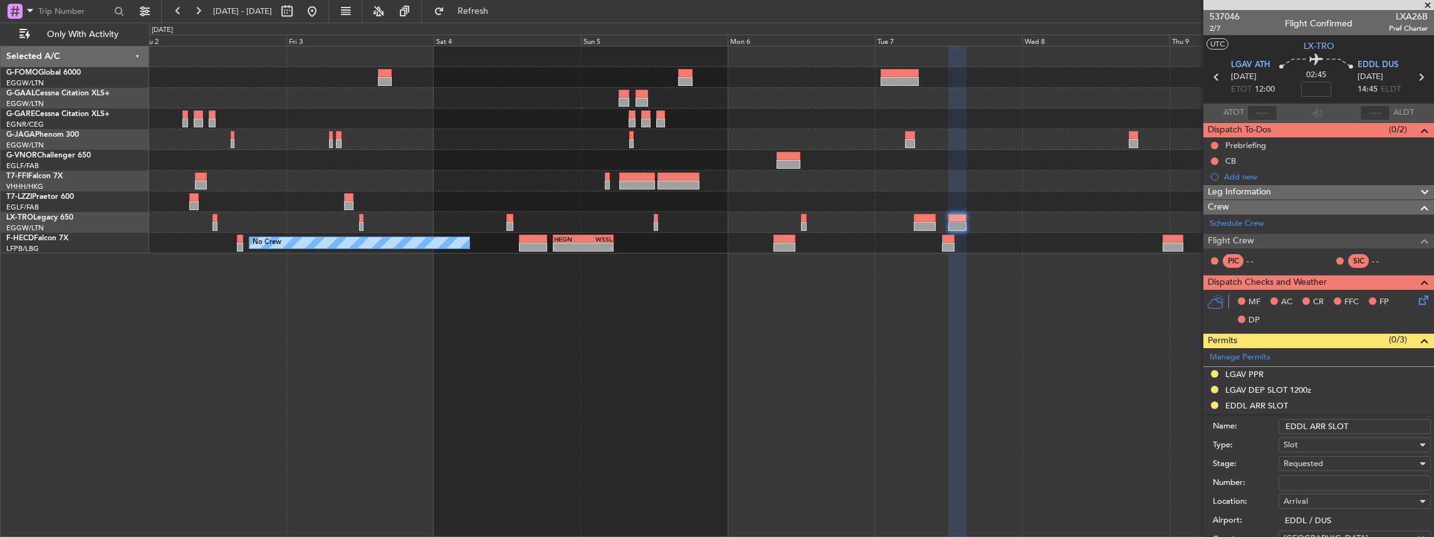
click at [1361, 422] on input "EDDL ARR SLOT" at bounding box center [1355, 426] width 152 height 15
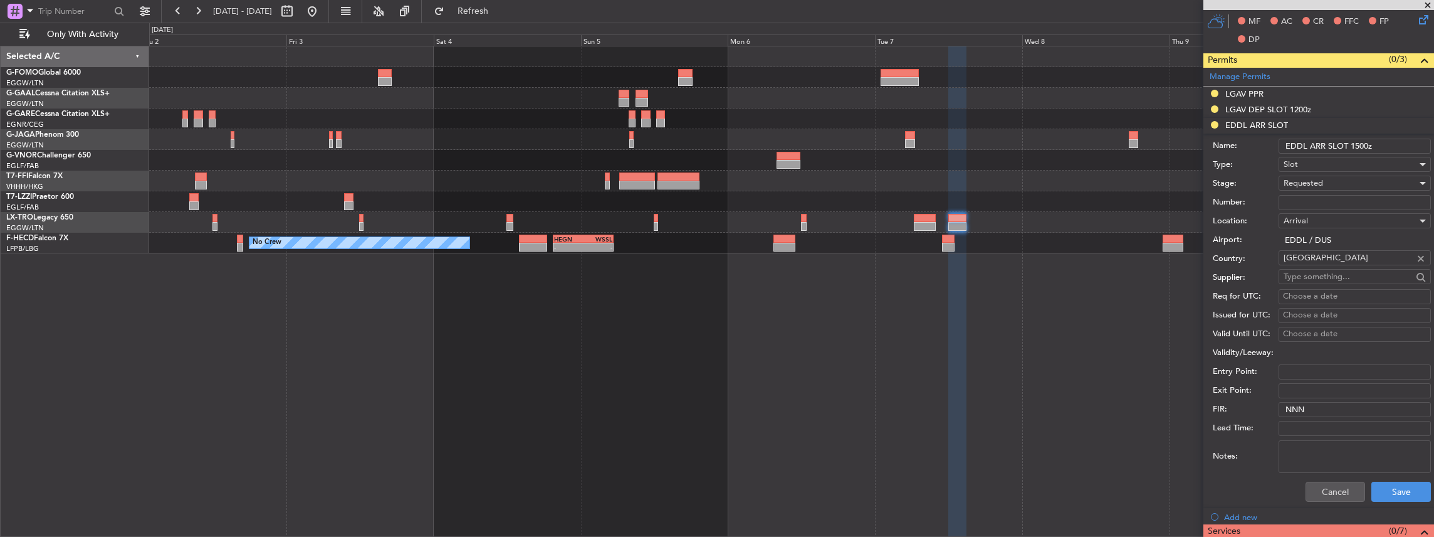
scroll to position [334, 0]
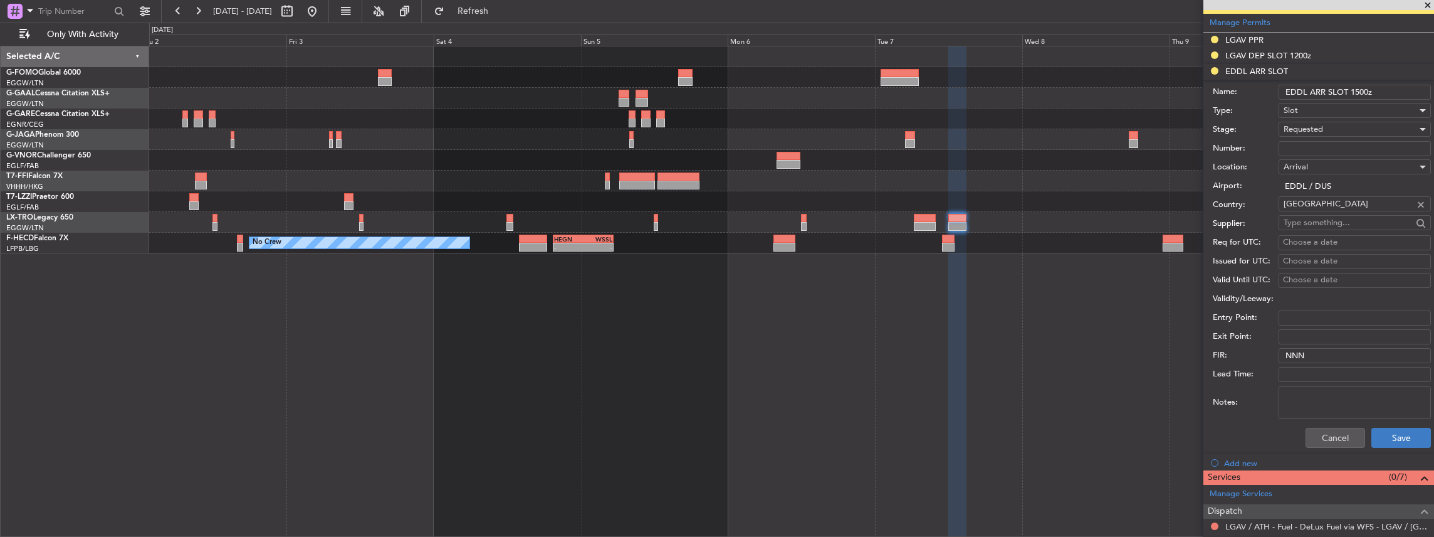
type input "EDDL ARR SLOT 1500z"
click at [1388, 435] on button "Save" at bounding box center [1401, 437] width 60 height 20
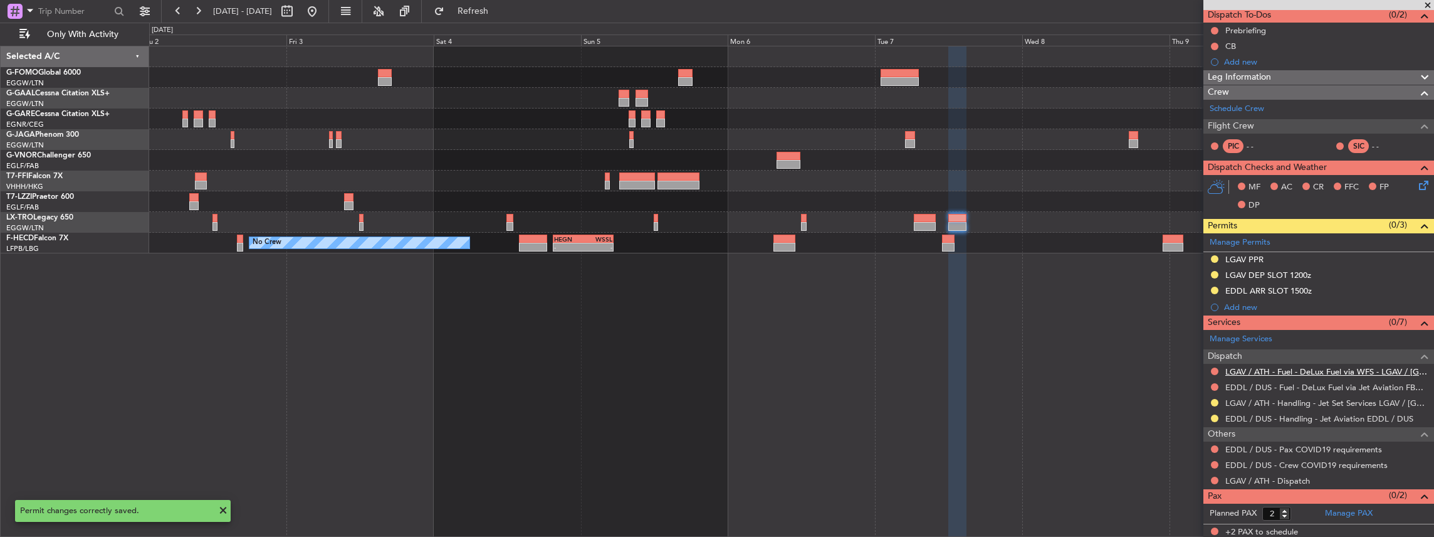
scroll to position [0, 0]
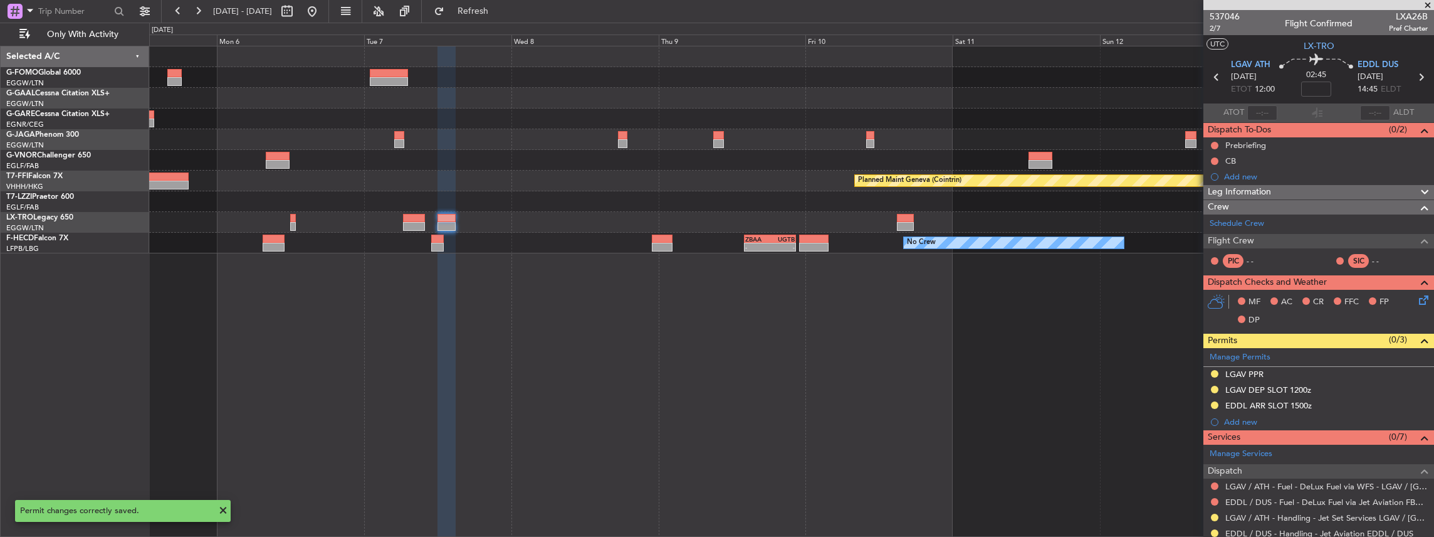
click at [595, 340] on div "Owner London (Luton) Planned Maint Geneva (Cointrin) No Crew - - ZBAA 14:00 Z U…" at bounding box center [791, 291] width 1285 height 491
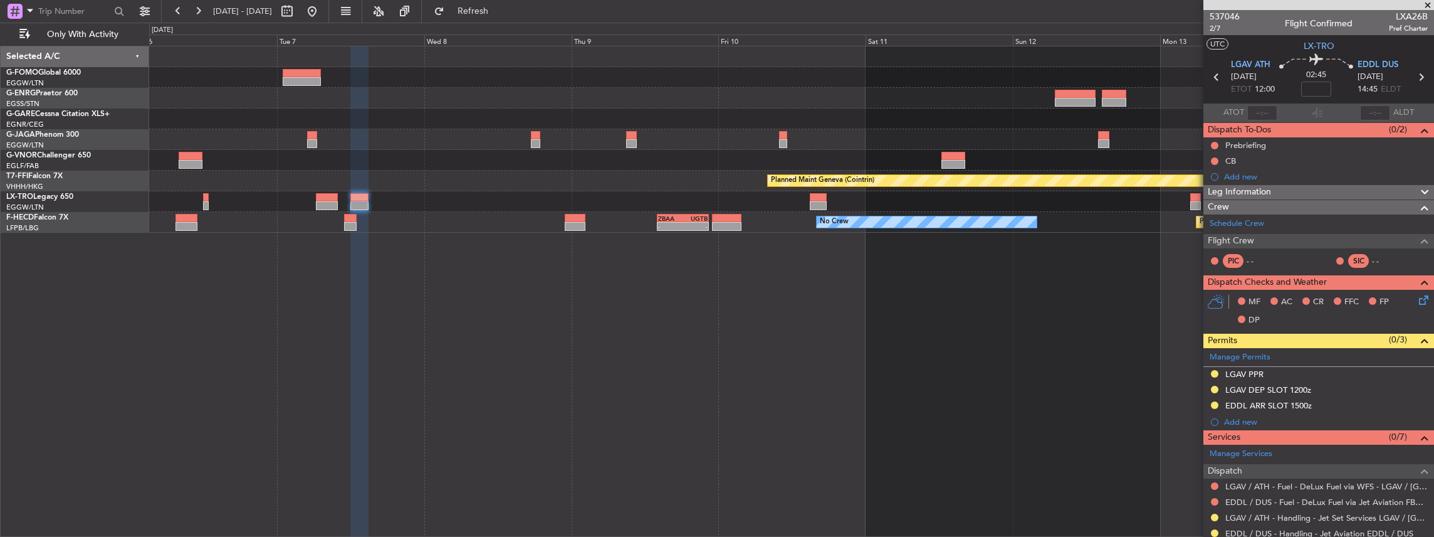
click at [788, 432] on div "Planned Maint Geneva (Cointrin) No Crew - - ZBAA 14:00 Z UGTB 22:30 Z Planned M…" at bounding box center [791, 291] width 1285 height 491
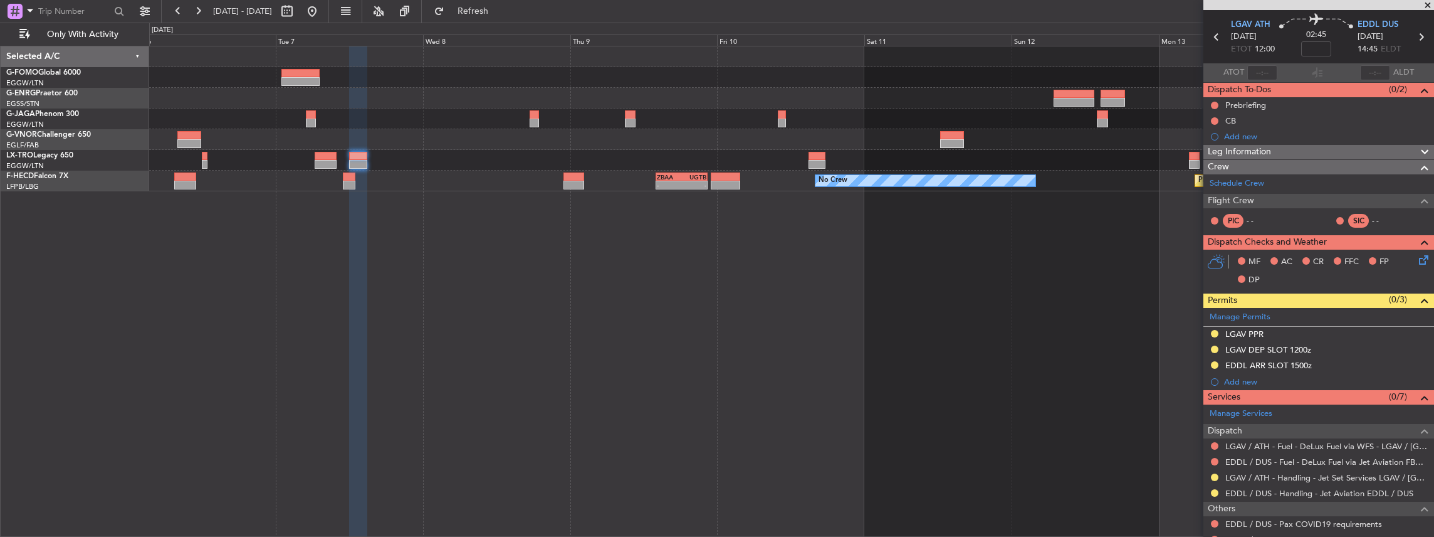
scroll to position [83, 0]
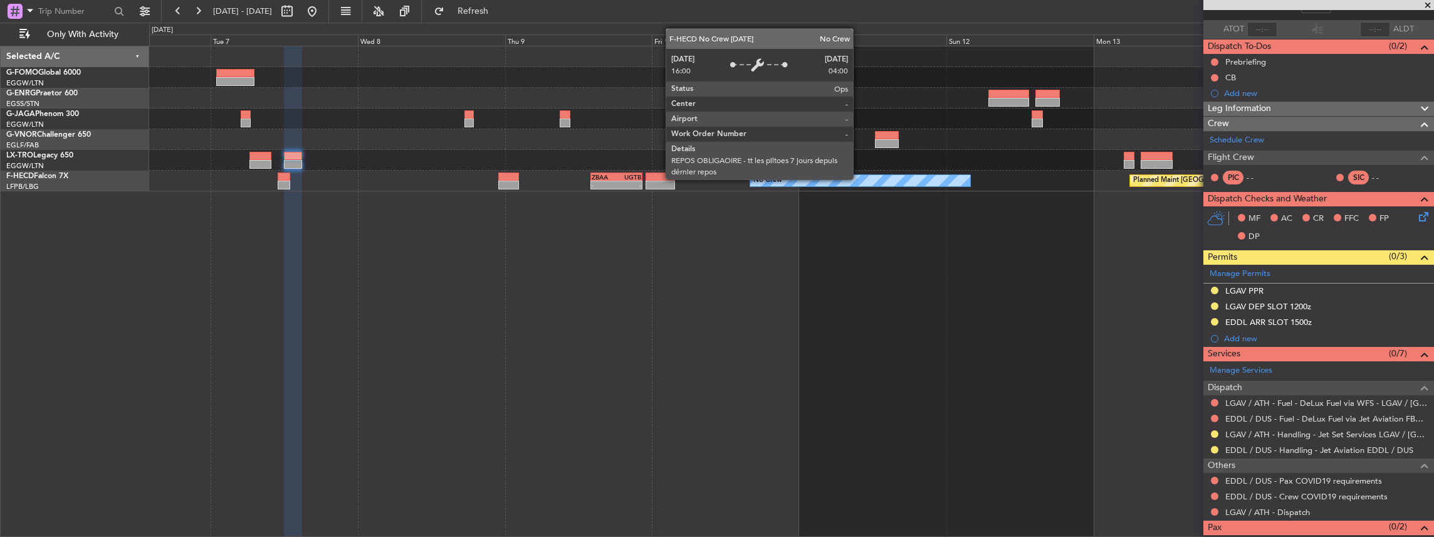
click at [783, 181] on div "No Crew" at bounding box center [860, 180] width 220 height 11
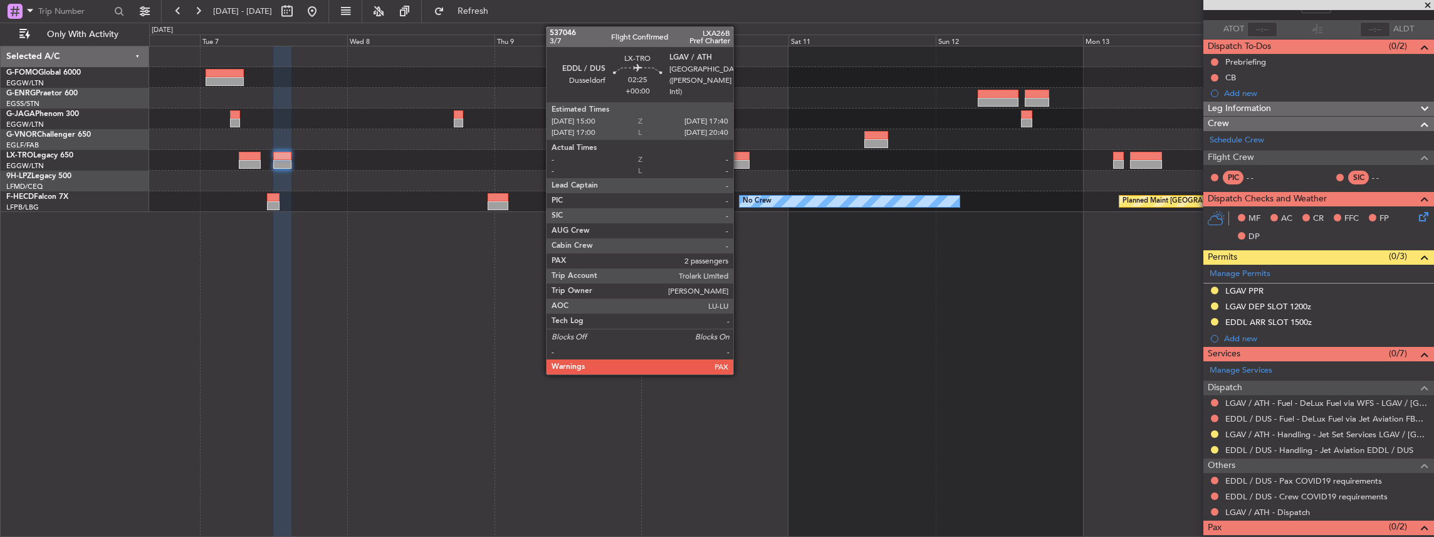
click at [740, 162] on div at bounding box center [741, 164] width 17 height 9
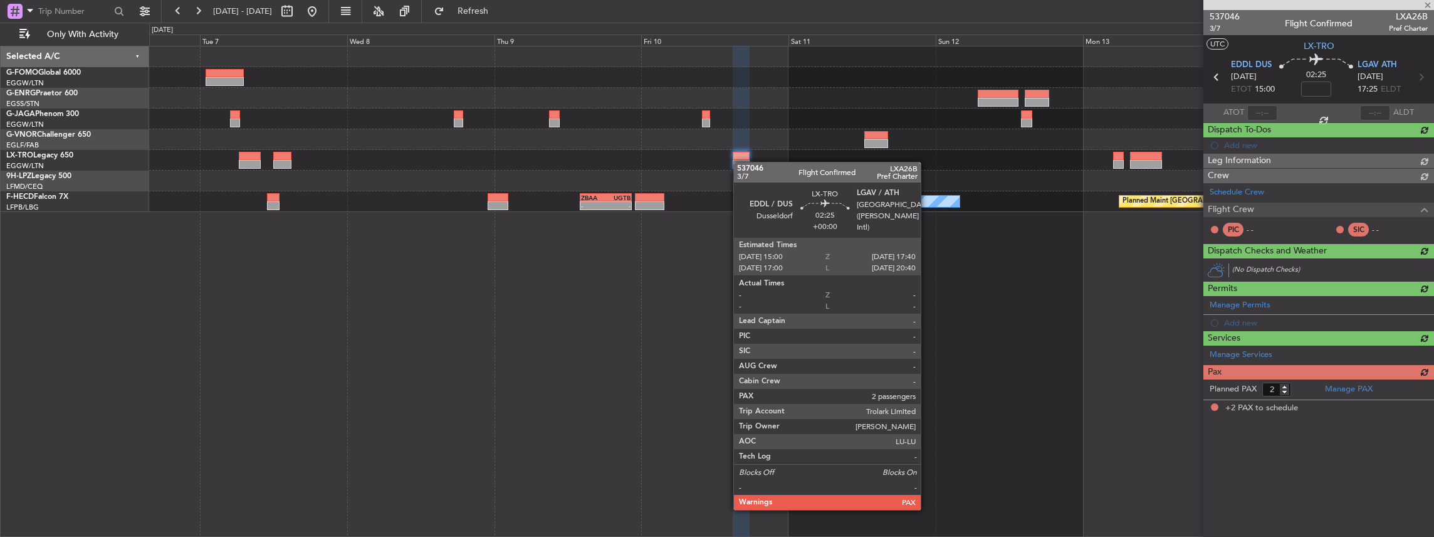
scroll to position [0, 0]
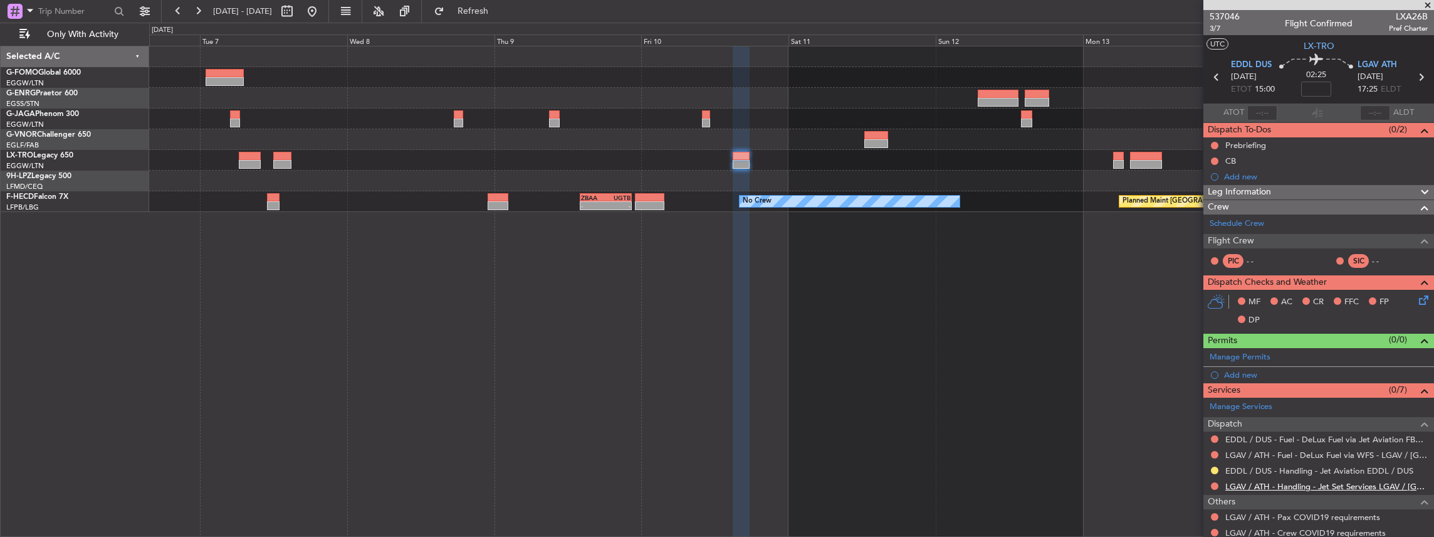
click at [1284, 481] on link "LGAV / ATH - Handling - Jet Set Services LGAV / ATH" at bounding box center [1326, 486] width 202 height 11
click at [496, 11] on span "Refresh" at bounding box center [473, 11] width 53 height 9
click at [1359, 355] on div "Manage Permits" at bounding box center [1318, 357] width 231 height 19
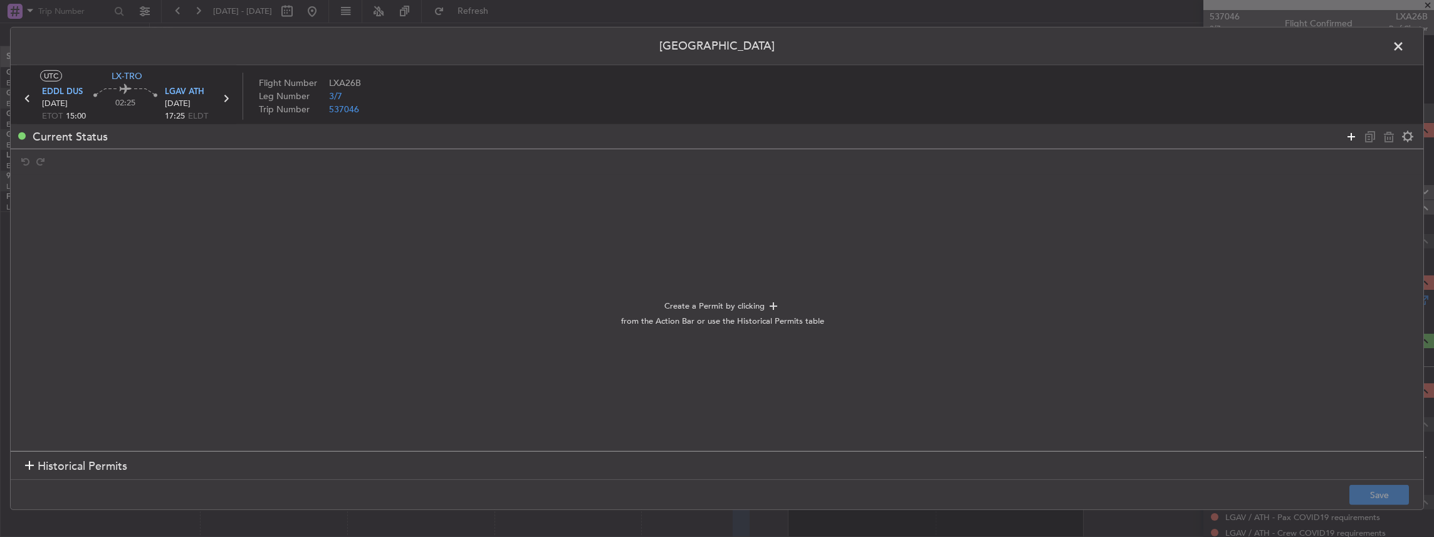
click at [1349, 137] on icon at bounding box center [1351, 135] width 15 height 15
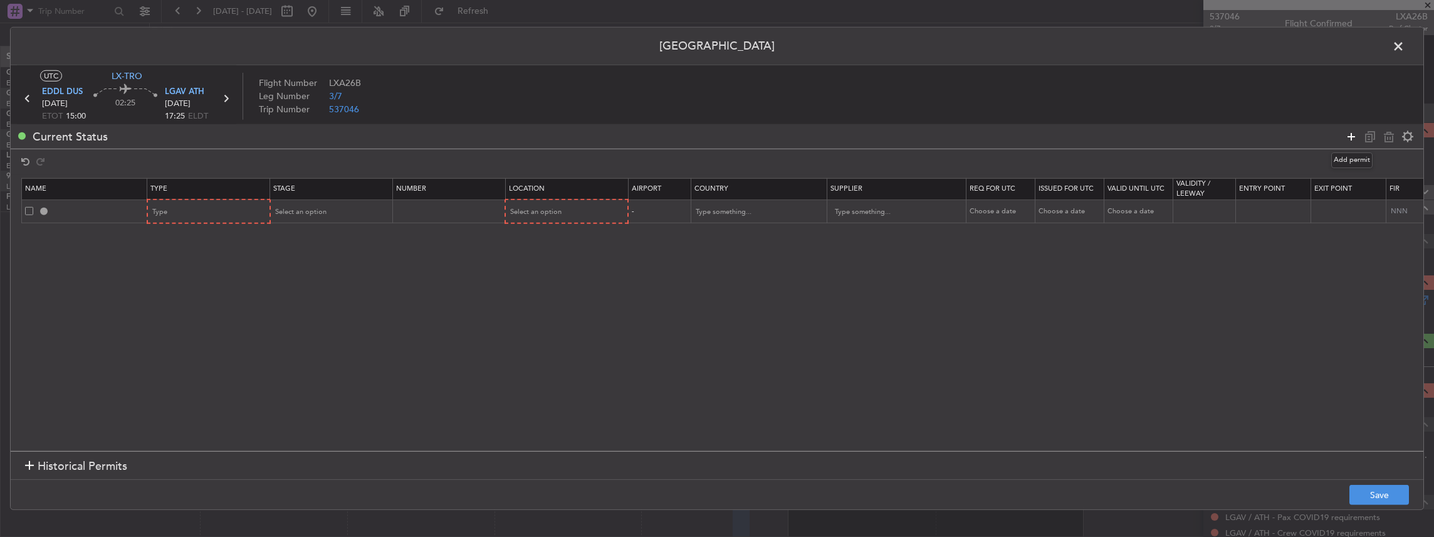
click at [1349, 137] on icon at bounding box center [1351, 135] width 15 height 15
click at [221, 207] on div "Type" at bounding box center [205, 211] width 104 height 19
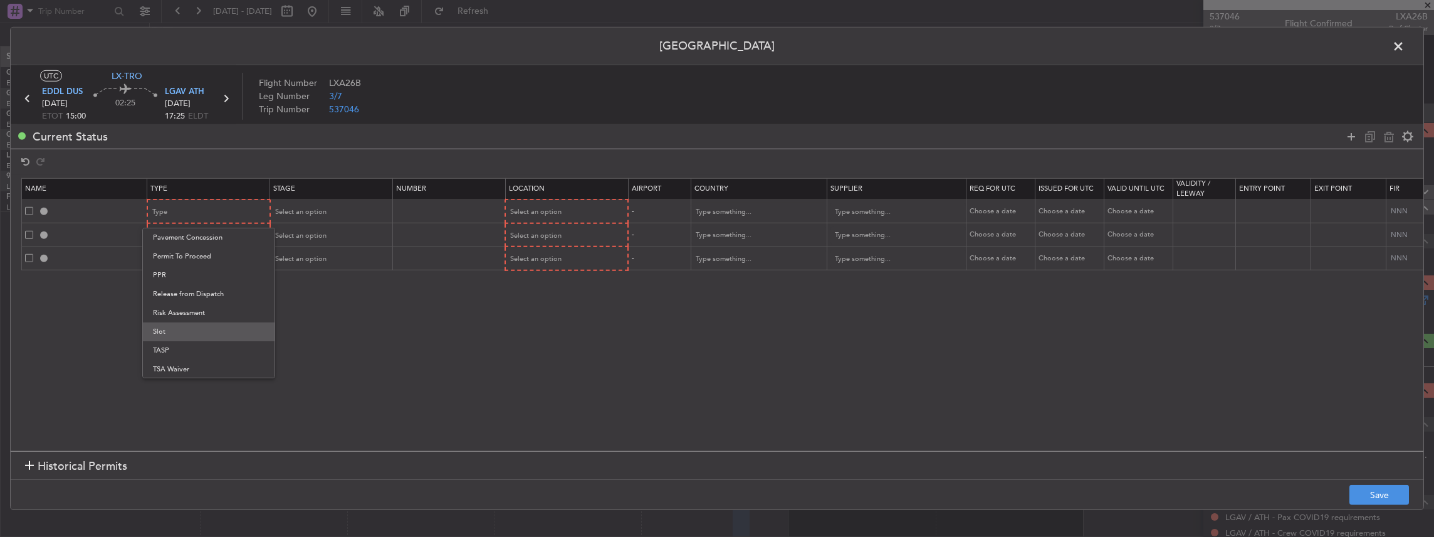
click at [195, 336] on span "Slot" at bounding box center [209, 331] width 112 height 19
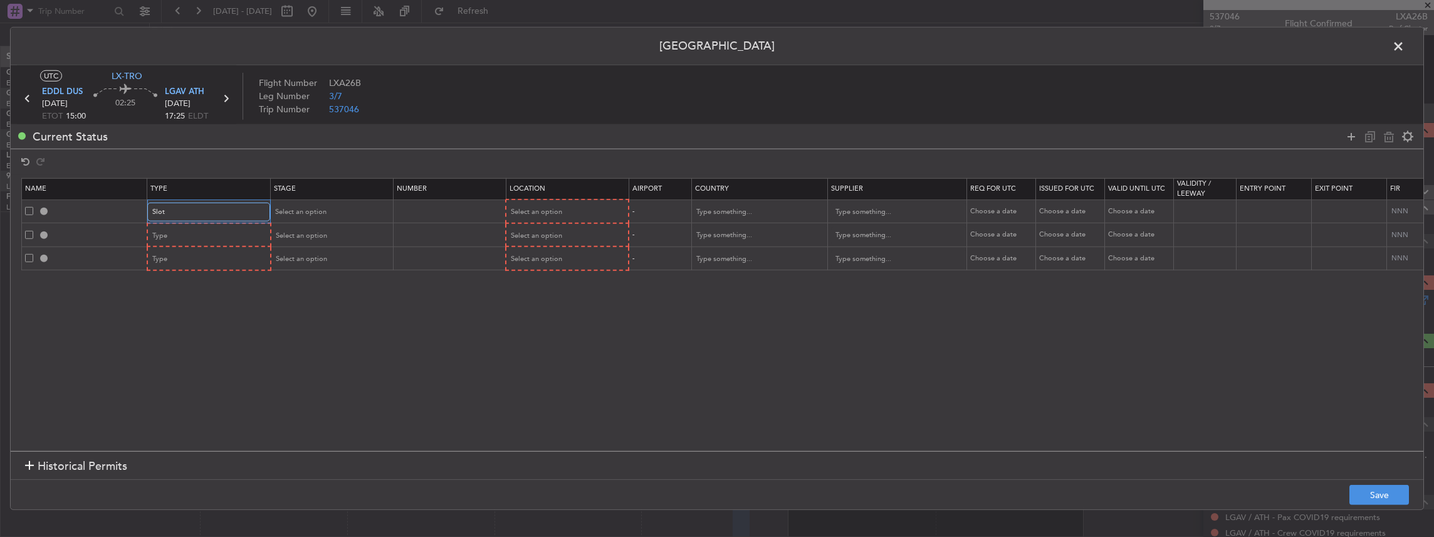
scroll to position [377, 0]
click at [208, 238] on div "Type" at bounding box center [205, 235] width 104 height 19
click at [178, 395] on span "Slot" at bounding box center [209, 396] width 112 height 19
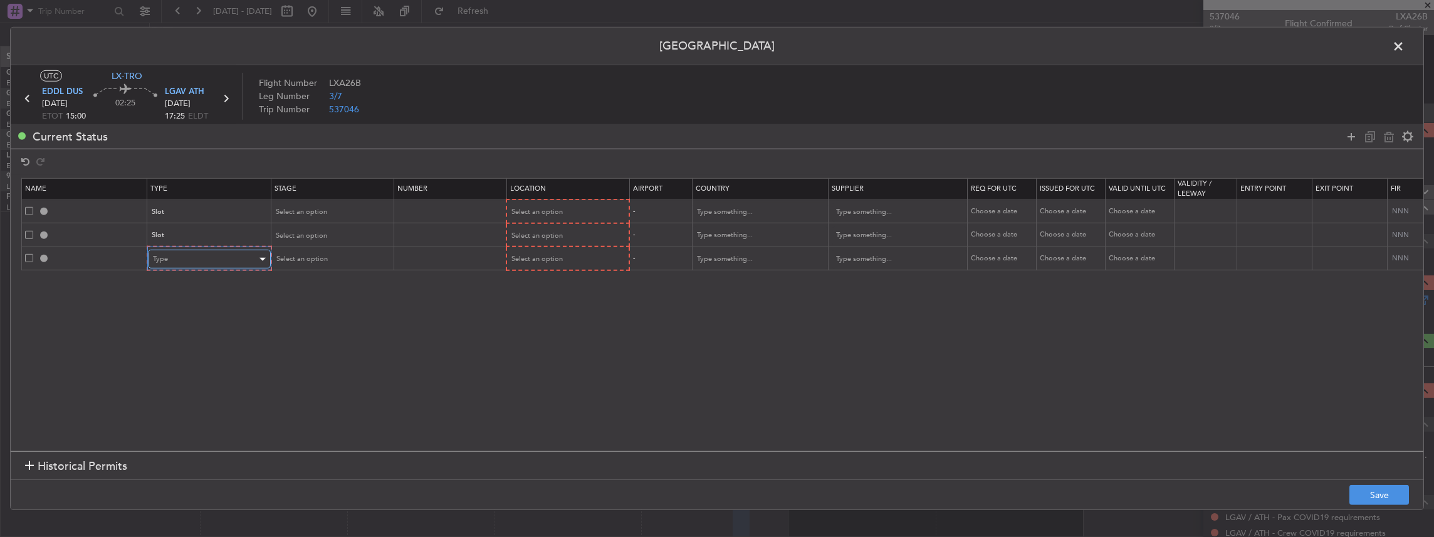
click at [208, 256] on div "Type" at bounding box center [205, 258] width 104 height 19
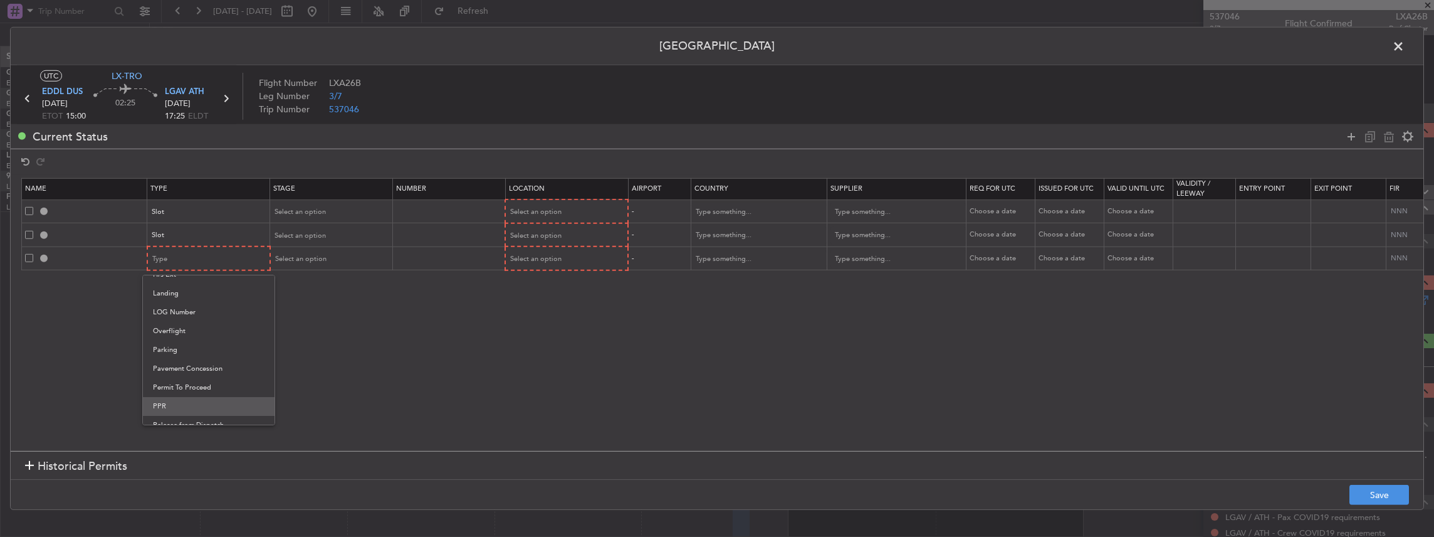
click at [175, 404] on span "PPR" at bounding box center [209, 406] width 112 height 19
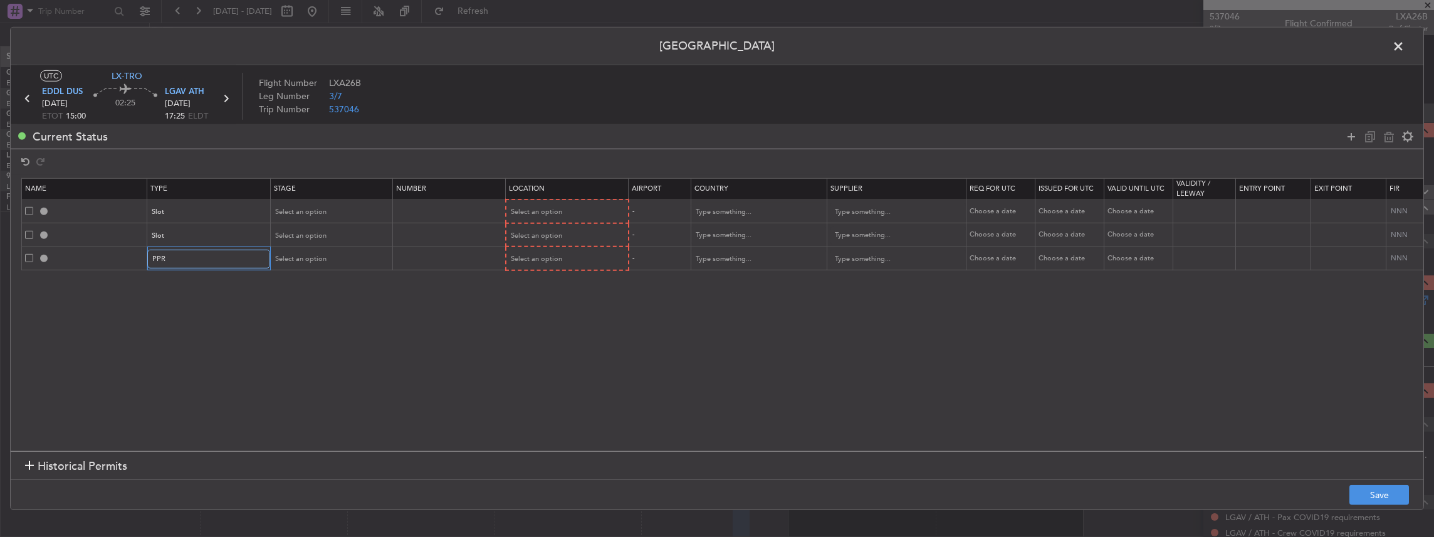
scroll to position [315, 0]
click at [186, 90] on span "LGAV ATH" at bounding box center [184, 92] width 39 height 13
click at [346, 214] on div "Select an option" at bounding box center [327, 211] width 104 height 19
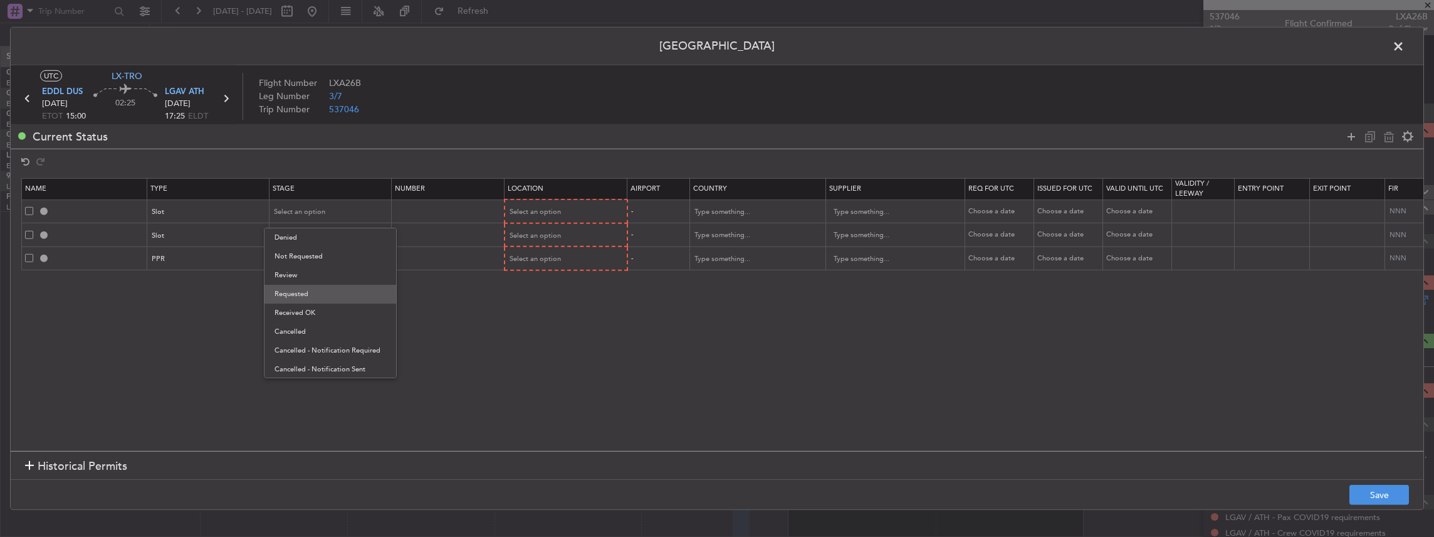
click at [320, 298] on span "Requested" at bounding box center [331, 294] width 112 height 19
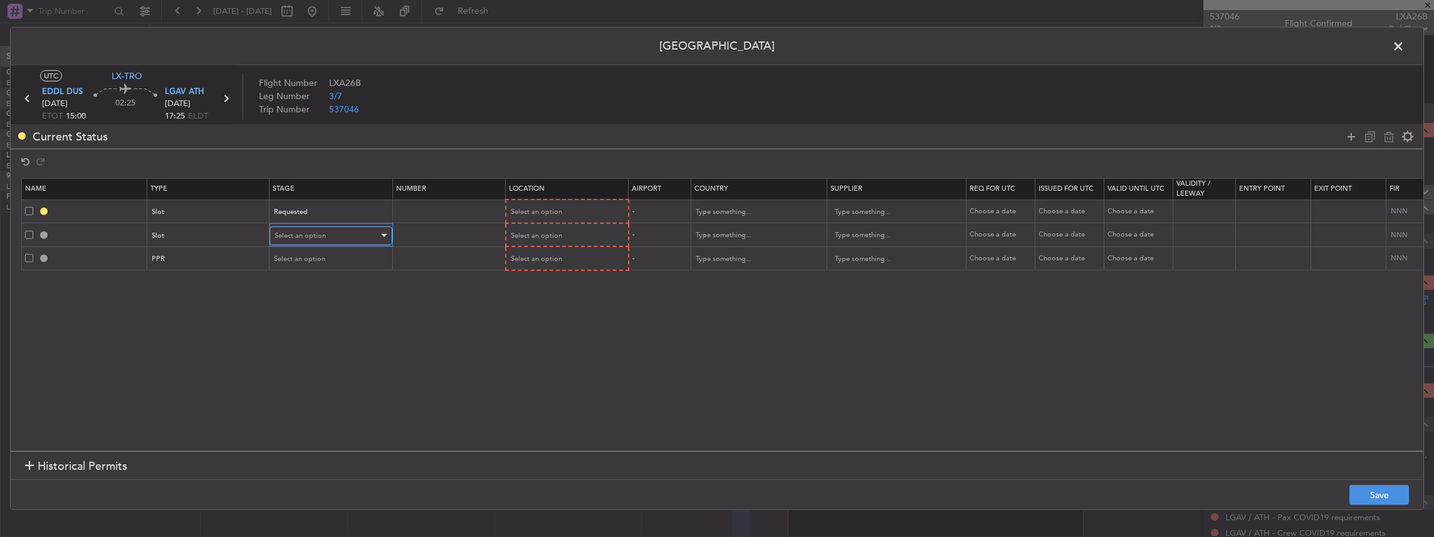
click at [302, 227] on div "Select an option" at bounding box center [327, 235] width 104 height 19
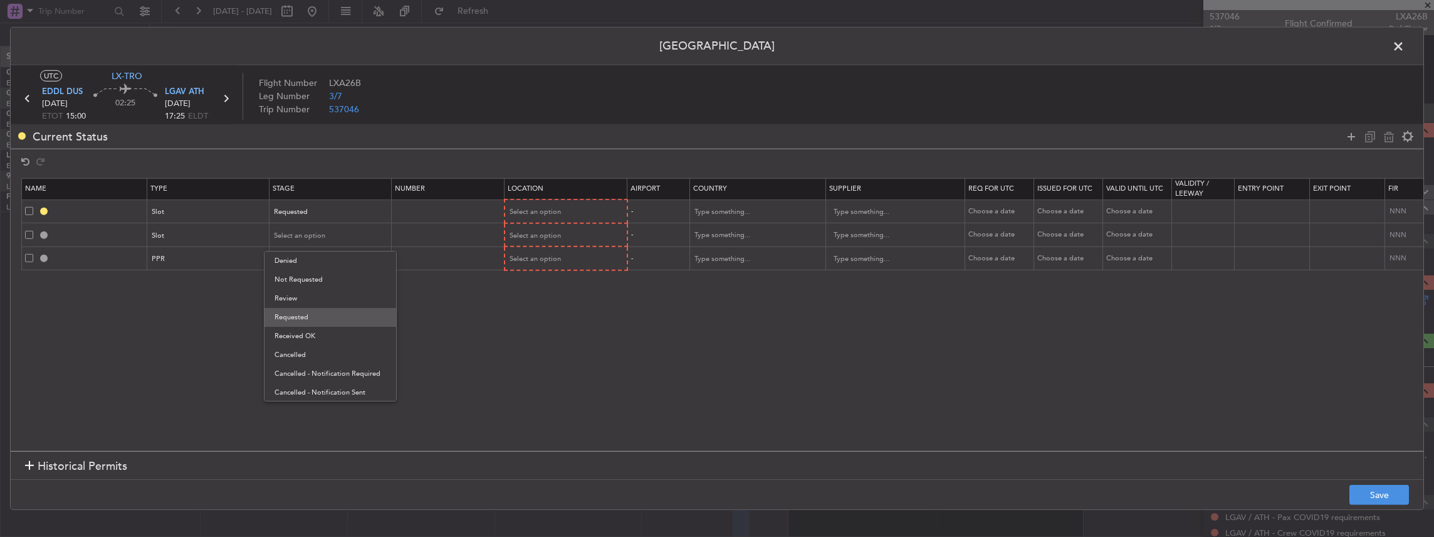
click at [307, 320] on span "Requested" at bounding box center [331, 317] width 112 height 19
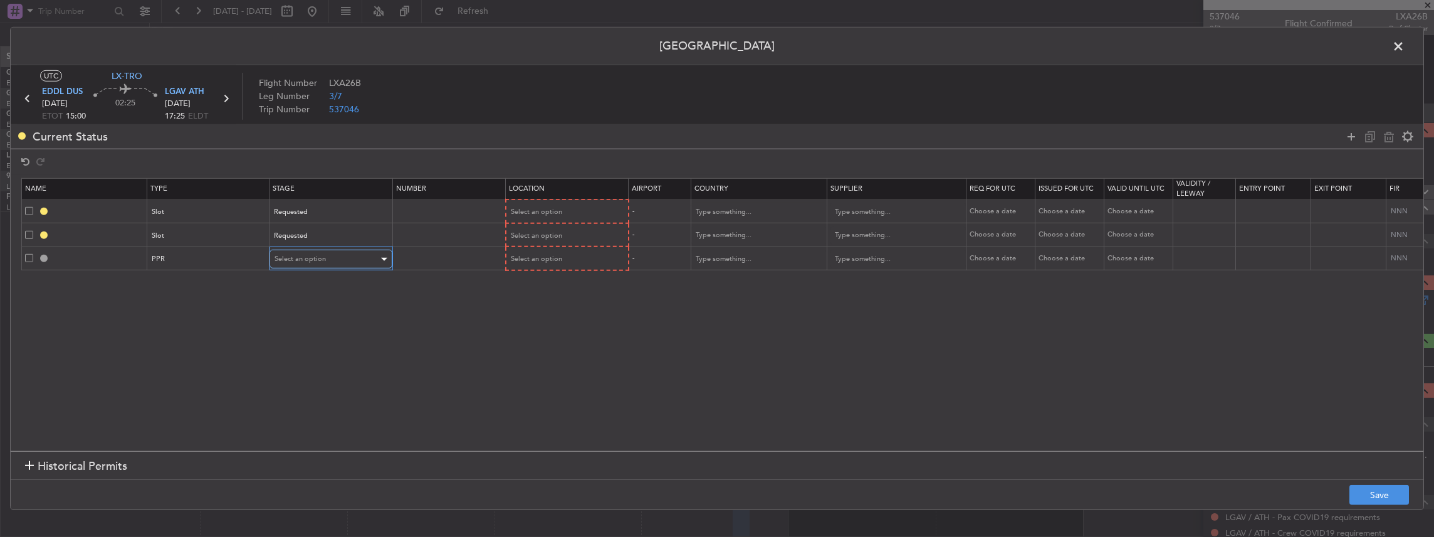
click at [306, 263] on div "Select an option" at bounding box center [327, 258] width 104 height 19
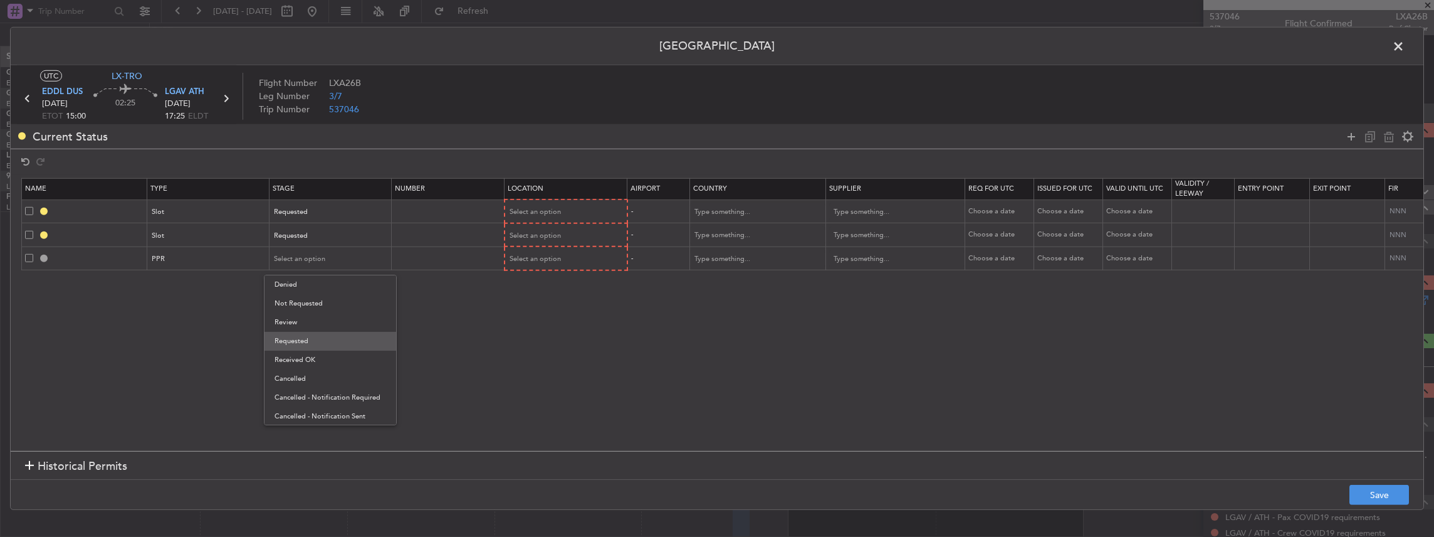
click at [313, 340] on span "Requested" at bounding box center [331, 341] width 112 height 19
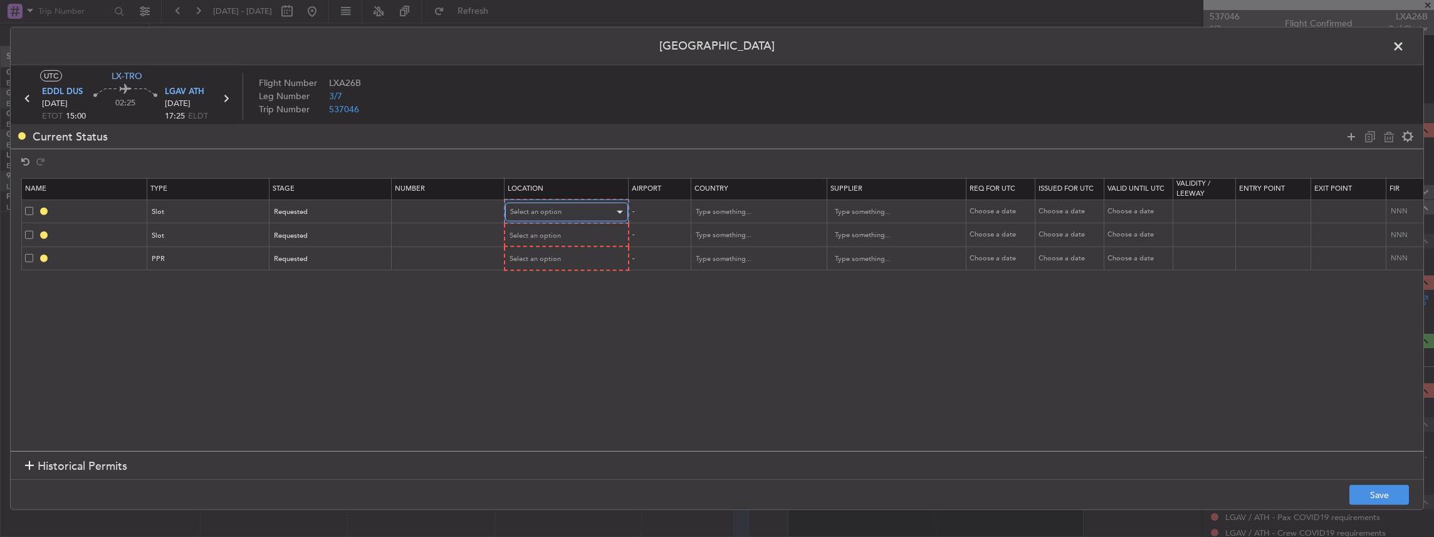
click at [542, 209] on span "Select an option" at bounding box center [535, 211] width 51 height 9
click at [549, 236] on span "Departure" at bounding box center [566, 237] width 112 height 19
click at [70, 89] on span "EDDL DUS" at bounding box center [62, 92] width 41 height 13
click at [184, 92] on span "LGAV ATH" at bounding box center [184, 92] width 39 height 13
click at [560, 234] on div "Select an option" at bounding box center [562, 235] width 104 height 19
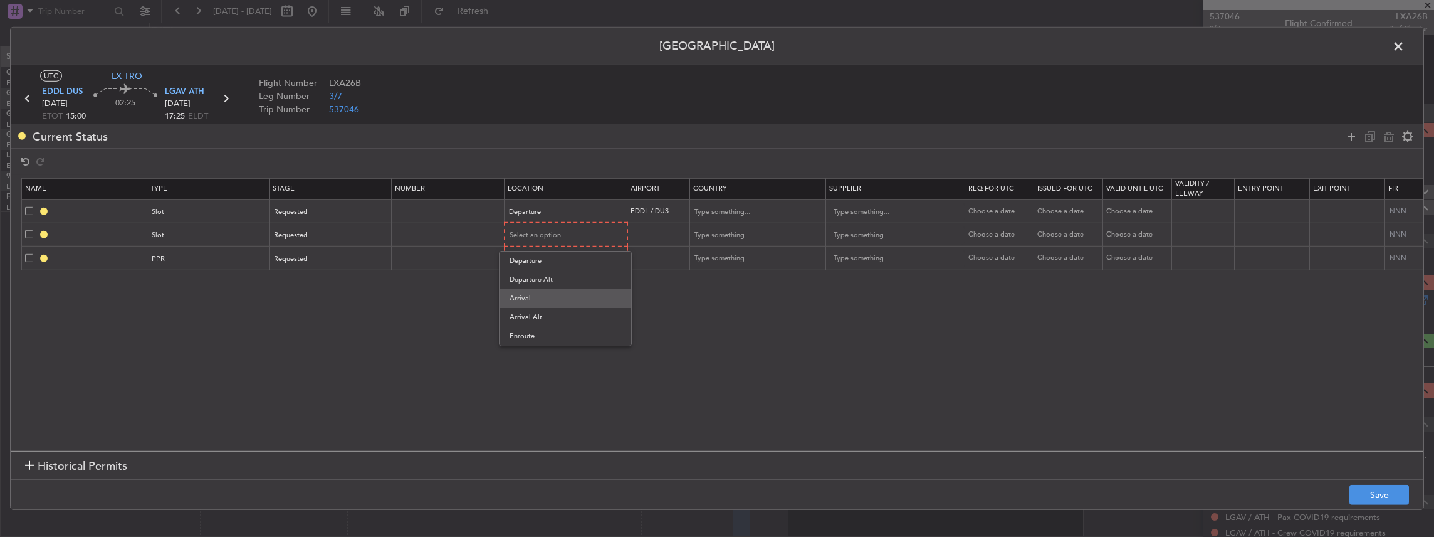
click at [523, 303] on span "Arrival" at bounding box center [566, 298] width 112 height 19
click at [537, 256] on span "Select an option" at bounding box center [535, 257] width 51 height 9
click at [545, 314] on span "Arrival" at bounding box center [566, 320] width 112 height 19
click at [1387, 493] on button "Save" at bounding box center [1379, 494] width 60 height 20
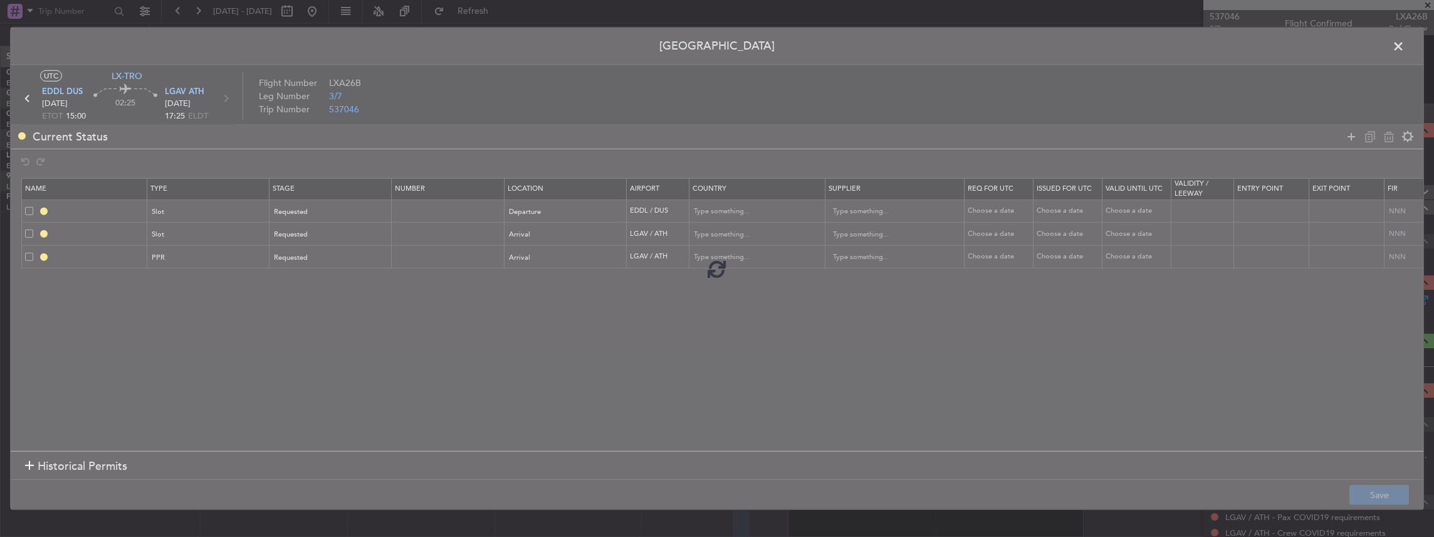
type input "EDDL DEP SLOT"
type input "Germany"
type input "NNN"
type input "LGAV ARR SLOT"
type input "Greece"
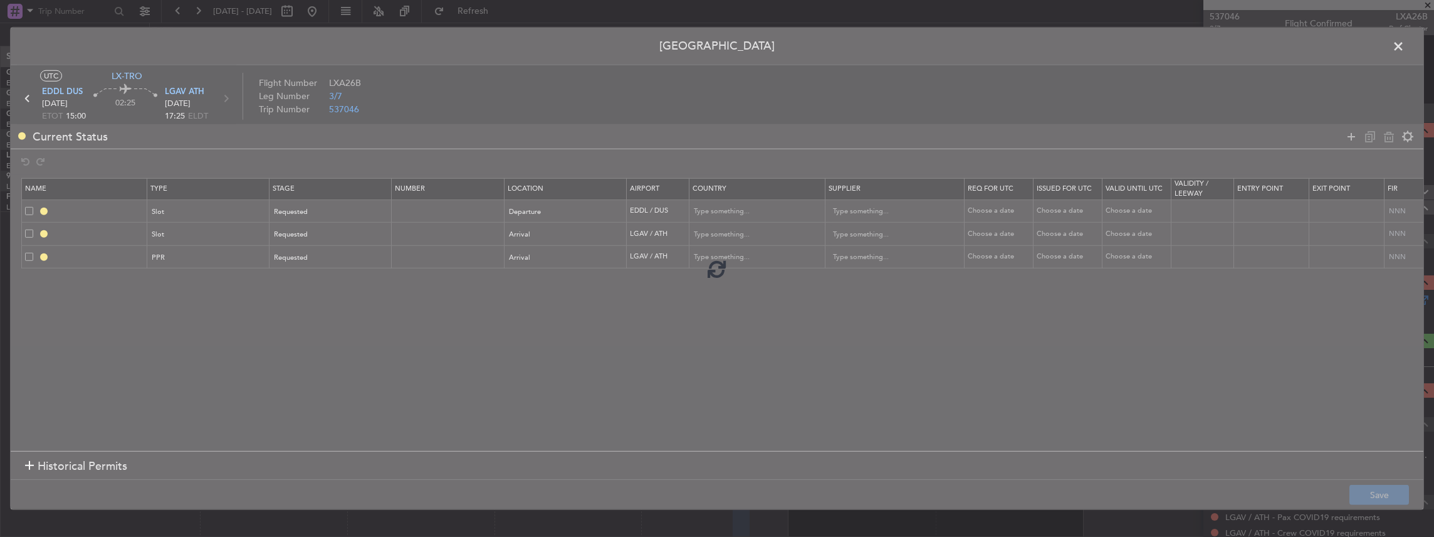
type input "NNN"
type input "LGAV PPR"
type input "Greece"
type input "NNN"
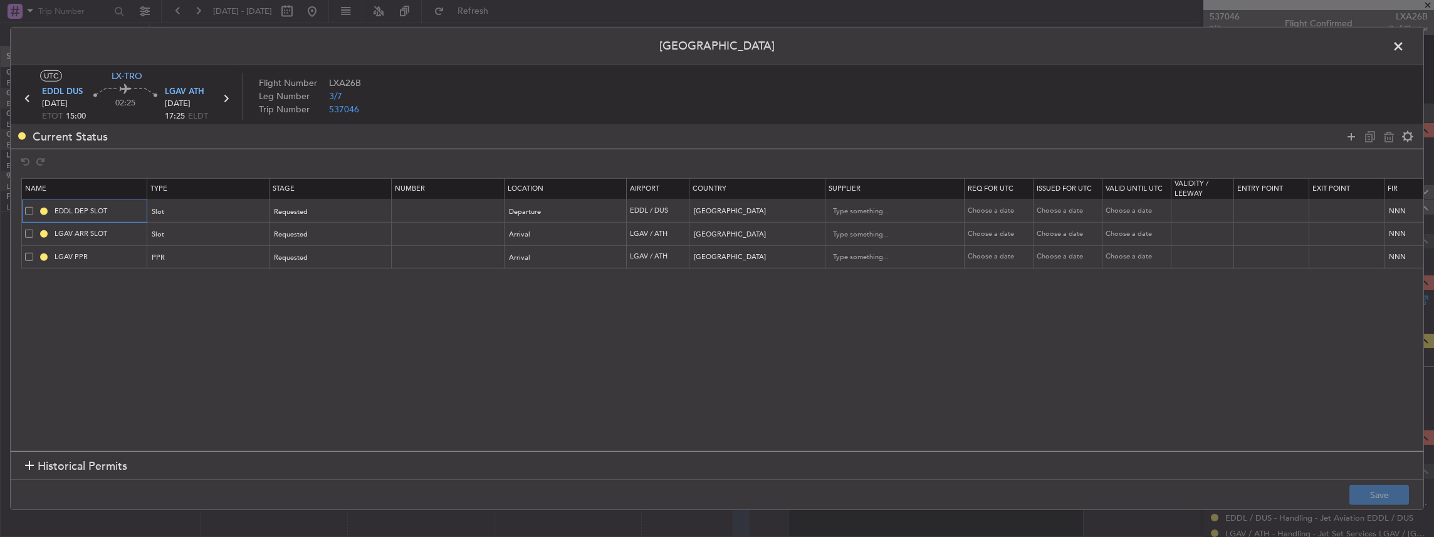
click at [125, 209] on input "EDDL DEP SLOT" at bounding box center [99, 211] width 94 height 11
type input "EDDL DEP SLOT 1500z"
click at [1366, 499] on button "Save" at bounding box center [1379, 494] width 60 height 20
click at [1405, 44] on span at bounding box center [1405, 49] width 0 height 25
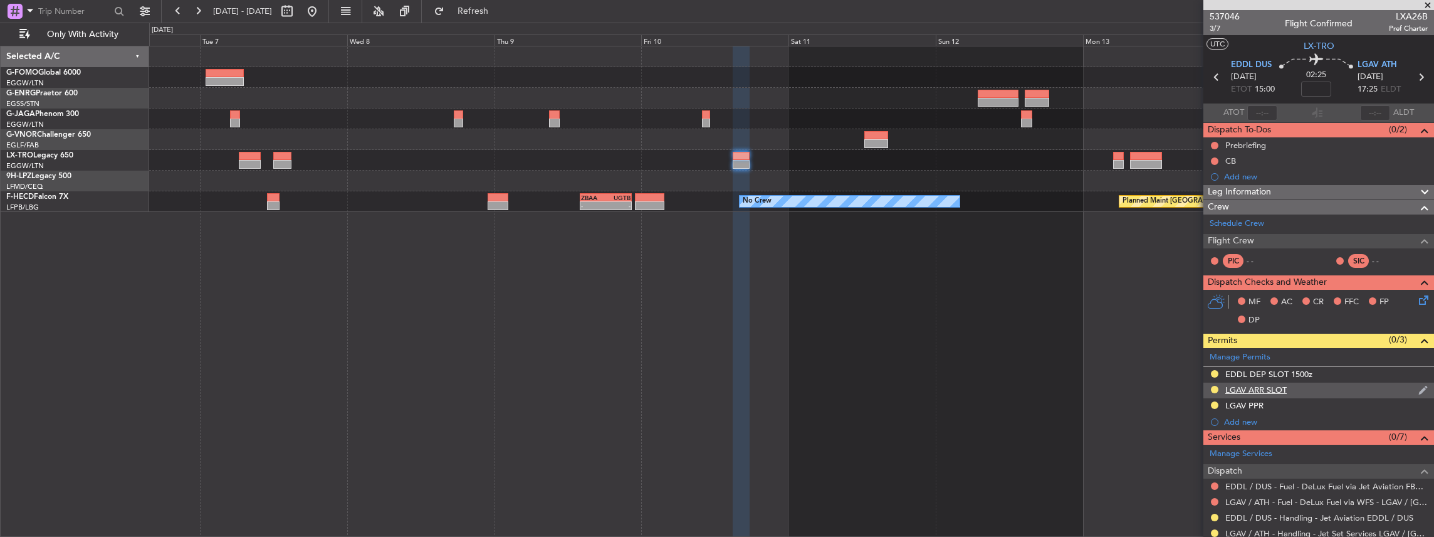
click at [1319, 386] on div "LGAV ARR SLOT" at bounding box center [1318, 390] width 231 height 16
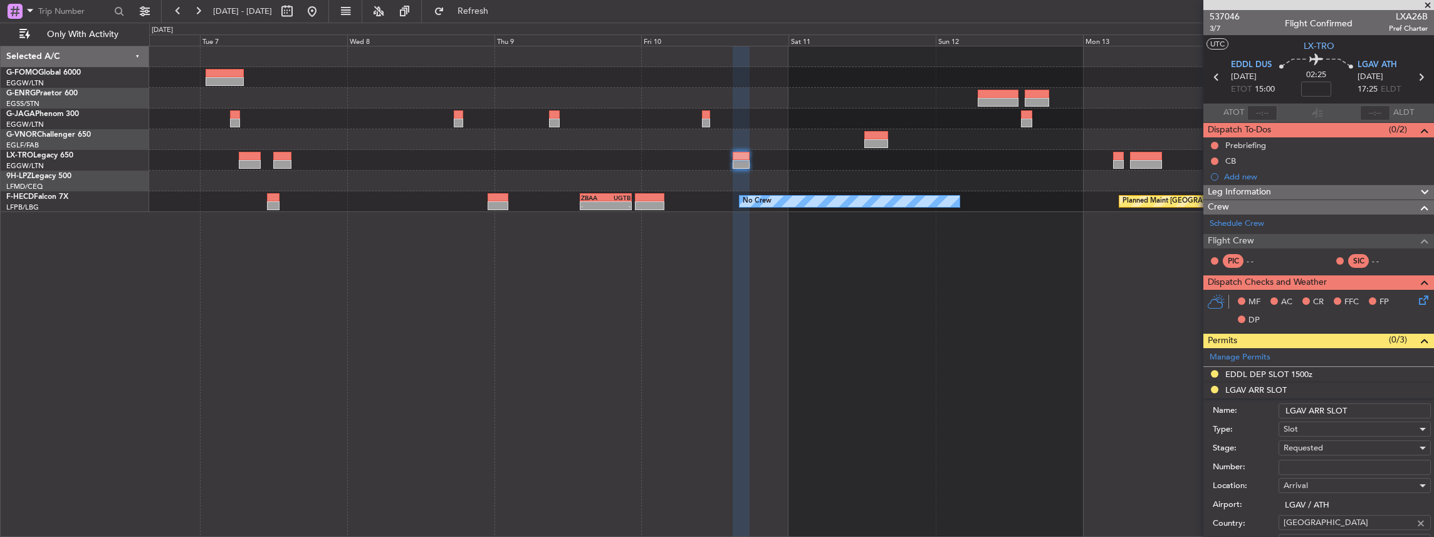
click at [1366, 410] on input "LGAV ARR SLOT" at bounding box center [1355, 410] width 152 height 15
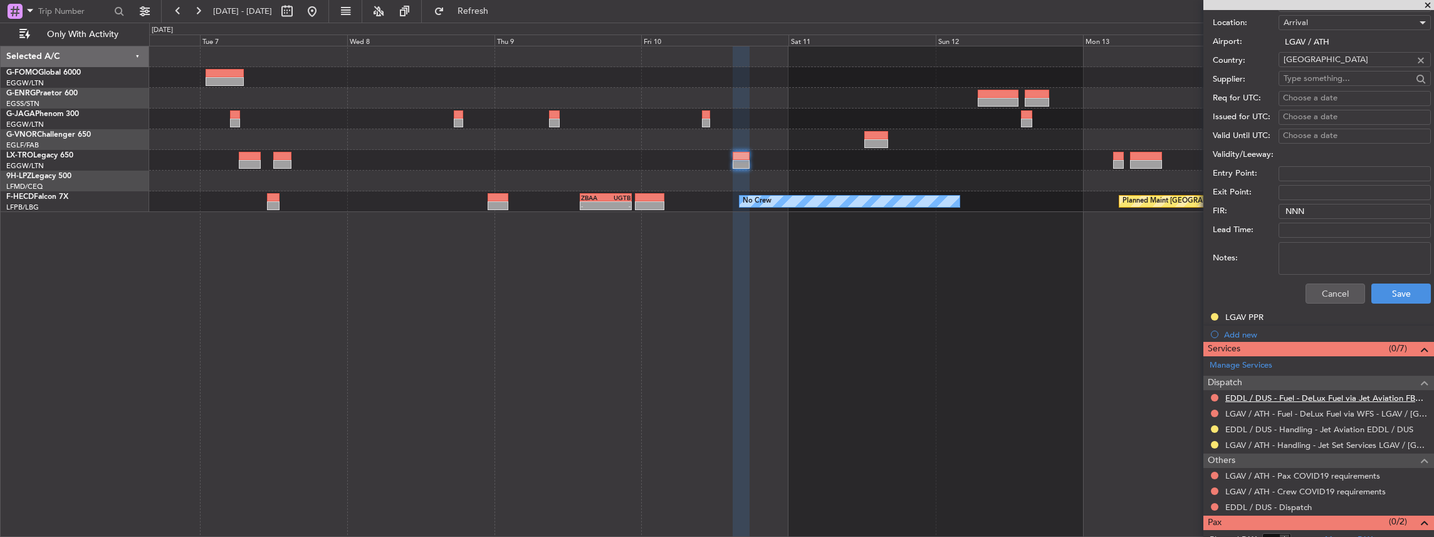
scroll to position [489, 0]
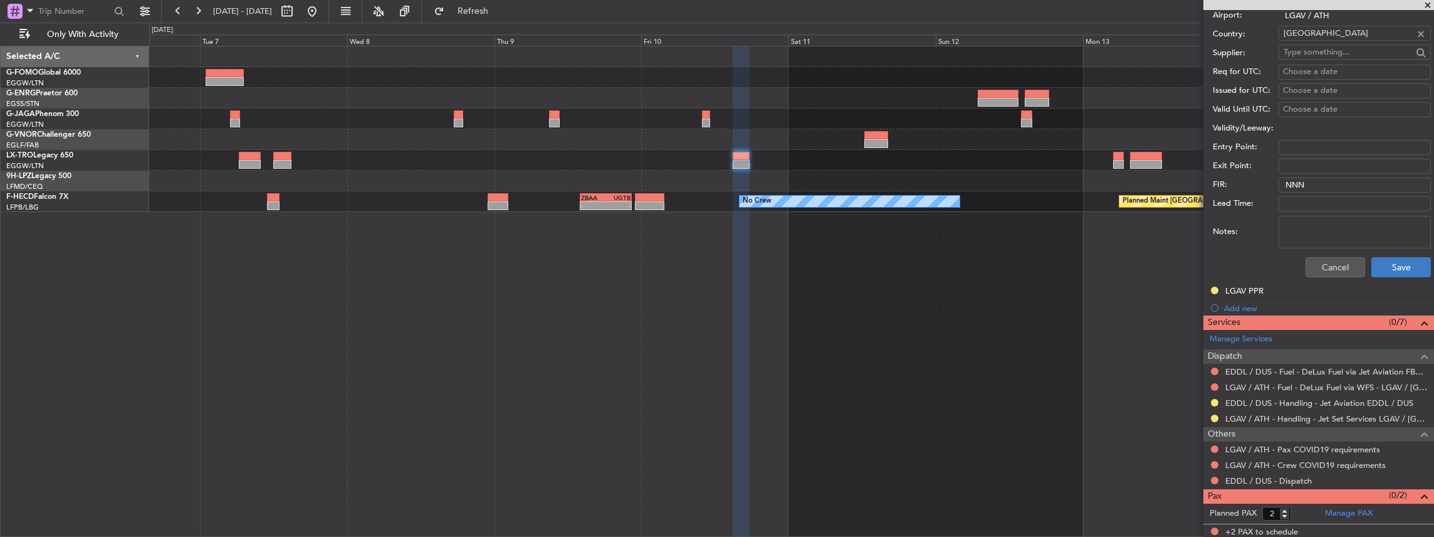
type input "LGAV ARR SLOT 1740z"
click at [1393, 264] on button "Save" at bounding box center [1401, 267] width 60 height 20
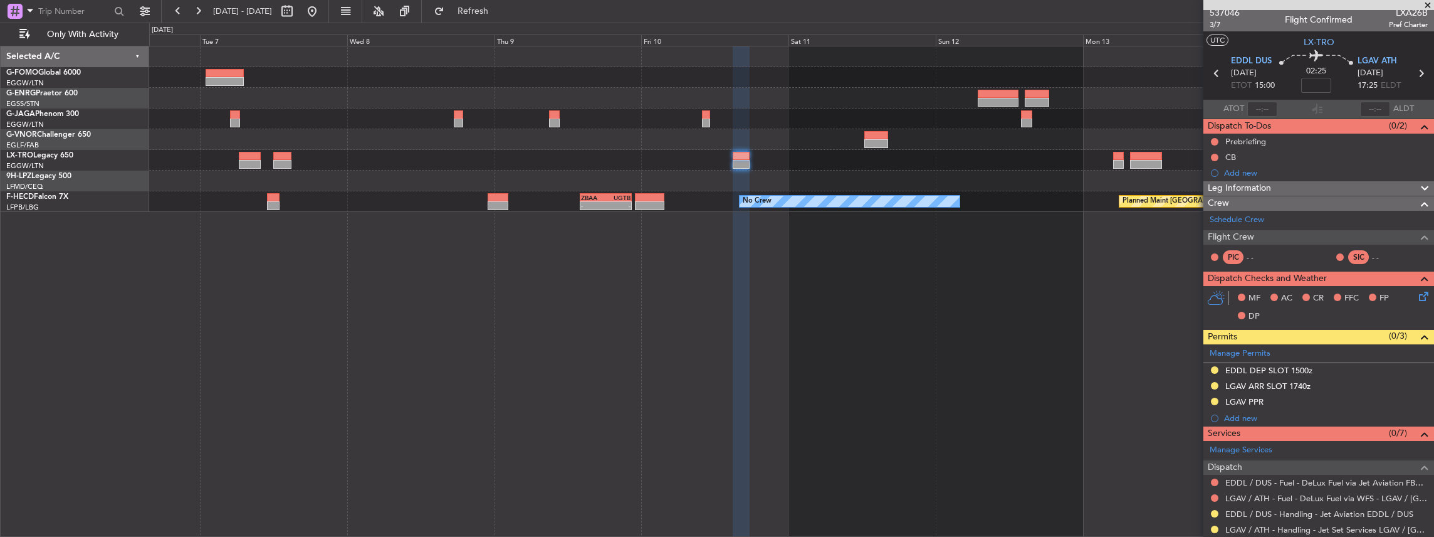
scroll to position [0, 0]
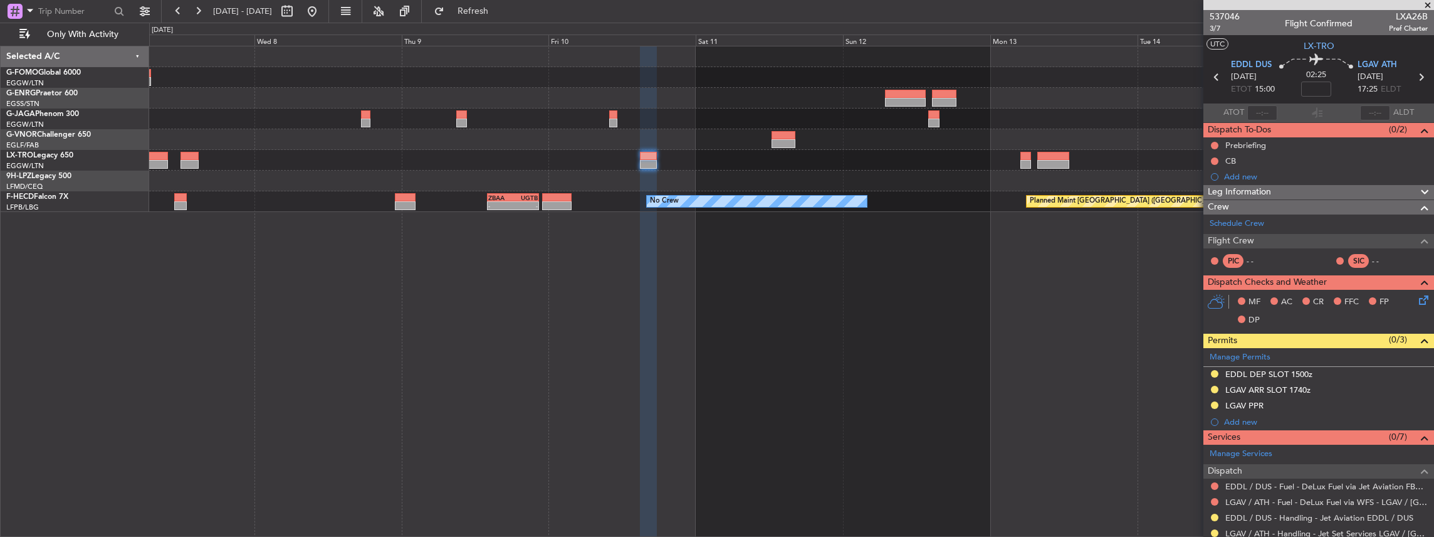
click at [818, 224] on div "No Crew Planned Maint Paris (Le Bourget) - - ZBAA 14:00 Z UGTB 22:30 Z HEGN 19:…" at bounding box center [791, 291] width 1285 height 491
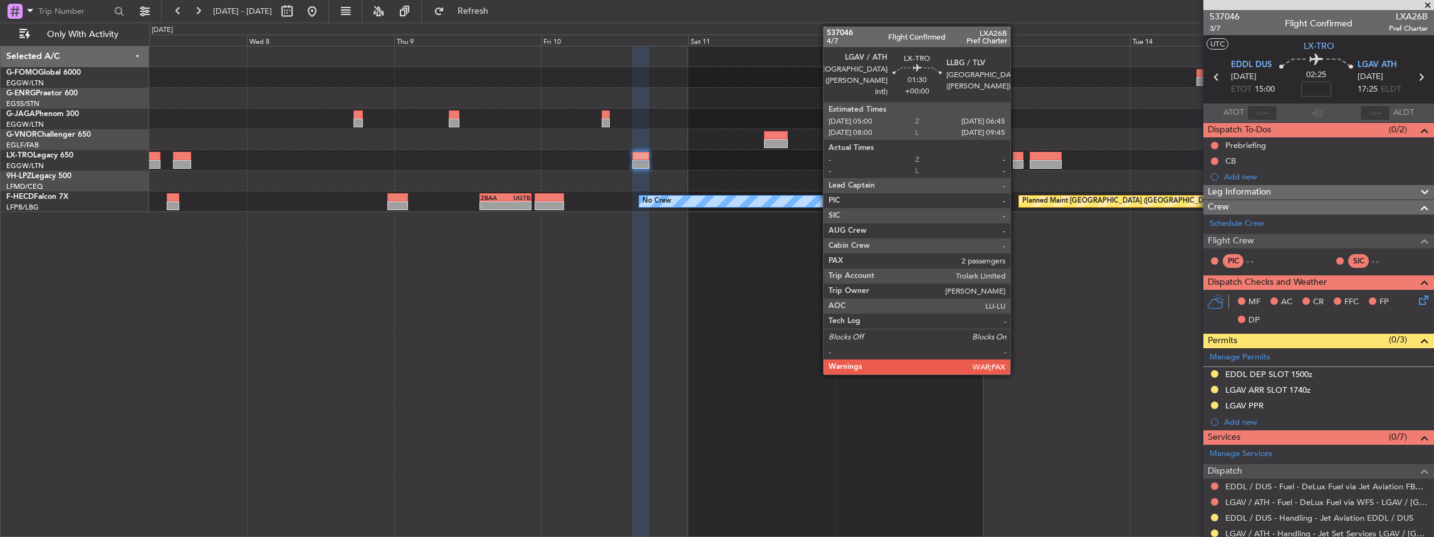
click at [1017, 158] on div at bounding box center [1018, 156] width 11 height 9
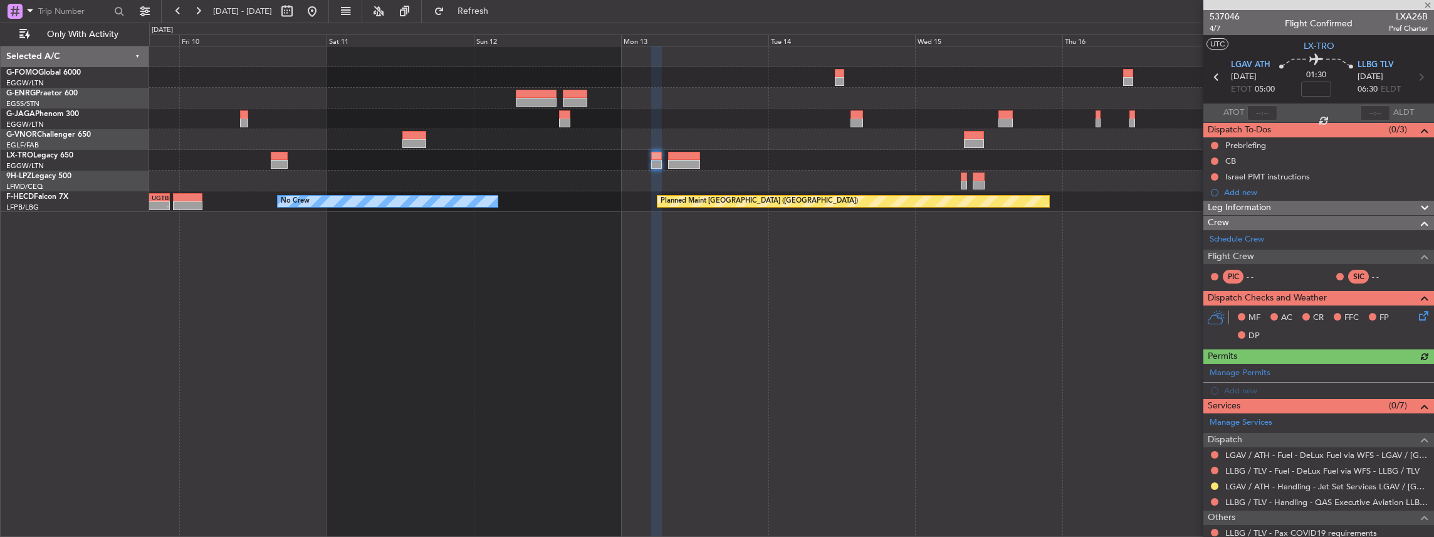
click at [722, 362] on div "No Crew Planned Maint Paris (Le Bourget) - - ZBAA 14:00 Z UGTB 22:30 Z" at bounding box center [791, 291] width 1285 height 491
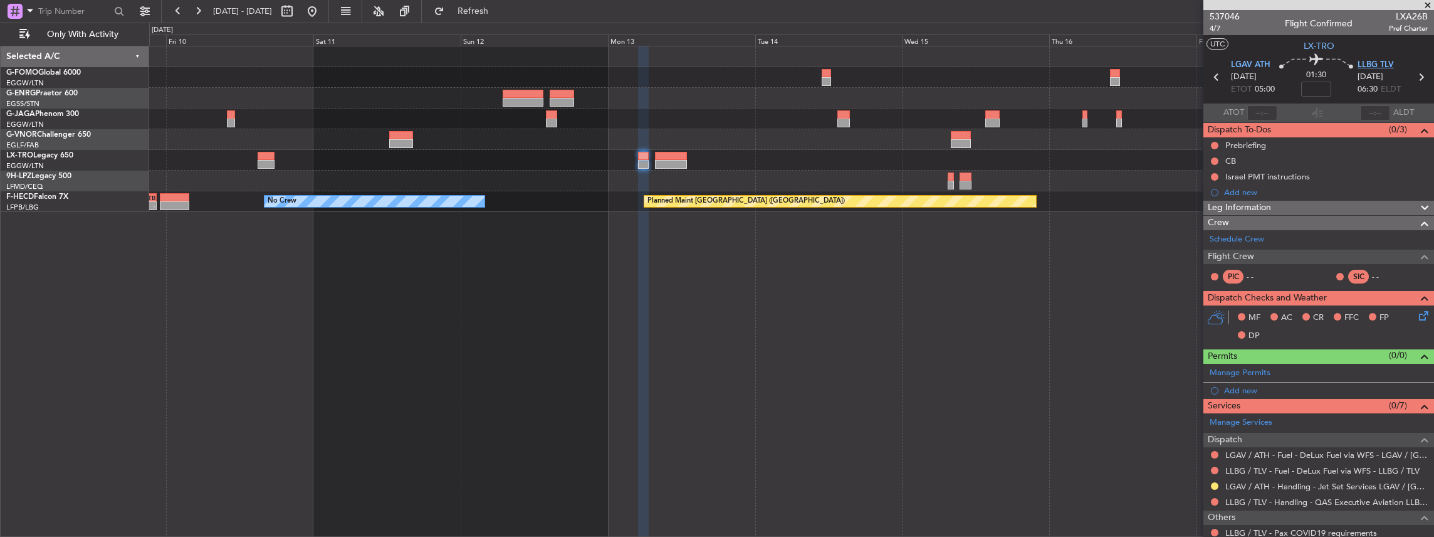
click at [1371, 63] on span "LLBG TLV" at bounding box center [1376, 65] width 36 height 13
click at [1274, 500] on link "LLBG / TLV - Handling - QAS Executive Aviation LLBG / TLV" at bounding box center [1326, 501] width 202 height 11
click at [500, 10] on span "Refresh" at bounding box center [473, 11] width 53 height 9
click at [1369, 60] on span "LLBG TLV" at bounding box center [1376, 65] width 36 height 13
click at [1296, 371] on div "Manage Permits" at bounding box center [1318, 373] width 231 height 19
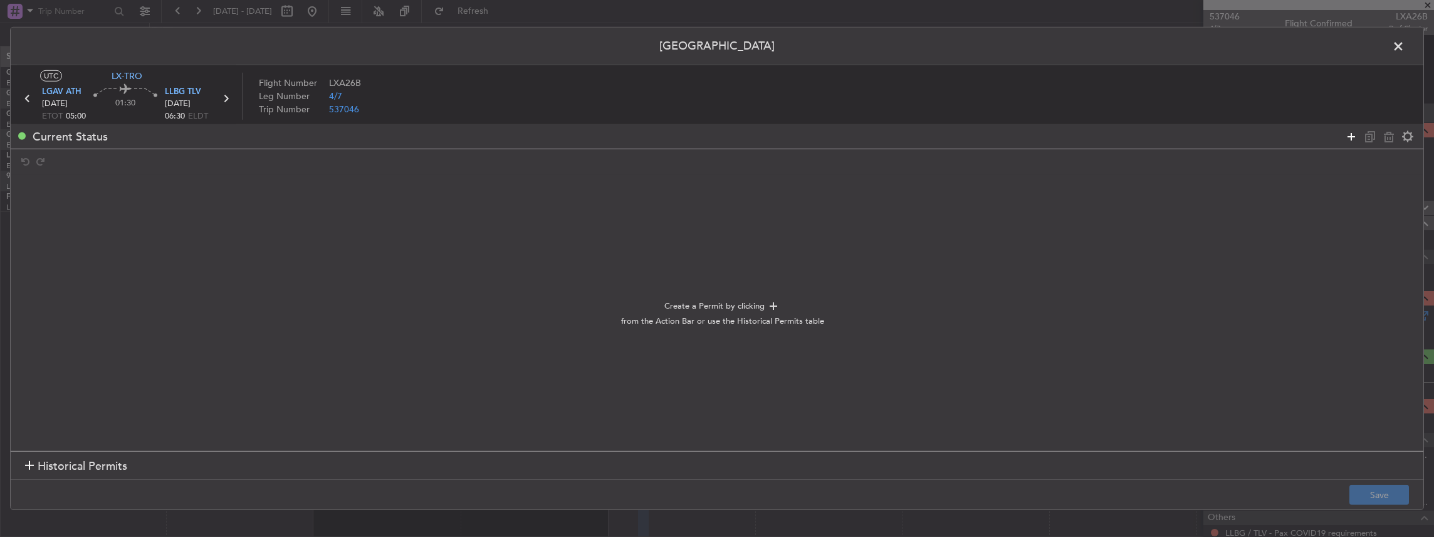
click at [1352, 137] on icon at bounding box center [1351, 135] width 15 height 15
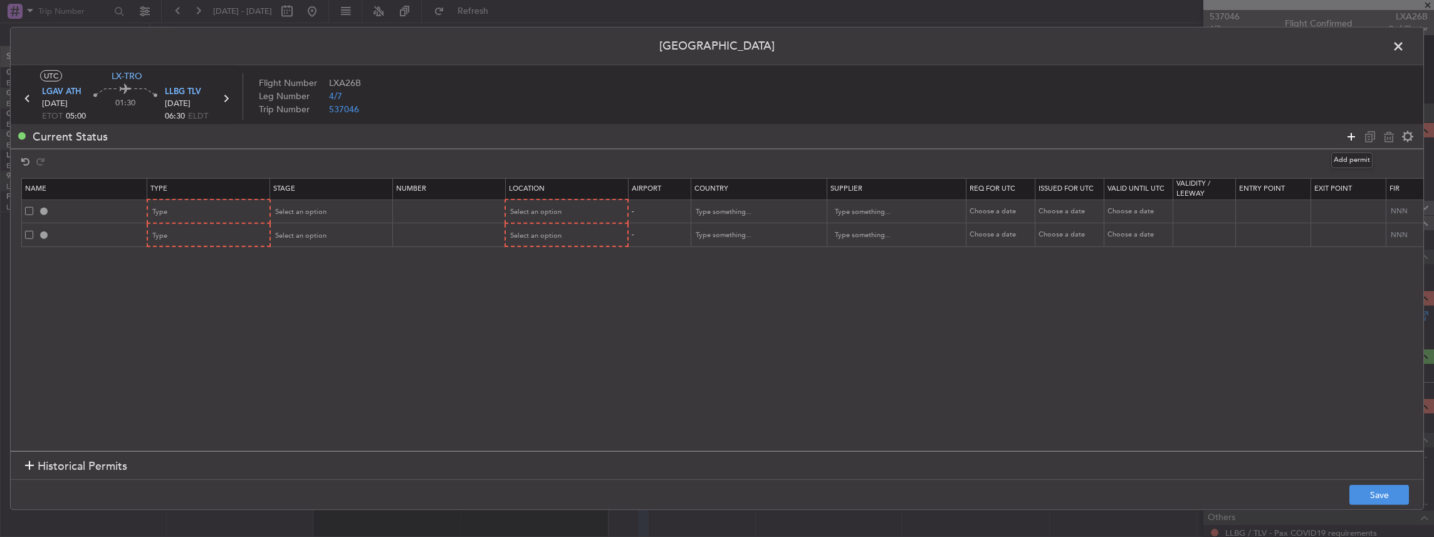
click at [1352, 137] on icon at bounding box center [1351, 135] width 15 height 15
click at [197, 206] on div "Type" at bounding box center [205, 211] width 104 height 19
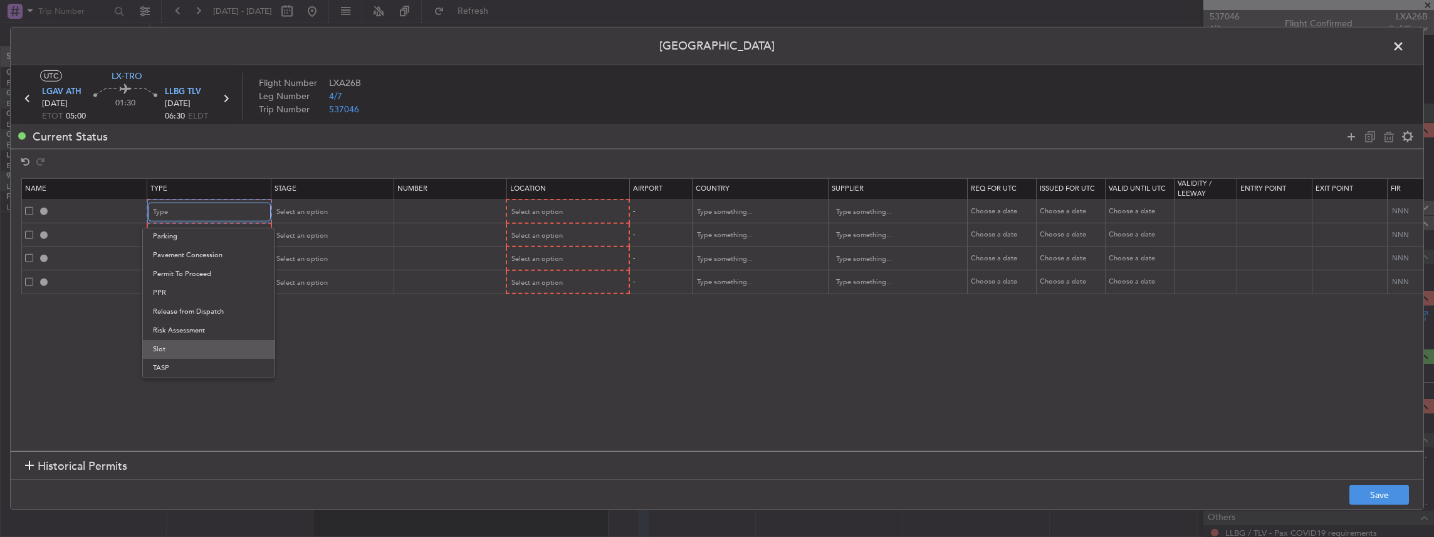
scroll to position [377, 0]
click at [168, 328] on span "Slot" at bounding box center [209, 331] width 112 height 19
click at [182, 231] on div "Type" at bounding box center [205, 235] width 104 height 19
click at [173, 296] on span "PPR" at bounding box center [209, 297] width 112 height 19
click at [200, 257] on div "Type" at bounding box center [205, 258] width 104 height 19
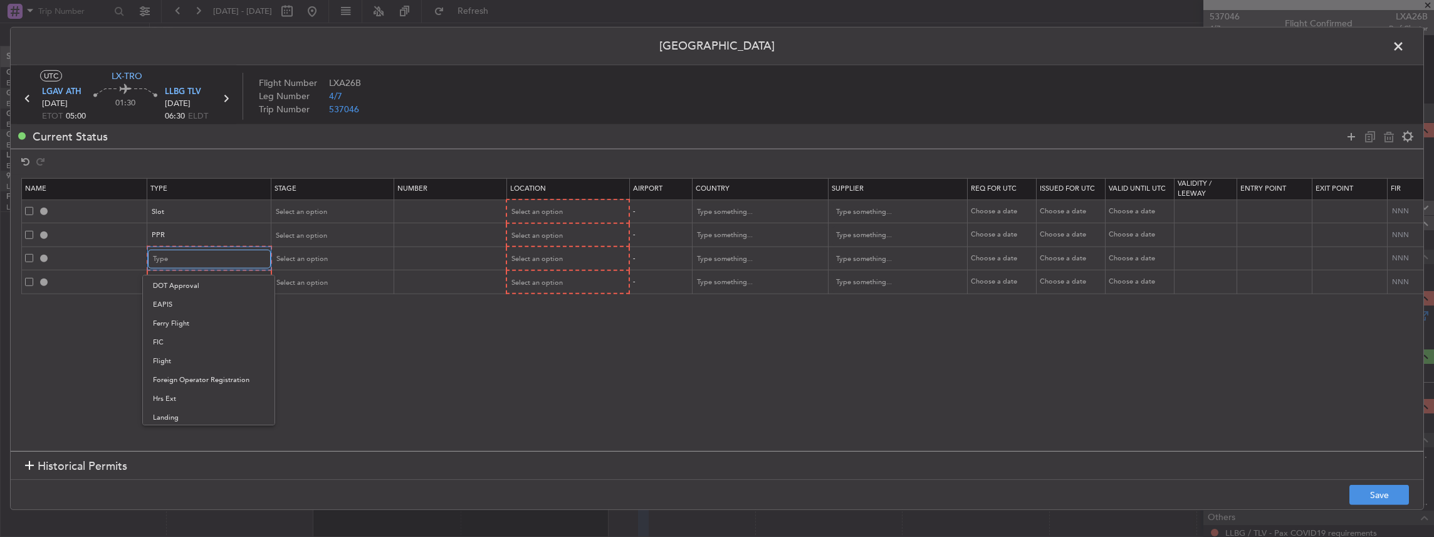
scroll to position [292, 0]
click at [179, 92] on div at bounding box center [717, 268] width 1434 height 537
click at [174, 89] on span "LLBG TLV" at bounding box center [183, 92] width 36 height 13
click at [189, 261] on div "Type" at bounding box center [205, 258] width 104 height 19
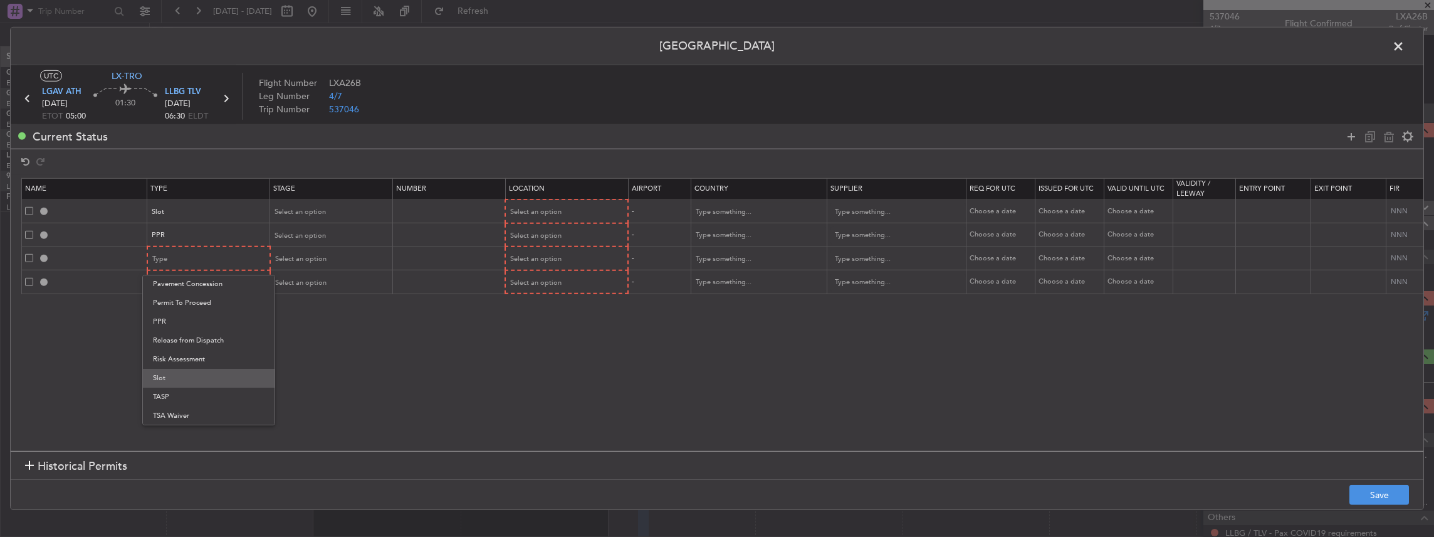
click at [165, 377] on span "Slot" at bounding box center [209, 378] width 112 height 19
click at [182, 285] on div "Type" at bounding box center [205, 282] width 104 height 19
click at [175, 361] on span "Landing" at bounding box center [209, 357] width 112 height 19
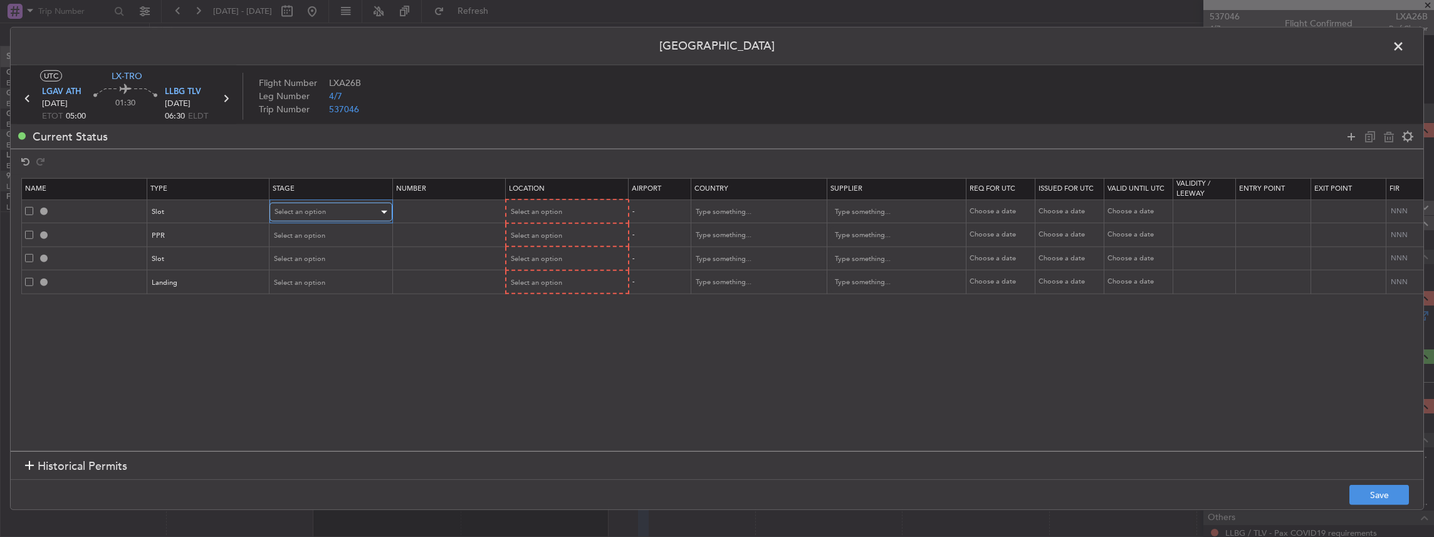
click at [330, 206] on div "Select an option" at bounding box center [327, 211] width 104 height 19
drag, startPoint x: 344, startPoint y: 297, endPoint x: 329, endPoint y: 259, distance: 40.5
click at [344, 296] on span "Requested" at bounding box center [331, 294] width 112 height 19
click at [325, 234] on div "Select an option" at bounding box center [327, 235] width 104 height 19
click at [312, 313] on span "Requested" at bounding box center [331, 317] width 112 height 19
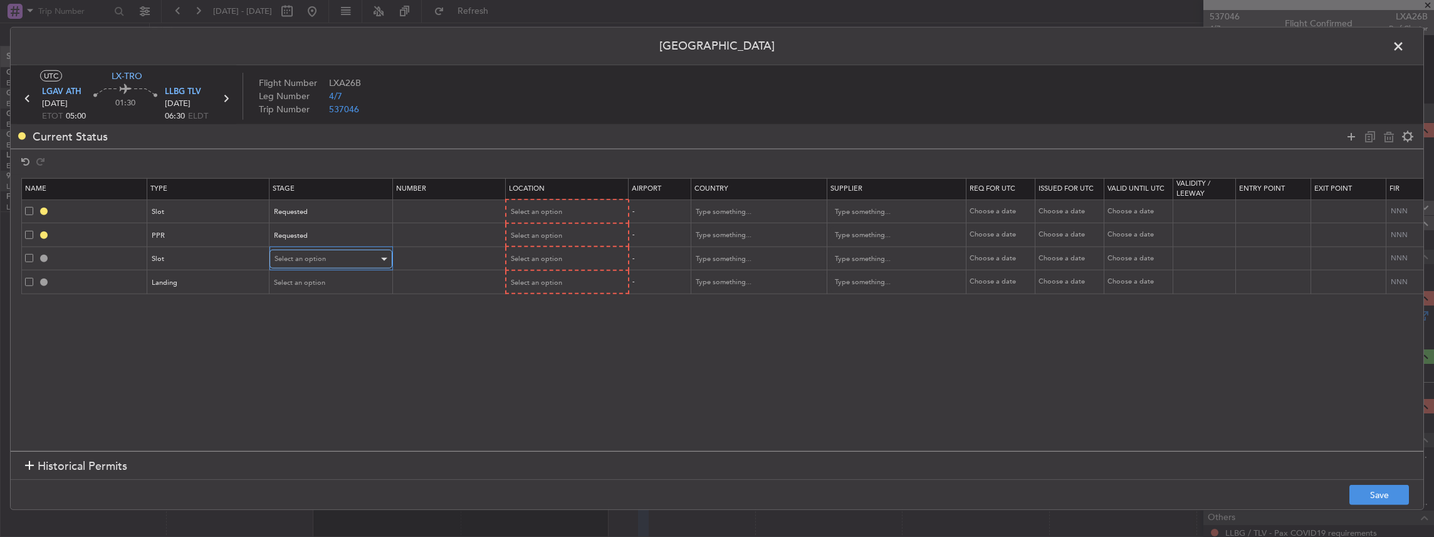
click at [302, 254] on span "Select an option" at bounding box center [300, 258] width 51 height 9
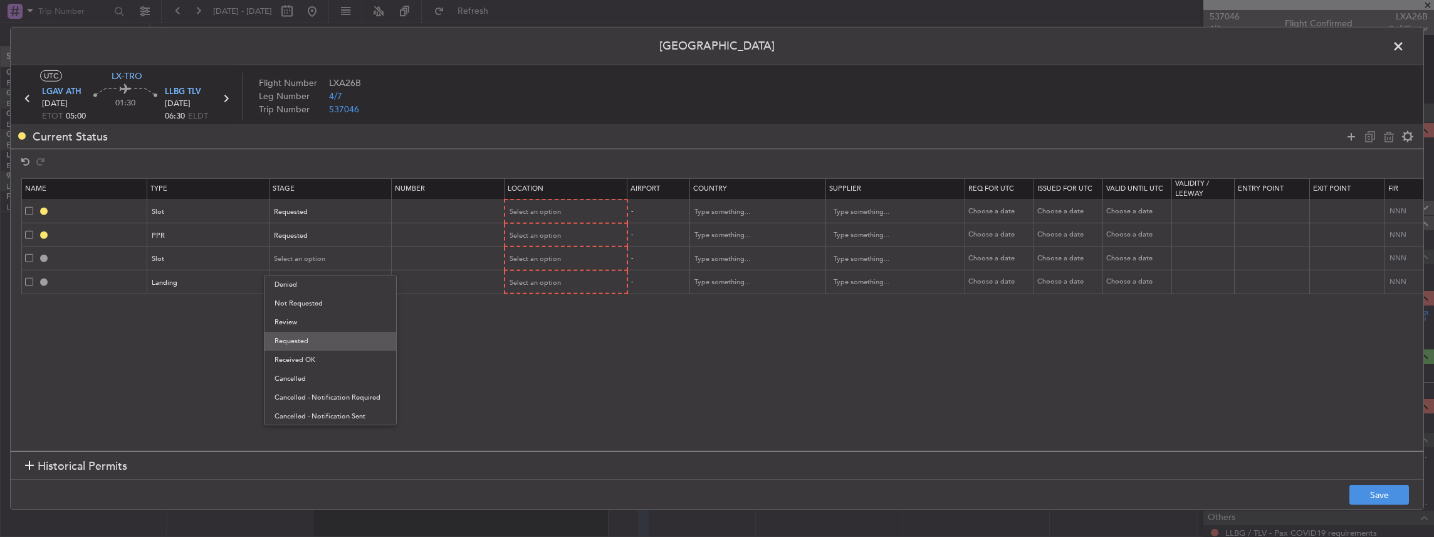
click at [309, 338] on span "Requested" at bounding box center [331, 341] width 112 height 19
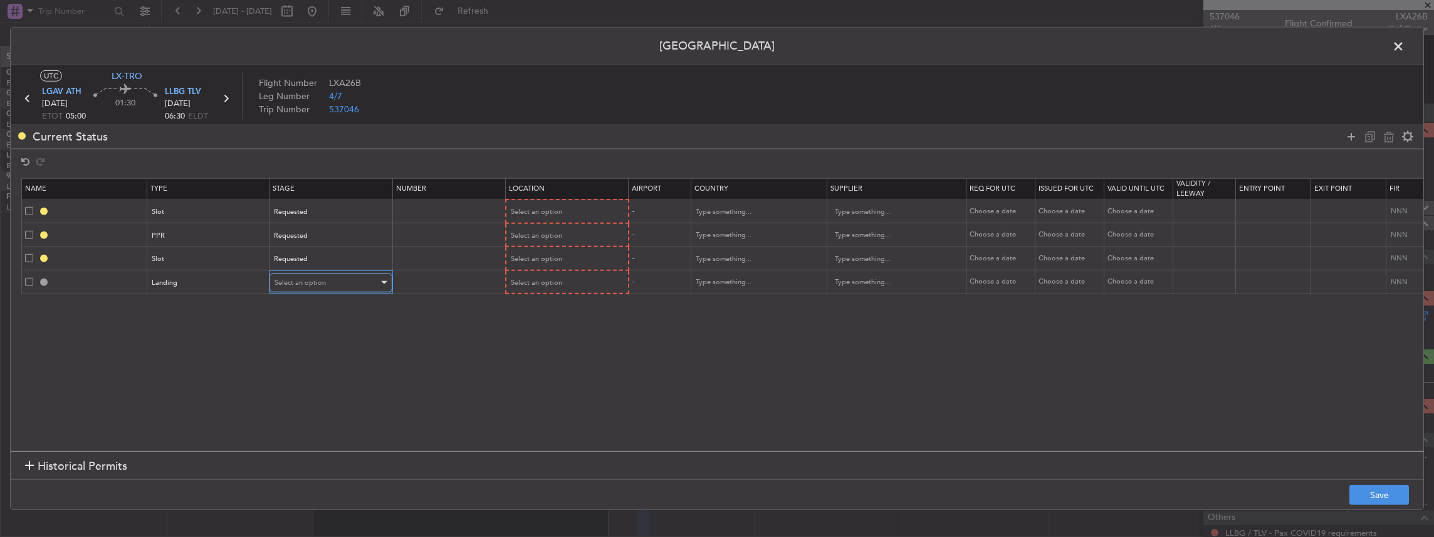
click at [305, 283] on span "Select an option" at bounding box center [300, 282] width 51 height 9
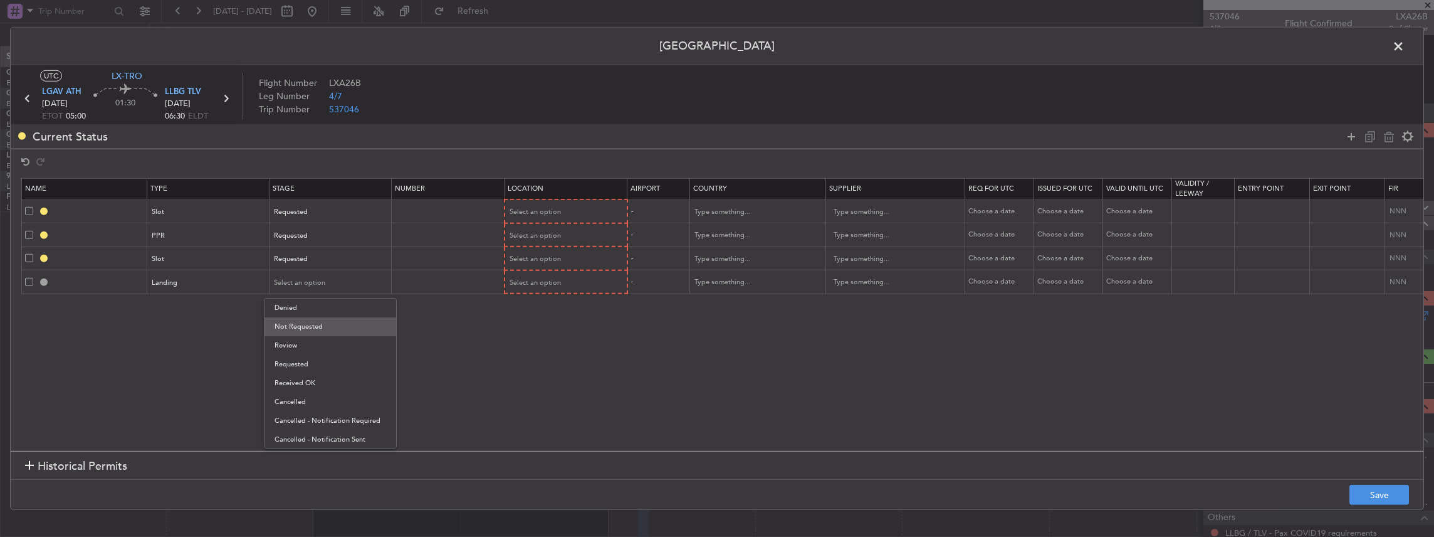
click at [316, 327] on span "Not Requested" at bounding box center [331, 326] width 112 height 19
click at [526, 223] on td "Select an option" at bounding box center [566, 235] width 123 height 24
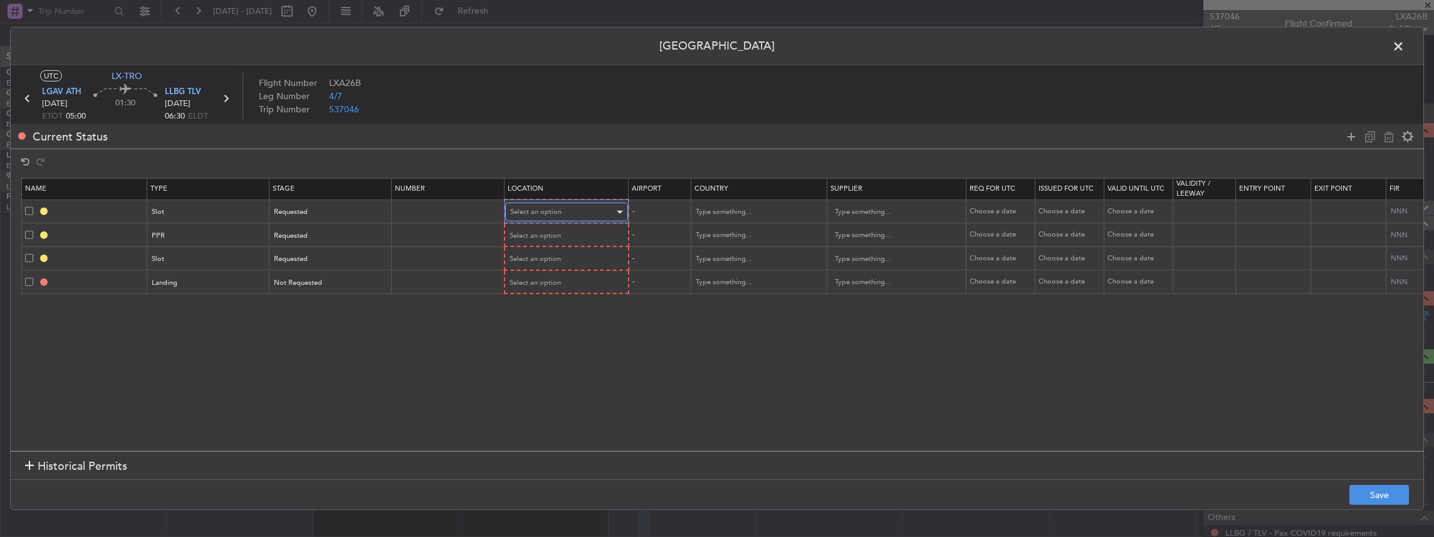
click at [532, 214] on span "Select an option" at bounding box center [535, 211] width 51 height 9
click at [533, 234] on span "Departure" at bounding box center [566, 237] width 112 height 19
click at [539, 230] on span "Select an option" at bounding box center [535, 234] width 51 height 9
click at [529, 266] on span "Departure" at bounding box center [566, 260] width 112 height 19
click at [525, 258] on span "Select an option" at bounding box center [535, 257] width 51 height 9
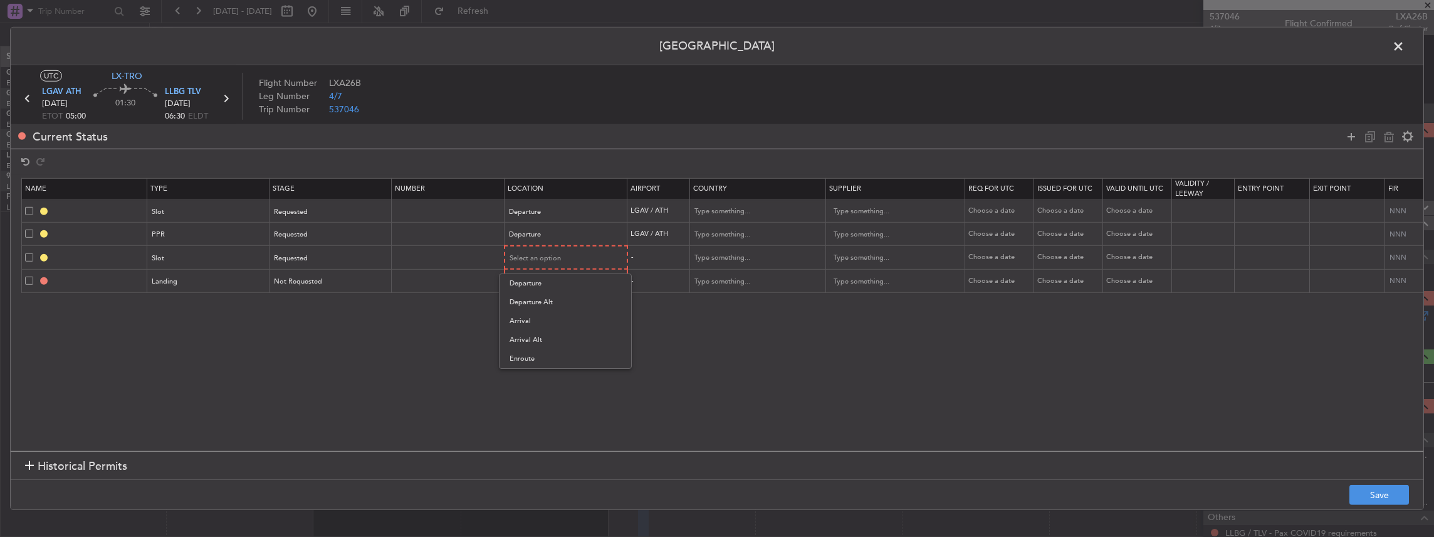
drag, startPoint x: 535, startPoint y: 327, endPoint x: 535, endPoint y: 318, distance: 8.1
click at [535, 326] on span "Arrival" at bounding box center [566, 320] width 112 height 19
click at [537, 283] on span "Select an option" at bounding box center [535, 280] width 51 height 9
click at [540, 343] on span "Arrival" at bounding box center [566, 343] width 112 height 19
click at [1386, 490] on button "Save" at bounding box center [1379, 494] width 60 height 20
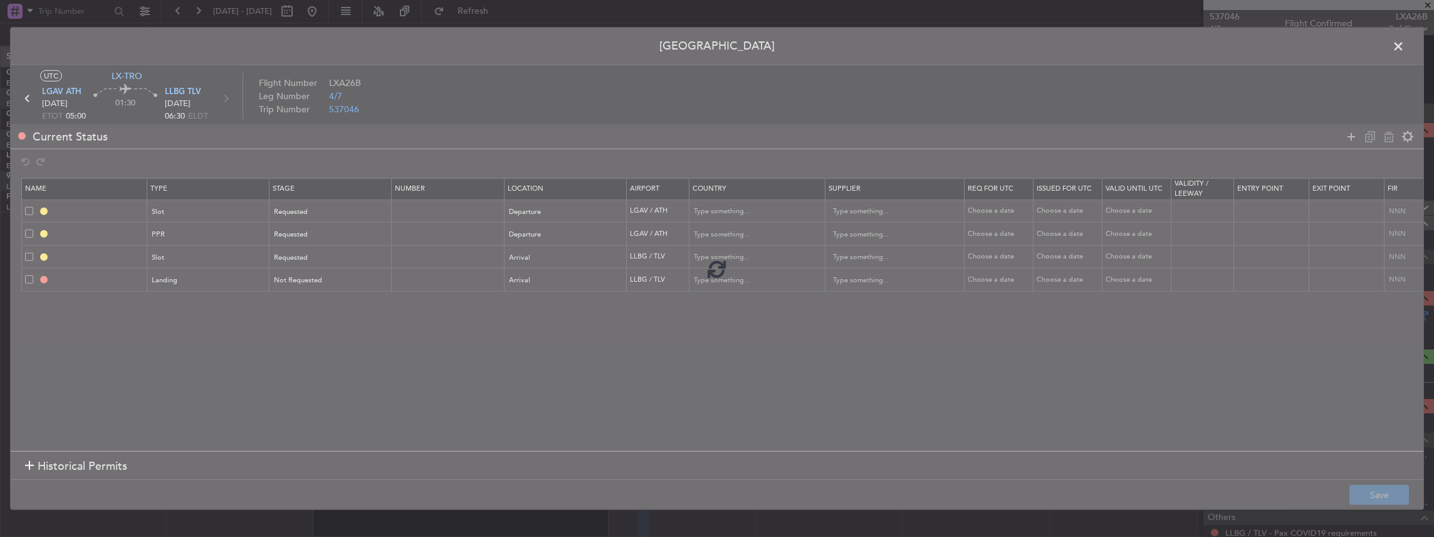
type input "LGAV DEP SLOT"
type input "Greece"
type input "NNN"
type input "LGAV PPR"
type input "Greece"
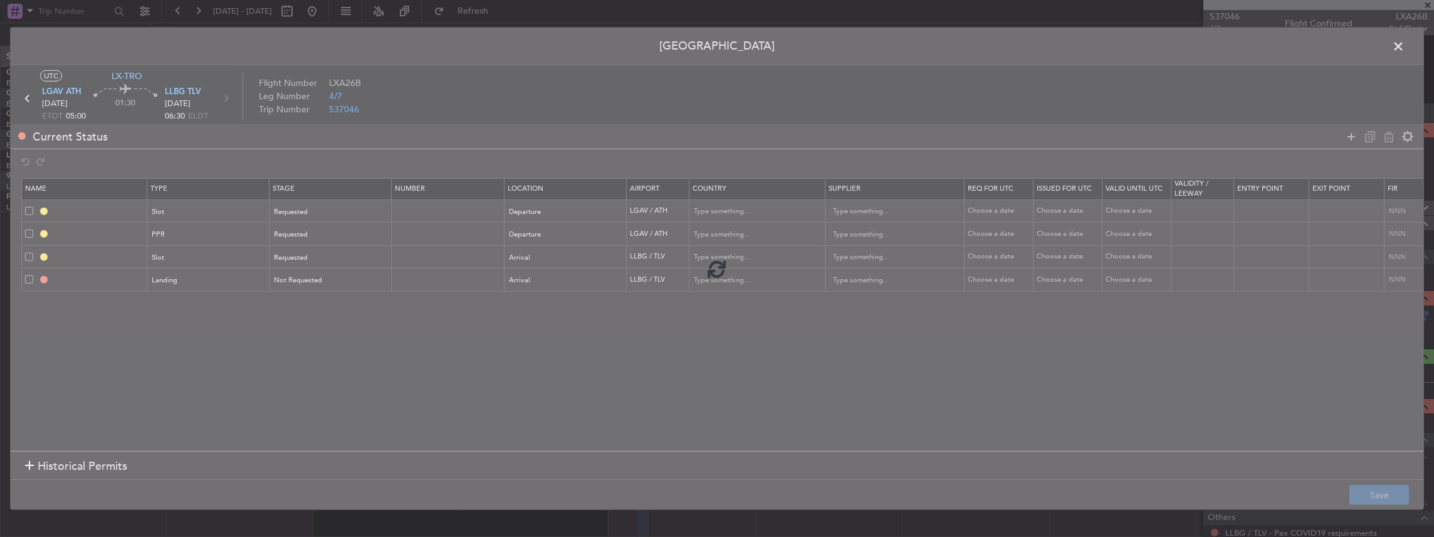
type input "NNN"
type input "LLBG ARR SLOT"
type input "Israel"
type input "NNN"
type input "LLBG LDG"
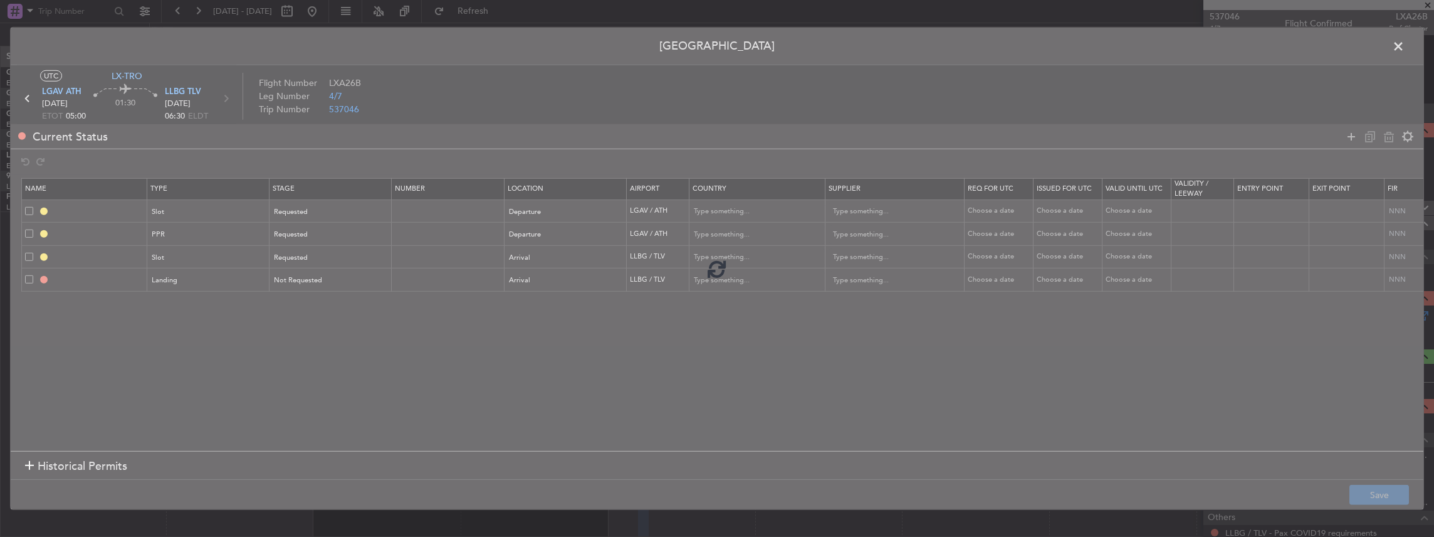
type input "Israel"
type input "NNN"
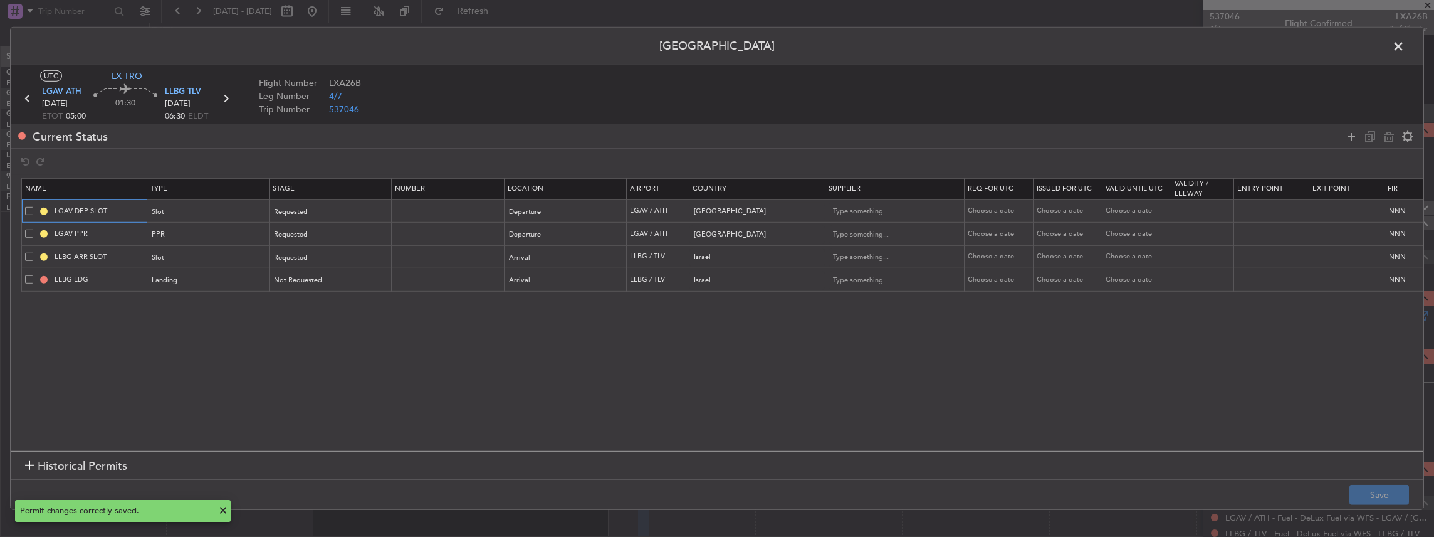
click at [115, 212] on input "LGAV DEP SLOT" at bounding box center [99, 211] width 94 height 11
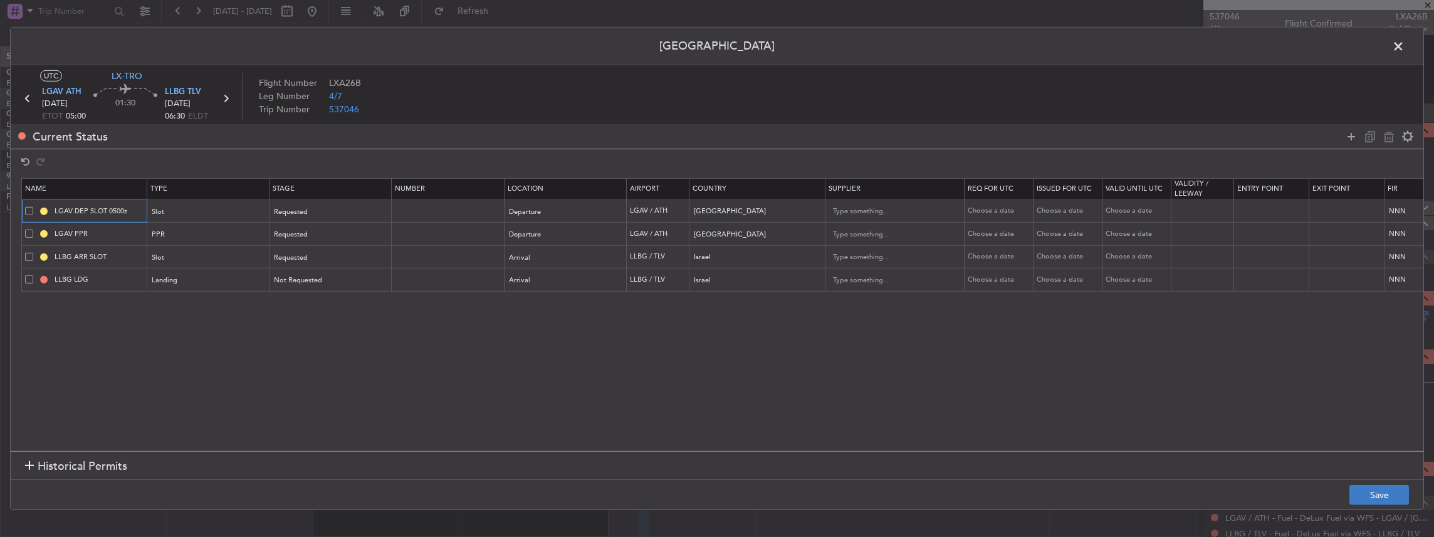
type input "LGAV DEP SLOT 0500z"
click at [1378, 494] on button "Save" at bounding box center [1379, 494] width 60 height 20
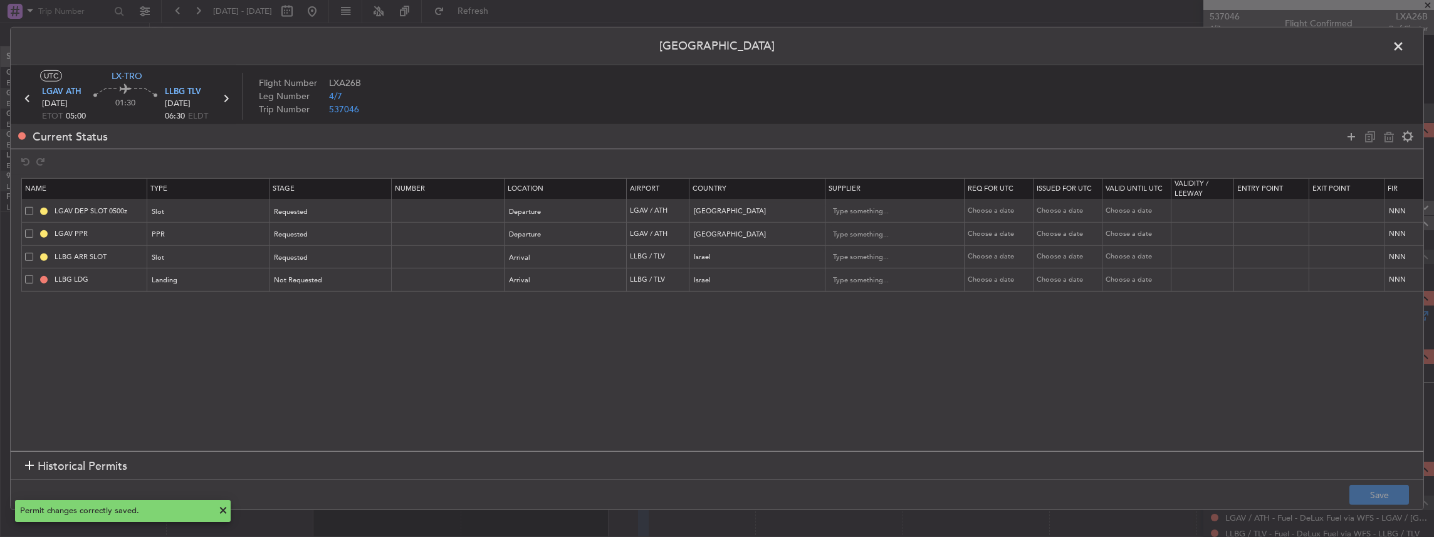
click at [1405, 42] on span at bounding box center [1405, 49] width 0 height 25
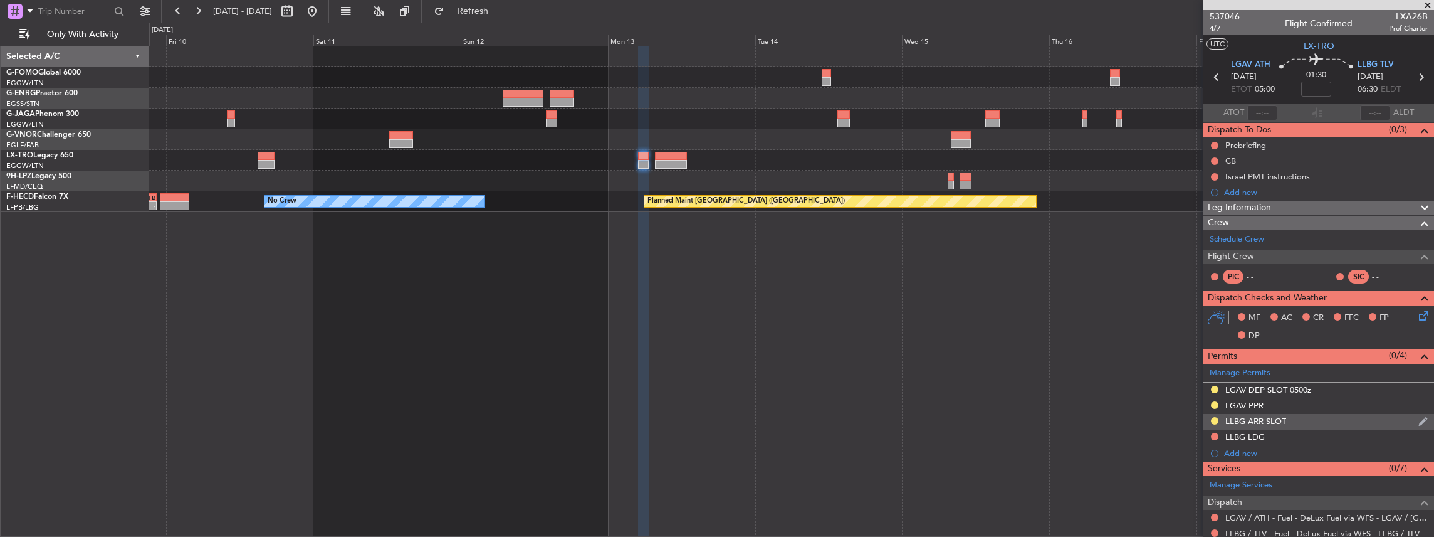
click at [1322, 416] on div "LLBG ARR SLOT" at bounding box center [1318, 422] width 231 height 16
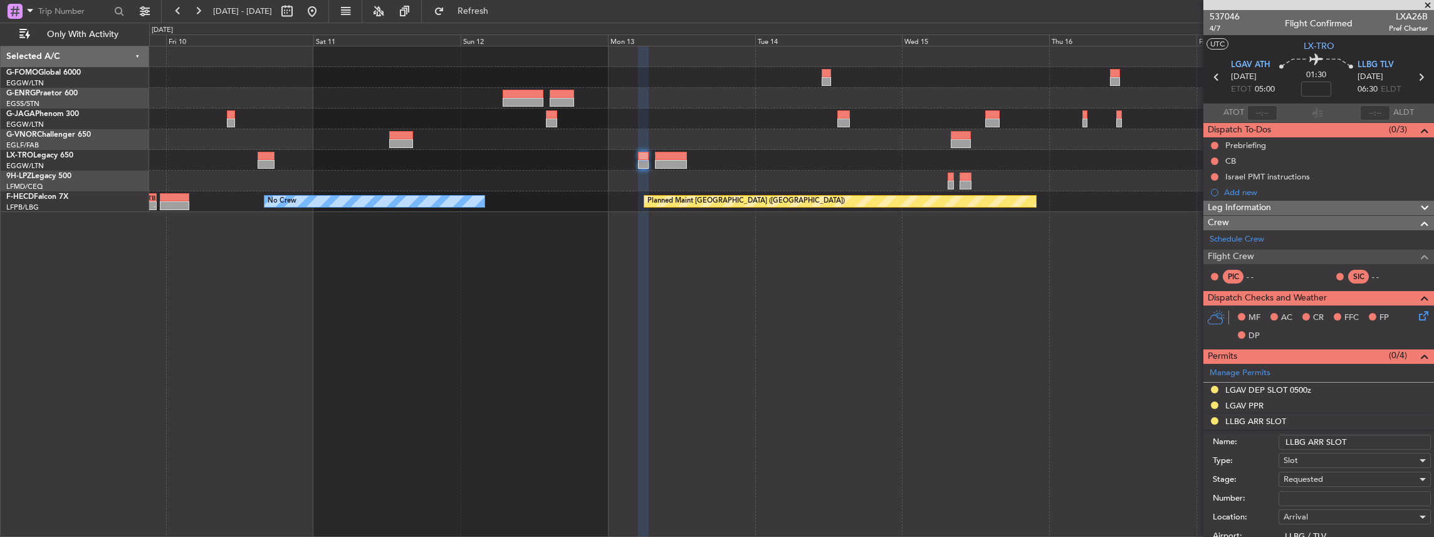
click at [1359, 437] on input "LLBG ARR SLOT" at bounding box center [1355, 441] width 152 height 15
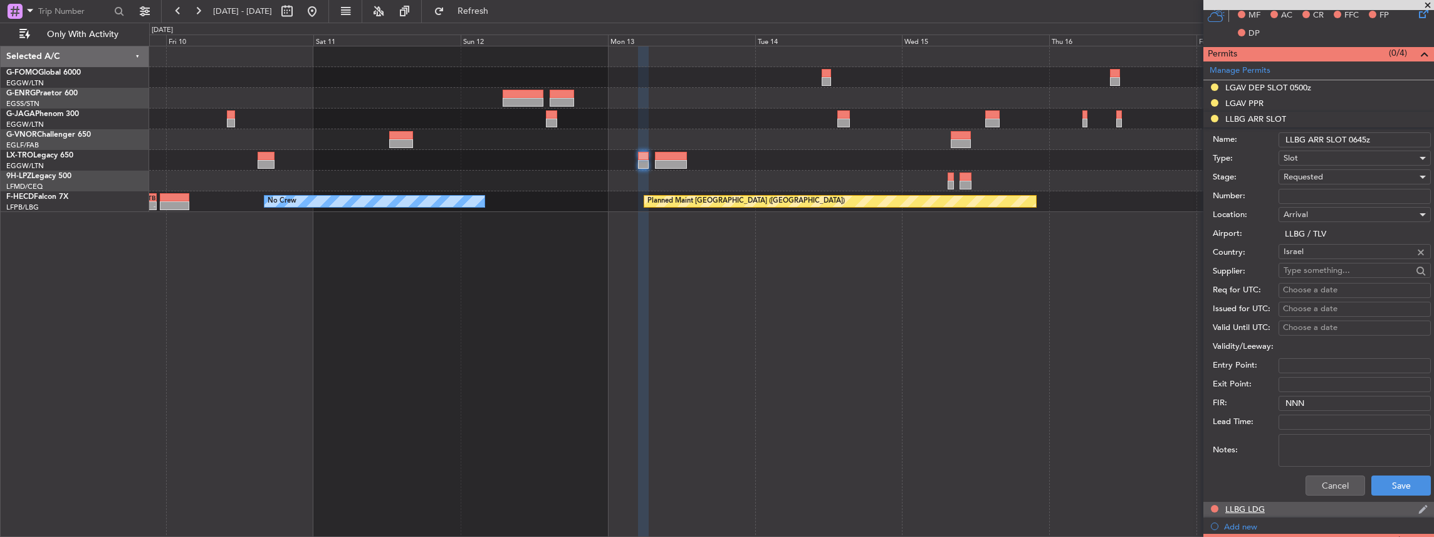
scroll to position [376, 0]
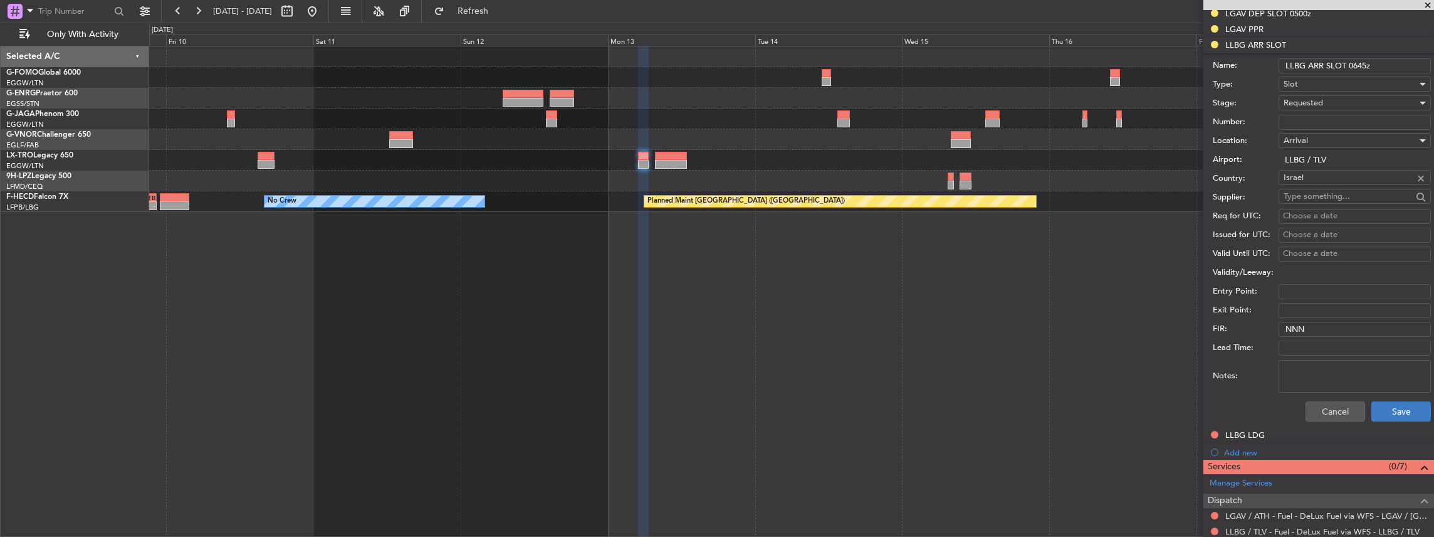
type input "LLBG ARR SLOT 0645z"
click at [1388, 409] on button "Save" at bounding box center [1401, 411] width 60 height 20
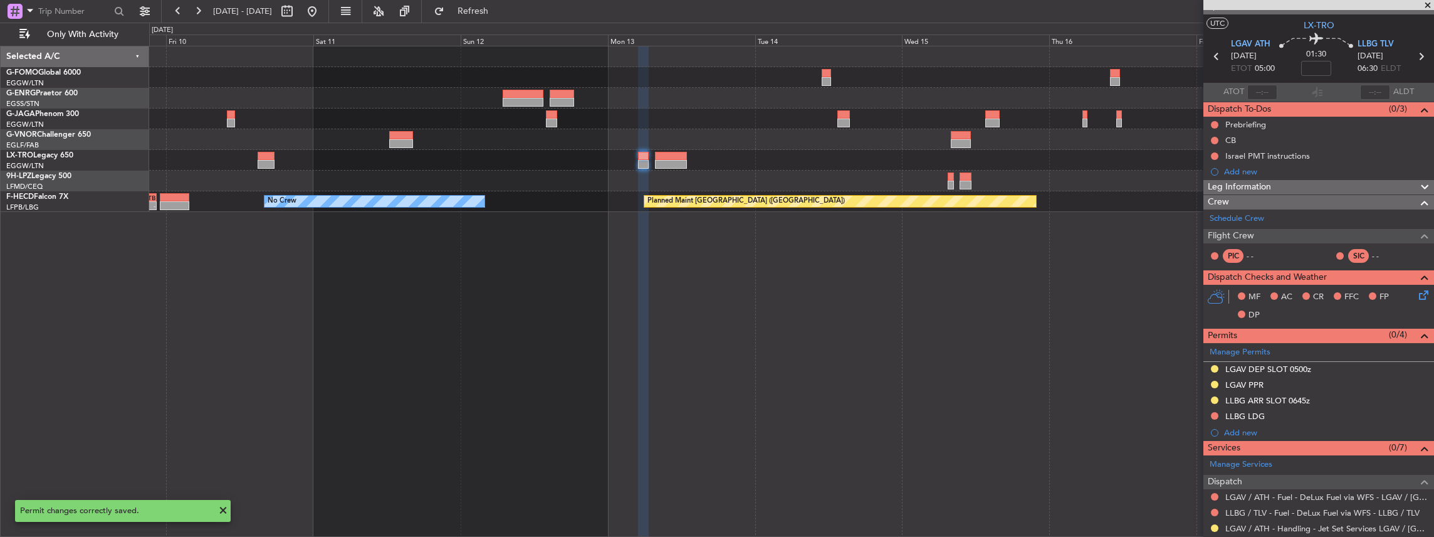
scroll to position [0, 0]
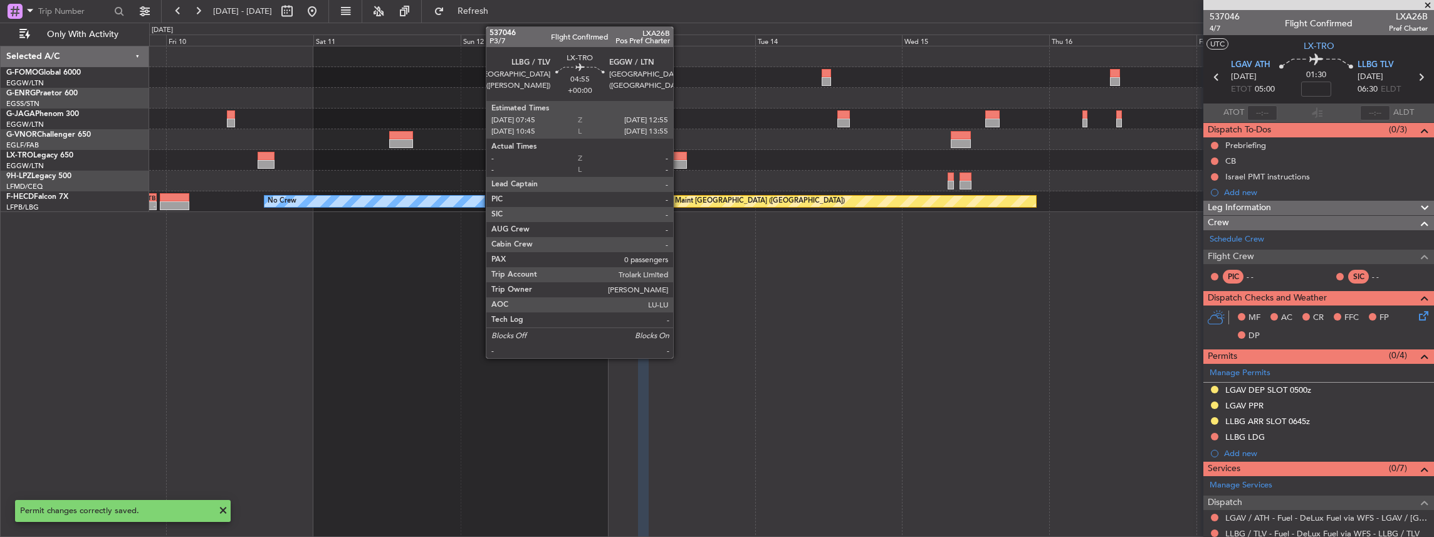
click at [679, 158] on div at bounding box center [671, 156] width 32 height 9
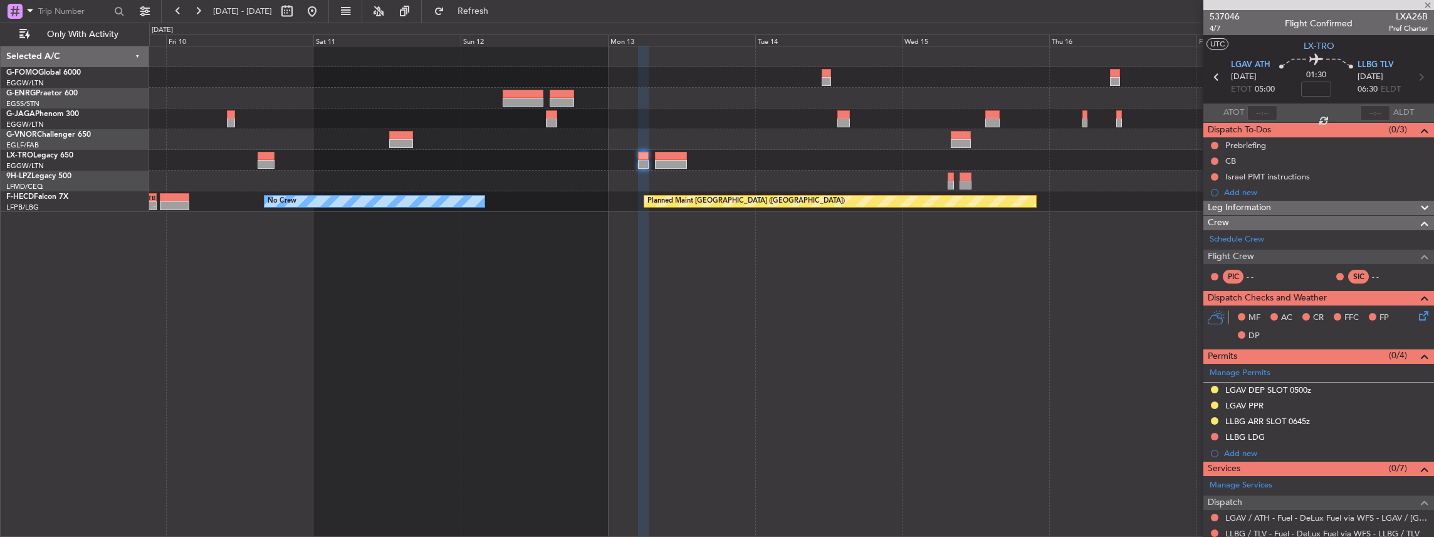
type input "0"
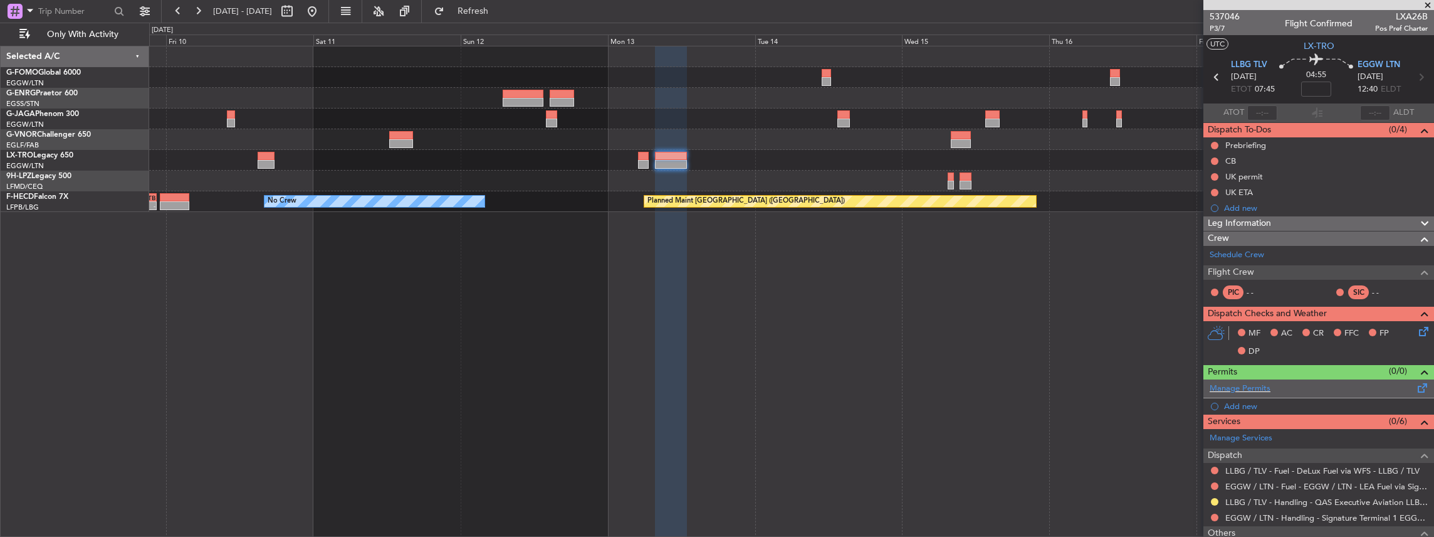
click at [1415, 385] on span at bounding box center [1422, 384] width 15 height 9
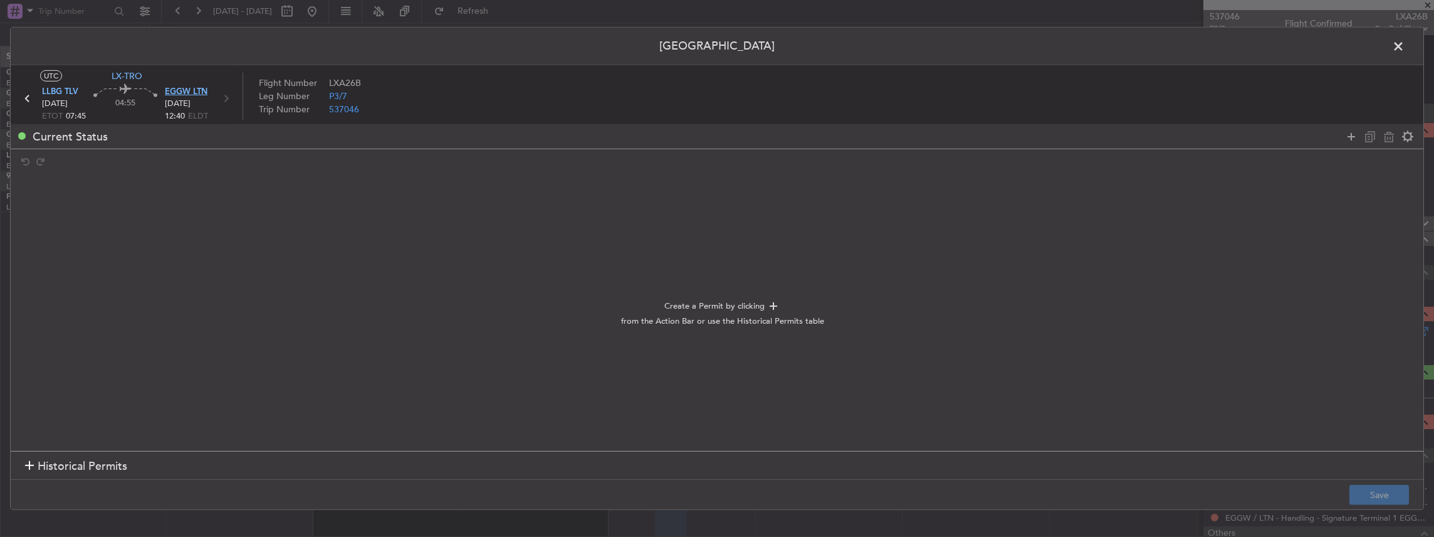
click at [188, 86] on span "EGGW LTN" at bounding box center [186, 92] width 43 height 13
click at [1352, 131] on icon at bounding box center [1351, 135] width 15 height 15
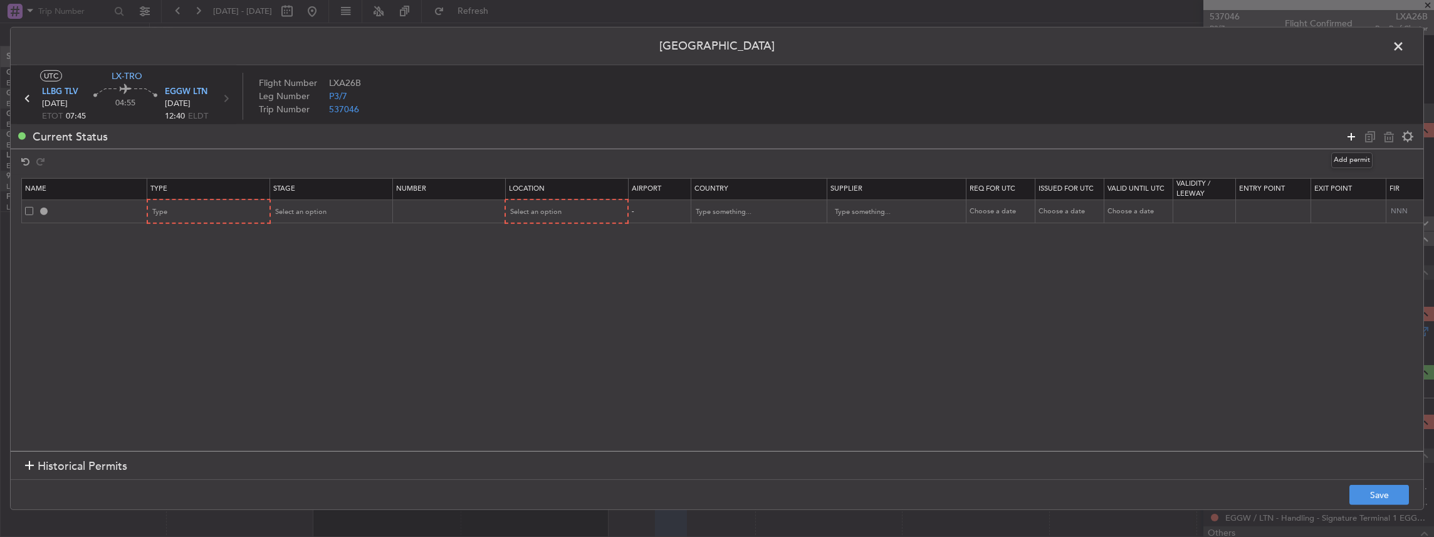
click at [1352, 131] on icon at bounding box center [1351, 135] width 15 height 15
click at [236, 214] on div "Type" at bounding box center [205, 211] width 104 height 19
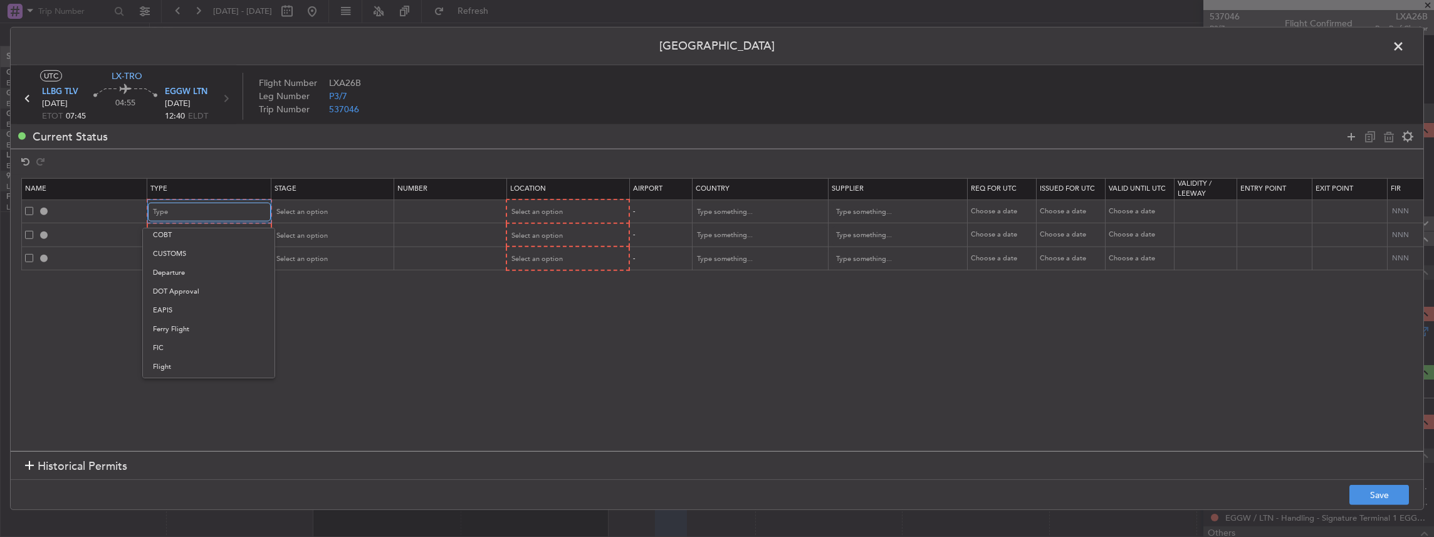
scroll to position [41, 0]
click at [175, 347] on span "Departure" at bounding box center [209, 346] width 112 height 19
click at [196, 232] on div "Type" at bounding box center [205, 235] width 104 height 19
click at [177, 350] on span "Slot" at bounding box center [209, 354] width 112 height 19
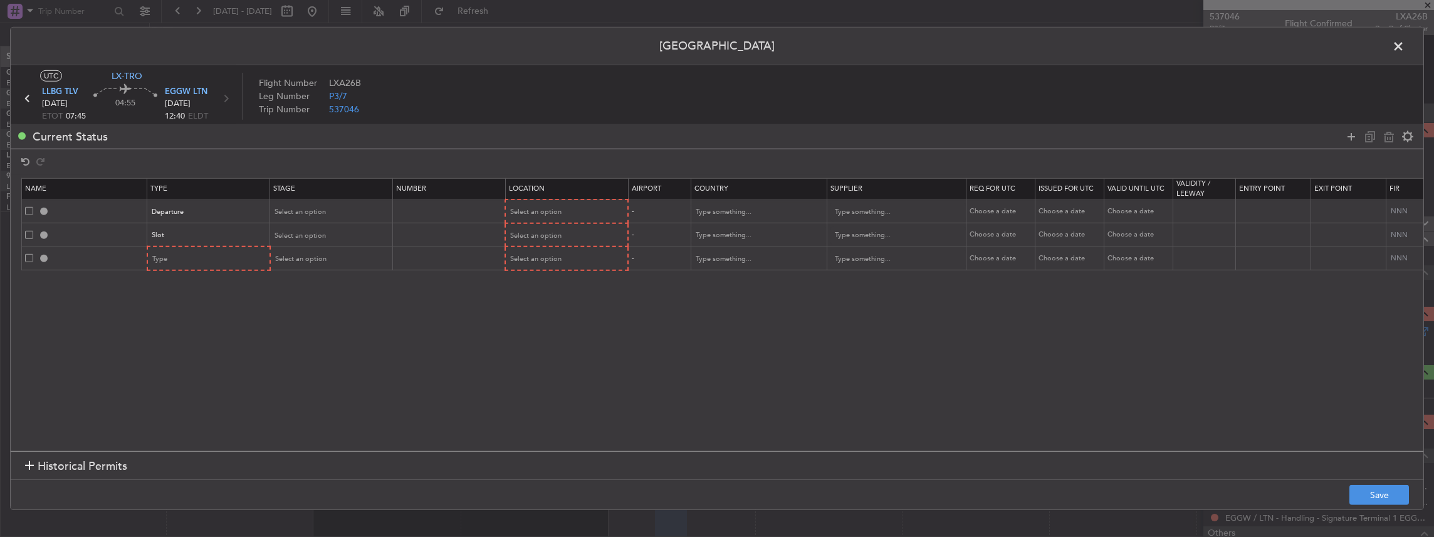
click at [192, 247] on mat-form-field "Type" at bounding box center [209, 258] width 122 height 23
click at [187, 261] on div "Type" at bounding box center [205, 258] width 104 height 19
click at [163, 414] on span "Slot" at bounding box center [209, 420] width 112 height 19
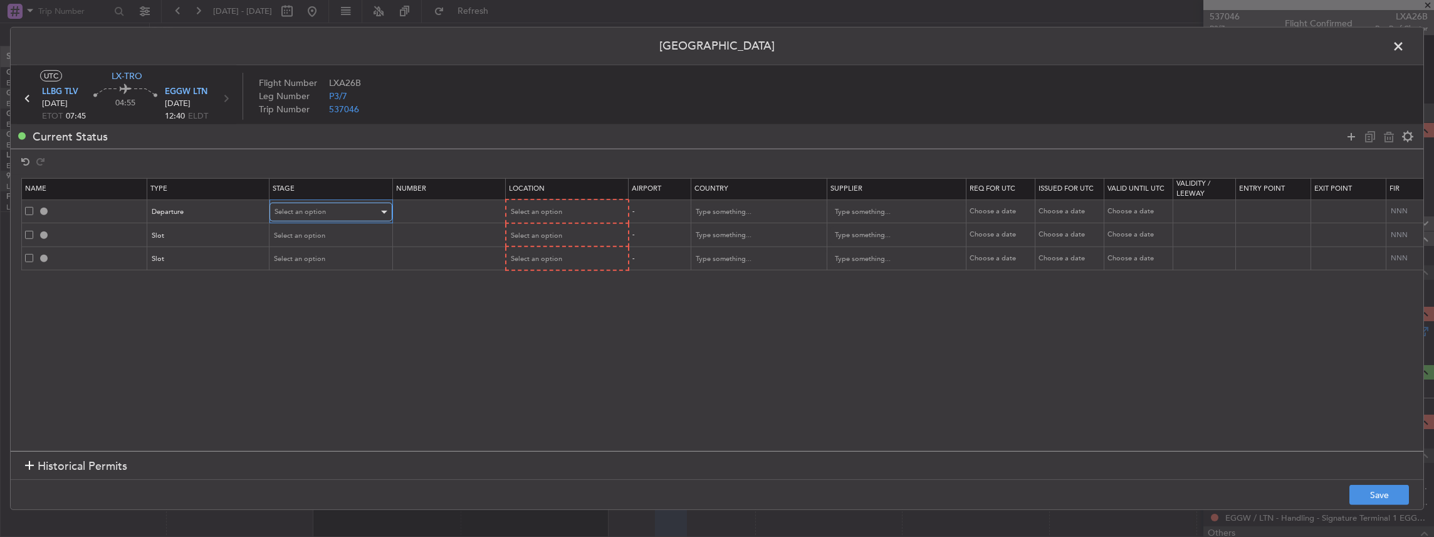
click at [319, 203] on div "Select an option" at bounding box center [327, 211] width 104 height 19
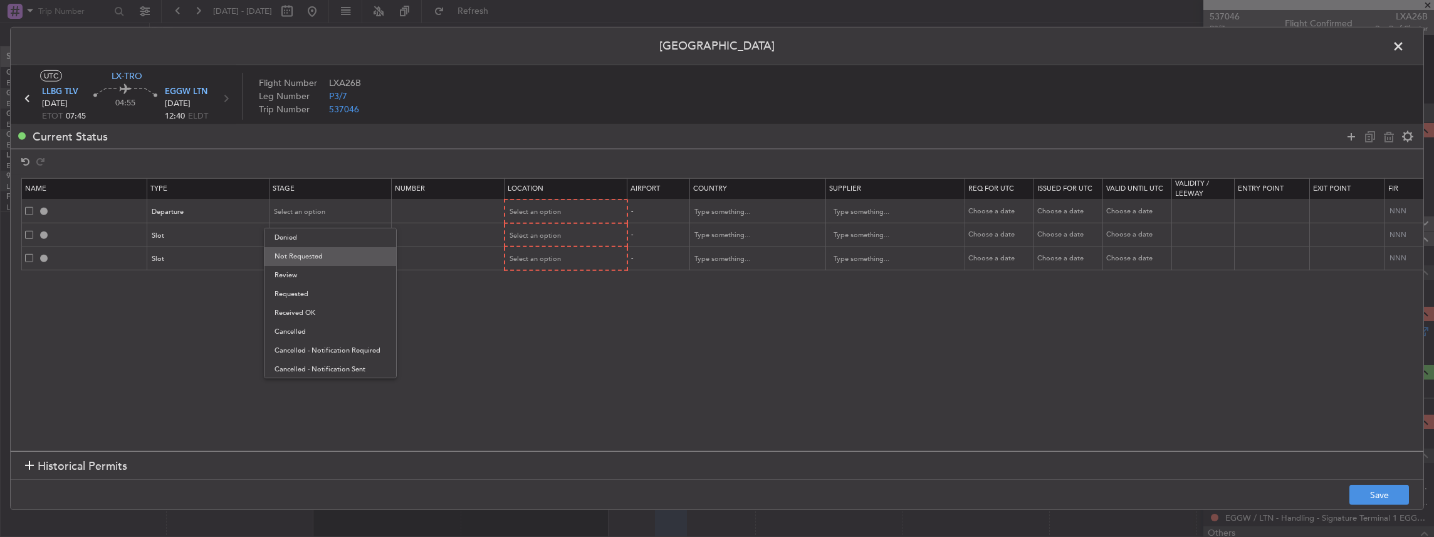
click at [310, 262] on span "Not Requested" at bounding box center [331, 256] width 112 height 19
click at [301, 231] on span "Select an option" at bounding box center [300, 235] width 51 height 9
click at [295, 318] on span "Requested" at bounding box center [331, 317] width 112 height 19
click at [301, 259] on span "Select an option" at bounding box center [300, 258] width 51 height 9
click at [296, 344] on span "Requested" at bounding box center [331, 341] width 112 height 19
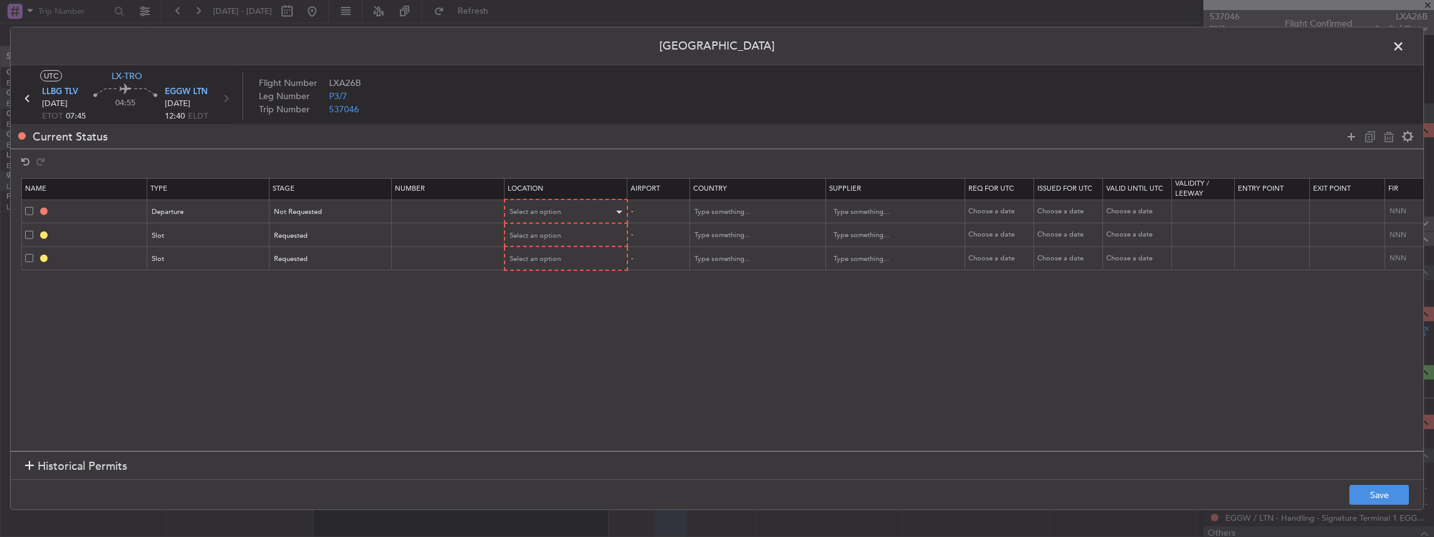
drag, startPoint x: 567, startPoint y: 199, endPoint x: 562, endPoint y: 203, distance: 7.1
click at [567, 200] on mat-form-field "Select an option" at bounding box center [566, 211] width 122 height 23
click at [561, 206] on div "Select an option" at bounding box center [562, 211] width 104 height 19
click at [539, 241] on span "Departure" at bounding box center [566, 237] width 112 height 19
click at [538, 227] on div "Select an option" at bounding box center [562, 235] width 104 height 19
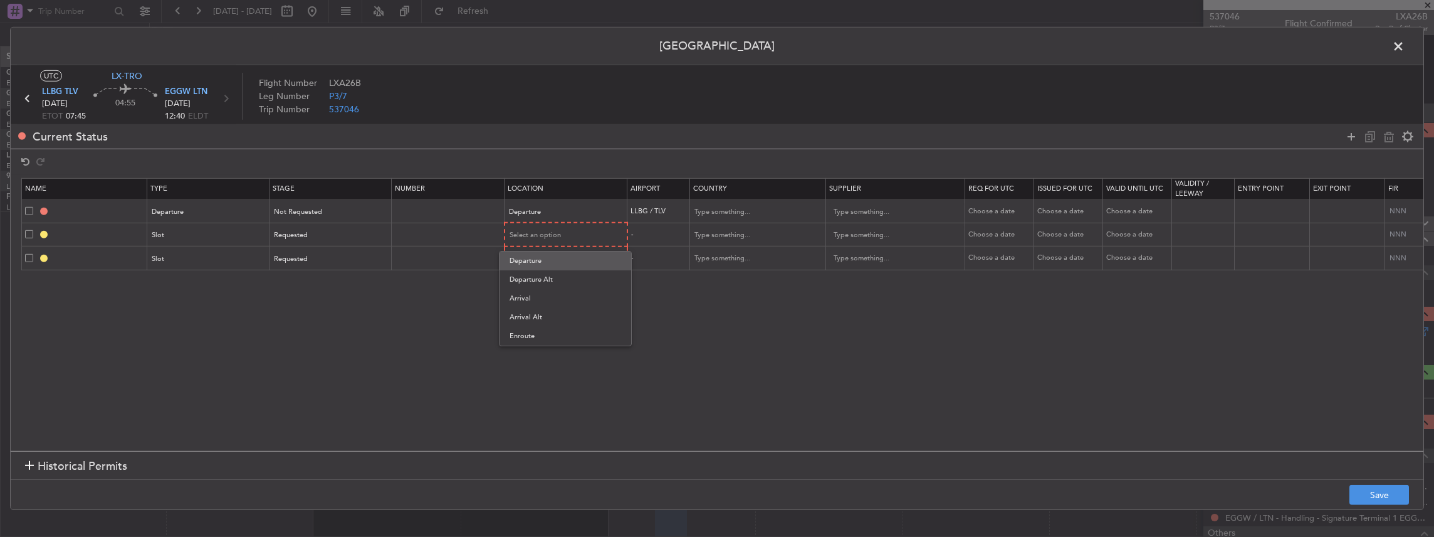
click at [535, 266] on span "Departure" at bounding box center [566, 260] width 112 height 19
click at [526, 257] on span "Select an option" at bounding box center [535, 257] width 51 height 9
drag, startPoint x: 526, startPoint y: 323, endPoint x: 557, endPoint y: 322, distance: 30.8
click at [526, 323] on span "Arrival" at bounding box center [566, 320] width 112 height 19
click at [1375, 495] on button "Save" at bounding box center [1379, 494] width 60 height 20
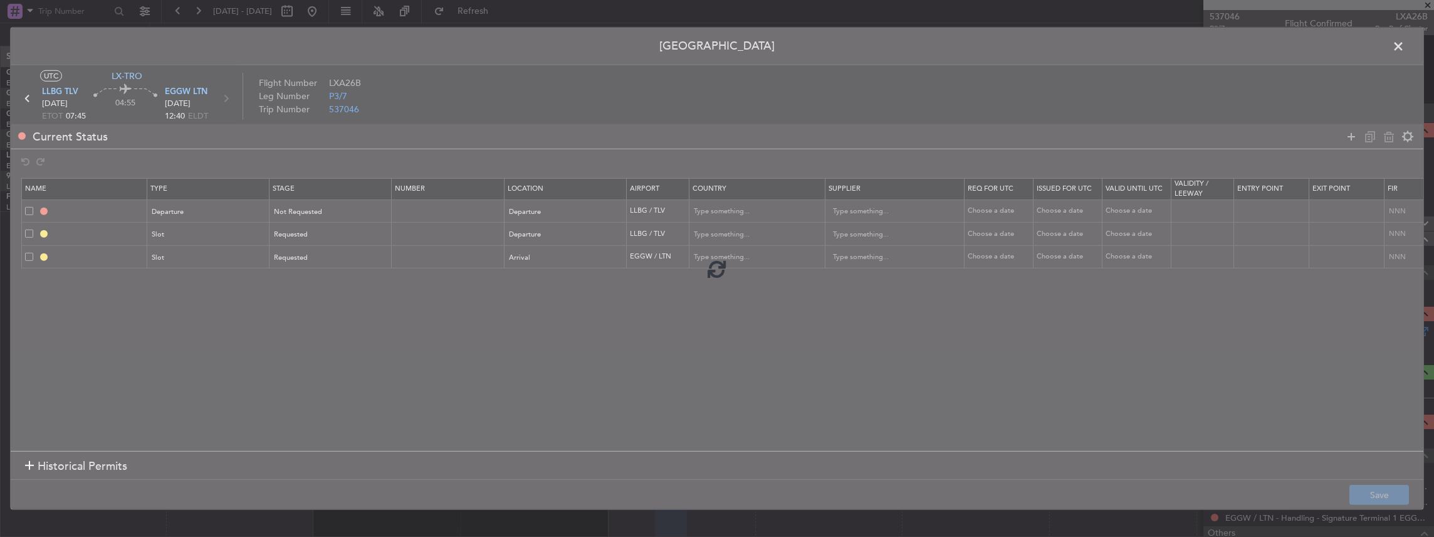
type input "DEPARTURE"
type input "Israel"
type input "NNN"
type input "LLBG DEP SLOT"
type input "Israel"
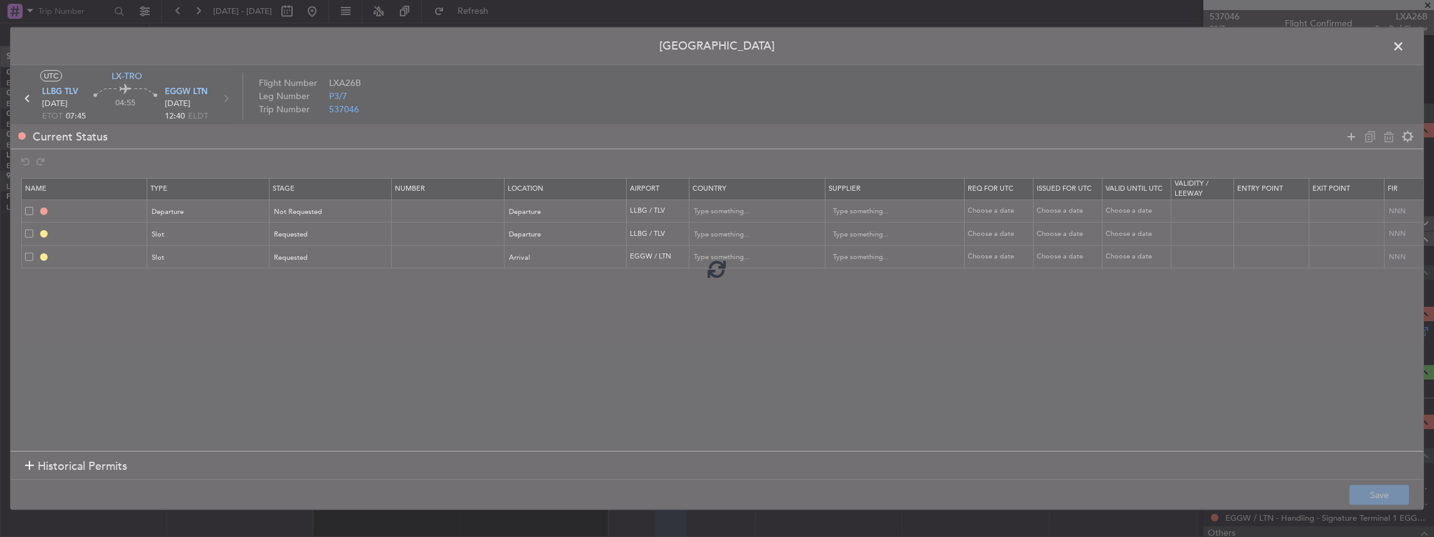
type input "NNN"
type input "EGGW ARR SLOT"
type input "United Kingdom"
type input "NNN"
type input "2"
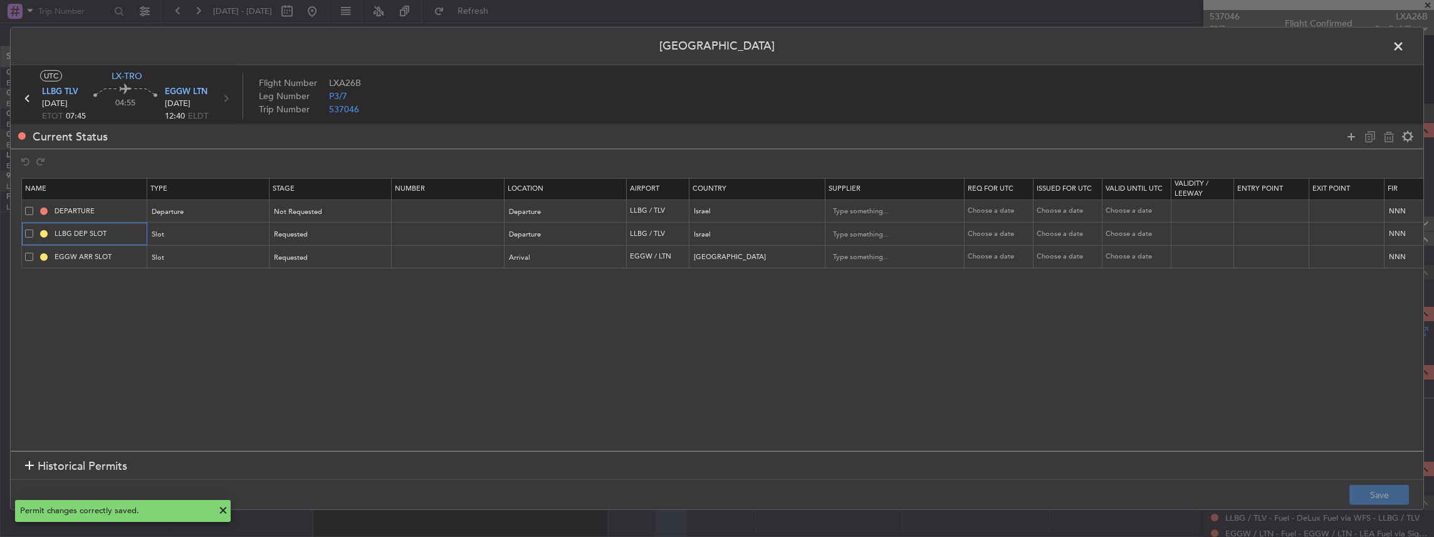
click at [121, 231] on input "LLBG DEP SLOT" at bounding box center [99, 233] width 94 height 11
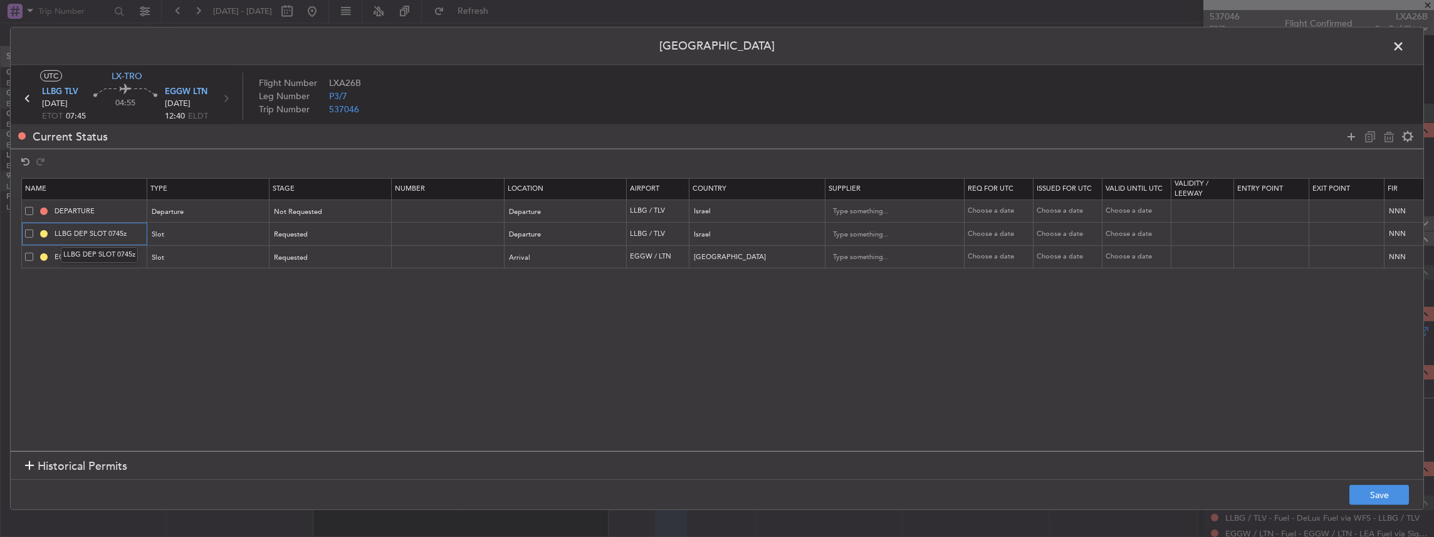
type input "LLBG DEP SLOT 0745z"
click at [128, 256] on div "LLBG DEP SLOT 0745z" at bounding box center [99, 255] width 77 height 16
click at [1374, 494] on button "Save" at bounding box center [1379, 494] width 60 height 20
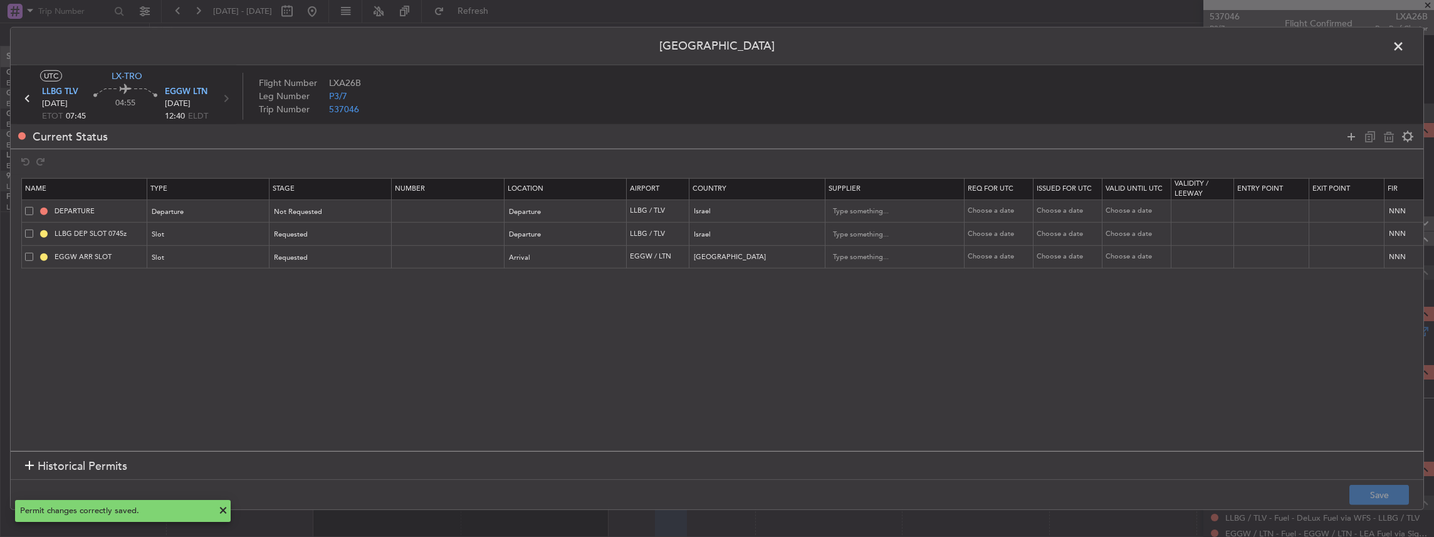
click at [1405, 43] on span at bounding box center [1405, 49] width 0 height 25
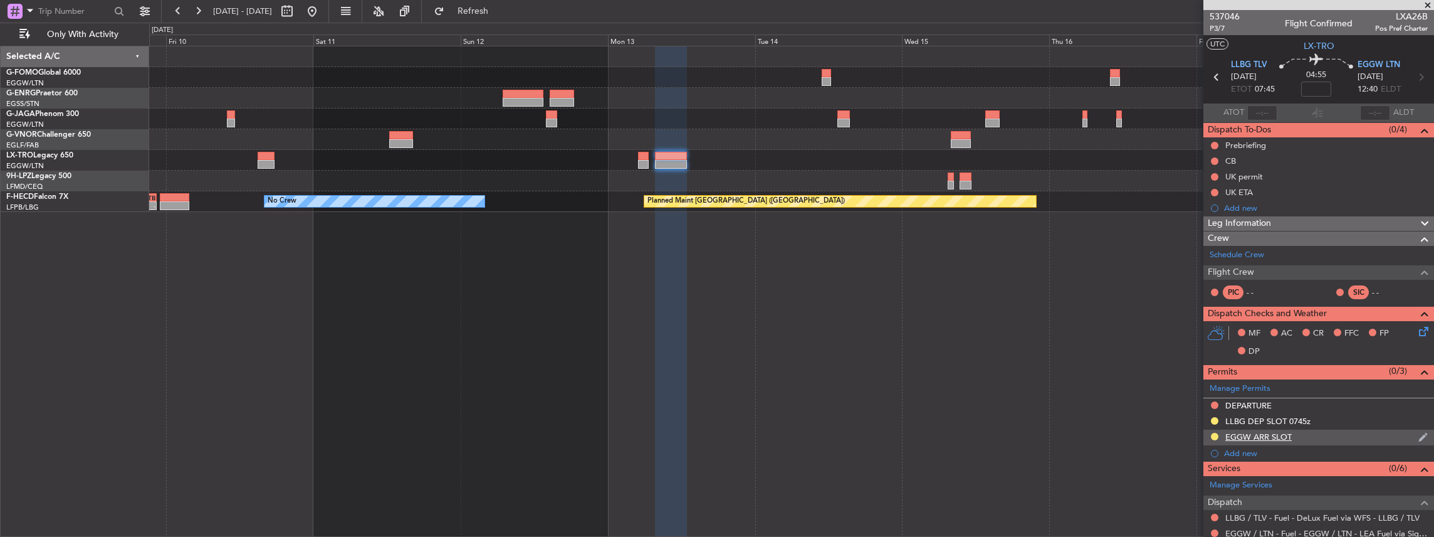
click at [1326, 436] on div "EGGW ARR SLOT" at bounding box center [1318, 437] width 231 height 16
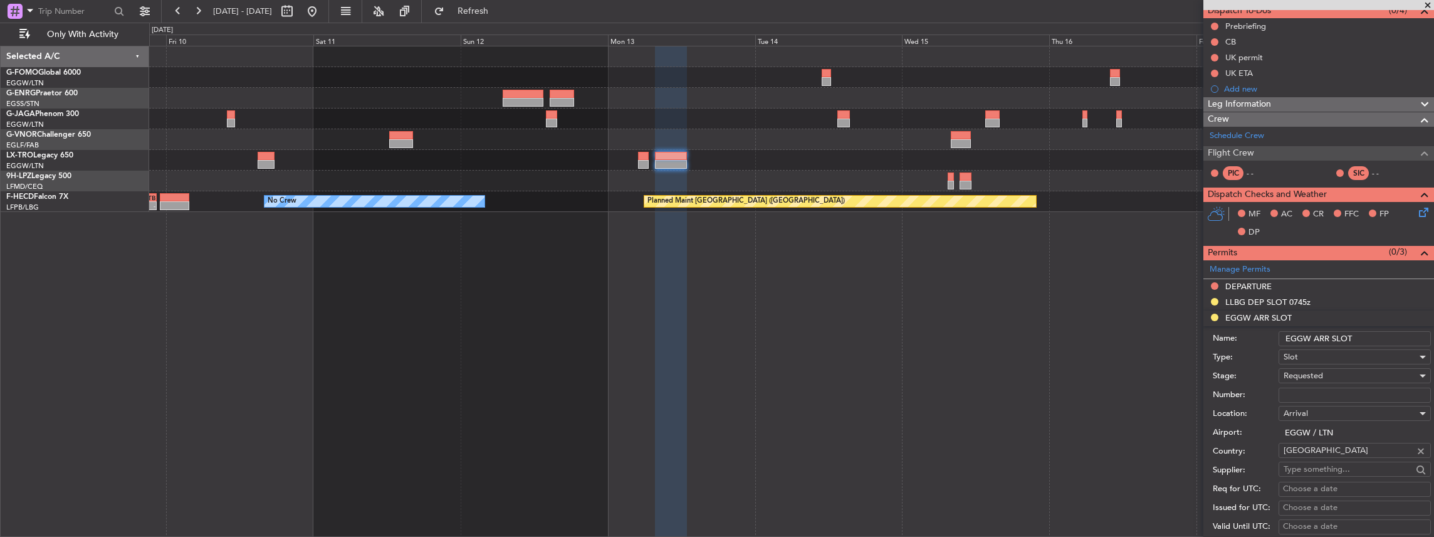
scroll to position [125, 0]
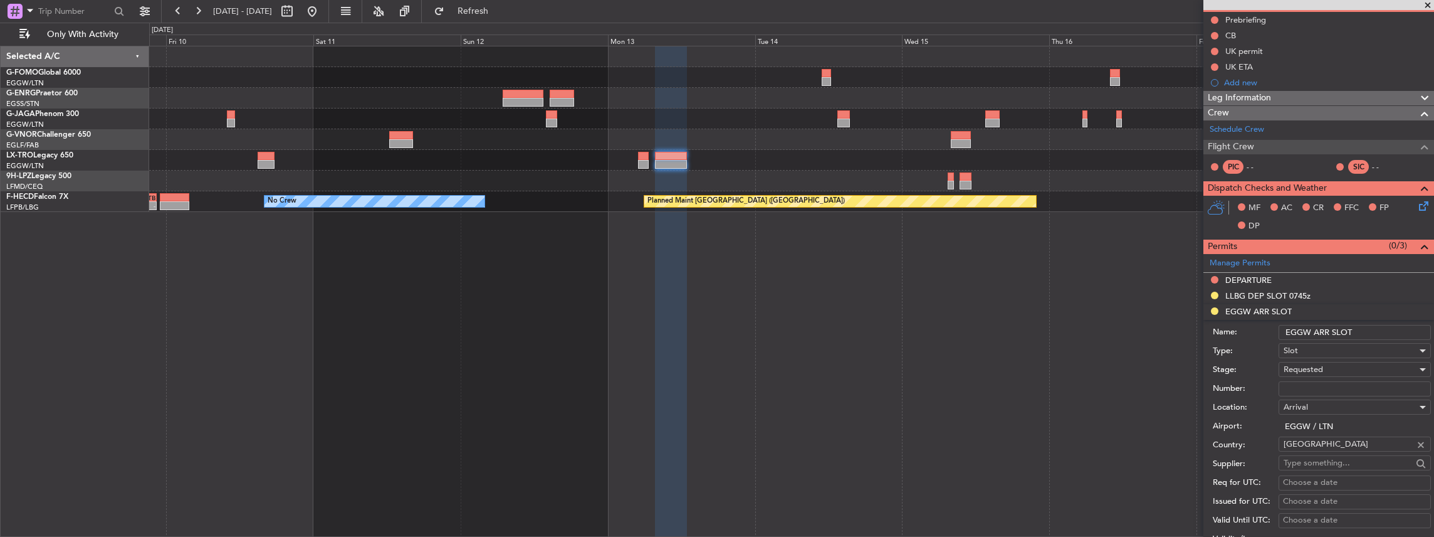
click at [1369, 331] on input "EGGW ARR SLOT" at bounding box center [1355, 332] width 152 height 15
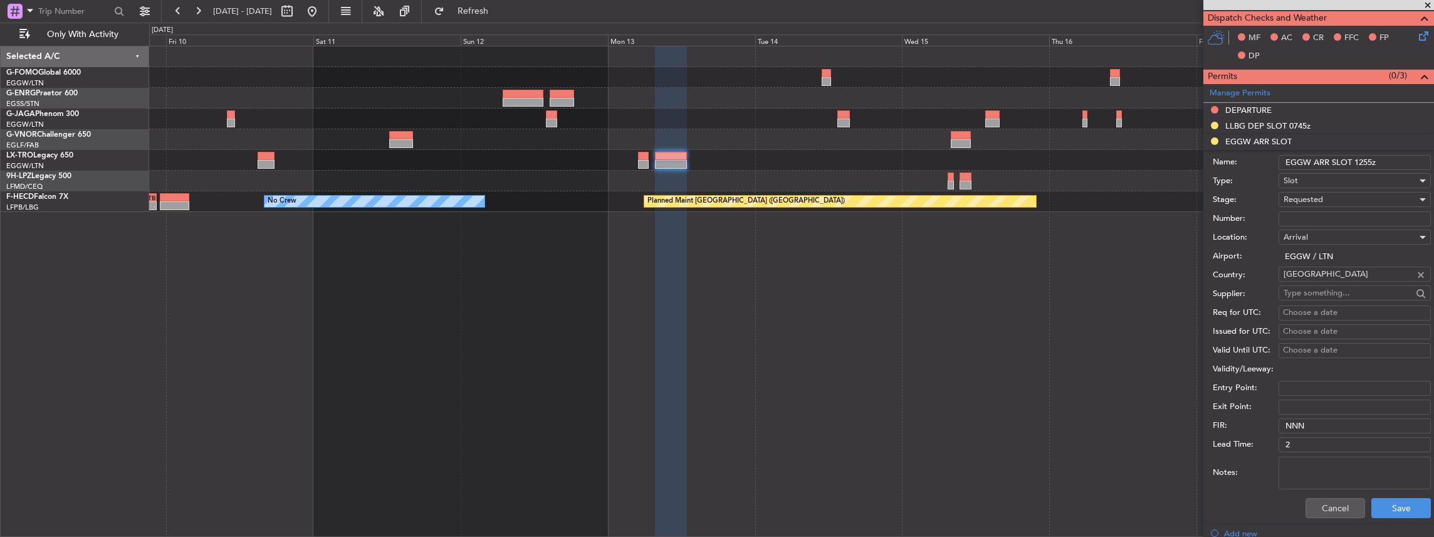
scroll to position [459, 0]
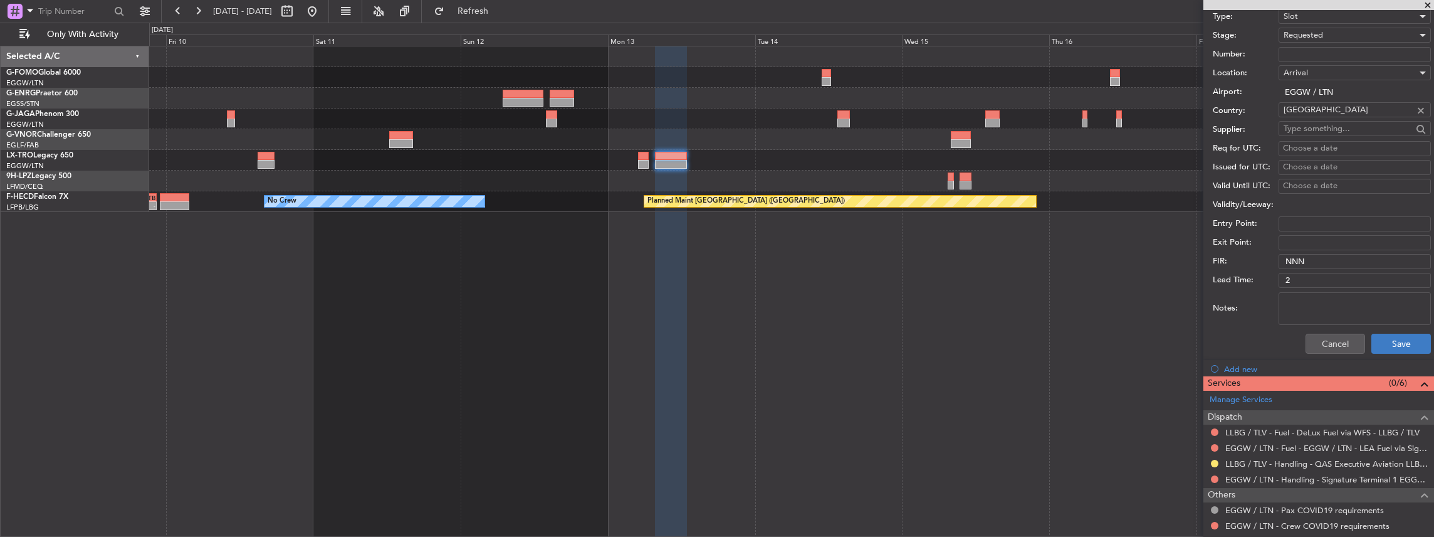
type input "EGGW ARR SLOT 1255z"
click at [1388, 336] on button "Save" at bounding box center [1401, 343] width 60 height 20
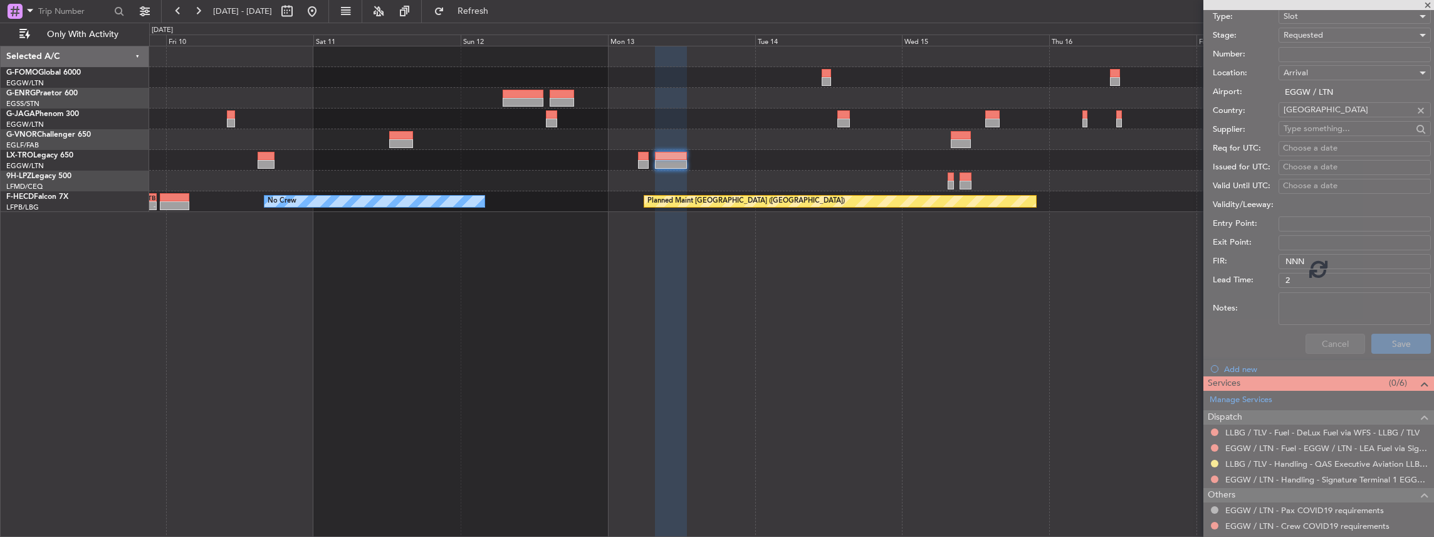
scroll to position [85, 0]
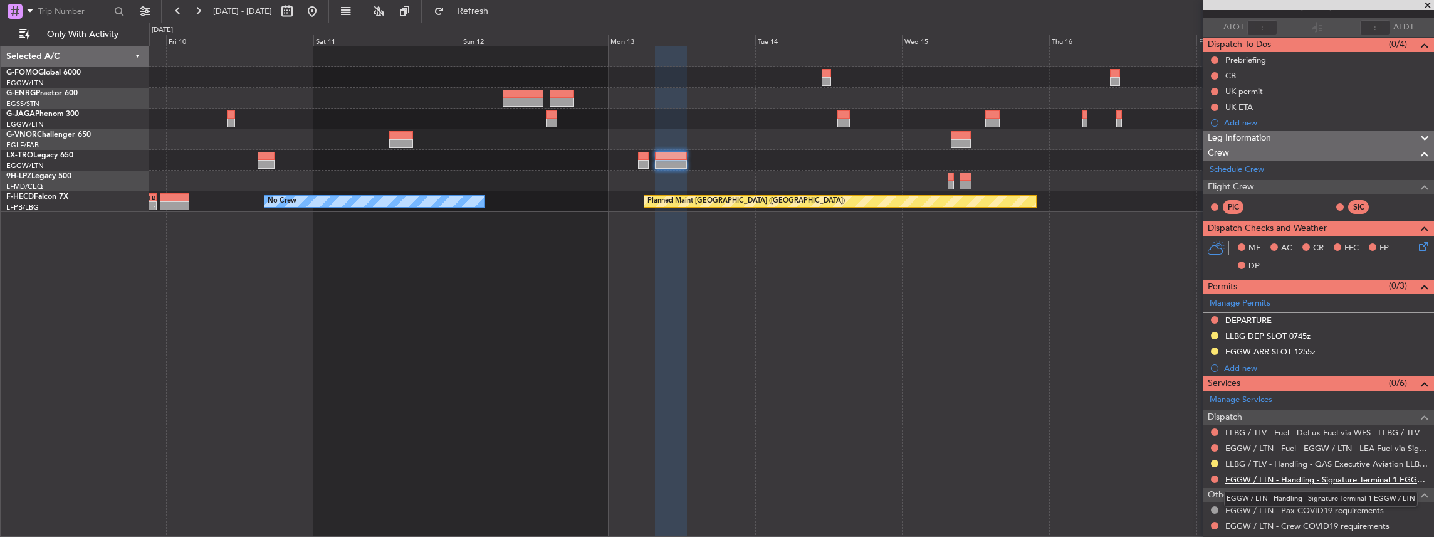
click at [1256, 479] on link "EGGW / LTN - Handling - Signature Terminal 1 EGGW / LTN" at bounding box center [1326, 479] width 202 height 11
click at [500, 7] on span "Refresh" at bounding box center [473, 11] width 53 height 9
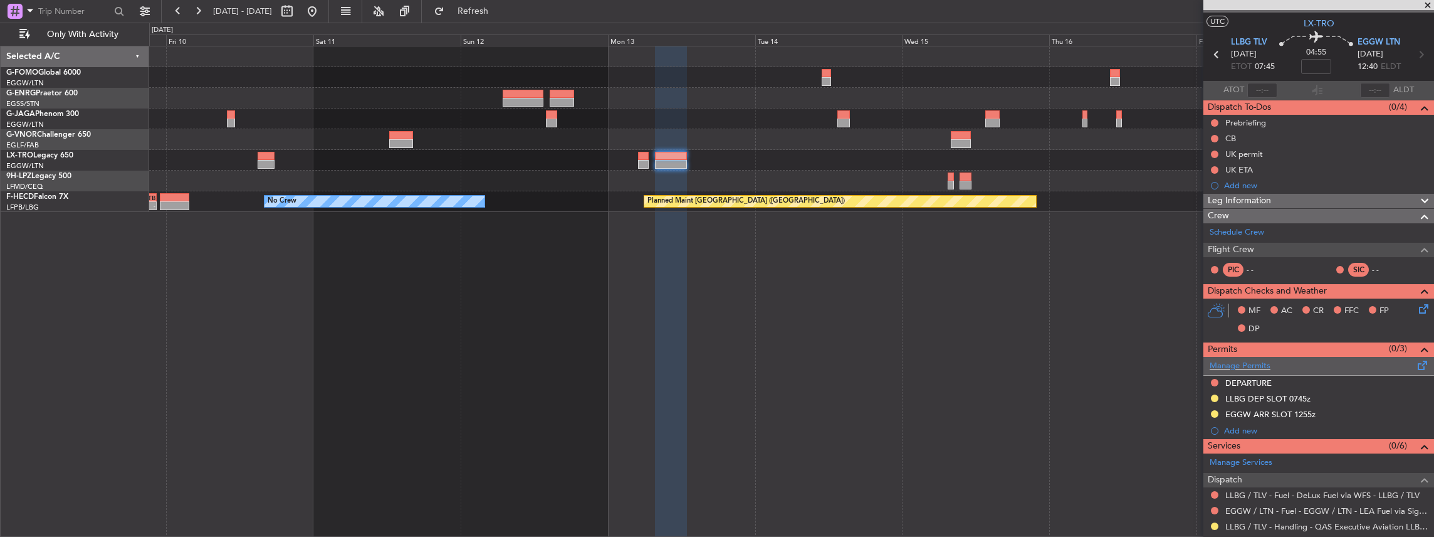
scroll to position [0, 0]
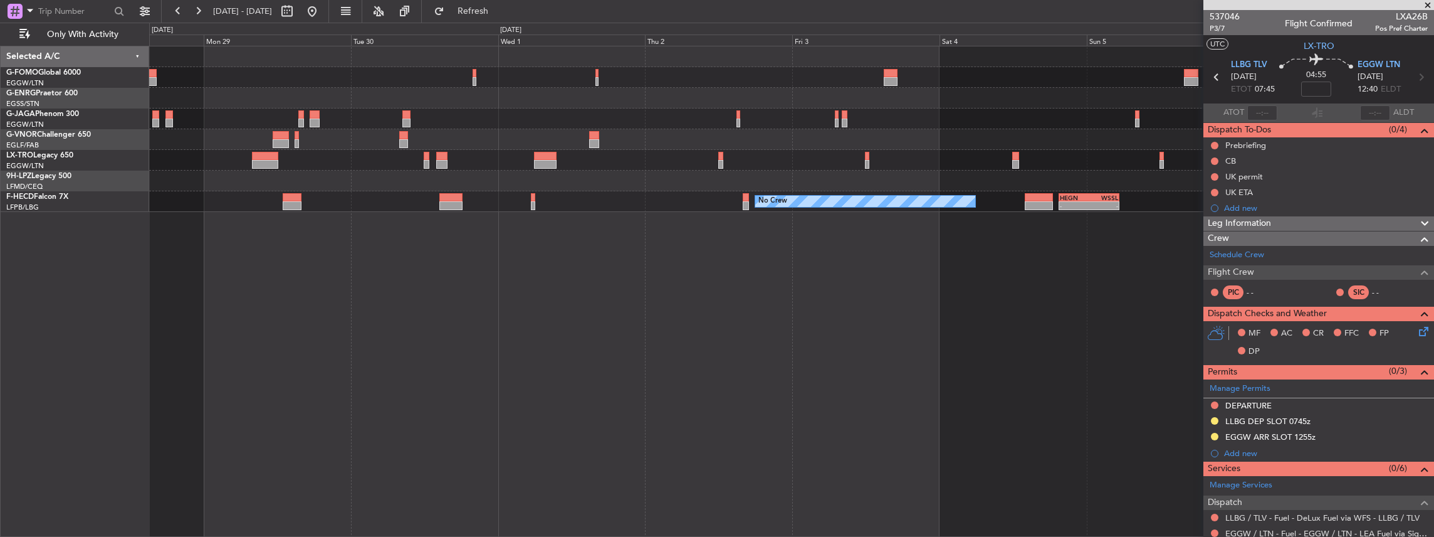
click at [1433, 99] on html "09 Oct 2025 - 18 Oct 2025 Refresh Quick Links Only With Activity No Crew - - HE…" at bounding box center [717, 268] width 1434 height 537
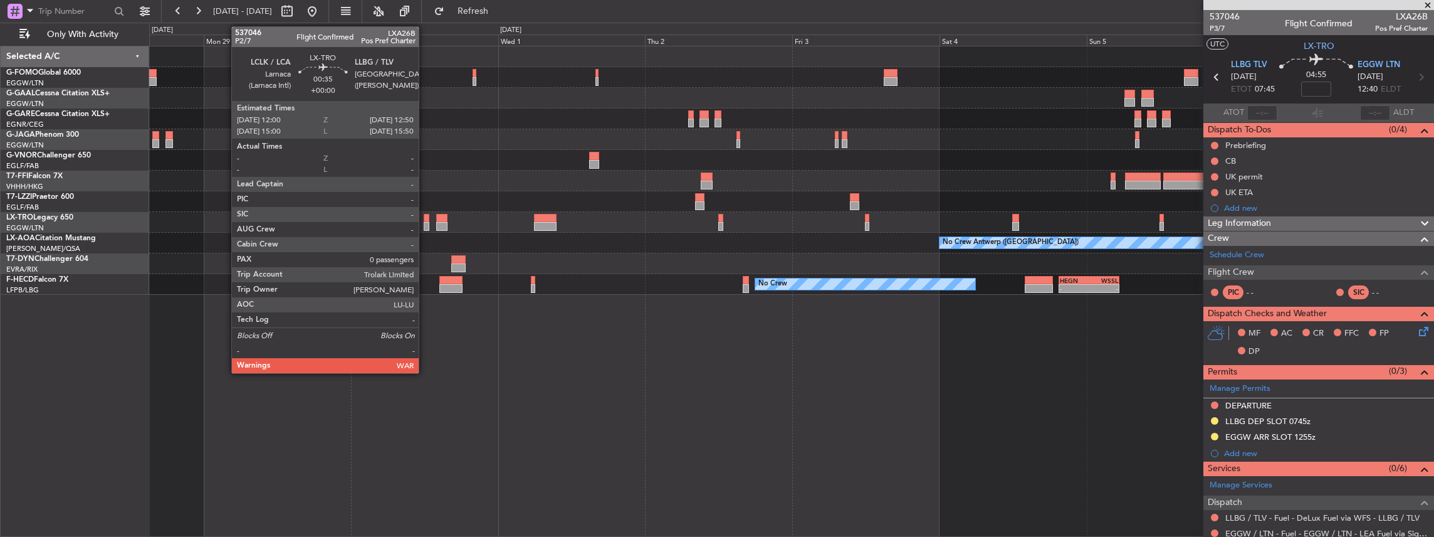
click at [425, 222] on div at bounding box center [427, 226] width 6 height 9
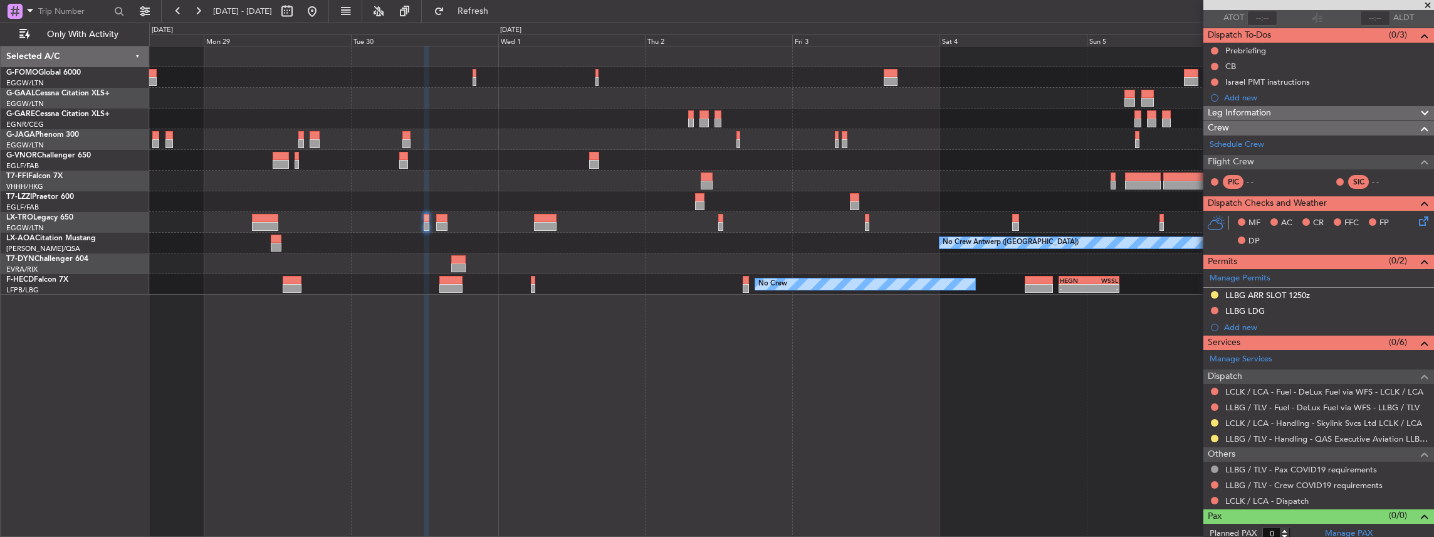
scroll to position [98, 0]
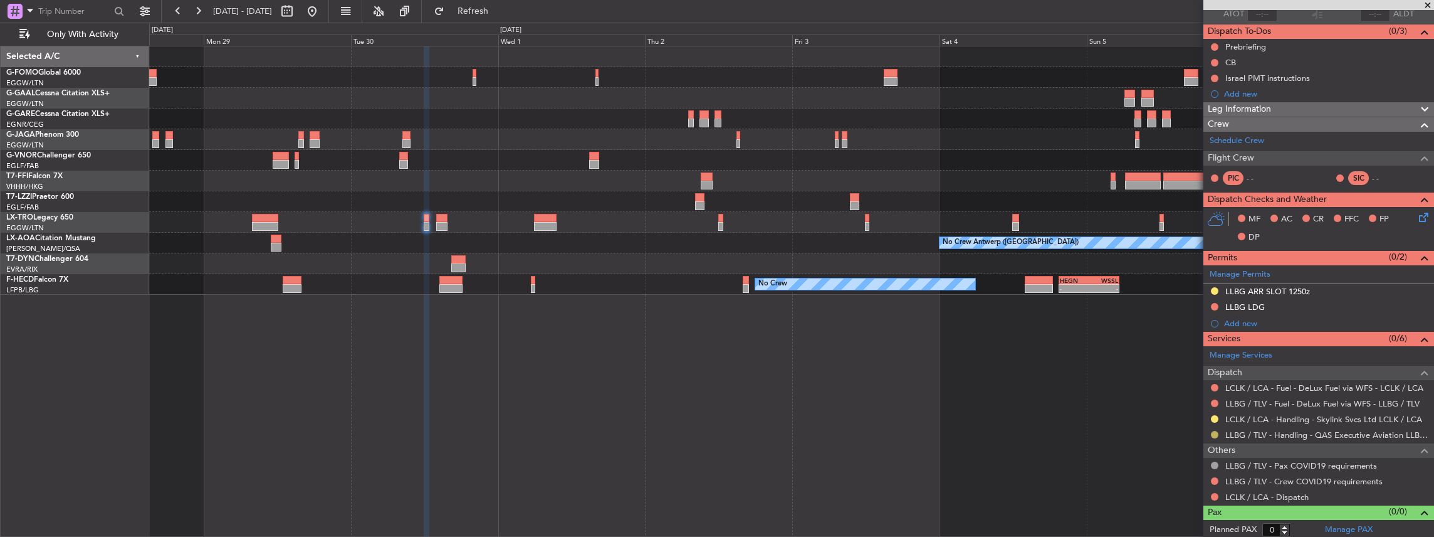
click at [1215, 431] on button at bounding box center [1215, 435] width 8 height 8
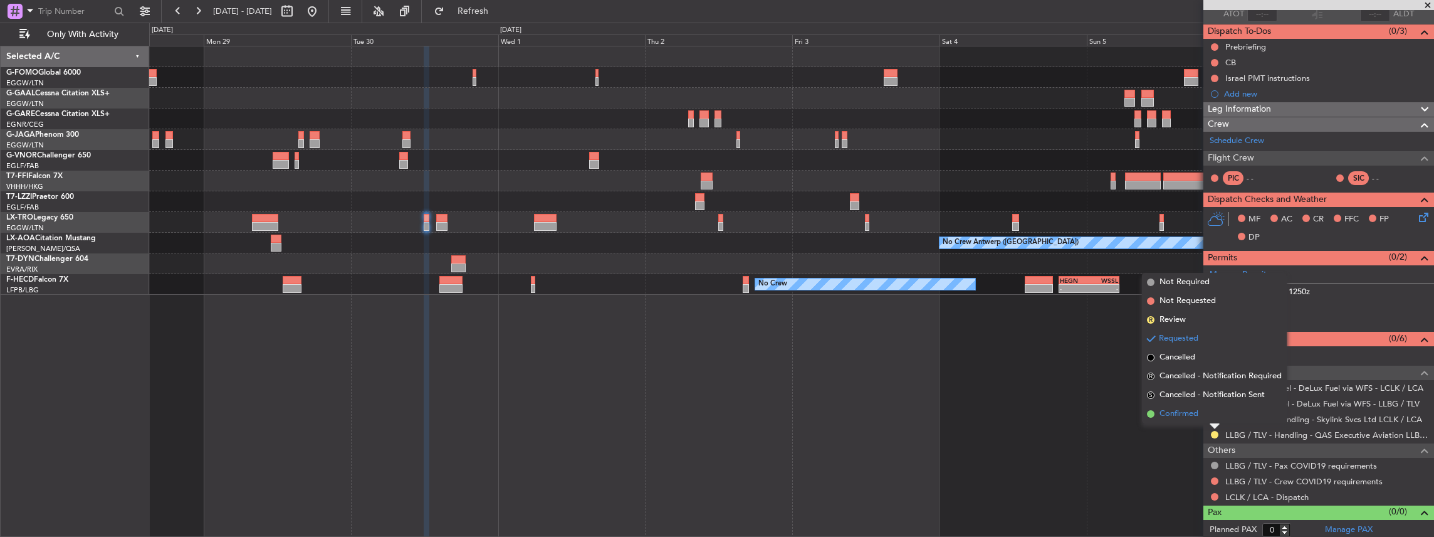
click at [1193, 414] on span "Confirmed" at bounding box center [1179, 413] width 39 height 13
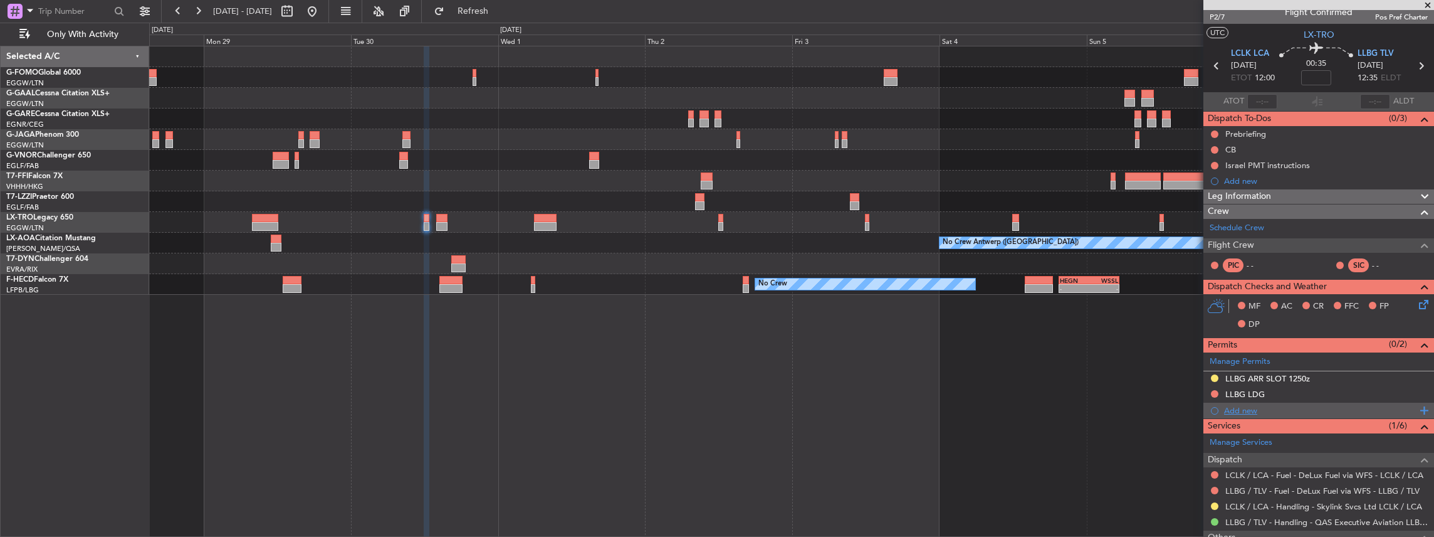
scroll to position [0, 0]
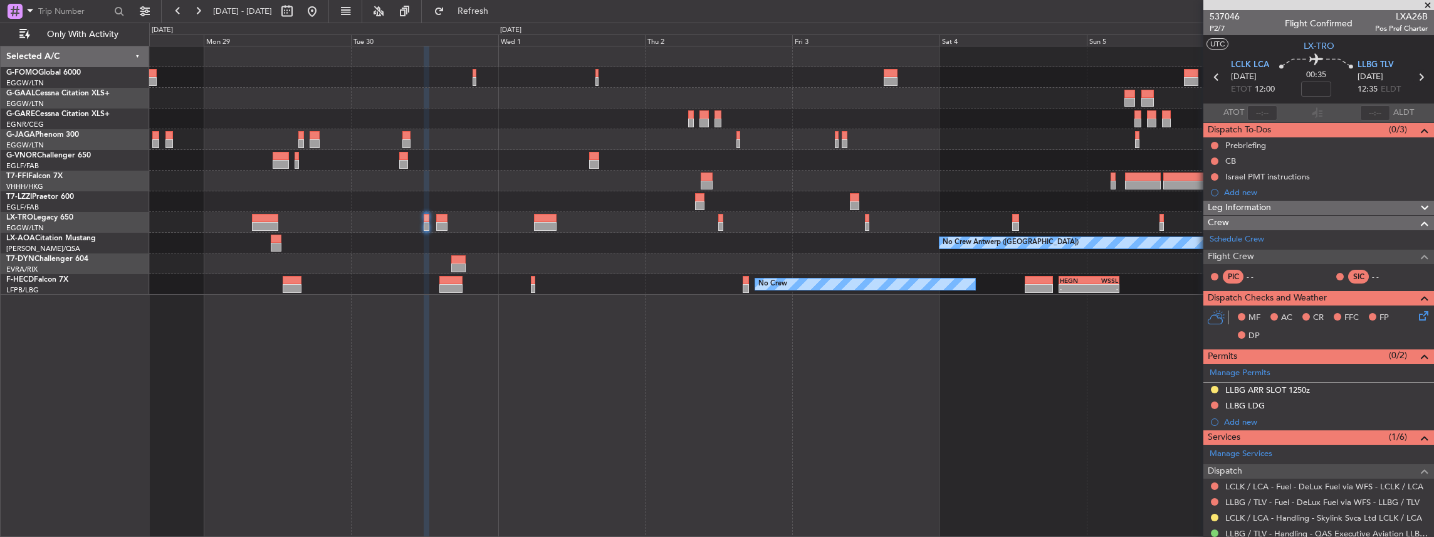
click at [1415, 78] on icon at bounding box center [1421, 77] width 16 height 16
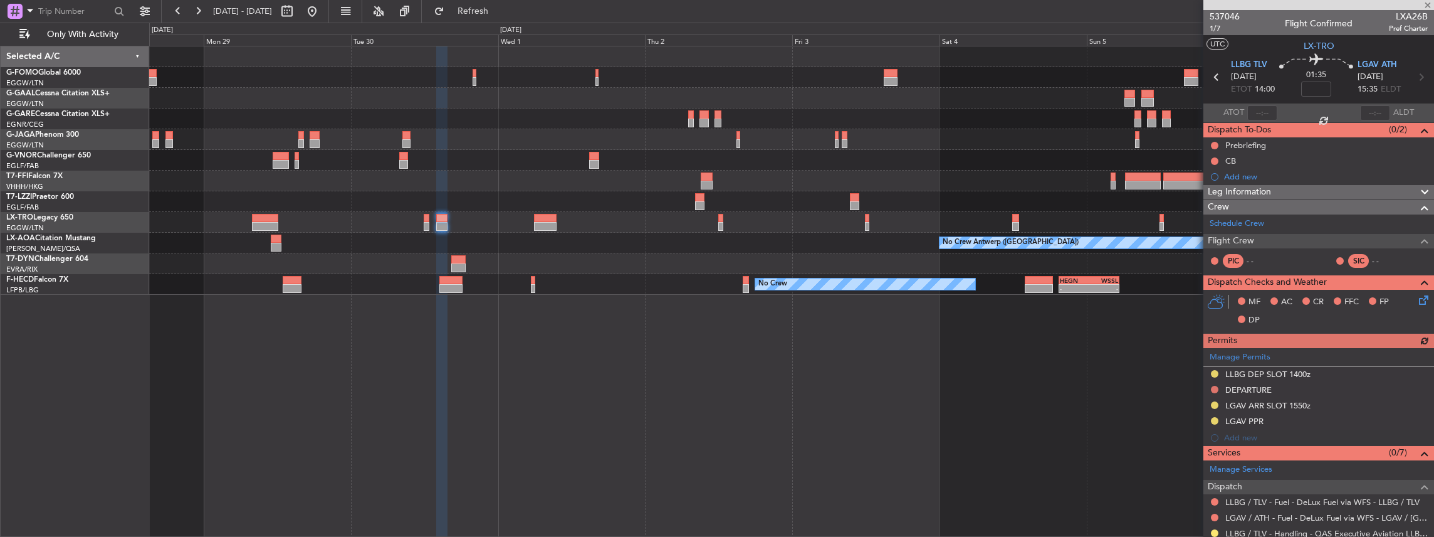
scroll to position [83, 0]
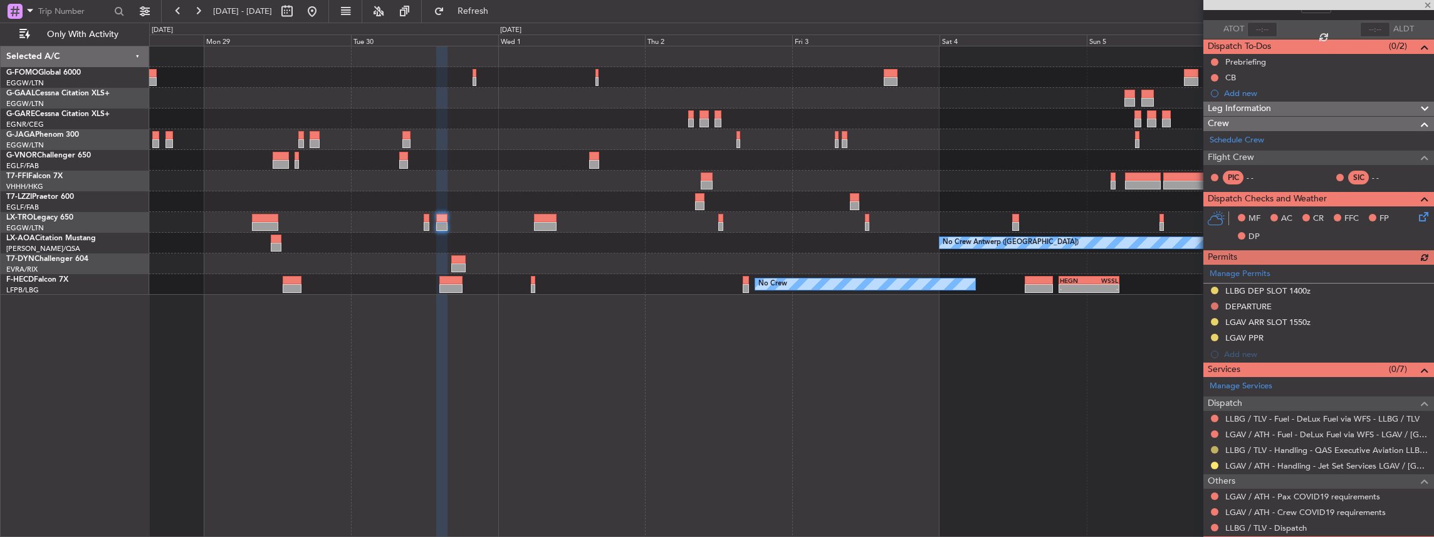
click at [1217, 447] on button at bounding box center [1215, 450] width 8 height 8
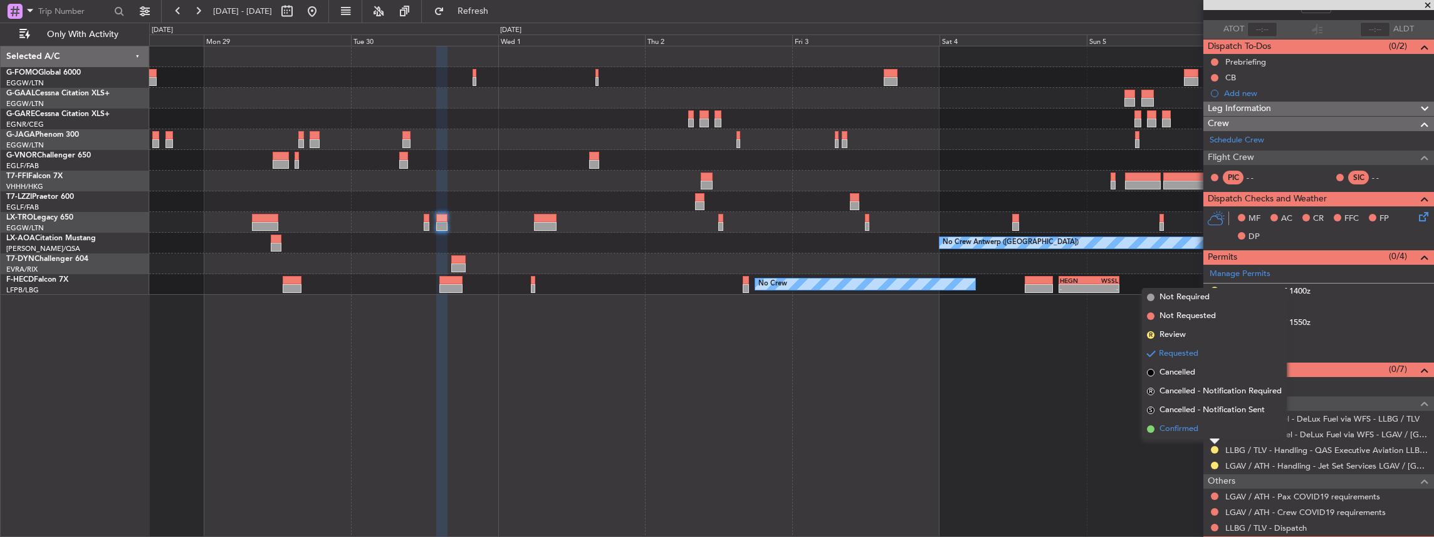
click at [1201, 430] on li "Confirmed" at bounding box center [1214, 428] width 145 height 19
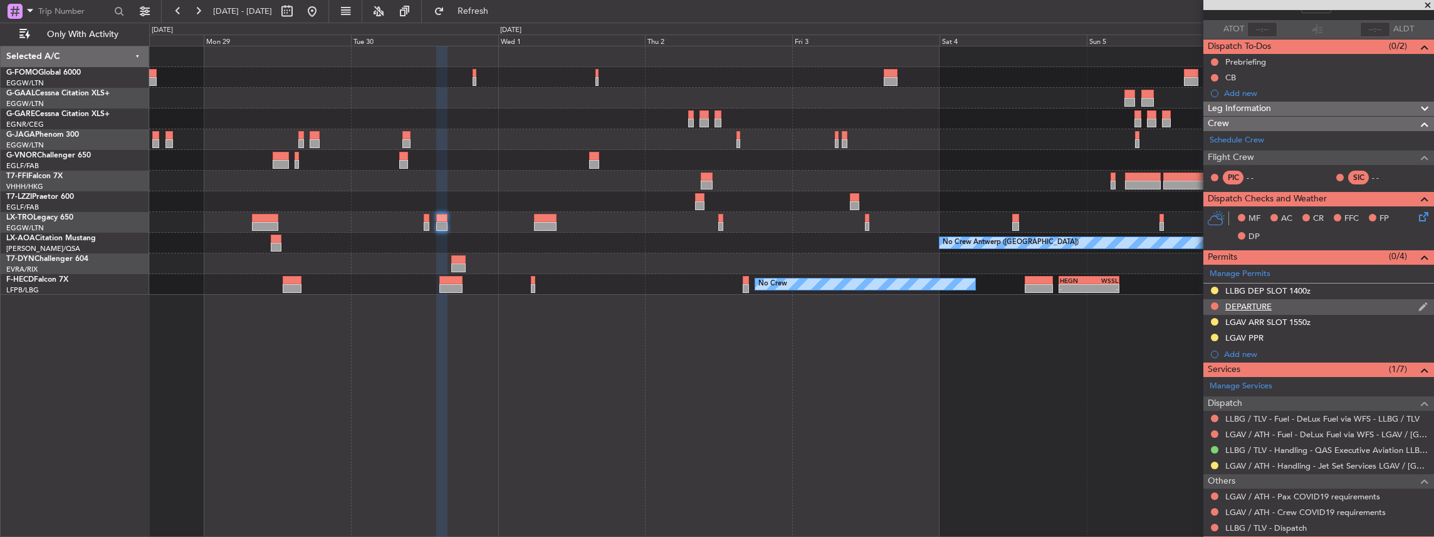
scroll to position [0, 0]
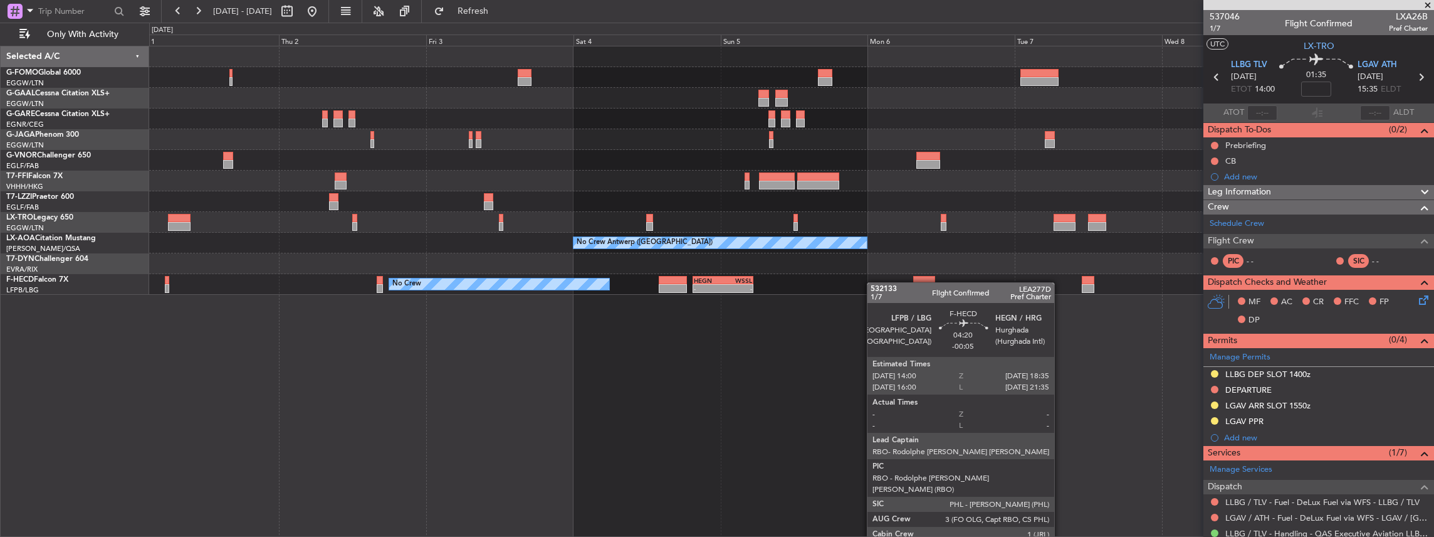
click at [641, 288] on div "No Crew - - HEGN 19:30 Z WSSL 05:25 Z - - ZBAA 14:00 Z UGTB 22:30 Z No Crew" at bounding box center [791, 284] width 1285 height 21
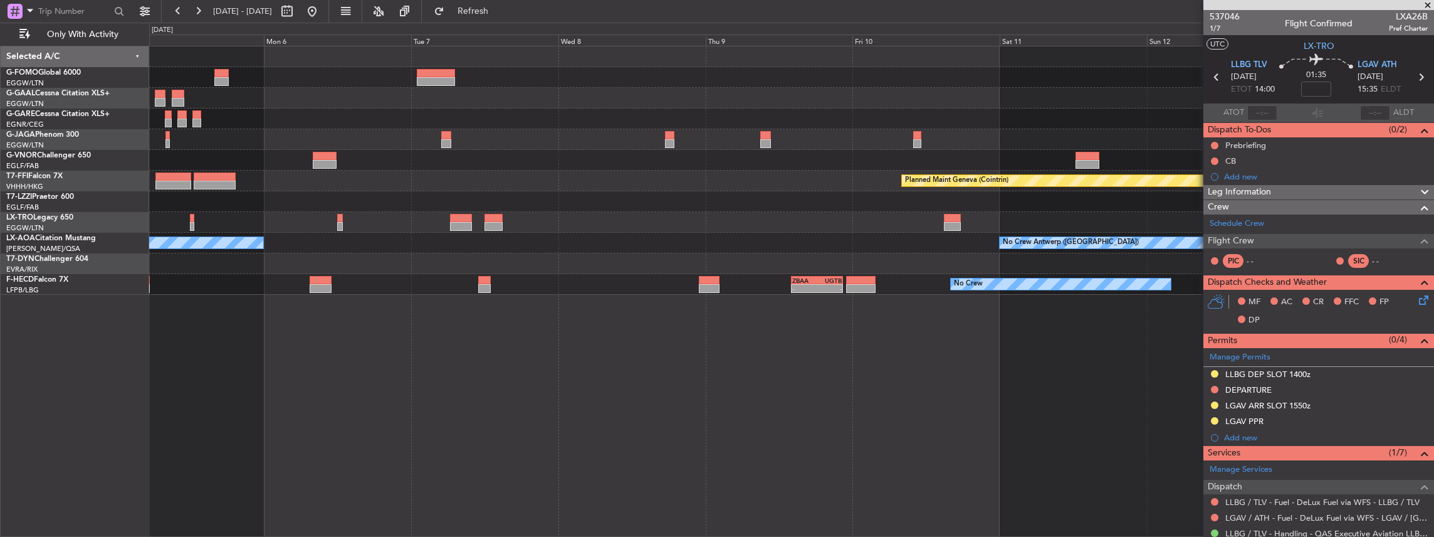
click at [466, 293] on div "- - HEGN 19:30 Z WSSL 05:25 Z - - ZBAA 14:00 Z UGTB 22:30 Z No Crew Planned Mai…" at bounding box center [791, 284] width 1285 height 21
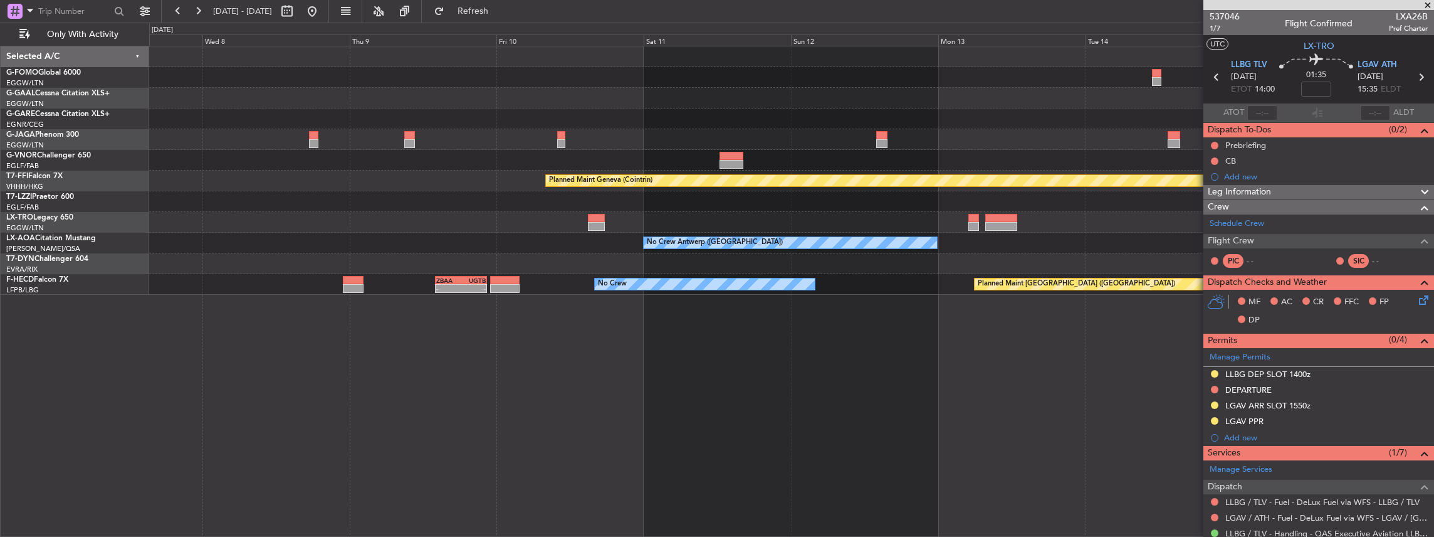
click at [641, 269] on div at bounding box center [791, 263] width 1285 height 21
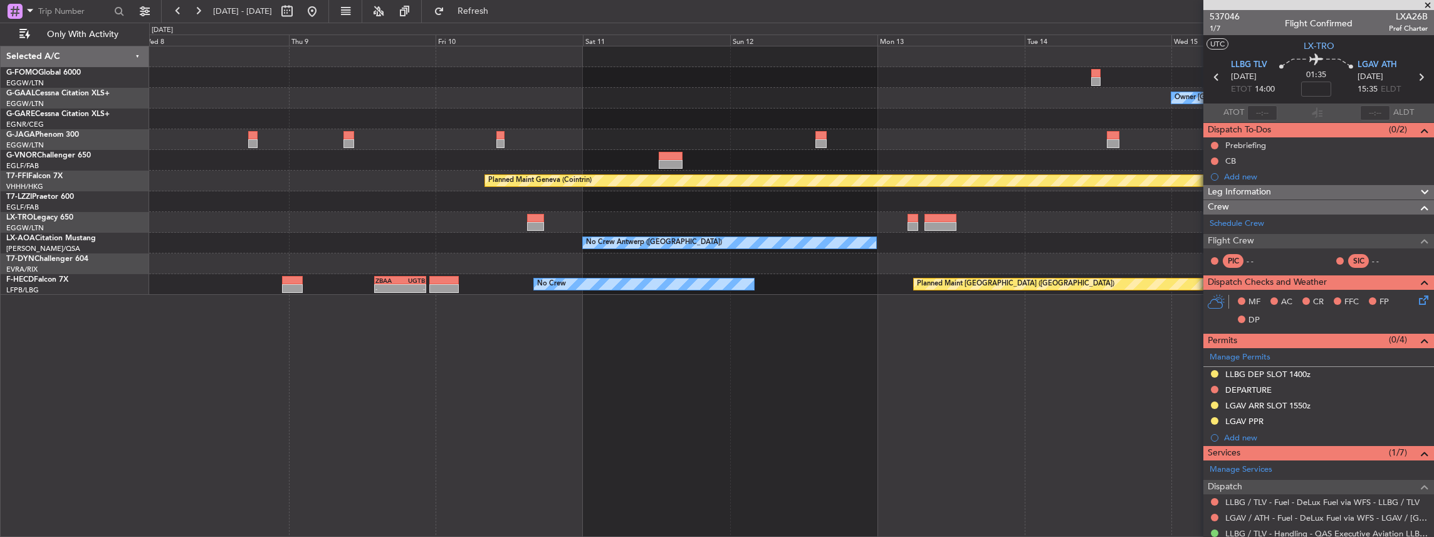
click at [811, 266] on div at bounding box center [791, 263] width 1285 height 21
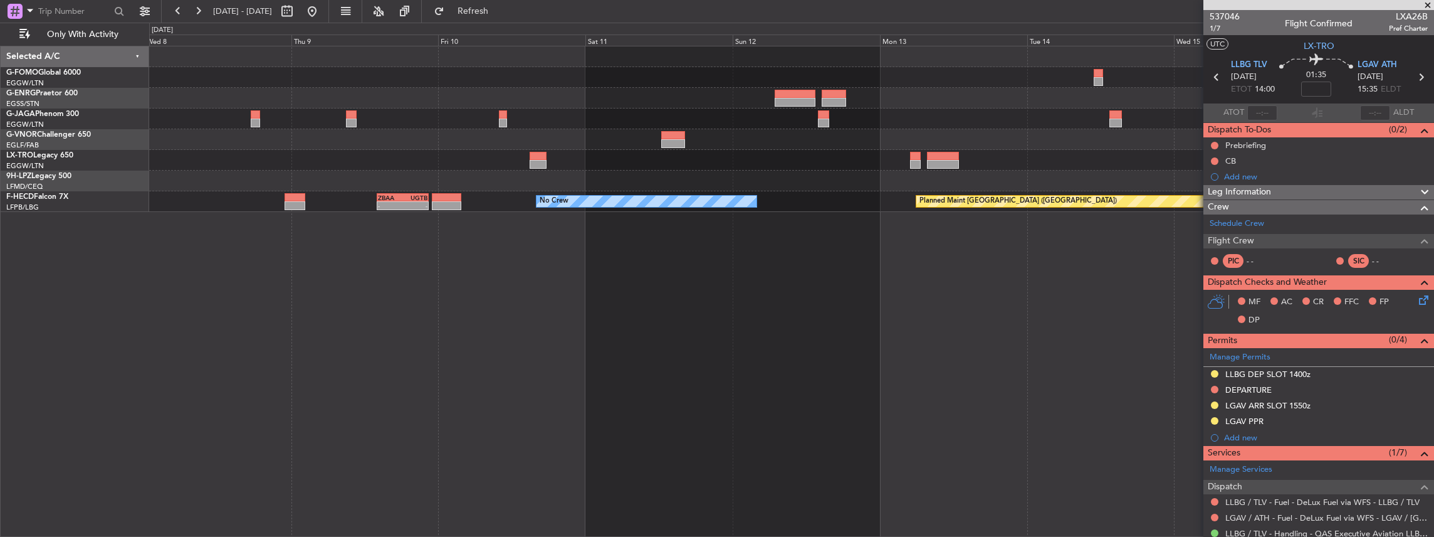
click at [756, 230] on div "- - ZBAA 14:00 Z UGTB 22:30 Z No Crew Planned Maint Paris (Le Bourget)" at bounding box center [791, 291] width 1285 height 491
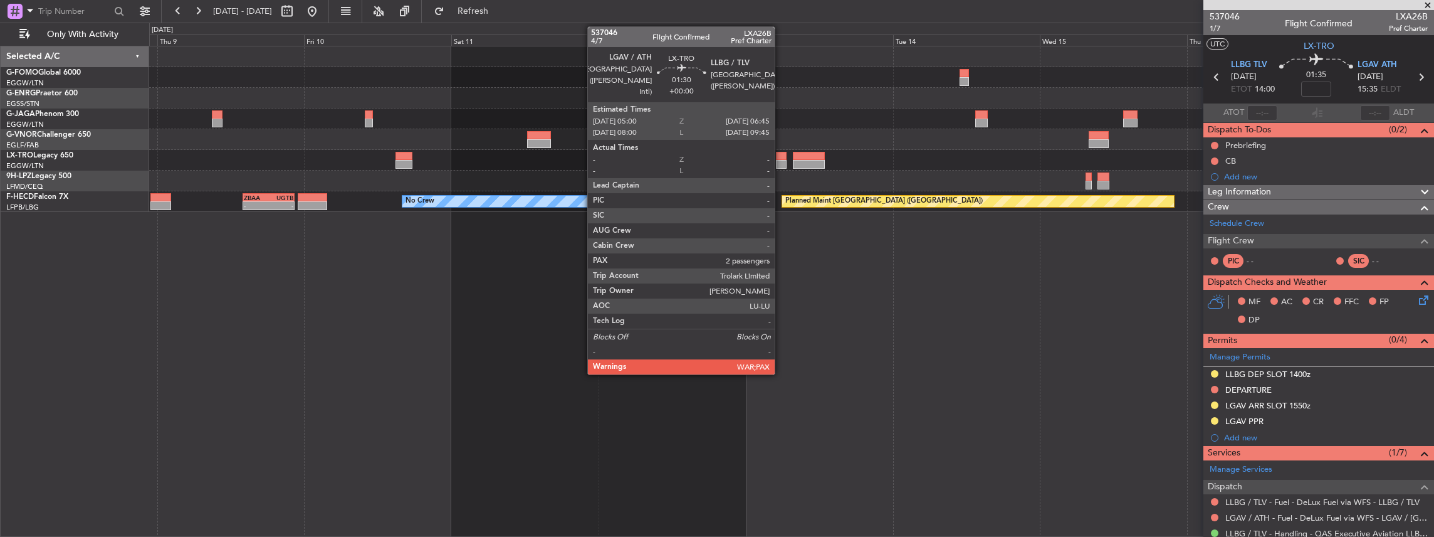
click at [781, 160] on div at bounding box center [781, 164] width 11 height 9
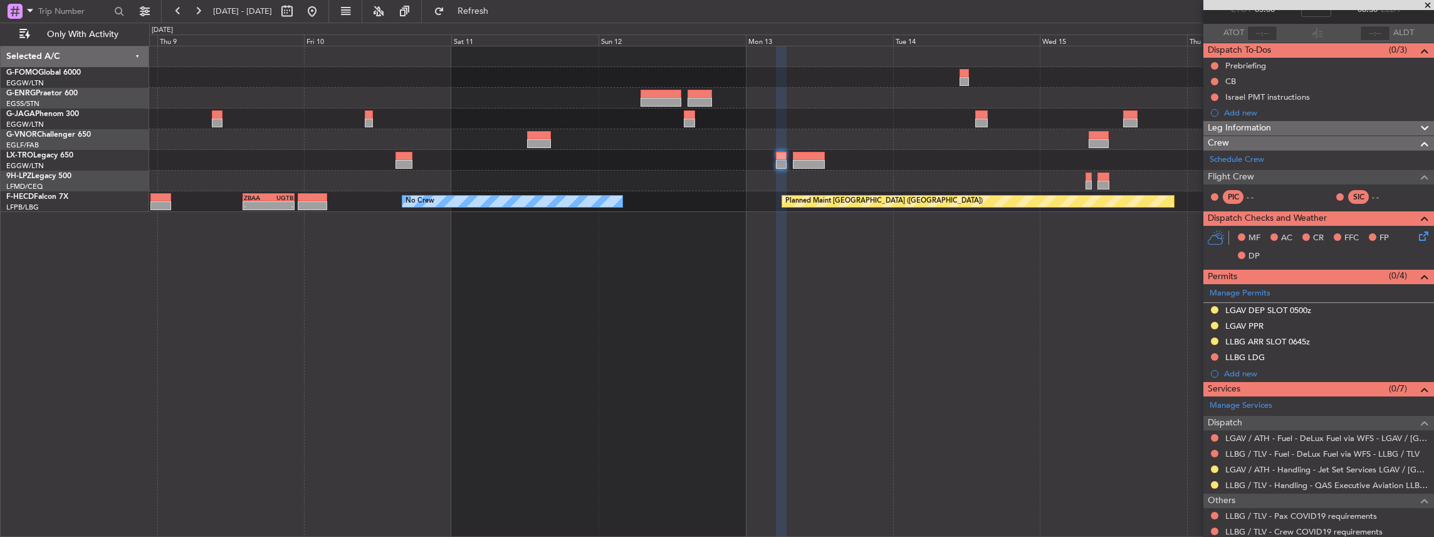
scroll to position [125, 0]
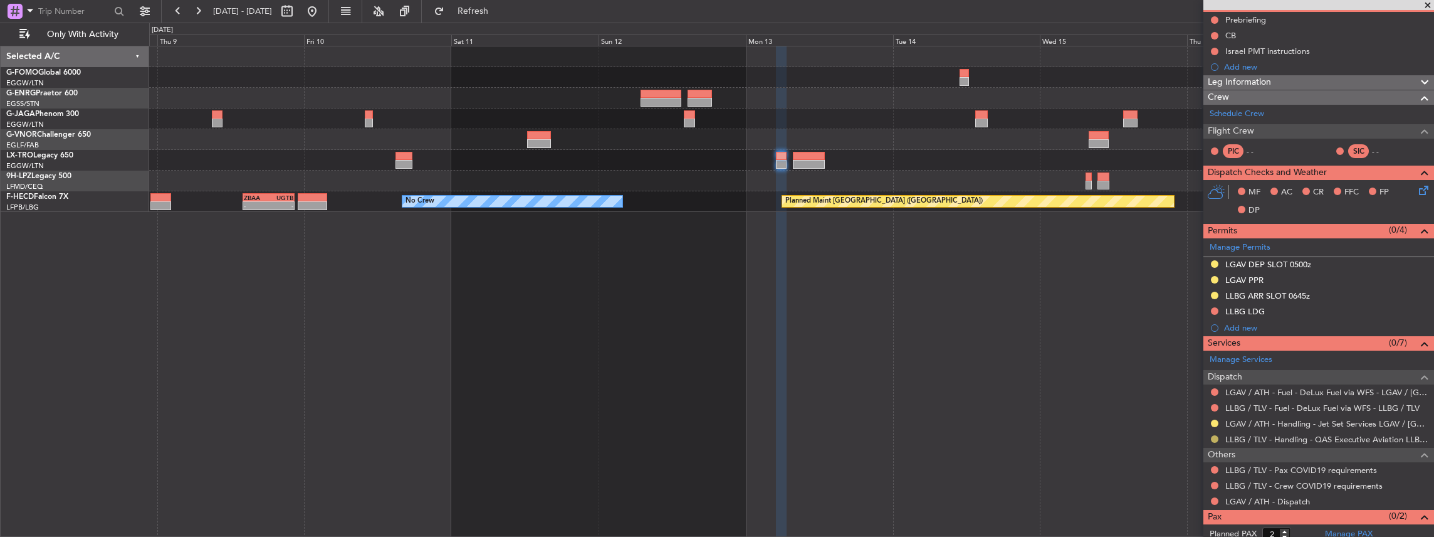
click at [1219, 434] on nimbus-traffic-light at bounding box center [1215, 439] width 10 height 10
click at [1215, 436] on button at bounding box center [1215, 439] width 8 height 8
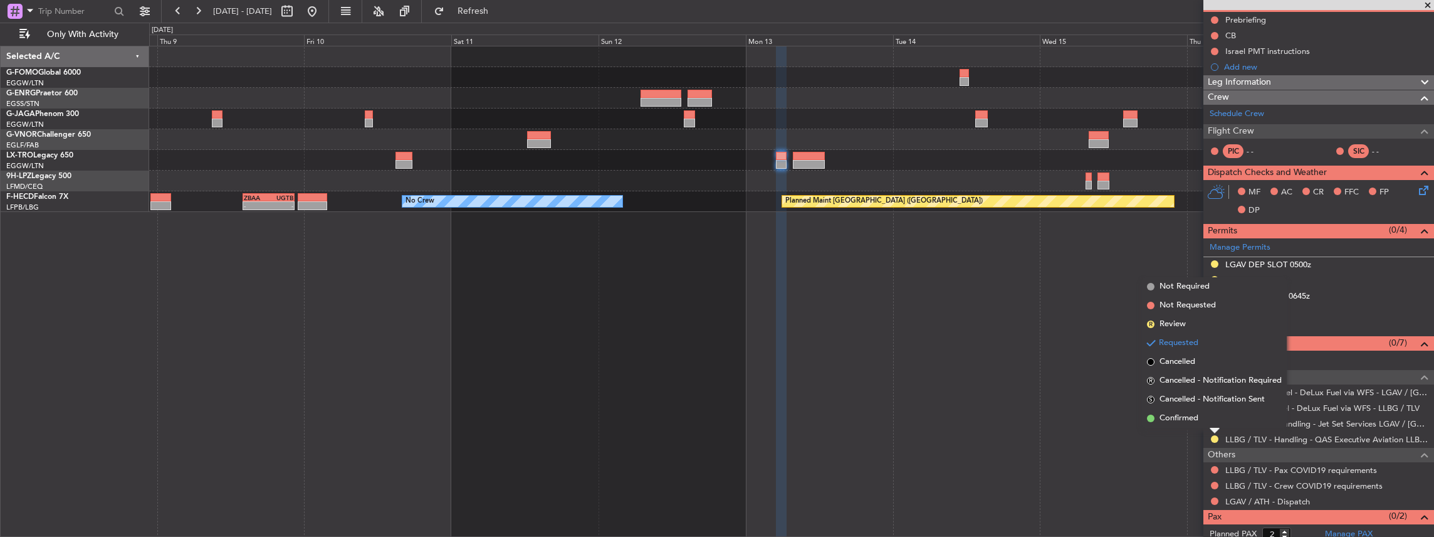
click at [1192, 422] on span "Confirmed" at bounding box center [1179, 418] width 39 height 13
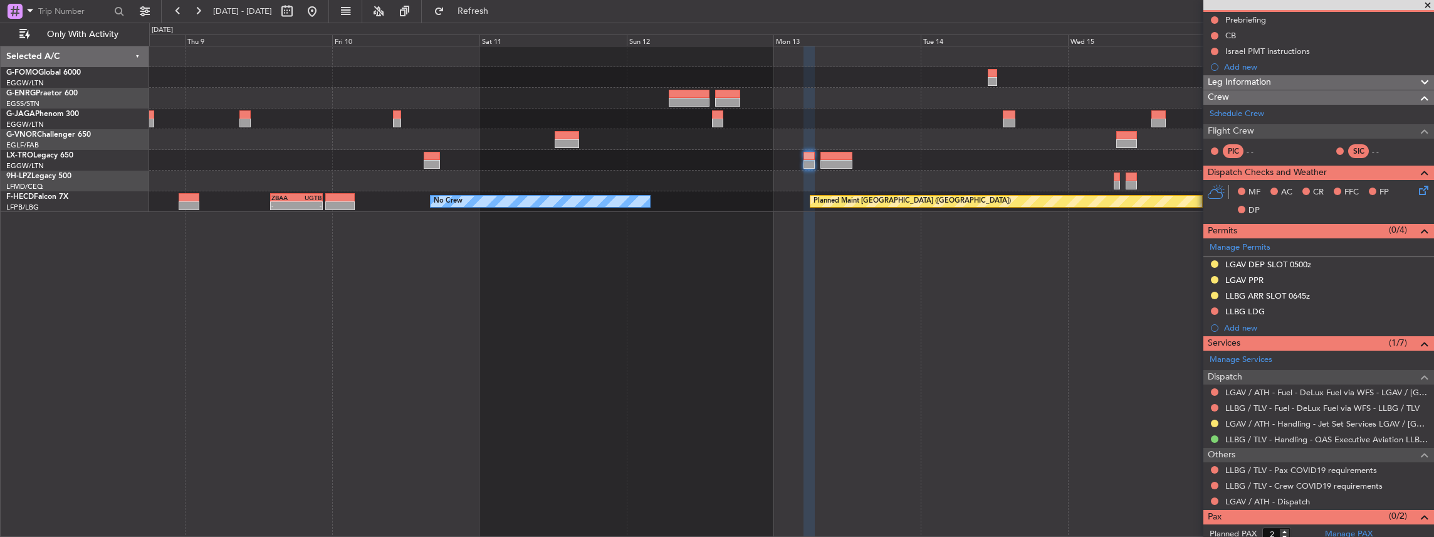
click at [950, 305] on div "No Crew Planned Maint Paris (Le Bourget) - - ZBAA 14:00 Z UGTB 22:30 Z" at bounding box center [791, 291] width 1285 height 491
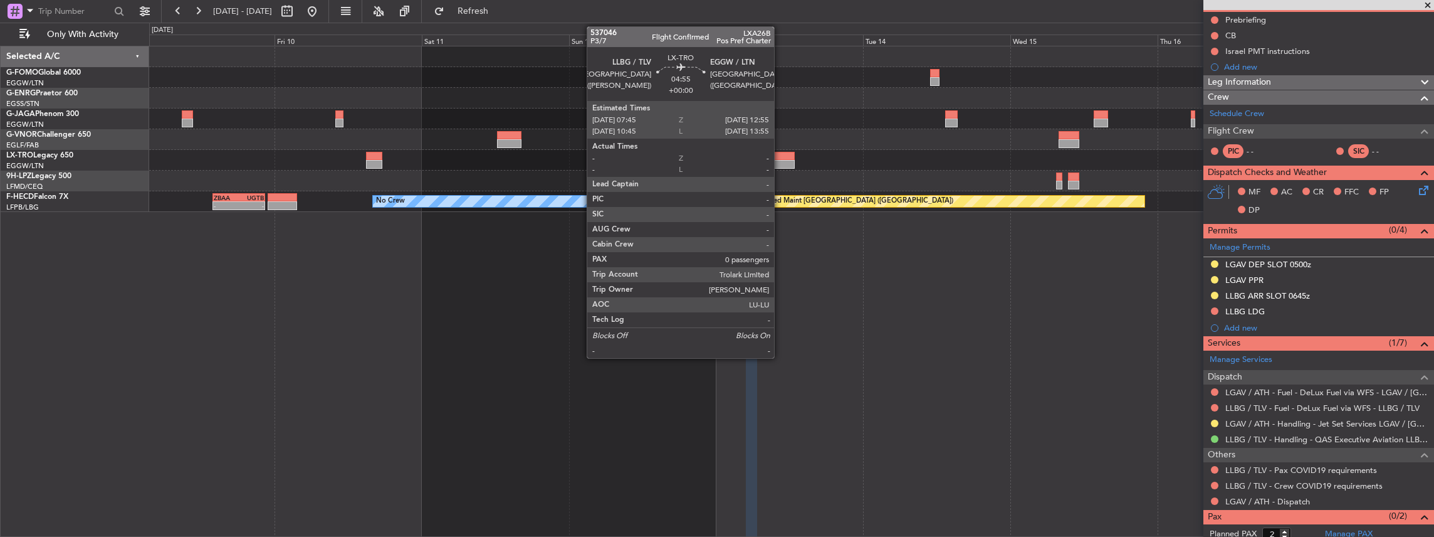
click at [780, 163] on div at bounding box center [779, 164] width 32 height 9
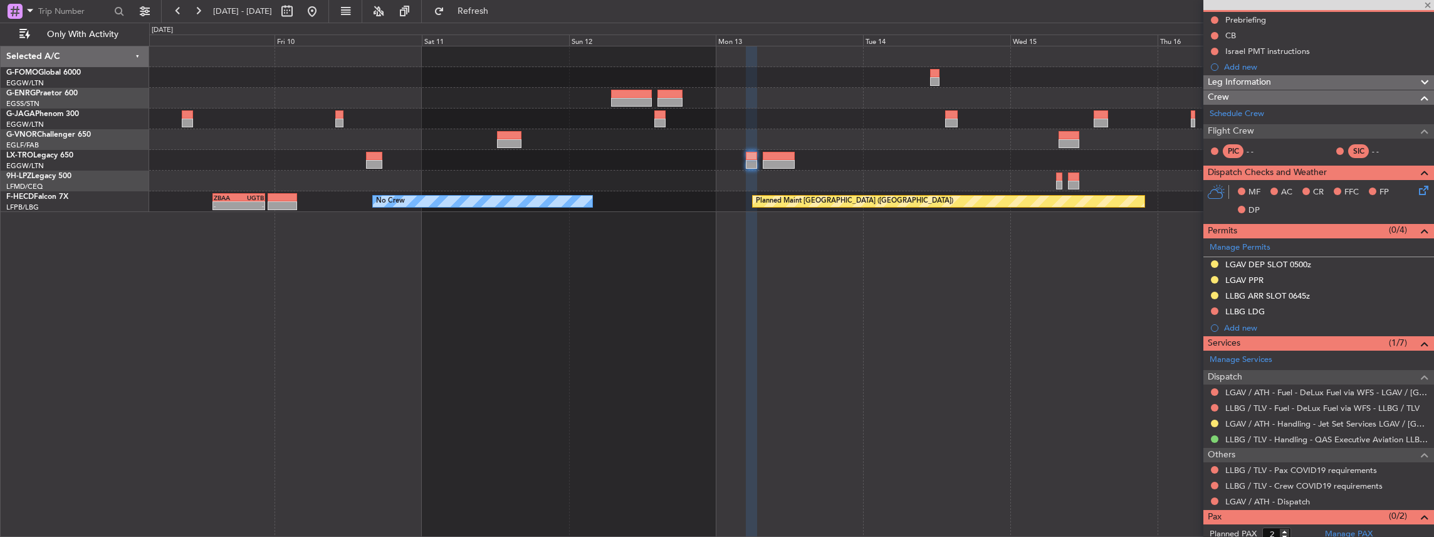
type input "0"
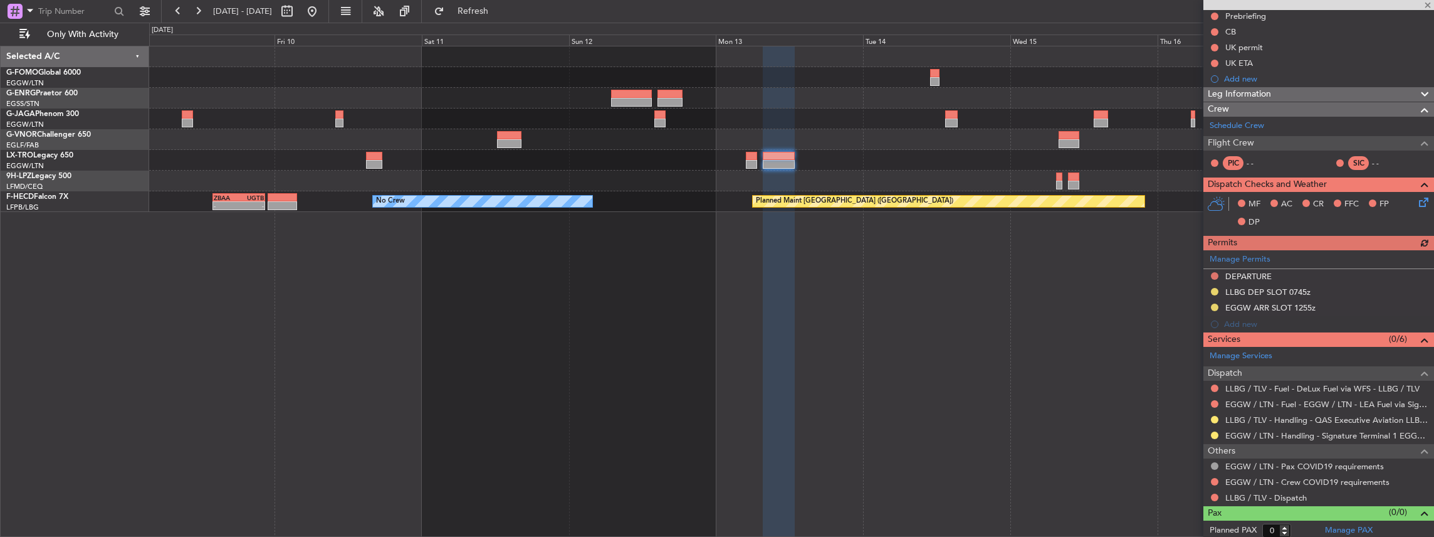
scroll to position [130, 0]
click at [1212, 417] on button at bounding box center [1215, 419] width 8 height 8
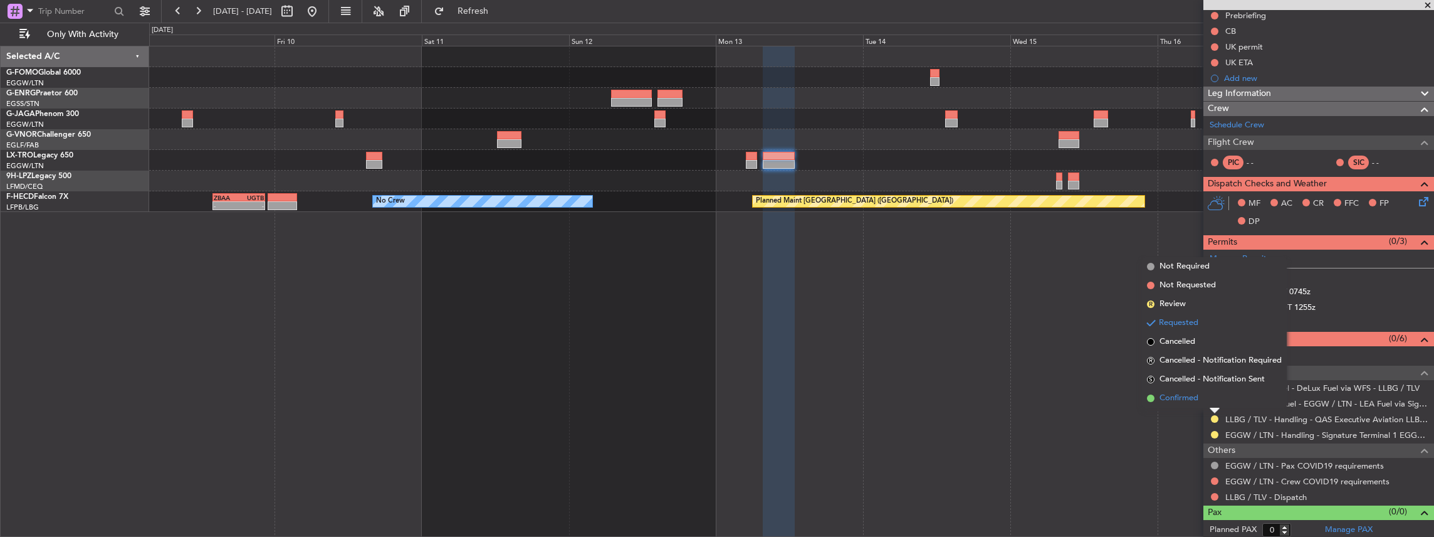
click at [1188, 394] on span "Confirmed" at bounding box center [1179, 398] width 39 height 13
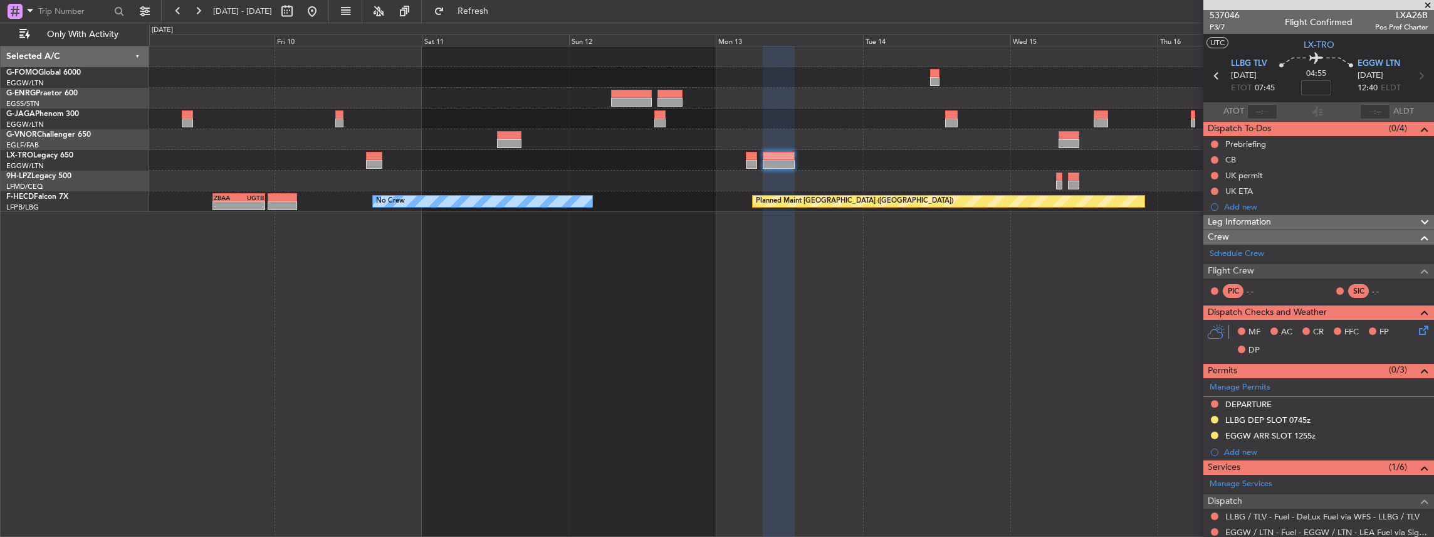
scroll to position [0, 0]
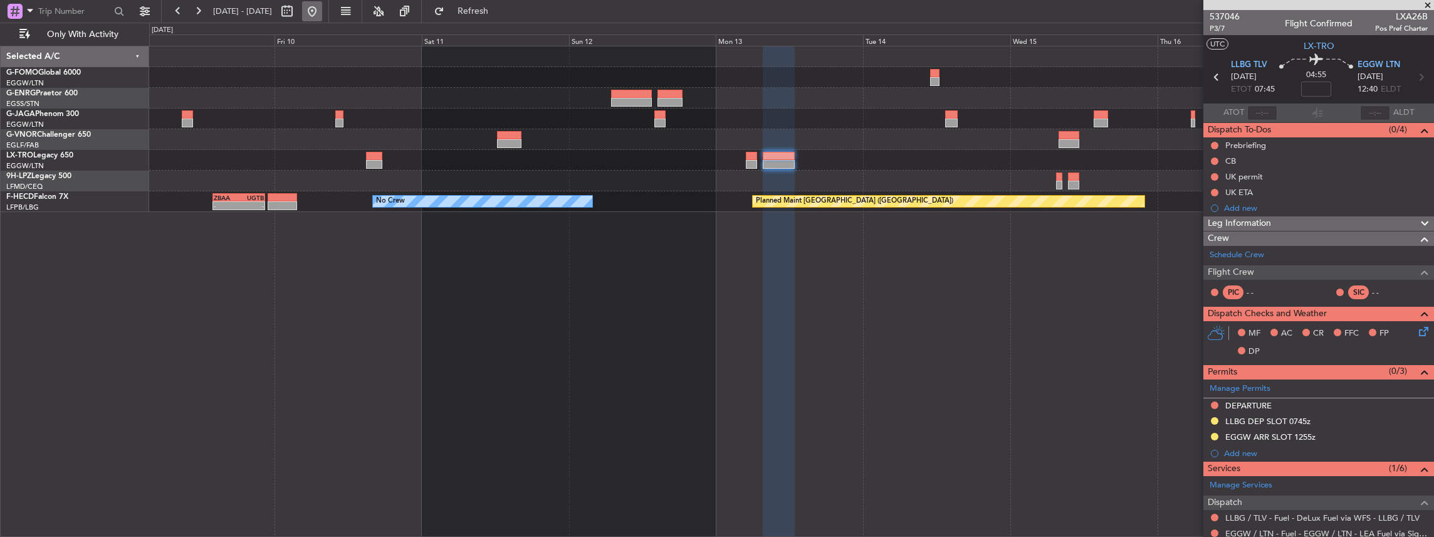
click at [322, 10] on button at bounding box center [312, 11] width 20 height 20
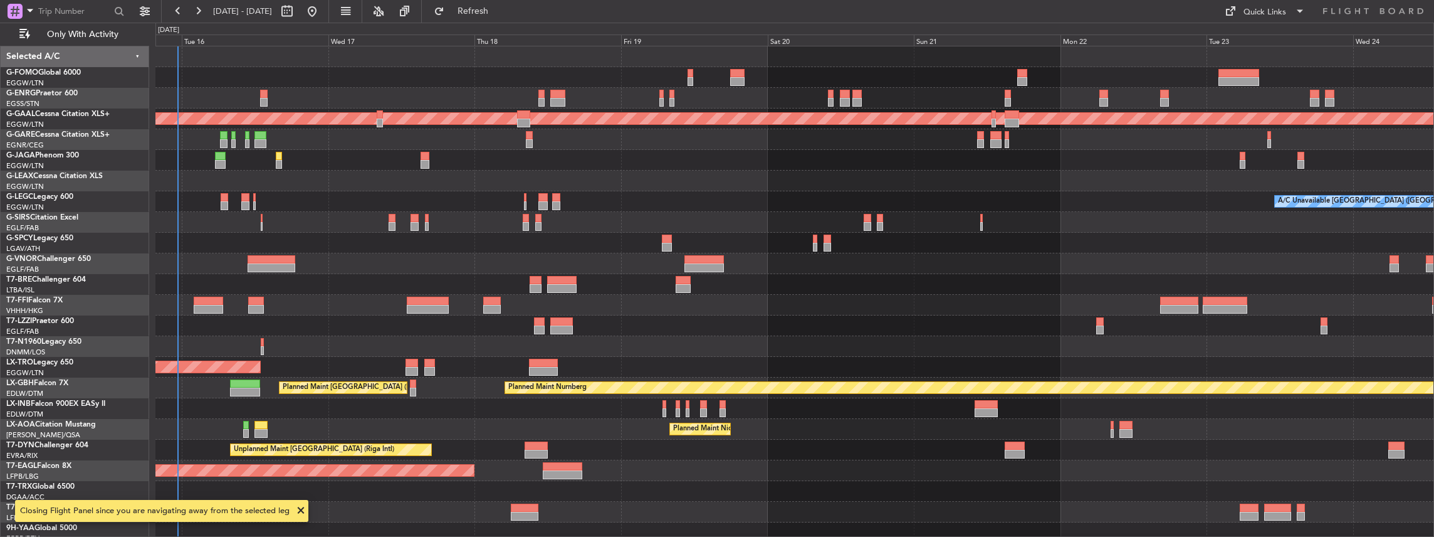
click at [629, 340] on div "OLBA 11:00 Z KTEB 22:45 Z 11:03 Z 22:38 Z Planned Maint Dusseldorf A/C Unavaila…" at bounding box center [794, 291] width 1279 height 491
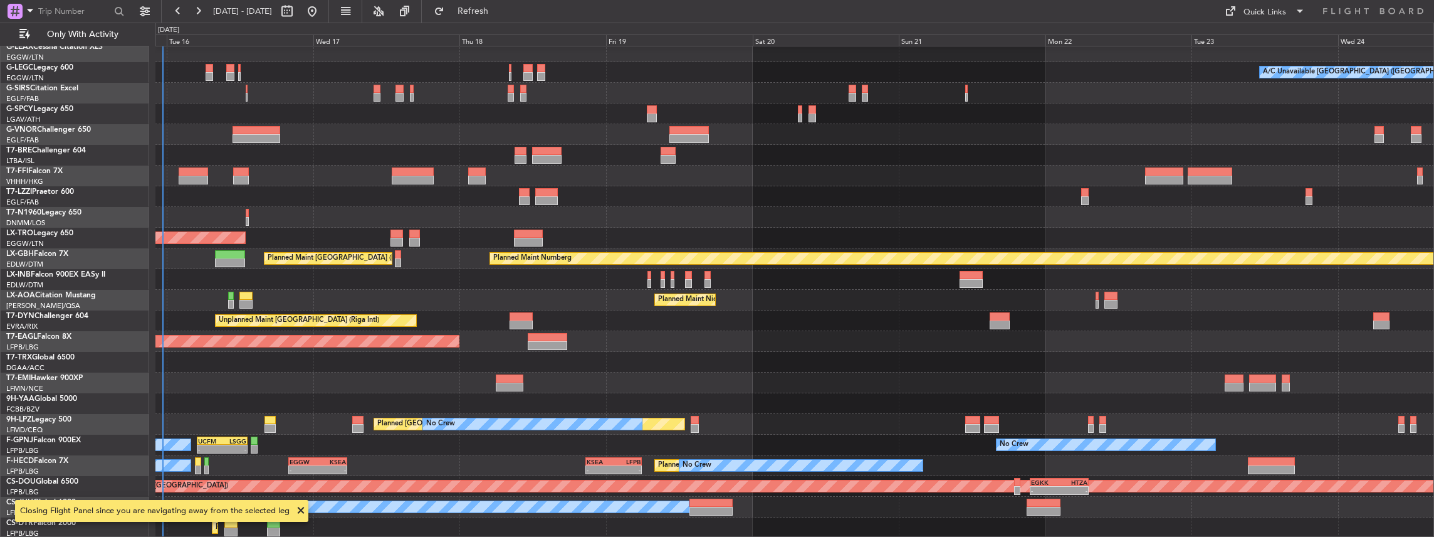
click at [631, 160] on div "A/C Unavailable London (Luton) AOG Maint London (Stansted) Unplanned Maint Athe…" at bounding box center [794, 227] width 1279 height 620
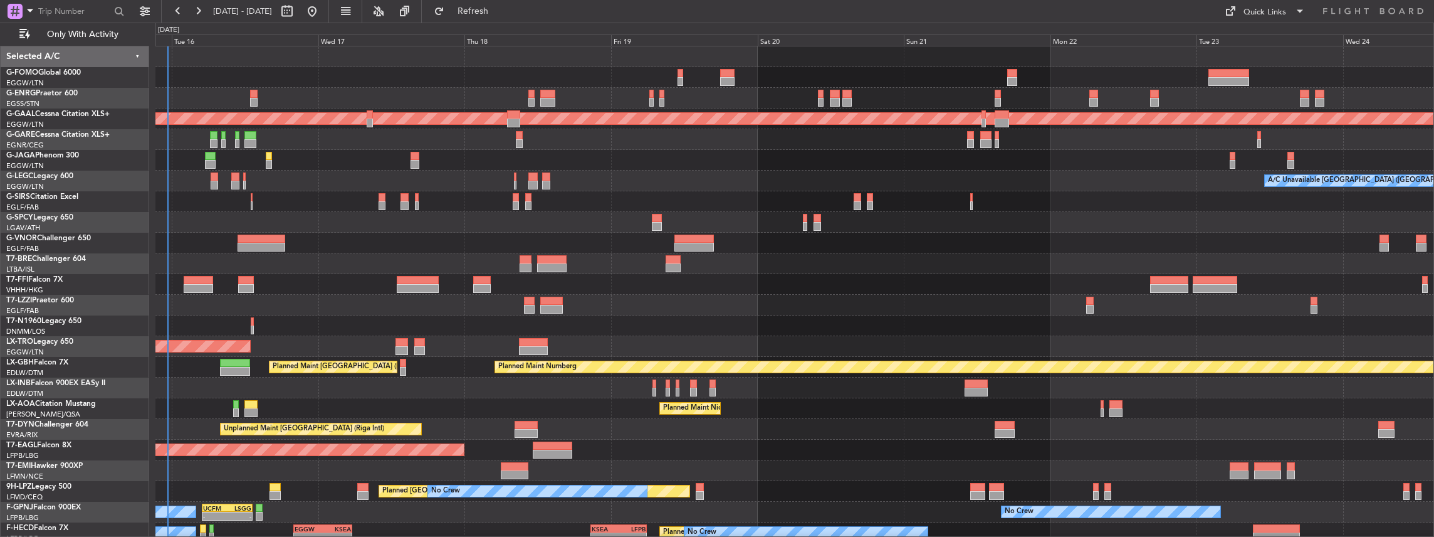
click at [664, 355] on div "OLBA 11:00 Z KTEB 22:45 Z 11:03 Z 22:38 Z Planned Maint Dusseldorf A/C Unavaila…" at bounding box center [794, 325] width 1279 height 558
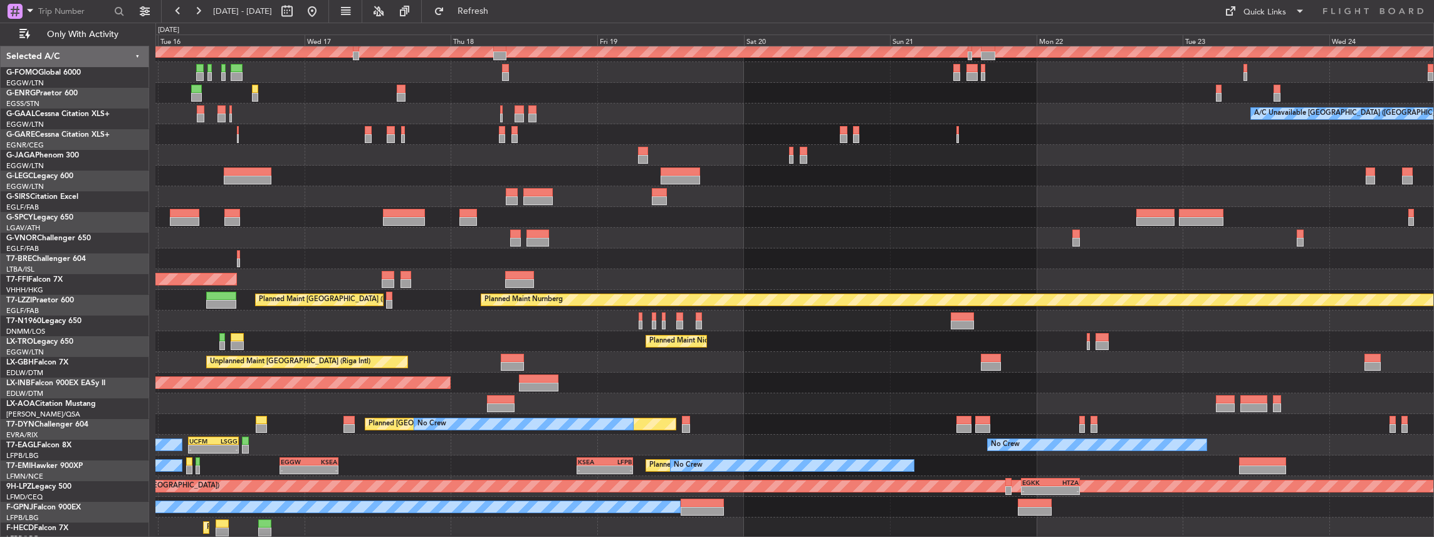
scroll to position [67, 0]
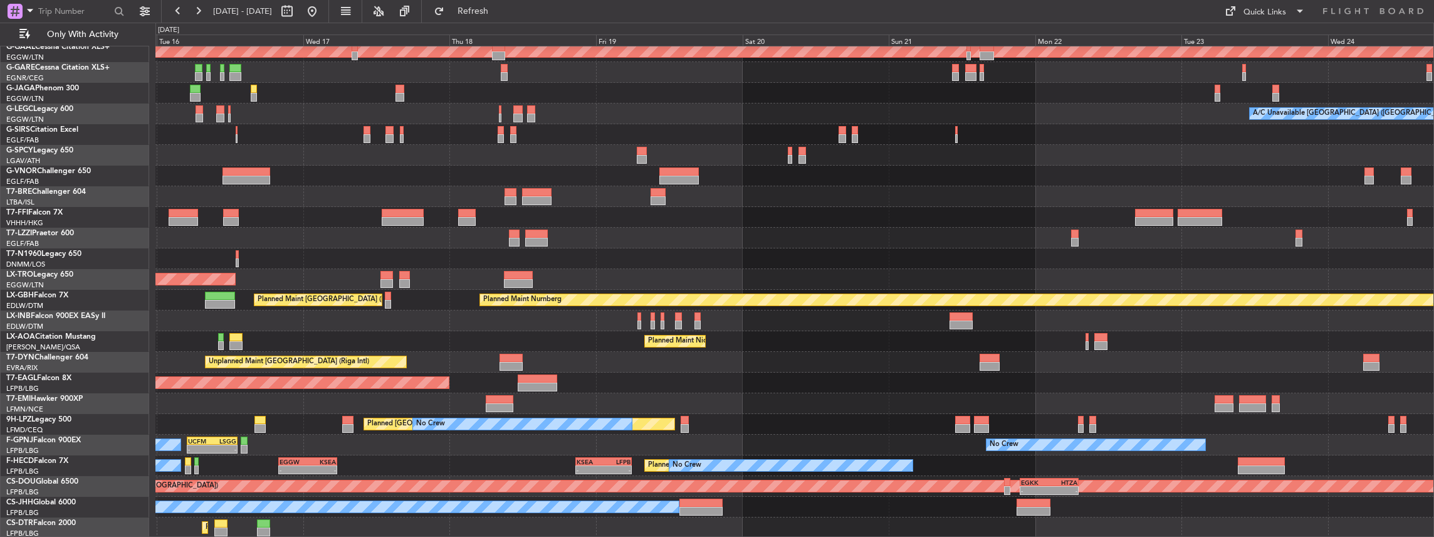
click at [656, 155] on div "Planned Maint Dusseldorf A/C Unavailable London (Luton) AOG Maint London (Stans…" at bounding box center [794, 258] width 1279 height 558
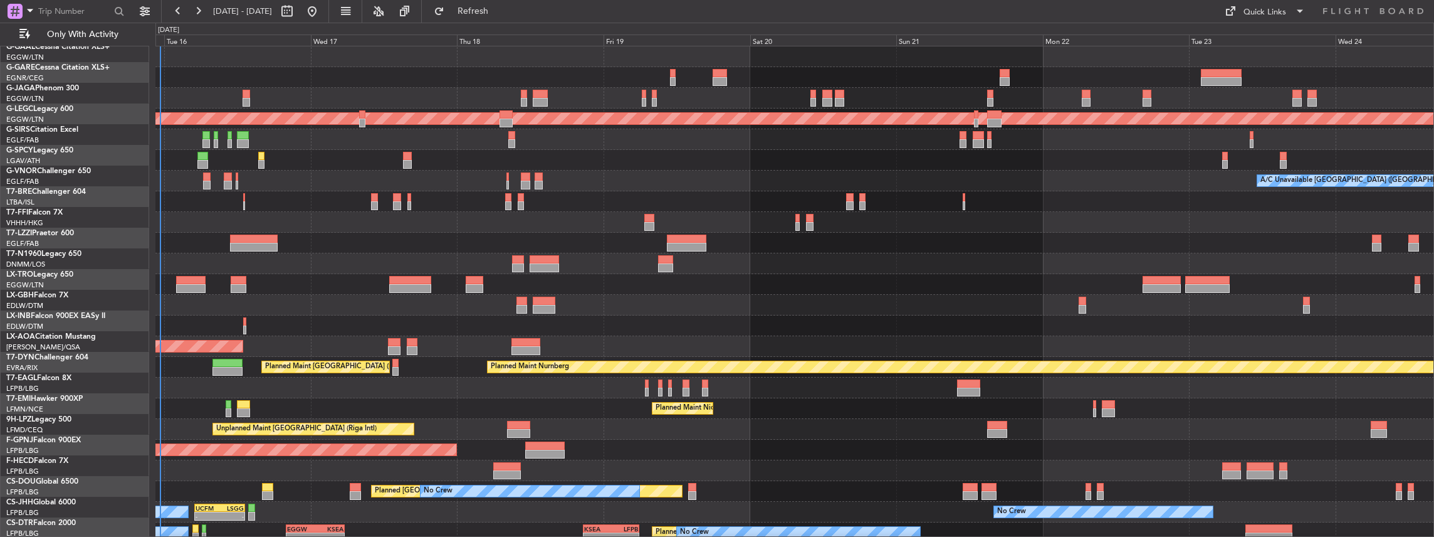
scroll to position [0, 0]
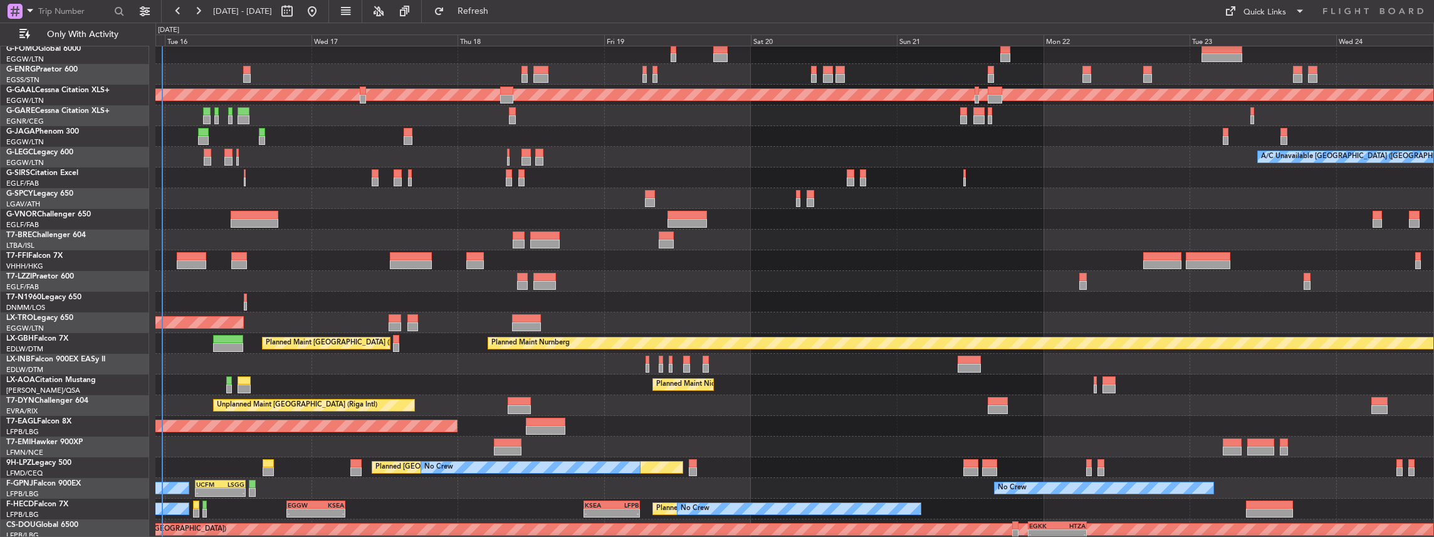
click at [853, 374] on div "Planned Maint Nice ([GEOGRAPHIC_DATA]) No Crew [PERSON_NAME]" at bounding box center [794, 384] width 1279 height 21
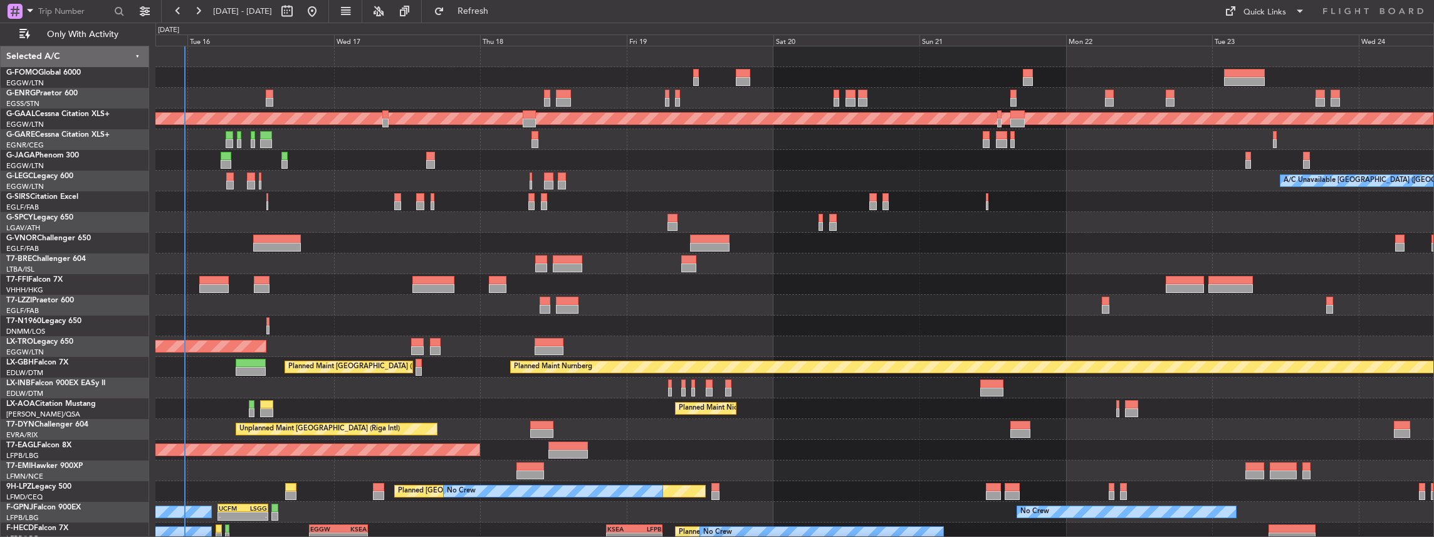
click at [887, 412] on div "Planned Maint Nice ([GEOGRAPHIC_DATA]) No Crew [PERSON_NAME]" at bounding box center [794, 408] width 1279 height 21
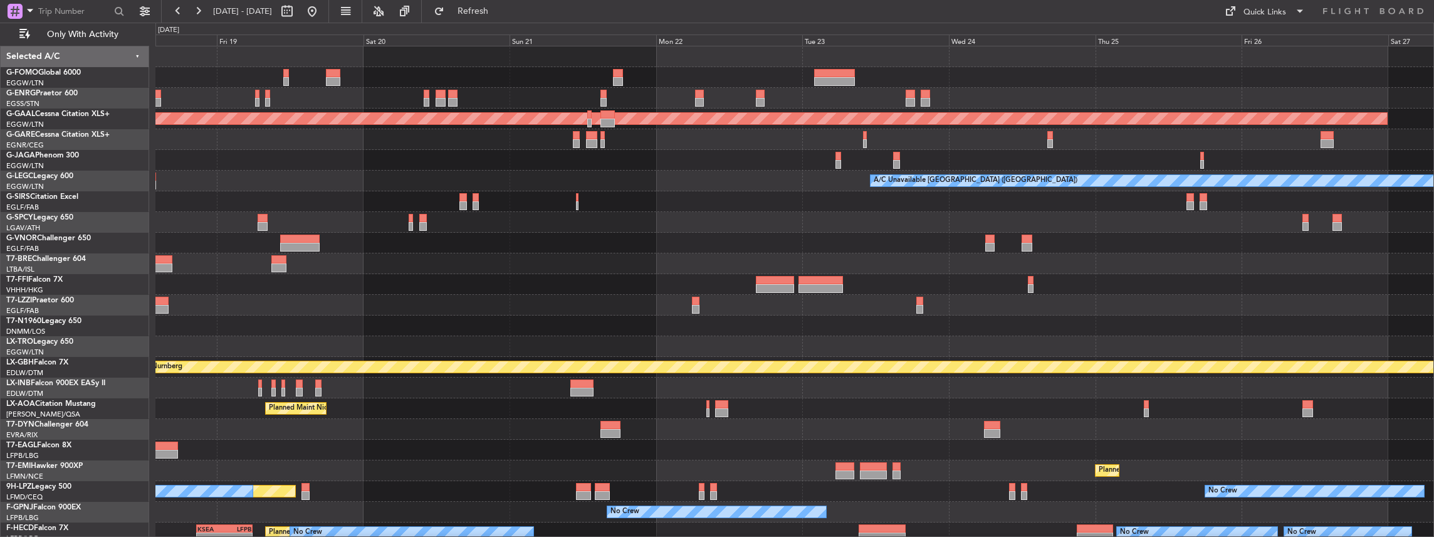
click at [839, 138] on div "Planned Maint Dusseldorf A/C Unavailable [GEOGRAPHIC_DATA] ([GEOGRAPHIC_DATA]) …" at bounding box center [794, 325] width 1279 height 558
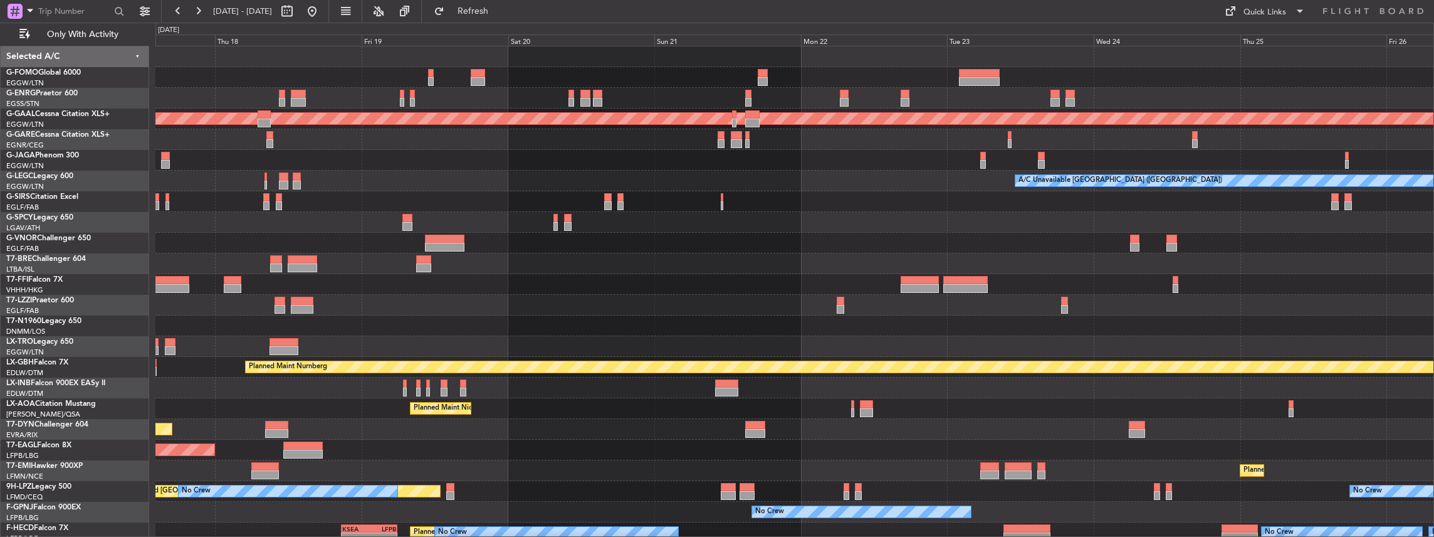
click at [1270, 135] on div "Planned Maint Dusseldorf A/C Unavailable [GEOGRAPHIC_DATA] ([GEOGRAPHIC_DATA]) …" at bounding box center [794, 325] width 1279 height 558
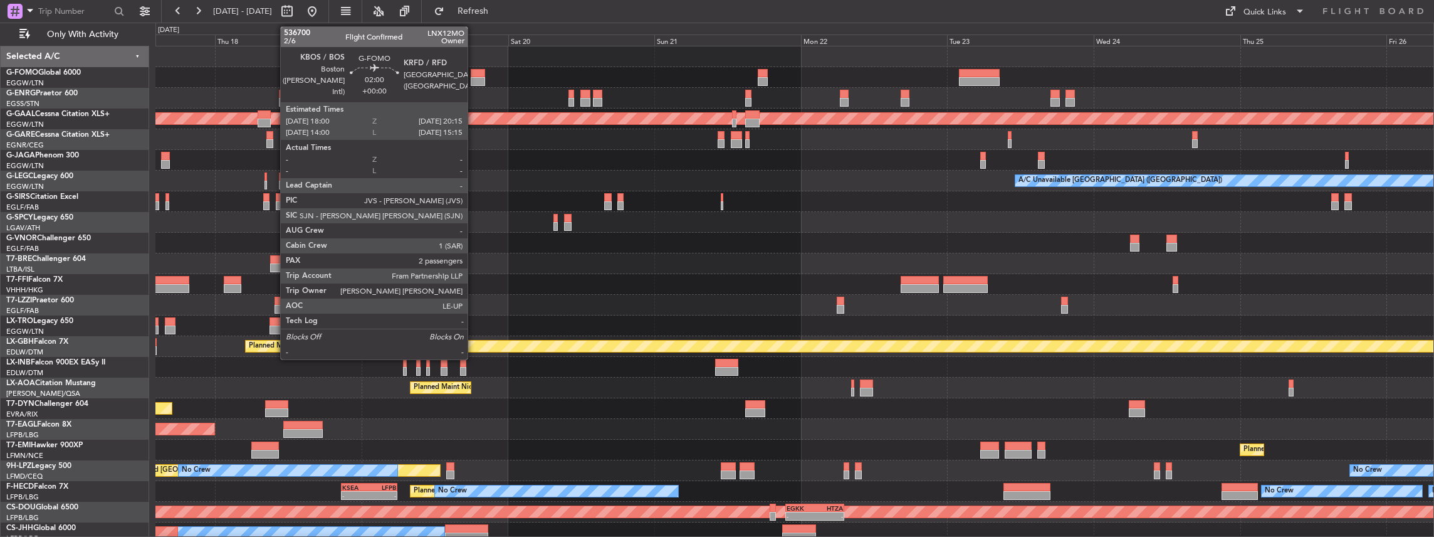
click at [474, 75] on div at bounding box center [478, 73] width 14 height 9
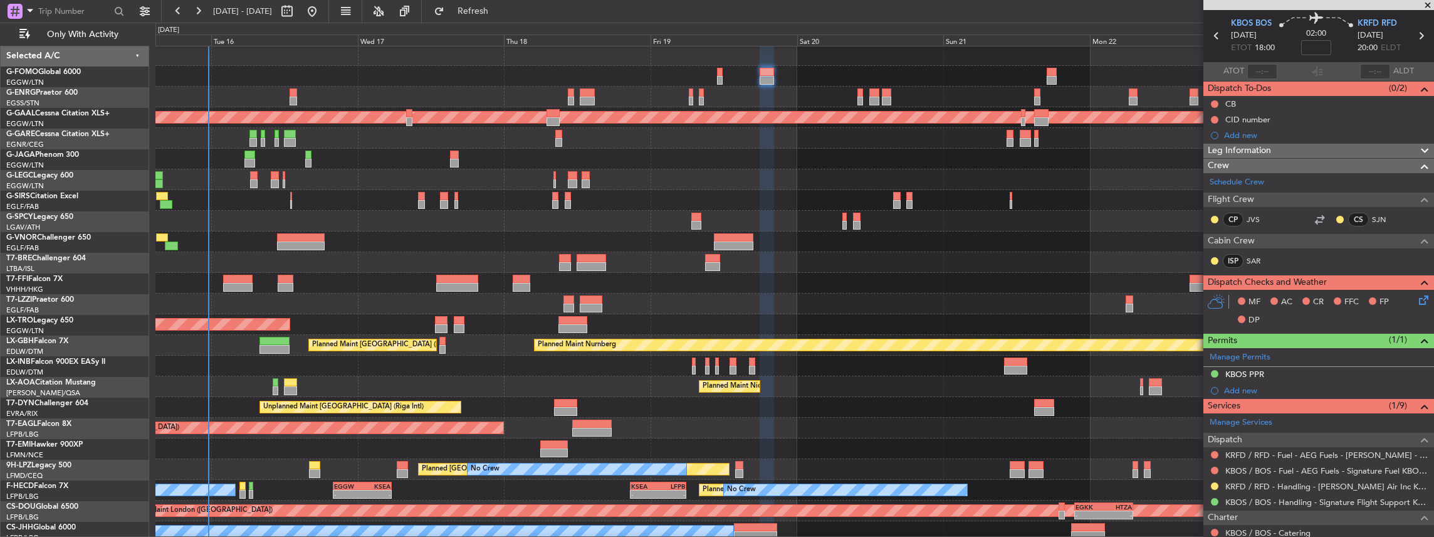
scroll to position [5, 0]
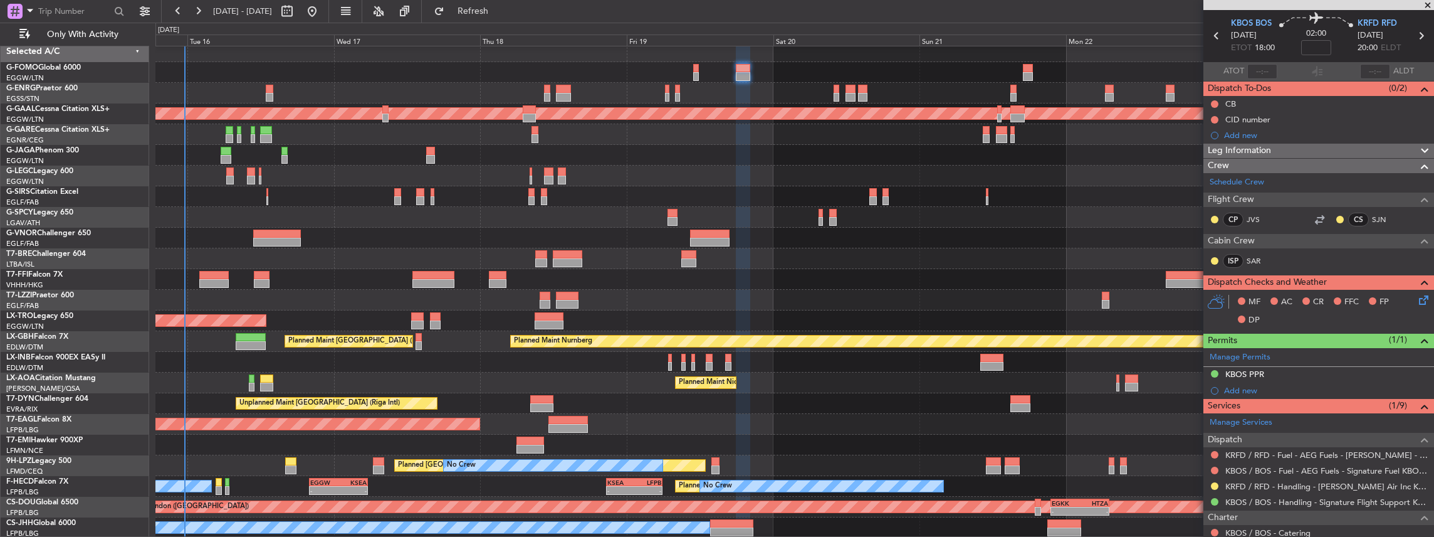
click at [829, 165] on div "A/C Unavailable [GEOGRAPHIC_DATA] ([GEOGRAPHIC_DATA])" at bounding box center [794, 175] width 1279 height 21
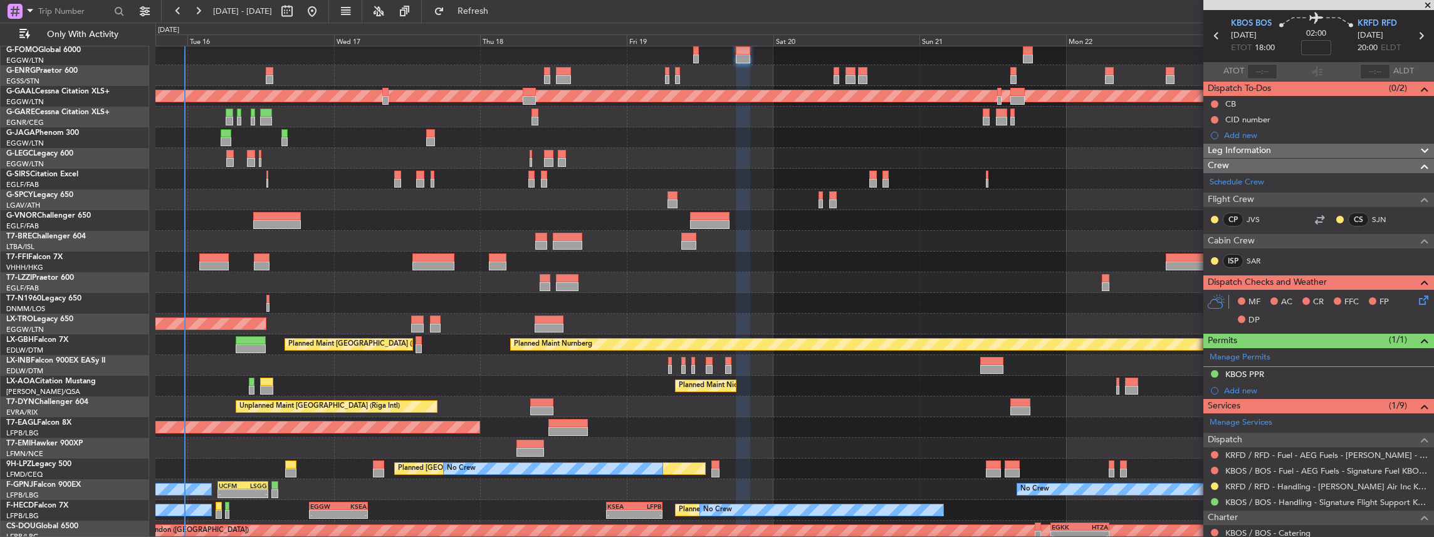
scroll to position [26, 0]
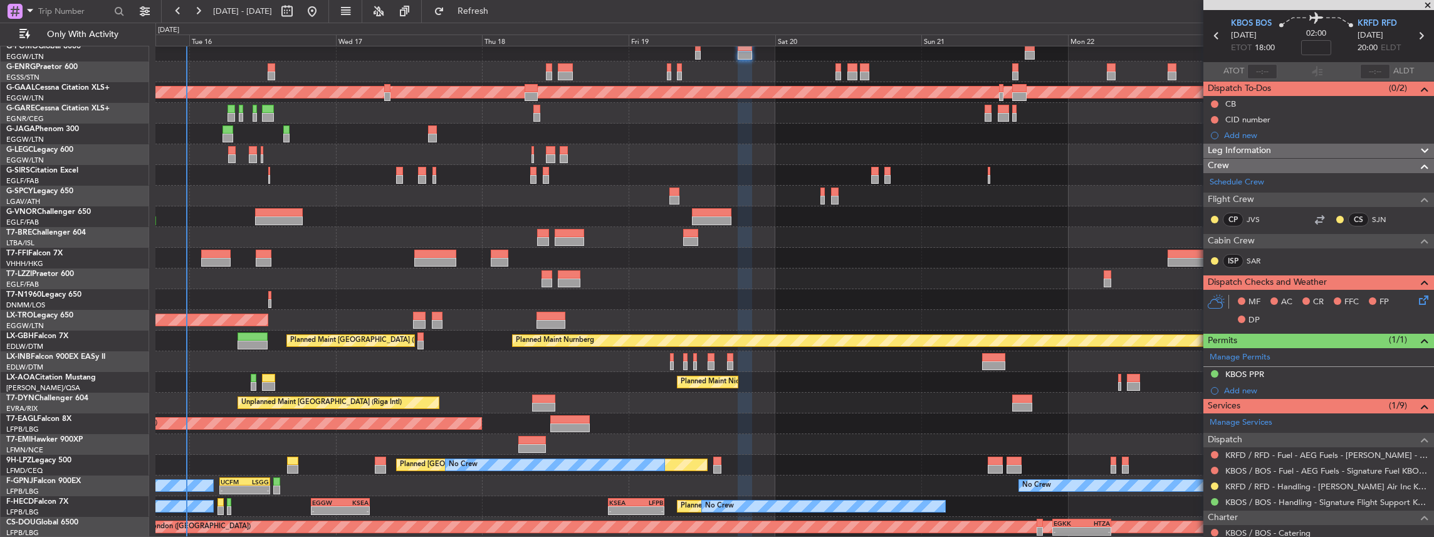
click at [211, 294] on div "AOG Maint London ([GEOGRAPHIC_DATA])" at bounding box center [794, 299] width 1279 height 21
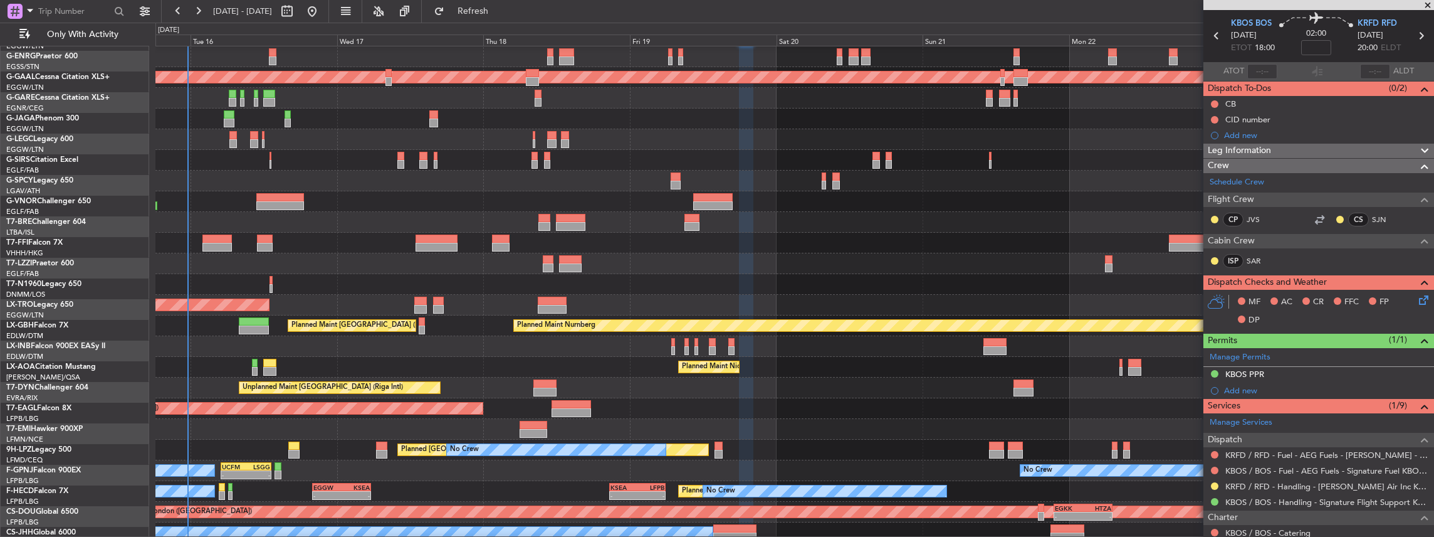
scroll to position [41, 0]
click at [212, 288] on div "AOG Maint London ([GEOGRAPHIC_DATA])" at bounding box center [794, 284] width 1279 height 21
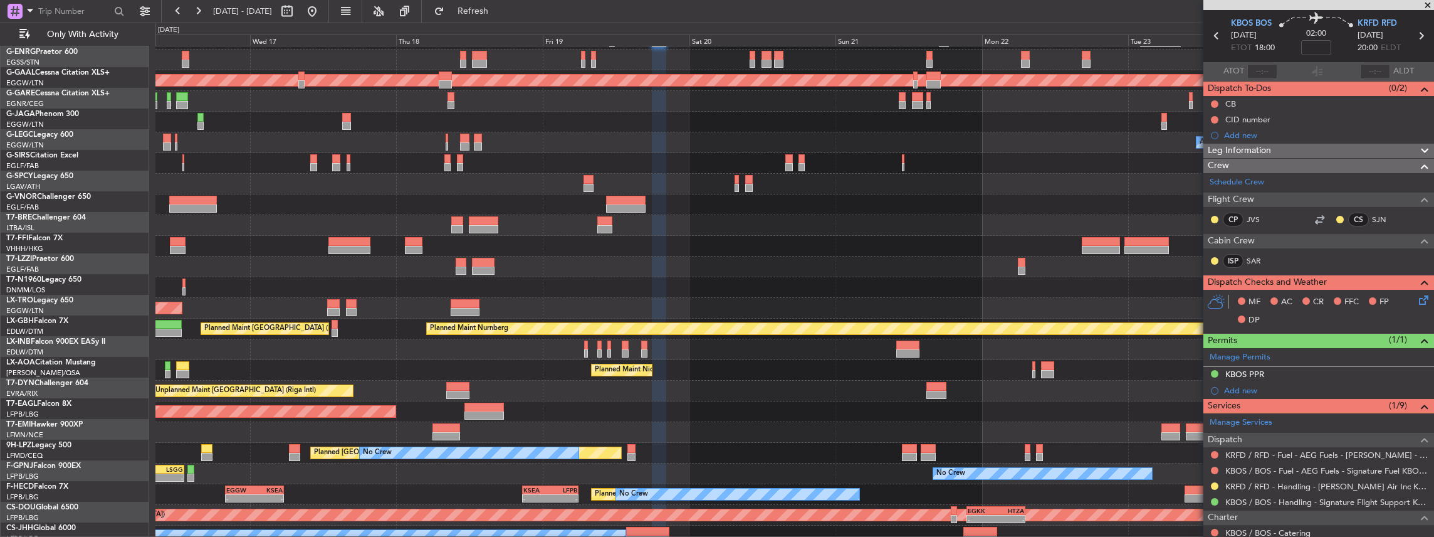
click at [879, 385] on div "Unplanned Maint [GEOGRAPHIC_DATA] (Riga Intl)" at bounding box center [794, 390] width 1279 height 21
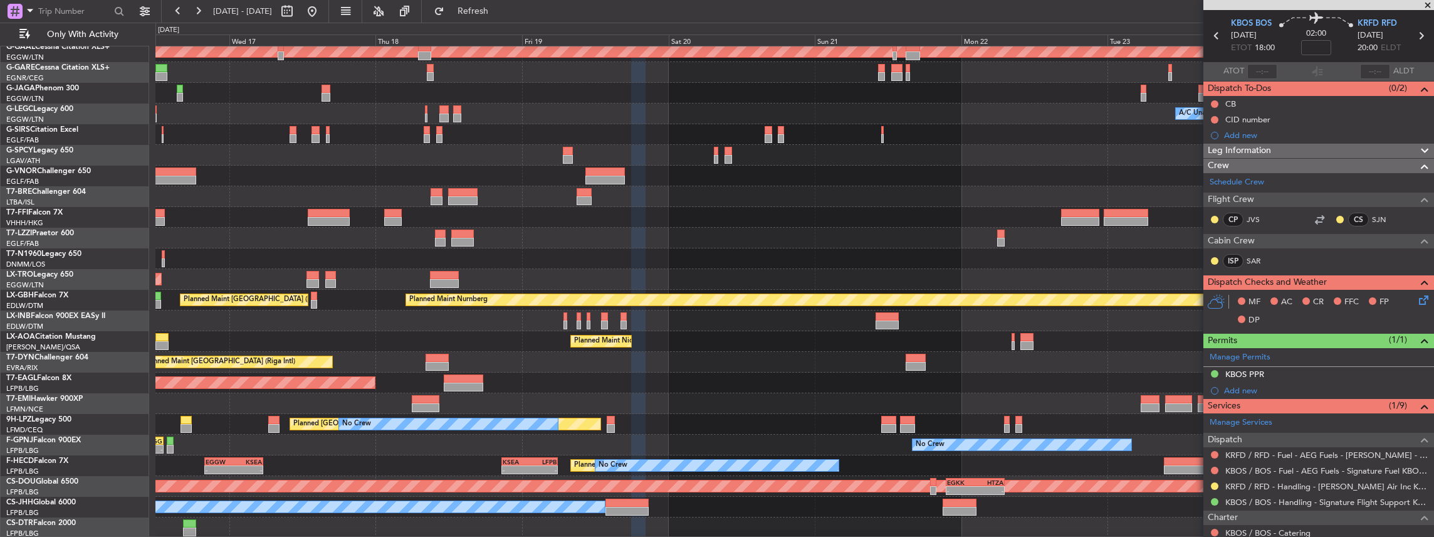
click at [960, 345] on div "Planned Maint Dusseldorf A/C Unavailable [GEOGRAPHIC_DATA] ([GEOGRAPHIC_DATA]) …" at bounding box center [794, 258] width 1279 height 558
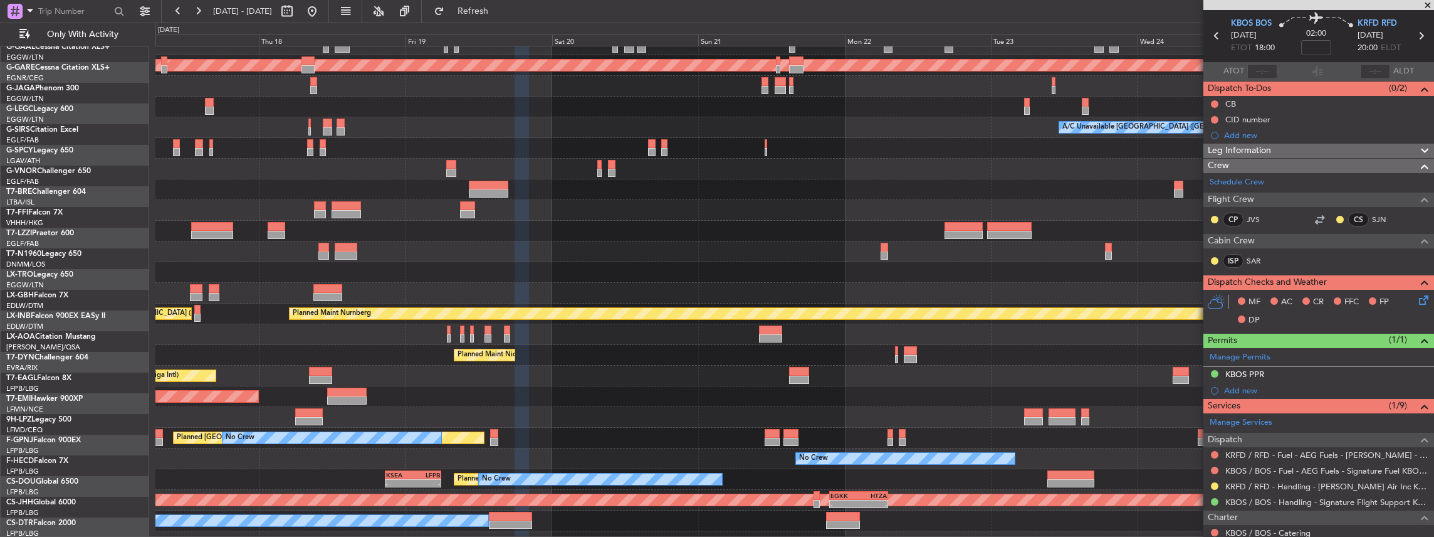
scroll to position [53, 0]
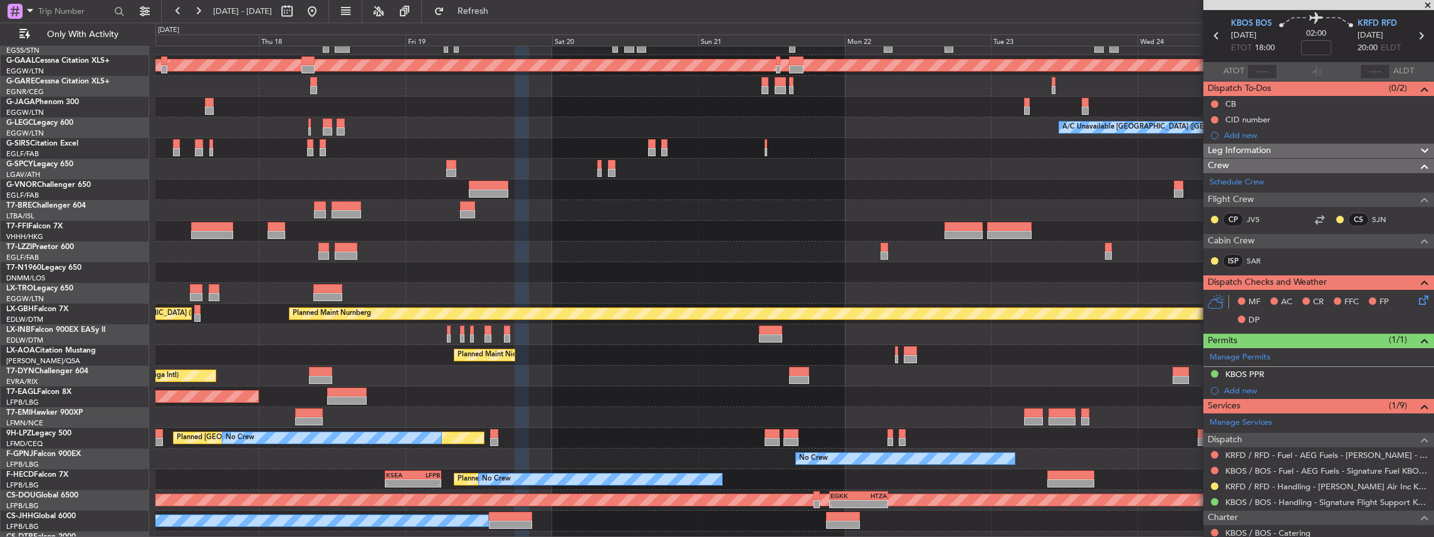
click at [956, 372] on div "Unplanned Maint [GEOGRAPHIC_DATA] (Riga Intl)" at bounding box center [794, 375] width 1279 height 21
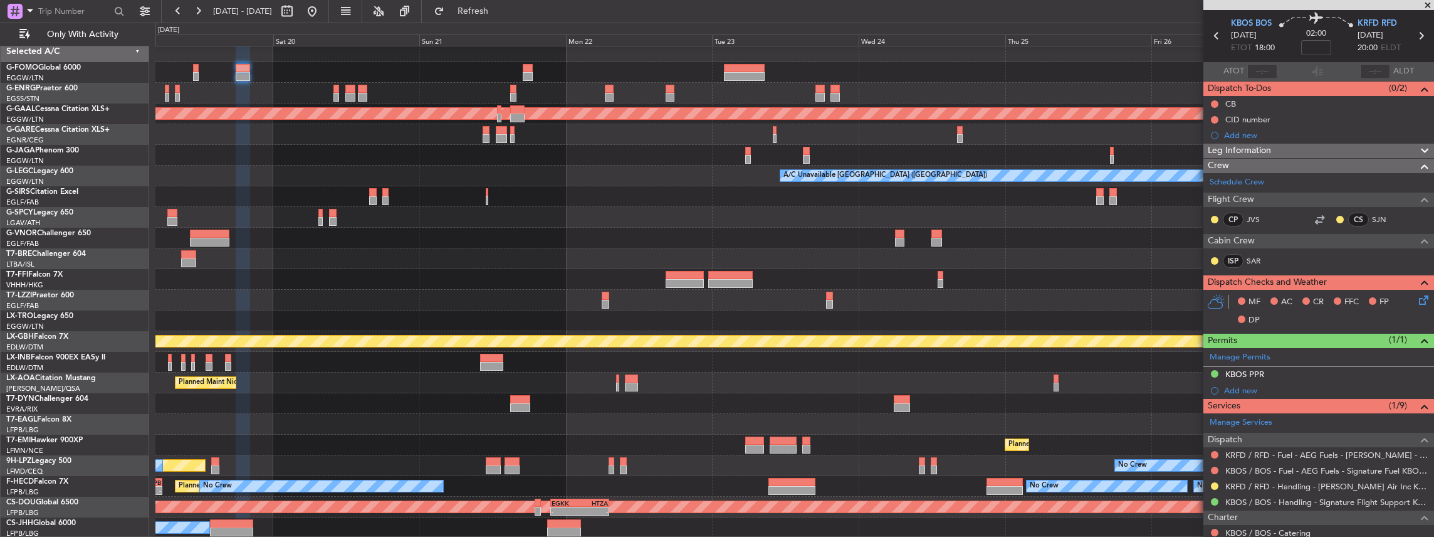
scroll to position [1, 0]
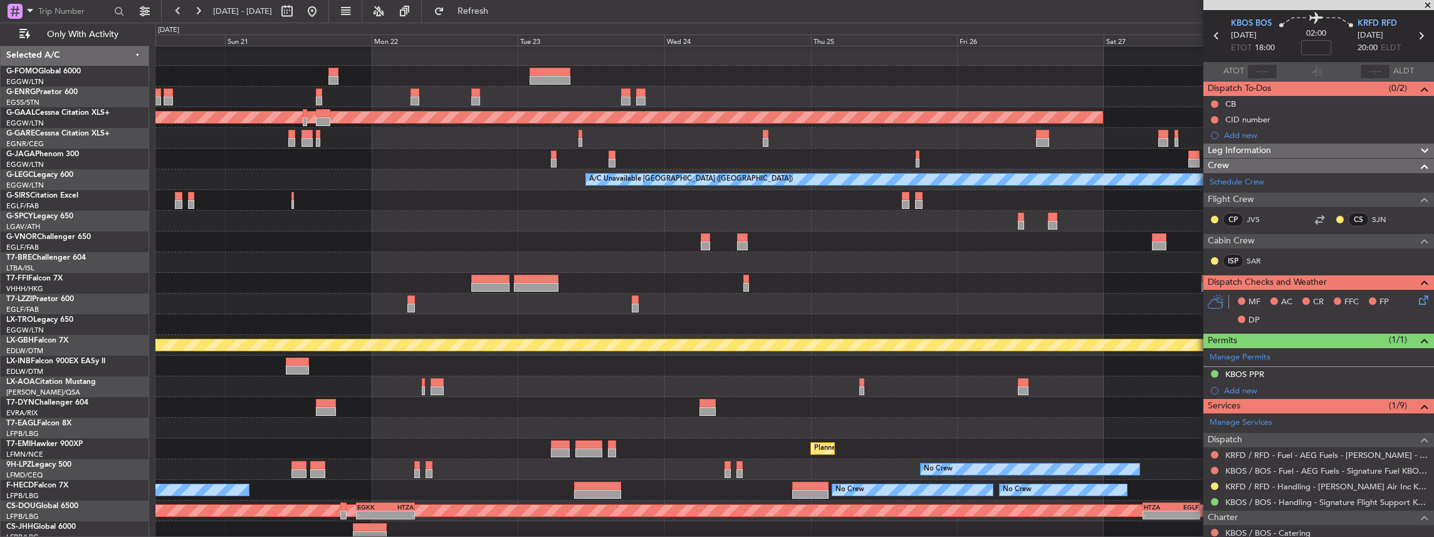
click at [778, 372] on div at bounding box center [794, 365] width 1279 height 21
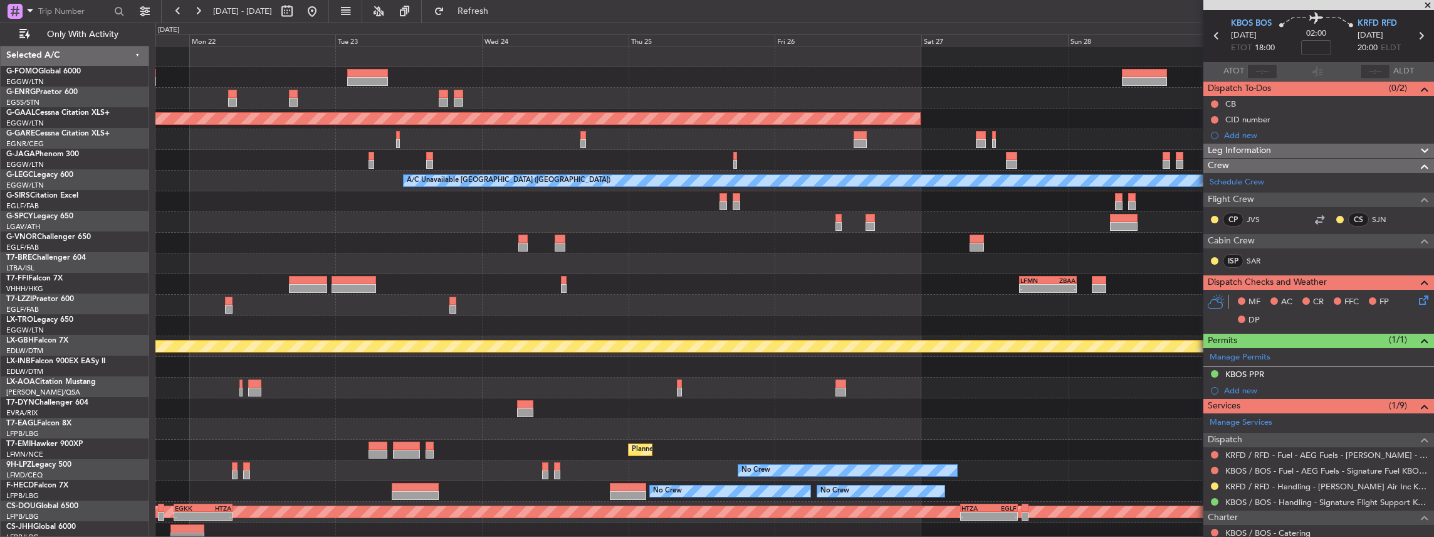
scroll to position [0, 0]
click at [673, 367] on div at bounding box center [794, 367] width 1279 height 21
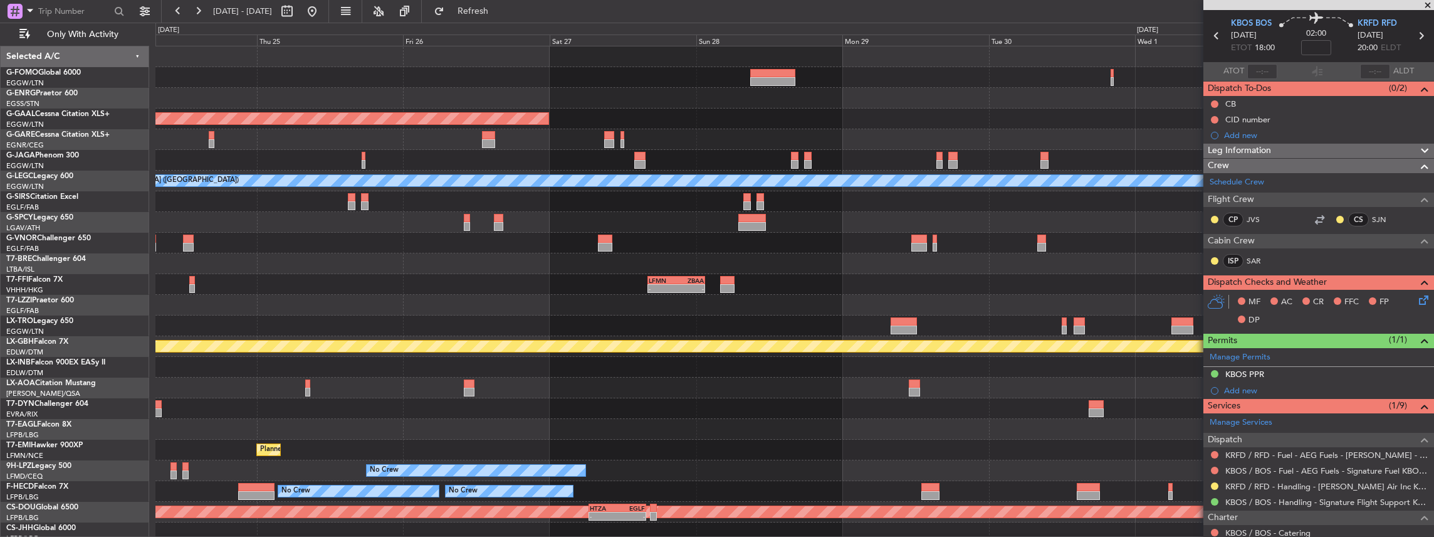
click at [756, 352] on div "Planned Maint Nurnberg" at bounding box center [794, 346] width 1279 height 21
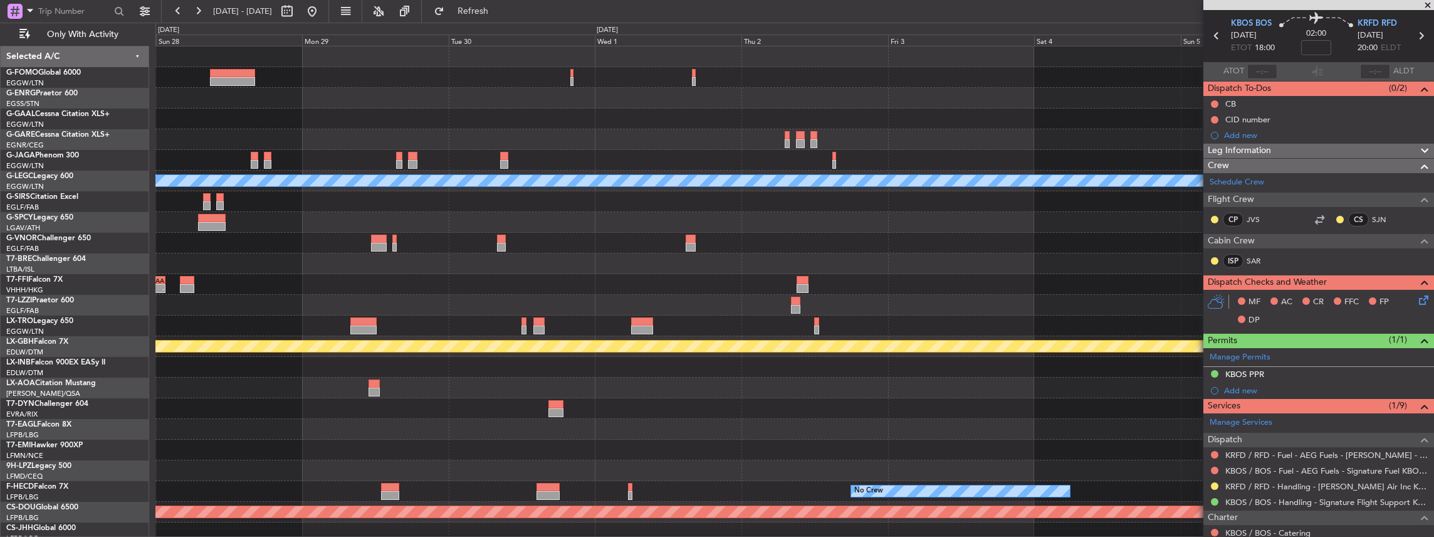
click at [527, 353] on div "Planned Maint Nurnberg" at bounding box center [794, 346] width 1279 height 21
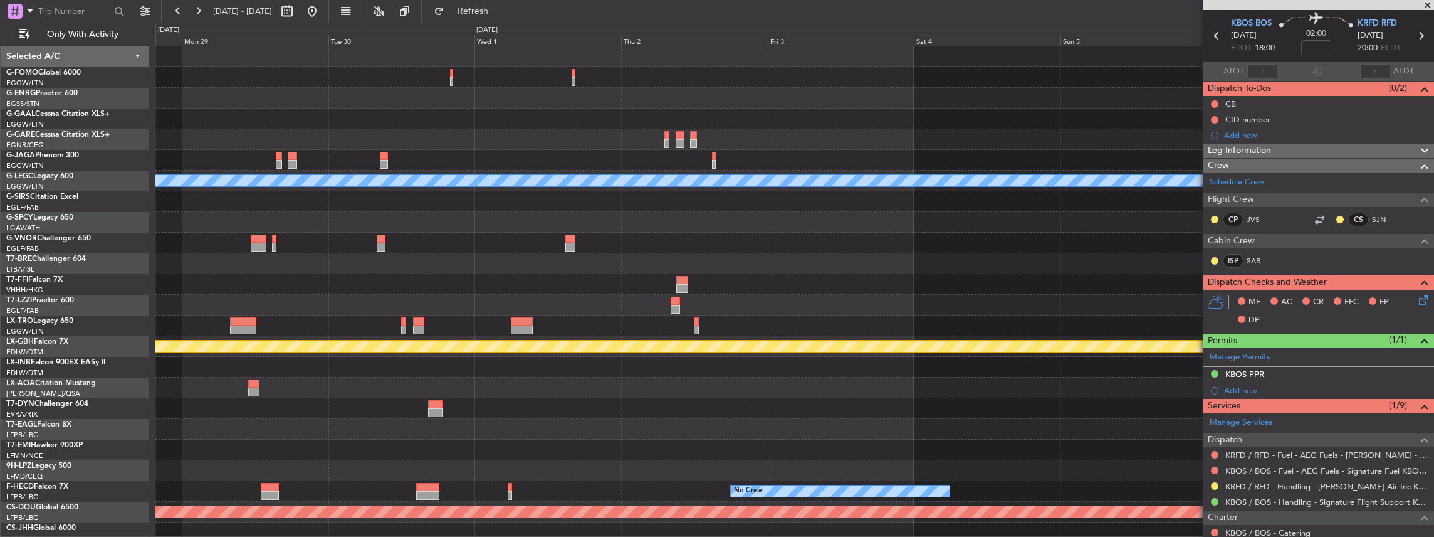
click at [822, 337] on div "Planned Maint Dusseldorf A/C Unavailable [GEOGRAPHIC_DATA] ([GEOGRAPHIC_DATA]) …" at bounding box center [794, 294] width 1279 height 496
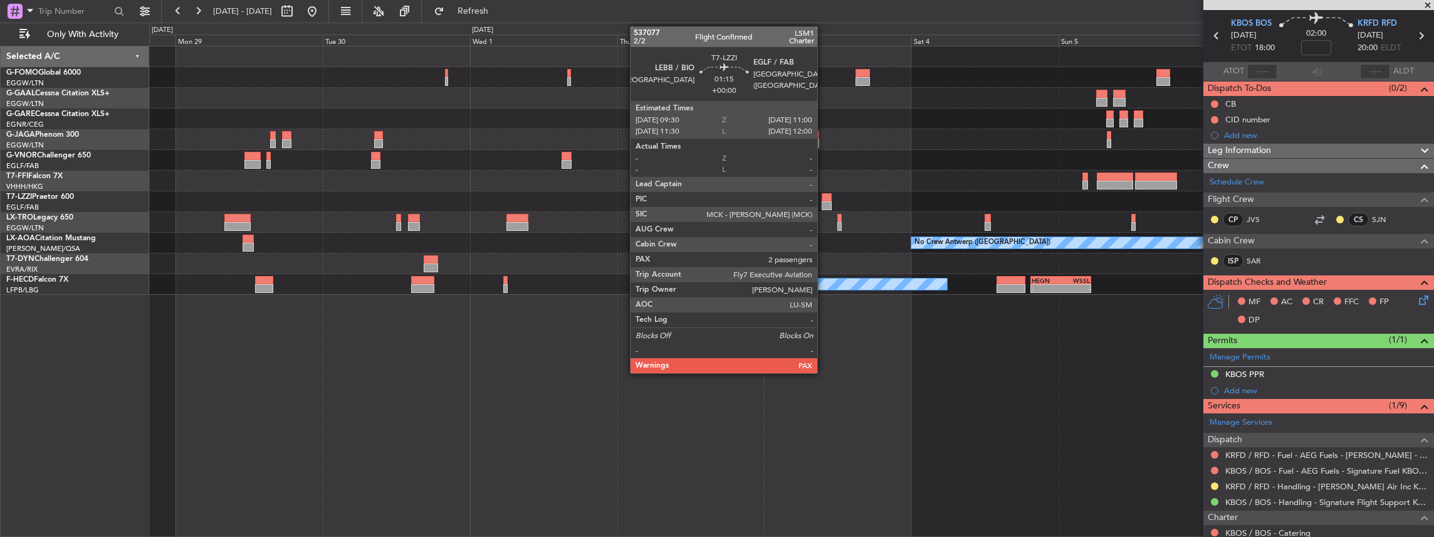
click at [824, 202] on div at bounding box center [826, 205] width 9 height 9
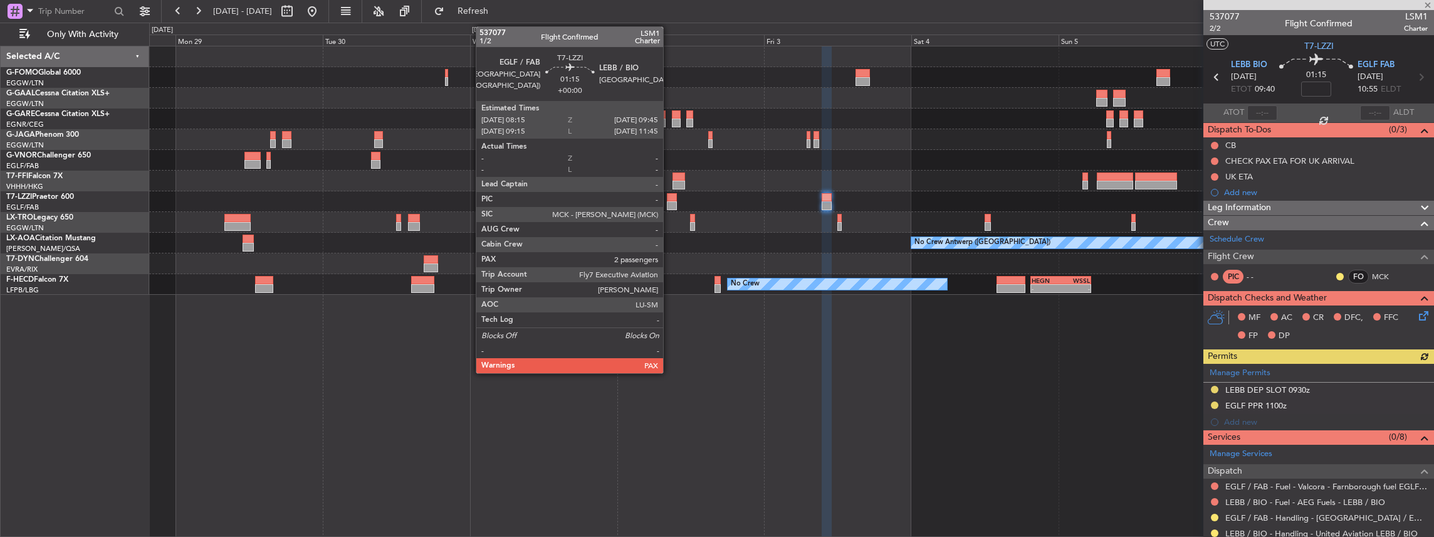
click at [670, 204] on div at bounding box center [671, 205] width 9 height 9
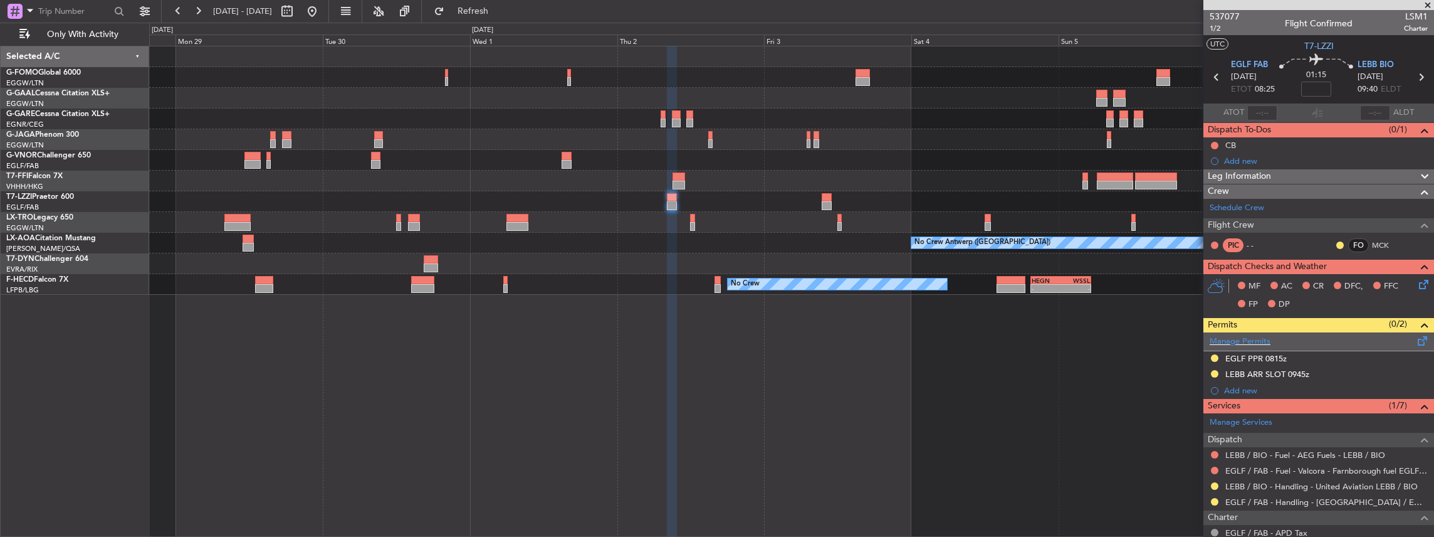
click at [1415, 340] on span at bounding box center [1422, 337] width 15 height 9
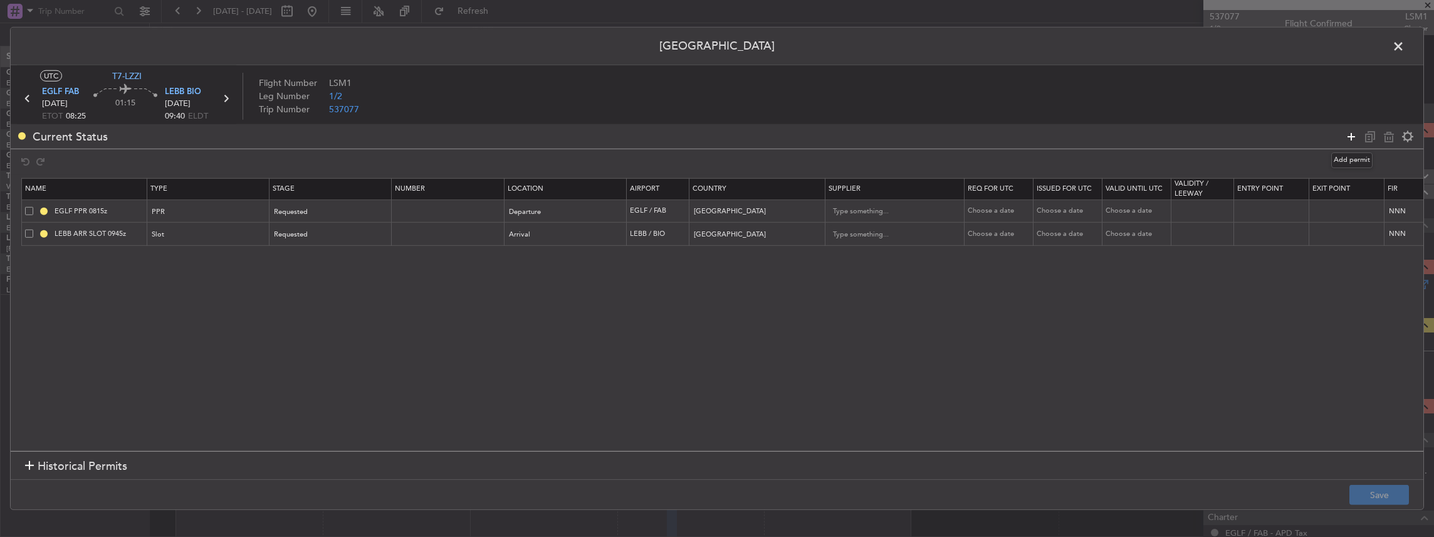
click at [1351, 136] on icon at bounding box center [1351, 135] width 15 height 15
click at [1350, 139] on icon at bounding box center [1351, 135] width 15 height 15
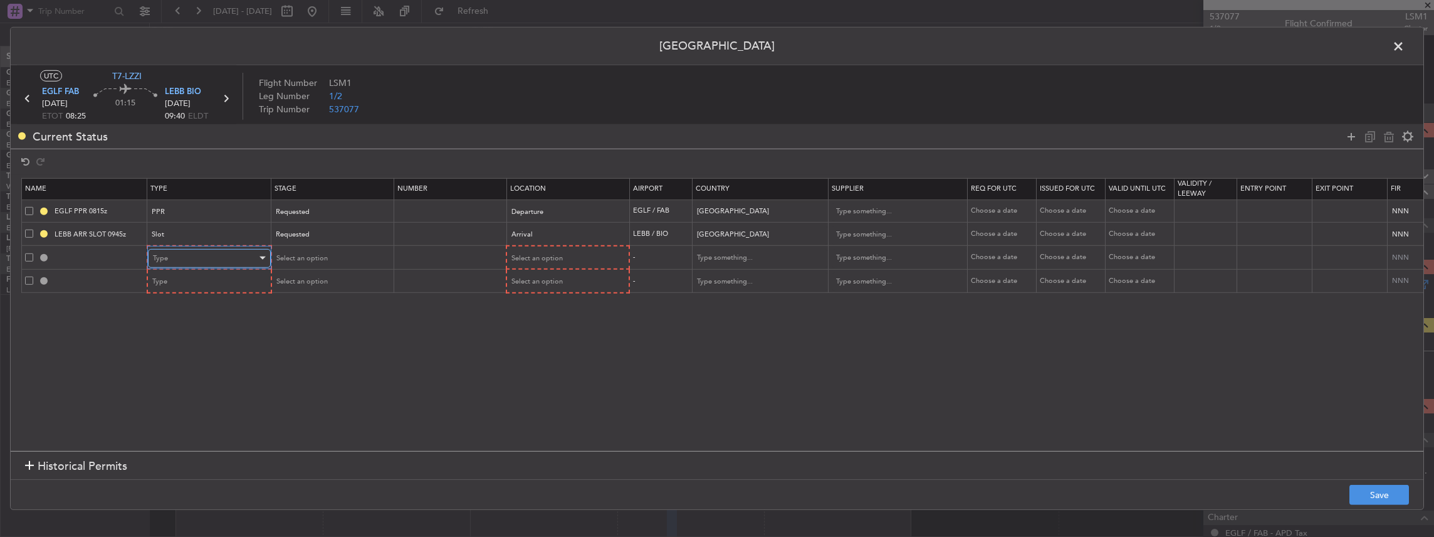
click at [164, 254] on span "Type" at bounding box center [160, 257] width 15 height 9
click at [196, 370] on span "Landing" at bounding box center [209, 375] width 112 height 19
click at [211, 285] on div "Type" at bounding box center [205, 281] width 104 height 19
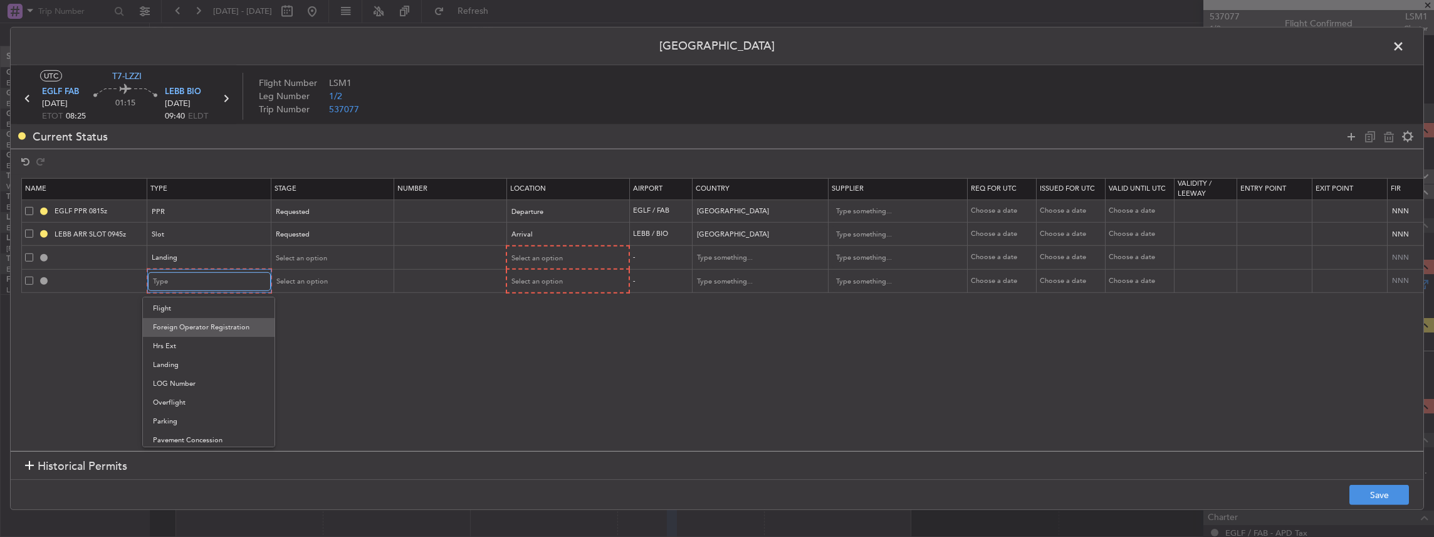
scroll to position [251, 0]
click at [191, 358] on span "Landing" at bounding box center [209, 356] width 112 height 19
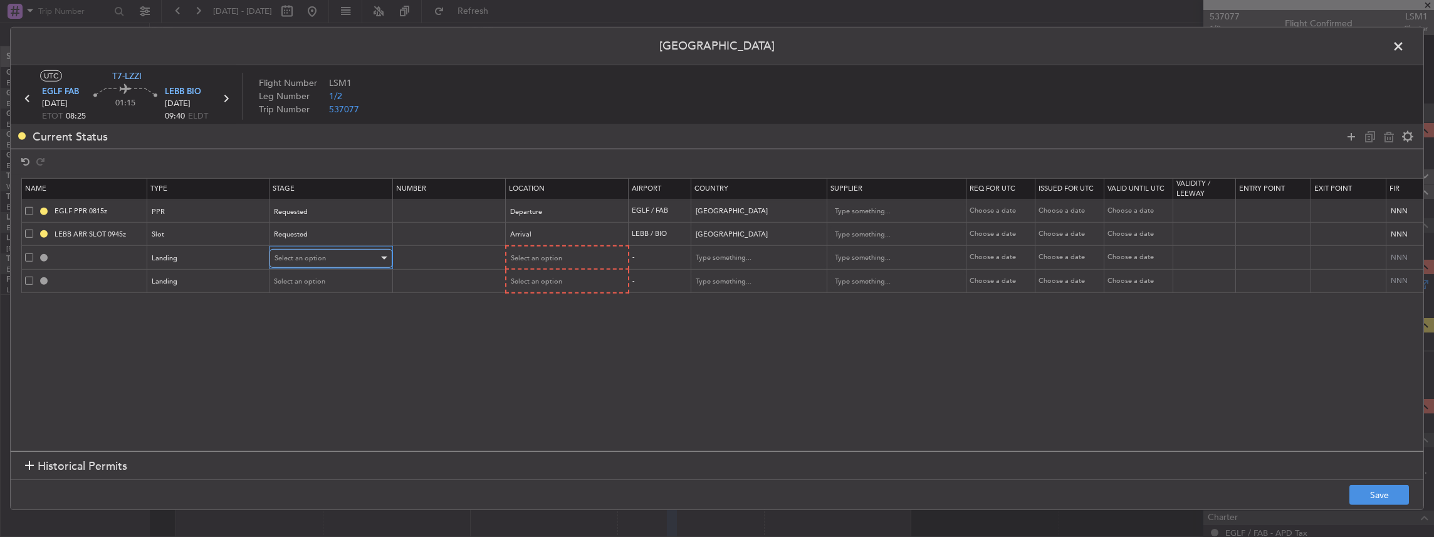
click at [316, 258] on span "Select an option" at bounding box center [300, 257] width 51 height 9
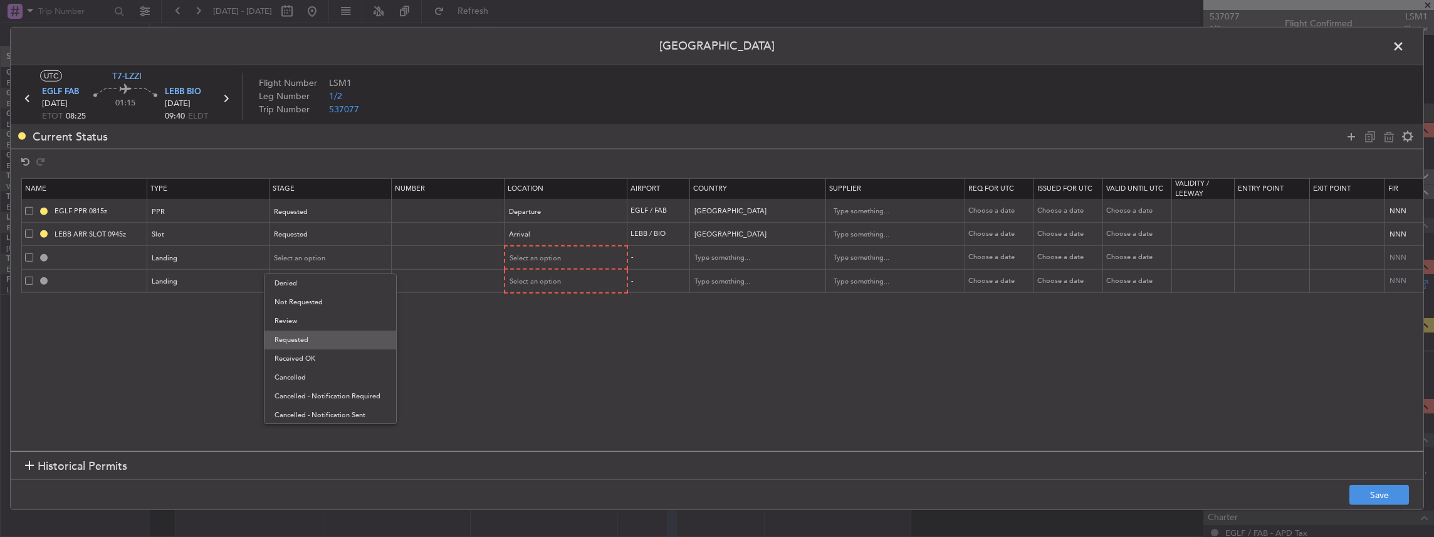
click at [312, 339] on span "Requested" at bounding box center [331, 339] width 112 height 19
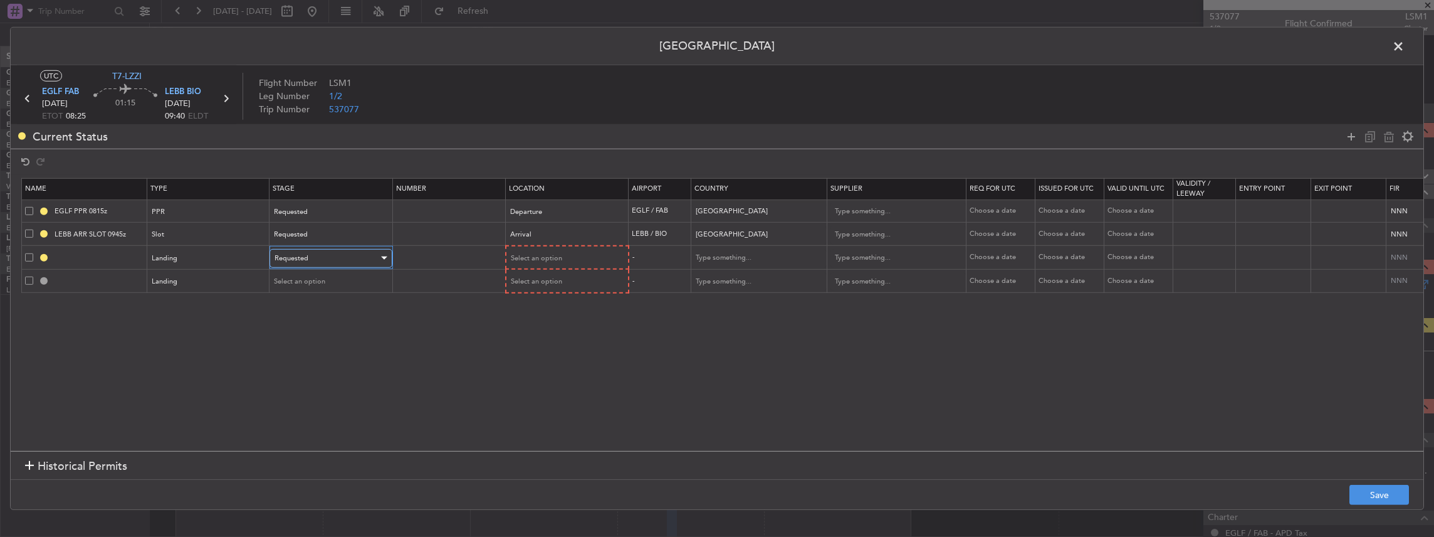
click at [316, 252] on div "Requested" at bounding box center [327, 258] width 104 height 19
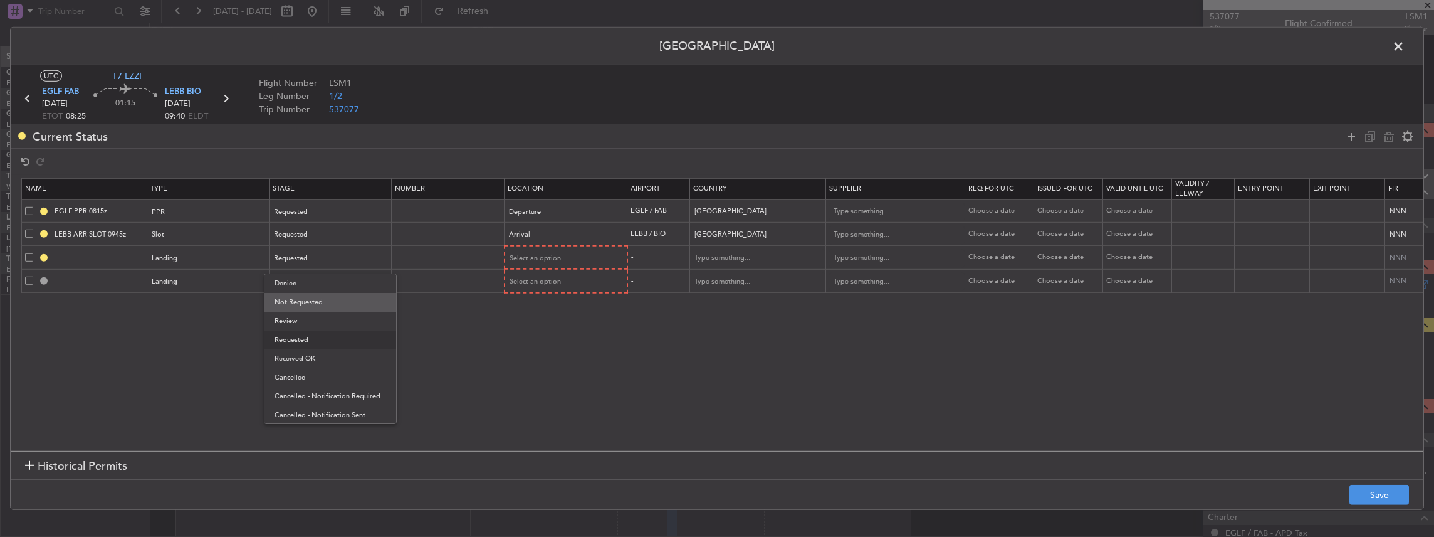
click at [316, 293] on span "Not Requested" at bounding box center [331, 302] width 112 height 19
click at [310, 274] on div "Select an option" at bounding box center [327, 281] width 104 height 19
click at [312, 325] on span "Not Requested" at bounding box center [331, 325] width 112 height 19
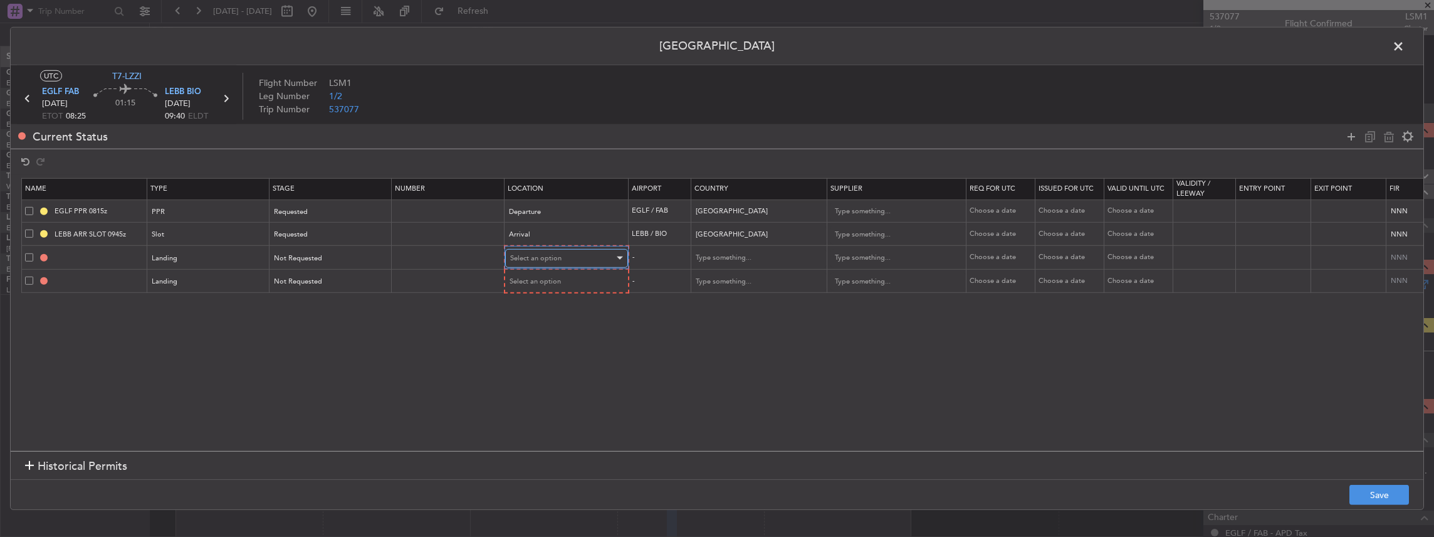
click at [558, 249] on div "Select an option" at bounding box center [562, 258] width 104 height 19
click at [544, 279] on span "Departure" at bounding box center [566, 283] width 112 height 19
click at [538, 279] on span "Select an option" at bounding box center [535, 280] width 51 height 9
click at [545, 342] on span "Arrival" at bounding box center [566, 343] width 112 height 19
click at [1394, 498] on button "Save" at bounding box center [1379, 494] width 60 height 20
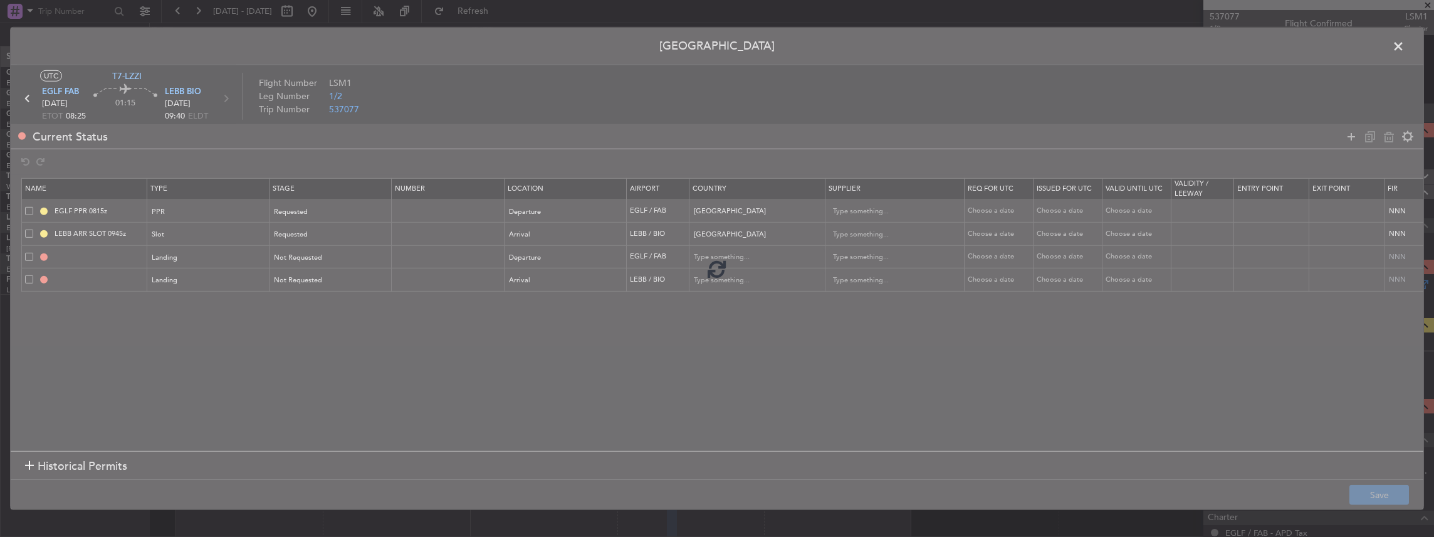
type input "EGLF LDG"
type input "[GEOGRAPHIC_DATA]"
type input "NNN"
type input "2"
type input "LEBB LDG"
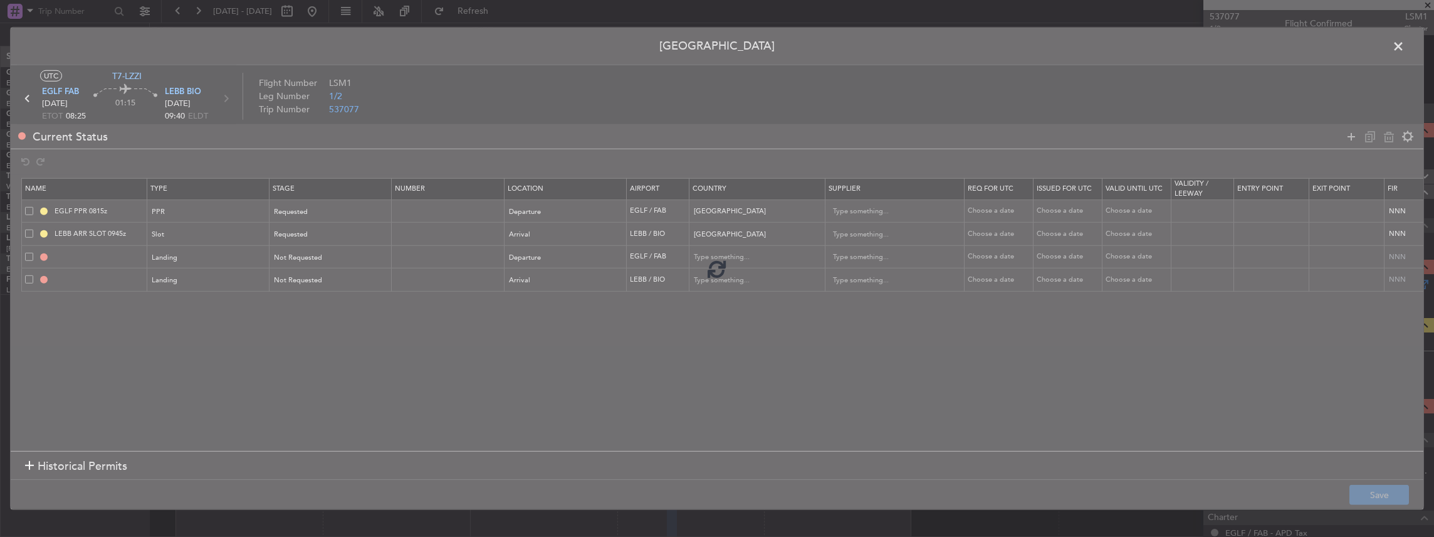
type input "[GEOGRAPHIC_DATA]"
type input "NNN"
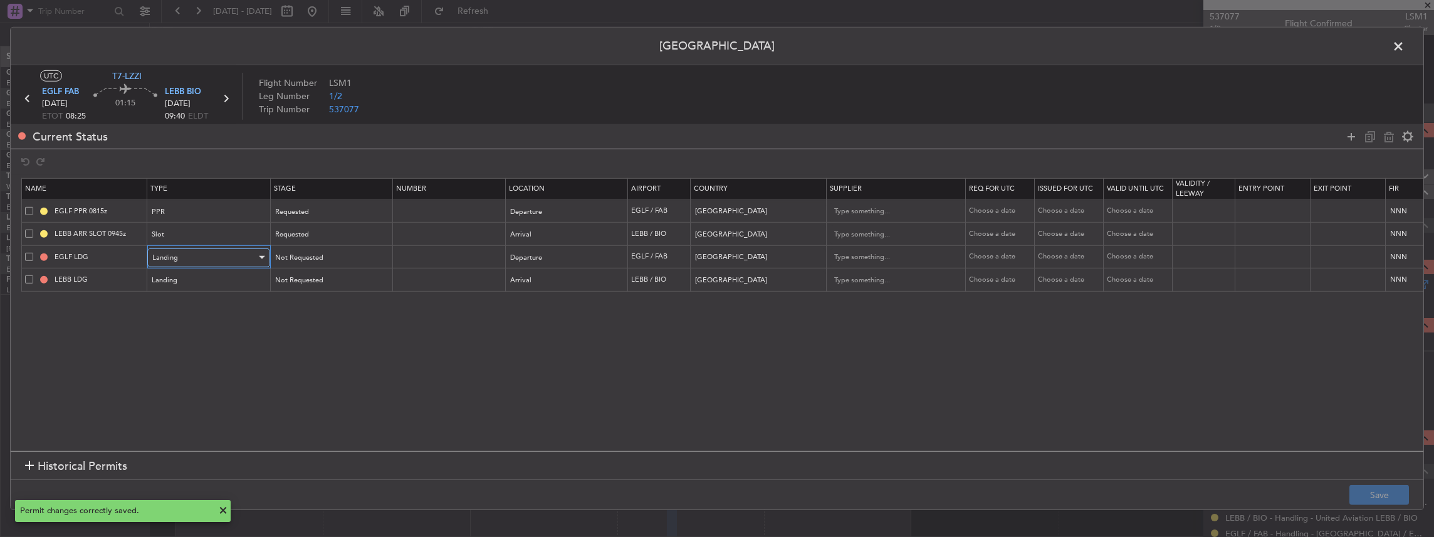
click at [188, 254] on div "Landing" at bounding box center [204, 257] width 104 height 19
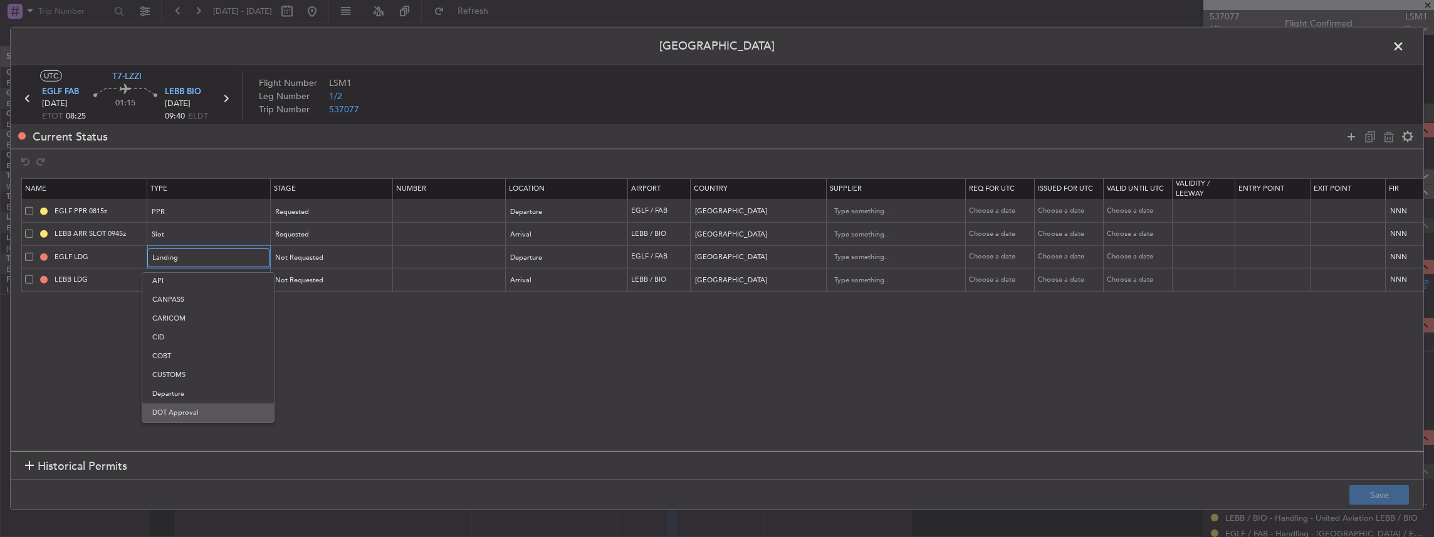
scroll to position [52, 0]
click at [172, 382] on span "Departure" at bounding box center [208, 380] width 112 height 19
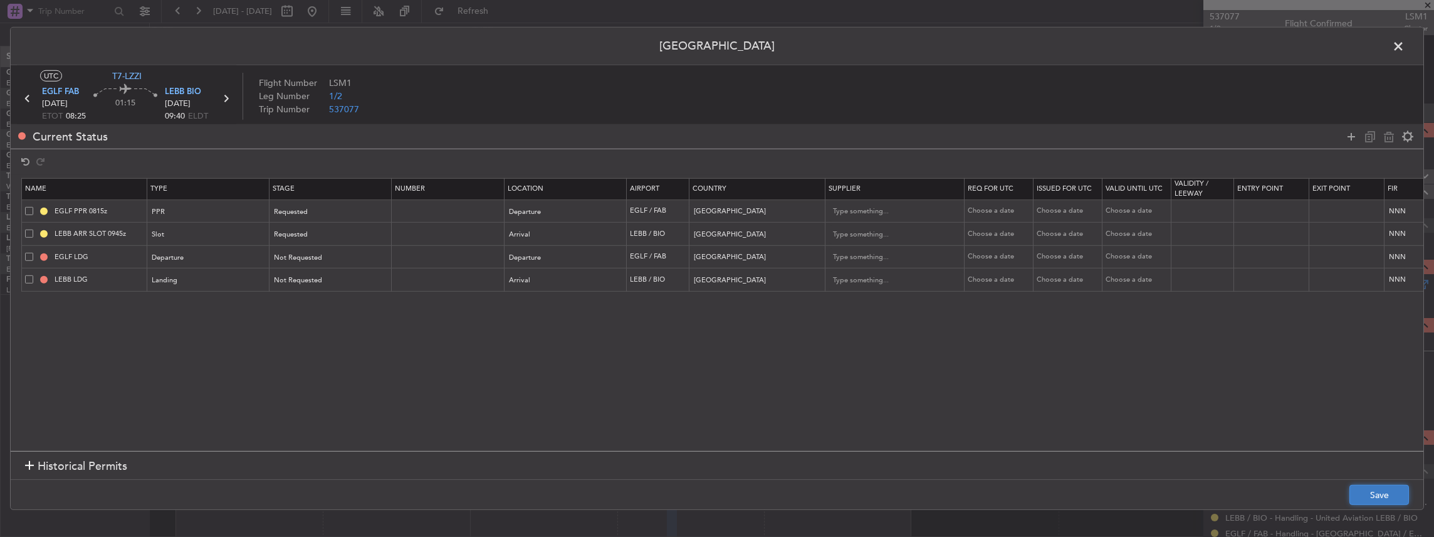
click at [1369, 493] on button "Save" at bounding box center [1379, 494] width 60 height 20
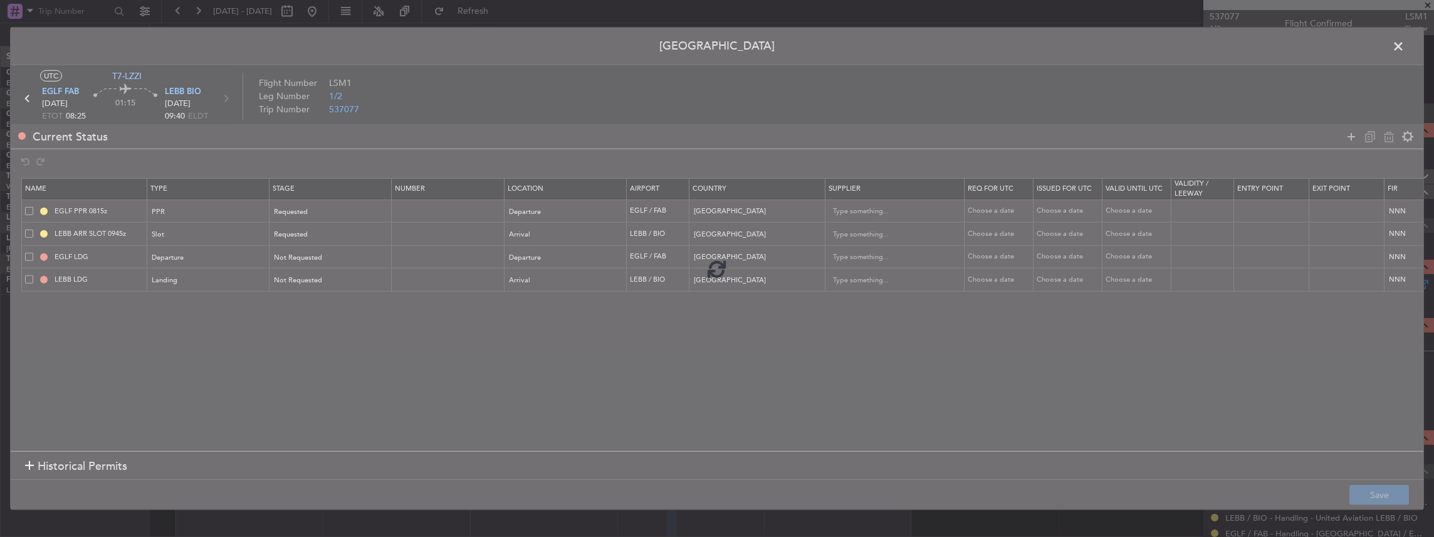
type input "UNITED KINGDOM DEPARTURE"
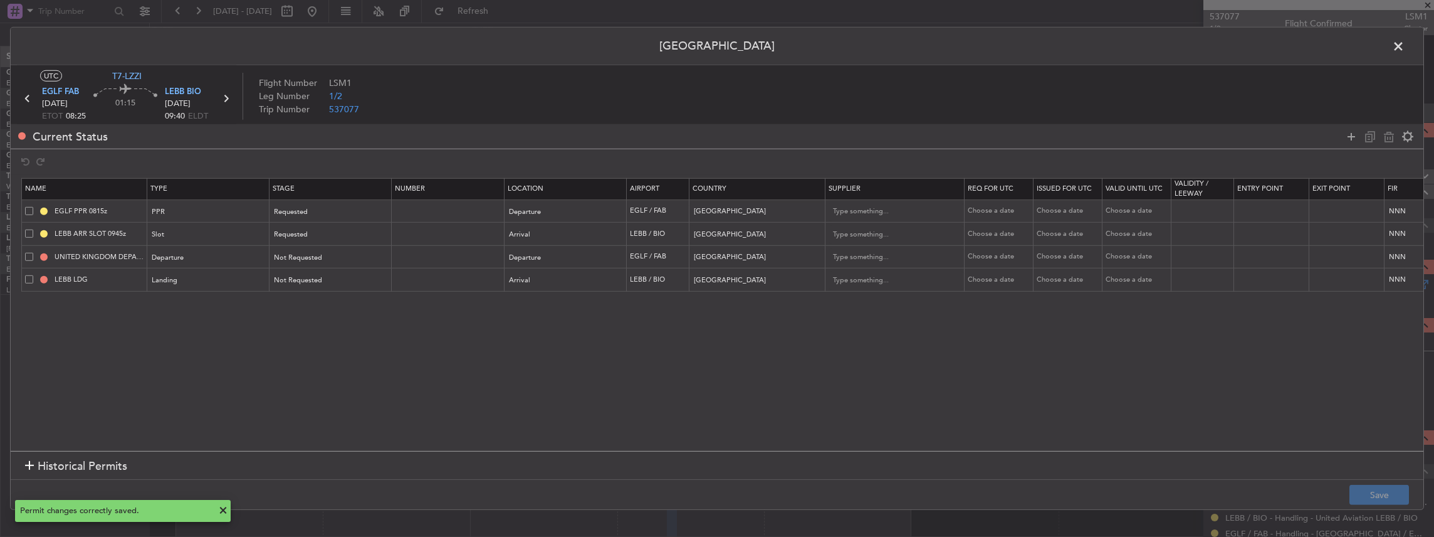
click at [1405, 45] on span at bounding box center [1405, 49] width 0 height 25
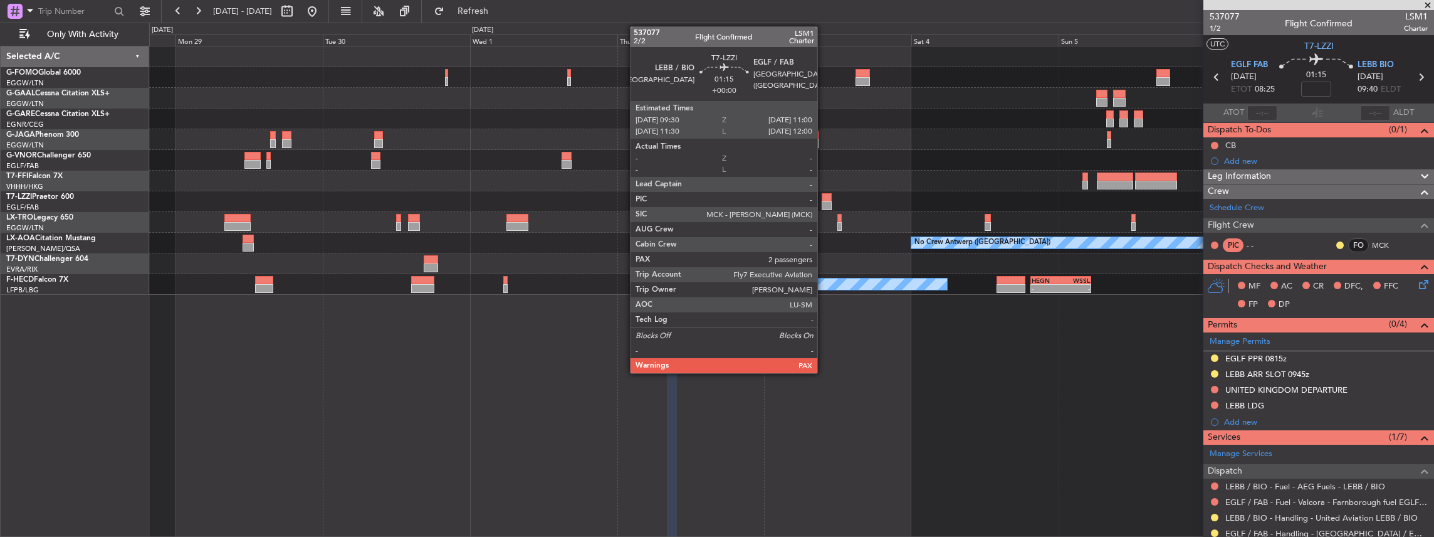
click at [824, 203] on div at bounding box center [826, 205] width 9 height 9
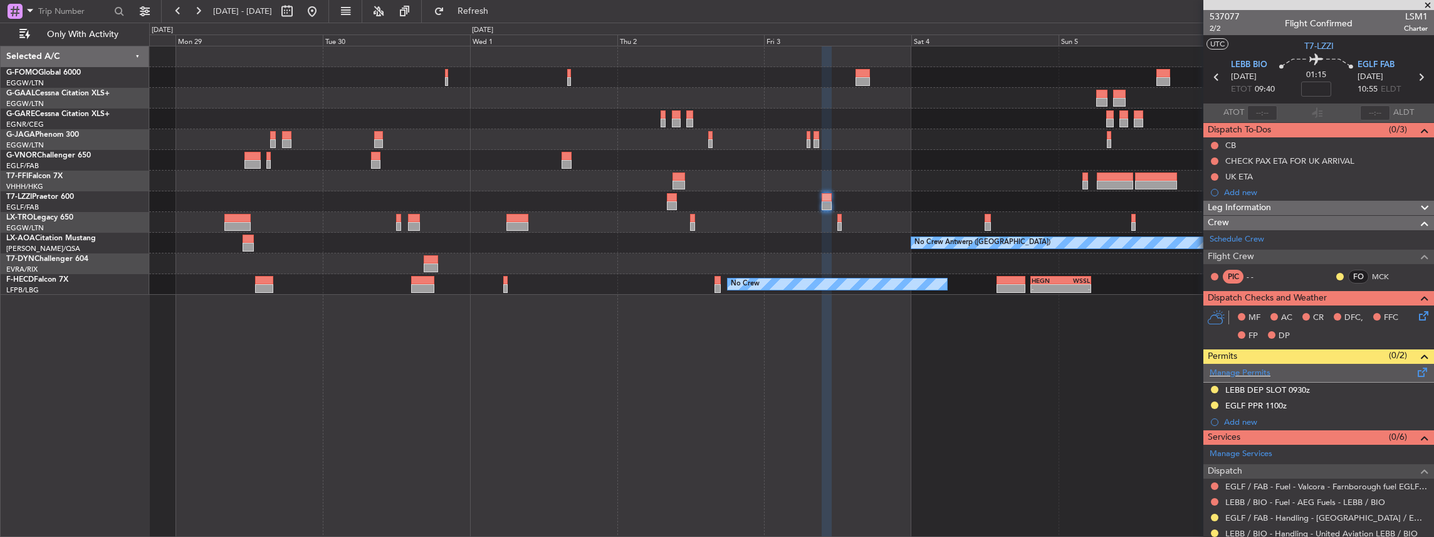
click at [1415, 369] on span at bounding box center [1422, 369] width 15 height 9
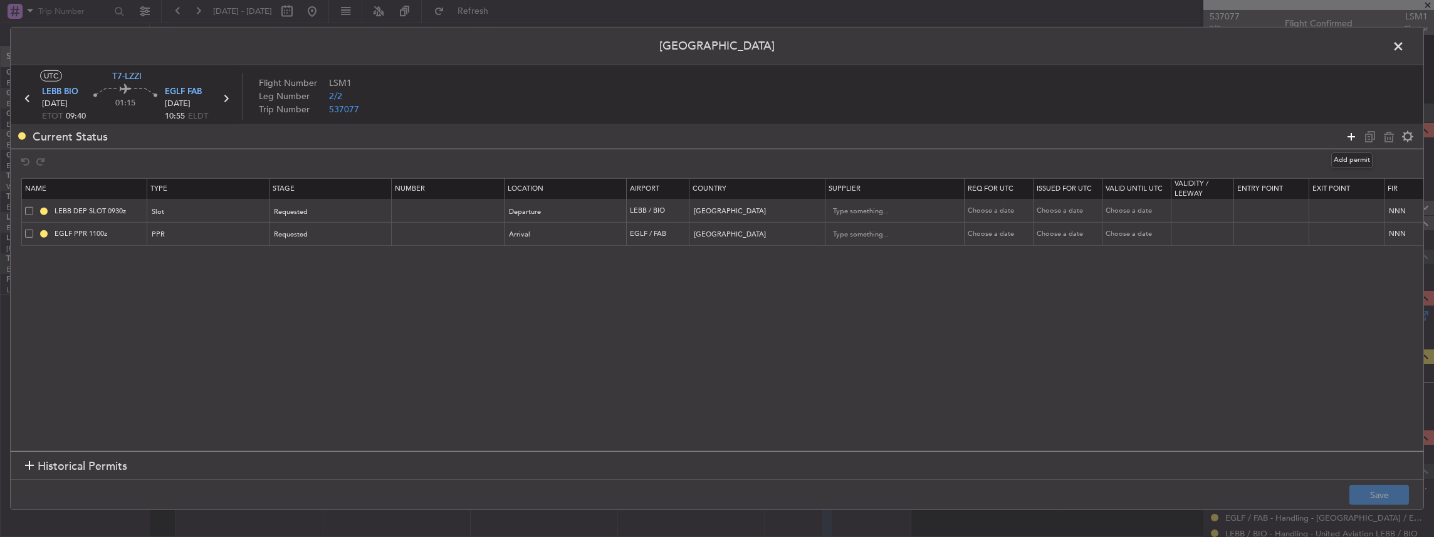
click at [1353, 137] on icon at bounding box center [1351, 135] width 15 height 15
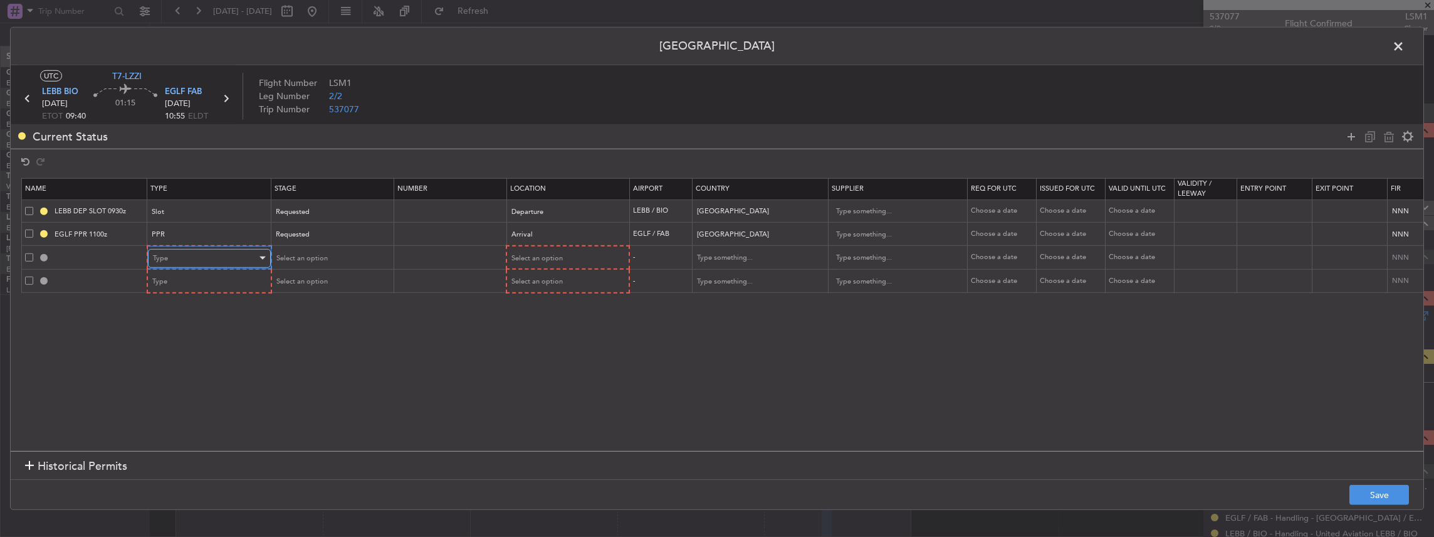
click at [188, 252] on div "Type" at bounding box center [205, 258] width 104 height 19
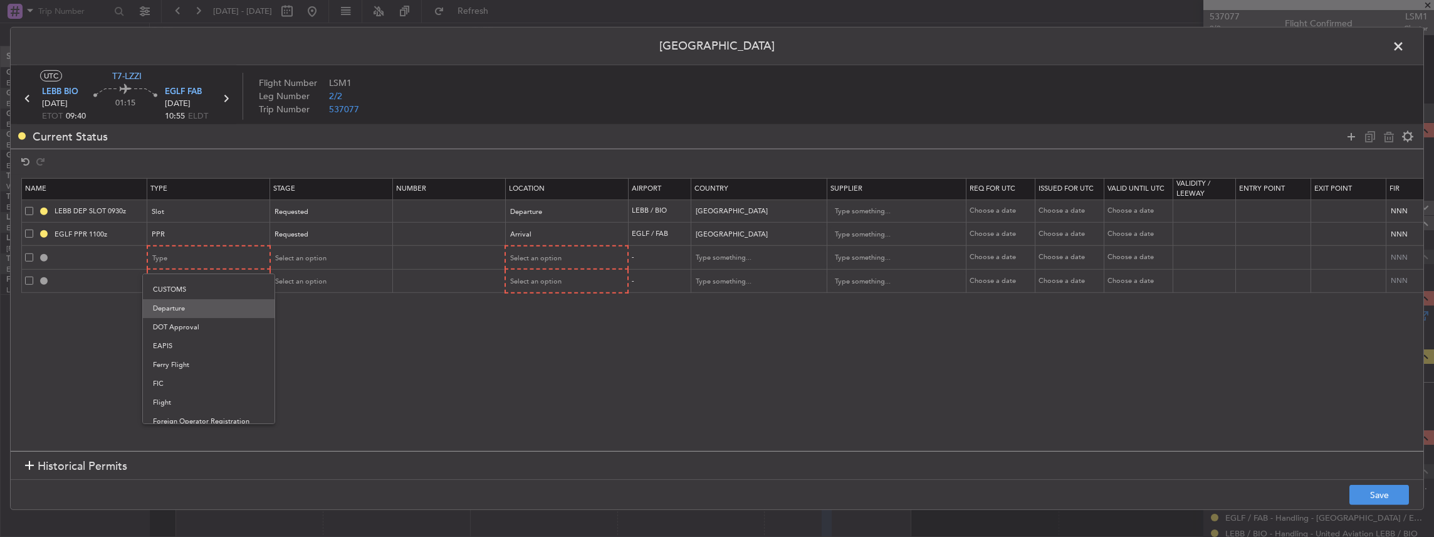
click at [199, 313] on span "Departure" at bounding box center [209, 308] width 112 height 19
click at [193, 277] on div "Type" at bounding box center [205, 281] width 104 height 19
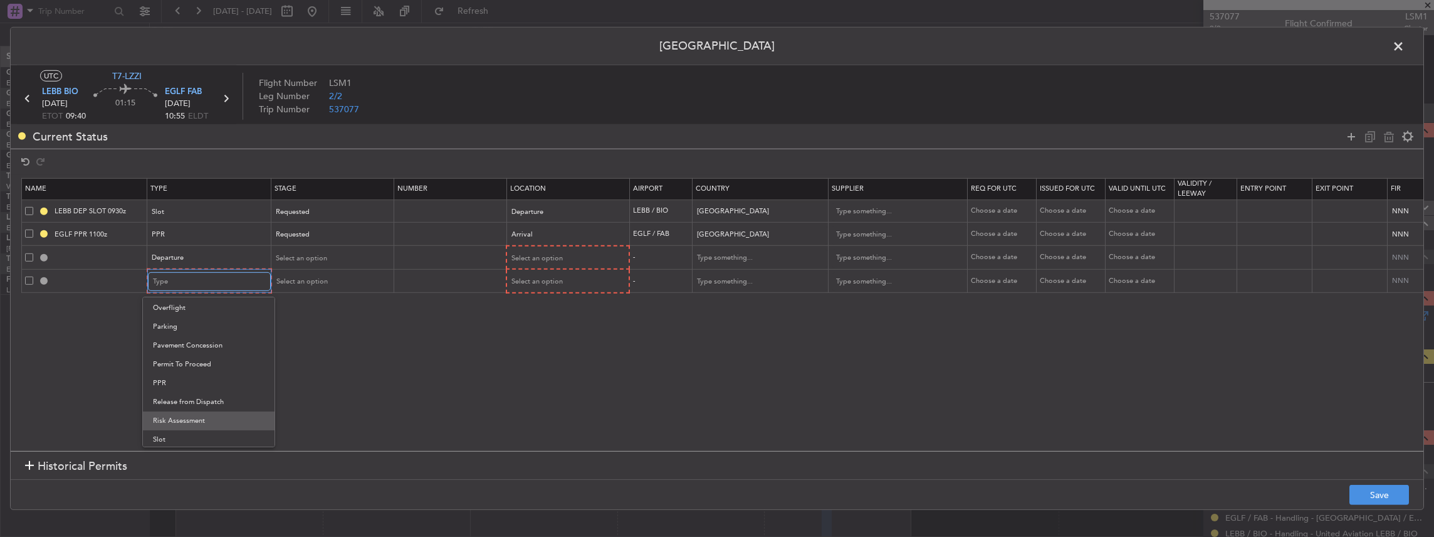
scroll to position [293, 0]
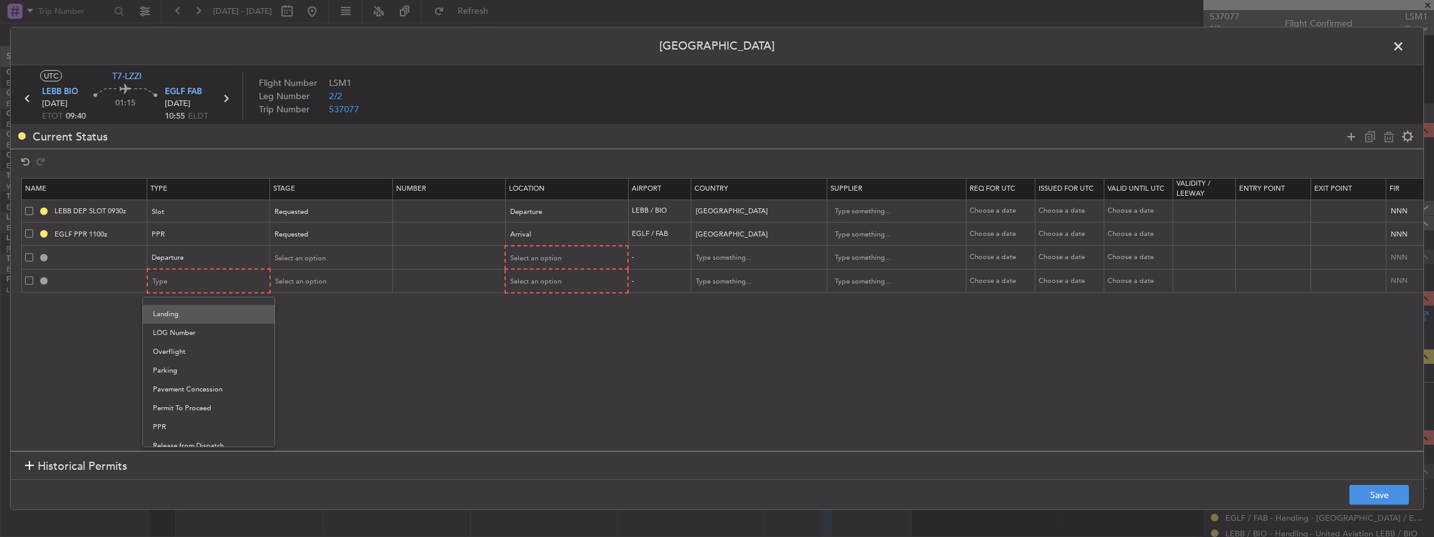
click at [183, 313] on span "Landing" at bounding box center [209, 314] width 112 height 19
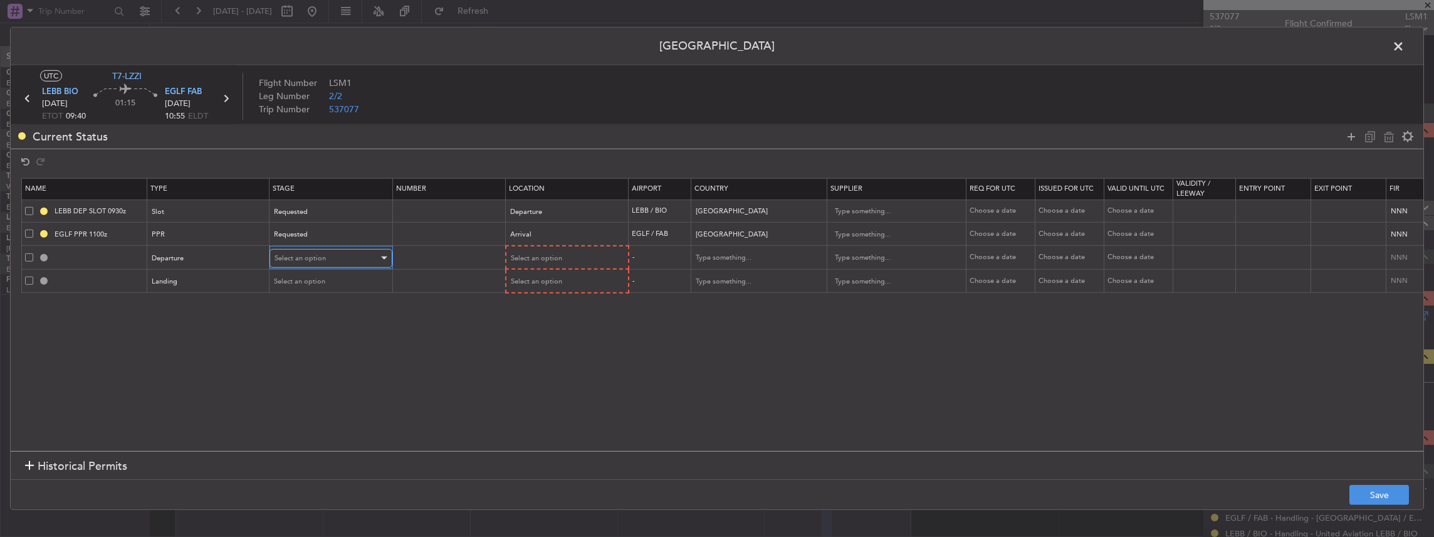
click at [310, 262] on div "Select an option" at bounding box center [327, 258] width 104 height 19
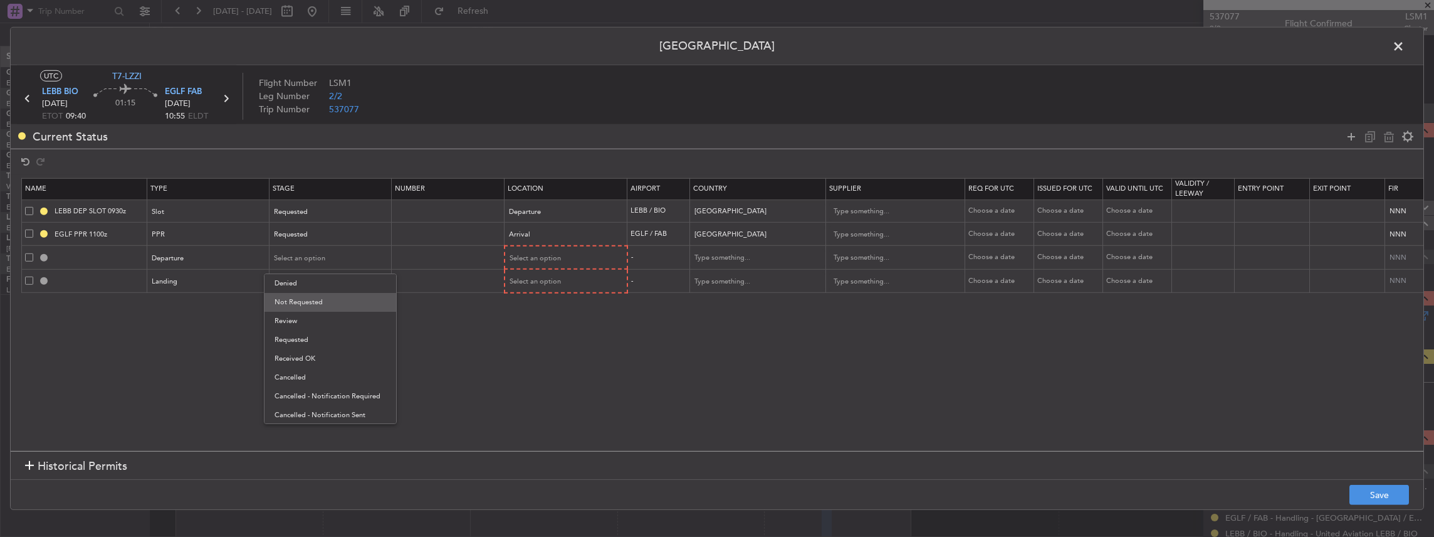
click at [308, 298] on span "Not Requested" at bounding box center [331, 302] width 112 height 19
click at [311, 275] on div "Select an option" at bounding box center [327, 281] width 104 height 19
click at [311, 321] on span "Not Requested" at bounding box center [331, 325] width 112 height 19
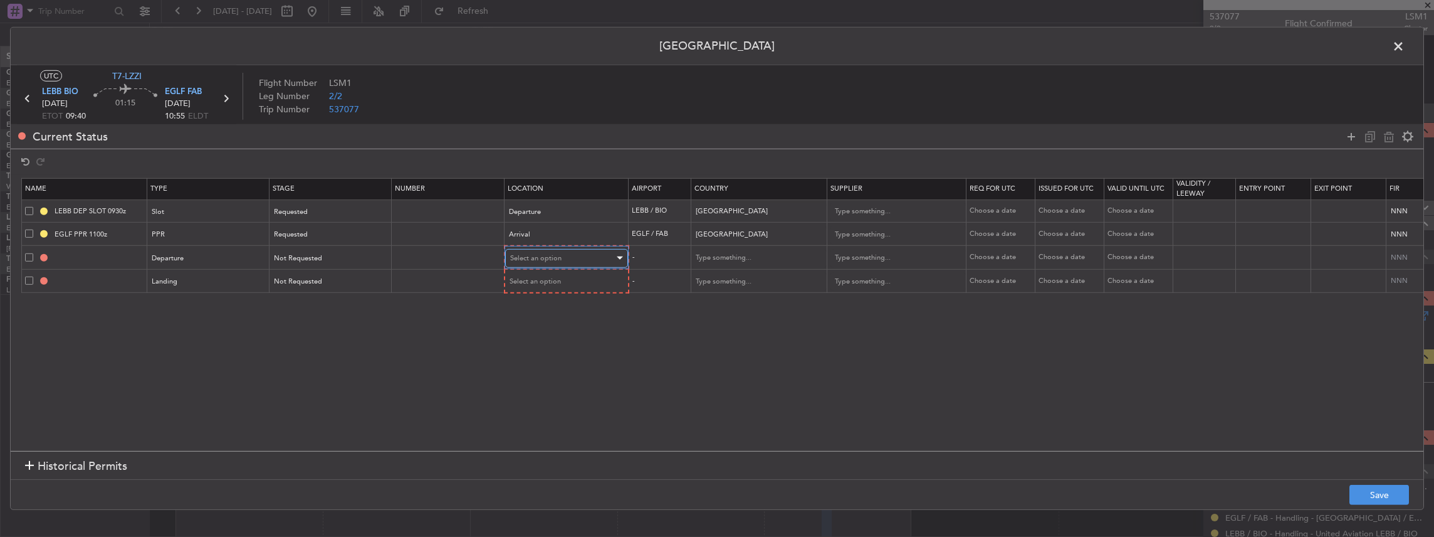
click at [552, 251] on div "Select an option" at bounding box center [562, 258] width 104 height 19
click at [537, 285] on span "Departure" at bounding box center [566, 283] width 112 height 19
click at [534, 274] on div "Select an option" at bounding box center [562, 280] width 104 height 19
click at [528, 340] on span "Arrival" at bounding box center [566, 343] width 112 height 19
click at [1381, 498] on button "Save" at bounding box center [1379, 494] width 60 height 20
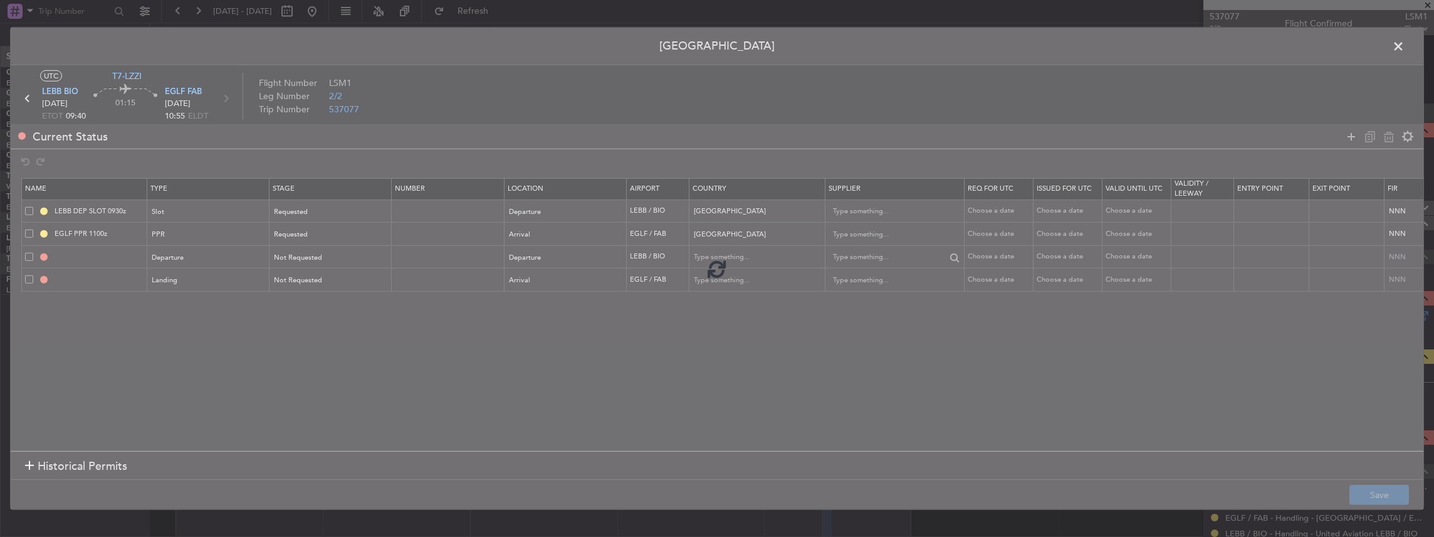
type input "DEPARTURE"
type input "[GEOGRAPHIC_DATA]"
type input "NNN"
type input "EGLF LDG"
type input "[GEOGRAPHIC_DATA]"
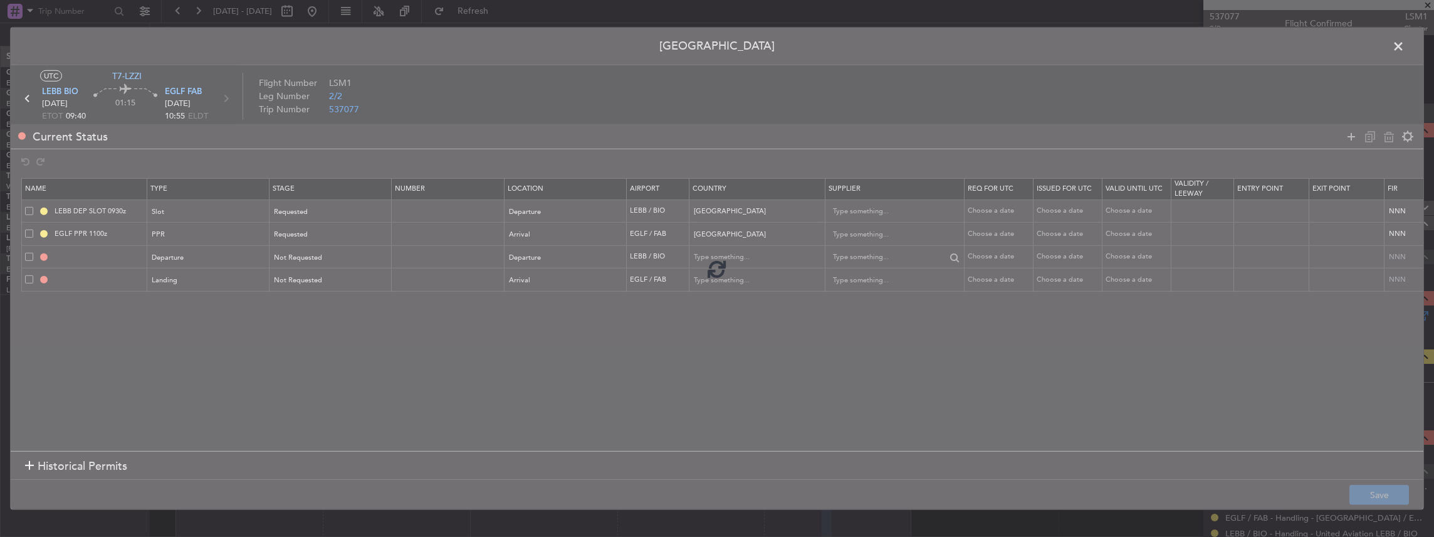
type input "NNN"
type input "2"
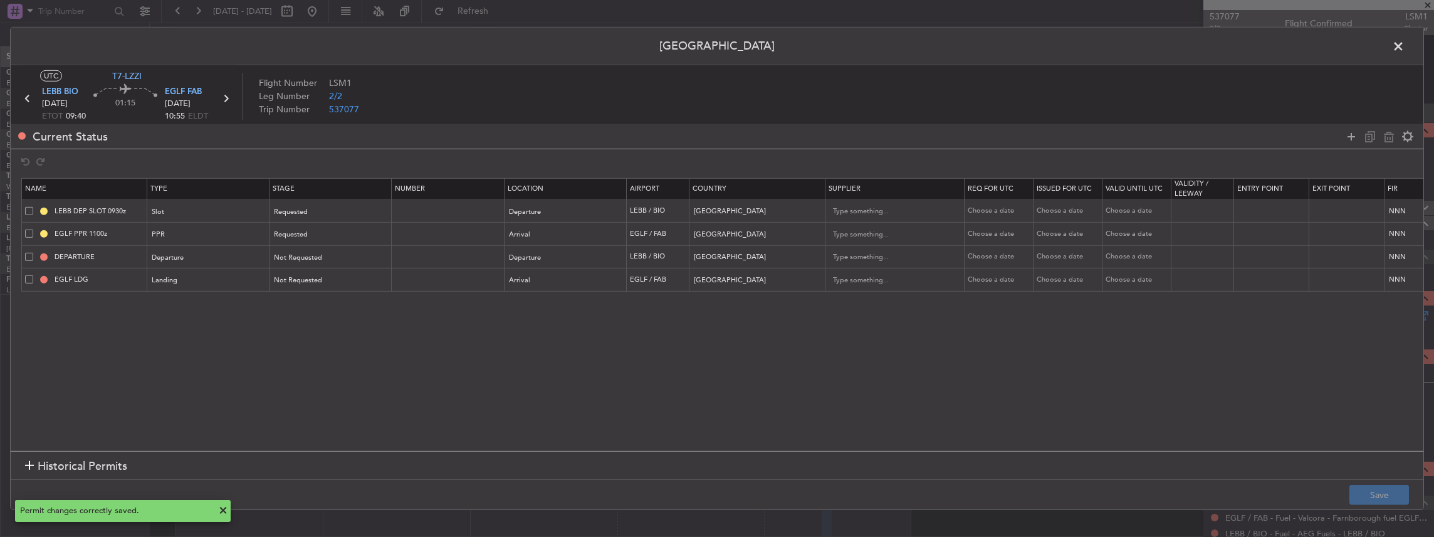
click at [1405, 45] on span at bounding box center [1405, 49] width 0 height 25
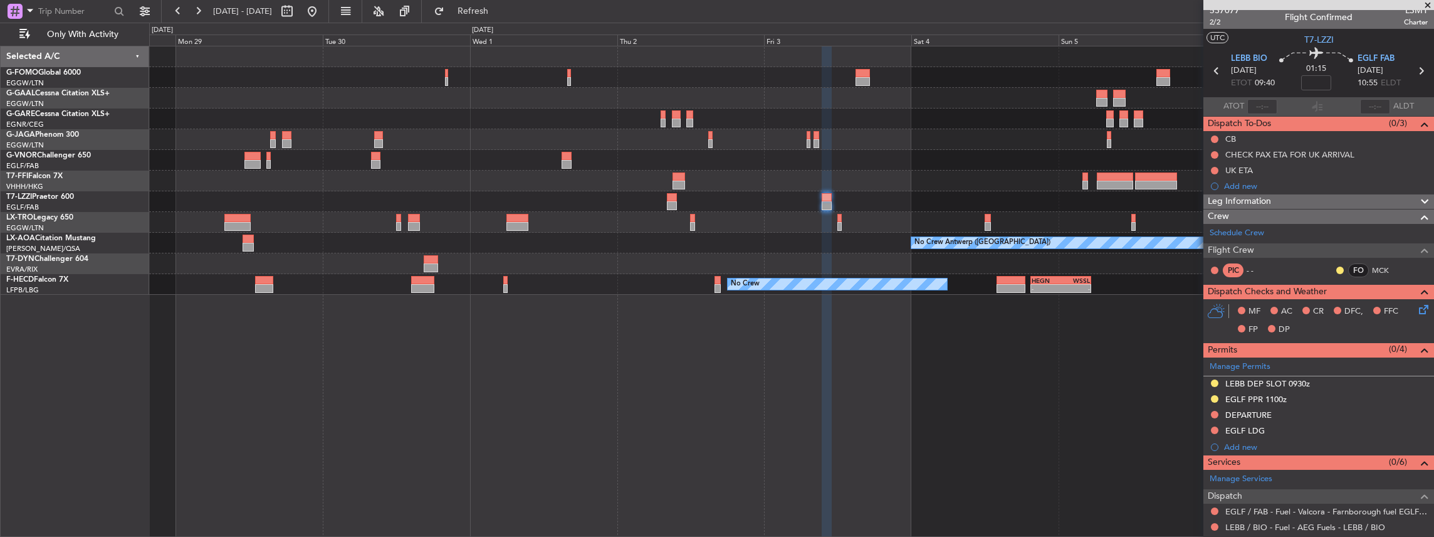
scroll to position [0, 0]
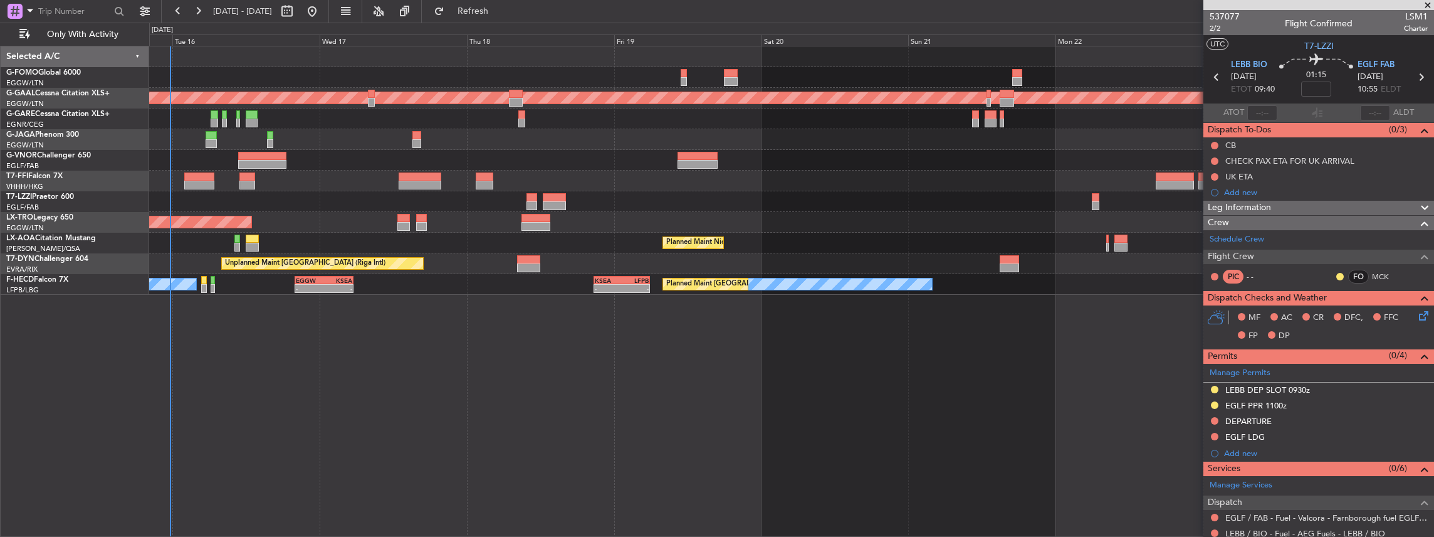
click at [1433, 341] on html "[DATE] - [DATE] Refresh Quick Links Only With Activity 11:03 Z 22:38 Z OLBA 11:…" at bounding box center [717, 268] width 1434 height 537
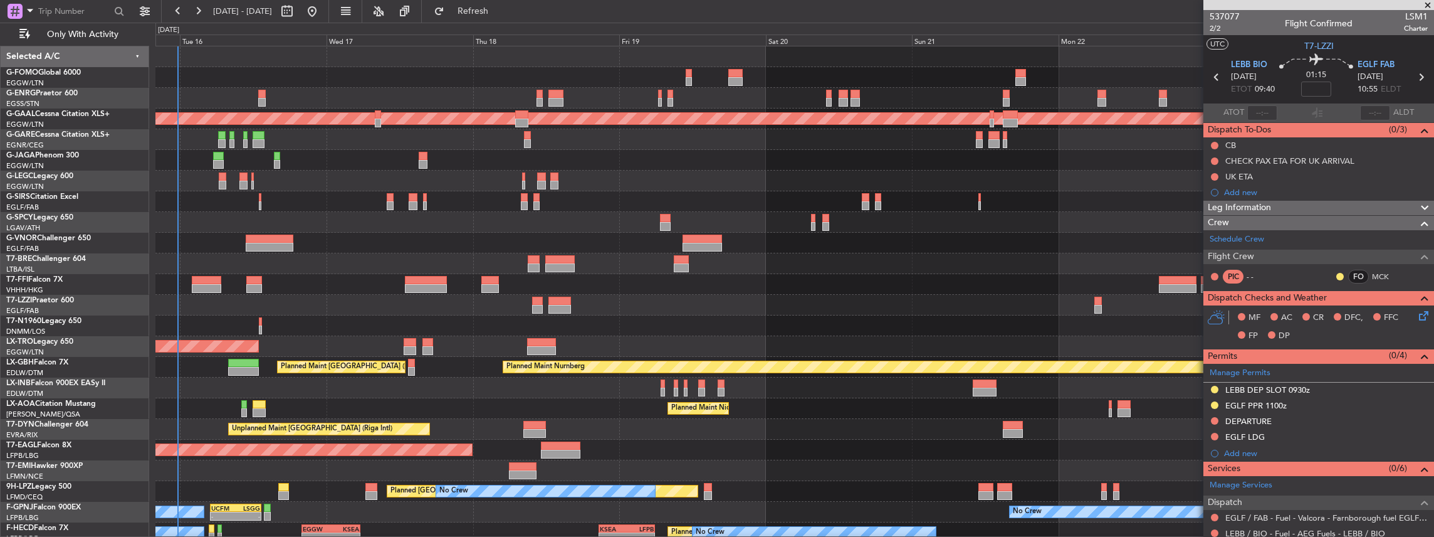
click at [357, 500] on div "11:03 Z 22:38 Z OLBA 11:00 Z KTEB 22:45 Z Planned [GEOGRAPHIC_DATA] A/C Unavail…" at bounding box center [794, 325] width 1279 height 558
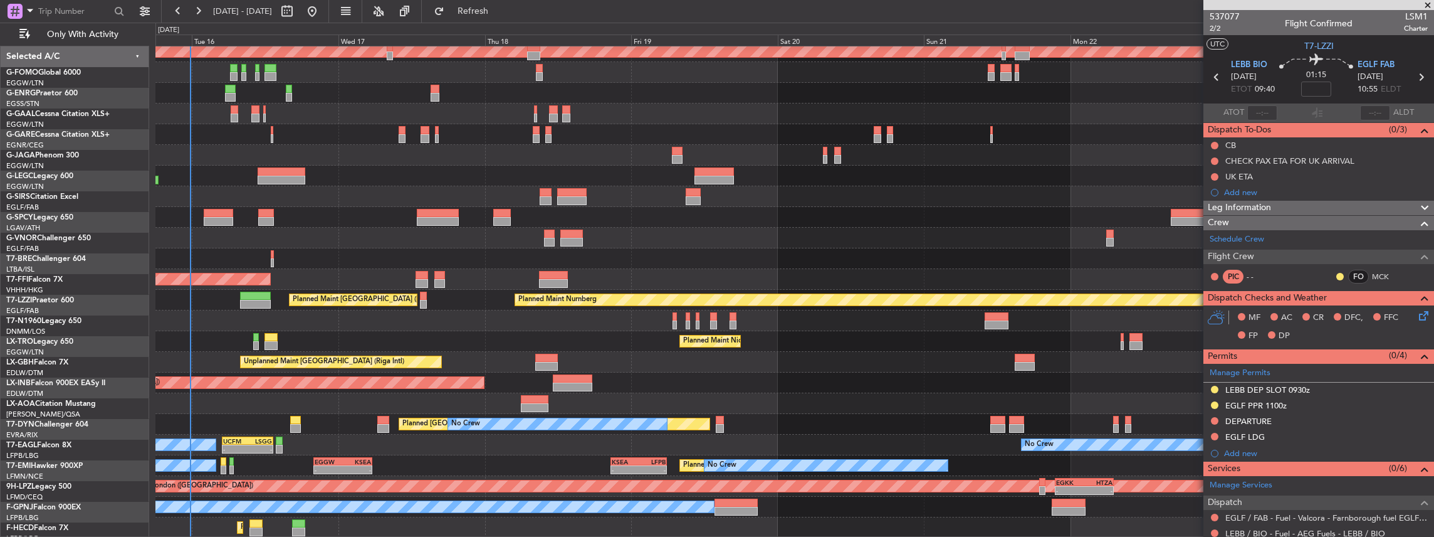
scroll to position [67, 0]
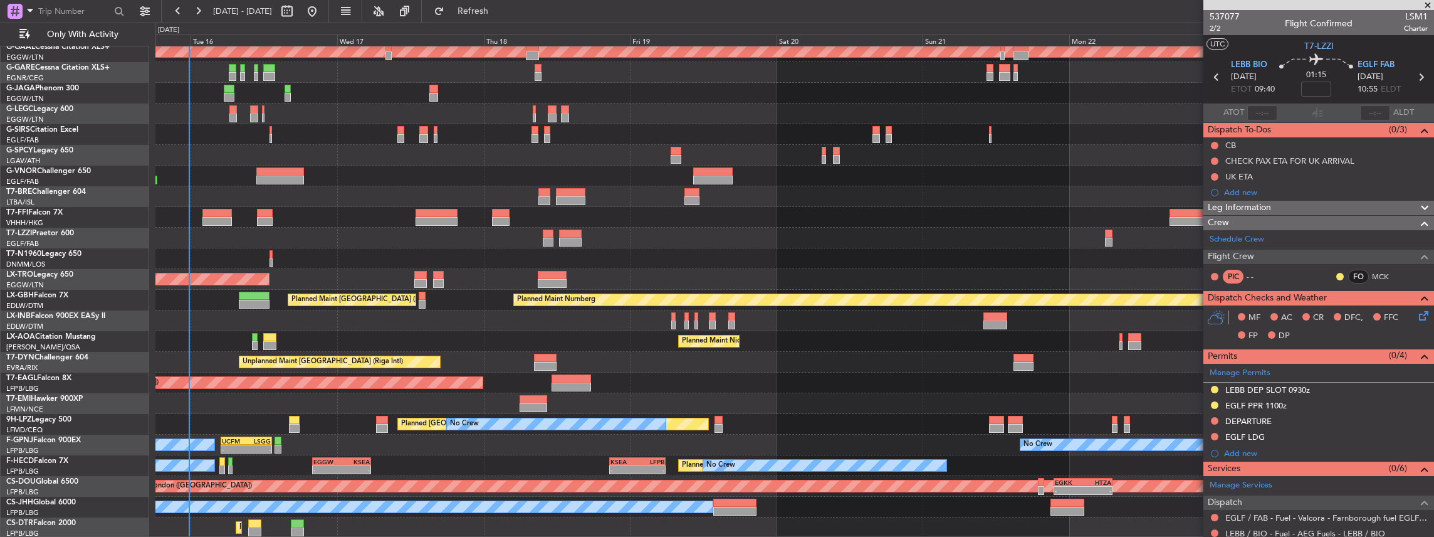
click at [793, 313] on div "Planned Maint Dusseldorf A/C Unavailable [GEOGRAPHIC_DATA] ([GEOGRAPHIC_DATA]) …" at bounding box center [794, 258] width 1279 height 558
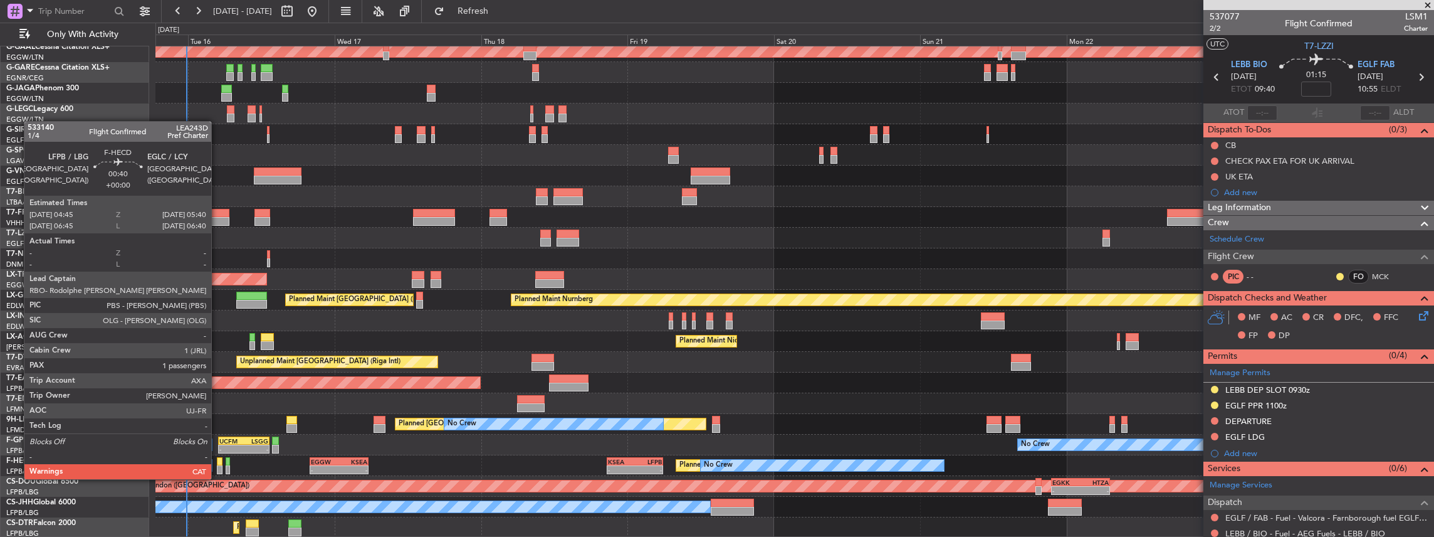
click at [218, 466] on div at bounding box center [220, 469] width 6 height 9
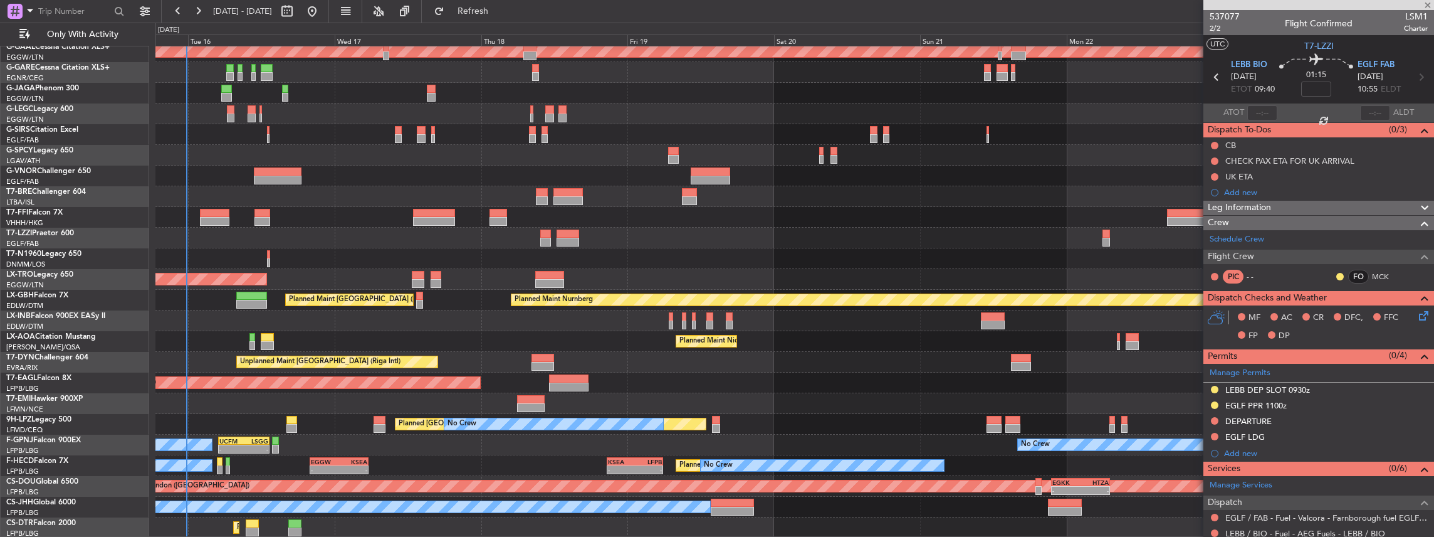
type input "1"
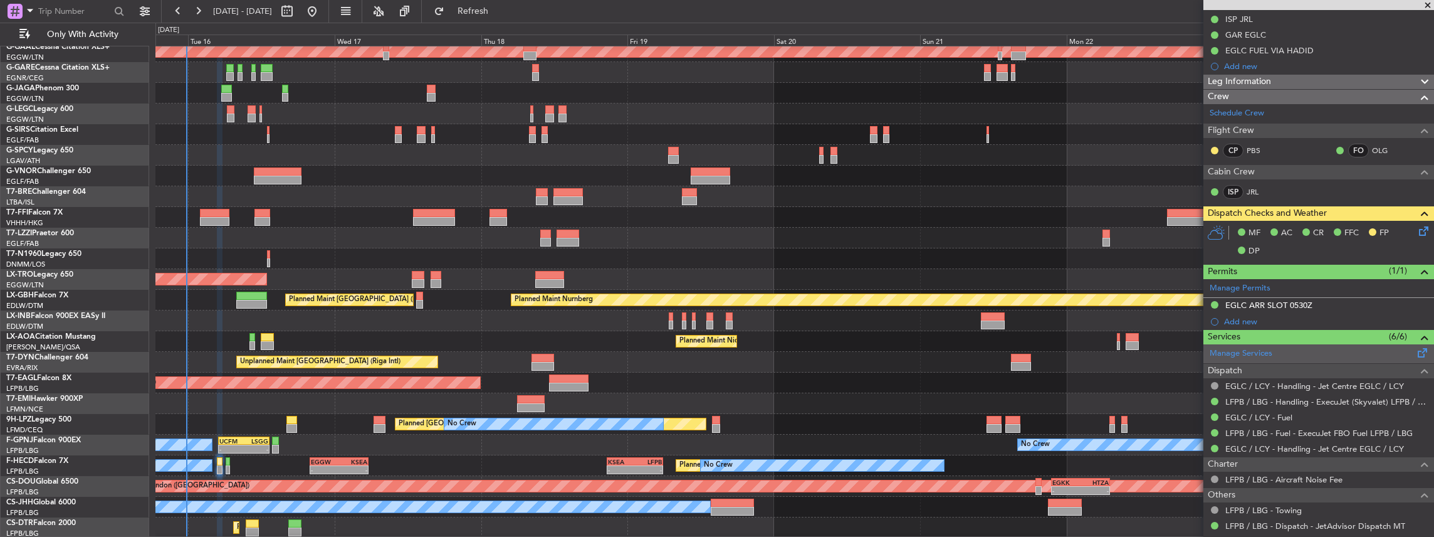
scroll to position [251, 0]
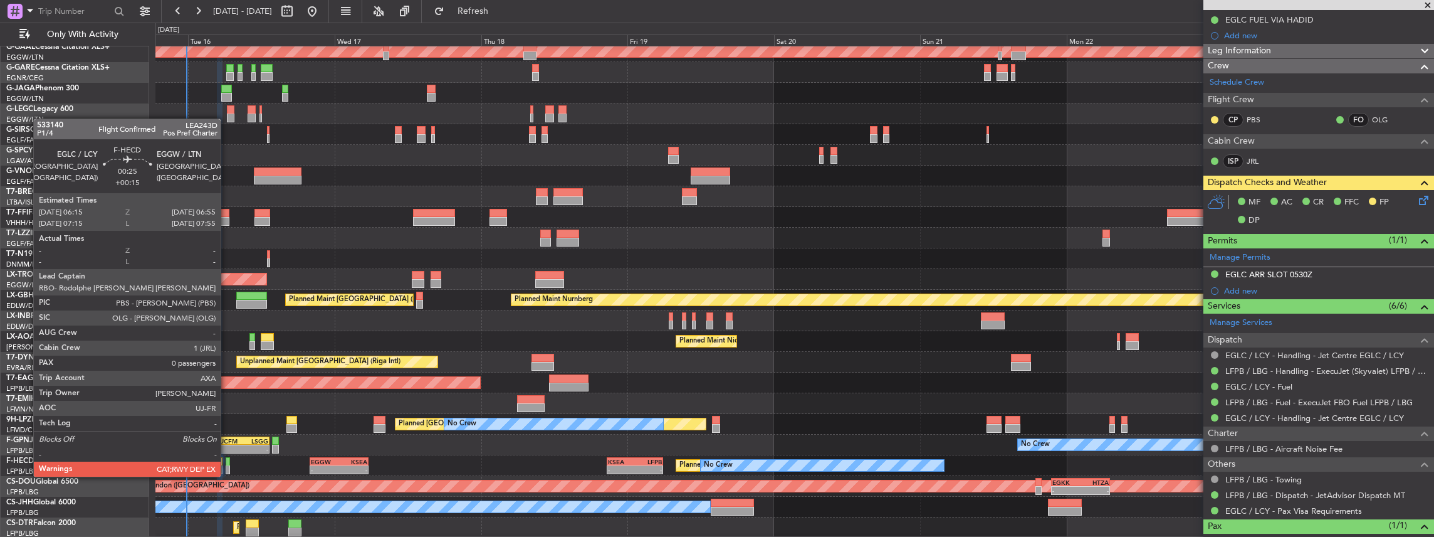
click at [227, 464] on div at bounding box center [228, 461] width 4 height 9
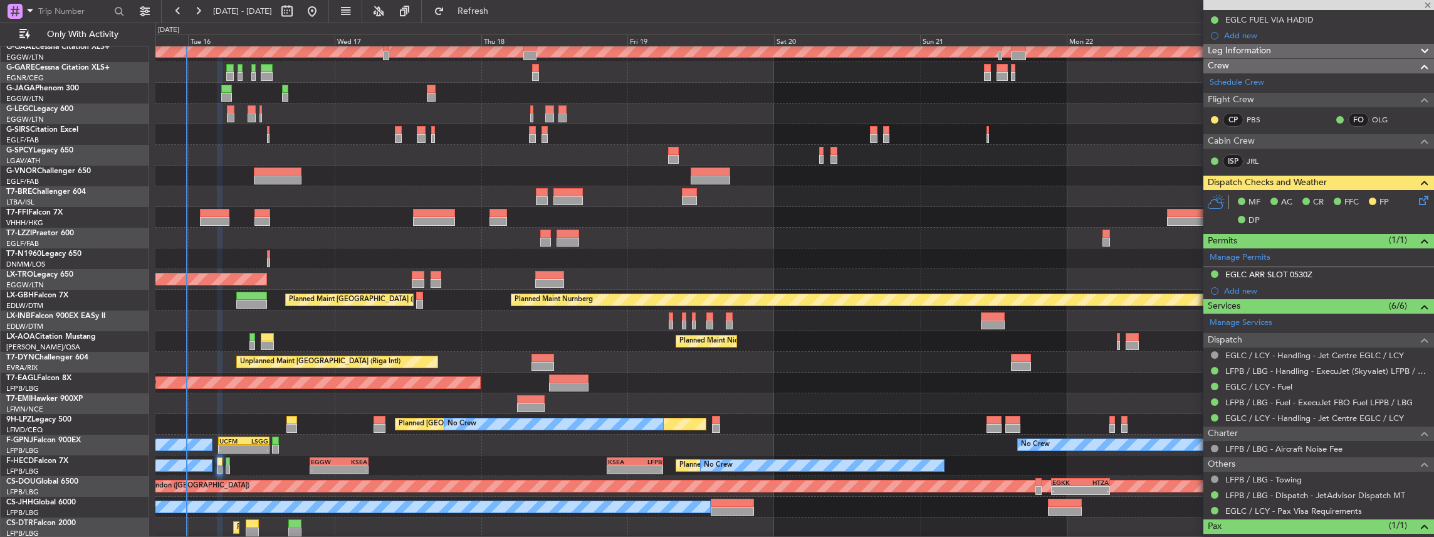
type input "+00:15"
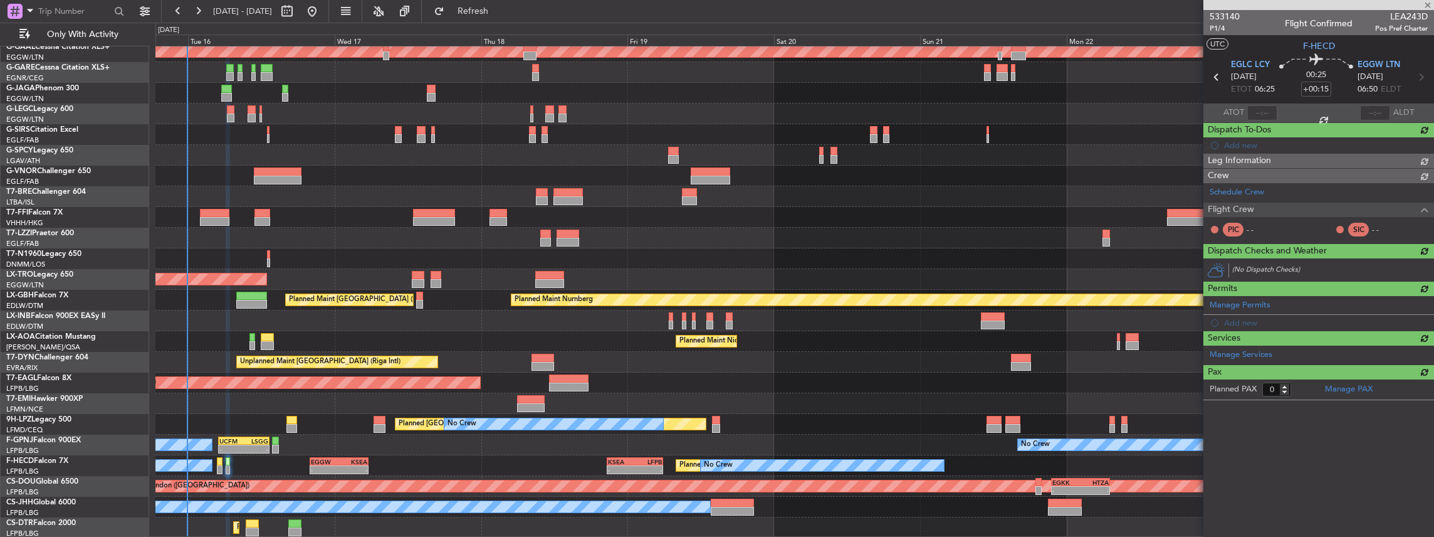
scroll to position [0, 0]
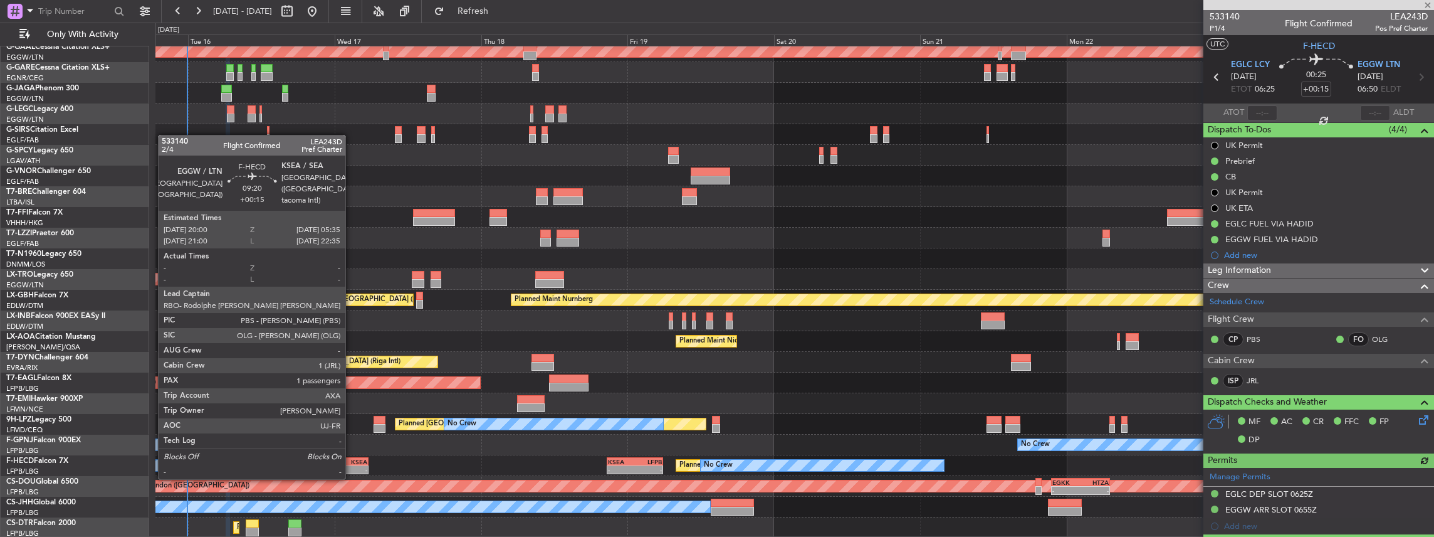
click at [352, 466] on div "-" at bounding box center [353, 470] width 28 height 8
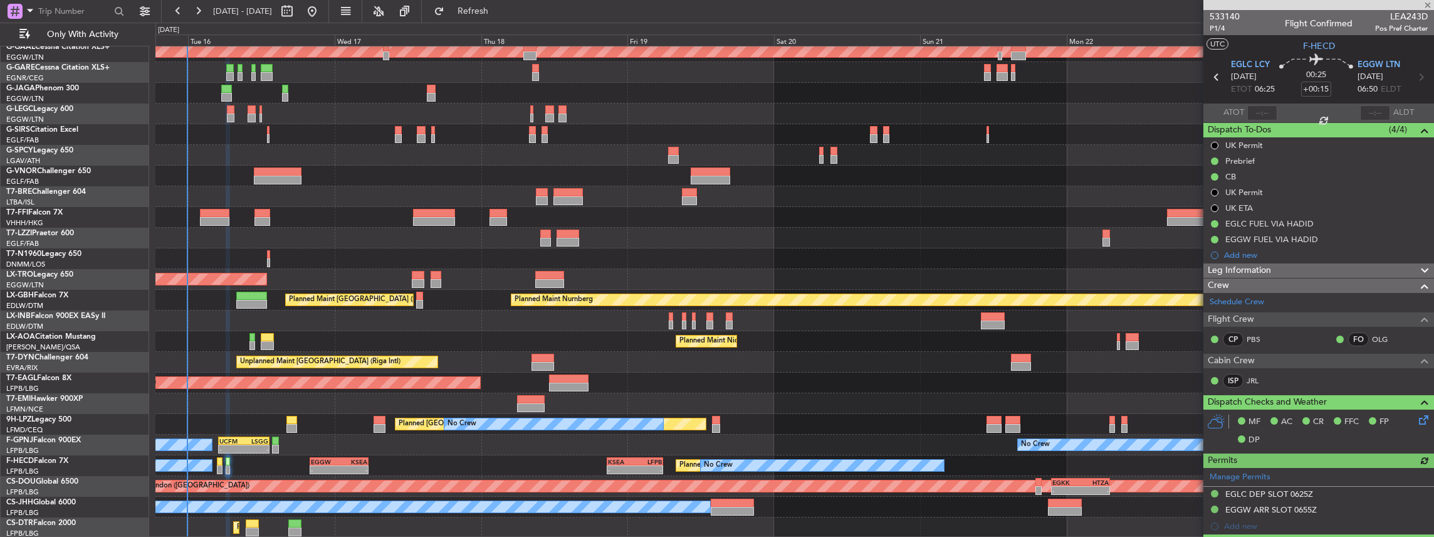
type input "1"
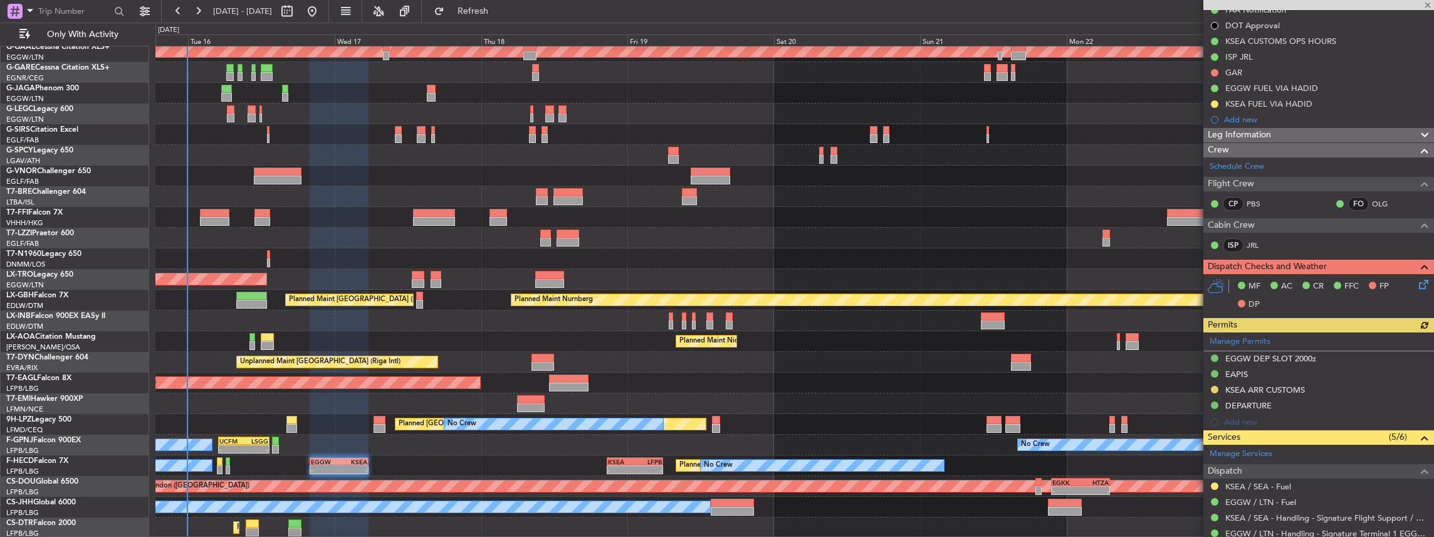
scroll to position [251, 0]
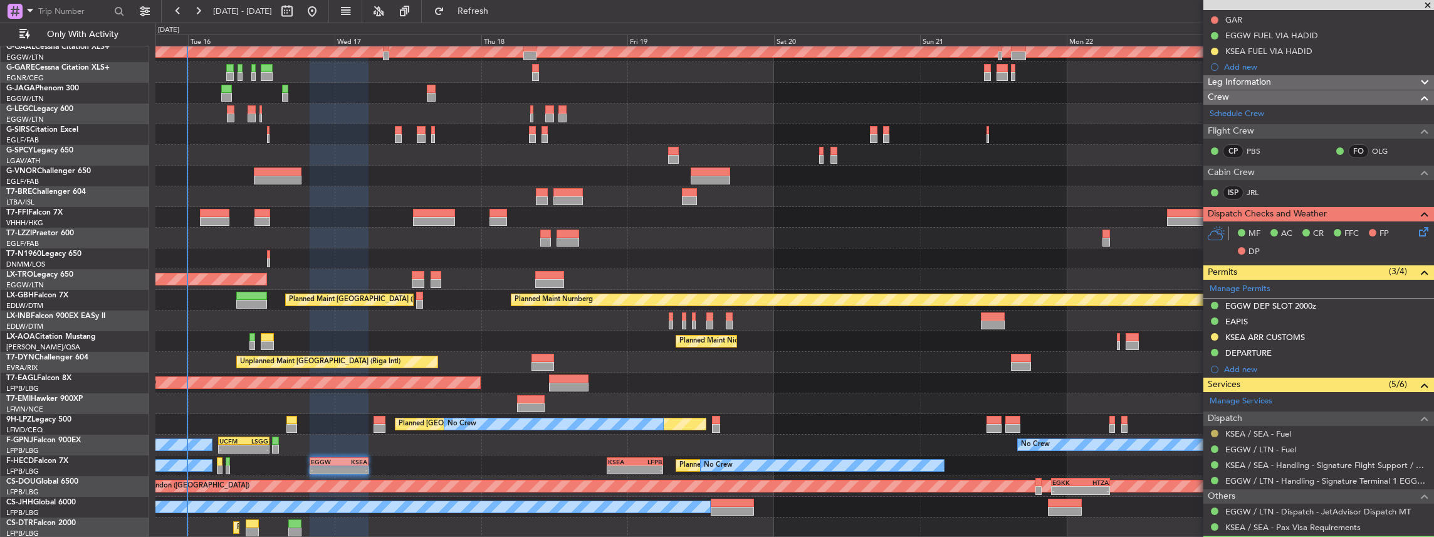
click at [1213, 431] on button at bounding box center [1215, 433] width 8 height 8
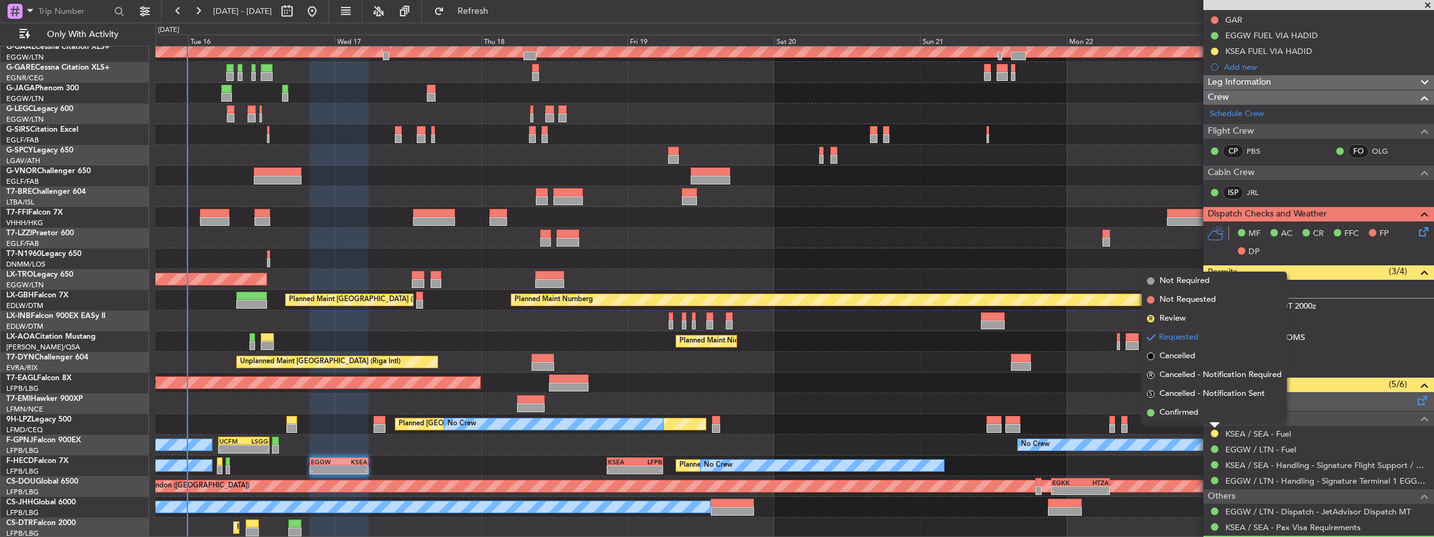
click at [1222, 409] on li "Confirmed" at bounding box center [1214, 412] width 145 height 19
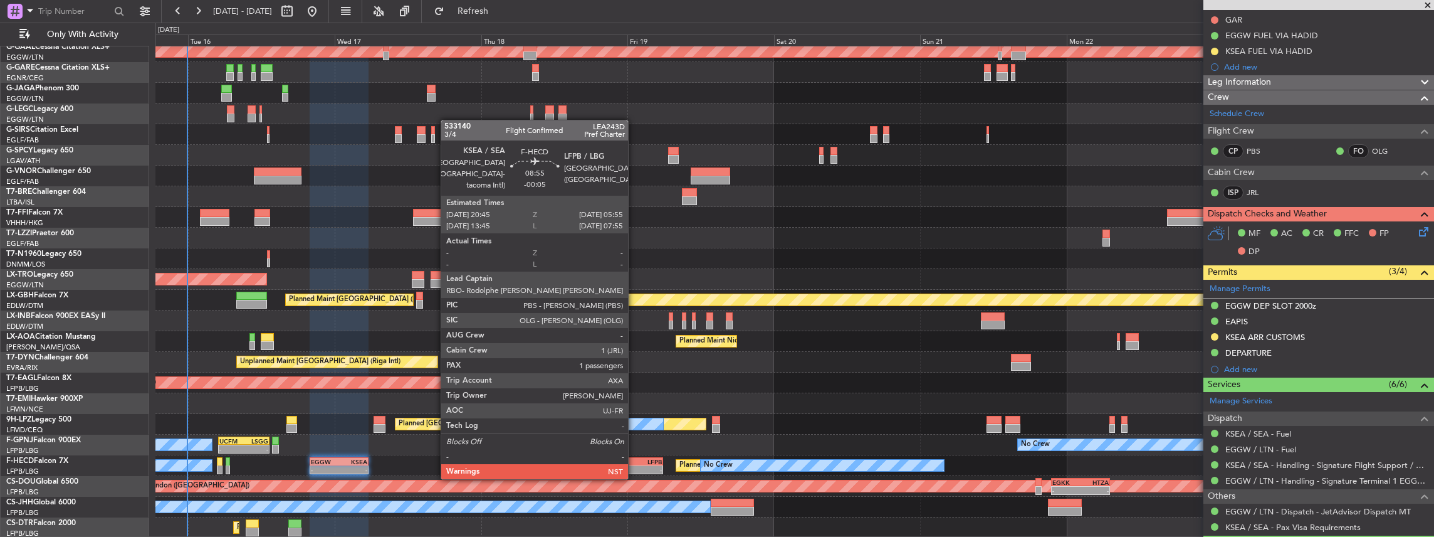
click at [634, 466] on div "-" at bounding box center [621, 470] width 27 height 8
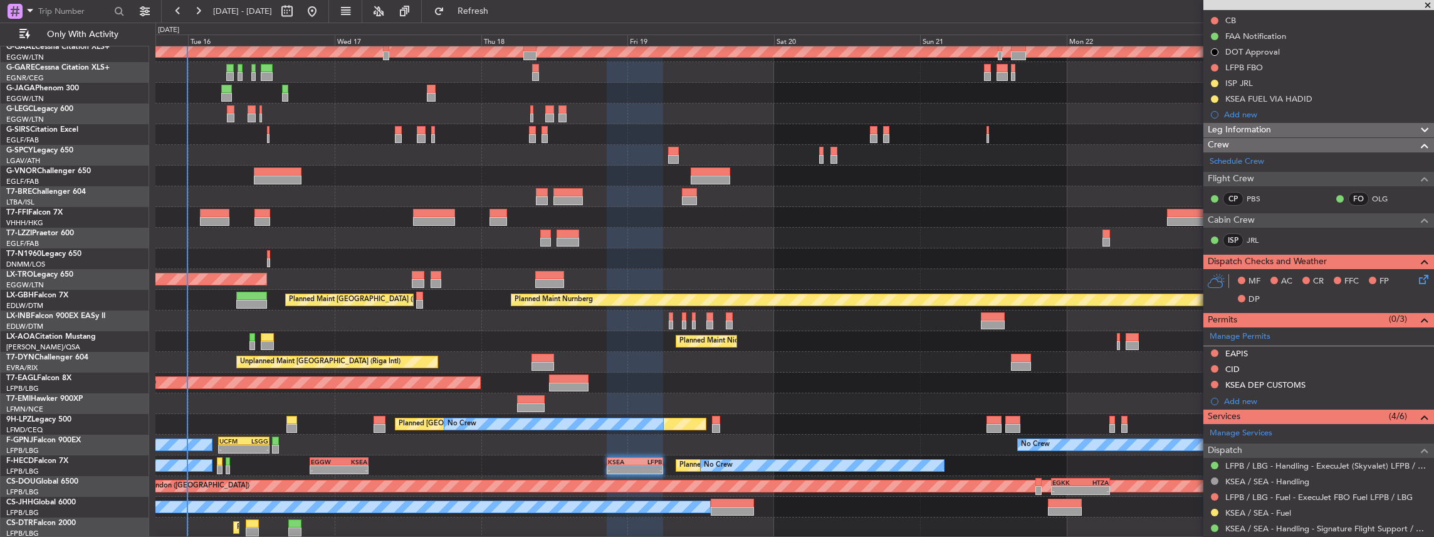
scroll to position [209, 0]
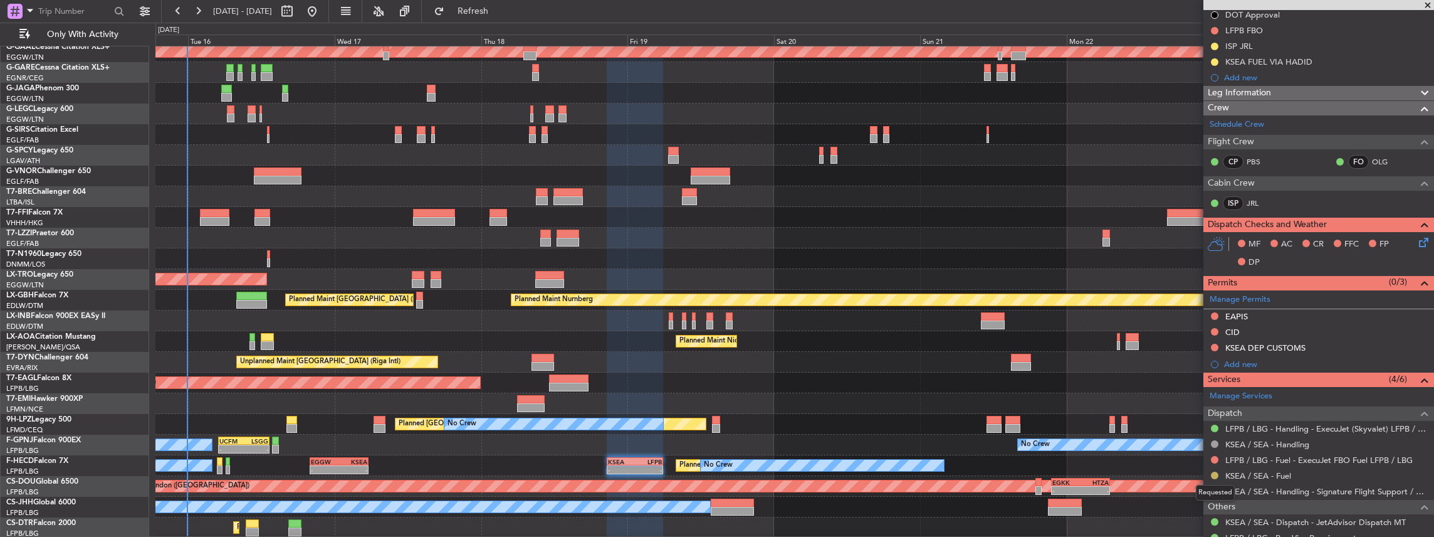
click at [1212, 471] on button at bounding box center [1215, 475] width 8 height 8
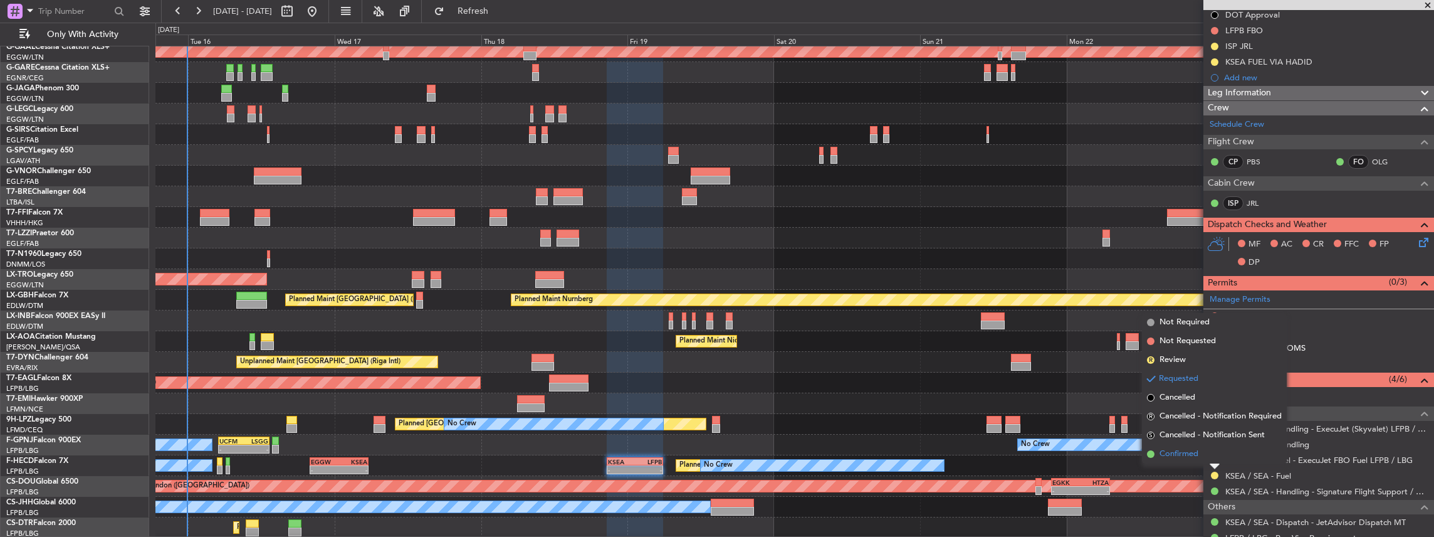
click at [1193, 454] on span "Confirmed" at bounding box center [1179, 454] width 39 height 13
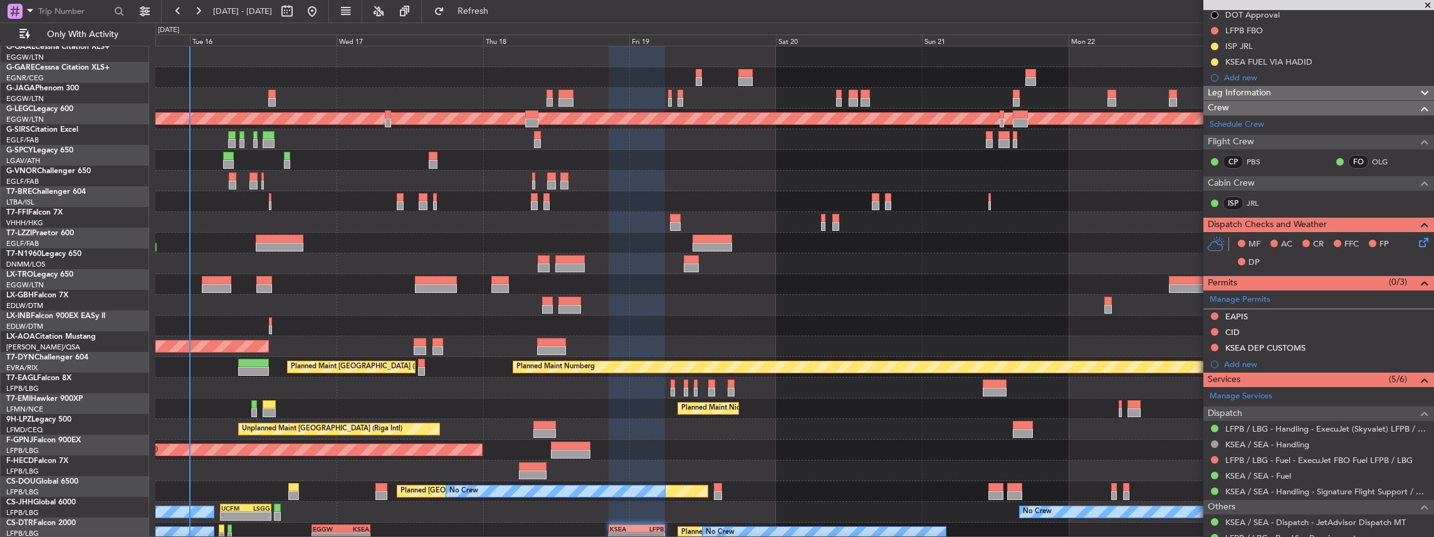
scroll to position [0, 0]
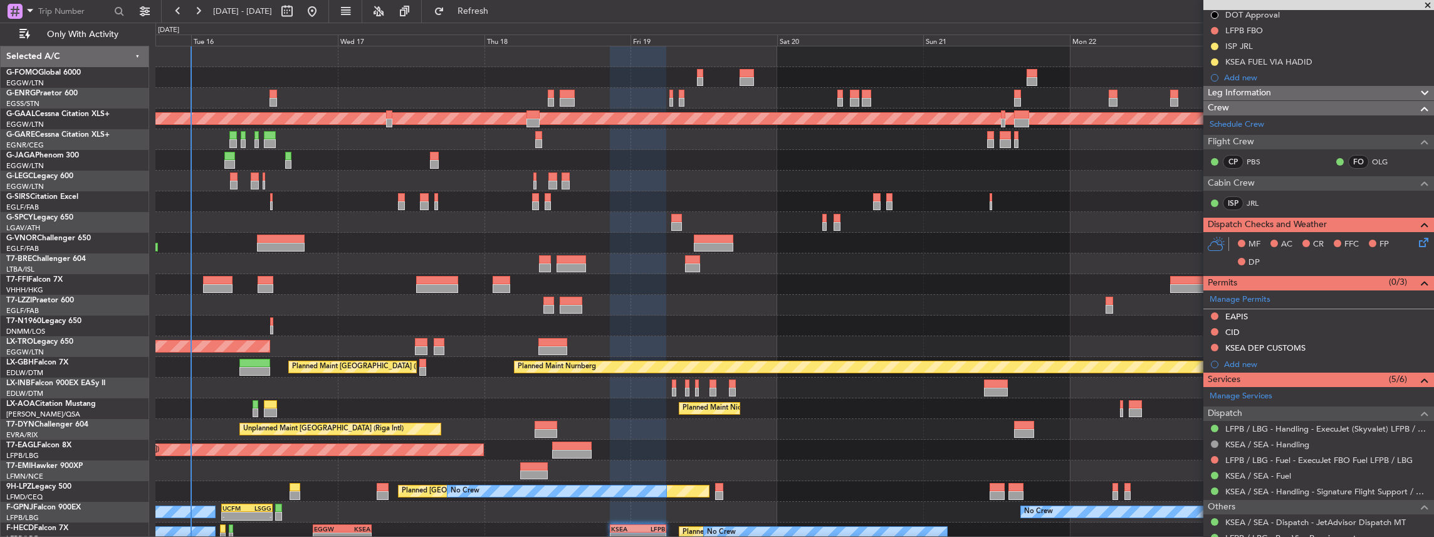
click at [461, 352] on div "11:03 Z 22:38 Z OLBA 11:00 Z KTEB 22:45 Z Planned [GEOGRAPHIC_DATA] A/C Unavail…" at bounding box center [794, 325] width 1279 height 558
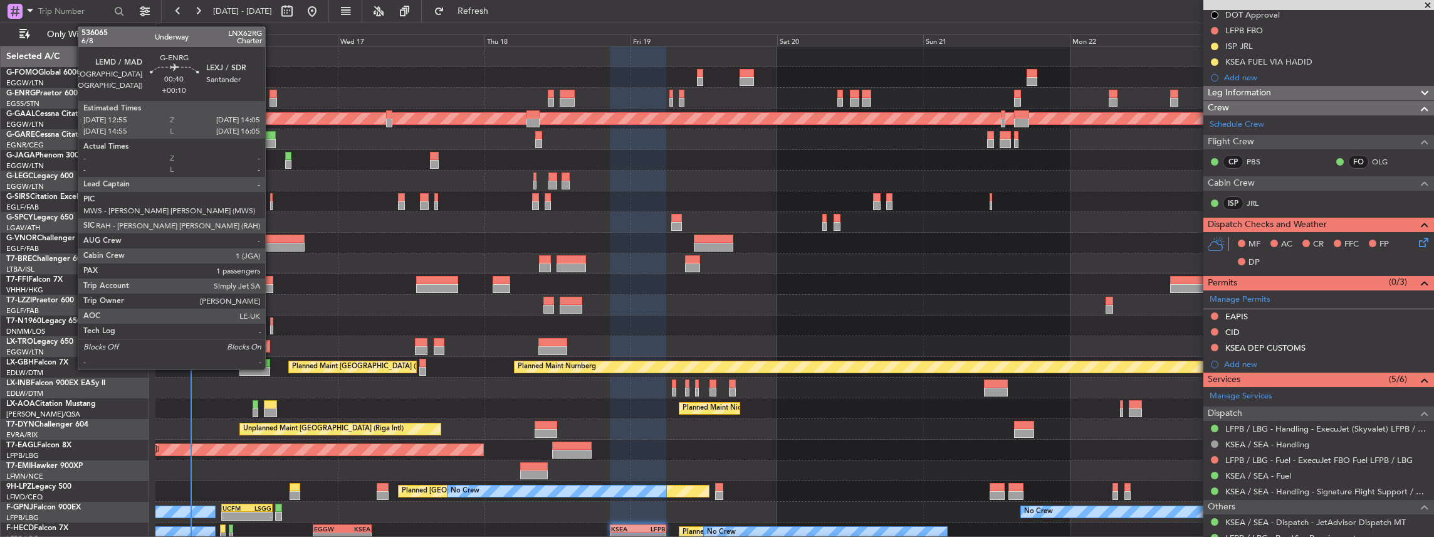
click at [271, 95] on div at bounding box center [274, 94] width 8 height 9
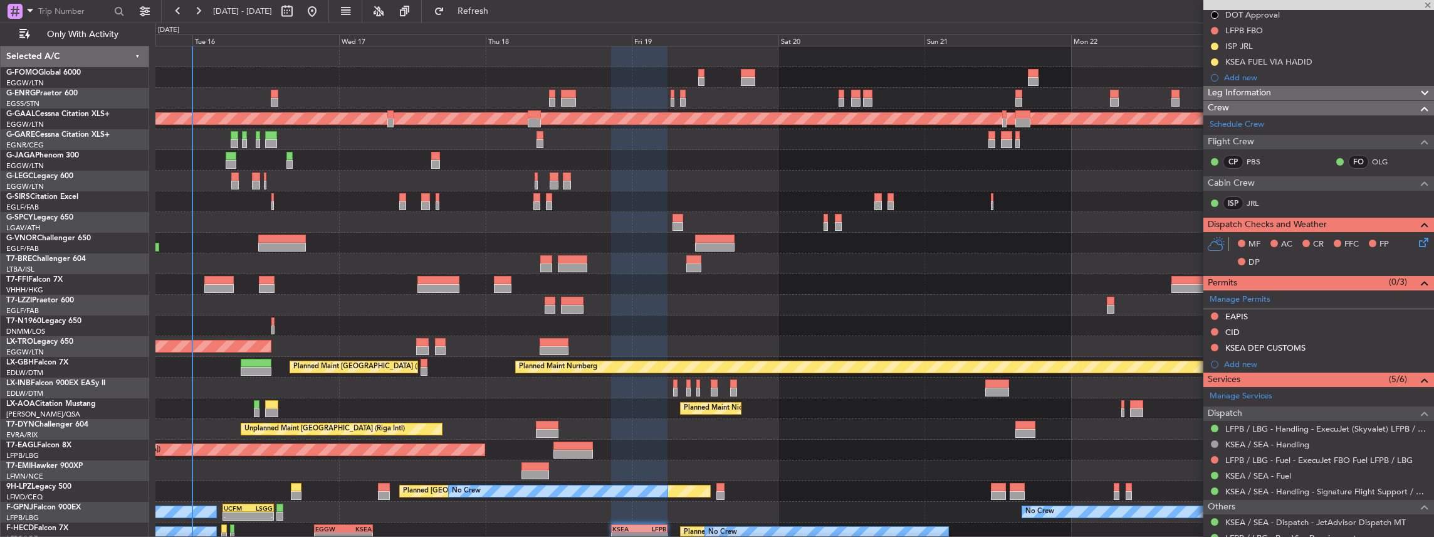
click at [326, 107] on div "11:03 Z 22:38 Z OLBA 11:00 Z KTEB 22:45 Z Planned [GEOGRAPHIC_DATA] A/C Unavail…" at bounding box center [794, 325] width 1279 height 558
type input "+00:10"
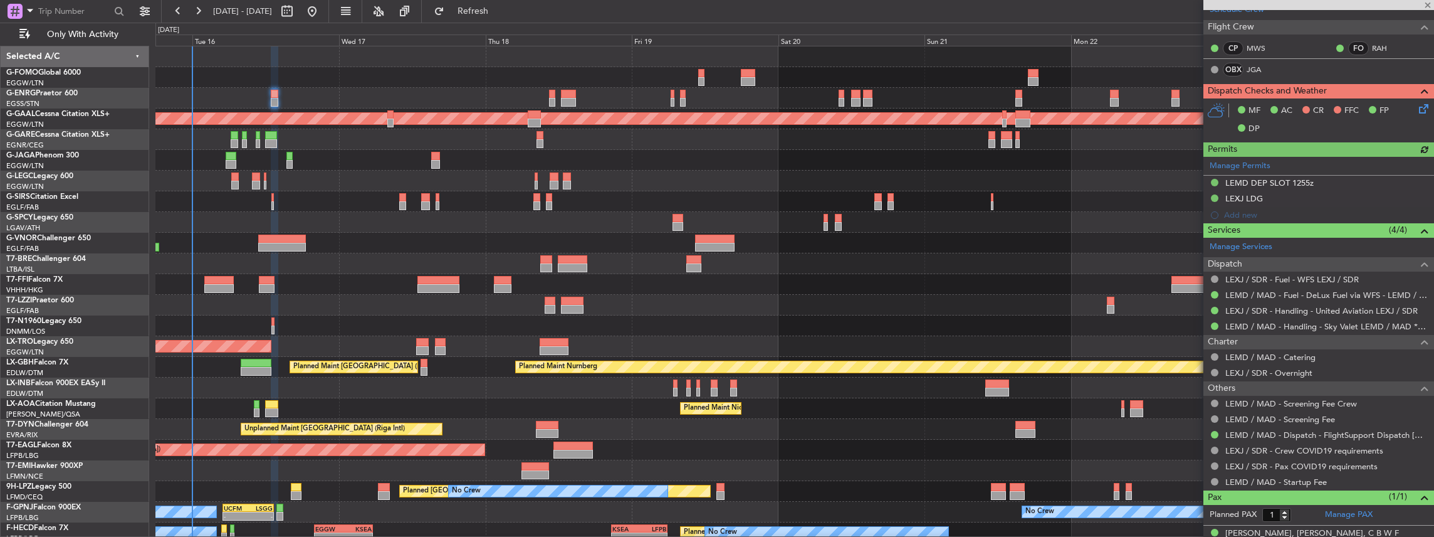
scroll to position [242, 0]
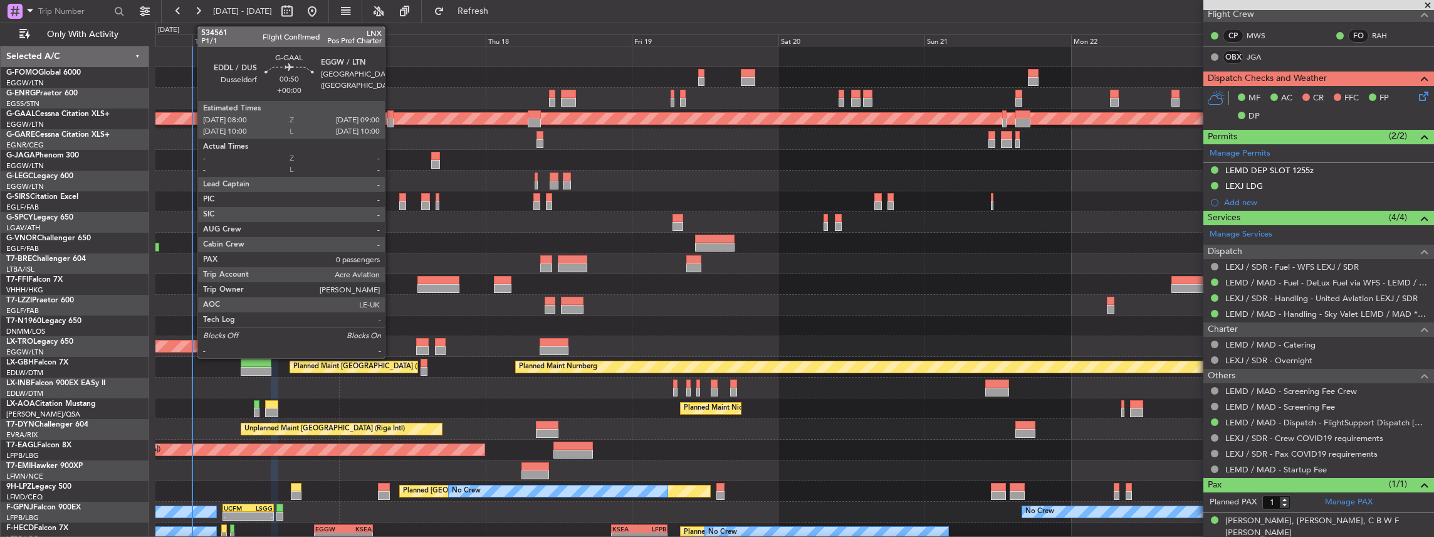
click at [391, 118] on div at bounding box center [390, 122] width 6 height 9
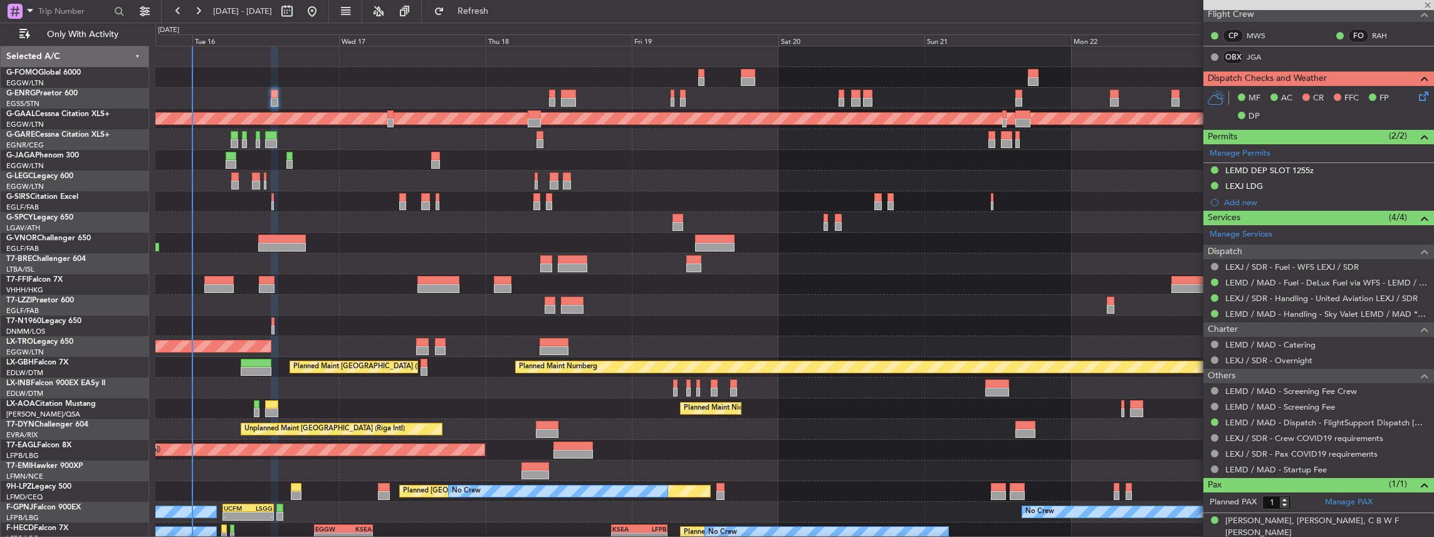
type input "0"
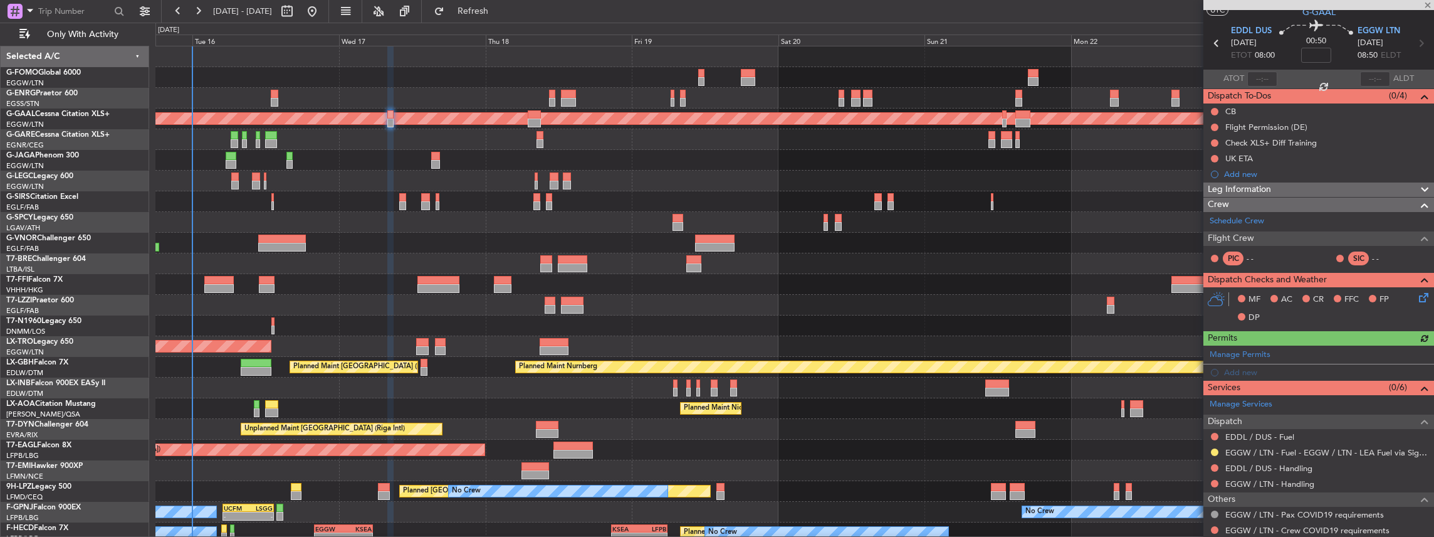
scroll to position [83, 0]
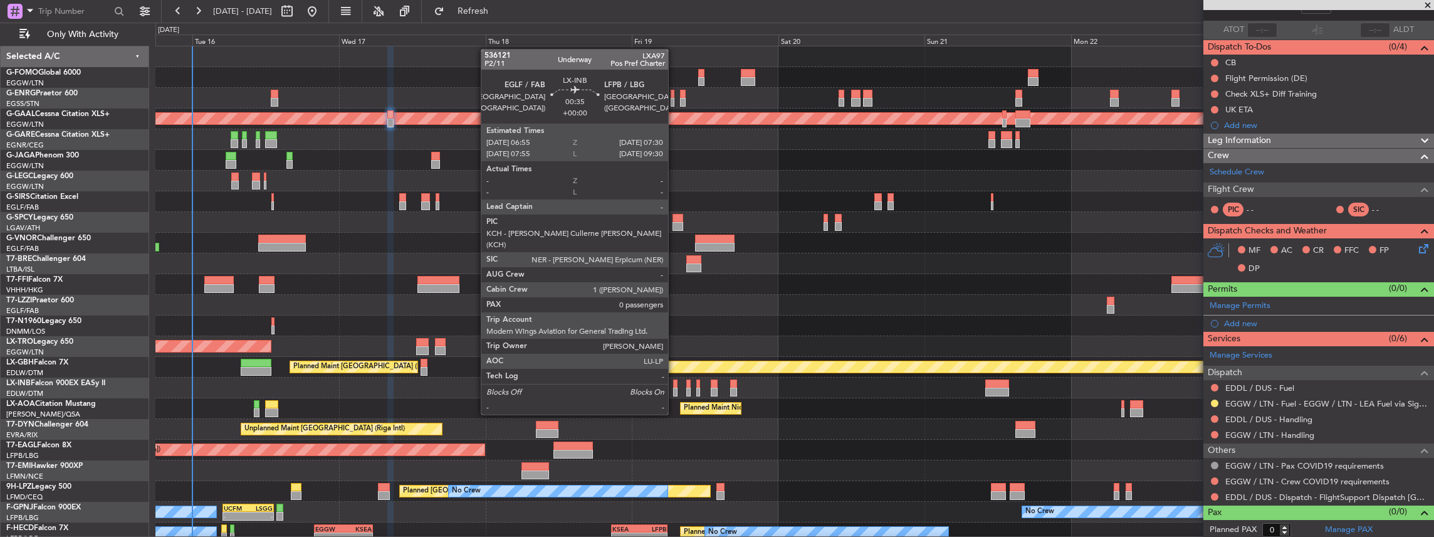
click at [674, 390] on div at bounding box center [675, 391] width 4 height 9
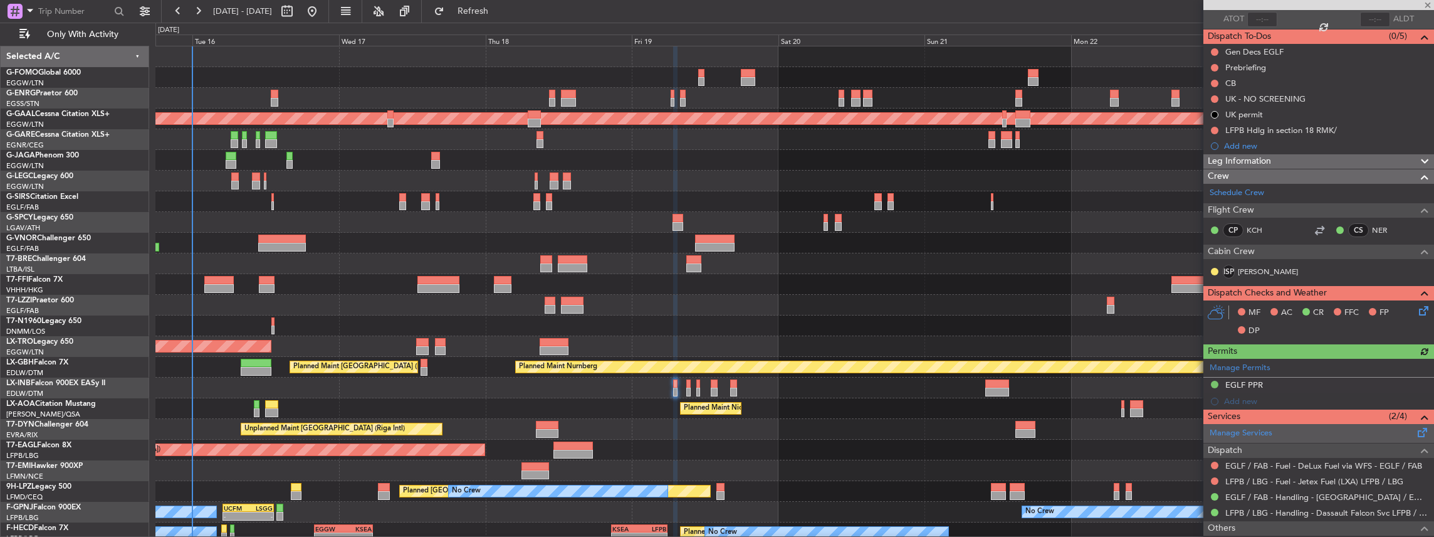
scroll to position [140, 0]
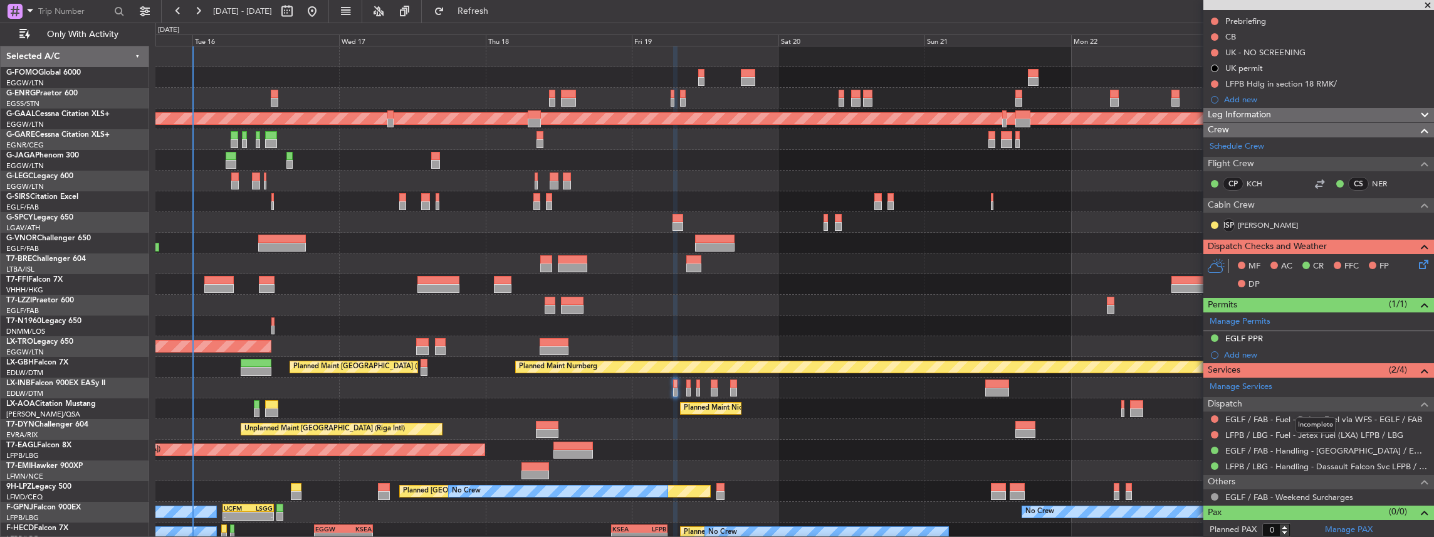
click at [1321, 397] on div "Dispatch" at bounding box center [1318, 404] width 231 height 14
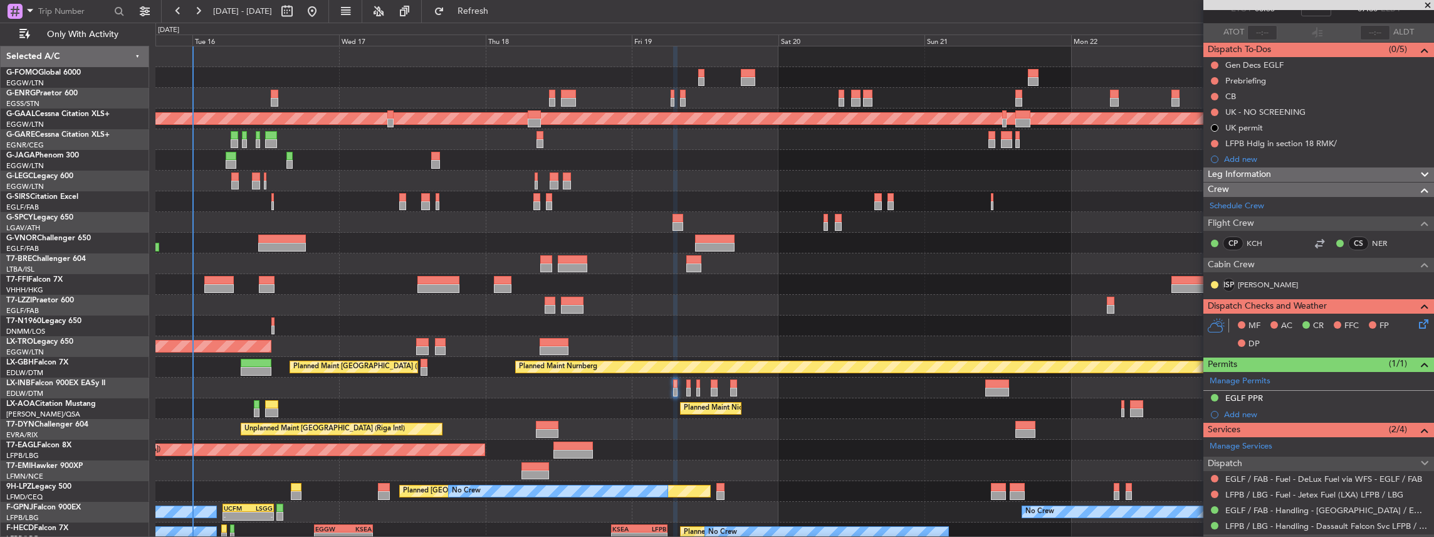
scroll to position [77, 0]
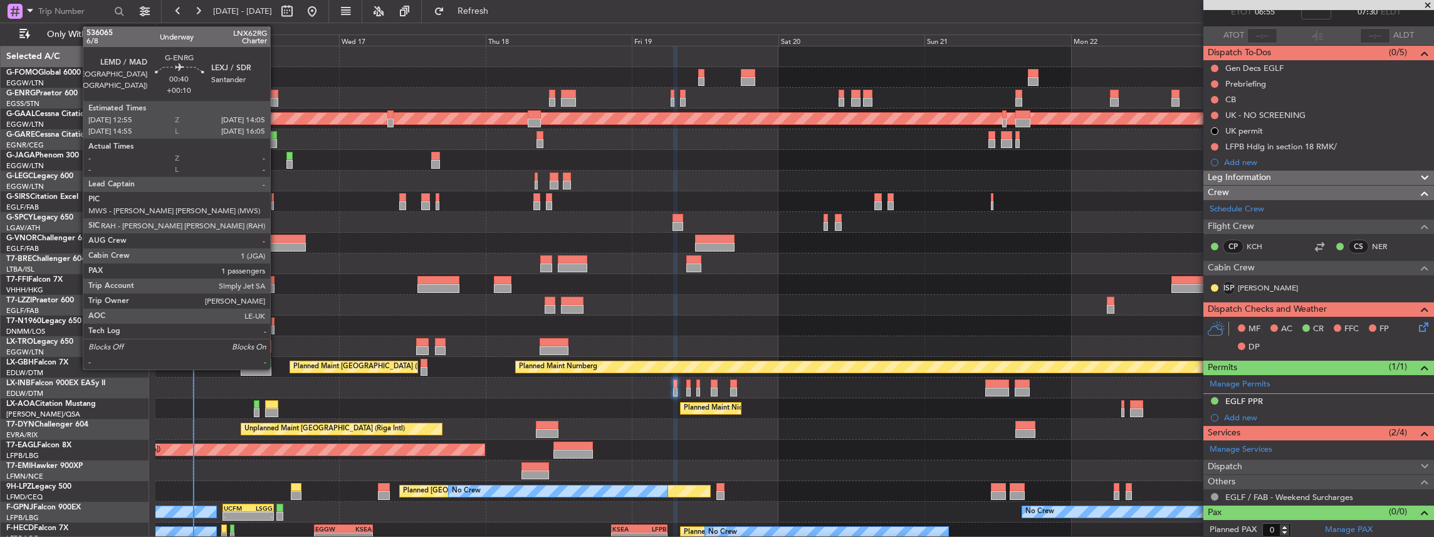
click at [276, 94] on div at bounding box center [275, 94] width 8 height 9
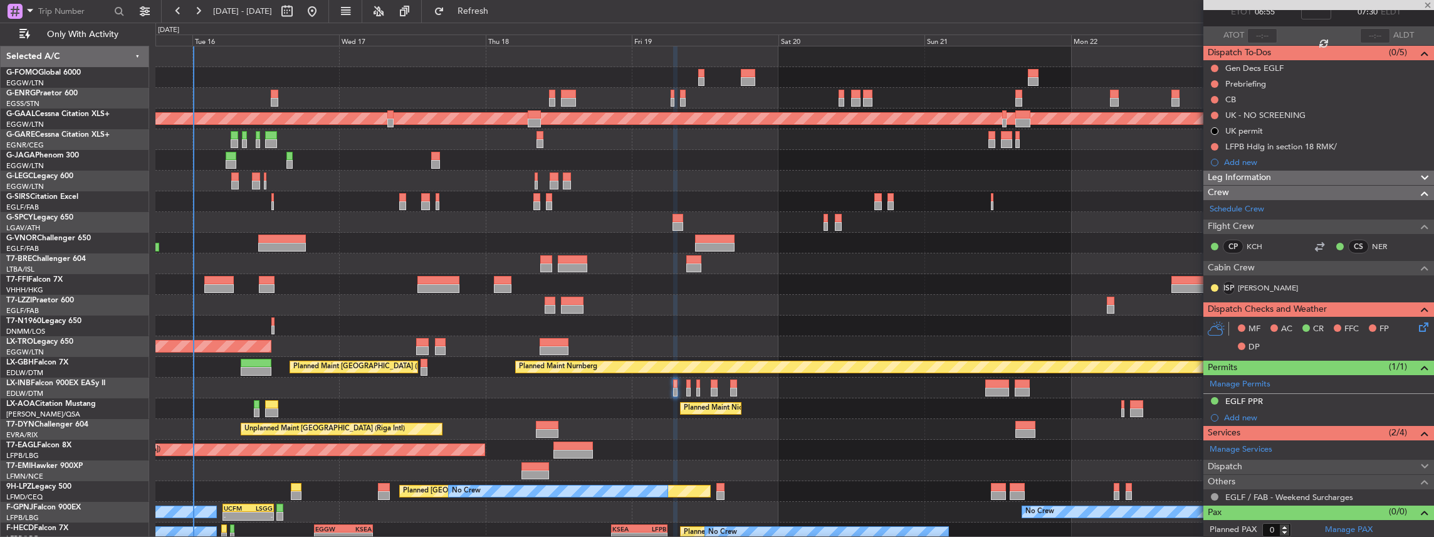
type input "+00:10"
type input "1"
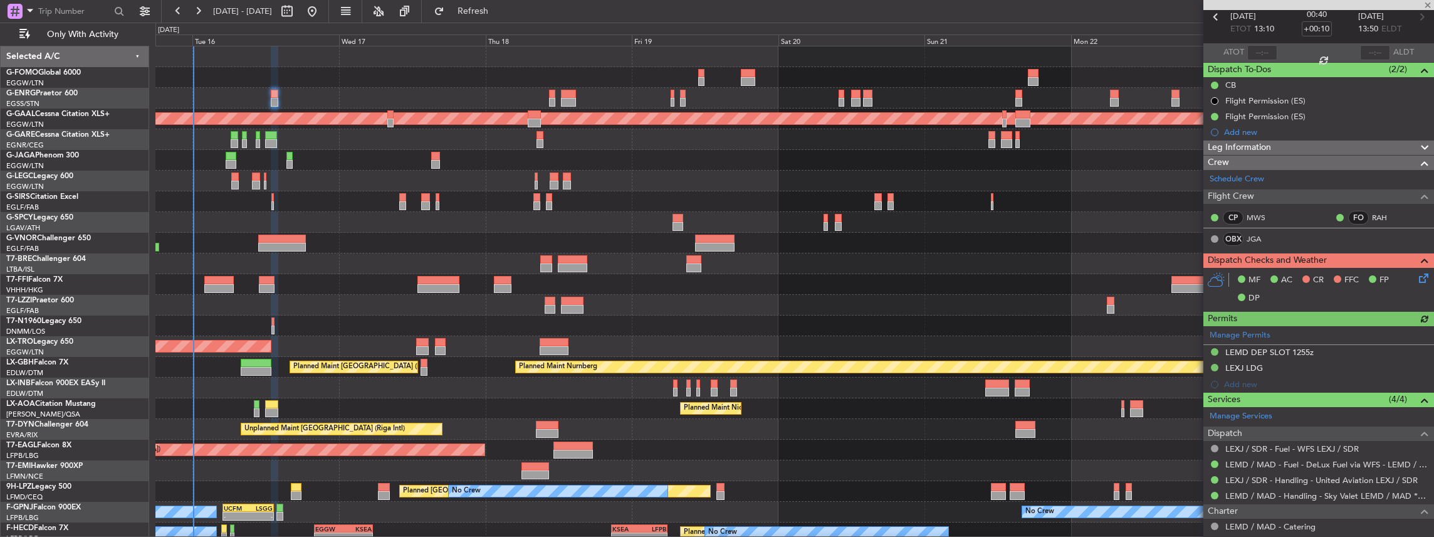
scroll to position [209, 0]
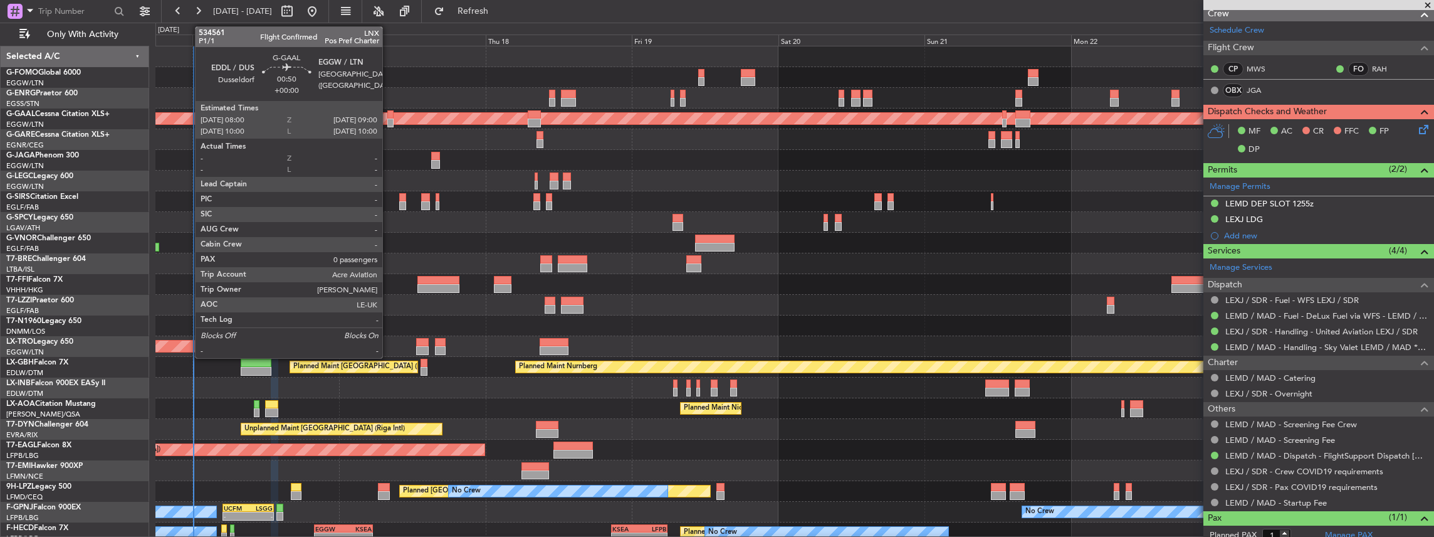
click at [389, 119] on div at bounding box center [390, 122] width 6 height 9
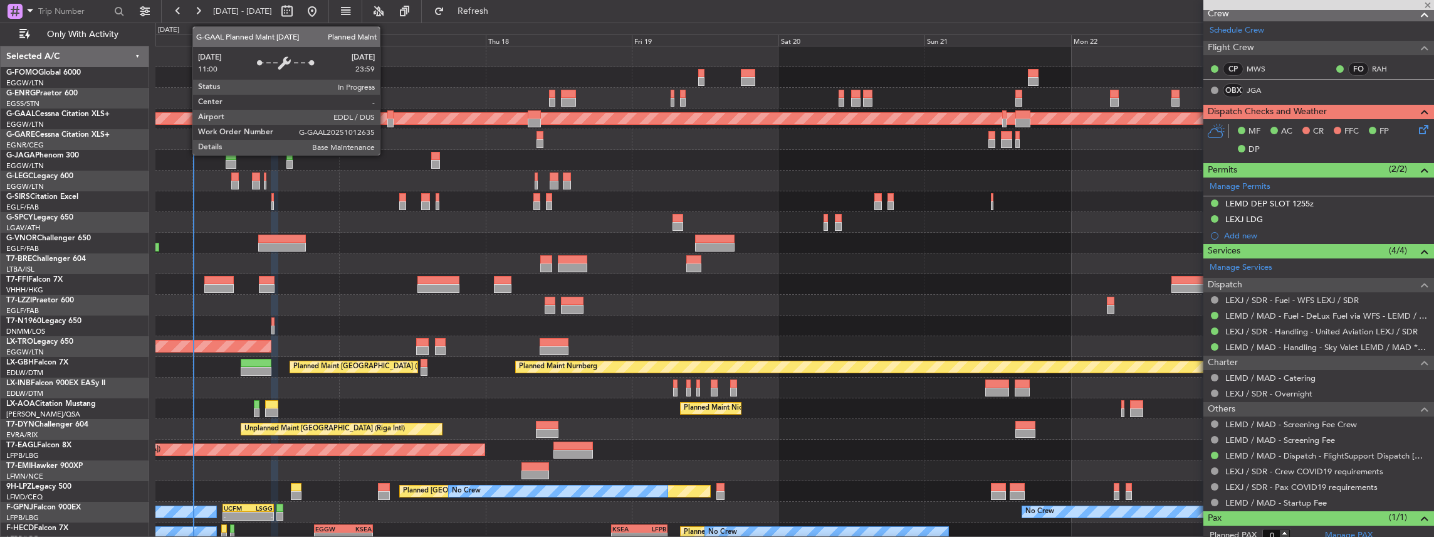
scroll to position [0, 0]
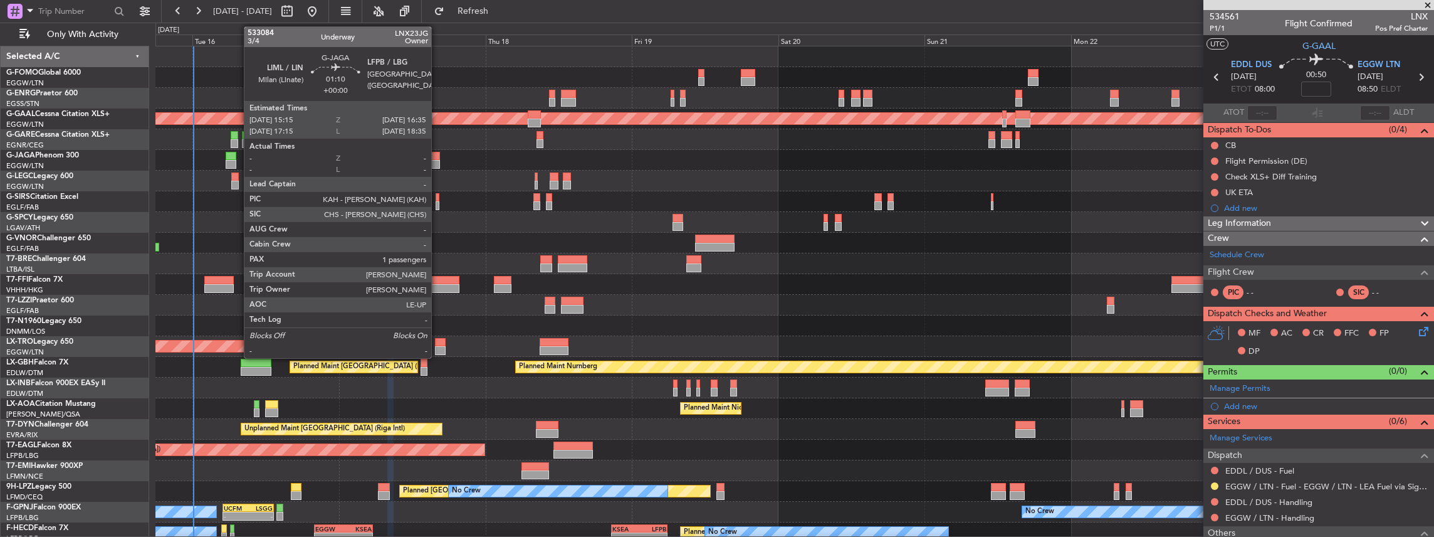
click at [437, 163] on div at bounding box center [435, 164] width 8 height 9
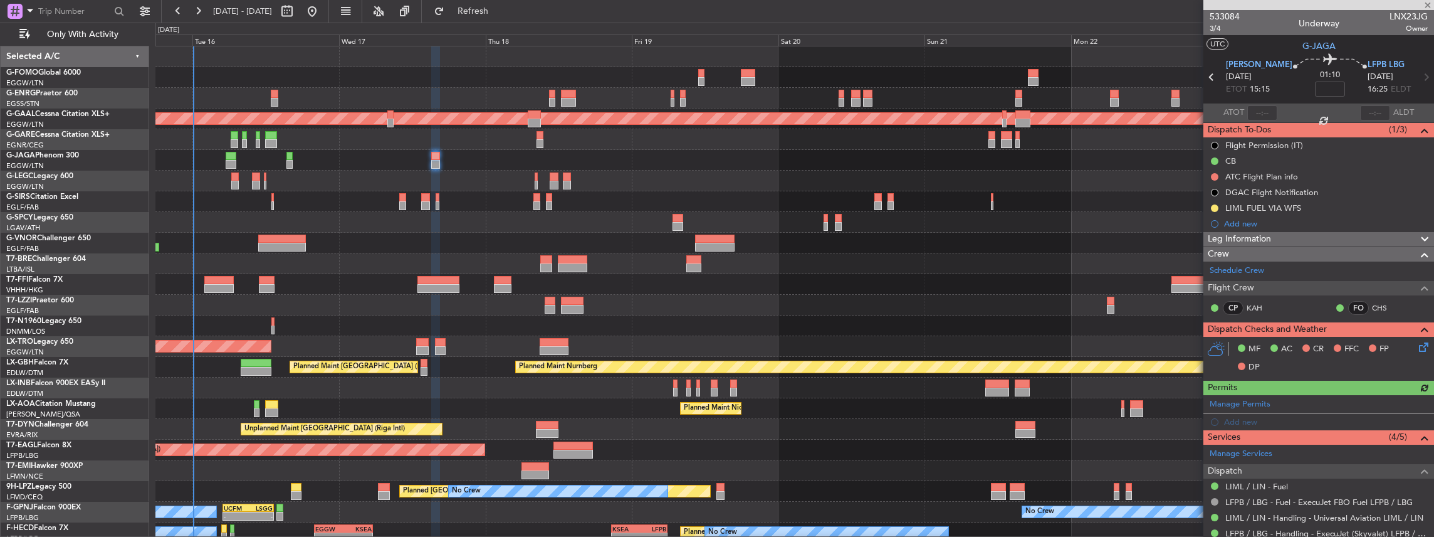
scroll to position [125, 0]
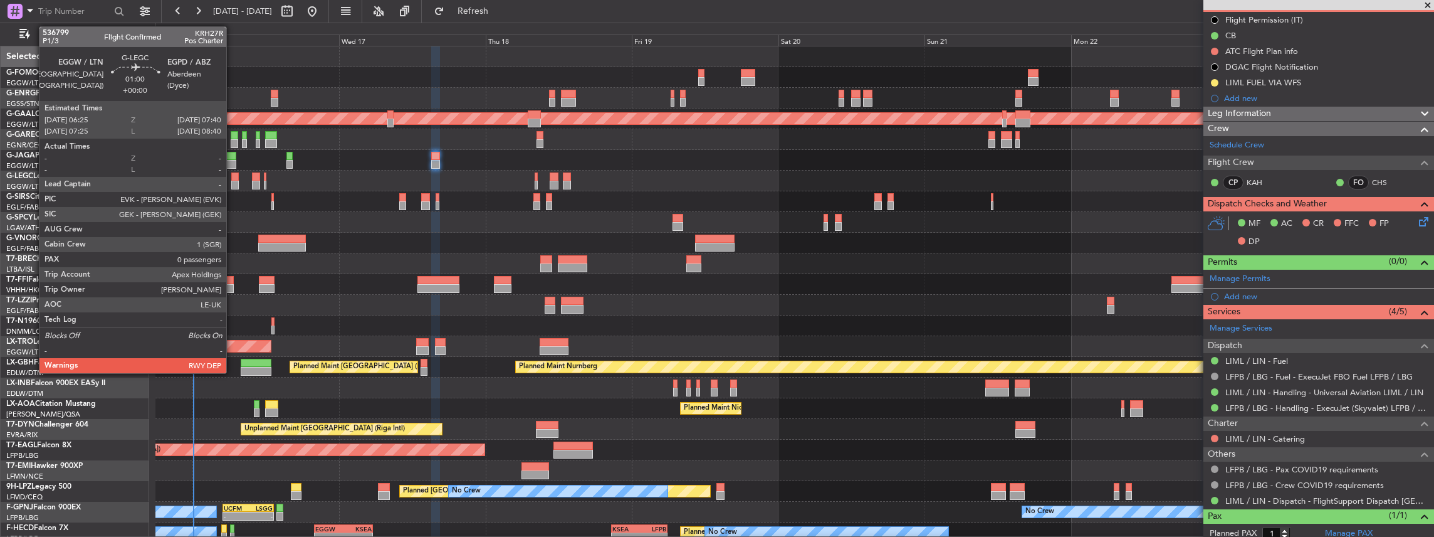
click at [233, 182] on div at bounding box center [235, 185] width 8 height 9
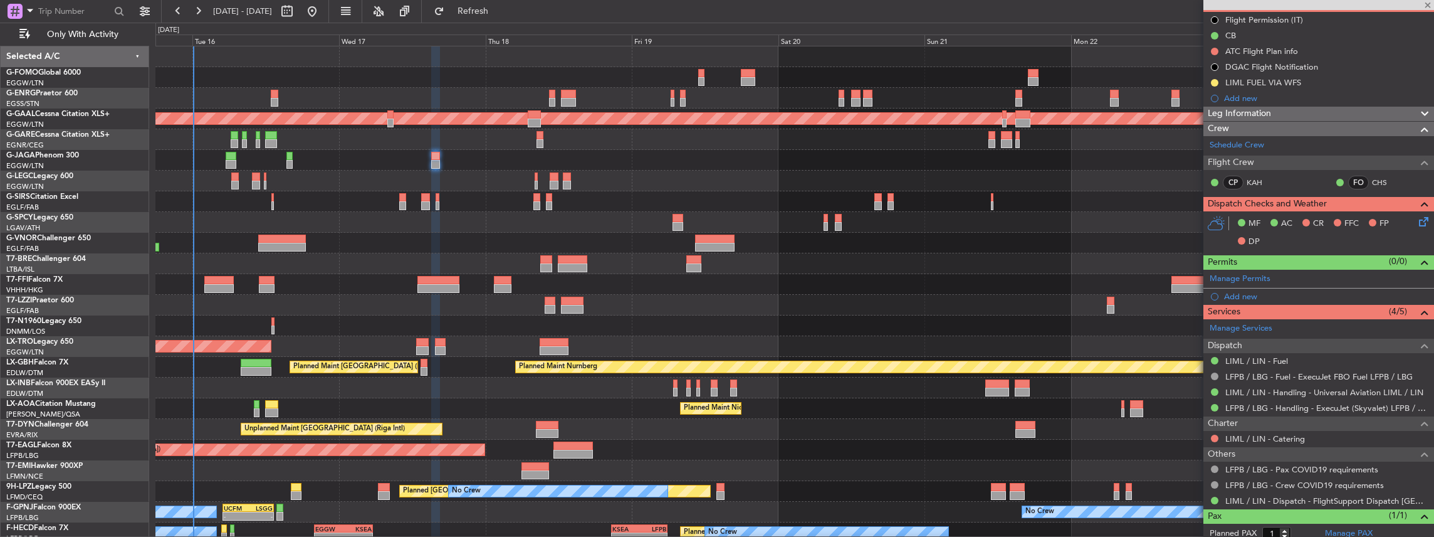
type input "0"
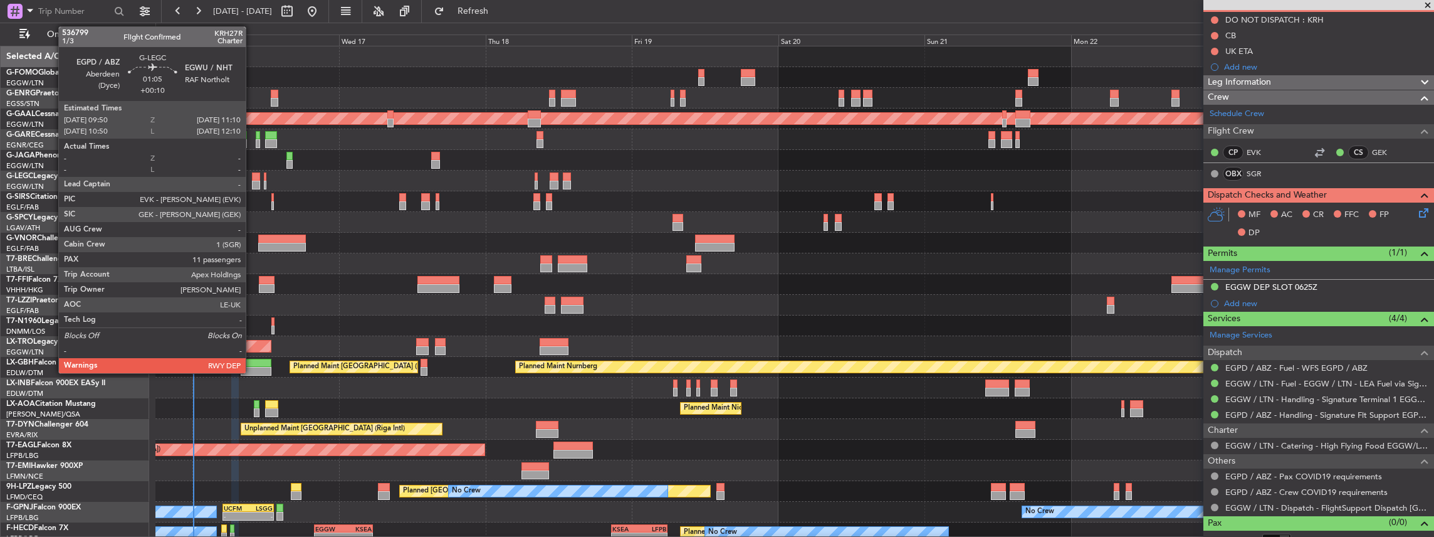
click at [252, 177] on div at bounding box center [256, 176] width 8 height 9
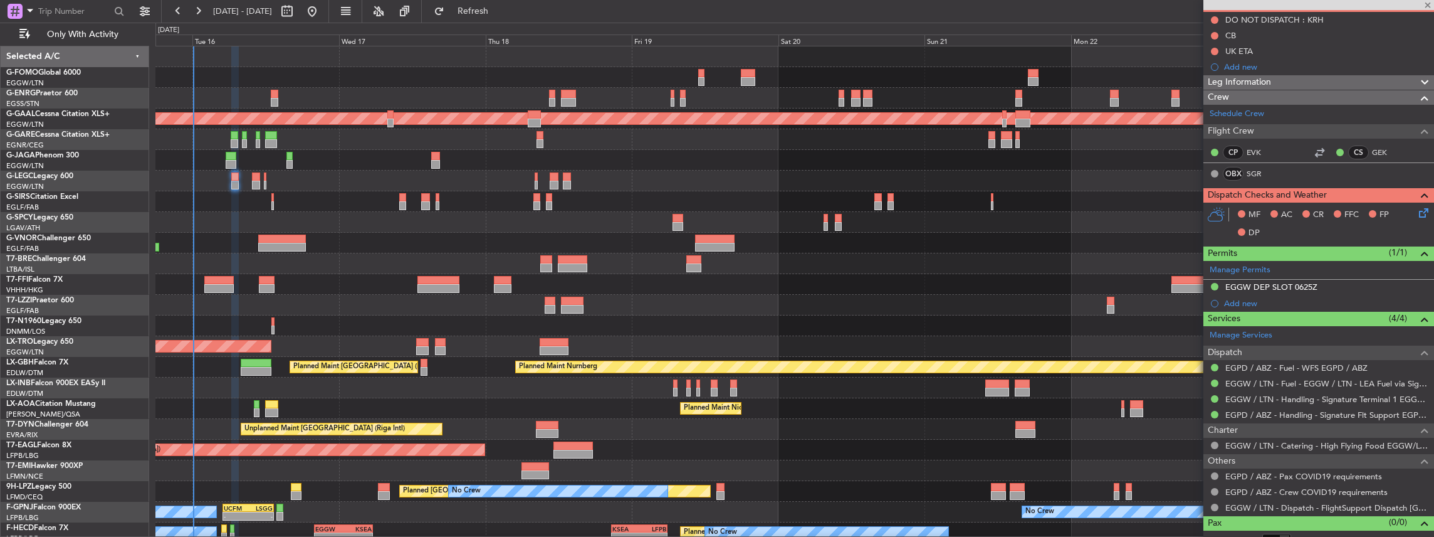
type input "+00:10"
type input "11"
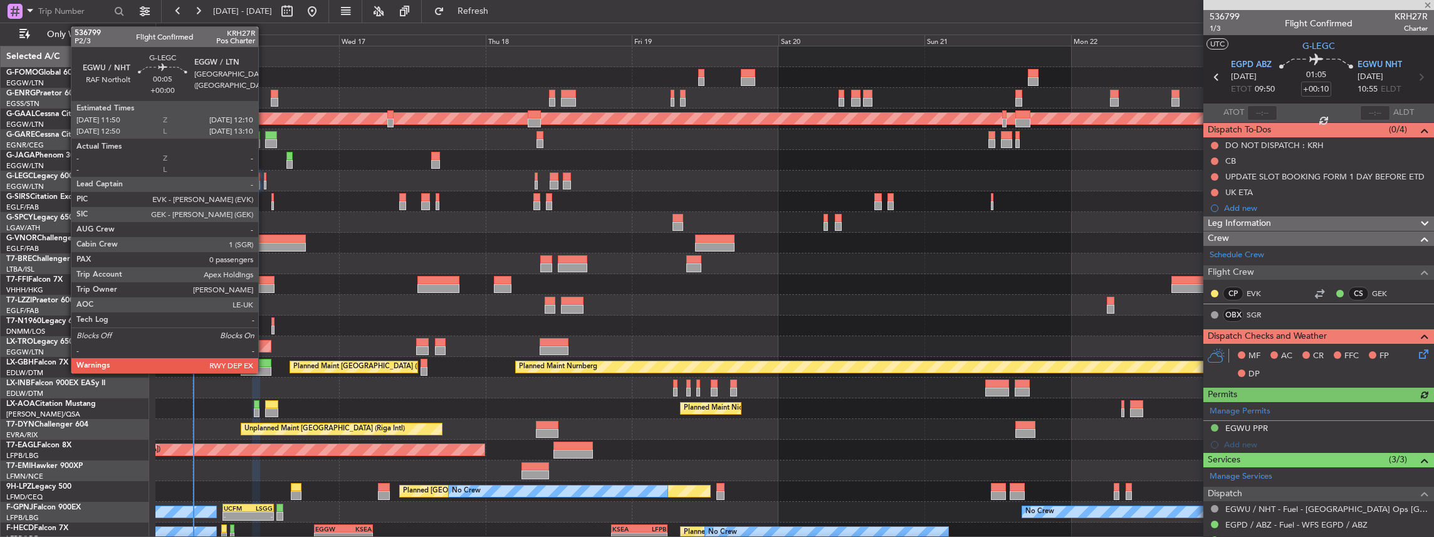
click at [264, 183] on div at bounding box center [265, 185] width 3 height 9
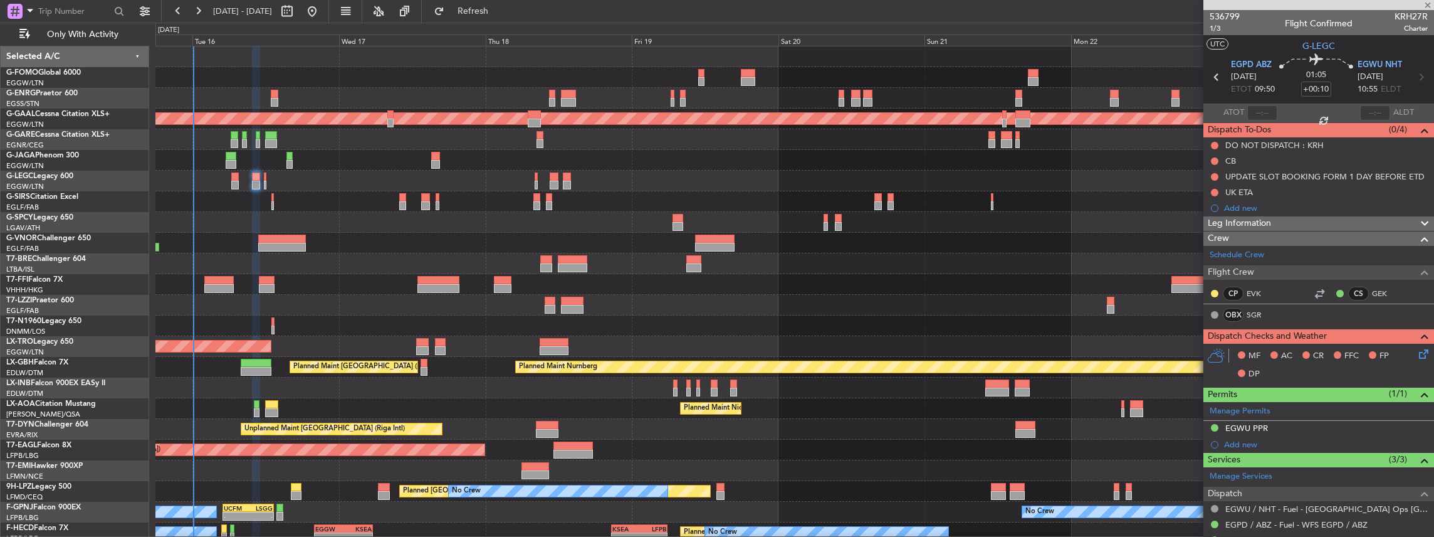
type input "0"
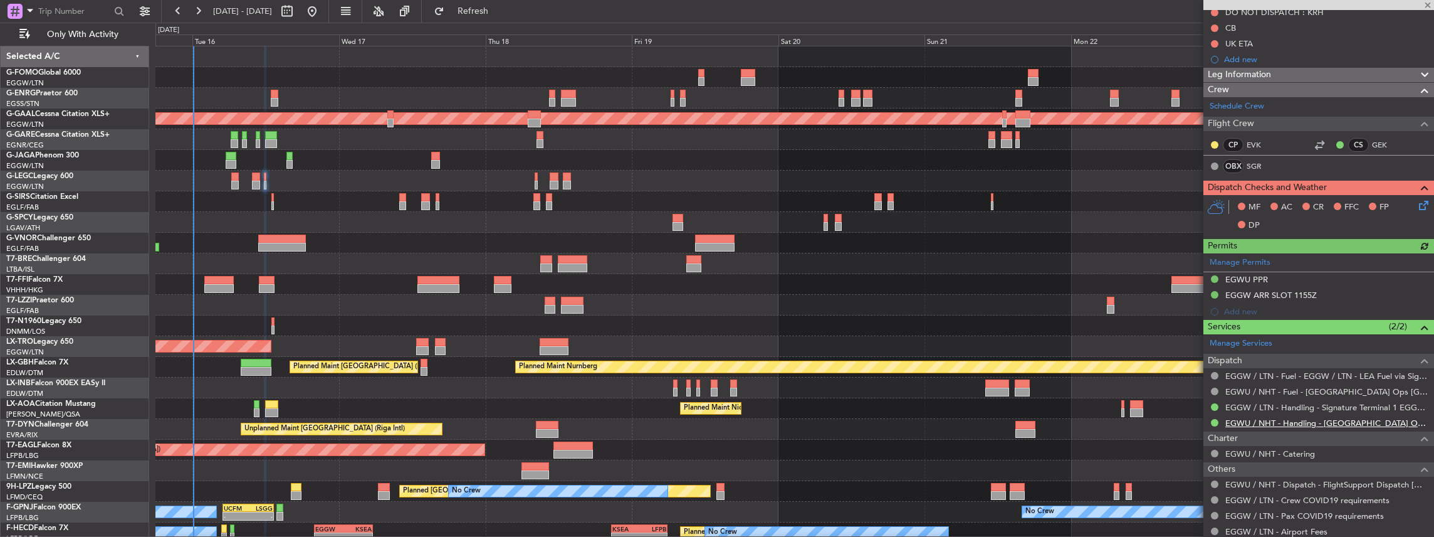
scroll to position [167, 0]
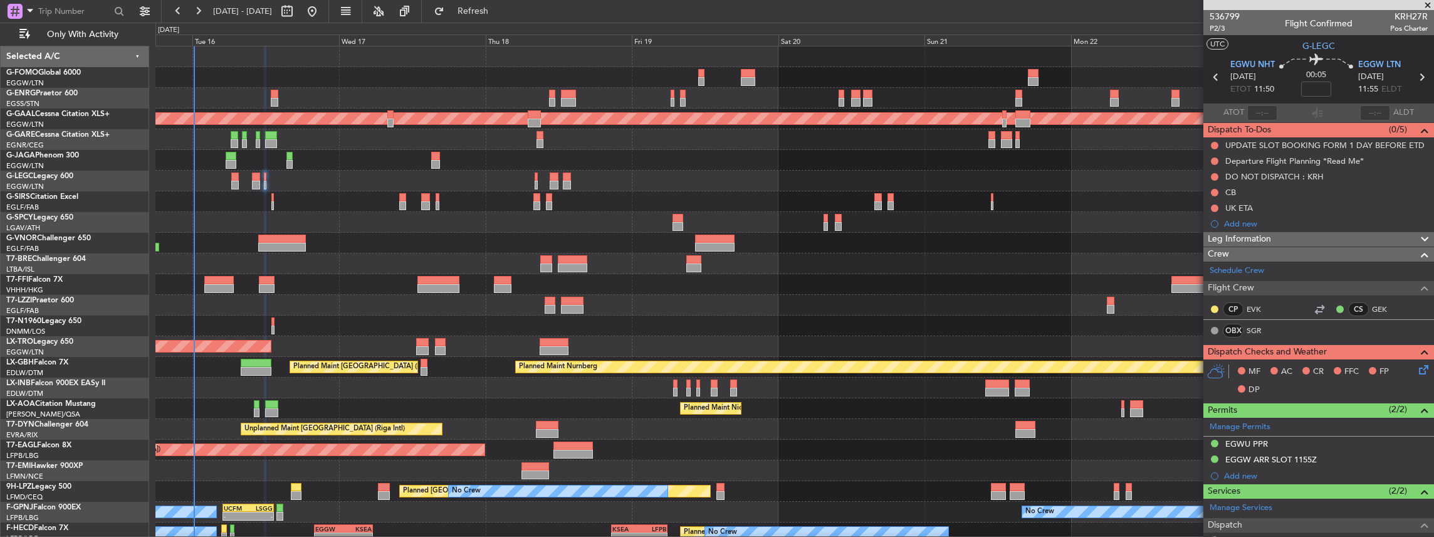
scroll to position [167, 0]
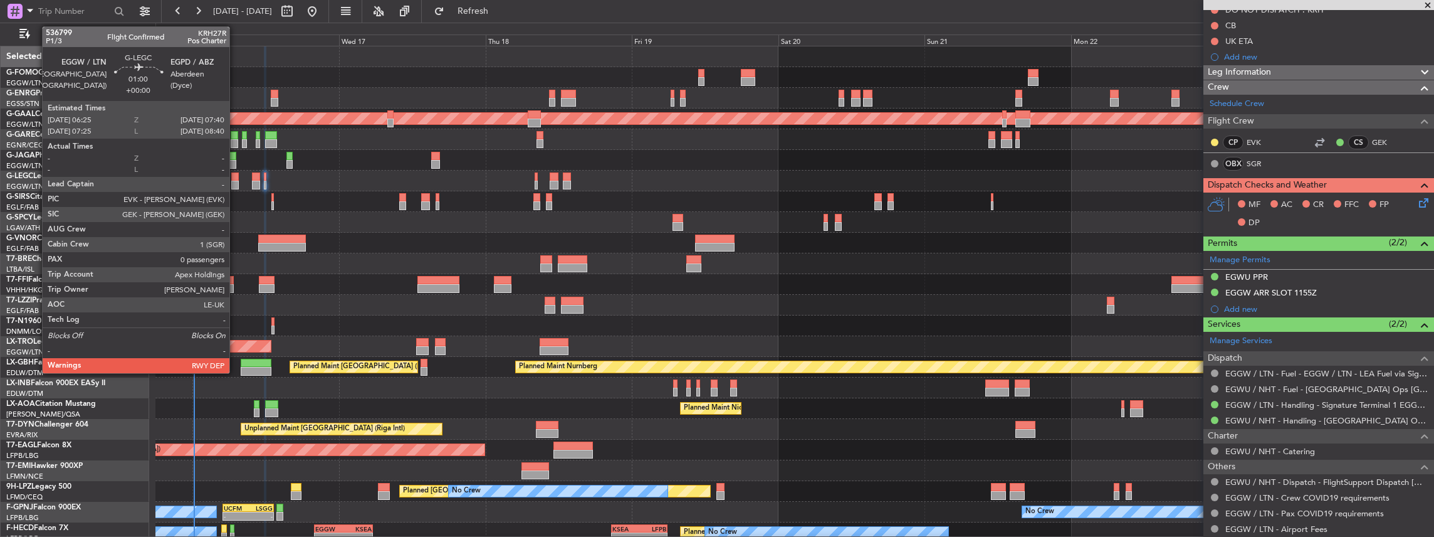
click at [236, 178] on div at bounding box center [235, 176] width 8 height 9
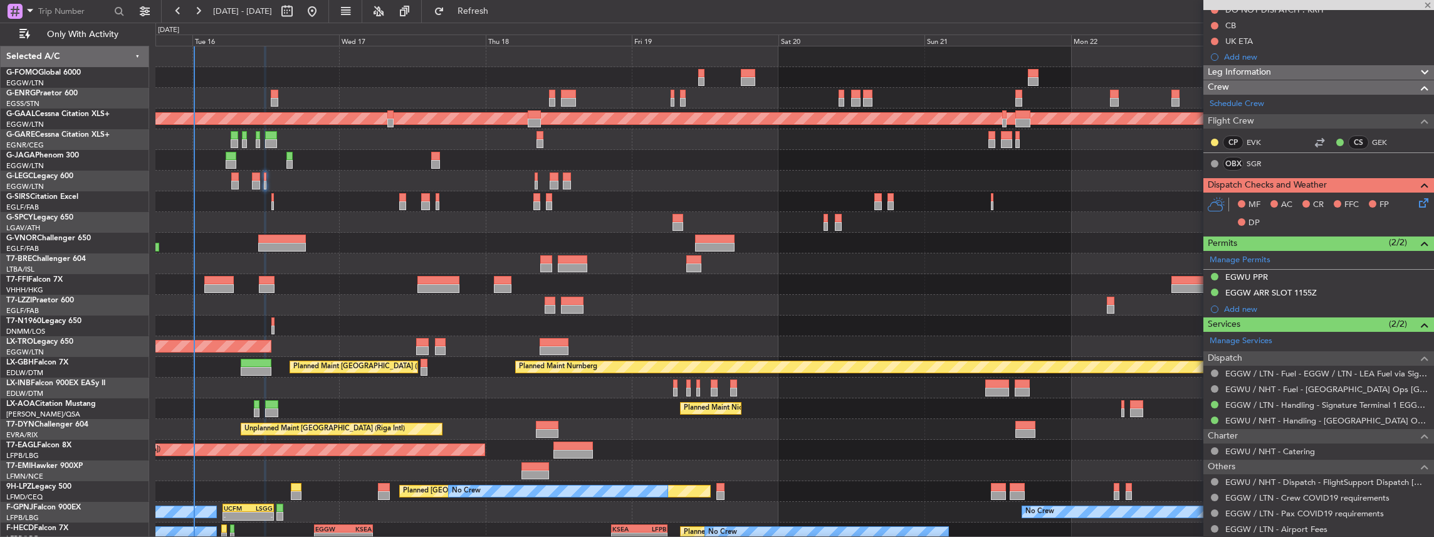
scroll to position [0, 0]
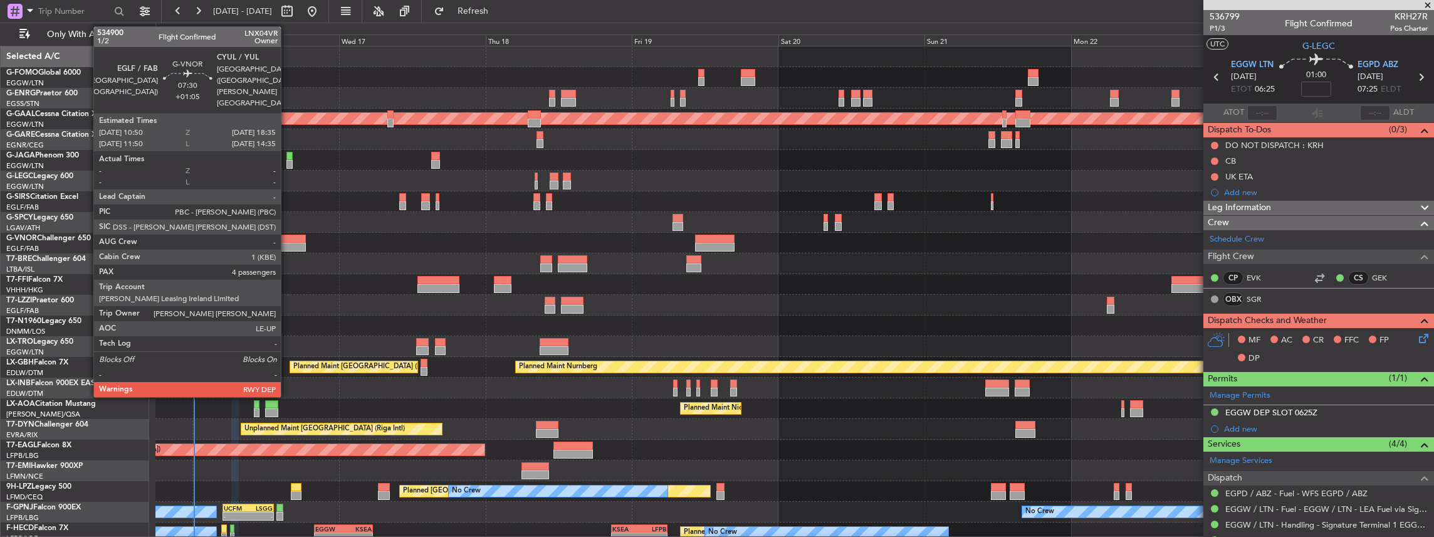
click at [287, 236] on div at bounding box center [282, 238] width 48 height 9
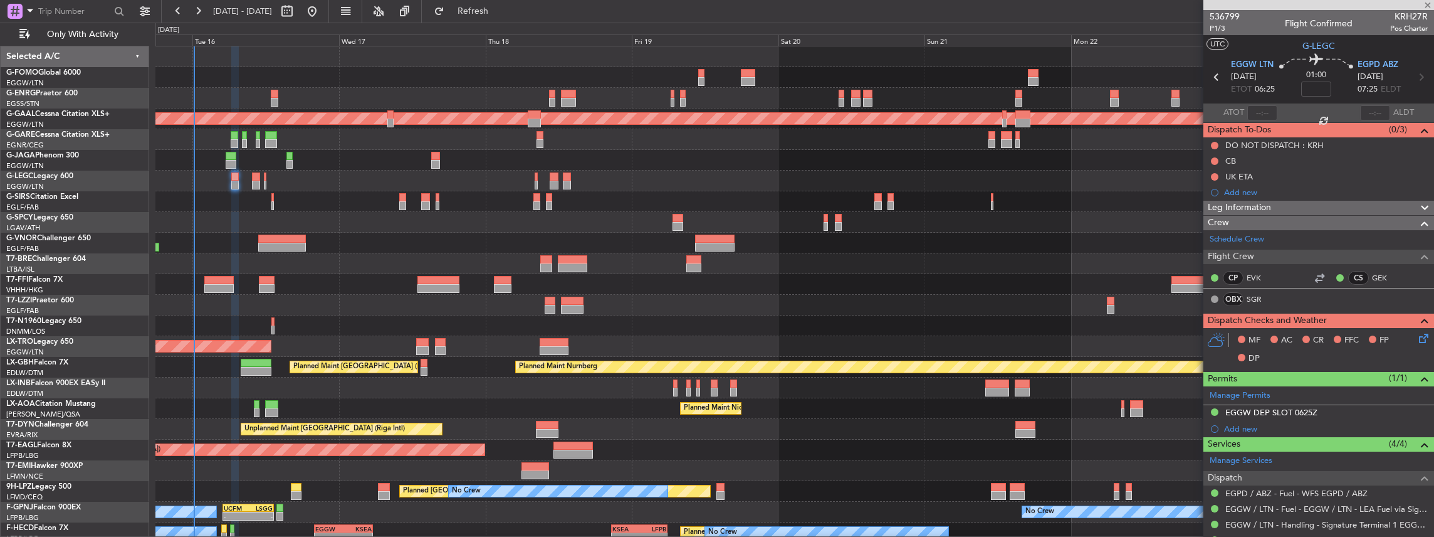
type input "+01:05"
type input "4"
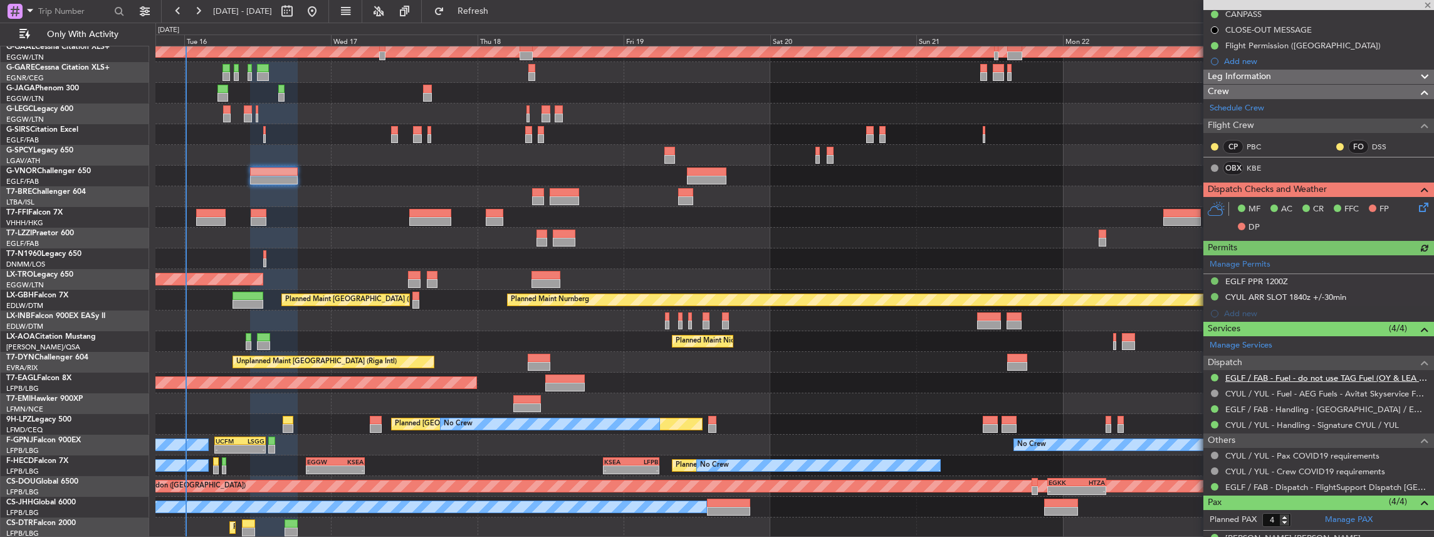
scroll to position [167, 0]
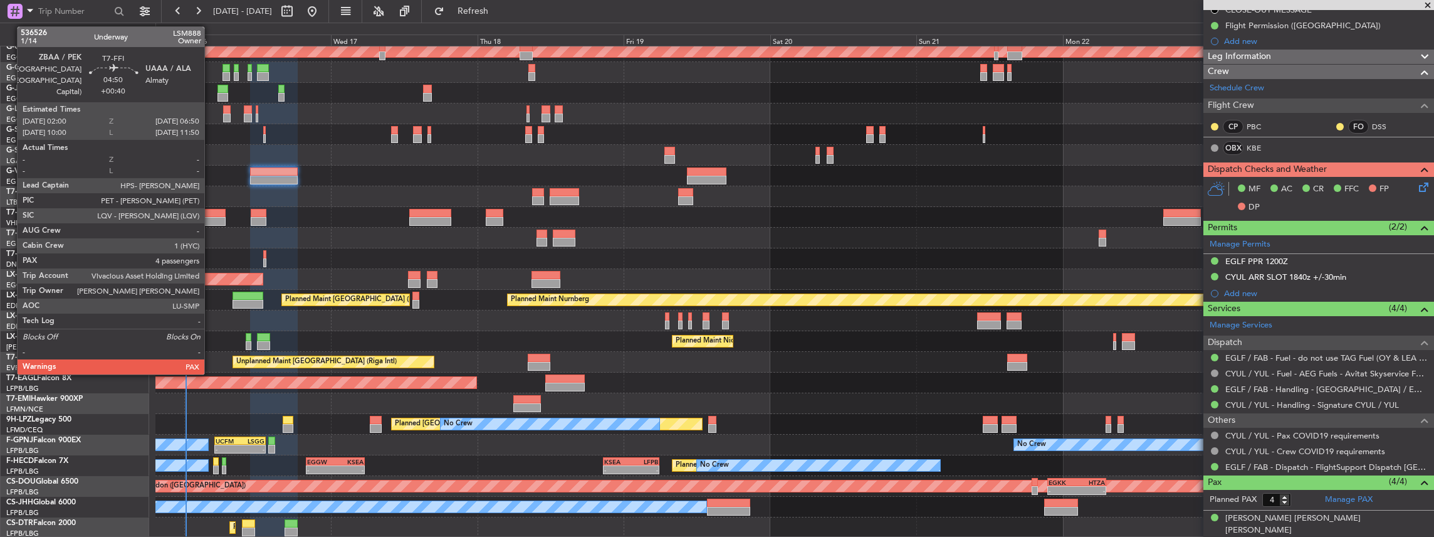
click at [211, 211] on div at bounding box center [211, 213] width 30 height 9
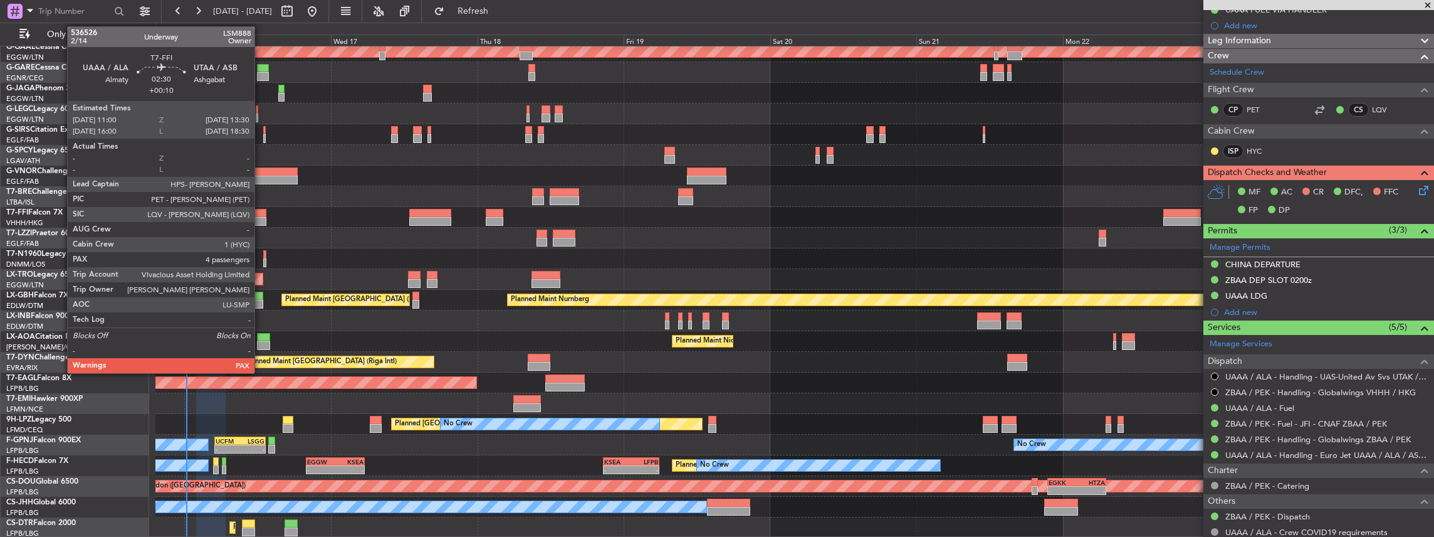
click at [261, 219] on div at bounding box center [259, 221] width 16 height 9
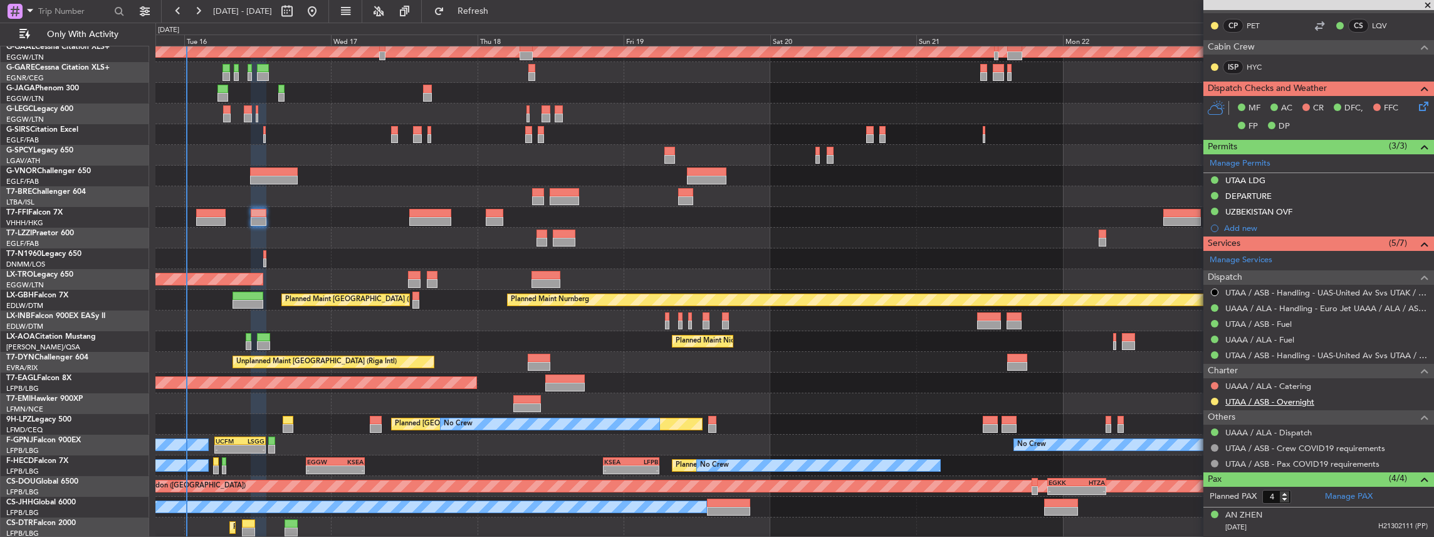
scroll to position [330, 0]
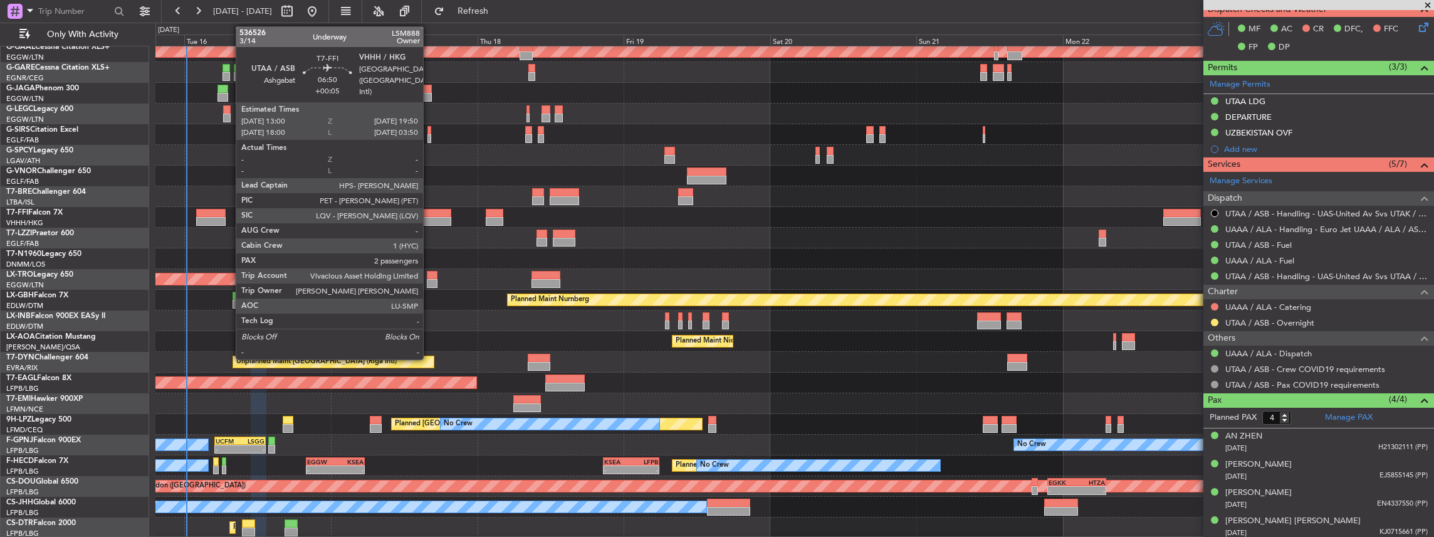
click at [430, 212] on div at bounding box center [430, 213] width 42 height 9
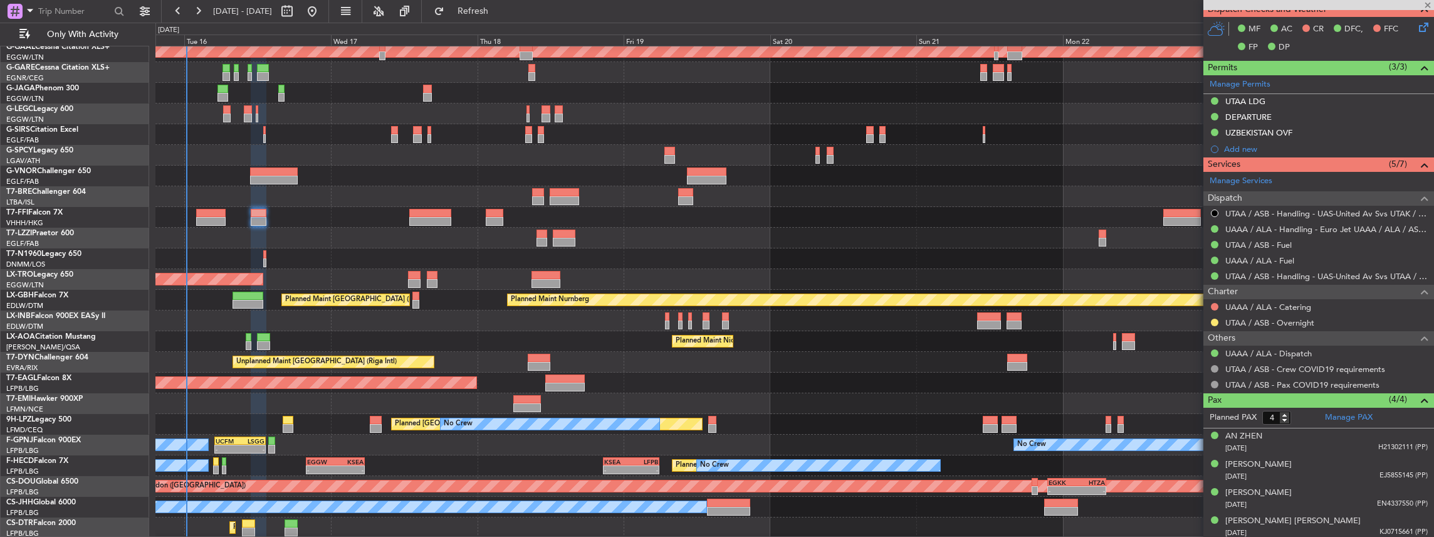
type input "+00:05"
type input "2"
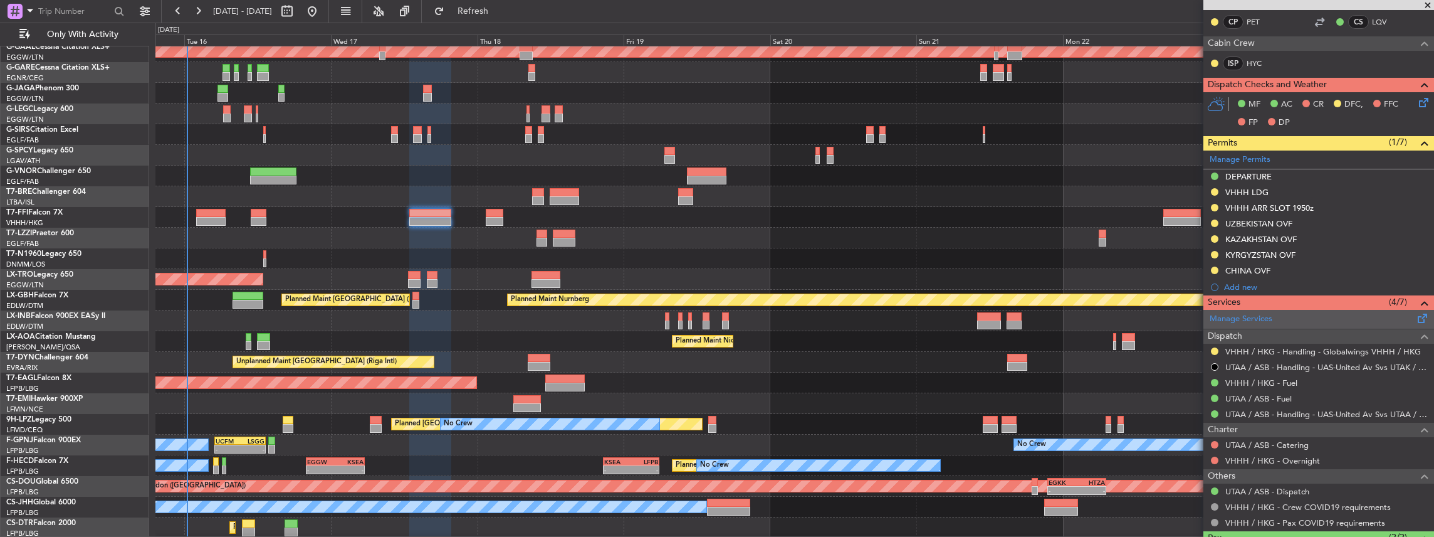
scroll to position [334, 0]
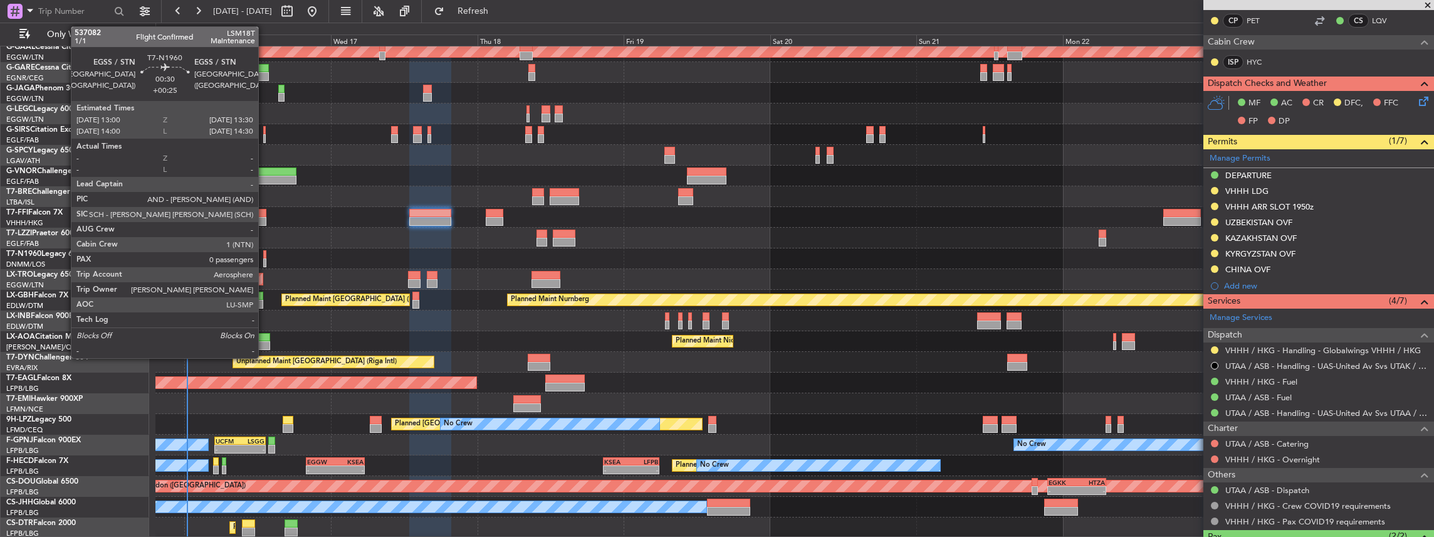
click at [264, 260] on div at bounding box center [264, 262] width 3 height 9
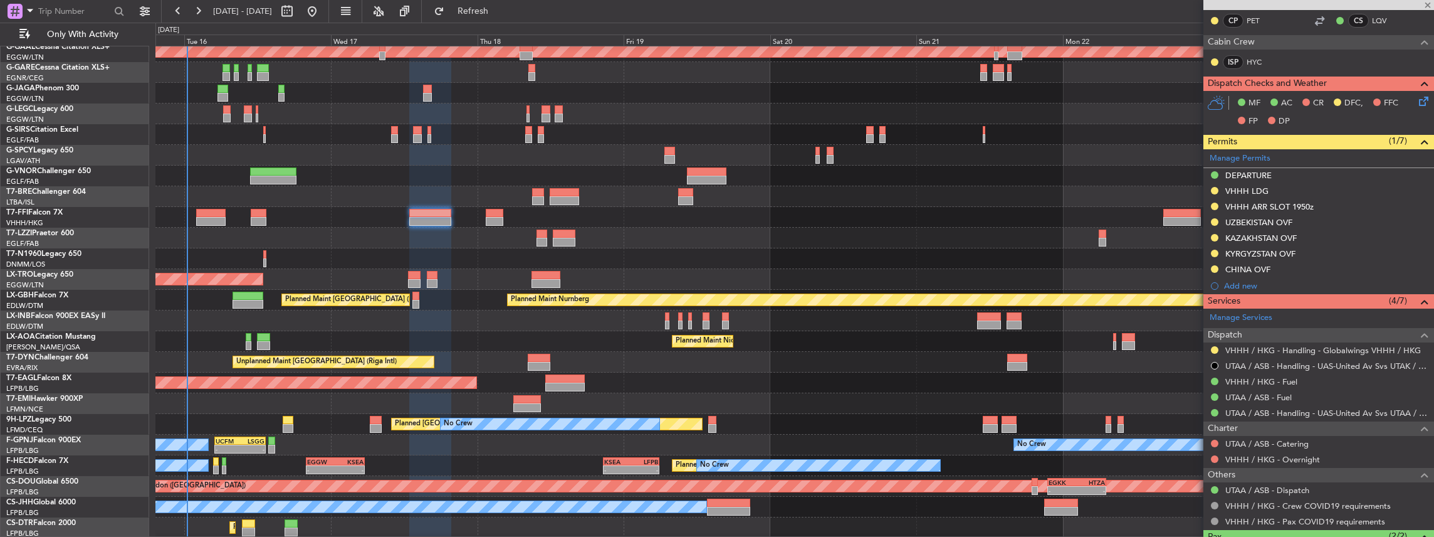
type input "+00:25"
type input "0"
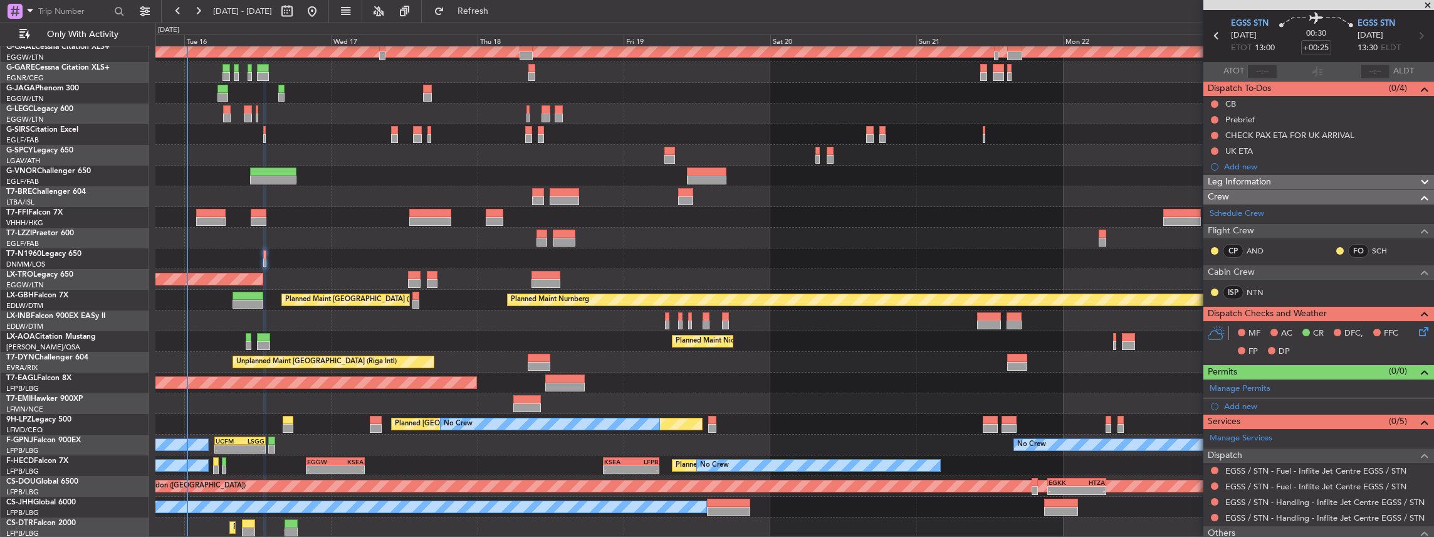
scroll to position [0, 0]
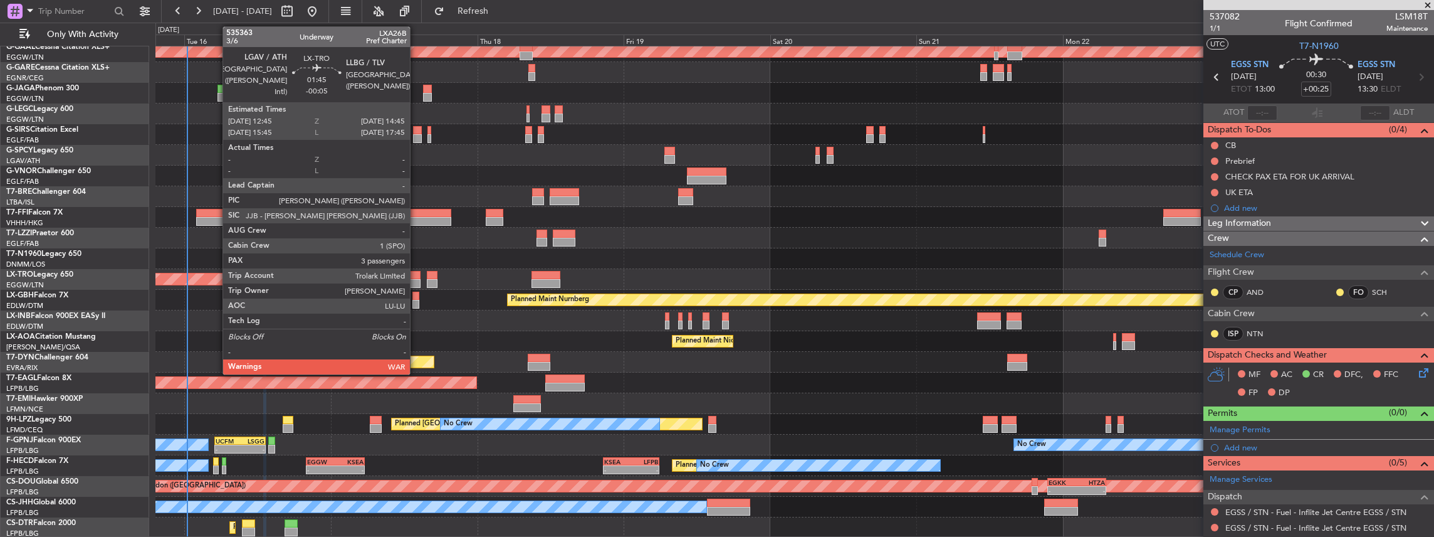
click at [416, 273] on div at bounding box center [414, 275] width 13 height 9
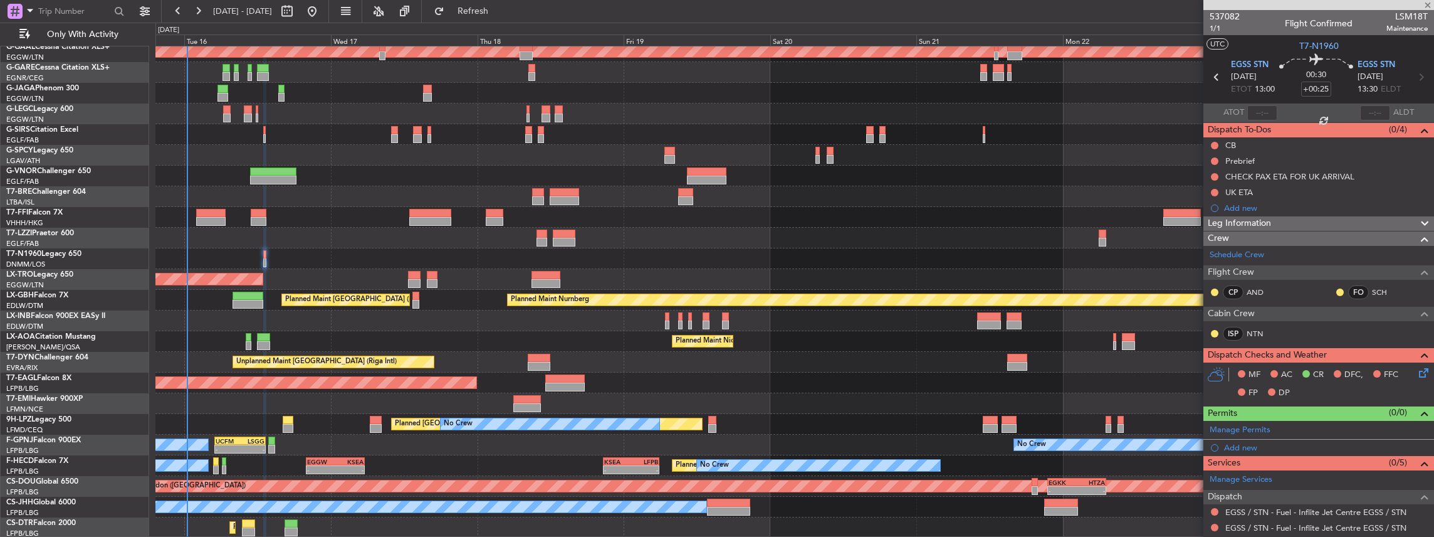
type input "-00:05"
type input "3"
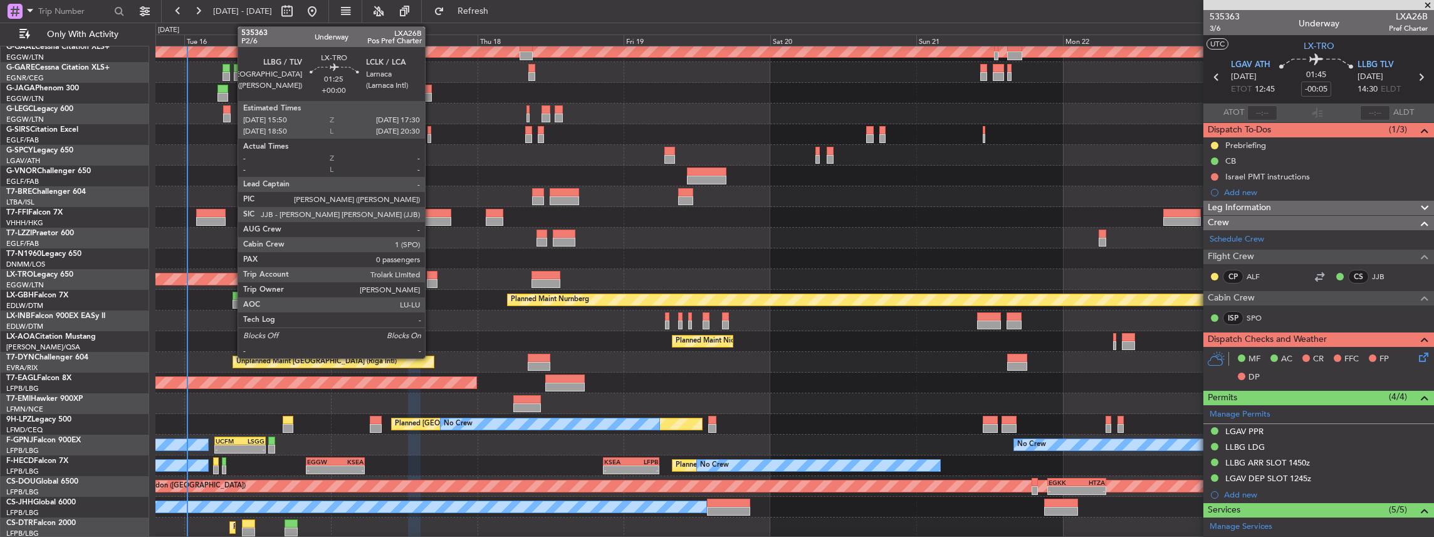
click at [431, 279] on div at bounding box center [432, 283] width 11 height 9
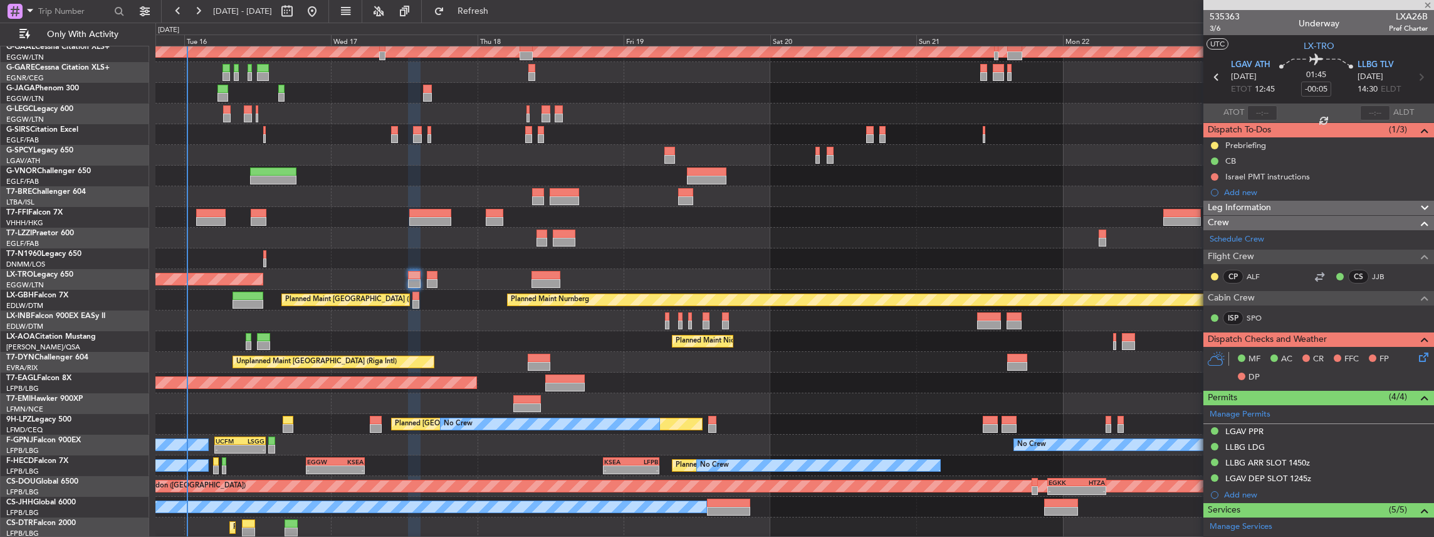
type input "0"
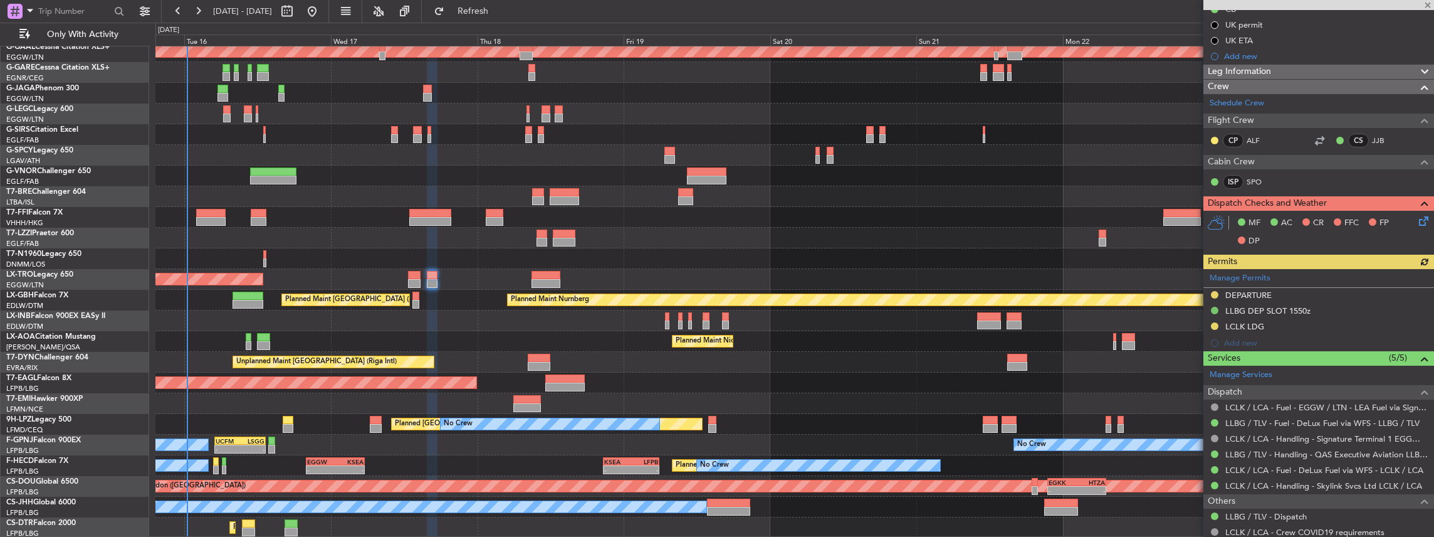
scroll to position [167, 0]
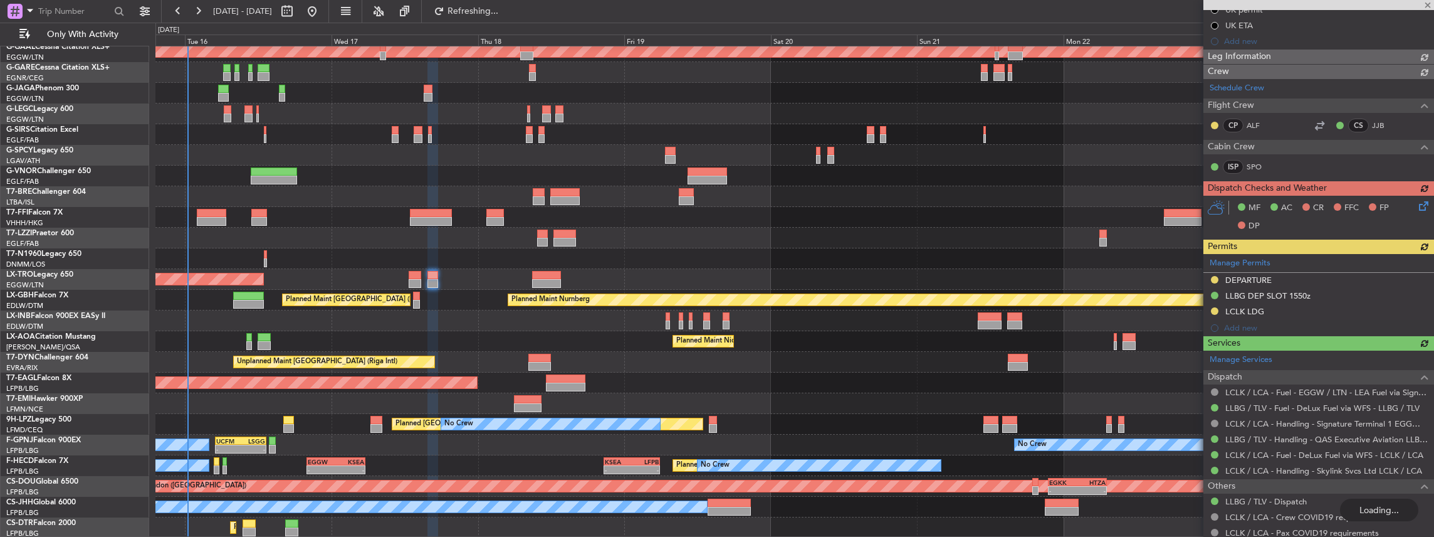
click at [593, 356] on div "Planned Maint Dusseldorf A/C Unavailable [GEOGRAPHIC_DATA] ([GEOGRAPHIC_DATA]) …" at bounding box center [794, 258] width 1279 height 558
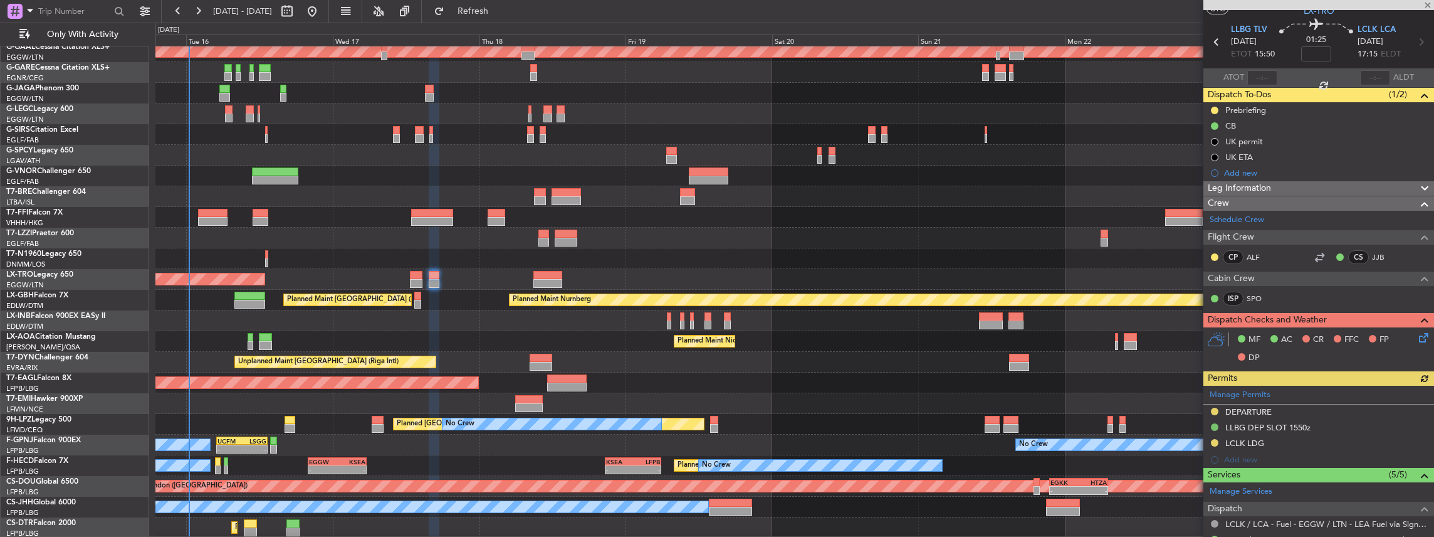
scroll to position [0, 0]
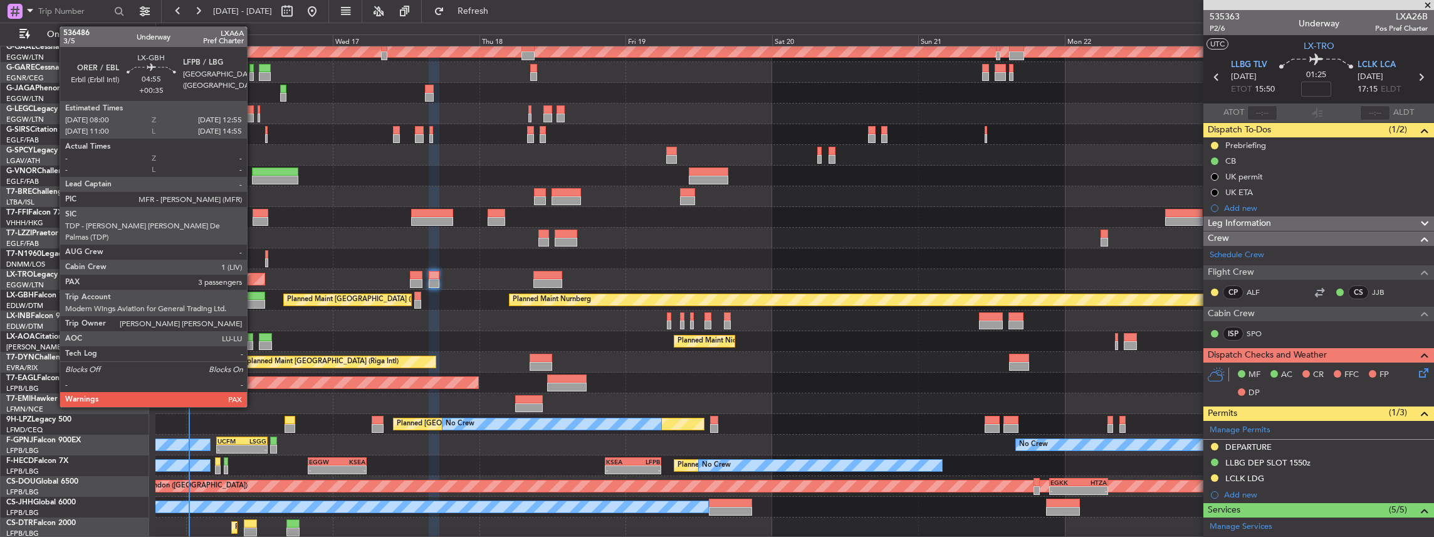
click at [253, 300] on div at bounding box center [249, 304] width 30 height 9
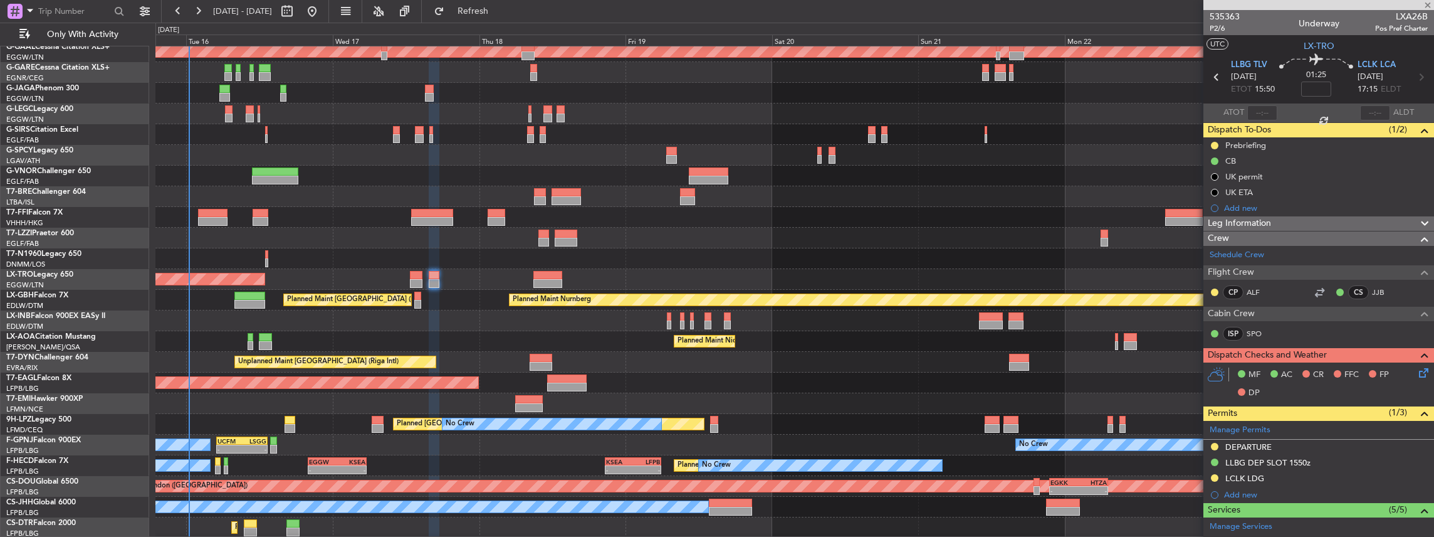
type input "+00:35"
type input "3"
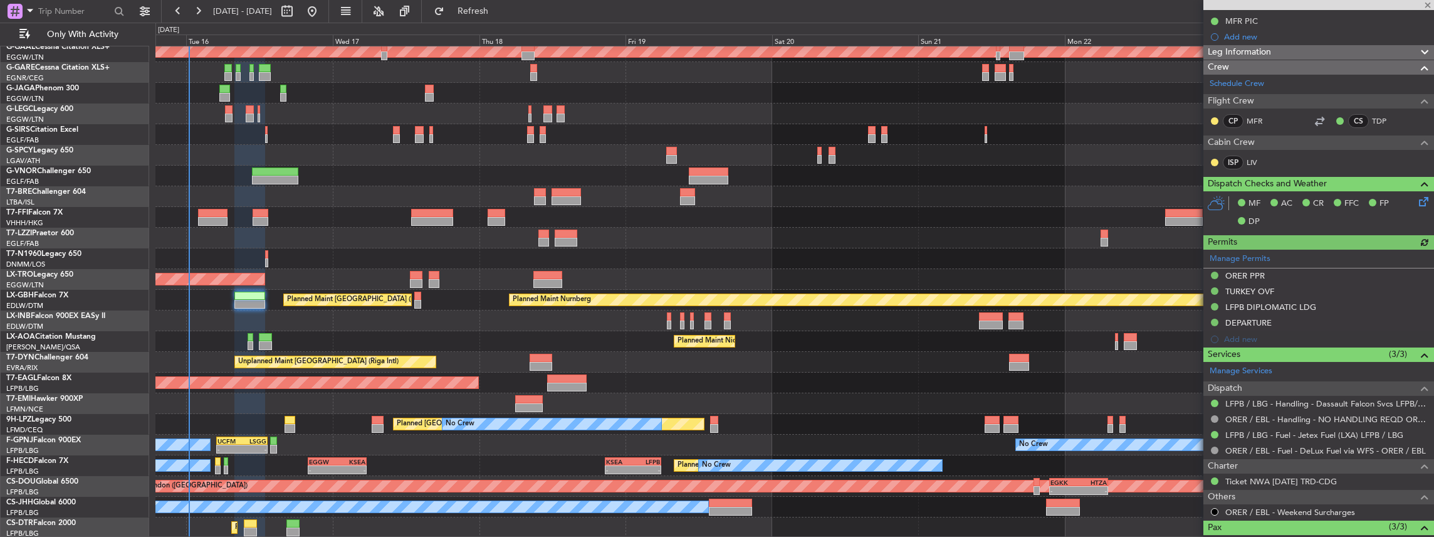
scroll to position [251, 0]
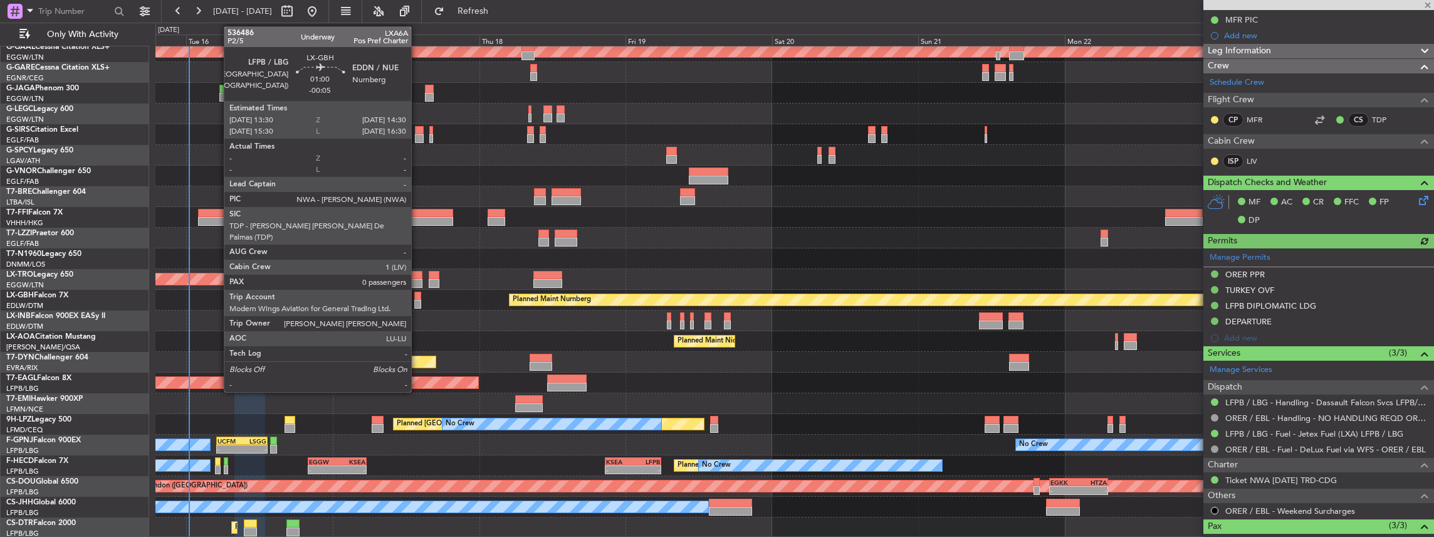
click at [417, 301] on div at bounding box center [417, 304] width 6 height 9
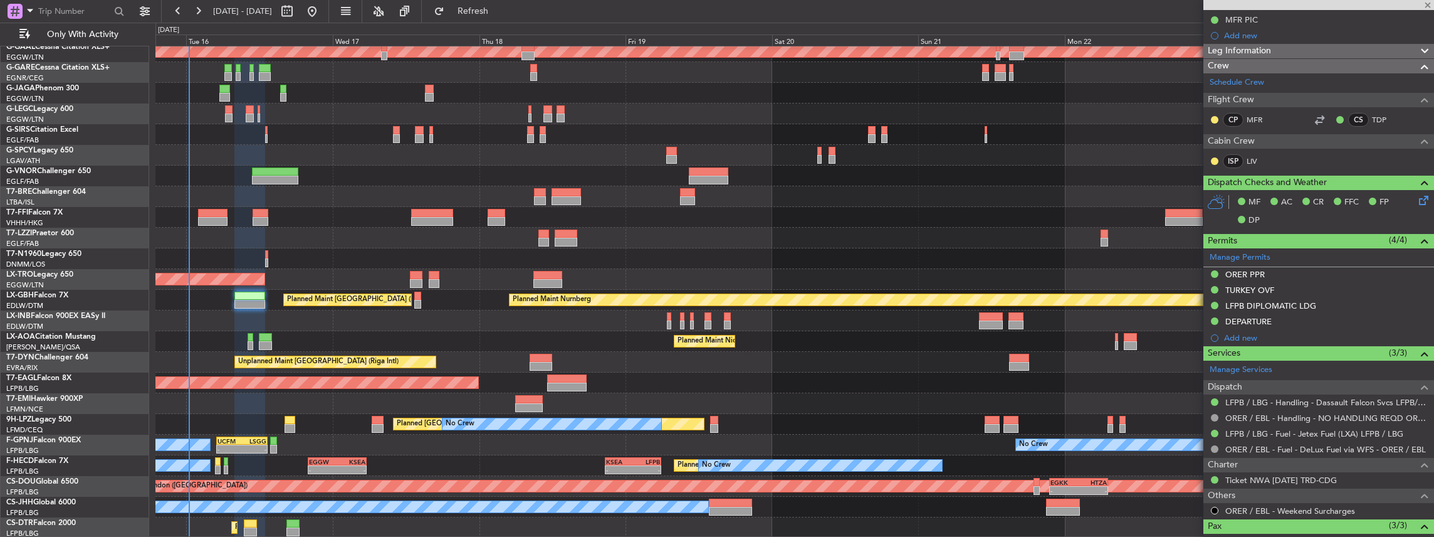
type input "-00:05"
type input "0"
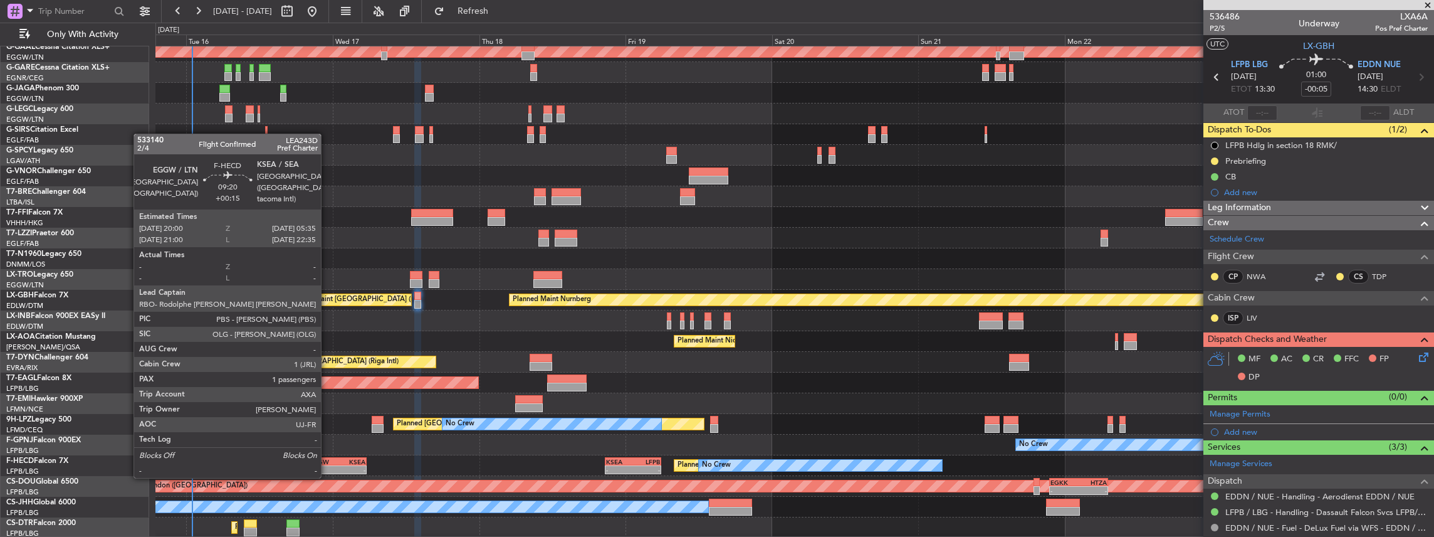
click at [327, 464] on div "Planned Maint [GEOGRAPHIC_DATA] ([GEOGRAPHIC_DATA]) No Crew No Crew - - EGGW 20…" at bounding box center [794, 465] width 1279 height 21
click at [328, 465] on div "- -" at bounding box center [337, 469] width 59 height 9
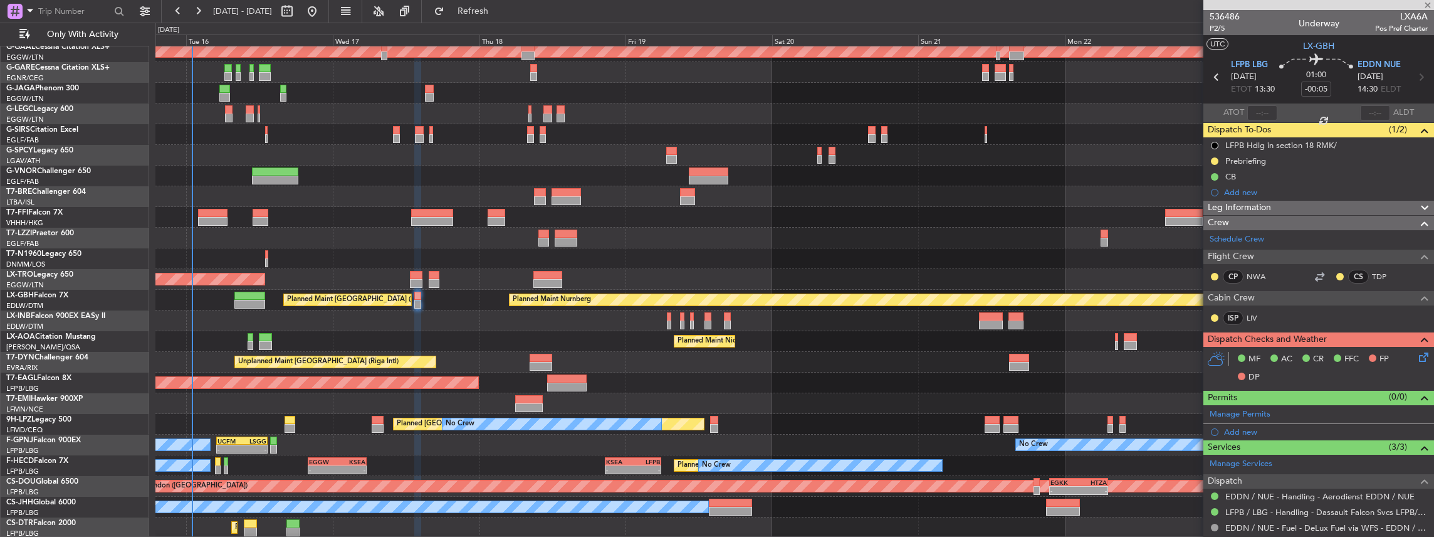
type input "+00:15"
type input "1"
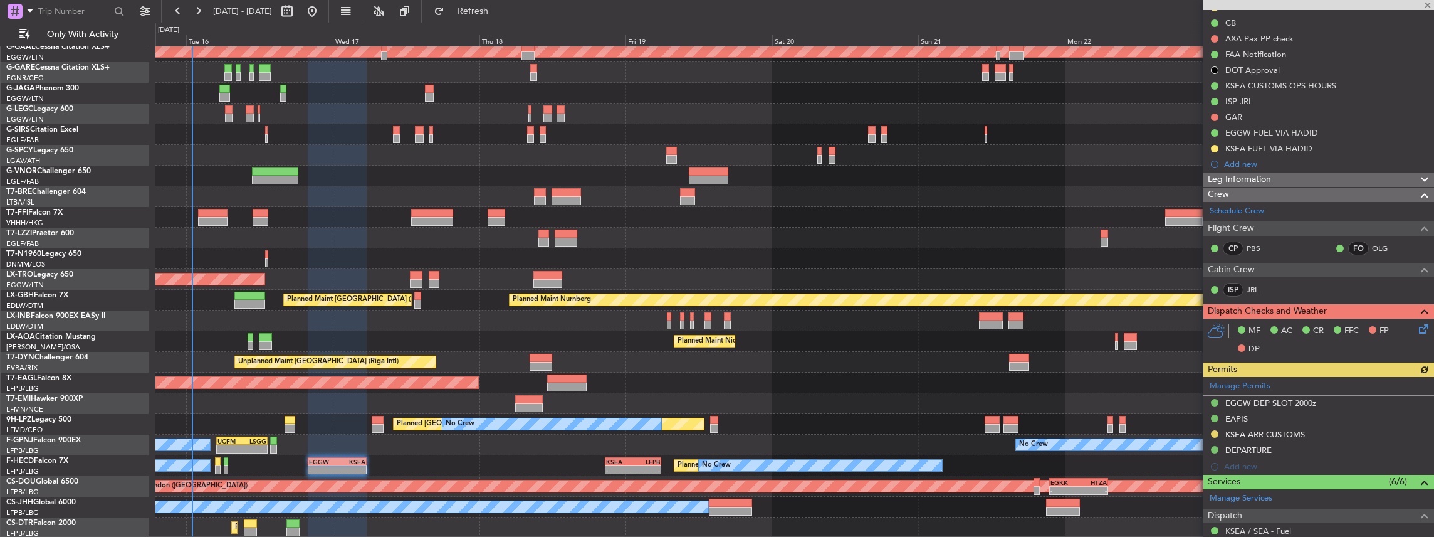
scroll to position [209, 0]
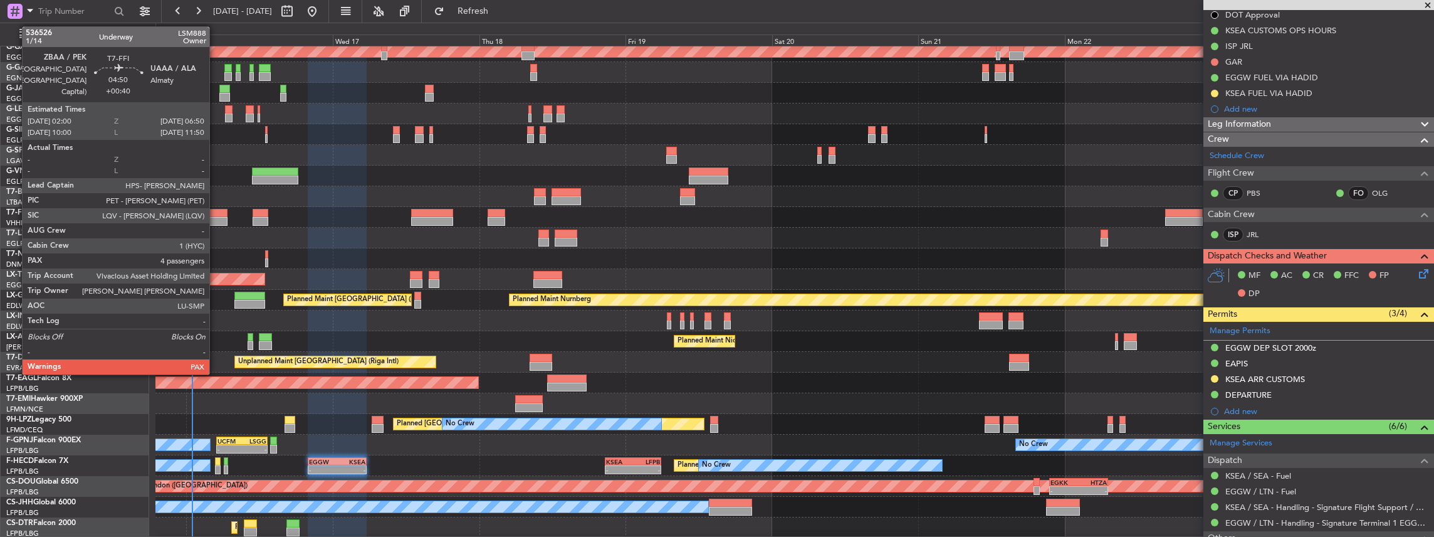
click at [216, 213] on div at bounding box center [213, 213] width 30 height 9
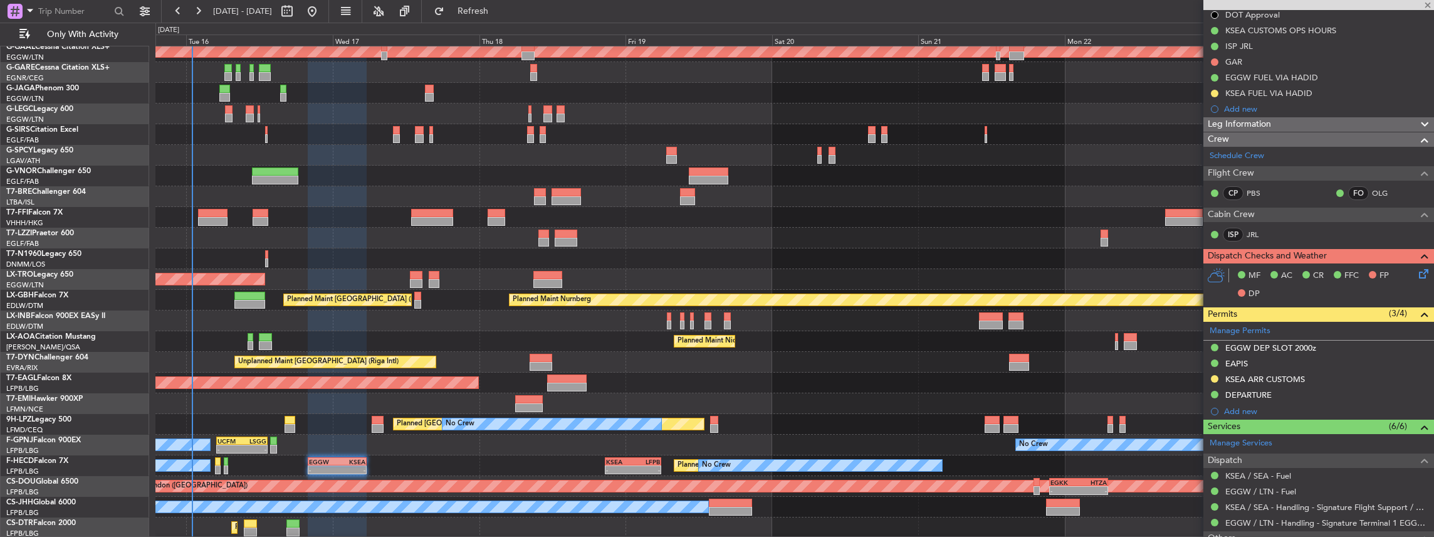
type input "+00:40"
type input "4"
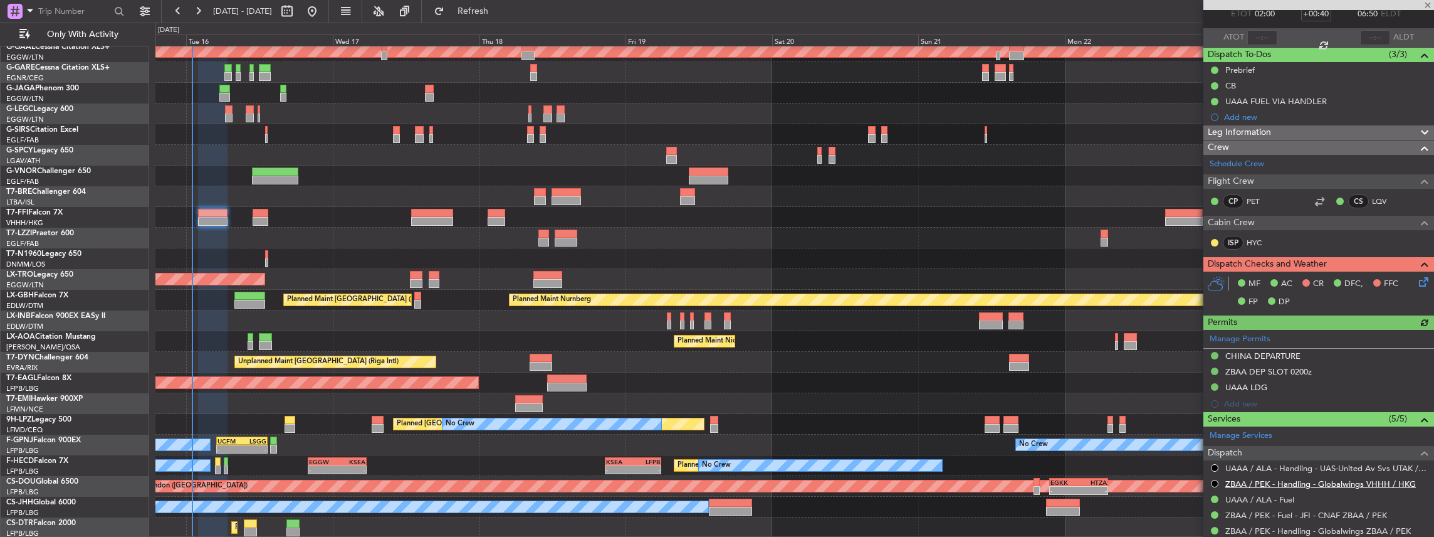
scroll to position [167, 0]
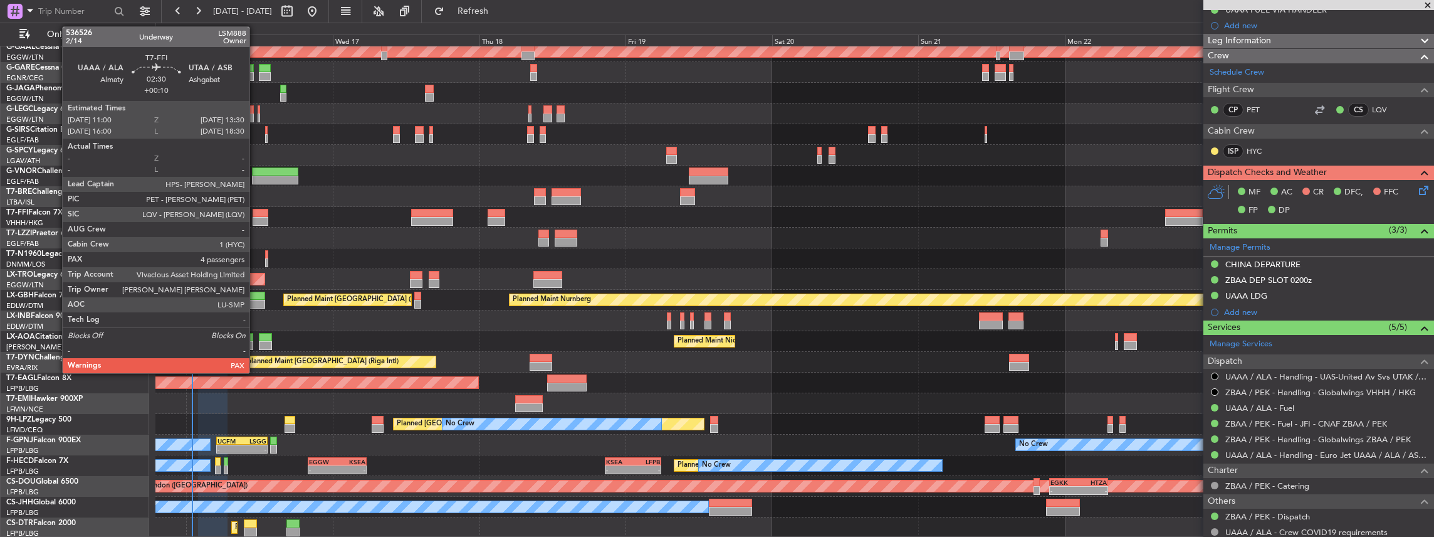
click at [256, 217] on div at bounding box center [261, 221] width 16 height 9
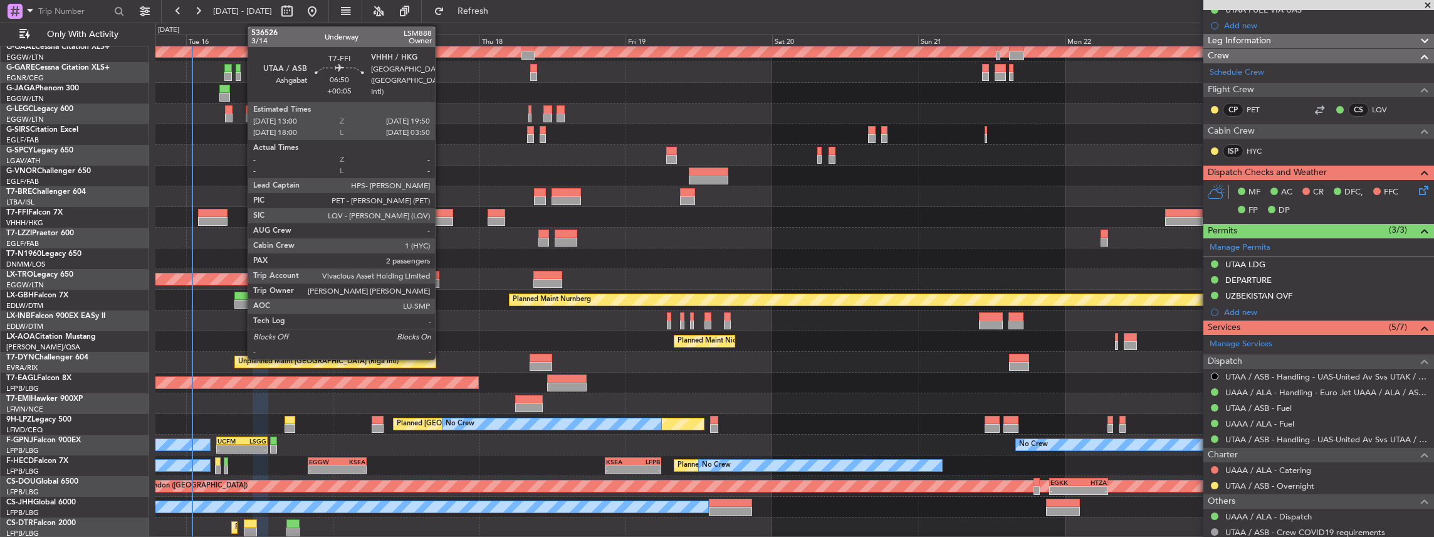
click at [441, 219] on div at bounding box center [432, 221] width 42 height 9
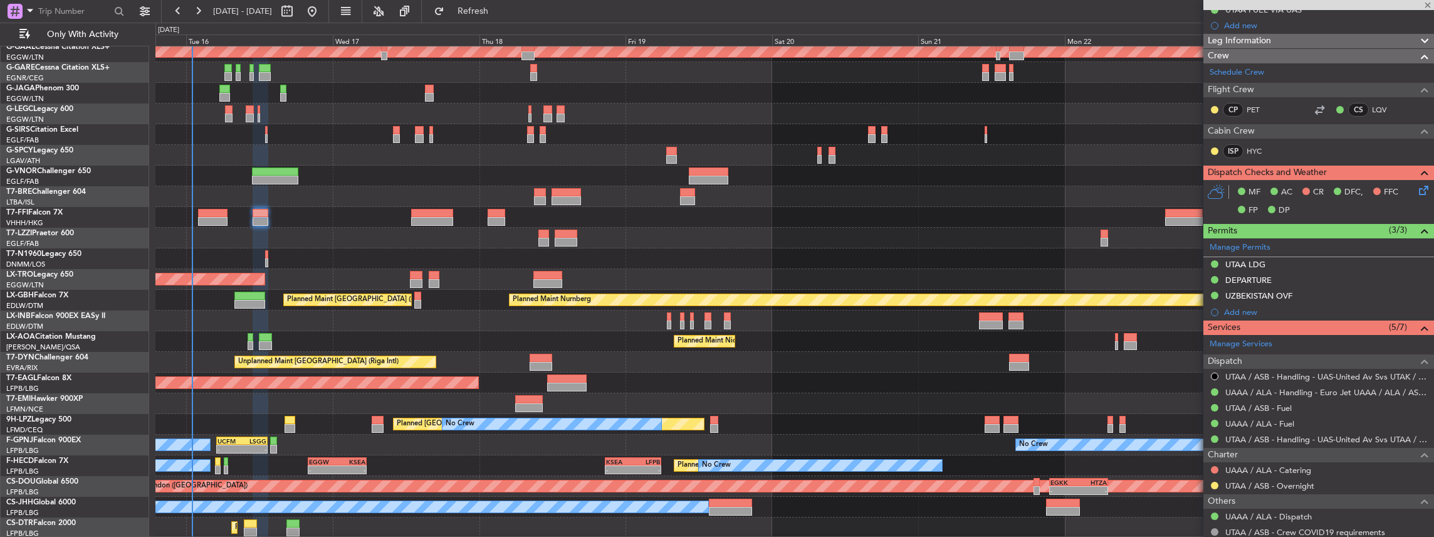
type input "+00:05"
type input "2"
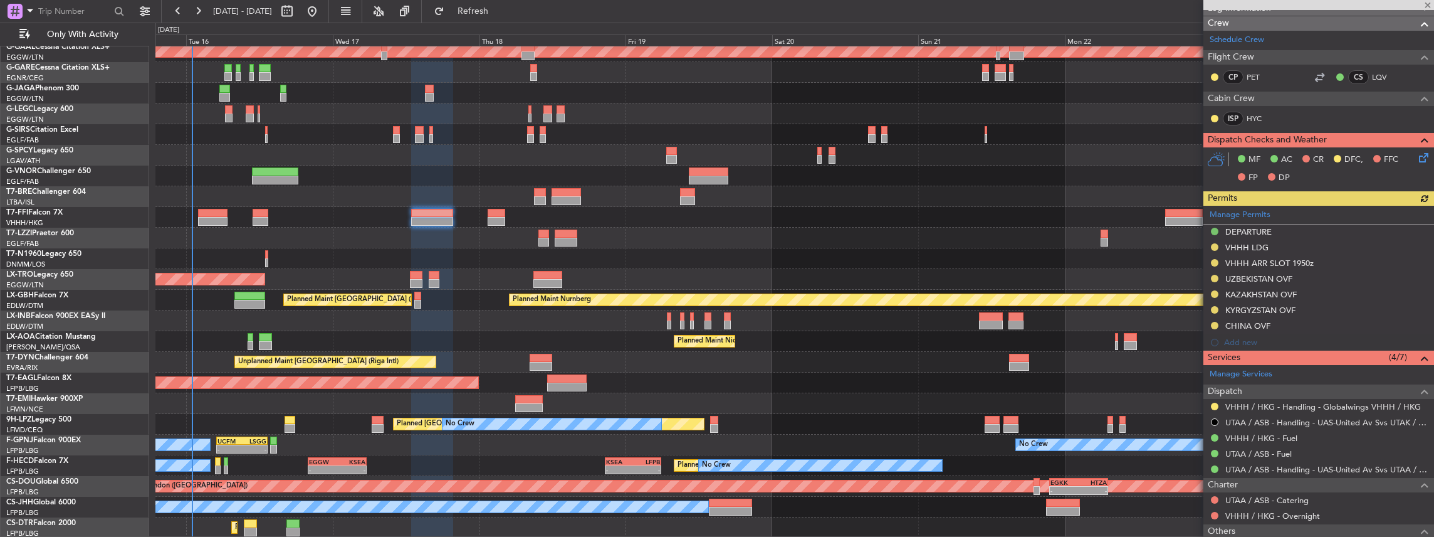
scroll to position [292, 0]
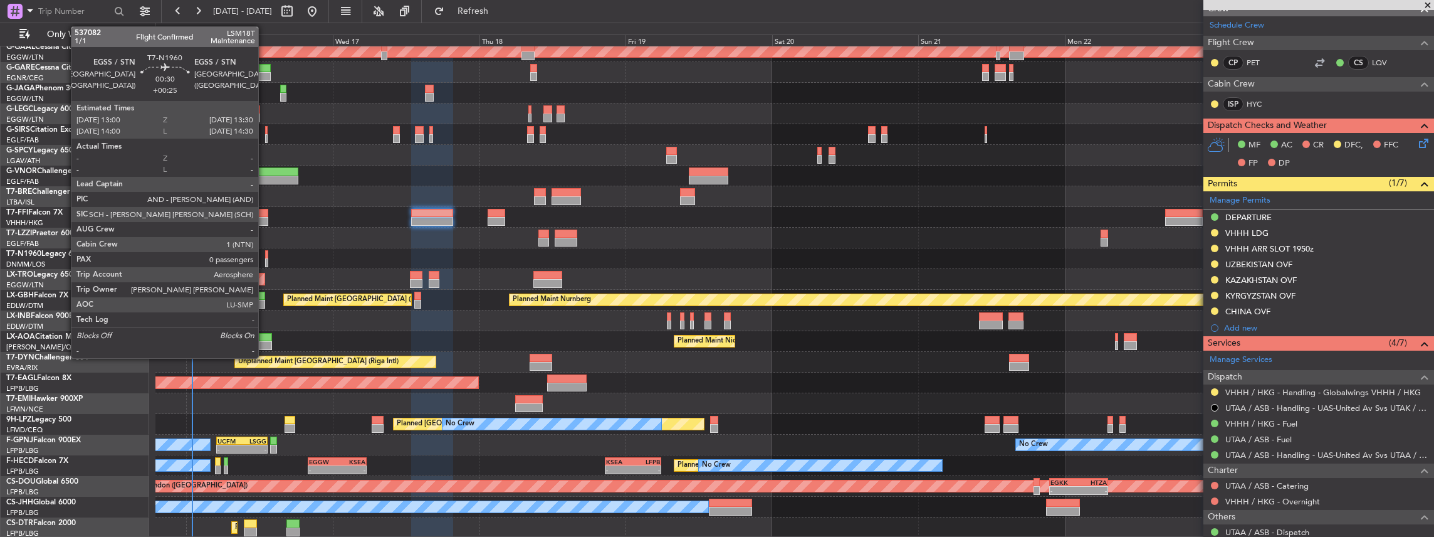
click at [265, 259] on div at bounding box center [266, 262] width 3 height 9
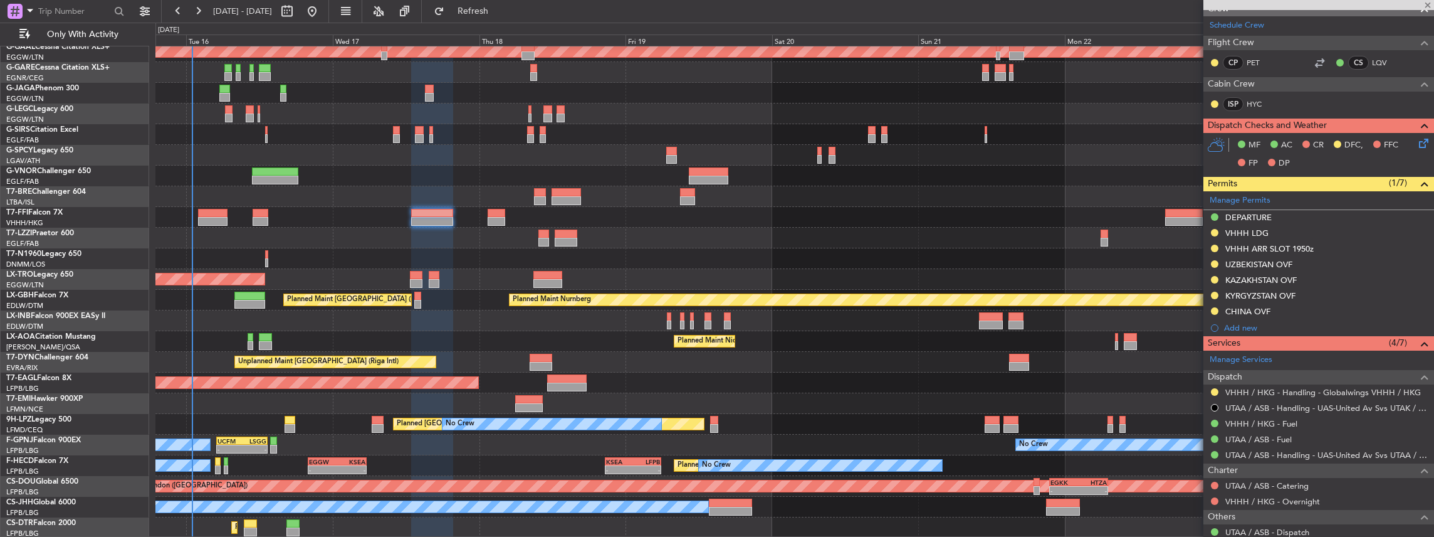
type input "+00:25"
type input "0"
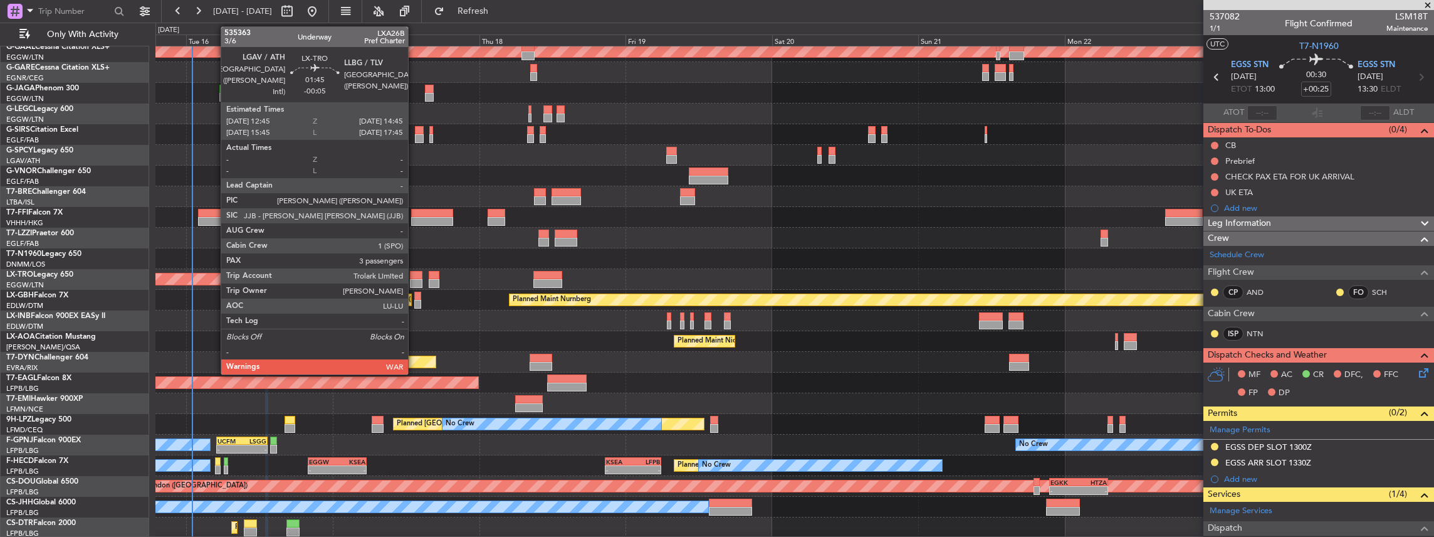
click at [414, 282] on div at bounding box center [416, 283] width 13 height 9
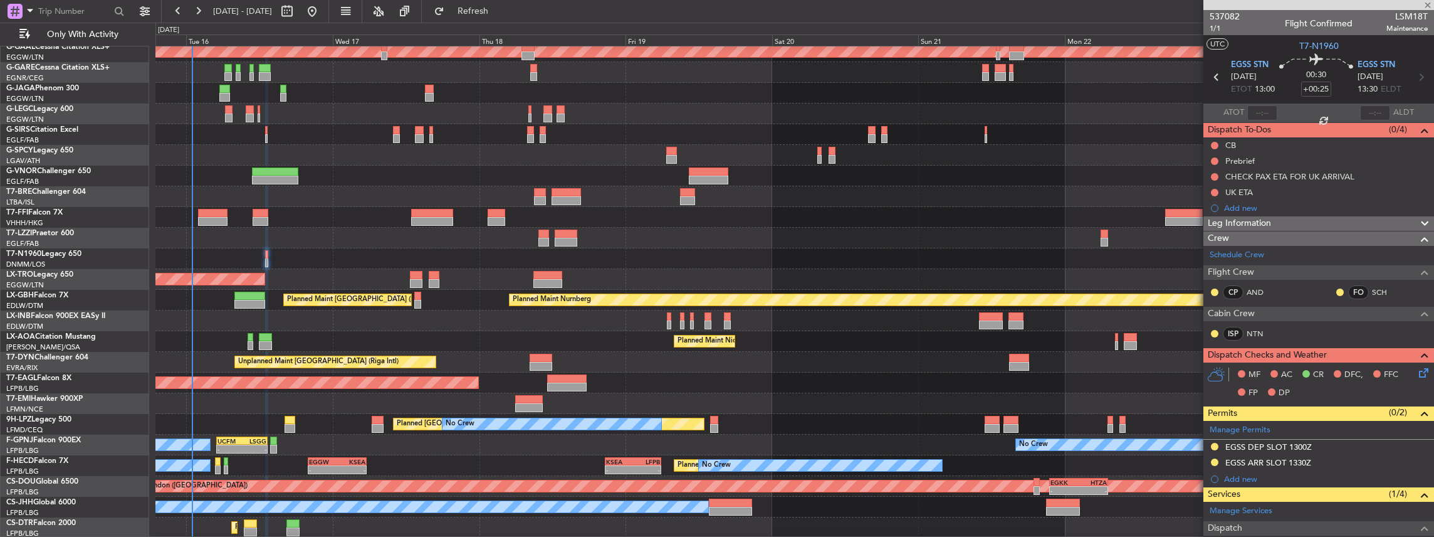
type input "-00:05"
type input "3"
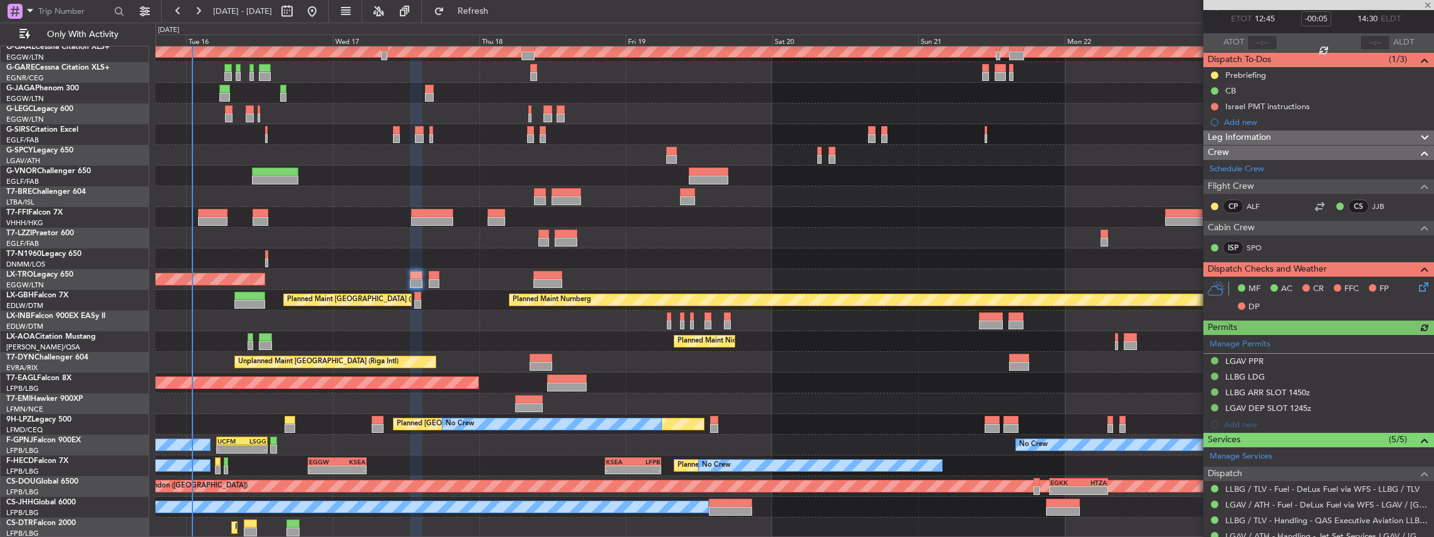
scroll to position [167, 0]
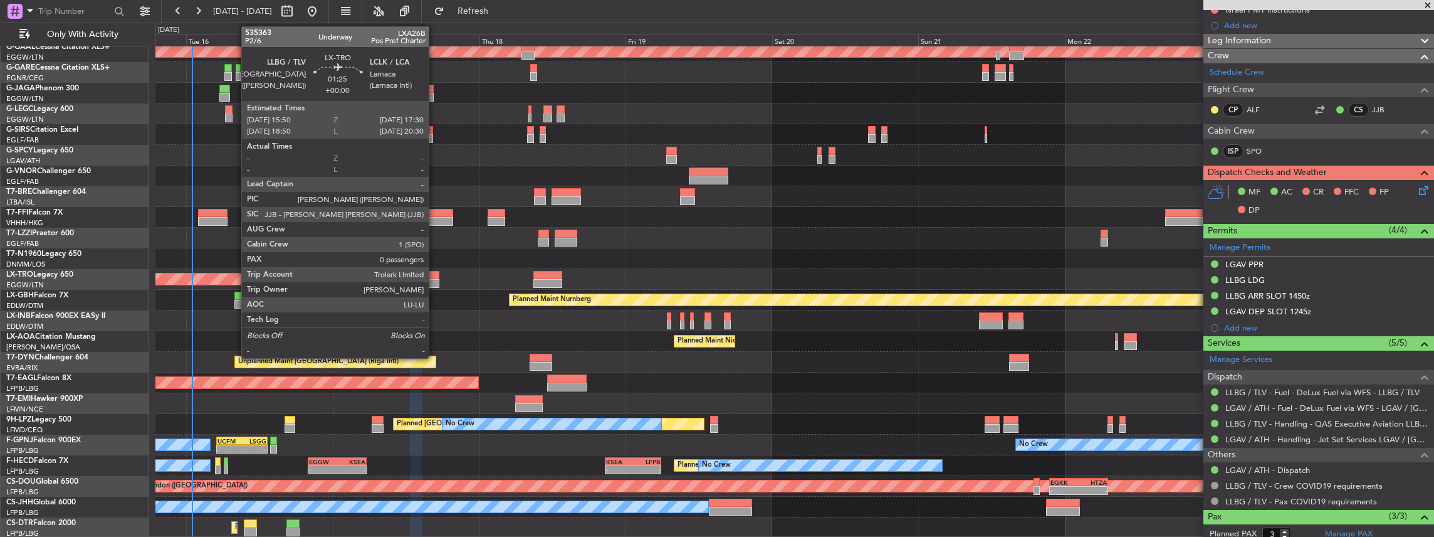
click at [435, 281] on div at bounding box center [434, 283] width 11 height 9
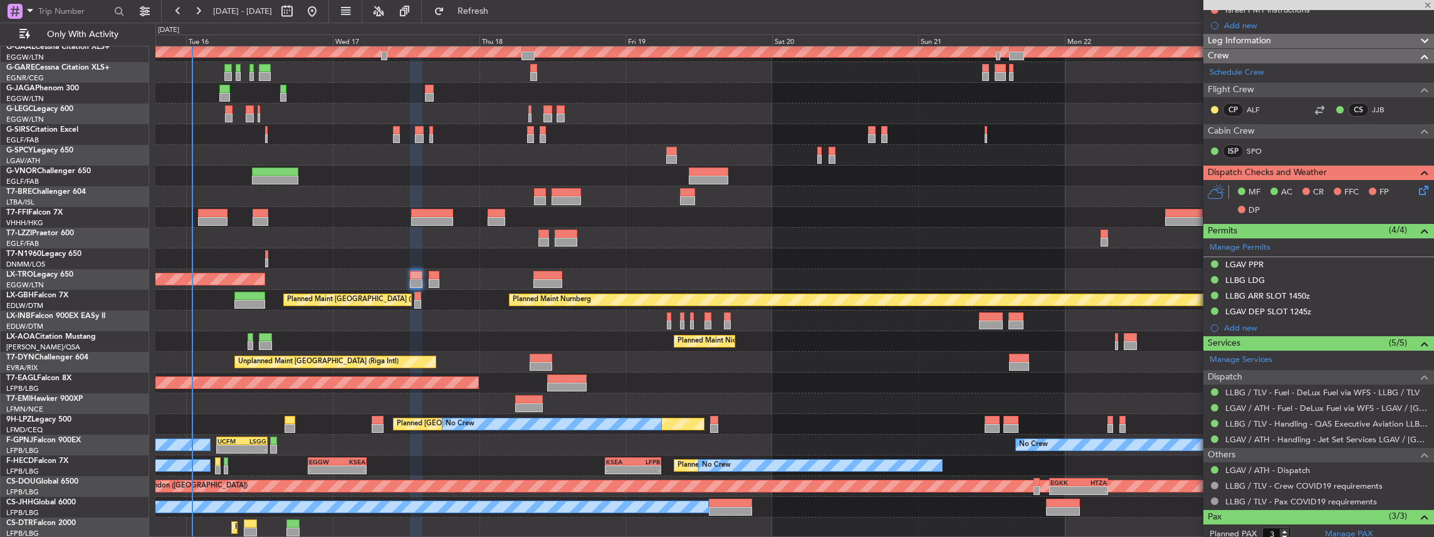
type input "0"
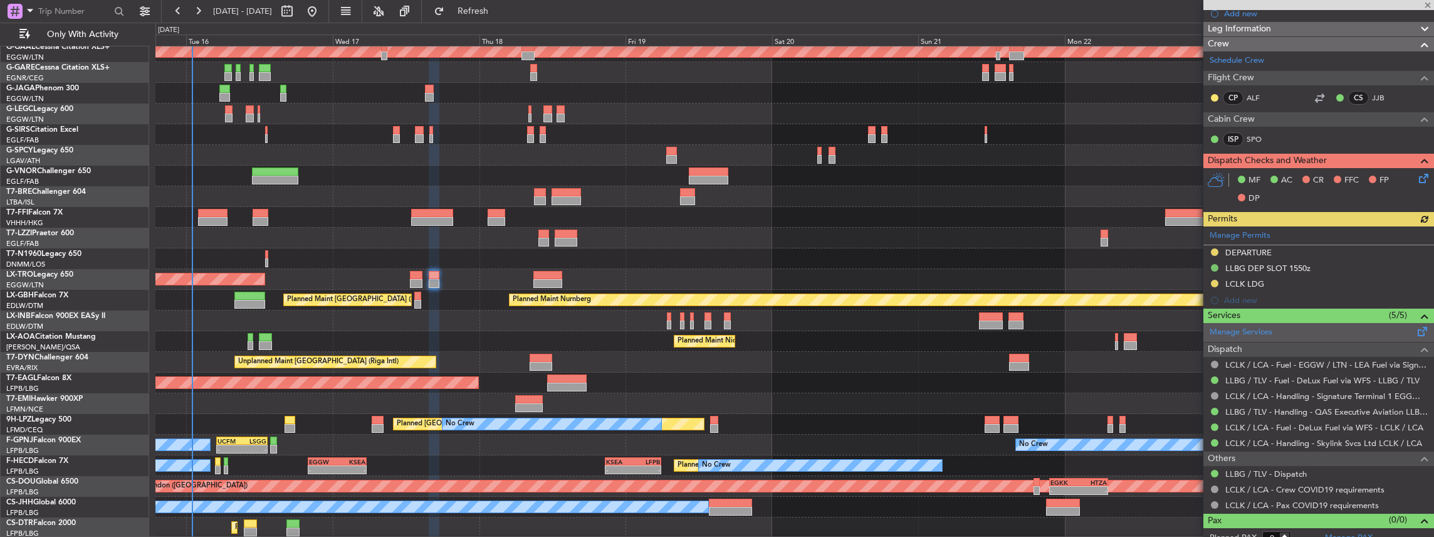
scroll to position [202, 0]
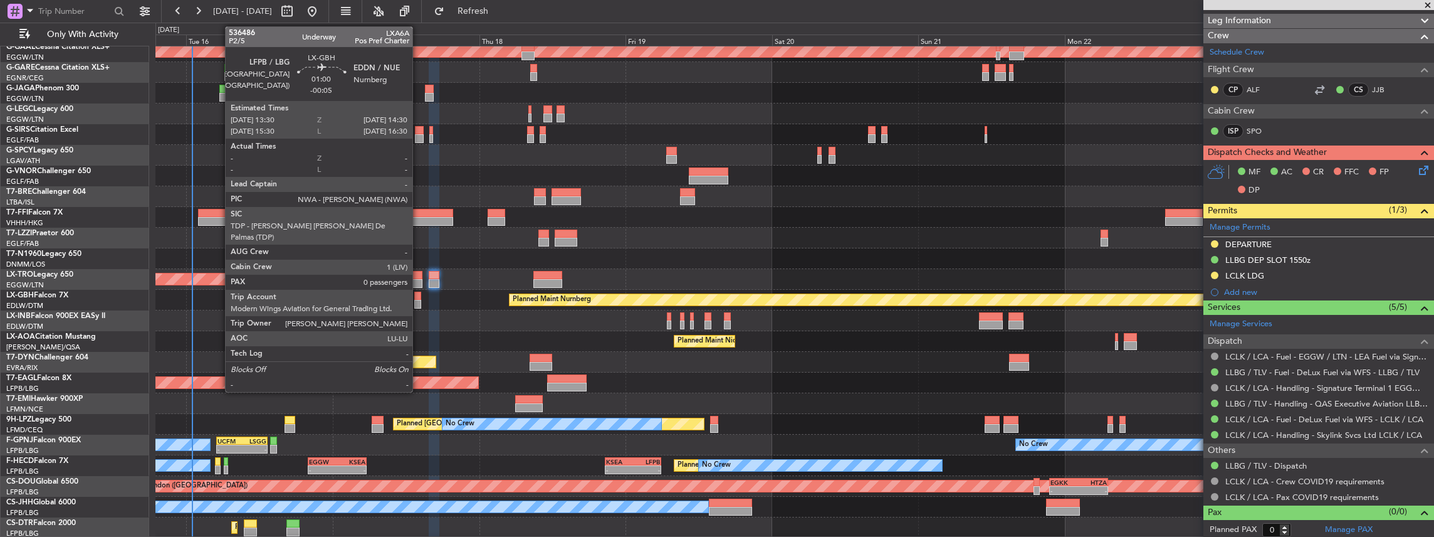
click at [419, 300] on div at bounding box center [417, 304] width 6 height 9
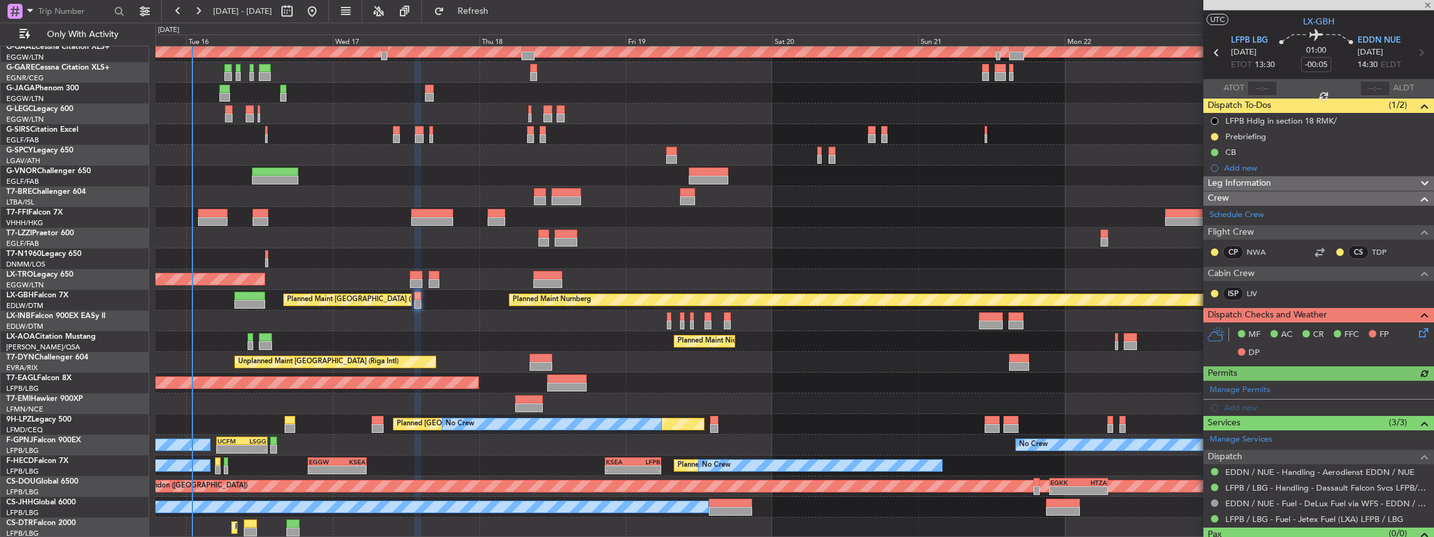
scroll to position [46, 0]
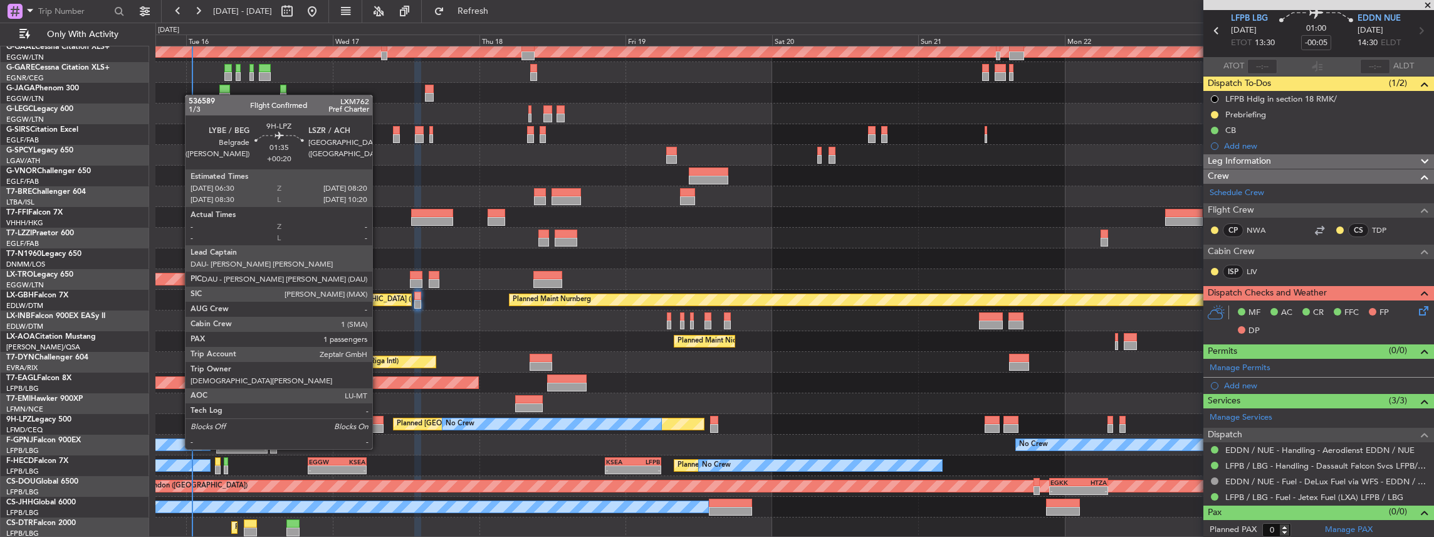
click at [379, 425] on div at bounding box center [377, 428] width 11 height 9
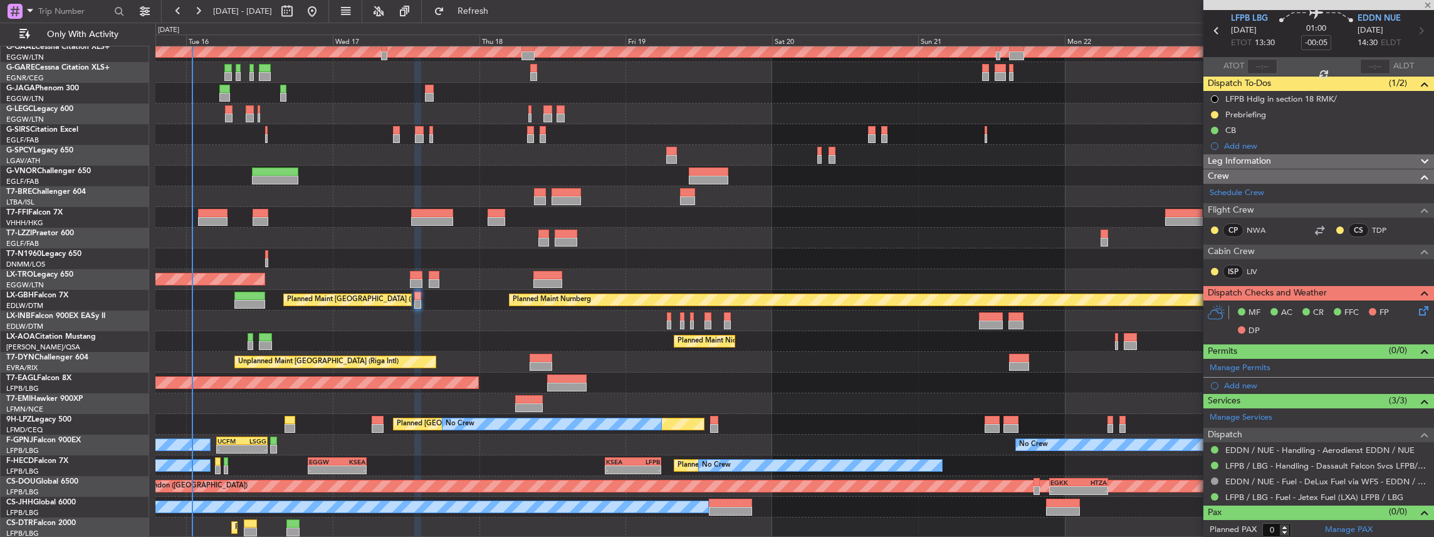
type input "+00:20"
type input "1"
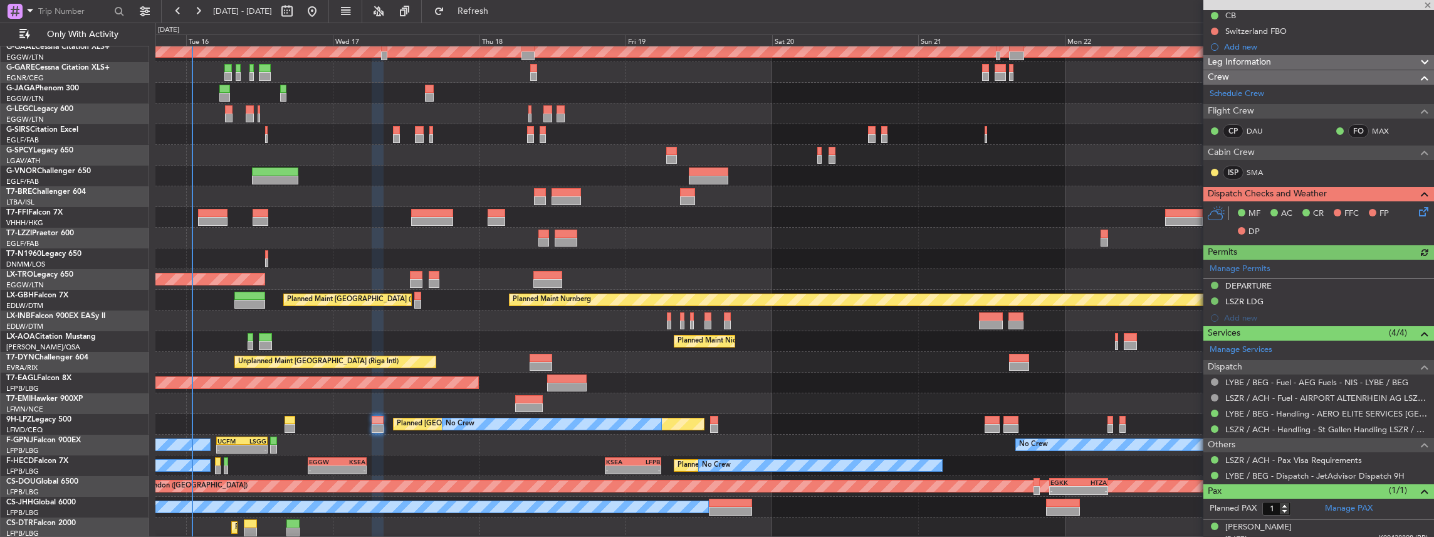
scroll to position [152, 0]
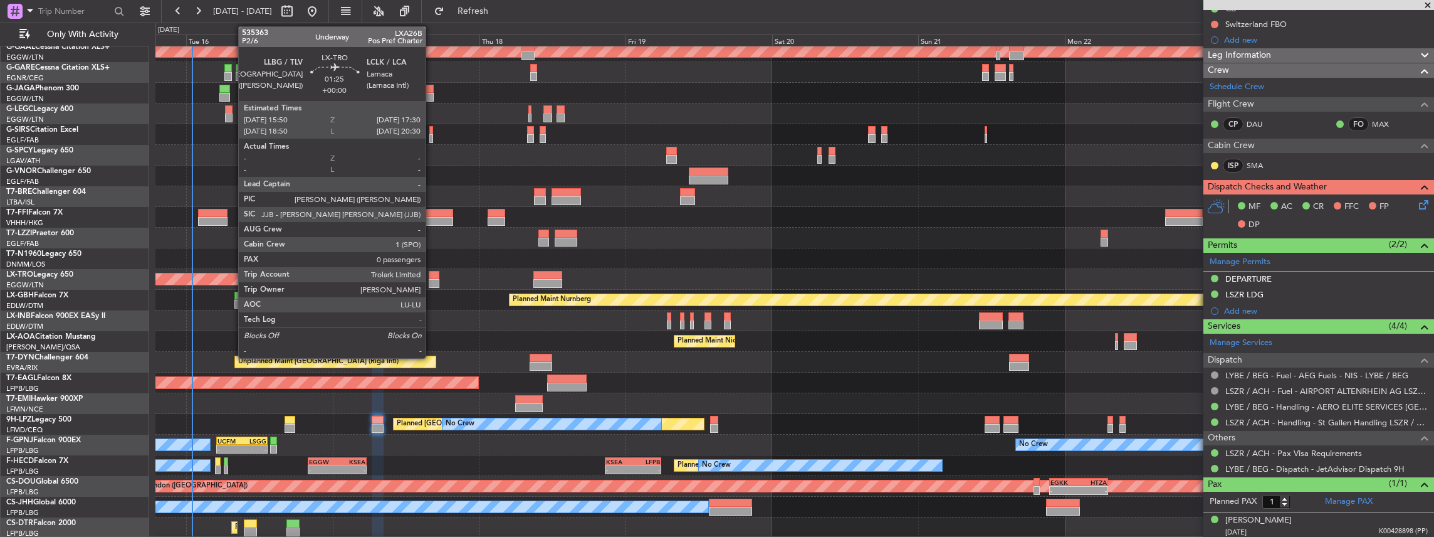
click at [432, 280] on div at bounding box center [434, 283] width 11 height 9
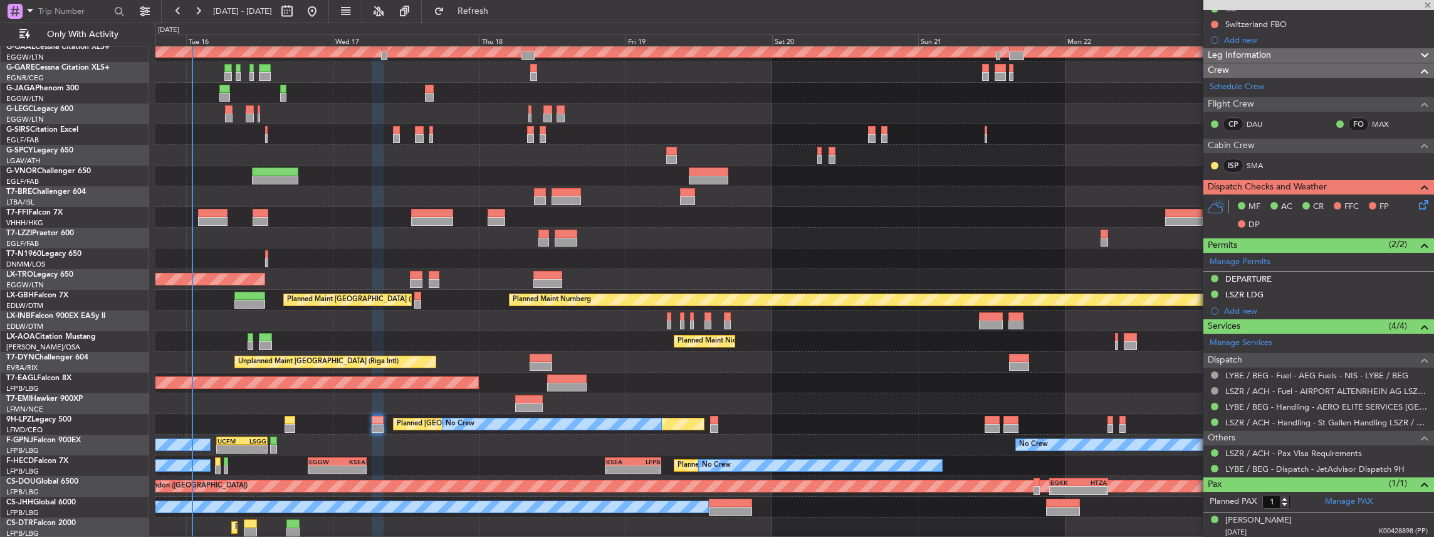
type input "0"
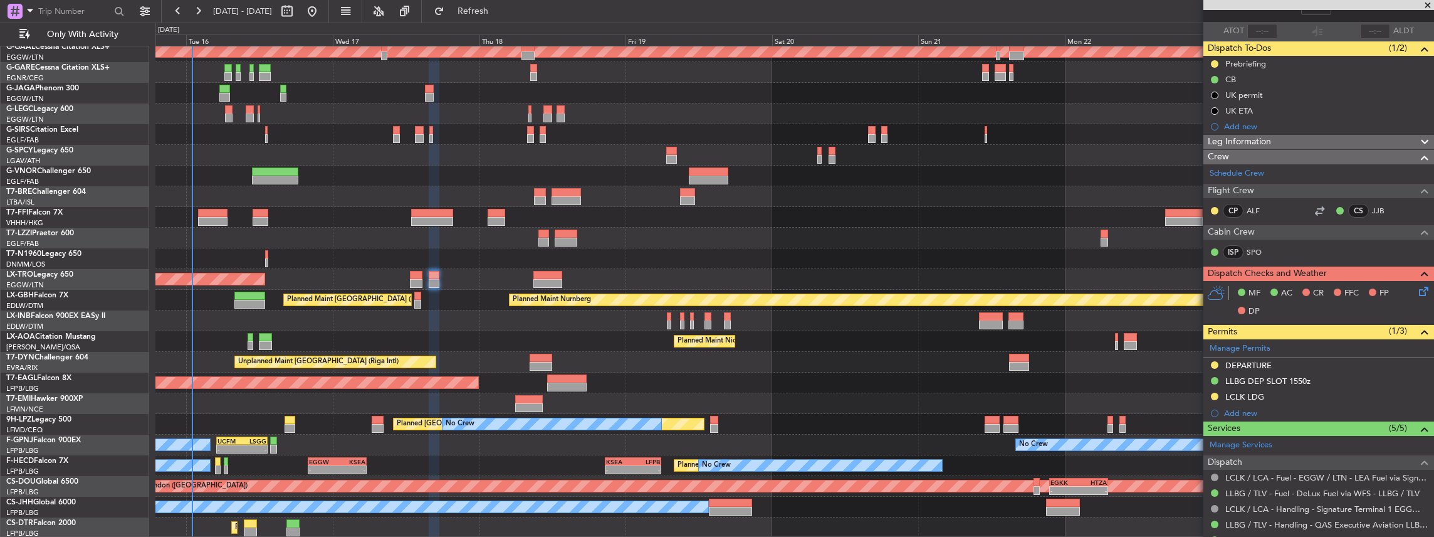
scroll to position [125, 0]
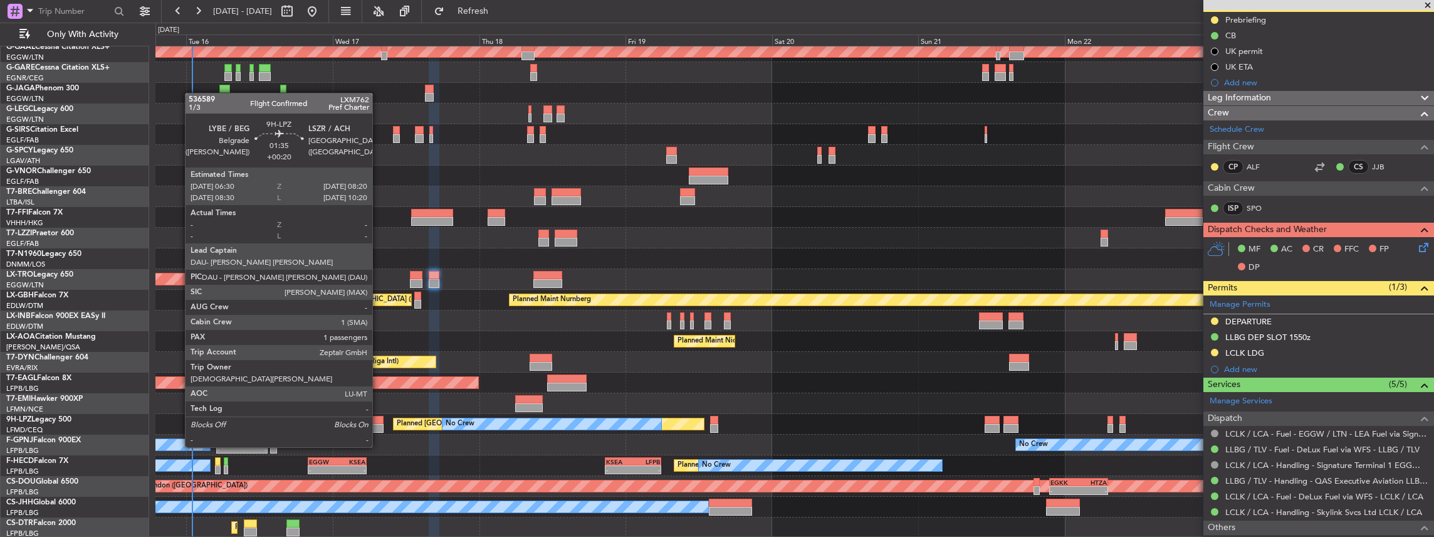
click at [379, 424] on div at bounding box center [377, 428] width 11 height 9
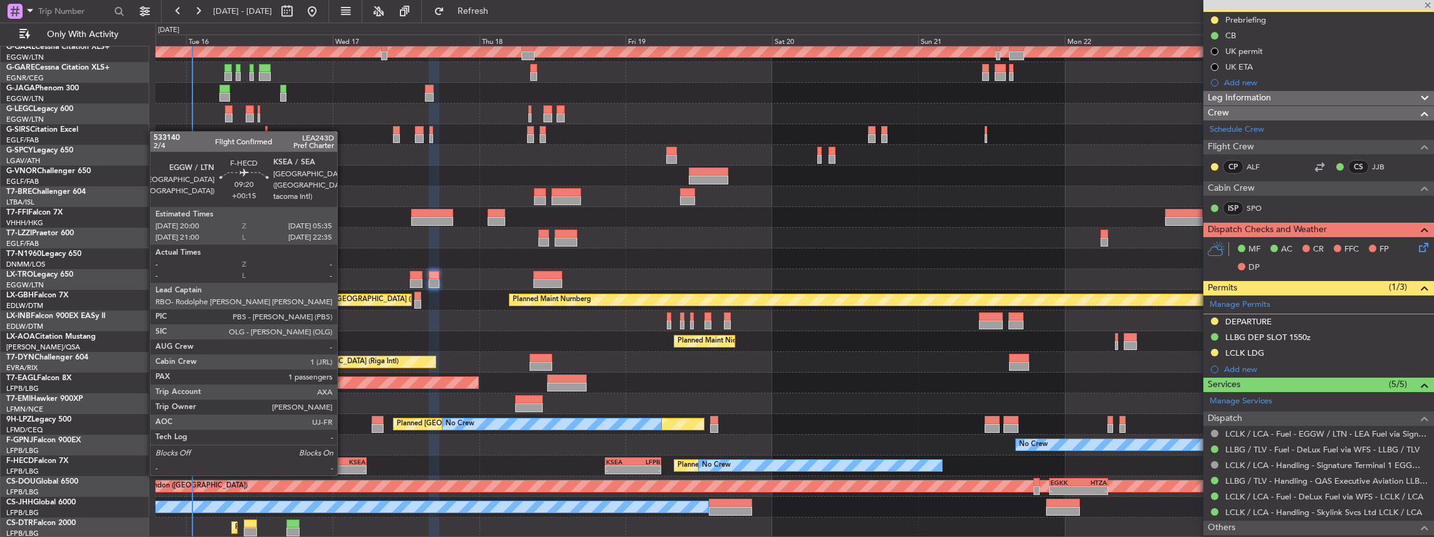
click at [343, 461] on div "KSEA" at bounding box center [351, 462] width 28 height 8
type input "+00:20"
type input "1"
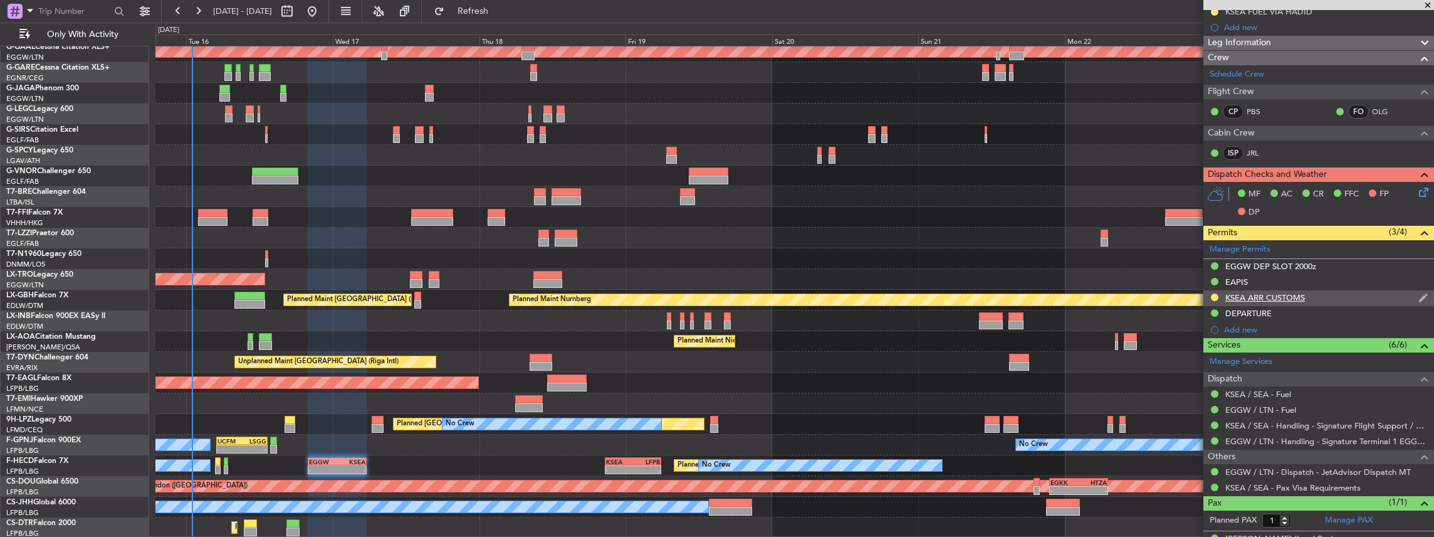
scroll to position [292, 0]
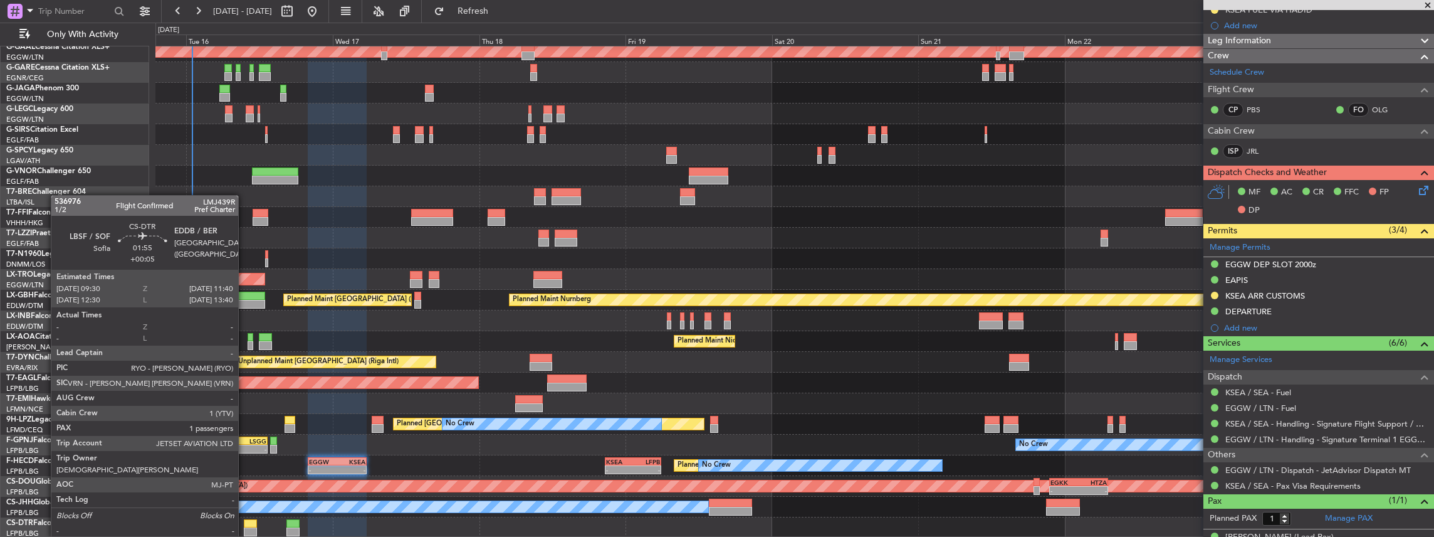
click at [244, 525] on div at bounding box center [251, 523] width 14 height 9
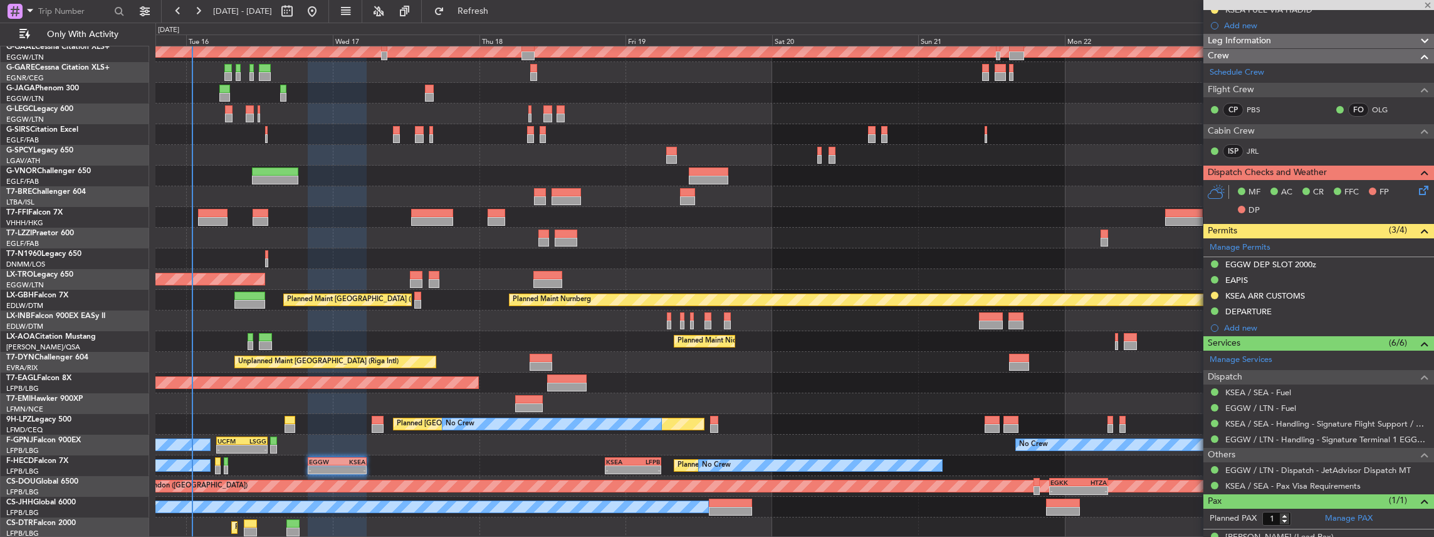
type input "+00:05"
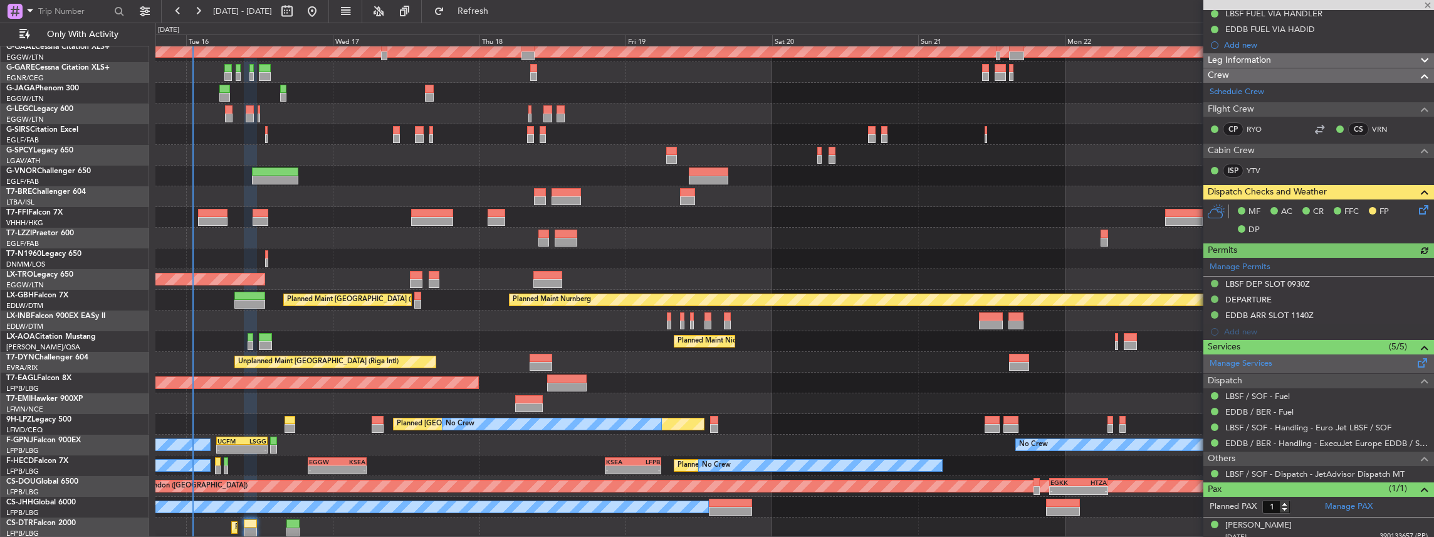
scroll to position [168, 0]
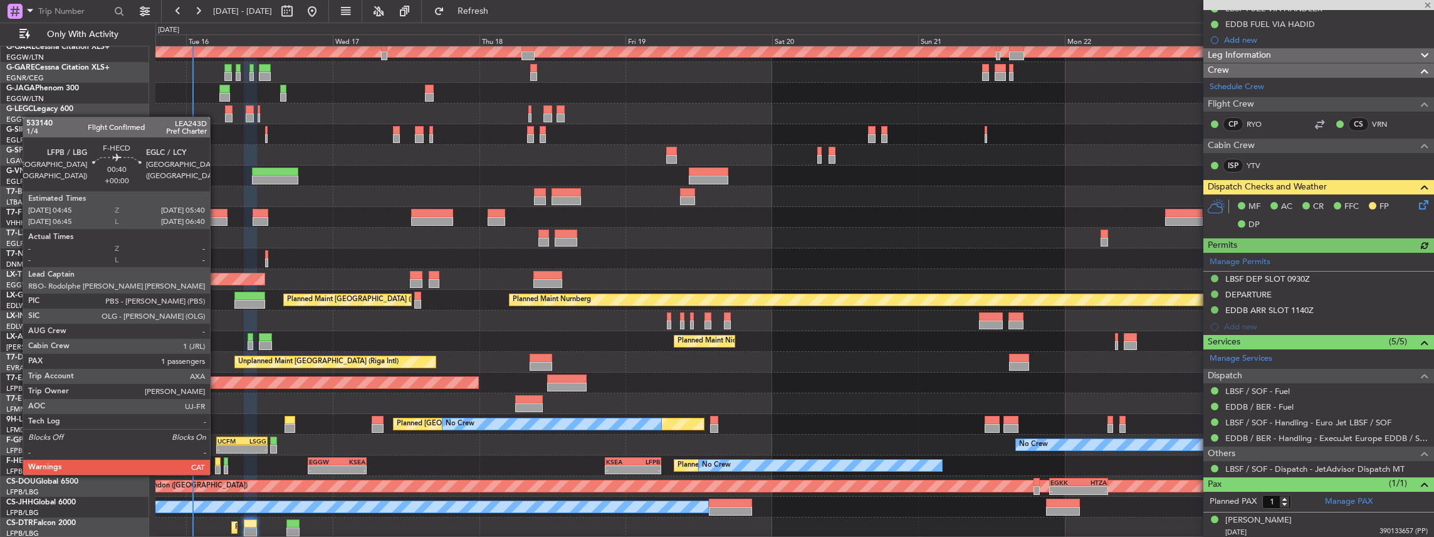
click at [216, 462] on div at bounding box center [218, 461] width 6 height 9
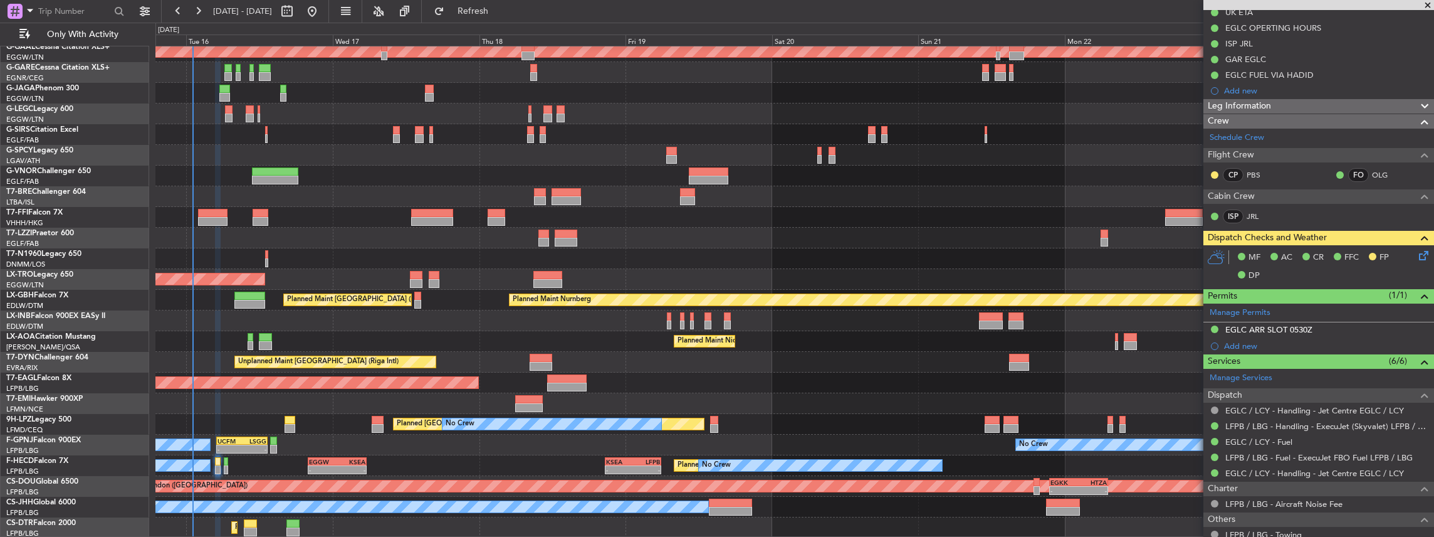
scroll to position [209, 0]
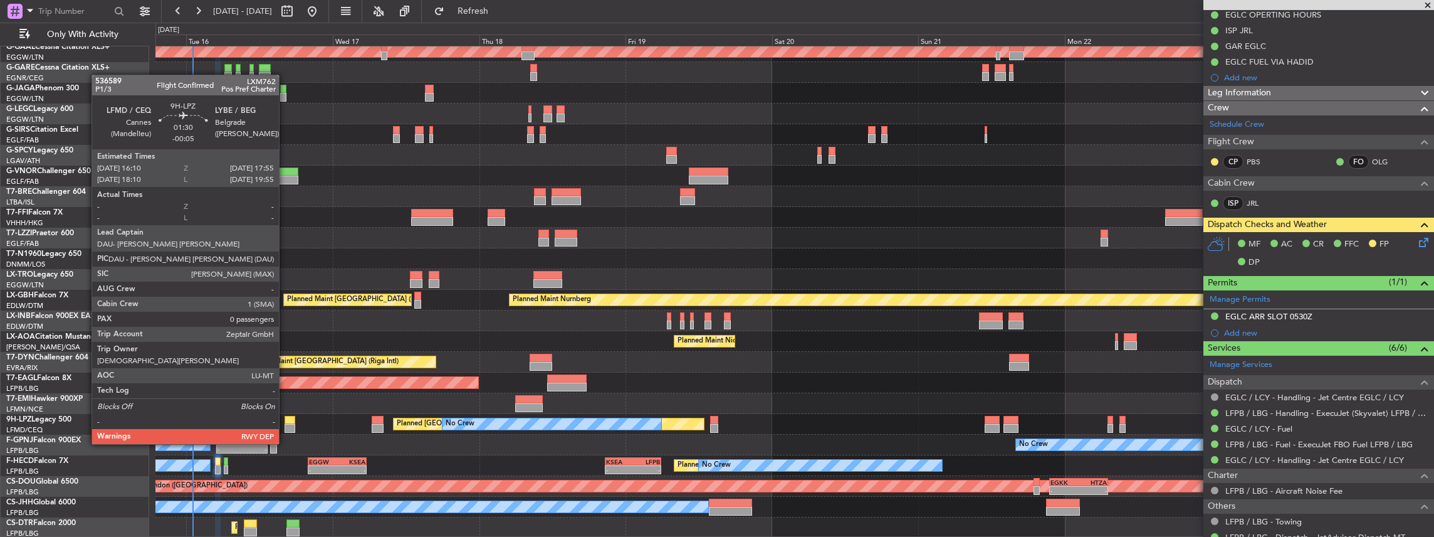
click at [285, 420] on div at bounding box center [290, 420] width 11 height 9
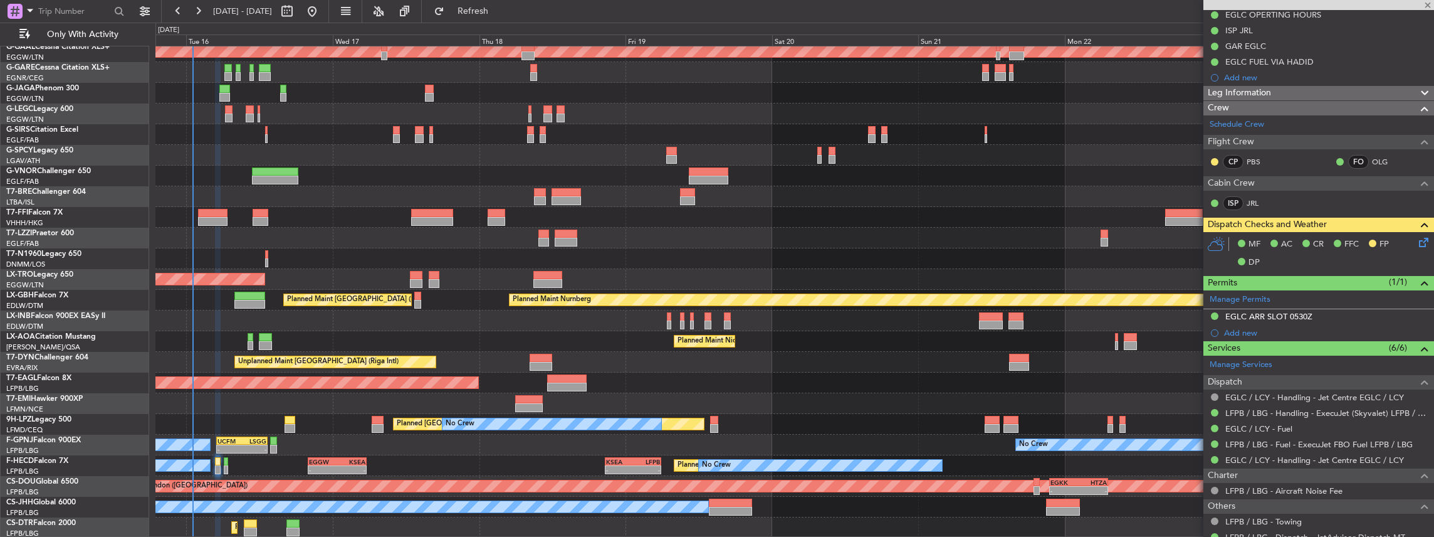
type input "-00:05"
type input "0"
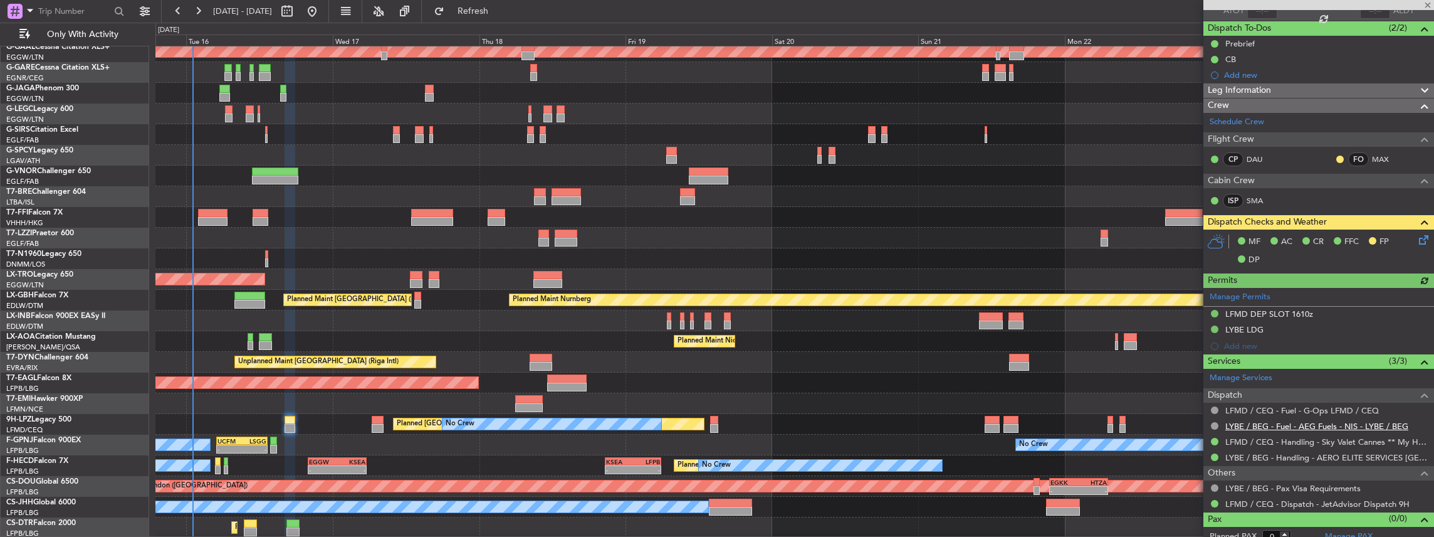
scroll to position [108, 0]
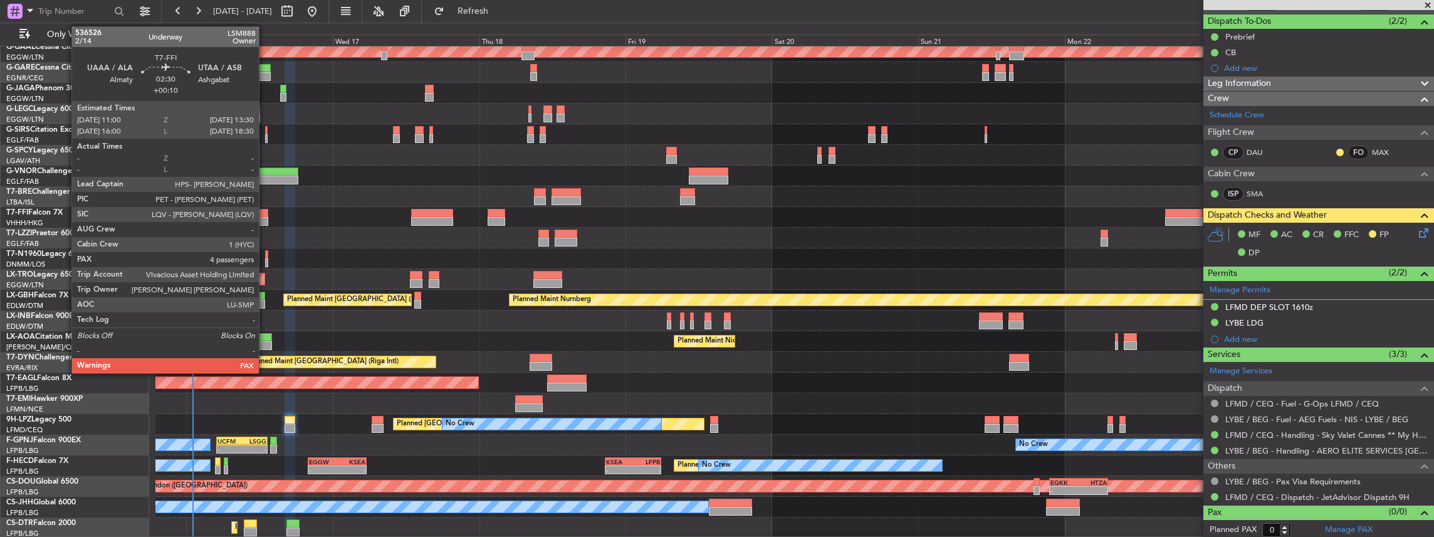
click at [265, 211] on div at bounding box center [261, 213] width 16 height 9
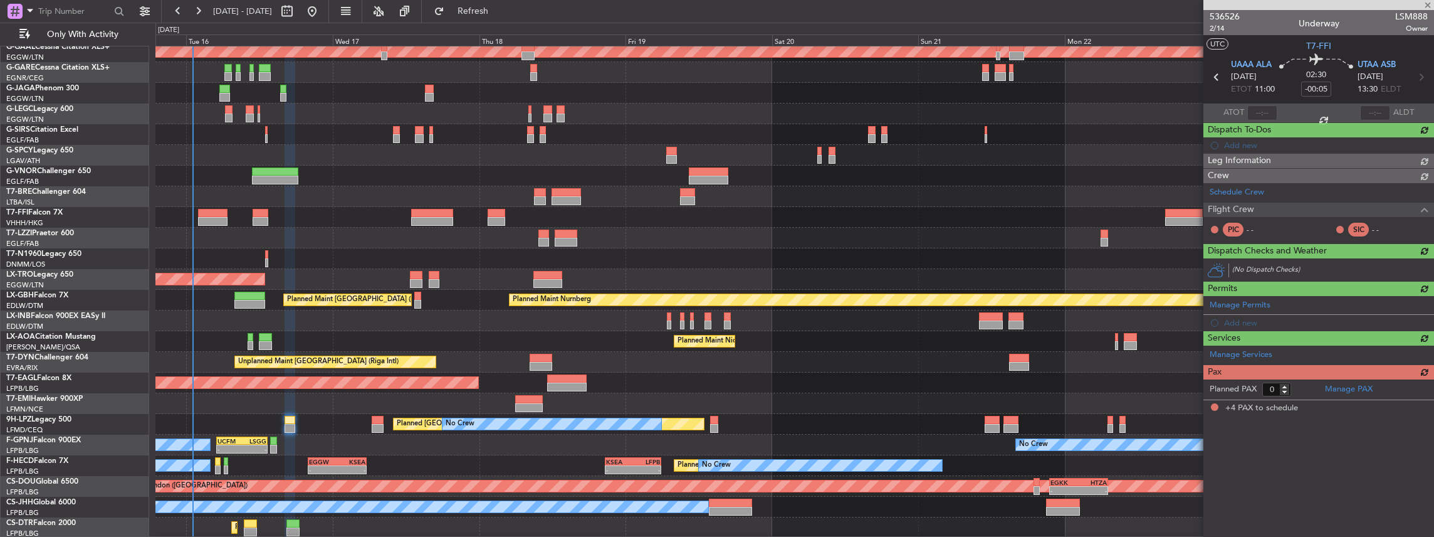
type input "+00:10"
type input "4"
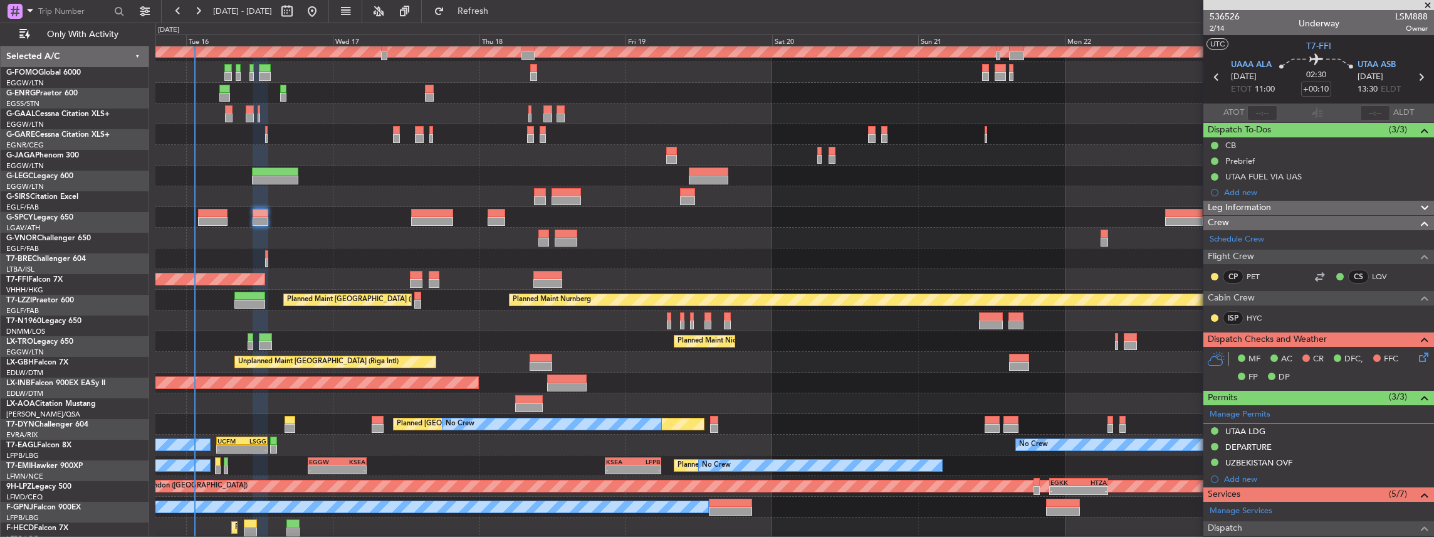
scroll to position [67, 0]
